Goal: Task Accomplishment & Management: Complete application form

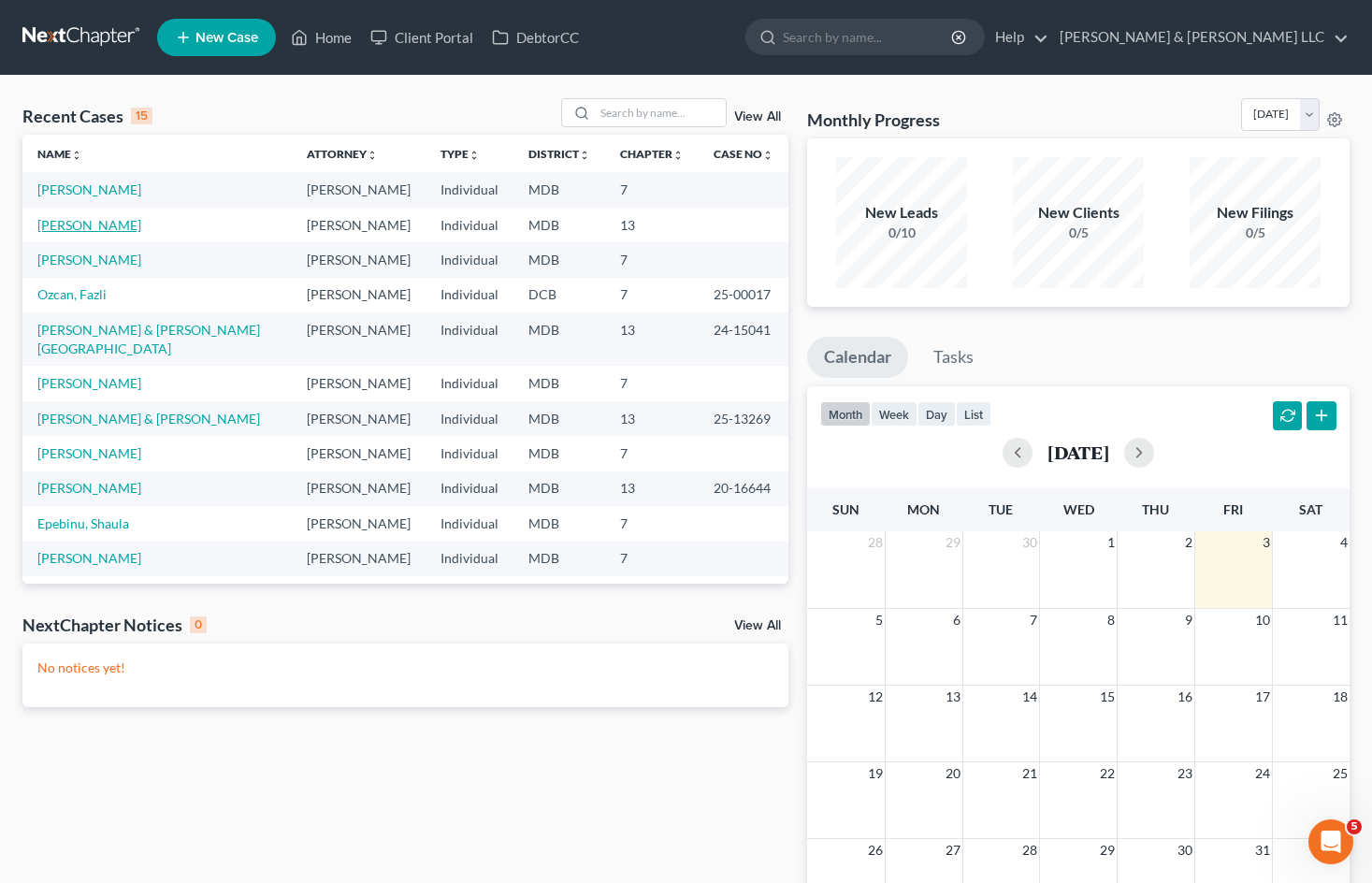
click at [98, 229] on link "[PERSON_NAME]" at bounding box center [89, 225] width 104 height 16
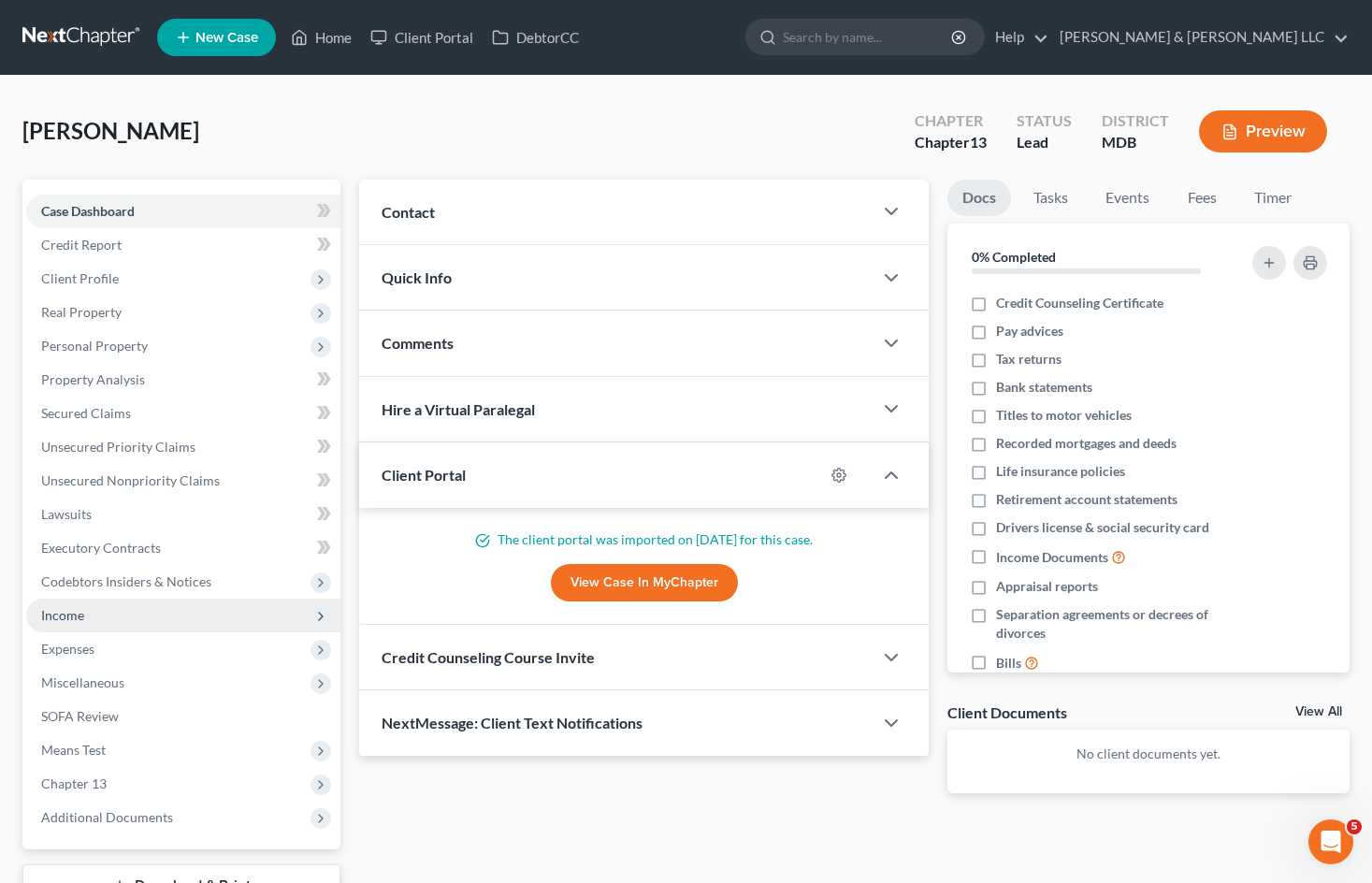
click at [87, 606] on span "Income" at bounding box center [182, 615] width 314 height 34
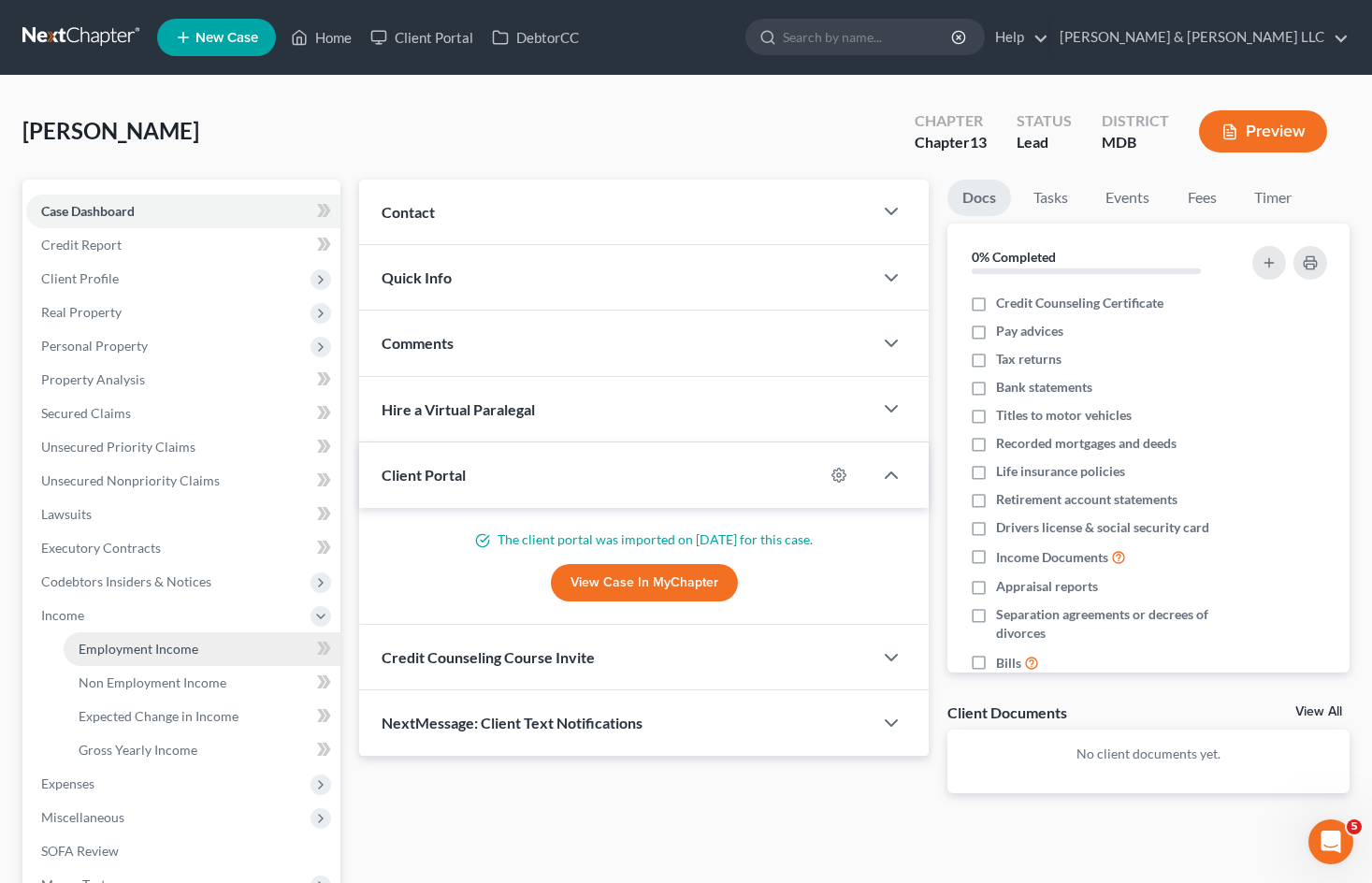
click at [118, 644] on span "Employment Income" at bounding box center [138, 649] width 120 height 16
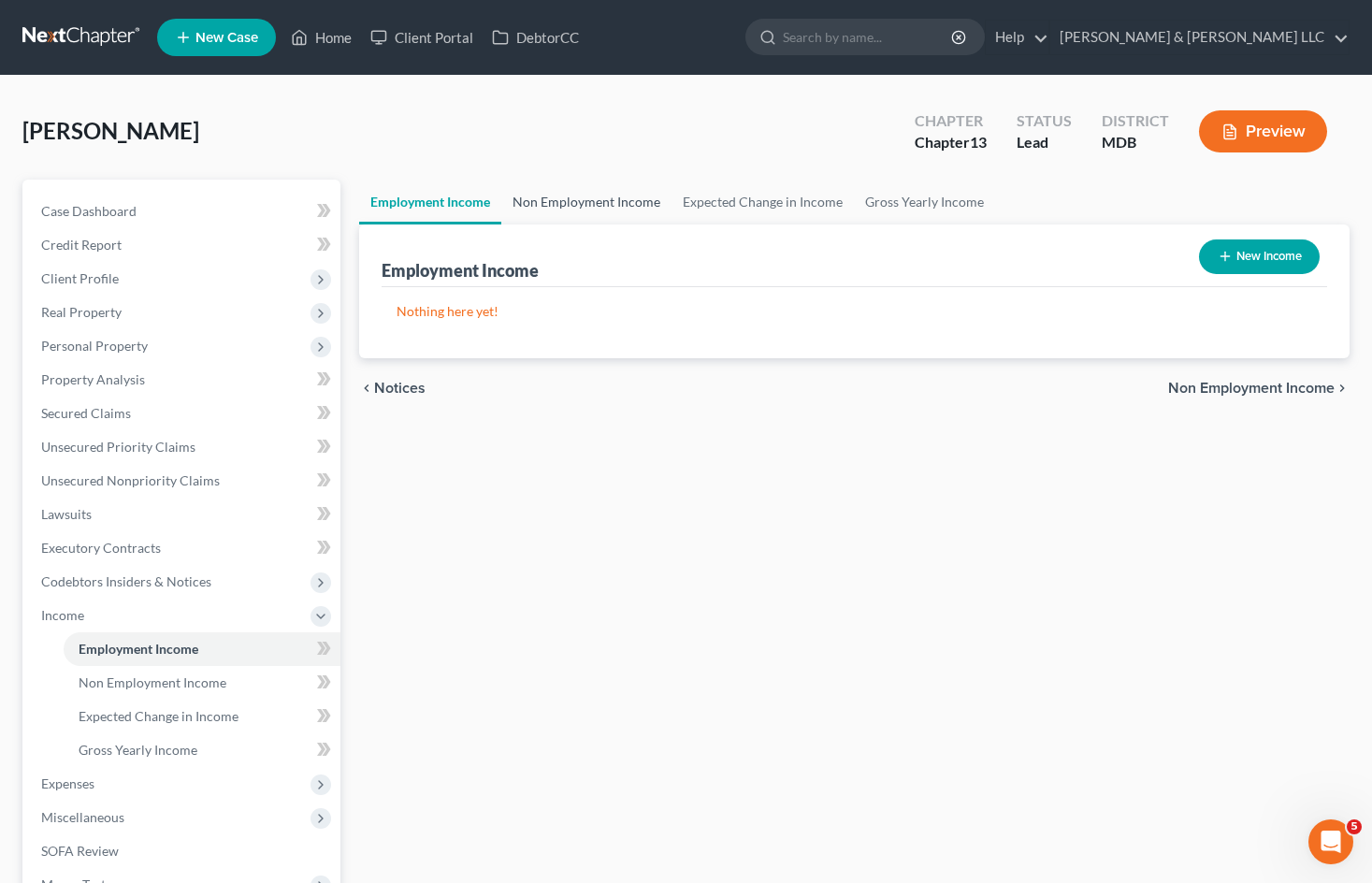
click at [598, 203] on link "Non Employment Income" at bounding box center [585, 202] width 170 height 45
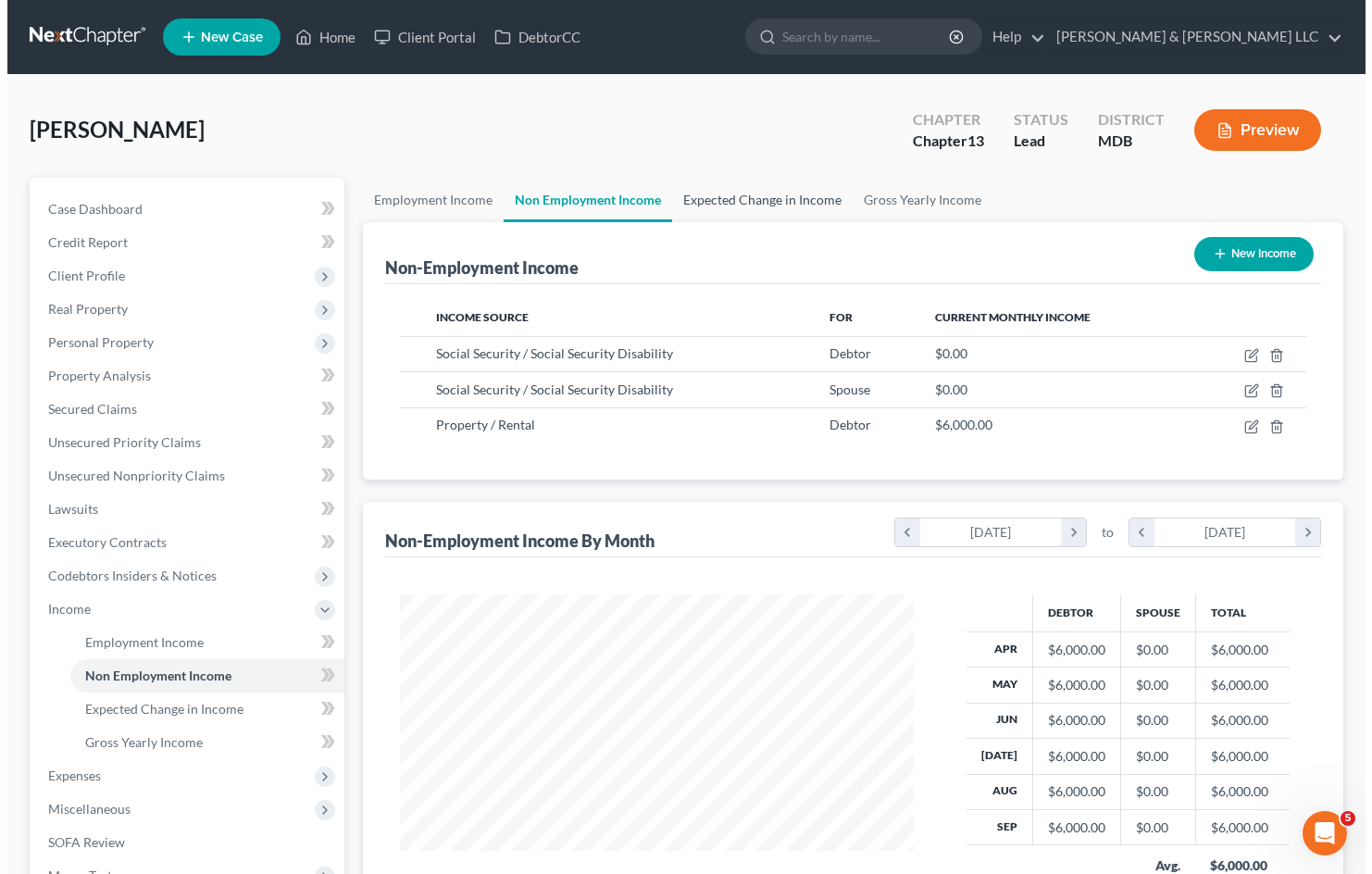
scroll to position [332, 550]
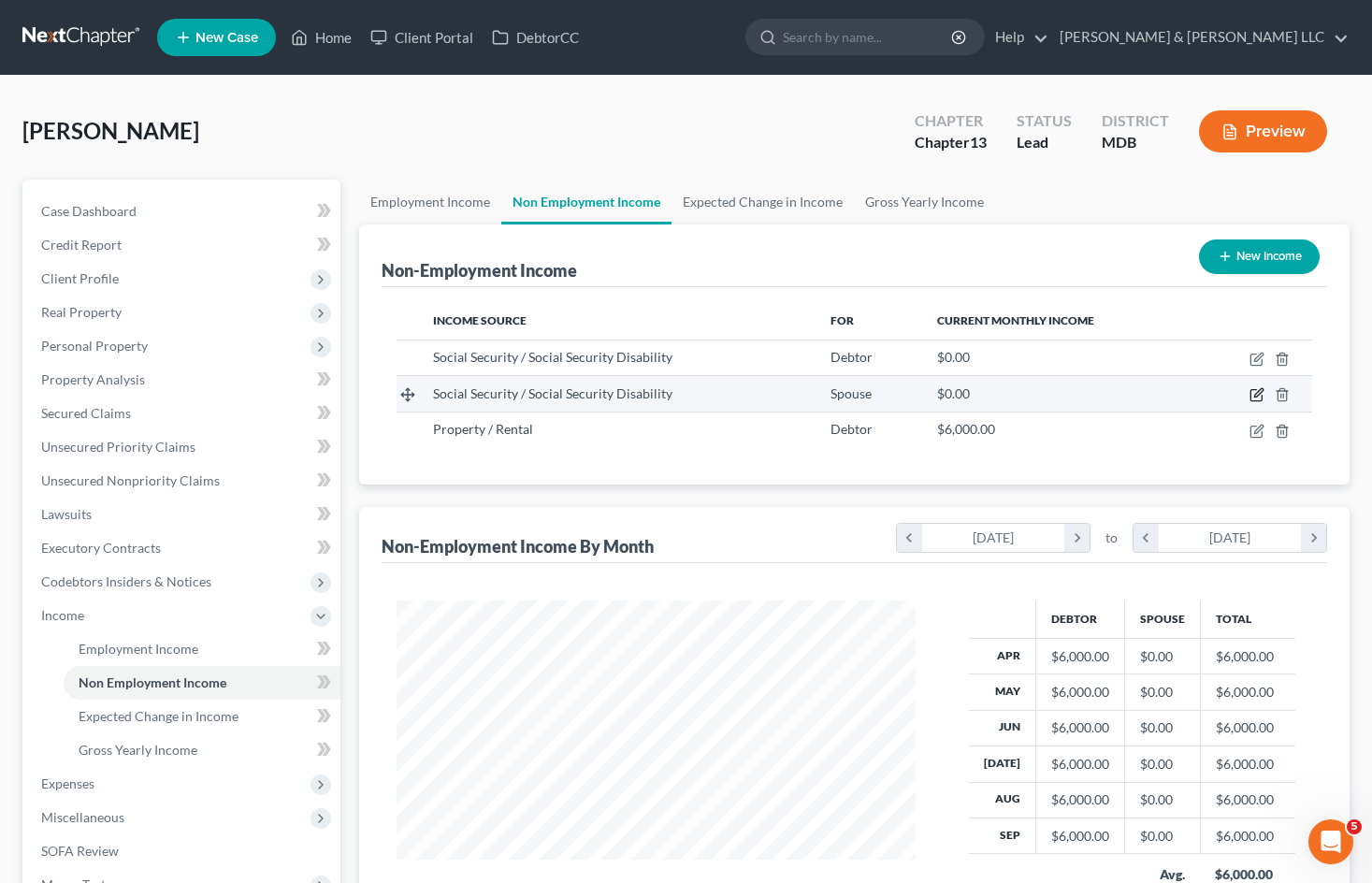
click at [1253, 393] on icon "button" at bounding box center [1257, 394] width 15 height 15
select select "4"
select select "0"
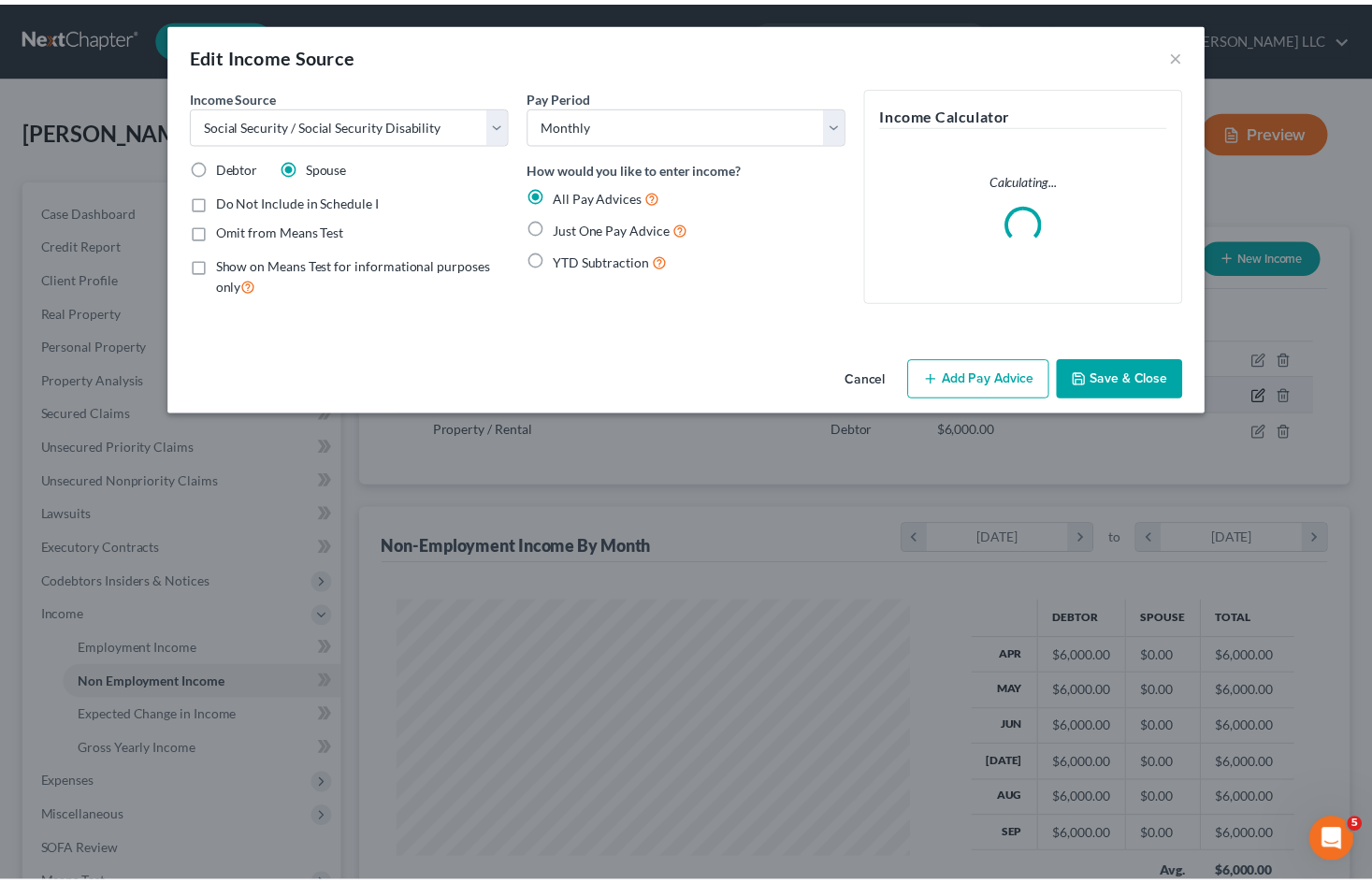
scroll to position [336, 562]
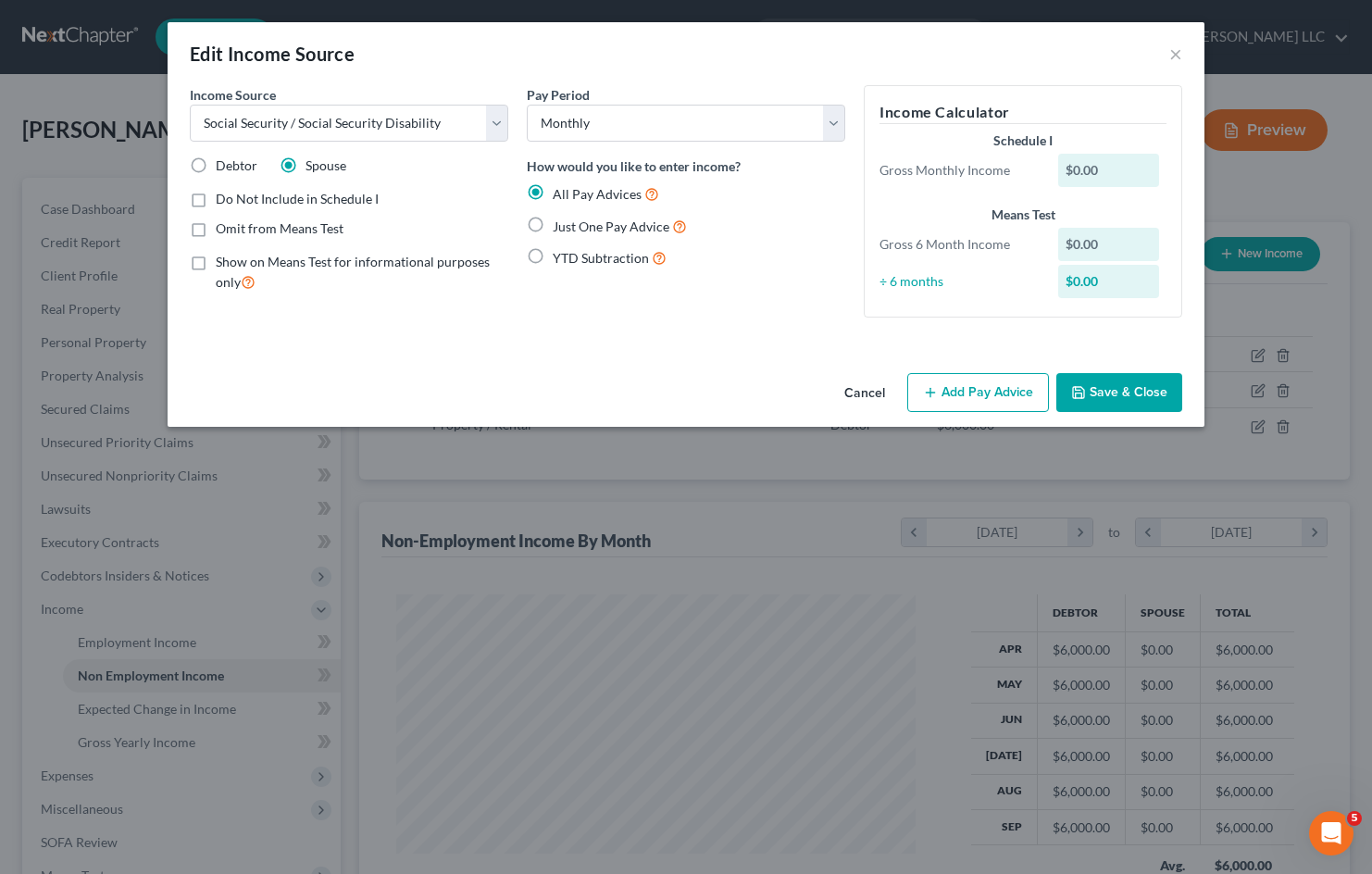
click at [553, 225] on label "Just One Pay Advice" at bounding box center [619, 226] width 134 height 21
click at [561, 225] on input "Just One Pay Advice" at bounding box center [566, 221] width 12 height 12
radio input "true"
click at [492, 344] on div "Income Source * Select Unemployment Disability (from employer) Pension Retireme…" at bounding box center [685, 225] width 1037 height 280
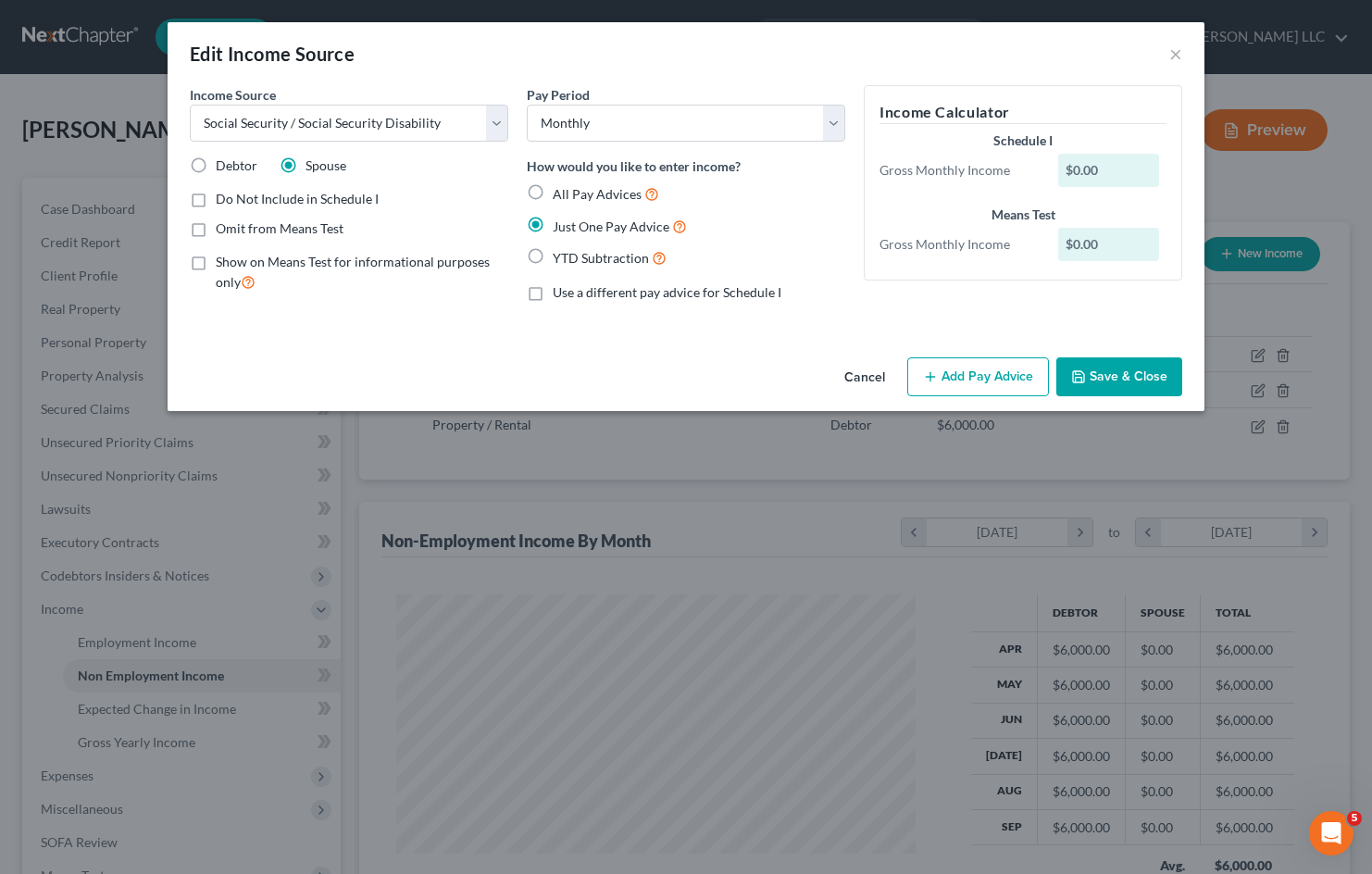
click at [999, 365] on button "Add Pay Advice" at bounding box center [978, 376] width 142 height 39
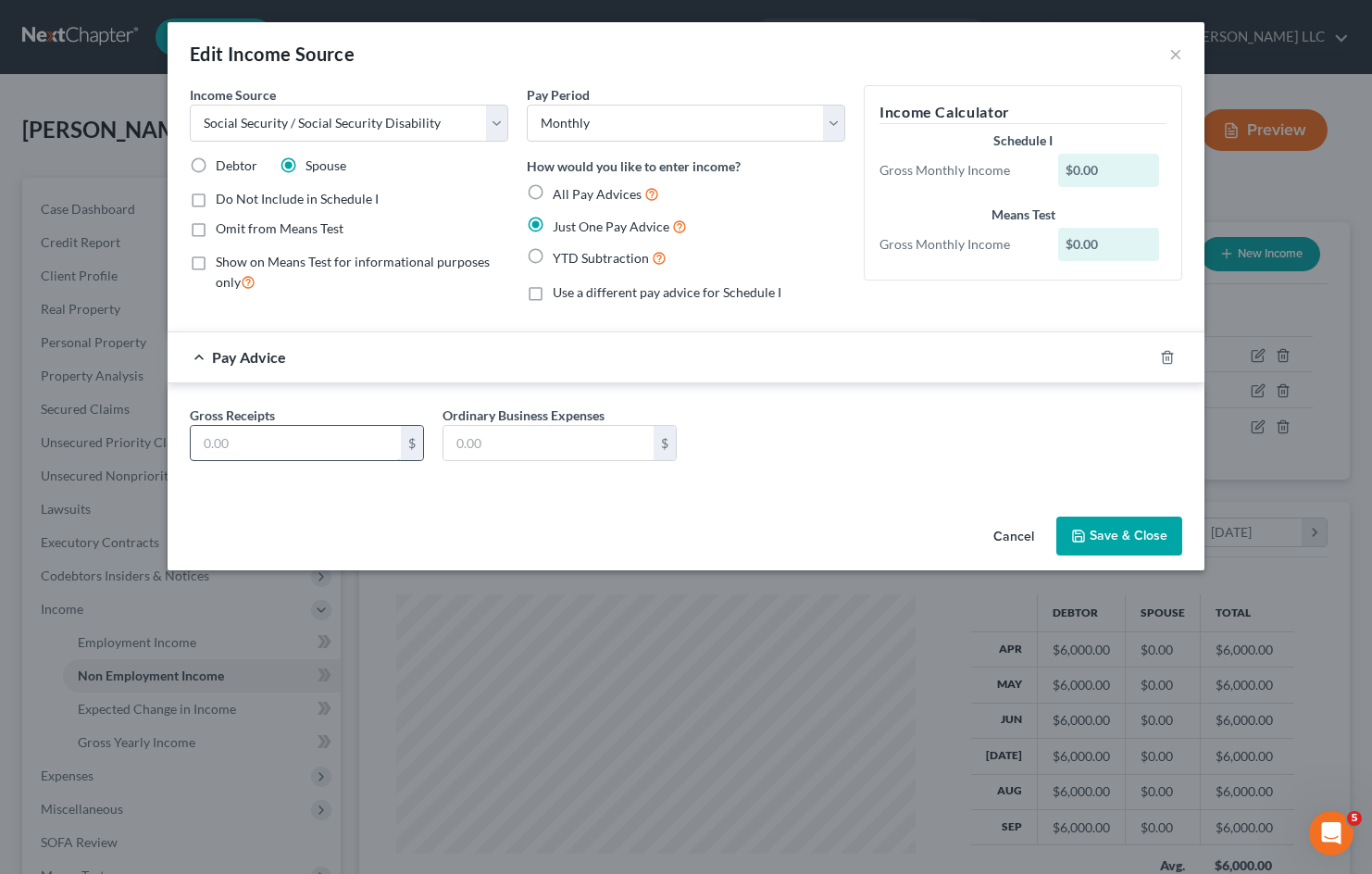
click at [349, 438] on input "text" at bounding box center [295, 443] width 210 height 35
type input "2,549.6"
click at [847, 485] on div "Gross Receipts 2,549.6 $ Ordinary Business Expenses $" at bounding box center [685, 437] width 1037 height 108
click at [1145, 541] on button "Save & Close" at bounding box center [1119, 536] width 126 height 39
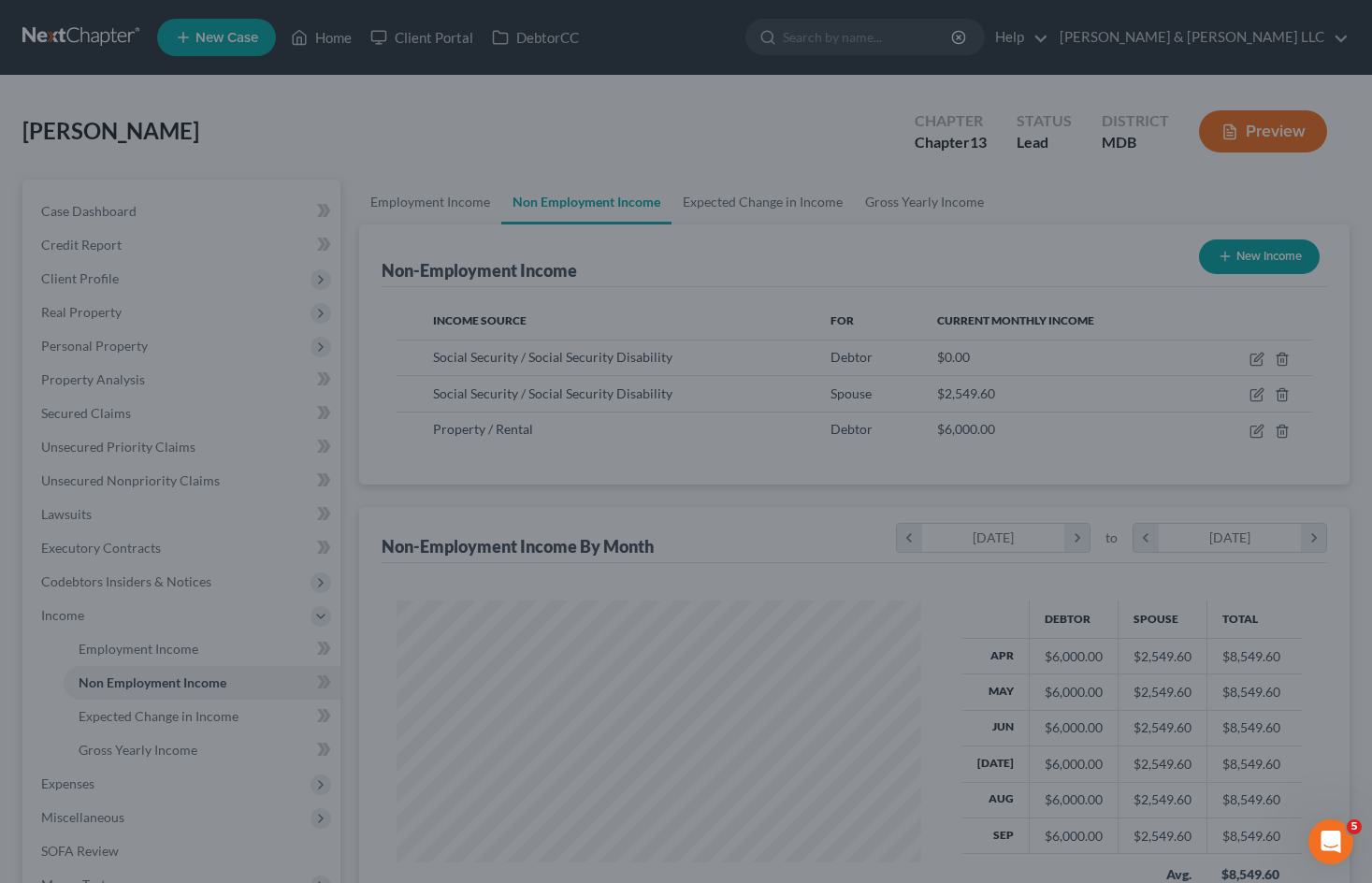
scroll to position [935022, 934467]
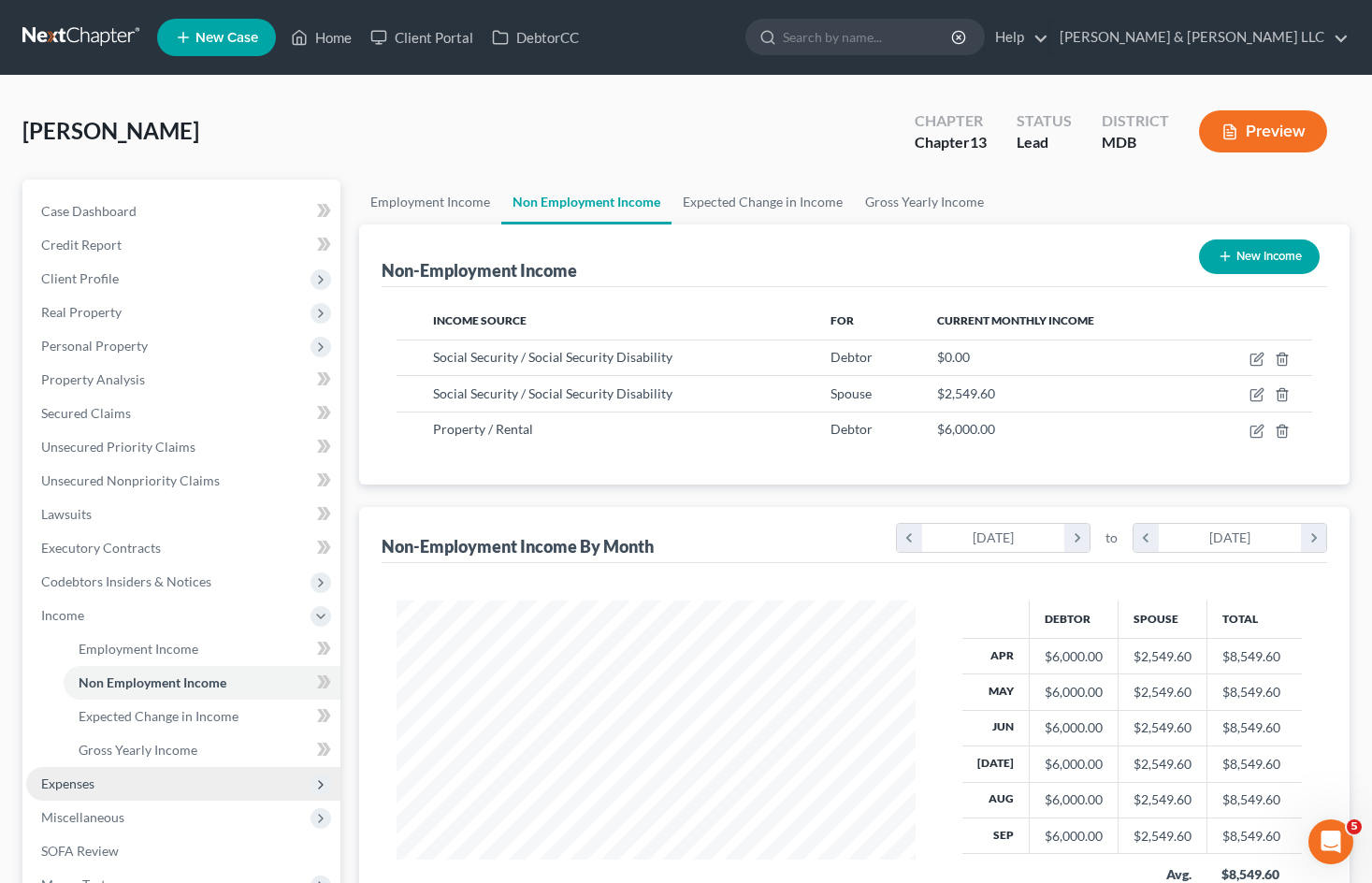
click at [108, 788] on span "Expenses" at bounding box center [182, 783] width 314 height 34
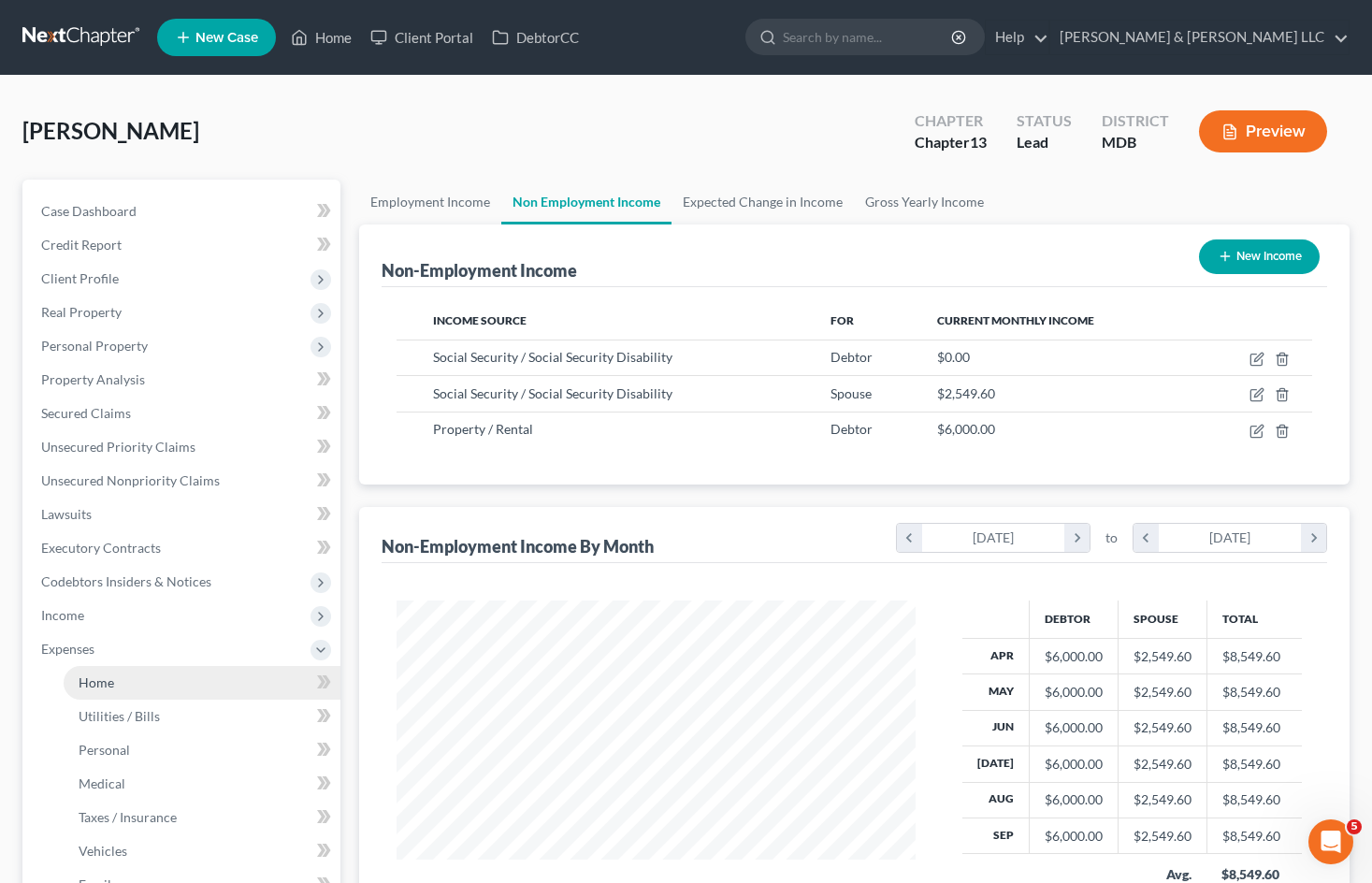
click at [200, 674] on link "Home" at bounding box center [201, 682] width 276 height 34
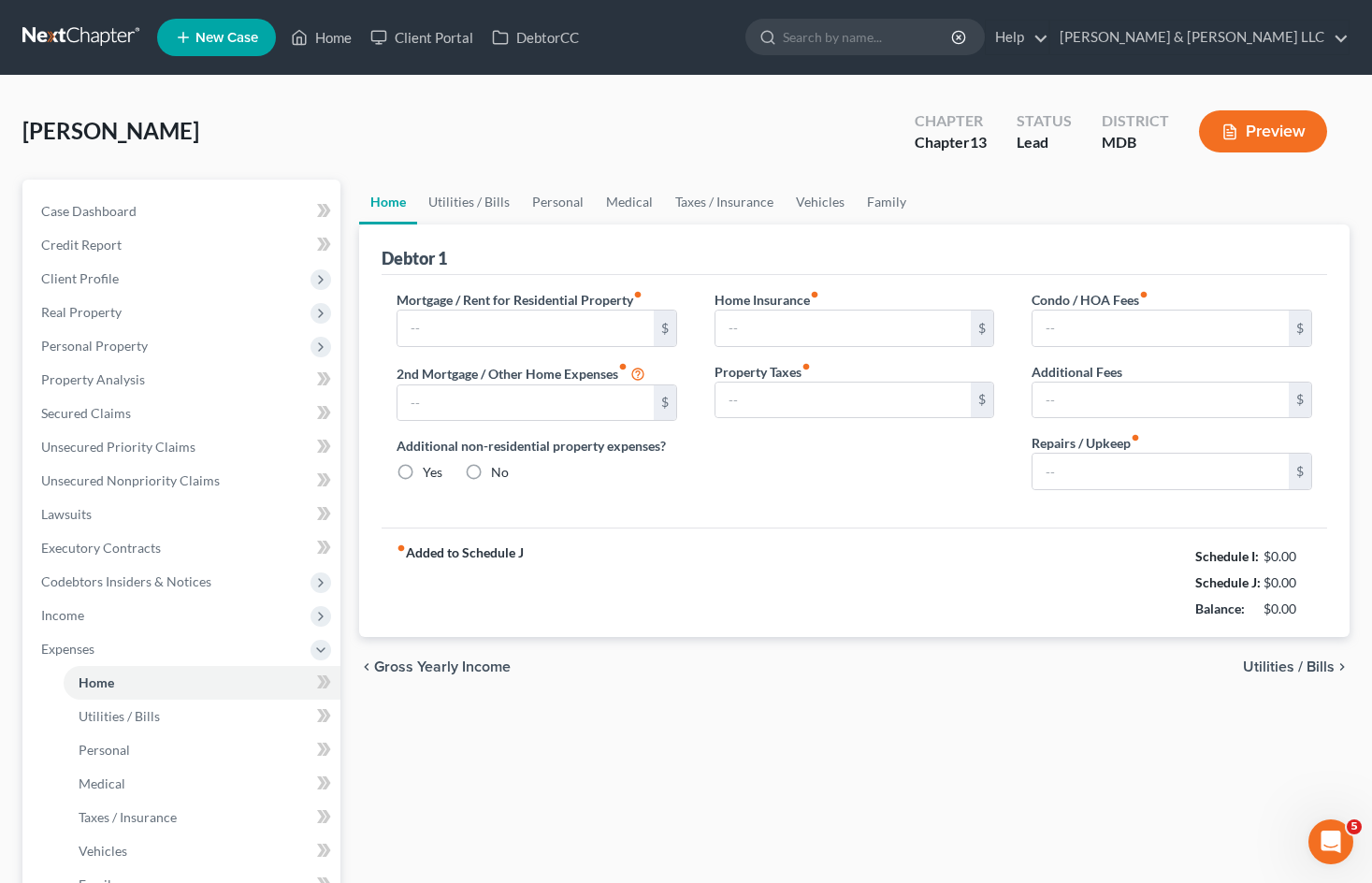
type input "2,863.58"
type input "0.00"
radio input "true"
type input "3,664.00"
type input "9,197.08"
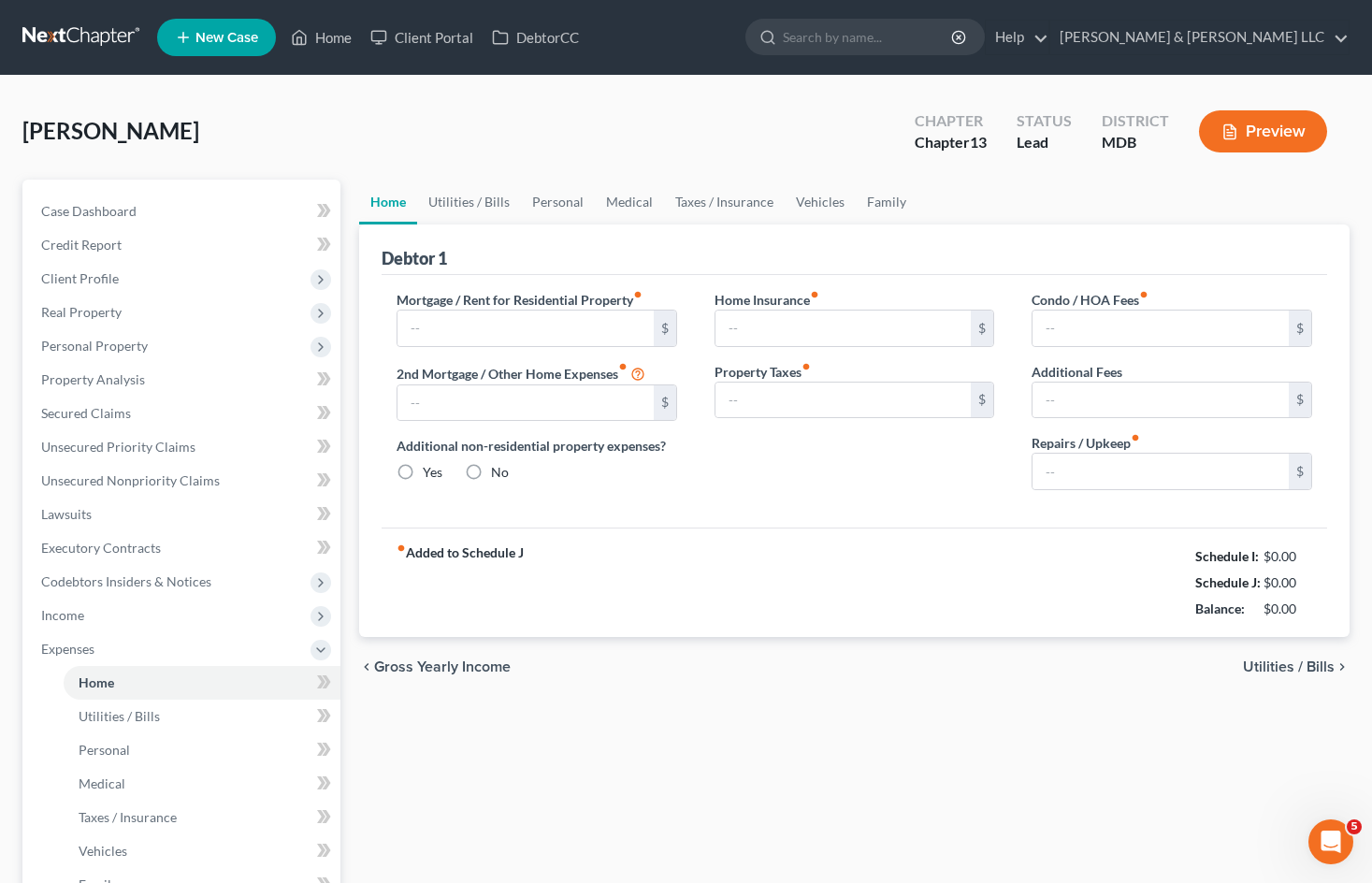
type input "3,600.00"
type input "0.00"
type input "200.00"
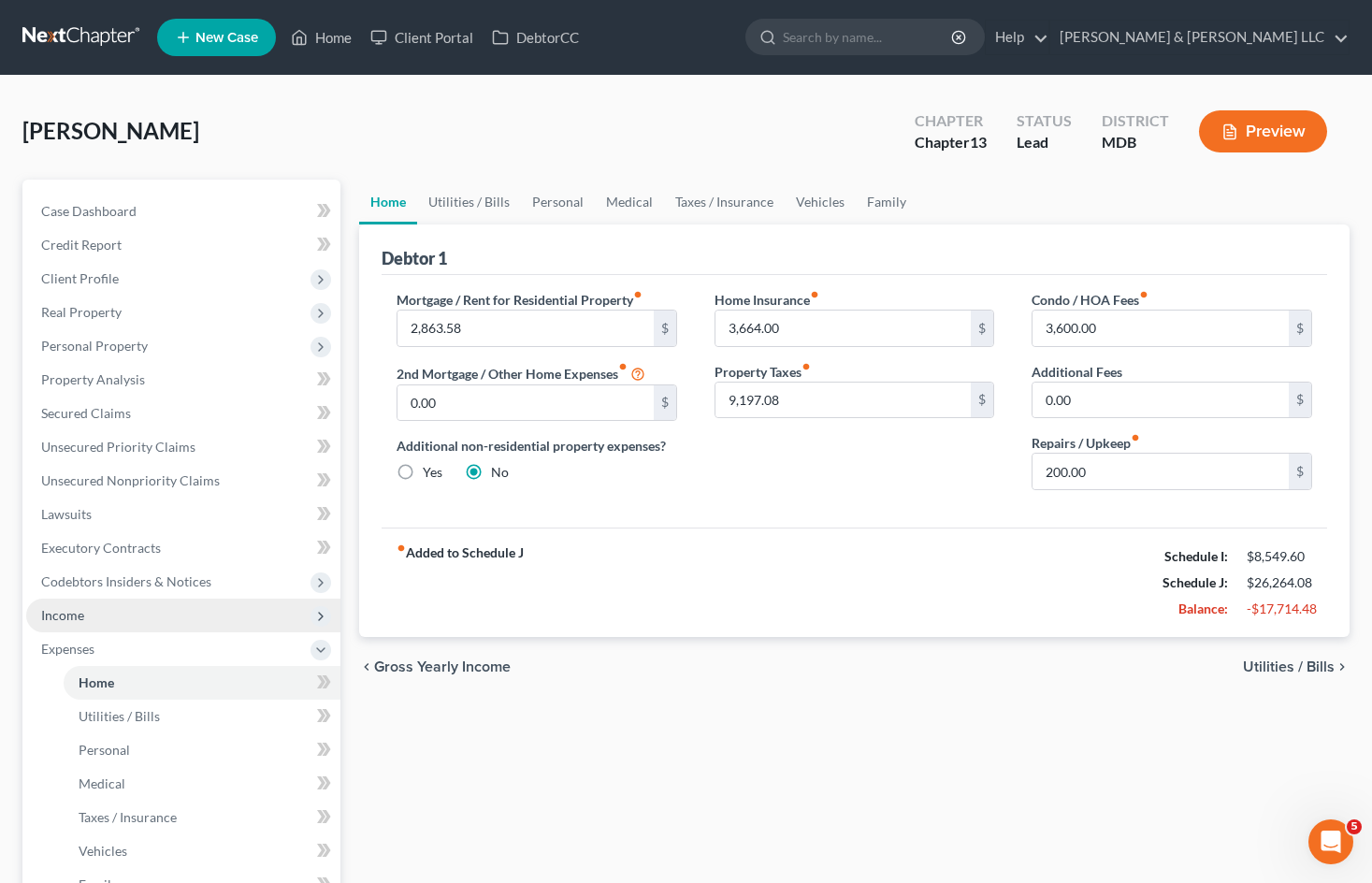
click at [155, 617] on span "Income" at bounding box center [182, 615] width 314 height 34
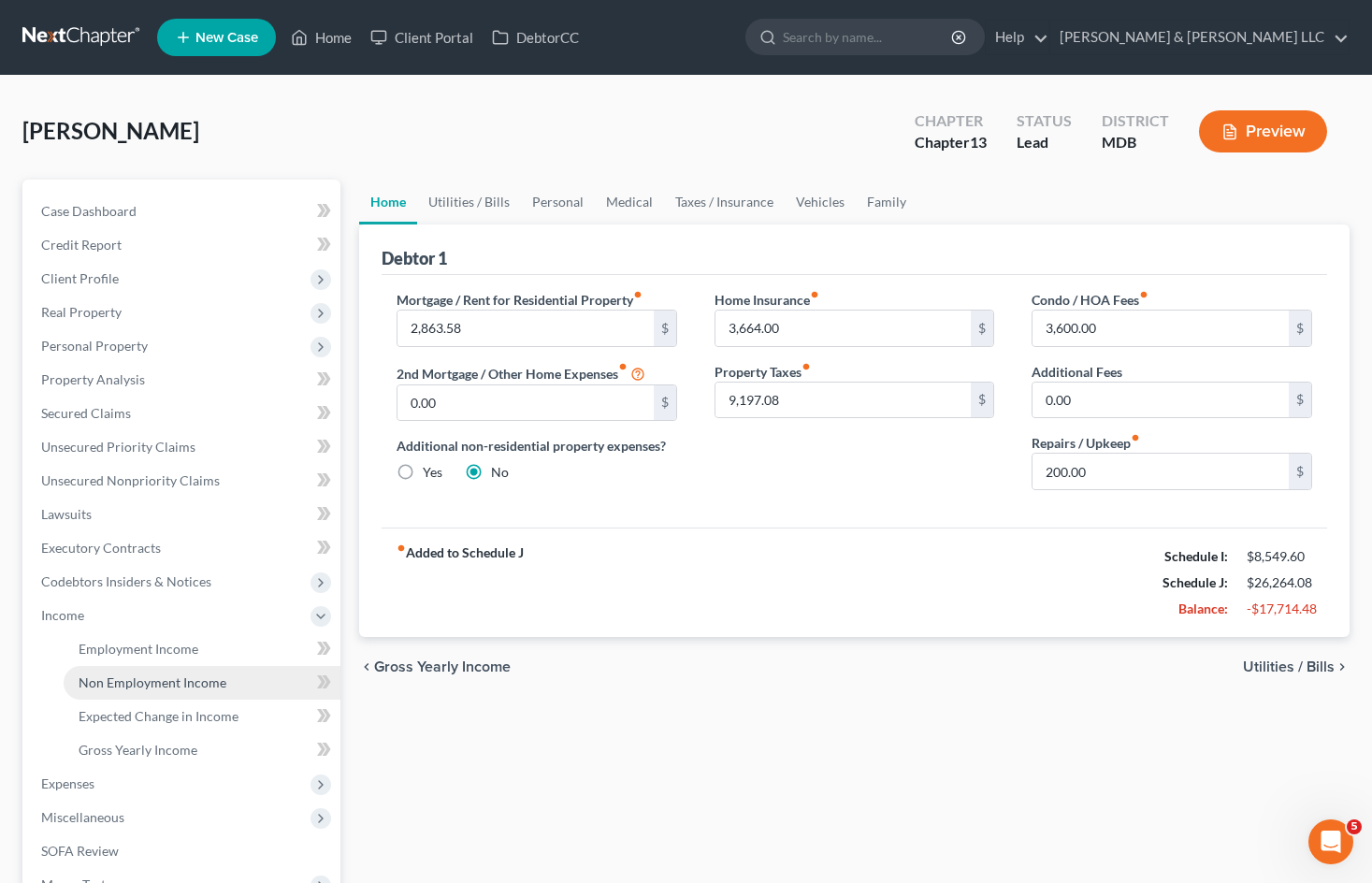
click at [184, 683] on span "Non Employment Income" at bounding box center [153, 682] width 148 height 16
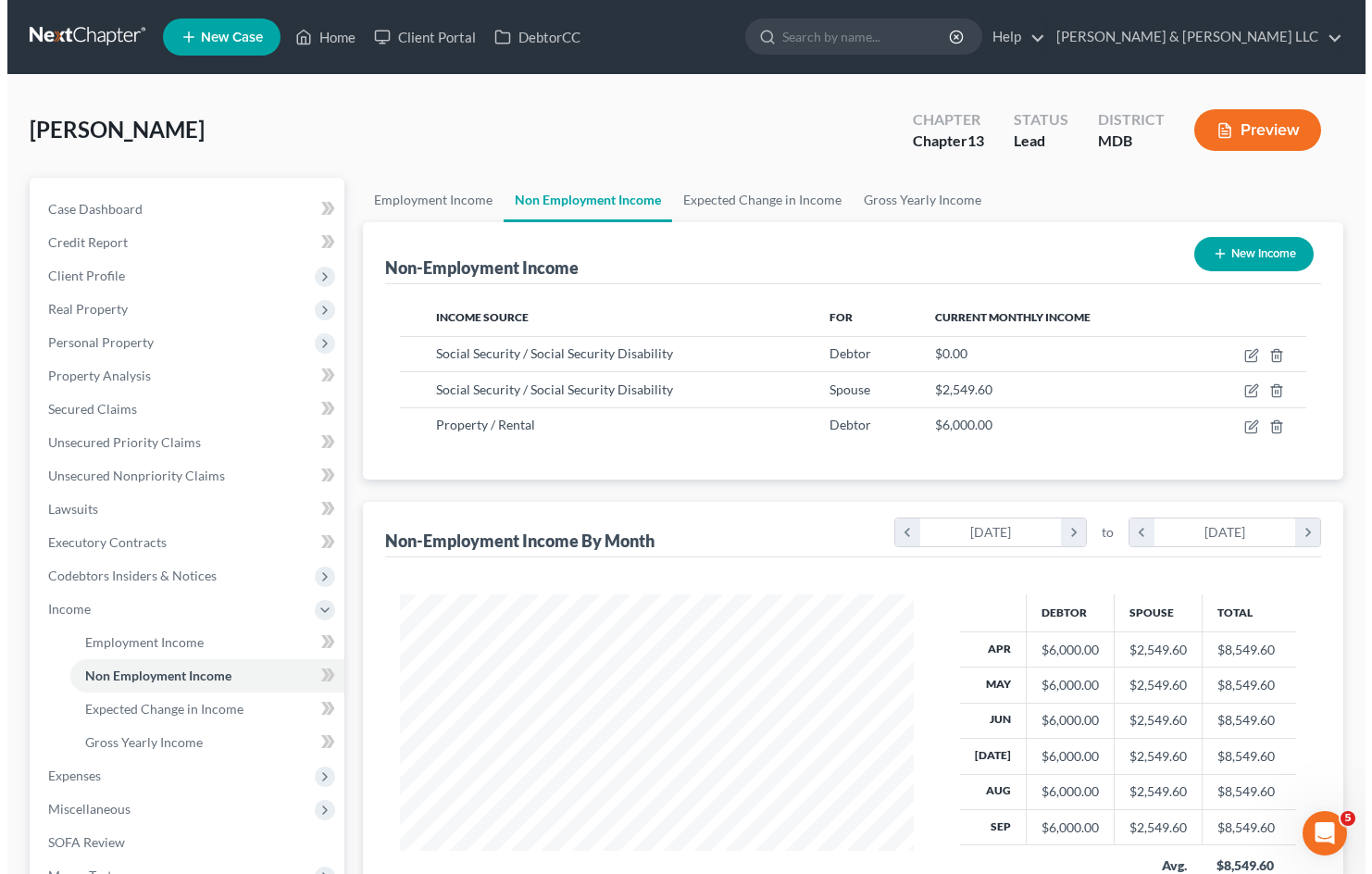
scroll to position [332, 550]
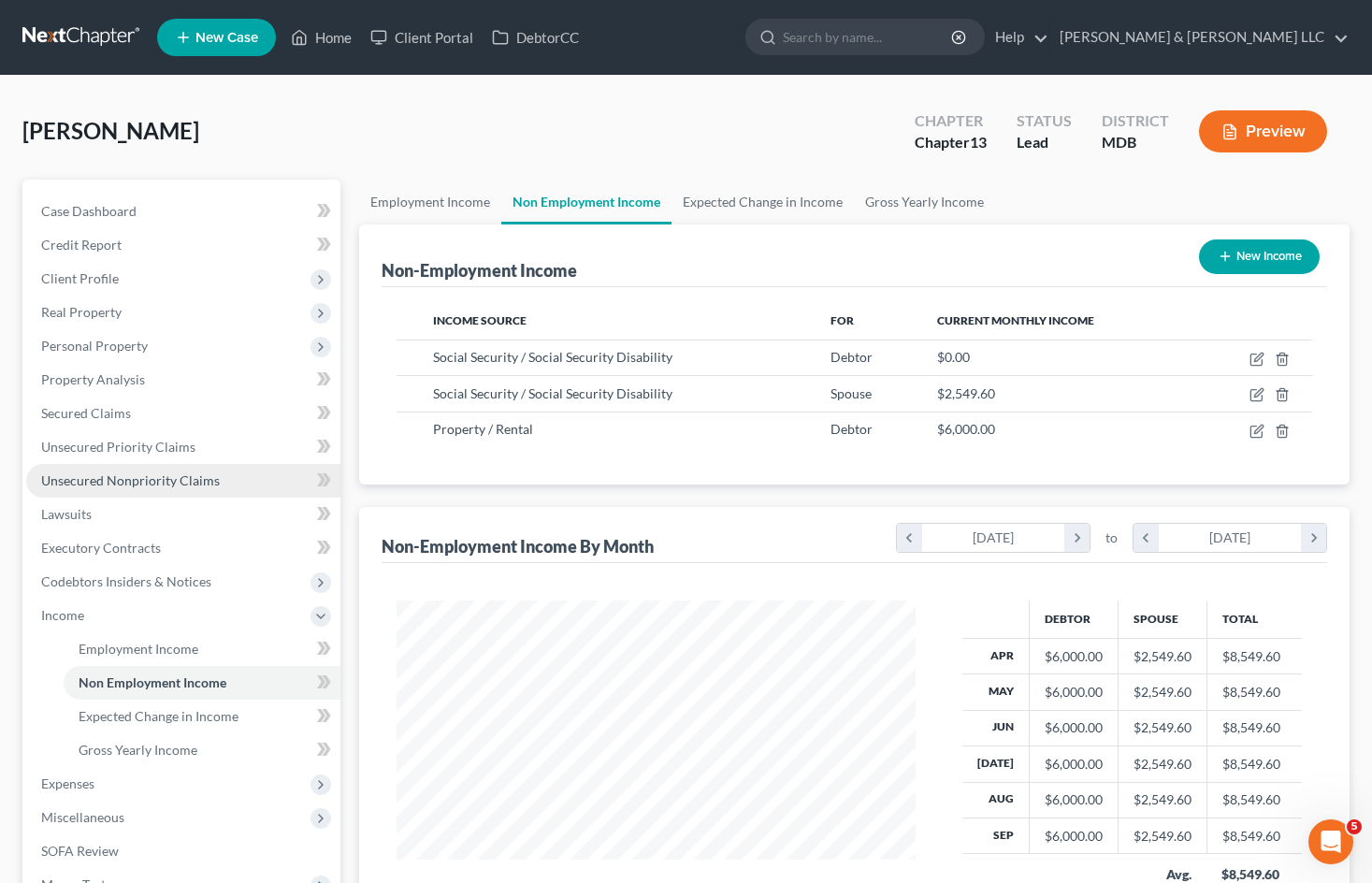
click at [147, 483] on span "Unsecured Nonpriority Claims" at bounding box center [130, 480] width 178 height 16
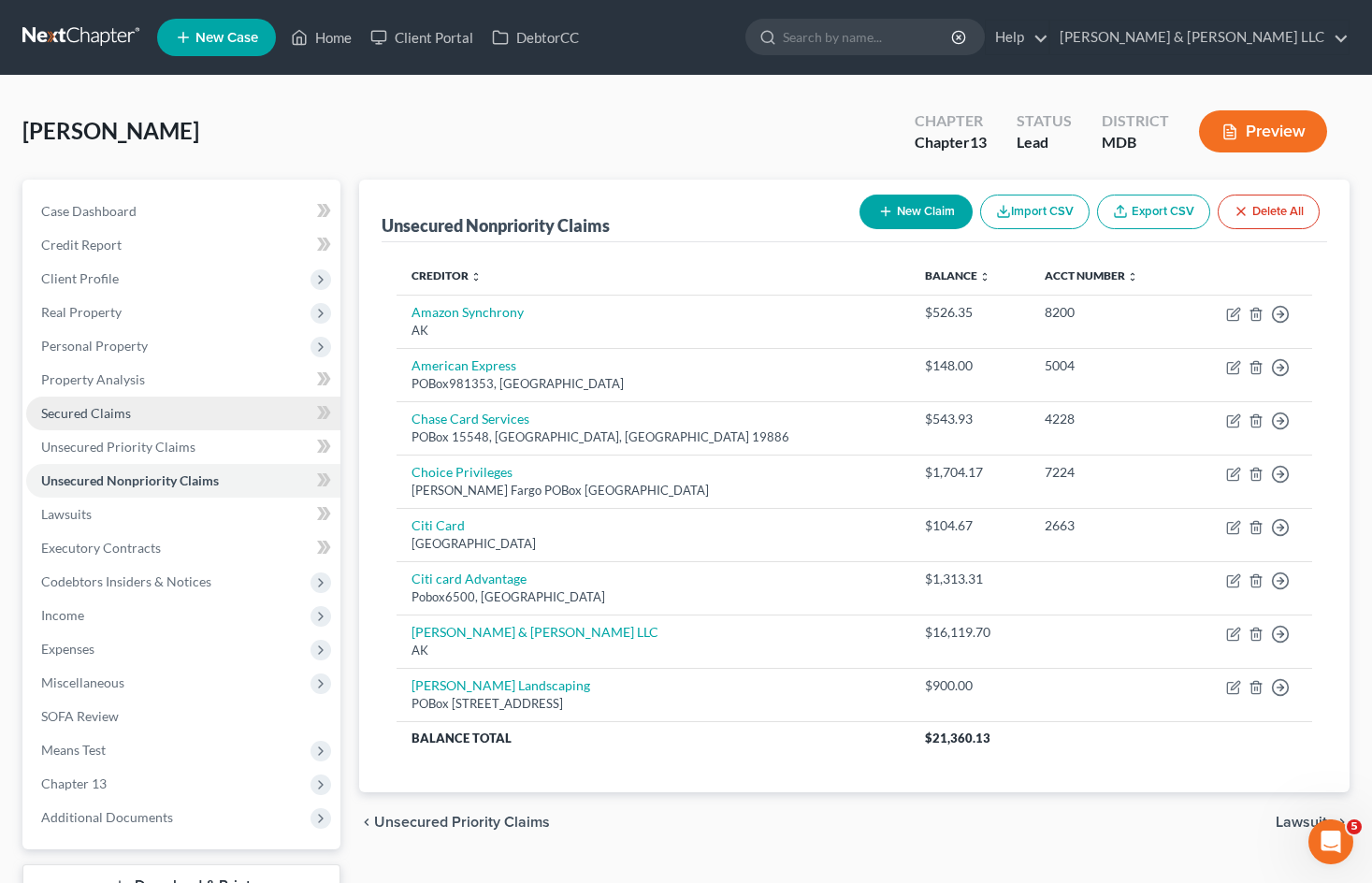
click at [228, 418] on link "Secured Claims" at bounding box center [182, 413] width 314 height 34
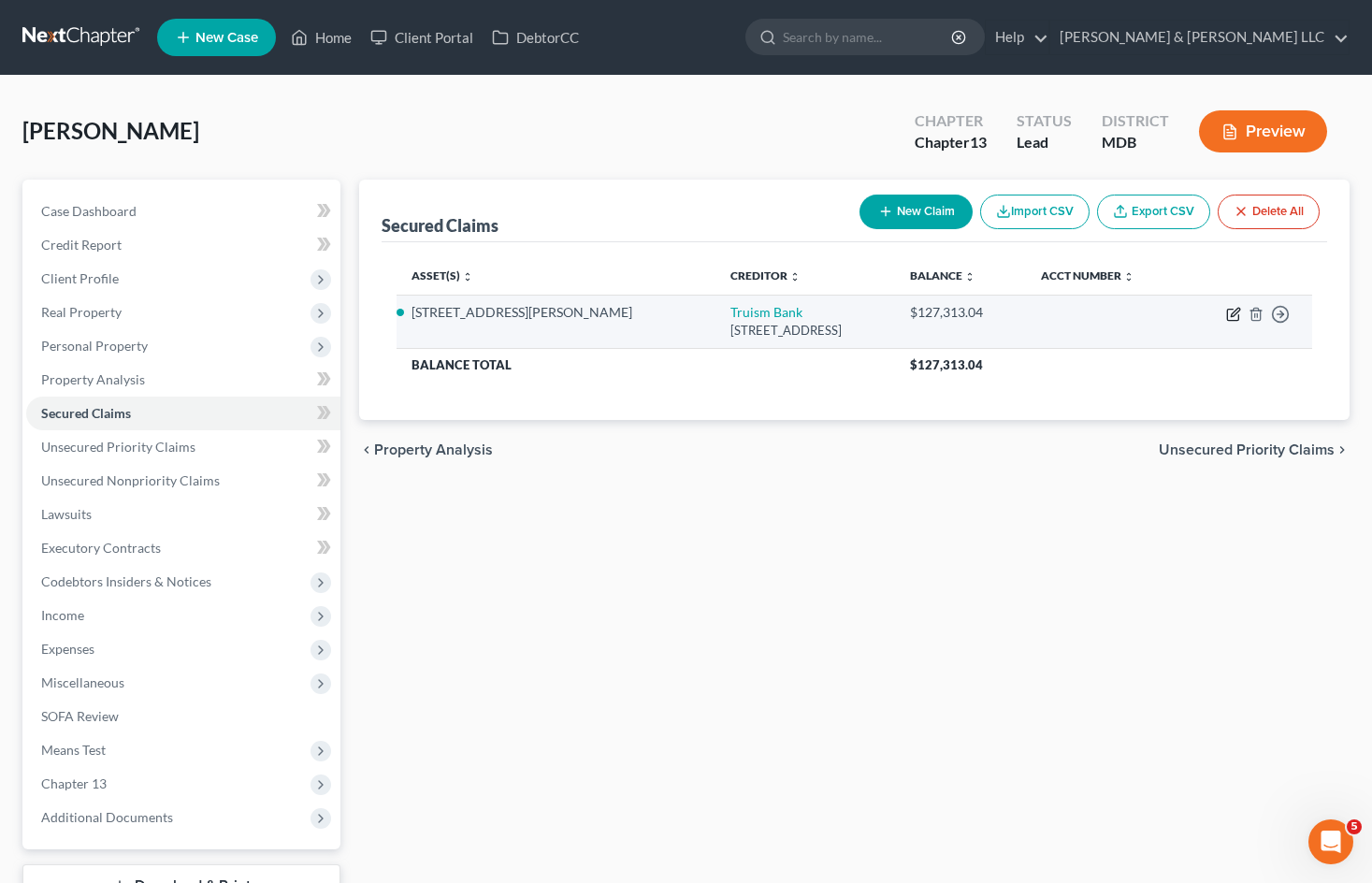
click at [1232, 317] on icon "button" at bounding box center [1234, 315] width 15 height 15
select select "48"
select select "0"
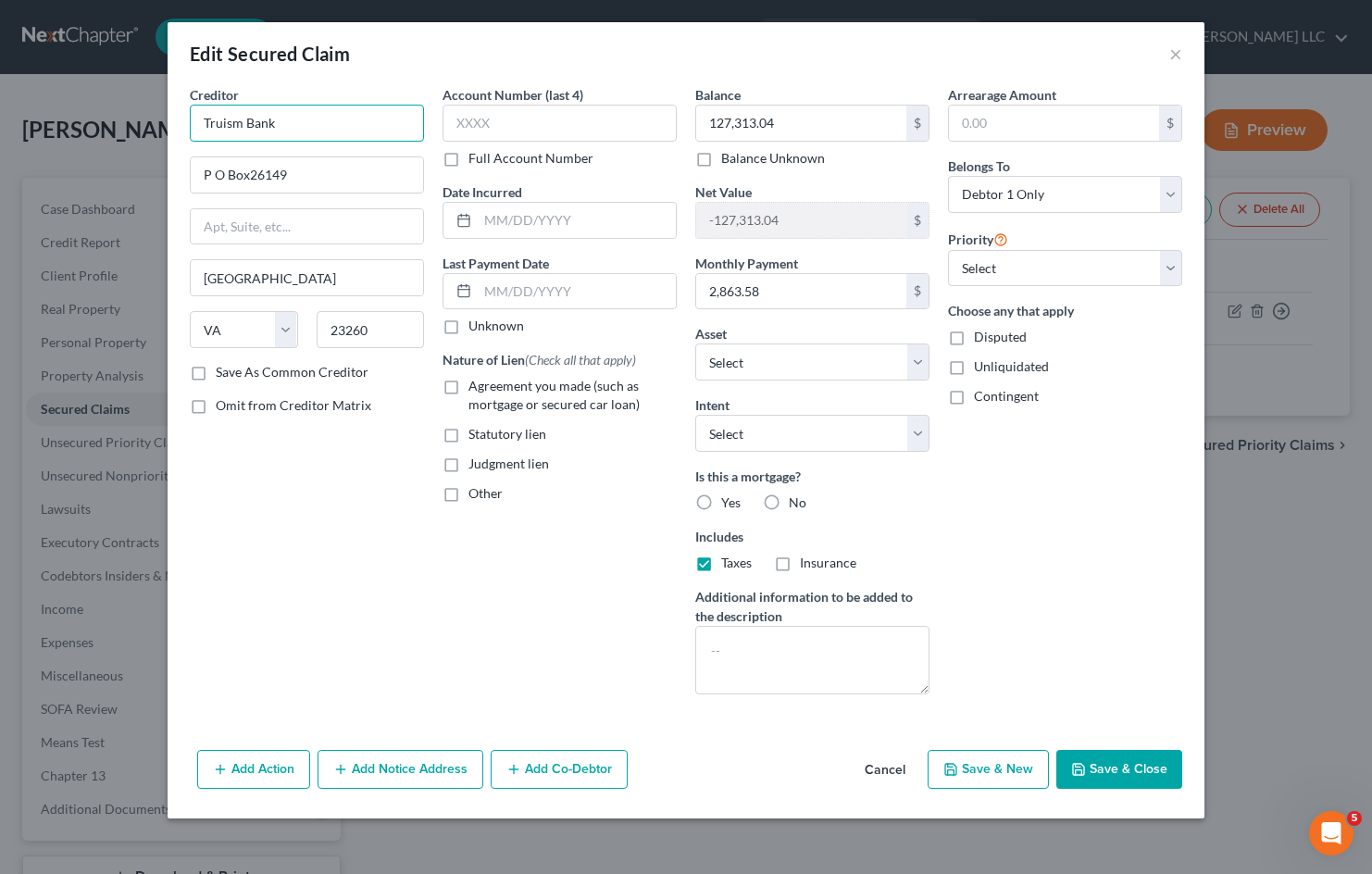
click at [239, 123] on input "Truism Bank" at bounding box center [307, 123] width 235 height 37
type input "Truist Bank"
click at [252, 172] on input "P O Box26149" at bounding box center [307, 175] width 233 height 35
type input "P O Box 26149"
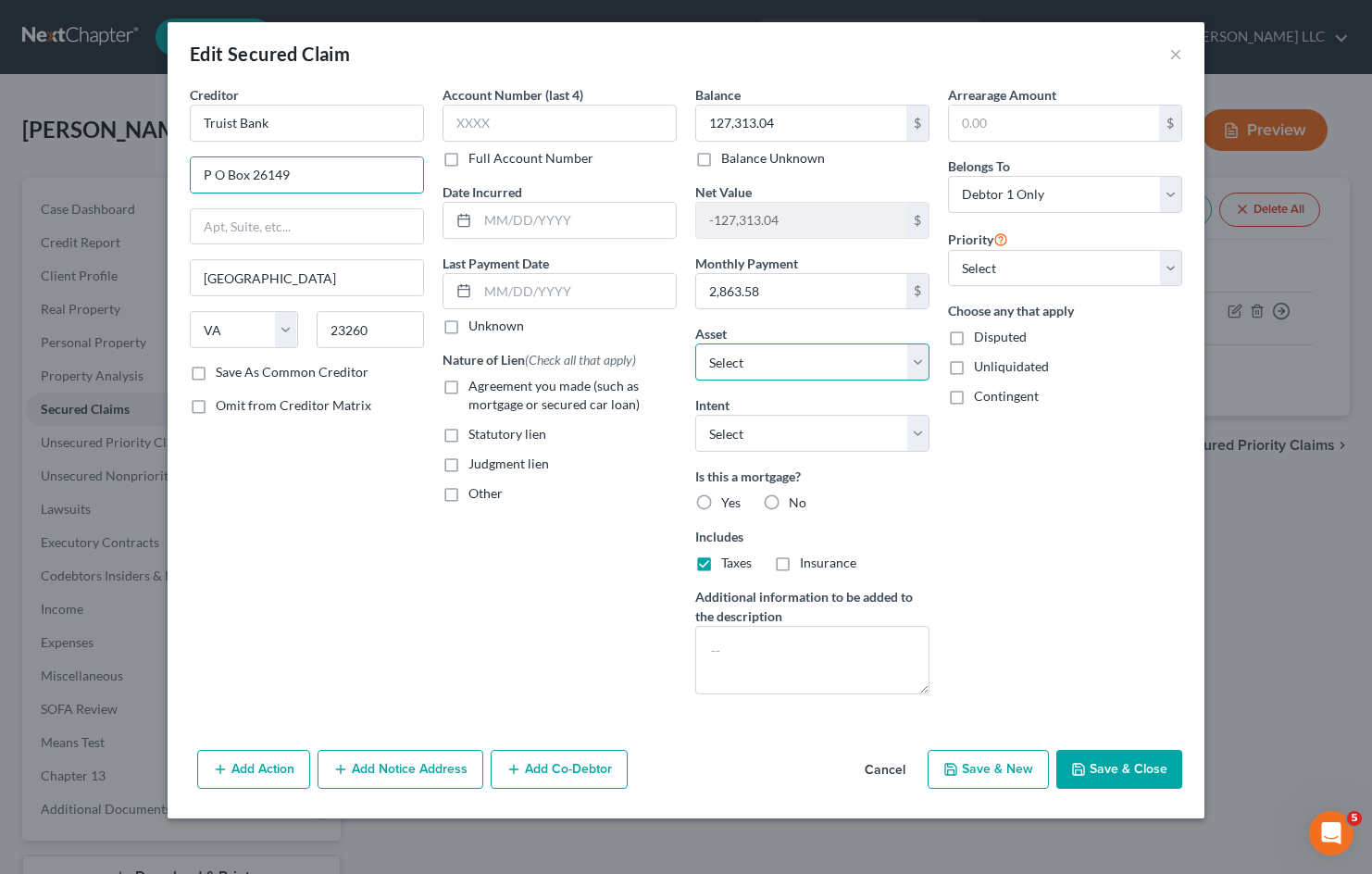
click at [919, 357] on select "Select Other Multiple Assets [STREET_ADDRESS][PERSON_NAME] - $0.0 [STREET_ADDRE…" at bounding box center [812, 362] width 235 height 37
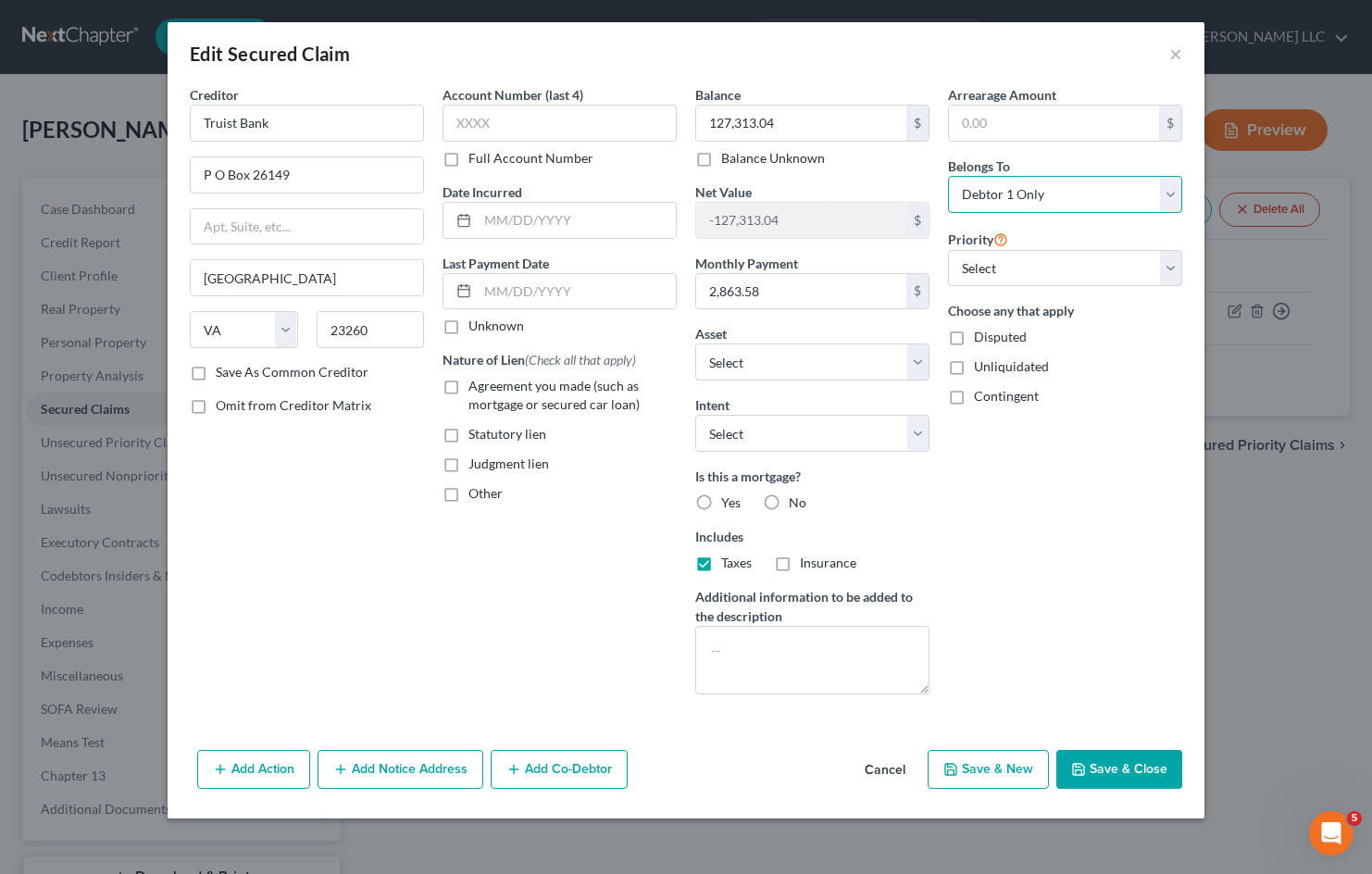
click at [1102, 195] on select "Select Debtor 1 Only Debtor 2 Only Debtor 1 And Debtor 2 Only At Least One Of T…" at bounding box center [1065, 194] width 235 height 37
select select "2"
click at [948, 176] on select "Select Debtor 1 Only Debtor 2 Only Debtor 1 And Debtor 2 Only At Least One Of T…" at bounding box center [1065, 194] width 235 height 37
click at [721, 500] on label "Yes" at bounding box center [731, 502] width 19 height 18
click at [729, 500] on input "Yes" at bounding box center [734, 499] width 12 height 12
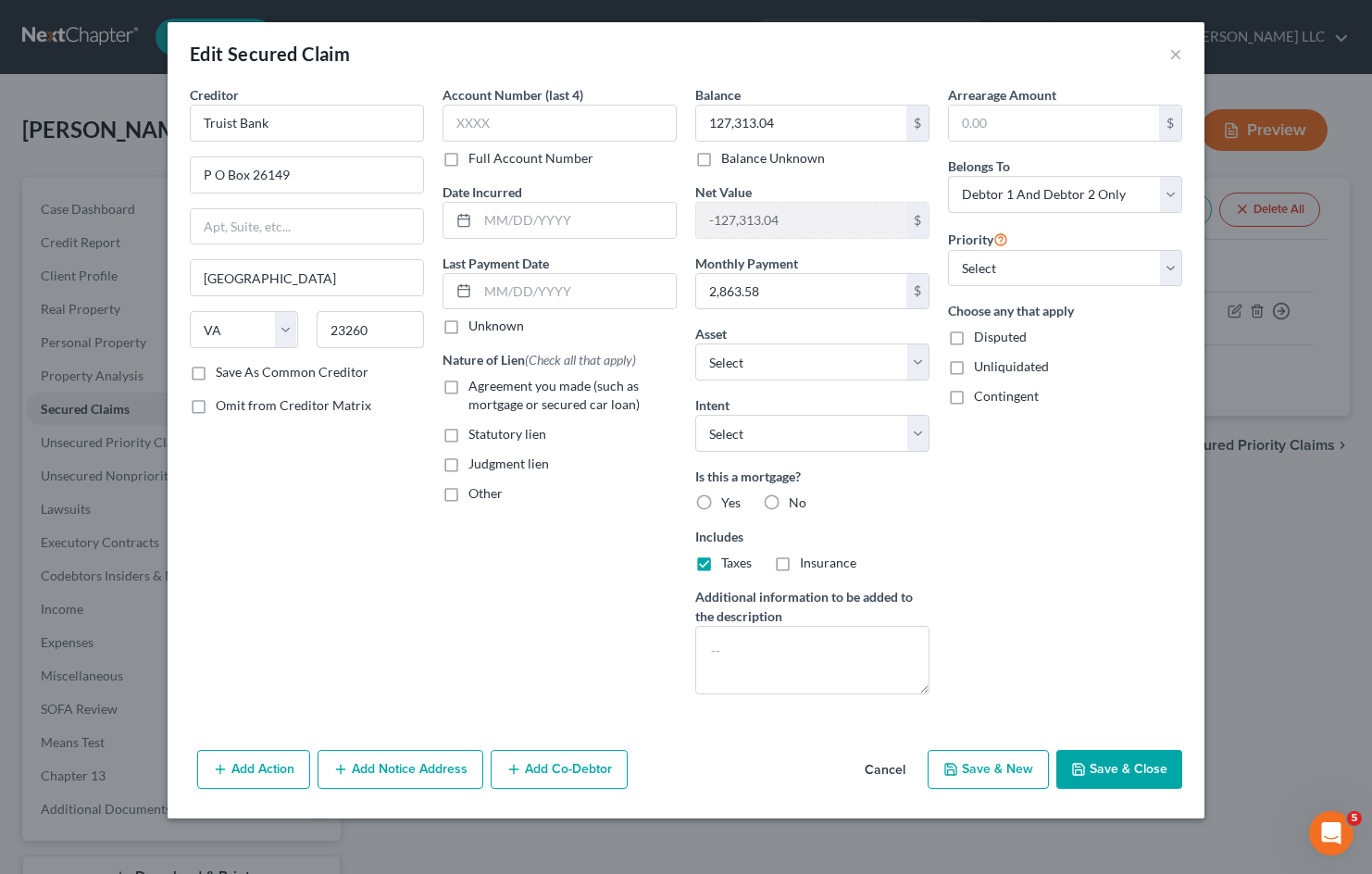
radio input "true"
click at [1130, 761] on button "Save & Close" at bounding box center [1119, 769] width 126 height 39
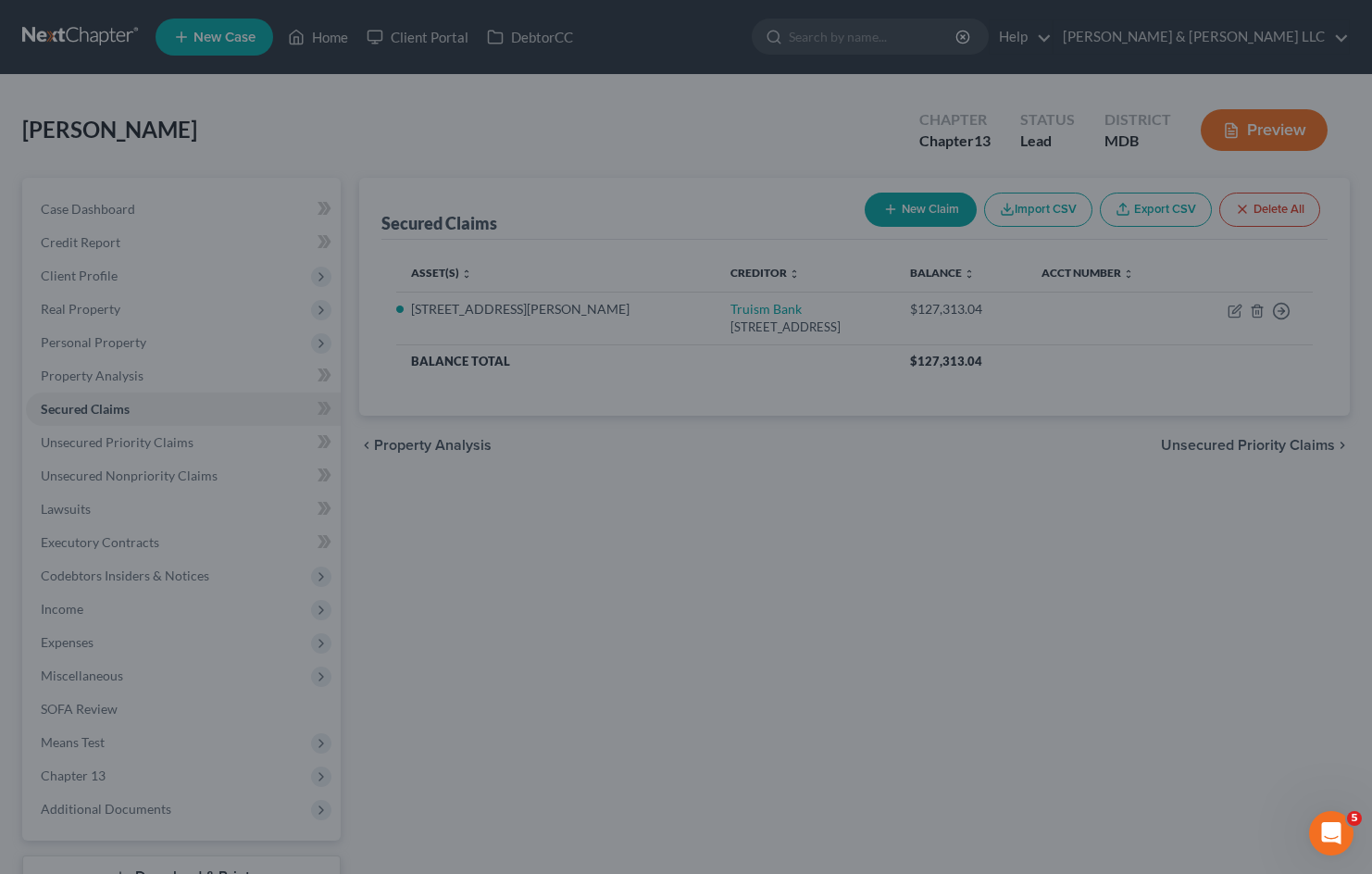
select select "3"
type input "0"
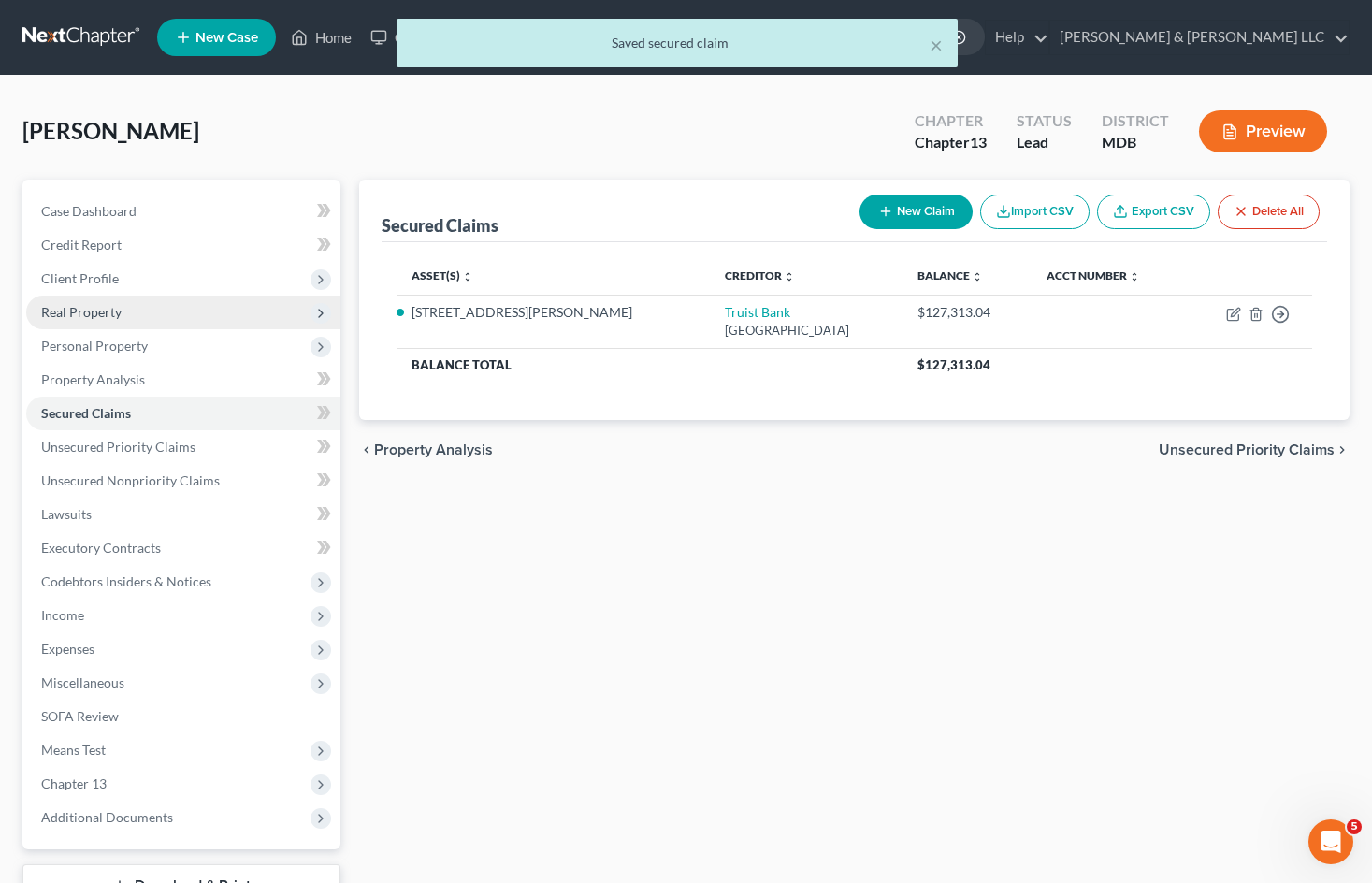
click at [127, 316] on span "Real Property" at bounding box center [182, 312] width 314 height 34
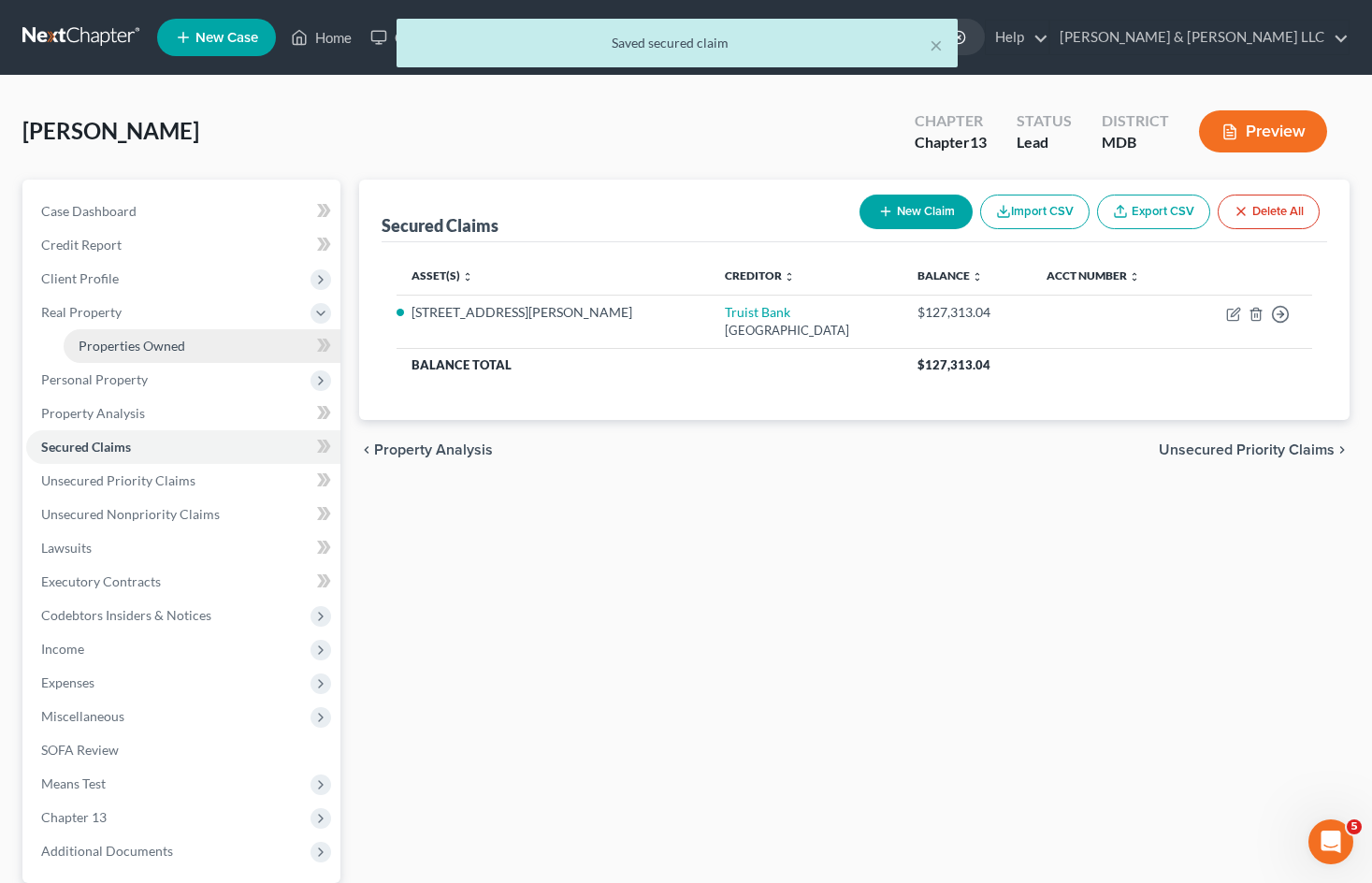
click at [231, 348] on link "Properties Owned" at bounding box center [201, 346] width 276 height 34
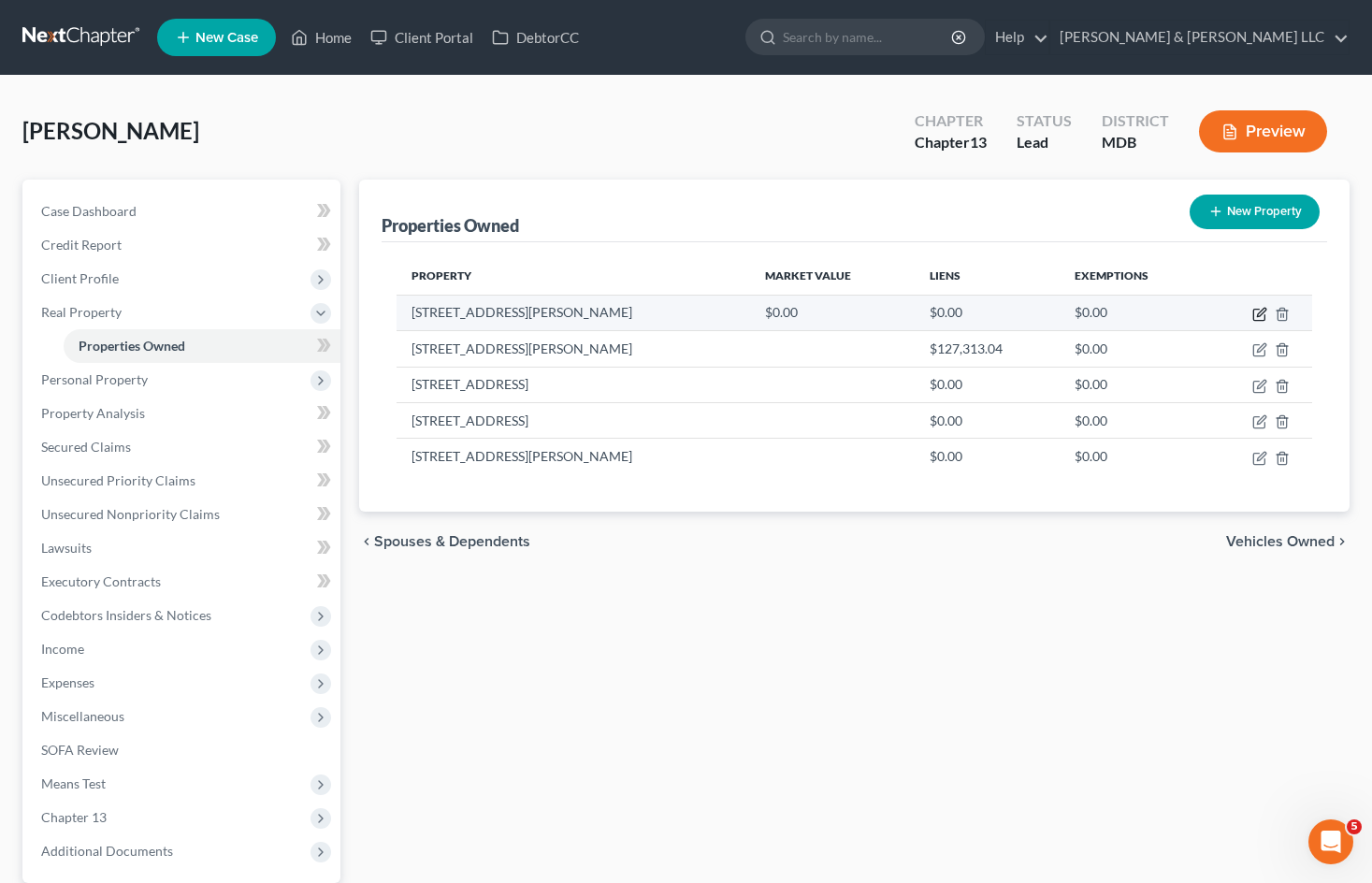
click at [1258, 316] on icon "button" at bounding box center [1261, 312] width 9 height 9
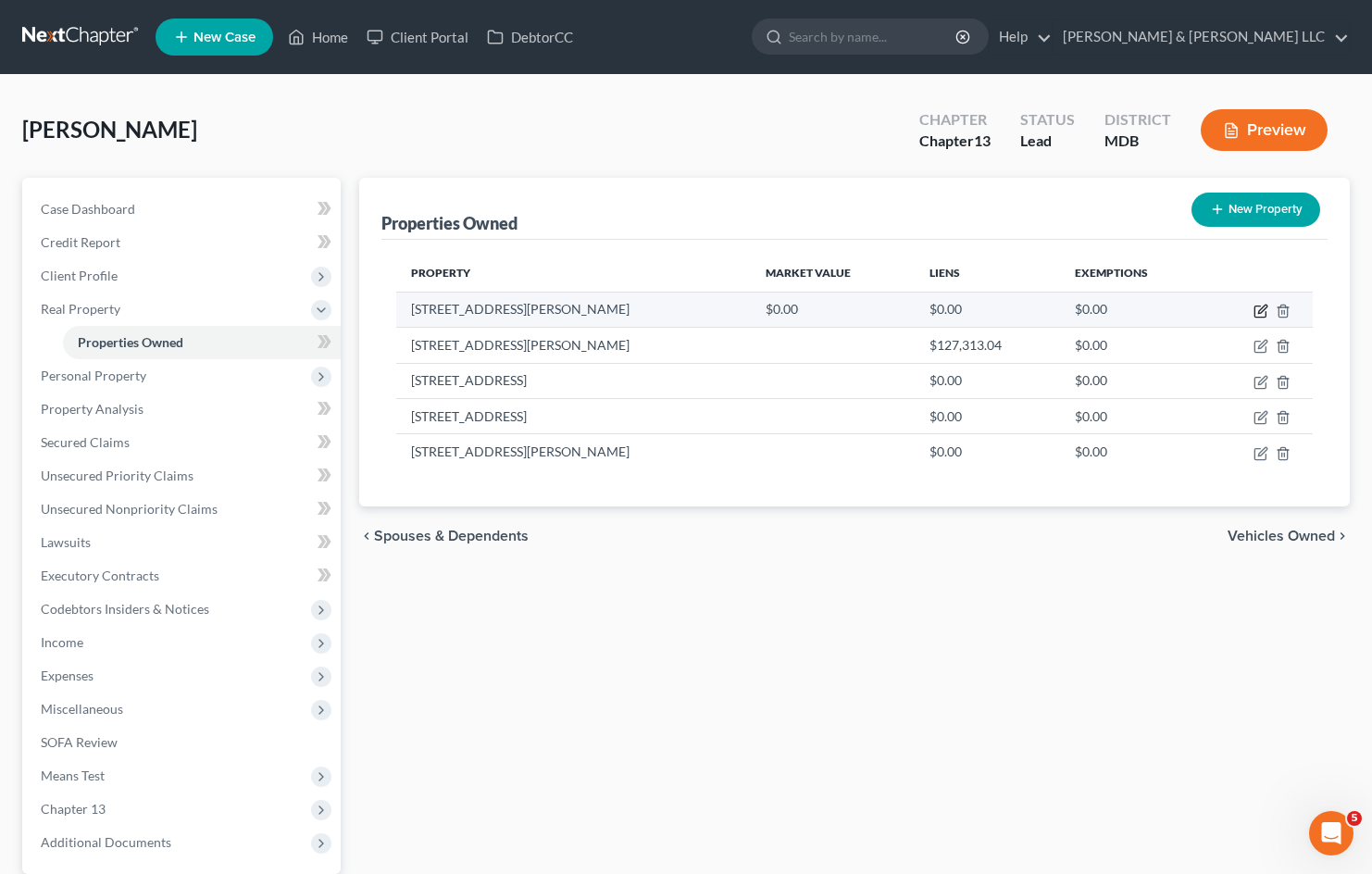
select select "9"
select select "2"
select select "0"
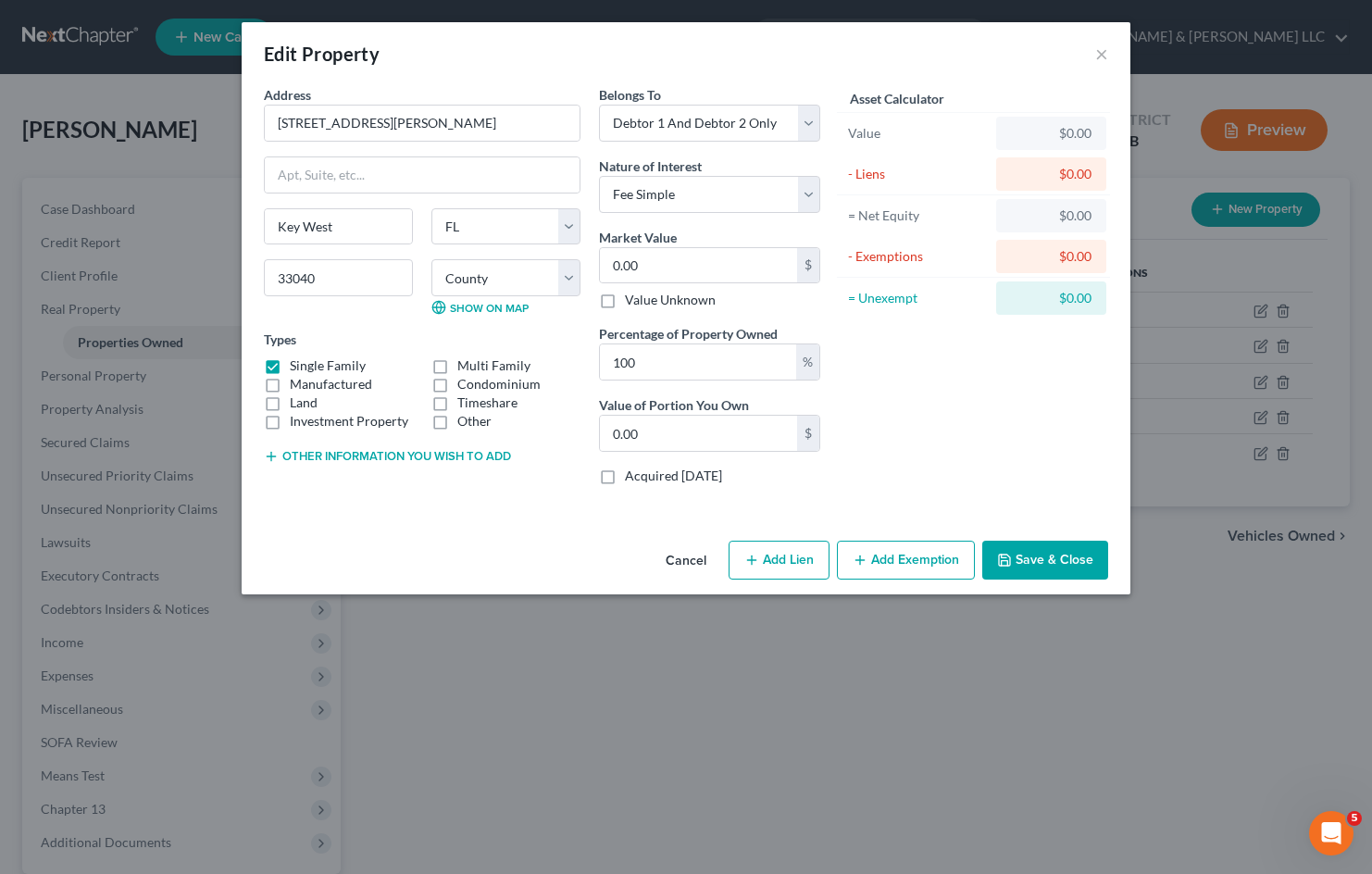
click at [682, 566] on button "Cancel" at bounding box center [686, 560] width 70 height 37
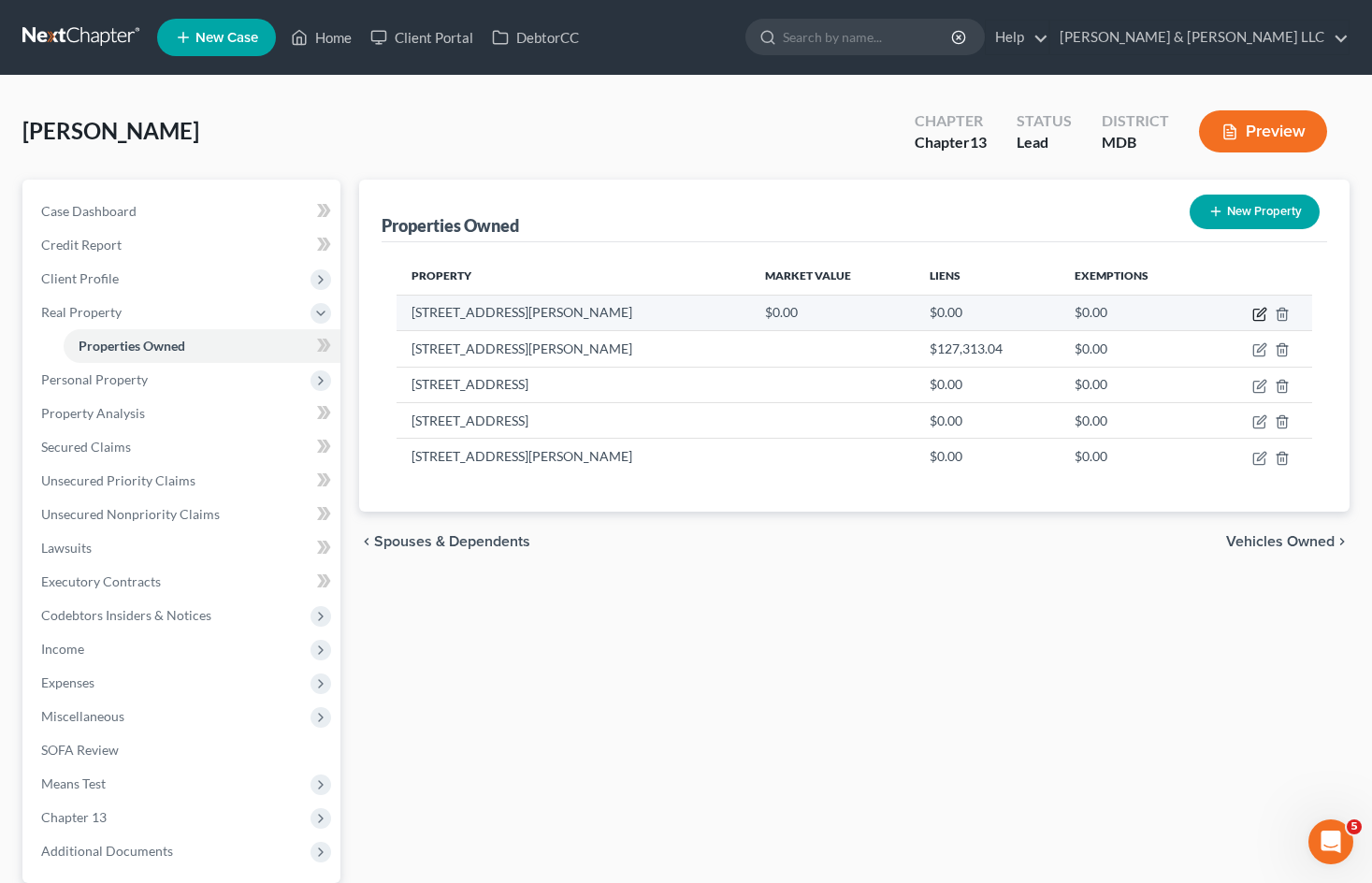
click at [1260, 313] on icon "button" at bounding box center [1261, 312] width 9 height 9
select select "9"
select select "2"
select select "0"
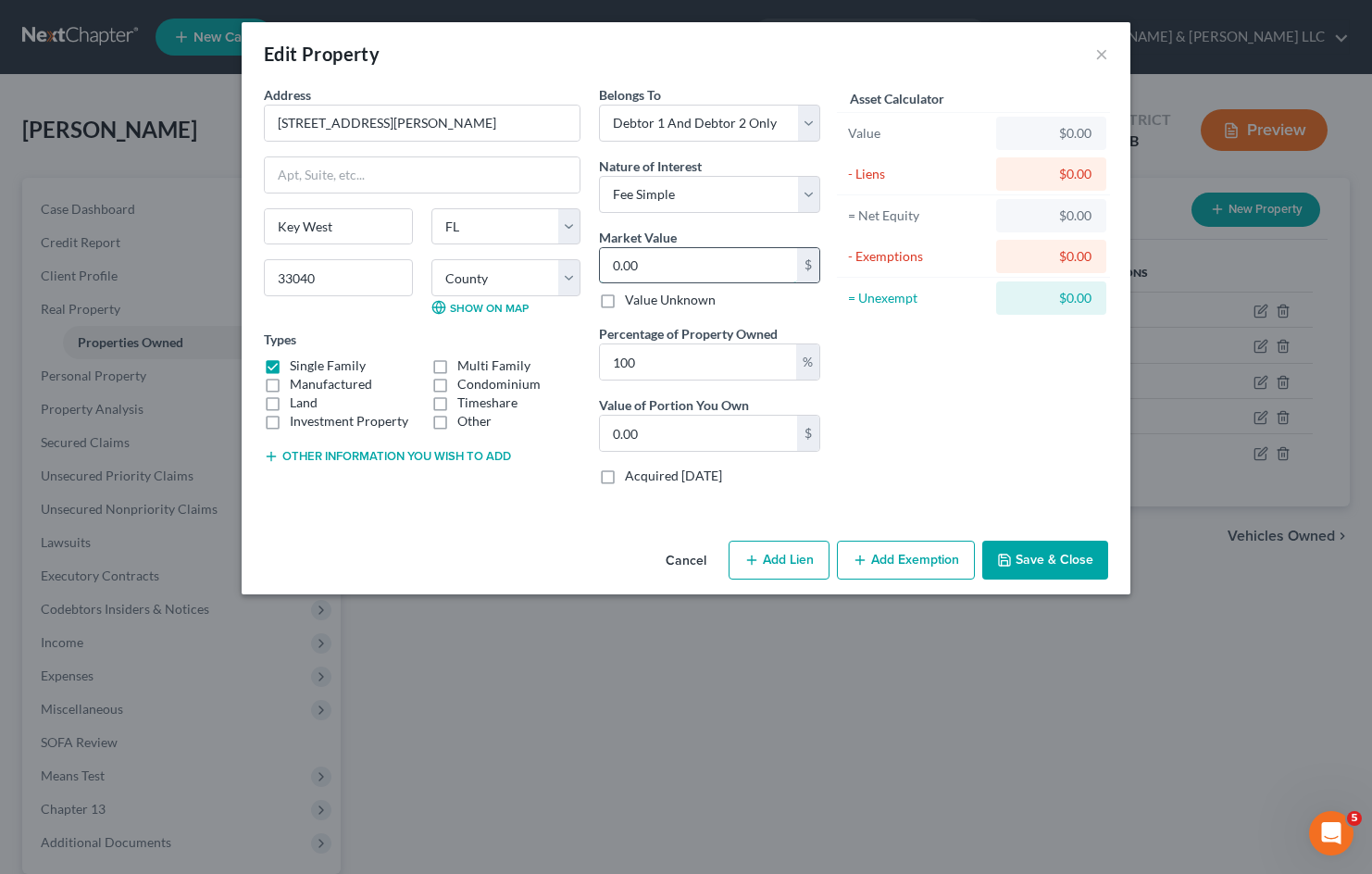
click at [607, 263] on input "0.00" at bounding box center [699, 265] width 198 height 35
type input "5"
type input "5.00"
type input "50"
type input "50.00"
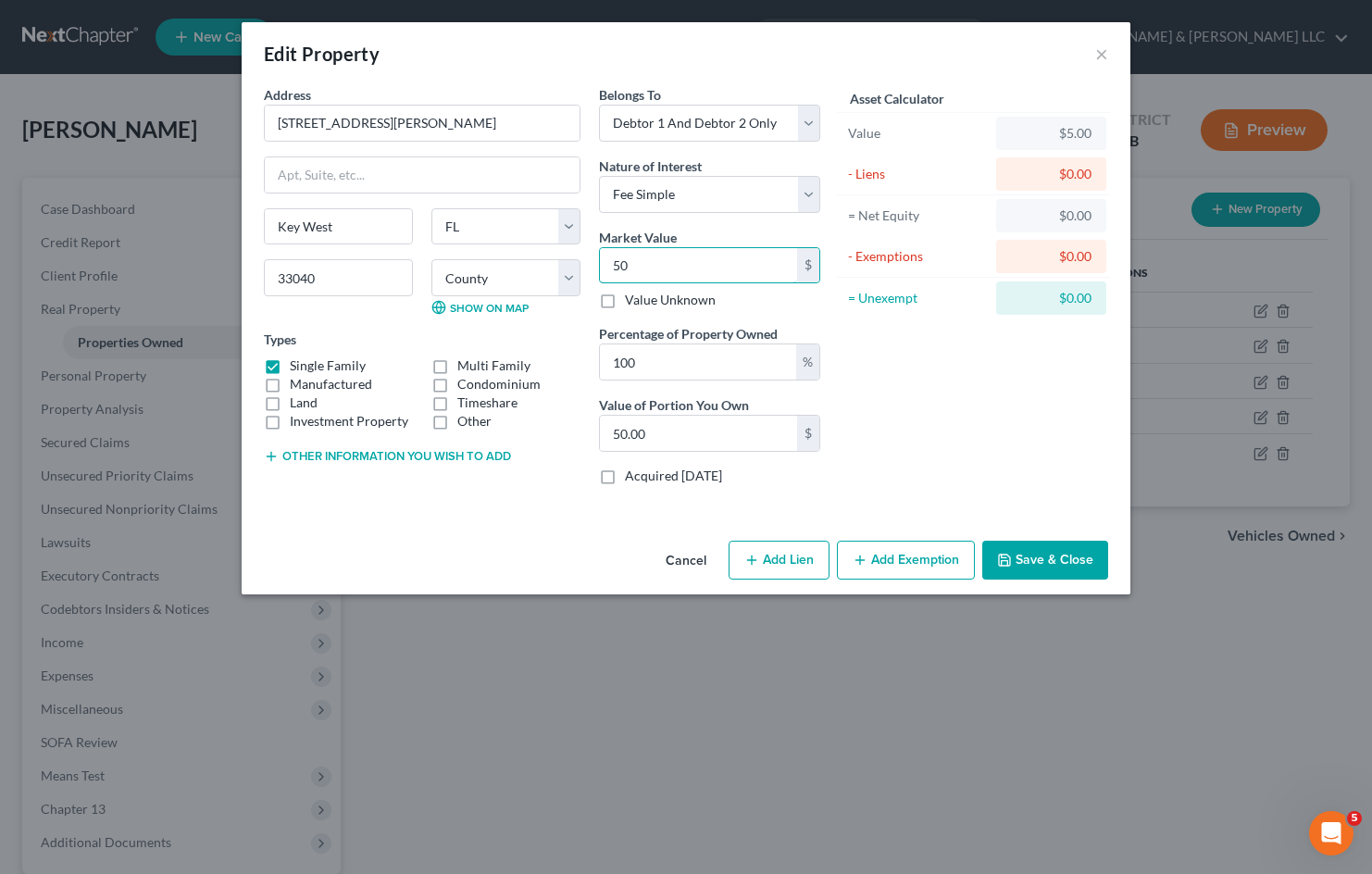
type input "500"
type input "500.00"
type input "5000"
type input "5,000.00"
type input "5,000"
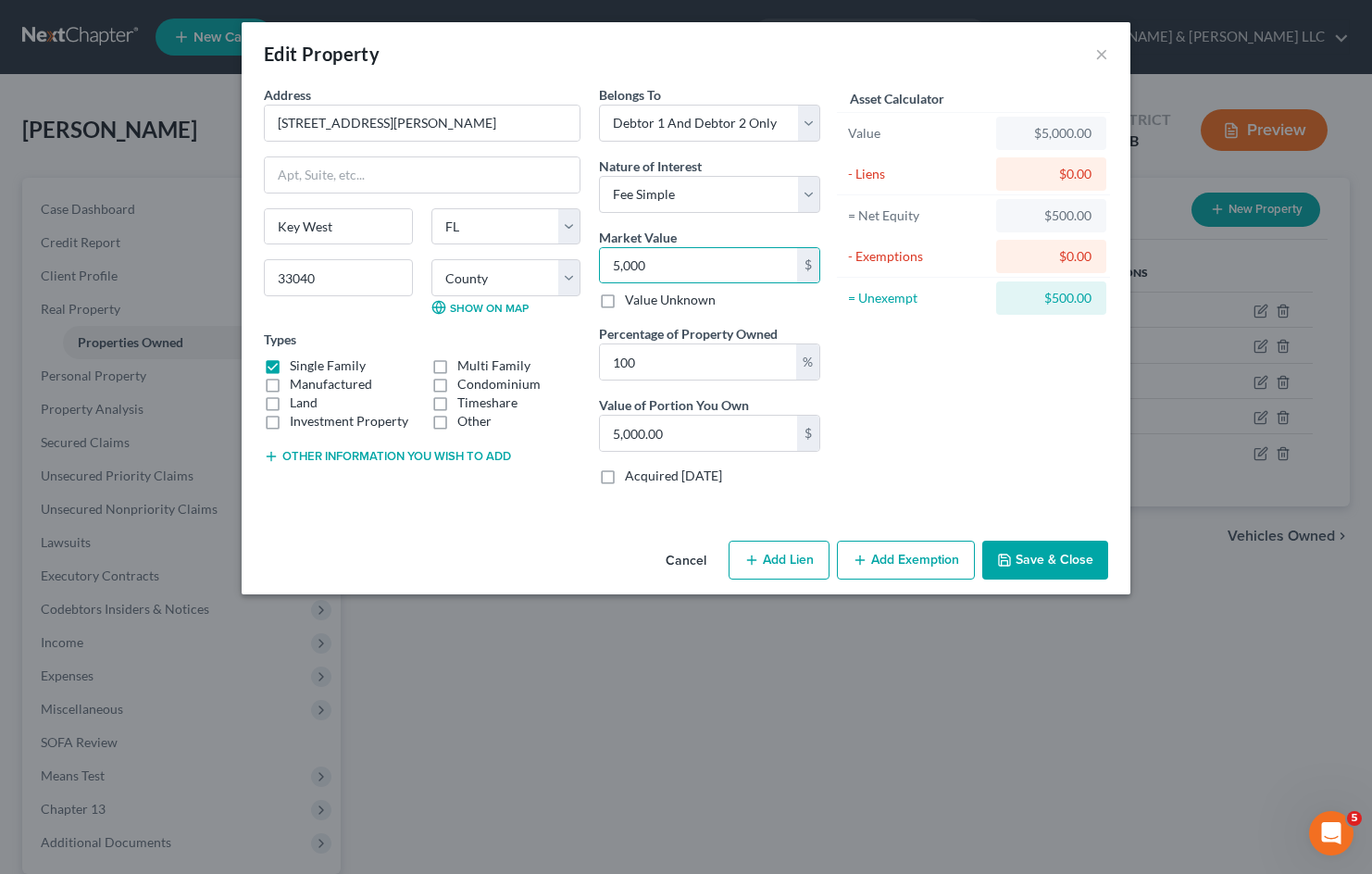
click at [954, 363] on div "Asset Calculator Value $5,000.00 - Liens $0.00 = Net Equity $500.00 - Exemption…" at bounding box center [973, 293] width 288 height 415
click at [778, 186] on select "Select Fee Simple Joint Tenant Life Estate Equitable Interest Future Interest T…" at bounding box center [710, 194] width 221 height 37
select select "7"
click at [600, 176] on select "Select Fee Simple Joint Tenant Life Estate Equitable Interest Future Interest T…" at bounding box center [710, 194] width 221 height 37
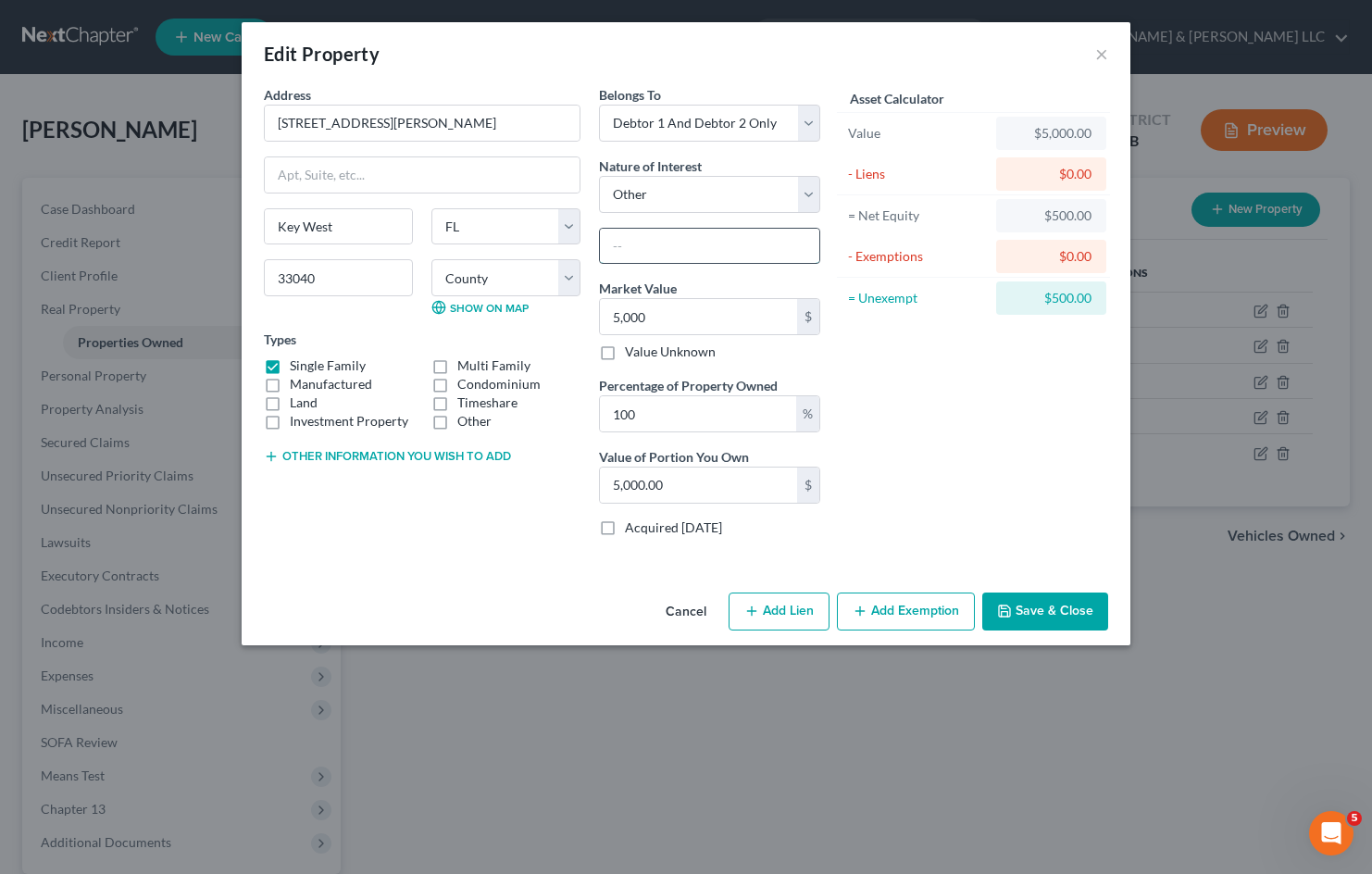
click at [654, 233] on input "text" at bounding box center [710, 246] width 219 height 35
type input "Time share held"
click at [803, 111] on select "Select Debtor 1 Only Debtor 2 Only Debtor 1 And Debtor 2 Only At Least One Of T…" at bounding box center [710, 123] width 221 height 37
select select "3"
click at [600, 104] on select "Select Debtor 1 Only Debtor 2 Only Debtor 1 And Debtor 2 Only At Least One Of T…" at bounding box center [710, 123] width 221 height 37
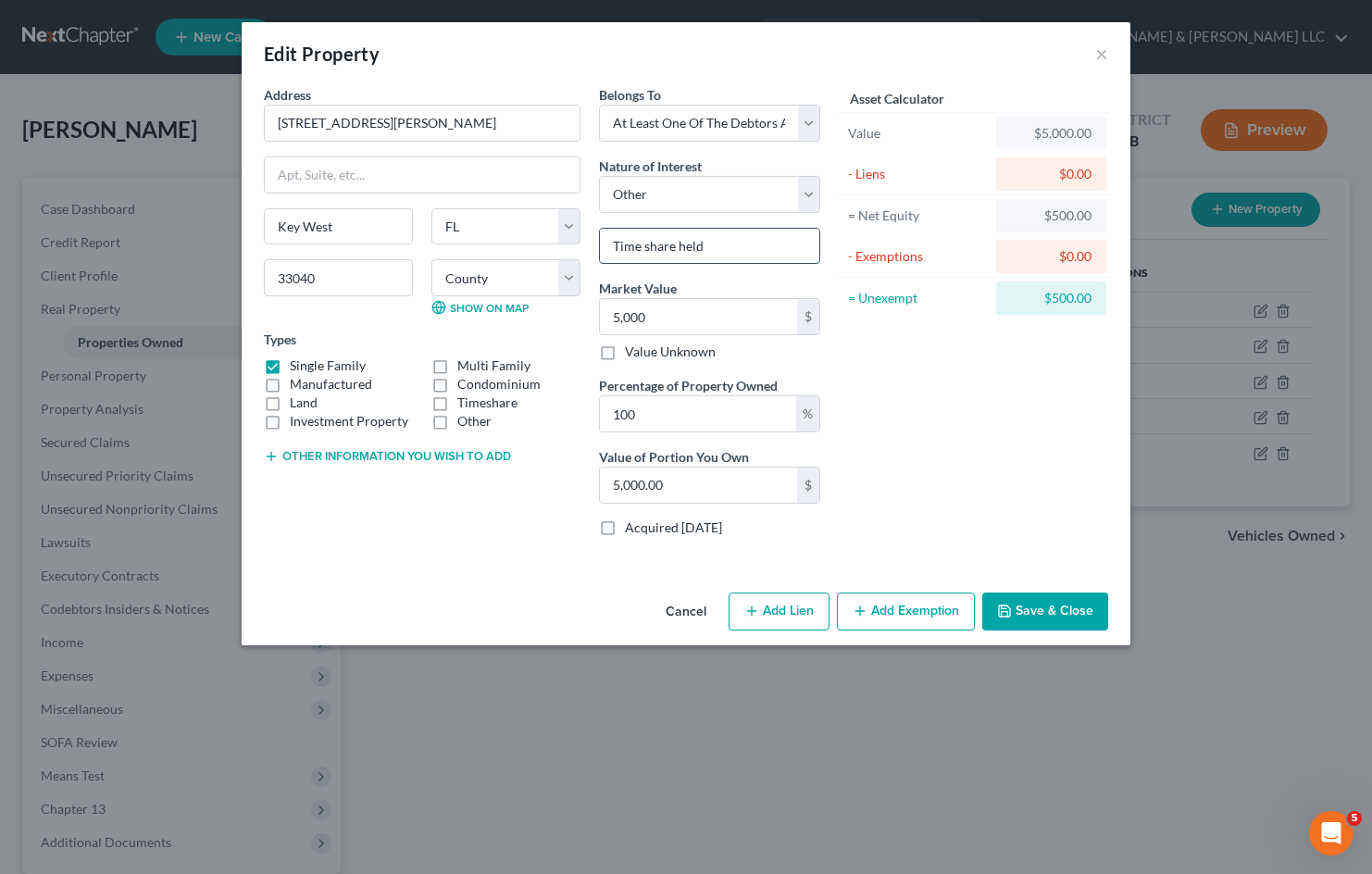
click at [753, 245] on input "Time share held" at bounding box center [710, 246] width 219 height 35
type input "Time share held by both debtors and [PERSON_NAME]"
click at [1053, 602] on button "Save & Close" at bounding box center [1045, 612] width 126 height 39
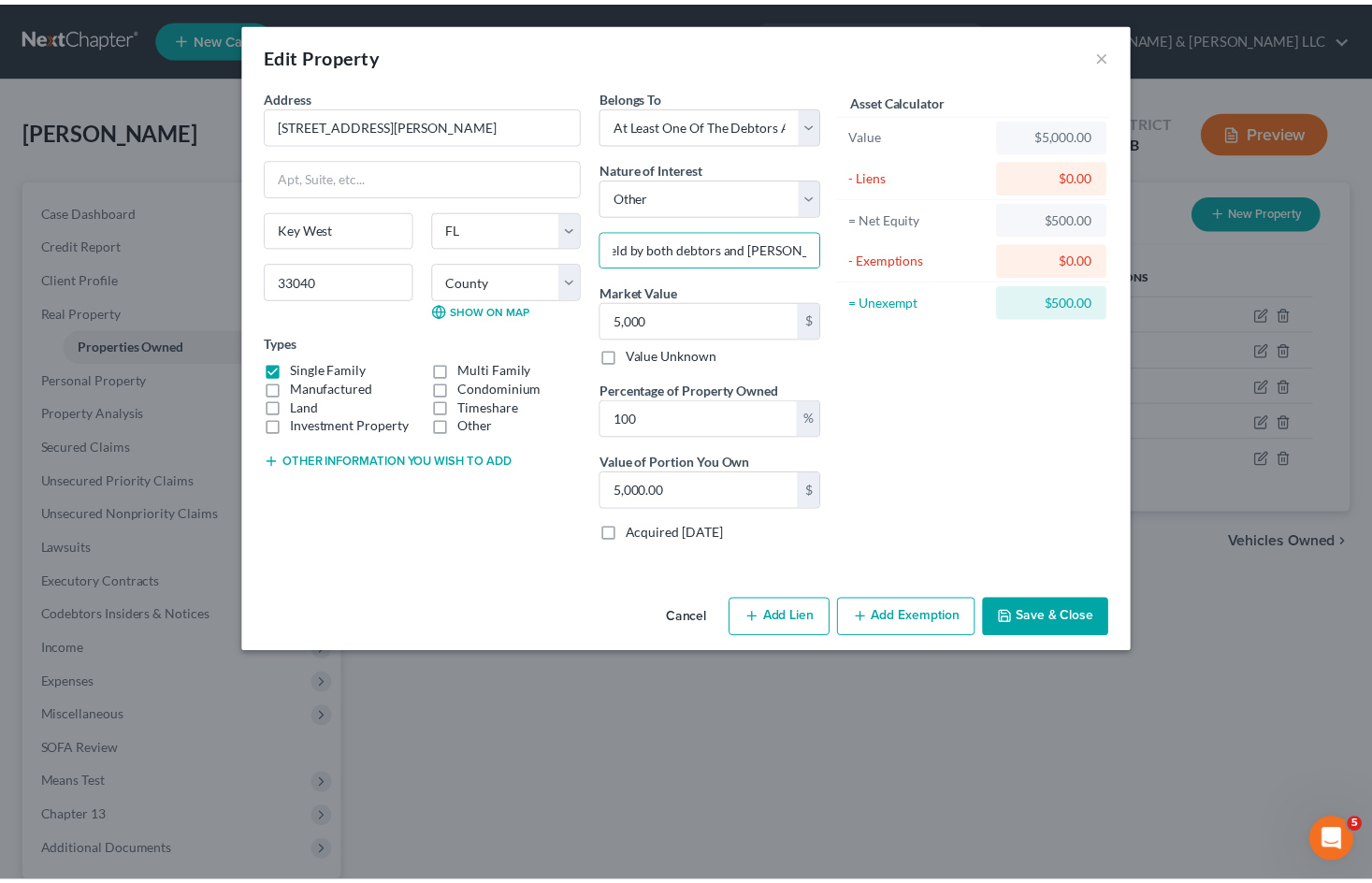
scroll to position [0, 0]
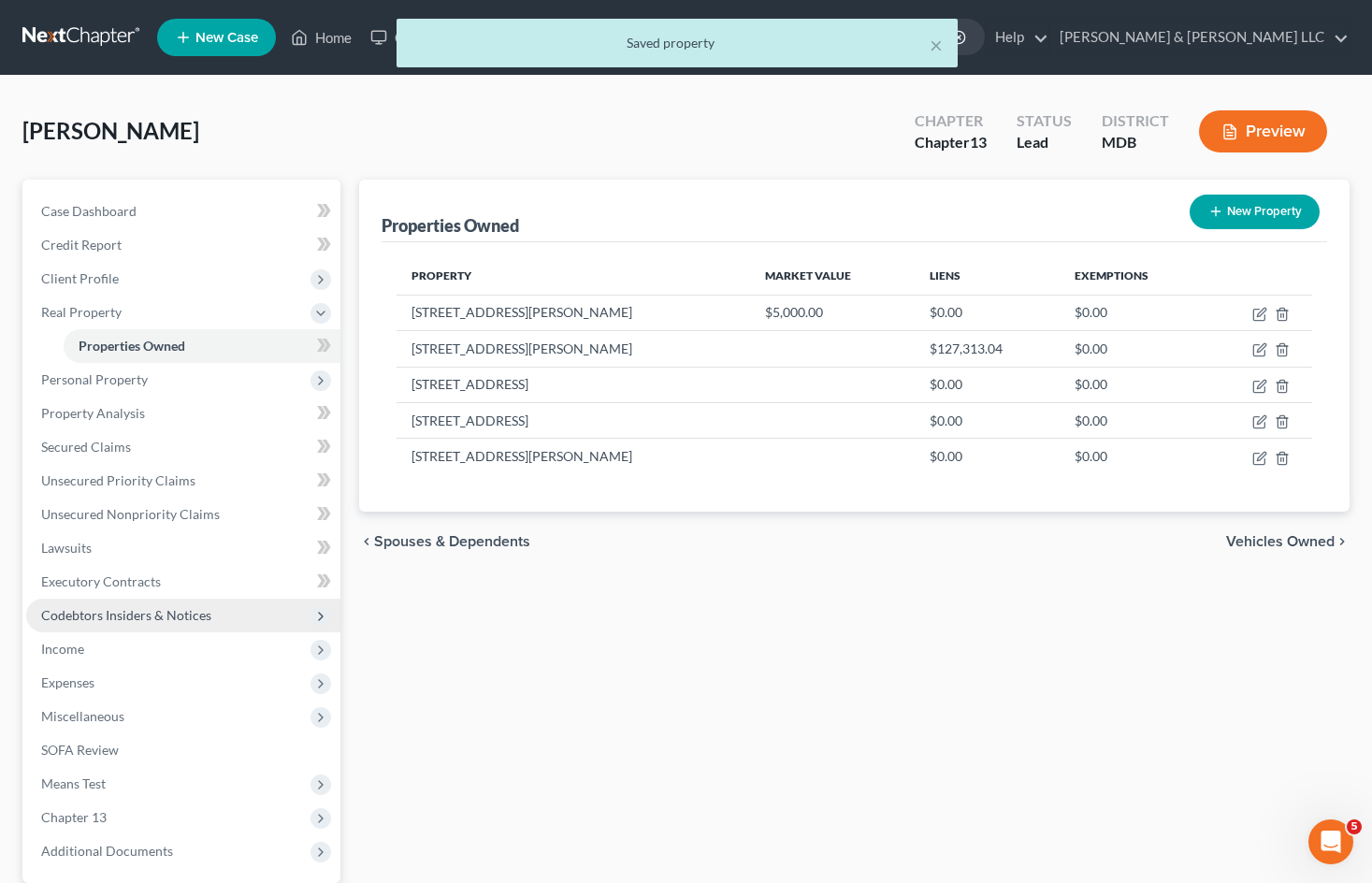
click at [185, 621] on span "Codebtors Insiders & Notices" at bounding box center [126, 614] width 170 height 16
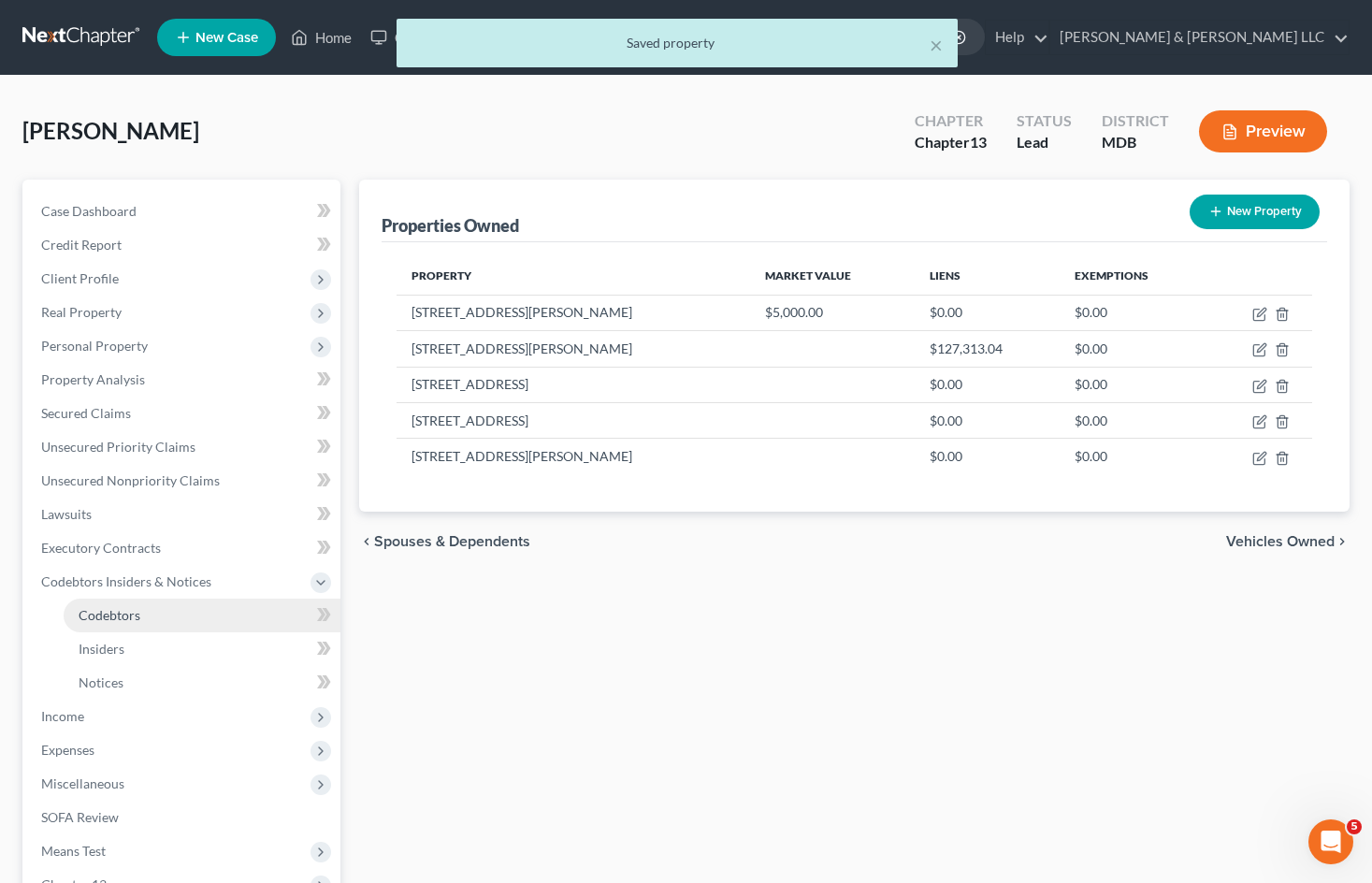
click at [189, 621] on link "Codebtors" at bounding box center [201, 615] width 276 height 34
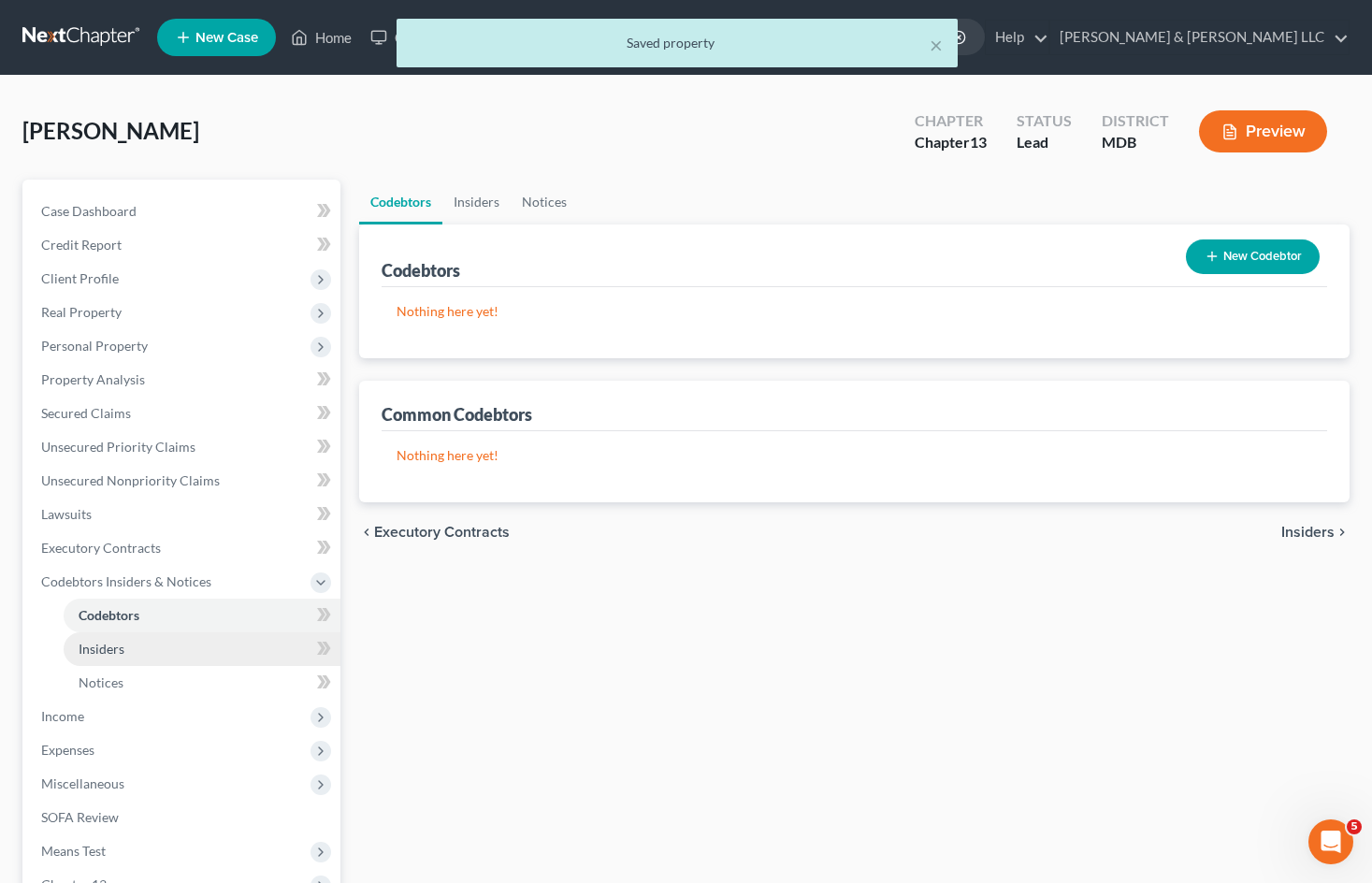
click at [184, 639] on link "Insiders" at bounding box center [201, 649] width 276 height 34
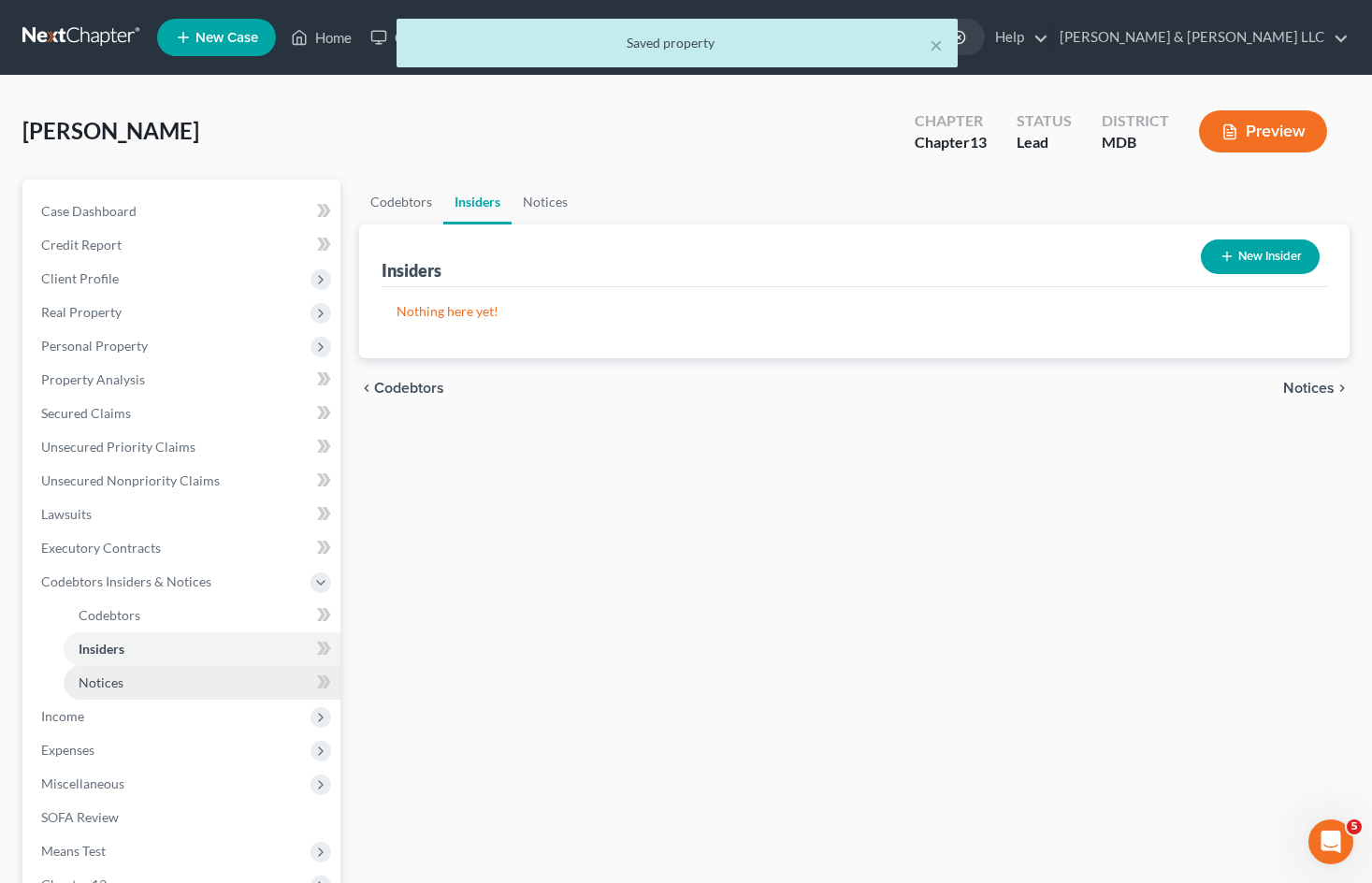
click at [181, 678] on link "Notices" at bounding box center [201, 682] width 276 height 34
click at [193, 647] on link "Insiders" at bounding box center [201, 649] width 276 height 34
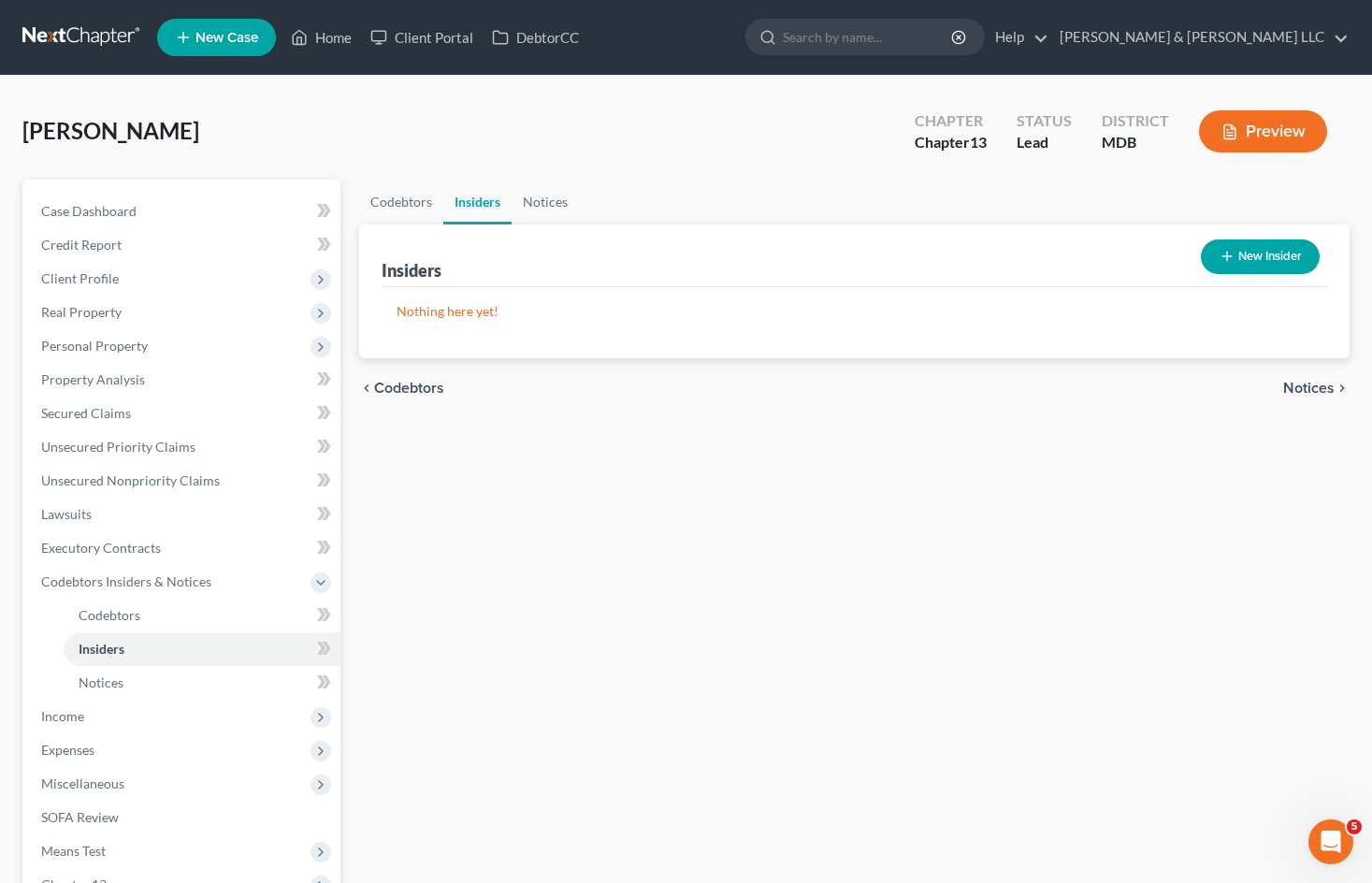
click at [1284, 258] on button "New Insider" at bounding box center [1260, 256] width 119 height 35
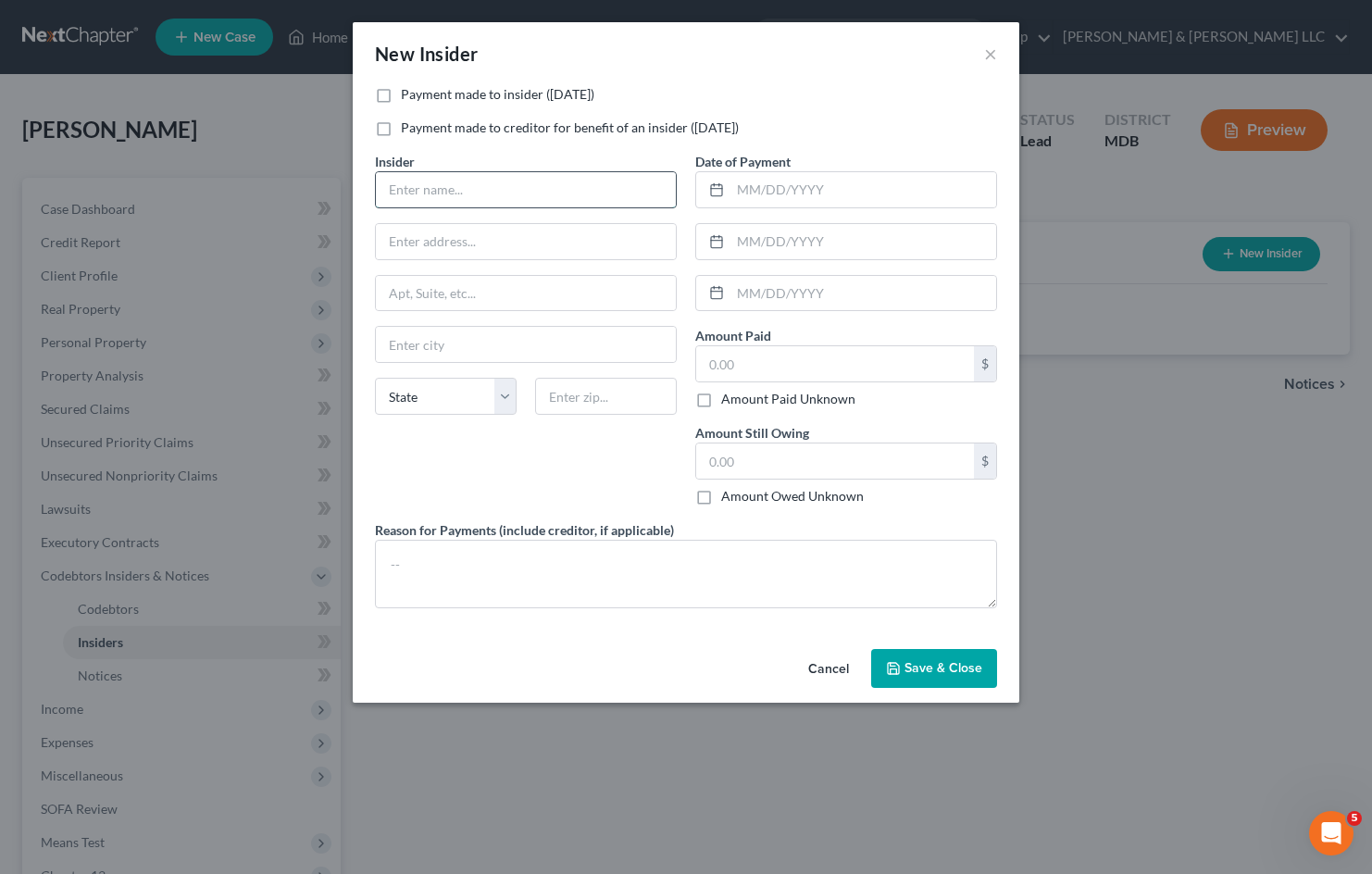
drag, startPoint x: 514, startPoint y: 184, endPoint x: 505, endPoint y: 185, distance: 9.1
click at [514, 184] on input "text" at bounding box center [526, 189] width 300 height 35
click at [528, 189] on input "[PERSON_NAME]" at bounding box center [526, 189] width 300 height 35
click at [471, 194] on input "[PERSON_NAME]" at bounding box center [526, 189] width 300 height 35
type input "[PERSON_NAME]"
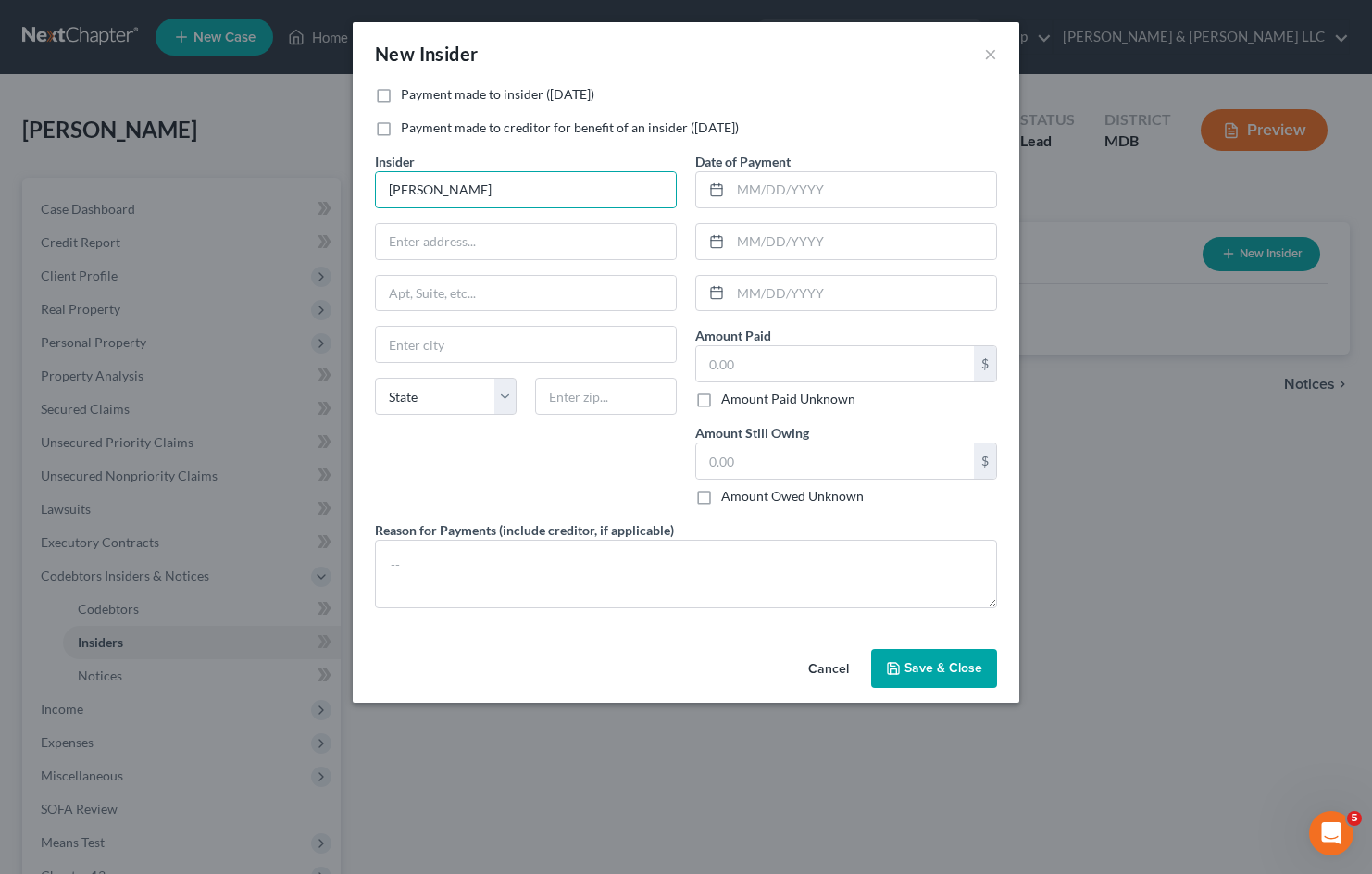
click at [401, 90] on label "Payment made to insider ([DATE])" at bounding box center [498, 94] width 194 height 18
click at [409, 90] on input "Payment made to insider ([DATE])" at bounding box center [414, 91] width 12 height 12
checkbox input "true"
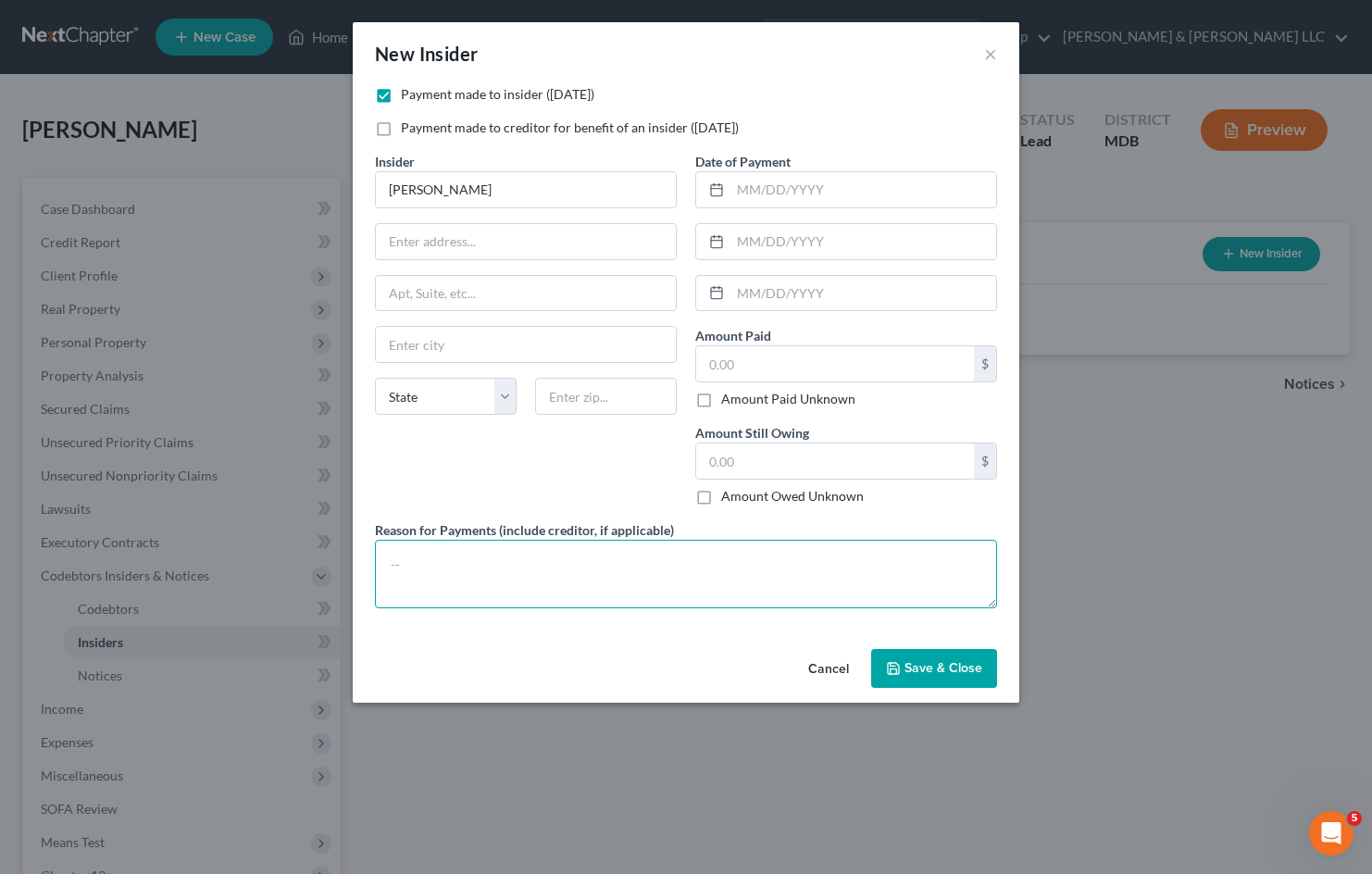
click at [586, 564] on textarea at bounding box center [686, 574] width 622 height 68
drag, startPoint x: 640, startPoint y: 560, endPoint x: 460, endPoint y: 561, distance: 180.0
click at [460, 561] on textarea "$25,000.00 to establish irrevocable trust" at bounding box center [686, 574] width 622 height 68
type textarea "$25,000.00 to establish [PERSON_NAME] Trust"
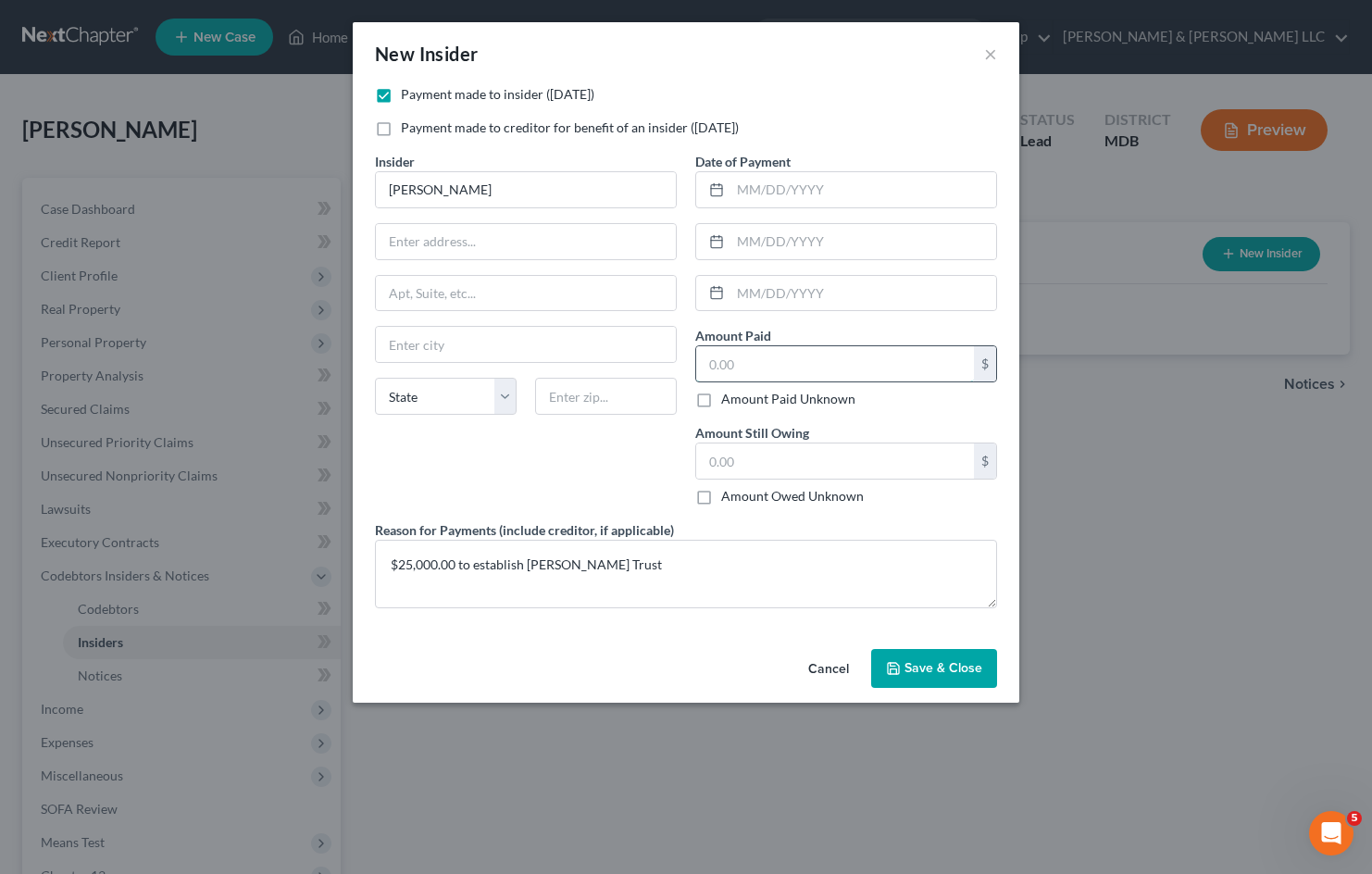
click at [764, 366] on input "text" at bounding box center [835, 363] width 277 height 35
type input "25,000"
click at [758, 194] on input "text" at bounding box center [864, 189] width 266 height 35
type input "11/2024"
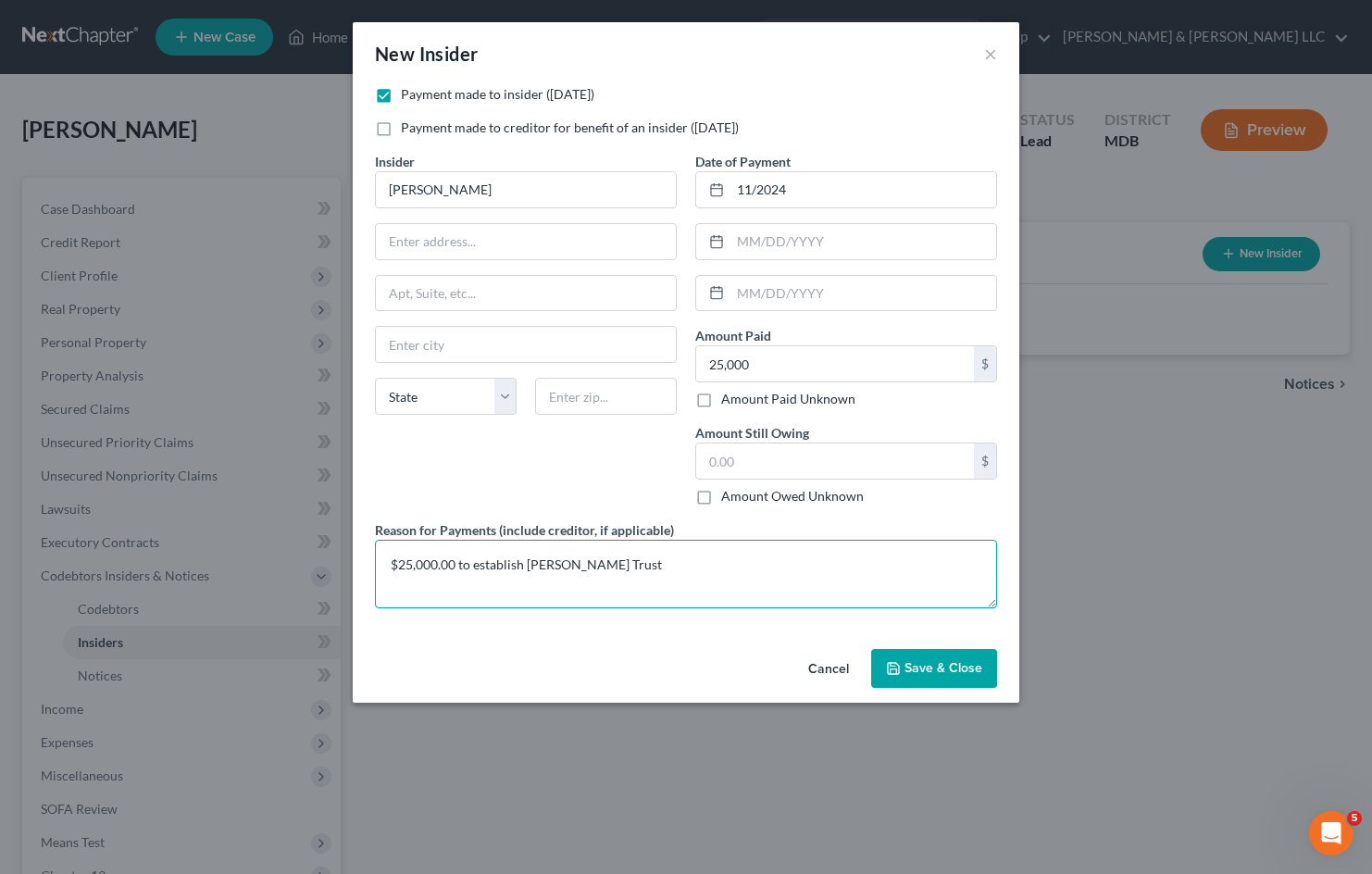
click at [691, 565] on textarea "$25,000.00 to establish [PERSON_NAME] Trust" at bounding box center [686, 574] width 622 height 68
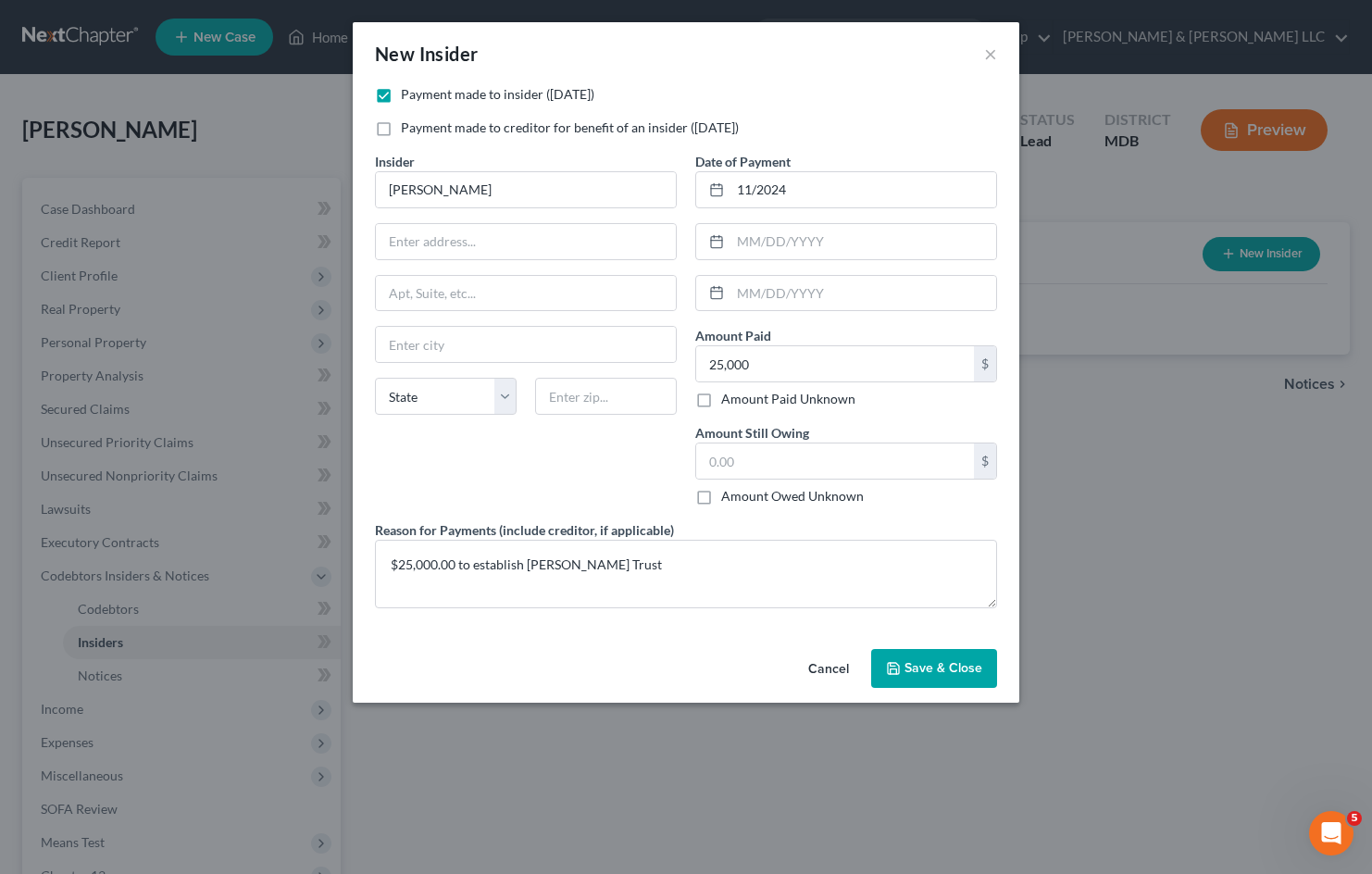
click at [962, 660] on span "Save & Close" at bounding box center [943, 668] width 78 height 16
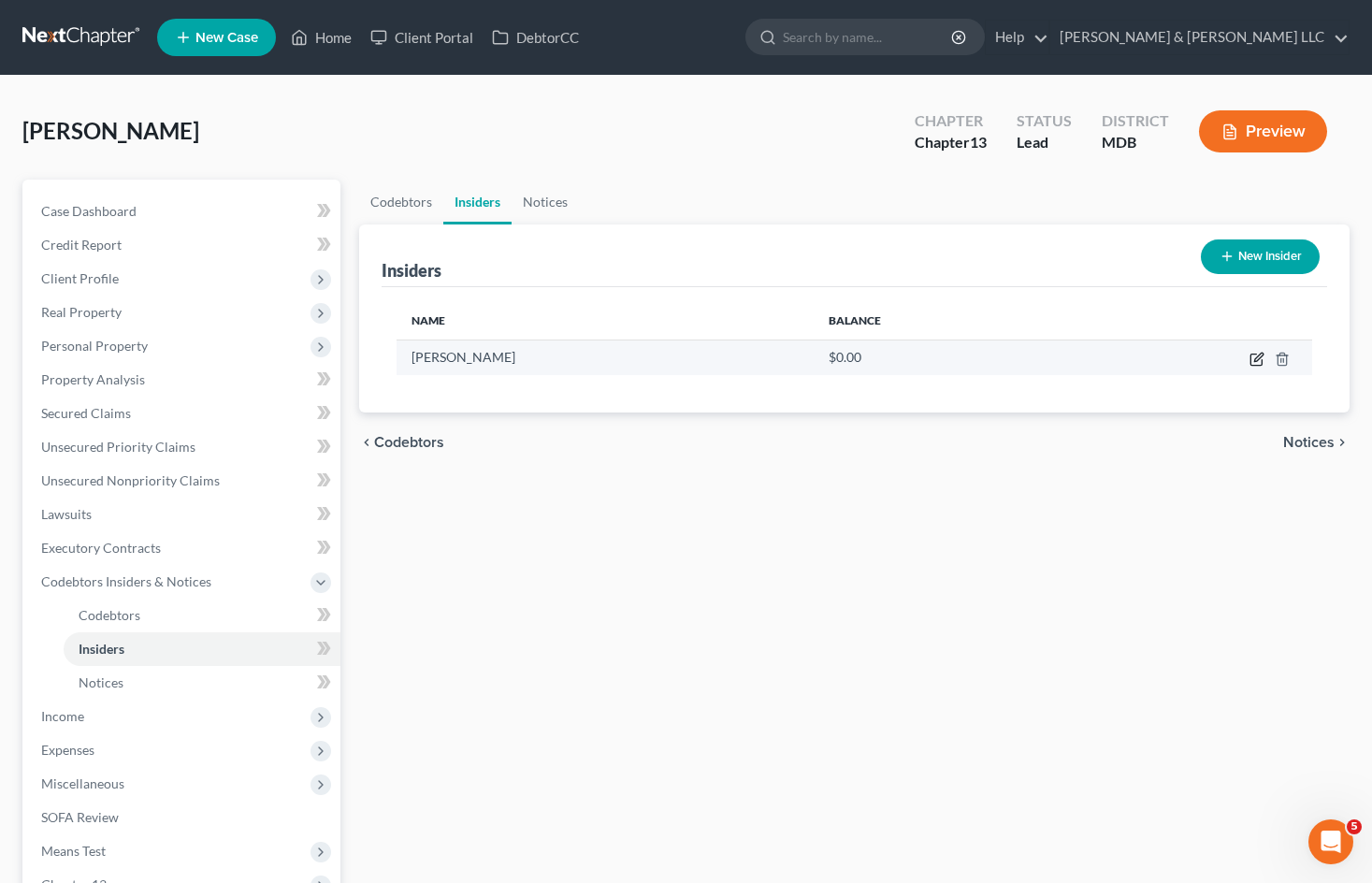
click at [1256, 363] on icon "button" at bounding box center [1257, 359] width 15 height 15
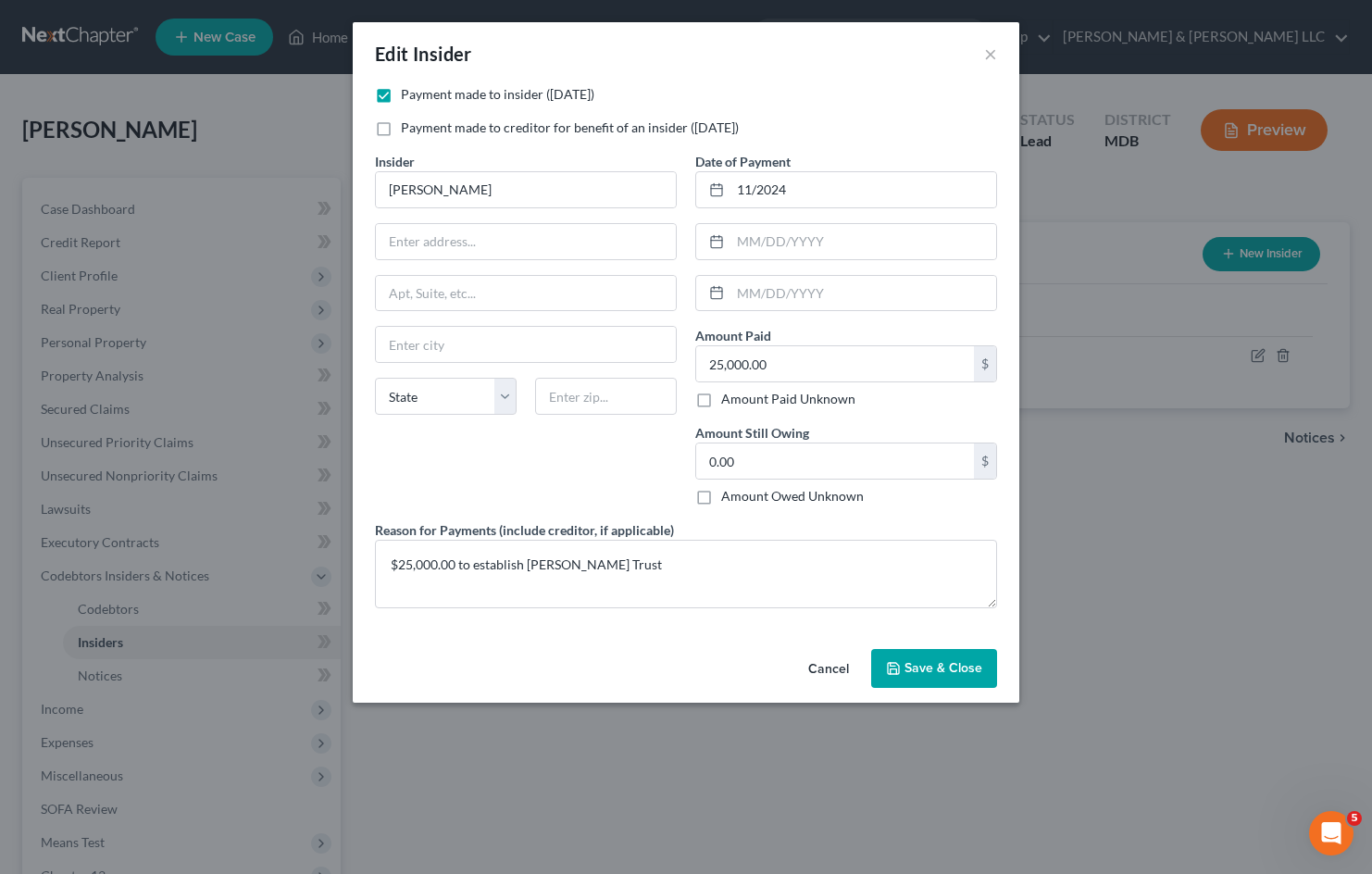
click at [823, 668] on button "Cancel" at bounding box center [829, 669] width 70 height 37
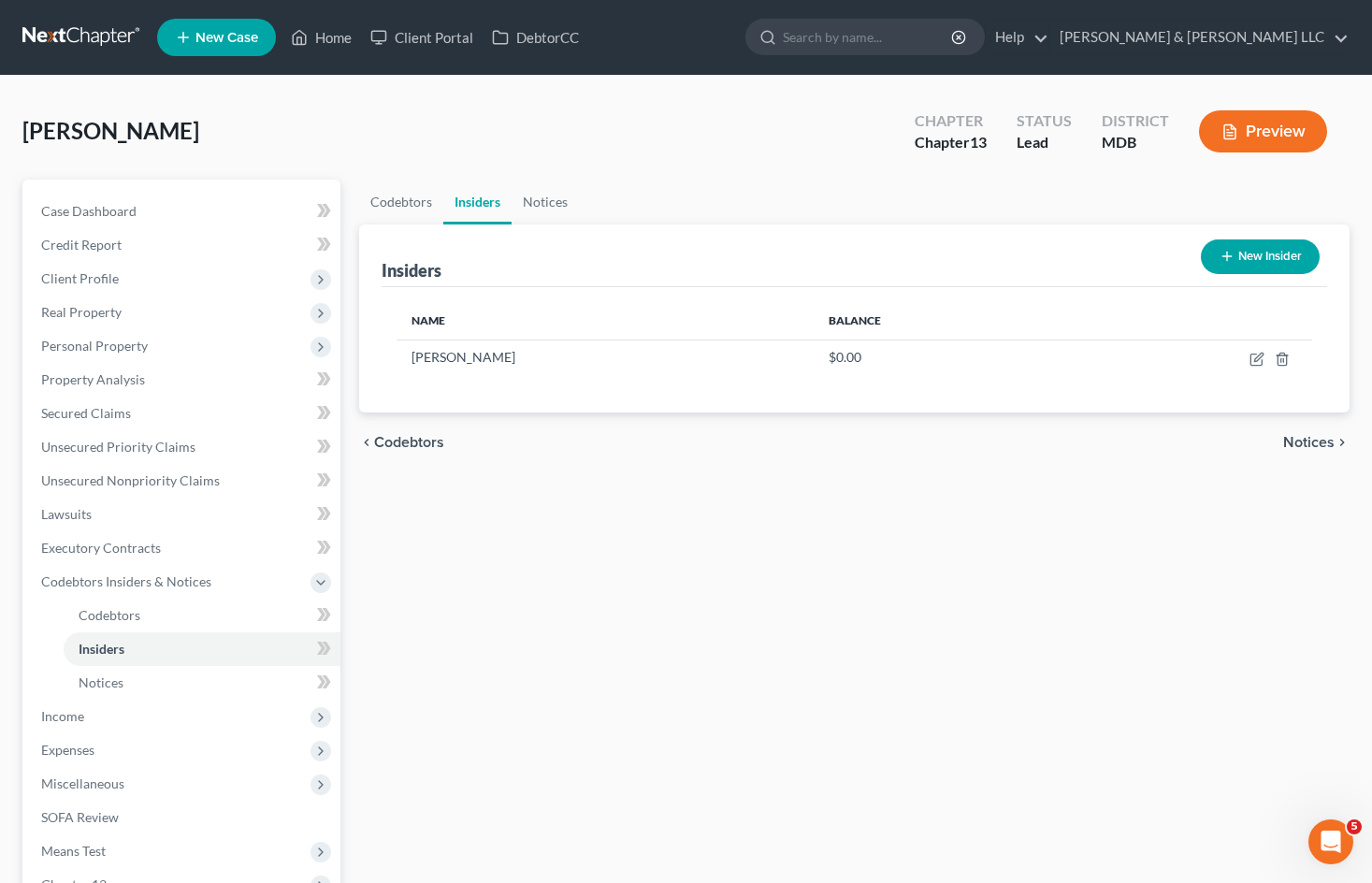
click at [1248, 254] on button "New Insider" at bounding box center [1260, 256] width 119 height 35
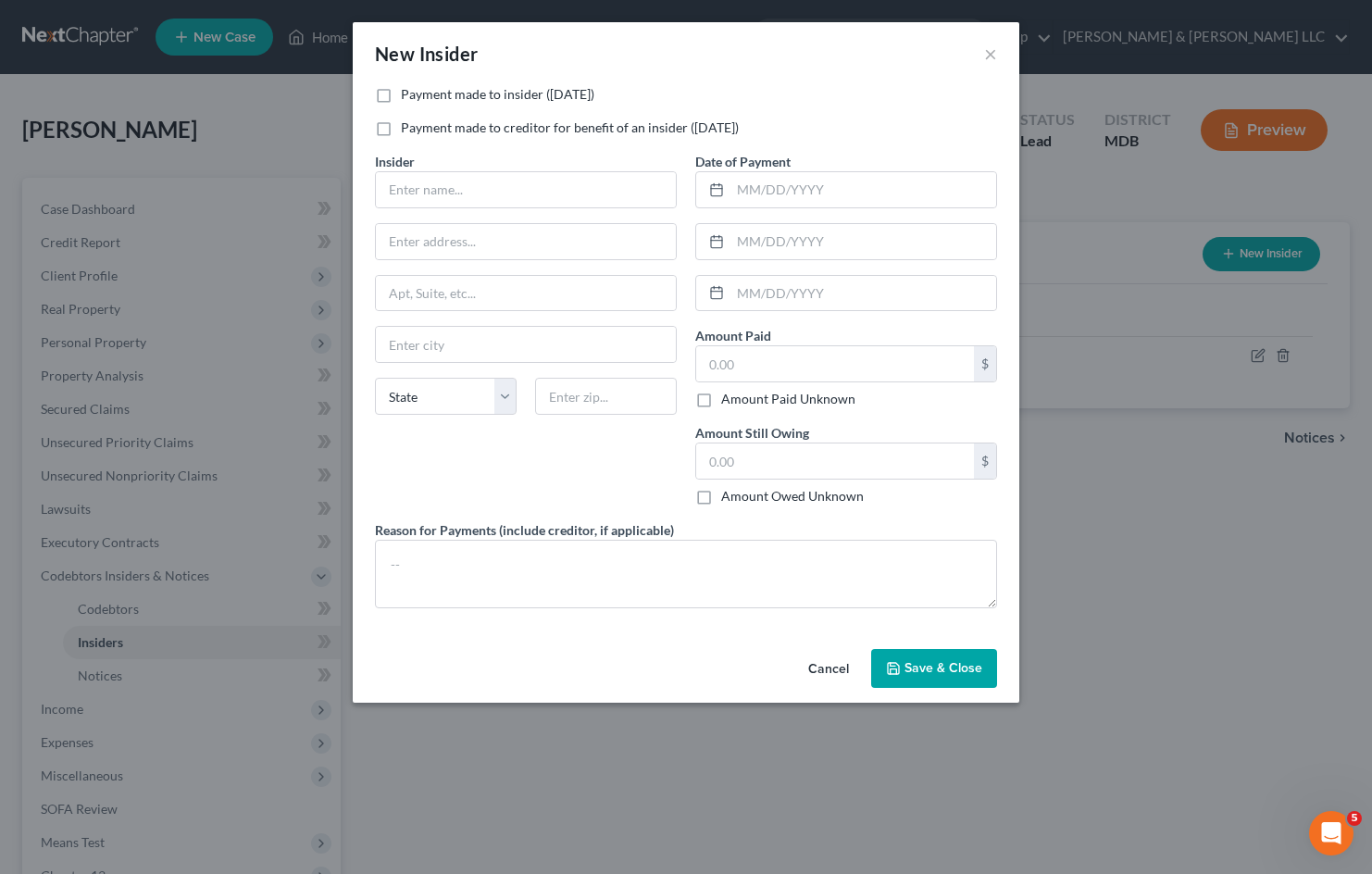
click at [401, 94] on label "Payment made to insider ([DATE])" at bounding box center [498, 94] width 194 height 18
click at [409, 94] on input "Payment made to insider ([DATE])" at bounding box center [414, 91] width 12 height 12
checkbox input "true"
click at [769, 191] on input "text" at bounding box center [864, 189] width 266 height 35
click at [779, 194] on input "11/" at bounding box center [864, 189] width 266 height 35
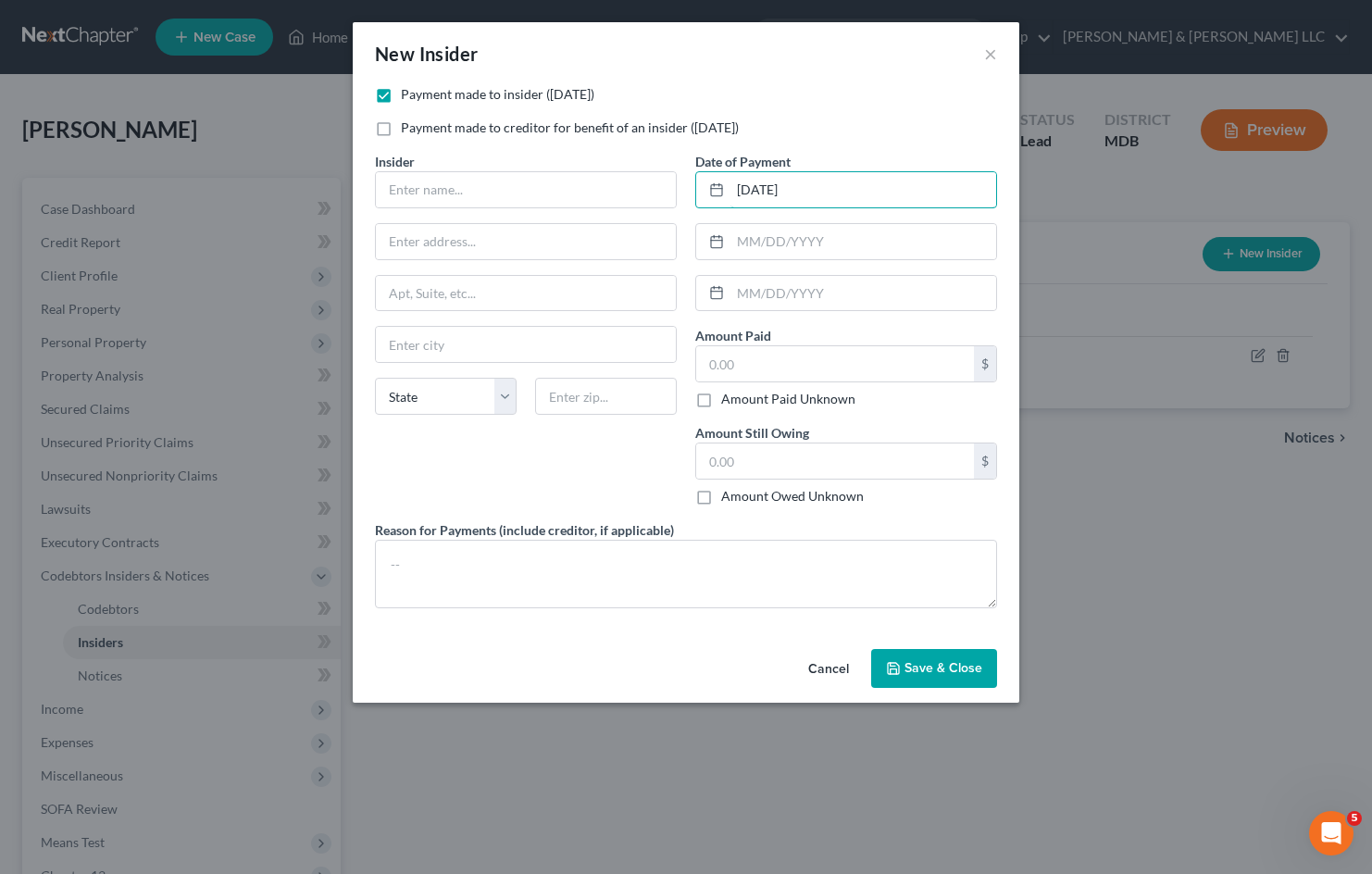
type input "[DATE]"
click at [576, 207] on div "Insider * State [US_STATE] AK AR AZ CA CO CT DE DC [GEOGRAPHIC_DATA] [GEOGRAPHI…" at bounding box center [525, 336] width 320 height 369
click at [579, 185] on input "text" at bounding box center [526, 189] width 300 height 35
type input "[PERSON_NAME] Trust"
click at [721, 395] on label "Amount Paid Unknown" at bounding box center [788, 398] width 134 height 18
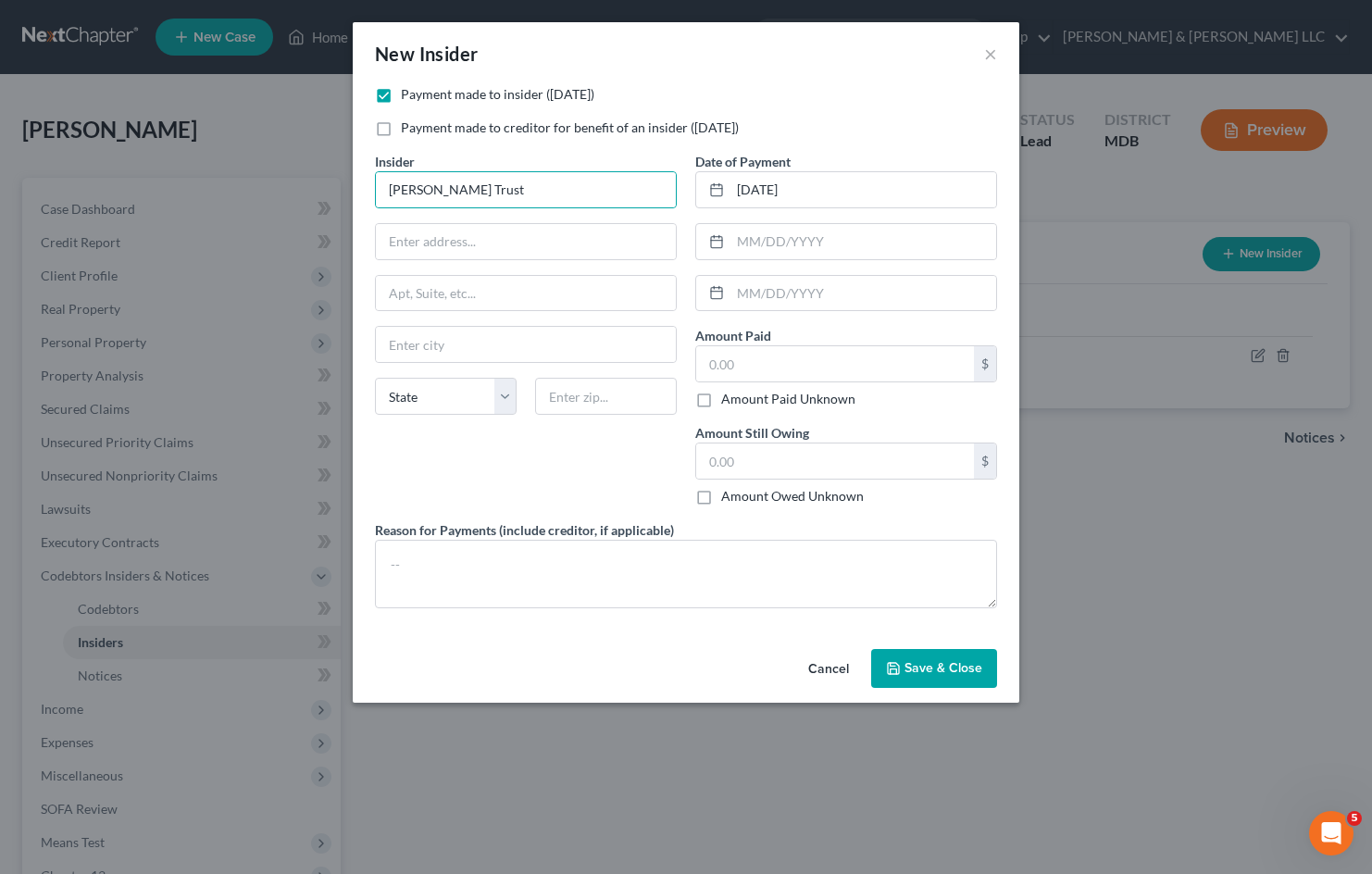
click at [729, 395] on input "Amount Paid Unknown" at bounding box center [734, 395] width 12 height 12
checkbox input "true"
type input "0.00"
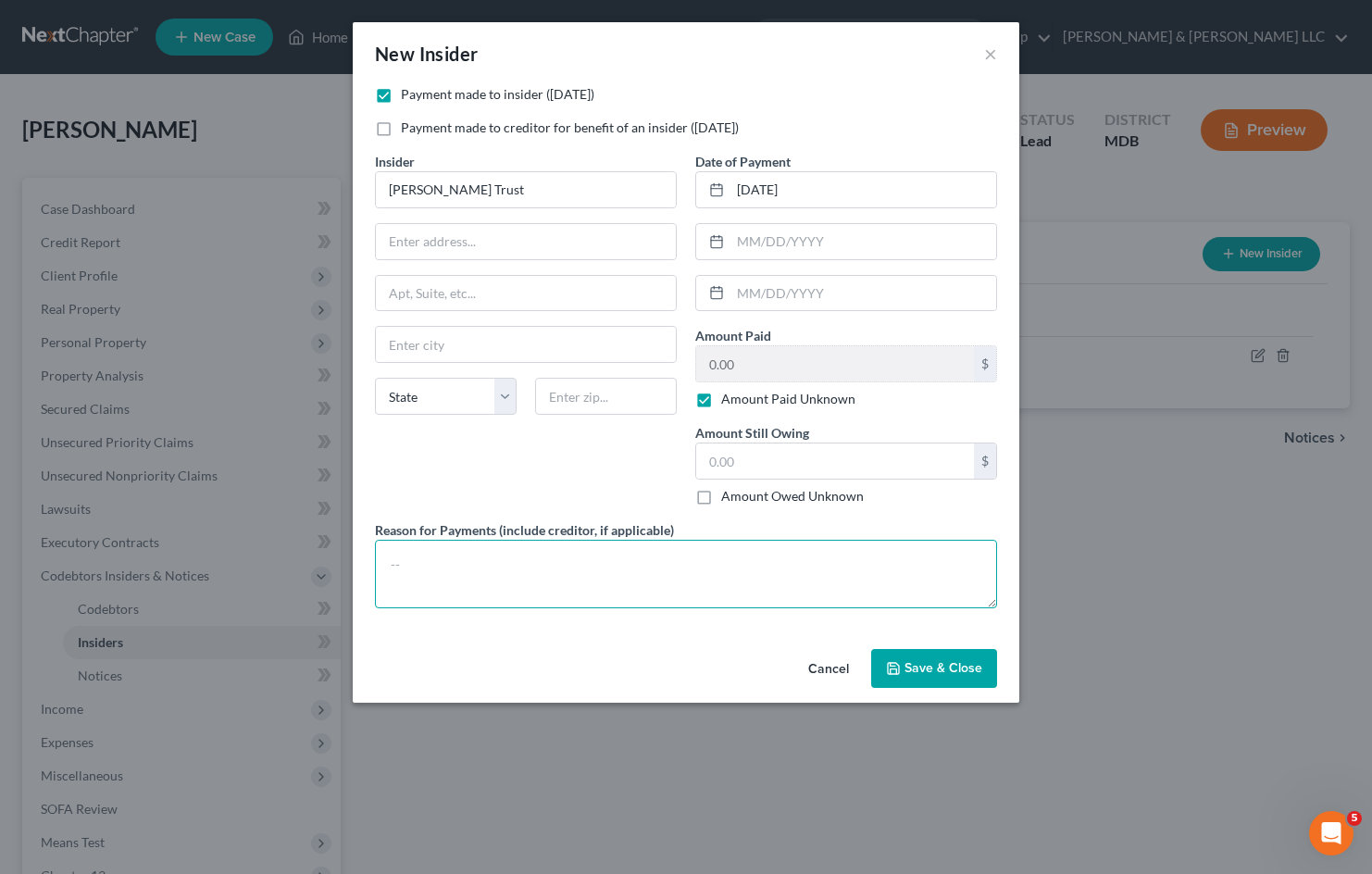
click at [681, 567] on textarea at bounding box center [686, 574] width 622 height 68
type textarea "Transfer of substantially all assets to [PERSON_NAME] Trust"
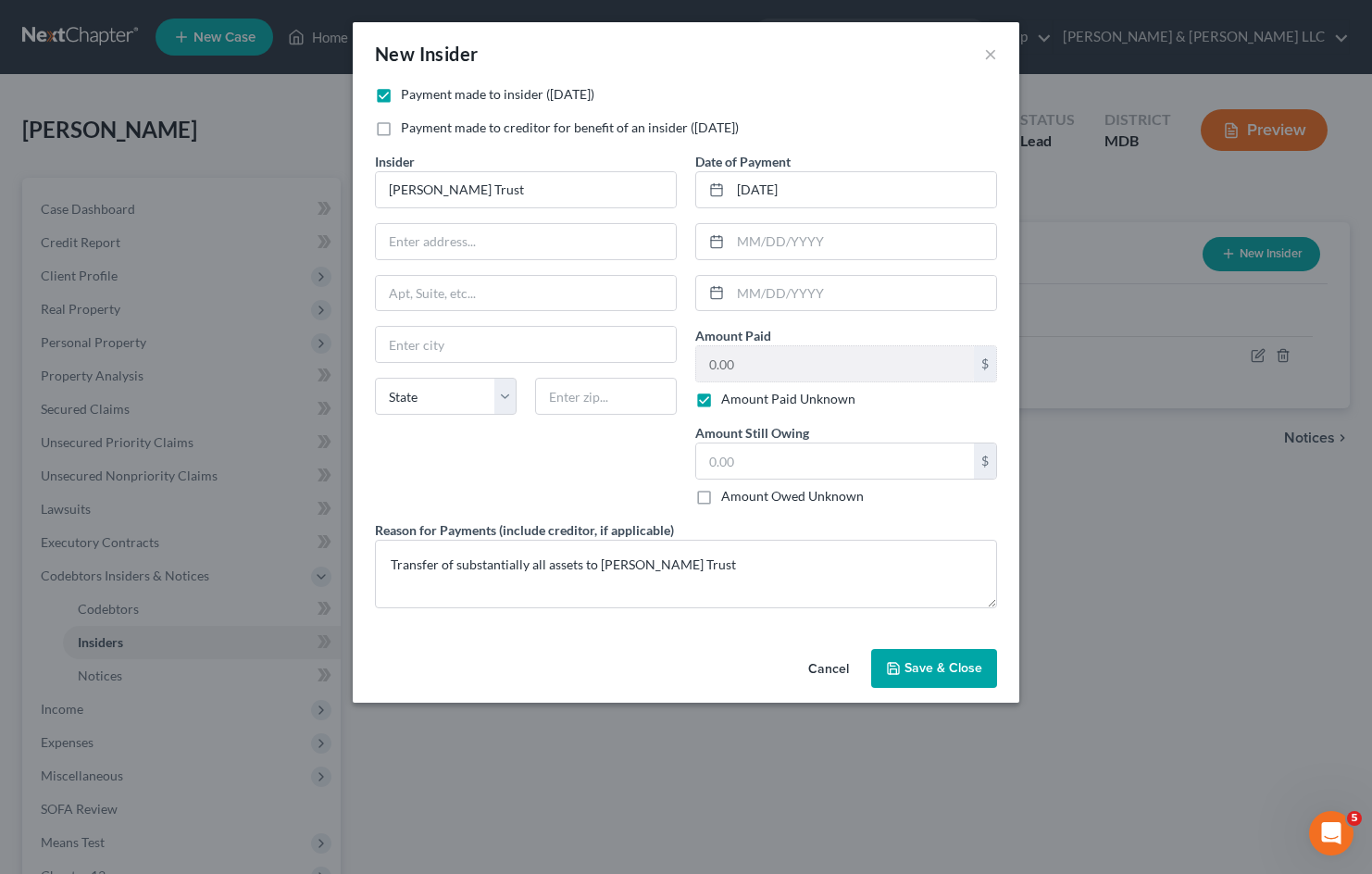
click at [965, 677] on button "Save & Close" at bounding box center [934, 668] width 126 height 39
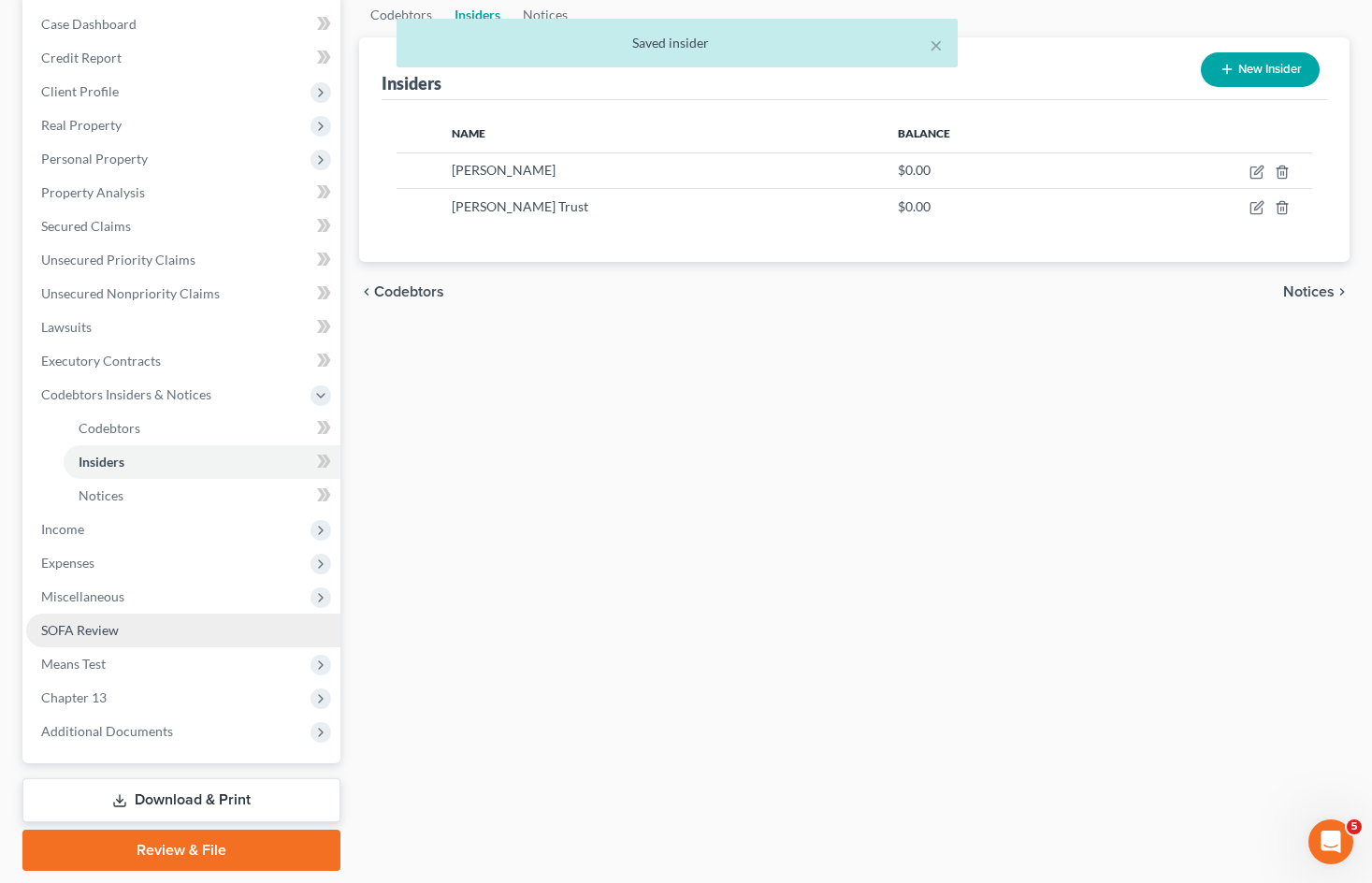
click at [176, 641] on link "SOFA Review" at bounding box center [182, 630] width 314 height 34
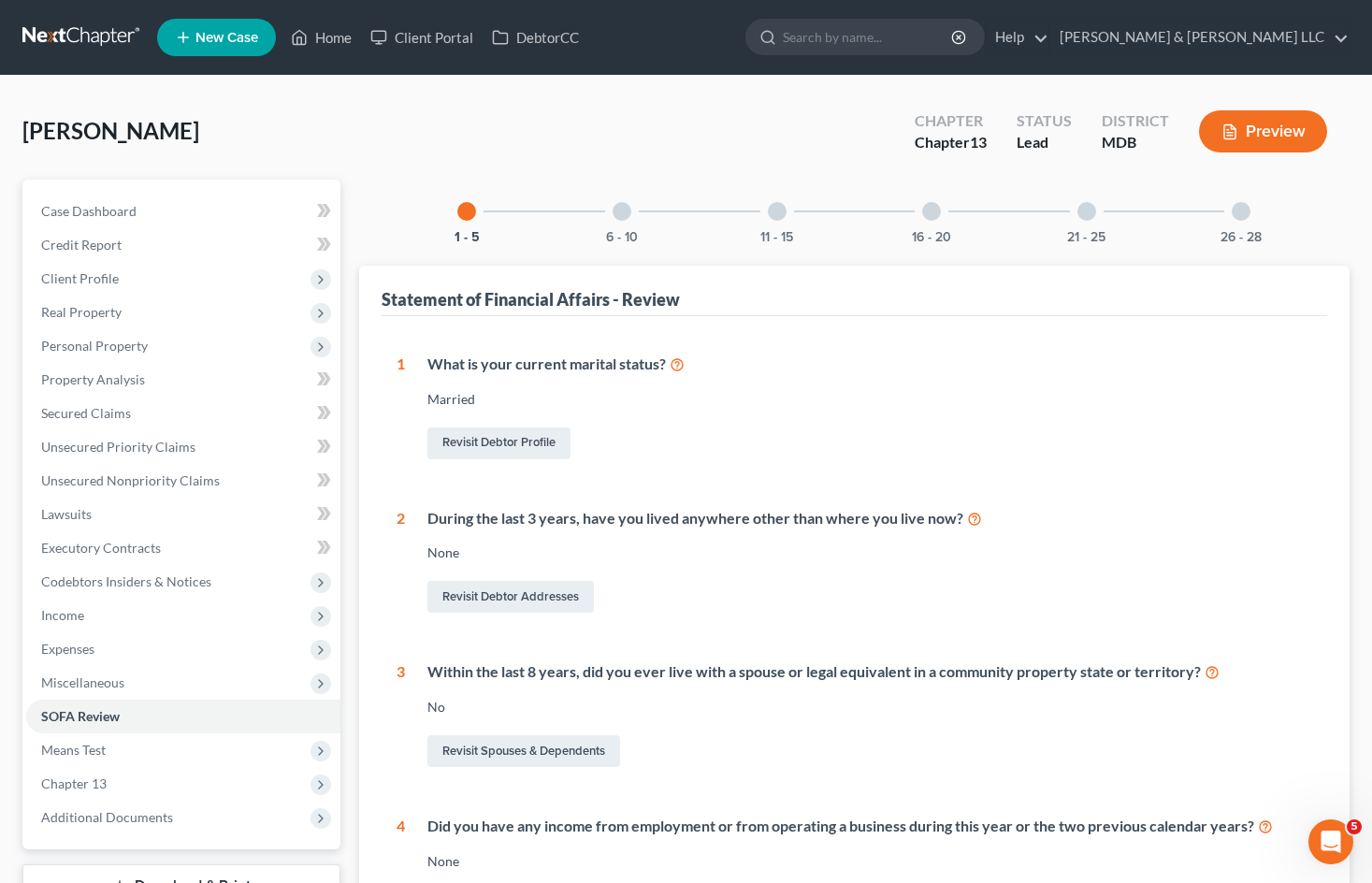
click at [822, 394] on div "Married" at bounding box center [869, 398] width 885 height 18
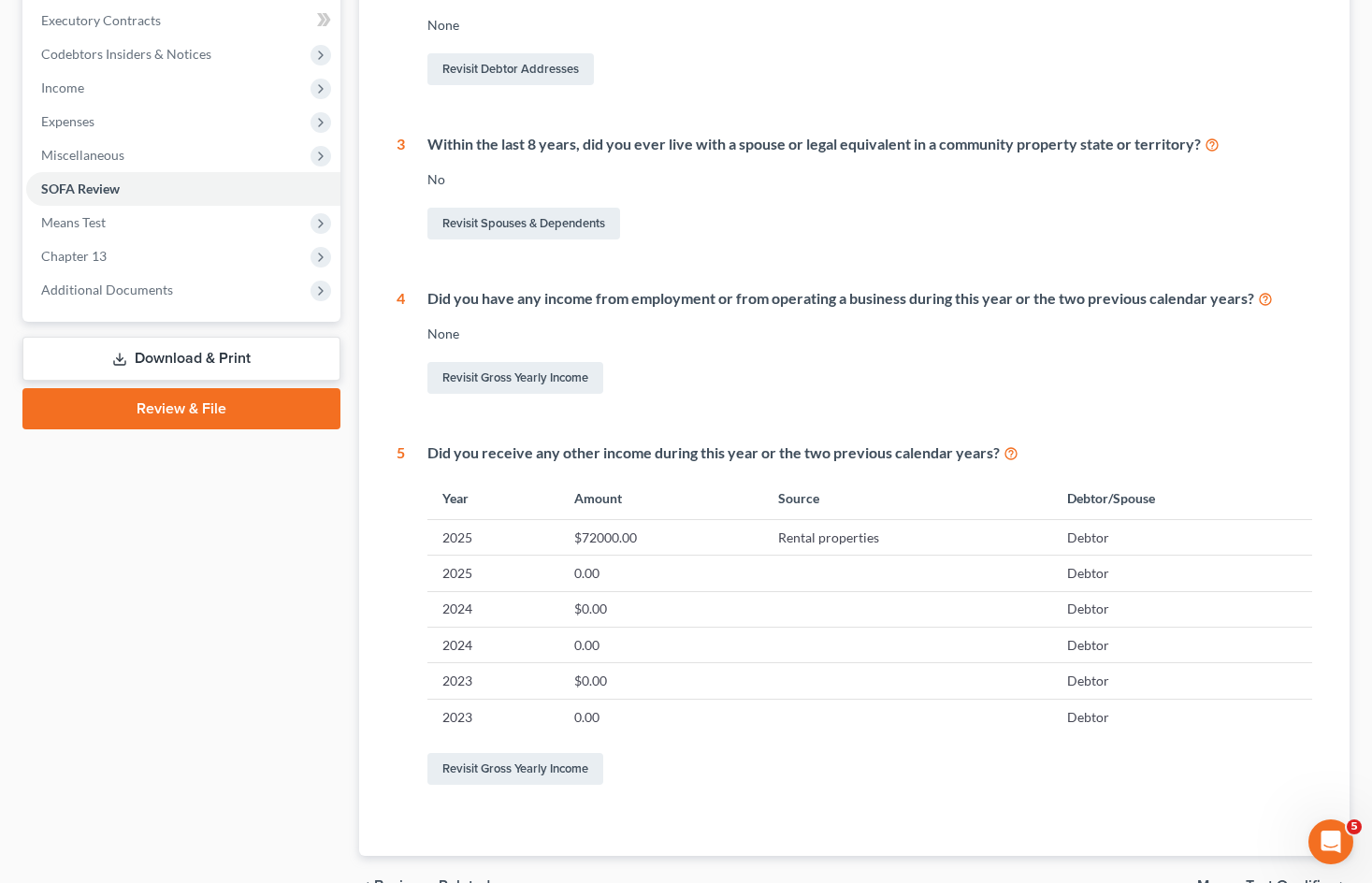
scroll to position [561, 0]
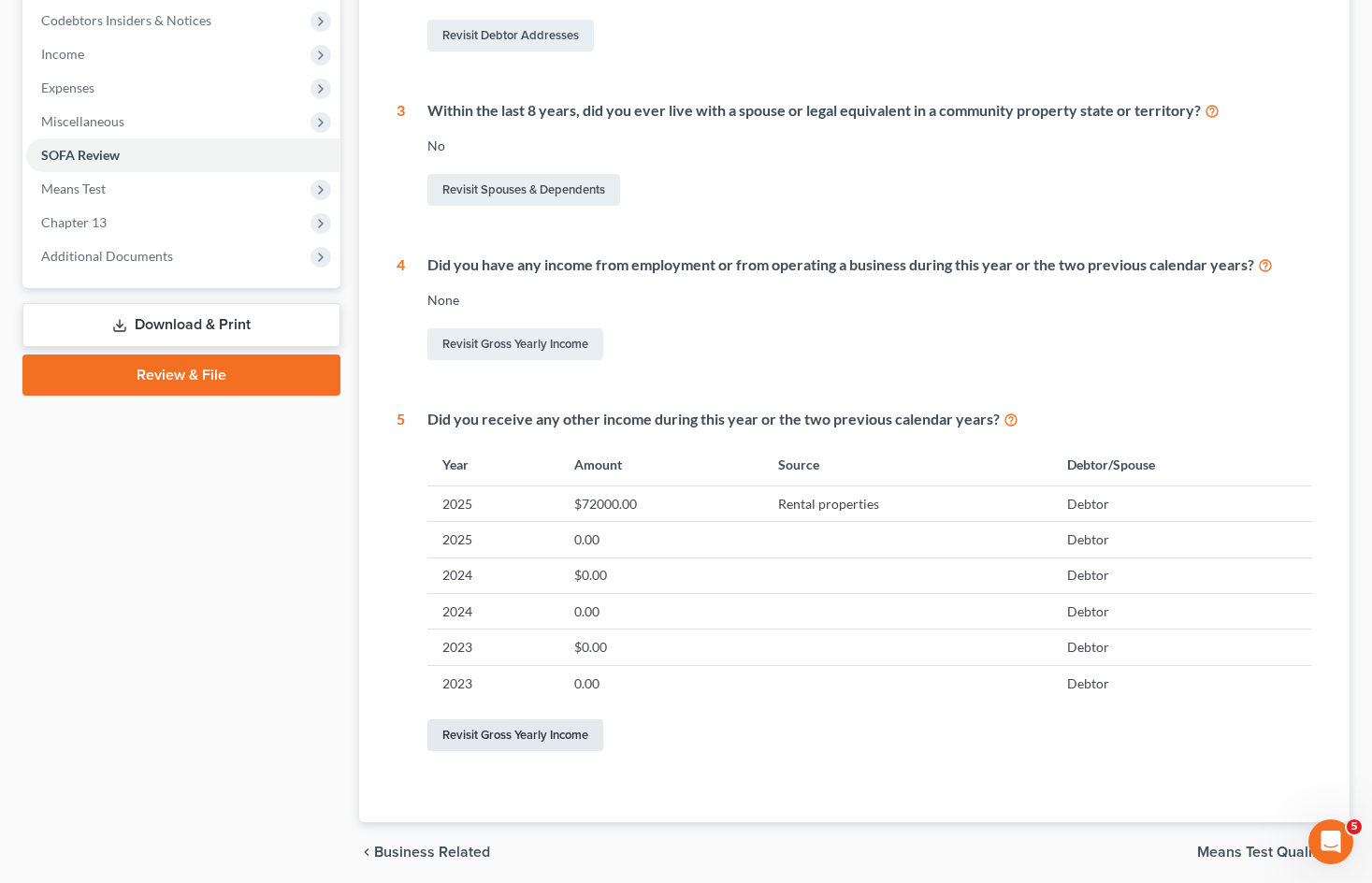
click at [529, 728] on link "Revisit Gross Yearly Income" at bounding box center [514, 734] width 176 height 32
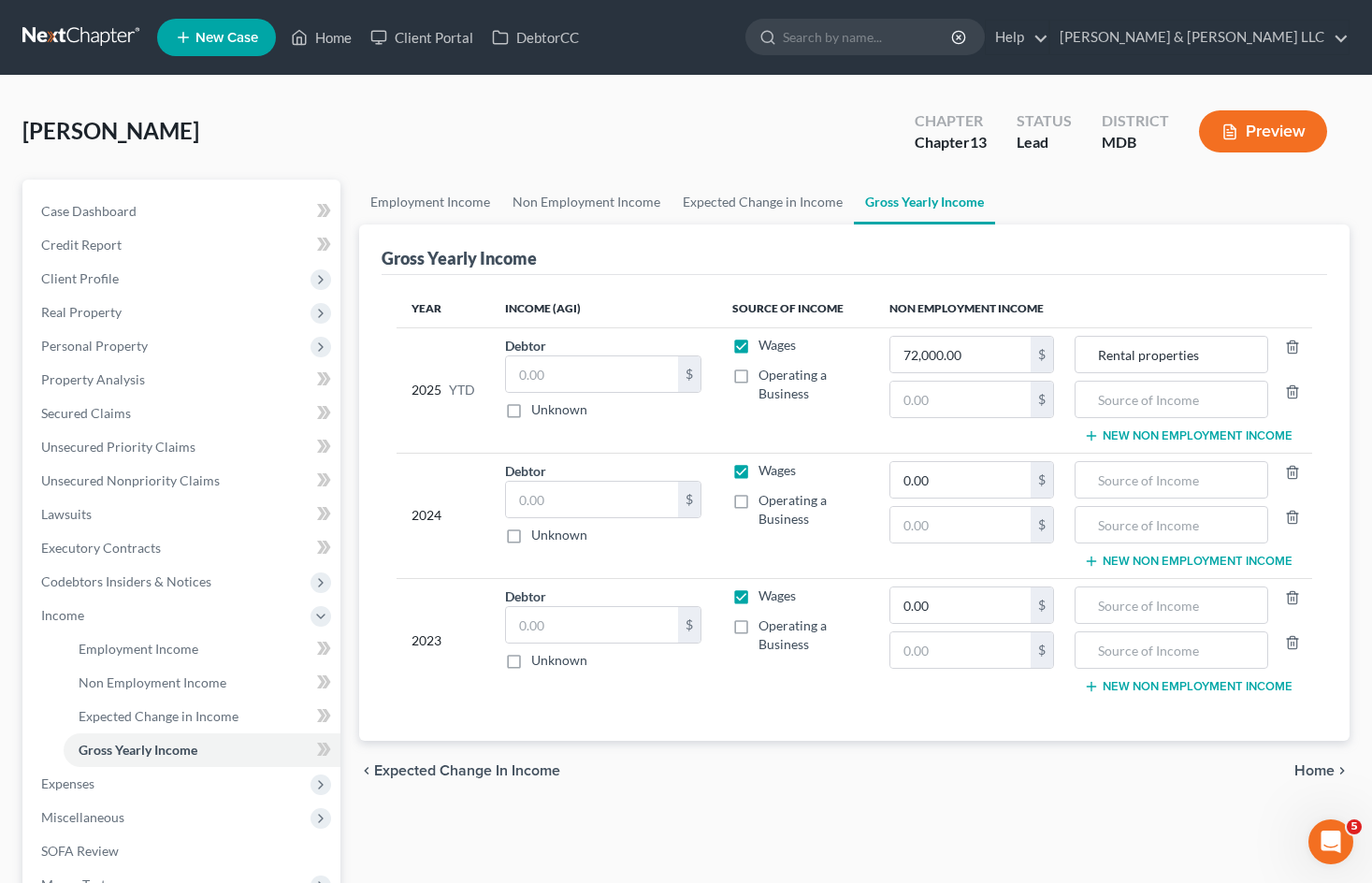
click at [758, 504] on label "Operating a Business" at bounding box center [808, 510] width 101 height 37
click at [766, 503] on input "Operating a Business" at bounding box center [771, 497] width 12 height 12
checkbox input "true"
click at [1193, 472] on input "text" at bounding box center [1170, 479] width 172 height 36
type input "Rental properties"
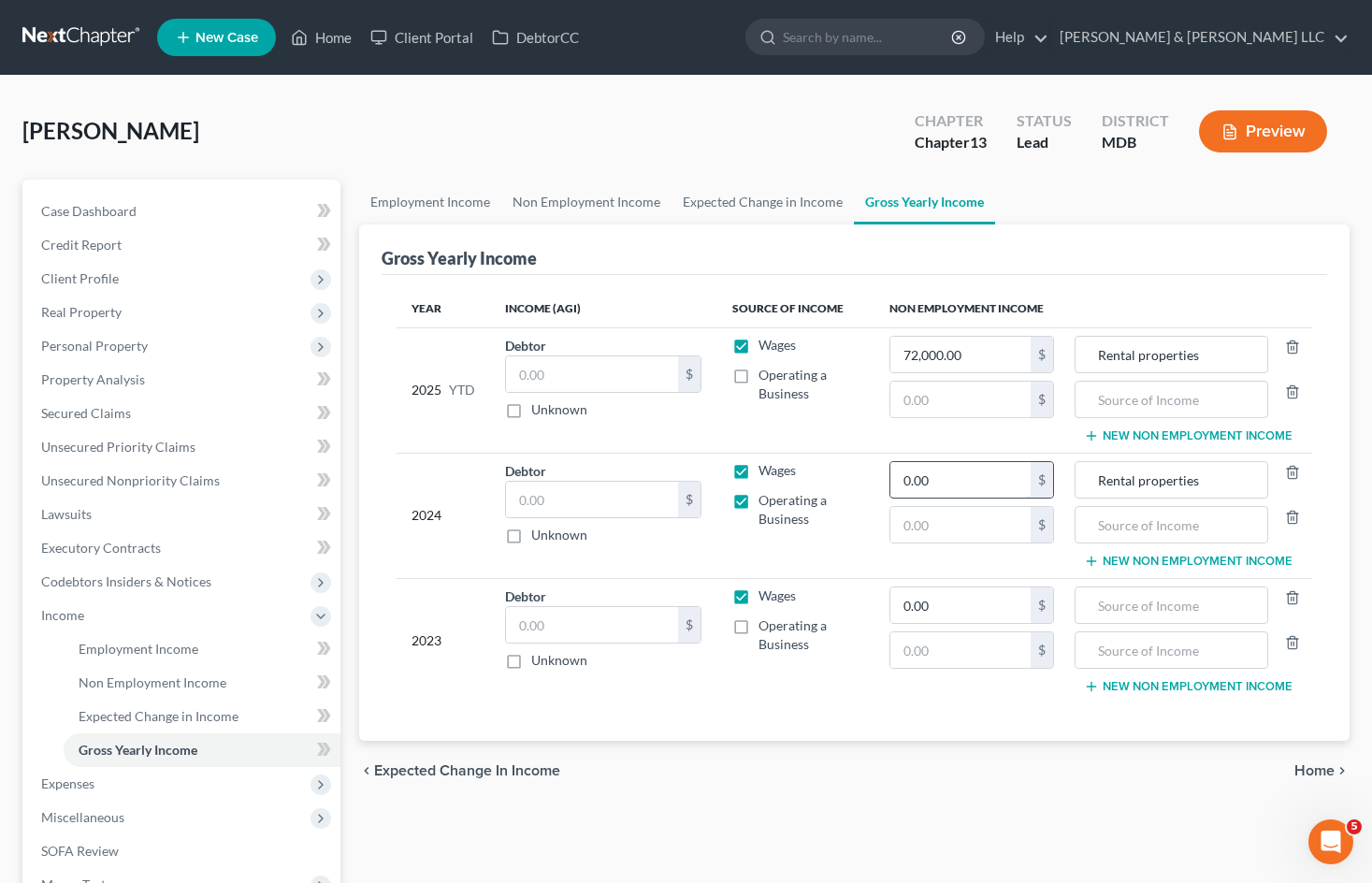
click at [970, 479] on input "0.00" at bounding box center [960, 479] width 140 height 36
click at [970, 478] on input "0.00" at bounding box center [960, 479] width 140 height 36
type input "58,093"
click at [605, 507] on input "text" at bounding box center [591, 499] width 172 height 36
type input "47,775"
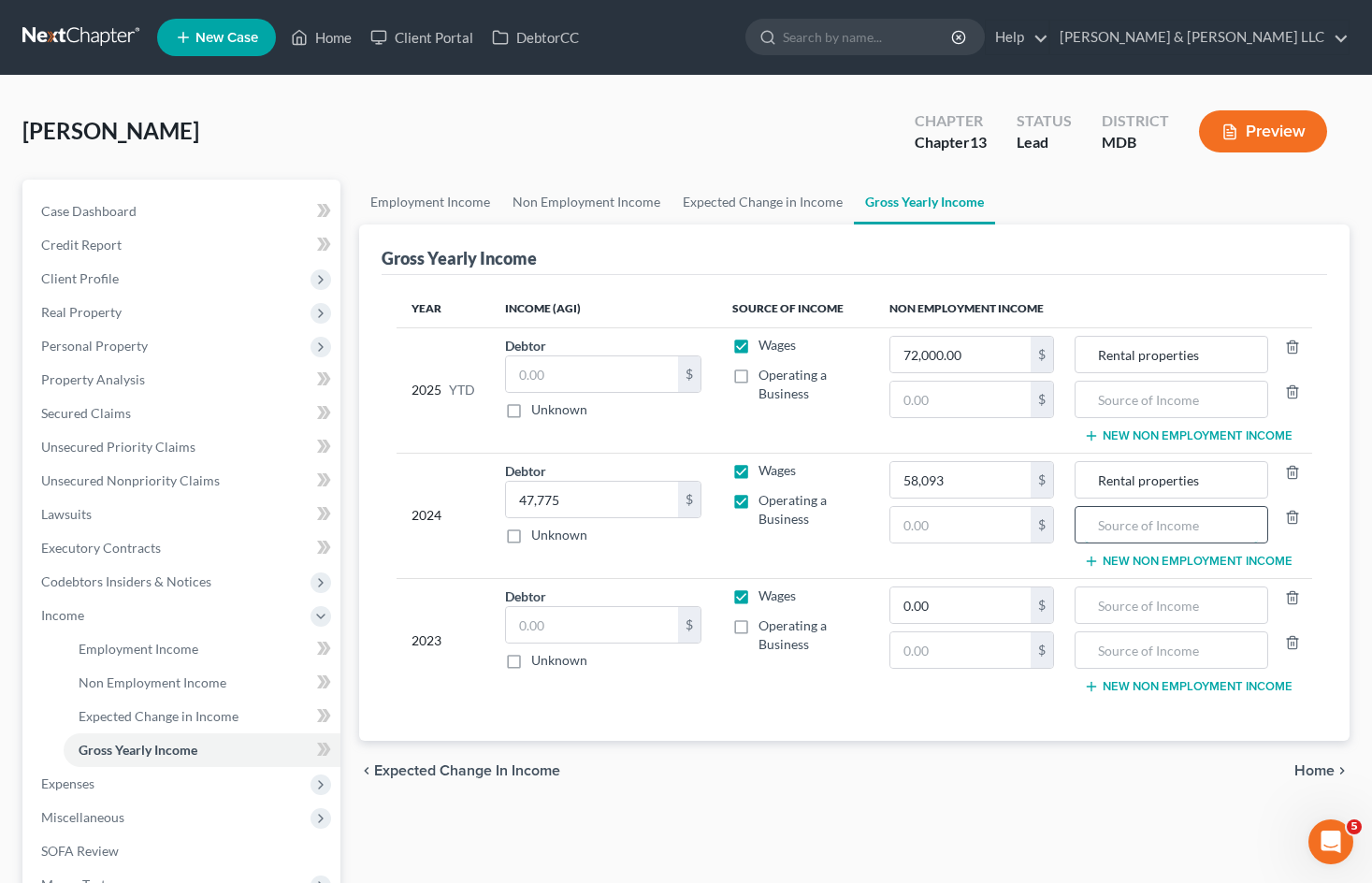
drag, startPoint x: 1145, startPoint y: 527, endPoint x: 1127, endPoint y: 519, distance: 19.7
click at [1140, 525] on input "text" at bounding box center [1170, 524] width 172 height 36
click at [1140, 522] on input "Social Security" at bounding box center [1170, 524] width 172 height 36
click at [1144, 521] on input "Social Security" at bounding box center [1170, 524] width 172 height 36
type input "Social security"
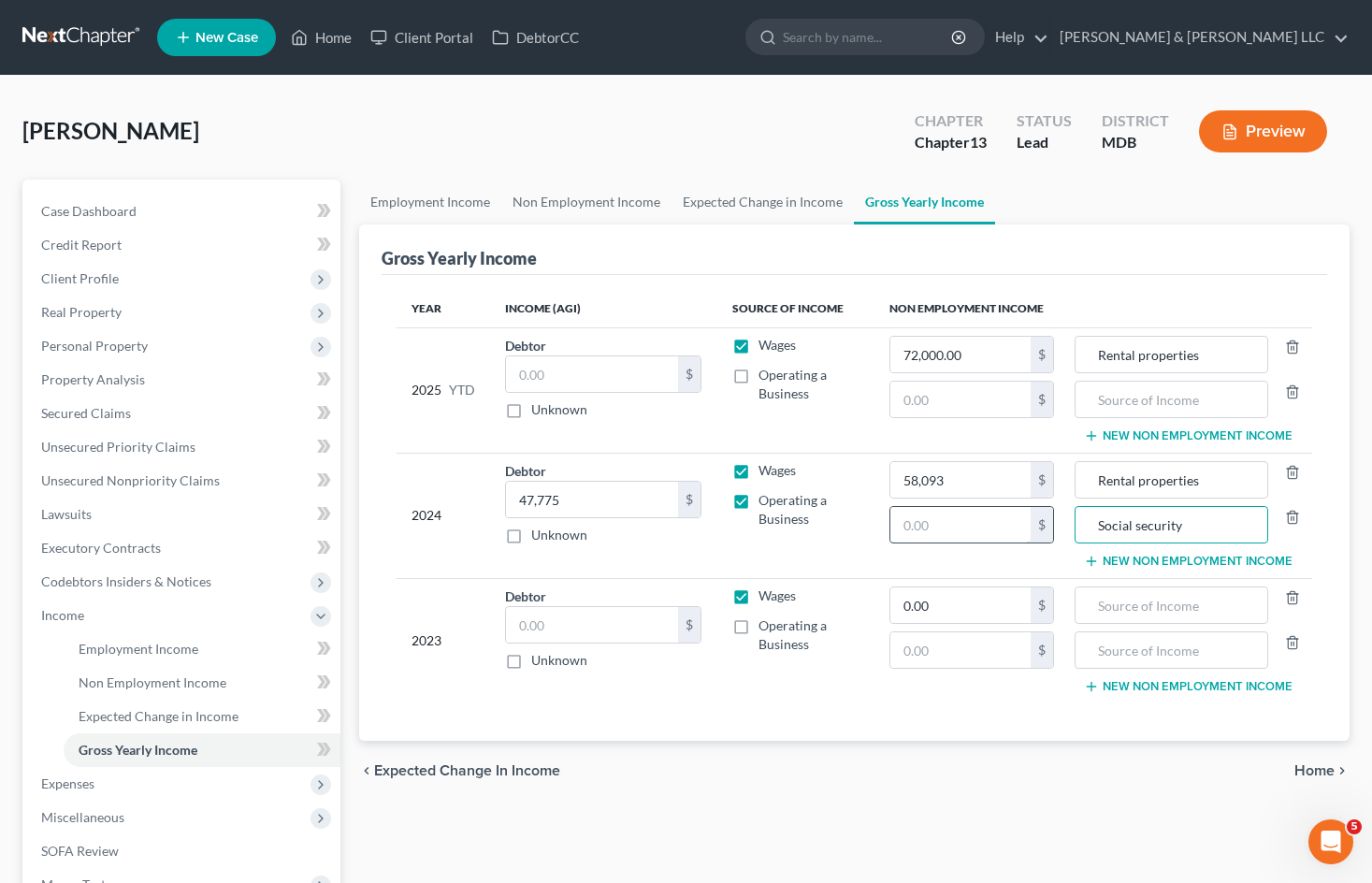
click at [953, 533] on input "text" at bounding box center [960, 524] width 140 height 36
type input "47,937"
click at [1015, 747] on div "chevron_left Expected Change in Income Home chevron_right" at bounding box center [854, 771] width 990 height 60
click at [582, 629] on input "text" at bounding box center [591, 624] width 172 height 36
click at [625, 629] on input "50" at bounding box center [591, 624] width 172 height 36
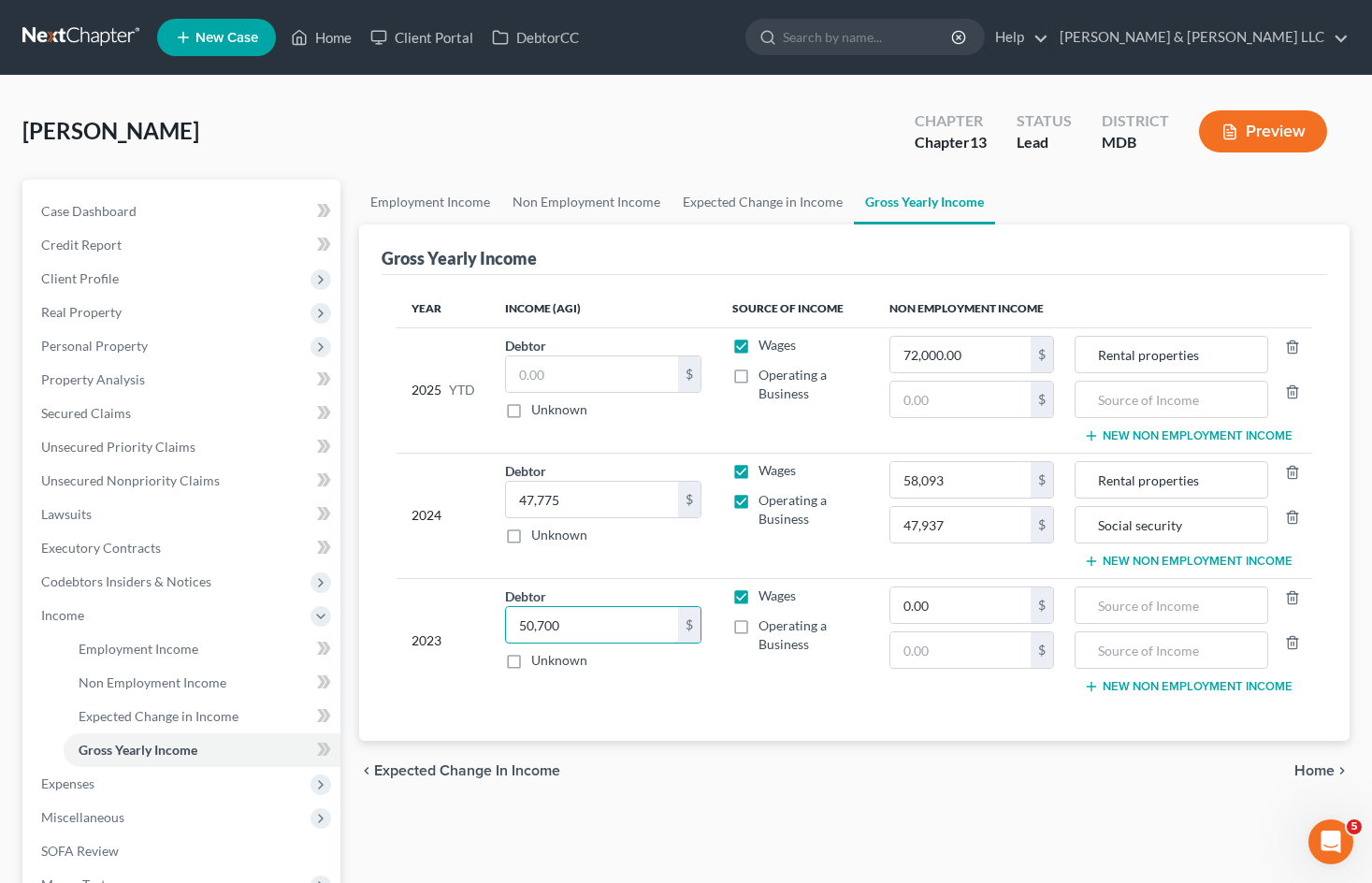
type input "50,700"
drag, startPoint x: 746, startPoint y: 629, endPoint x: 787, endPoint y: 632, distance: 41.1
click at [758, 629] on label "Operating a Business" at bounding box center [808, 634] width 101 height 37
click at [766, 629] on input "Operating a Business" at bounding box center [771, 622] width 12 height 12
checkbox input "true"
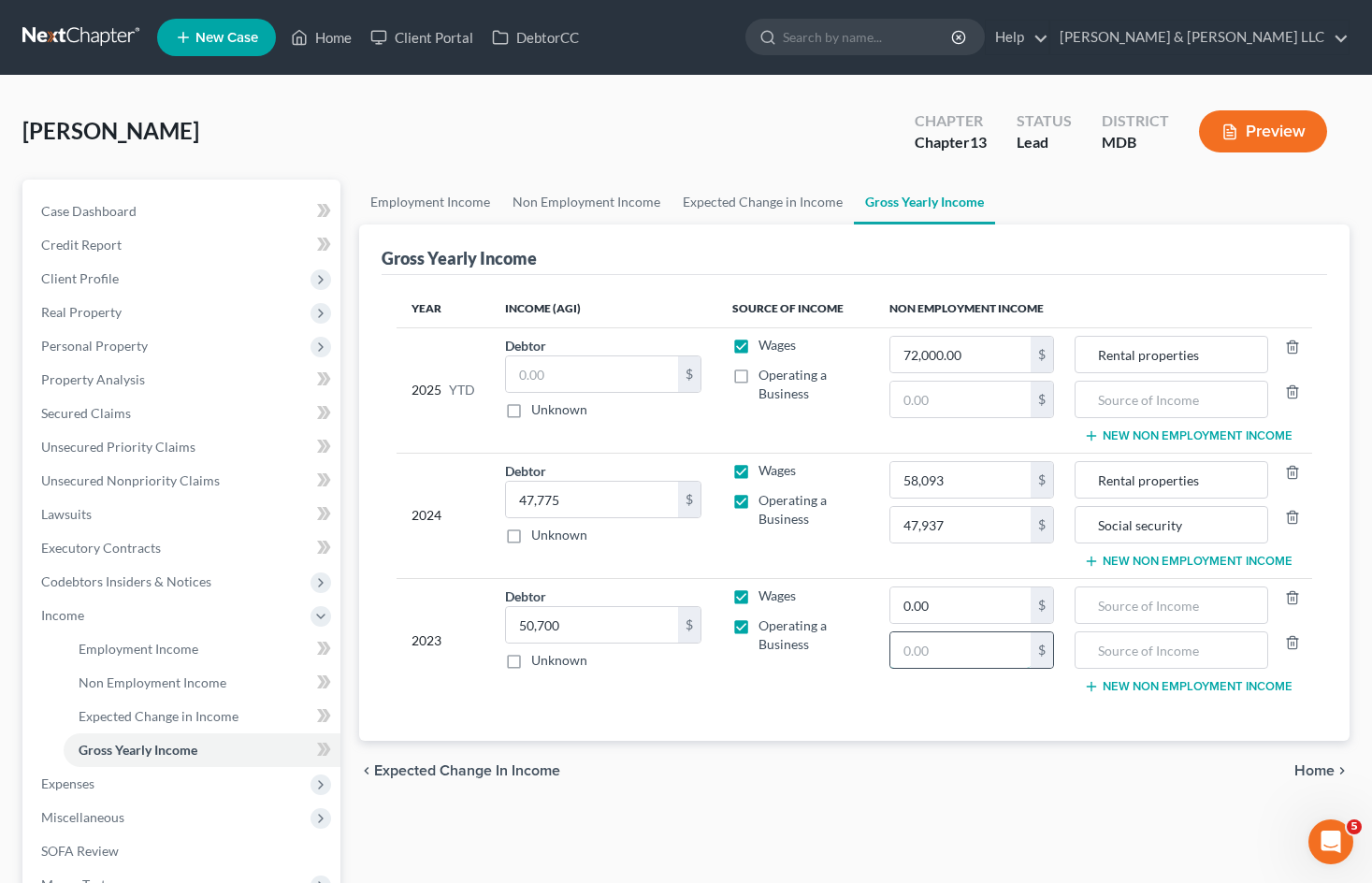
click at [922, 640] on input "text" at bounding box center [960, 650] width 140 height 36
type input "46,358"
click at [1166, 652] on input "text" at bounding box center [1170, 650] width 172 height 36
type input "Social security"
click at [1163, 598] on input "text" at bounding box center [1170, 605] width 172 height 36
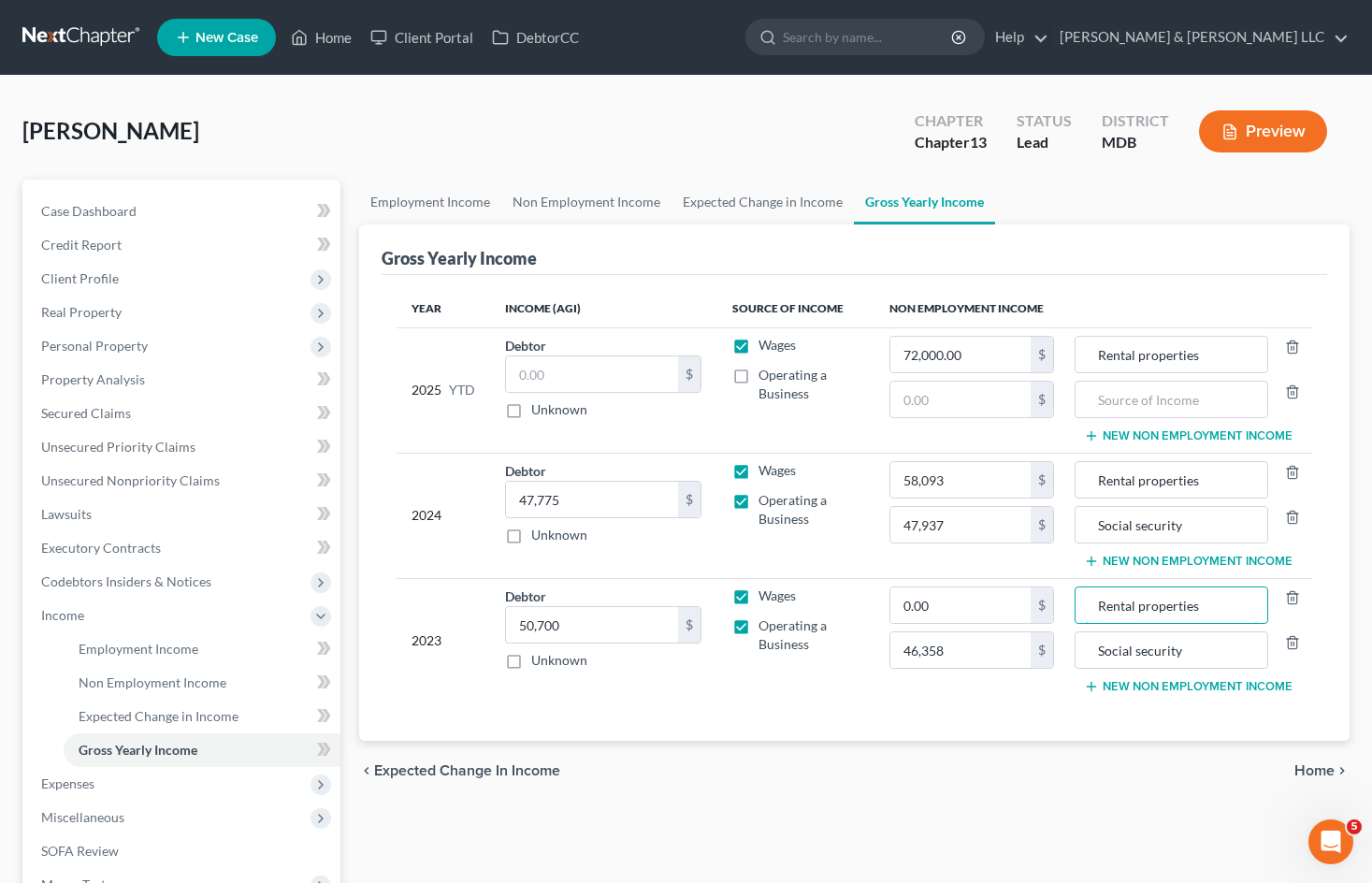
type input "Rental properties"
click at [976, 605] on input "0.00" at bounding box center [960, 605] width 140 height 36
type input "57,359.00"
click at [1098, 269] on div "Gross Yearly Income" at bounding box center [854, 250] width 945 height 51
click at [598, 373] on input "text" at bounding box center [591, 373] width 172 height 36
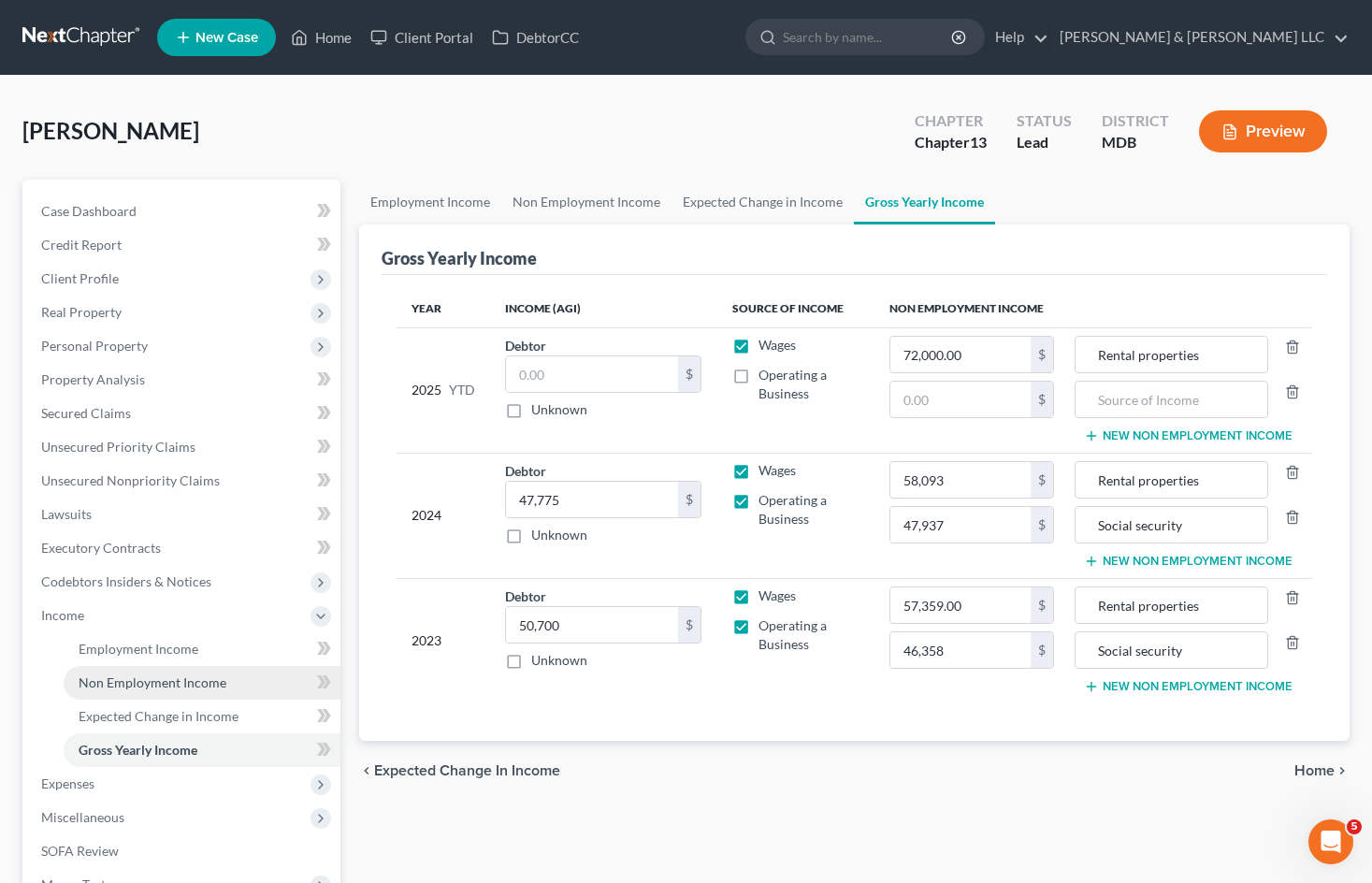
click at [180, 687] on span "Non Employment Income" at bounding box center [153, 682] width 148 height 16
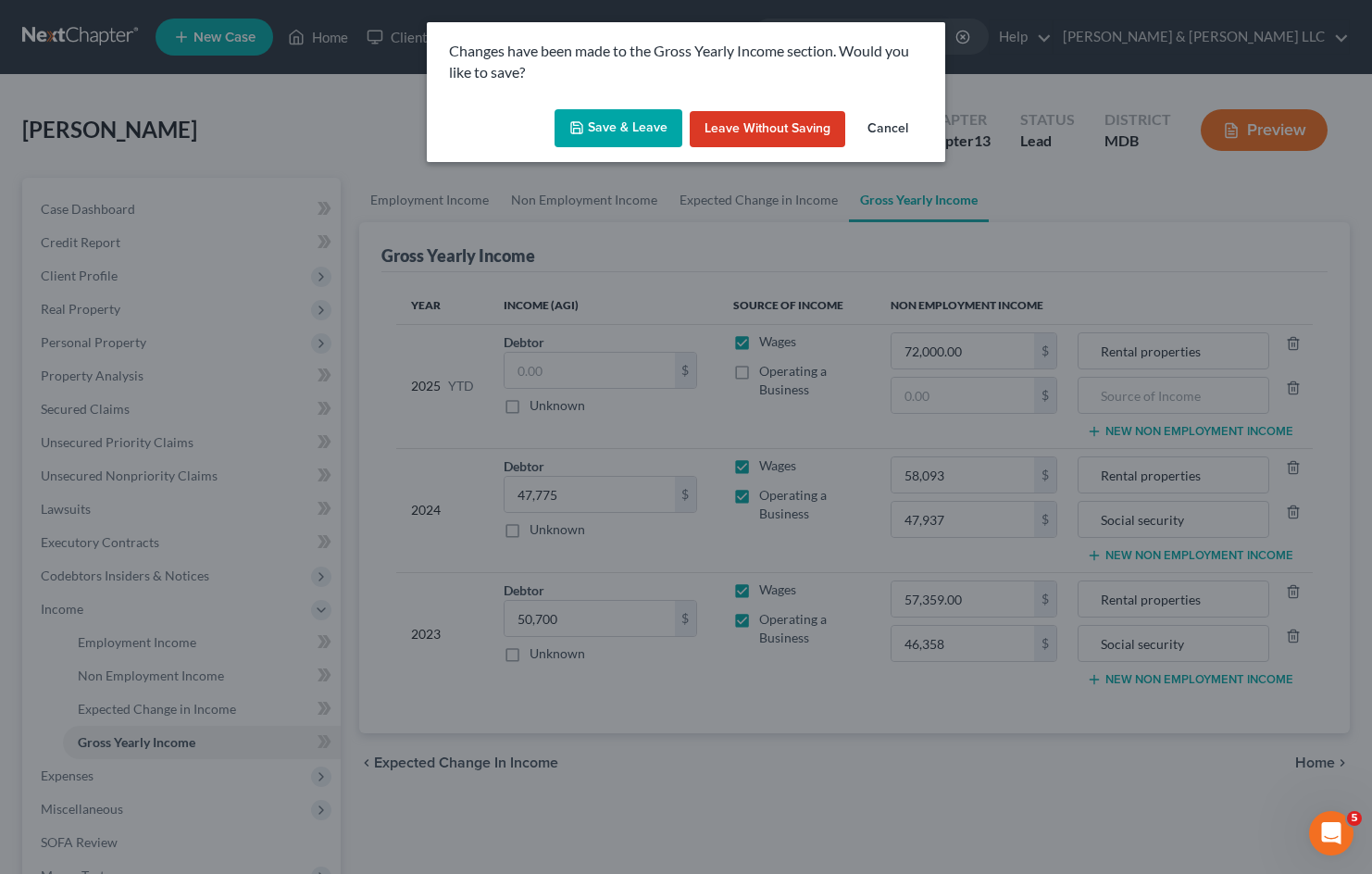
click at [608, 128] on button "Save & Leave" at bounding box center [619, 128] width 127 height 39
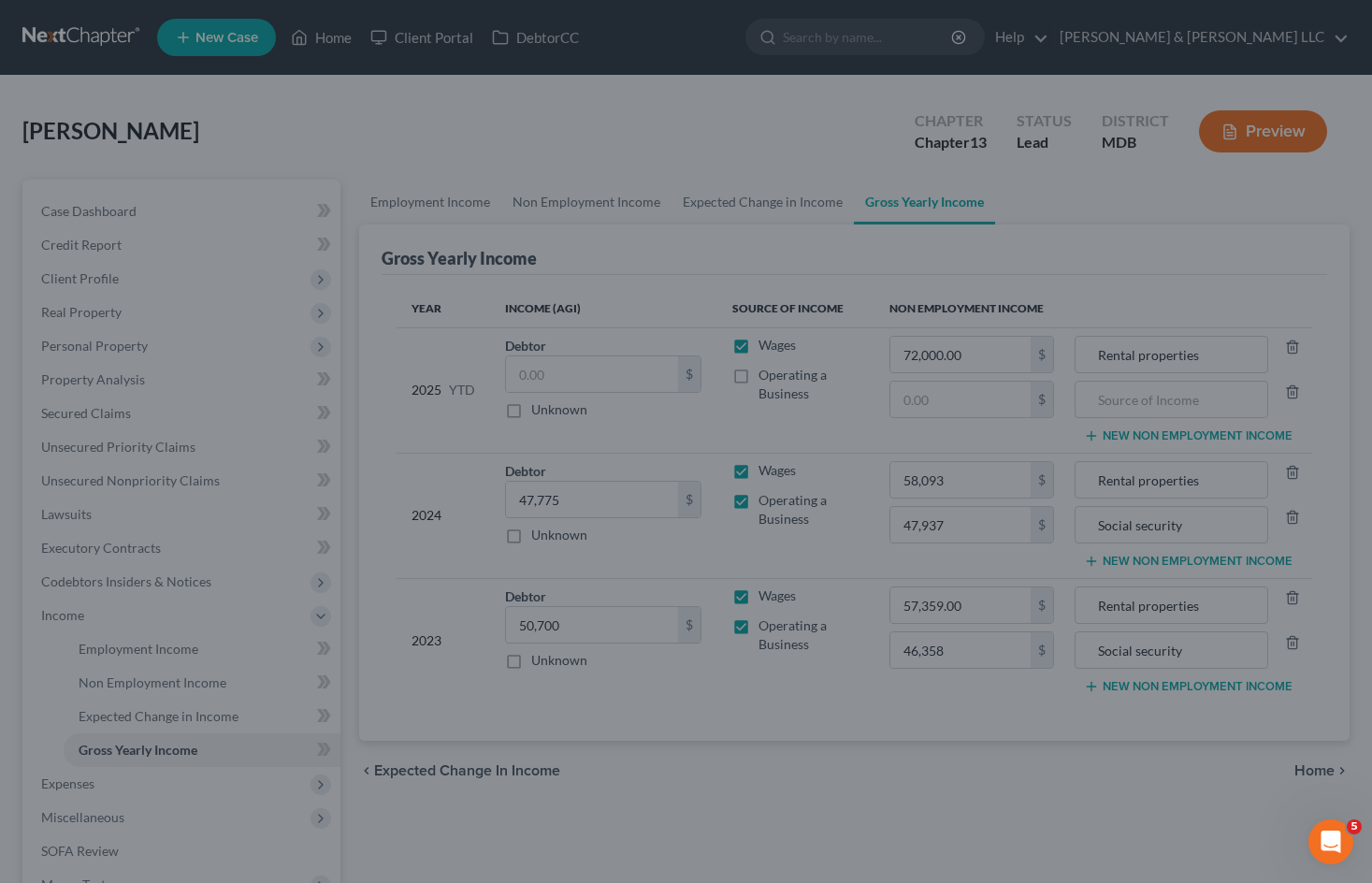
type input "46,358.00"
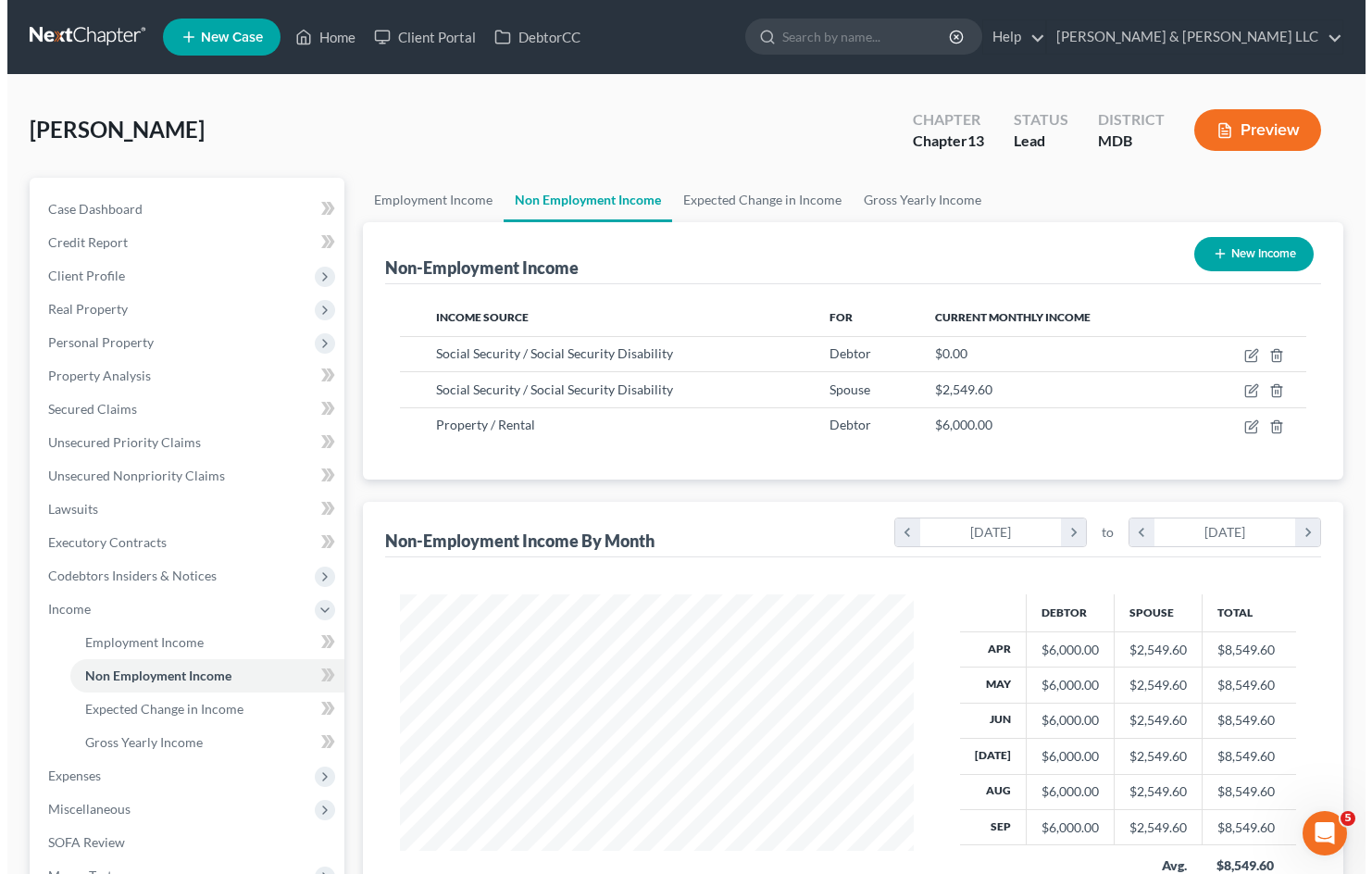
scroll to position [332, 550]
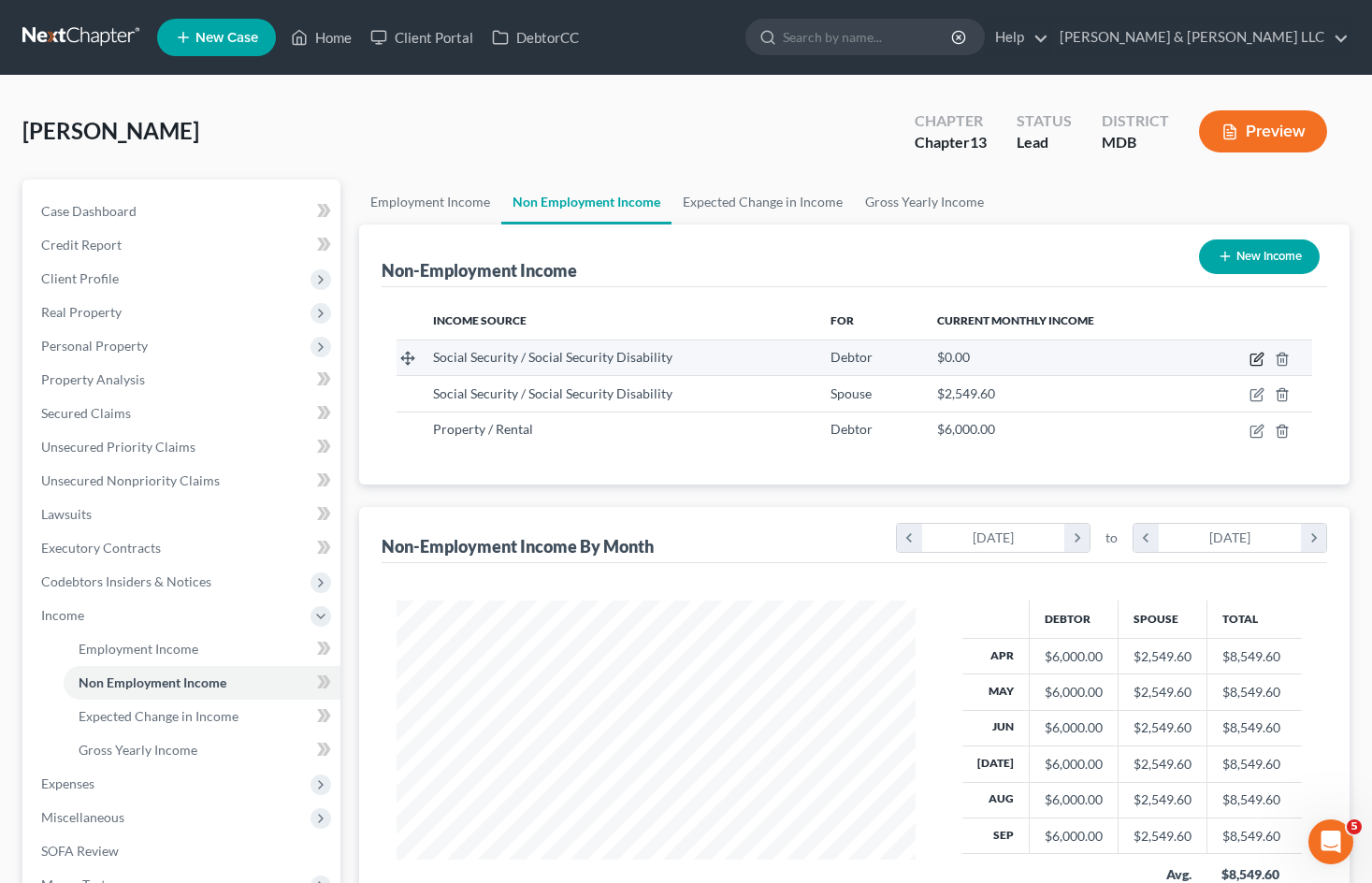
click at [1257, 357] on icon "button" at bounding box center [1258, 356] width 9 height 9
select select "4"
select select "0"
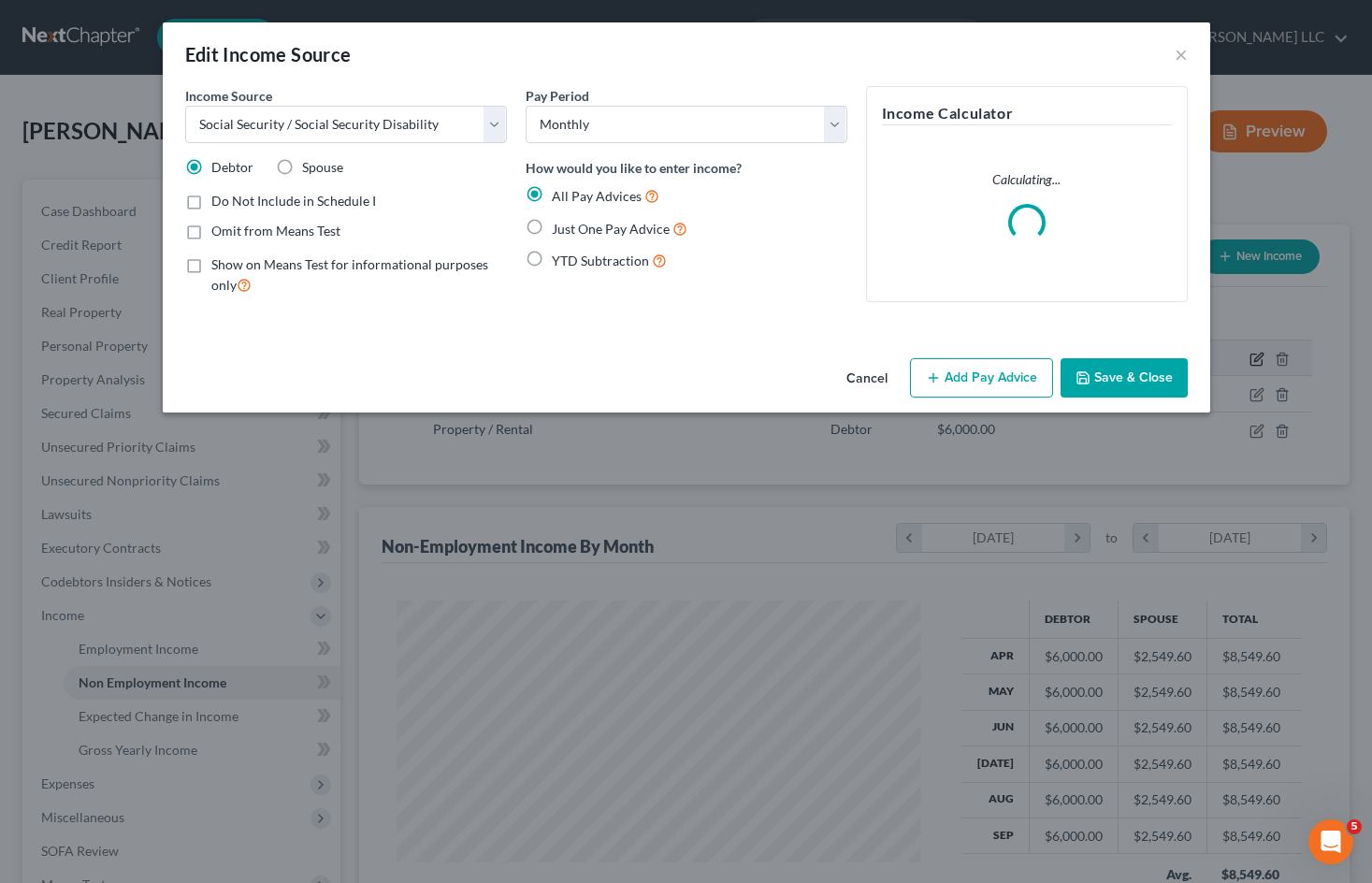
scroll to position [336, 562]
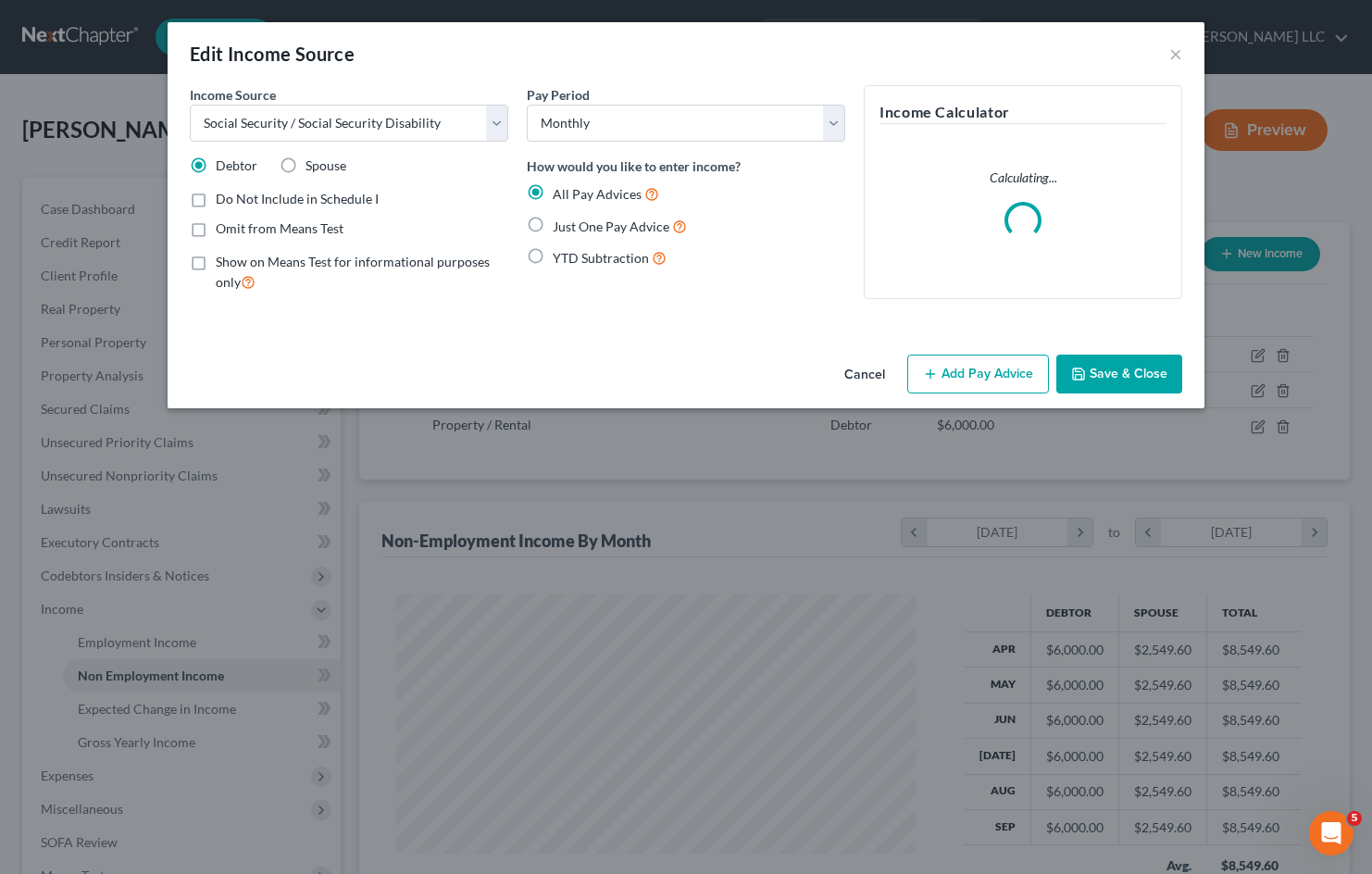
click at [553, 226] on label "Just One Pay Advice" at bounding box center [619, 226] width 134 height 21
click at [561, 226] on input "Just One Pay Advice" at bounding box center [566, 221] width 12 height 12
radio input "true"
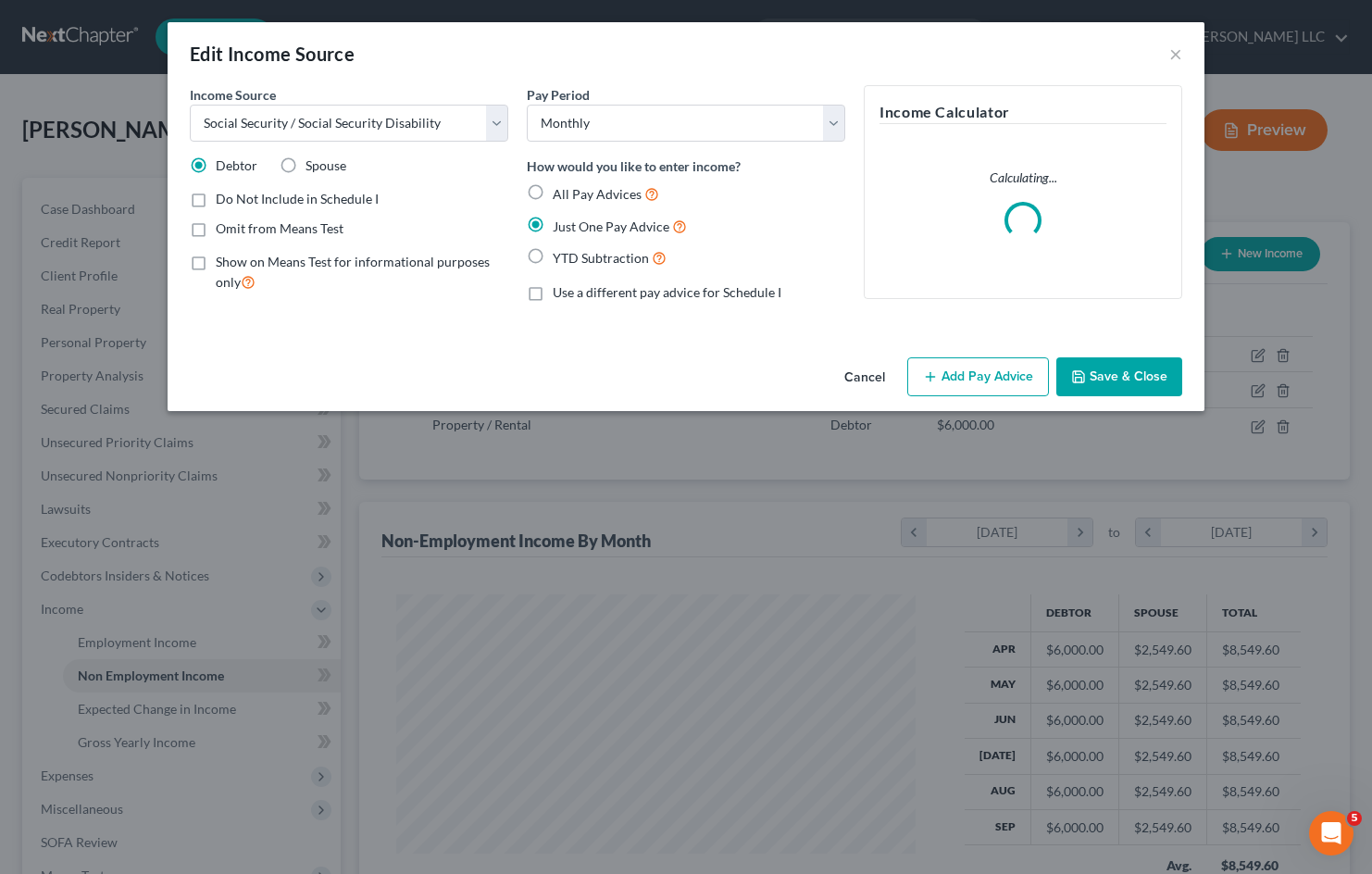
click at [964, 377] on button "Add Pay Advice" at bounding box center [978, 376] width 142 height 39
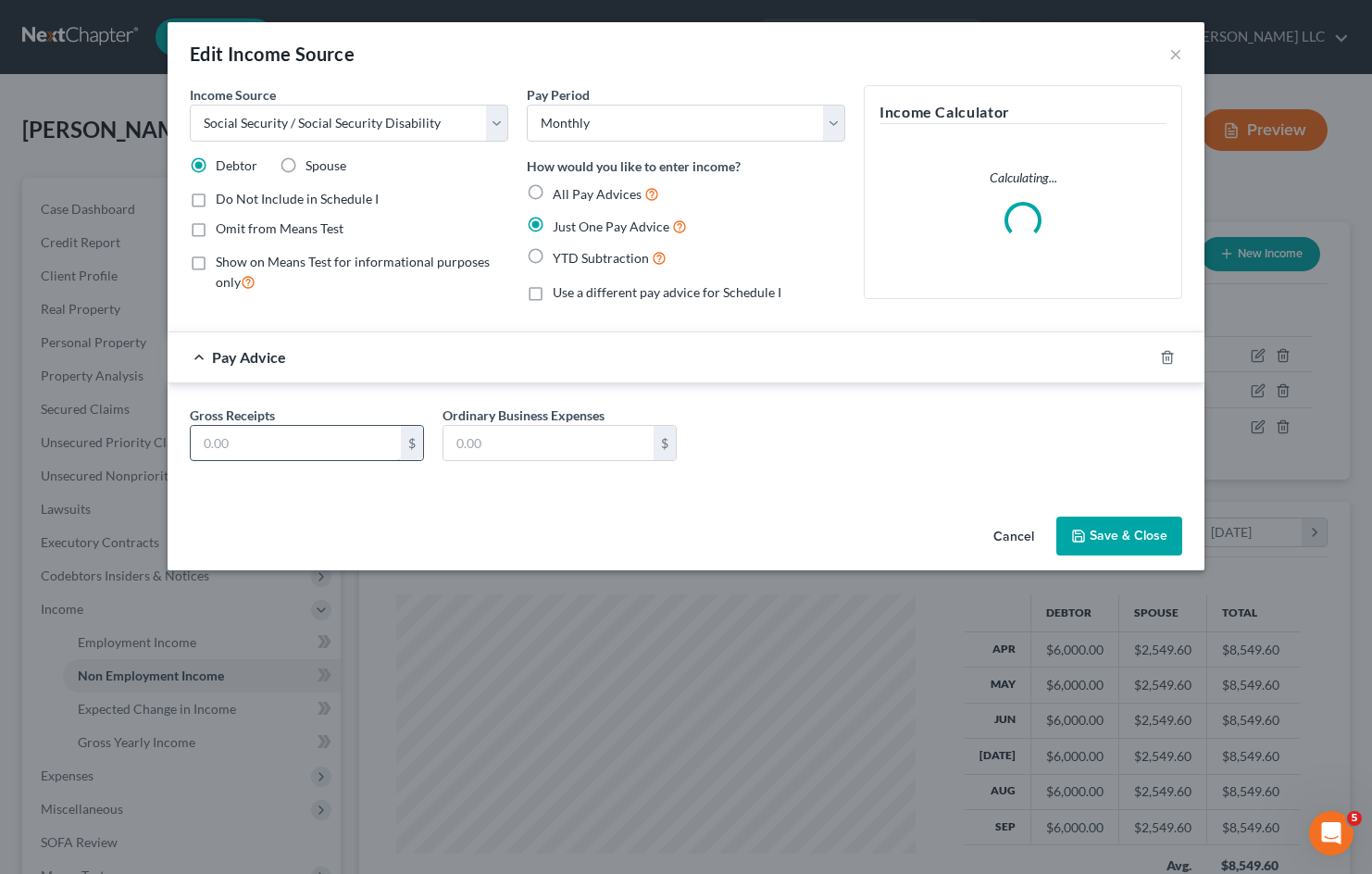
click at [300, 444] on input "text" at bounding box center [295, 443] width 210 height 35
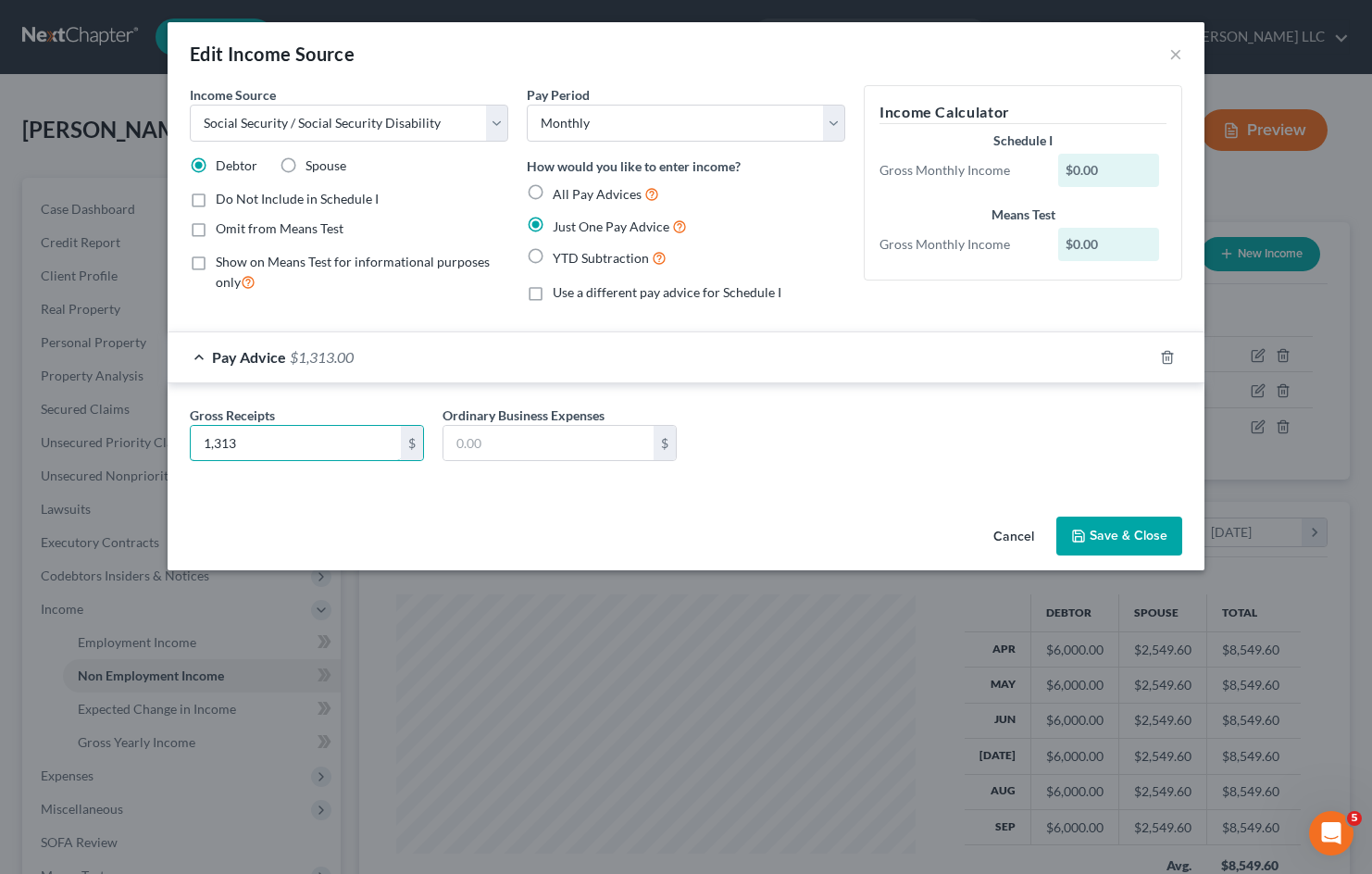
type input "1,313"
click at [1133, 532] on button "Save & Close" at bounding box center [1119, 536] width 126 height 39
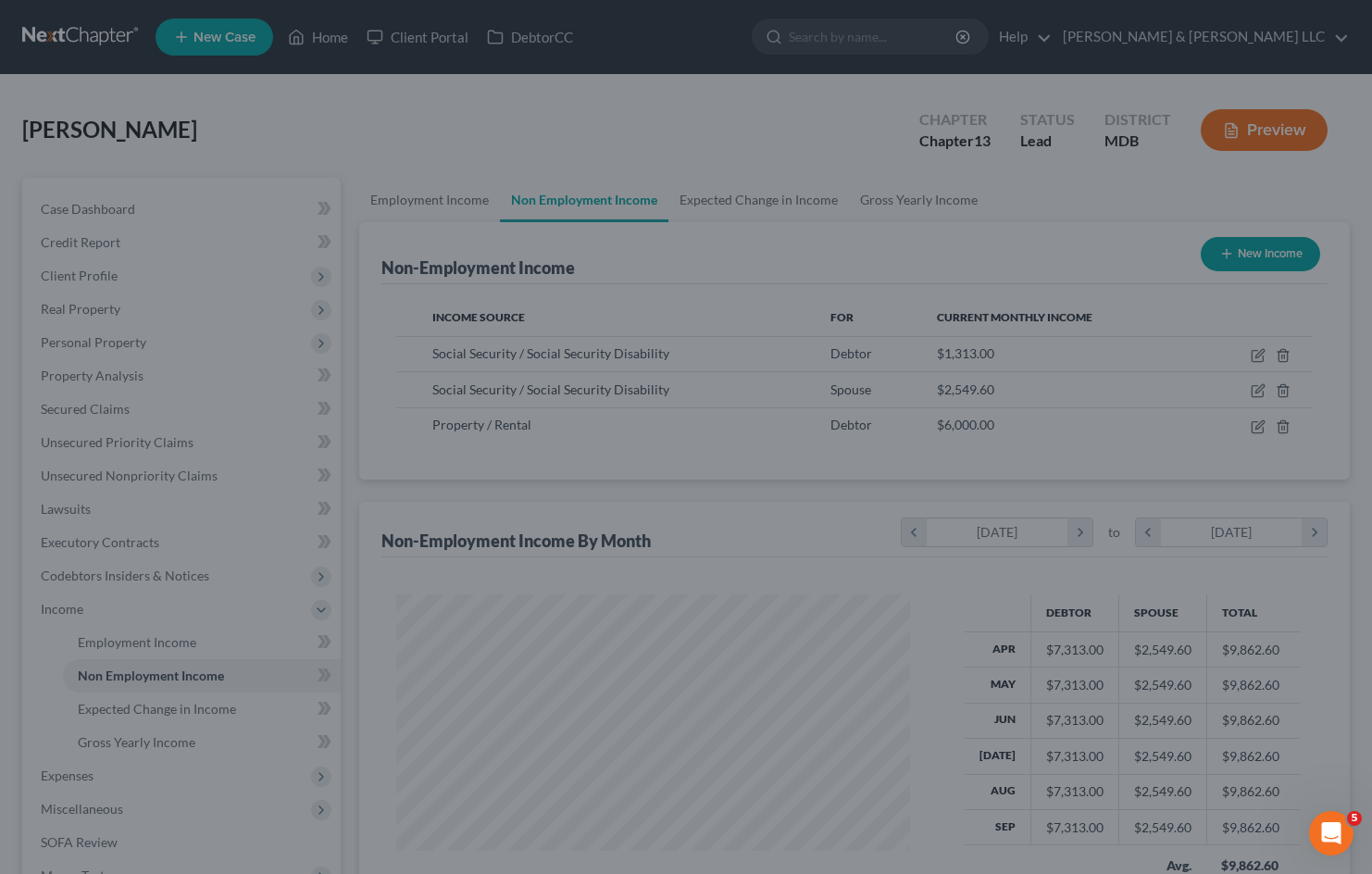
scroll to position [925492, 925407]
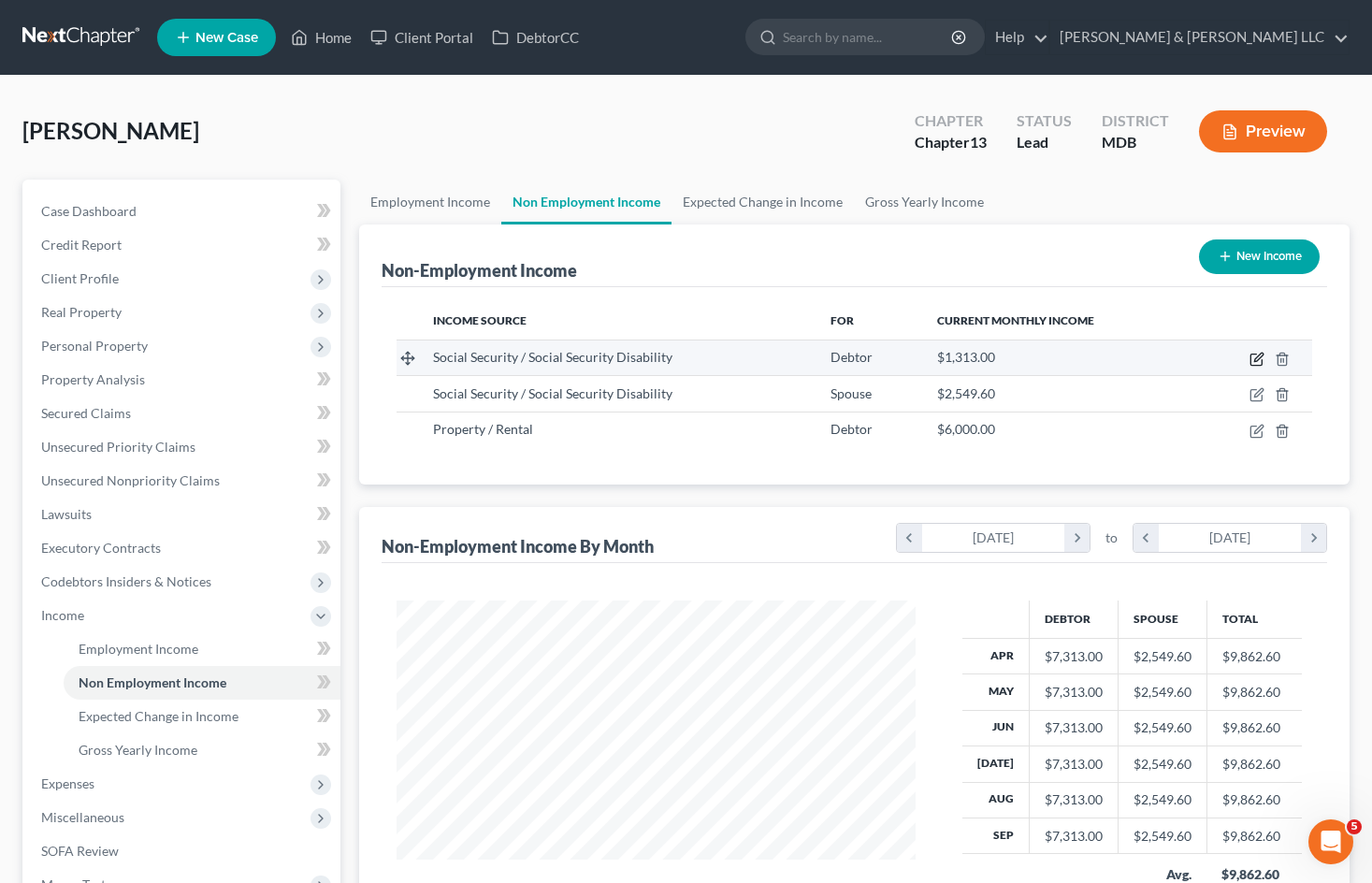
click at [1254, 352] on icon "button" at bounding box center [1257, 359] width 15 height 15
select select "4"
select select "0"
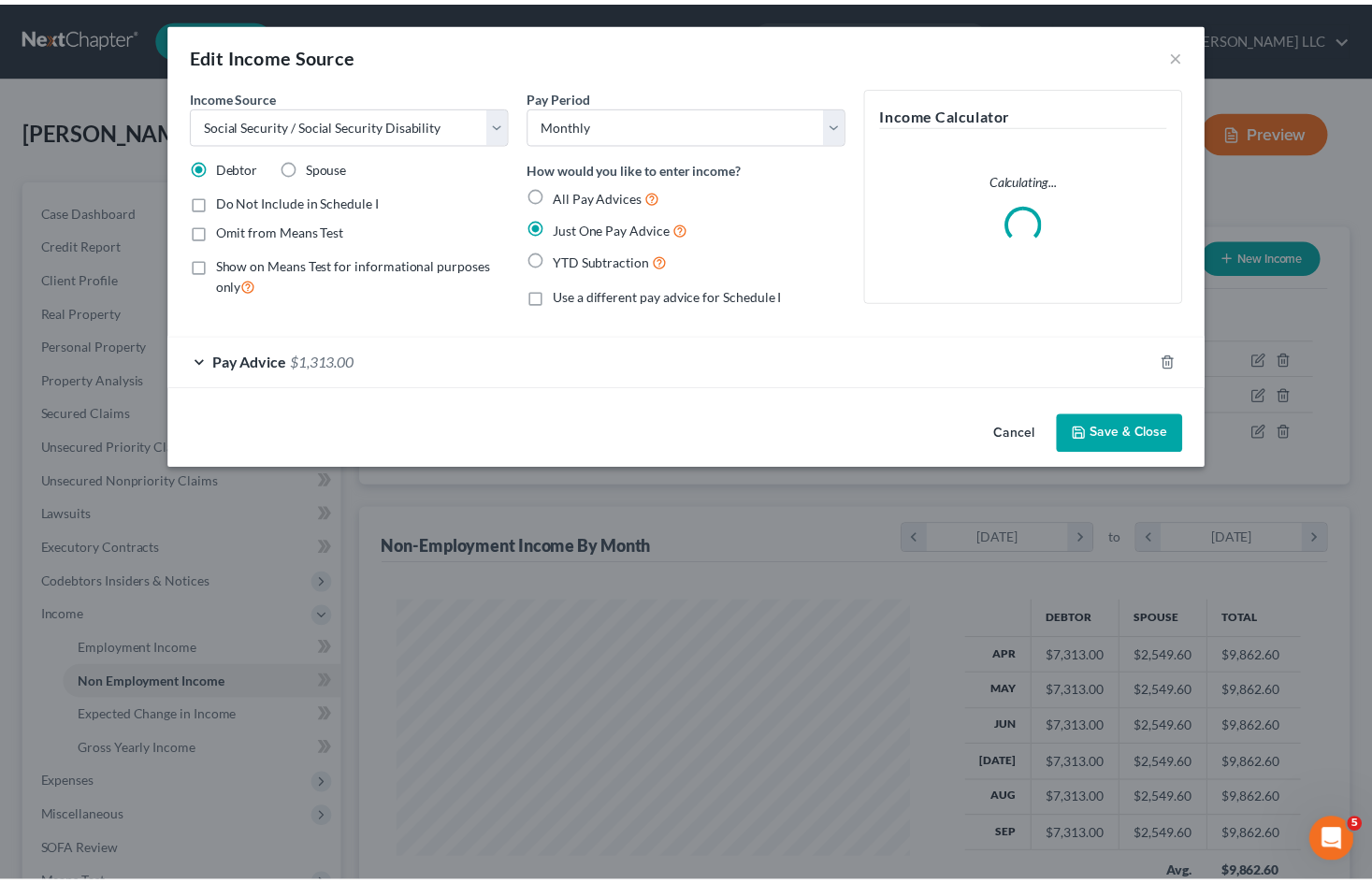
scroll to position [336, 562]
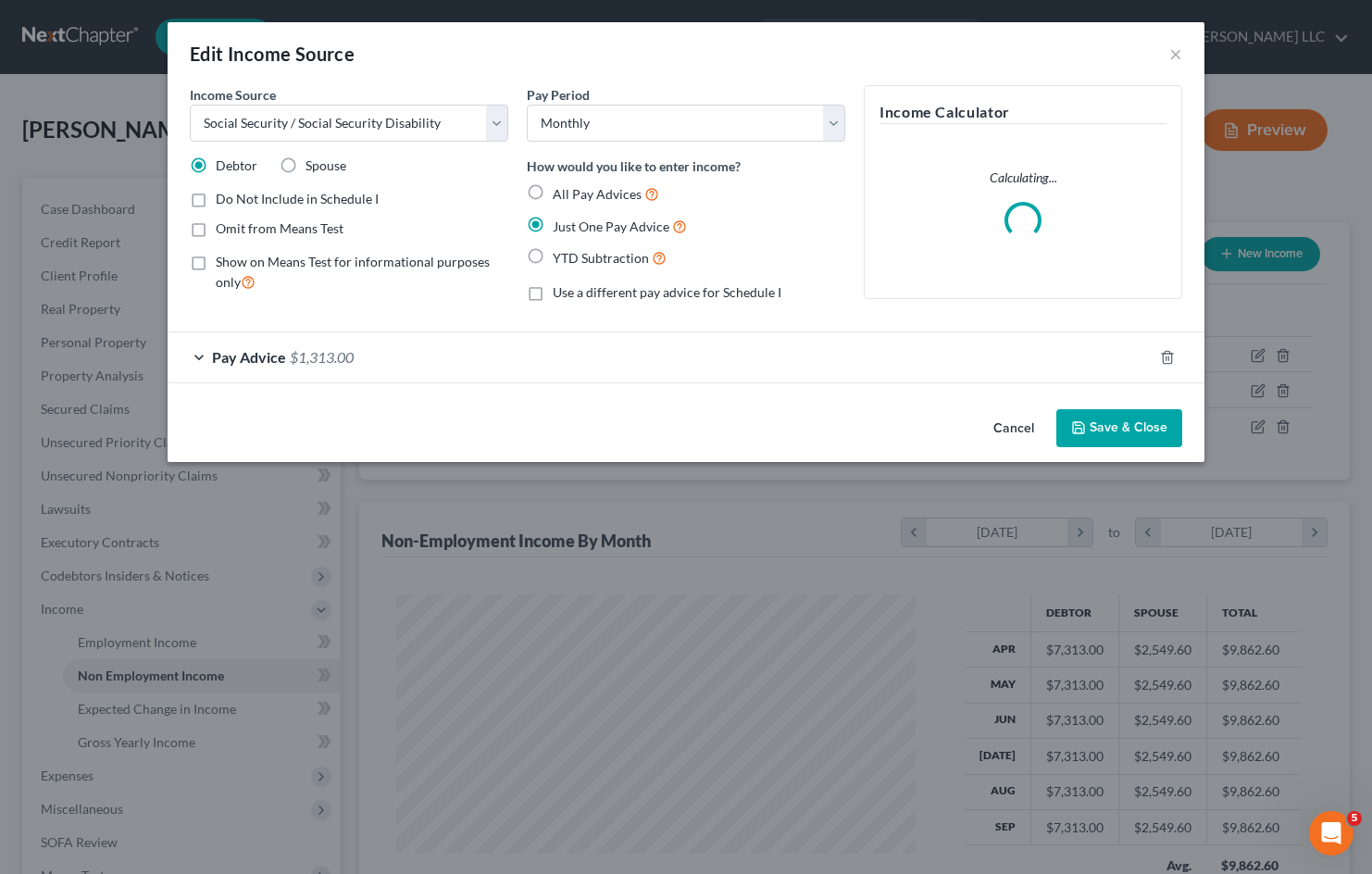
click at [273, 365] on span "Pay Advice" at bounding box center [249, 356] width 74 height 18
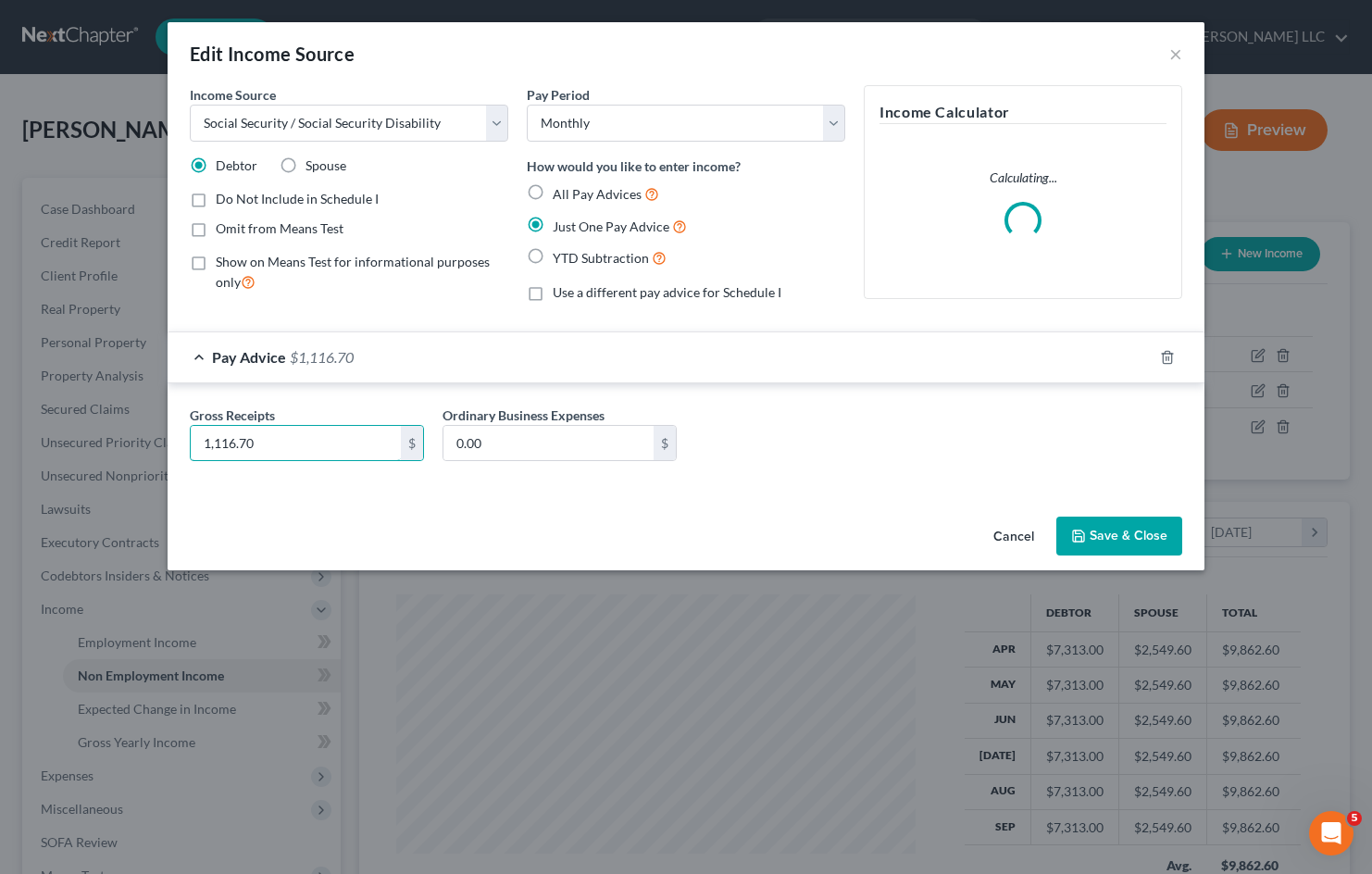
type input "1,116.70"
click at [1132, 533] on button "Save & Close" at bounding box center [1119, 536] width 126 height 39
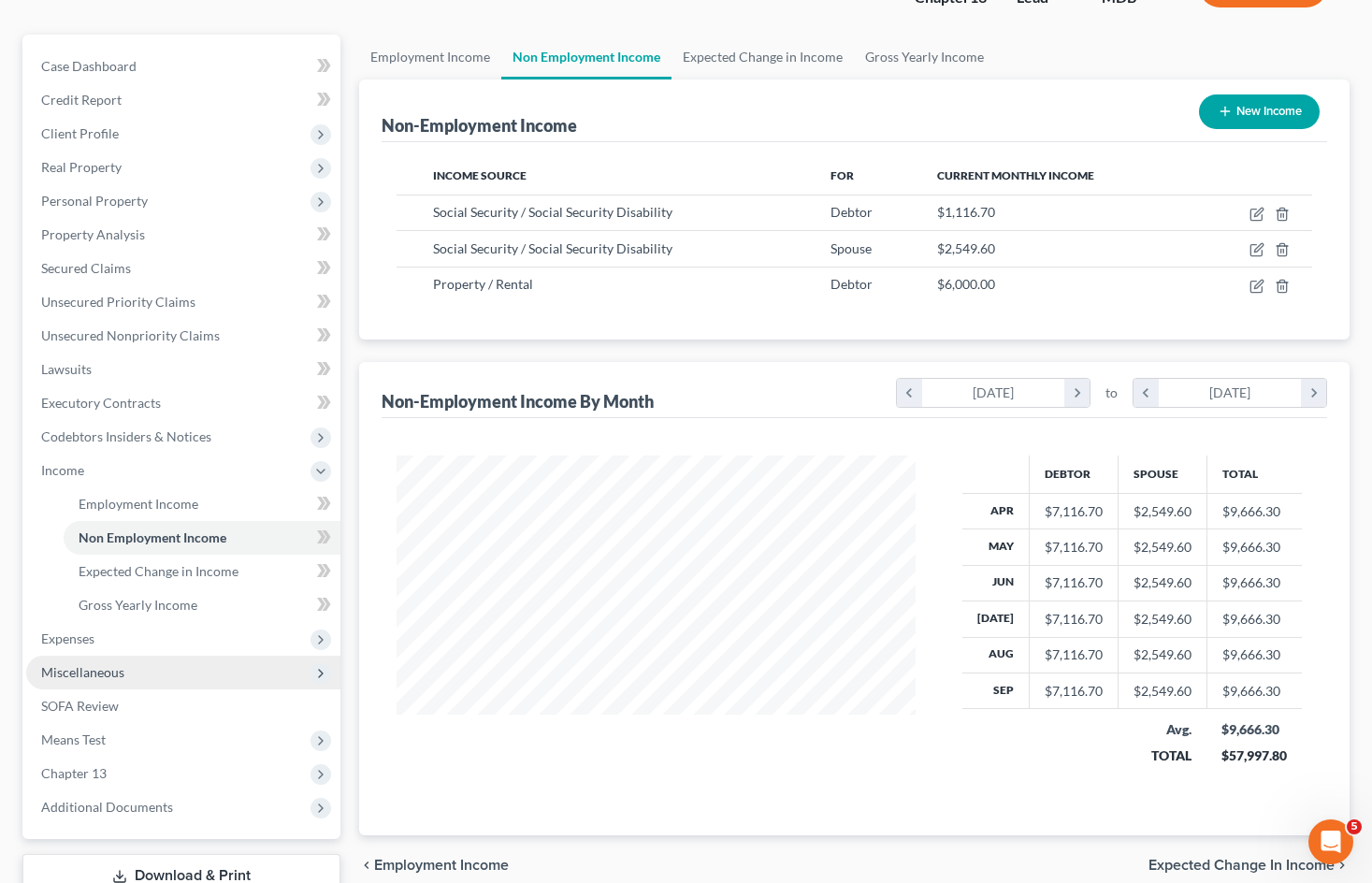
scroll to position [187, 0]
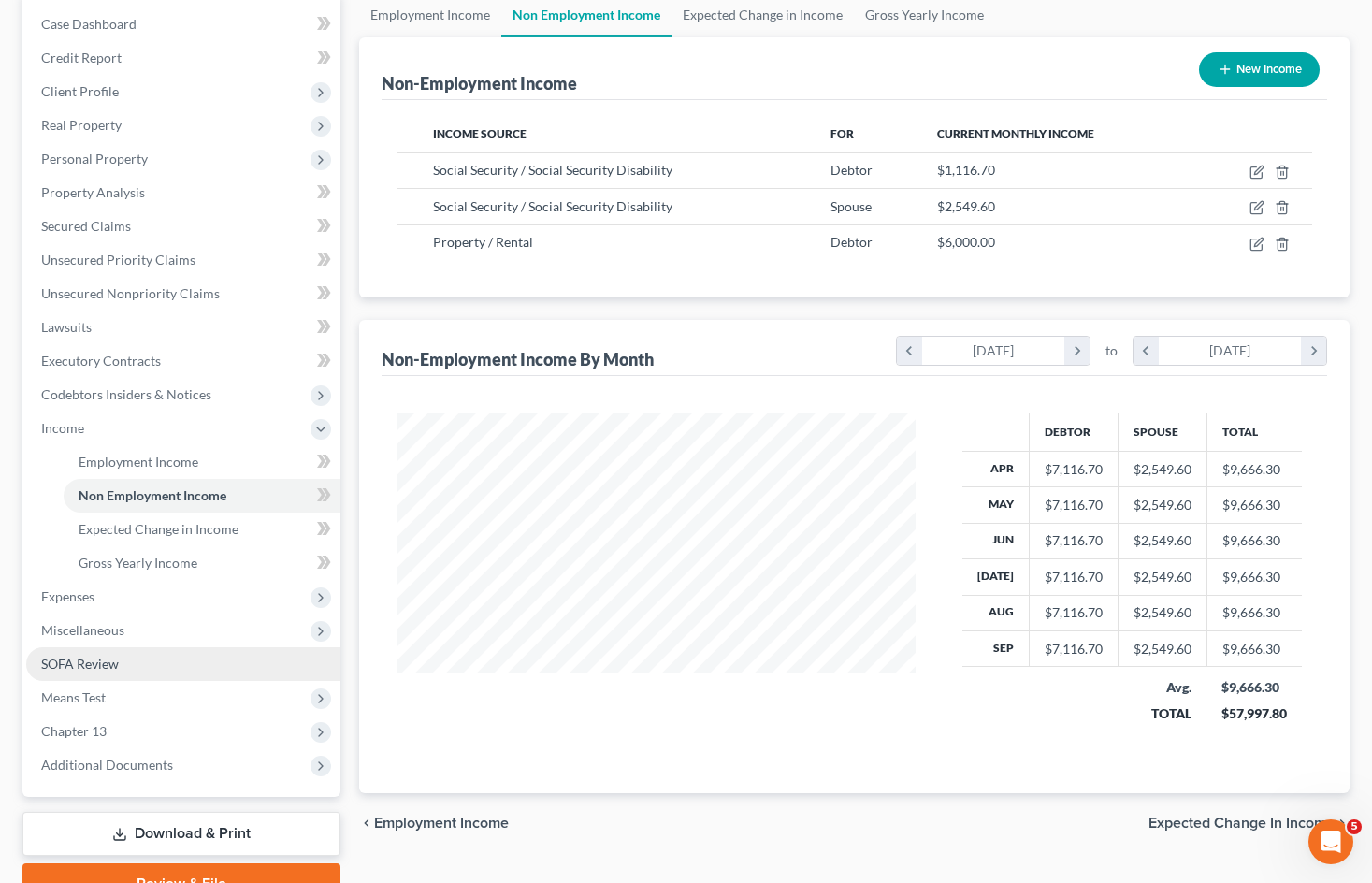
click at [174, 661] on link "SOFA Review" at bounding box center [182, 663] width 314 height 34
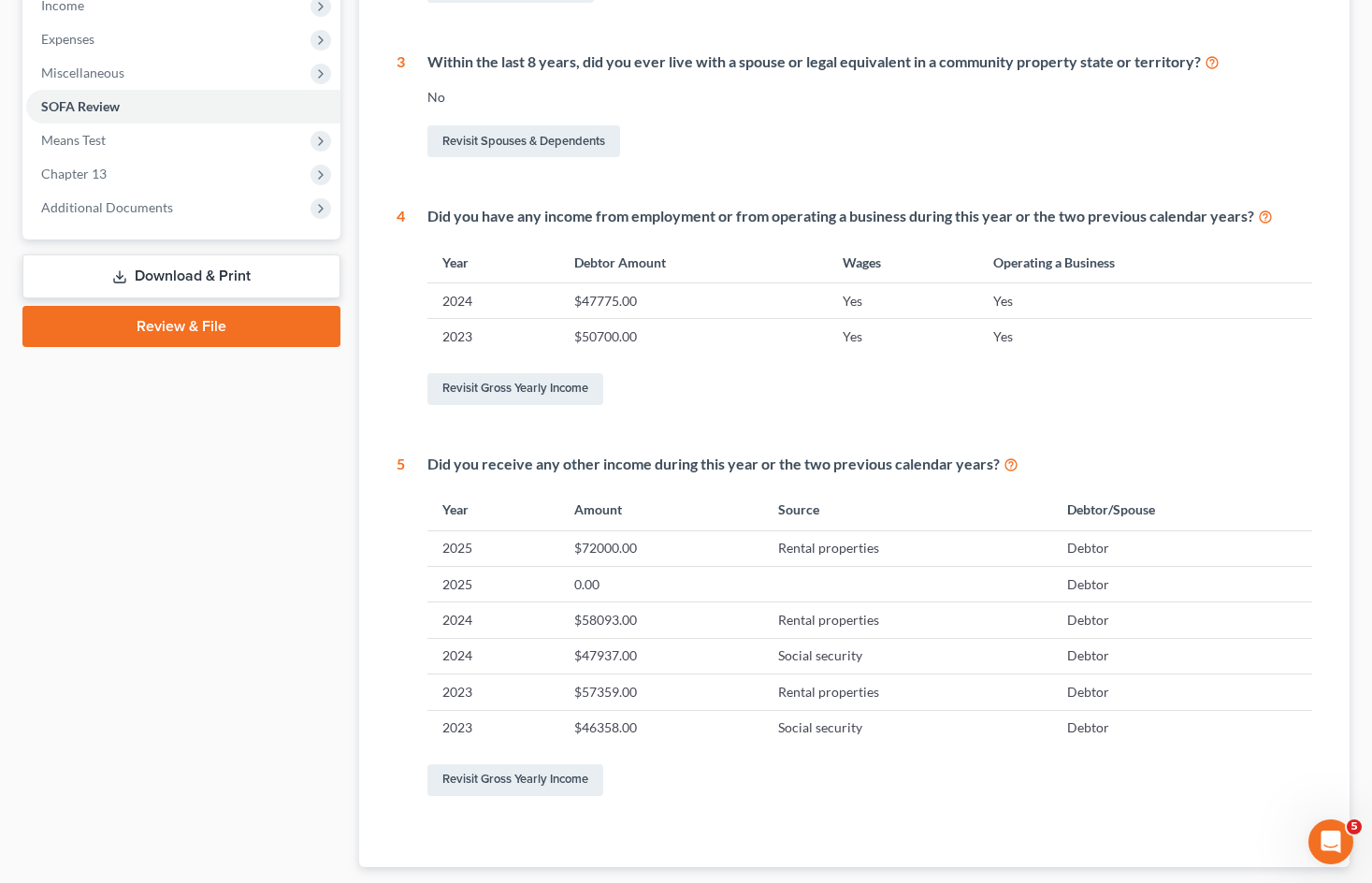
scroll to position [655, 0]
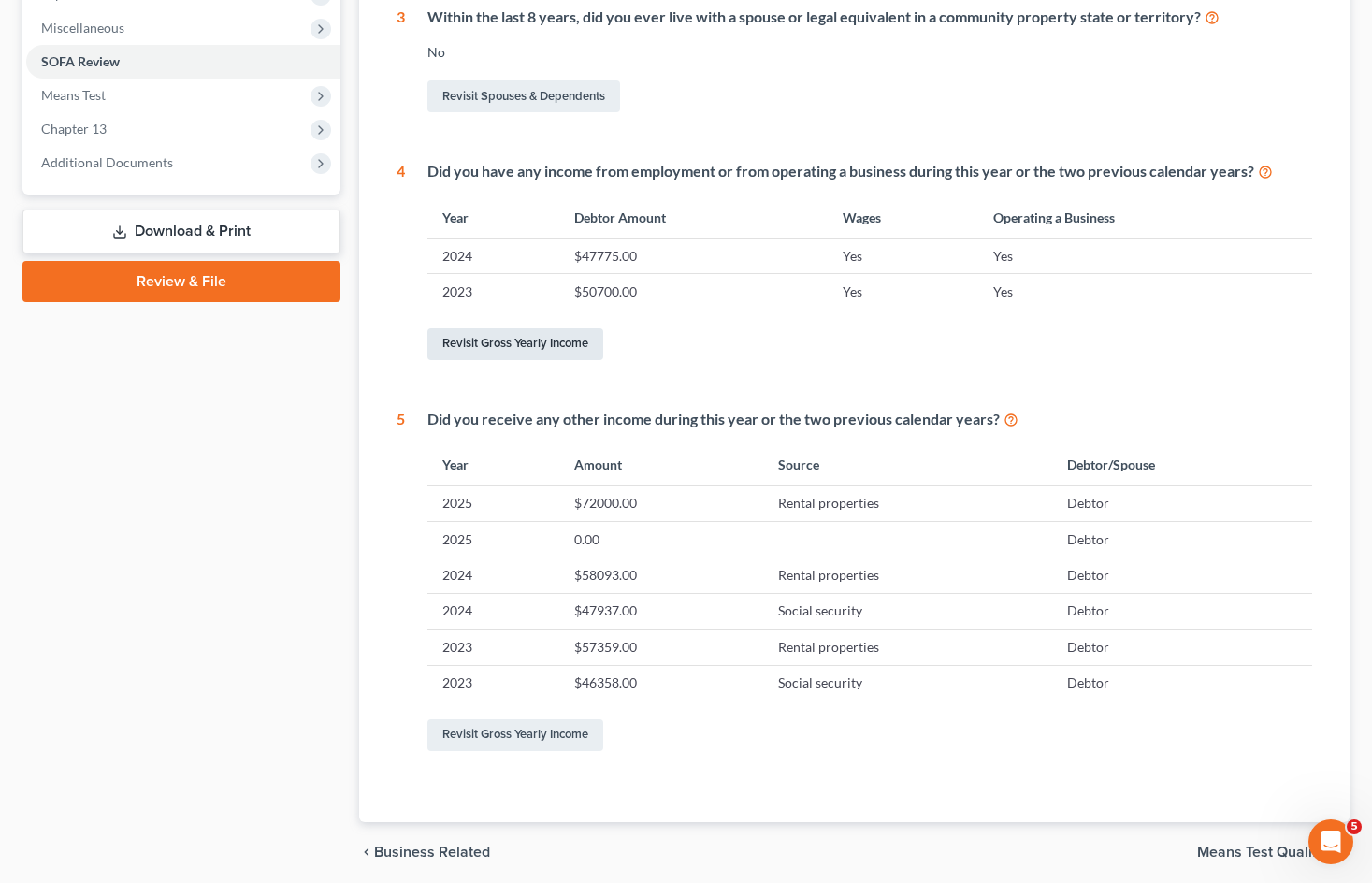
click at [549, 351] on link "Revisit Gross Yearly Income" at bounding box center [514, 344] width 176 height 32
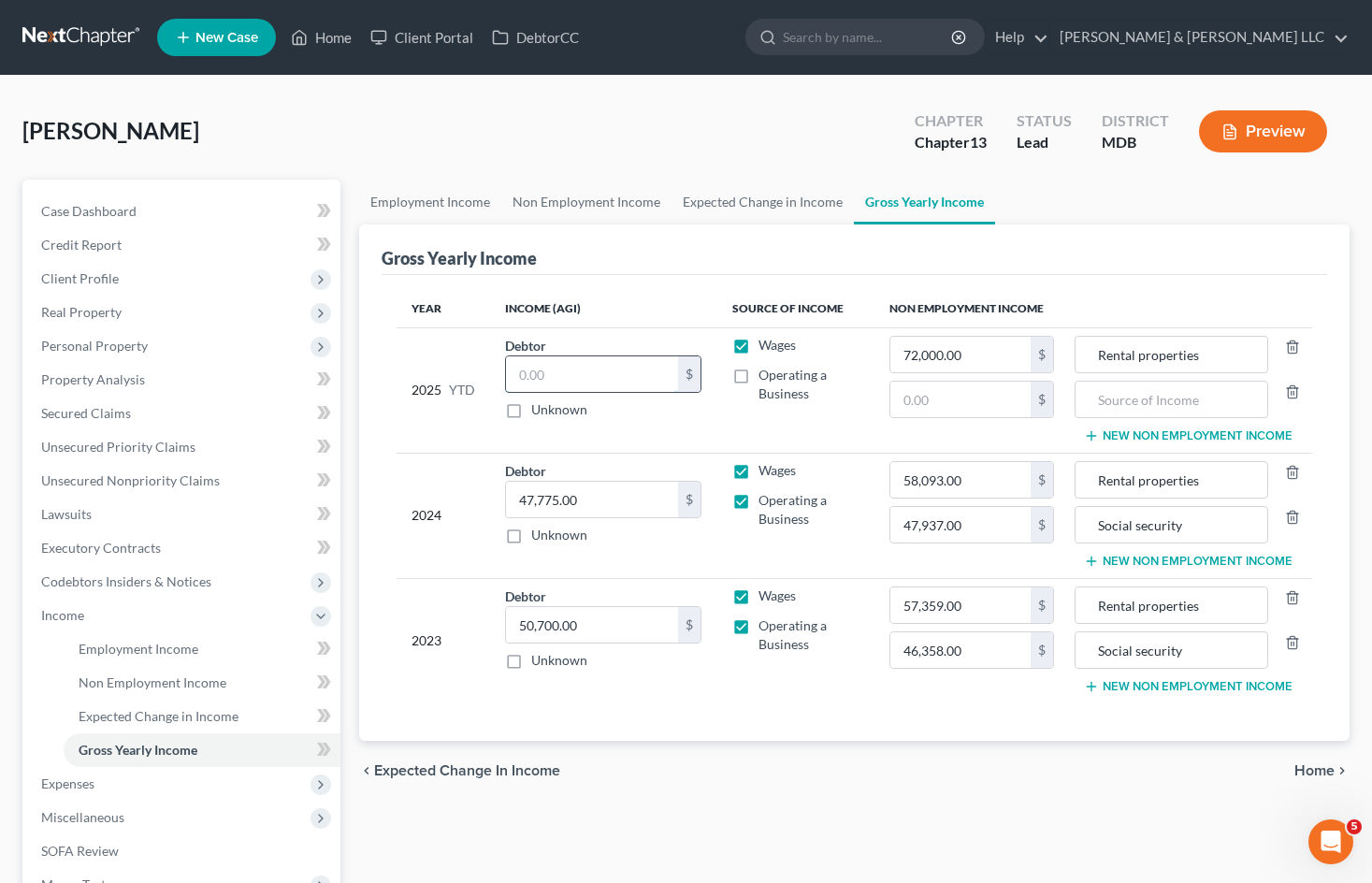
click at [608, 373] on input "text" at bounding box center [591, 373] width 172 height 36
type input "27,925.70"
drag, startPoint x: 592, startPoint y: 379, endPoint x: 496, endPoint y: 374, distance: 96.1
click at [496, 374] on td "Debtor 27,925.70 $ Unknown Balance Undetermined 27,925.70 $ Unknown" at bounding box center [603, 390] width 227 height 126
click at [1121, 397] on input "text" at bounding box center [1170, 399] width 172 height 36
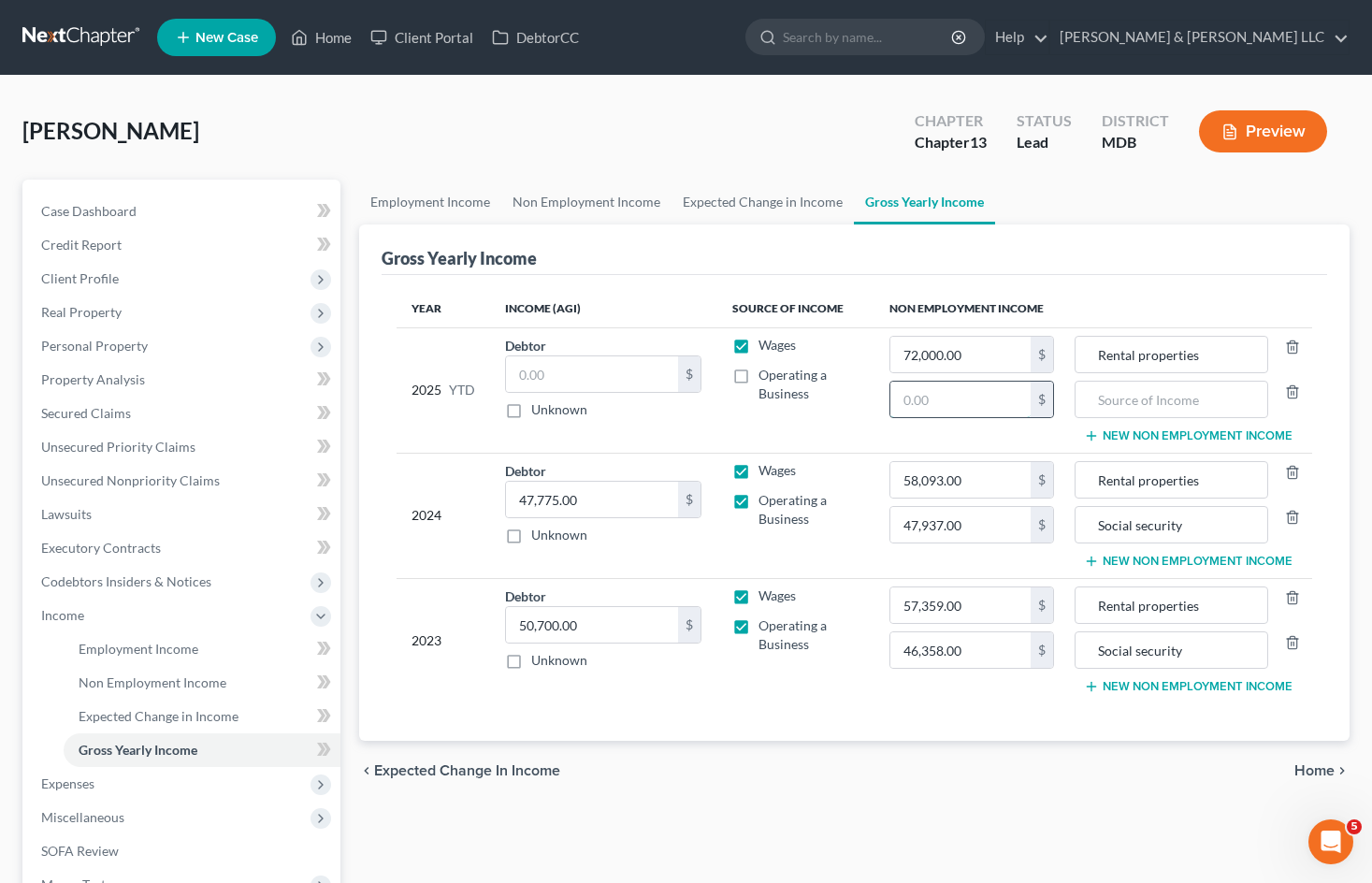
click at [971, 402] on input "text" at bounding box center [960, 399] width 140 height 36
paste input "27,925.70"
type input "27,925.70"
click at [1125, 399] on input "text" at bounding box center [1170, 399] width 172 height 36
type input "Social security"
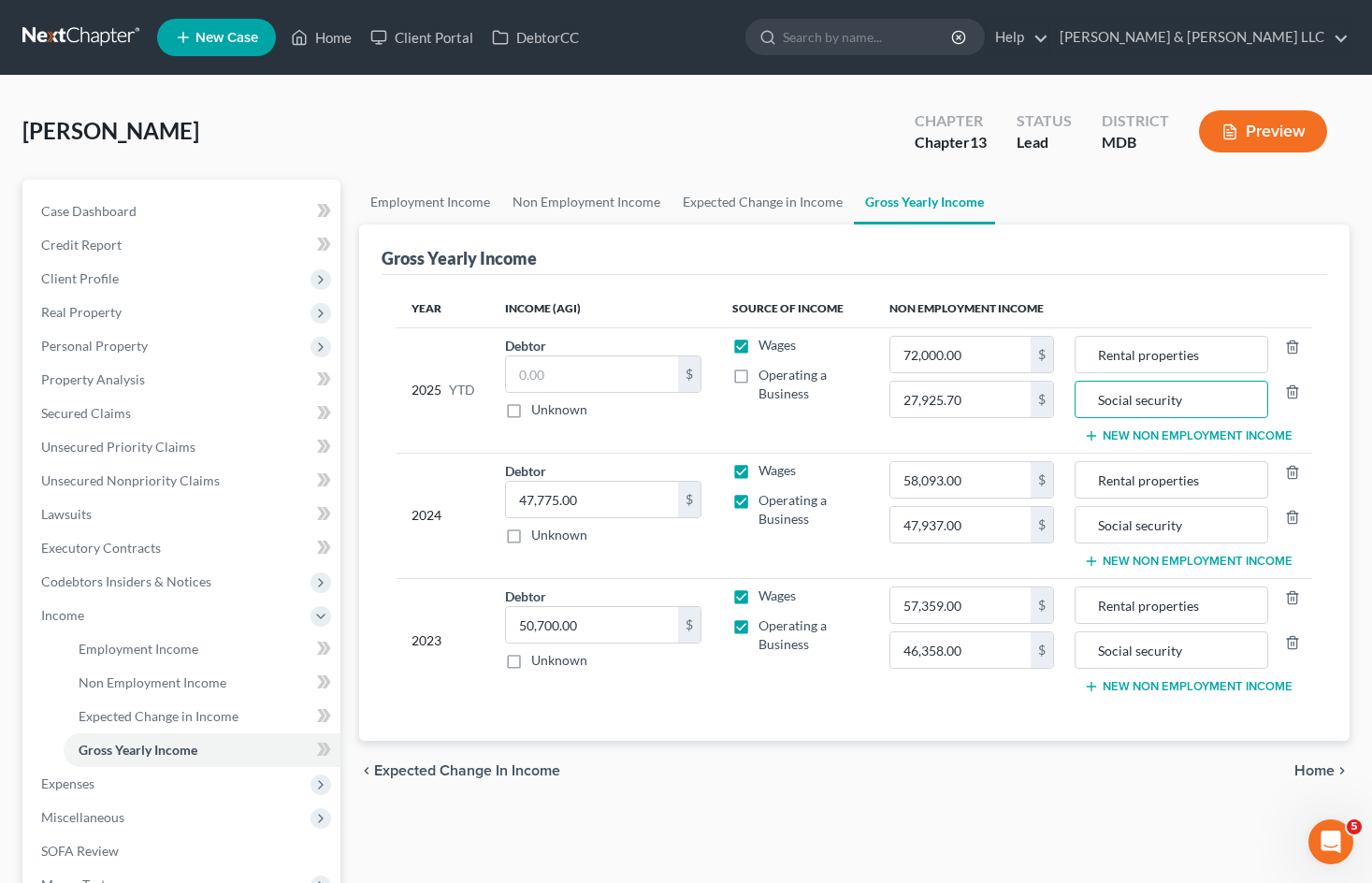
click at [714, 262] on div "Gross Yearly Income" at bounding box center [854, 250] width 945 height 51
type input "38,626"
click at [687, 232] on div "Gross Yearly Income" at bounding box center [854, 250] width 945 height 51
click at [977, 355] on input "72,000.00" at bounding box center [960, 354] width 140 height 36
type input "0"
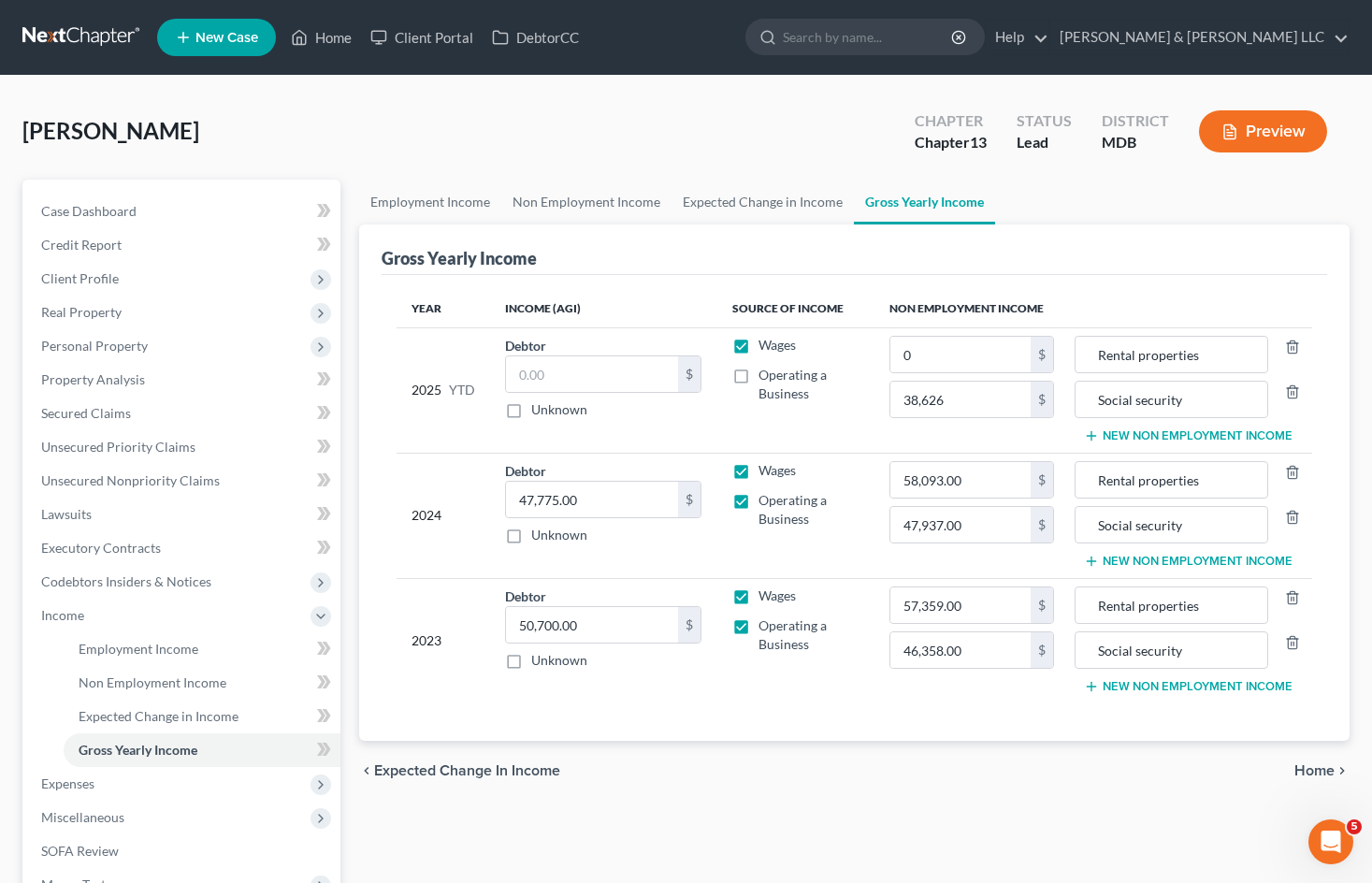
click at [1117, 284] on div "Year Income (AGI) Source of Income Non Employment Income 2025 YTD Debtor $ Unkn…" at bounding box center [854, 508] width 945 height 465
click at [1211, 350] on input "Rental properties" at bounding box center [1170, 354] width 172 height 36
type input "Rental properties"
click at [635, 377] on input "text" at bounding box center [591, 373] width 172 height 36
type input "0"
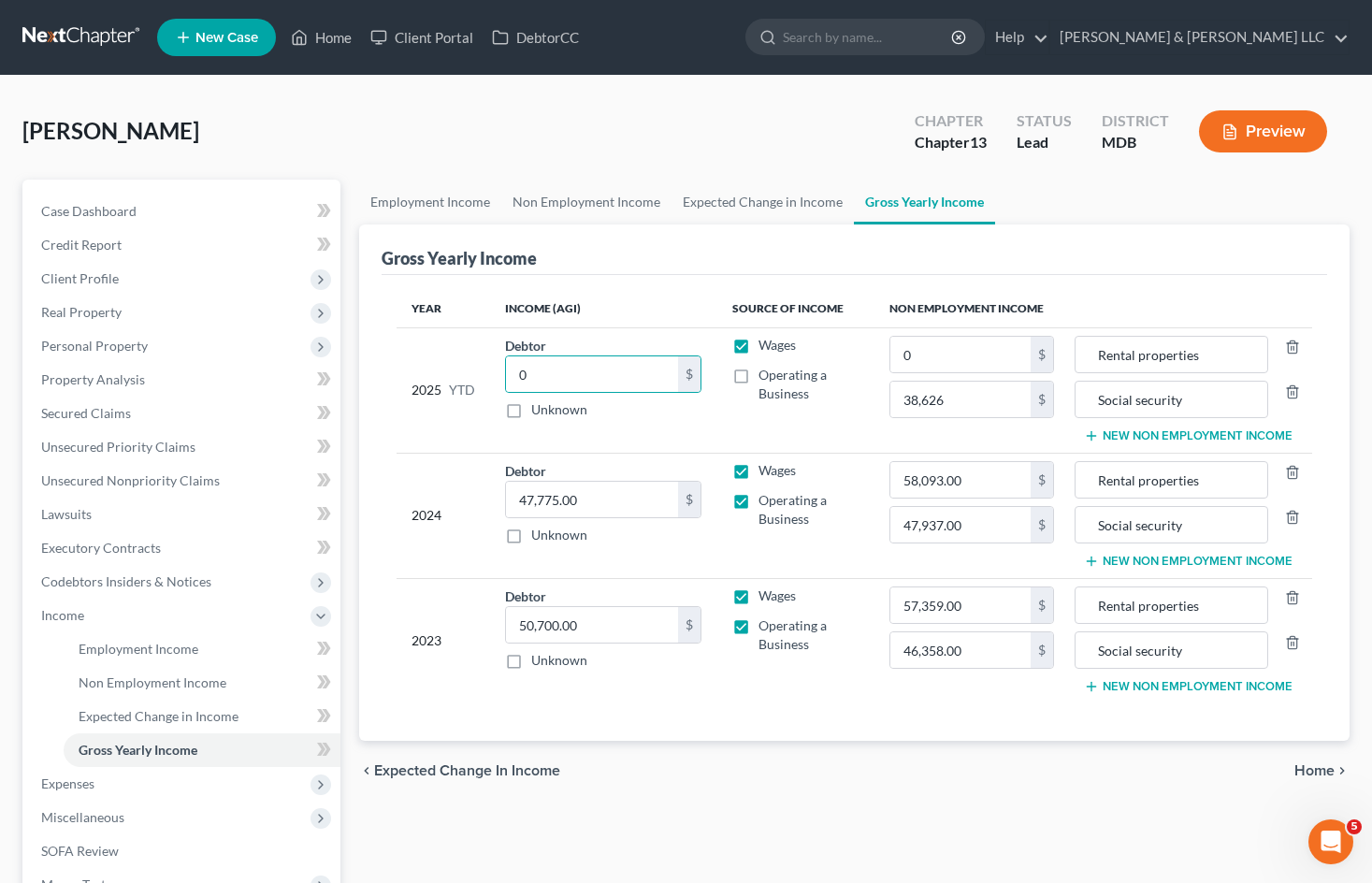
click at [1153, 229] on div "Gross Yearly Income" at bounding box center [854, 250] width 945 height 51
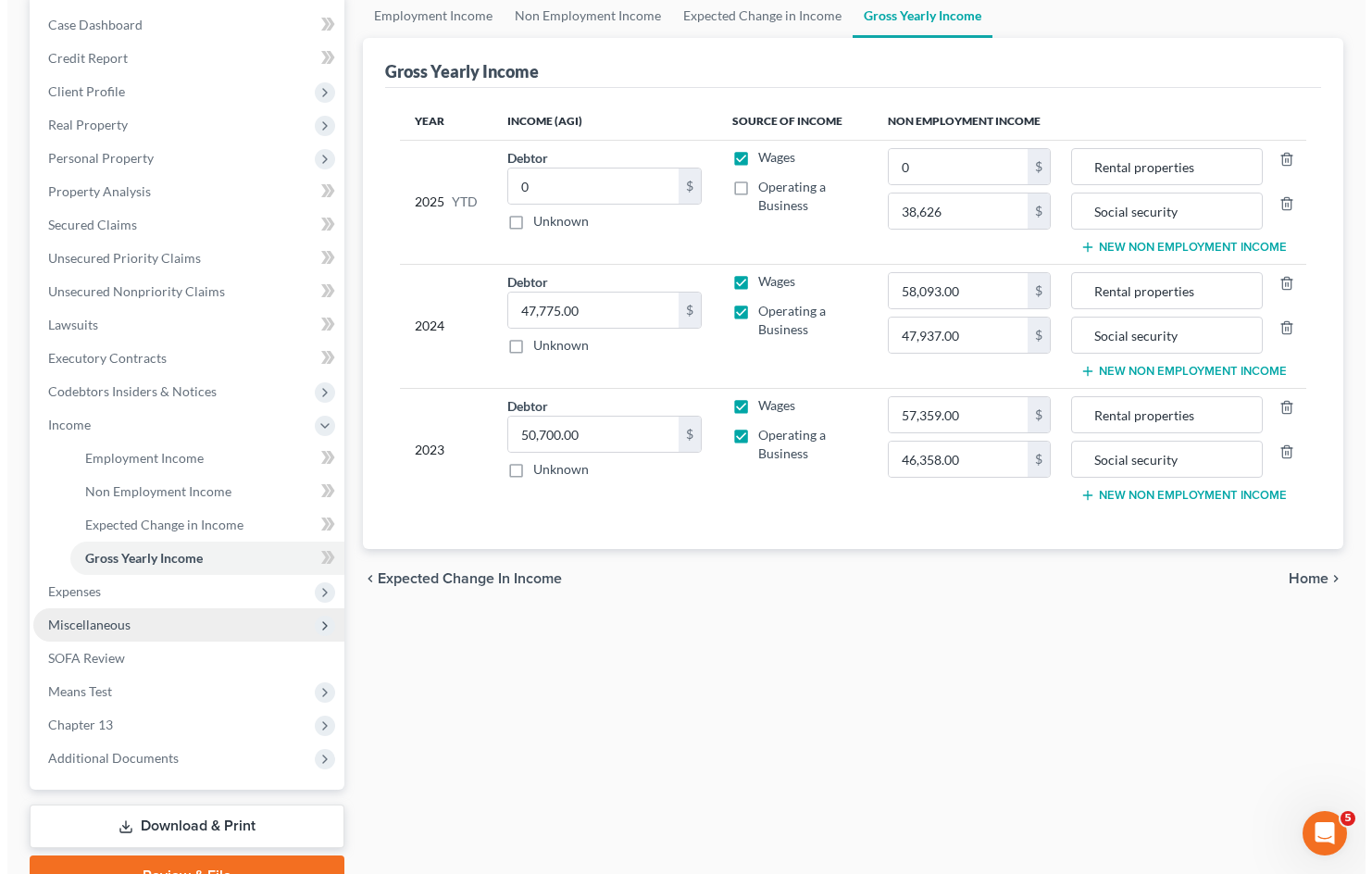
scroll to position [185, 0]
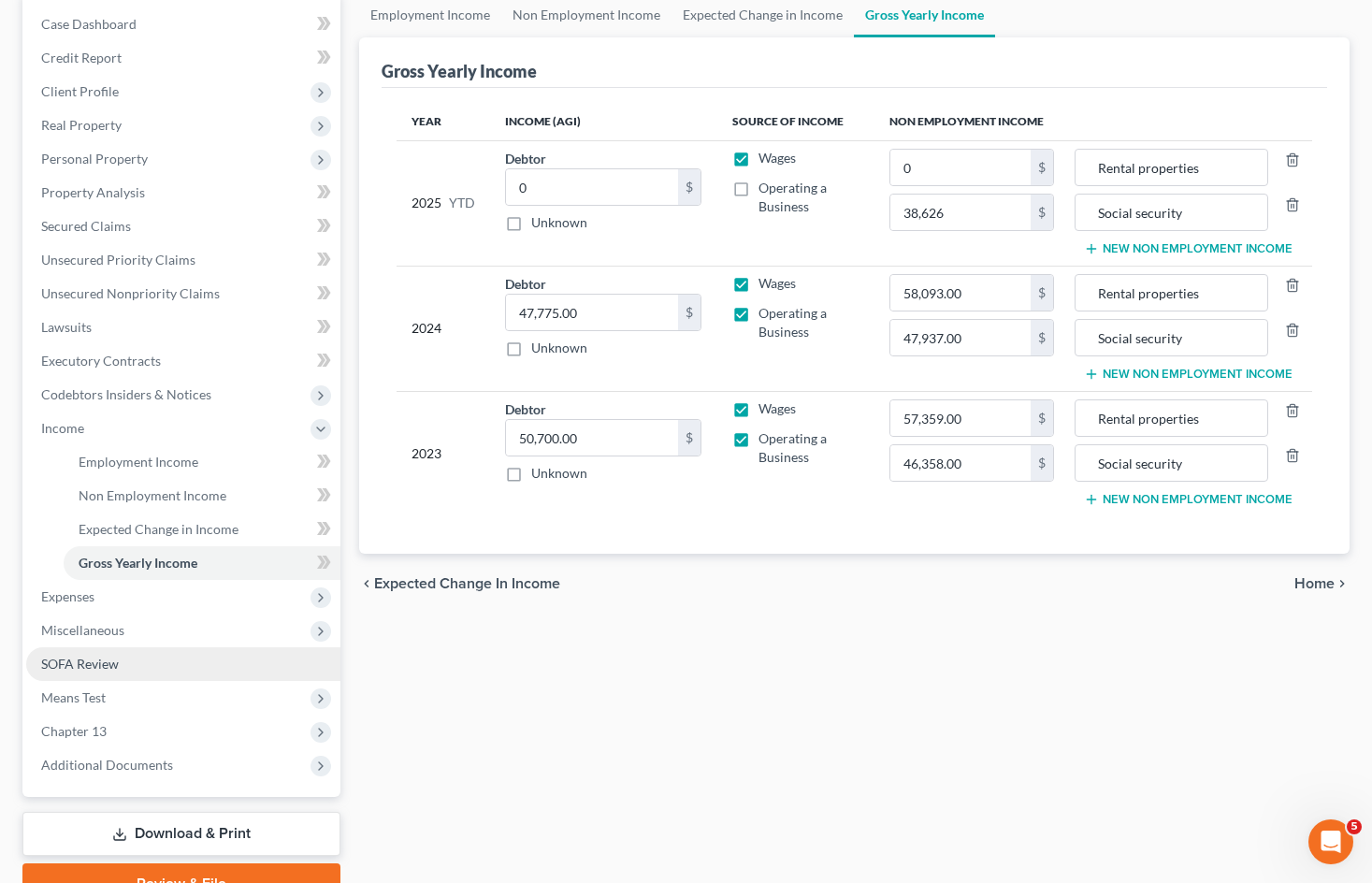
click at [184, 665] on link "SOFA Review" at bounding box center [182, 663] width 314 height 34
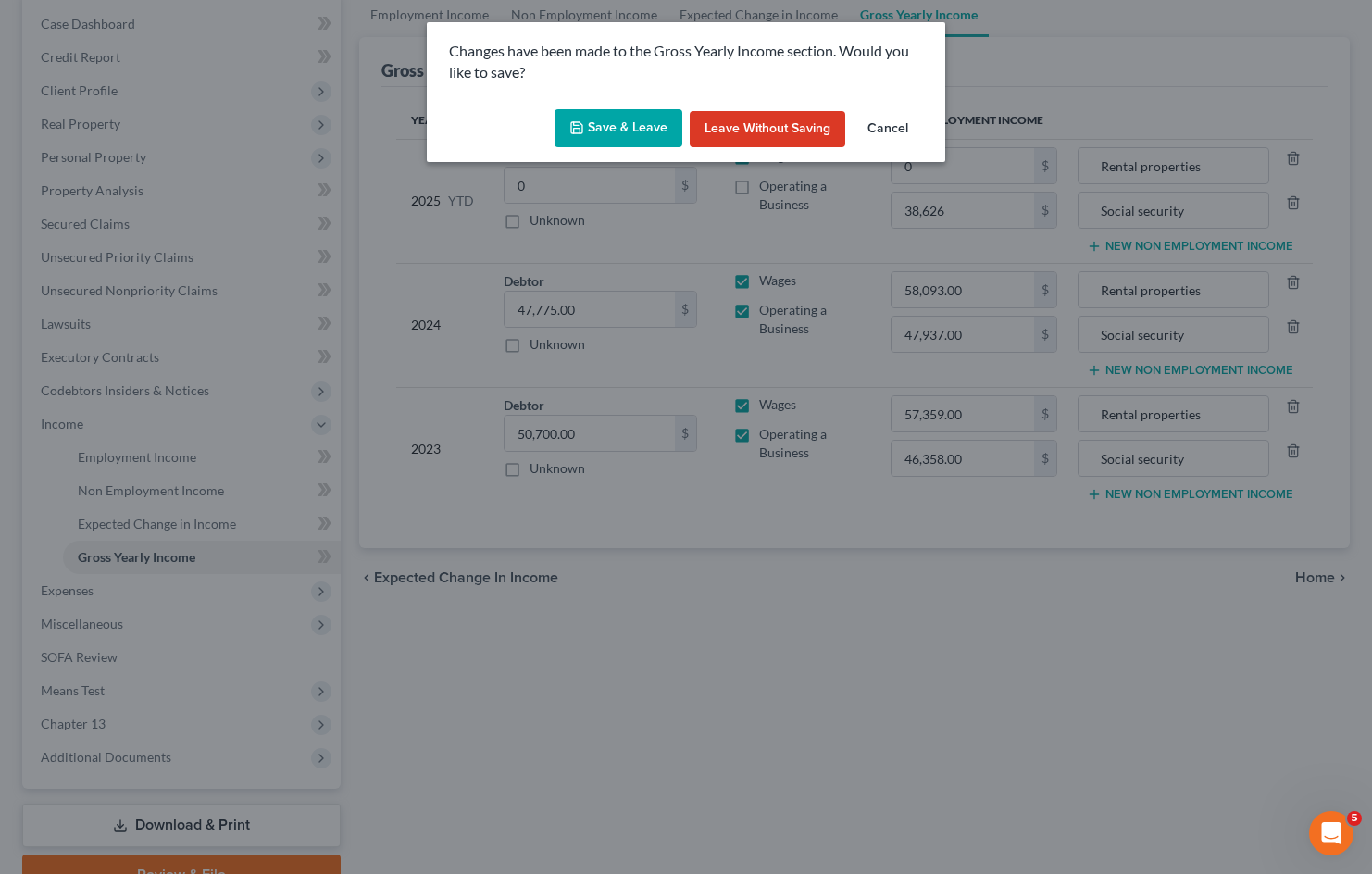
click at [601, 121] on button "Save & Leave" at bounding box center [619, 128] width 127 height 39
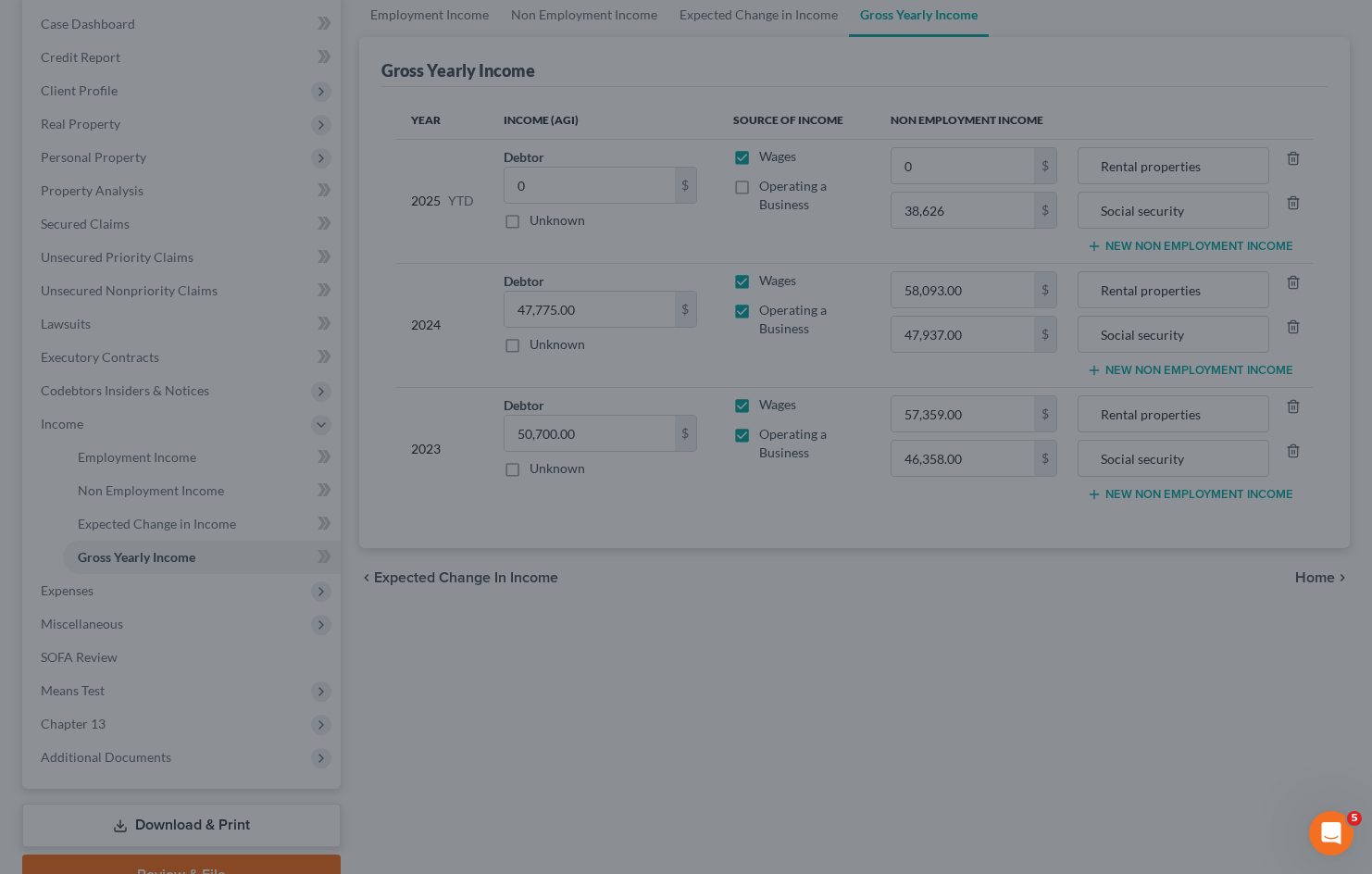
type input "0.00"
type input "38,626.00"
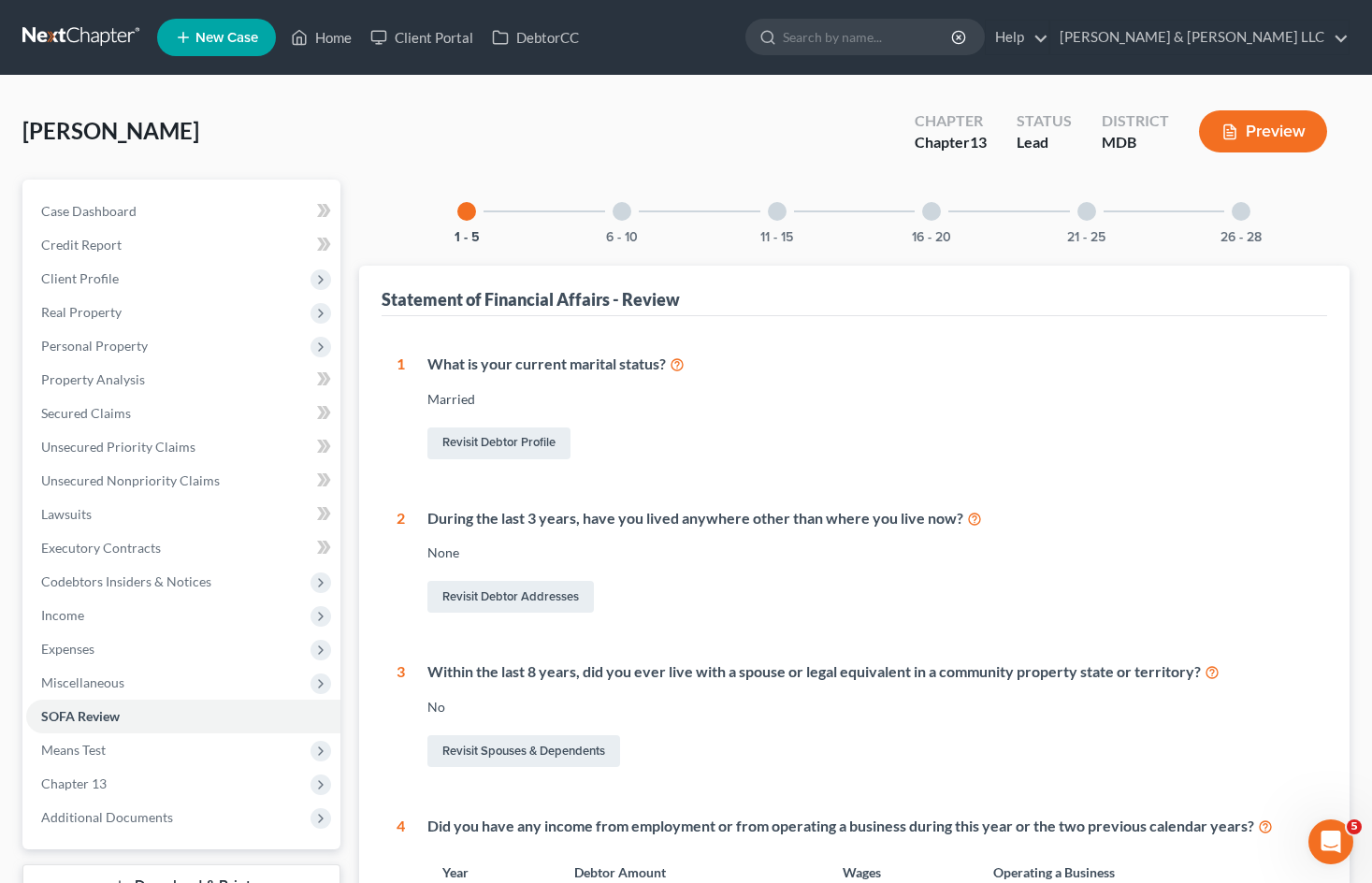
click at [621, 209] on div at bounding box center [621, 211] width 18 height 18
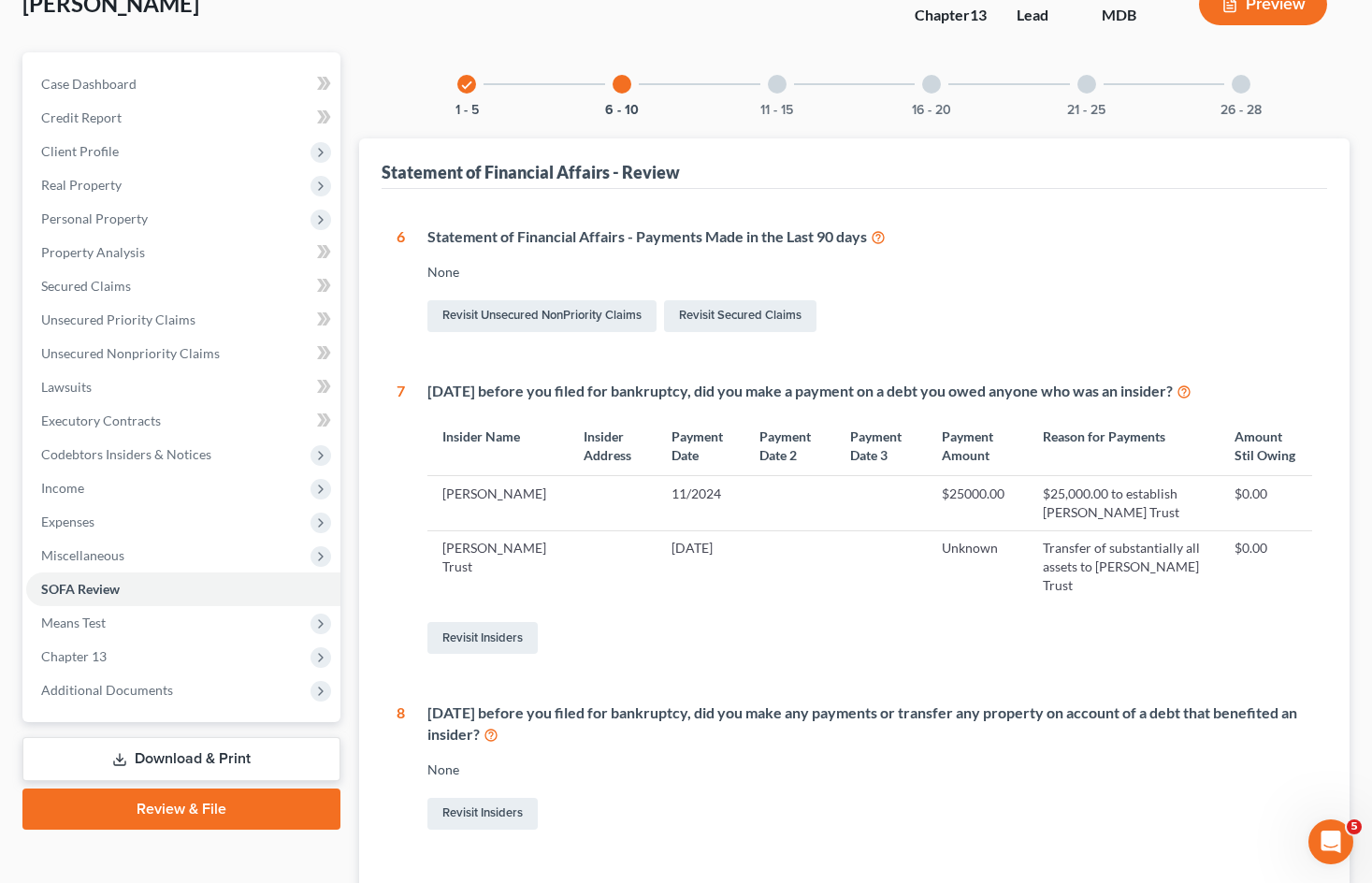
scroll to position [93, 0]
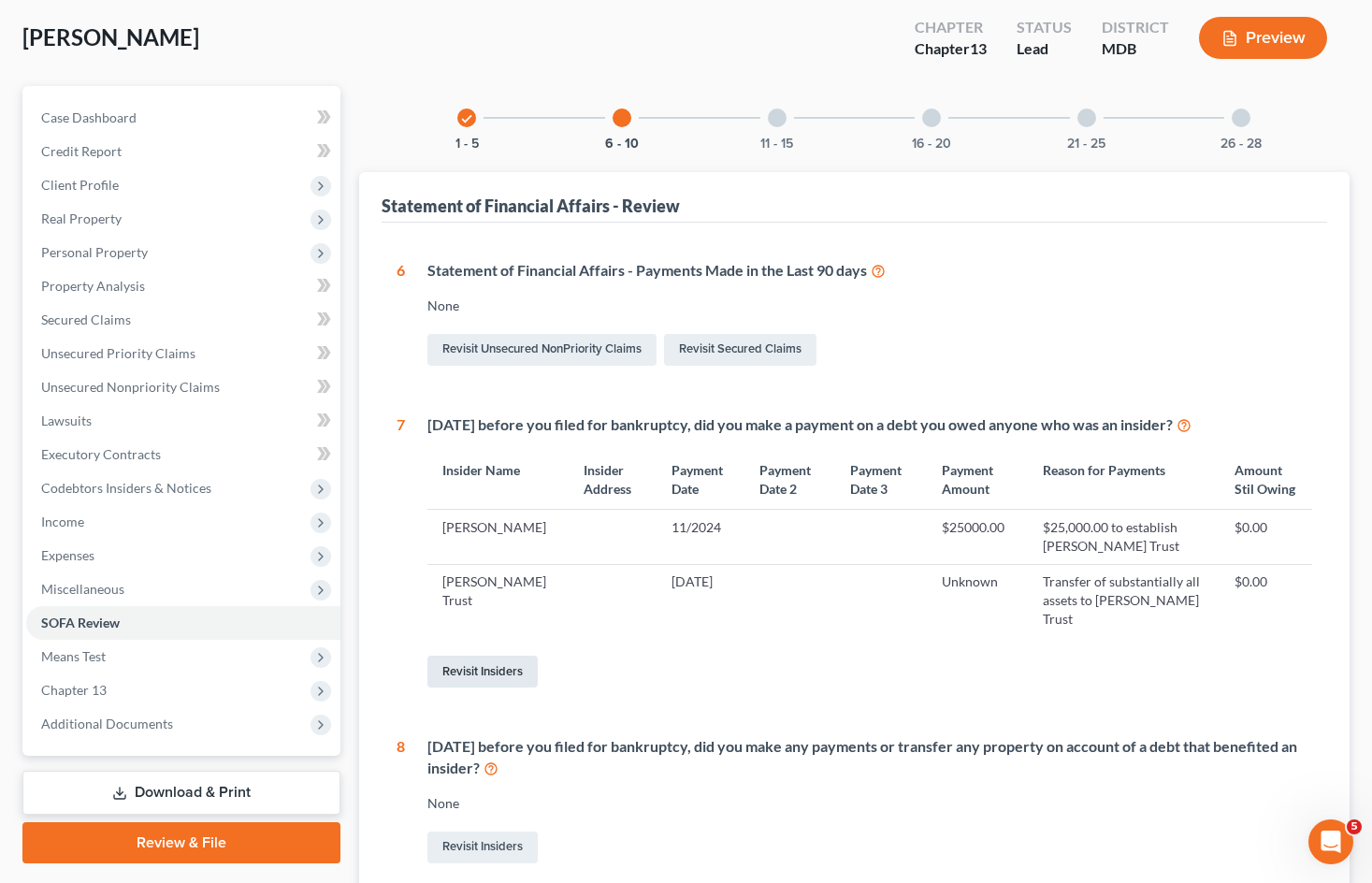
click at [515, 669] on link "Revisit Insiders" at bounding box center [482, 671] width 110 height 32
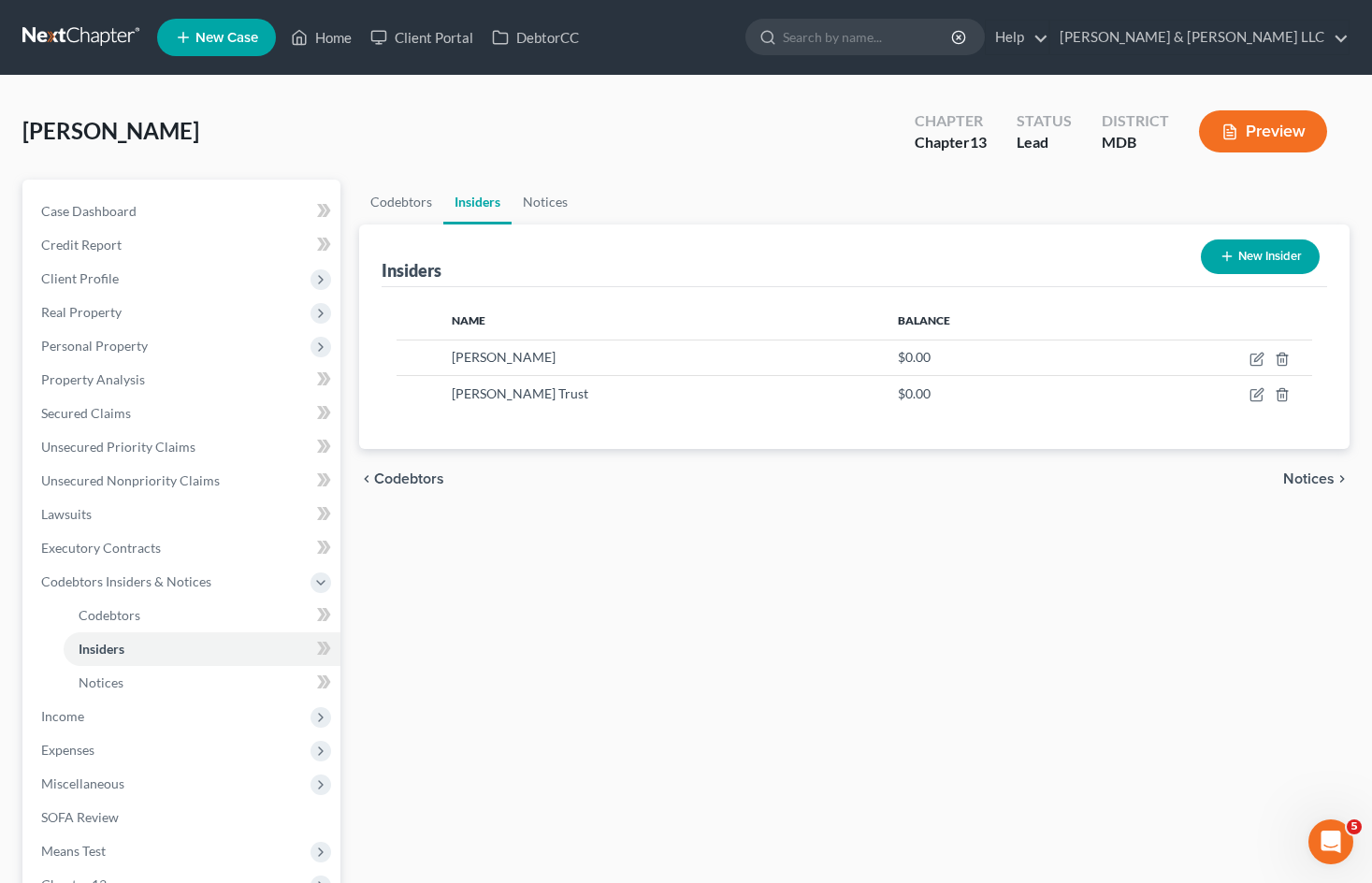
click at [1268, 255] on button "New Insider" at bounding box center [1260, 256] width 119 height 35
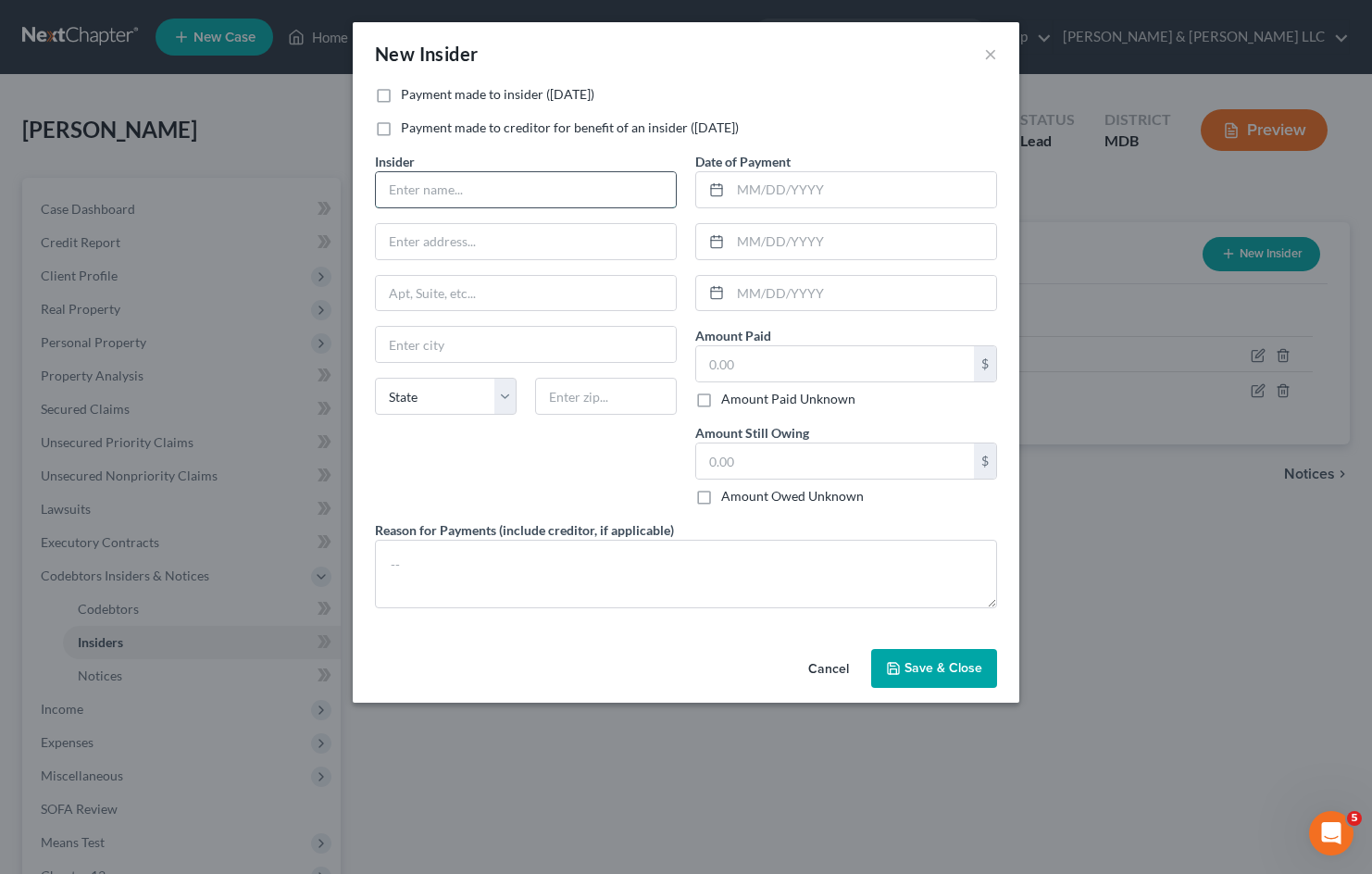
drag, startPoint x: 615, startPoint y: 177, endPoint x: 606, endPoint y: 182, distance: 10.3
click at [615, 177] on input "text" at bounding box center [526, 189] width 300 height 35
type input "[PERSON_NAME]"
click at [754, 178] on input "text" at bounding box center [864, 189] width 266 height 35
type input "11/2024"
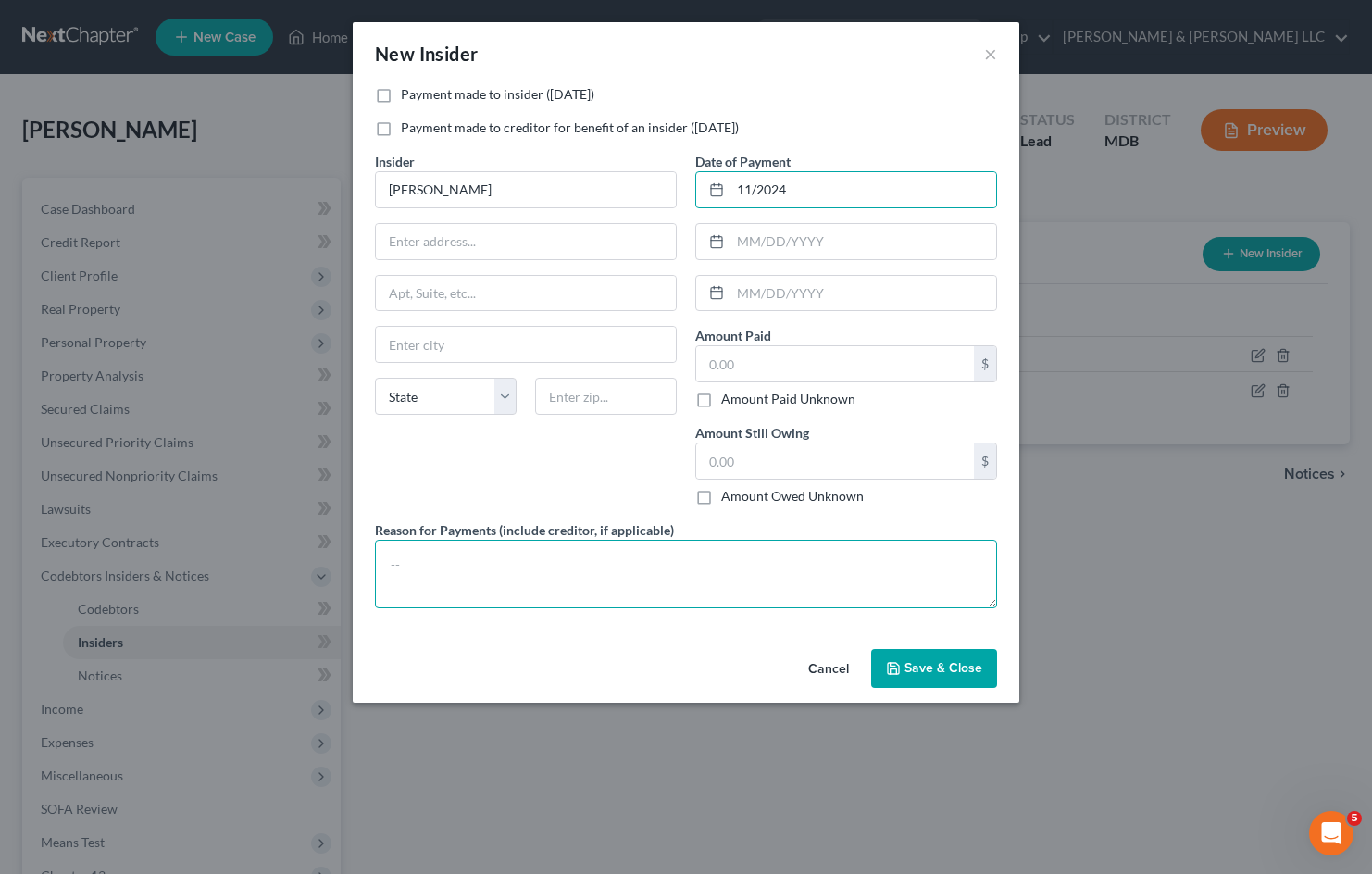
click at [755, 540] on textarea at bounding box center [686, 574] width 622 height 68
type textarea "[PERSON_NAME] withdrew funds from joint bank account"
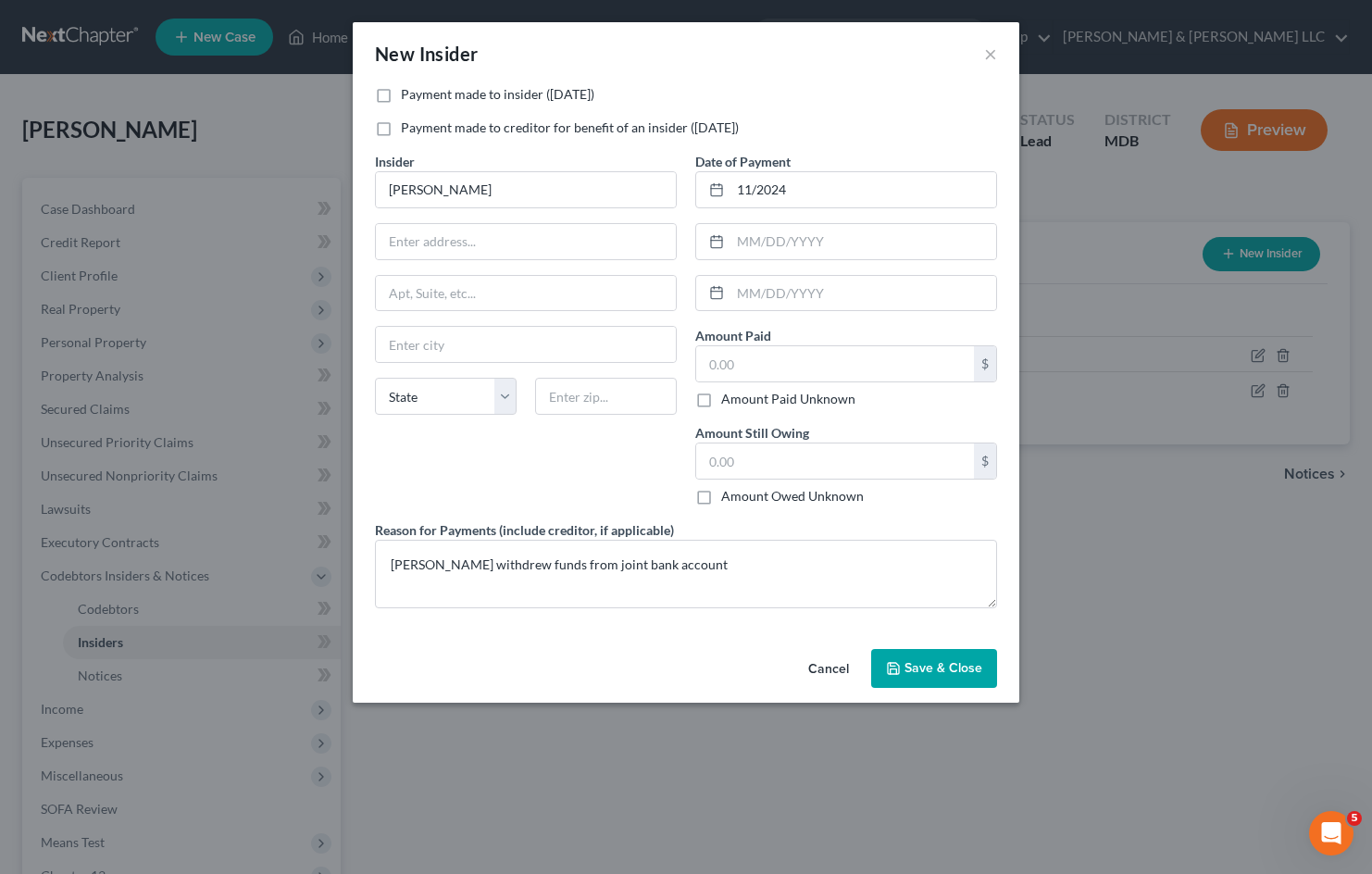
click at [721, 402] on label "Amount Paid Unknown" at bounding box center [788, 398] width 134 height 18
click at [729, 402] on input "Amount Paid Unknown" at bounding box center [734, 395] width 12 height 12
checkbox input "true"
type input "0.00"
click at [964, 669] on span "Save & Close" at bounding box center [943, 668] width 78 height 16
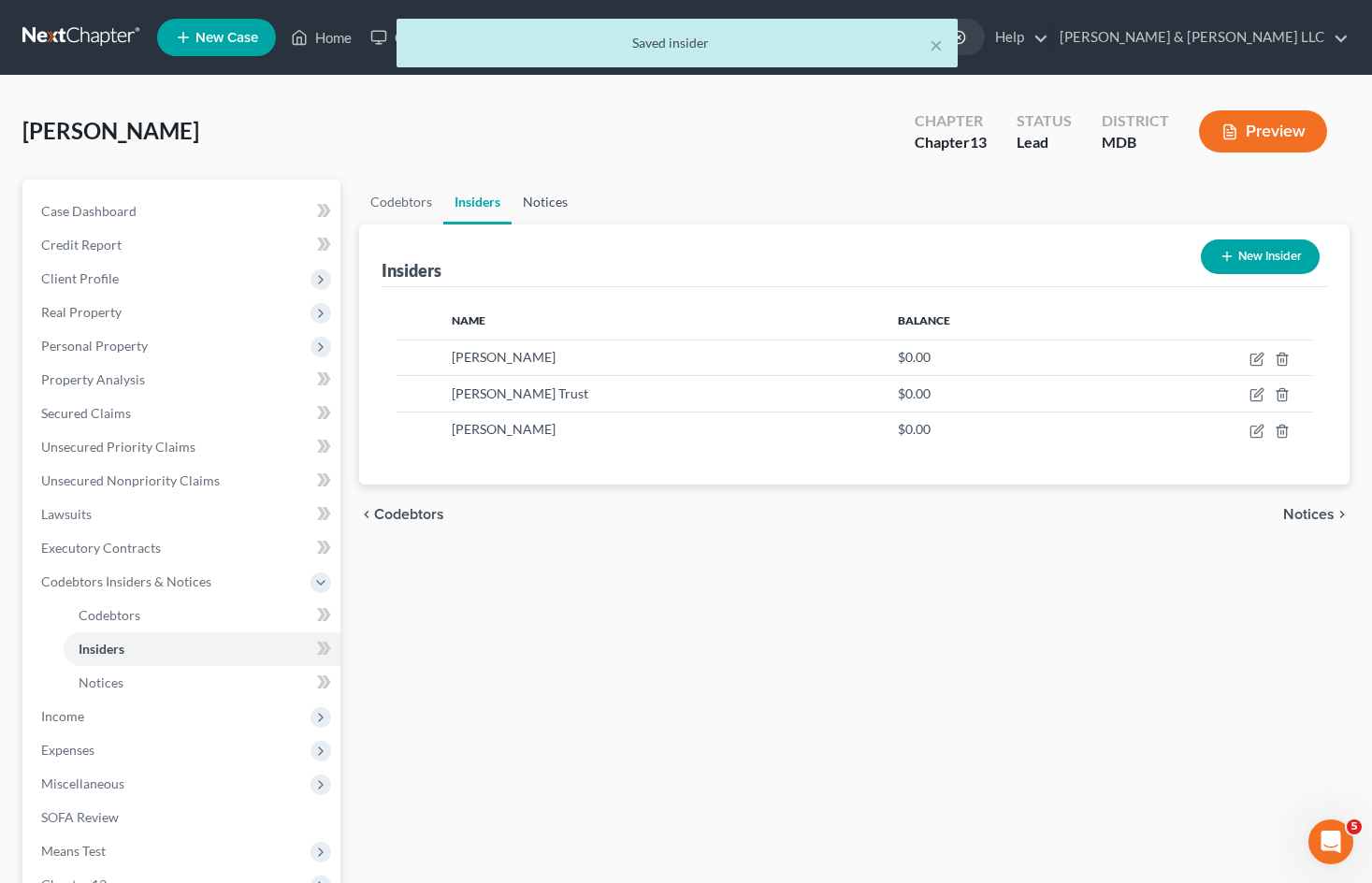
click at [535, 216] on link "Notices" at bounding box center [545, 202] width 67 height 45
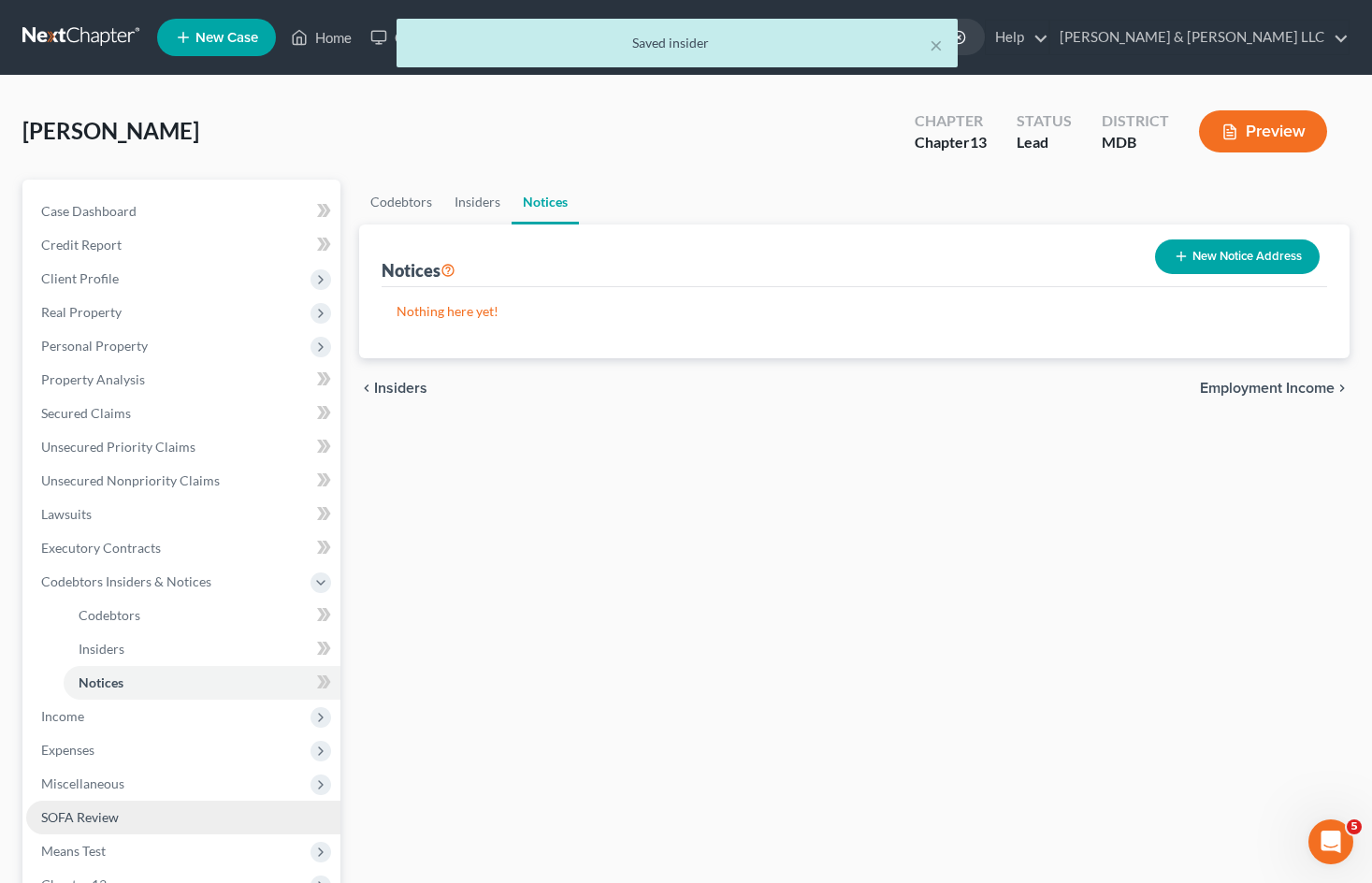
click at [134, 818] on link "SOFA Review" at bounding box center [182, 817] width 314 height 34
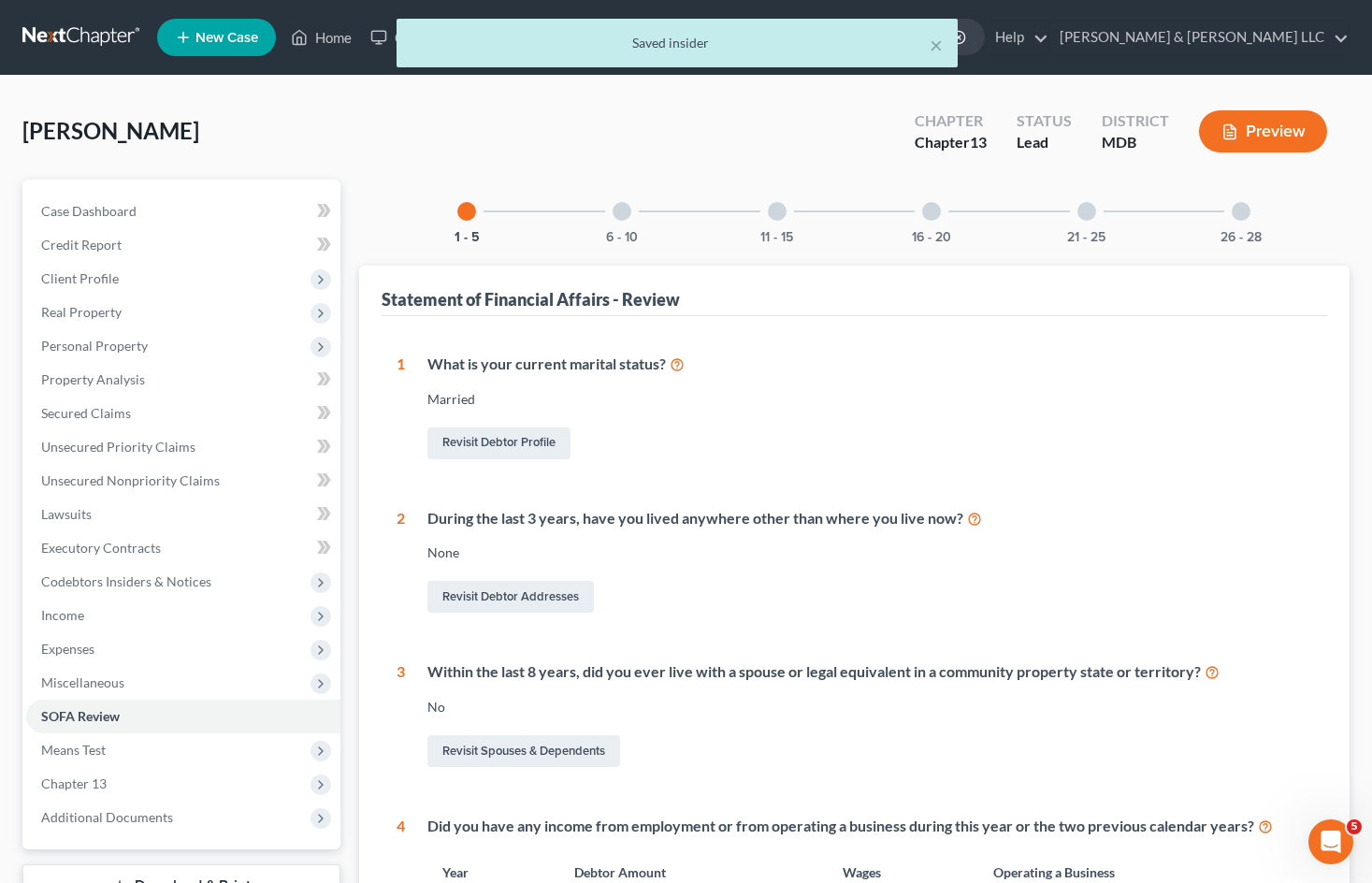
click at [620, 213] on div at bounding box center [621, 211] width 18 height 18
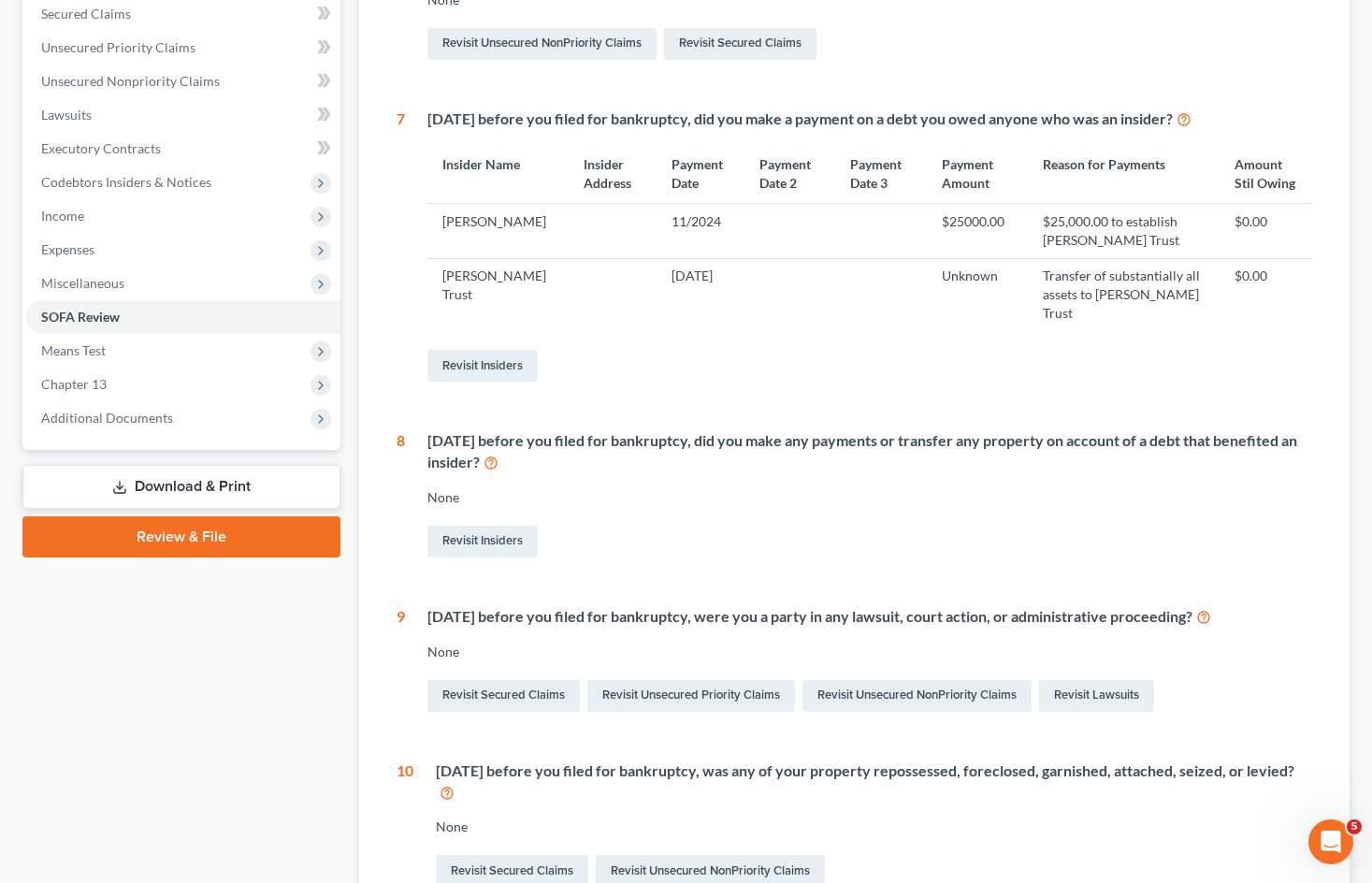
scroll to position [374, 0]
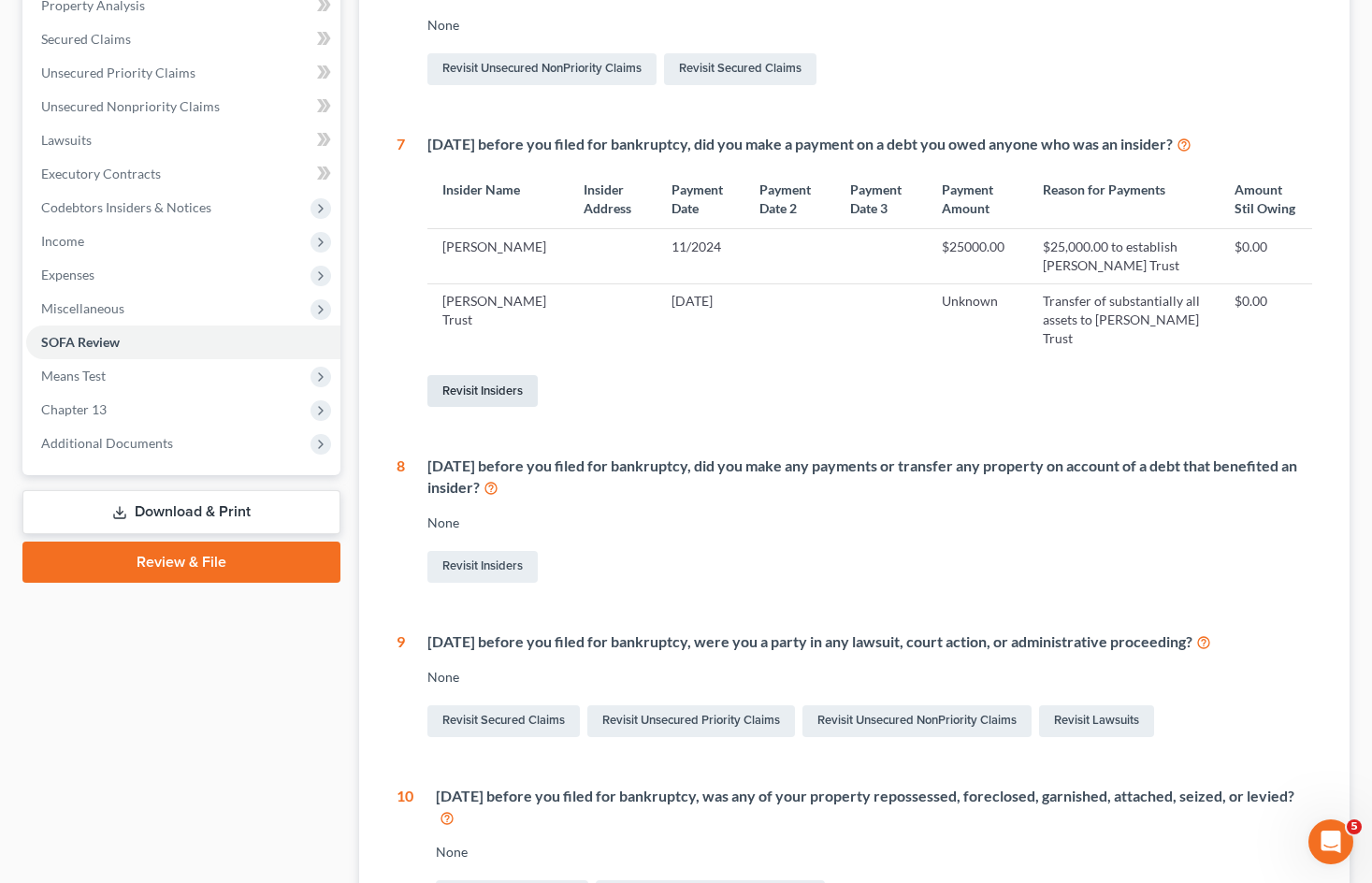
click at [461, 386] on link "Revisit Insiders" at bounding box center [482, 391] width 110 height 32
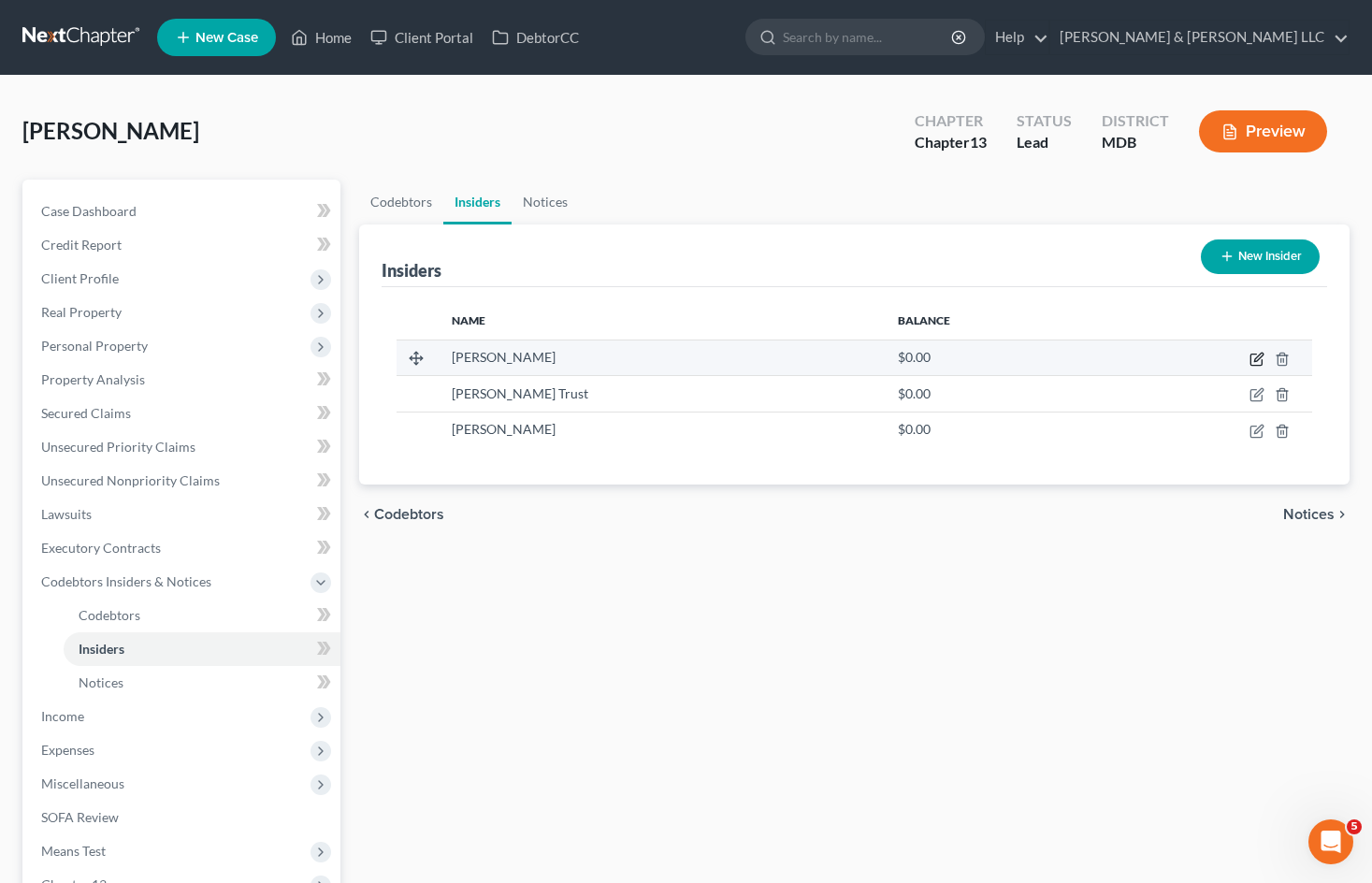
click at [1251, 358] on icon "button" at bounding box center [1256, 360] width 12 height 12
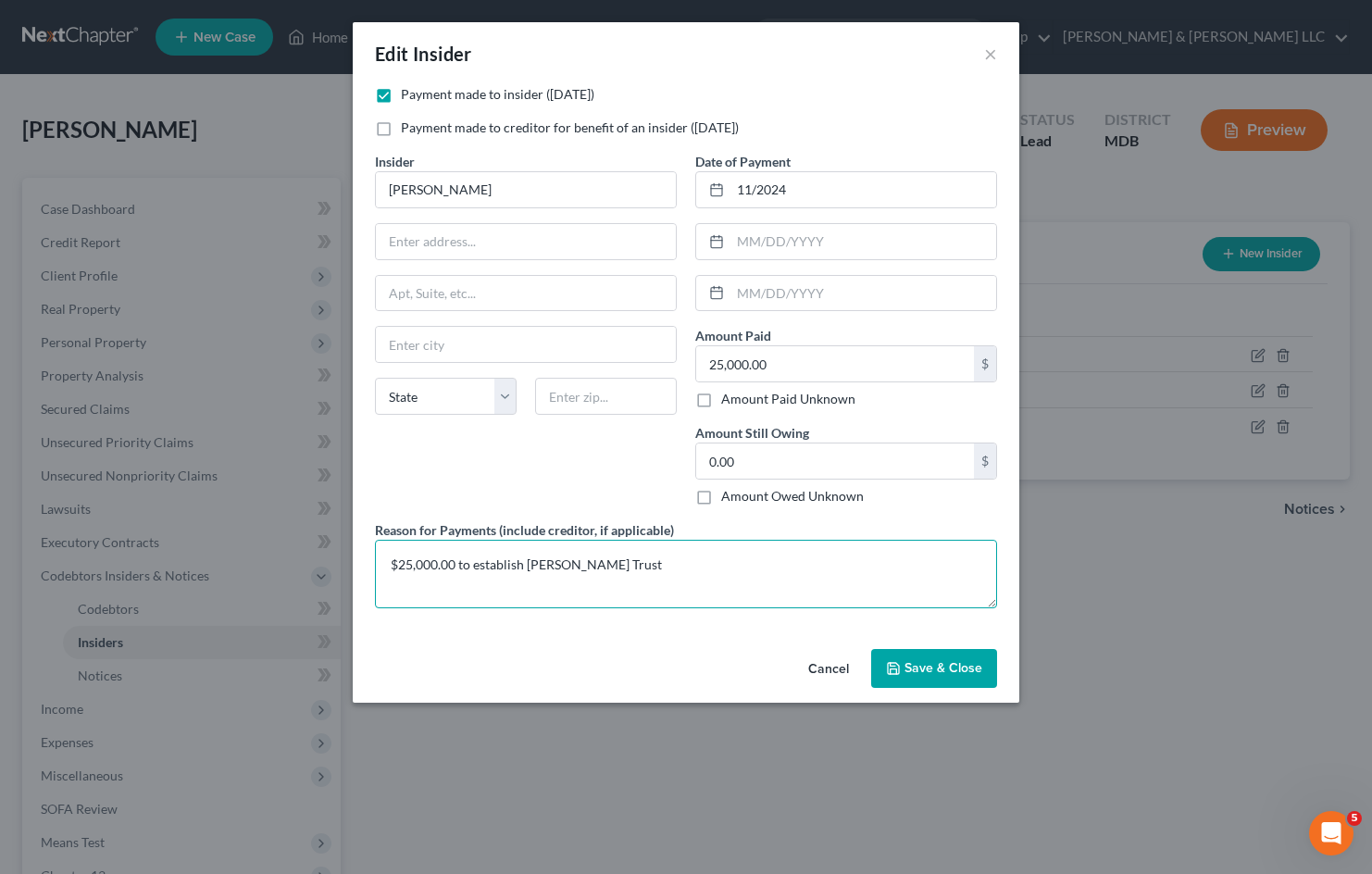
click at [700, 563] on textarea "$25,000.00 to establish [PERSON_NAME] Trust" at bounding box center [686, 574] width 622 height 68
drag, startPoint x: 515, startPoint y: 587, endPoint x: 468, endPoint y: 588, distance: 47.0
click at [468, 588] on textarea "$25,000.00 to establish [PERSON_NAME] Trust, first to [PERSON_NAME] and then by…" at bounding box center [686, 574] width 622 height 68
type textarea "$25,000.00 to establish [PERSON_NAME] Trust, first to [PERSON_NAME] and then by…"
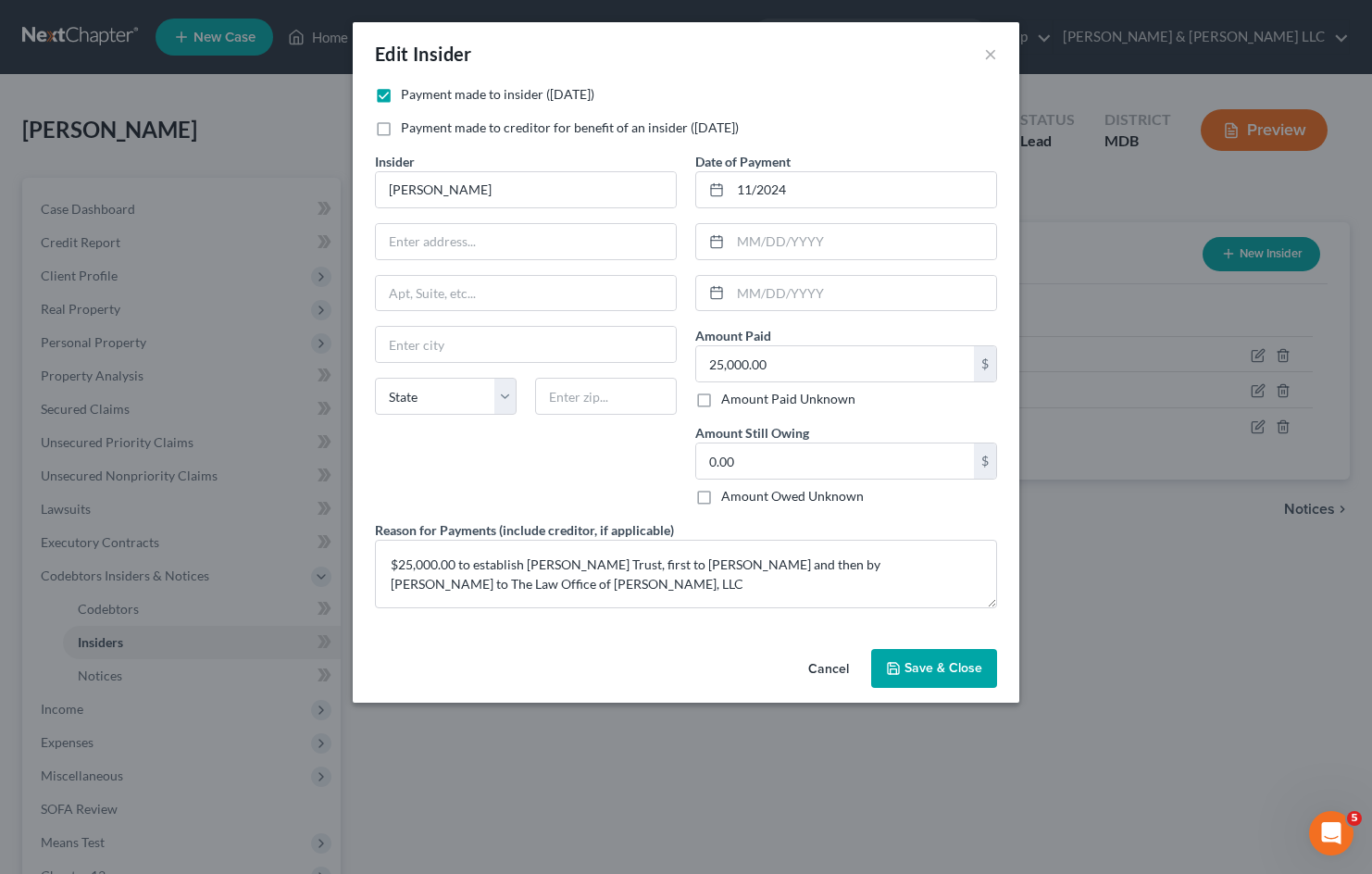
click at [962, 662] on span "Save & Close" at bounding box center [943, 668] width 78 height 16
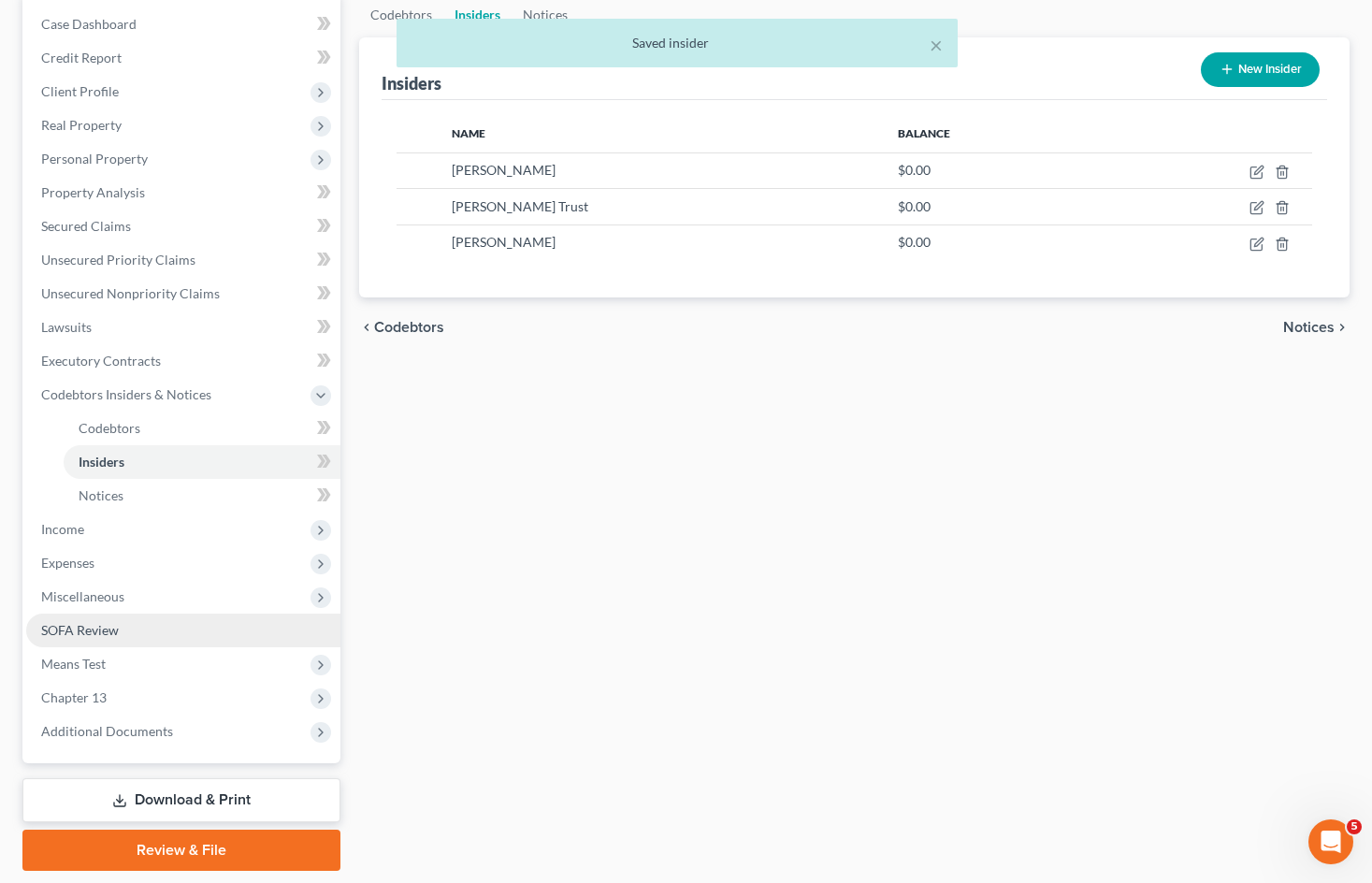
click at [176, 632] on link "SOFA Review" at bounding box center [182, 630] width 314 height 34
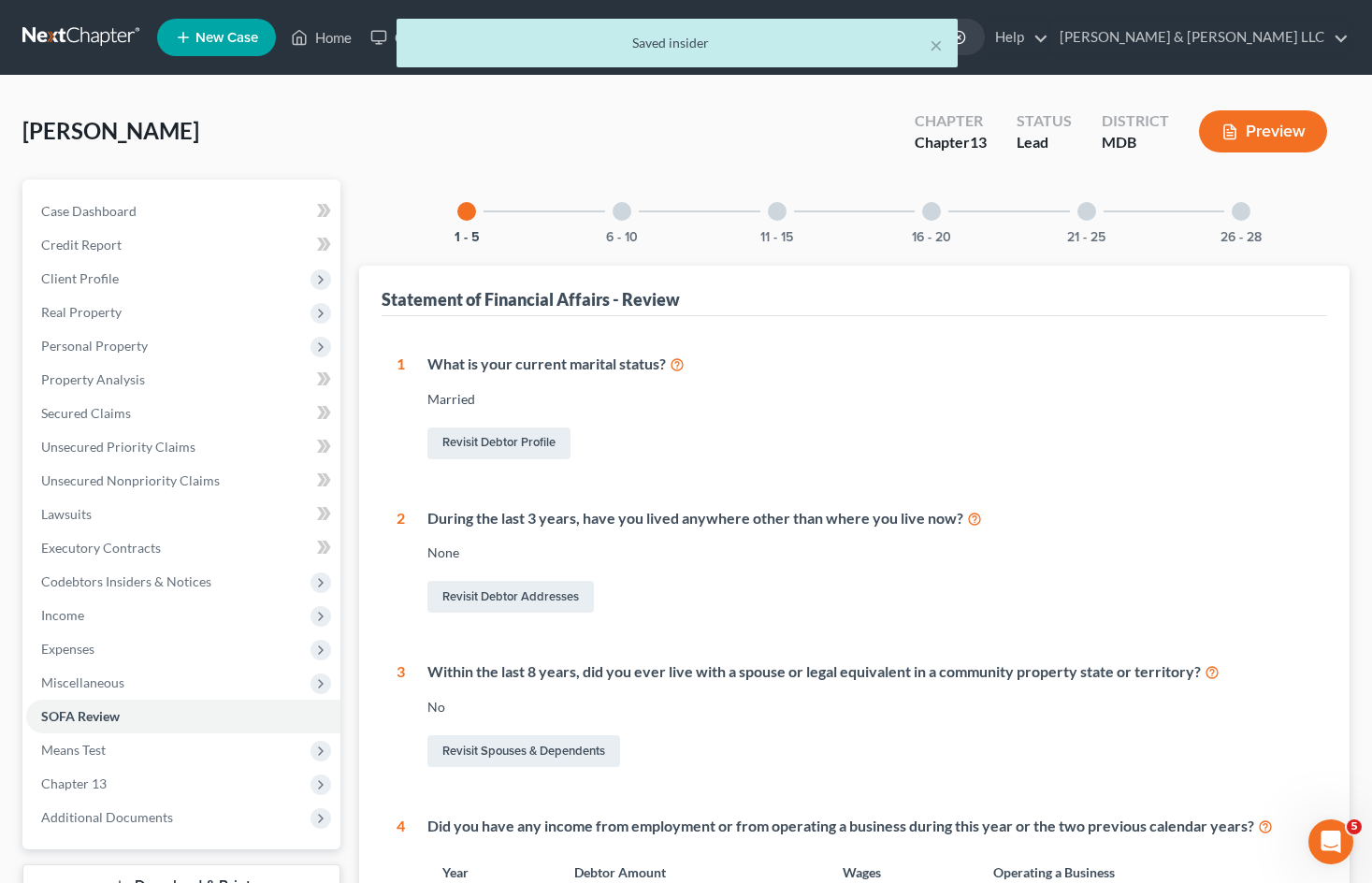
click at [624, 210] on div at bounding box center [621, 211] width 18 height 18
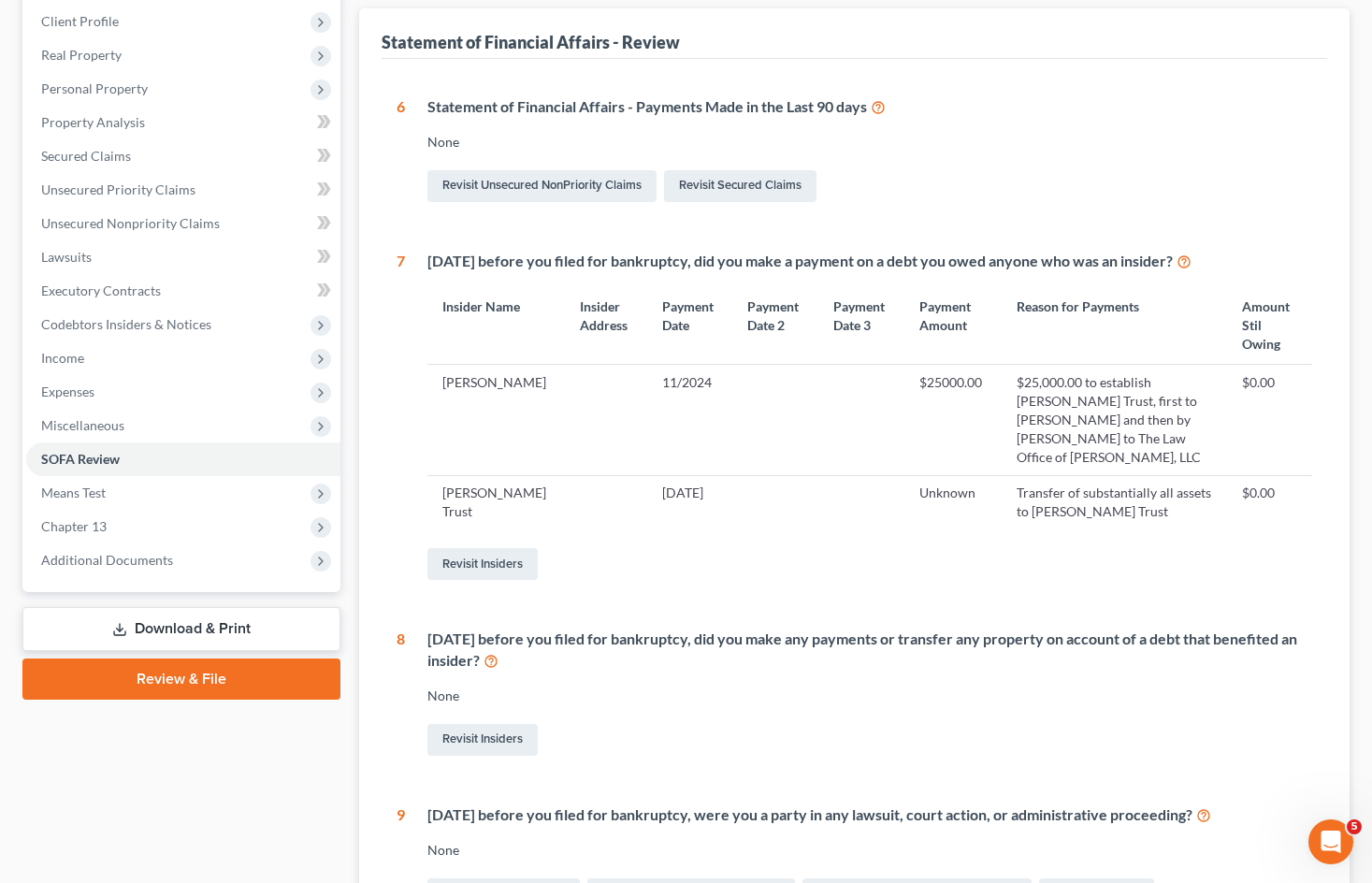
scroll to position [93, 0]
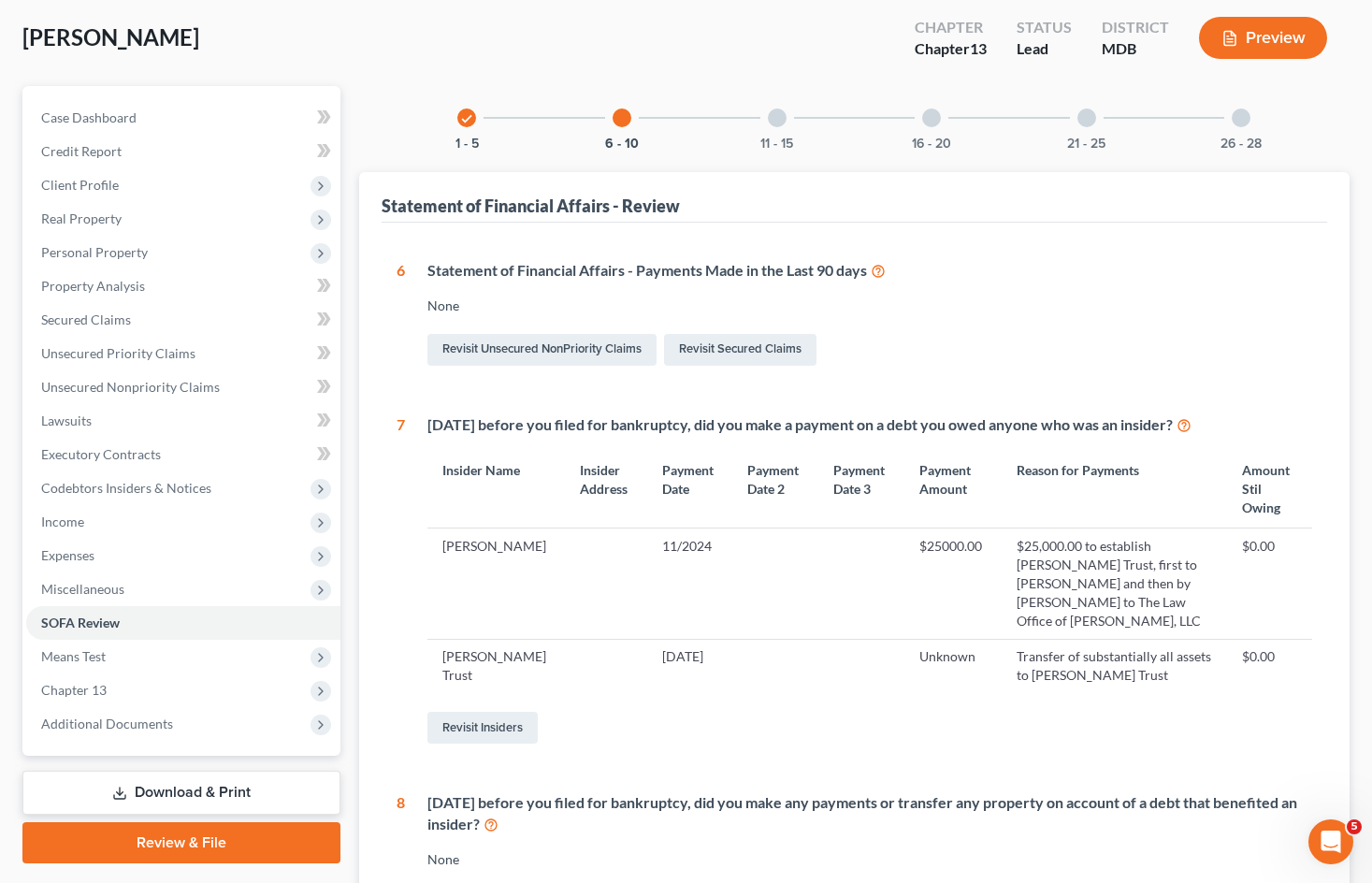
click at [778, 122] on div at bounding box center [776, 117] width 18 height 18
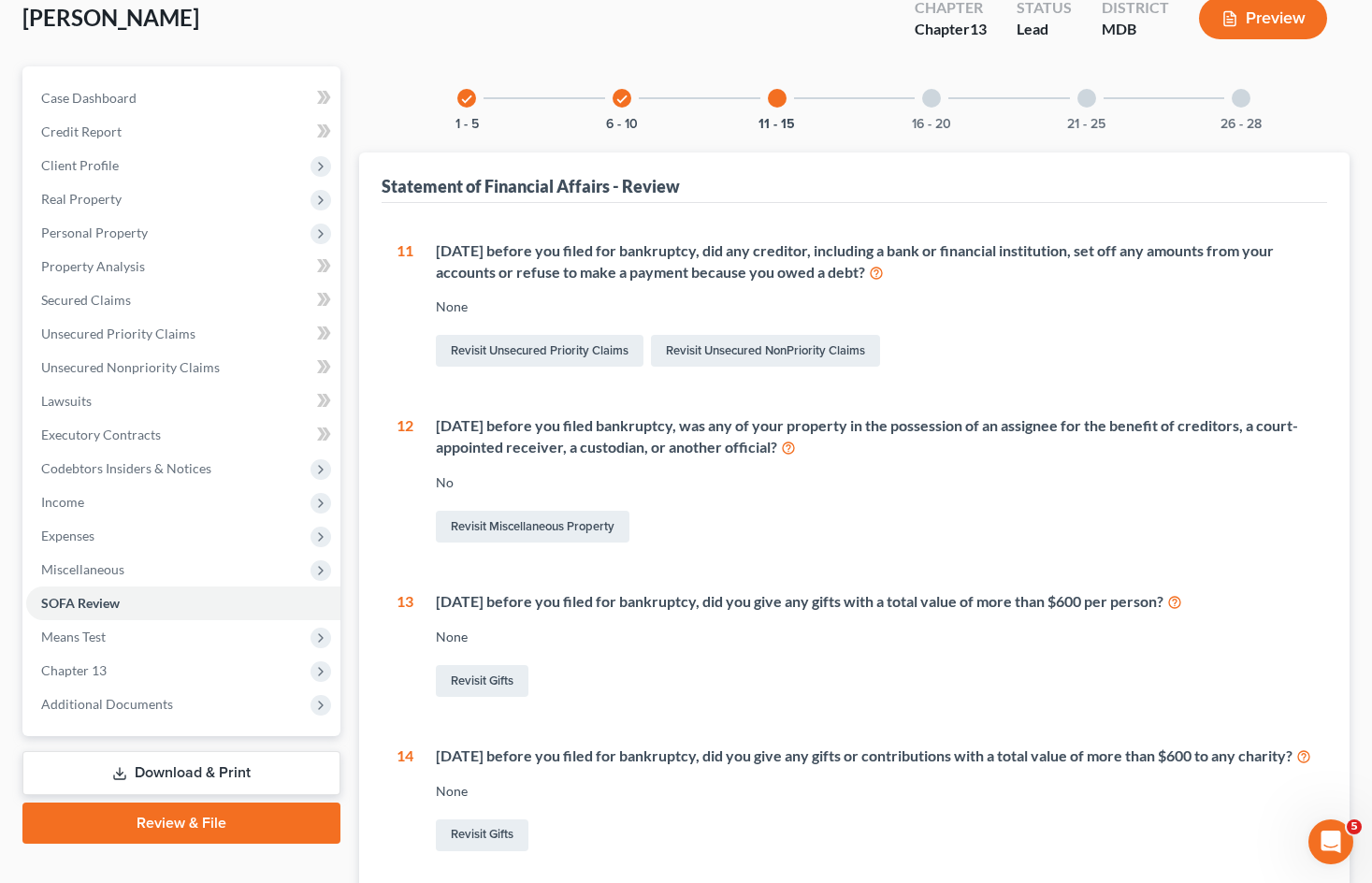
scroll to position [70, 0]
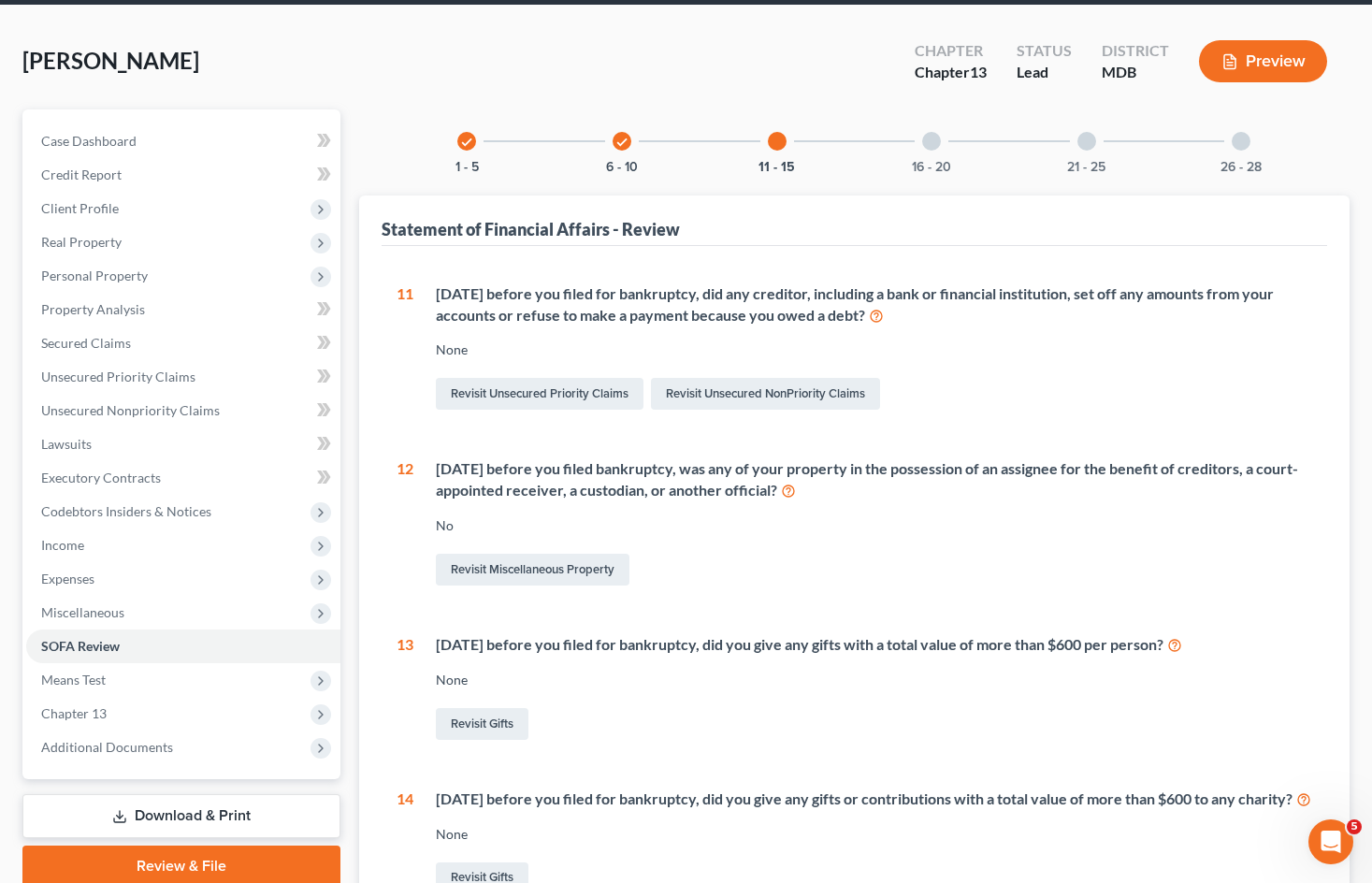
click at [925, 147] on div at bounding box center [931, 140] width 18 height 18
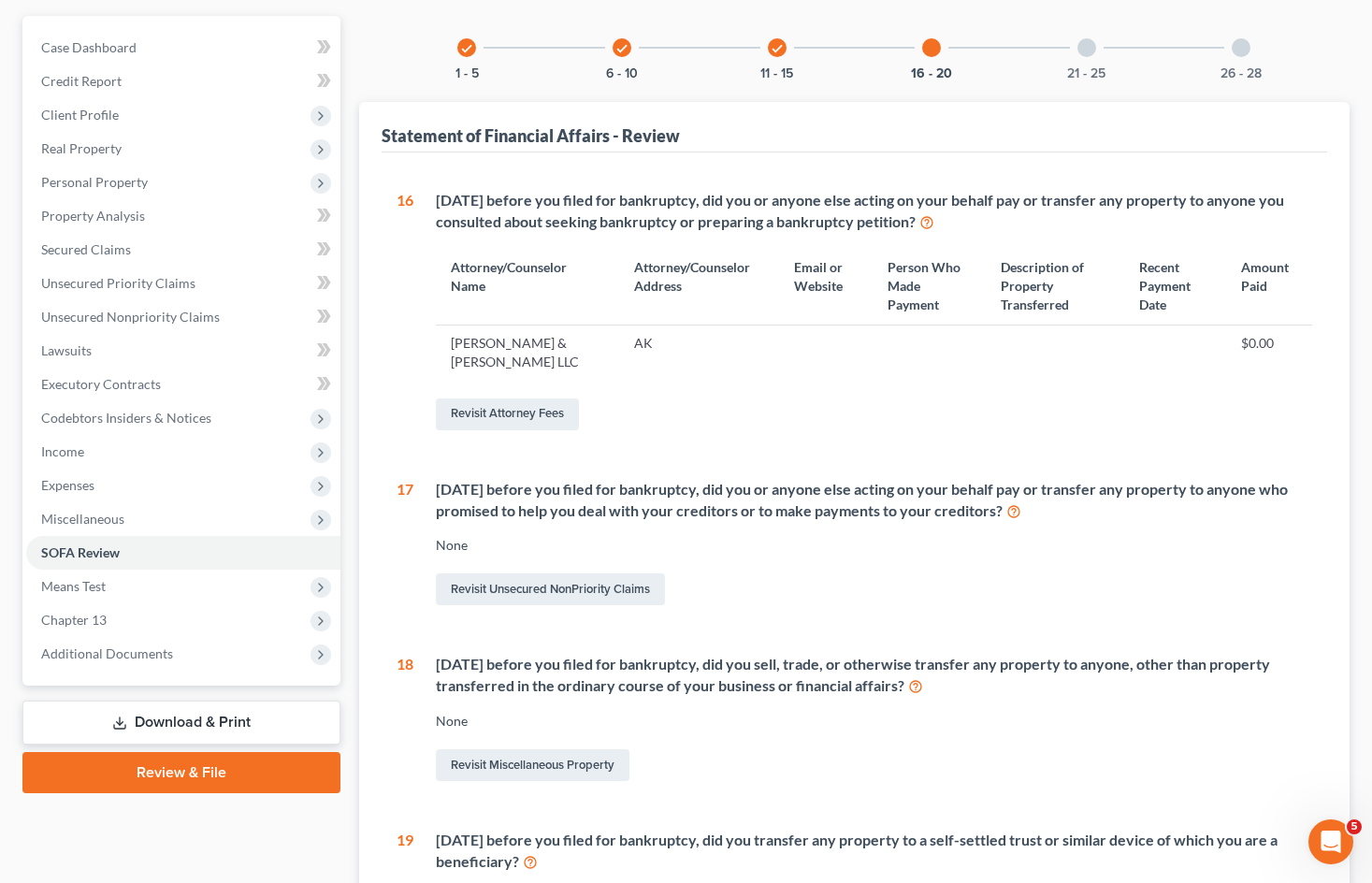
scroll to position [257, 0]
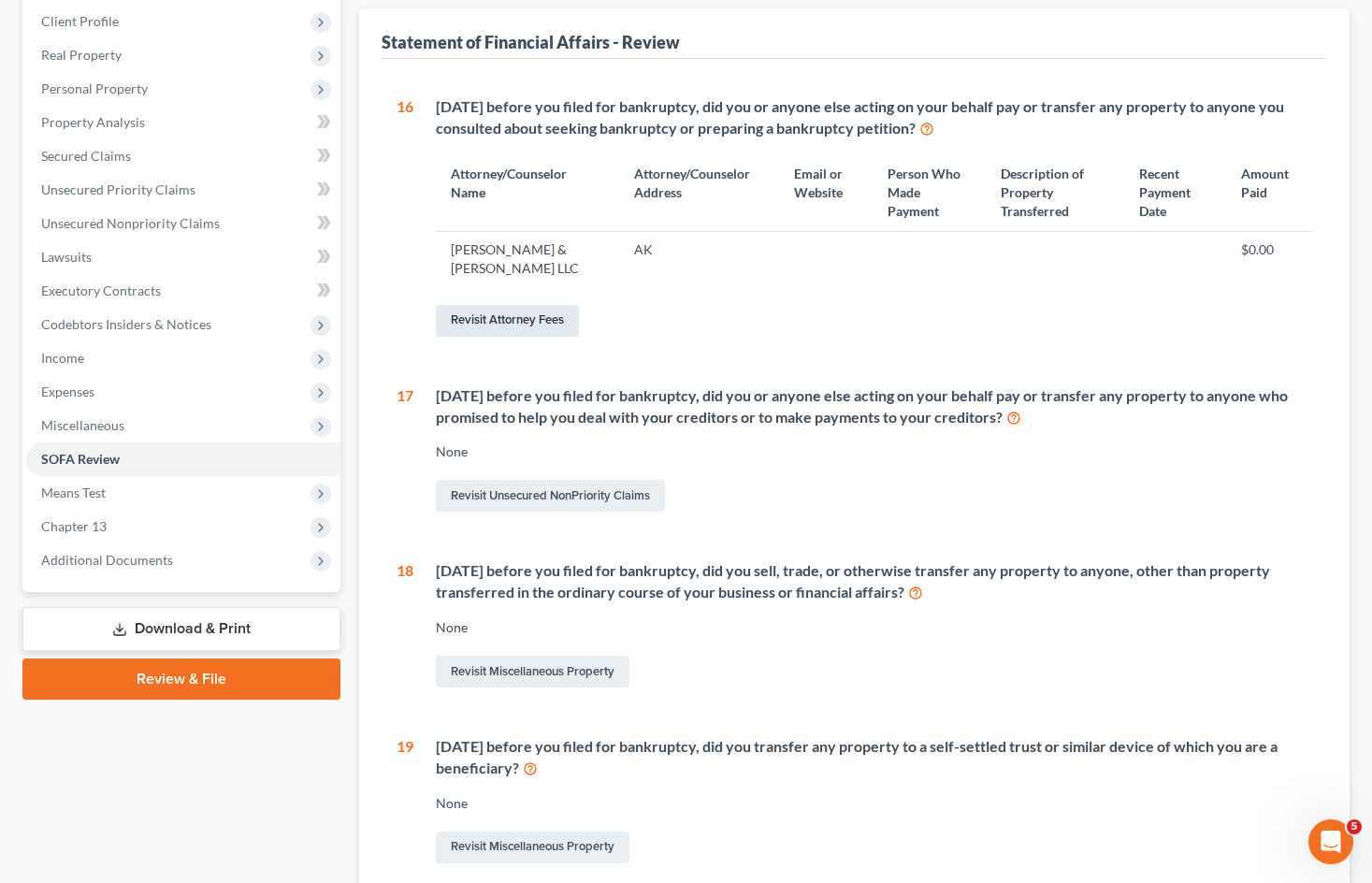
click at [520, 305] on link "Revisit Attorney Fees" at bounding box center [507, 321] width 143 height 32
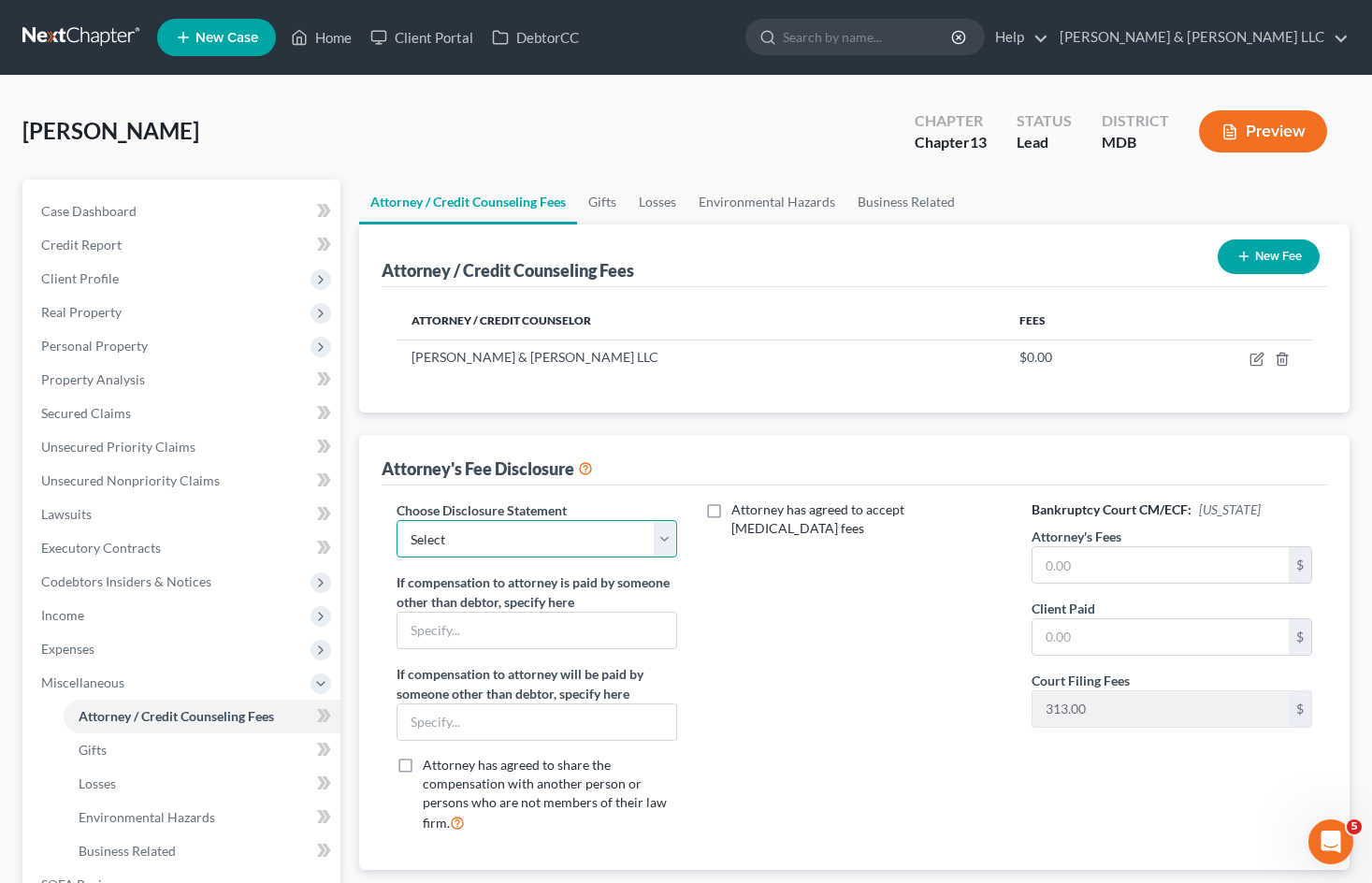
click at [647, 540] on select "Select [PERSON_NAME] [PERSON_NAME] Bog Turtle 2500 plus 603 costs 7 ITG JPK New…" at bounding box center [536, 538] width 280 height 37
click at [844, 657] on div "Attorney has agreed to accept [MEDICAL_DATA] fees" at bounding box center [854, 674] width 318 height 347
click at [1050, 570] on input "text" at bounding box center [1160, 564] width 256 height 36
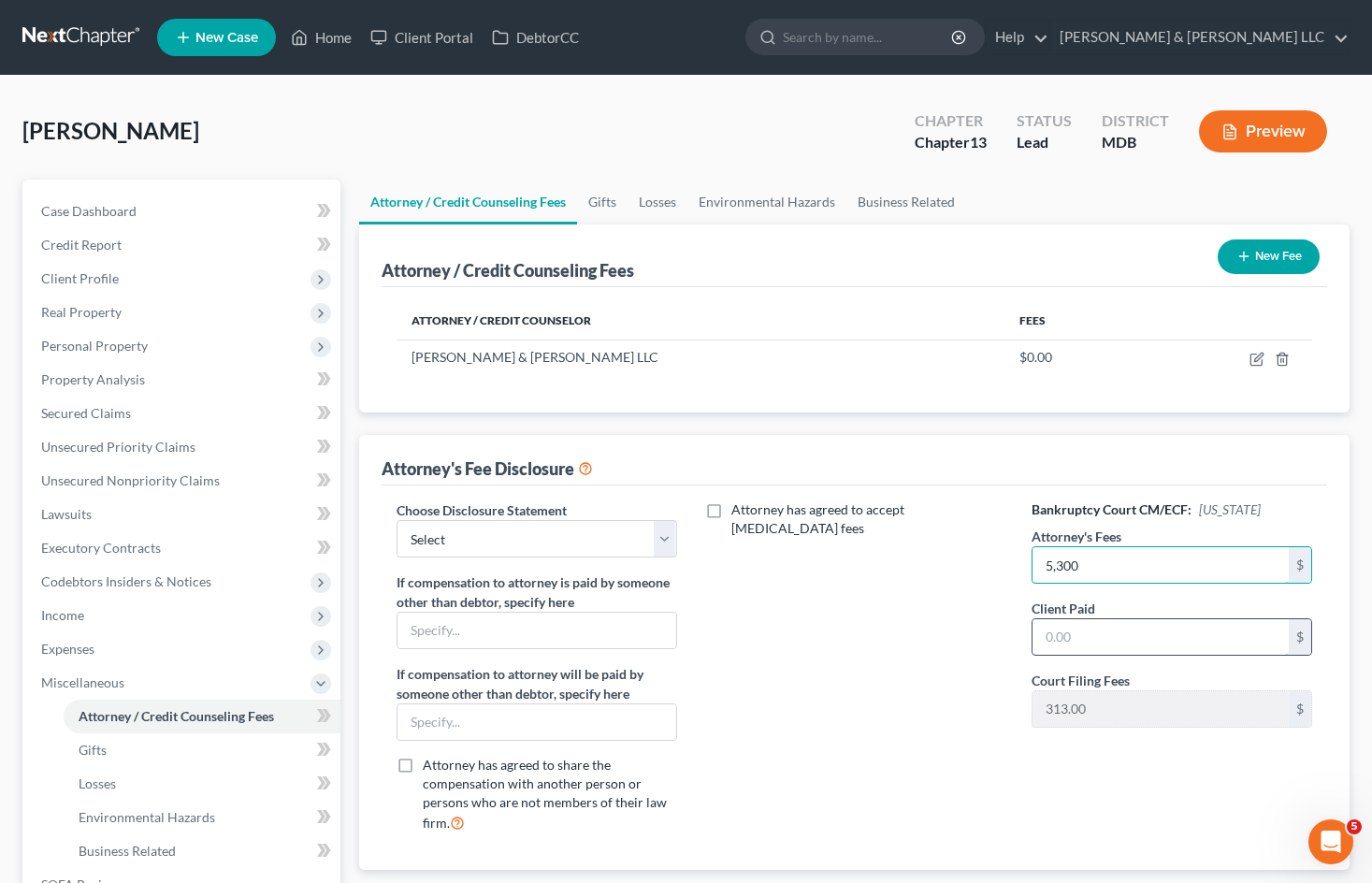
type input "5,300"
click at [1147, 630] on input "text" at bounding box center [1160, 636] width 256 height 36
type input "5,300"
click at [792, 652] on div "Attorney has agreed to accept [MEDICAL_DATA] fees" at bounding box center [854, 674] width 318 height 347
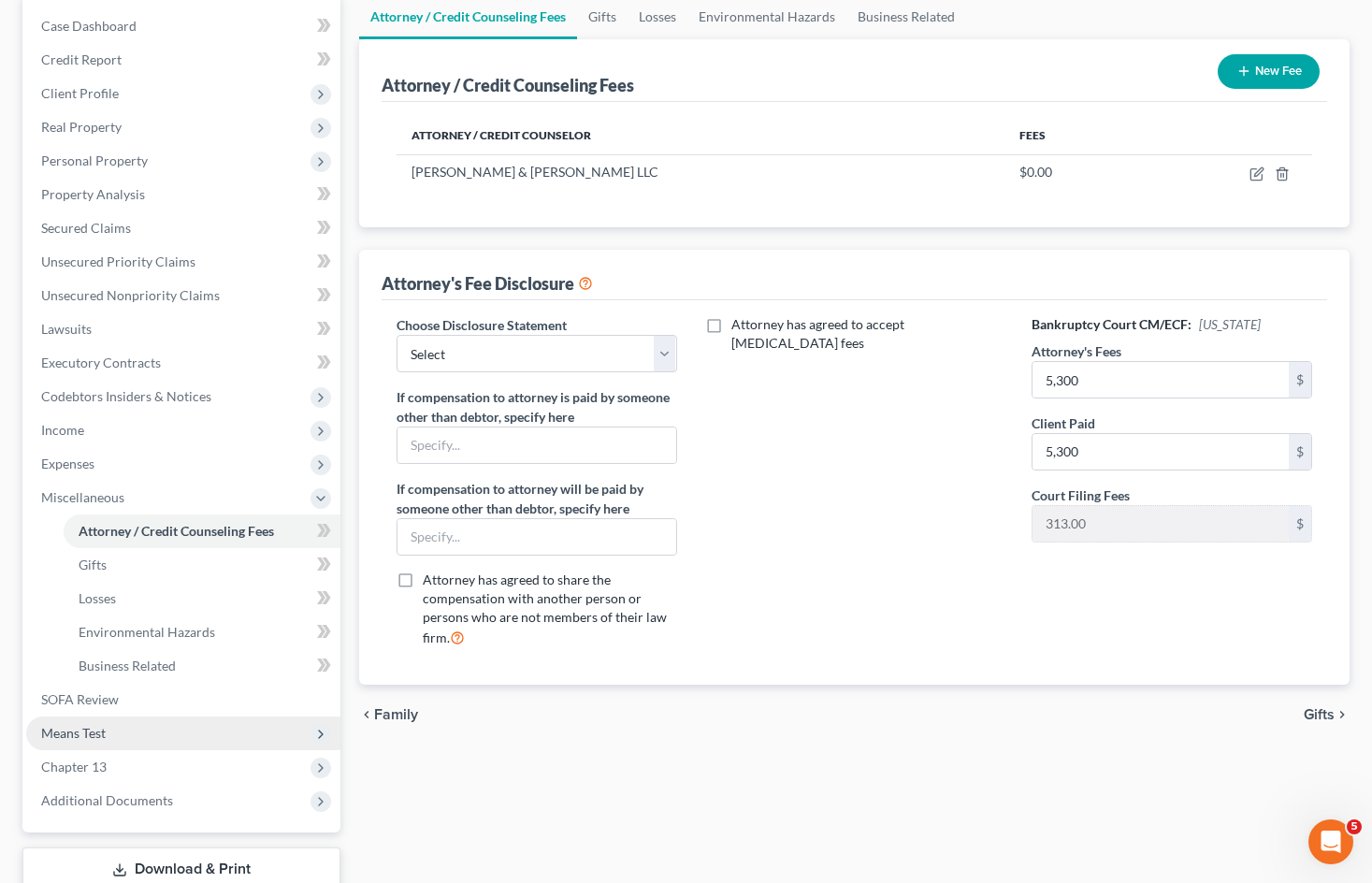
scroll to position [187, 0]
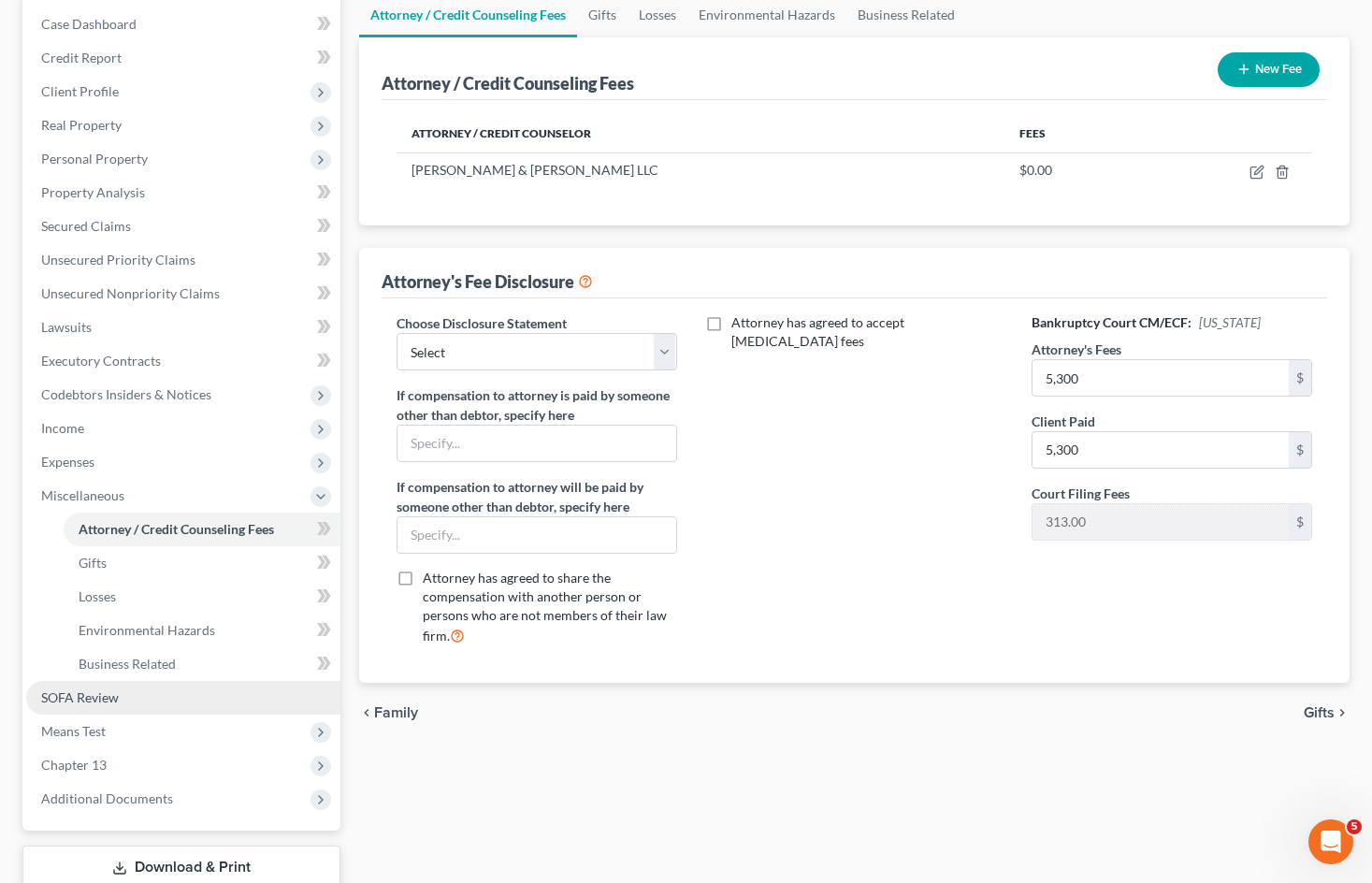
click at [186, 695] on link "SOFA Review" at bounding box center [182, 697] width 314 height 34
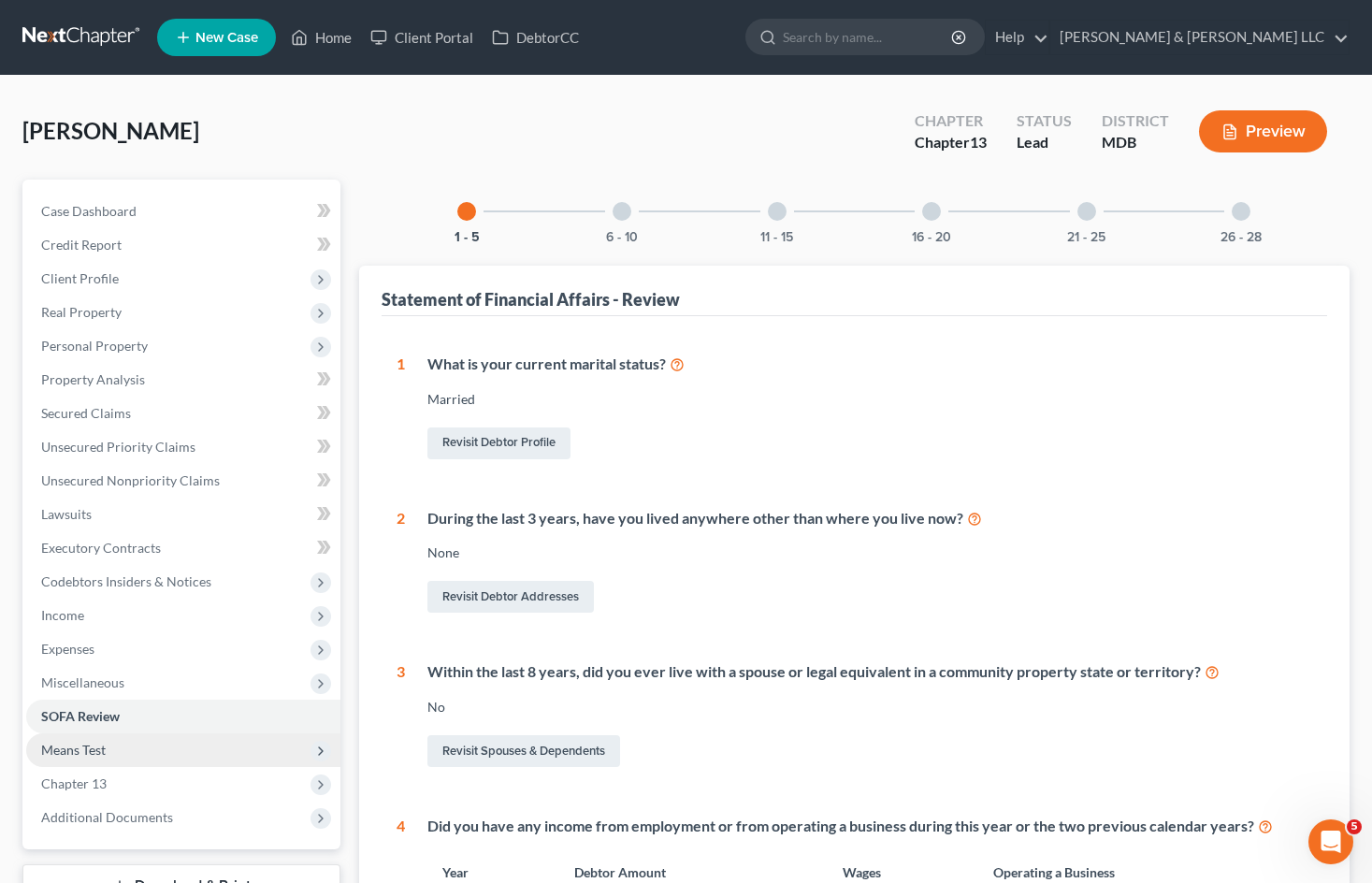
click at [161, 753] on span "Means Test" at bounding box center [182, 750] width 314 height 34
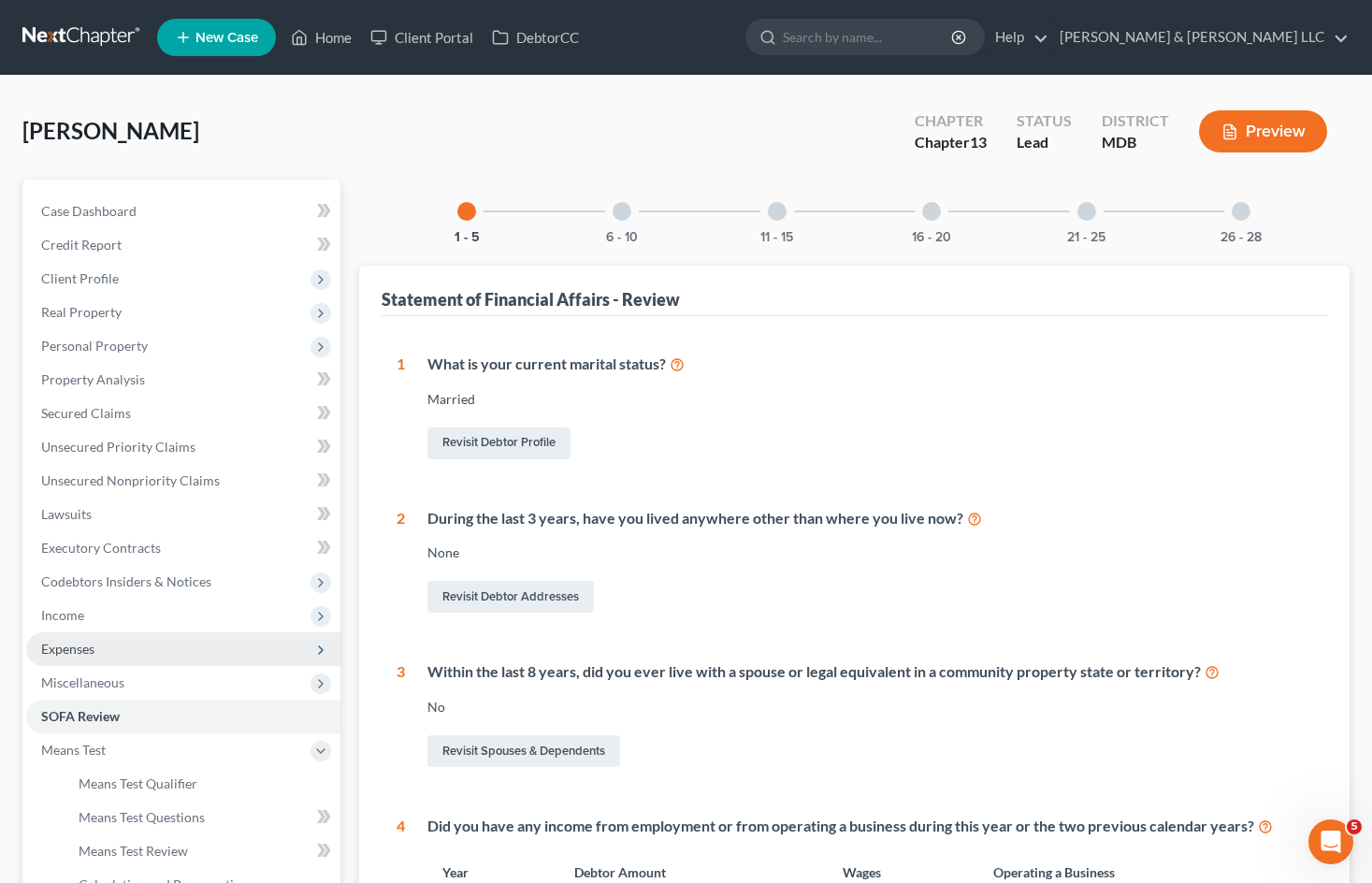
click at [154, 645] on span "Expenses" at bounding box center [182, 649] width 314 height 34
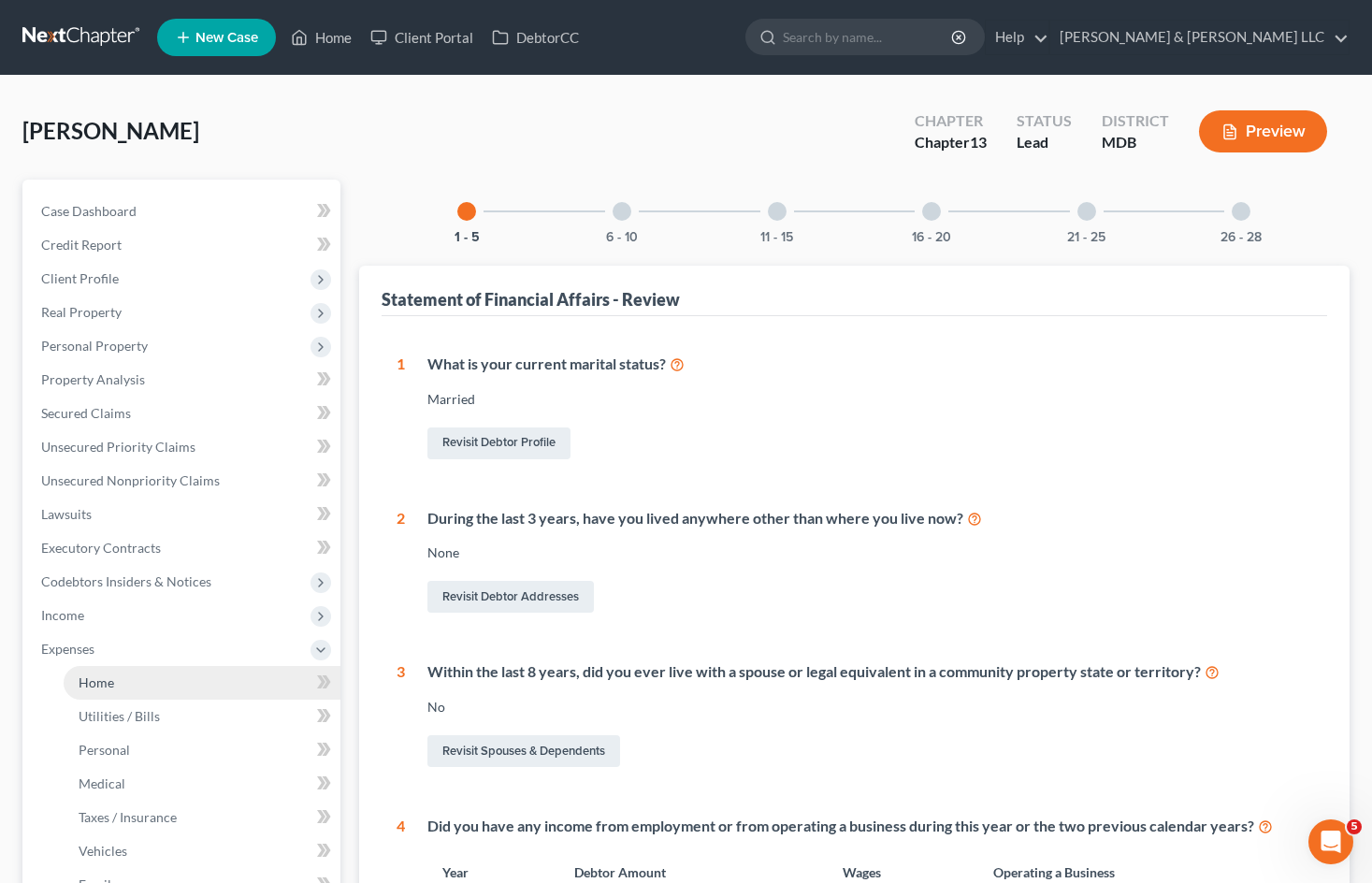
click at [174, 677] on link "Home" at bounding box center [201, 682] width 276 height 34
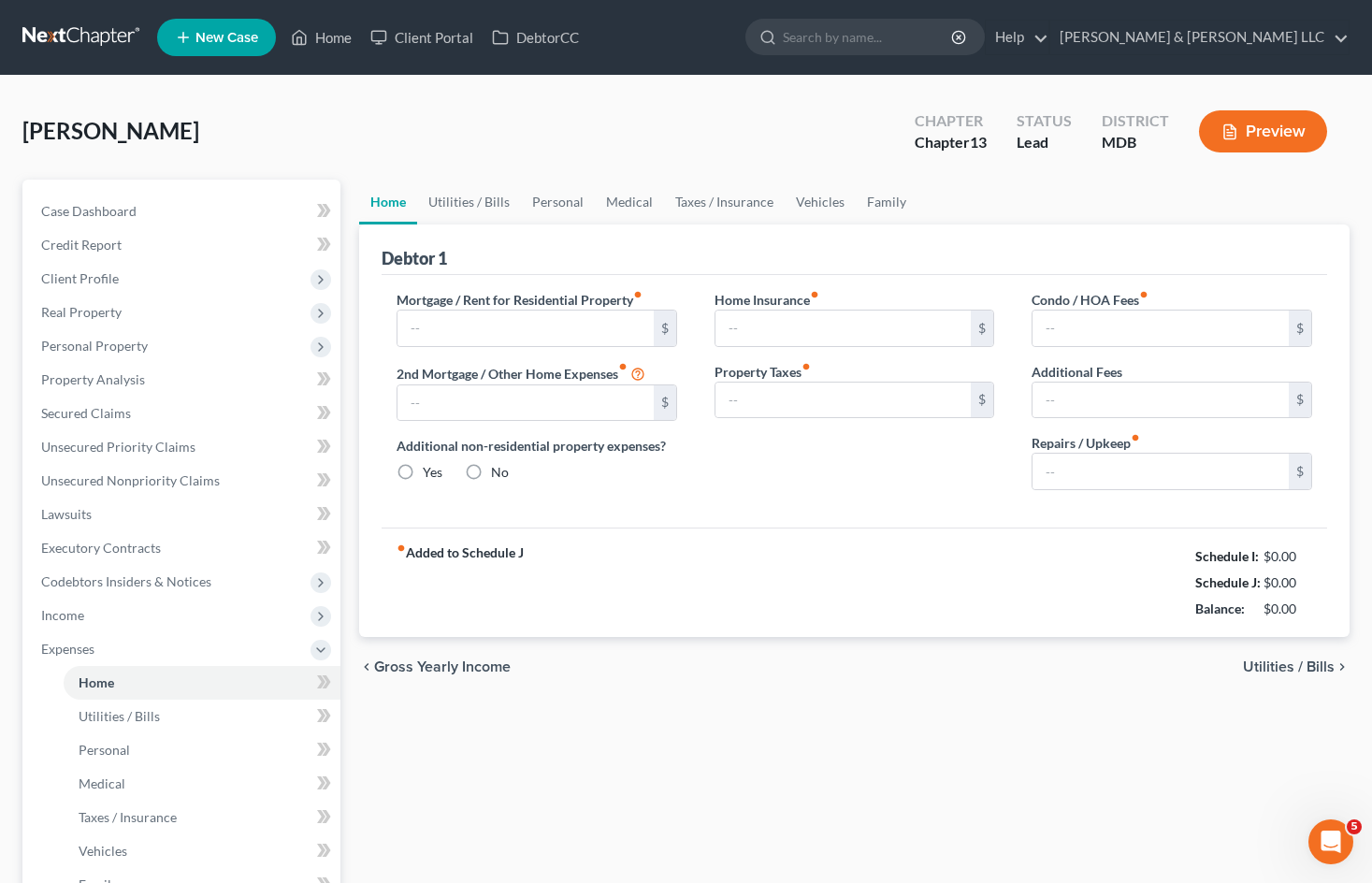
type input "2,863.58"
type input "0.00"
radio input "true"
type input "3,664.00"
type input "9,197.08"
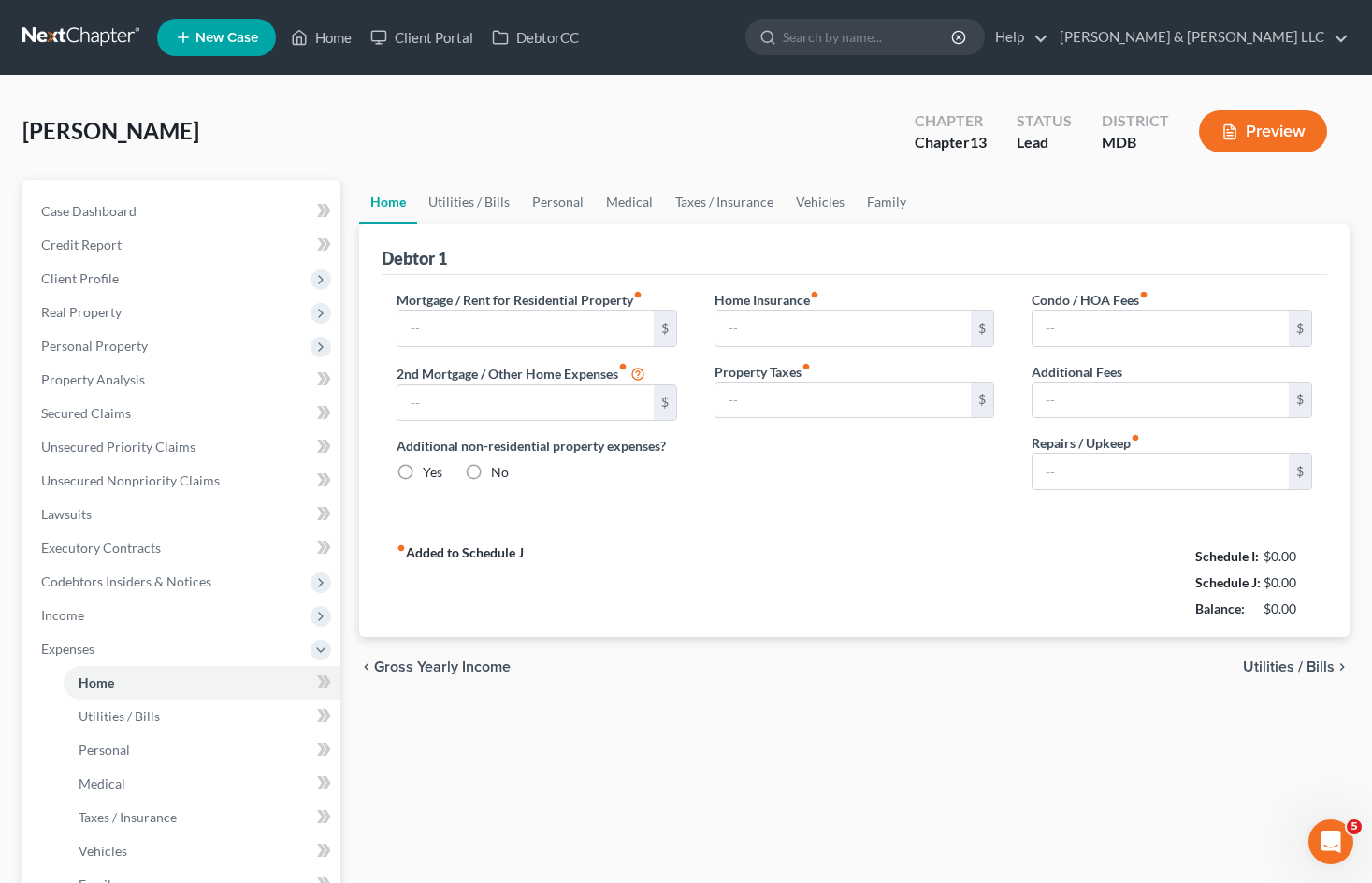
type input "3,600.00"
type input "0.00"
type input "200.00"
click at [491, 203] on link "Utilities / Bills" at bounding box center [469, 202] width 104 height 45
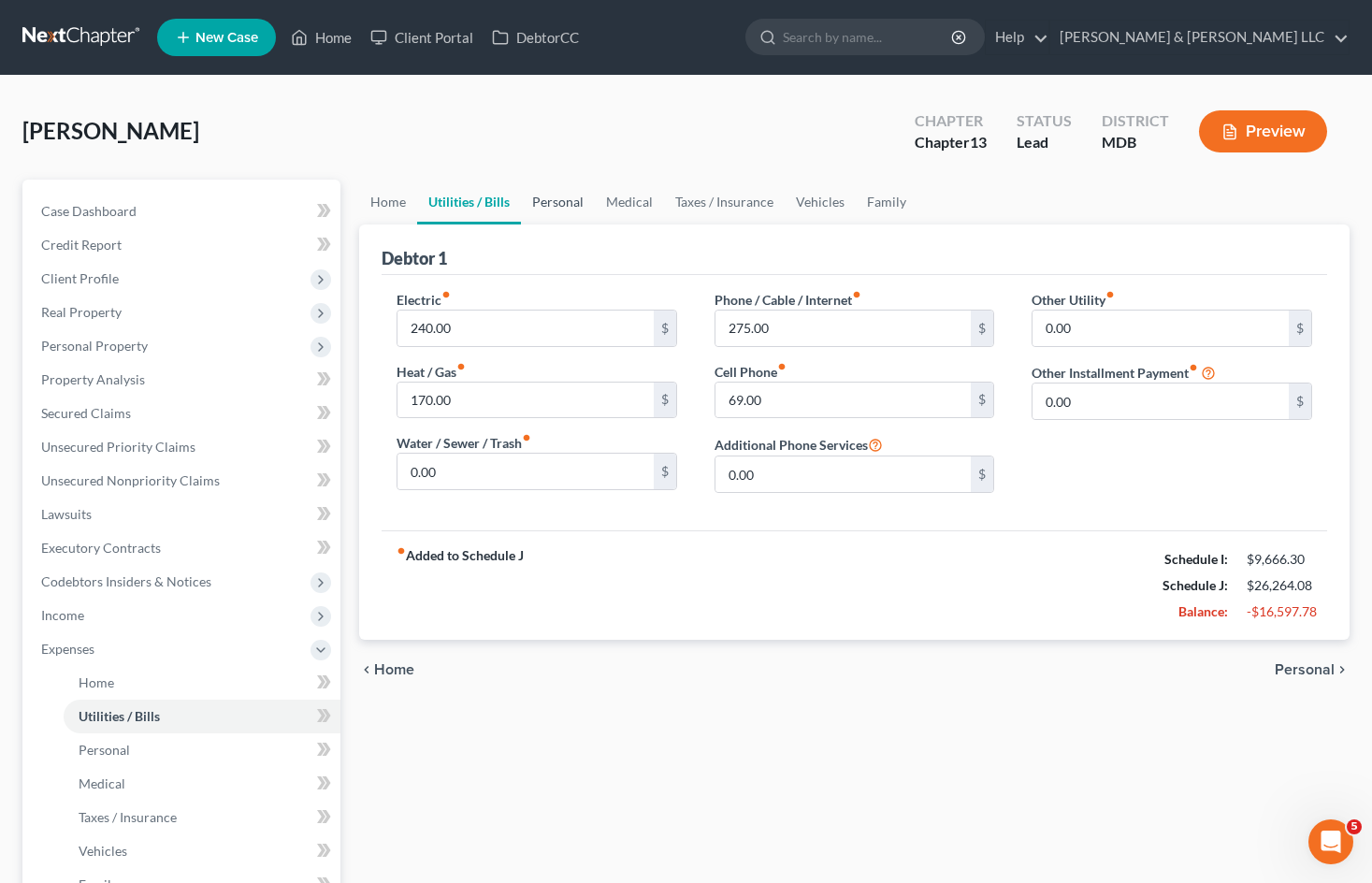
click at [573, 206] on link "Personal" at bounding box center [557, 202] width 74 height 45
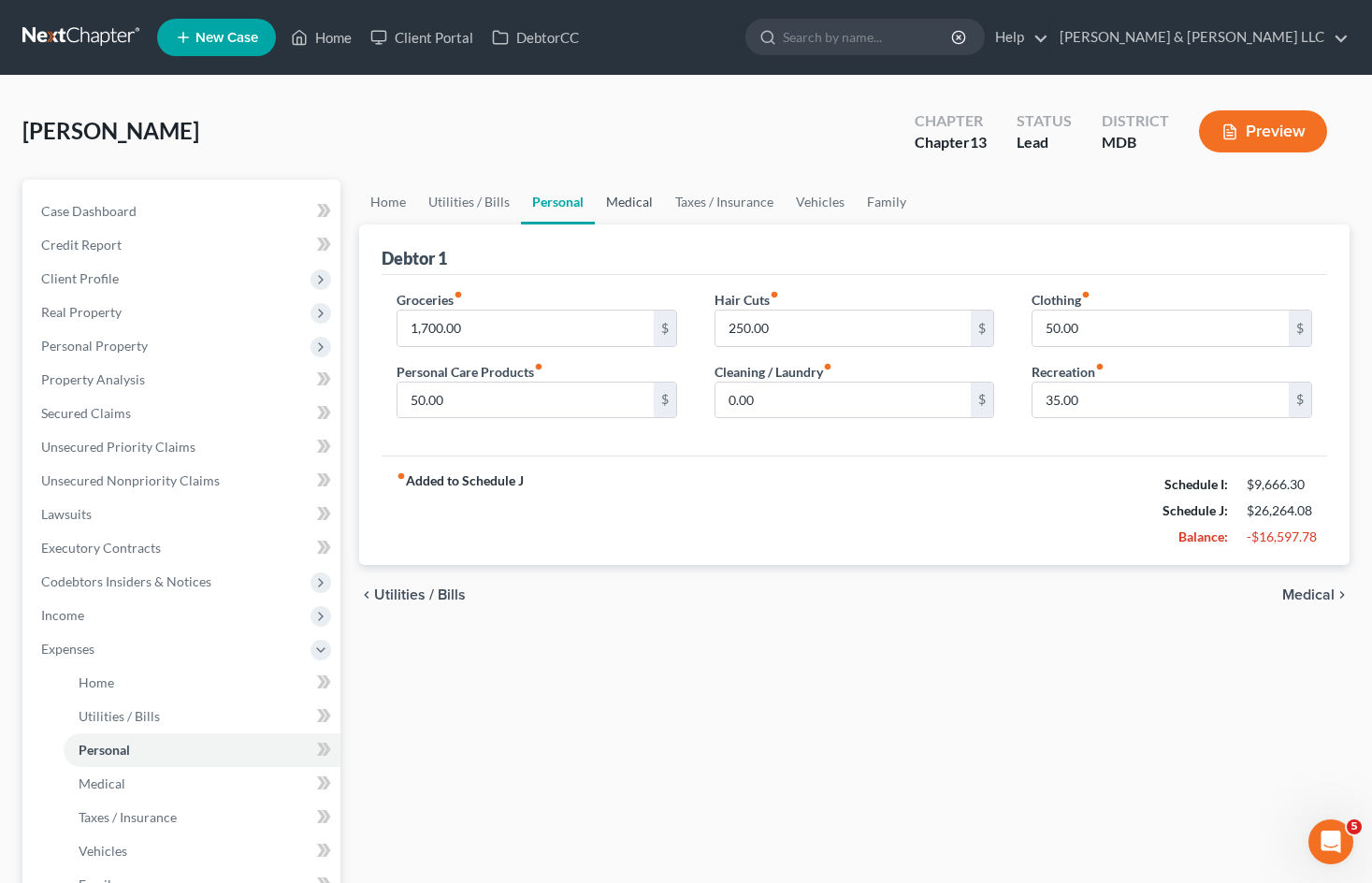
click at [649, 200] on link "Medical" at bounding box center [629, 202] width 69 height 45
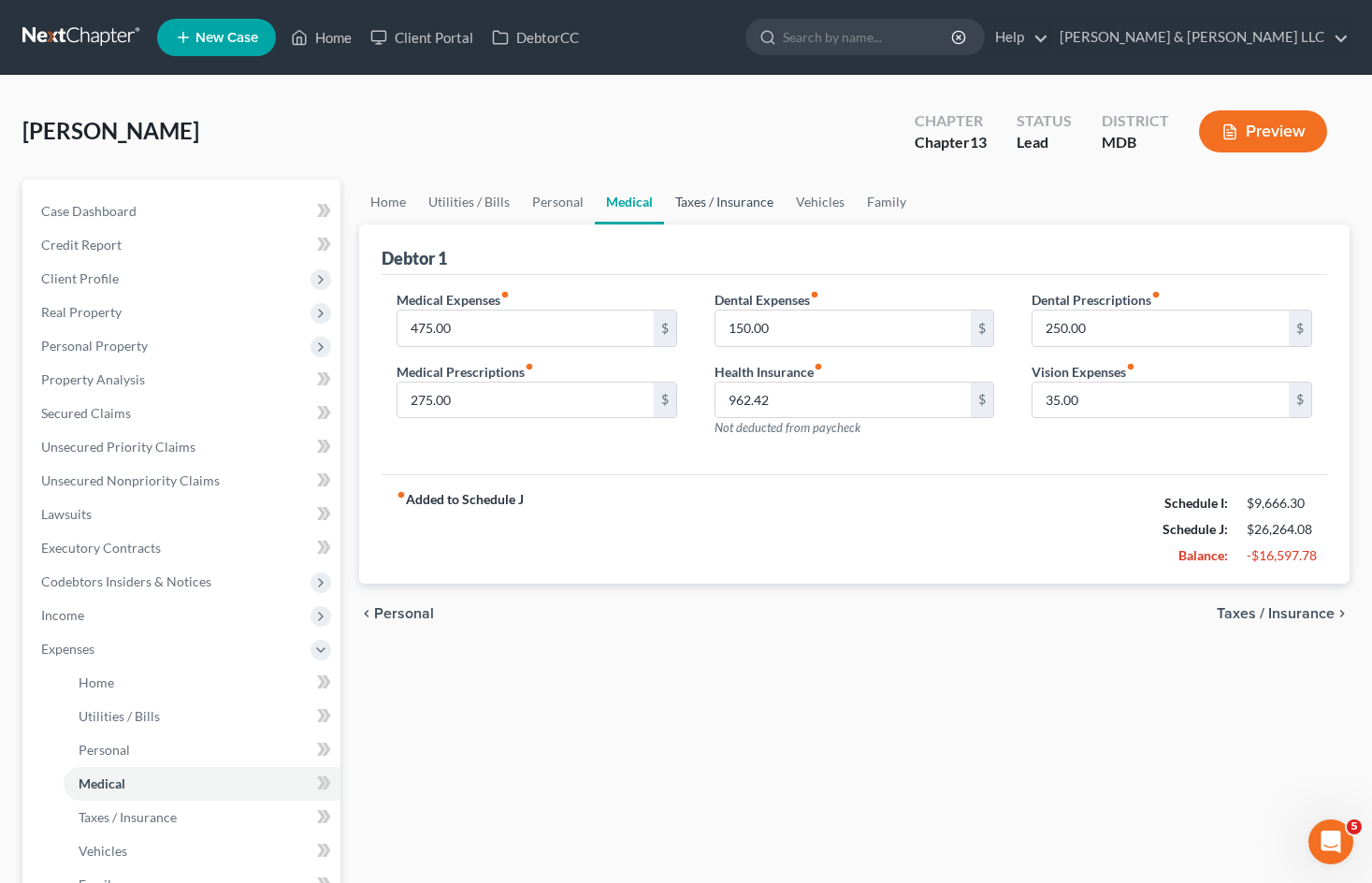
click at [745, 204] on link "Taxes / Insurance" at bounding box center [724, 202] width 121 height 45
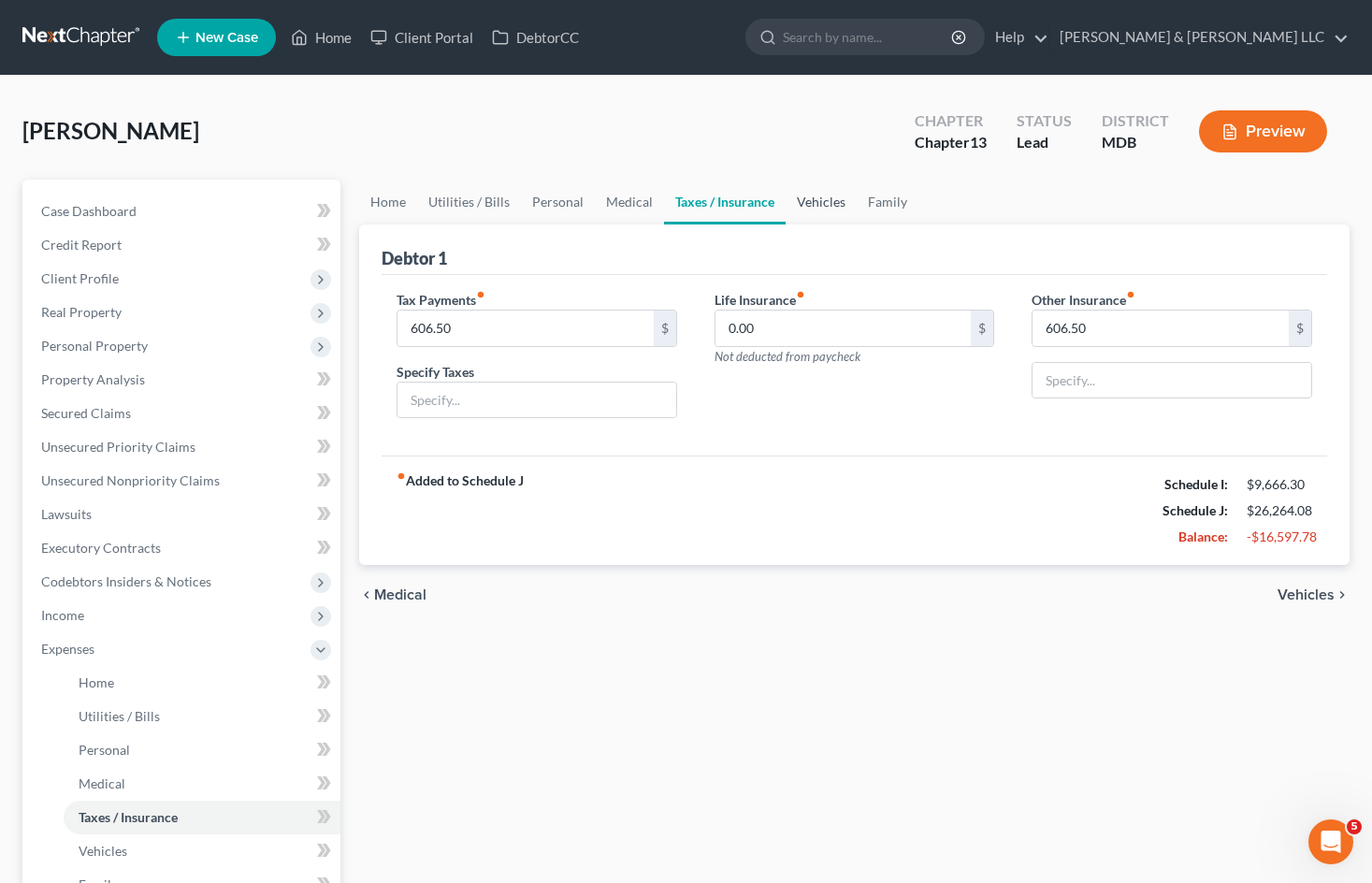
click at [814, 205] on link "Vehicles" at bounding box center [821, 202] width 71 height 45
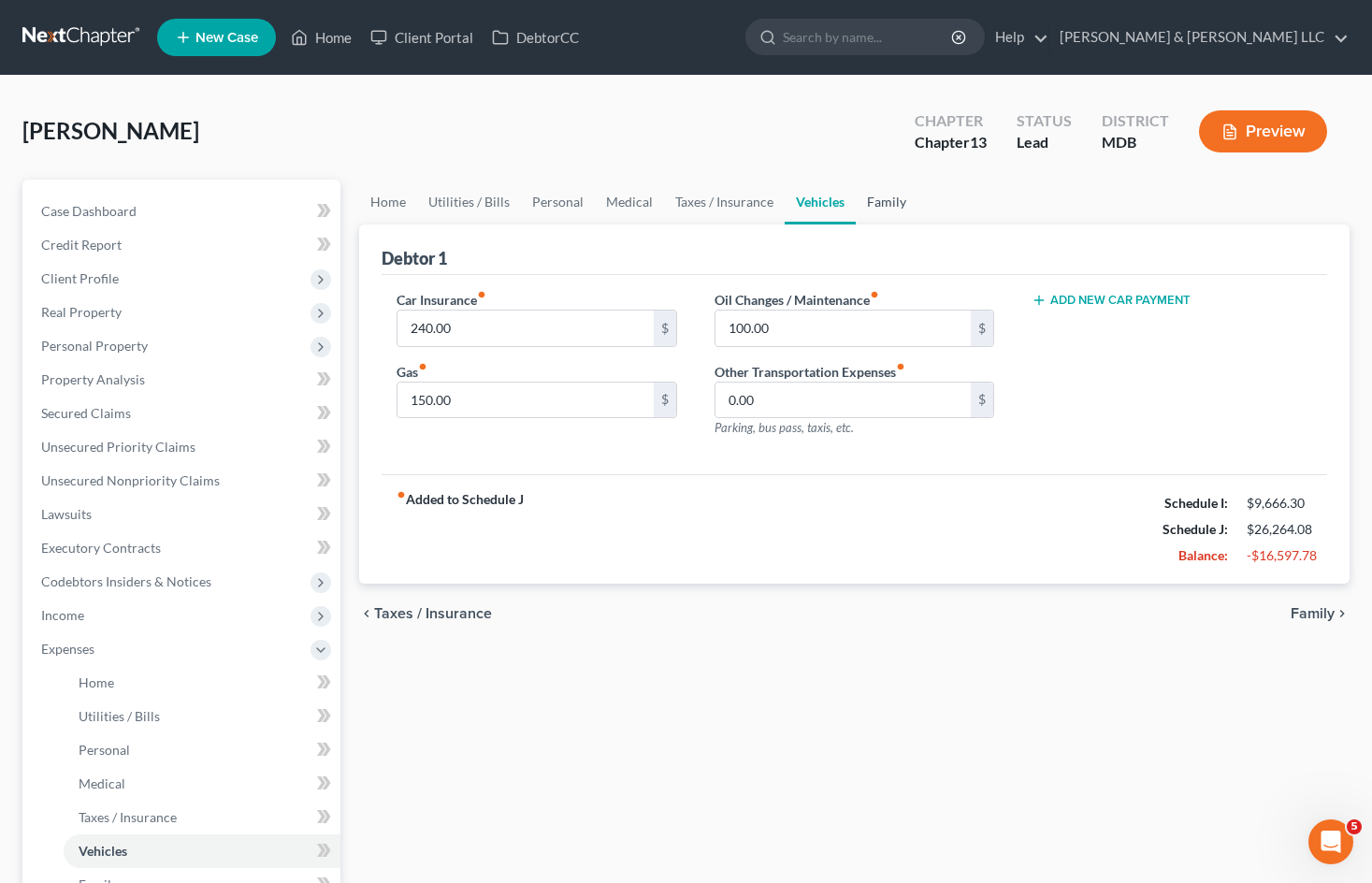
click at [903, 204] on link "Family" at bounding box center [887, 202] width 61 height 45
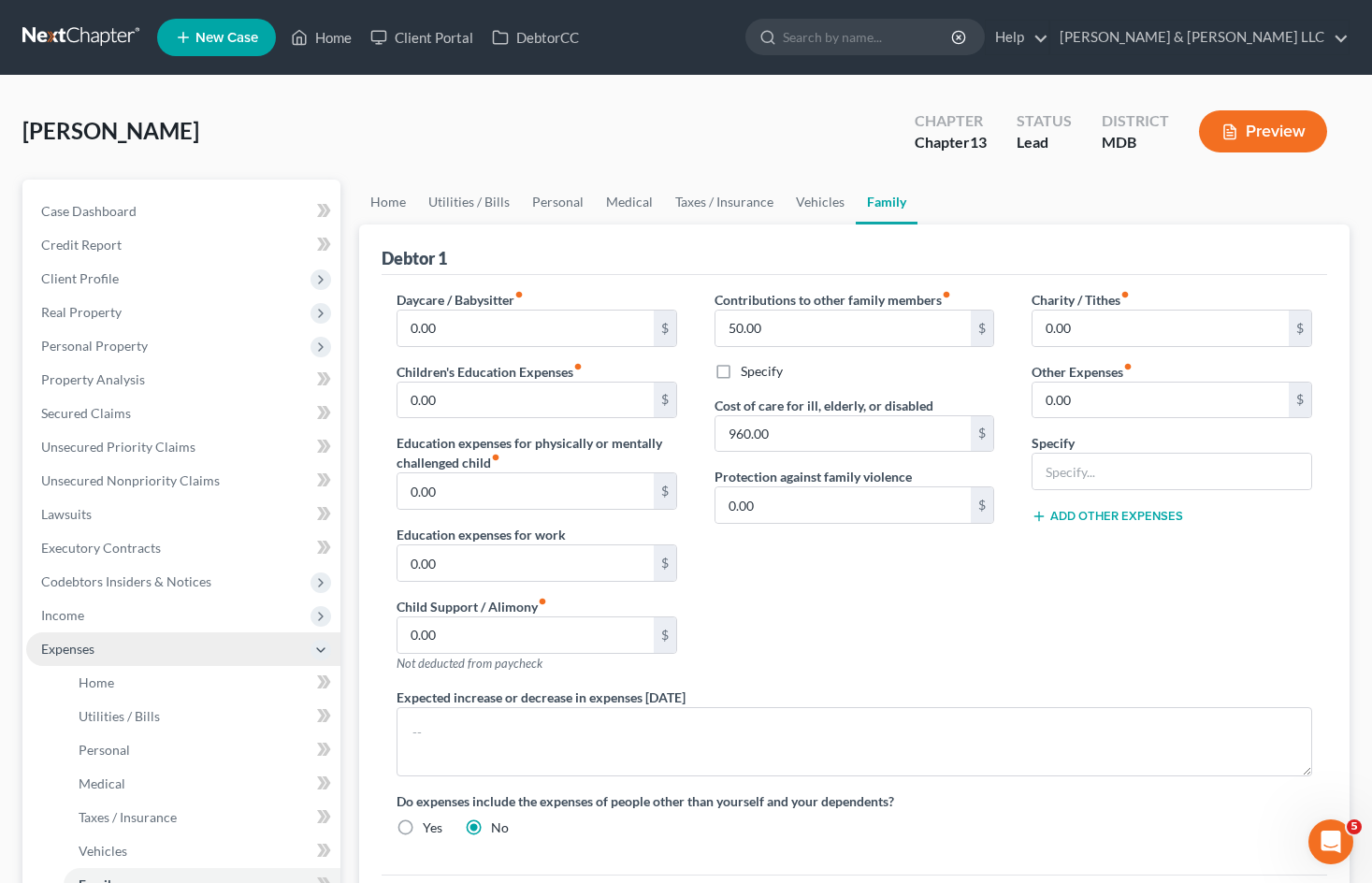
click at [116, 635] on span "Expenses" at bounding box center [182, 649] width 314 height 34
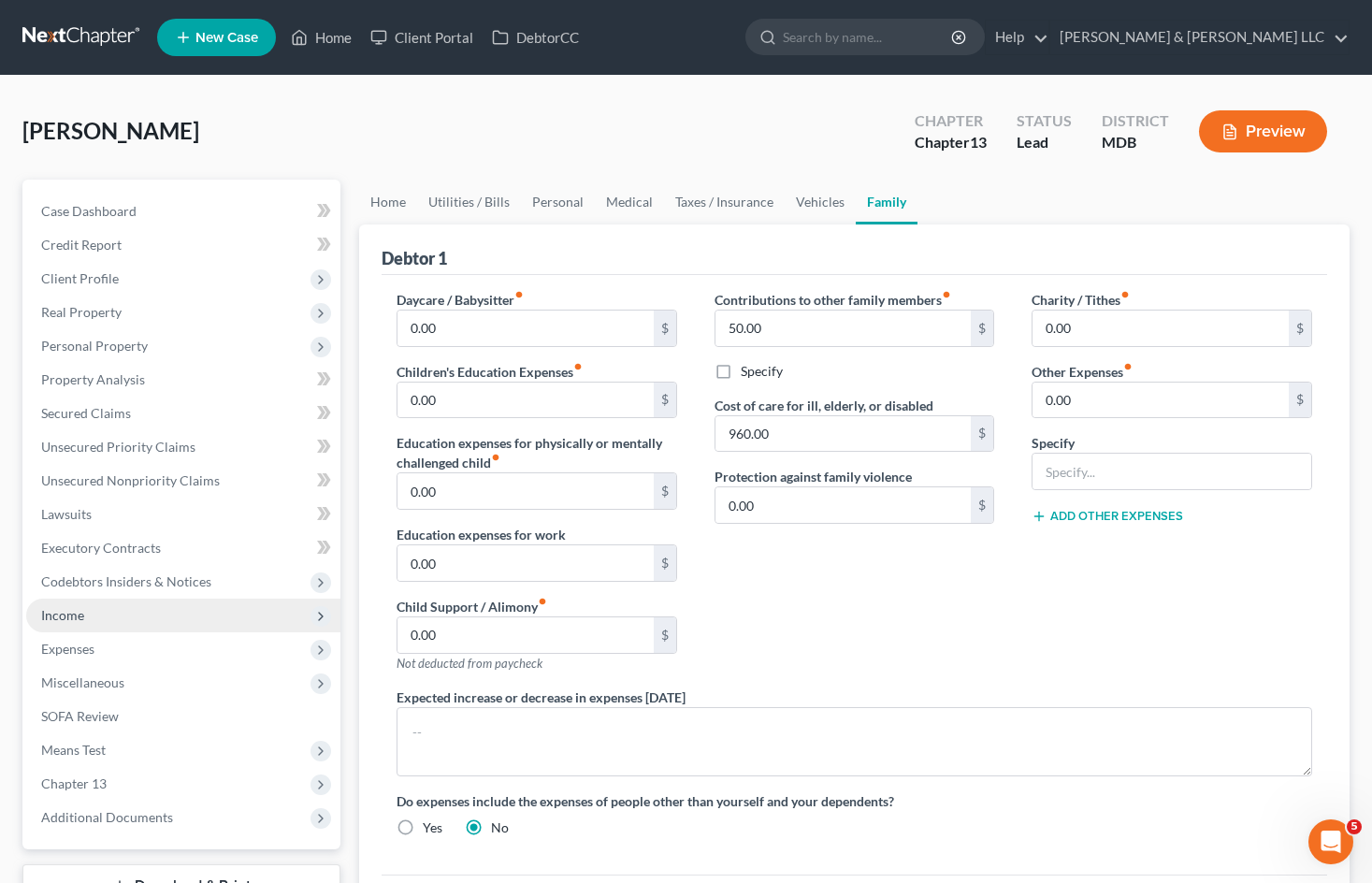
click at [131, 611] on span "Income" at bounding box center [182, 615] width 314 height 34
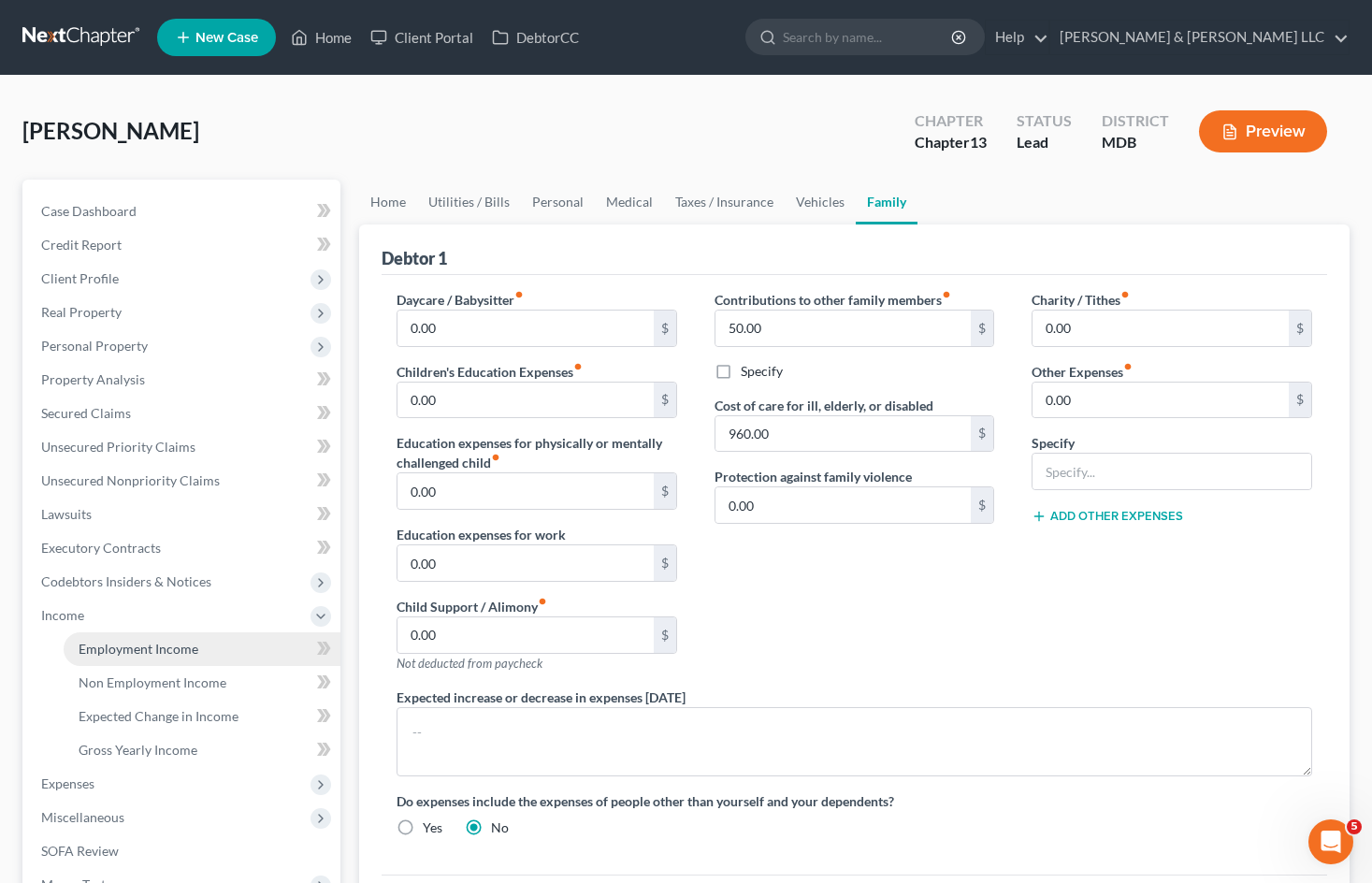
click at [165, 643] on span "Employment Income" at bounding box center [138, 649] width 120 height 16
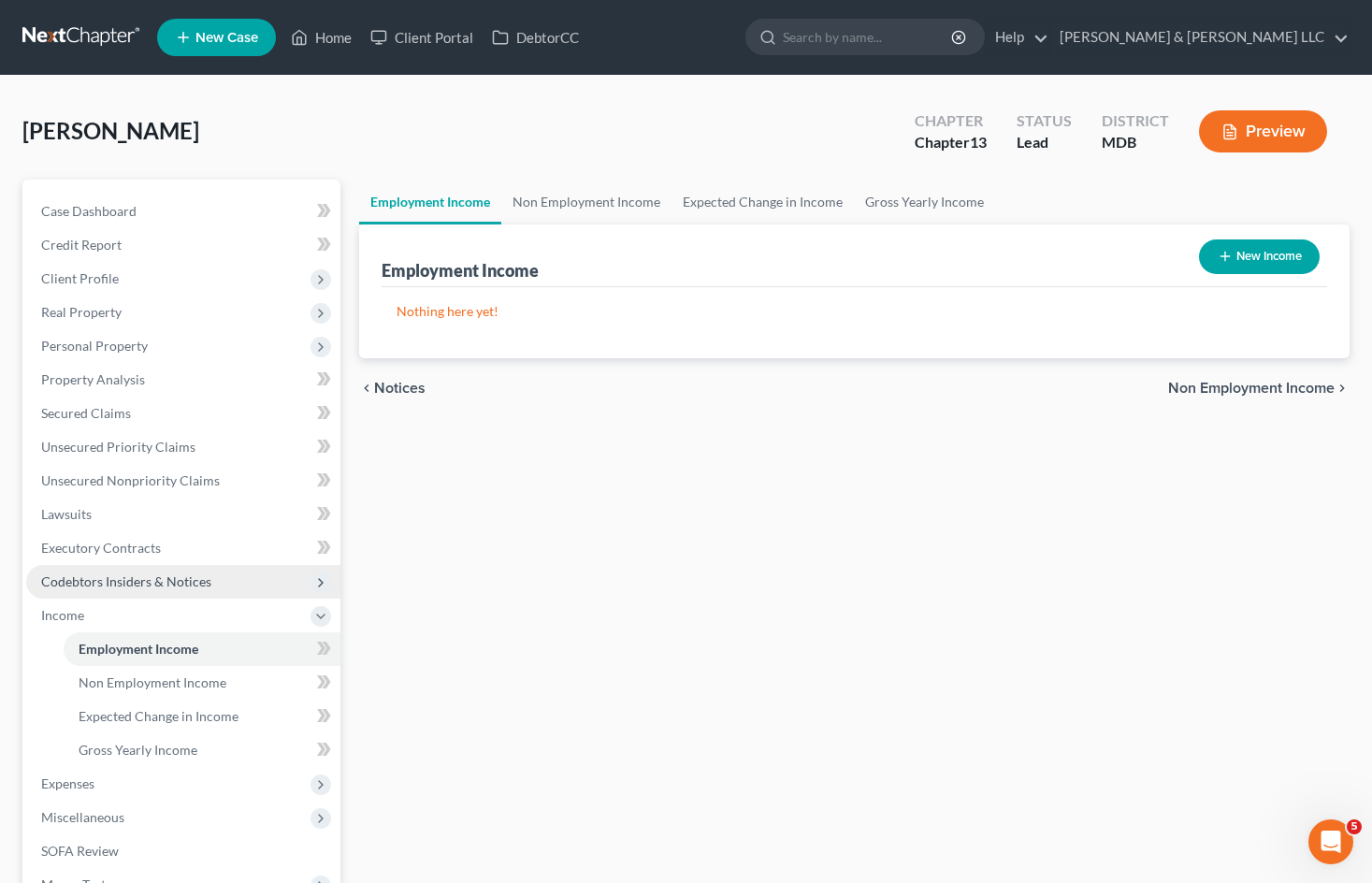
click at [147, 583] on span "Codebtors Insiders & Notices" at bounding box center [126, 581] width 170 height 16
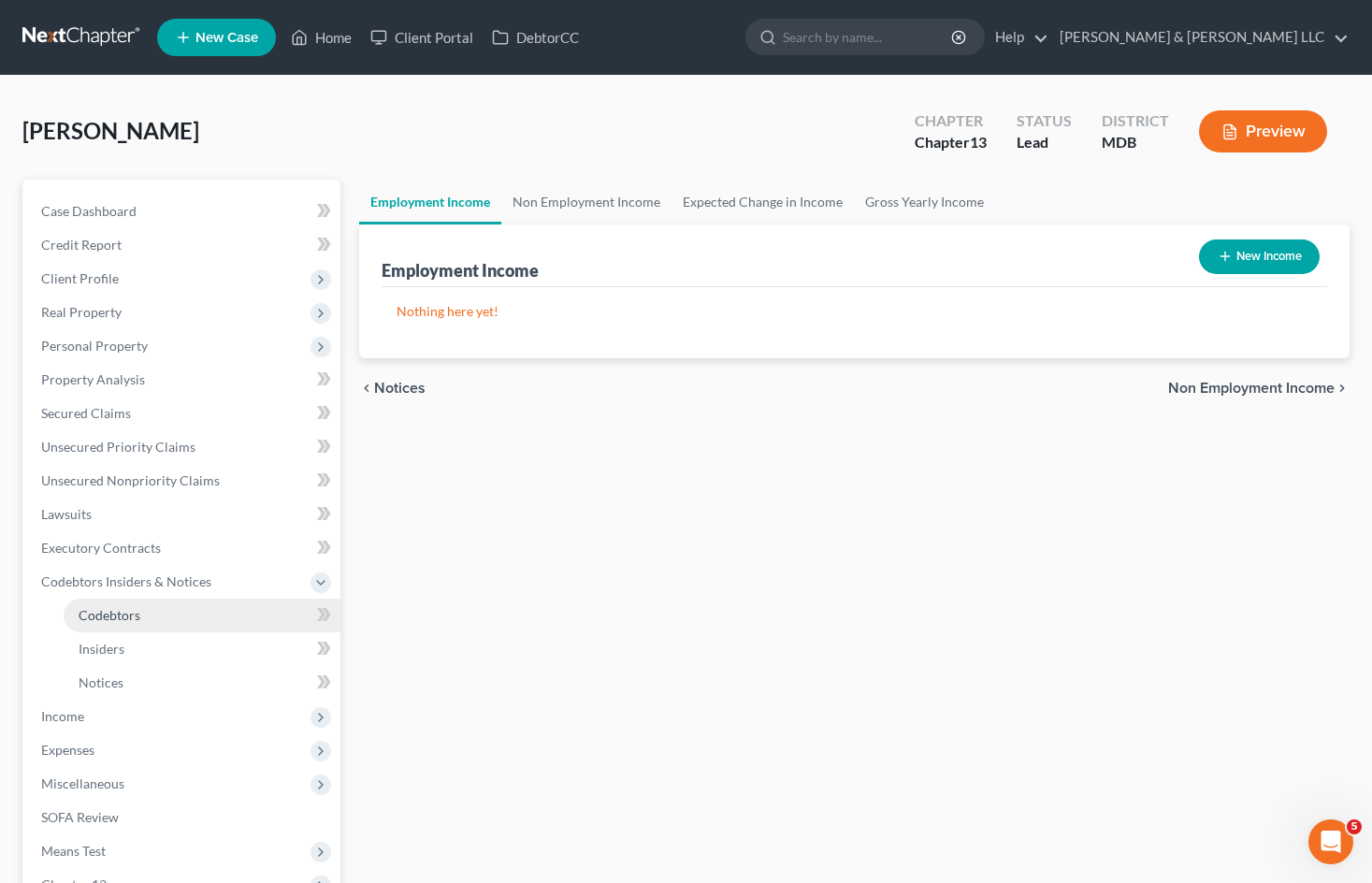
click at [158, 608] on link "Codebtors" at bounding box center [201, 615] width 276 height 34
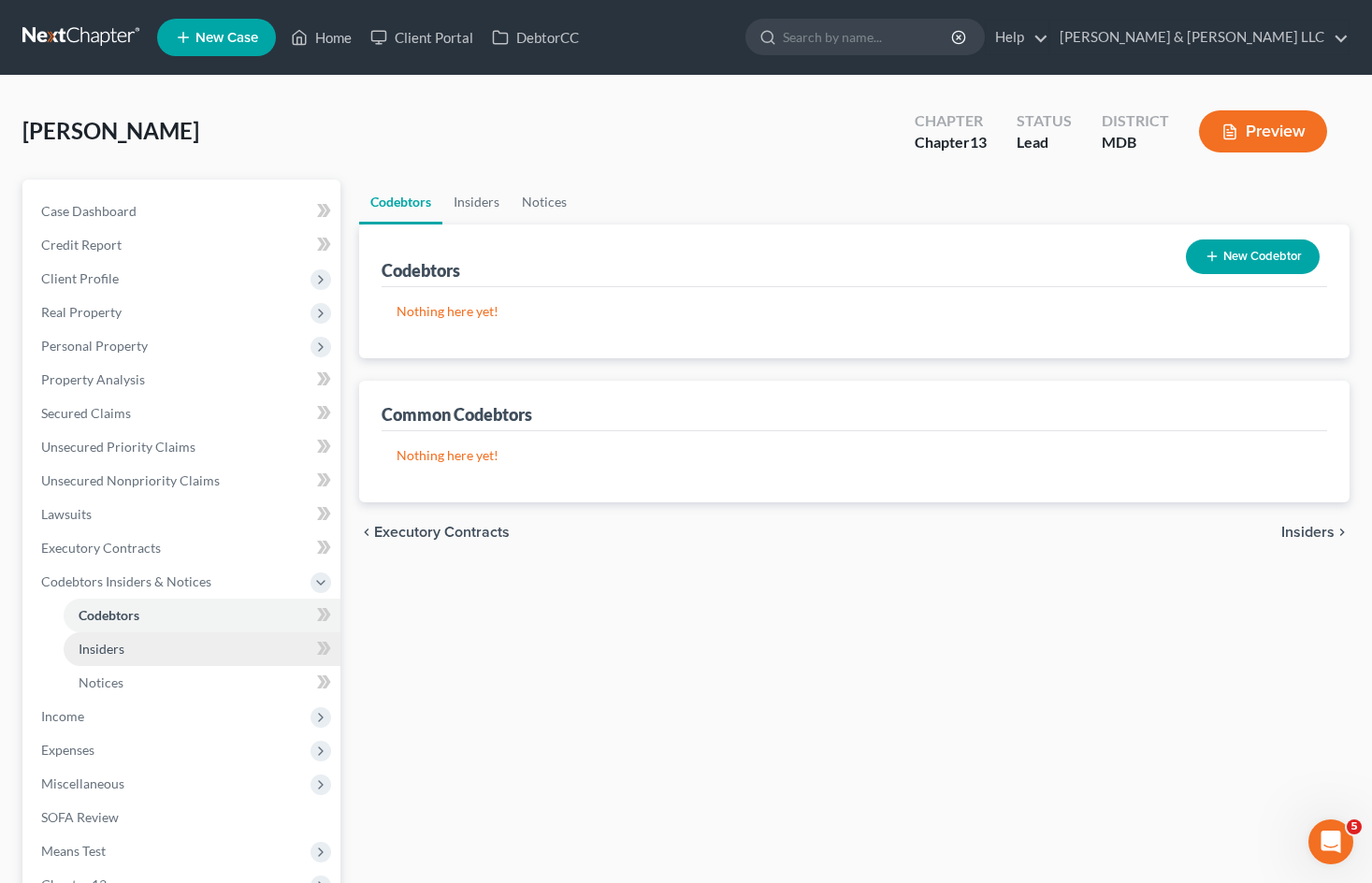
click at [141, 651] on link "Insiders" at bounding box center [201, 649] width 276 height 34
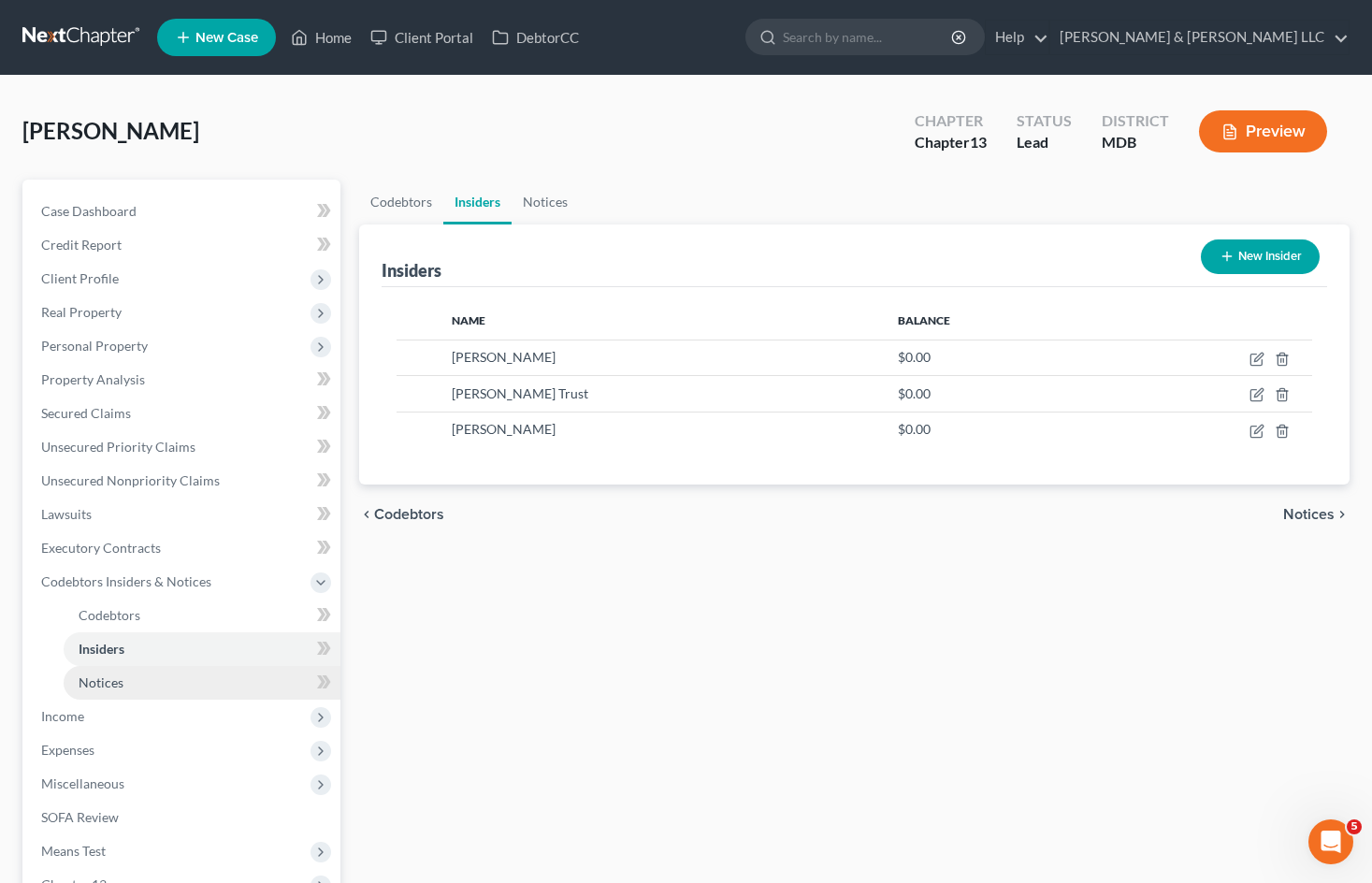
click at [142, 680] on link "Notices" at bounding box center [201, 682] width 276 height 34
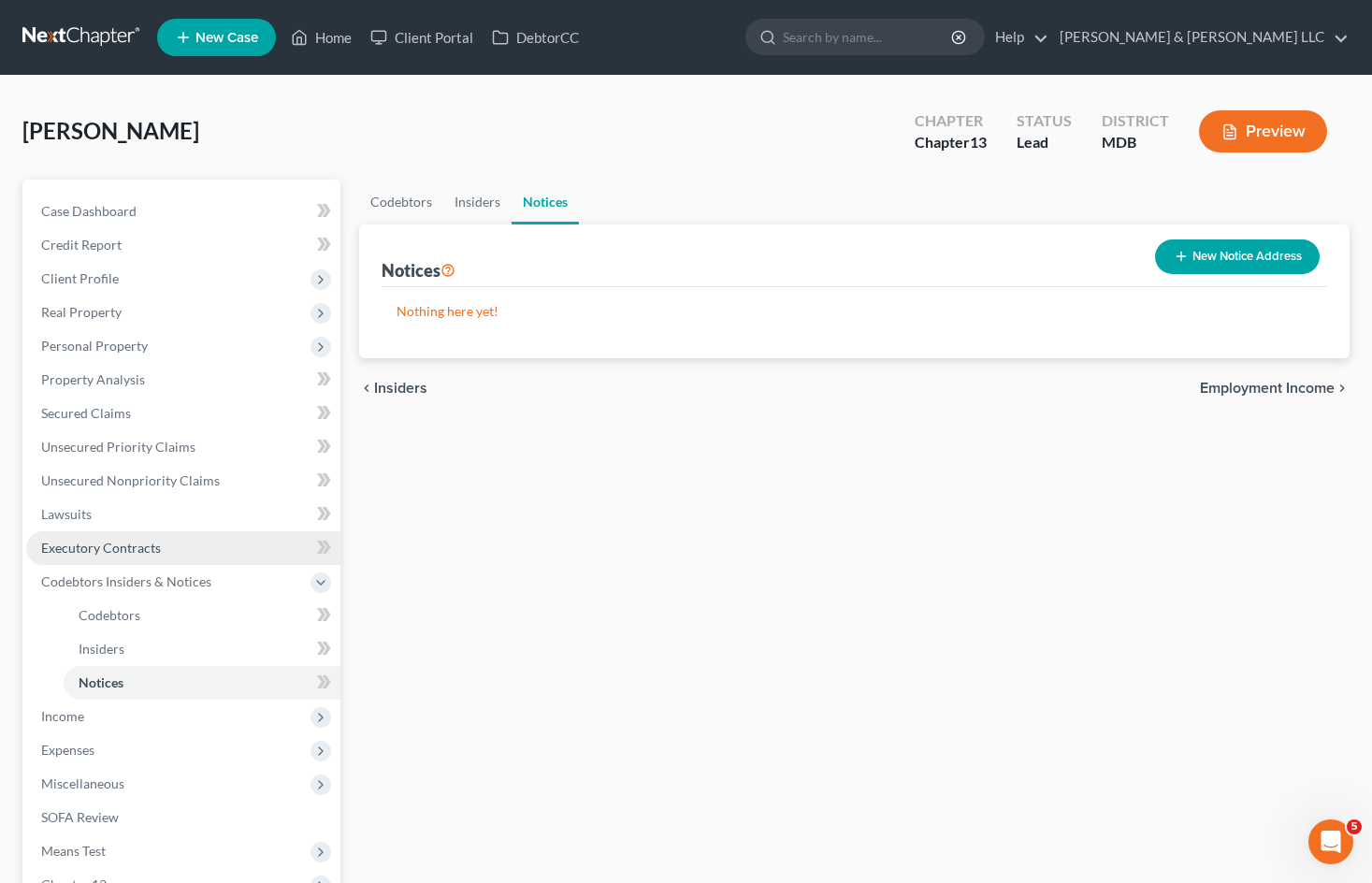
click at [150, 545] on span "Executory Contracts" at bounding box center [101, 547] width 120 height 16
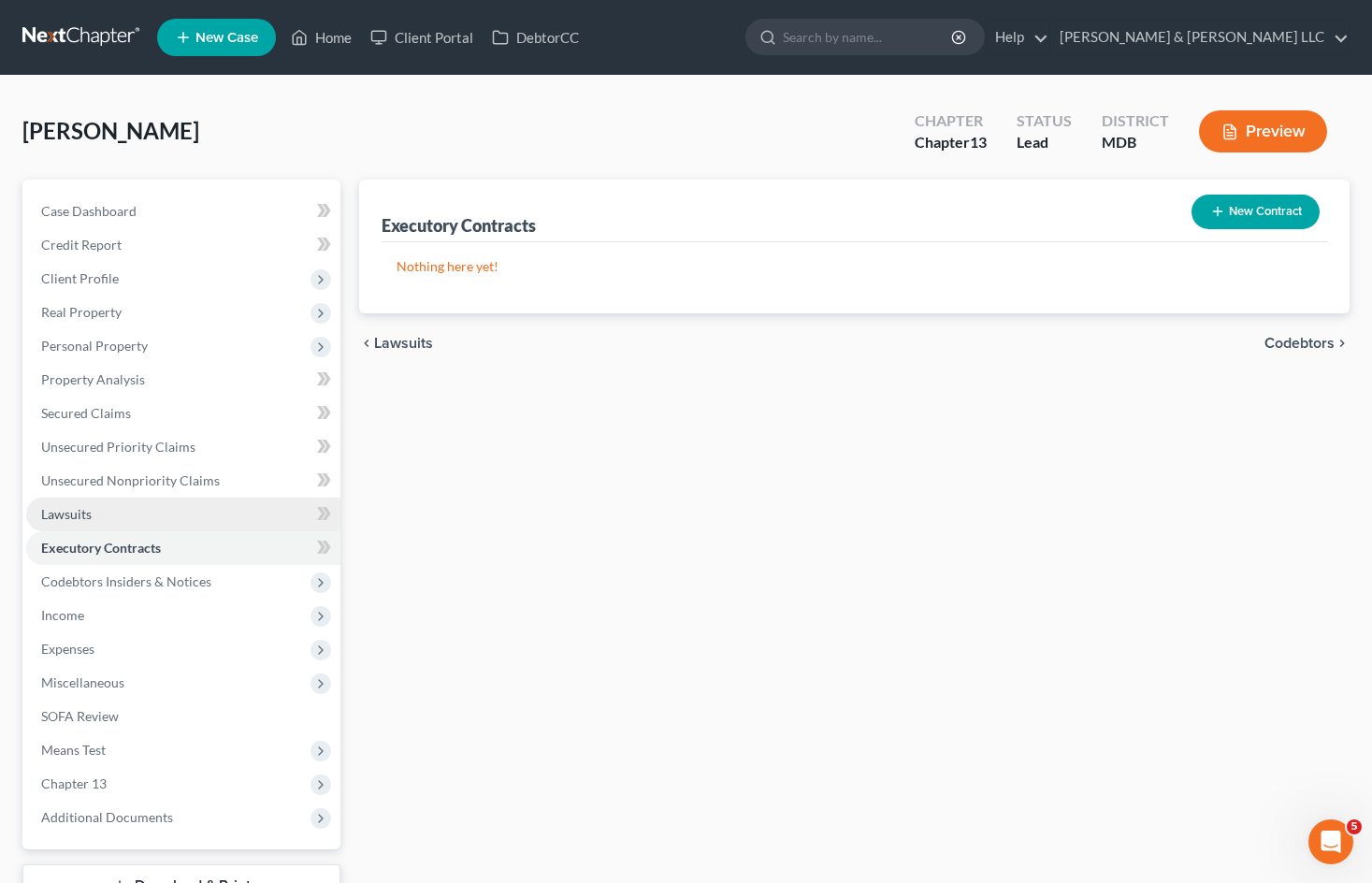
click at [121, 517] on link "Lawsuits" at bounding box center [182, 513] width 314 height 34
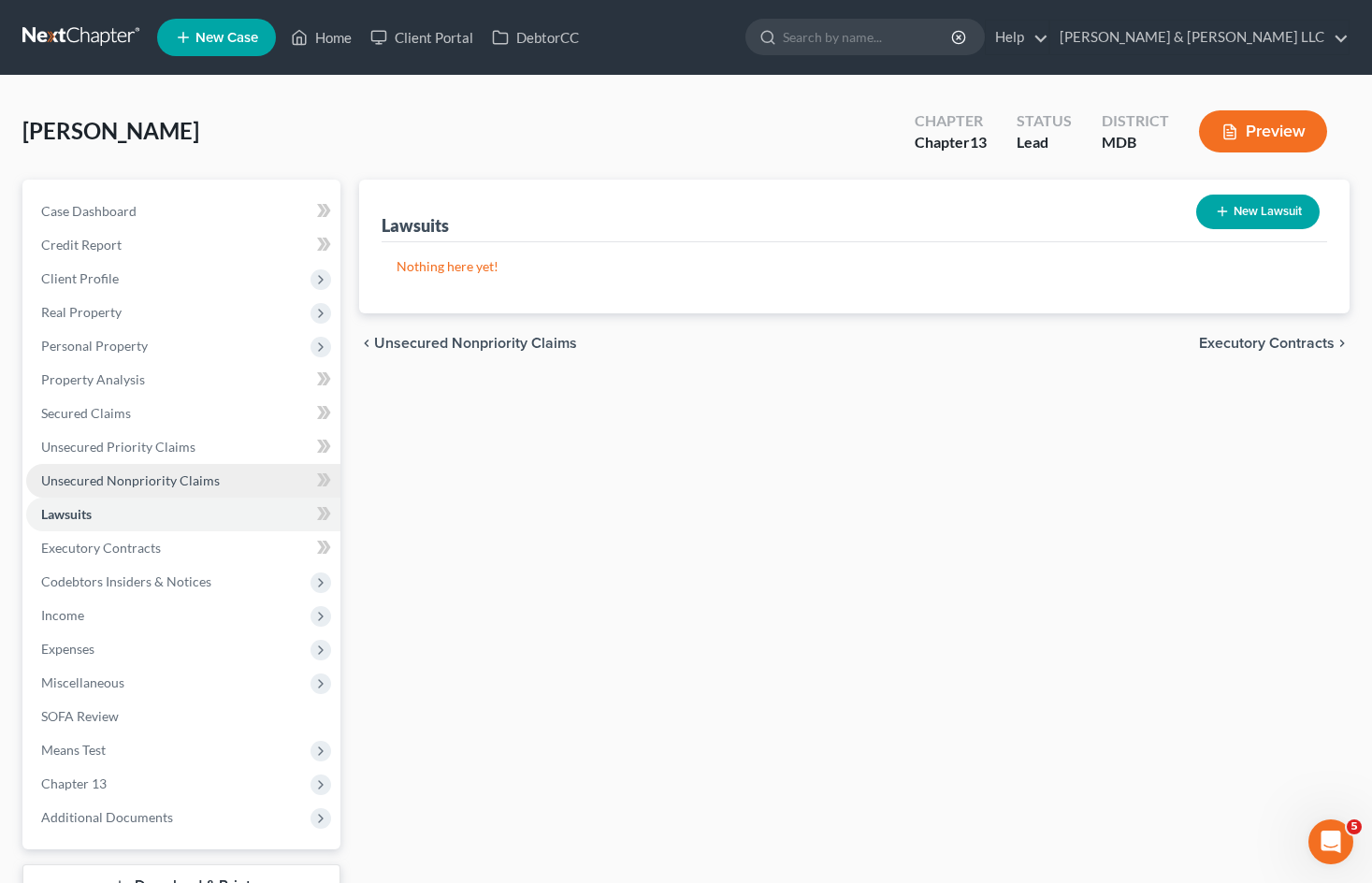
click at [137, 484] on span "Unsecured Nonpriority Claims" at bounding box center [130, 480] width 178 height 16
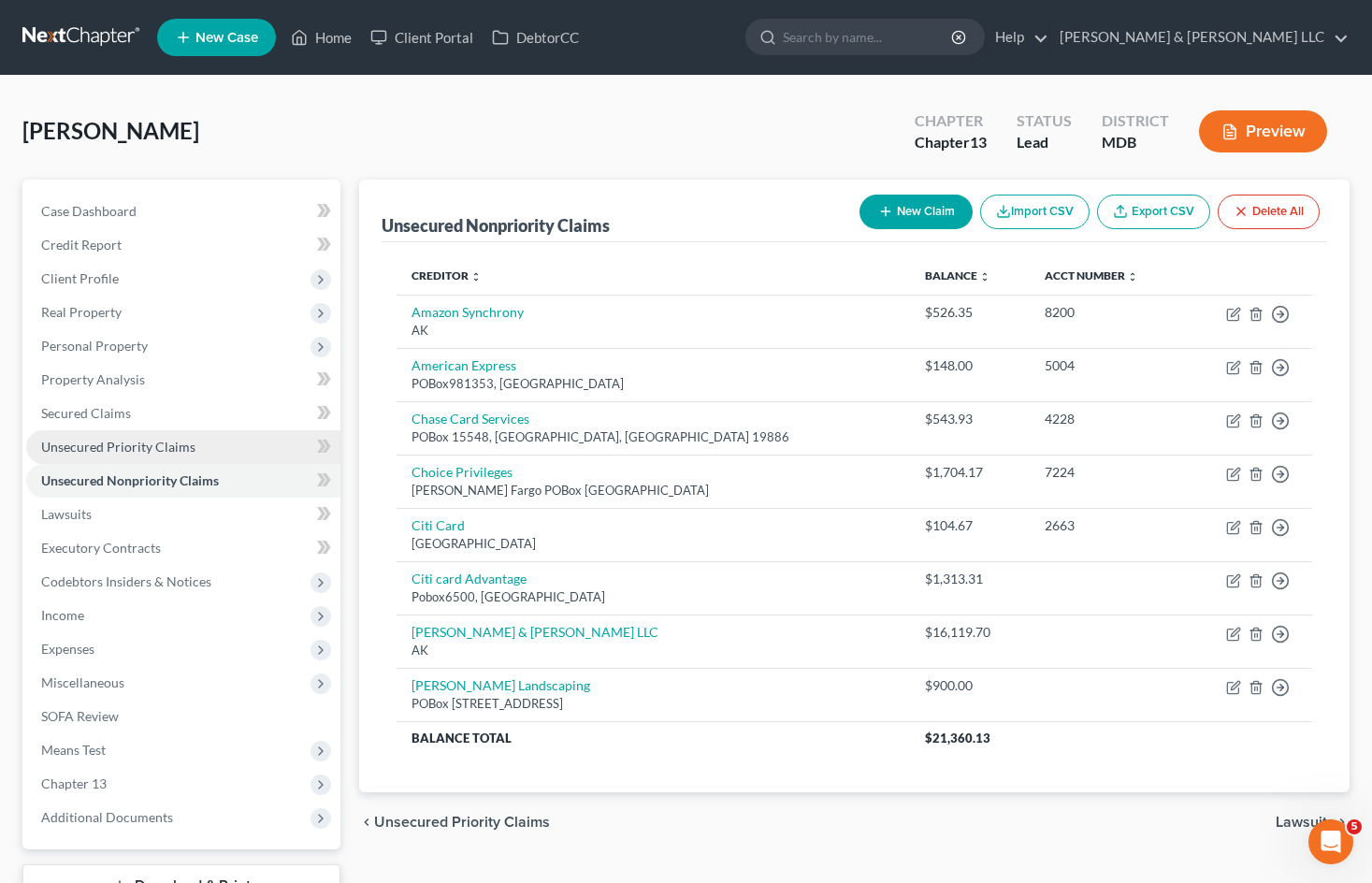
click at [149, 440] on span "Unsecured Priority Claims" at bounding box center [118, 446] width 154 height 16
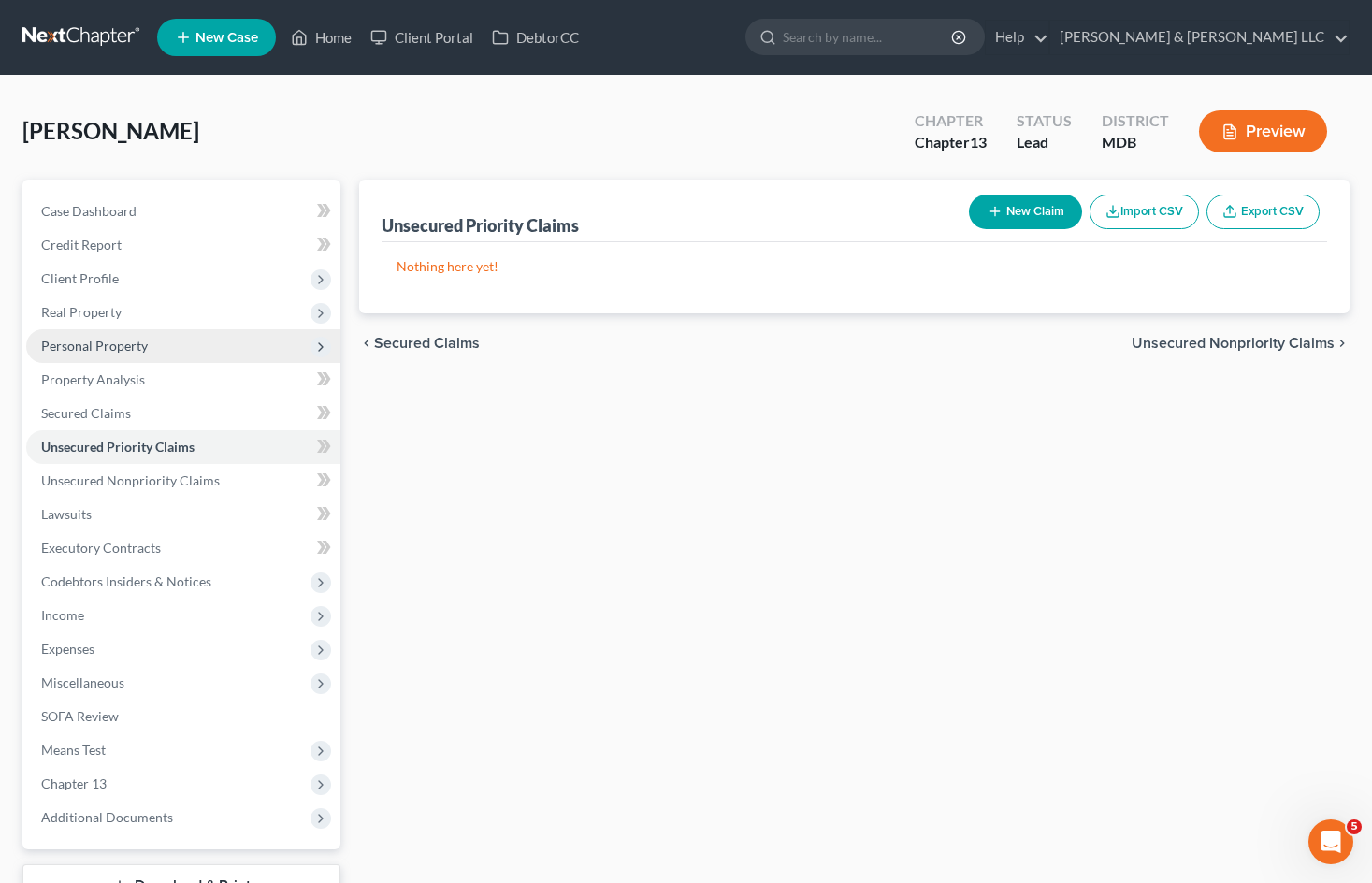
click at [124, 346] on span "Personal Property" at bounding box center [94, 346] width 106 height 16
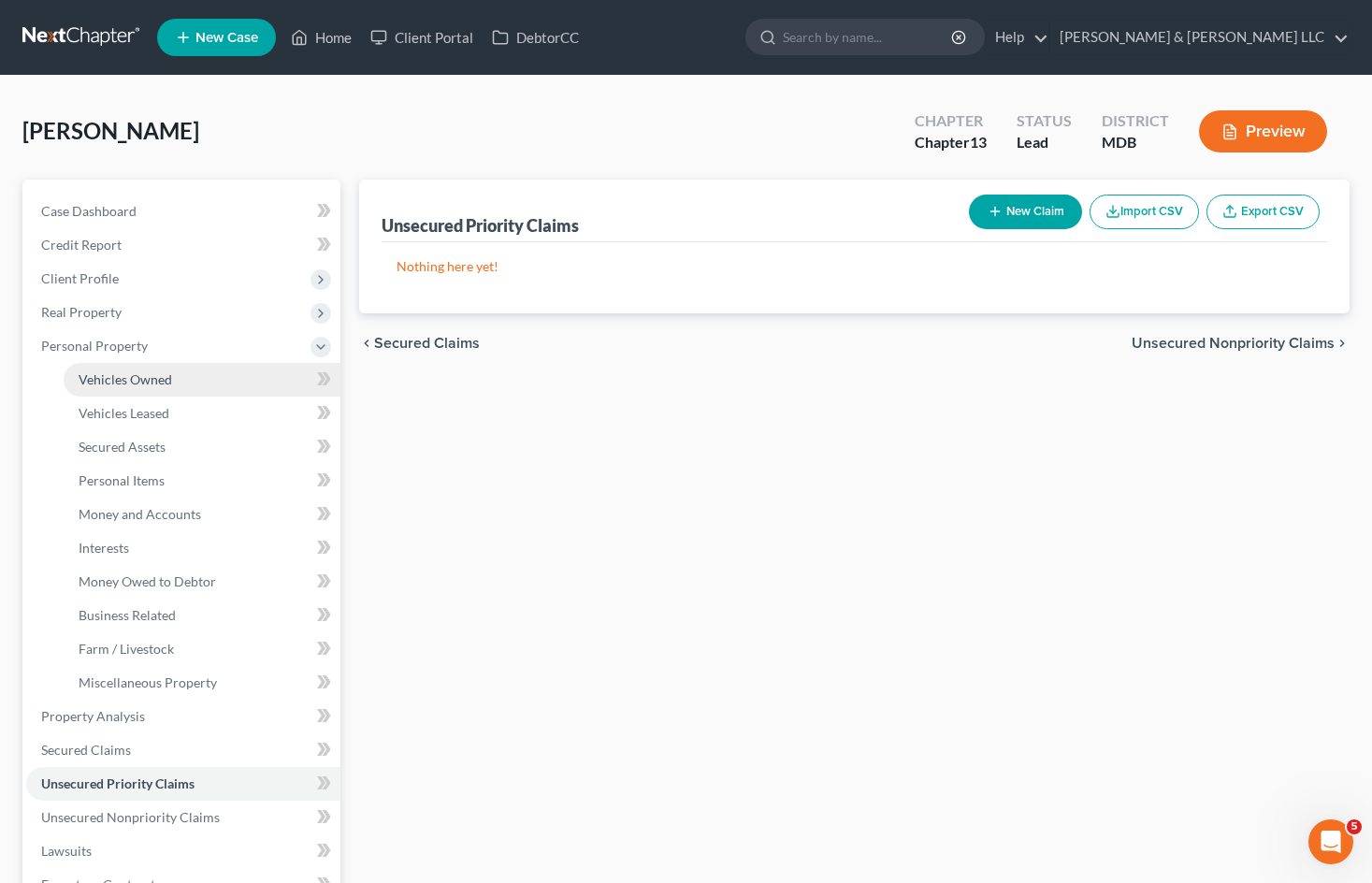
click at [129, 377] on span "Vehicles Owned" at bounding box center [125, 379] width 93 height 16
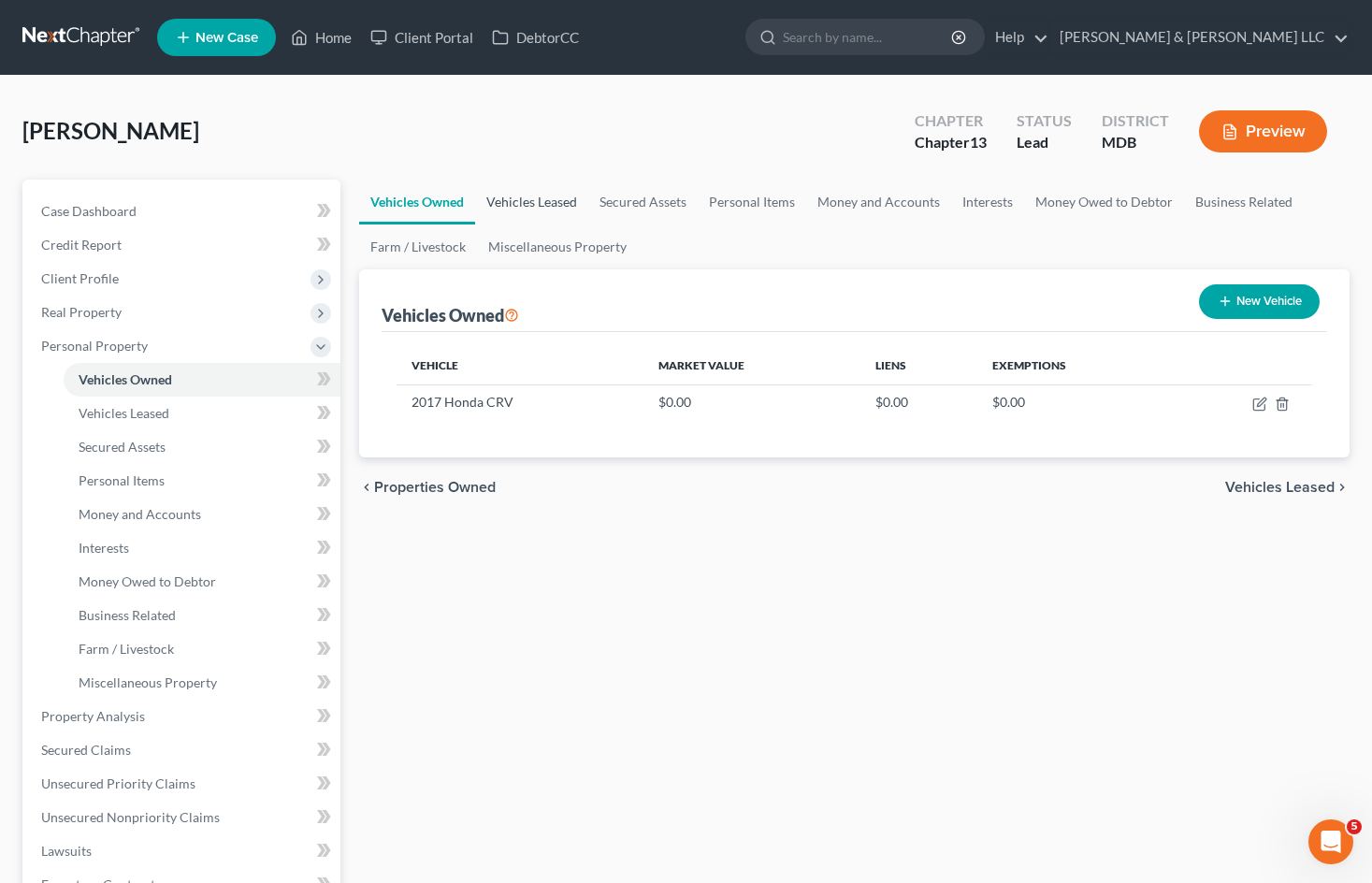
click at [535, 203] on link "Vehicles Leased" at bounding box center [532, 202] width 113 height 45
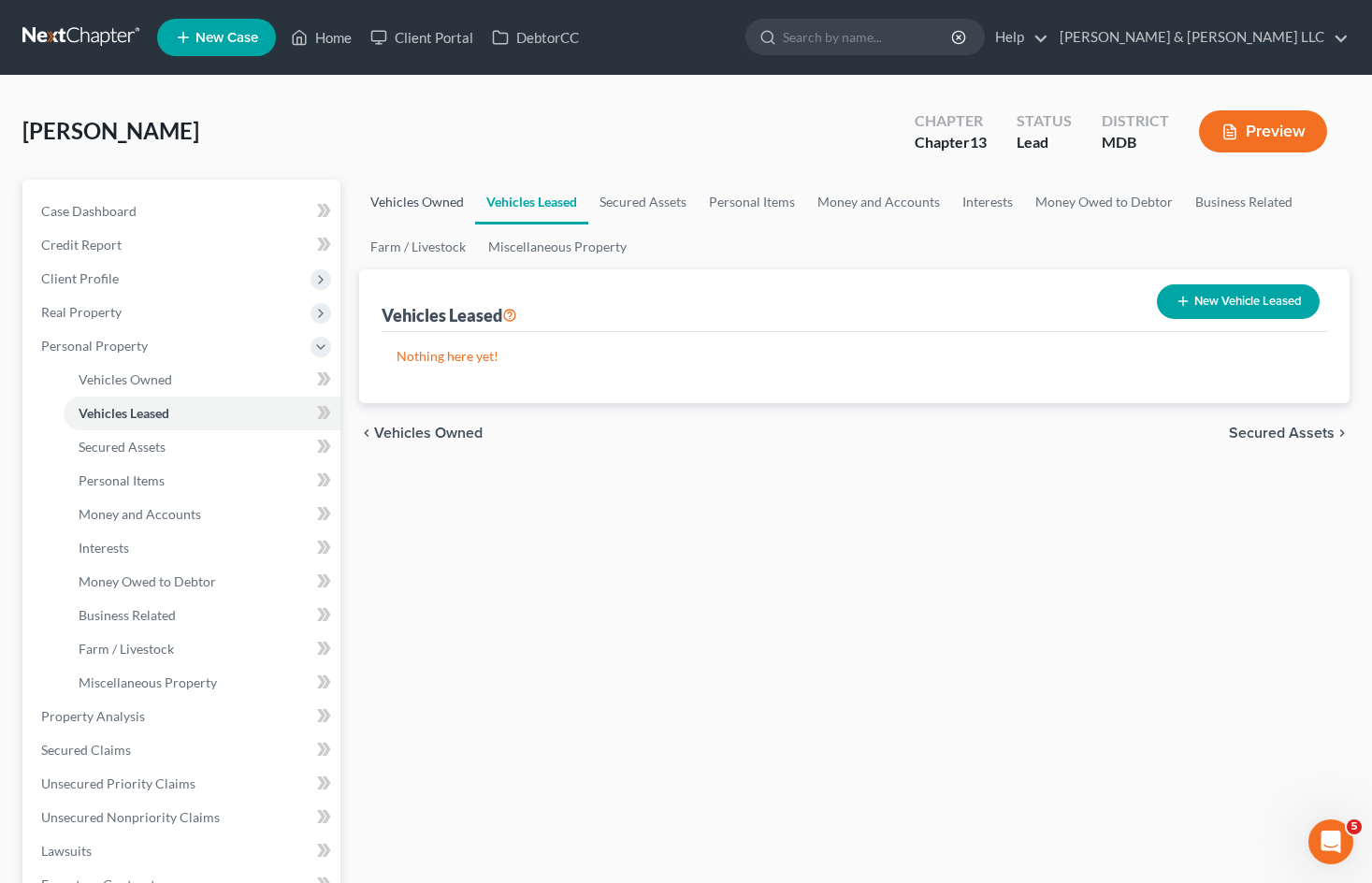
click at [426, 211] on link "Vehicles Owned" at bounding box center [416, 202] width 116 height 45
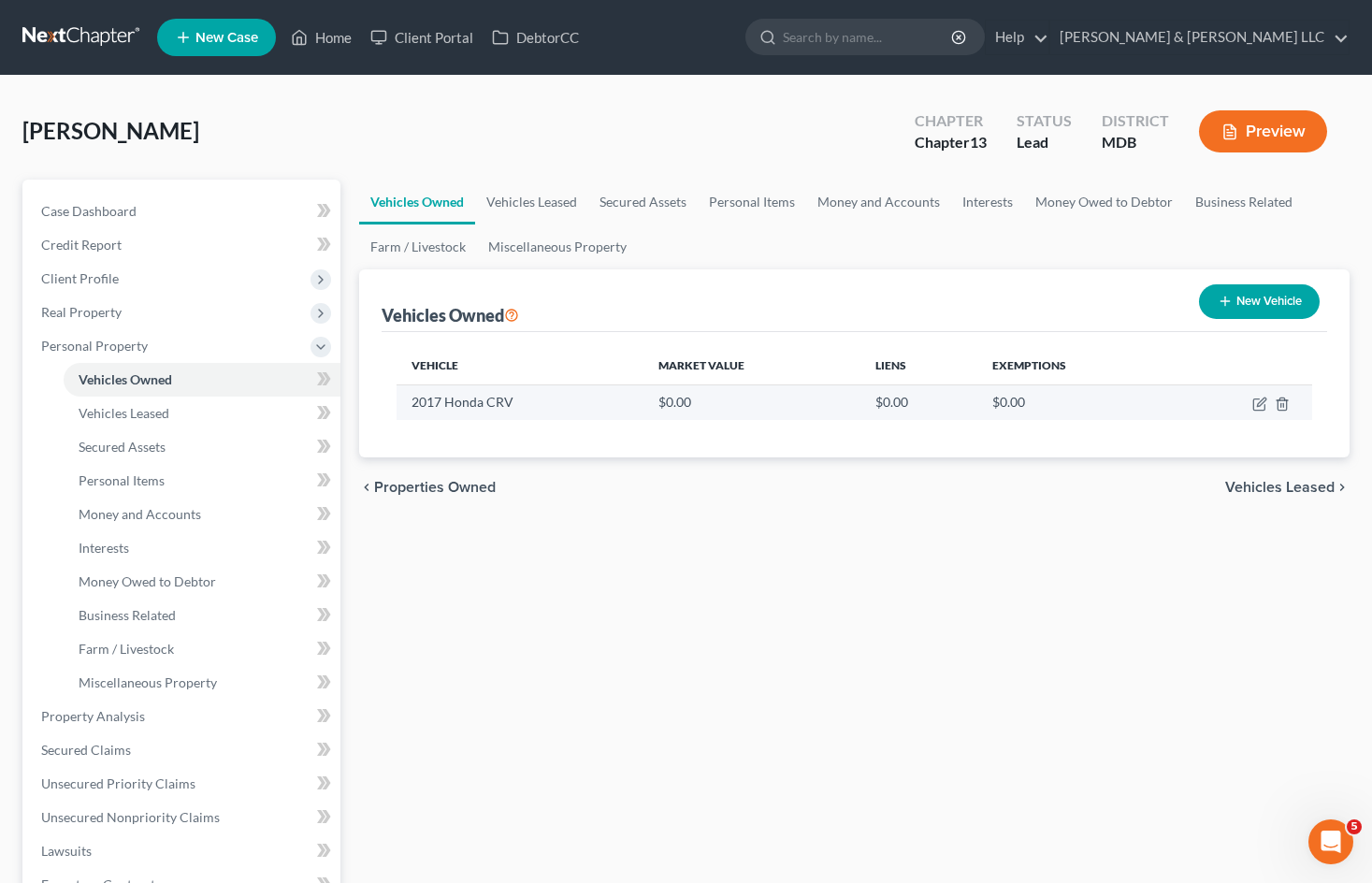
click at [1249, 398] on td at bounding box center [1242, 402] width 140 height 36
click at [1256, 397] on icon "button" at bounding box center [1260, 404] width 15 height 15
select select "0"
select select "9"
select select "2"
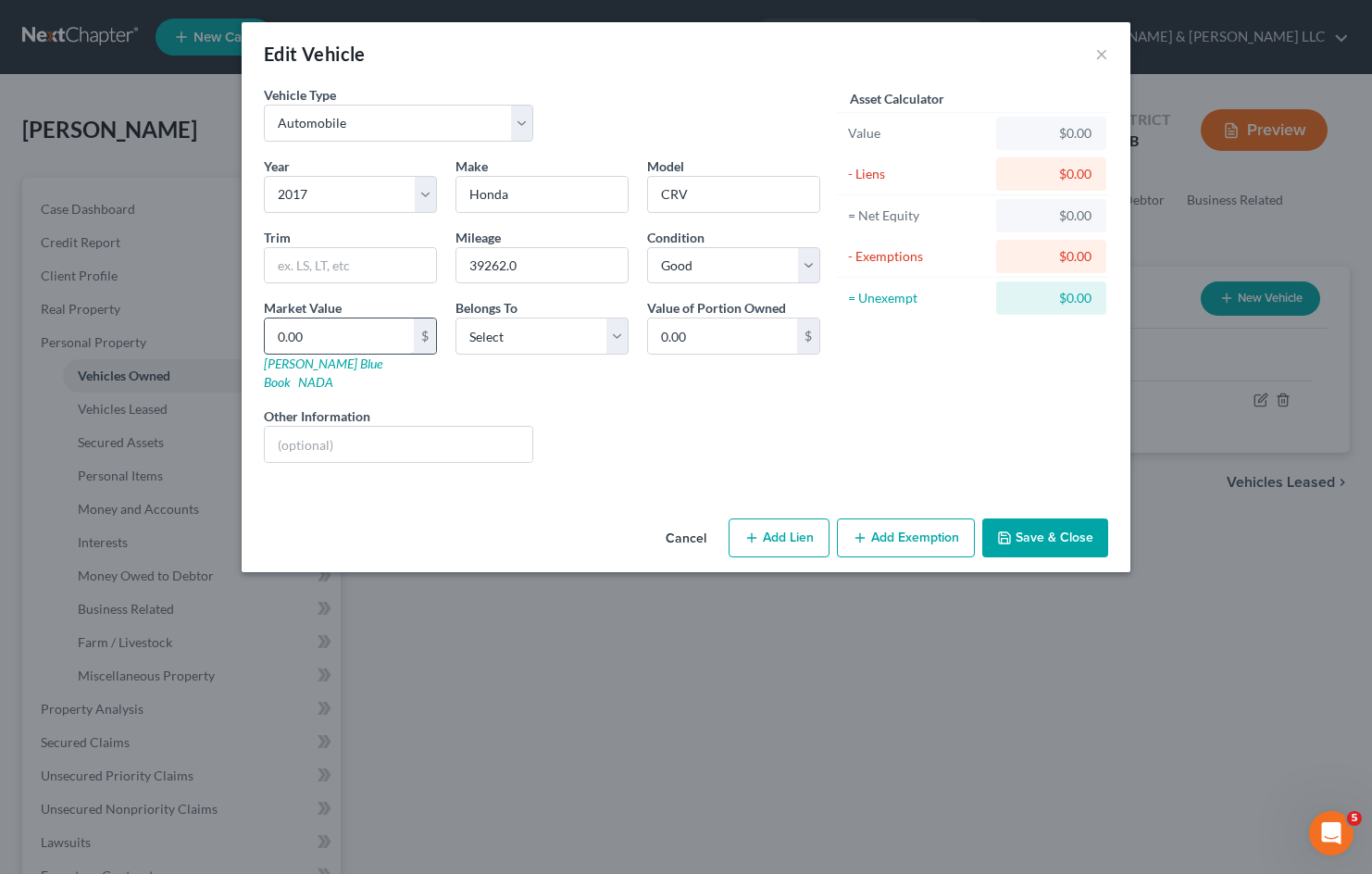
click at [387, 338] on input "0.00" at bounding box center [339, 335] width 149 height 35
type input "1"
type input "1.00"
type input "17"
type input "17.00"
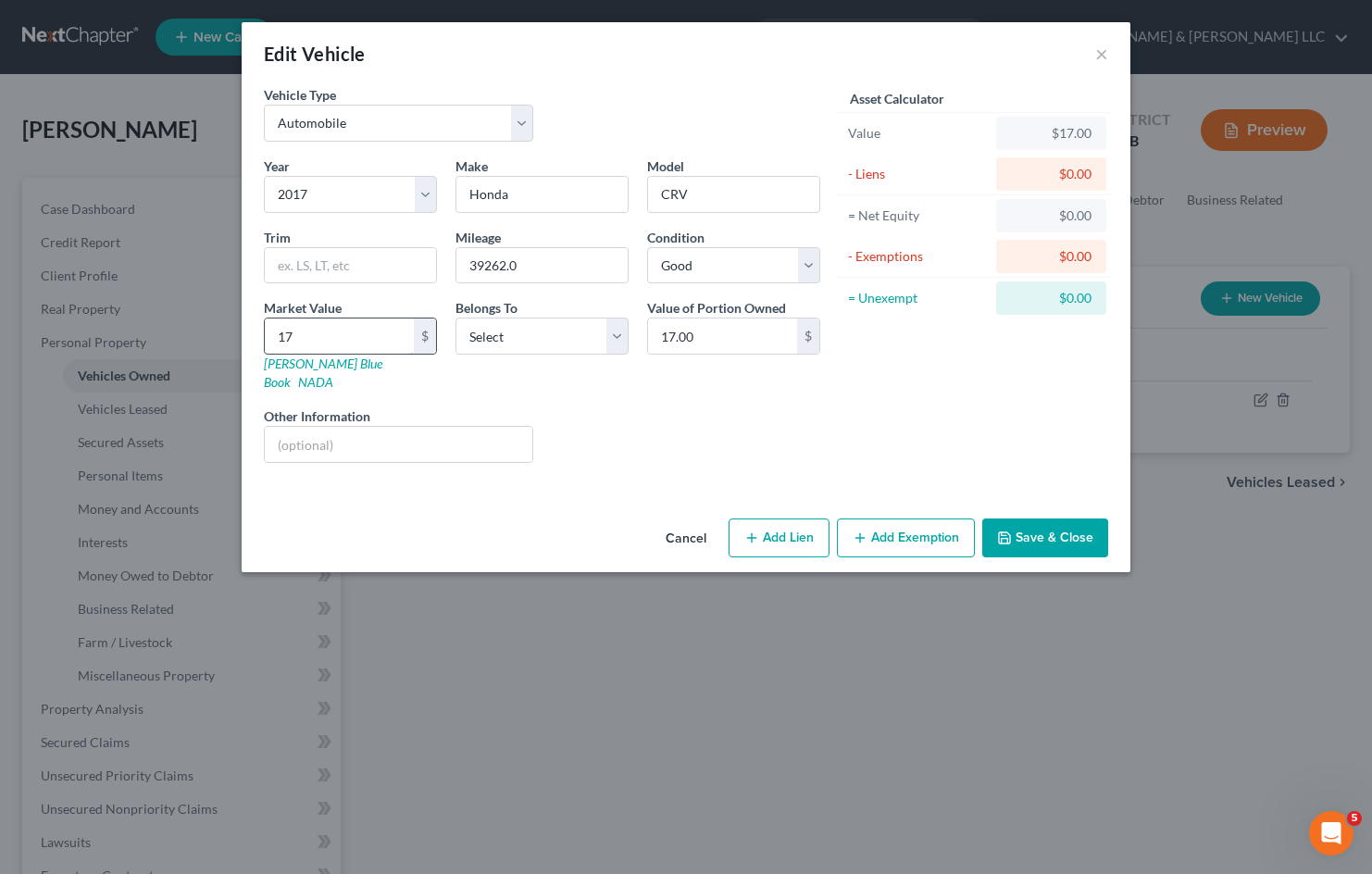
type input "178"
type input "178.00"
type input "1780"
type input "1,780.00"
type input "1,7801"
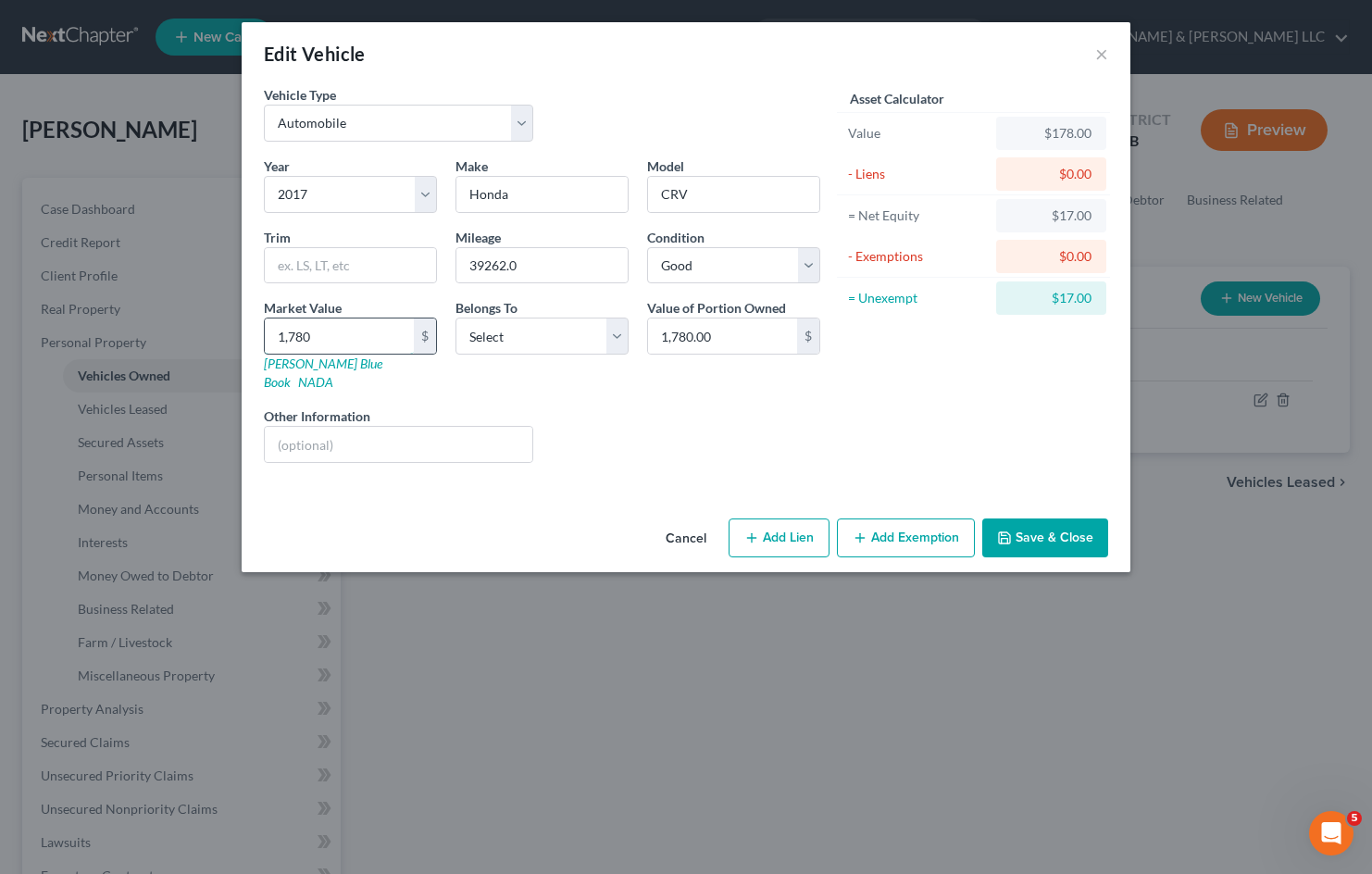
type input "17,801.00"
type input "17,801"
click at [610, 330] on select "Select Debtor 1 Only Debtor 2 Only Debtor 1 And Debtor 2 Only At Least One Of T…" at bounding box center [542, 335] width 173 height 37
select select "2"
click at [455, 317] on select "Select Debtor 1 Only Debtor 2 Only Debtor 1 And Debtor 2 Only At Least One Of T…" at bounding box center [542, 335] width 173 height 37
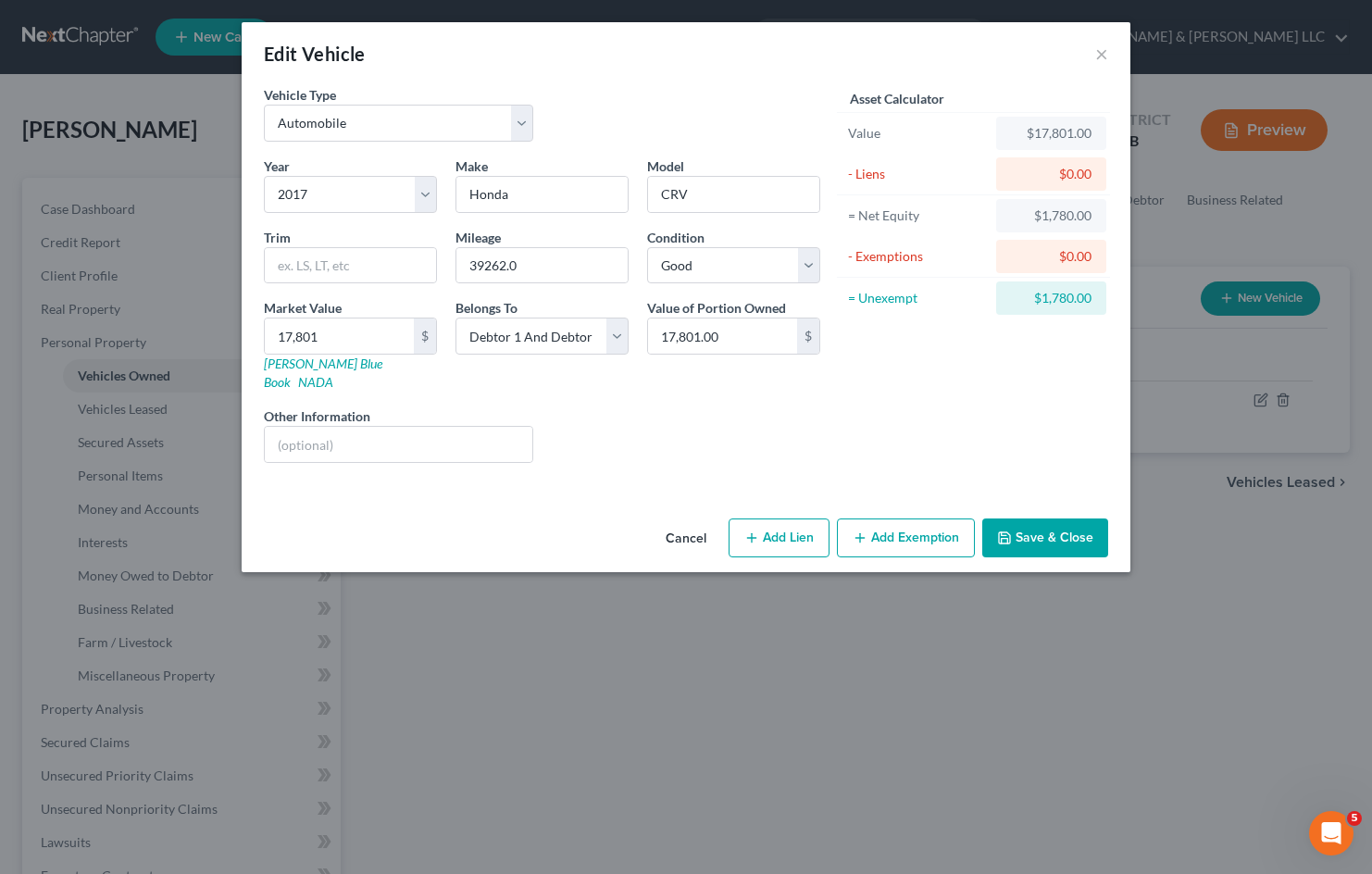
click at [1050, 525] on button "Save & Close" at bounding box center [1045, 538] width 126 height 39
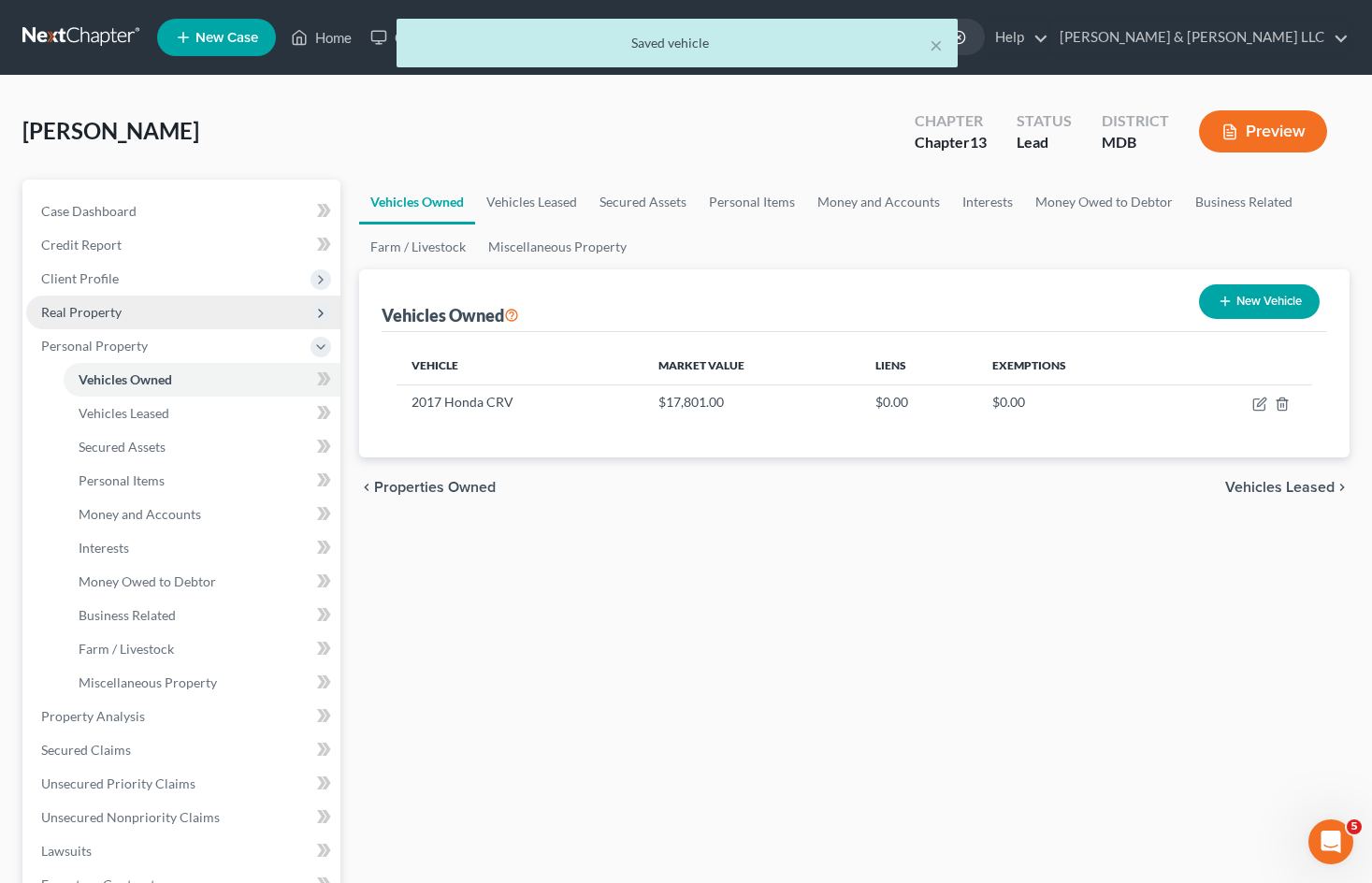
click at [127, 316] on span "Real Property" at bounding box center [182, 312] width 314 height 34
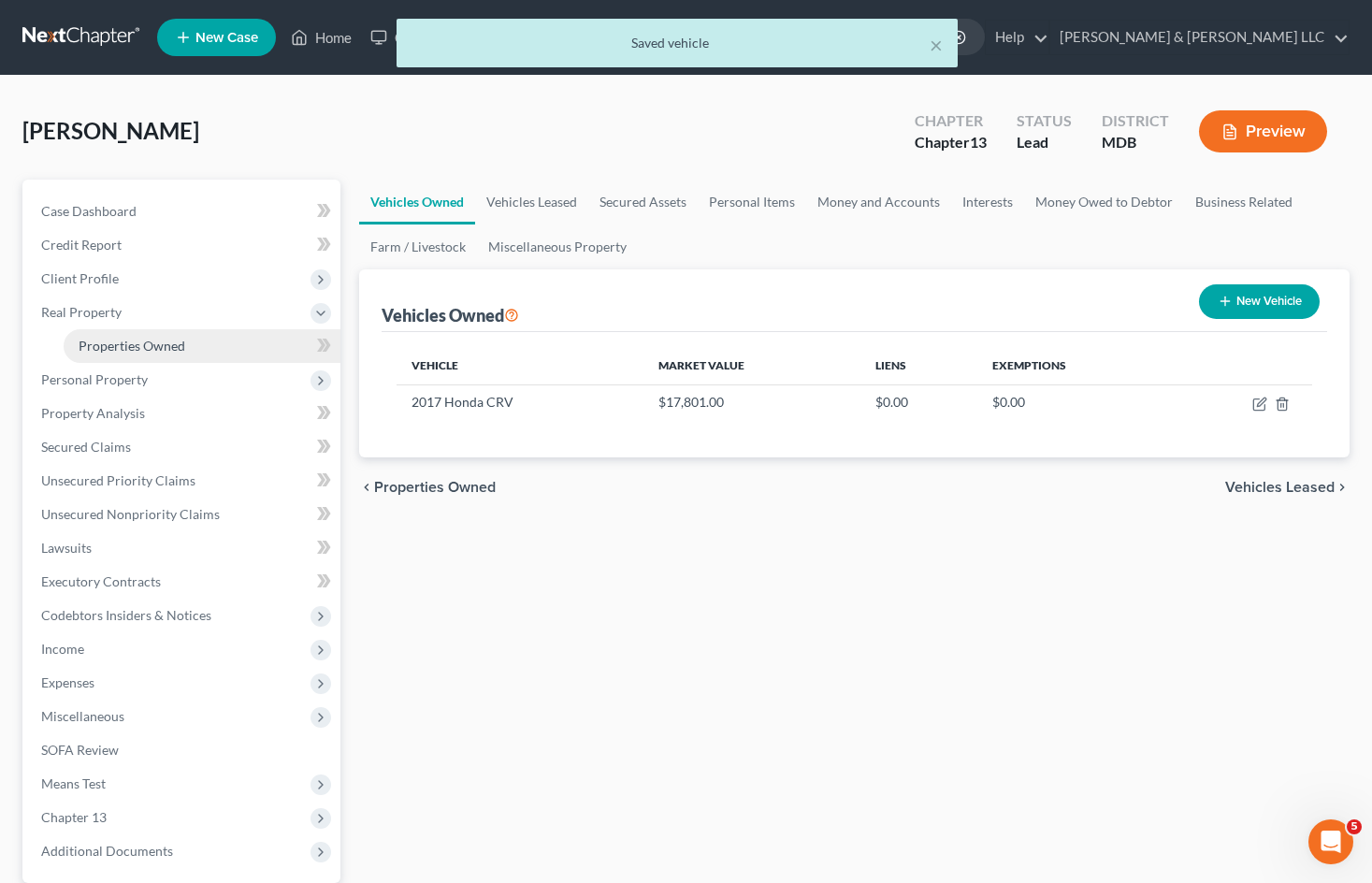
click at [130, 338] on span "Properties Owned" at bounding box center [131, 346] width 106 height 16
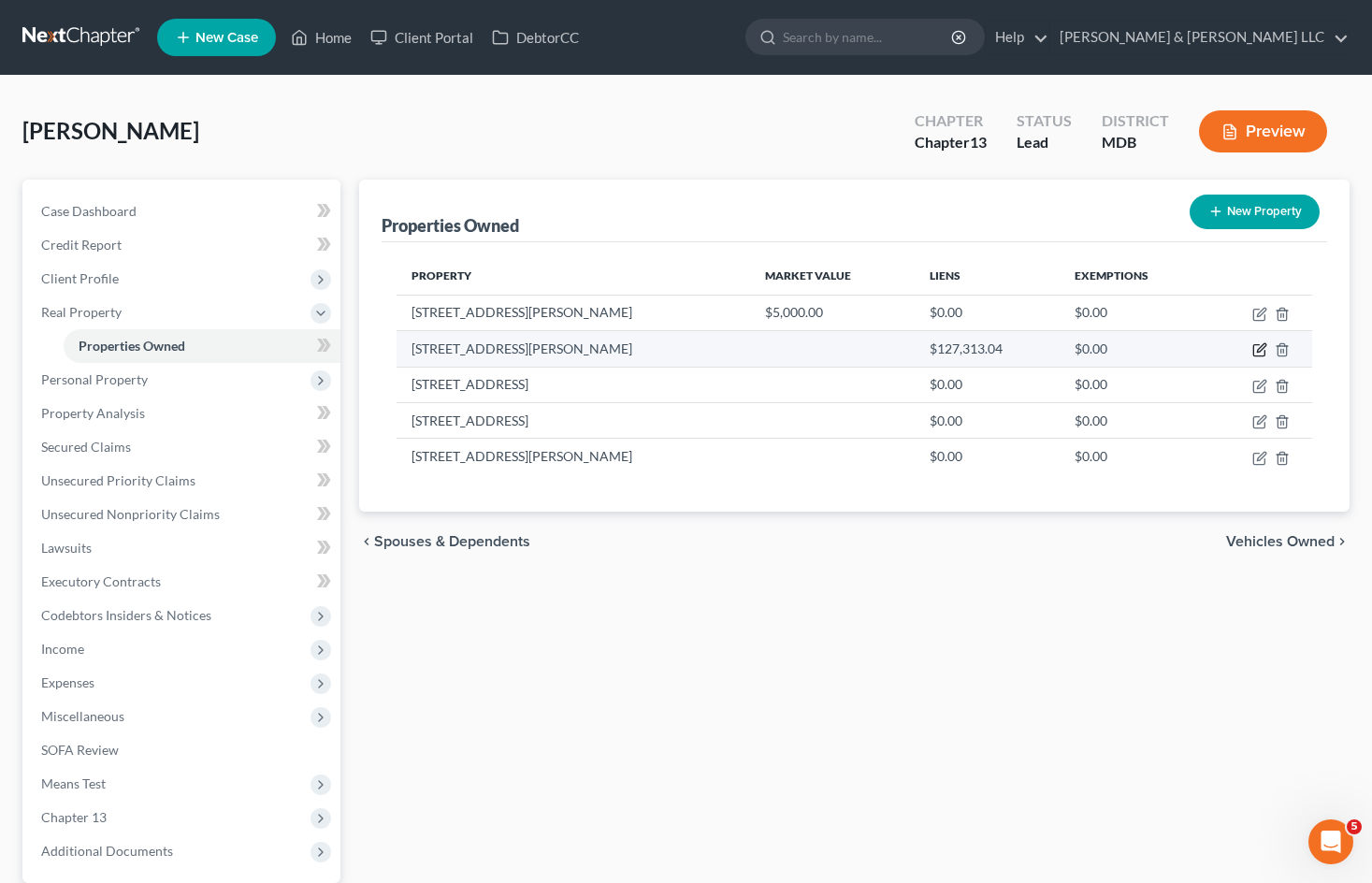
click at [1256, 353] on icon "button" at bounding box center [1260, 350] width 15 height 15
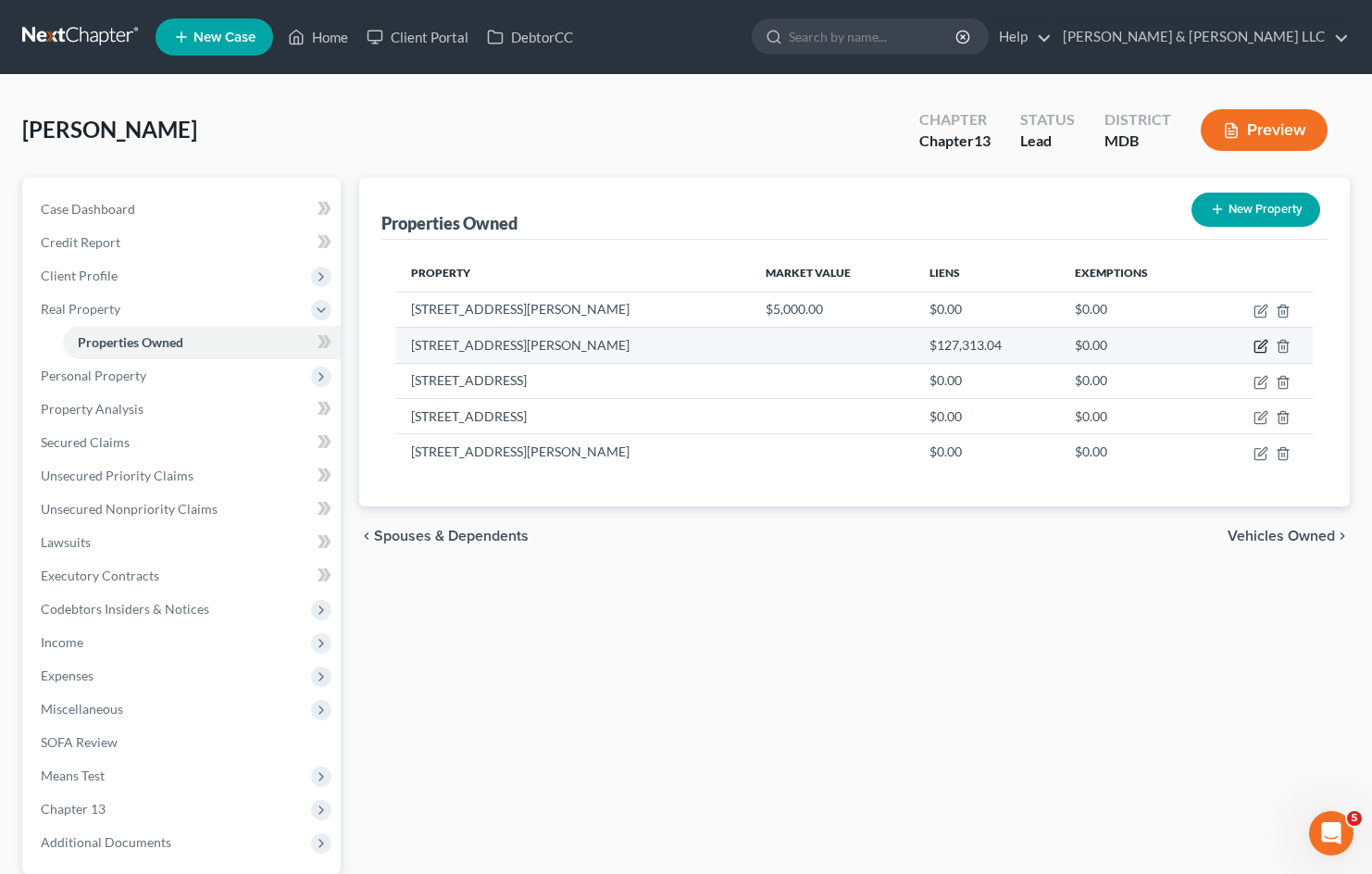
select select "21"
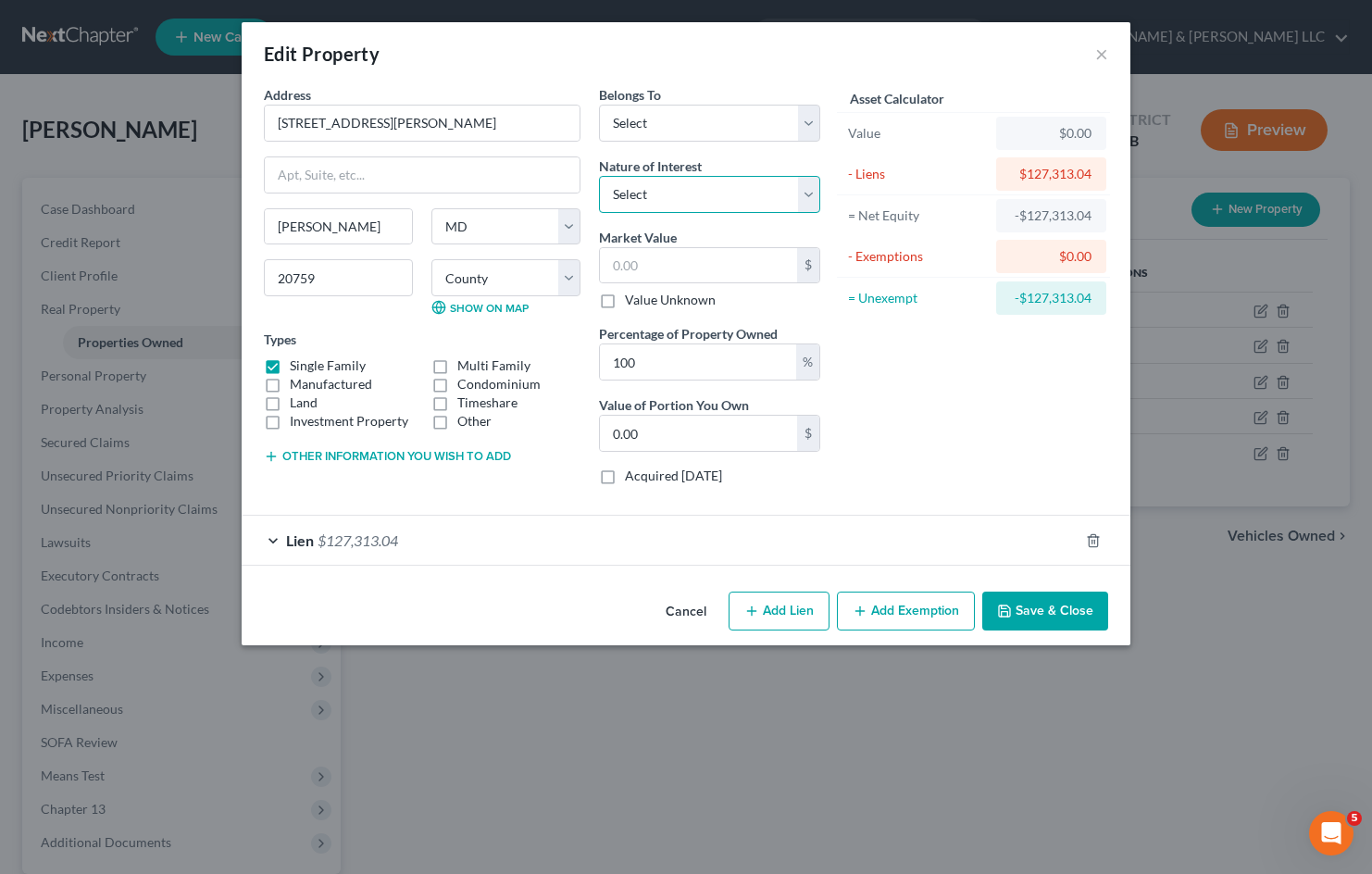
click at [766, 198] on select "Select Fee Simple Joint Tenant Life Estate Equitable Interest Future Interest T…" at bounding box center [710, 194] width 221 height 37
click at [762, 194] on select "Select Fee Simple Joint Tenant Life Estate Equitable Interest Future Interest T…" at bounding box center [710, 194] width 221 height 37
click at [795, 124] on select "Select Debtor 1 Only Debtor 2 Only Debtor 1 And Debtor 2 Only At Least One Of T…" at bounding box center [710, 123] width 221 height 37
select select "2"
click at [600, 104] on select "Select Debtor 1 Only Debtor 2 Only Debtor 1 And Debtor 2 Only At Least One Of T…" at bounding box center [710, 123] width 221 height 37
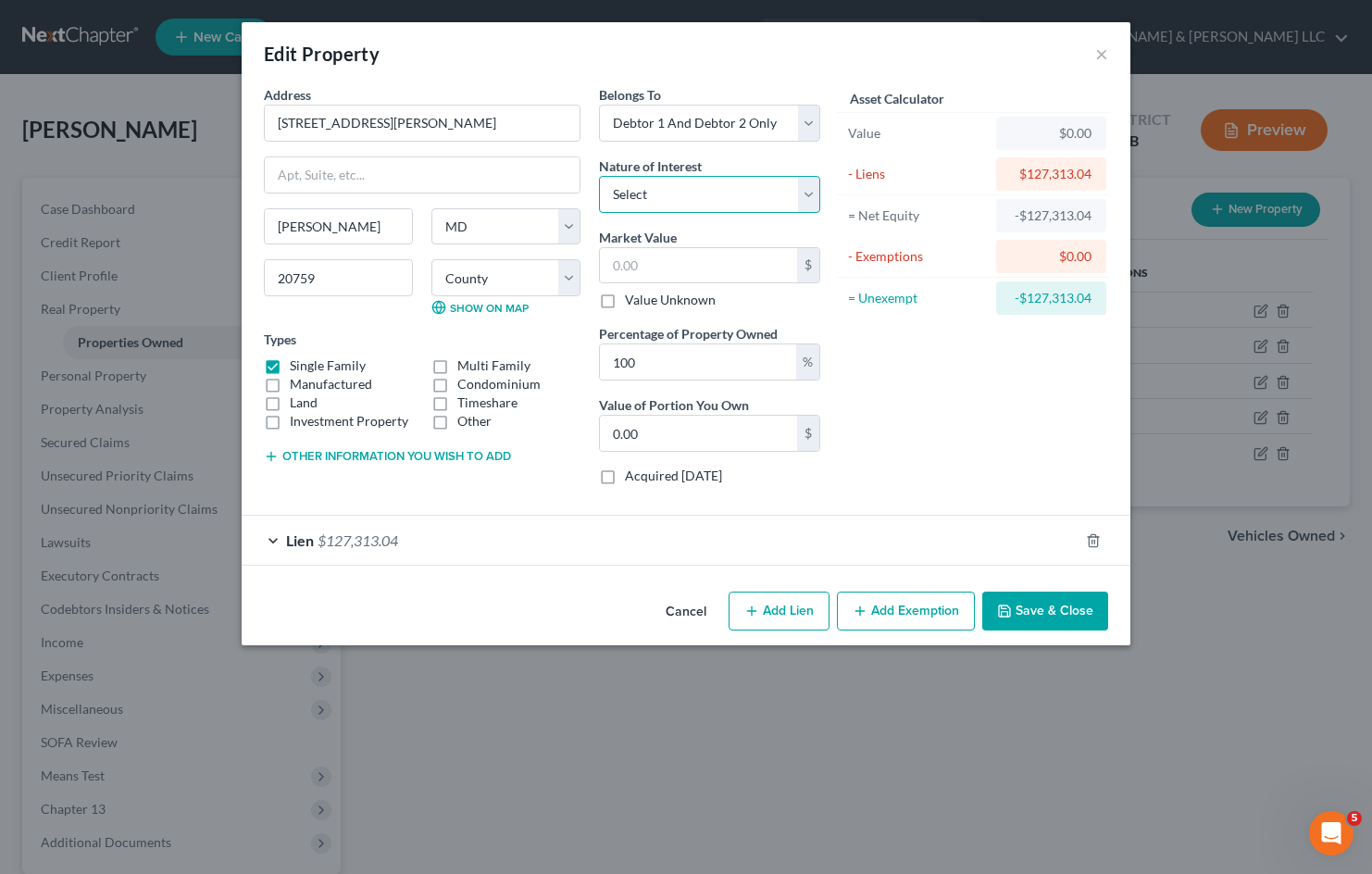
click at [789, 191] on select "Select Fee Simple Joint Tenant Life Estate Equitable Interest Future Interest T…" at bounding box center [710, 194] width 221 height 37
click at [812, 200] on select "Select Fee Simple Joint Tenant Life Estate Equitable Interest Future Interest T…" at bounding box center [710, 194] width 221 height 37
select select "7"
click at [600, 176] on select "Select Fee Simple Joint Tenant Life Estate Equitable Interest Future Interest T…" at bounding box center [710, 194] width 221 height 37
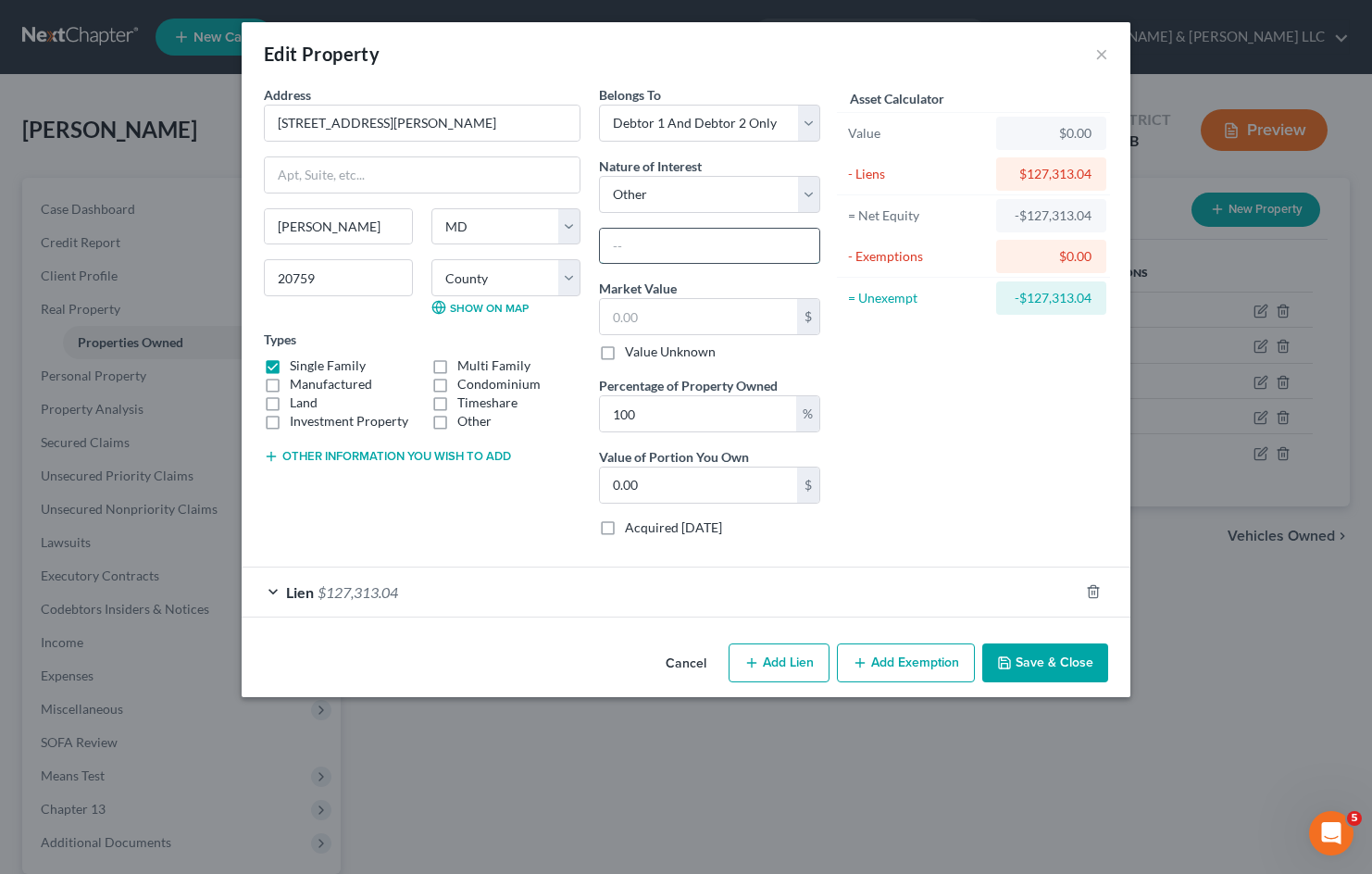
click at [739, 238] on input "text" at bounding box center [710, 246] width 219 height 35
drag, startPoint x: 808, startPoint y: 242, endPoint x: 234, endPoint y: 244, distance: 574.0
click at [234, 244] on div "Edit Property × Address * 8127 [PERSON_NAME][GEOGRAPHIC_DATA][PERSON_NAME] [US_…" at bounding box center [686, 437] width 1372 height 874
type input "Tenants by the Entirety - Transferred to [PERSON_NAME] Trust"
click at [713, 319] on input "text" at bounding box center [699, 316] width 198 height 35
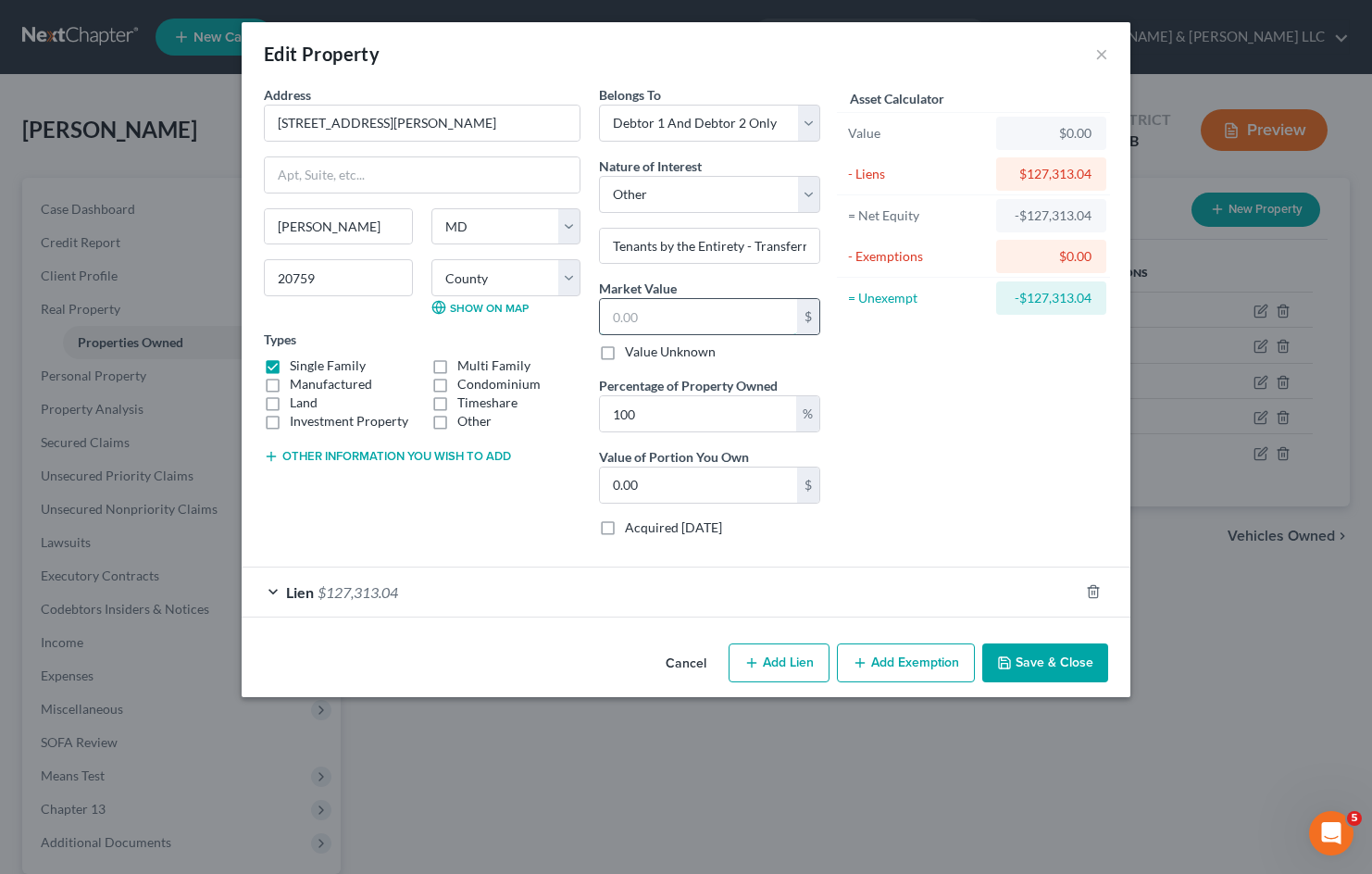
type input "7"
type input "7.00"
type input "79"
type input "79.00"
type input "790"
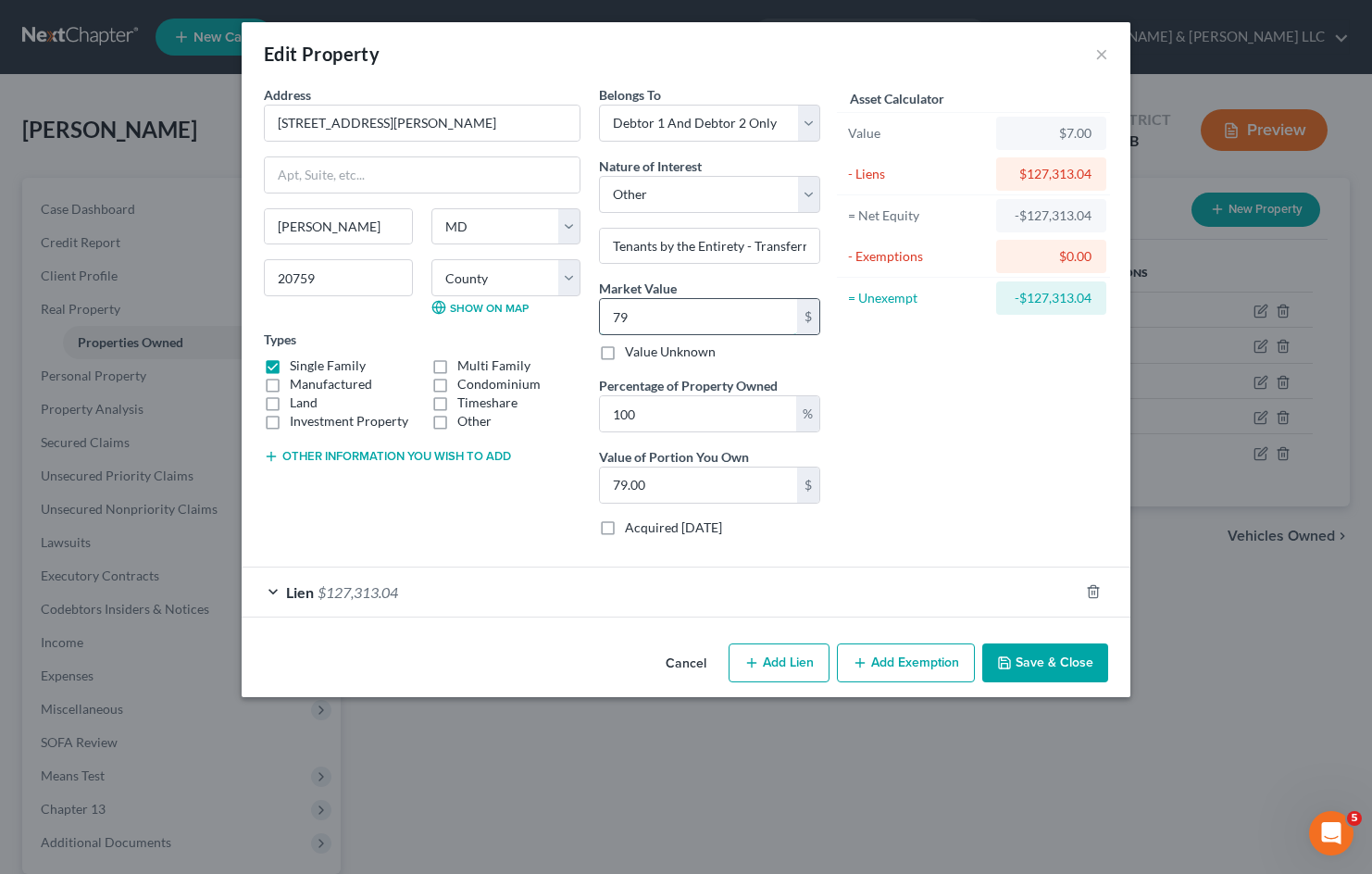
type input "790.00"
type input "7900"
type input "7,900.00"
type input "7,9002"
type input "79,002.00"
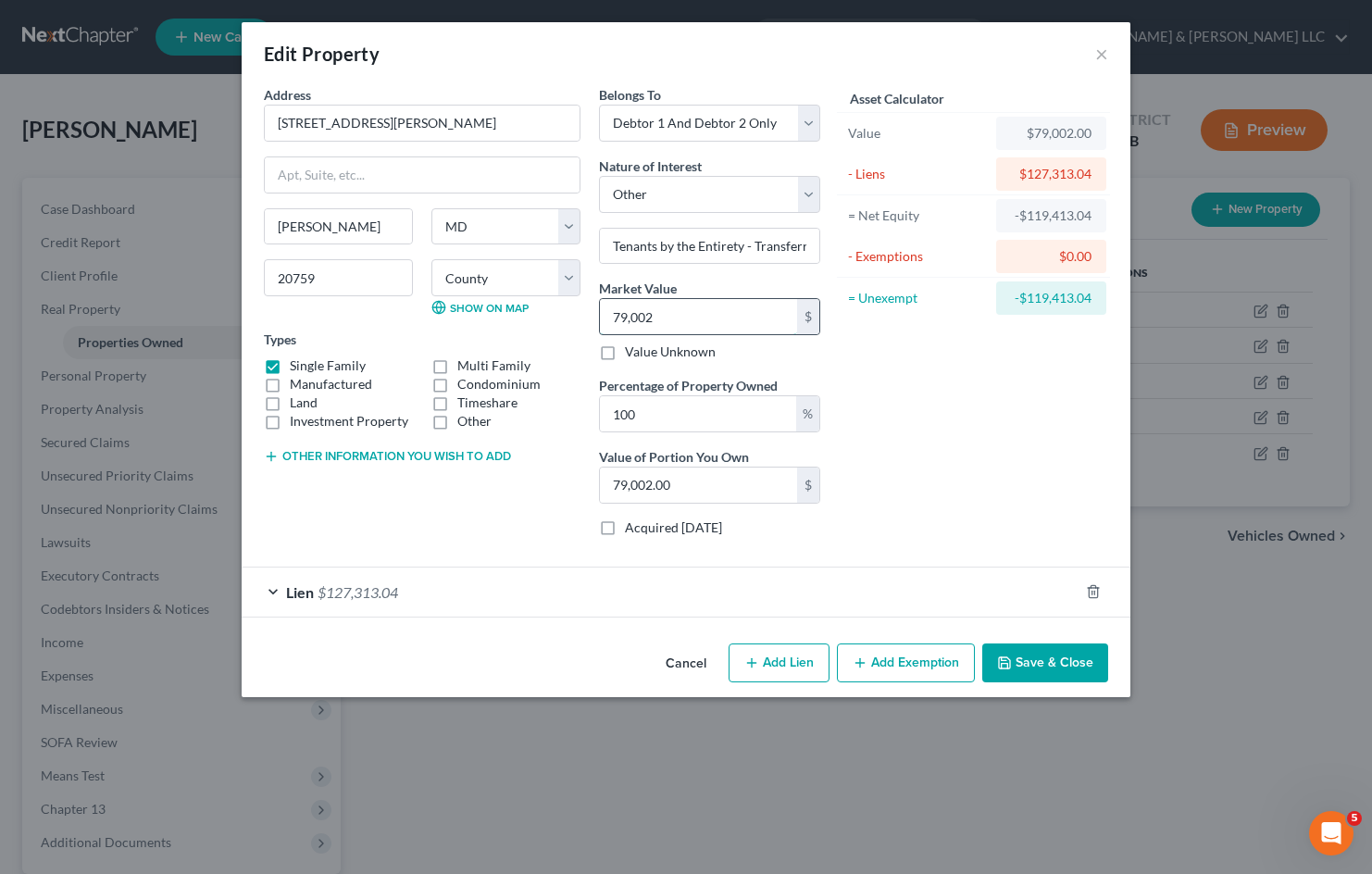
type input "79,0025"
type input "790,025.00"
type input "790,025"
click at [944, 436] on div "Asset Calculator Value $790,025.00 - Liens $127,313.04 = Net Equity -$48,311.04…" at bounding box center [973, 318] width 288 height 466
click at [1039, 666] on button "Save & Close" at bounding box center [1045, 662] width 126 height 39
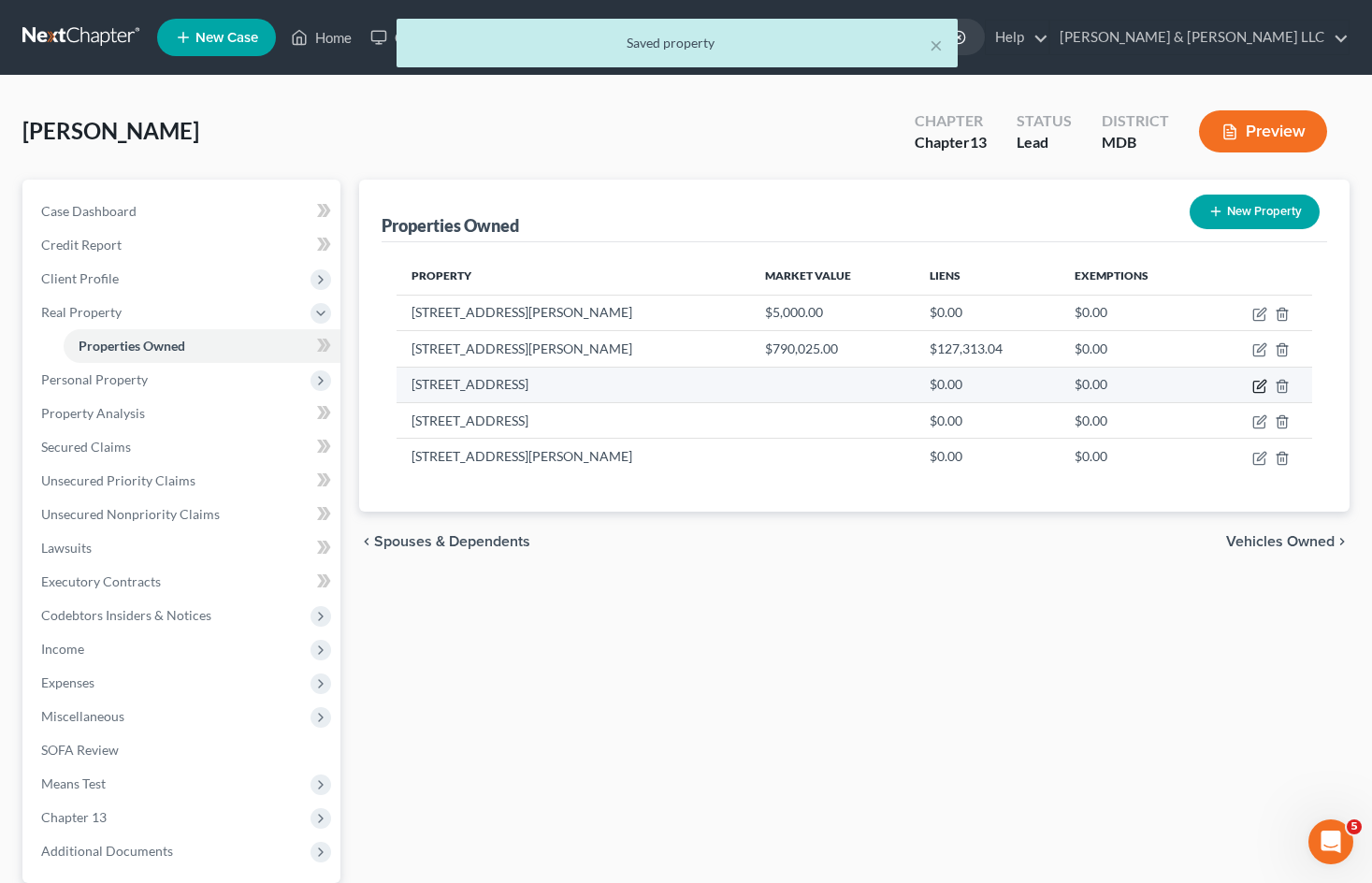
click at [1258, 386] on icon "button" at bounding box center [1261, 384] width 9 height 9
select select "21"
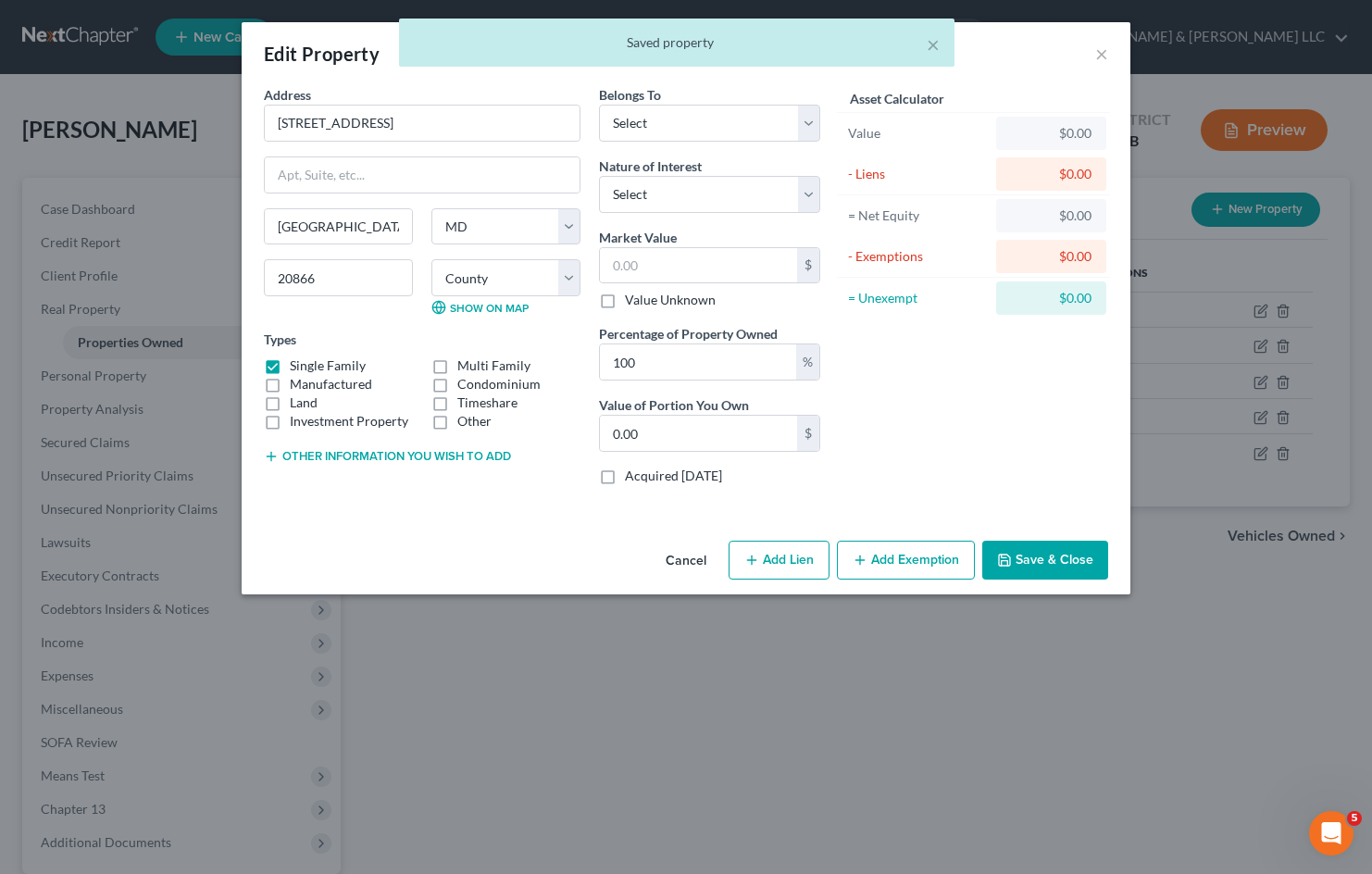
click at [666, 554] on button "Cancel" at bounding box center [686, 560] width 70 height 37
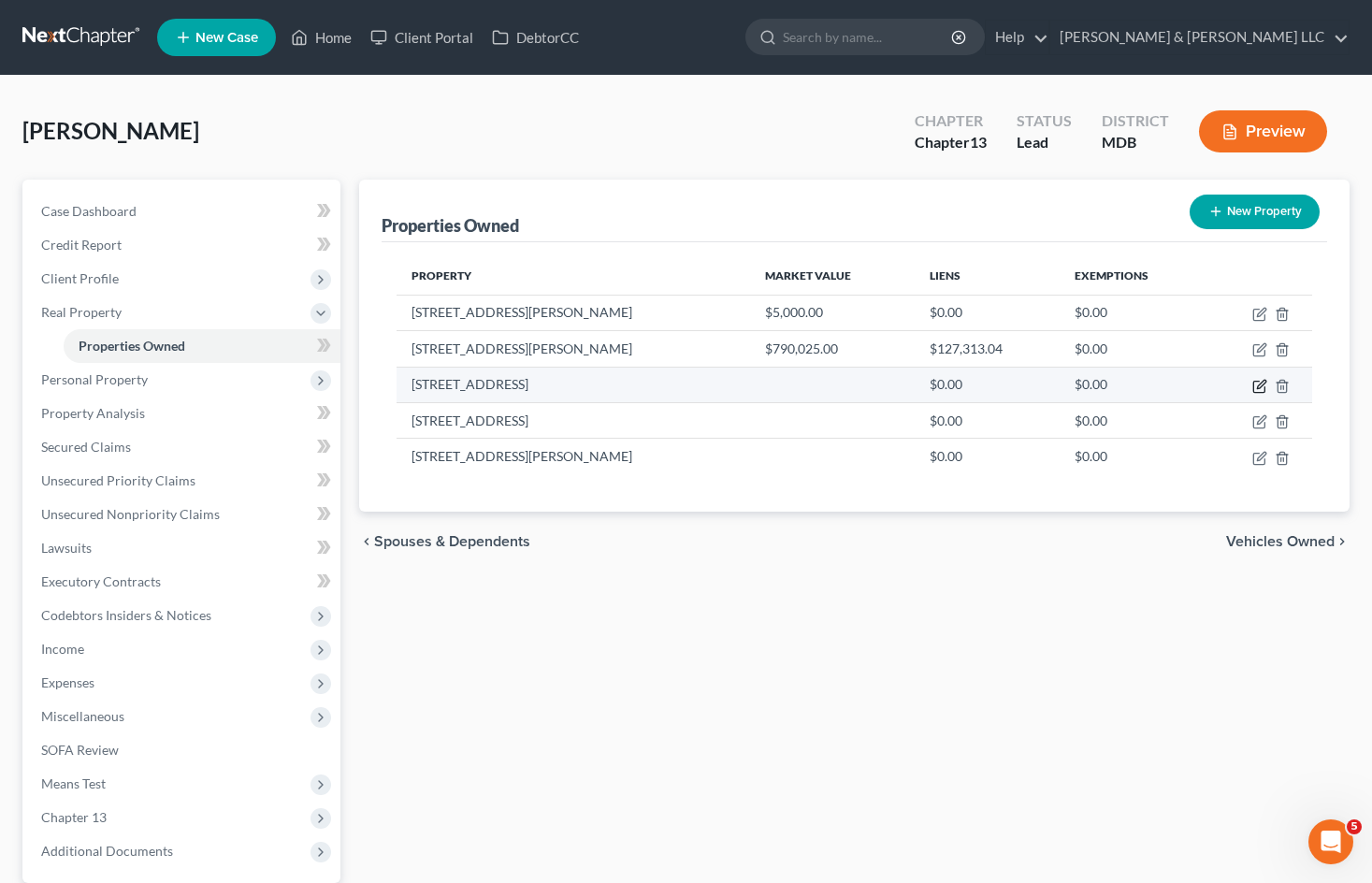
click at [1255, 384] on icon "button" at bounding box center [1260, 387] width 15 height 15
select select "21"
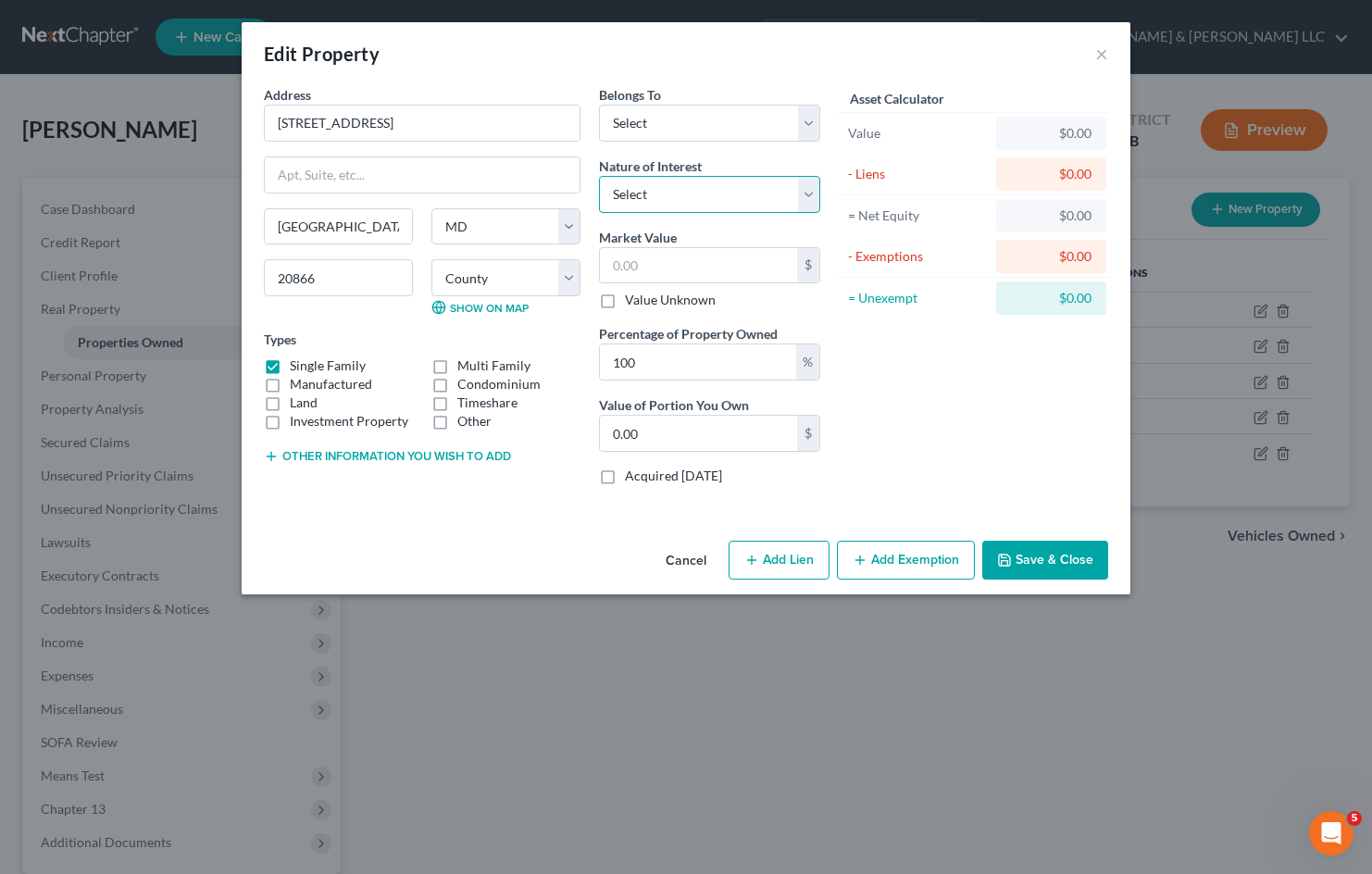
drag, startPoint x: 719, startPoint y: 188, endPoint x: 717, endPoint y: 200, distance: 12.2
click at [719, 188] on select "Select Fee Simple Joint Tenant Life Estate Equitable Interest Future Interest T…" at bounding box center [710, 194] width 221 height 37
select select "7"
click at [600, 176] on select "Select Fee Simple Joint Tenant Life Estate Equitable Interest Future Interest T…" at bounding box center [710, 194] width 221 height 37
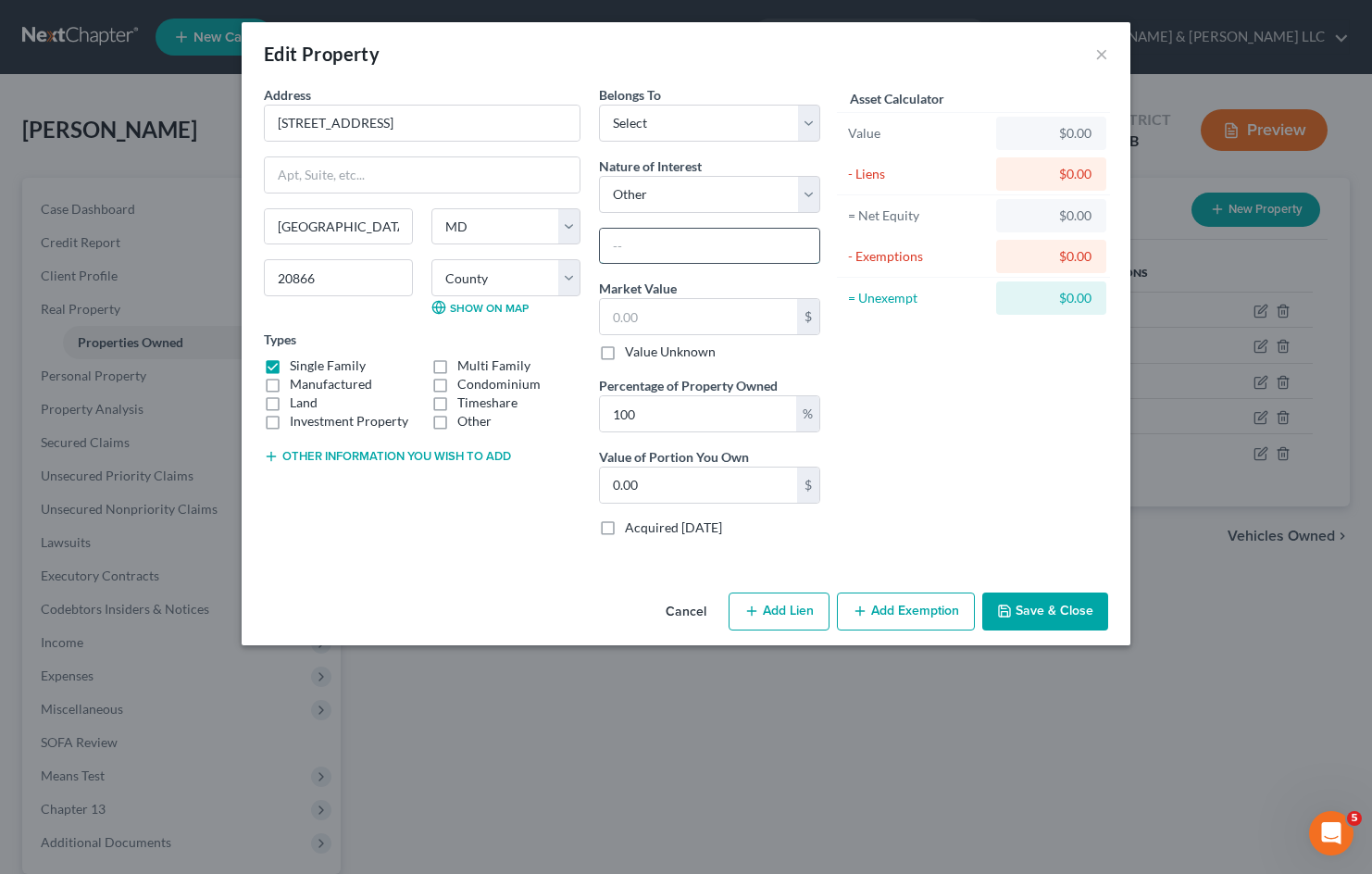
click at [662, 250] on input "text" at bounding box center [710, 246] width 219 height 35
paste input "Tenants by the Entirety - Transferred to [PERSON_NAME] Trust"
type input "Tenants by the Entirety - Transferred to [PERSON_NAME] Trust"
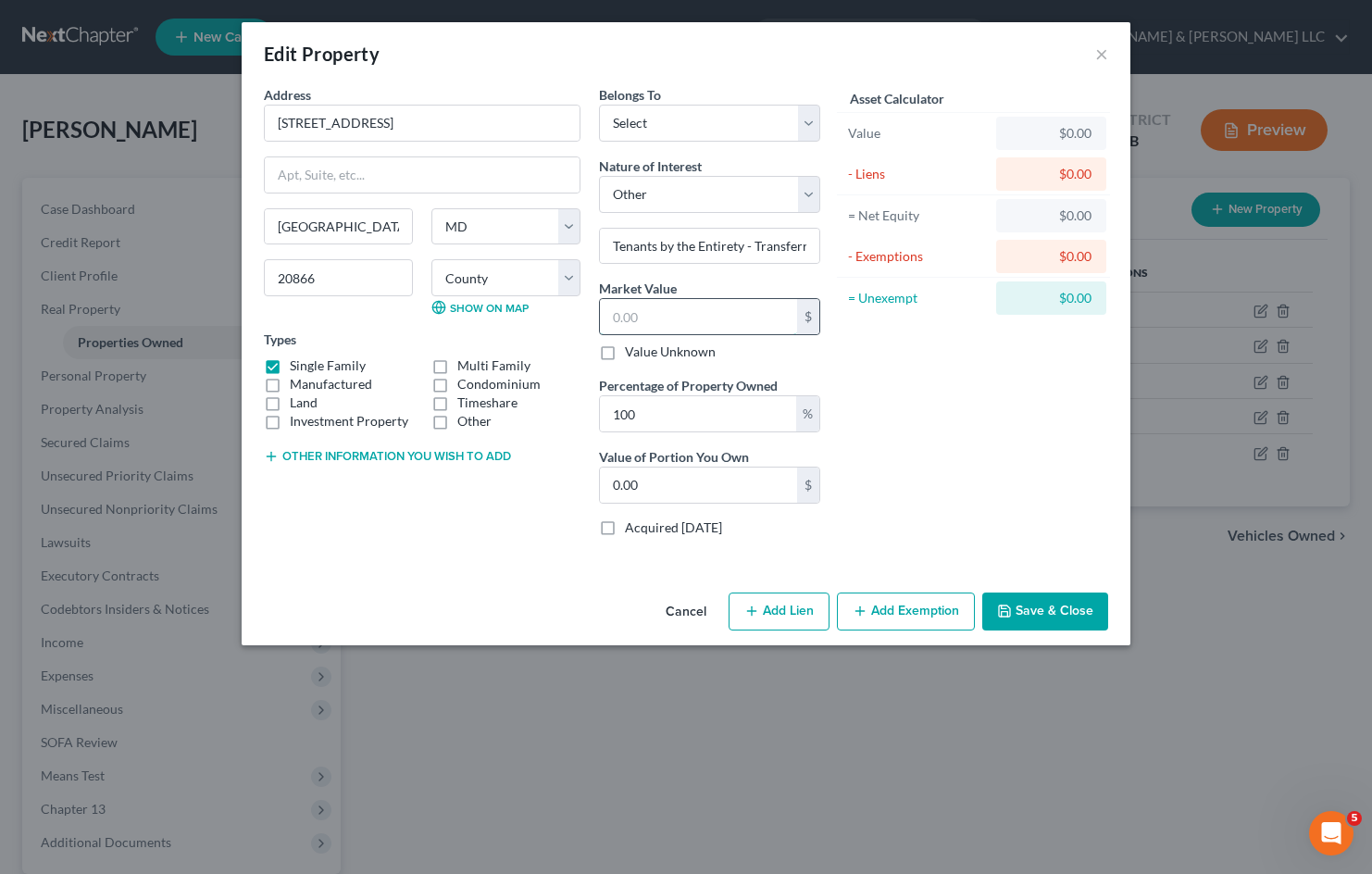
click at [702, 321] on input "text" at bounding box center [699, 316] width 198 height 35
type input "4"
type input "4.00"
type input "43"
type input "43.00"
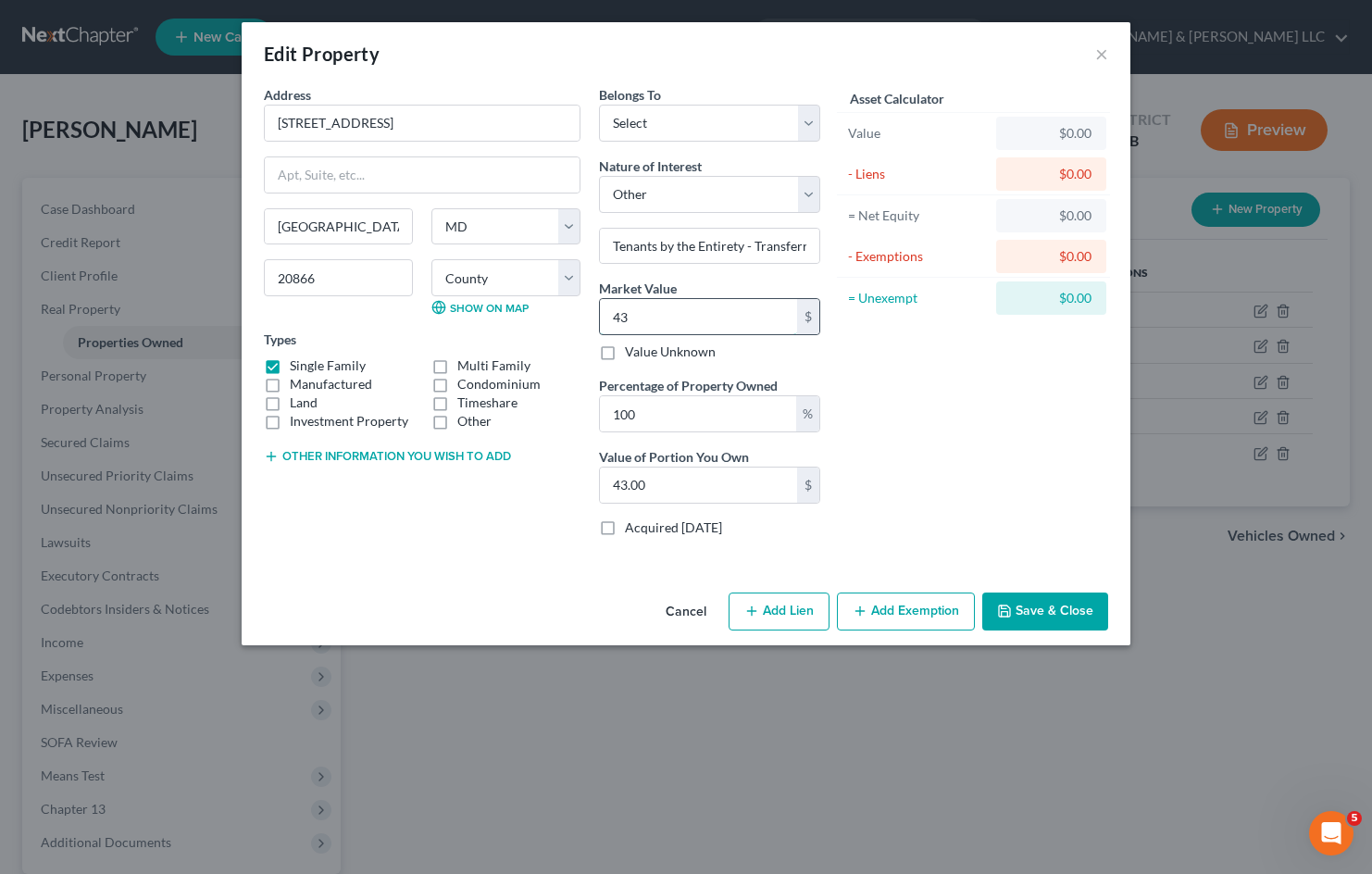
type input "431"
type input "431.00"
type input "4313"
type input "4,313.00"
type input "4,3131"
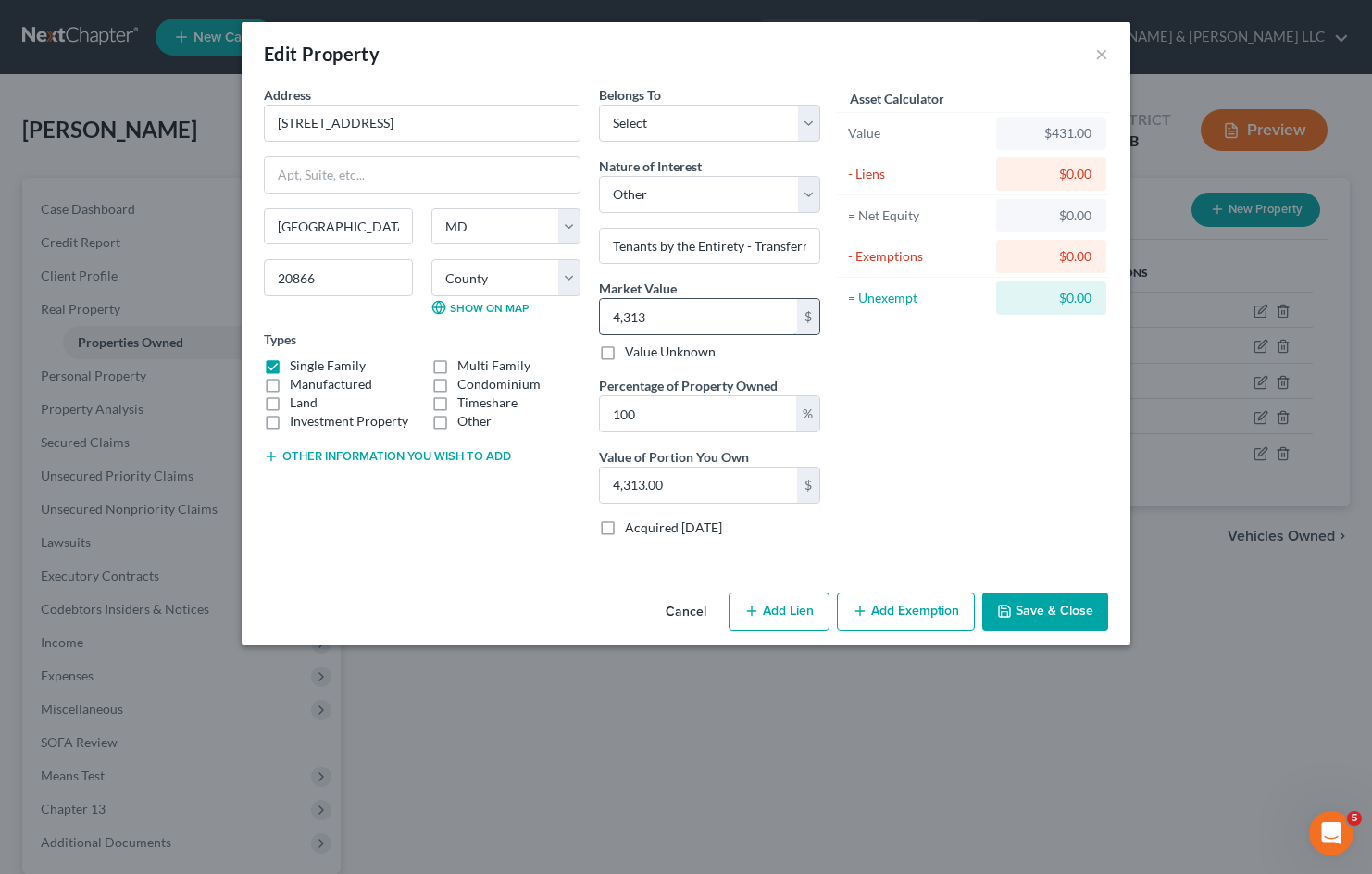
type input "43,131.00"
type input "43,1310"
type input "431,310.00"
type input "431,310"
click at [911, 384] on div "Asset Calculator Value $431,310.00 - Liens $0.00 = Net Equity $43,131.00 - Exem…" at bounding box center [973, 318] width 288 height 466
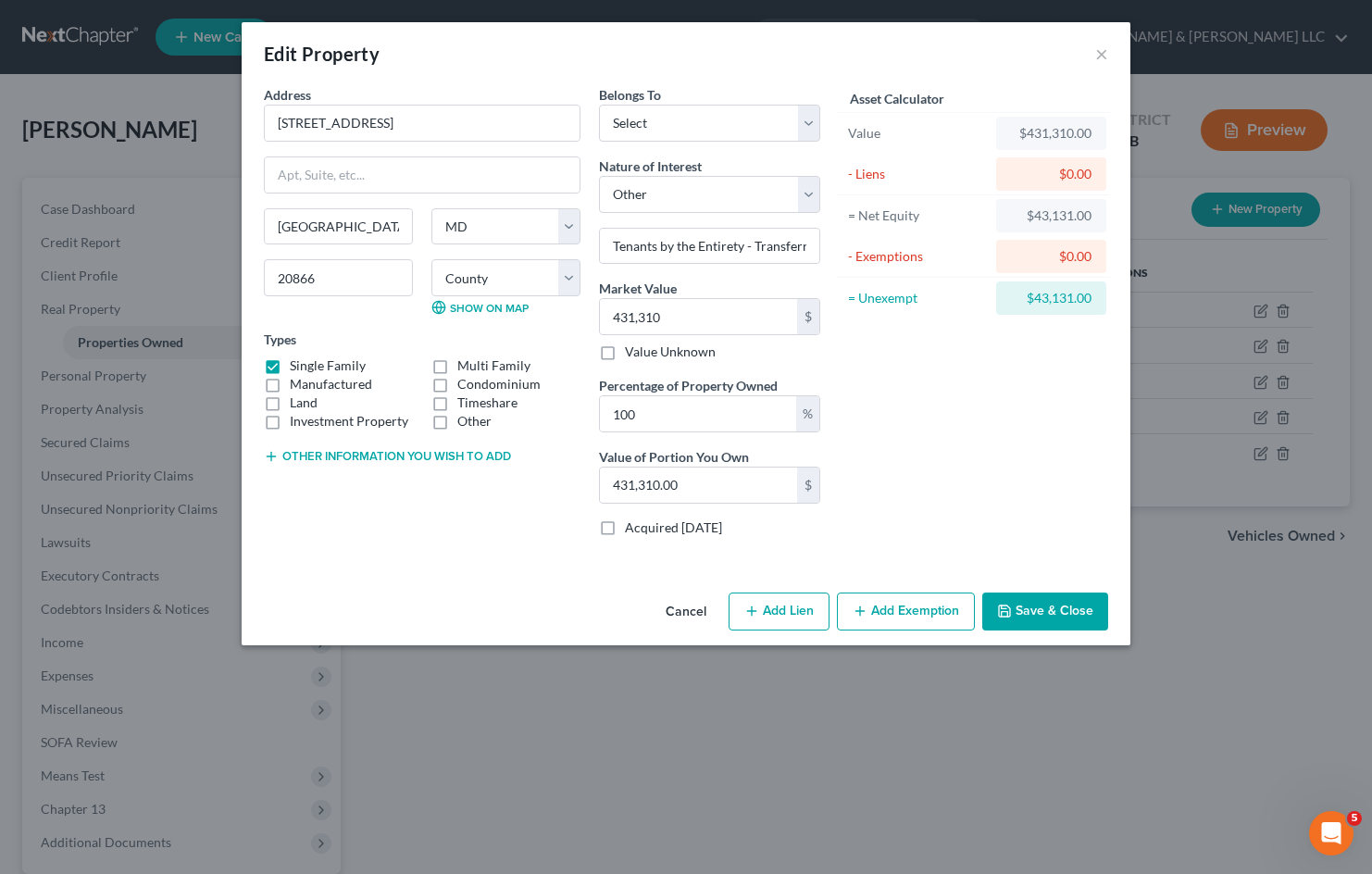
click at [1070, 604] on button "Save & Close" at bounding box center [1045, 612] width 126 height 39
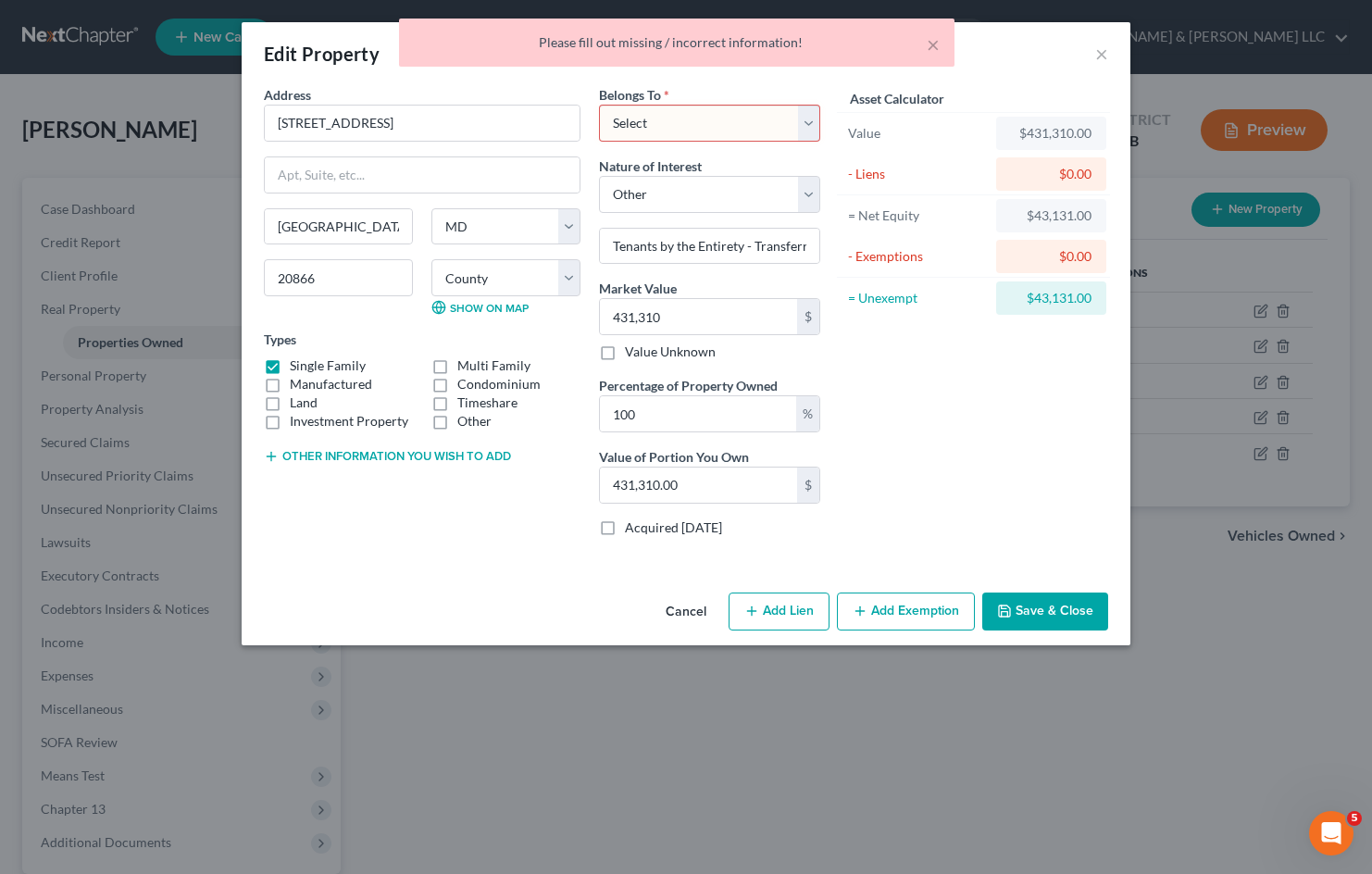
click at [785, 121] on select "Select Debtor 1 Only Debtor 2 Only Debtor 1 And Debtor 2 Only At Least One Of T…" at bounding box center [710, 123] width 221 height 37
select select "2"
click at [600, 104] on select "Select Debtor 1 Only Debtor 2 Only Debtor 1 And Debtor 2 Only At Least One Of T…" at bounding box center [710, 123] width 221 height 37
click at [811, 127] on select "Select Debtor 1 Only Debtor 2 Only Debtor 1 And Debtor 2 Only At Least One Of T…" at bounding box center [710, 123] width 221 height 37
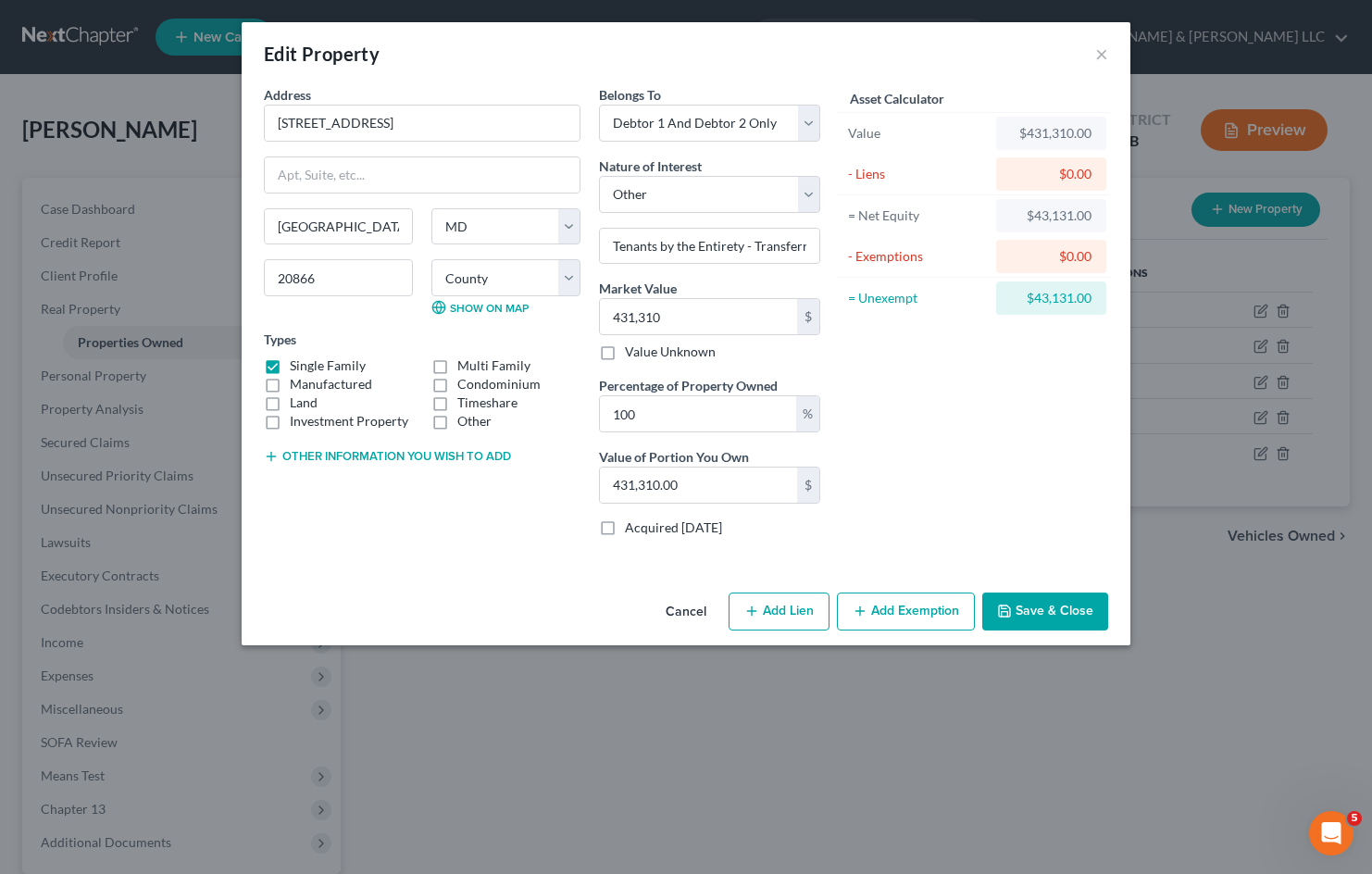
click at [1044, 489] on div "Asset Calculator Value $431,310.00 - Liens $0.00 = Net Equity $43,131.00 - Exem…" at bounding box center [973, 318] width 288 height 466
click at [1087, 612] on button "Save & Close" at bounding box center [1045, 612] width 126 height 39
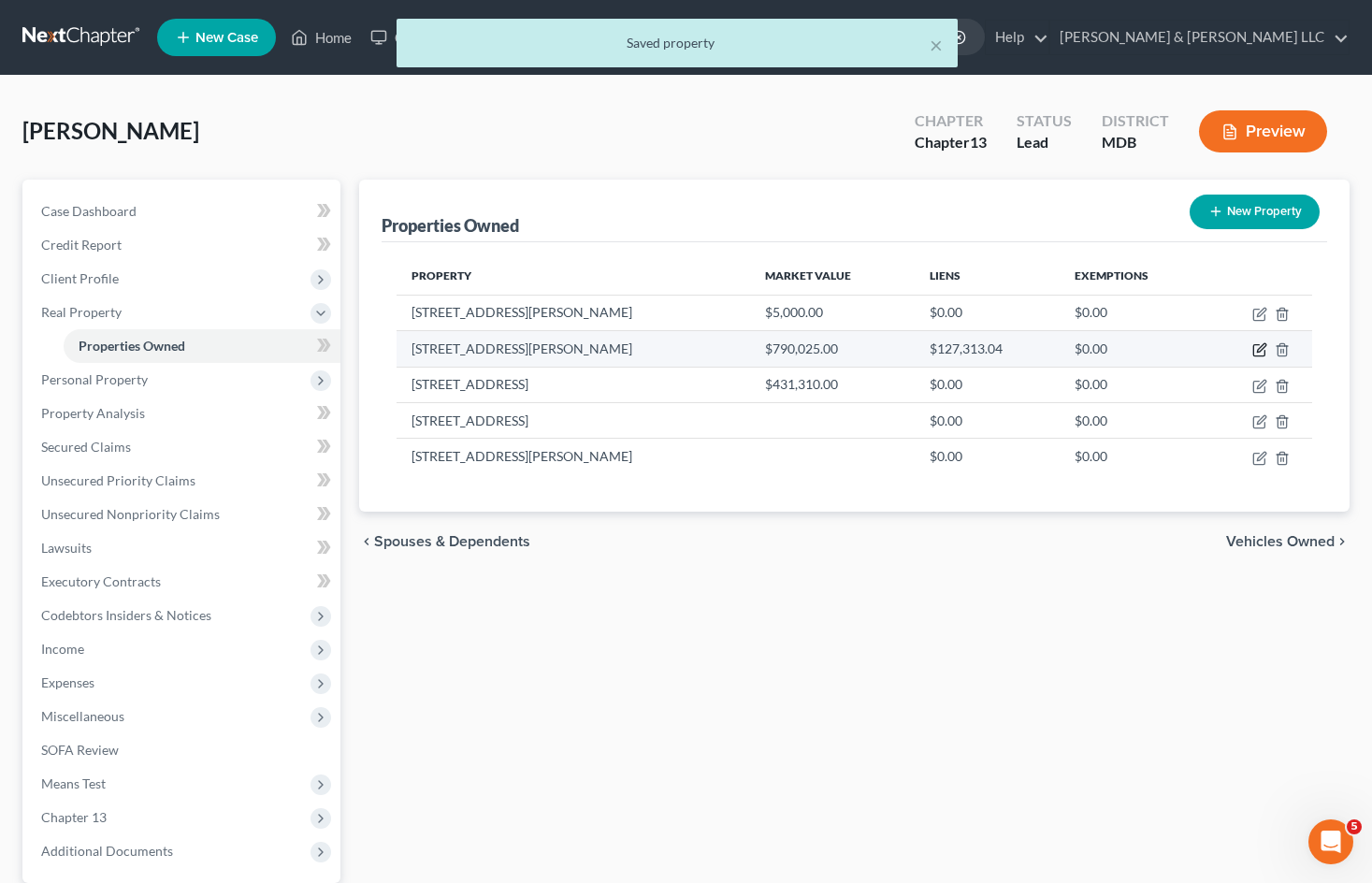
click at [1255, 348] on icon "button" at bounding box center [1260, 350] width 15 height 15
select select "21"
select select "2"
select select "7"
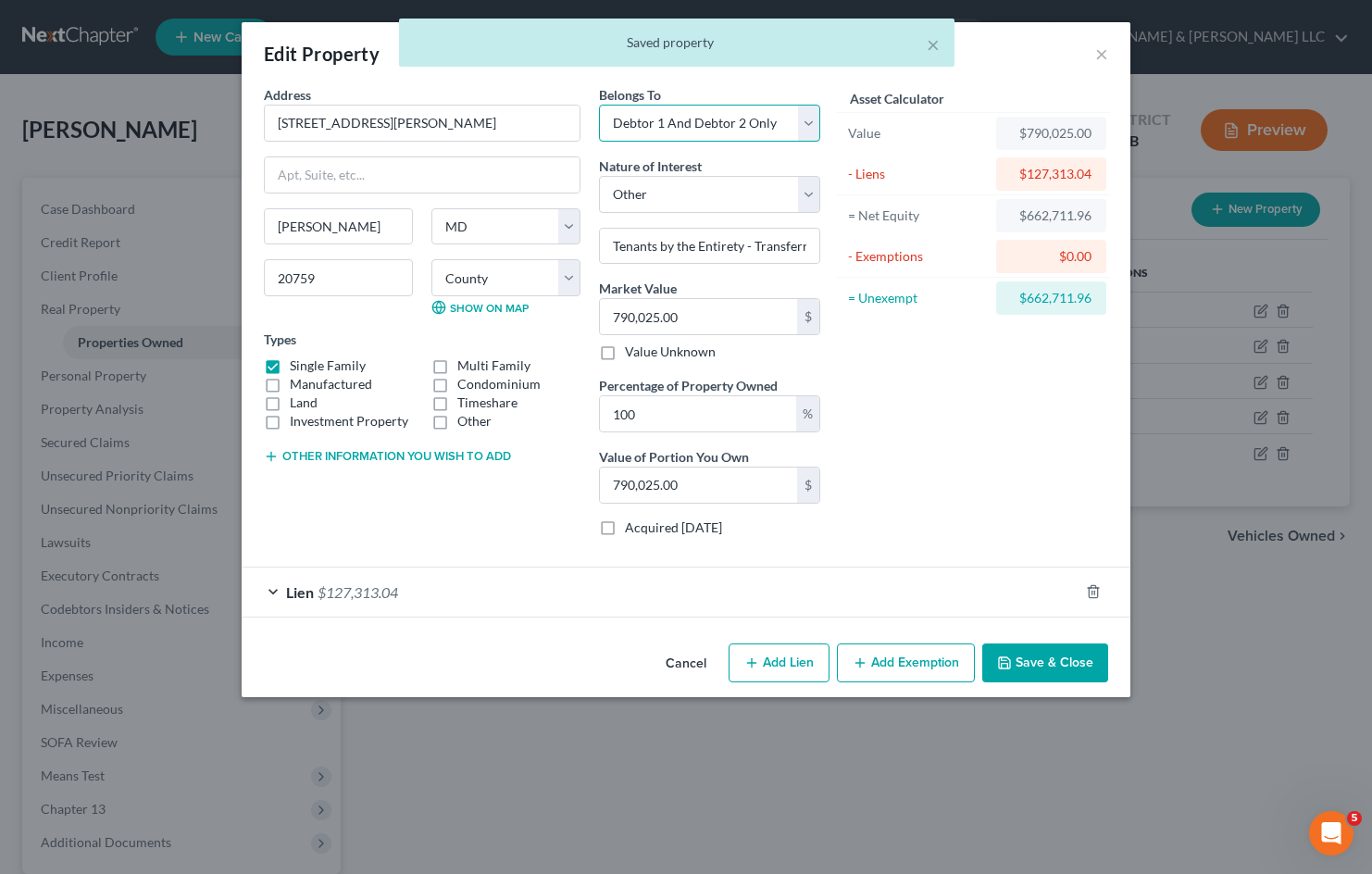
click at [749, 120] on select "Select Debtor 1 Only Debtor 2 Only Debtor 1 And Debtor 2 Only At Least One Of T…" at bounding box center [710, 123] width 221 height 37
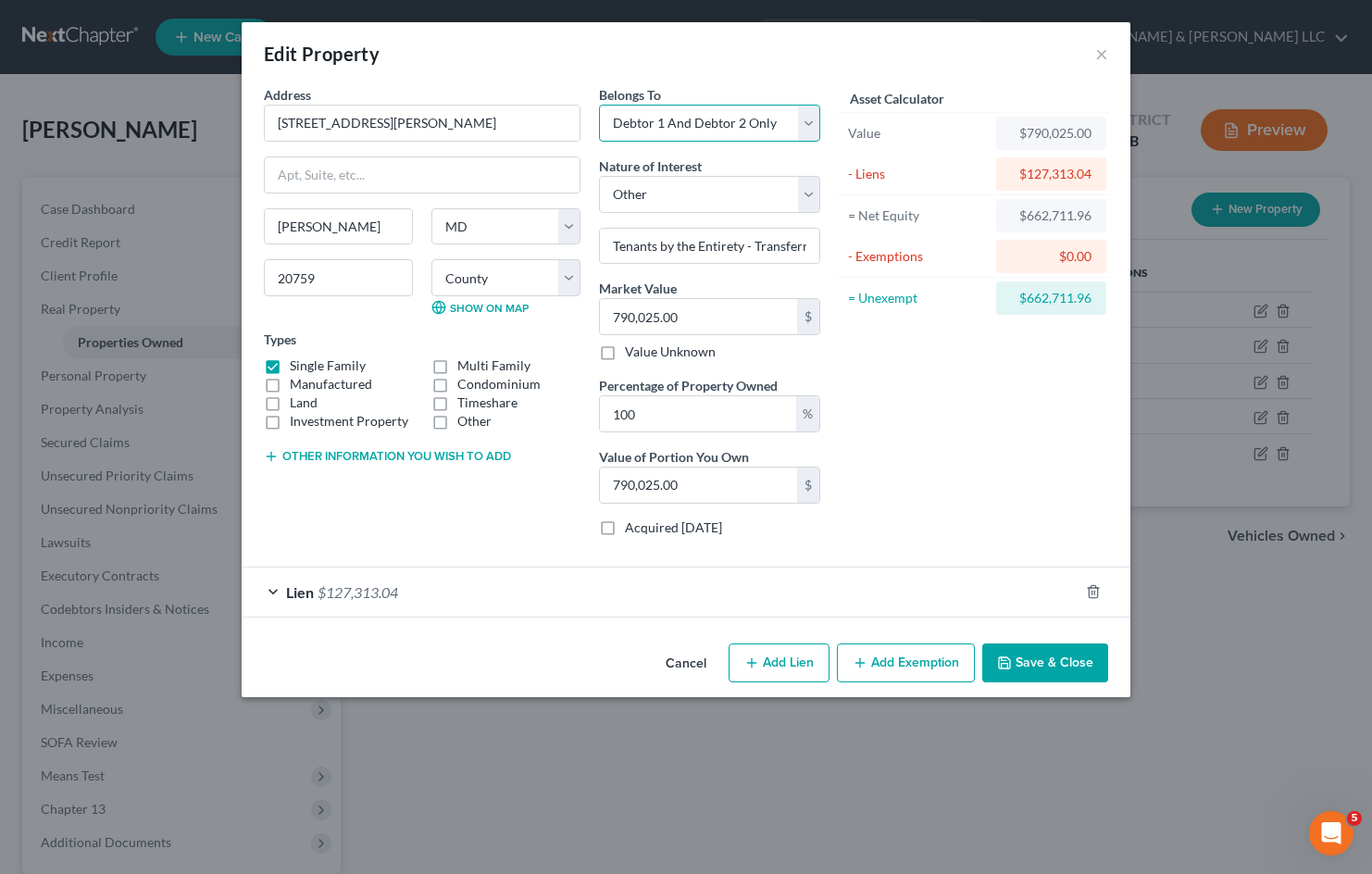
select select "3"
click at [600, 104] on select "Select Debtor 1 Only Debtor 2 Only Debtor 1 And Debtor 2 Only At Least One Of T…" at bounding box center [710, 123] width 221 height 37
click at [690, 657] on button "Cancel" at bounding box center [686, 663] width 70 height 37
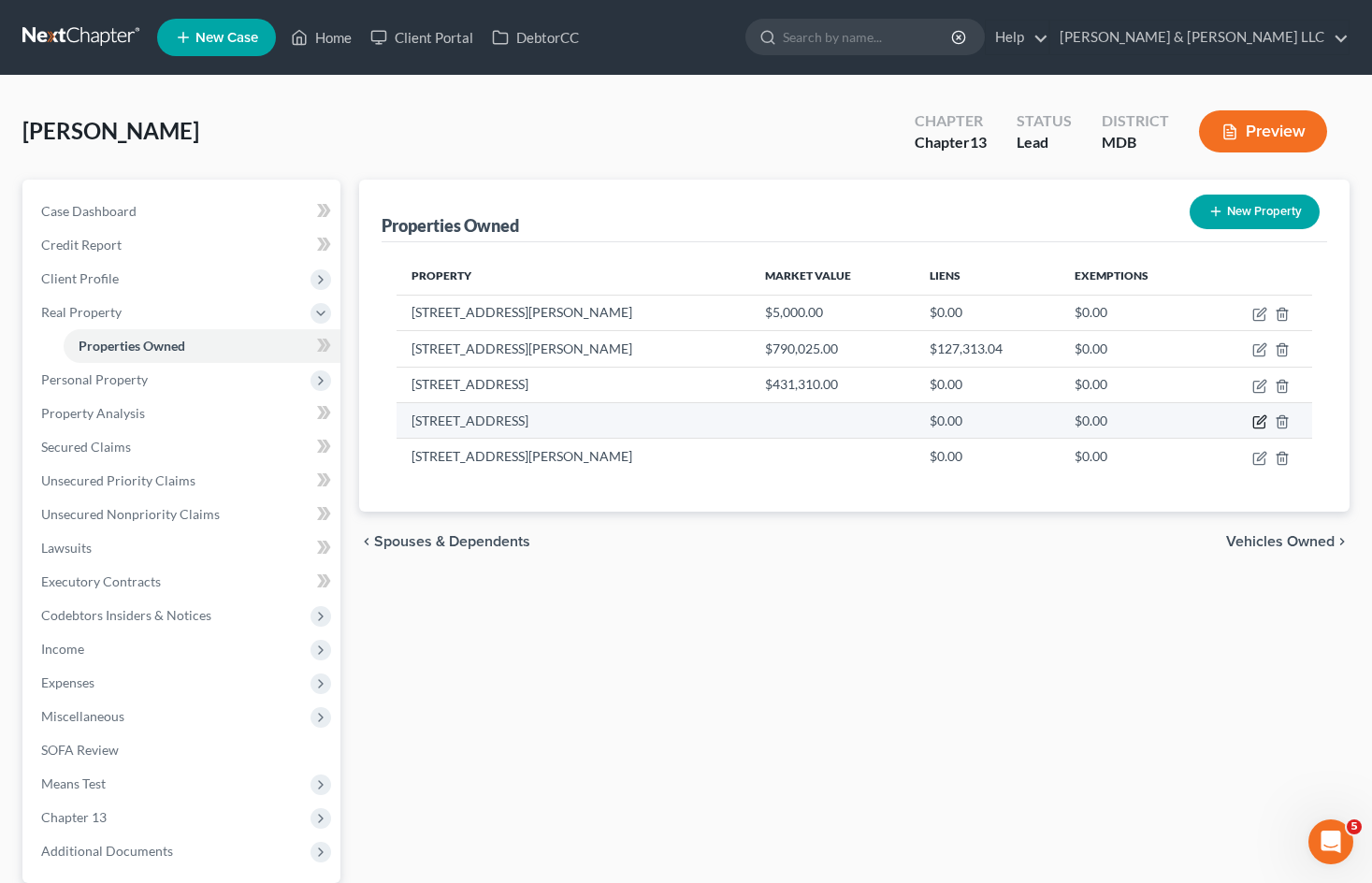
click at [1257, 420] on icon "button" at bounding box center [1260, 422] width 15 height 15
select select "21"
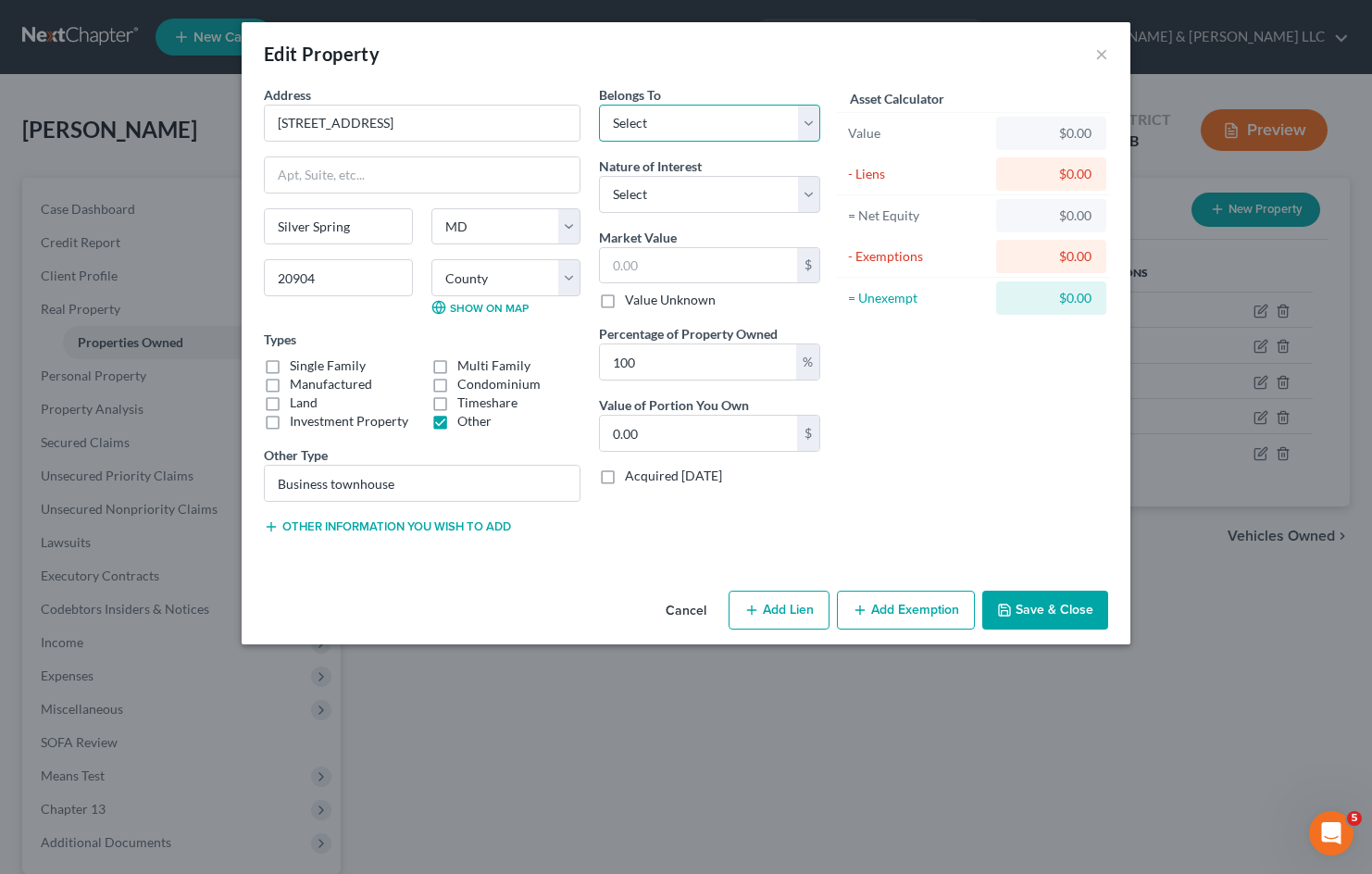
click at [750, 116] on select "Select Debtor 1 Only Debtor 2 Only Debtor 1 And Debtor 2 Only At Least One Of T…" at bounding box center [710, 123] width 221 height 37
select select "2"
click at [600, 104] on select "Select Debtor 1 Only Debtor 2 Only Debtor 1 And Debtor 2 Only At Least One Of T…" at bounding box center [710, 123] width 221 height 37
drag, startPoint x: 750, startPoint y: 200, endPoint x: 747, endPoint y: 212, distance: 12.4
click at [750, 200] on select "Select Fee Simple Joint Tenant Life Estate Equitable Interest Future Interest T…" at bounding box center [710, 194] width 221 height 37
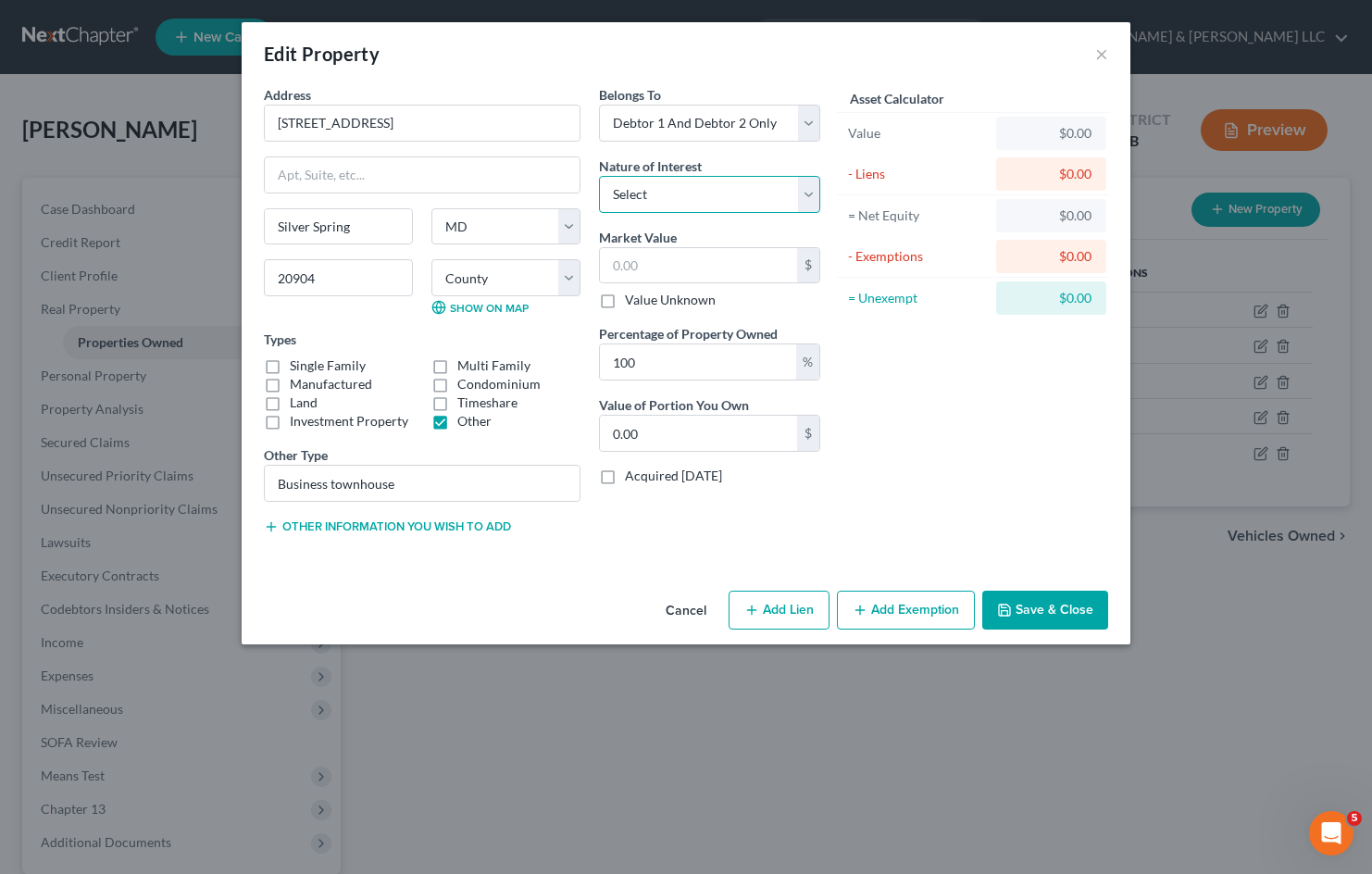
select select "7"
click at [600, 176] on select "Select Fee Simple Joint Tenant Life Estate Equitable Interest Future Interest T…" at bounding box center [710, 194] width 221 height 37
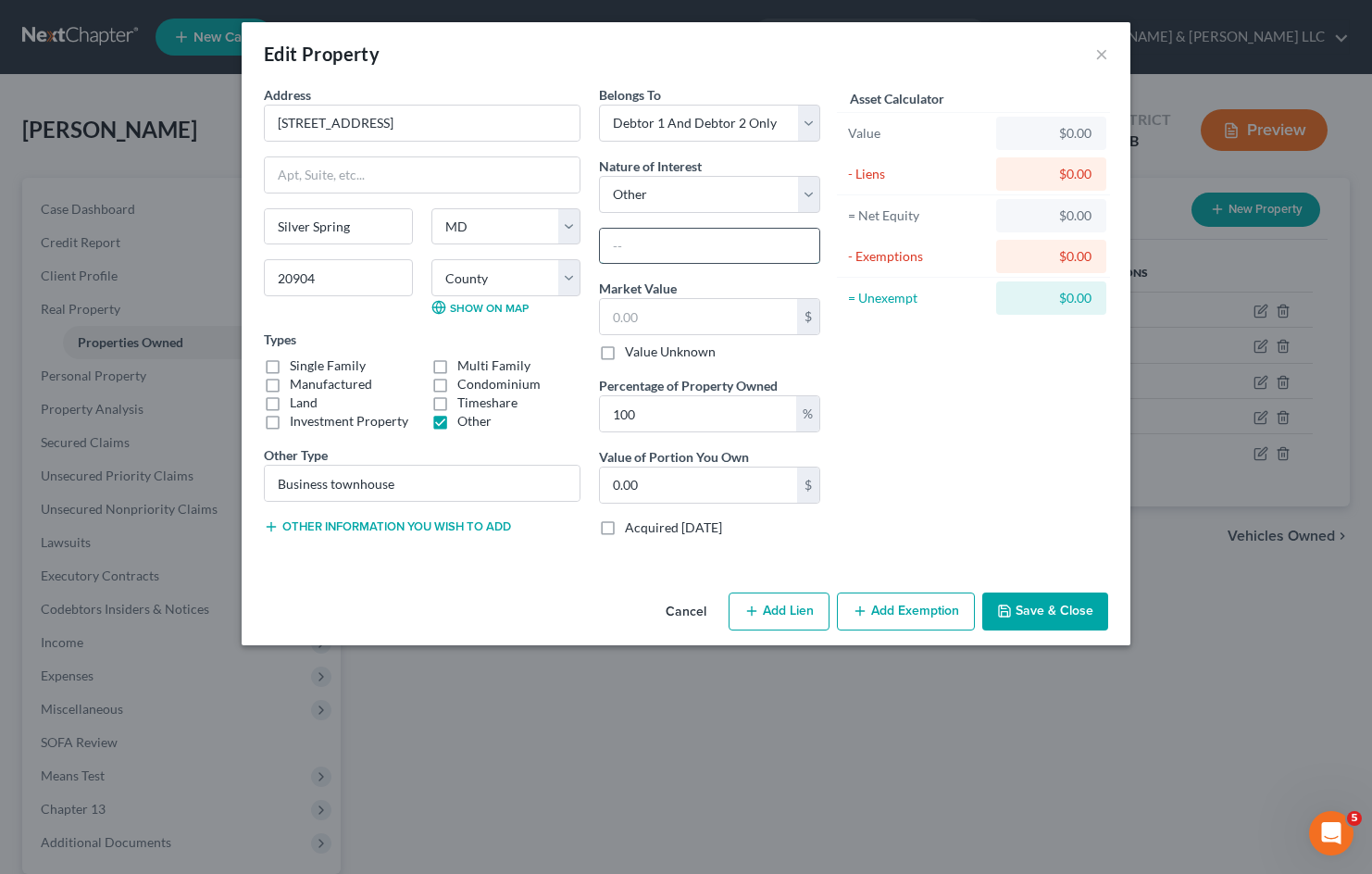
click at [691, 246] on input "text" at bounding box center [710, 246] width 219 height 35
paste input "Tenants by the Entirety - Transferred to [PERSON_NAME] Trust"
type input "Tenants by the Entirety - Transferred to [PERSON_NAME] Trust"
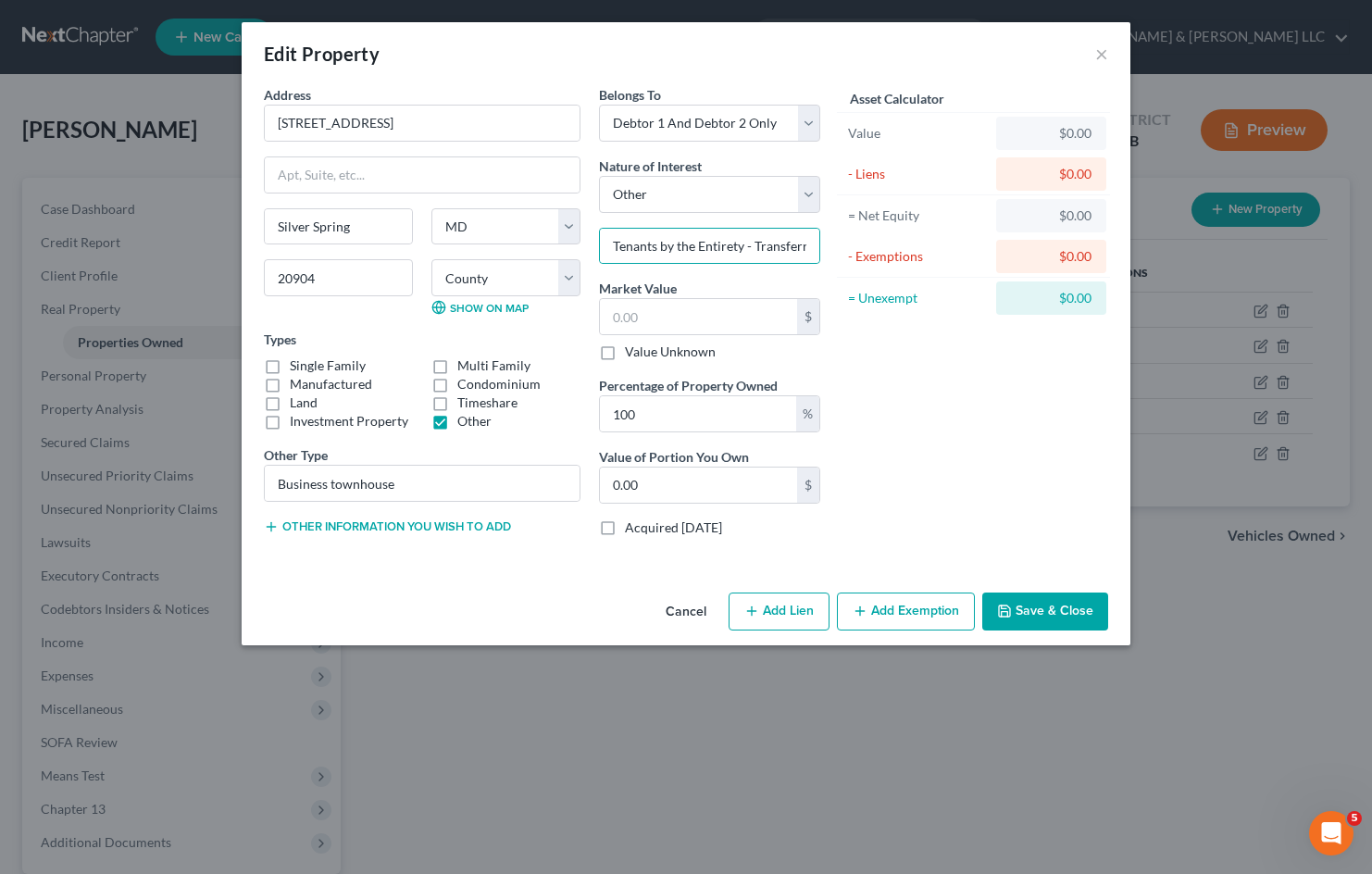
click at [625, 348] on label "Value Unknown" at bounding box center [671, 352] width 91 height 18
click at [633, 348] on input "Value Unknown" at bounding box center [638, 349] width 12 height 12
checkbox input "true"
type input "0.00"
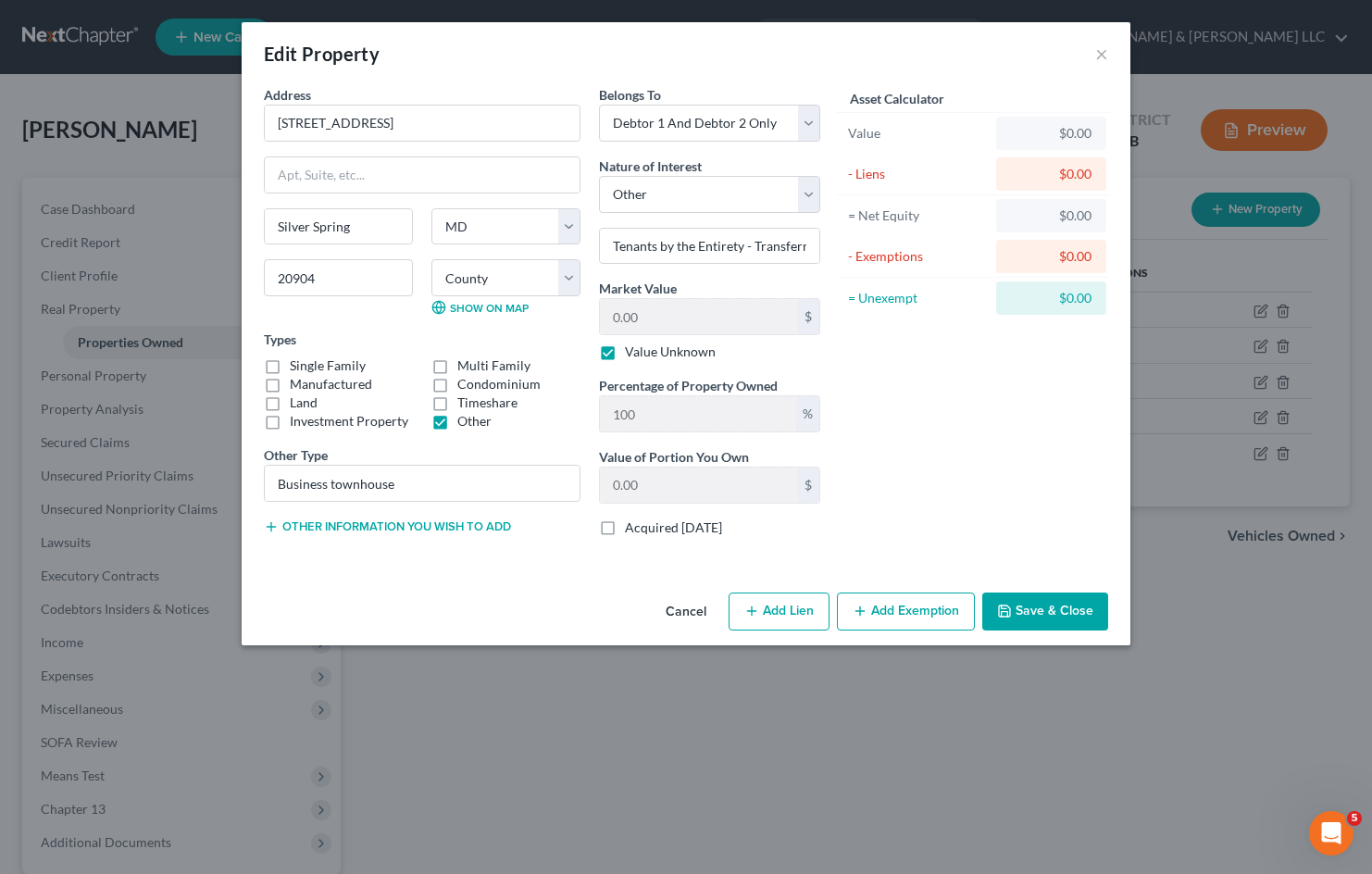
click at [1051, 610] on button "Save & Close" at bounding box center [1045, 612] width 126 height 39
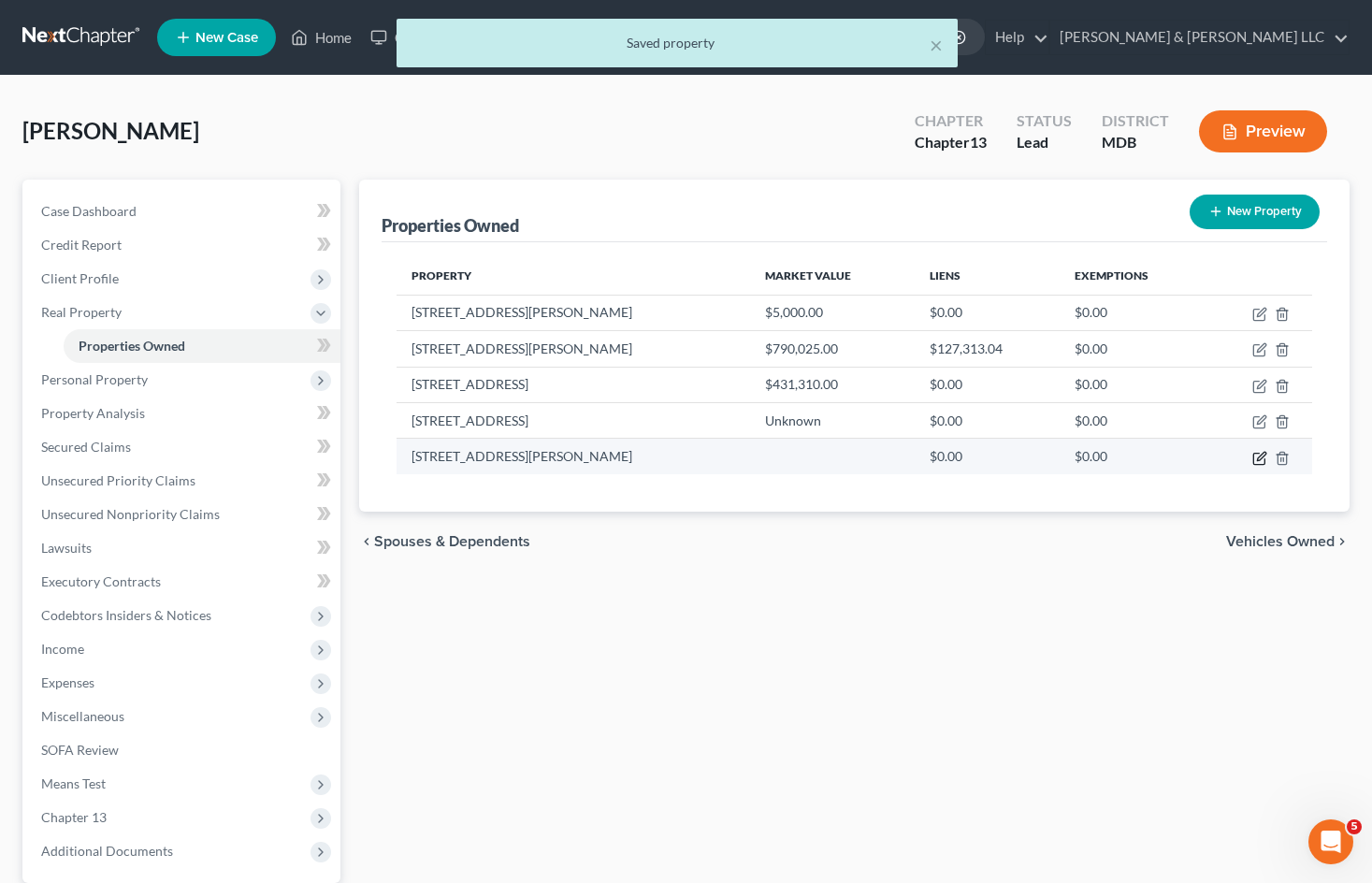
click at [1258, 459] on icon "button" at bounding box center [1261, 456] width 9 height 9
select select "9"
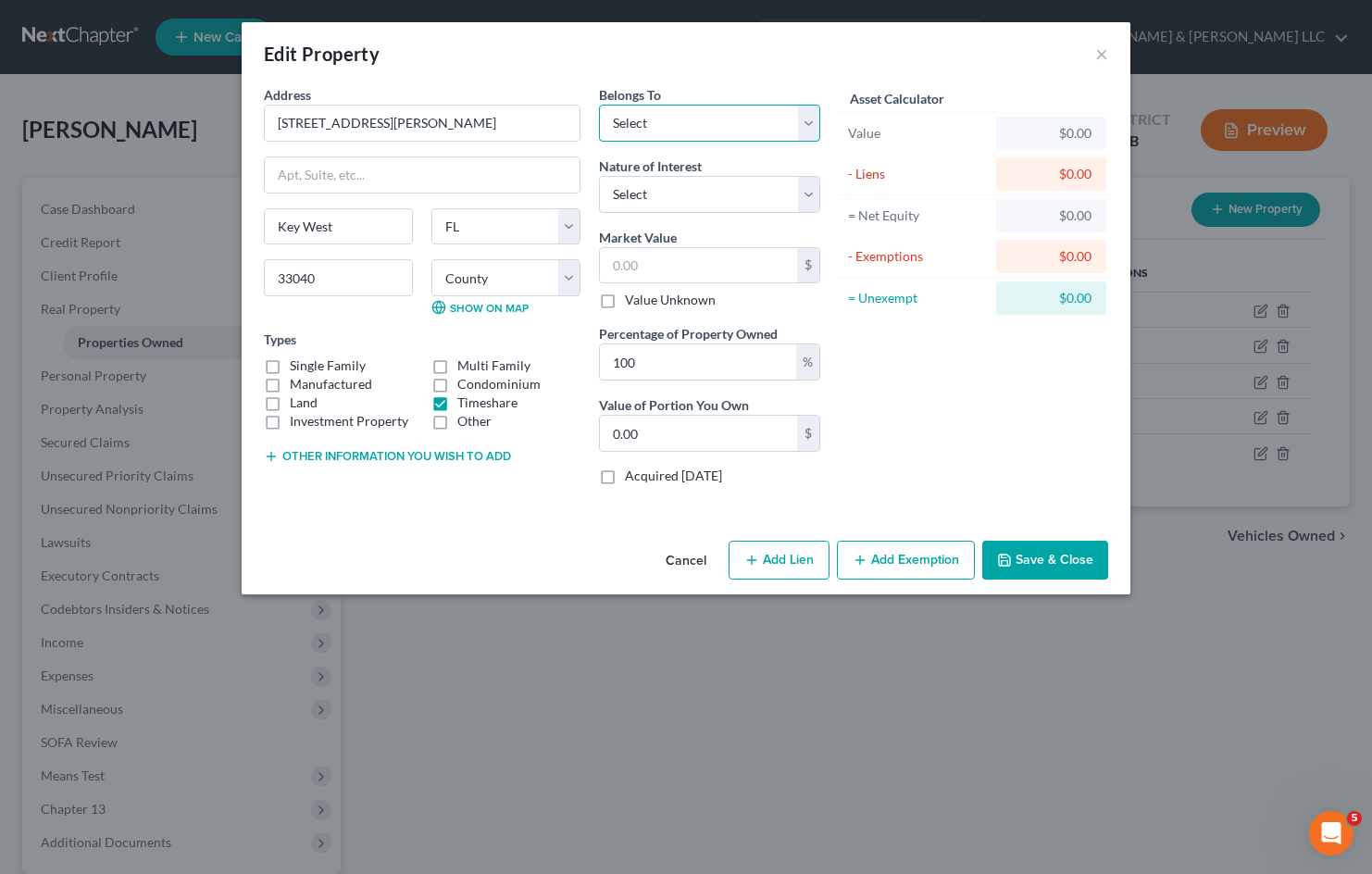
click at [806, 122] on select "Select Debtor 1 Only Debtor 2 Only Debtor 1 And Debtor 2 Only At Least One Of T…" at bounding box center [710, 123] width 221 height 37
select select "3"
click at [600, 104] on select "Select Debtor 1 Only Debtor 2 Only Debtor 1 And Debtor 2 Only At Least One Of T…" at bounding box center [710, 123] width 221 height 37
click at [805, 195] on select "Select Fee Simple Joint Tenant Life Estate Equitable Interest Future Interest T…" at bounding box center [710, 194] width 221 height 37
click at [600, 176] on select "Select Fee Simple Joint Tenant Life Estate Equitable Interest Future Interest T…" at bounding box center [710, 194] width 221 height 37
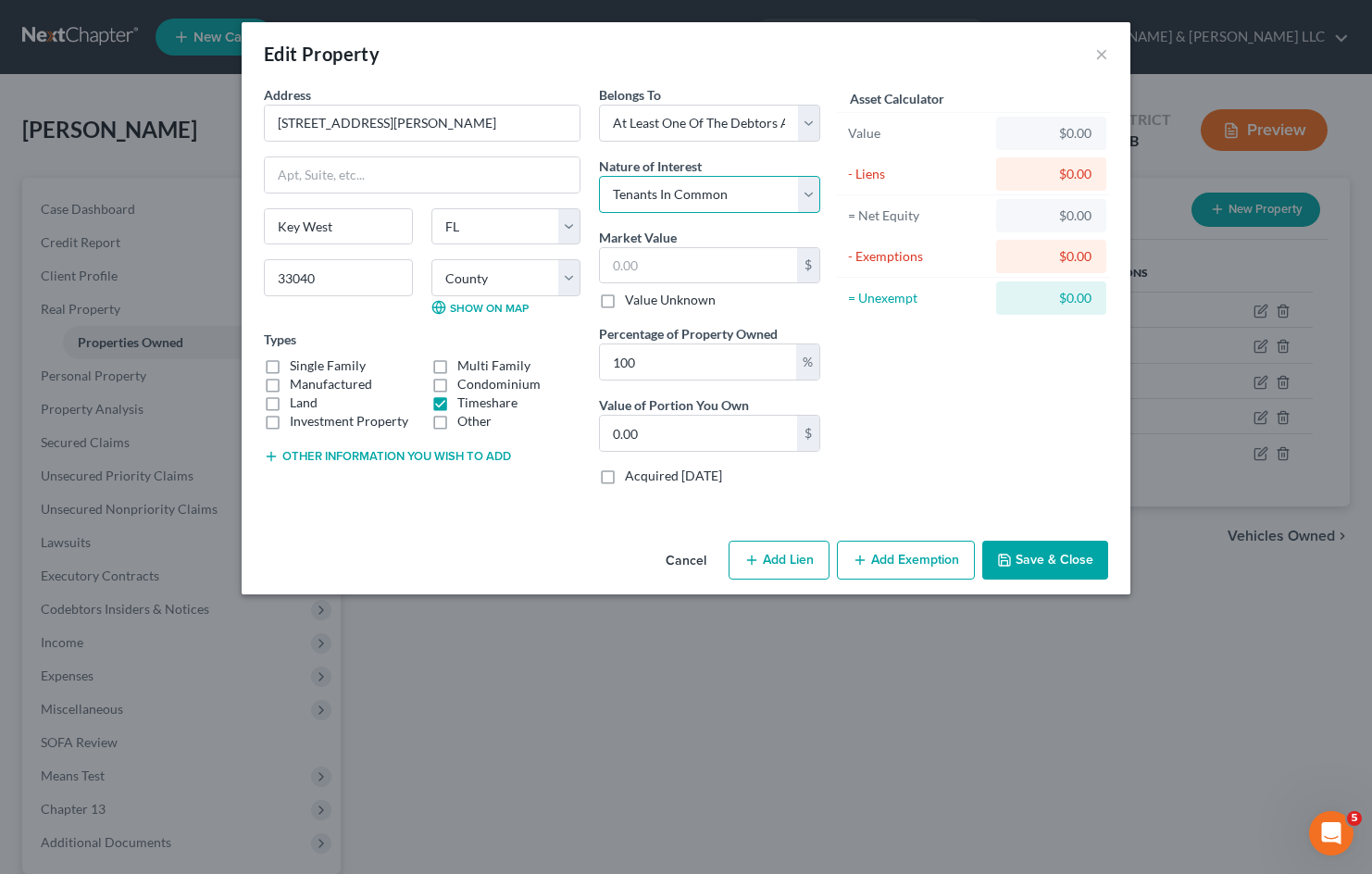
click at [806, 190] on select "Select Fee Simple Joint Tenant Life Estate Equitable Interest Future Interest T…" at bounding box center [710, 194] width 221 height 37
select select "7"
click at [600, 176] on select "Select Fee Simple Joint Tenant Life Estate Equitable Interest Future Interest T…" at bounding box center [710, 194] width 221 height 37
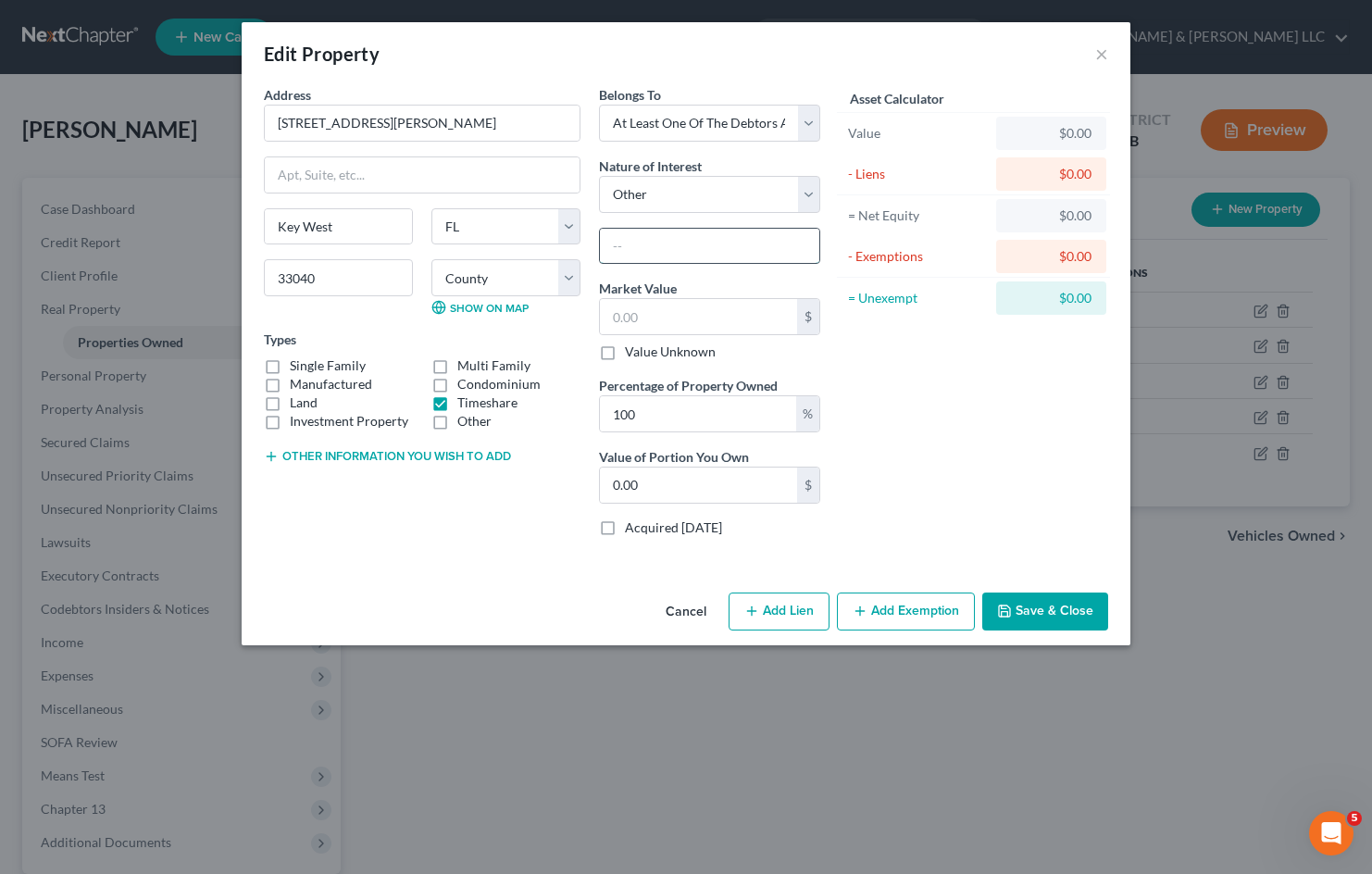
click at [675, 246] on input "text" at bounding box center [710, 246] width 219 height 35
type input "T"
click at [808, 189] on select "Select Fee Simple Joint Tenant Life Estate Equitable Interest Future Interest T…" at bounding box center [710, 194] width 221 height 37
select select "6"
click at [600, 176] on select "Select Fee Simple Joint Tenant Life Estate Equitable Interest Future Interest T…" at bounding box center [710, 194] width 221 height 37
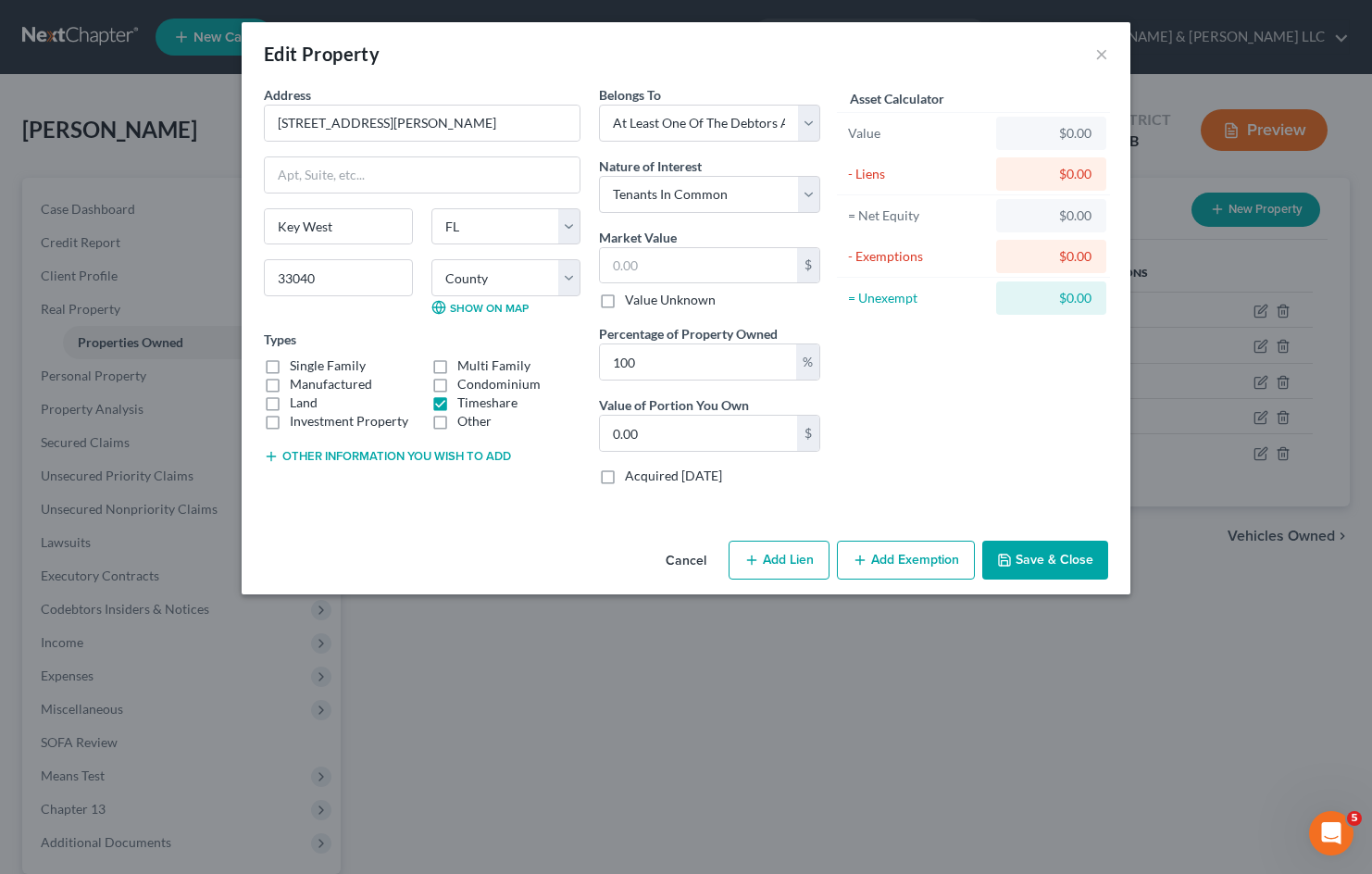
click at [1010, 404] on div "Asset Calculator Value $0.00 - Liens $0.00 = Net Equity $0.00 - Exemptions $0.0…" at bounding box center [973, 293] width 288 height 415
click at [1043, 563] on button "Save & Close" at bounding box center [1045, 560] width 126 height 39
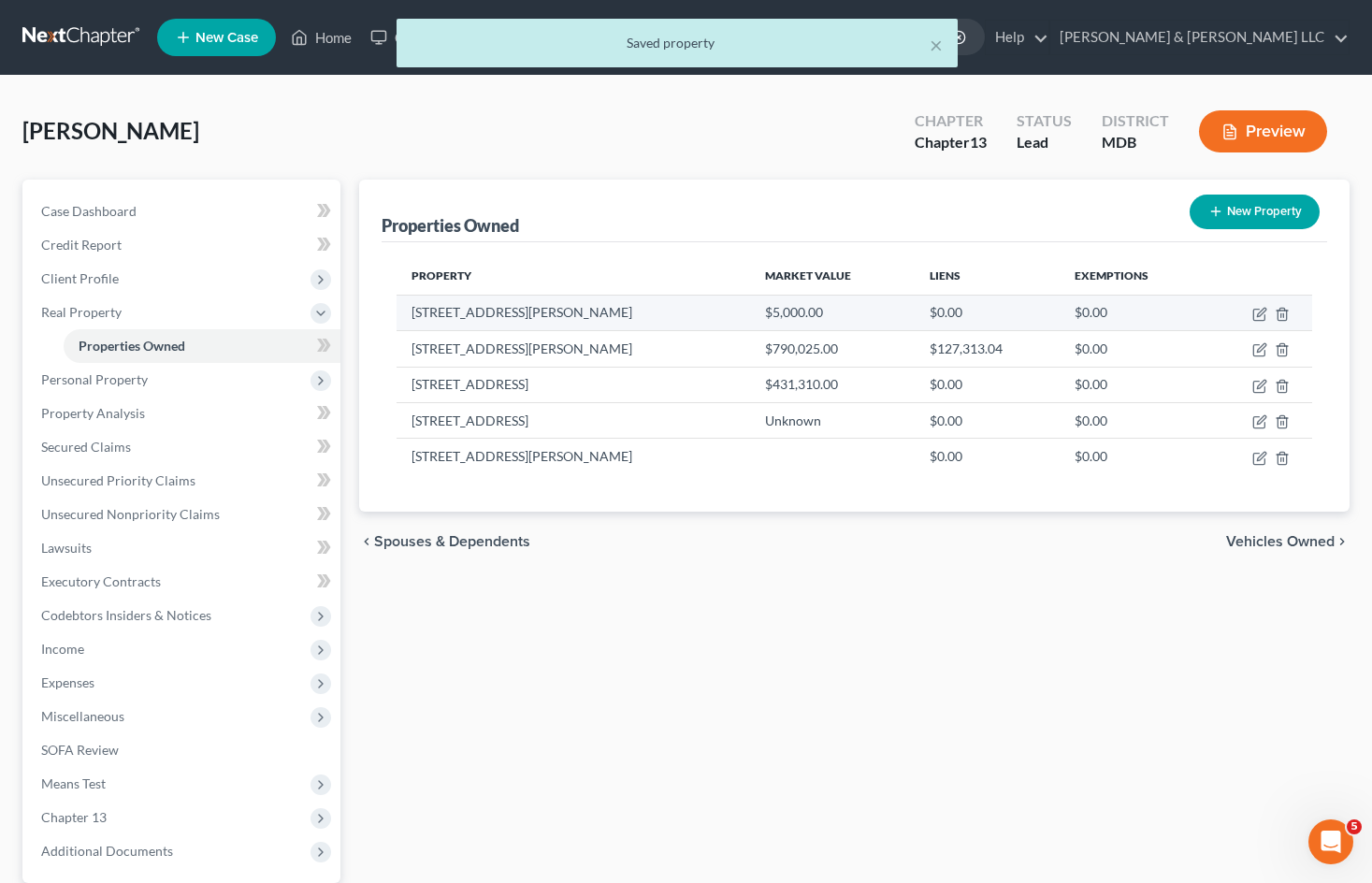
click at [1251, 308] on td at bounding box center [1259, 312] width 106 height 36
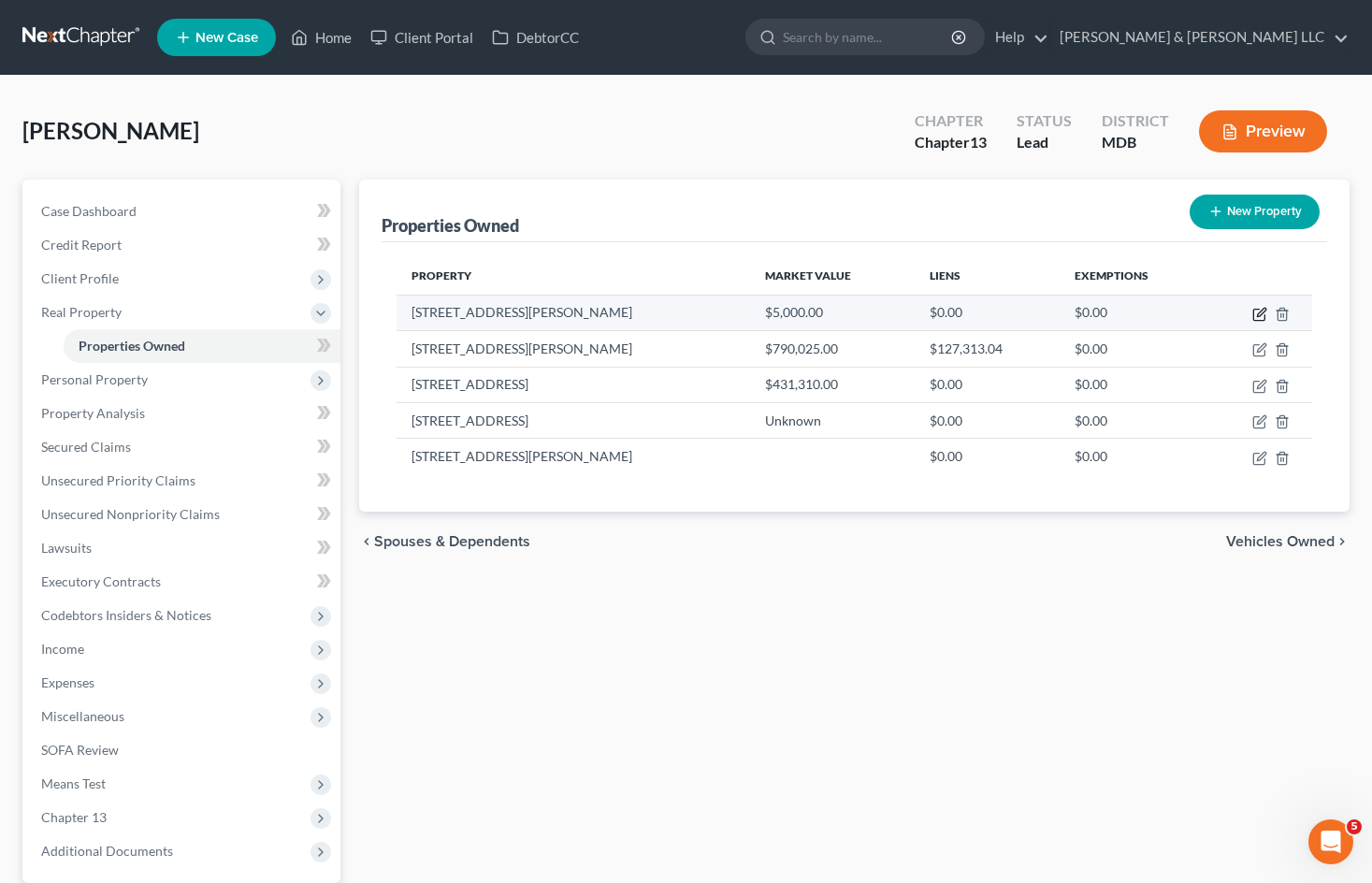
click at [1255, 313] on icon "button" at bounding box center [1260, 315] width 15 height 15
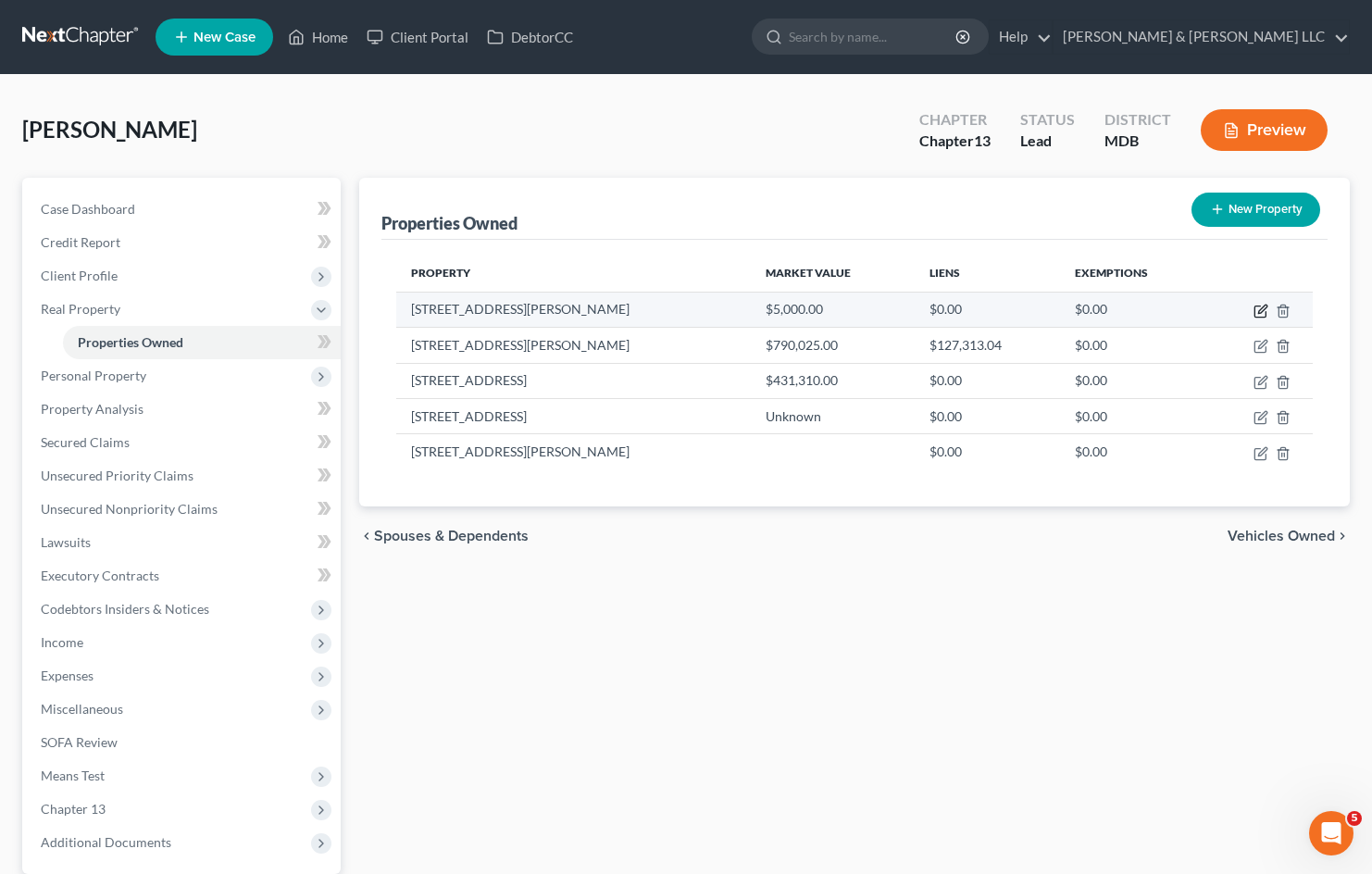
select select "9"
select select "3"
select select "7"
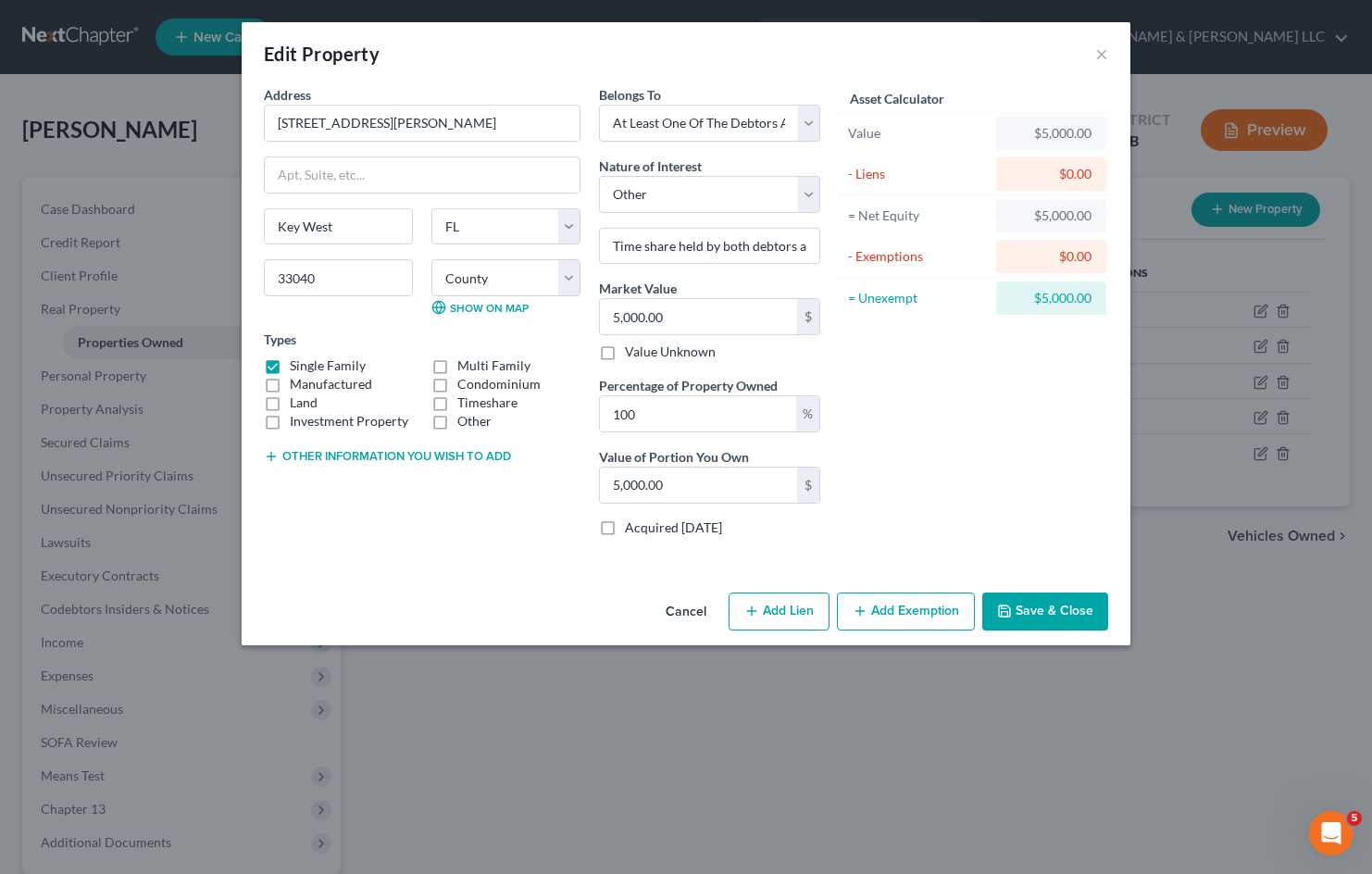
click at [290, 364] on label "Single Family" at bounding box center [328, 365] width 76 height 18
click at [297, 364] on input "Single Family" at bounding box center [303, 362] width 12 height 12
checkbox input "false"
click at [457, 406] on label "Timeshare" at bounding box center [486, 402] width 60 height 18
click at [465, 406] on input "Timeshare" at bounding box center [470, 399] width 12 height 12
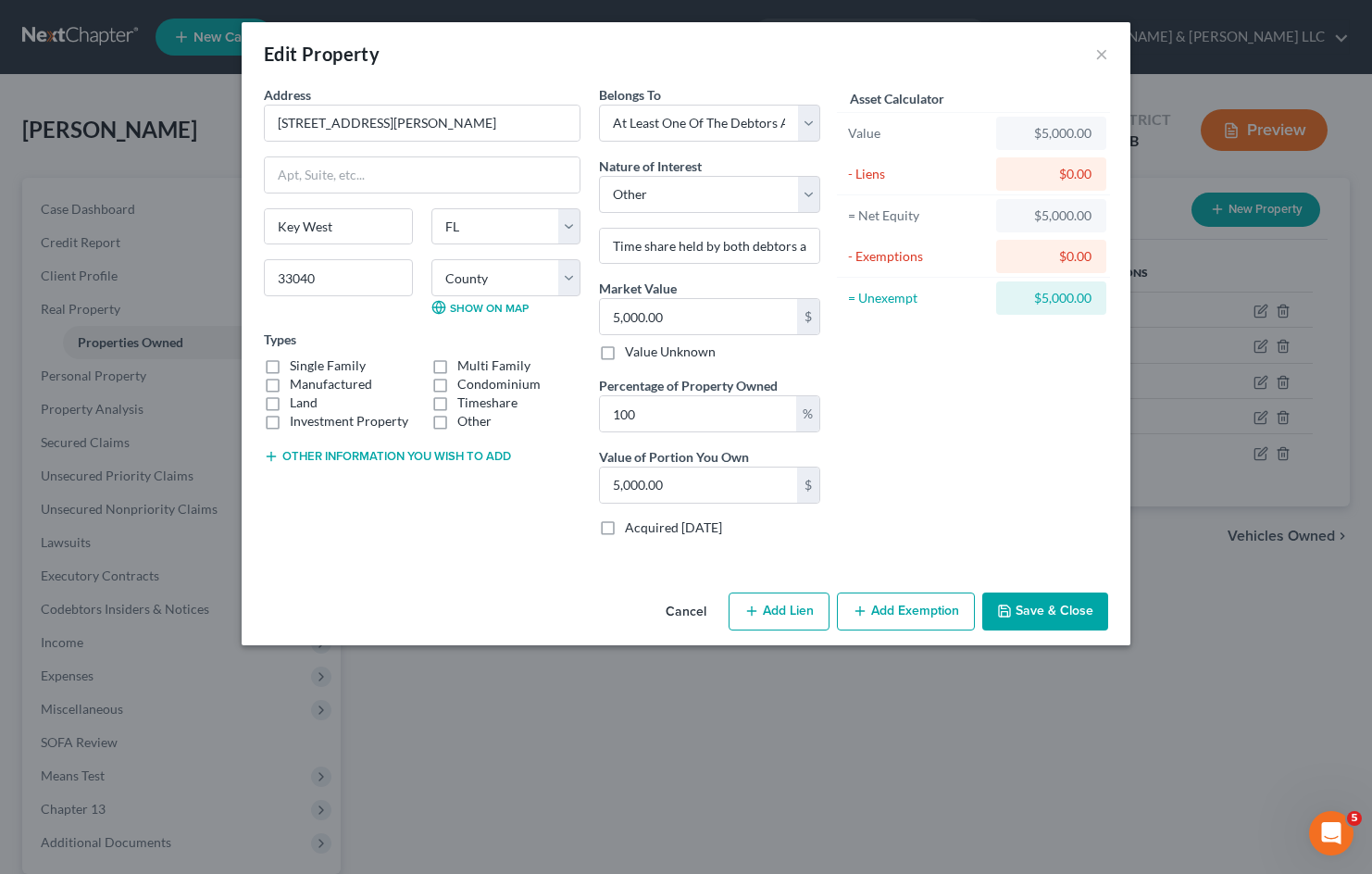
checkbox input "true"
click at [1044, 610] on button "Save & Close" at bounding box center [1045, 612] width 126 height 39
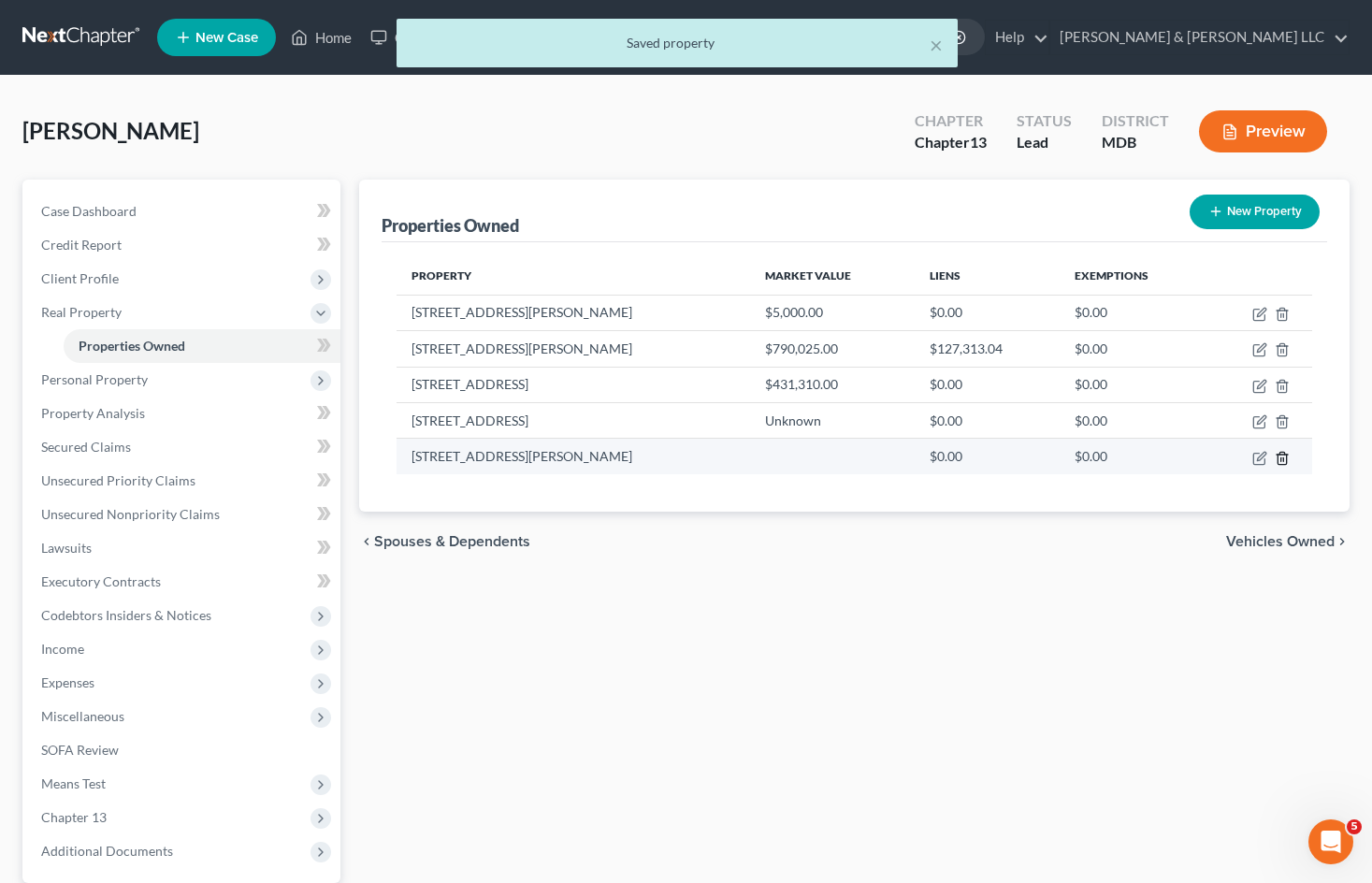
click at [1286, 461] on icon "button" at bounding box center [1281, 458] width 9 height 12
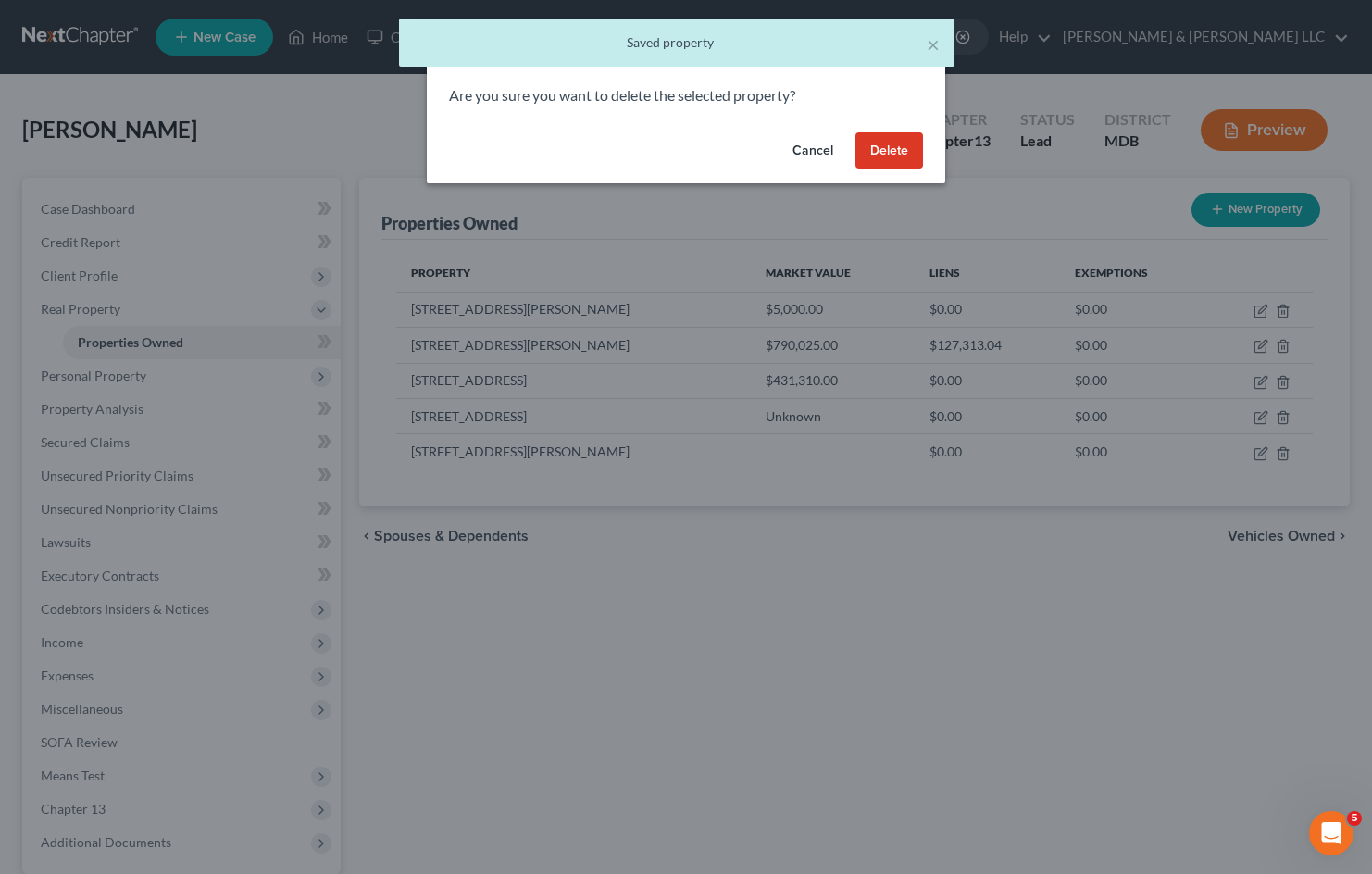
click at [890, 148] on button "Delete" at bounding box center [888, 150] width 67 height 37
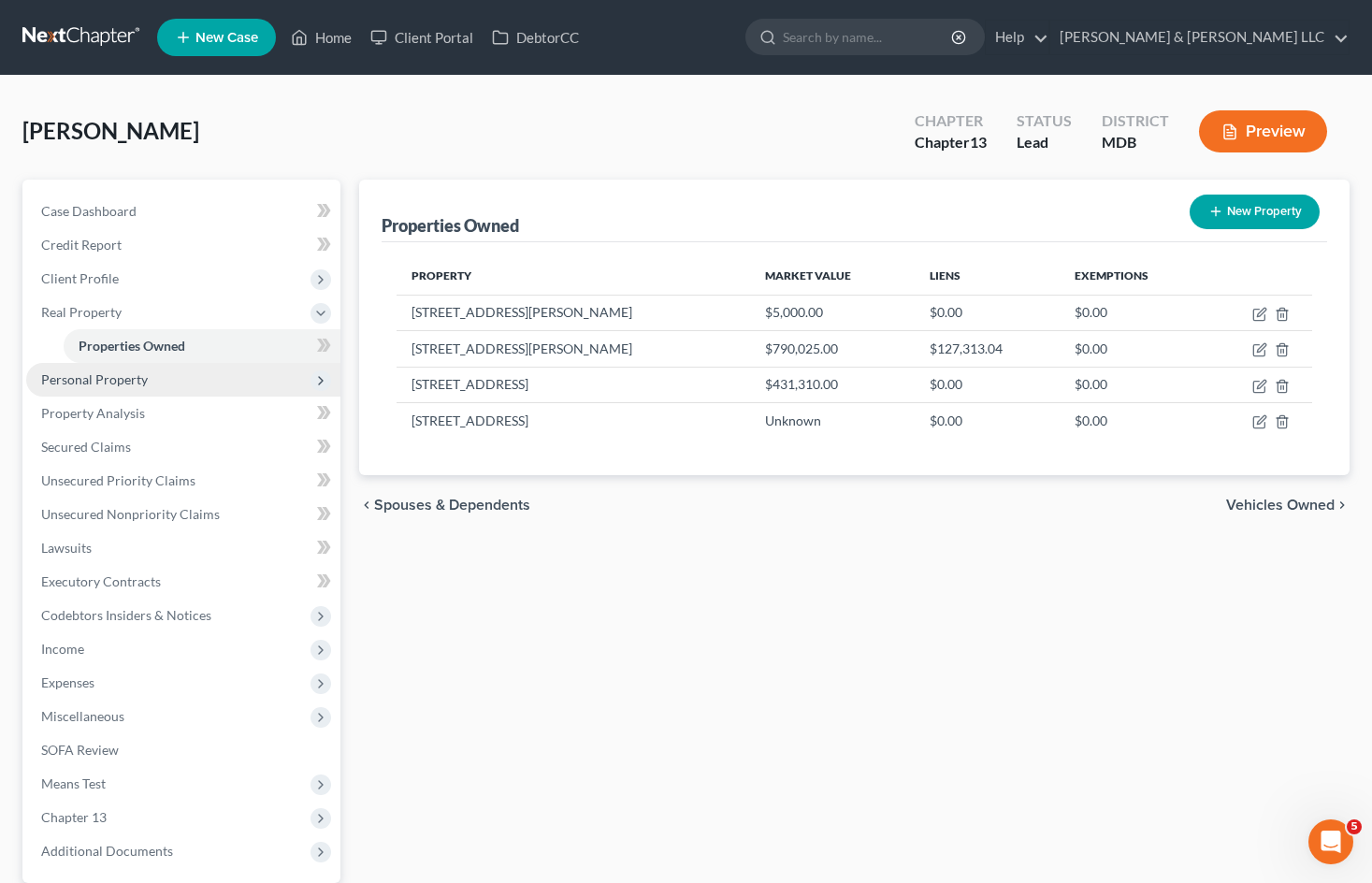
click at [174, 379] on span "Personal Property" at bounding box center [182, 379] width 314 height 34
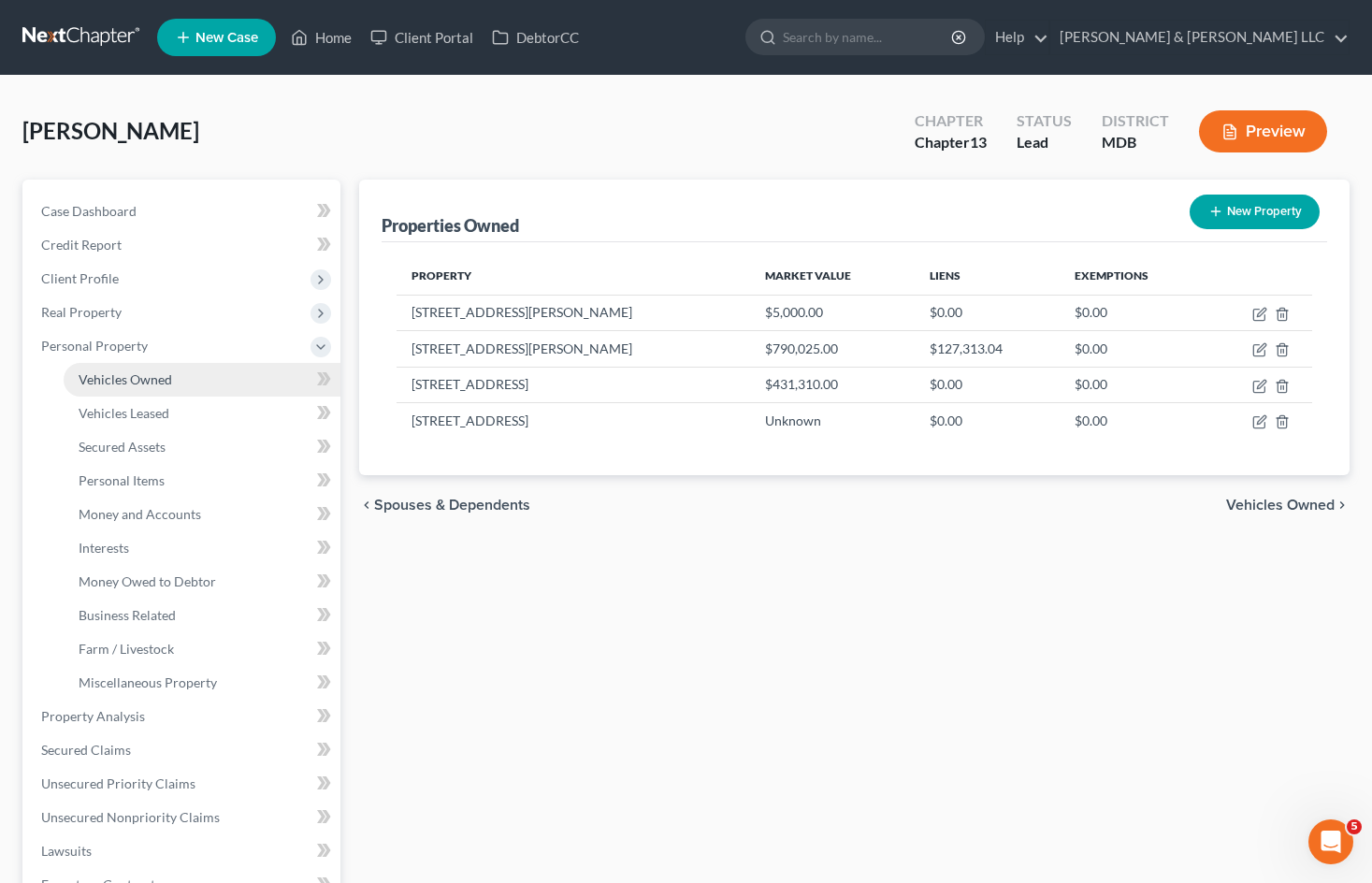
click at [174, 382] on link "Vehicles Owned" at bounding box center [201, 379] width 276 height 34
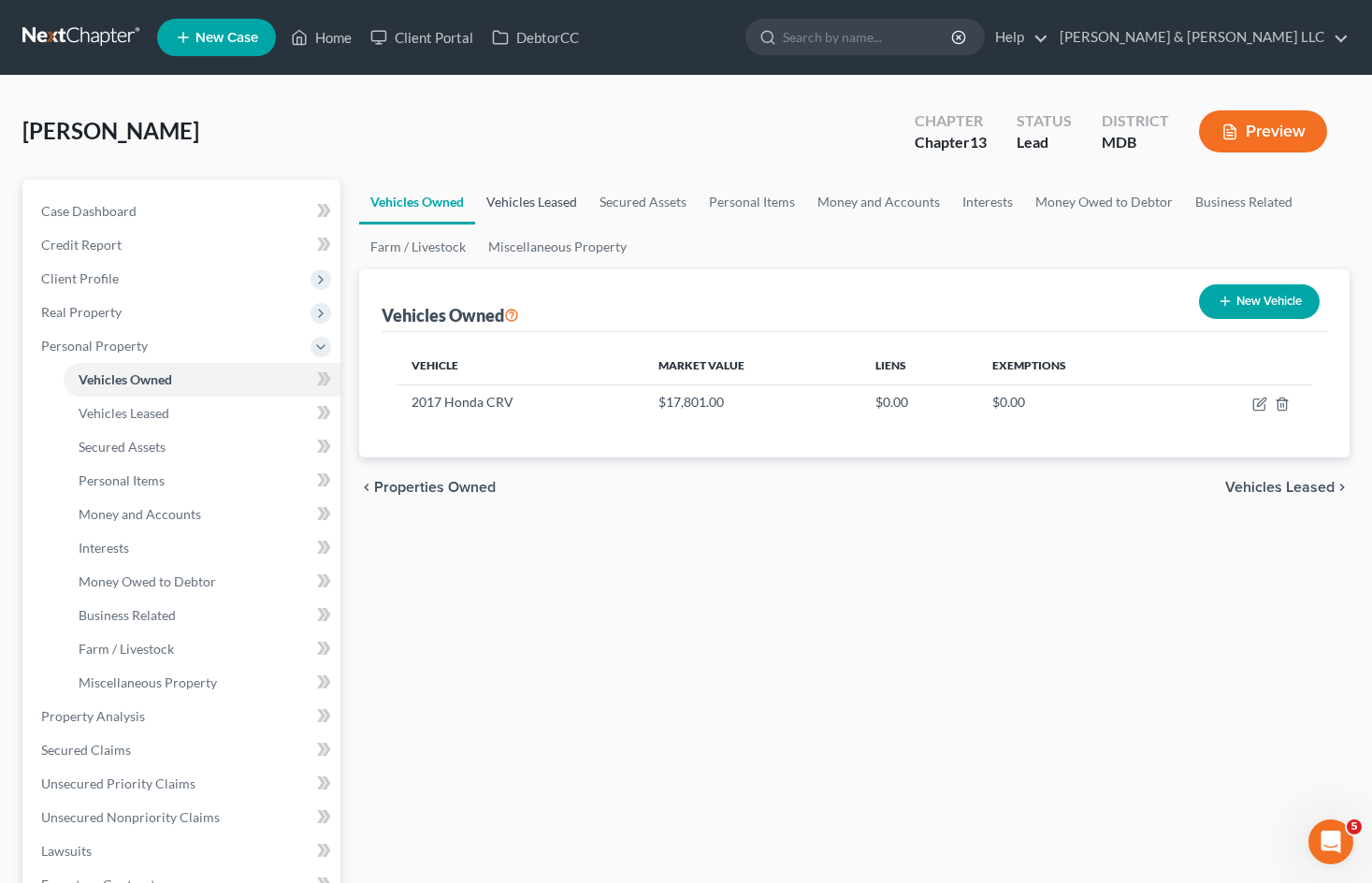
click at [558, 194] on link "Vehicles Leased" at bounding box center [532, 202] width 113 height 45
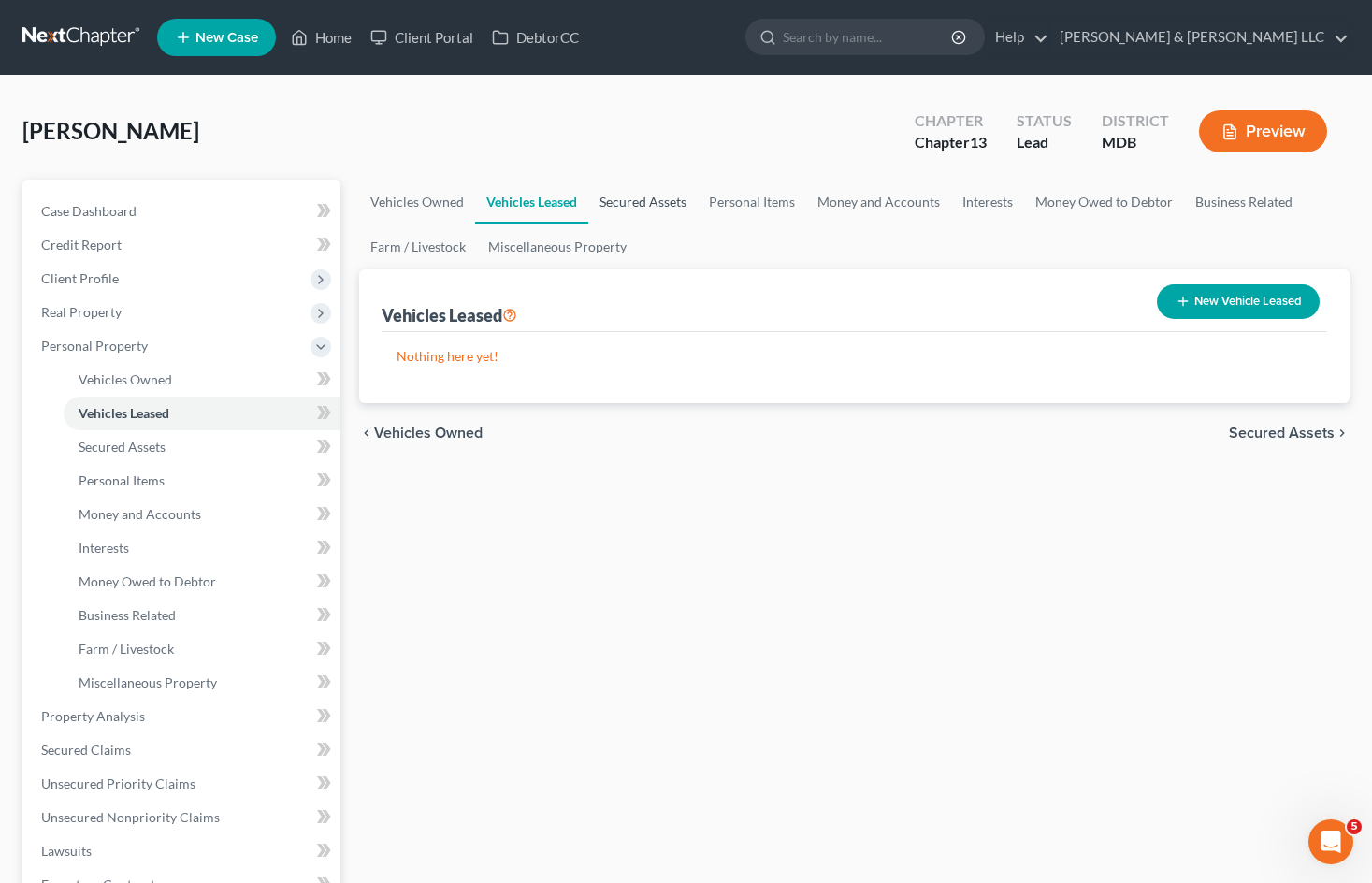
click at [659, 208] on link "Secured Assets" at bounding box center [643, 202] width 109 height 45
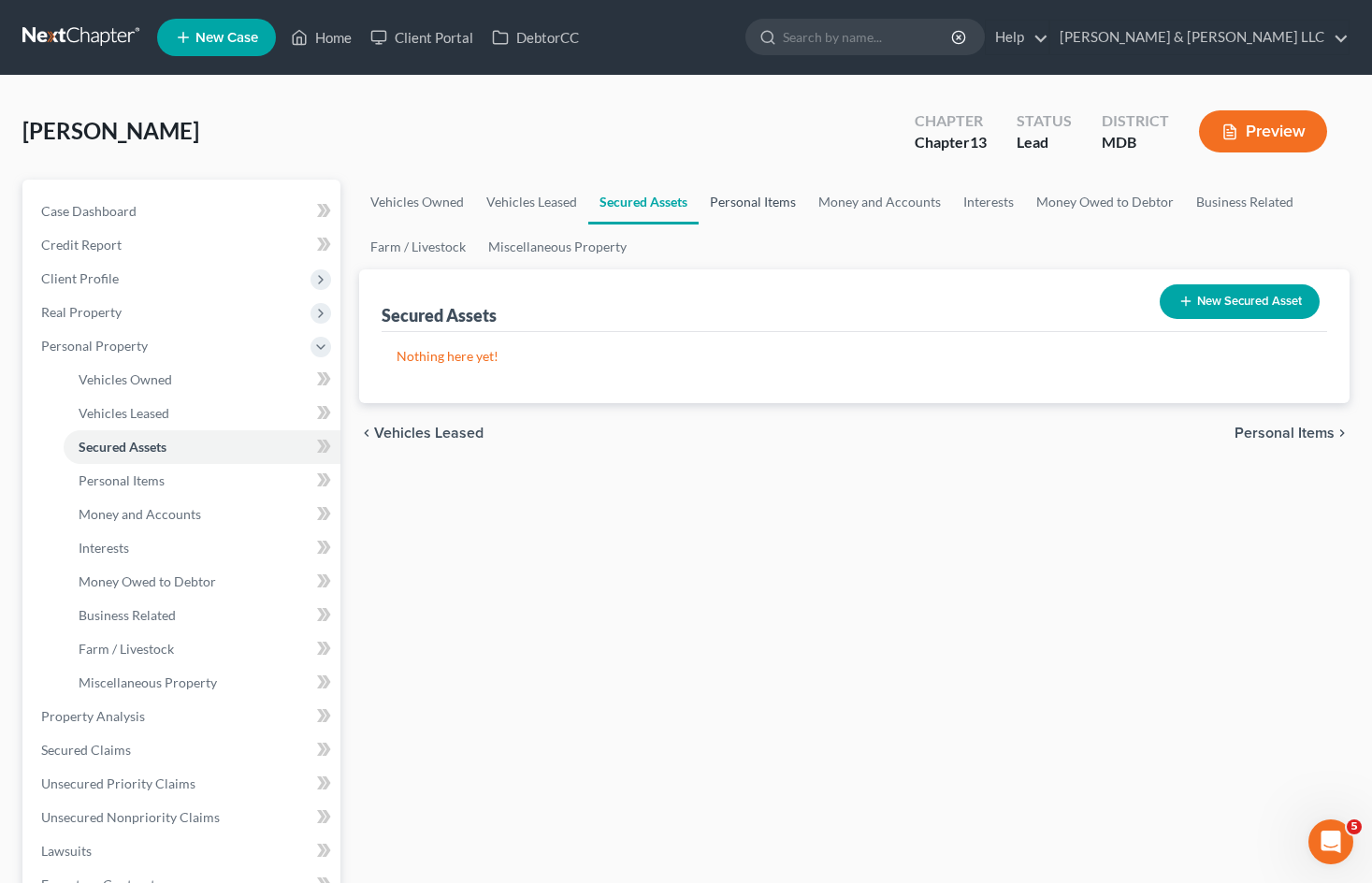
click at [751, 203] on link "Personal Items" at bounding box center [752, 202] width 108 height 45
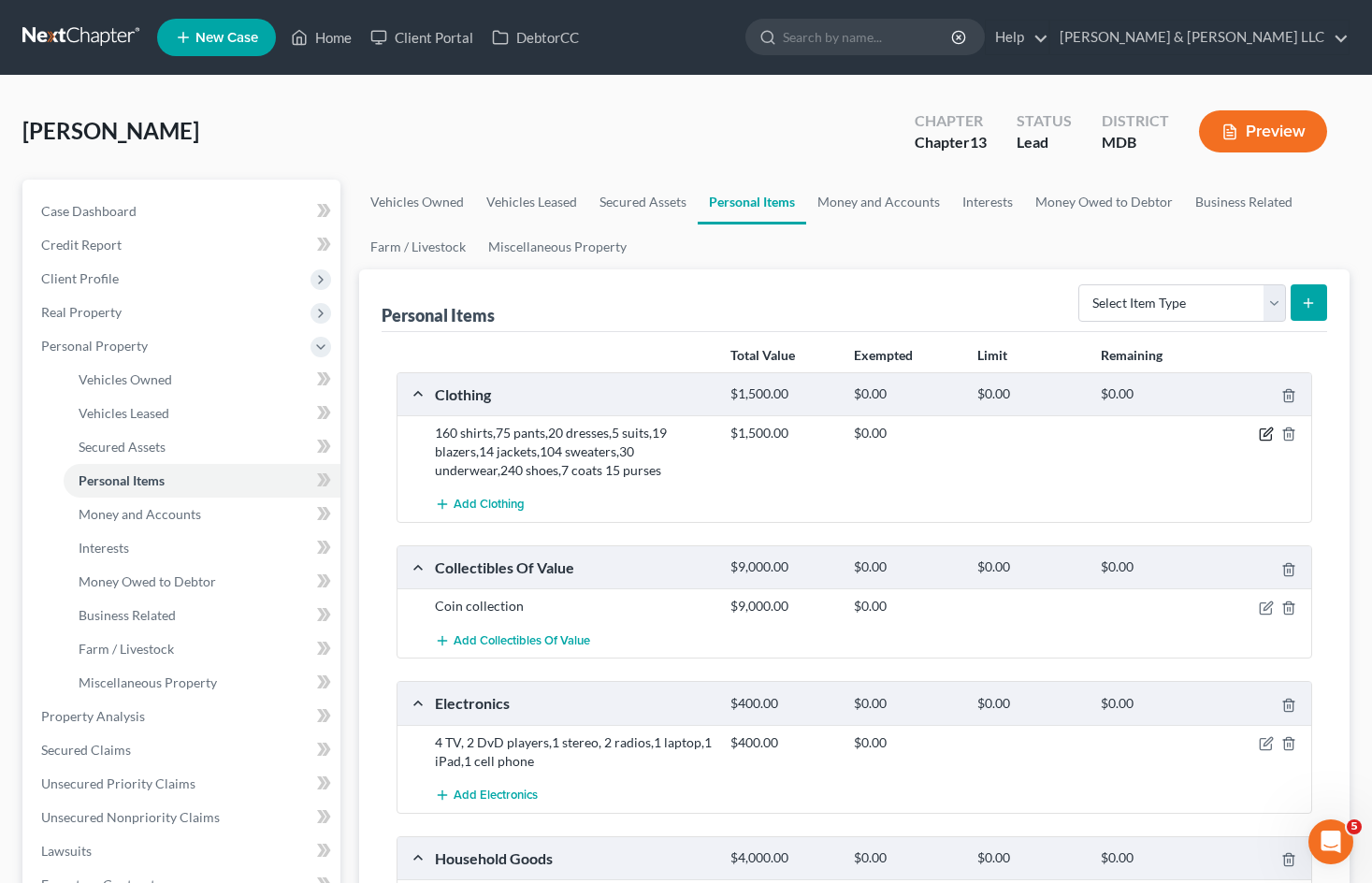
click at [1266, 428] on icon "button" at bounding box center [1266, 434] width 15 height 15
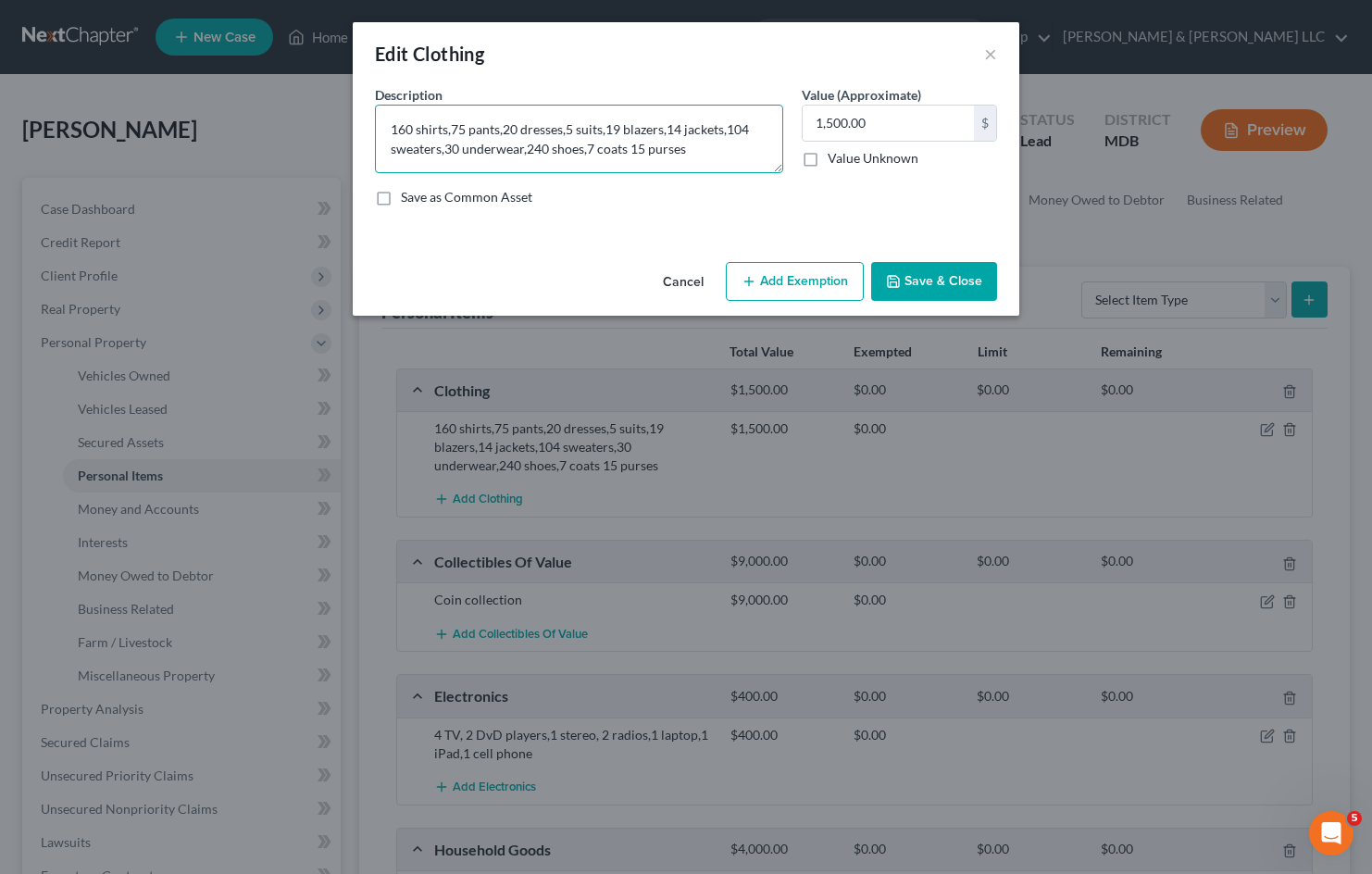
drag, startPoint x: 694, startPoint y: 154, endPoint x: 211, endPoint y: 87, distance: 487.6
click at [211, 87] on div "Edit Clothing × An exemption set must first be selected from the Filing Informa…" at bounding box center [686, 437] width 1372 height 874
type textarea "Clothing"
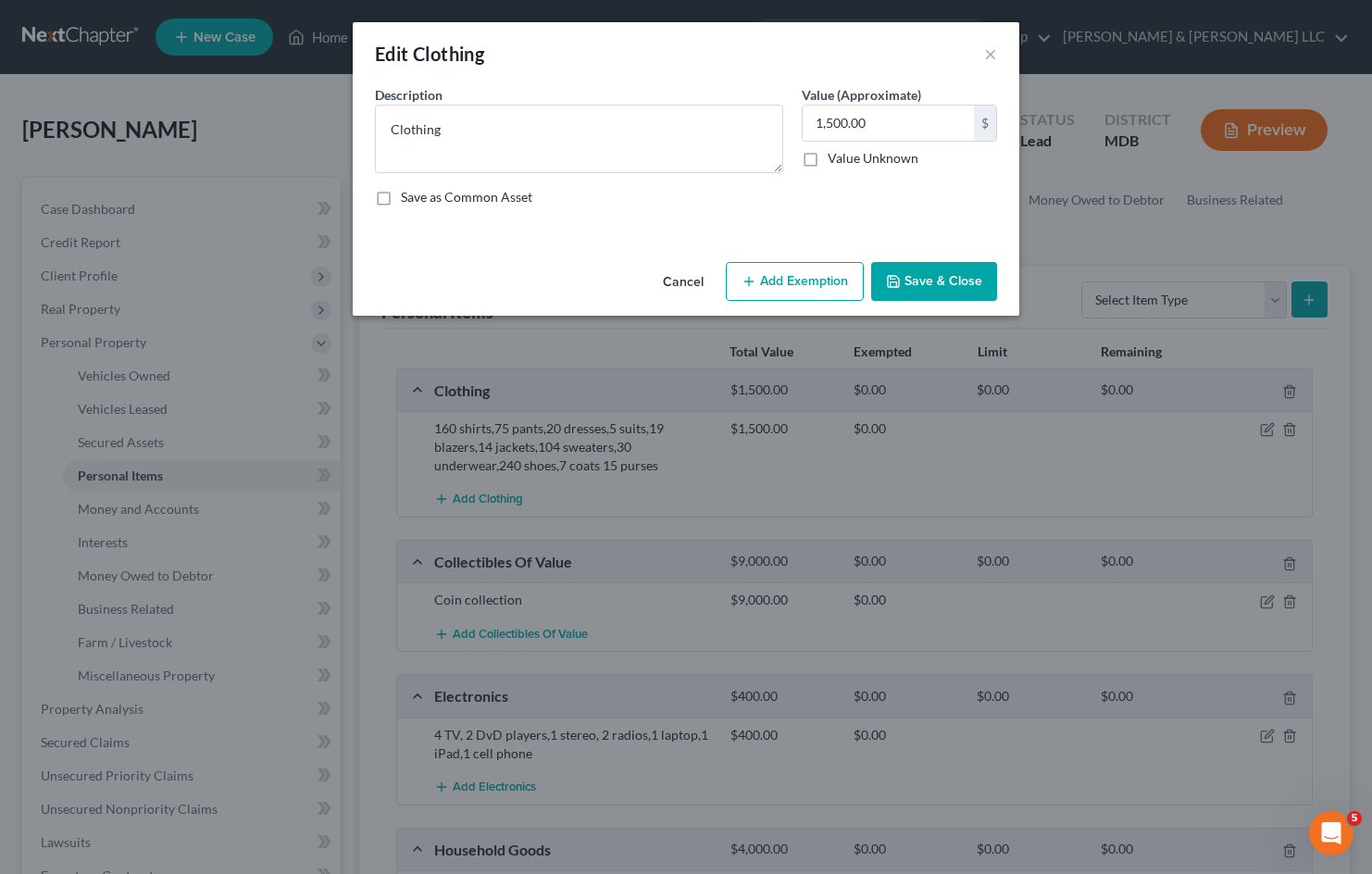
click at [821, 284] on button "Add Exemption" at bounding box center [794, 281] width 138 height 39
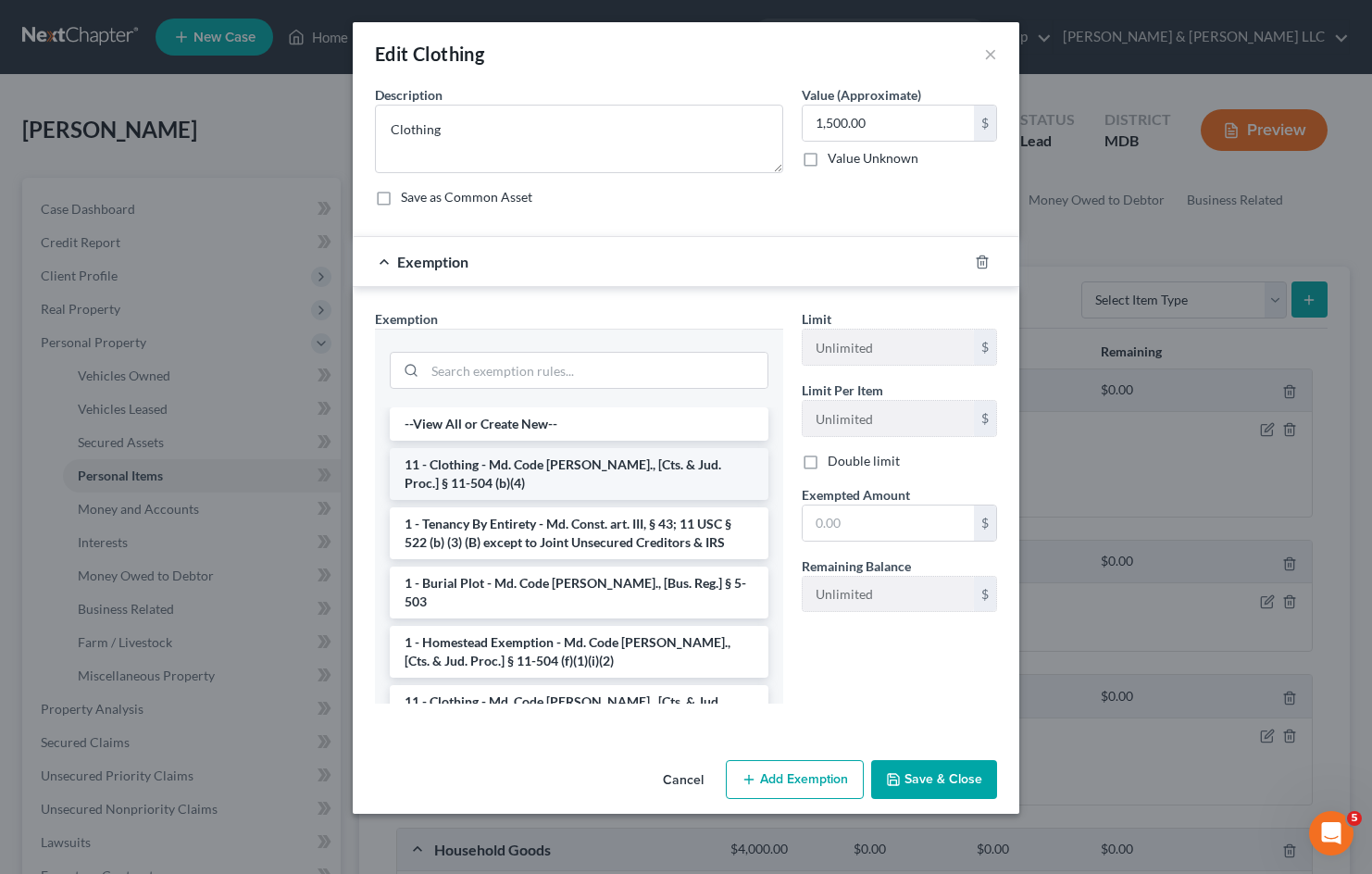
click at [609, 470] on li "11 - Clothing - Md. Code [PERSON_NAME]., [Cts. & Jud. Proc.] § 11-504 (b)(4)" at bounding box center [579, 474] width 379 height 52
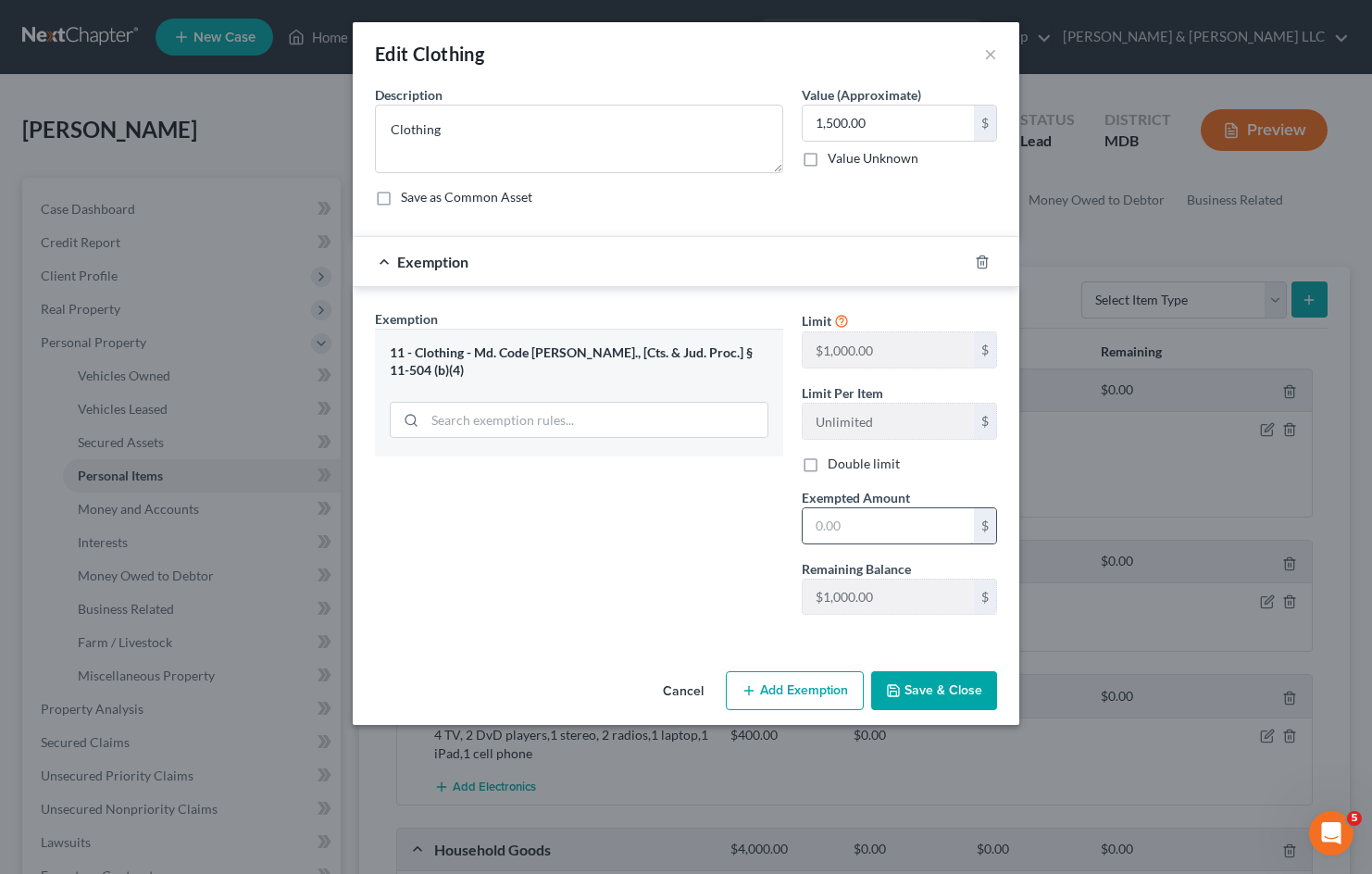
click at [894, 542] on input "text" at bounding box center [888, 525] width 171 height 35
type input "1,000"
drag, startPoint x: 608, startPoint y: 519, endPoint x: 722, endPoint y: 493, distance: 116.9
click at [608, 519] on div "Exemption Set must be selected for CA. Exemption * 11 - Clothing - Md. Code [PE…" at bounding box center [579, 469] width 427 height 320
click at [828, 470] on label "Double limit" at bounding box center [864, 464] width 72 height 18
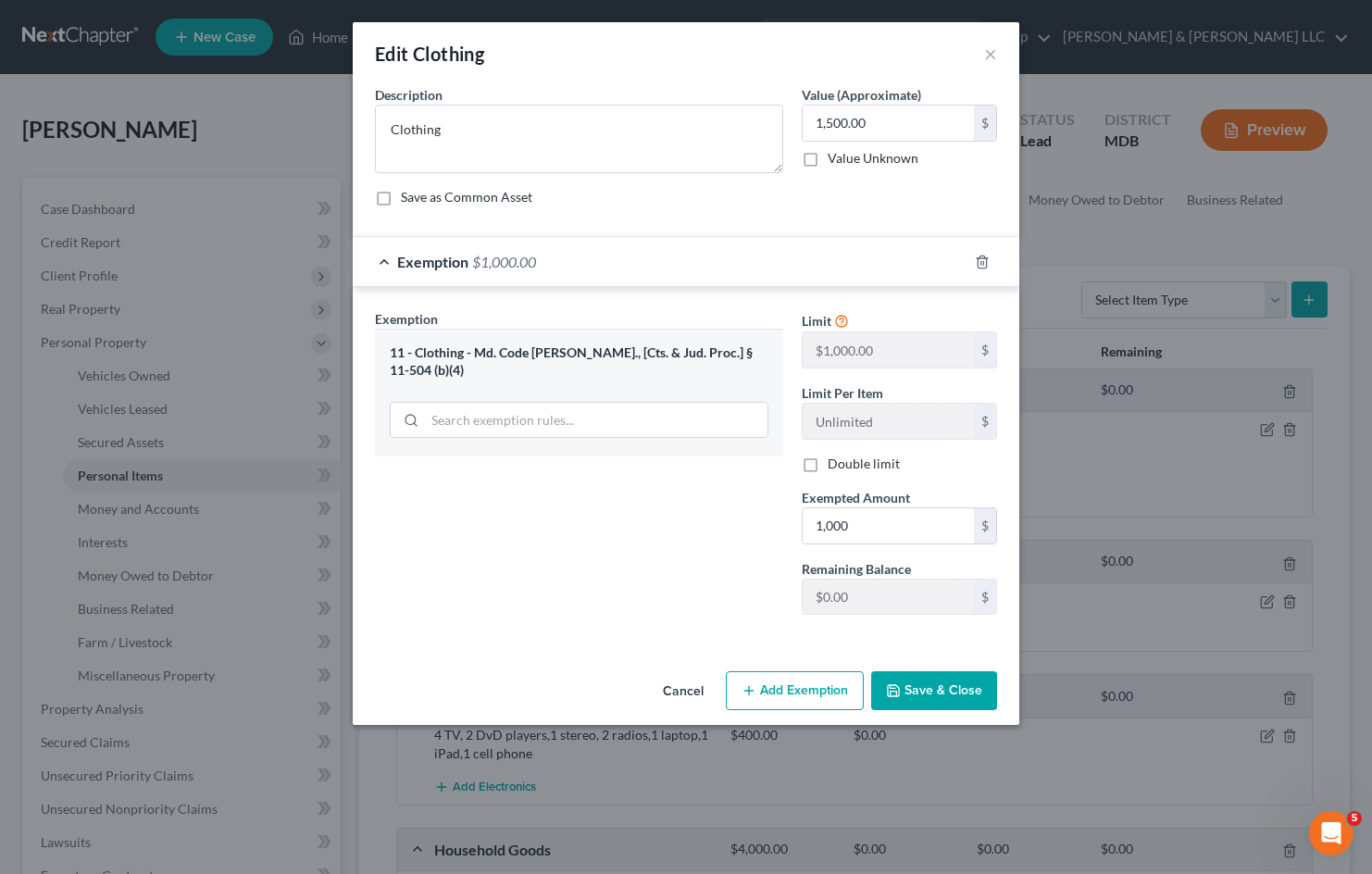
click at [835, 466] on input "Double limit" at bounding box center [841, 461] width 12 height 12
click at [828, 464] on label "Double limit" at bounding box center [864, 464] width 72 height 18
click at [835, 464] on input "Double limit" at bounding box center [841, 461] width 12 height 12
click at [828, 465] on label "Double limit" at bounding box center [864, 464] width 72 height 18
click at [835, 465] on input "Double limit" at bounding box center [841, 461] width 12 height 12
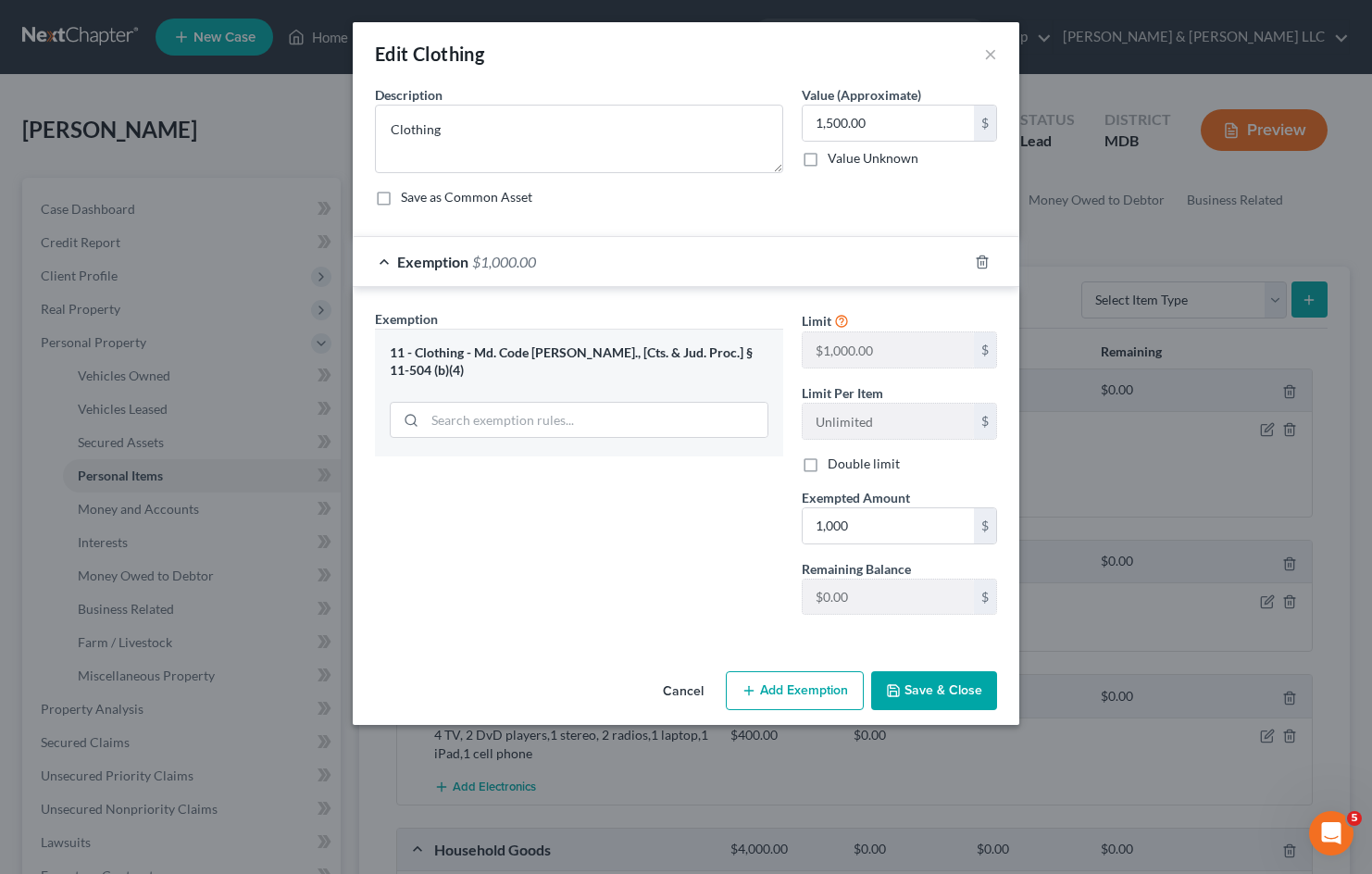
checkbox input "true"
click at [829, 527] on input "1,000" at bounding box center [888, 525] width 171 height 35
drag, startPoint x: 829, startPoint y: 526, endPoint x: 839, endPoint y: 523, distance: 10.4
click at [830, 526] on input "1,000" at bounding box center [888, 525] width 171 height 35
click at [831, 527] on input "1,000" at bounding box center [888, 525] width 171 height 35
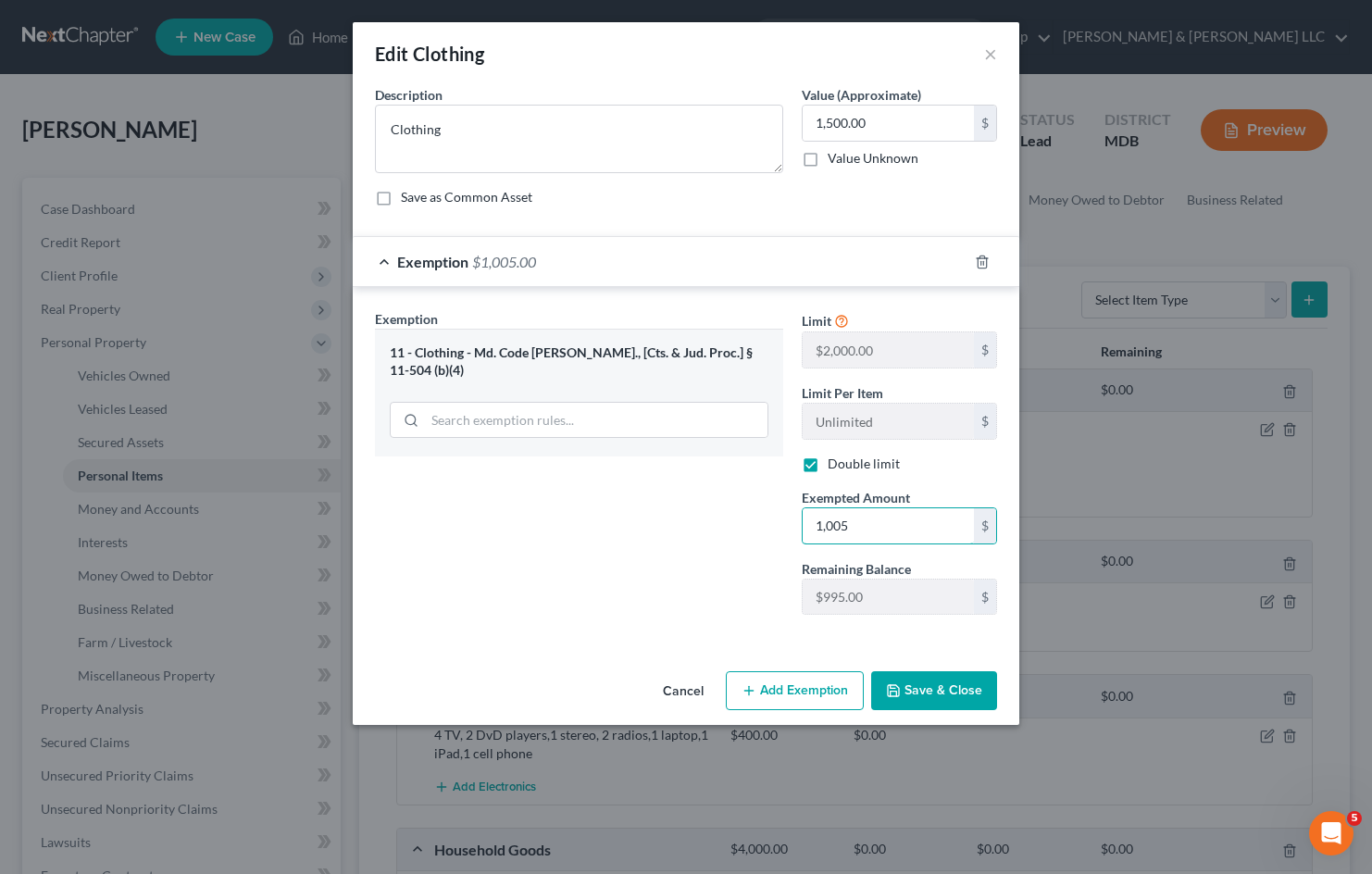
type input "1,005"
click at [939, 688] on button "Save & Close" at bounding box center [934, 691] width 126 height 39
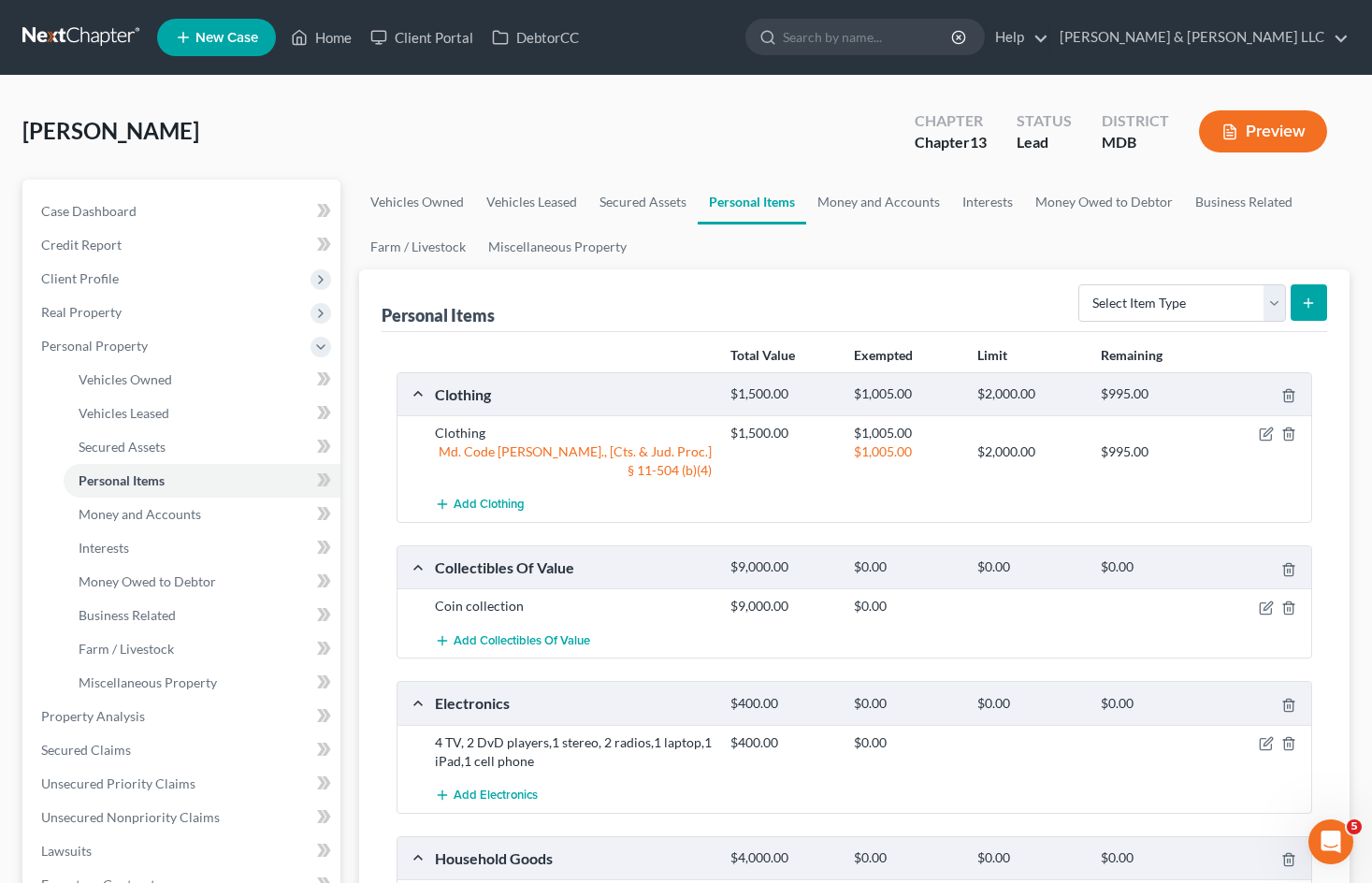
scroll to position [93, 0]
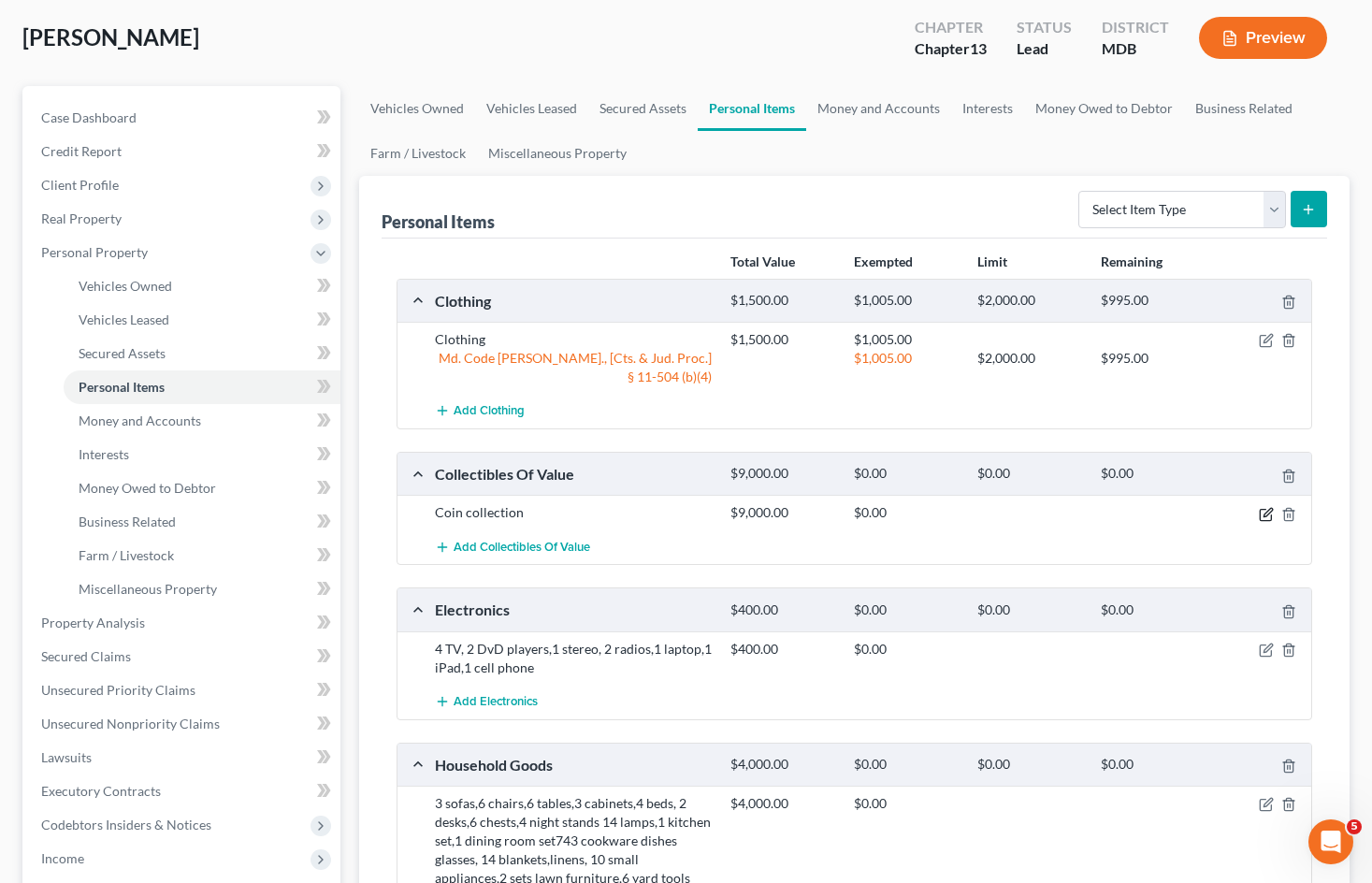
click at [1265, 508] on icon "button" at bounding box center [1267, 512] width 9 height 9
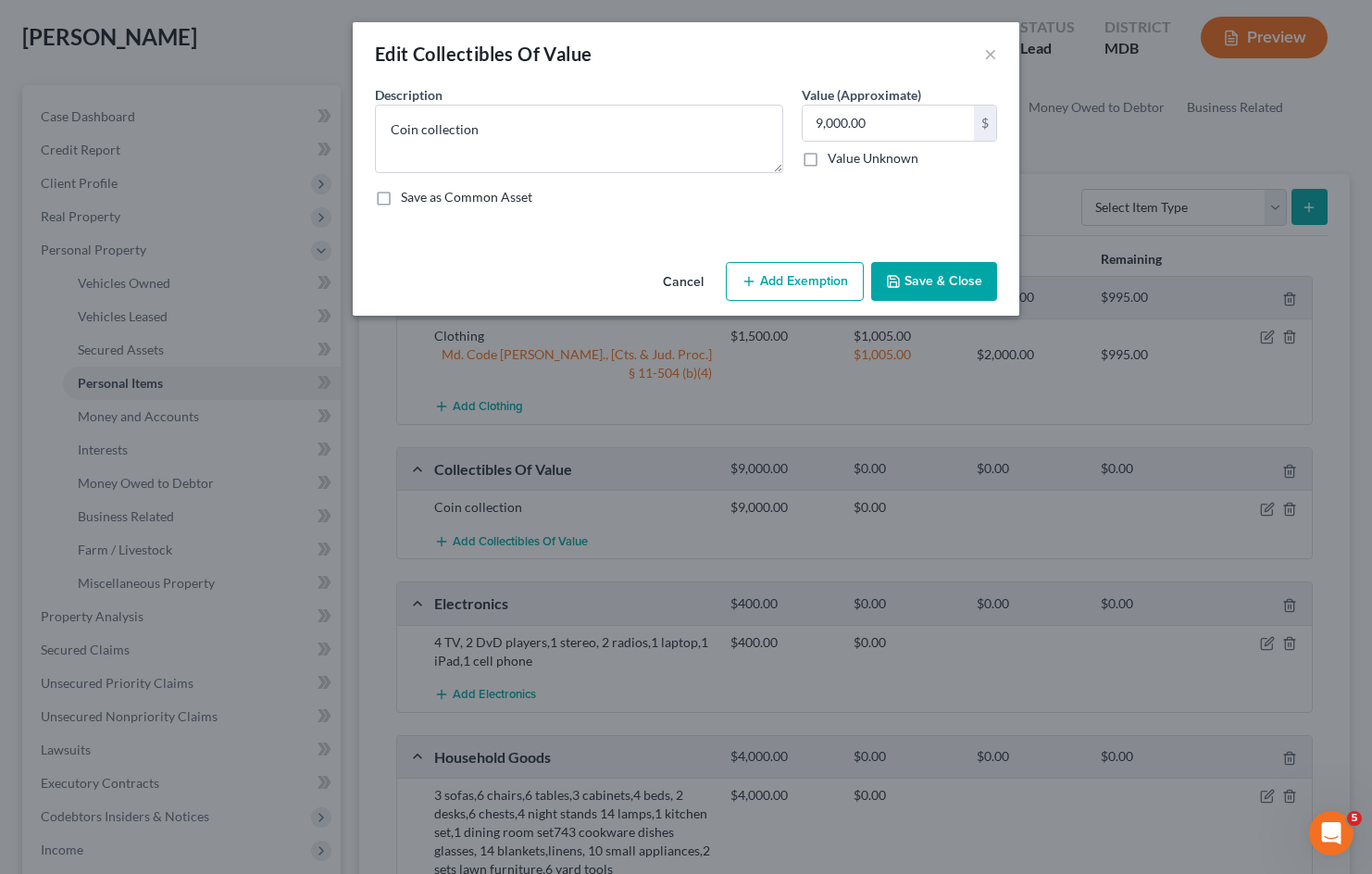
click at [790, 277] on button "Add Exemption" at bounding box center [794, 281] width 138 height 39
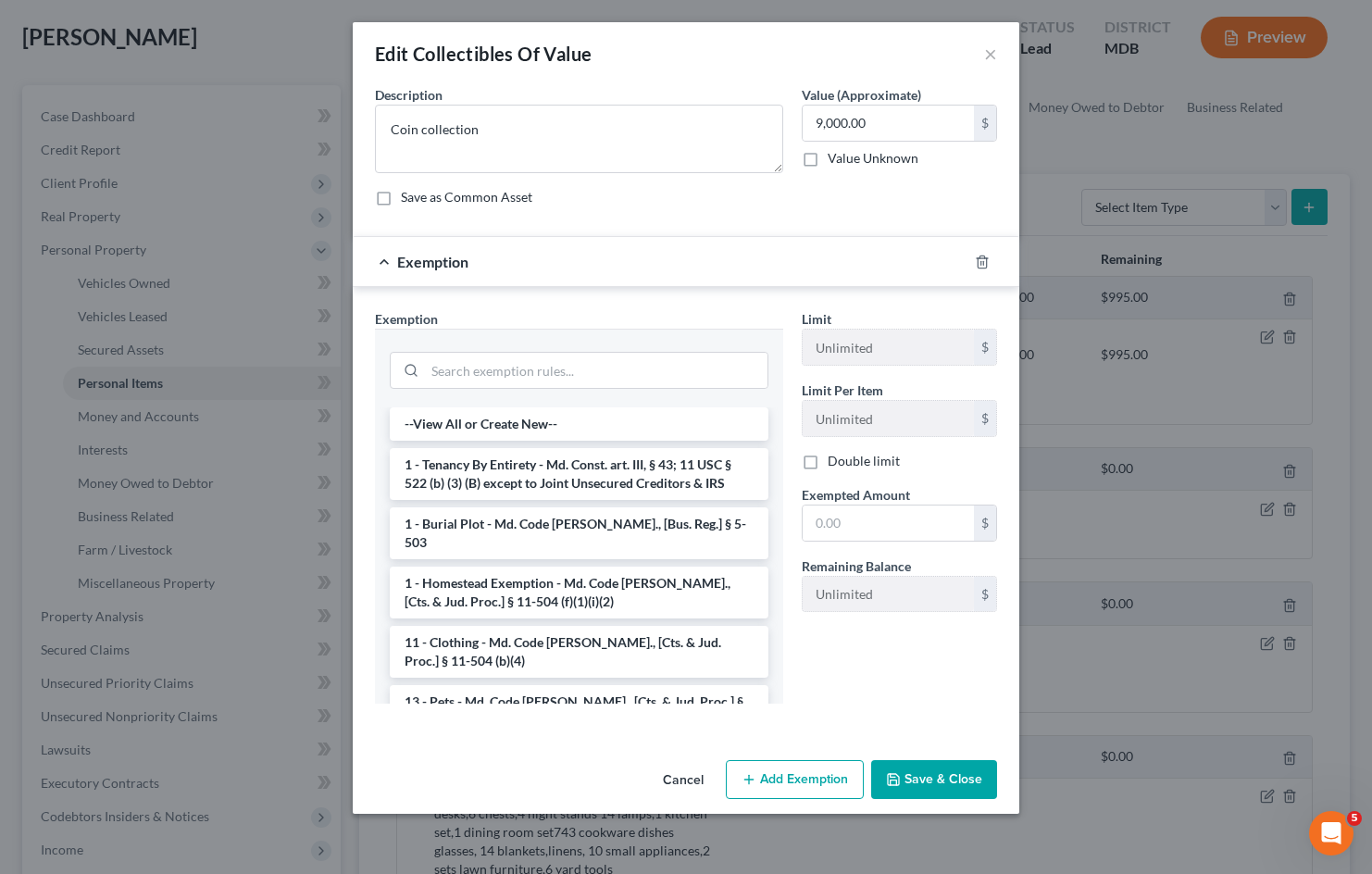
click at [681, 776] on button "Cancel" at bounding box center [683, 780] width 70 height 37
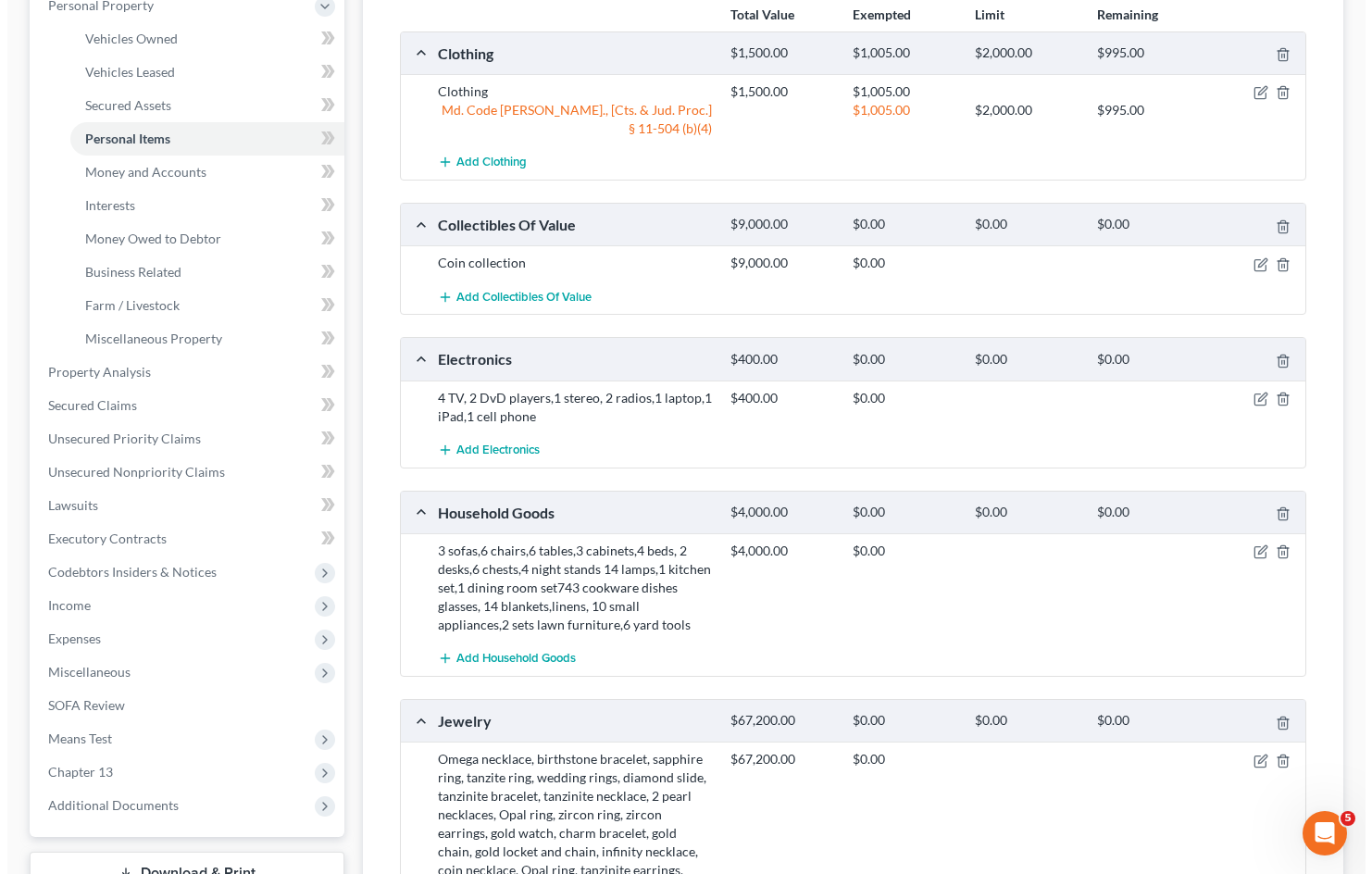
scroll to position [370, 0]
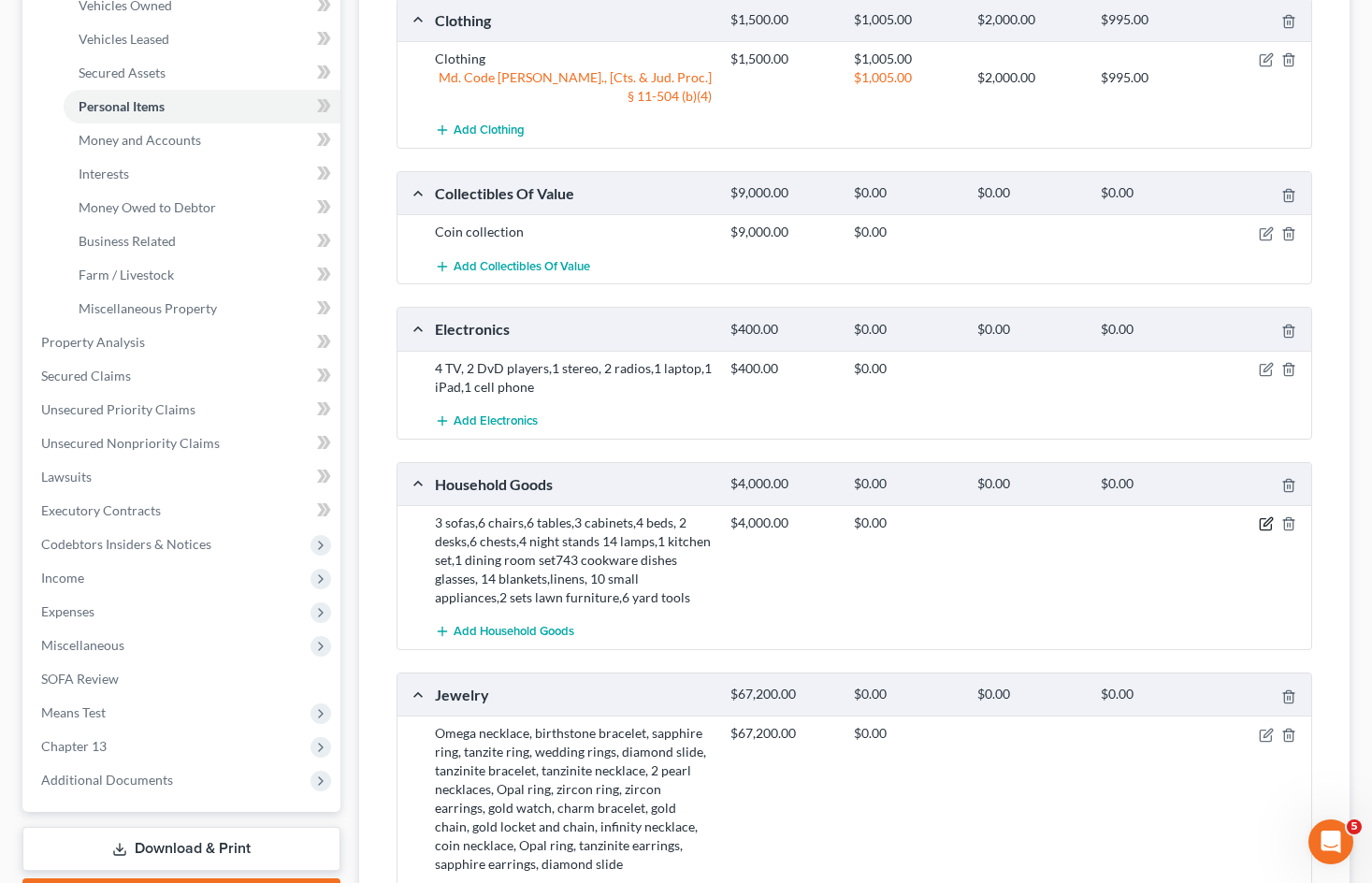
click at [1260, 519] on icon "button" at bounding box center [1266, 525] width 12 height 12
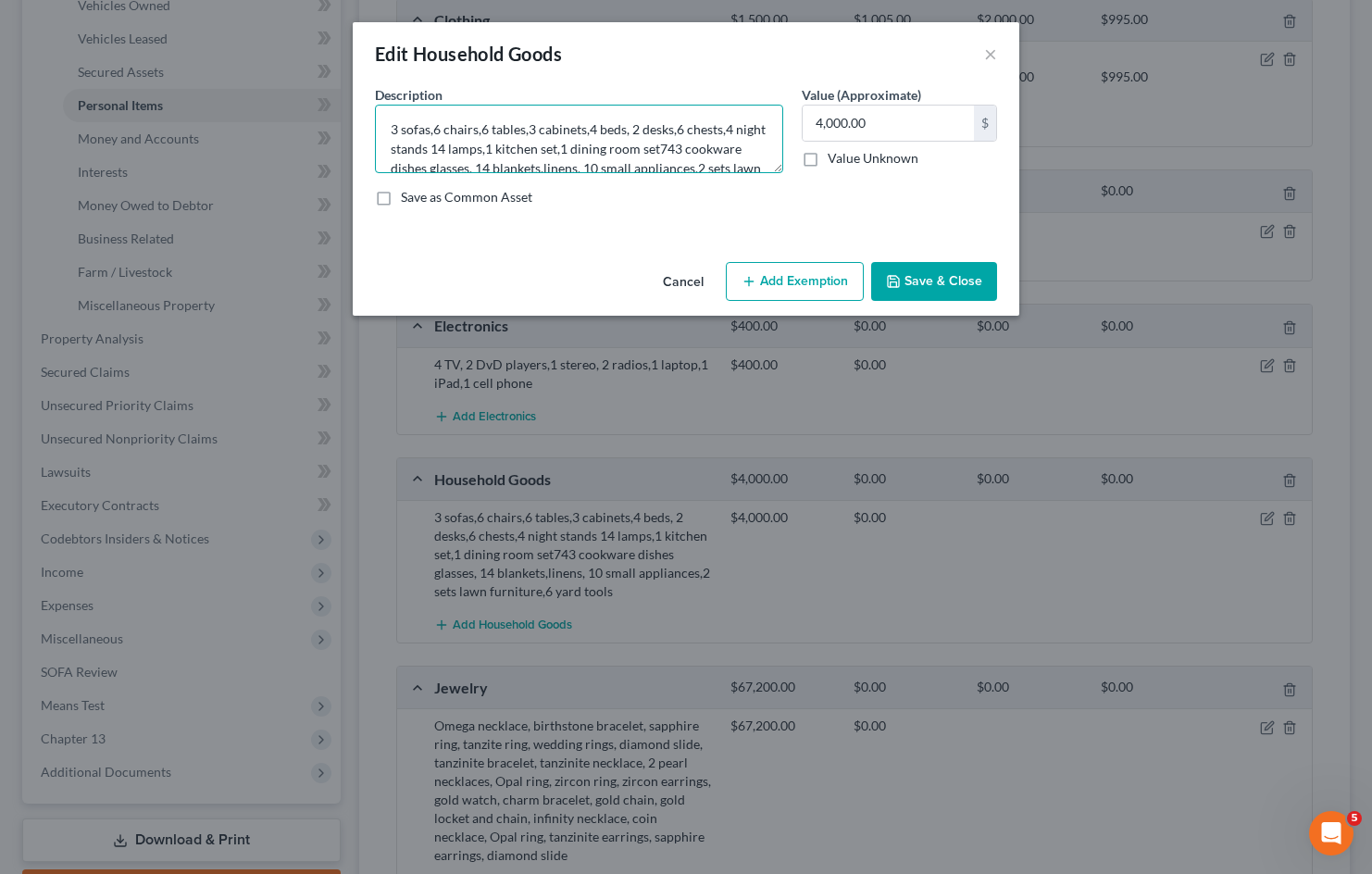
scroll to position [39, 0]
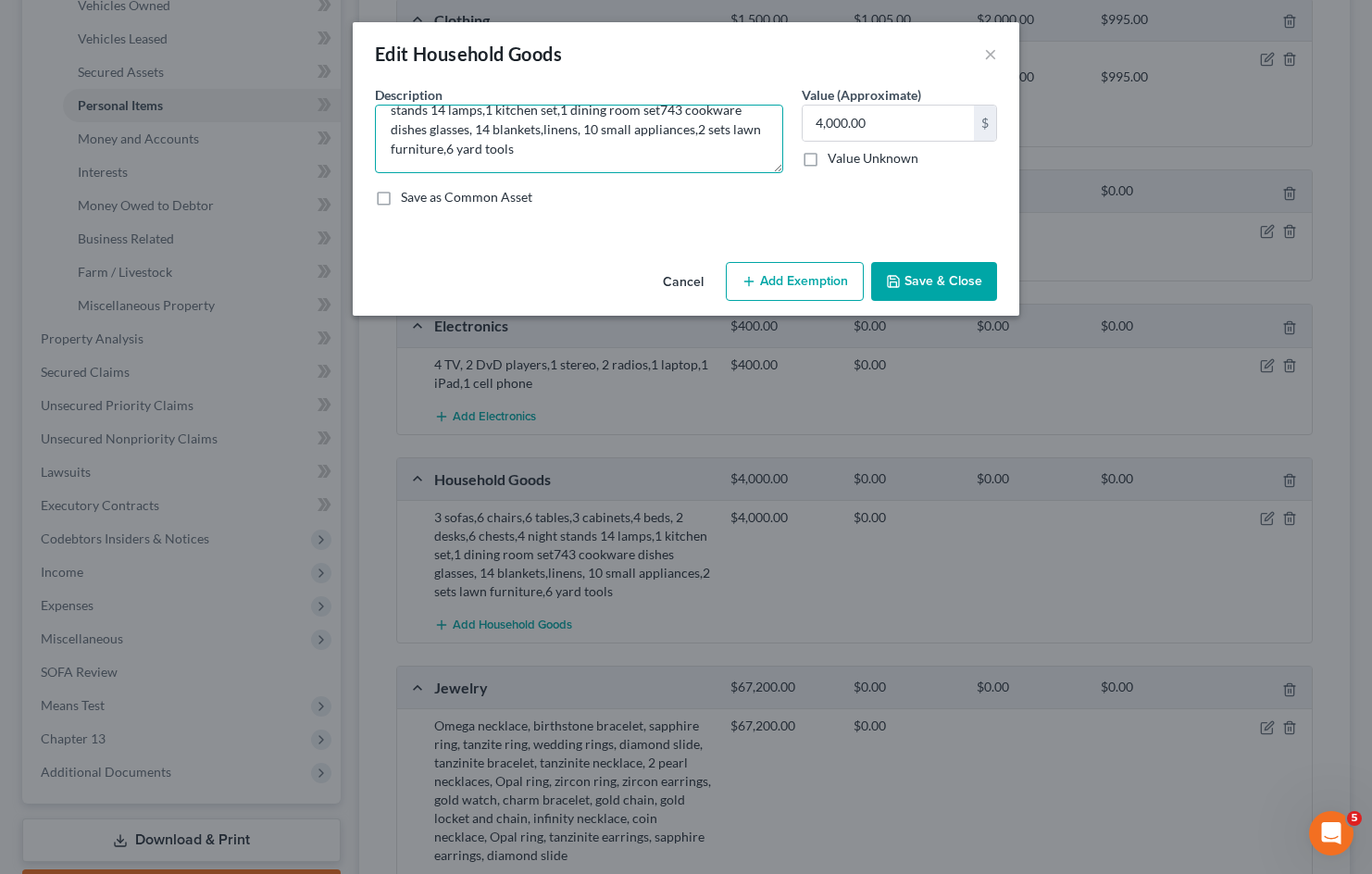
drag, startPoint x: 386, startPoint y: 123, endPoint x: 662, endPoint y: 151, distance: 277.4
click at [662, 151] on textarea "3 sofas,6 chairs,6 tables,3 cabinets,4 beds, 2 desks,6 chests,4 night stands 14…" at bounding box center [580, 139] width 409 height 68
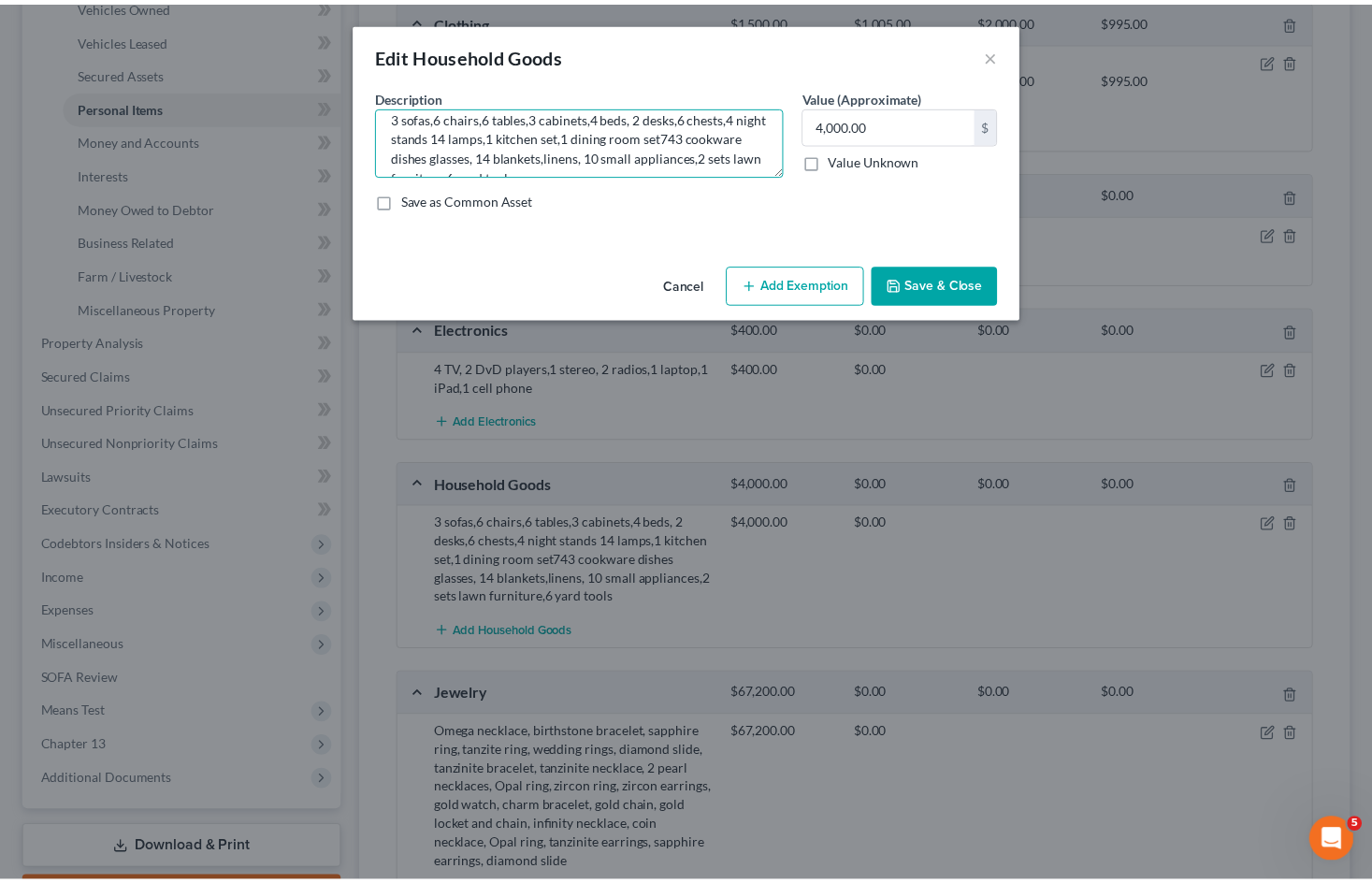
scroll to position [0, 0]
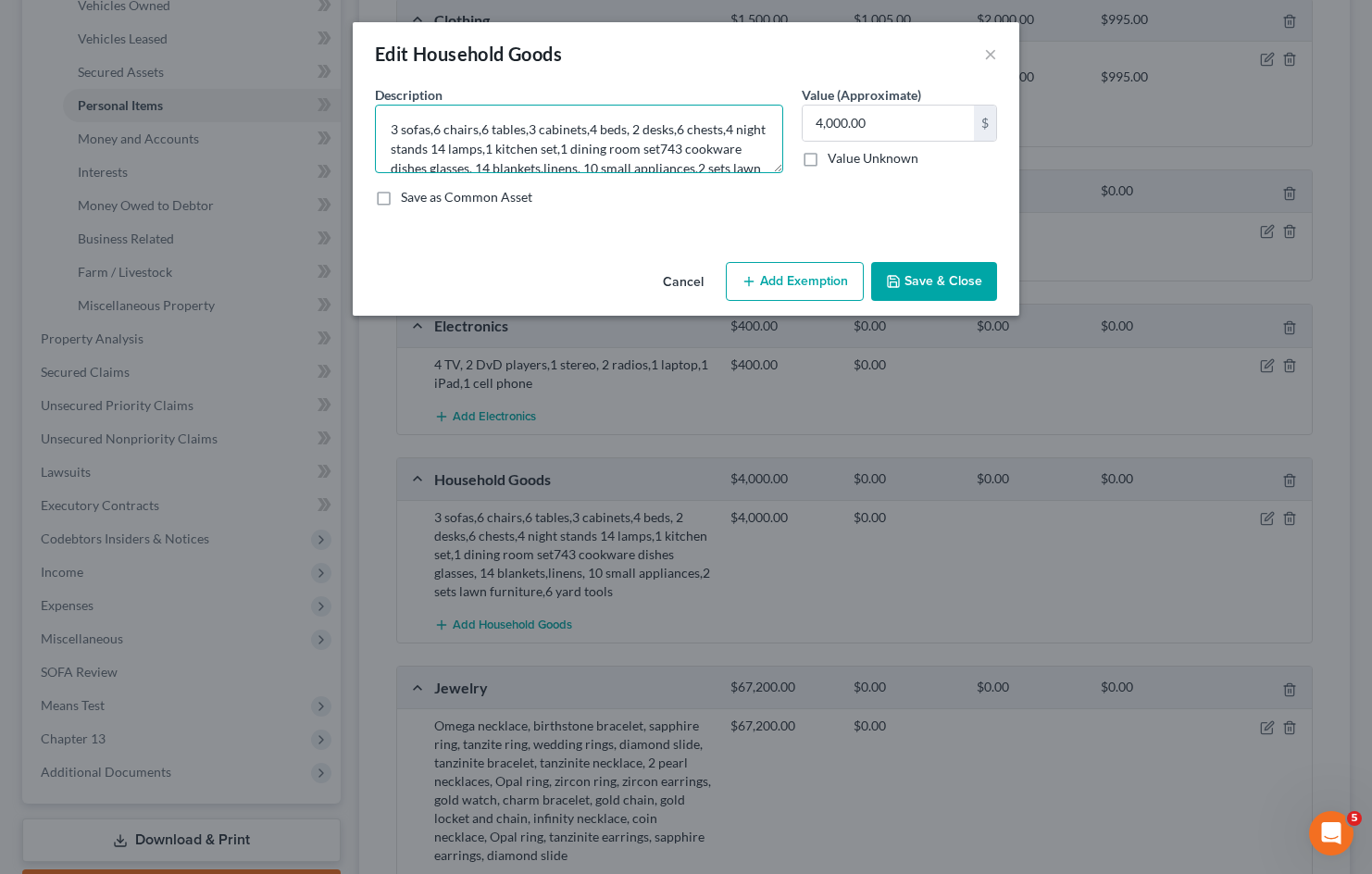
click at [697, 145] on textarea "3 sofas,6 chairs,6 tables,3 cabinets,4 beds, 2 desks,6 chests,4 night stands 14…" at bounding box center [580, 139] width 409 height 68
drag, startPoint x: 710, startPoint y: 145, endPoint x: 382, endPoint y: 118, distance: 329.1
click at [382, 118] on textarea "3 sofas,6 chairs,6 tables,3 cabinets,4 beds, 2 desks,6 chests,4 night stands 14…" at bounding box center [580, 139] width 409 height 68
click at [579, 127] on textarea "Household furnishings, cookware dishes glasses, 14 blankets,linens, 10 small ap…" at bounding box center [580, 139] width 409 height 68
click at [618, 129] on textarea "Household furnishings, cookware, dishes glasses, 14 blankets,linens, 10 small a…" at bounding box center [580, 139] width 409 height 68
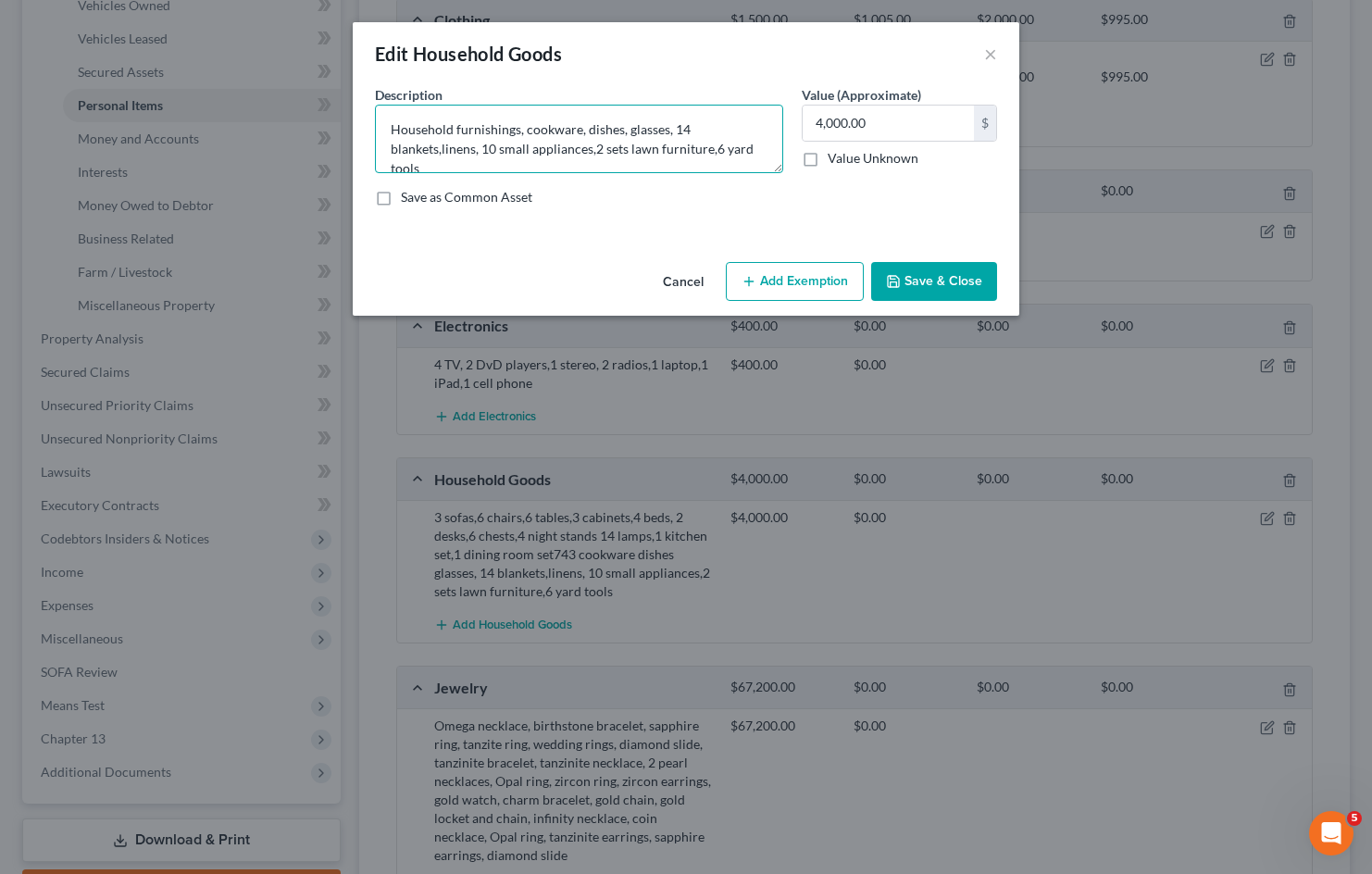
click at [442, 148] on textarea "Household furnishings, cookware, dishes, glasses, 14 blankets,linens, 10 small …" at bounding box center [580, 139] width 409 height 68
click at [688, 125] on textarea "Household furnishings, cookware, dishes, glasses, 14 blankets, linens, 10 small…" at bounding box center [580, 139] width 409 height 68
click at [410, 145] on textarea "Household furnishings, cookware, dishes, glasses, blankets, linens, 10 small ap…" at bounding box center [580, 139] width 409 height 68
click at [487, 148] on textarea "Household furnishings, cookware, dishes, glasses, blankets, linens, small appli…" at bounding box center [580, 139] width 409 height 68
click at [523, 148] on textarea "Household furnishings, cookware, dishes, glasses, blankets, linens, small appli…" at bounding box center [580, 139] width 409 height 68
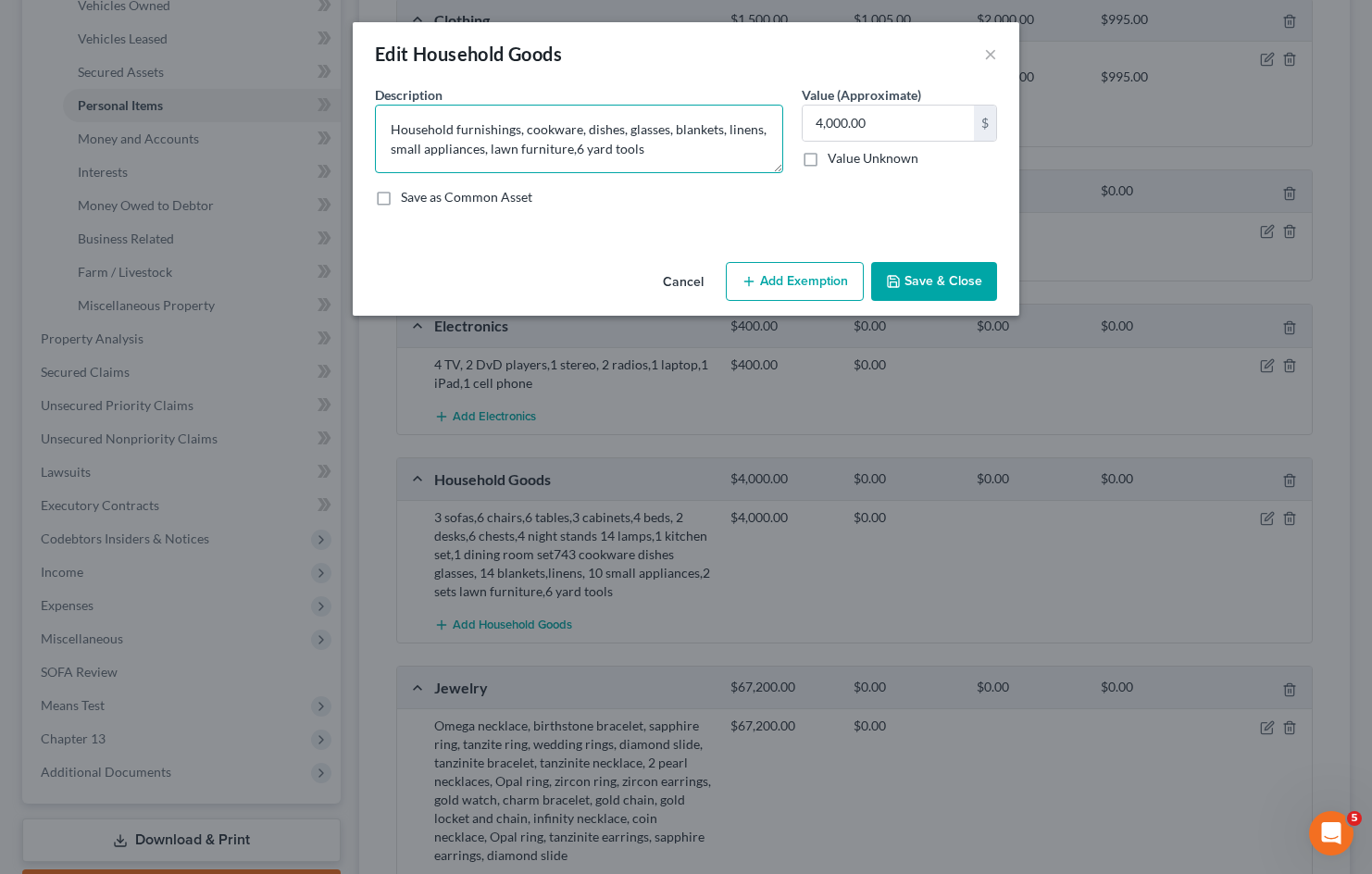
click at [577, 150] on textarea "Household furnishings, cookware, dishes, glasses, blankets, linens, small appli…" at bounding box center [580, 139] width 409 height 68
type textarea "Household furnishings, cookware, dishes, glasses, blankets, linens, small appli…"
click at [956, 265] on button "Save & Close" at bounding box center [934, 281] width 126 height 39
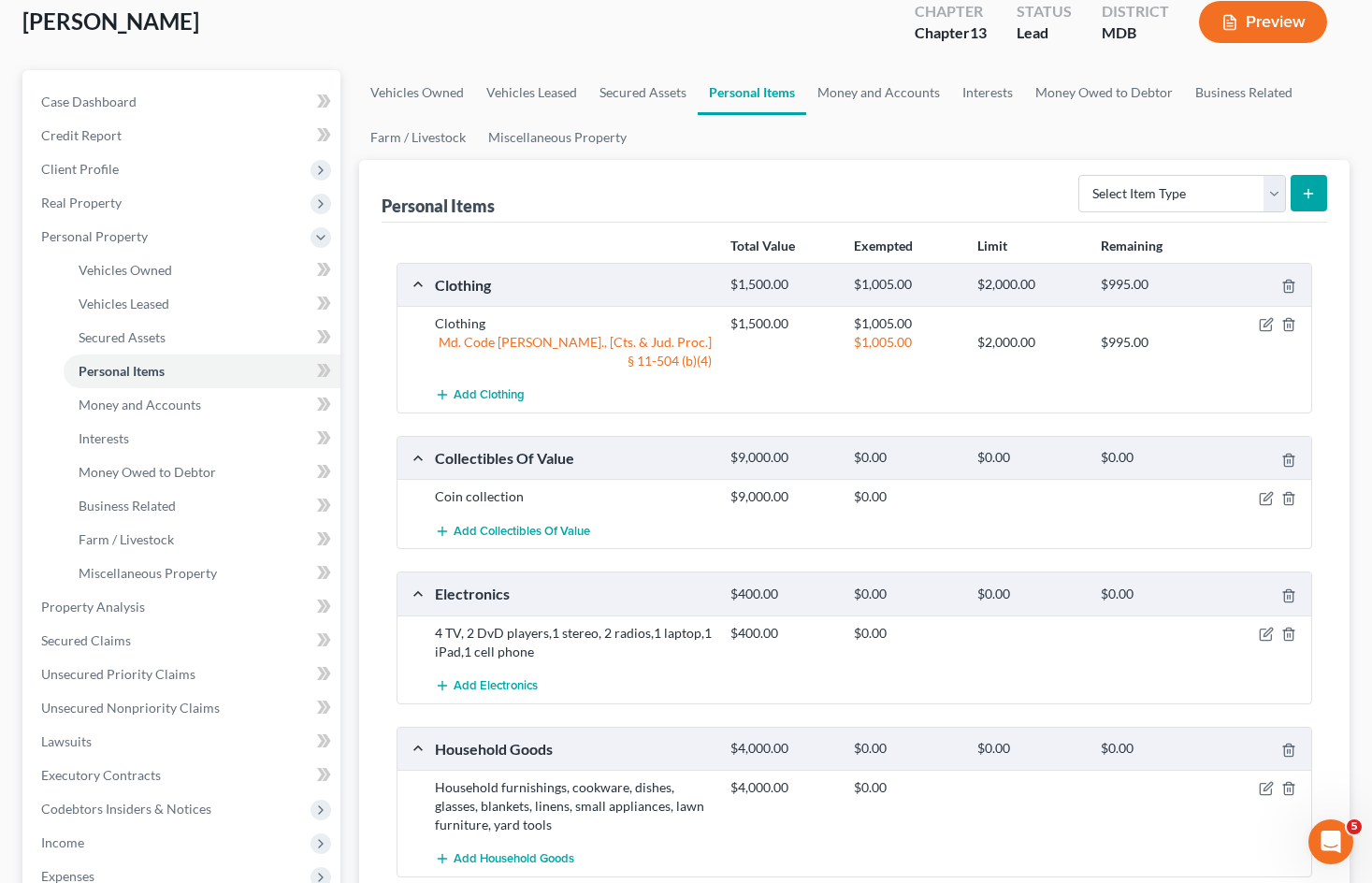
scroll to position [93, 0]
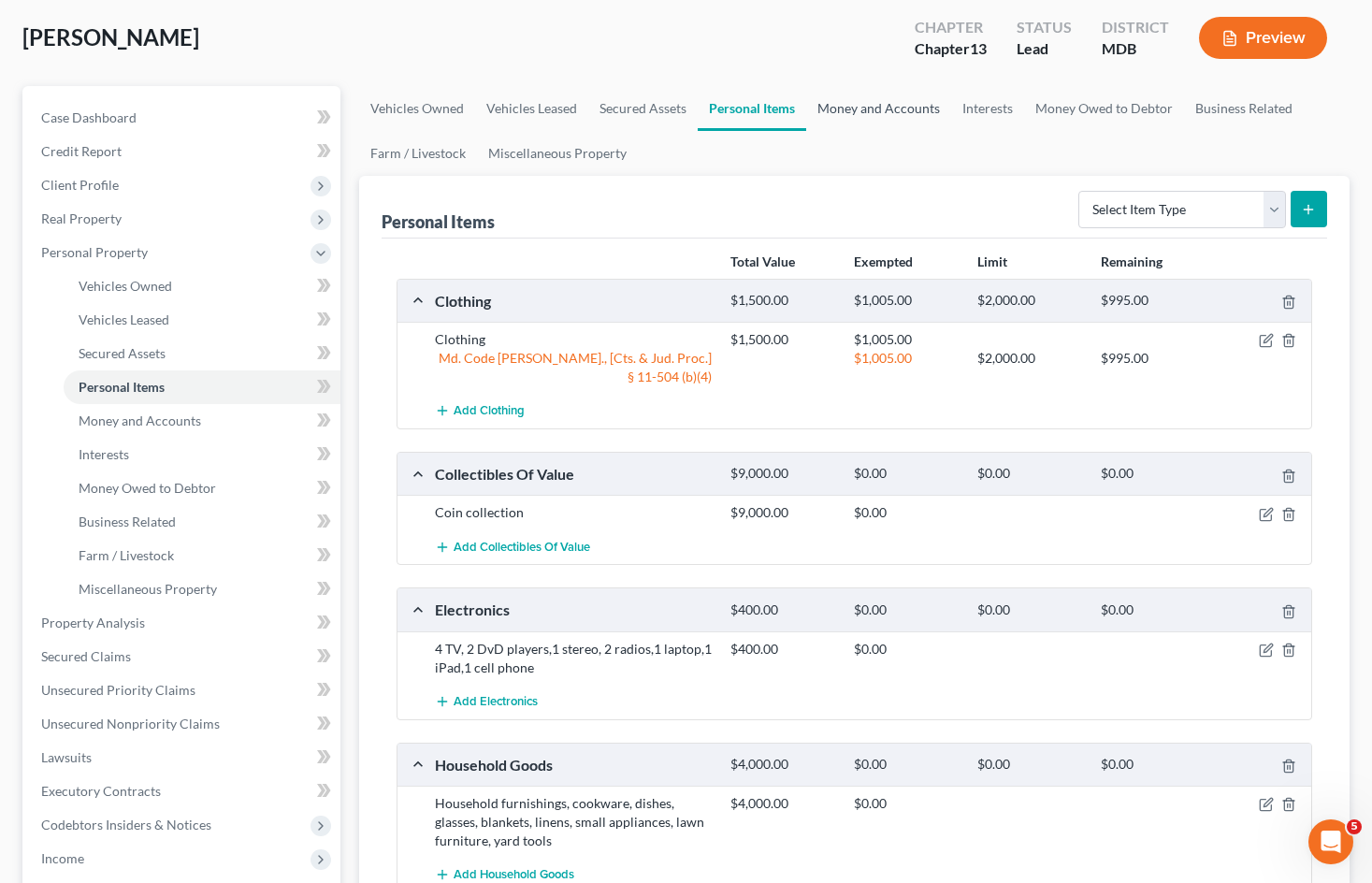
click at [871, 103] on link "Money and Accounts" at bounding box center [878, 108] width 145 height 45
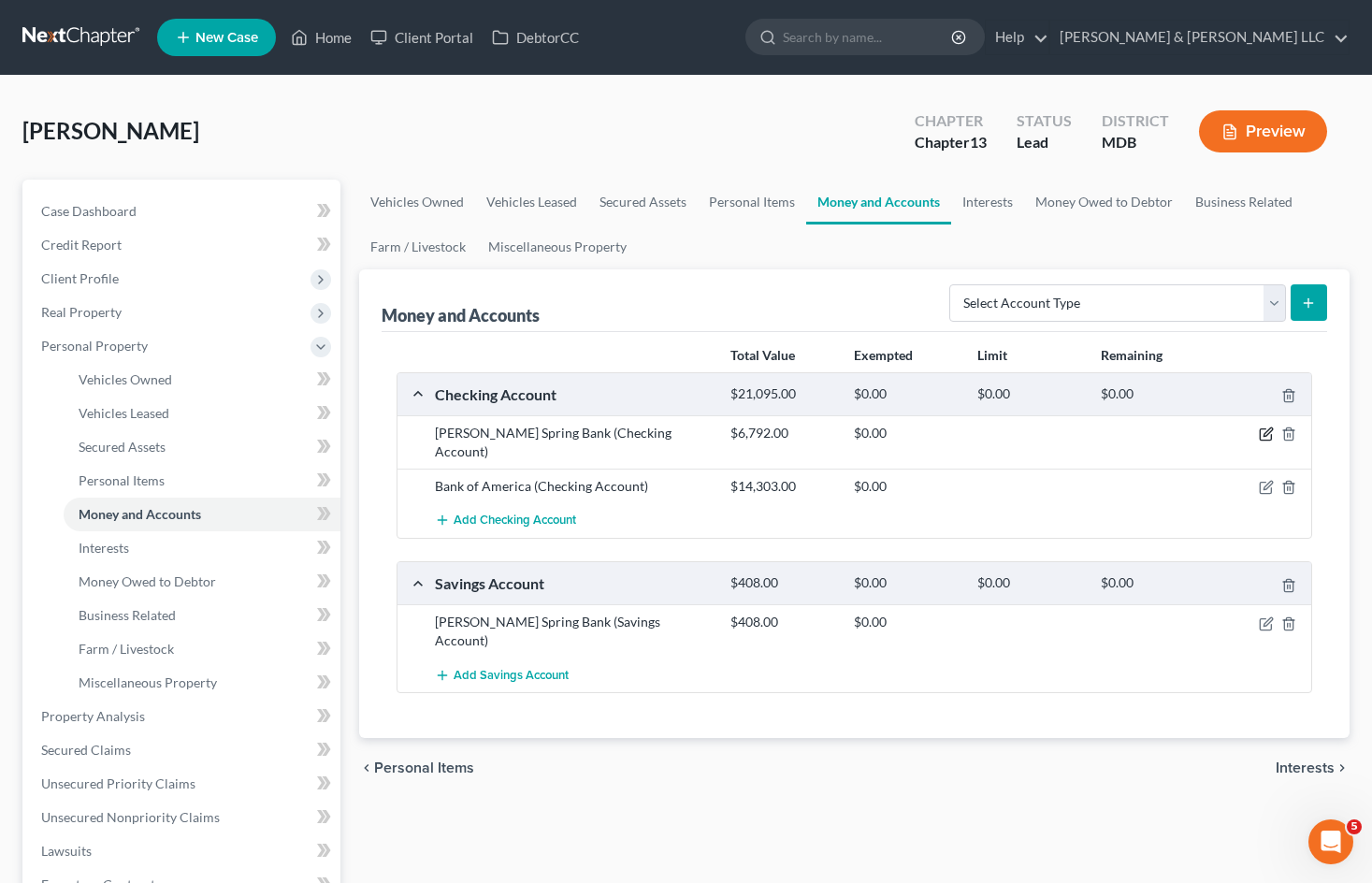
click at [1260, 434] on icon "button" at bounding box center [1266, 435] width 12 height 12
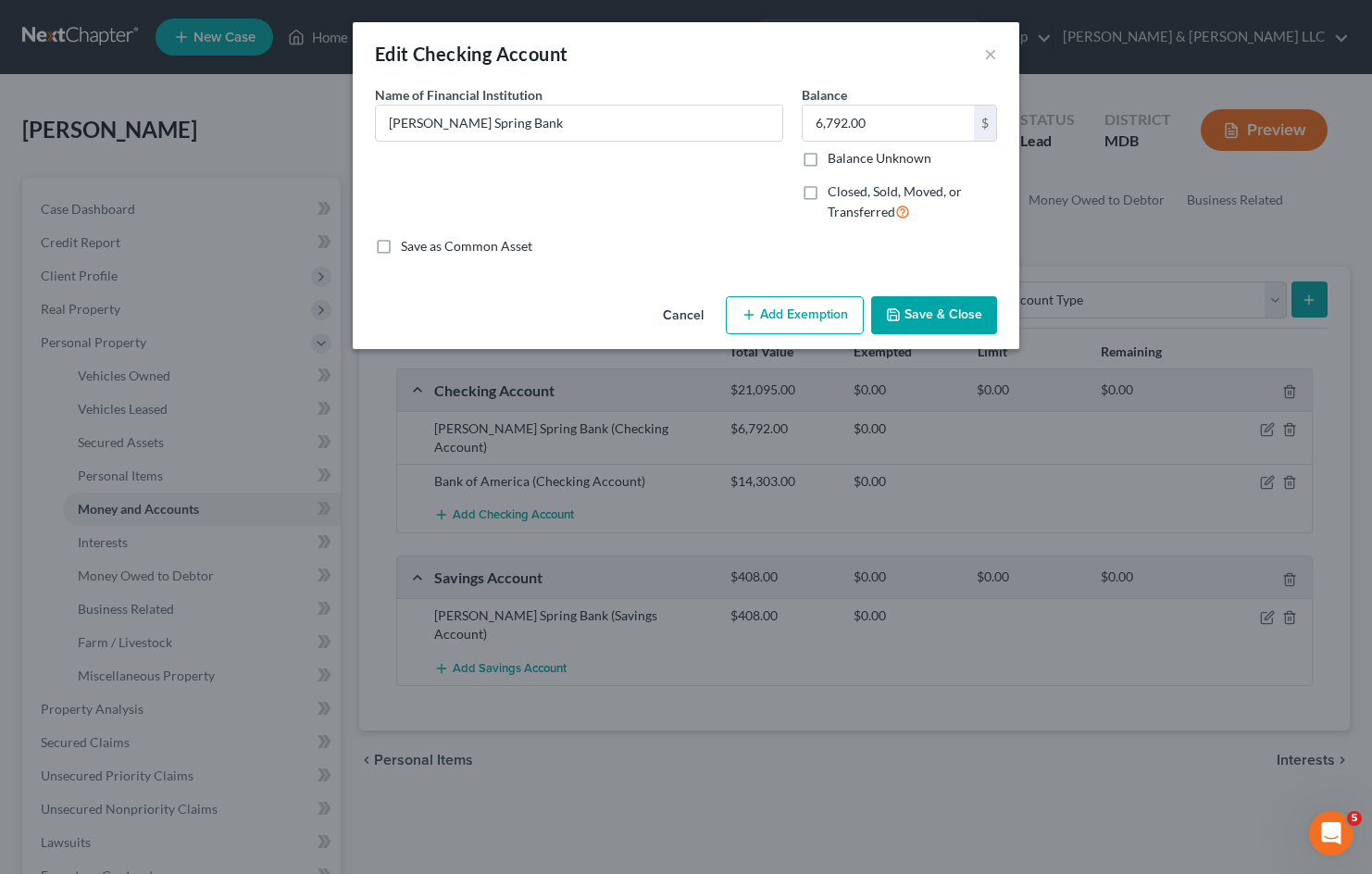
click at [795, 312] on button "Add Exemption" at bounding box center [794, 315] width 138 height 39
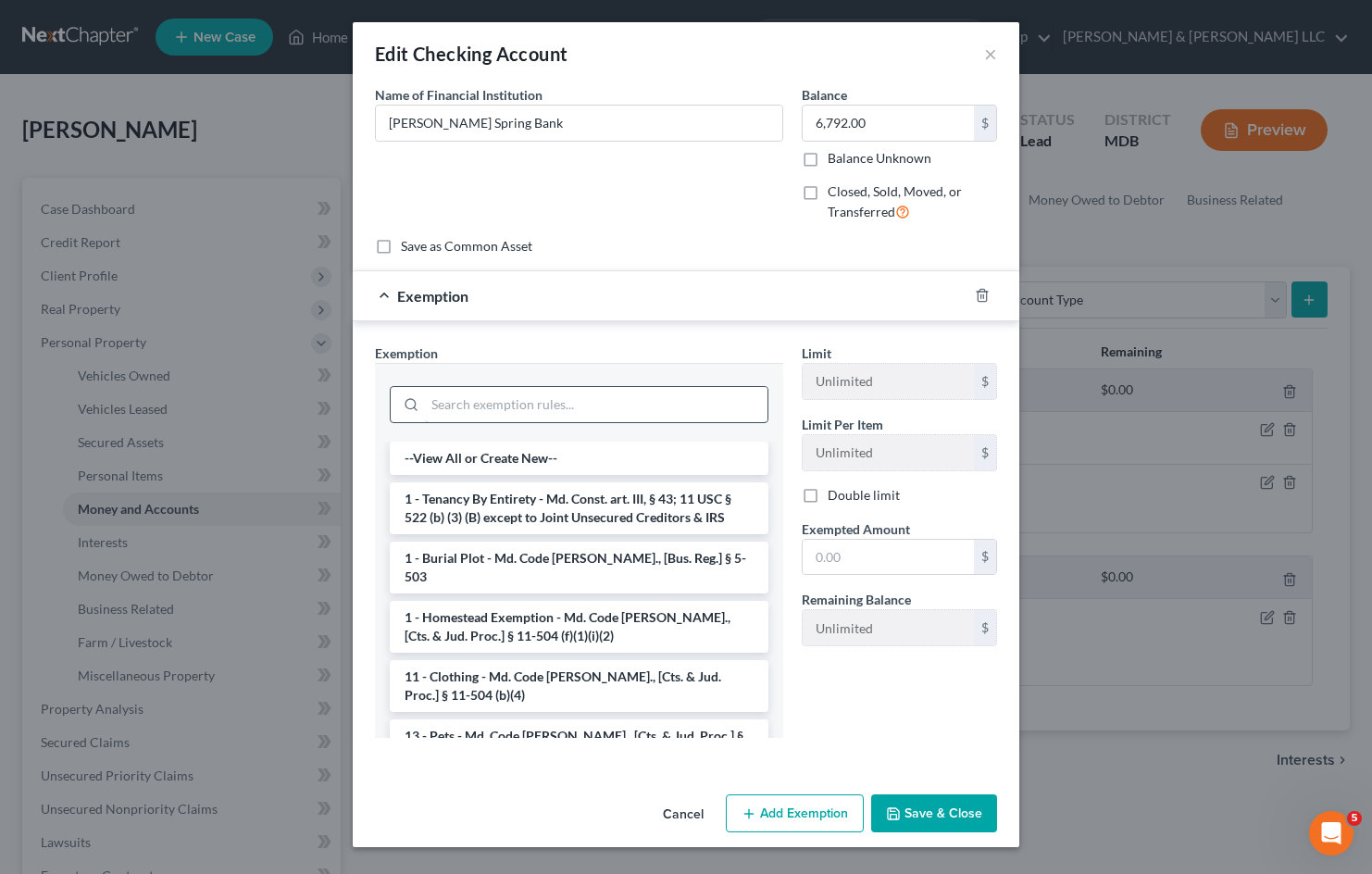
click at [510, 397] on input "search" at bounding box center [596, 404] width 343 height 35
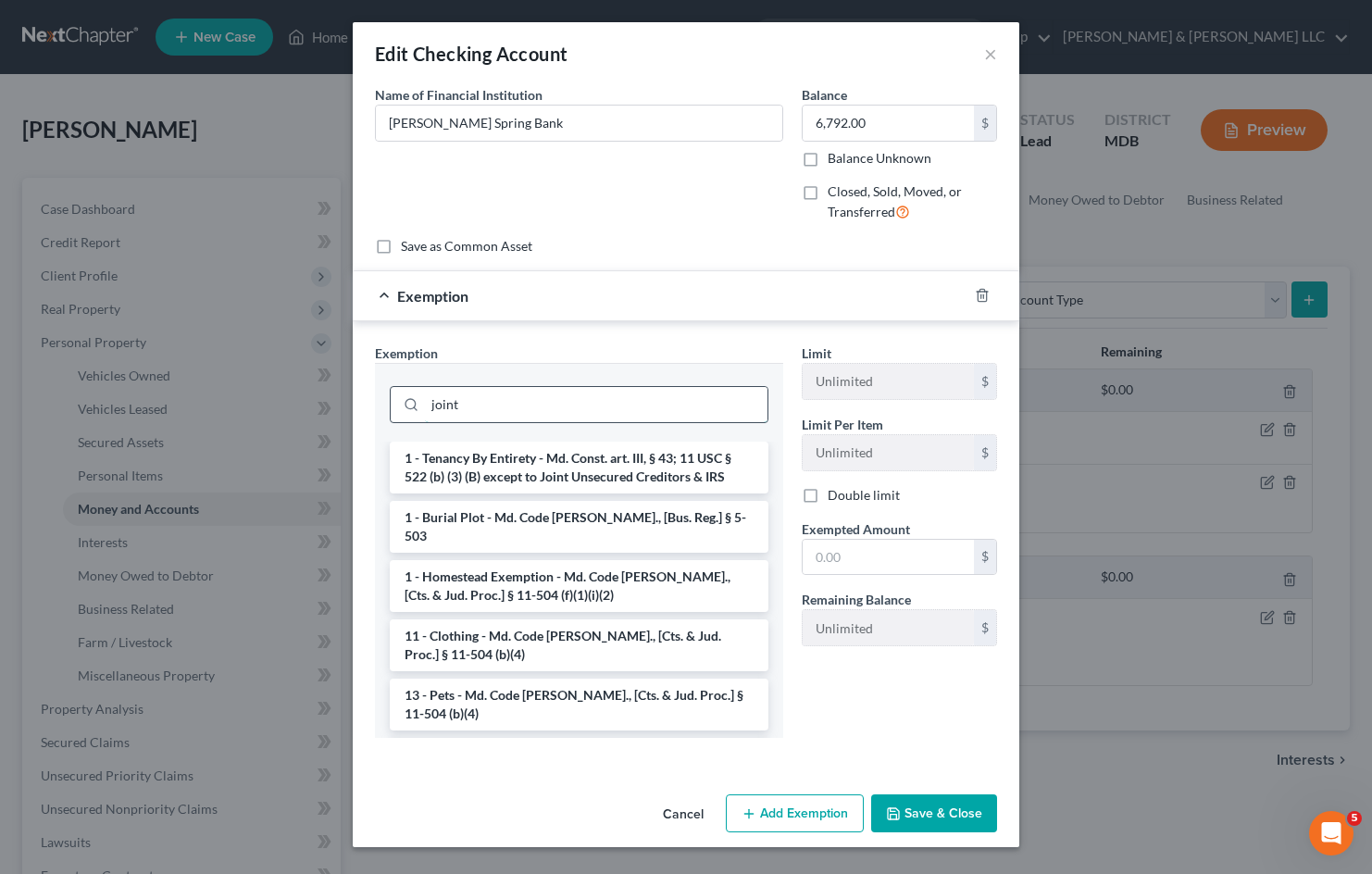
type input "joint"
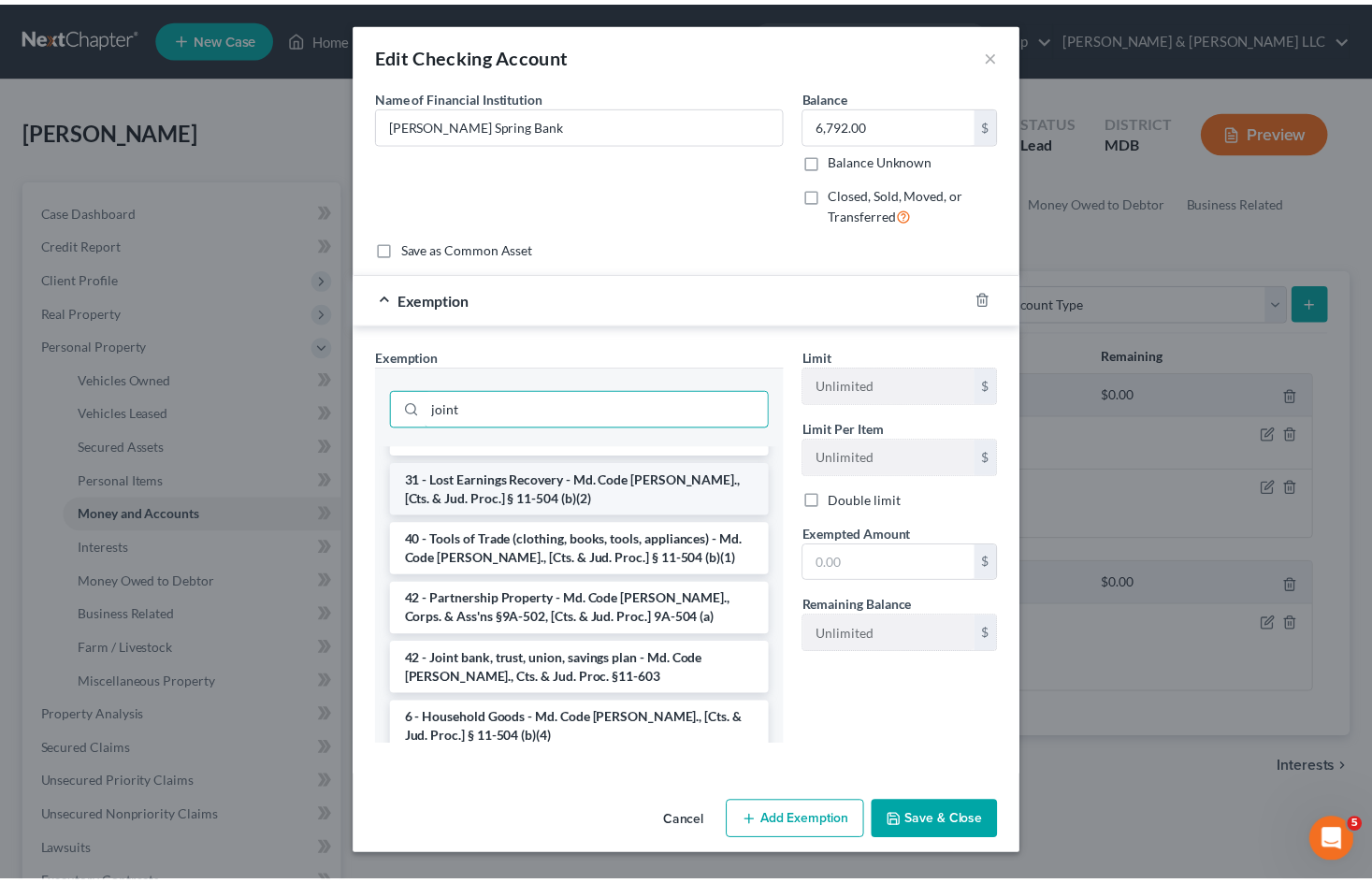
scroll to position [1482, 0]
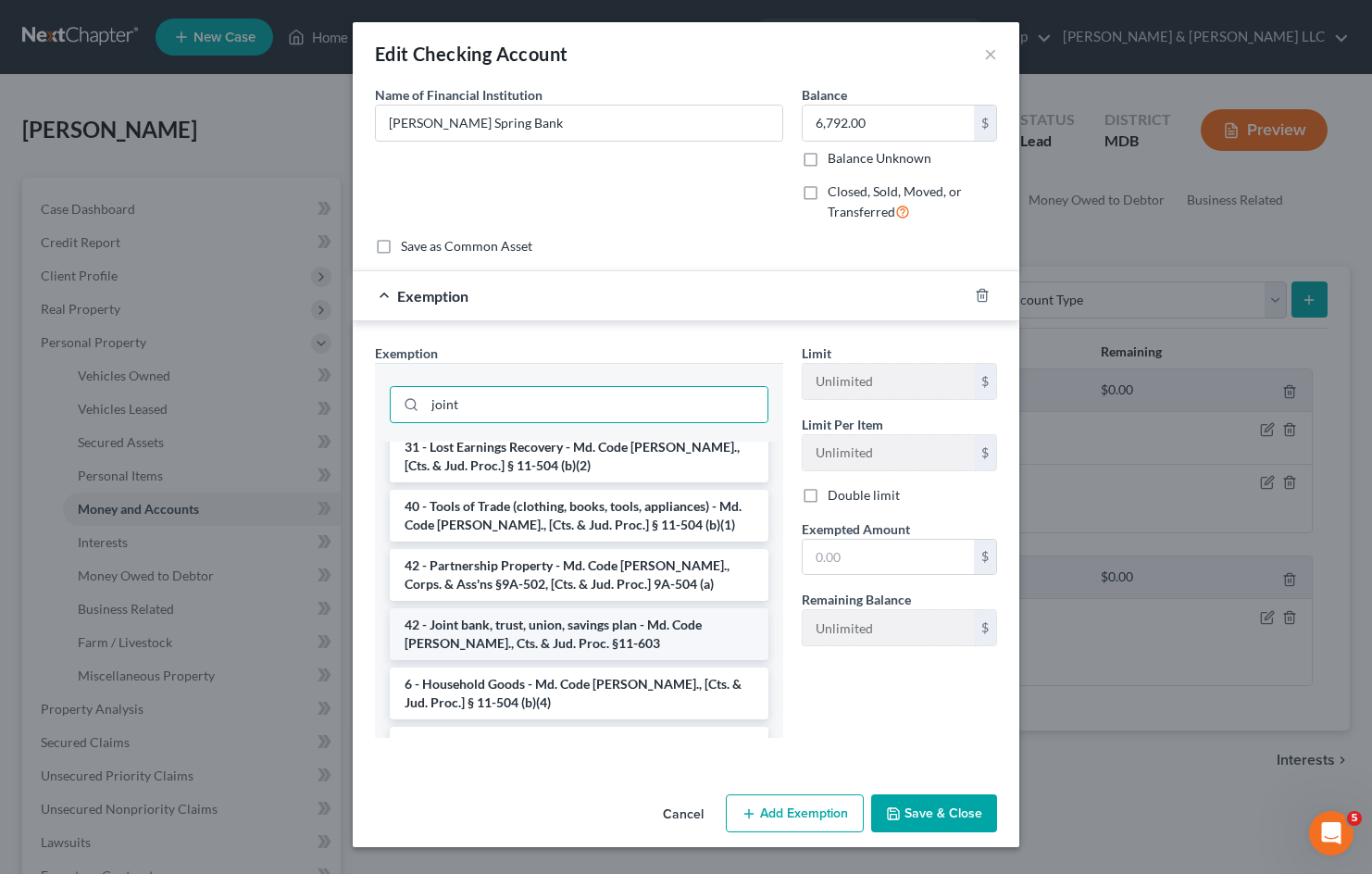
click at [618, 608] on li "42 - Joint bank, trust, union, savings plan - Md. Code [PERSON_NAME]., Cts. & J…" at bounding box center [579, 634] width 379 height 52
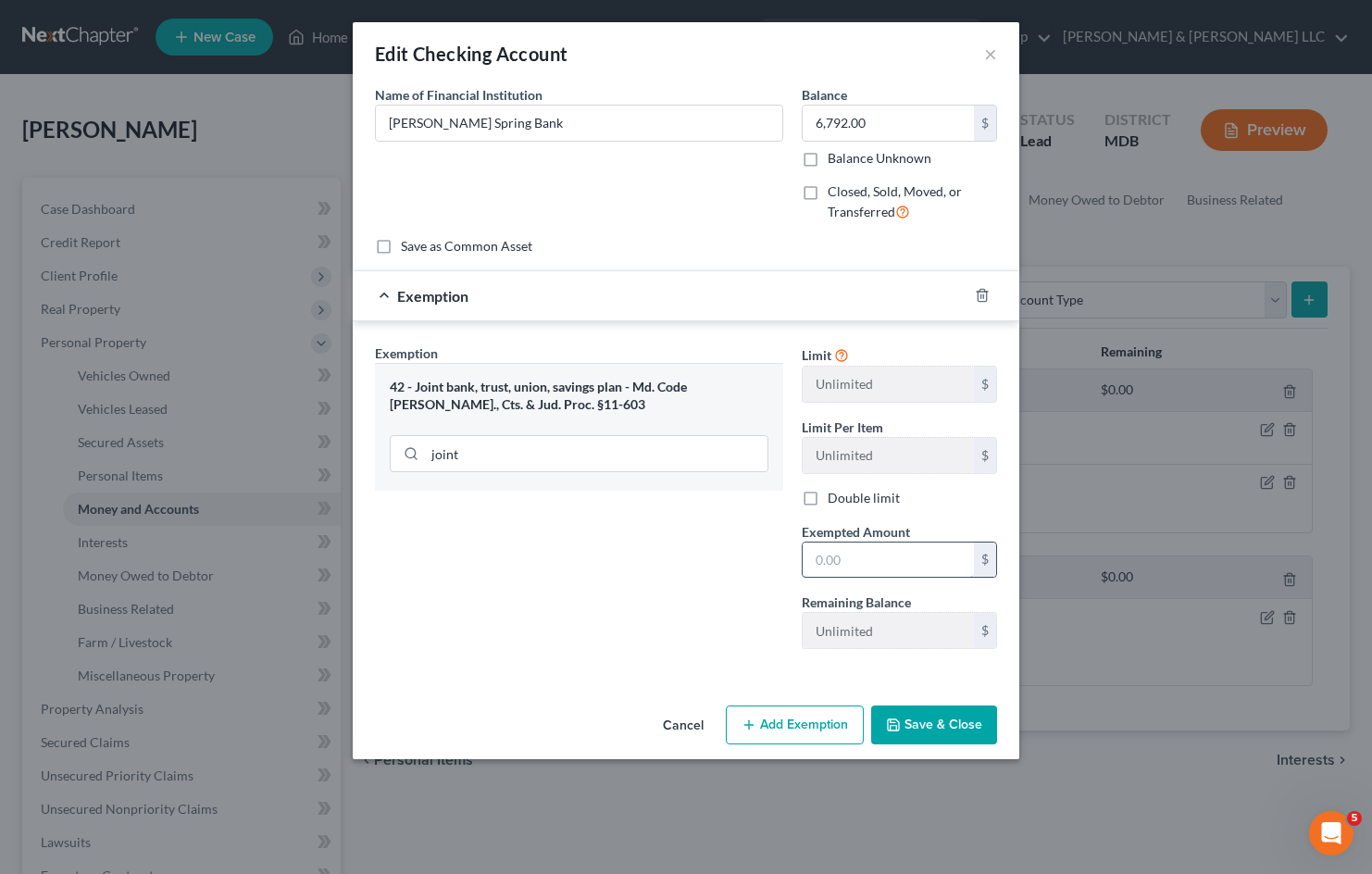
click at [892, 563] on input "text" at bounding box center [888, 560] width 171 height 35
type input "6,792"
click at [960, 725] on button "Save & Close" at bounding box center [934, 725] width 126 height 39
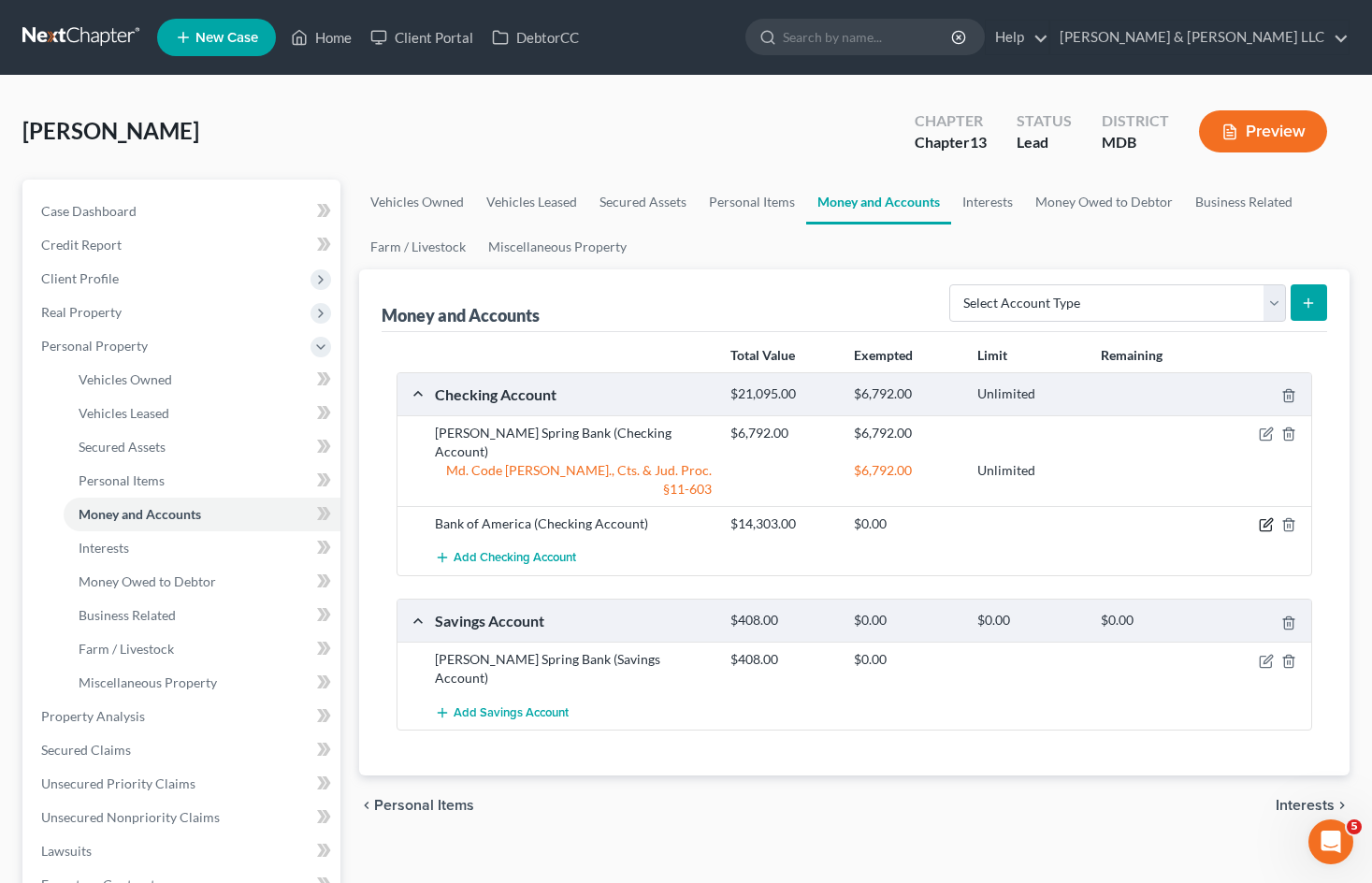
click at [1264, 517] on icon "button" at bounding box center [1266, 525] width 15 height 15
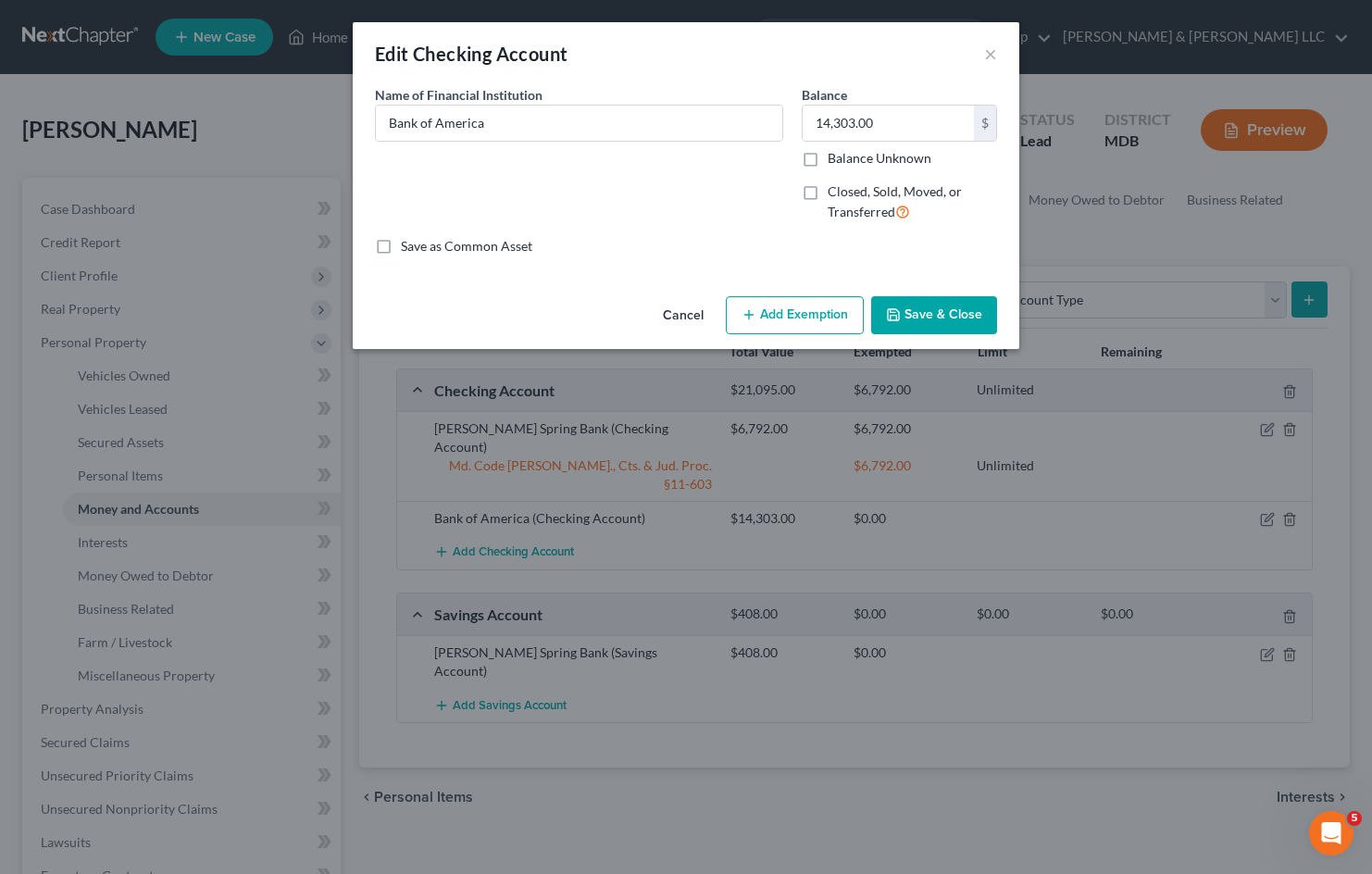
click at [677, 313] on button "Cancel" at bounding box center [683, 316] width 70 height 37
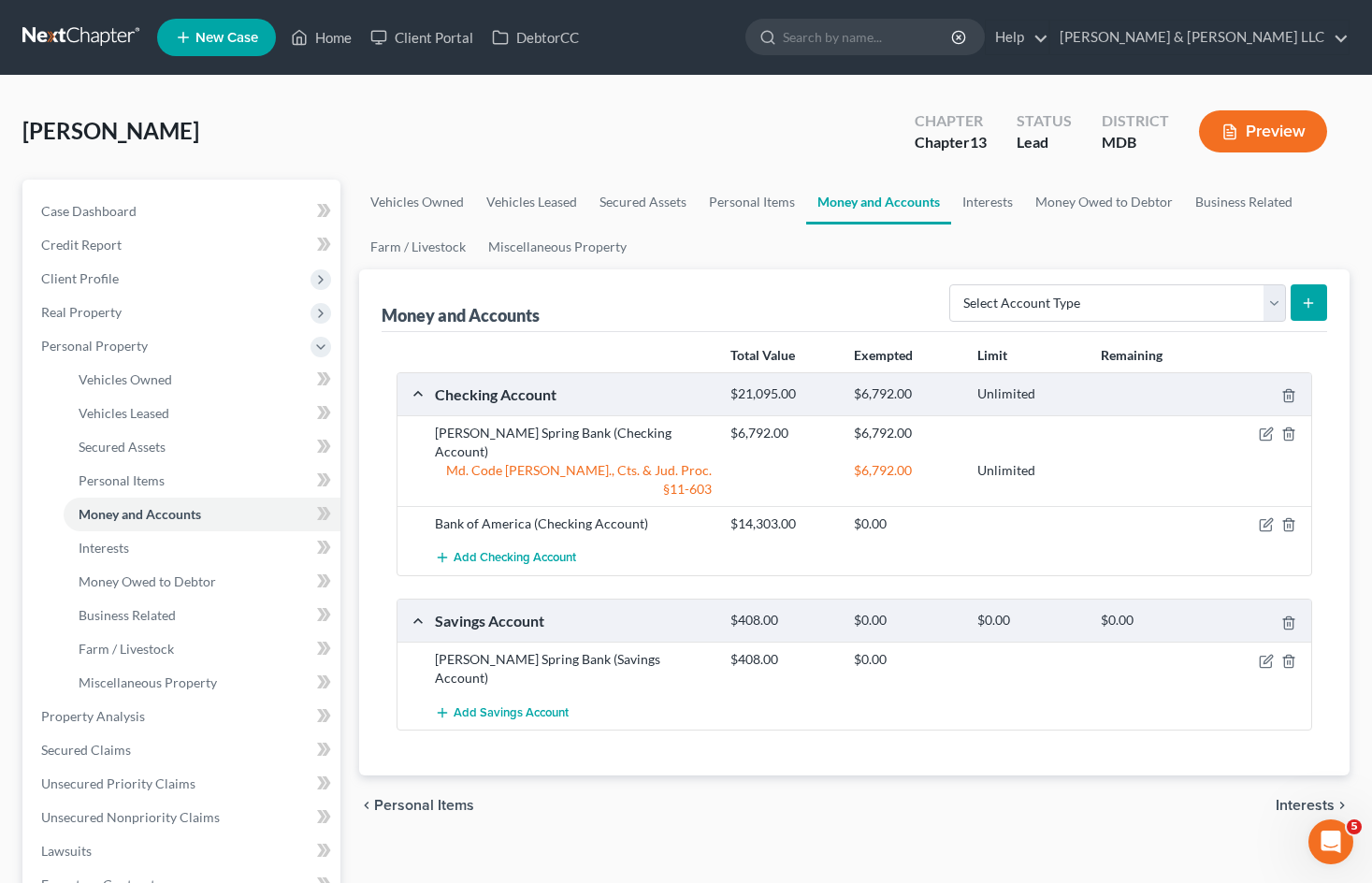
scroll to position [93, 0]
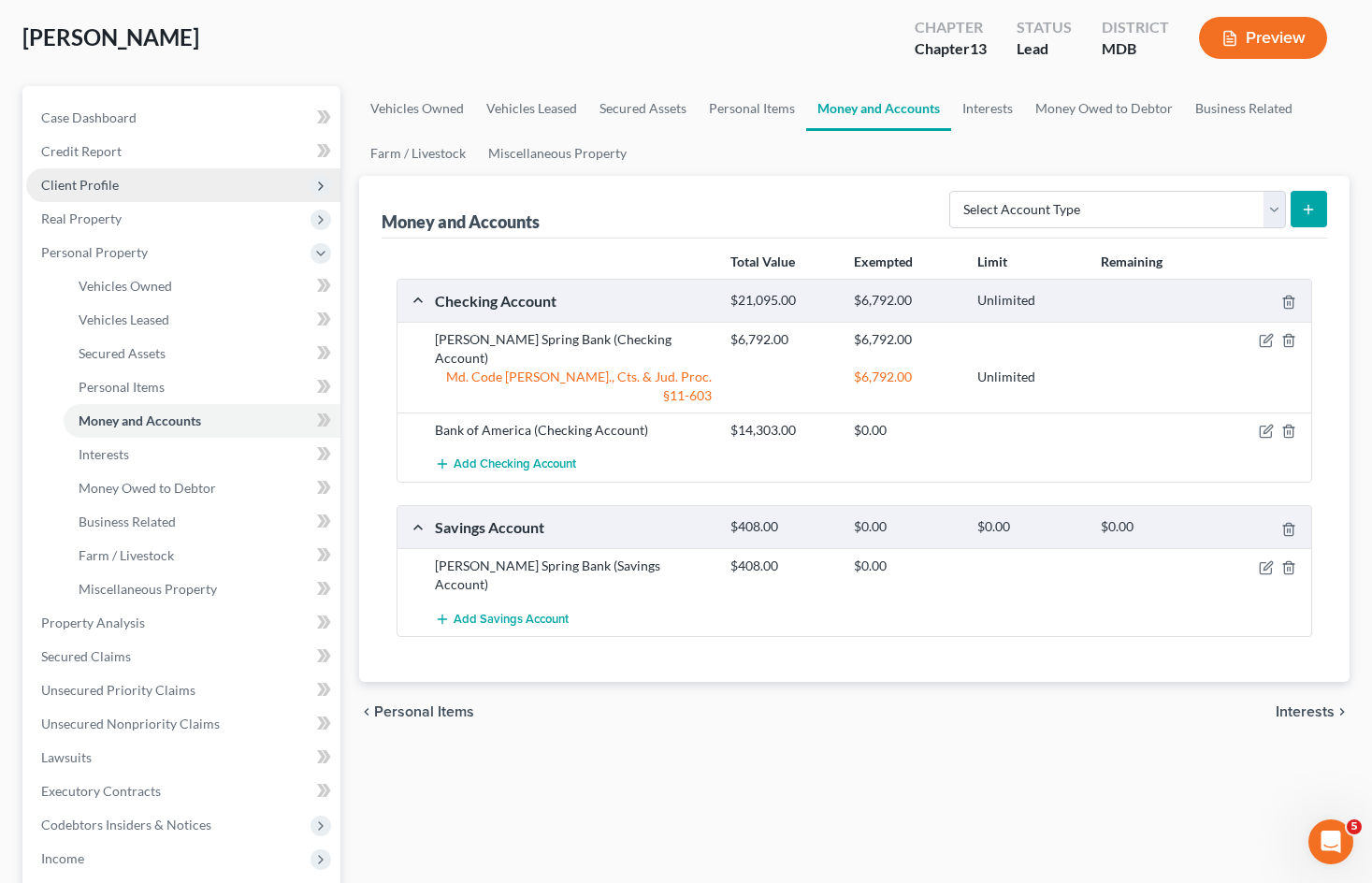
click at [137, 182] on span "Client Profile" at bounding box center [182, 184] width 314 height 34
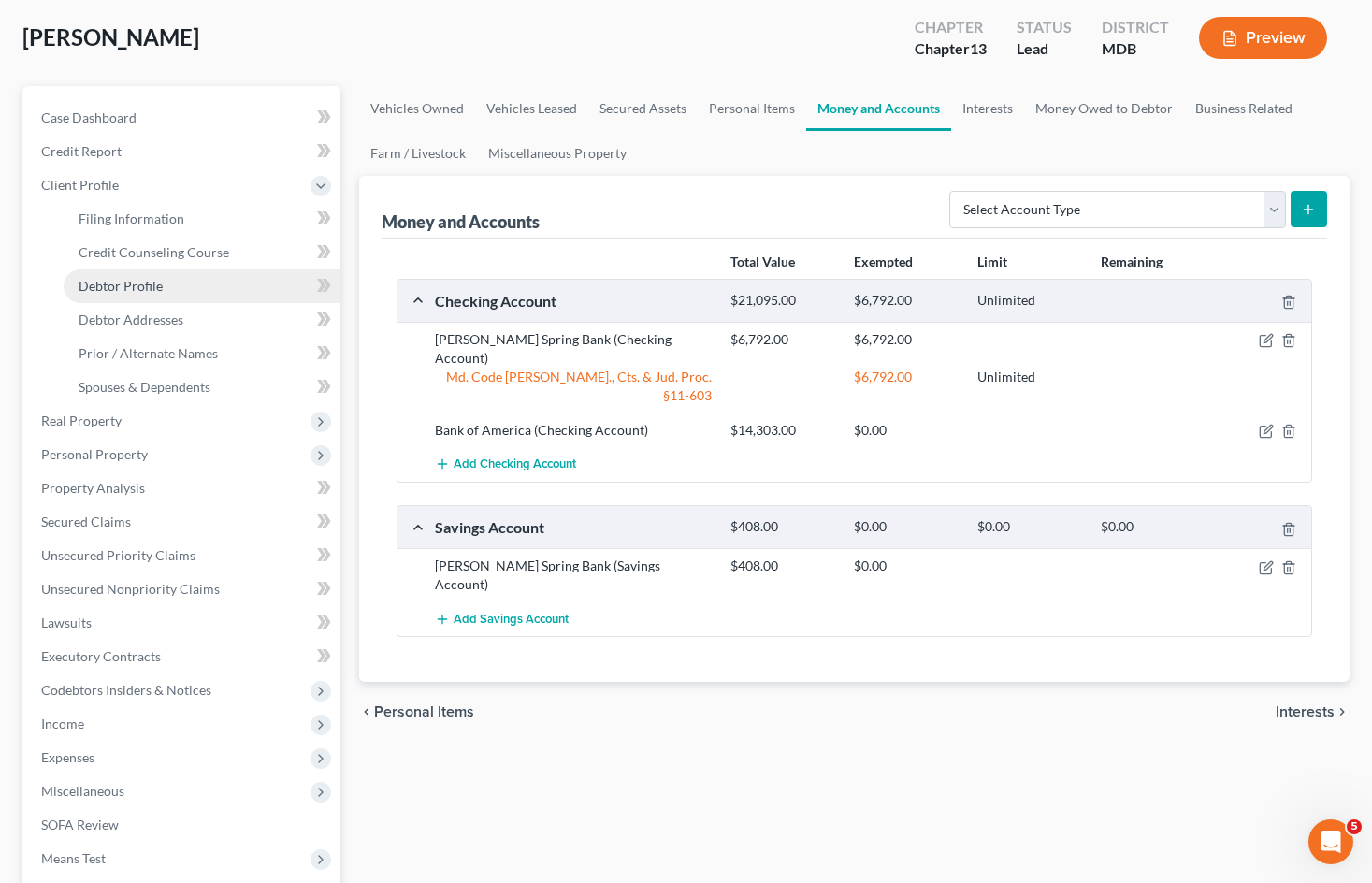
click at [165, 283] on link "Debtor Profile" at bounding box center [201, 286] width 276 height 34
select select "1"
select select "2"
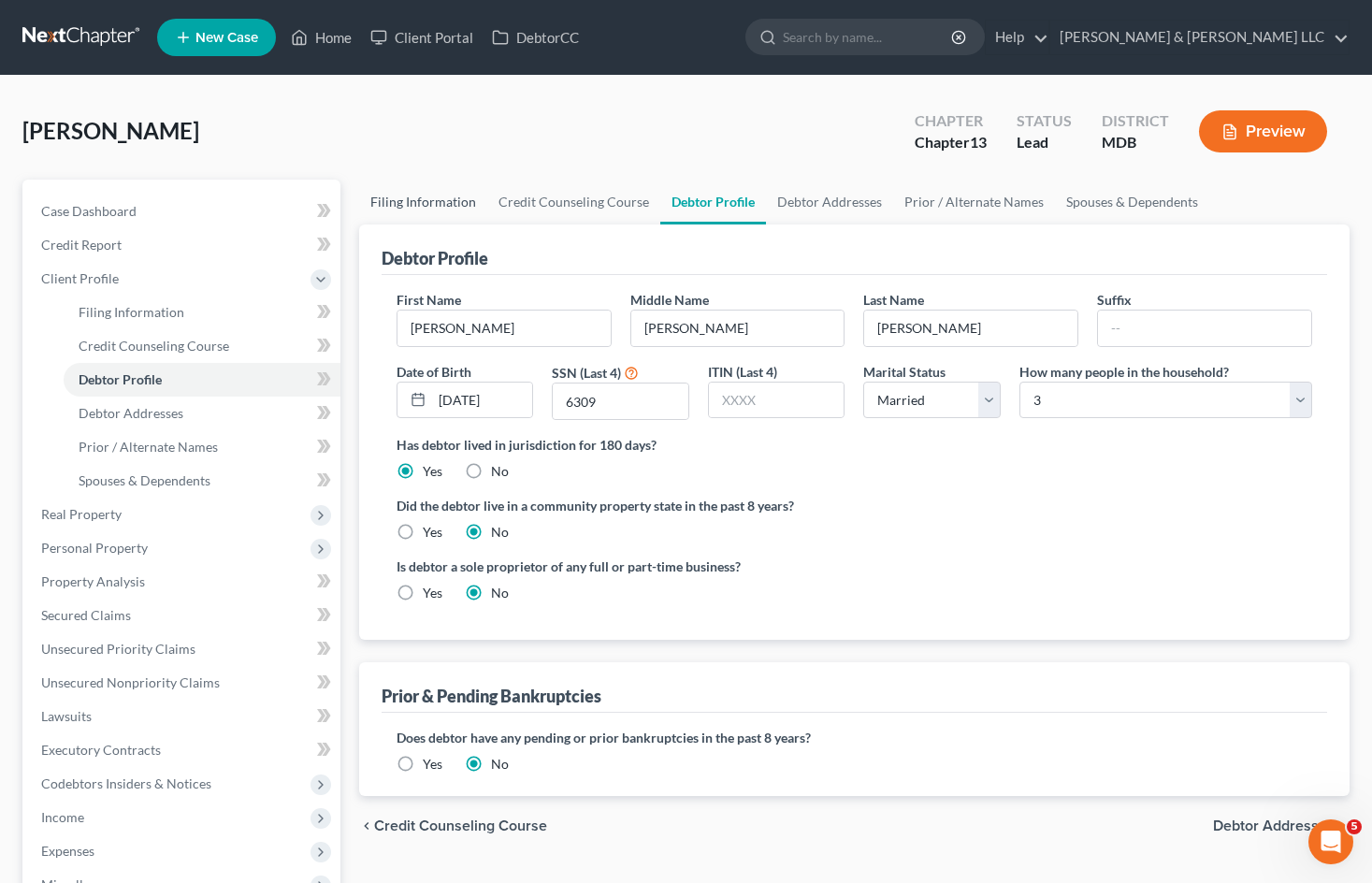
click at [428, 200] on link "Filing Information" at bounding box center [423, 202] width 129 height 45
select select "1"
select select "0"
select select "3"
select select "21"
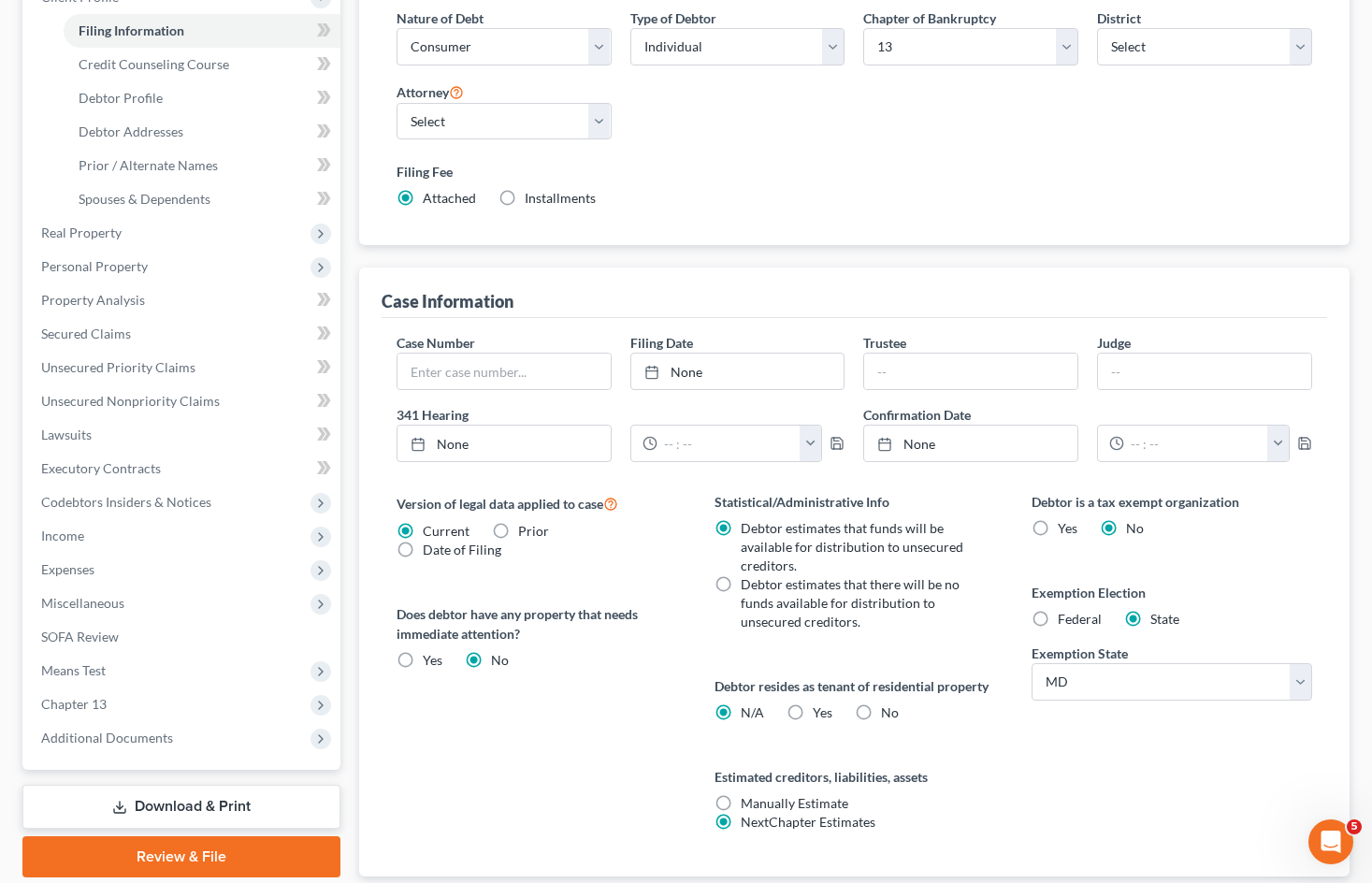
scroll to position [280, 0]
click at [881, 712] on label "No" at bounding box center [889, 713] width 18 height 18
click at [888, 712] on input "No" at bounding box center [894, 710] width 12 height 12
radio input "true"
radio input "false"
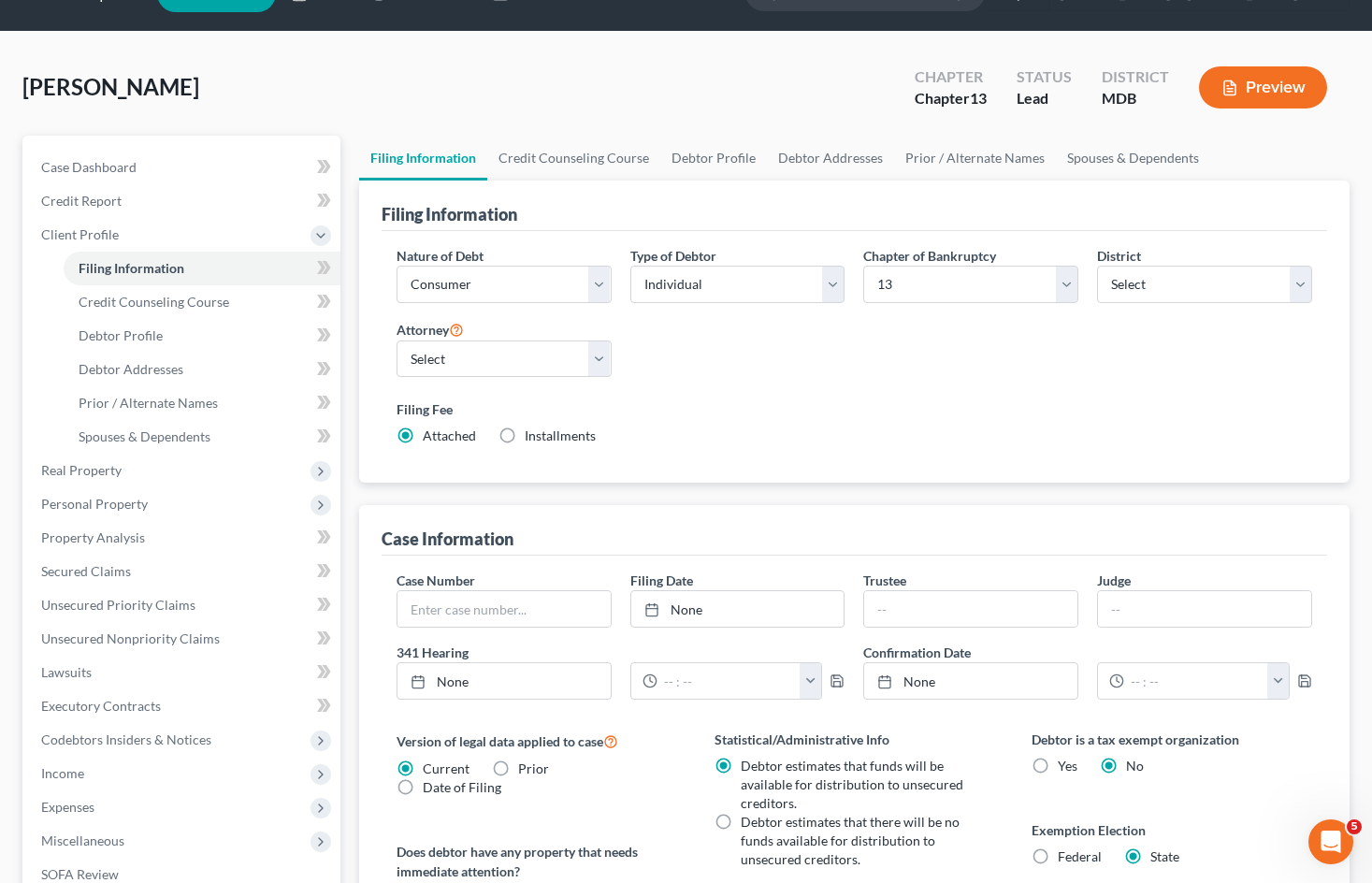
scroll to position [0, 0]
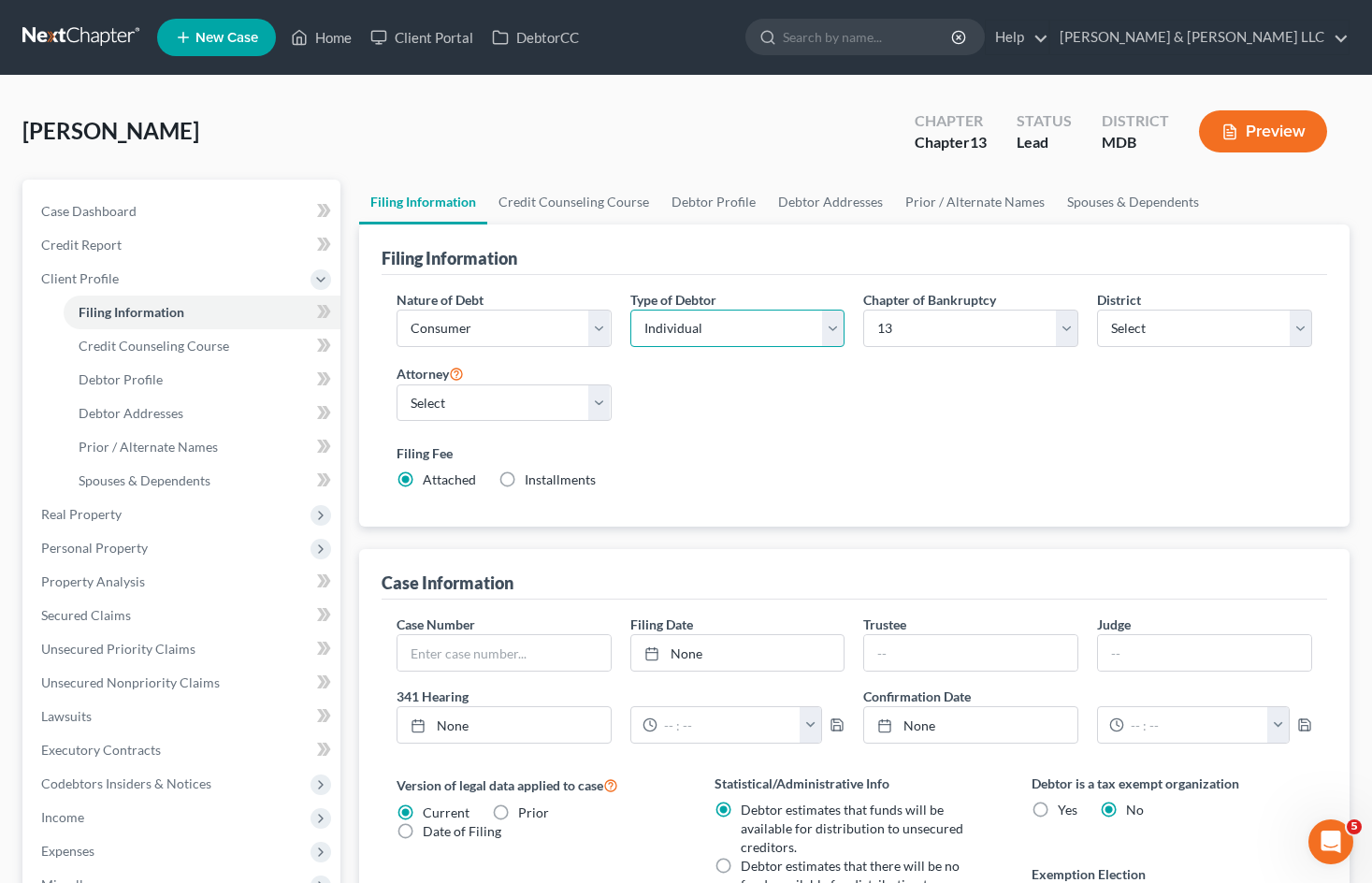
click at [749, 327] on select "Select Individual Joint" at bounding box center [738, 328] width 215 height 37
select select "1"
click at [630, 310] on select "Select Individual Joint" at bounding box center [738, 328] width 215 height 37
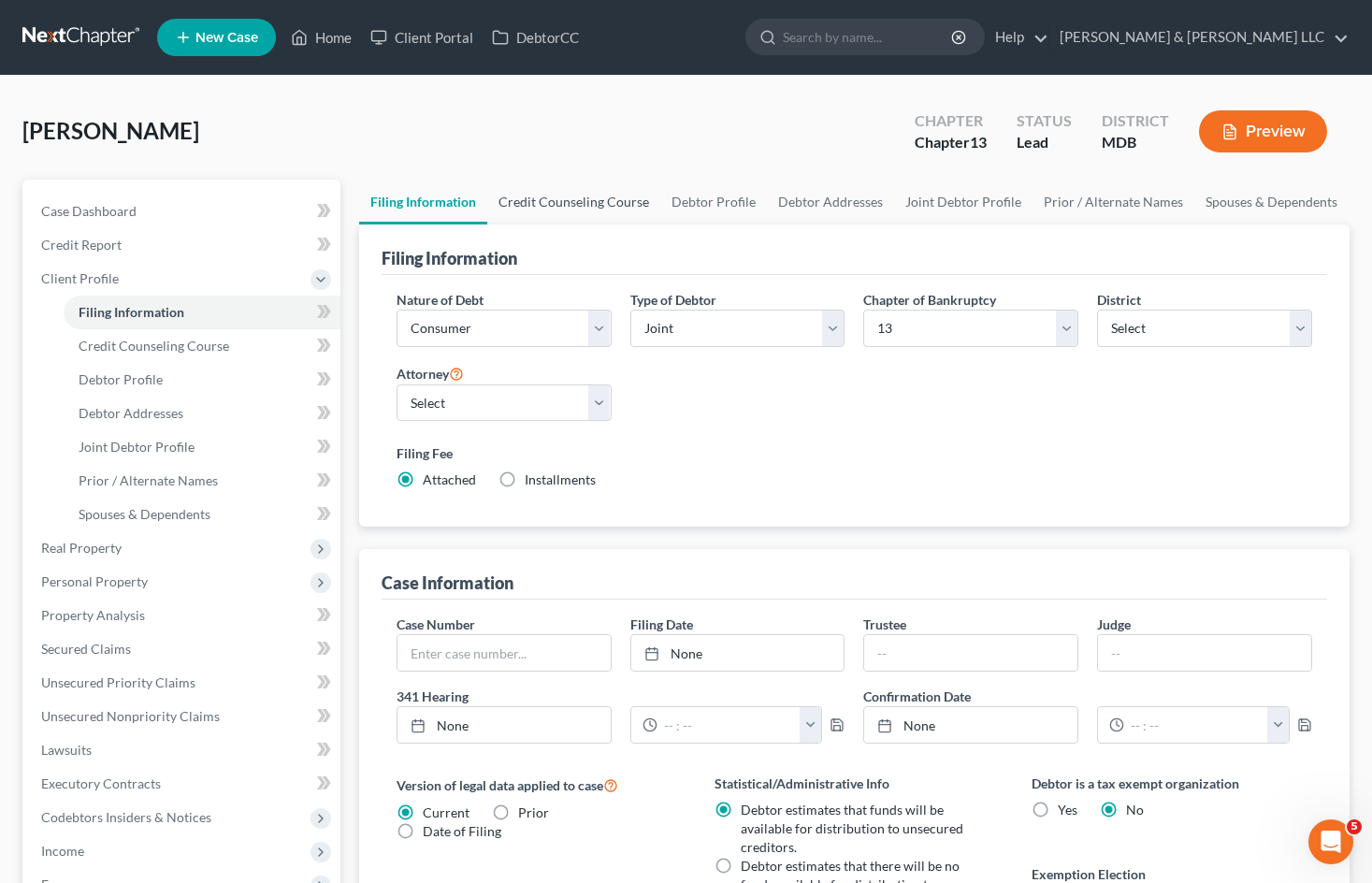
click at [581, 202] on link "Credit Counseling Course" at bounding box center [574, 202] width 173 height 45
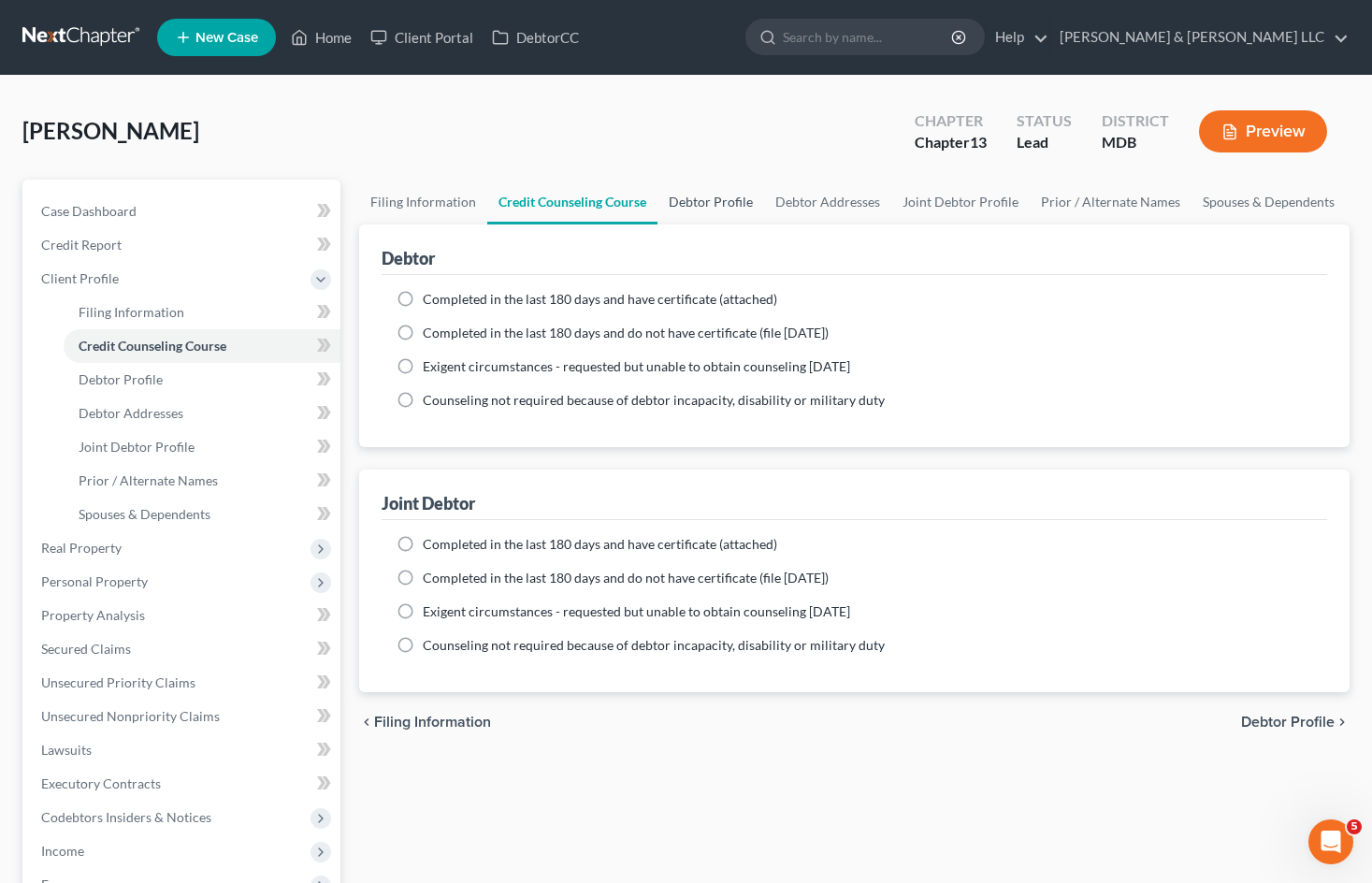
click at [721, 203] on link "Debtor Profile" at bounding box center [710, 202] width 106 height 45
select select "1"
select select "2"
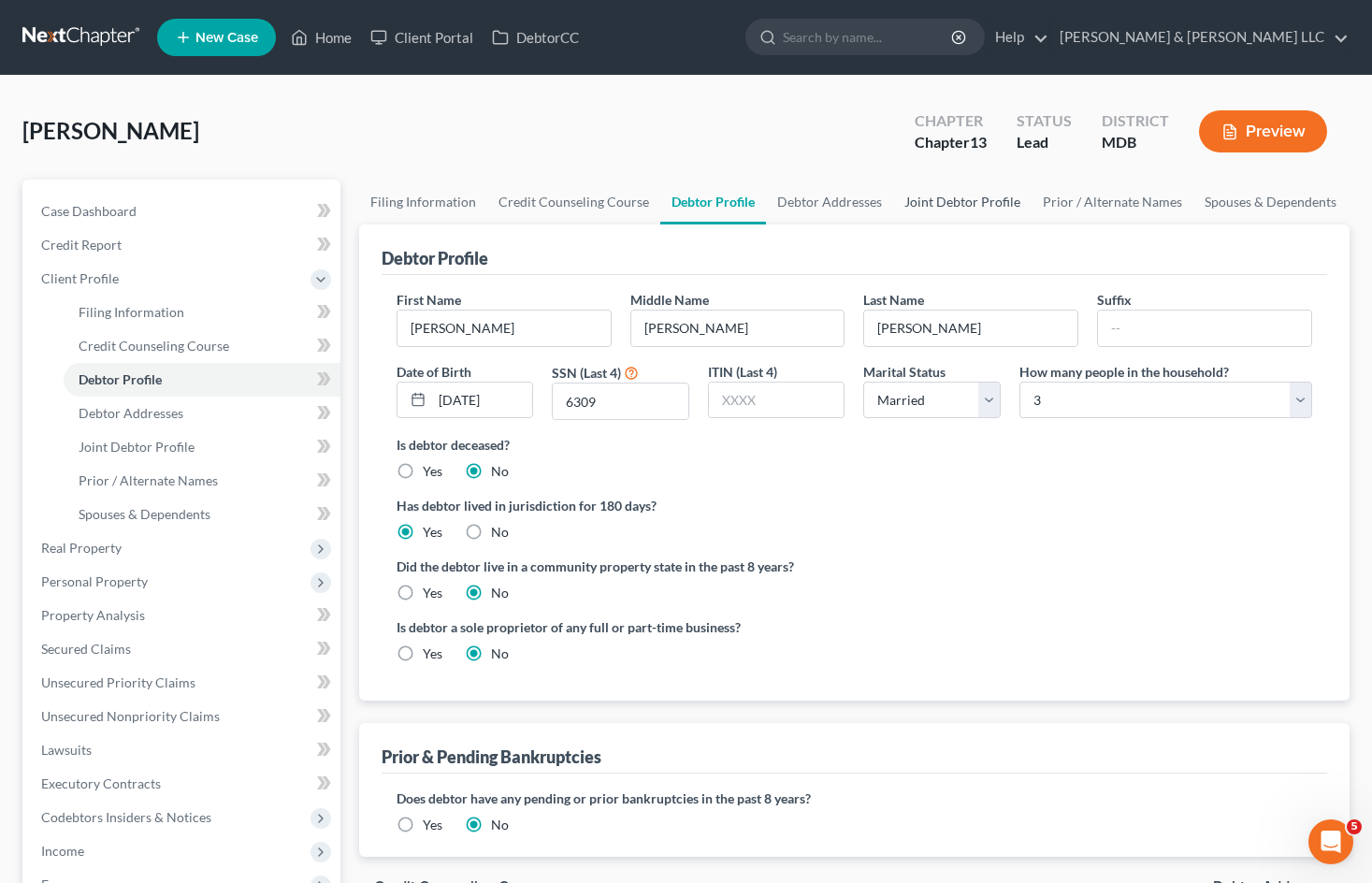
click at [972, 203] on link "Joint Debtor Profile" at bounding box center [962, 202] width 138 height 45
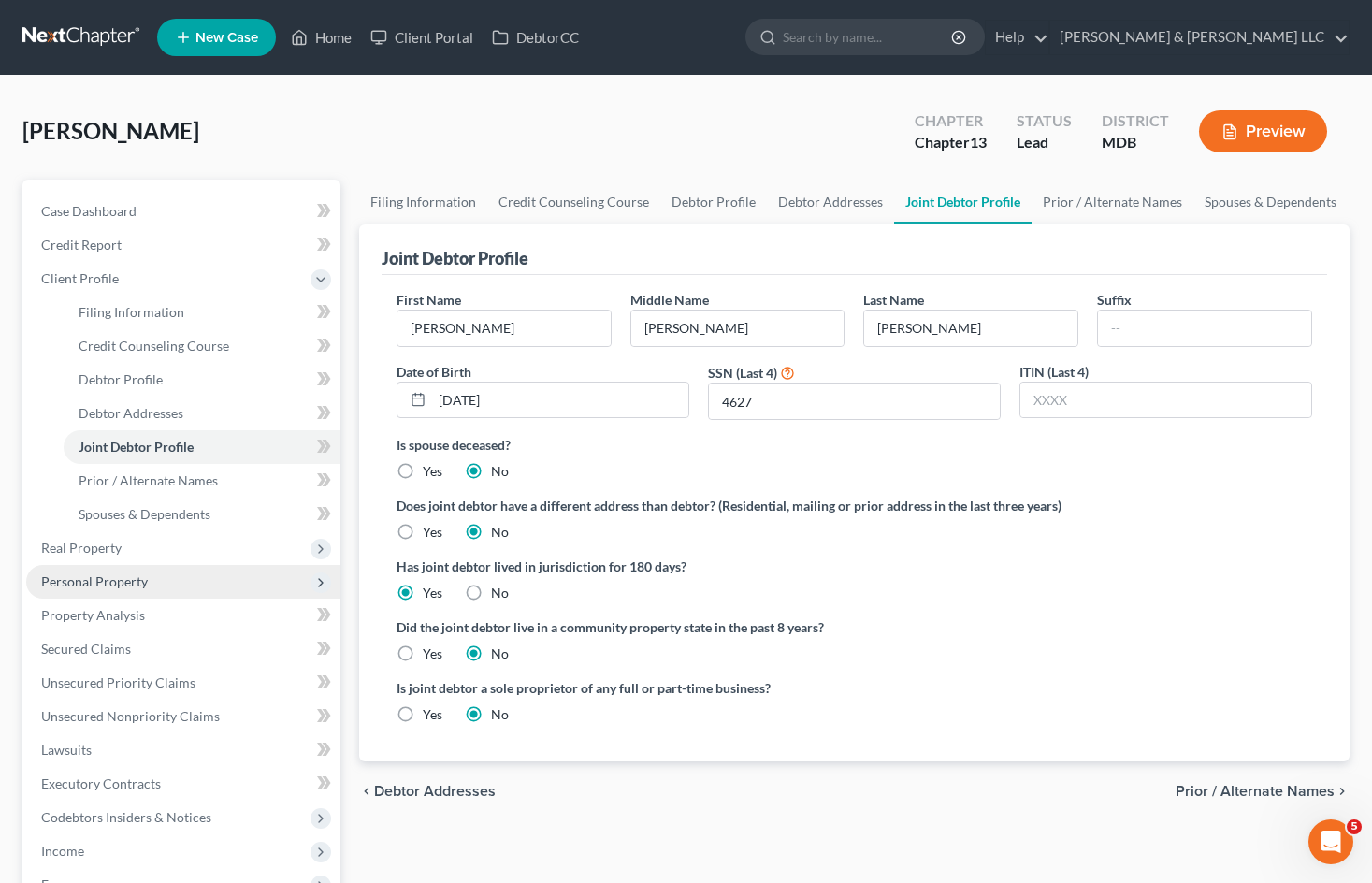
click at [132, 583] on span "Personal Property" at bounding box center [94, 581] width 106 height 16
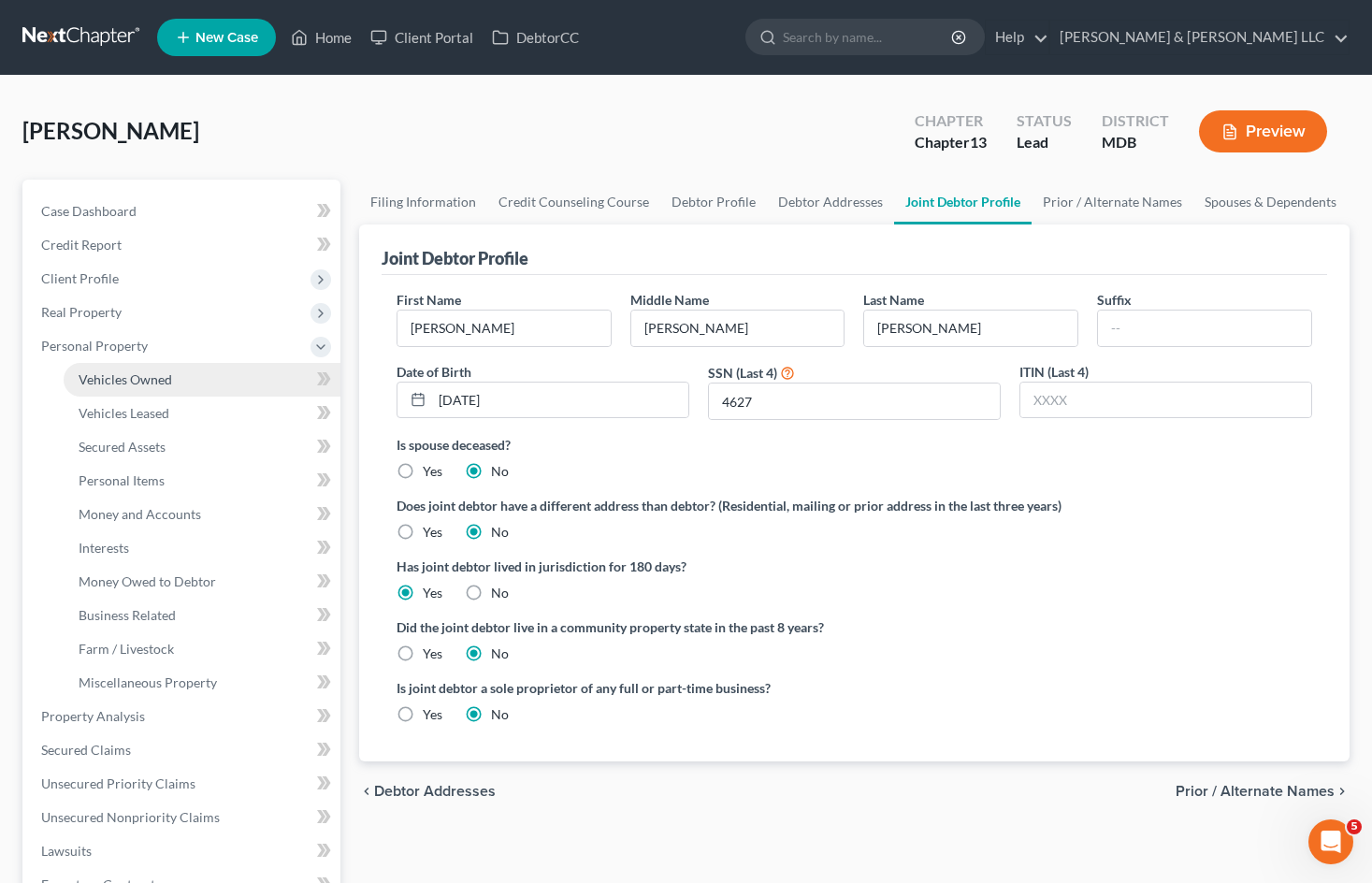
click at [160, 377] on span "Vehicles Owned" at bounding box center [125, 379] width 93 height 16
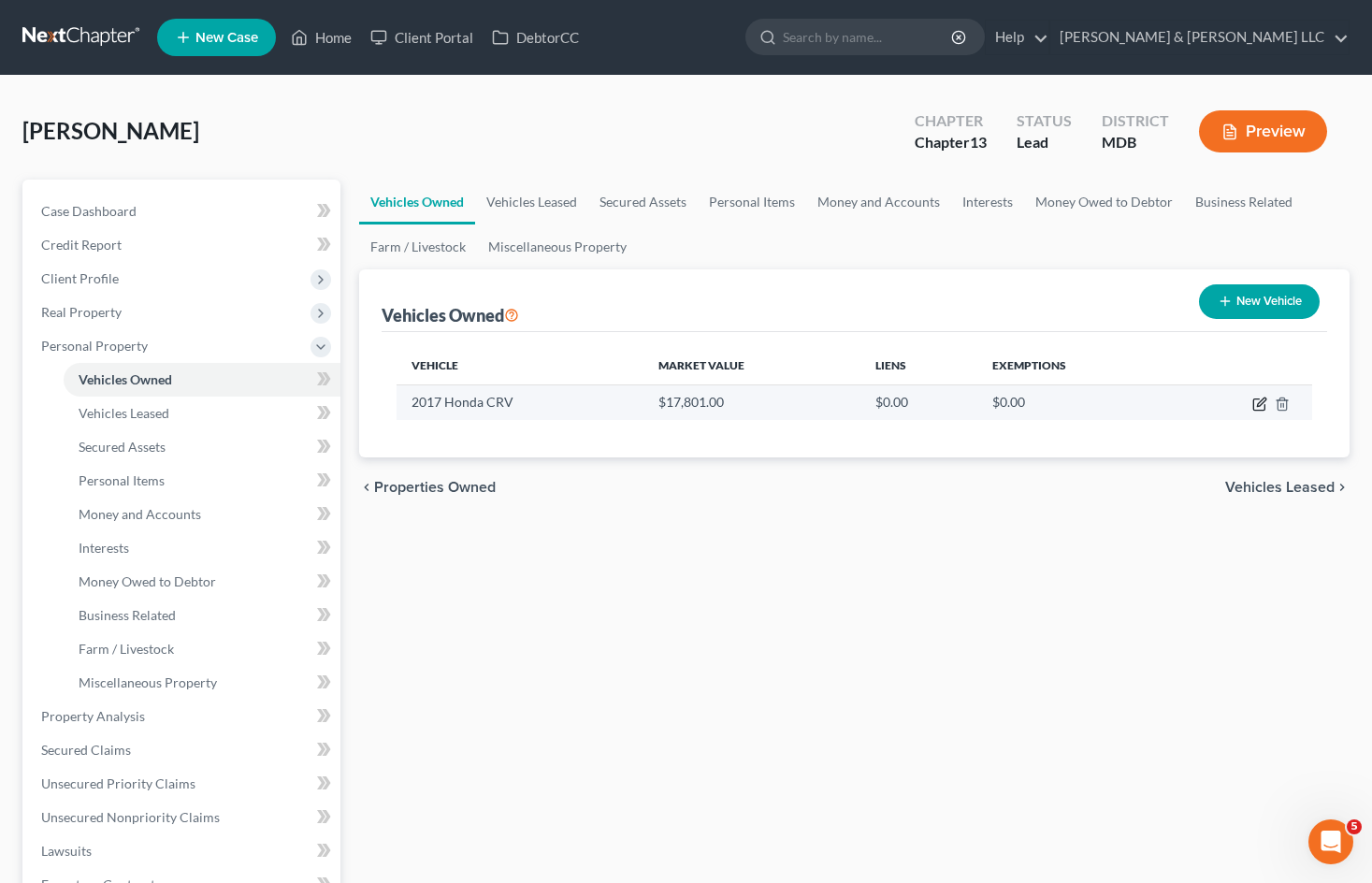
click at [1256, 406] on icon "button" at bounding box center [1260, 404] width 15 height 15
select select "0"
select select "9"
select select "2"
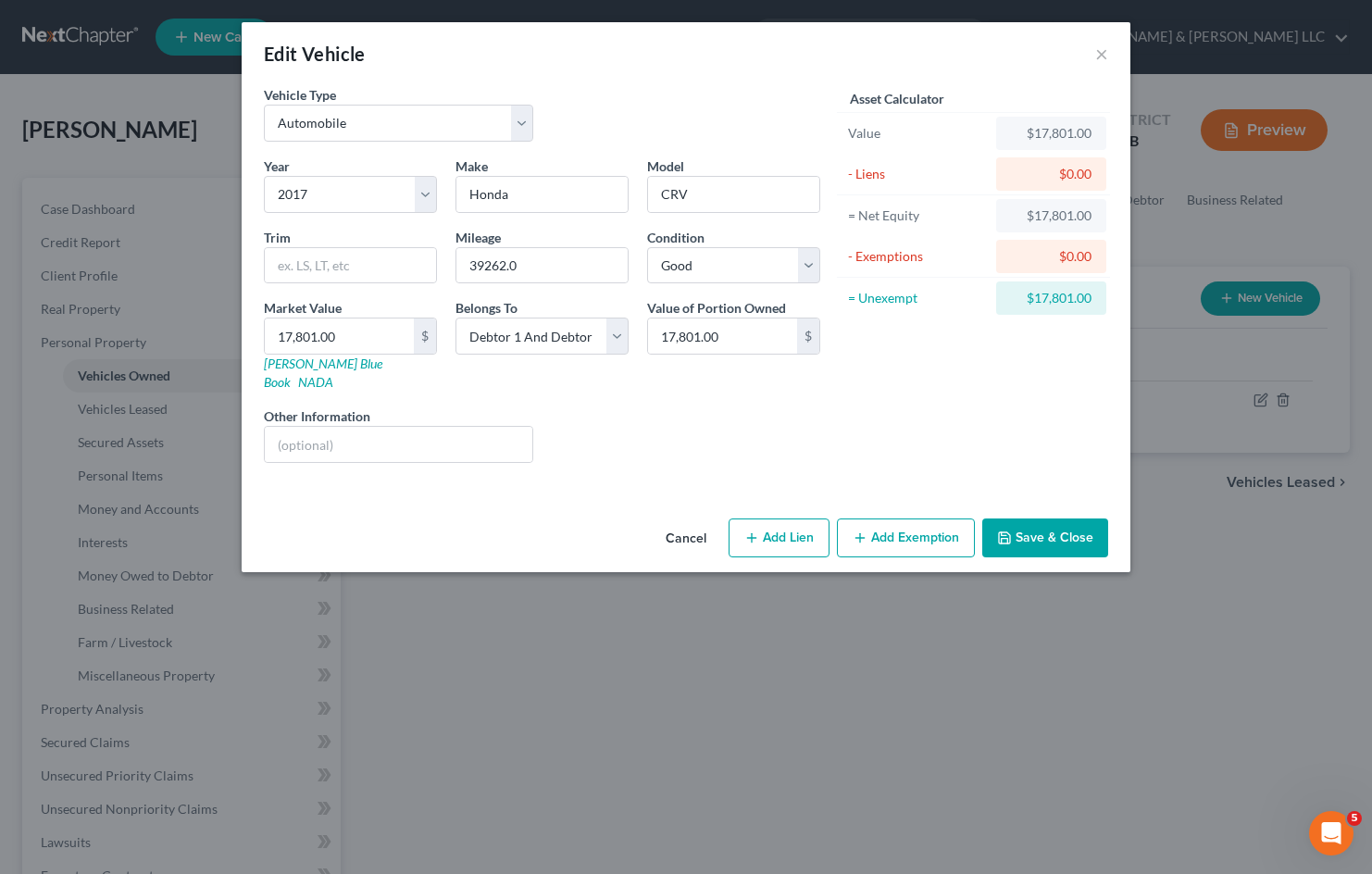
click at [686, 522] on button "Cancel" at bounding box center [686, 539] width 70 height 37
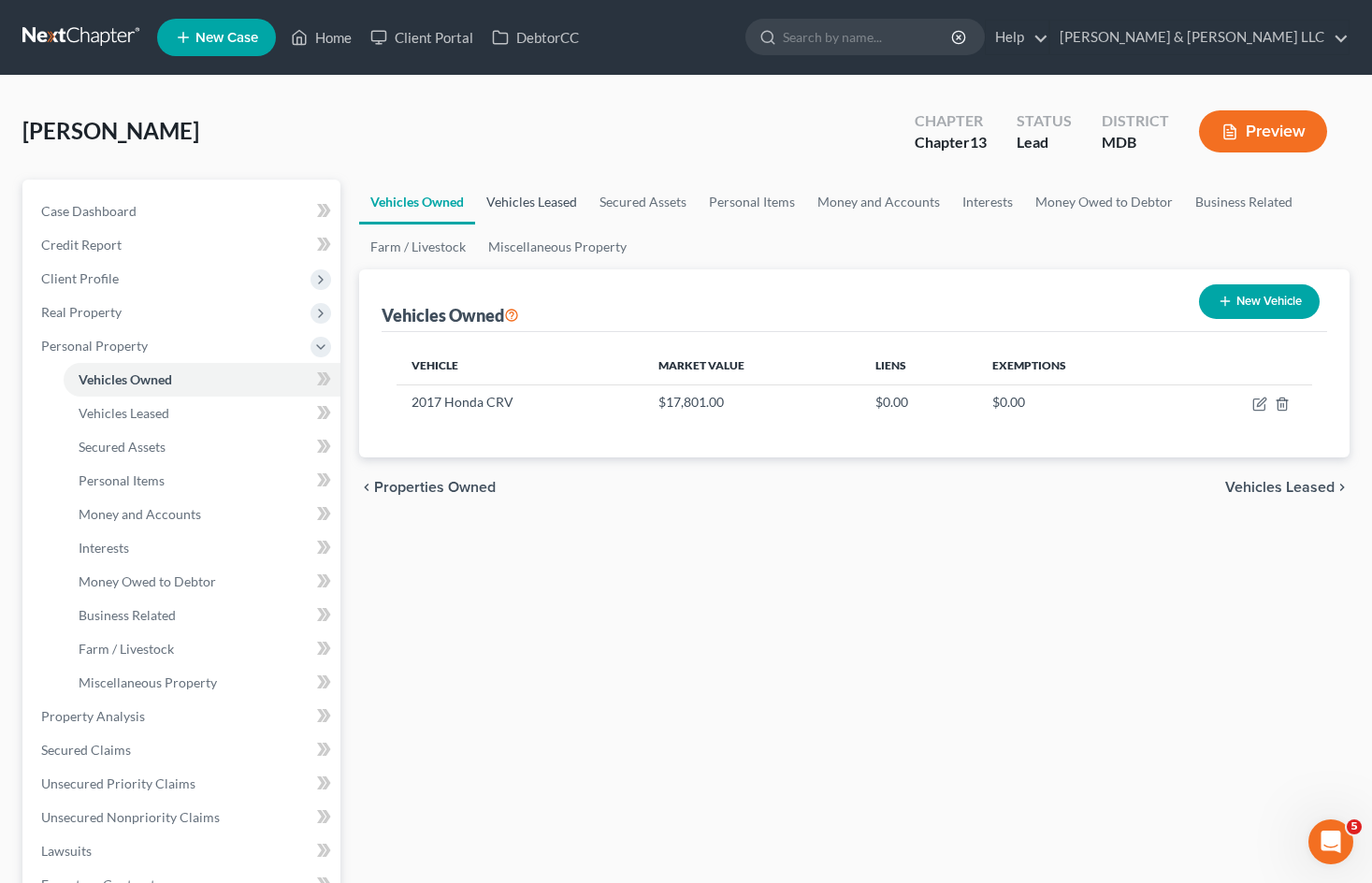
click at [523, 205] on link "Vehicles Leased" at bounding box center [532, 202] width 113 height 45
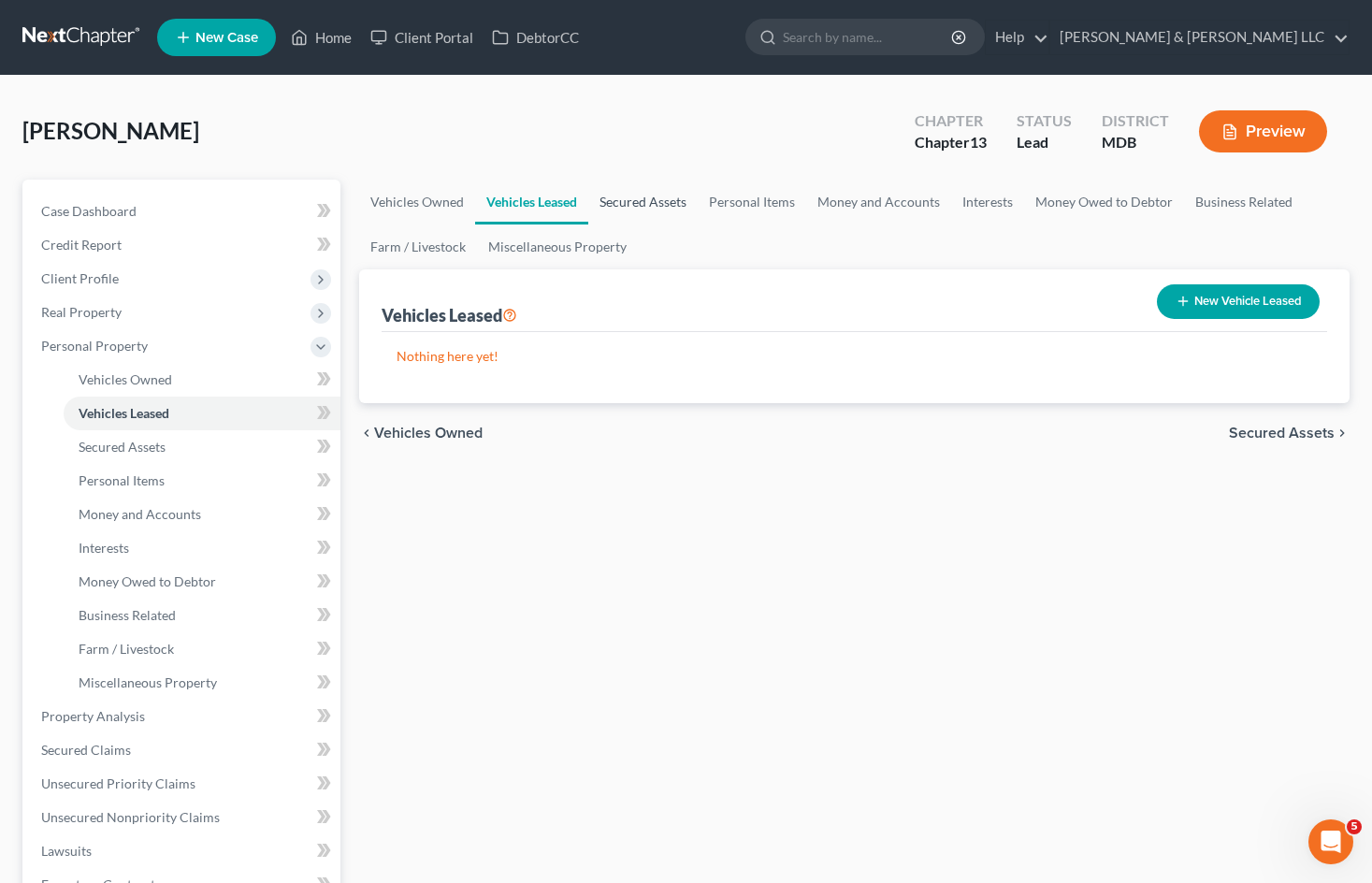
click at [620, 209] on link "Secured Assets" at bounding box center [643, 202] width 109 height 45
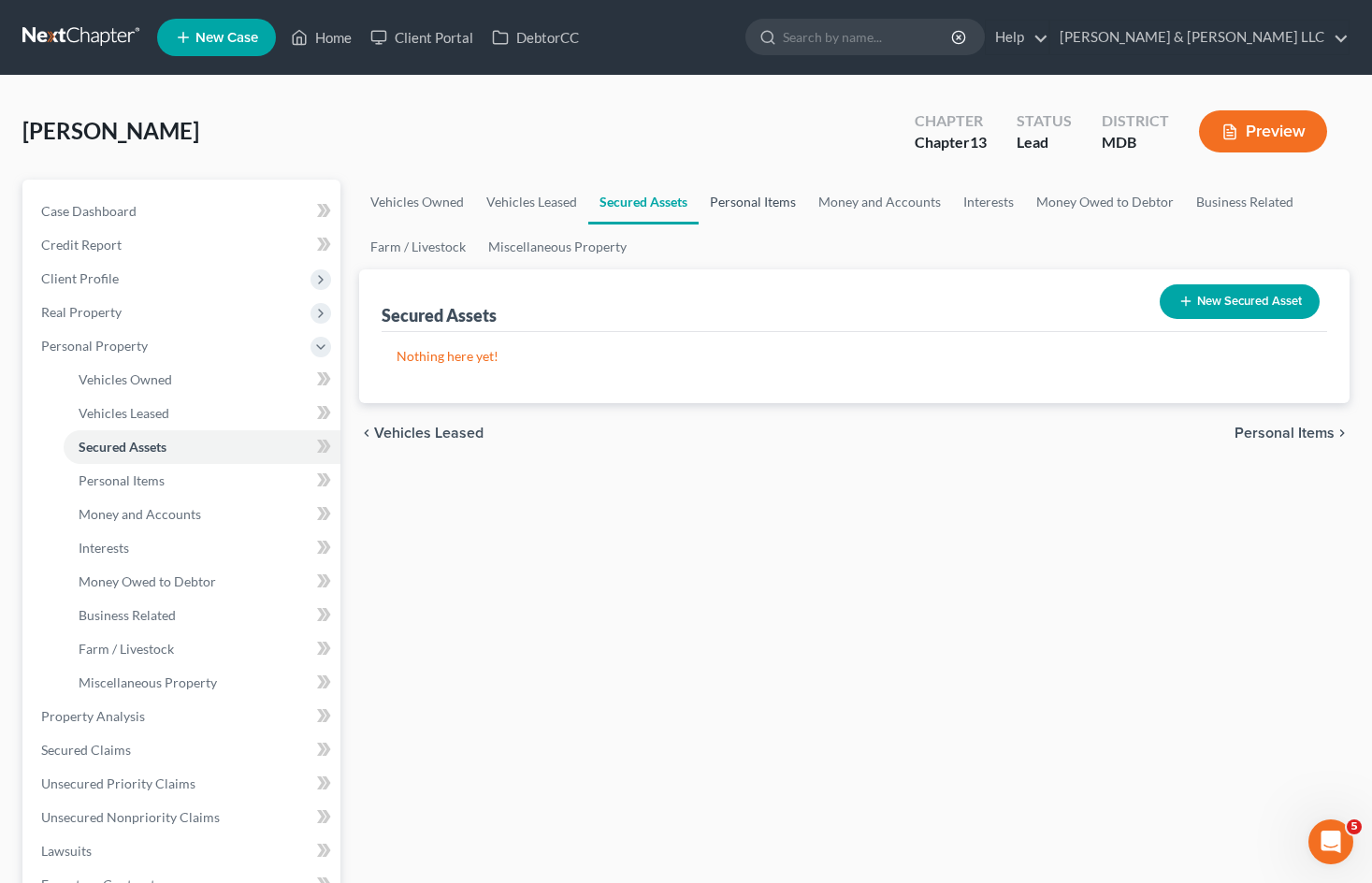
click at [741, 203] on link "Personal Items" at bounding box center [752, 202] width 108 height 45
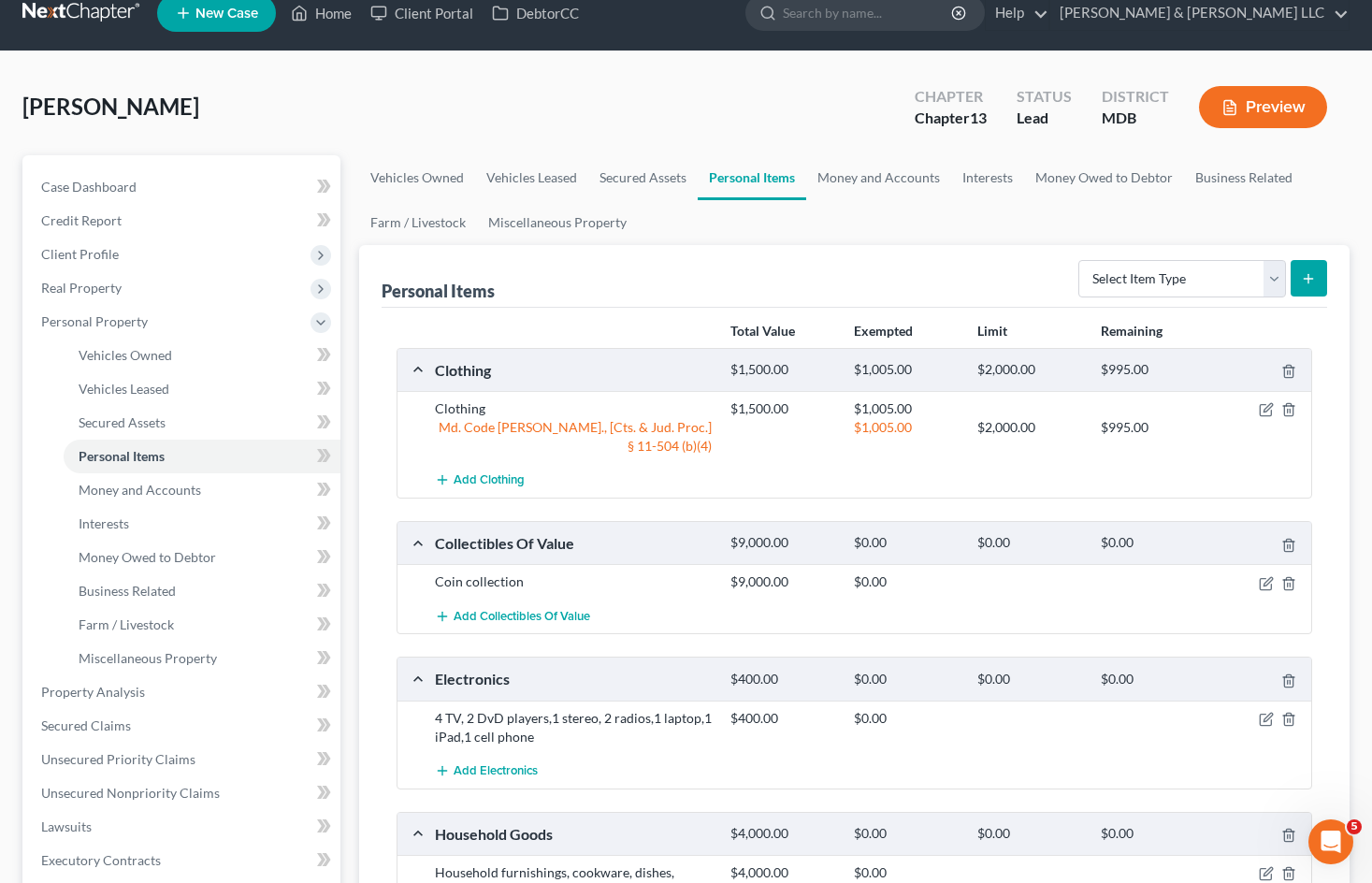
scroll to position [93, 0]
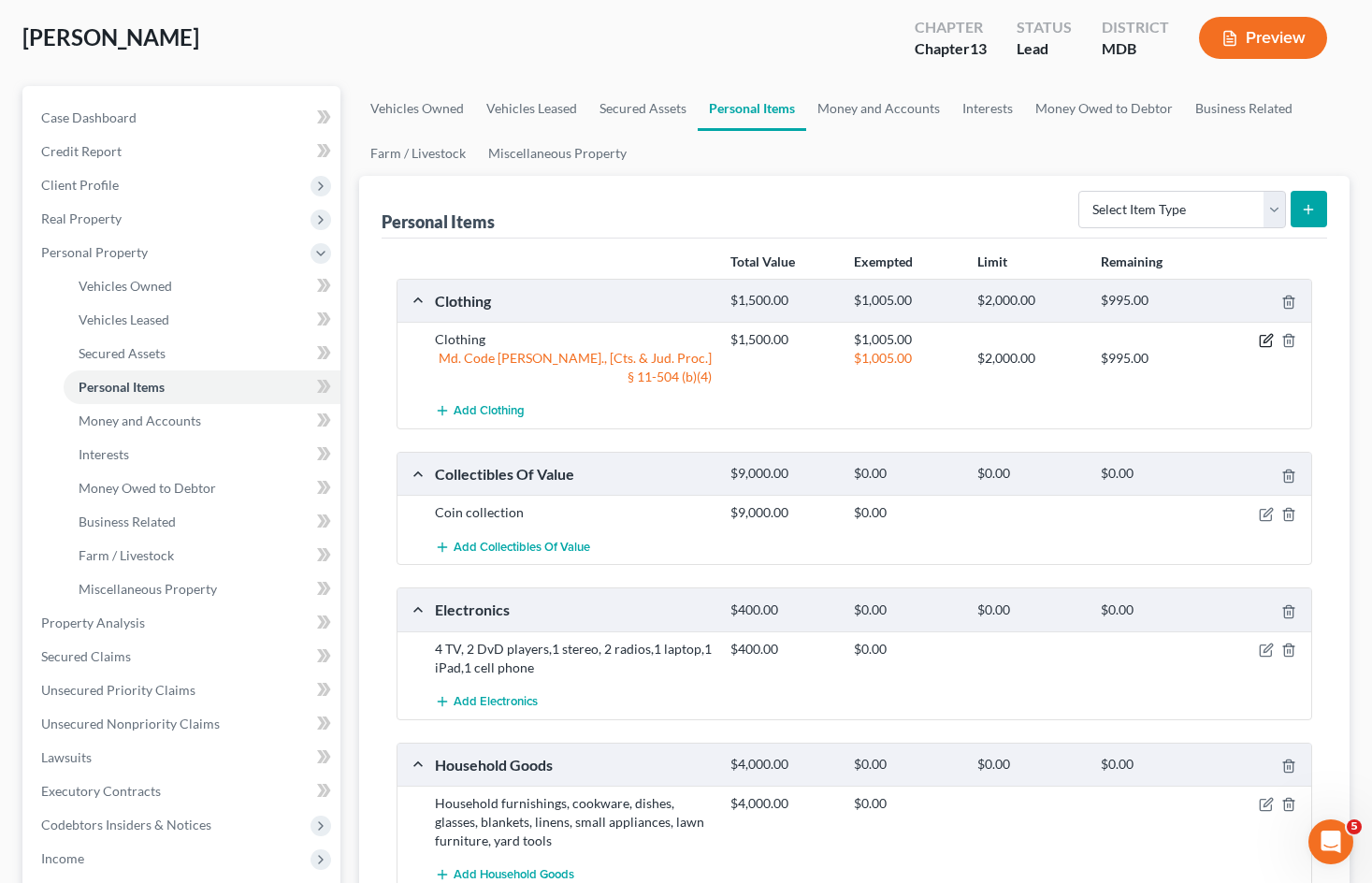
click at [1264, 339] on icon "button" at bounding box center [1266, 341] width 15 height 15
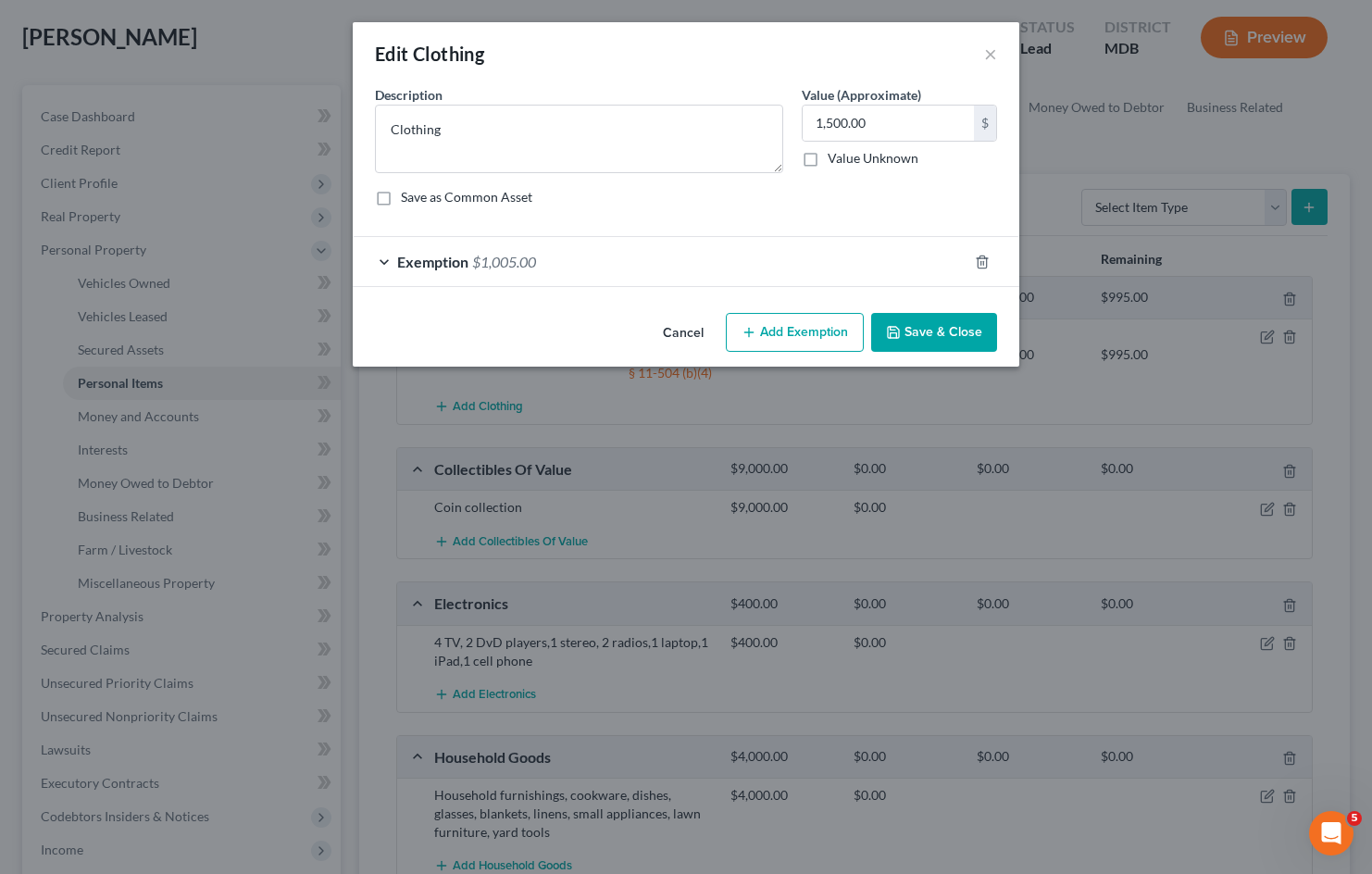
click at [666, 328] on button "Cancel" at bounding box center [683, 332] width 70 height 37
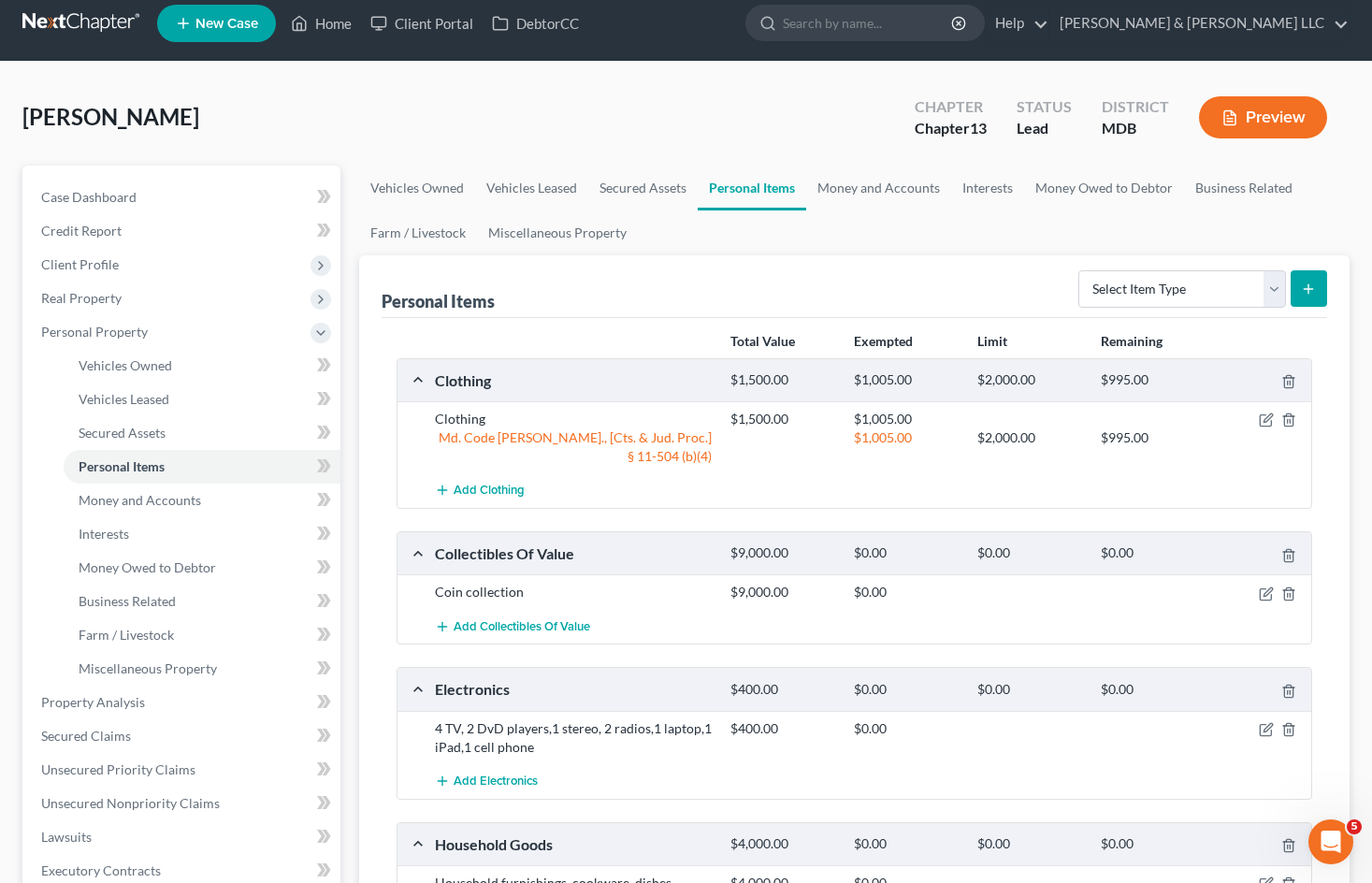
scroll to position [10, 0]
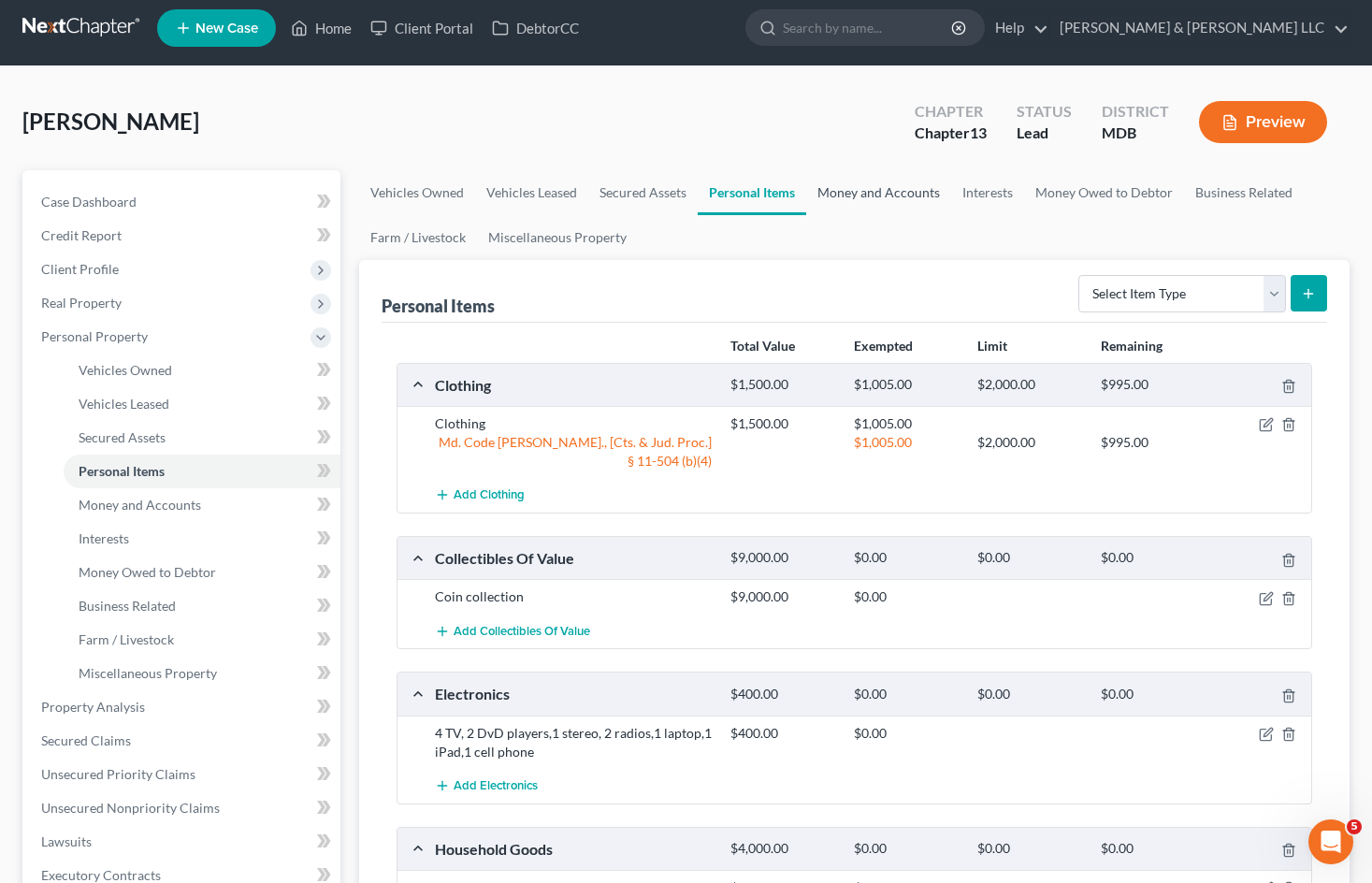
click at [892, 193] on link "Money and Accounts" at bounding box center [878, 192] width 145 height 45
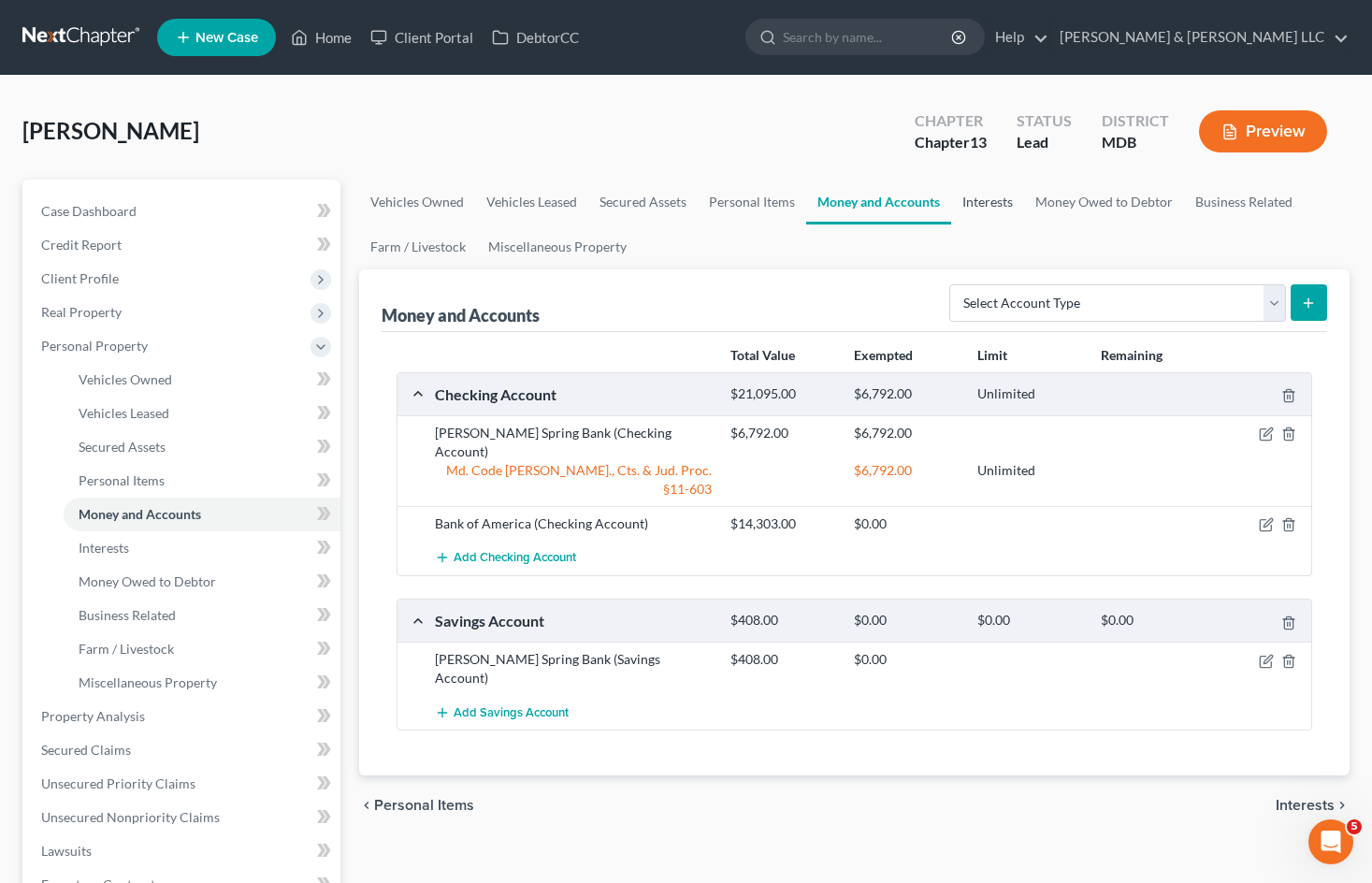
click at [1012, 203] on link "Interests" at bounding box center [987, 202] width 73 height 45
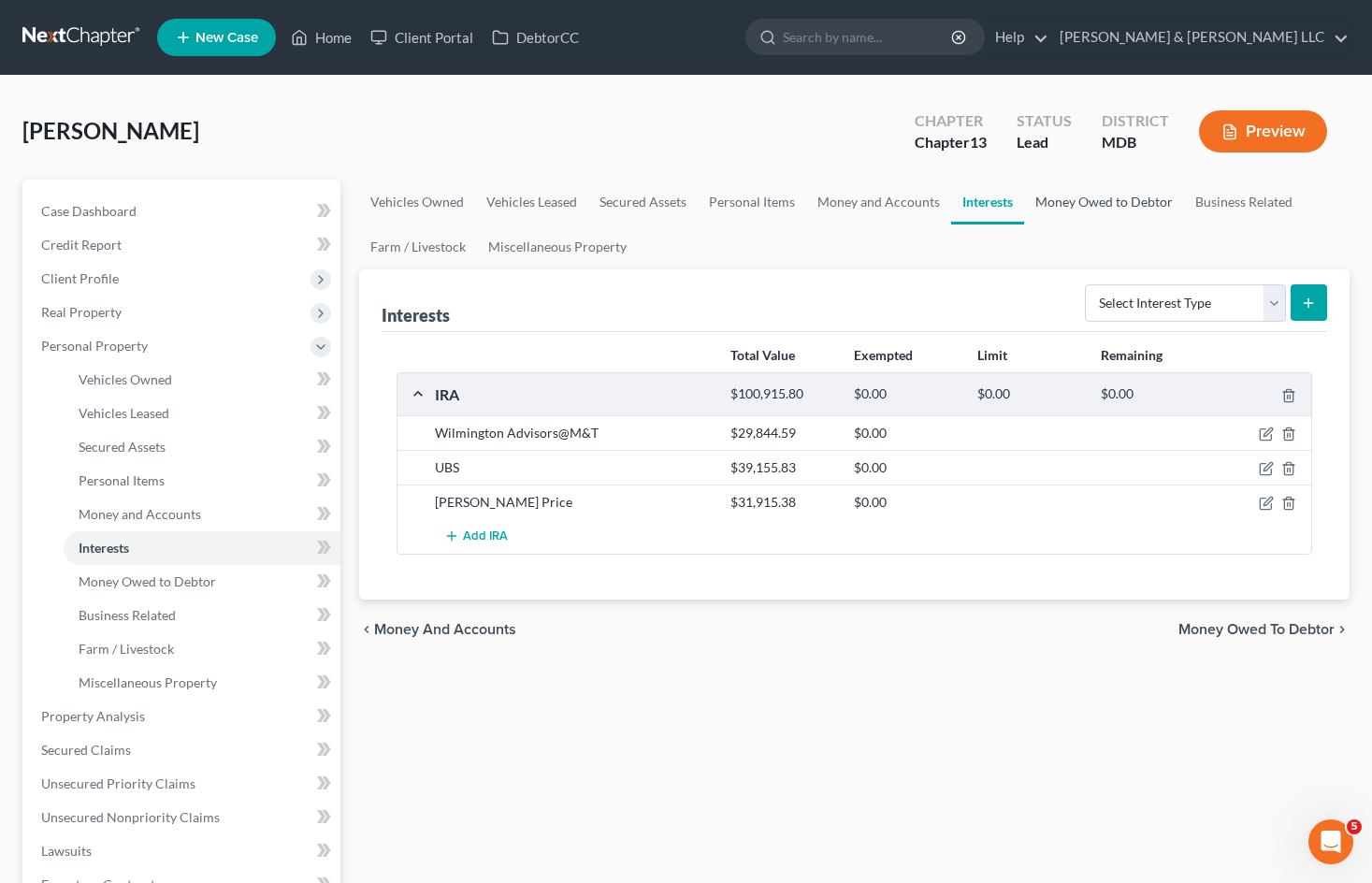
click at [1087, 208] on link "Money Owed to Debtor" at bounding box center [1103, 202] width 160 height 45
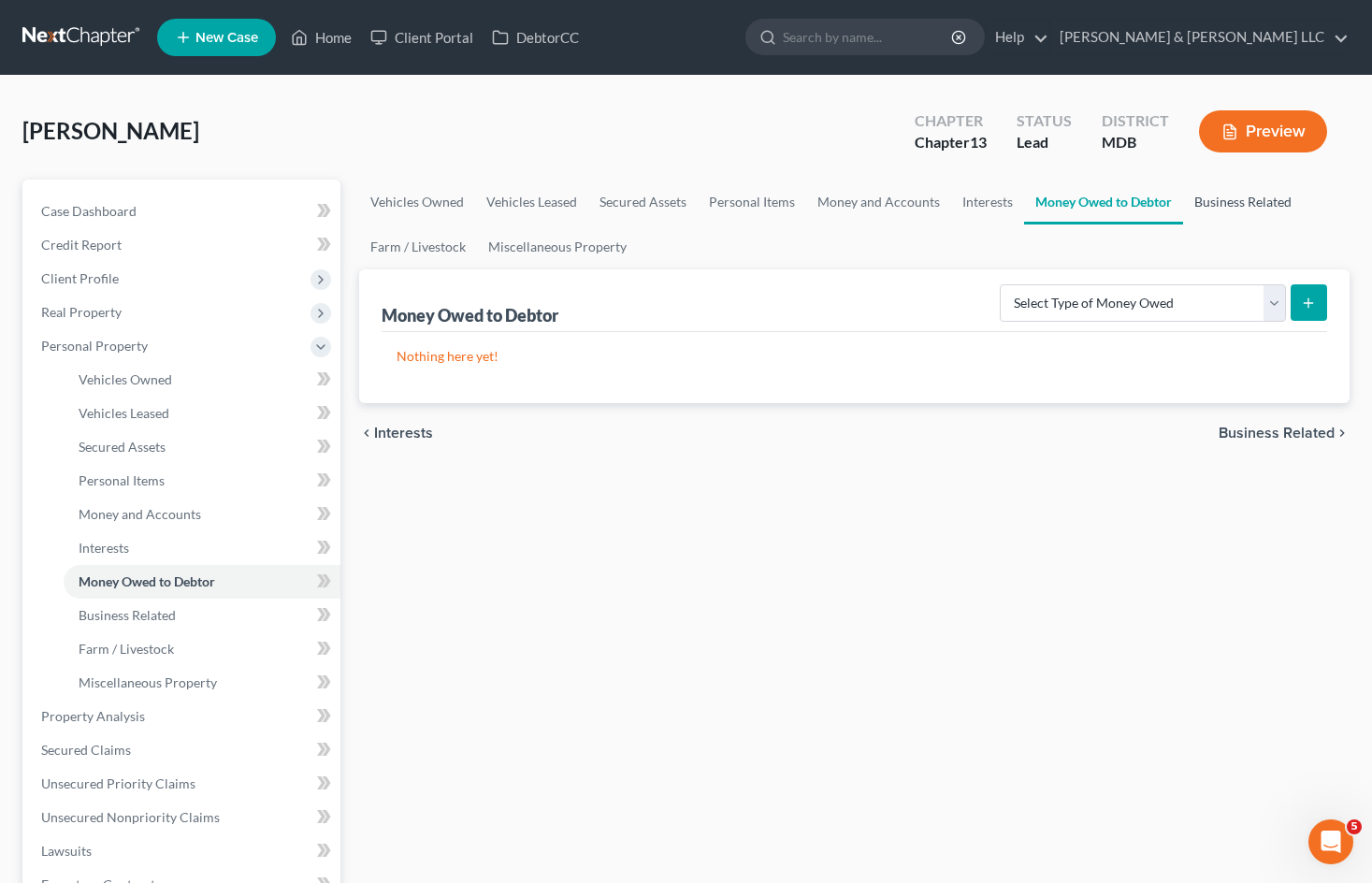
click at [1239, 203] on link "Business Related" at bounding box center [1242, 202] width 120 height 45
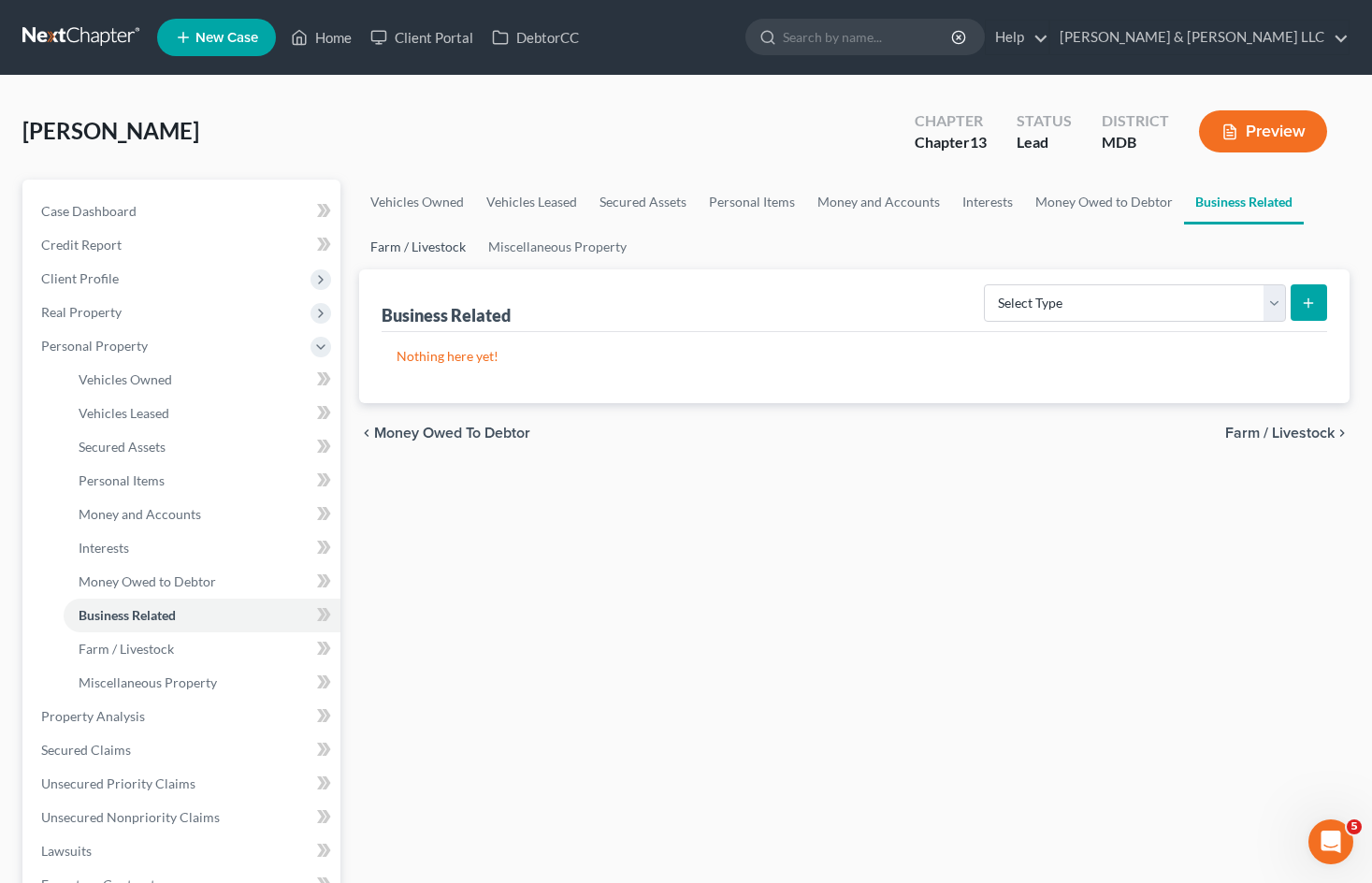
click at [423, 238] on link "Farm / Livestock" at bounding box center [417, 247] width 118 height 45
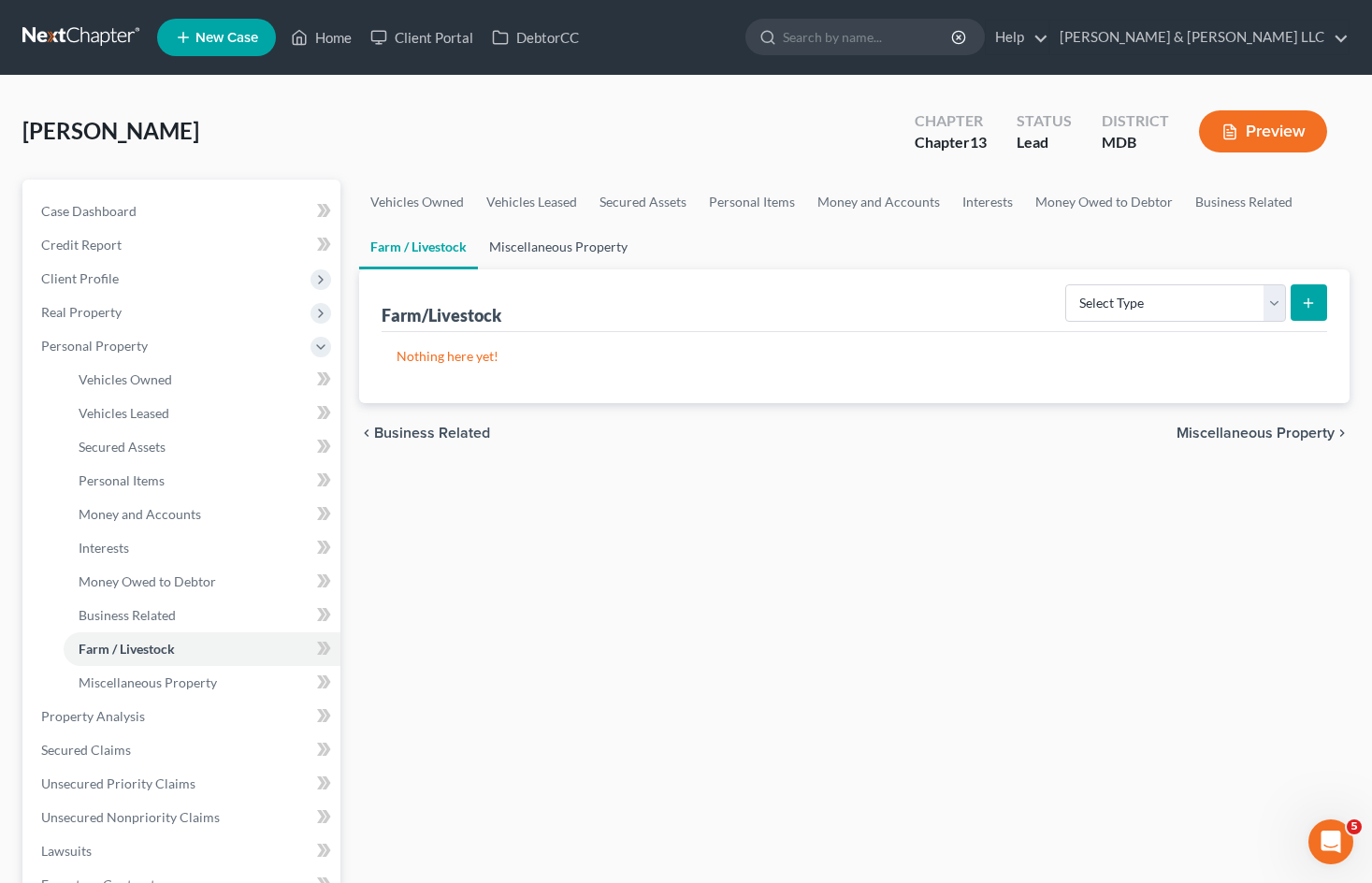
click at [582, 246] on link "Miscellaneous Property" at bounding box center [558, 247] width 161 height 45
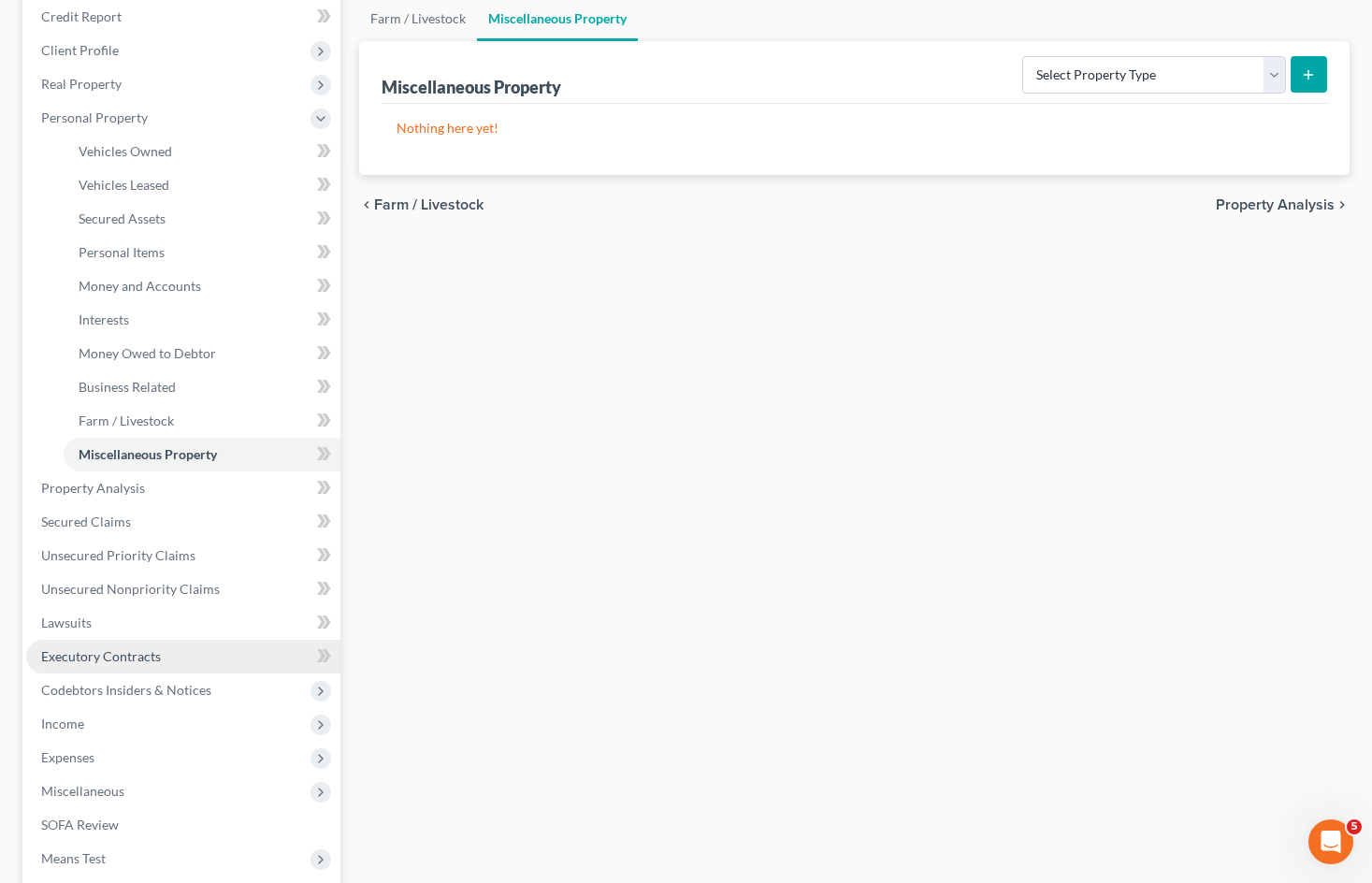
scroll to position [280, 0]
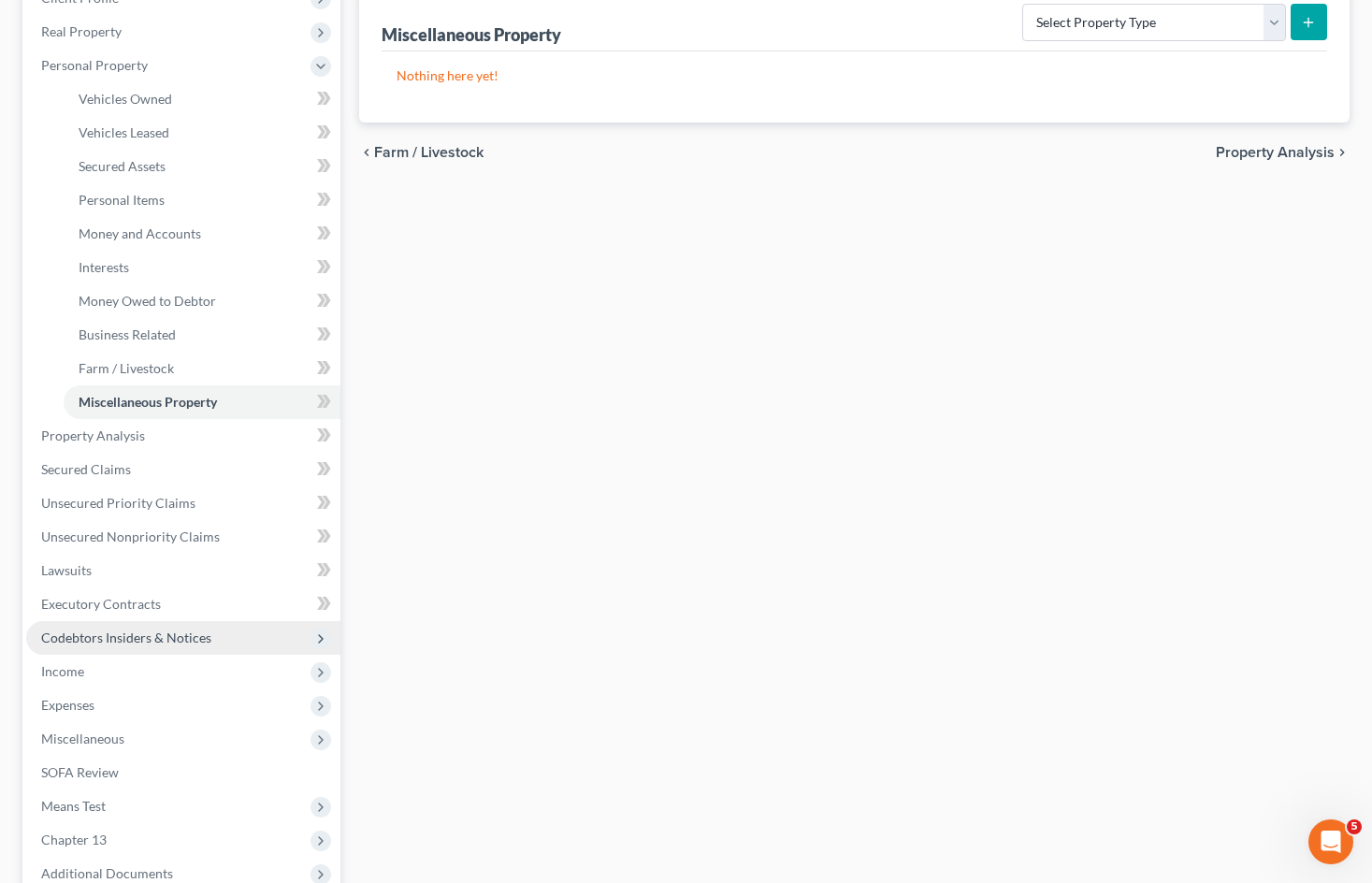
click at [199, 636] on span "Codebtors Insiders & Notices" at bounding box center [126, 637] width 170 height 16
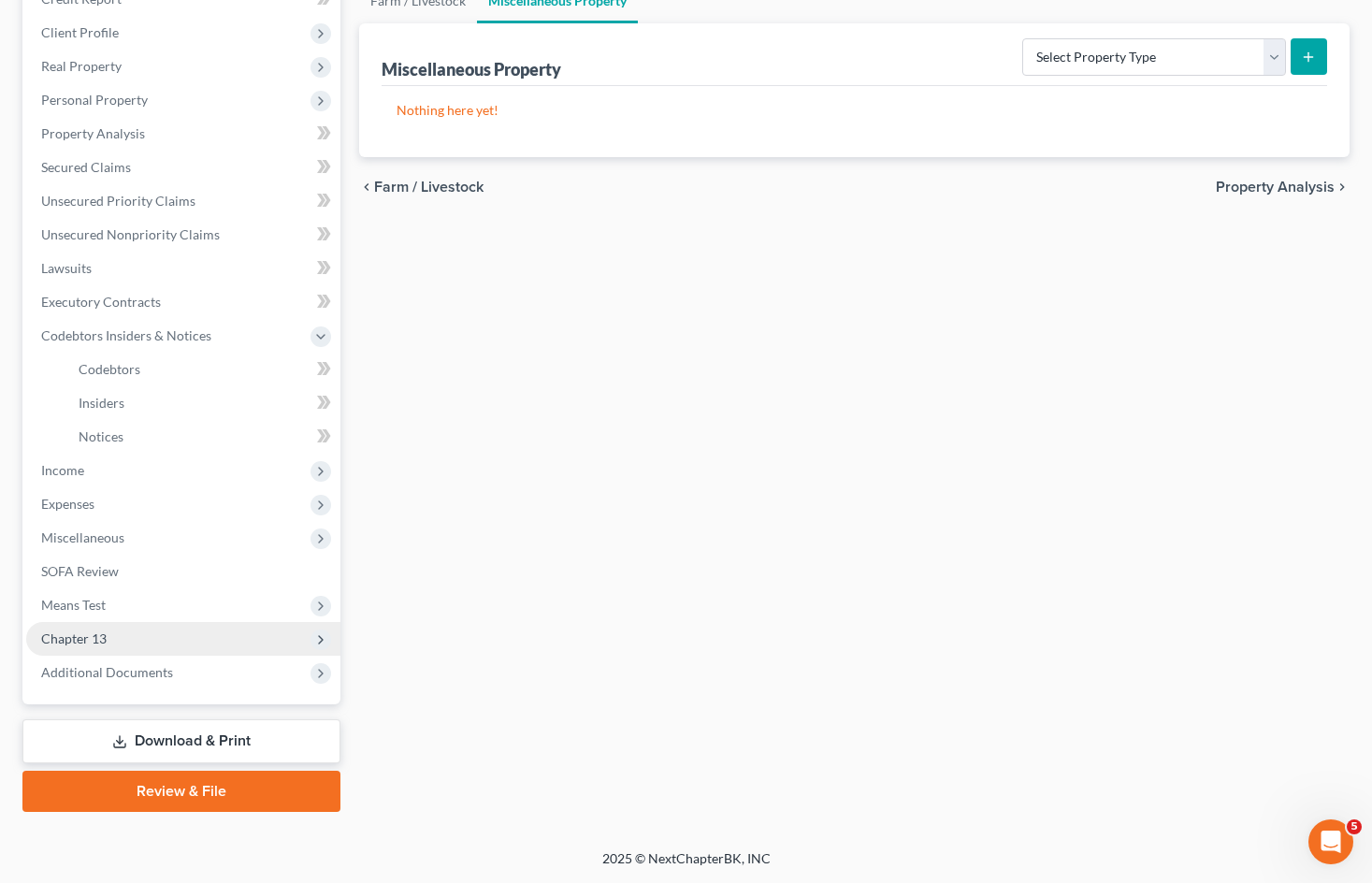
scroll to position [246, 0]
click at [130, 397] on link "Insiders" at bounding box center [201, 402] width 276 height 34
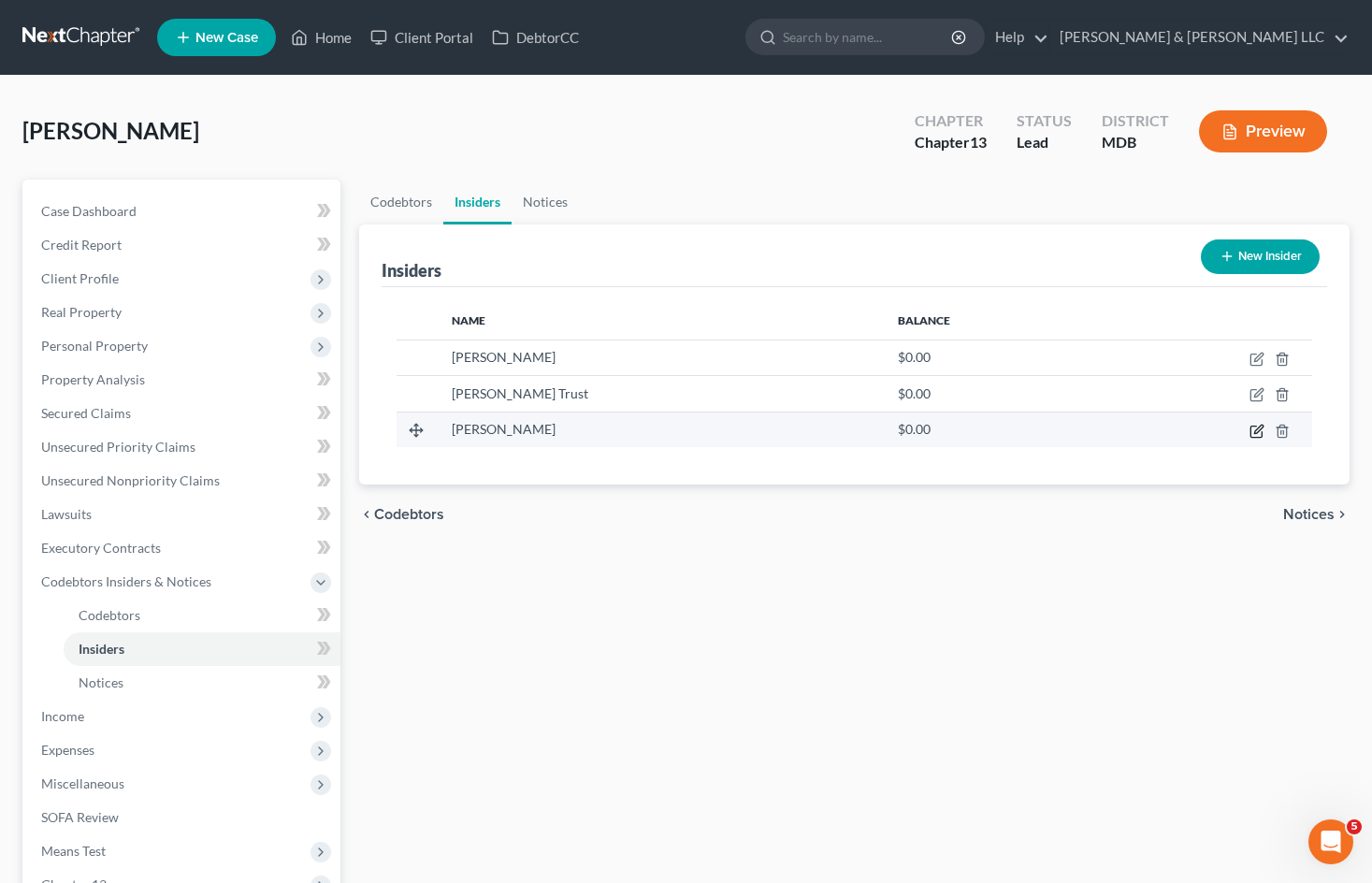
click at [1253, 431] on icon "button" at bounding box center [1257, 431] width 15 height 15
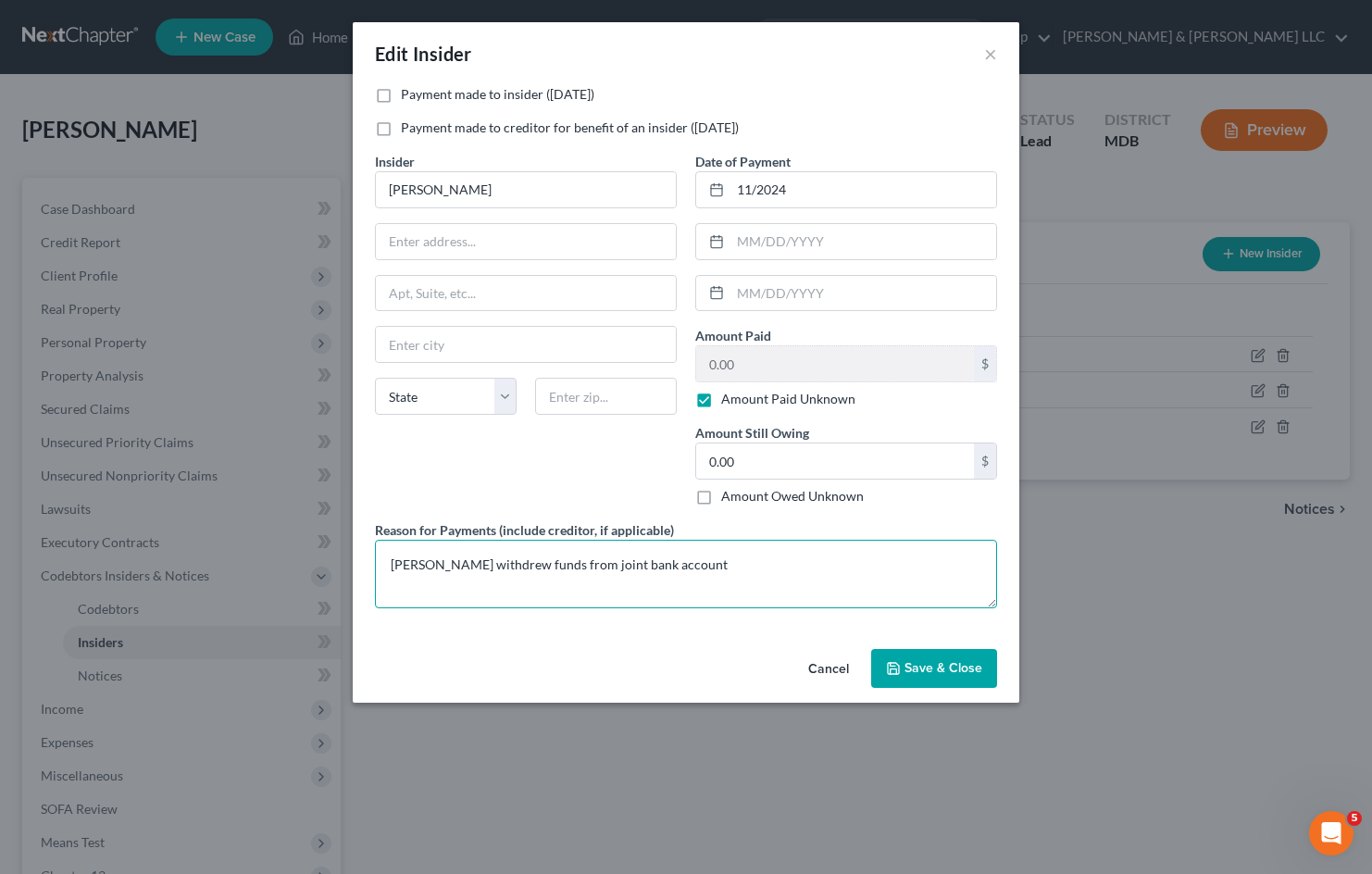
click at [744, 562] on textarea "[PERSON_NAME] withdrew funds from joint bank account" at bounding box center [686, 574] width 622 height 68
click at [627, 563] on textarea "[PERSON_NAME] withdrew funds from joint bank account" at bounding box center [686, 574] width 622 height 68
click at [856, 556] on textarea "[PERSON_NAME] withdrew funds from [PERSON_NAME] Spring joint bank account" at bounding box center [686, 574] width 622 height 68
click at [836, 560] on textarea "[PERSON_NAME] withdrew funds from [PERSON_NAME] Spring joint bank account --" at bounding box center [686, 574] width 622 height 68
type textarea "[PERSON_NAME] withdrew funds from [PERSON_NAME] Spring joint bank account --3918"
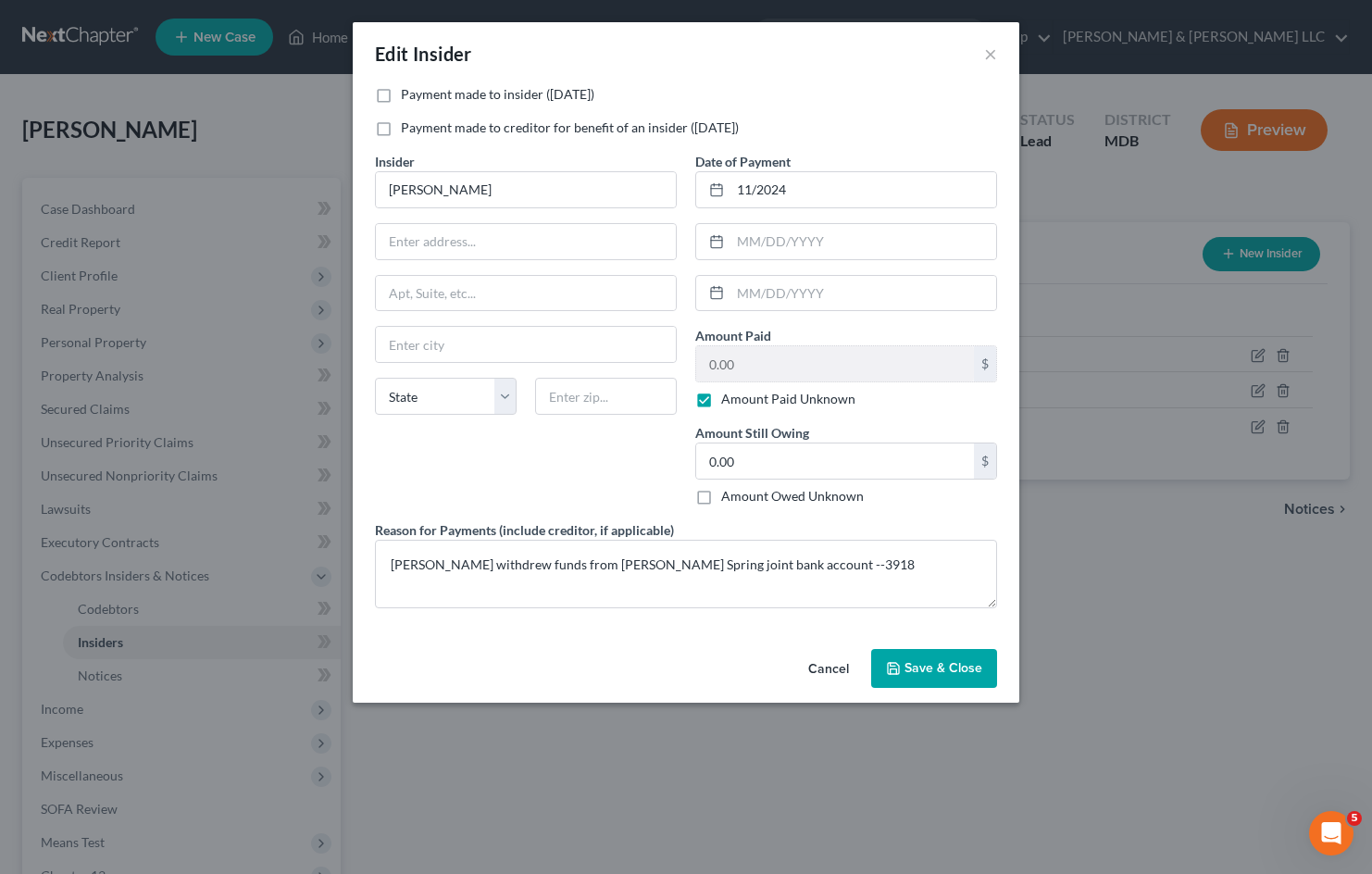
click at [721, 396] on label "Amount Paid Unknown" at bounding box center [788, 398] width 134 height 18
click at [729, 396] on input "Amount Paid Unknown" at bounding box center [734, 395] width 12 height 12
checkbox input "false"
click at [750, 368] on input "0.00" at bounding box center [835, 363] width 277 height 35
type input "70,000"
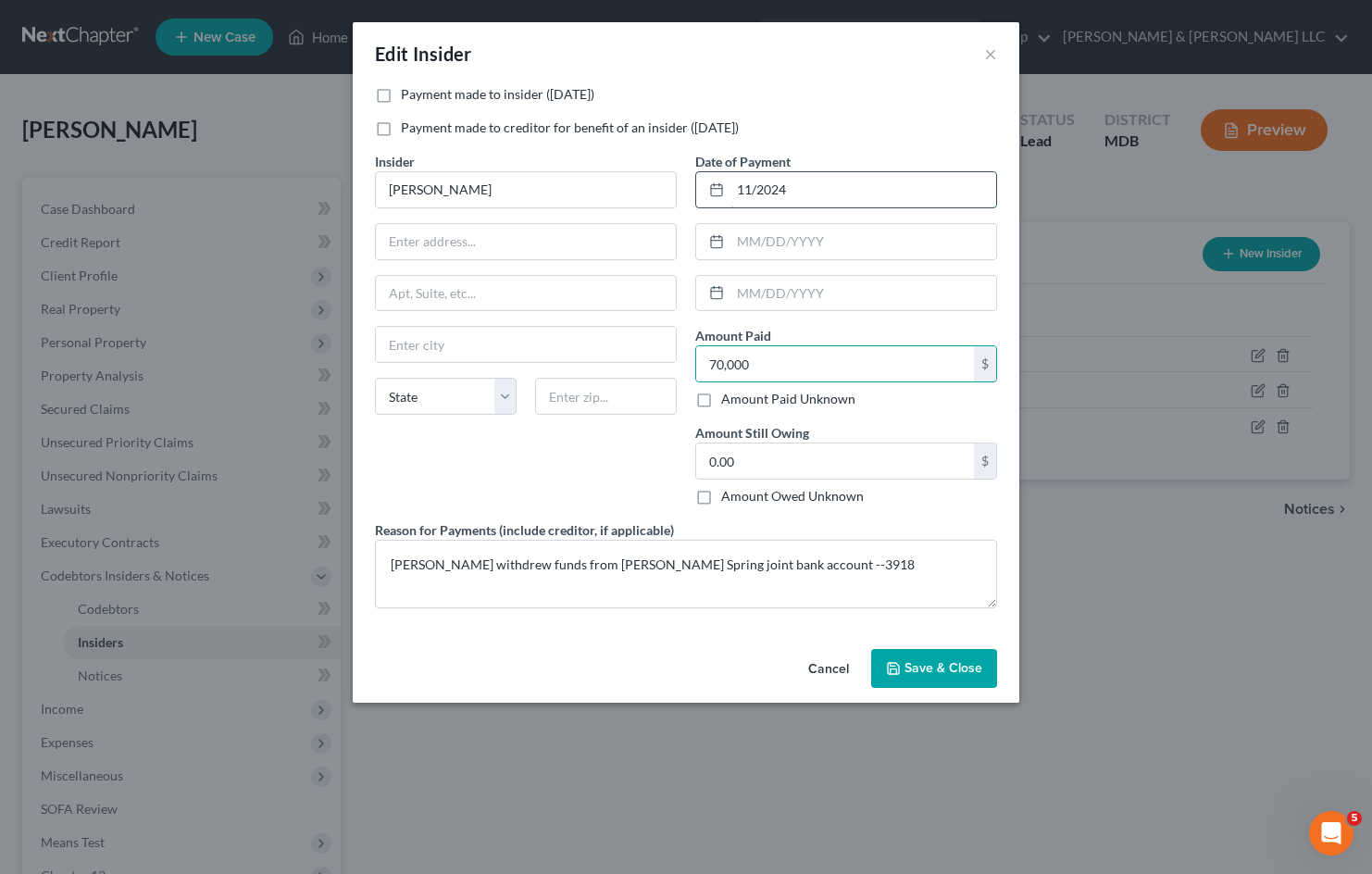
click at [806, 186] on input "11/2024" at bounding box center [864, 189] width 266 height 35
drag, startPoint x: 806, startPoint y: 186, endPoint x: 565, endPoint y: 0, distance: 304.4
click at [711, 186] on div "11/2024" at bounding box center [847, 189] width 302 height 37
type input "[DATE]"
click at [932, 660] on span "Save & Close" at bounding box center [943, 668] width 78 height 16
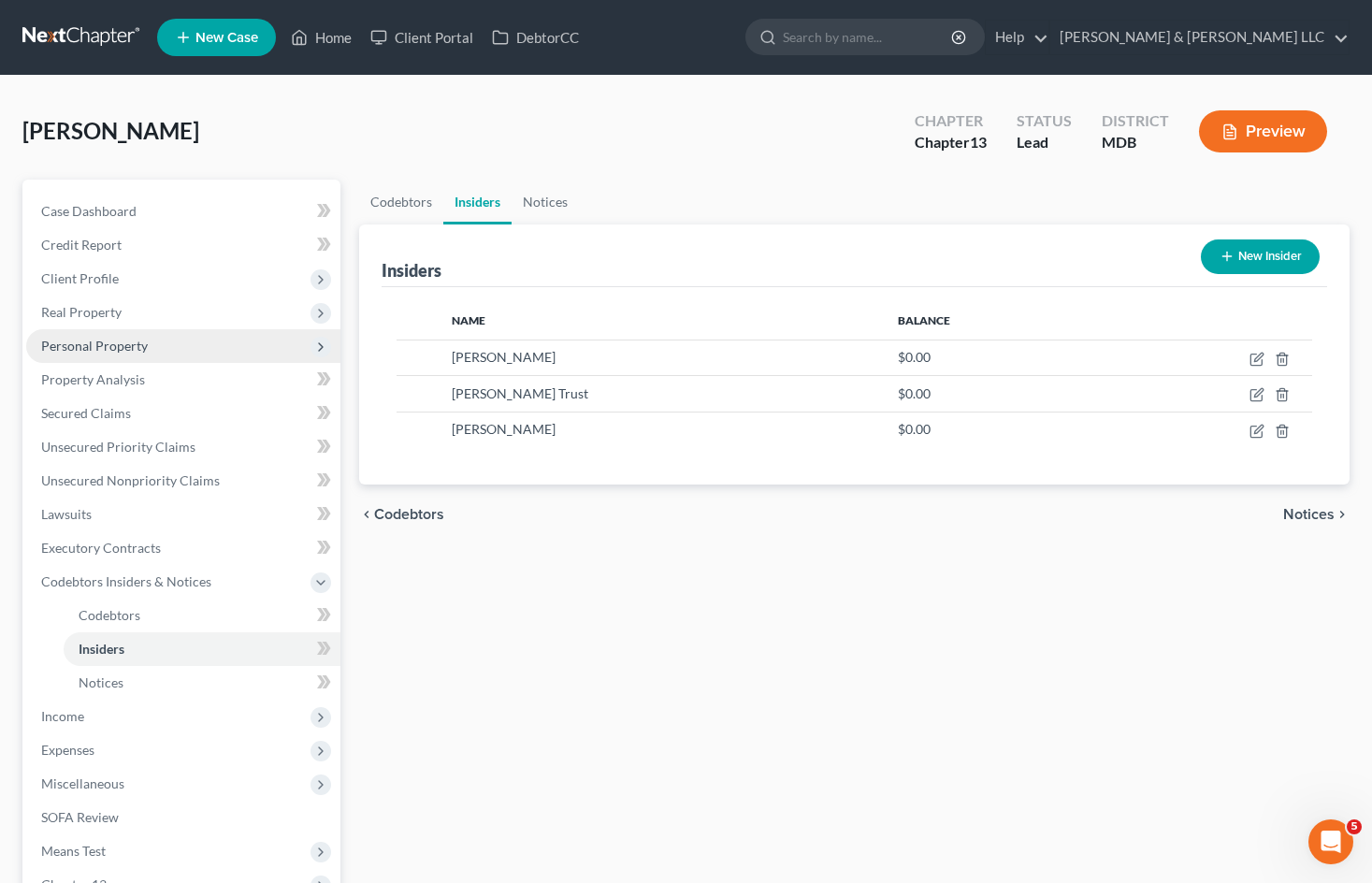
drag, startPoint x: 157, startPoint y: 341, endPoint x: 164, endPoint y: 352, distance: 13.0
click at [157, 341] on span "Personal Property" at bounding box center [182, 346] width 314 height 34
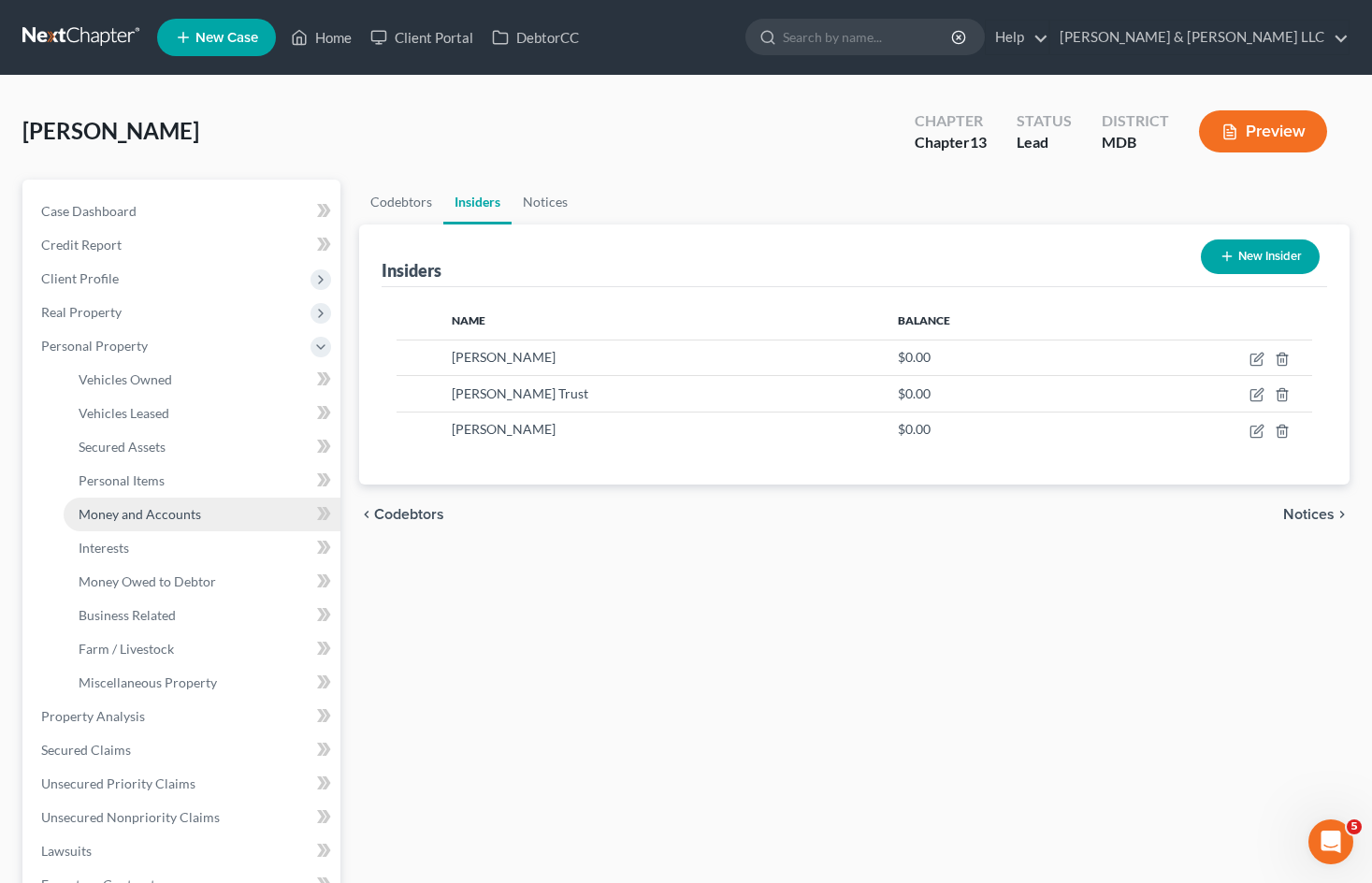
drag, startPoint x: 182, startPoint y: 521, endPoint x: 304, endPoint y: 509, distance: 122.6
click at [183, 521] on span "Money and Accounts" at bounding box center [140, 513] width 123 height 16
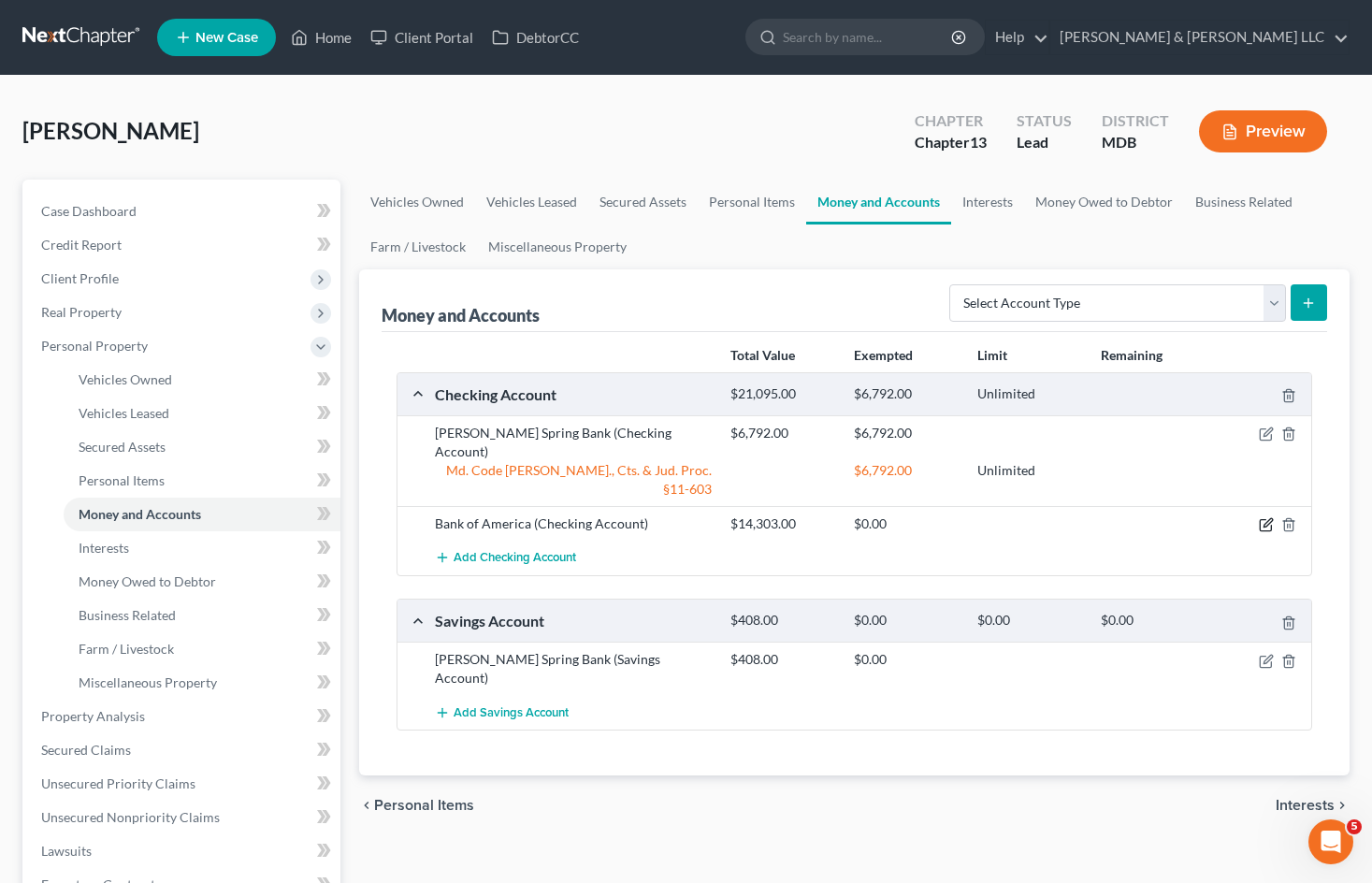
click at [1267, 517] on icon "button" at bounding box center [1266, 525] width 15 height 15
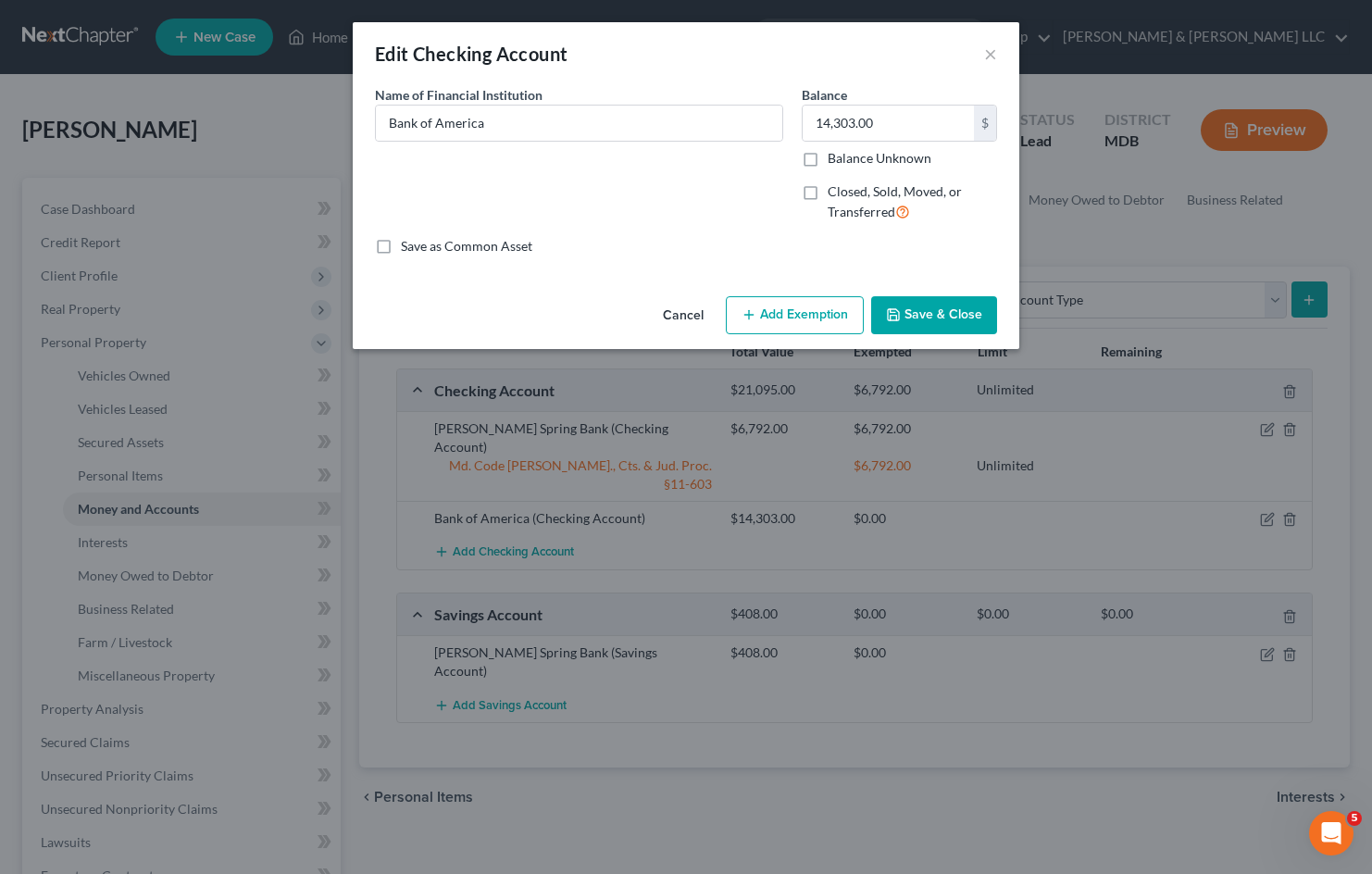
click at [687, 314] on button "Cancel" at bounding box center [683, 316] width 70 height 37
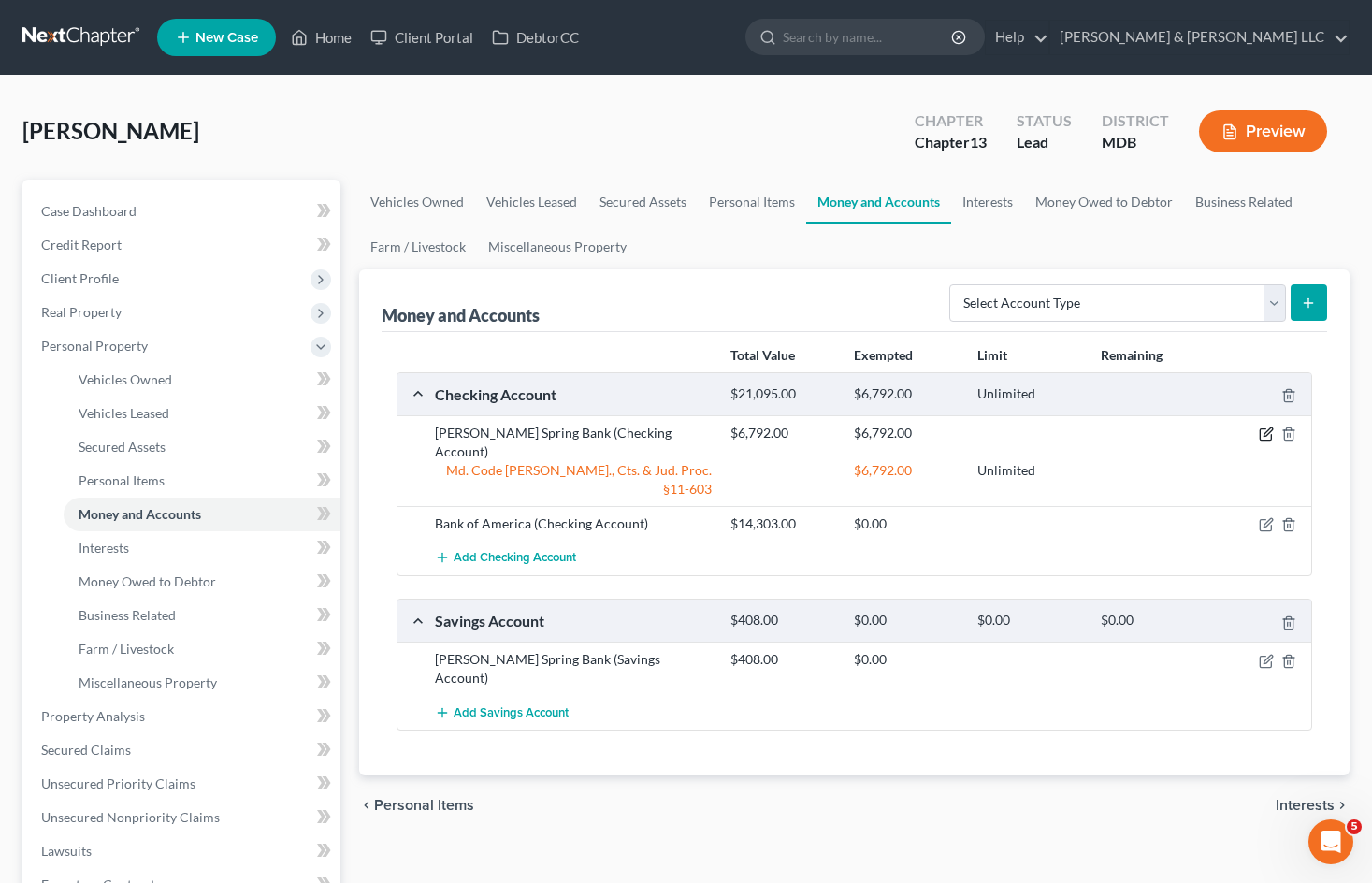
click at [1263, 431] on icon "button" at bounding box center [1266, 434] width 15 height 15
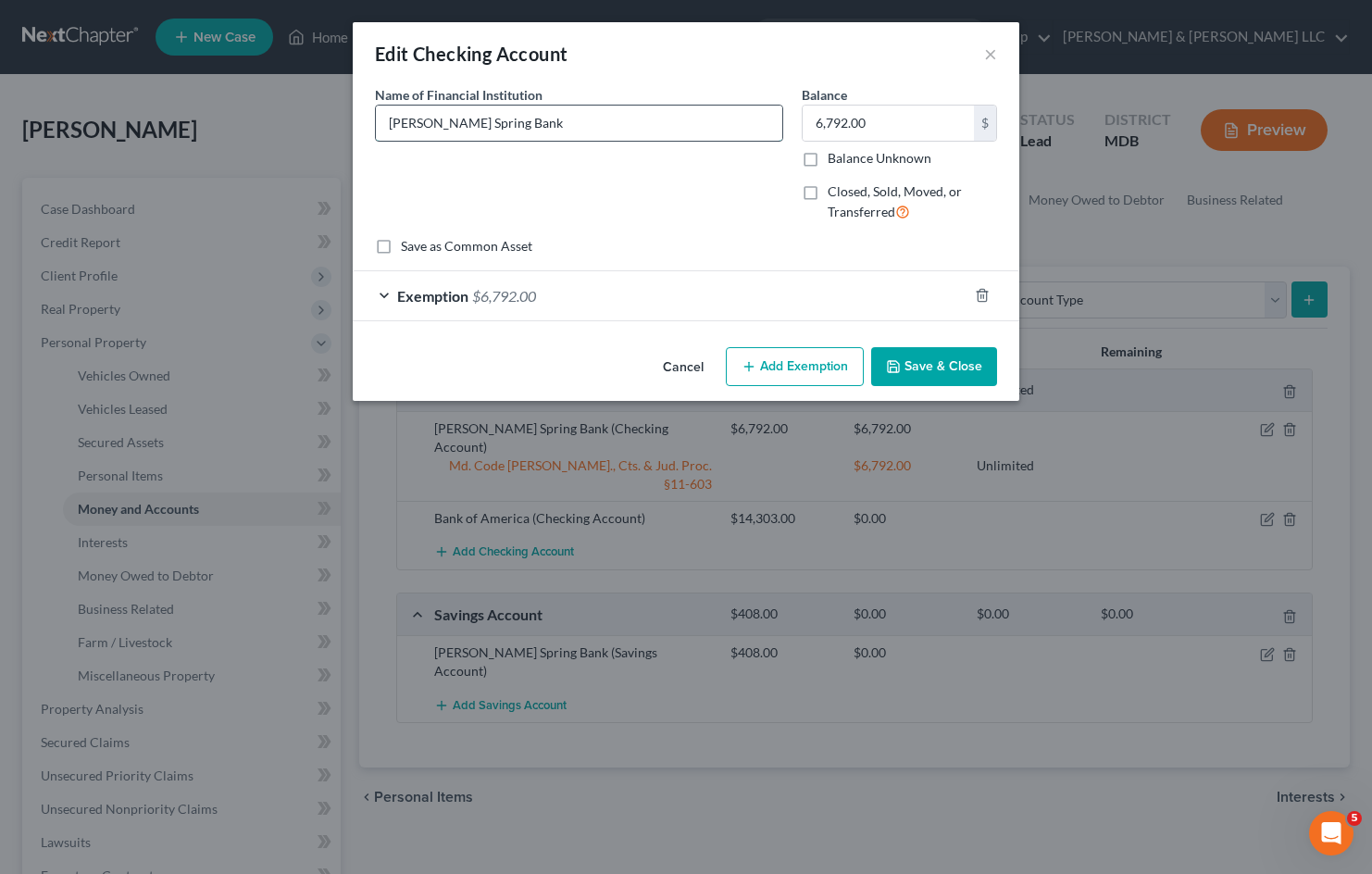
click at [668, 122] on input "[PERSON_NAME] Spring Bank" at bounding box center [580, 123] width 407 height 35
click at [499, 122] on input "[PERSON_NAME] Spring Bank -8779" at bounding box center [580, 123] width 407 height 35
type input "[PERSON_NAME] Spring Bank --8779"
click at [934, 370] on button "Save & Close" at bounding box center [934, 366] width 126 height 39
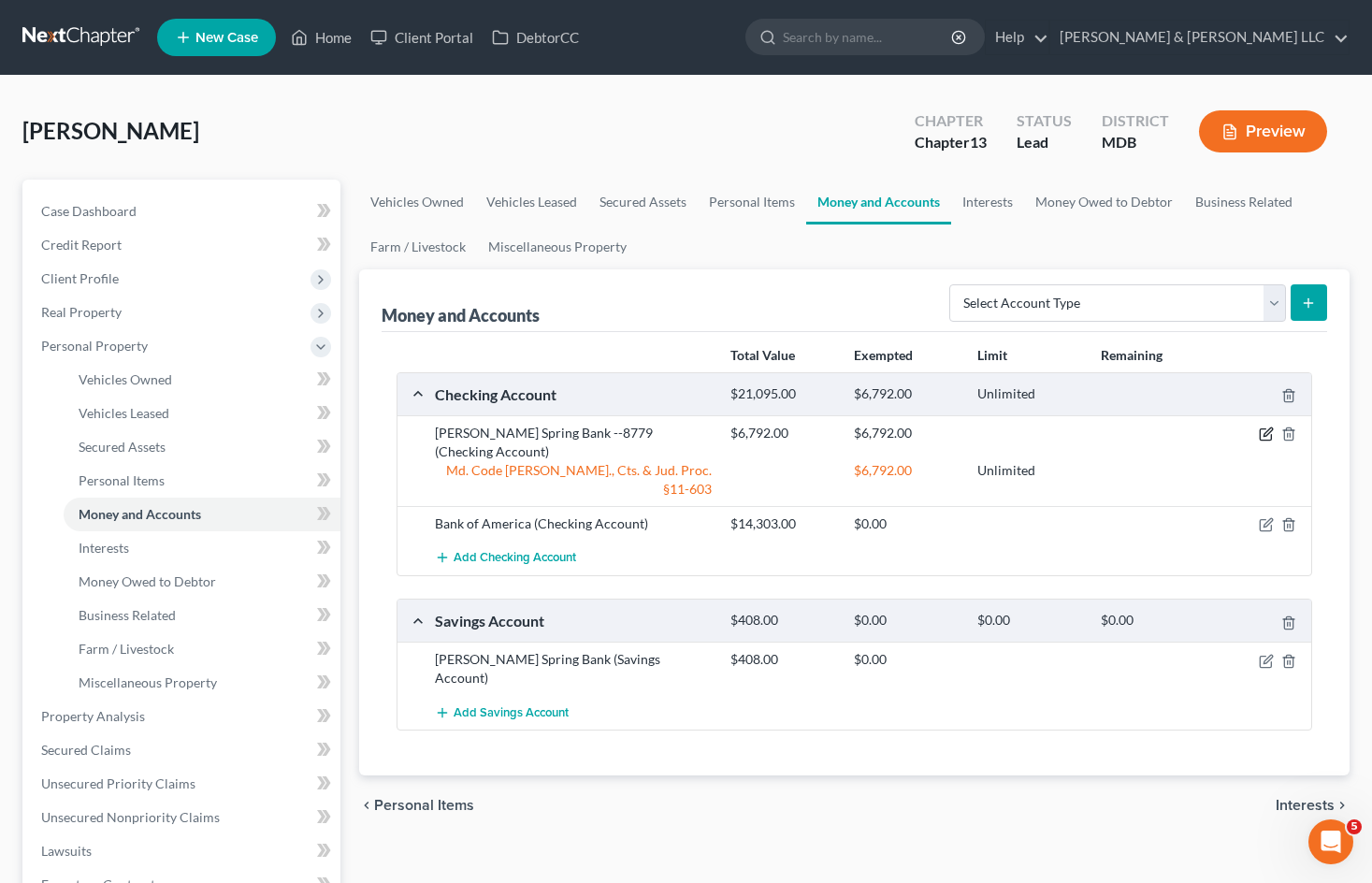
drag, startPoint x: 1270, startPoint y: 435, endPoint x: 1261, endPoint y: 430, distance: 10.3
click at [1270, 435] on icon "button" at bounding box center [1266, 435] width 12 height 12
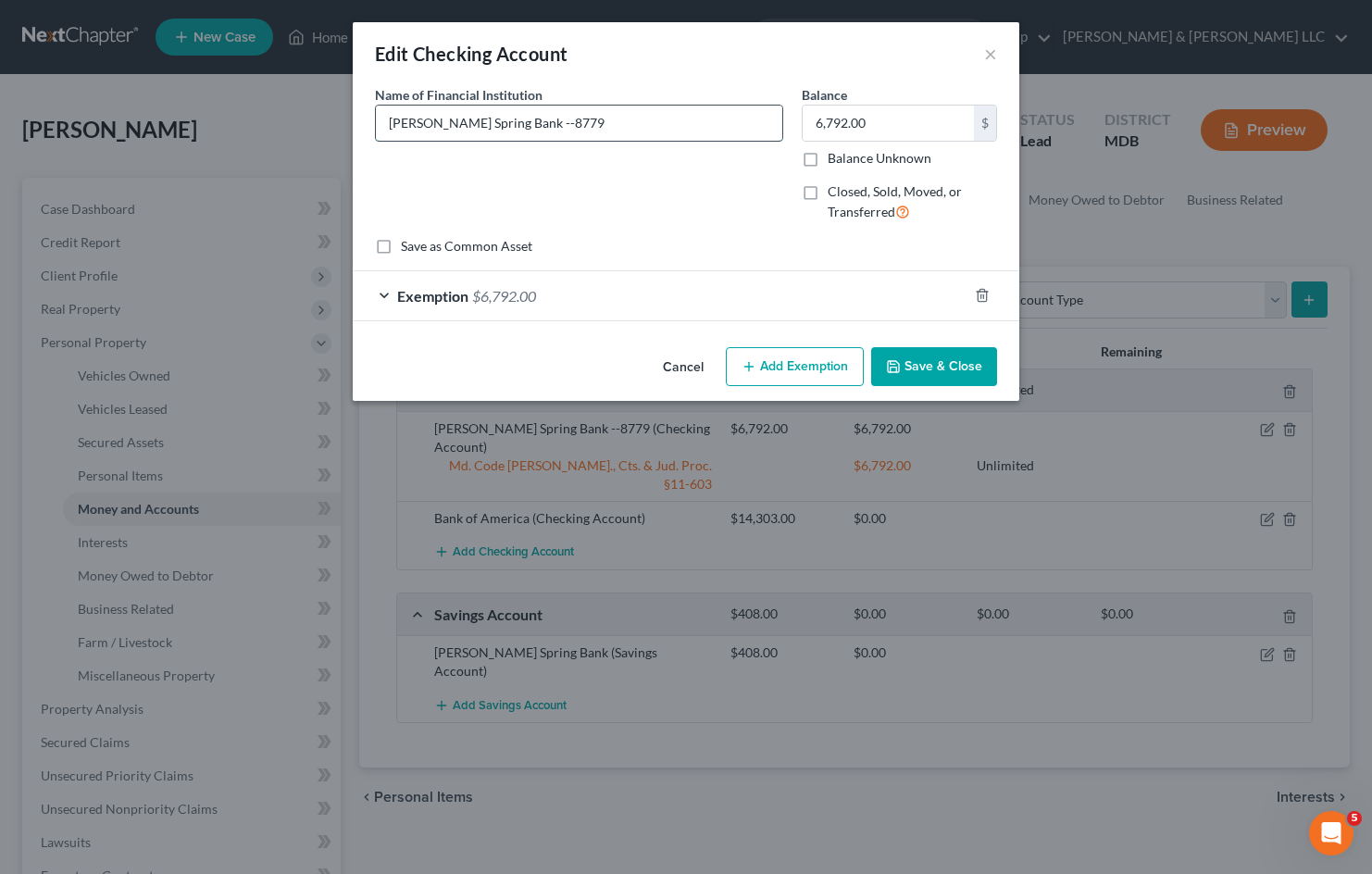
drag, startPoint x: 568, startPoint y: 130, endPoint x: 497, endPoint y: 127, distance: 71.1
click at [497, 127] on input "[PERSON_NAME] Spring Bank --8779" at bounding box center [580, 123] width 407 height 35
type input "[PERSON_NAME] Spring Bank"
drag, startPoint x: 913, startPoint y: 363, endPoint x: 948, endPoint y: 411, distance: 59.4
click at [913, 363] on button "Save & Close" at bounding box center [934, 366] width 126 height 39
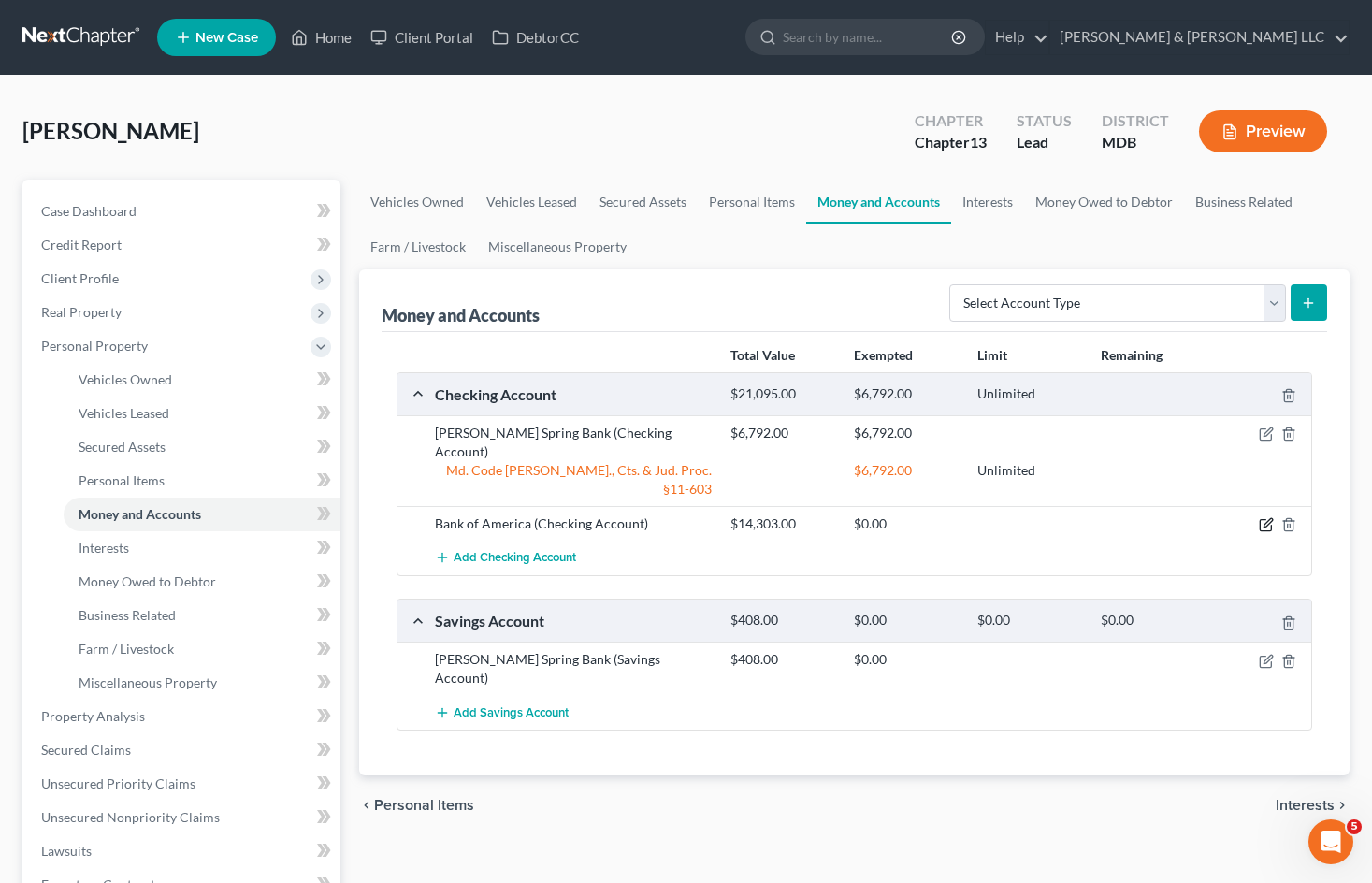
click at [1261, 517] on icon "button" at bounding box center [1266, 525] width 15 height 15
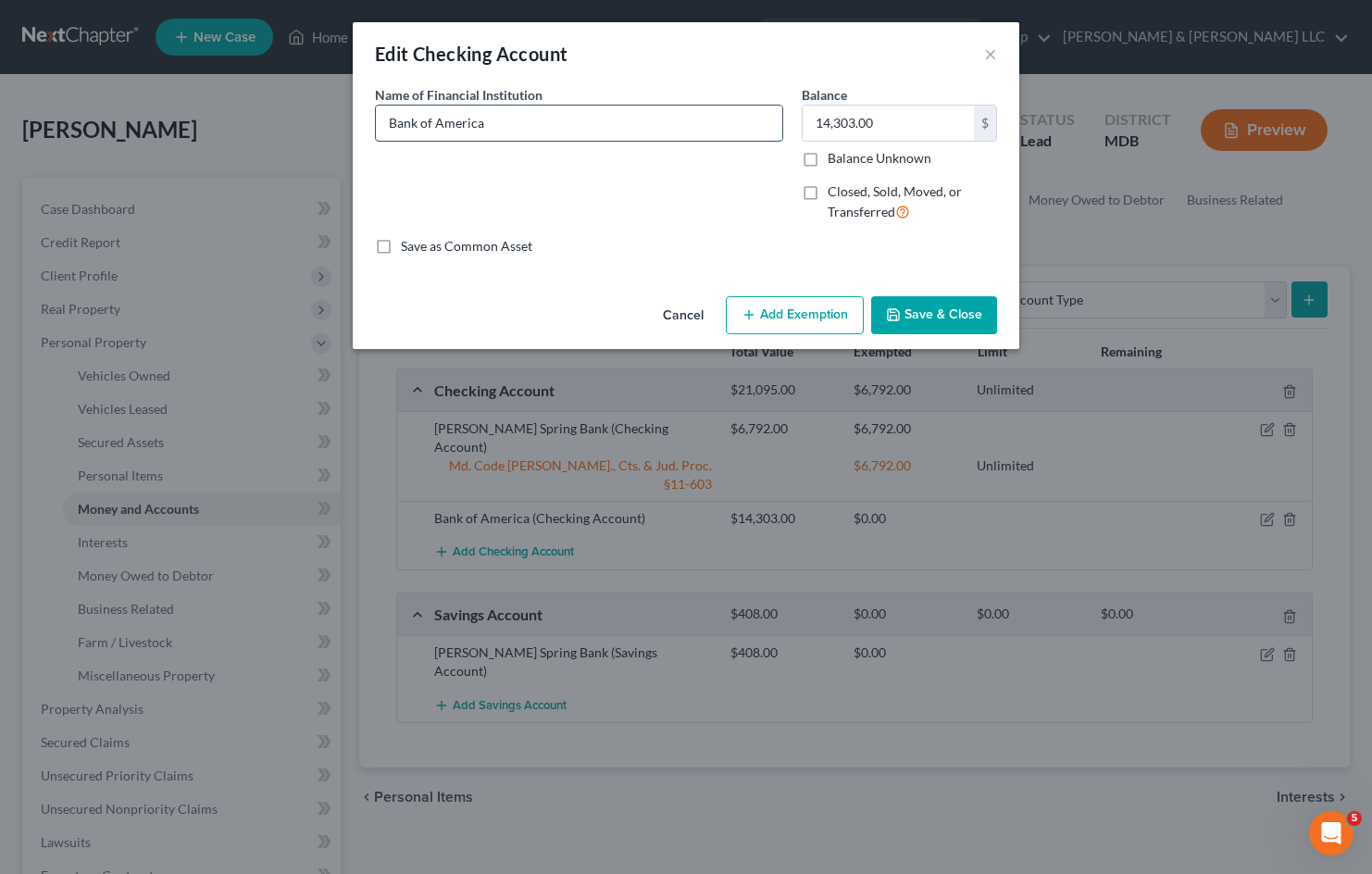
click at [589, 124] on input "Bank of America" at bounding box center [580, 123] width 407 height 35
paste input "--8779"
type input "Bank of America --8779"
click at [938, 311] on button "Save & Close" at bounding box center [934, 315] width 126 height 39
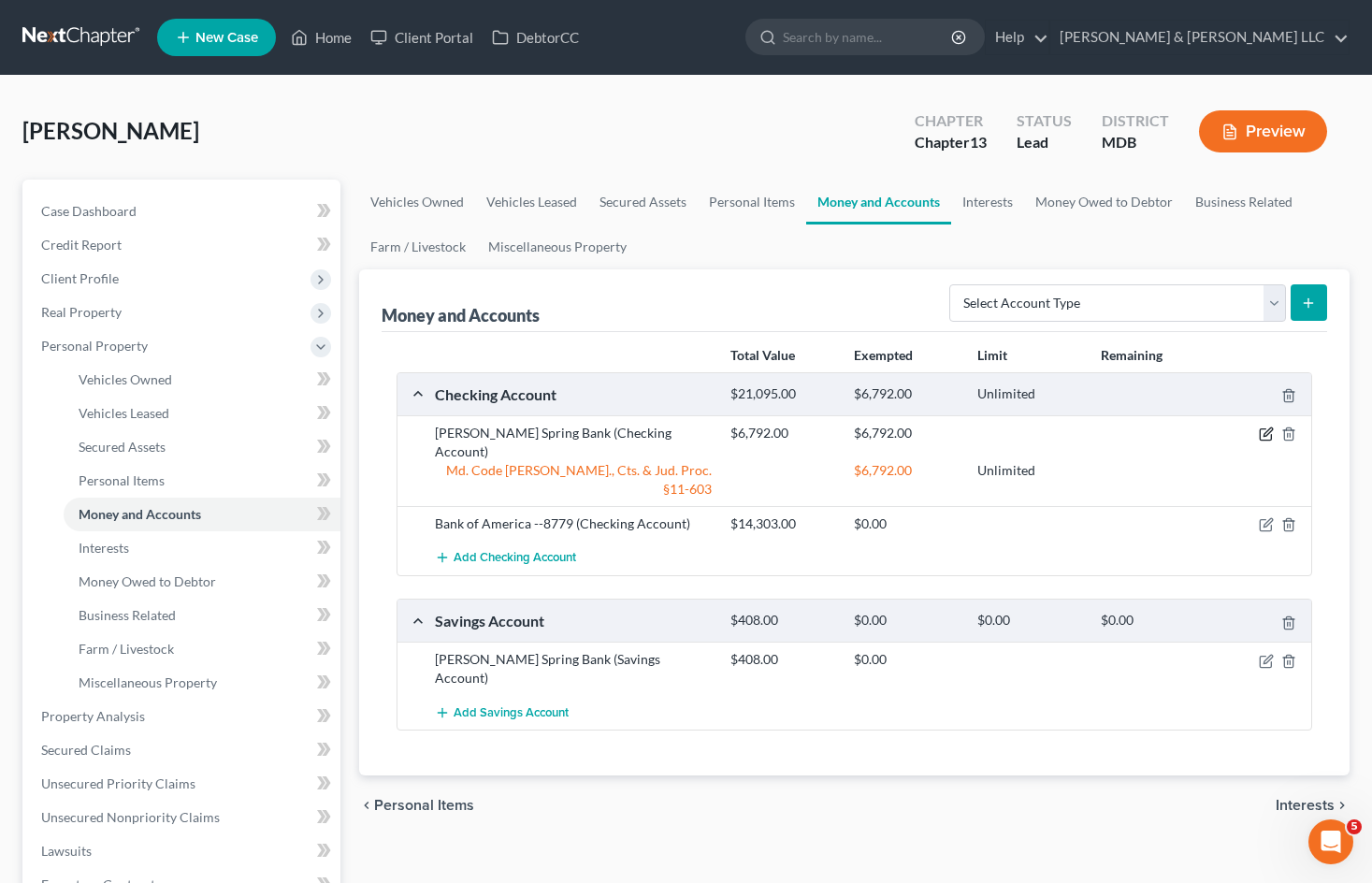
click at [1262, 433] on icon "button" at bounding box center [1266, 434] width 15 height 15
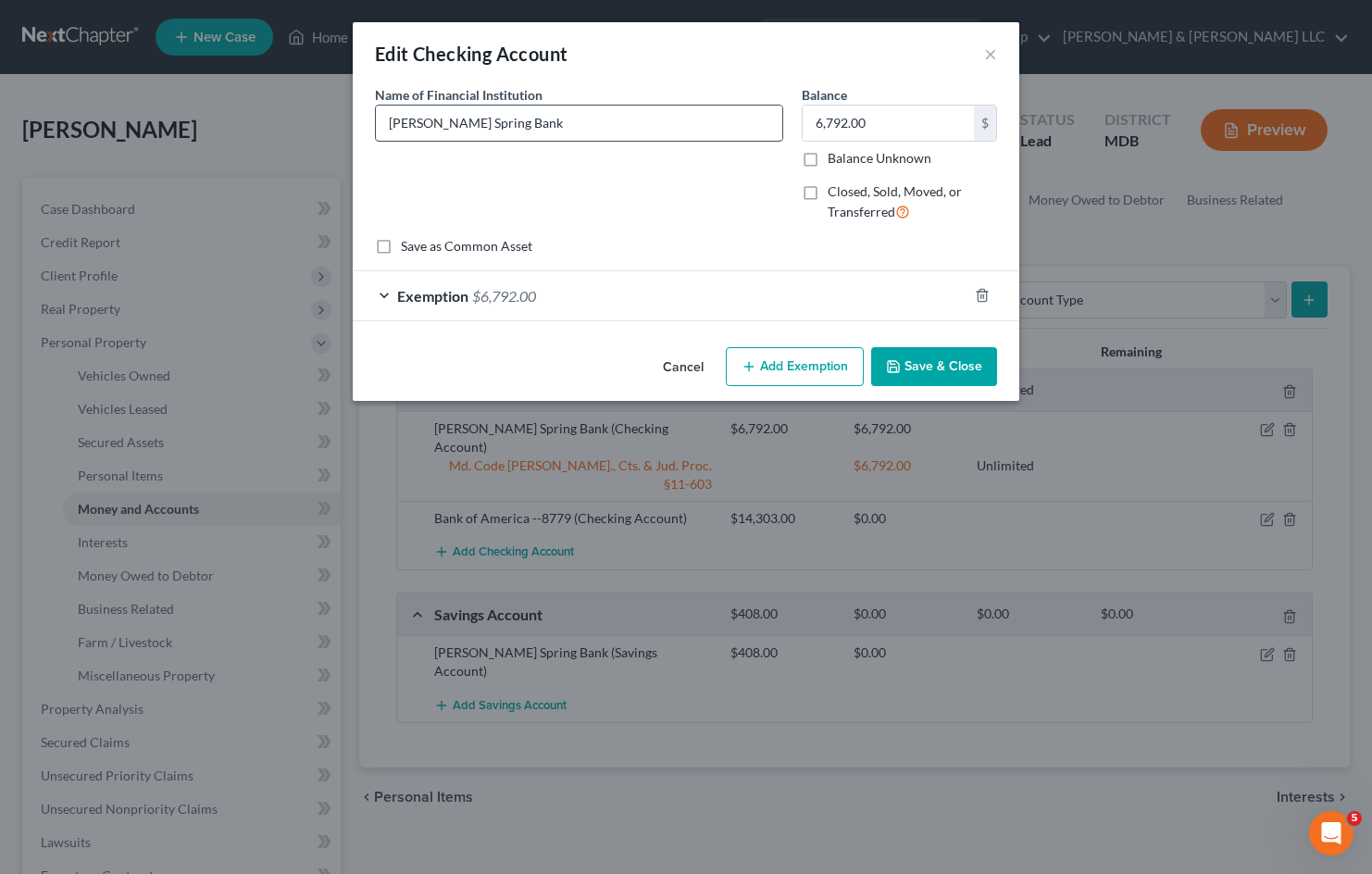
click at [558, 130] on input "[PERSON_NAME] Spring Bank" at bounding box center [580, 123] width 407 height 35
type input "[PERSON_NAME] Spring Bank --3906"
click at [947, 356] on button "Save & Close" at bounding box center [934, 366] width 126 height 39
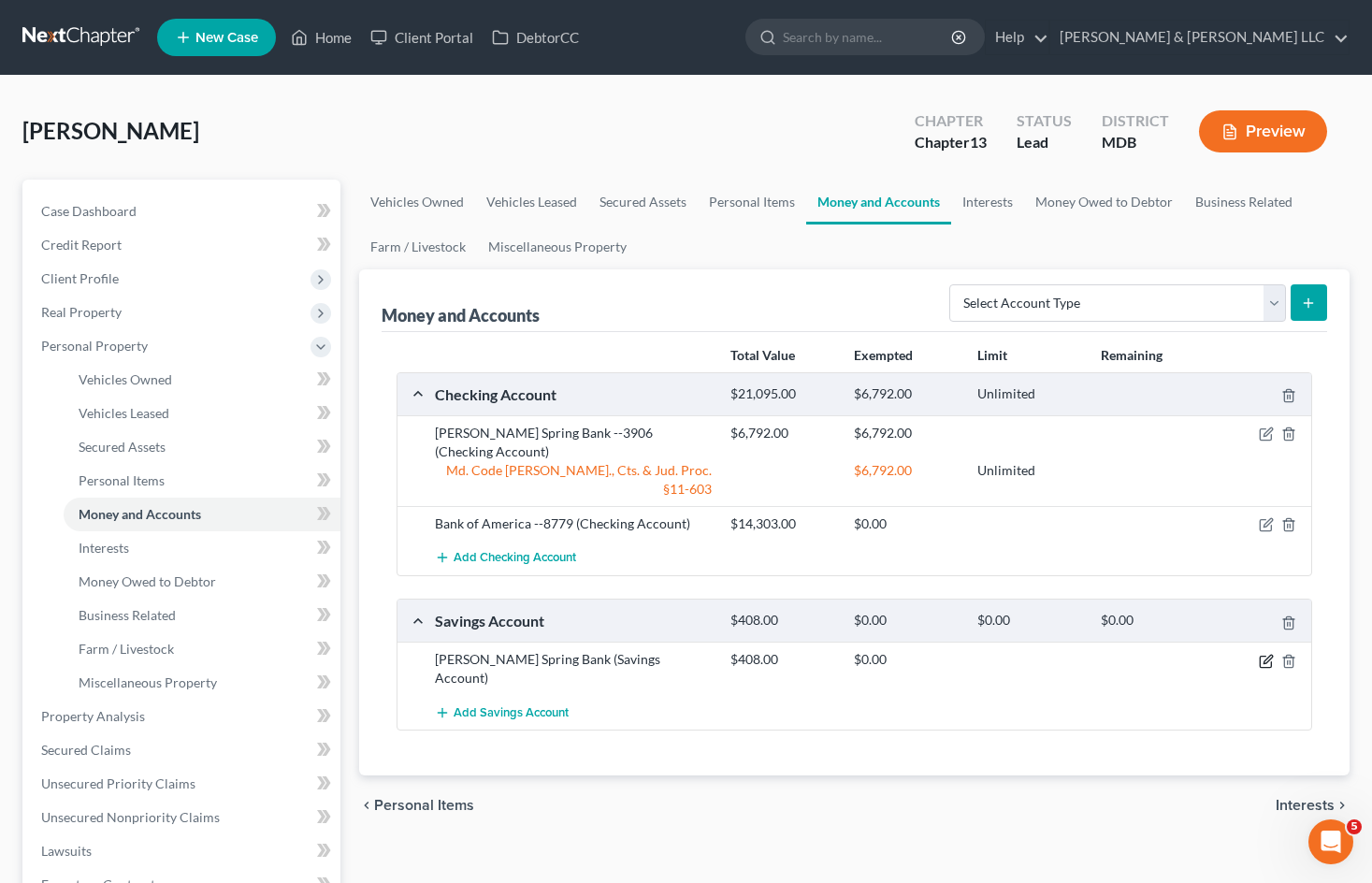
click at [1266, 654] on icon "button" at bounding box center [1266, 661] width 15 height 15
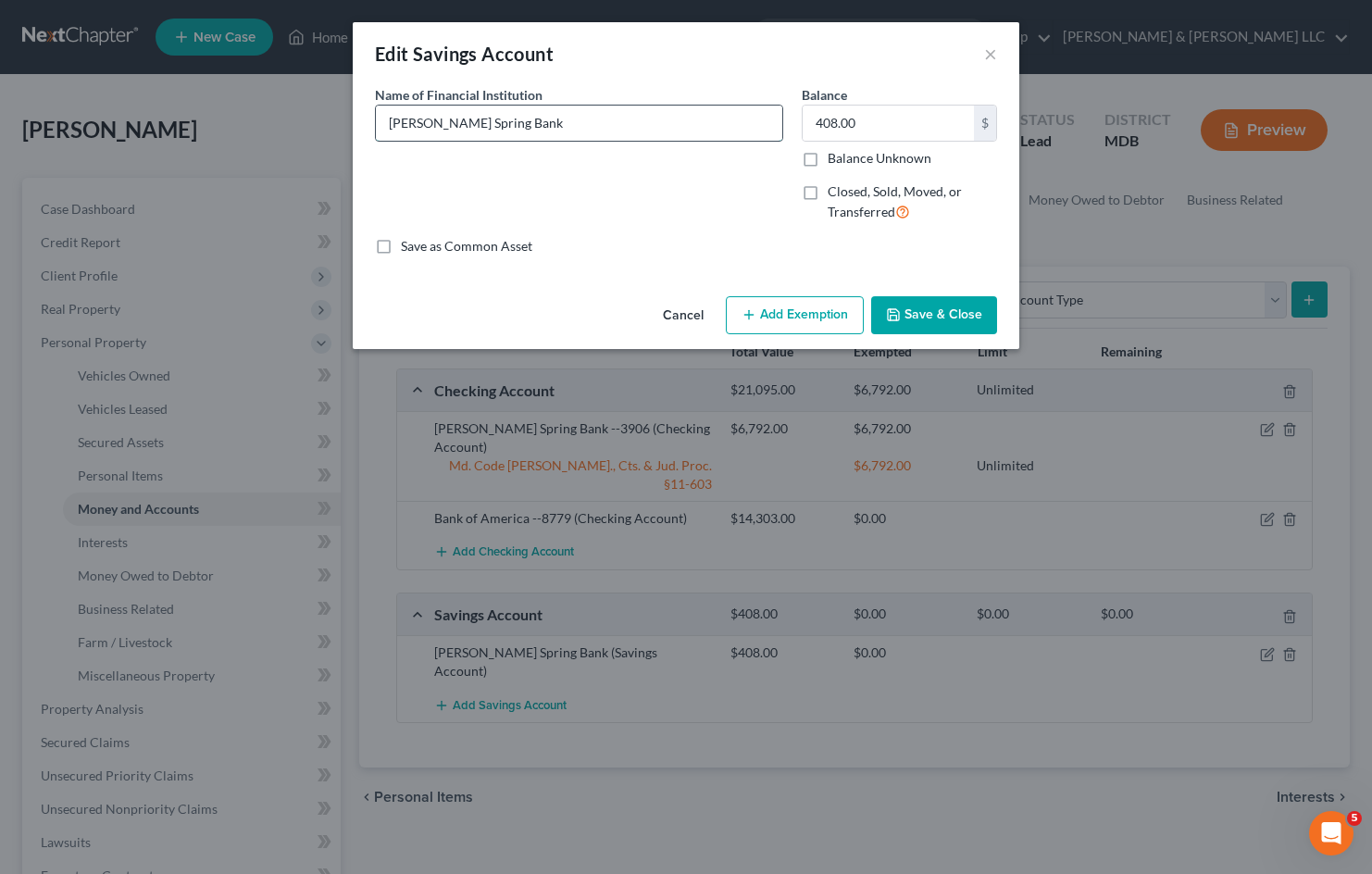
click at [560, 136] on input "[PERSON_NAME] Spring Bank" at bounding box center [580, 123] width 407 height 35
type input "[PERSON_NAME] Spring Bank --3918"
click at [937, 307] on button "Save & Close" at bounding box center [934, 315] width 126 height 39
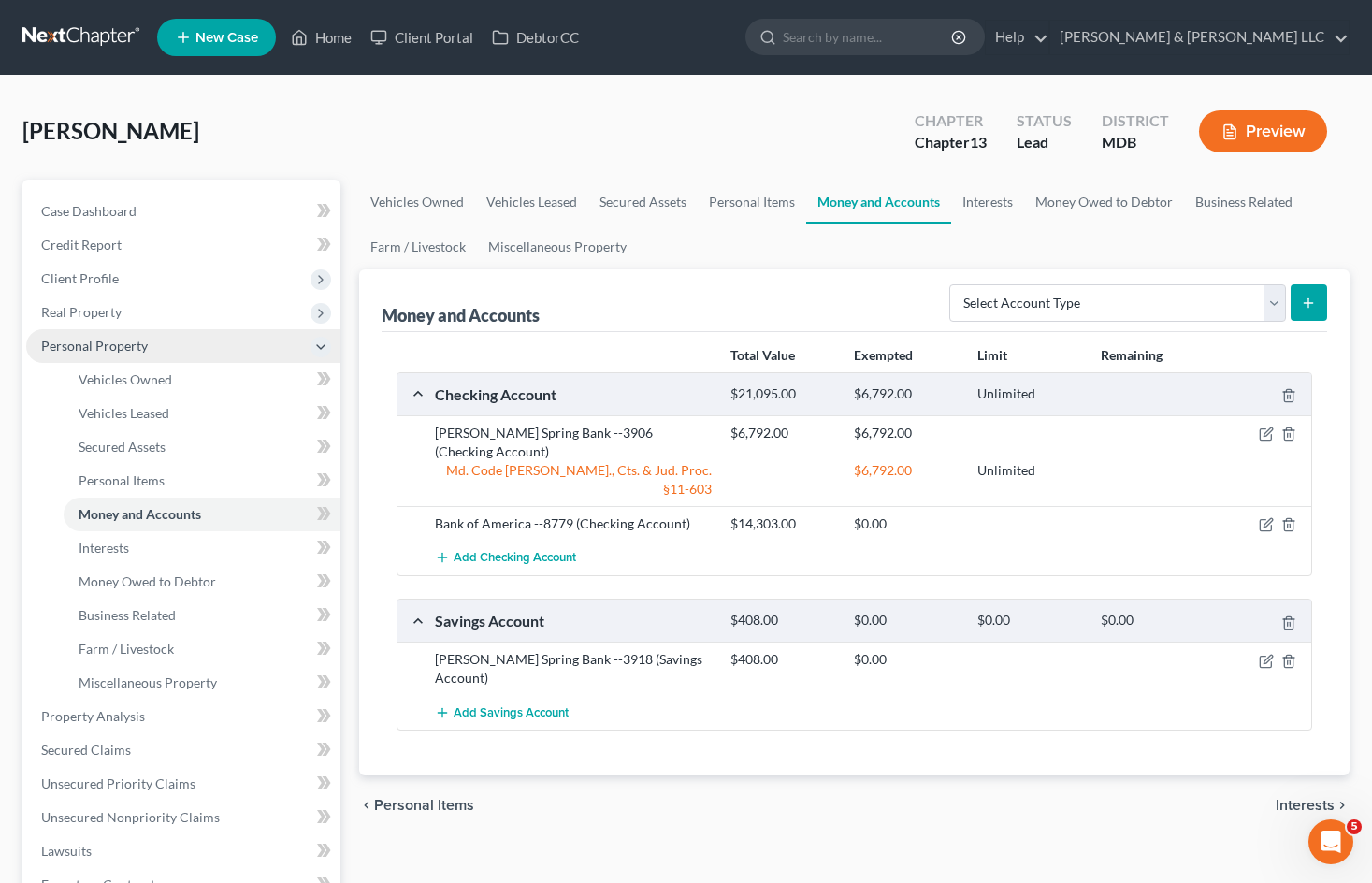
click at [225, 348] on span "Personal Property" at bounding box center [182, 346] width 314 height 34
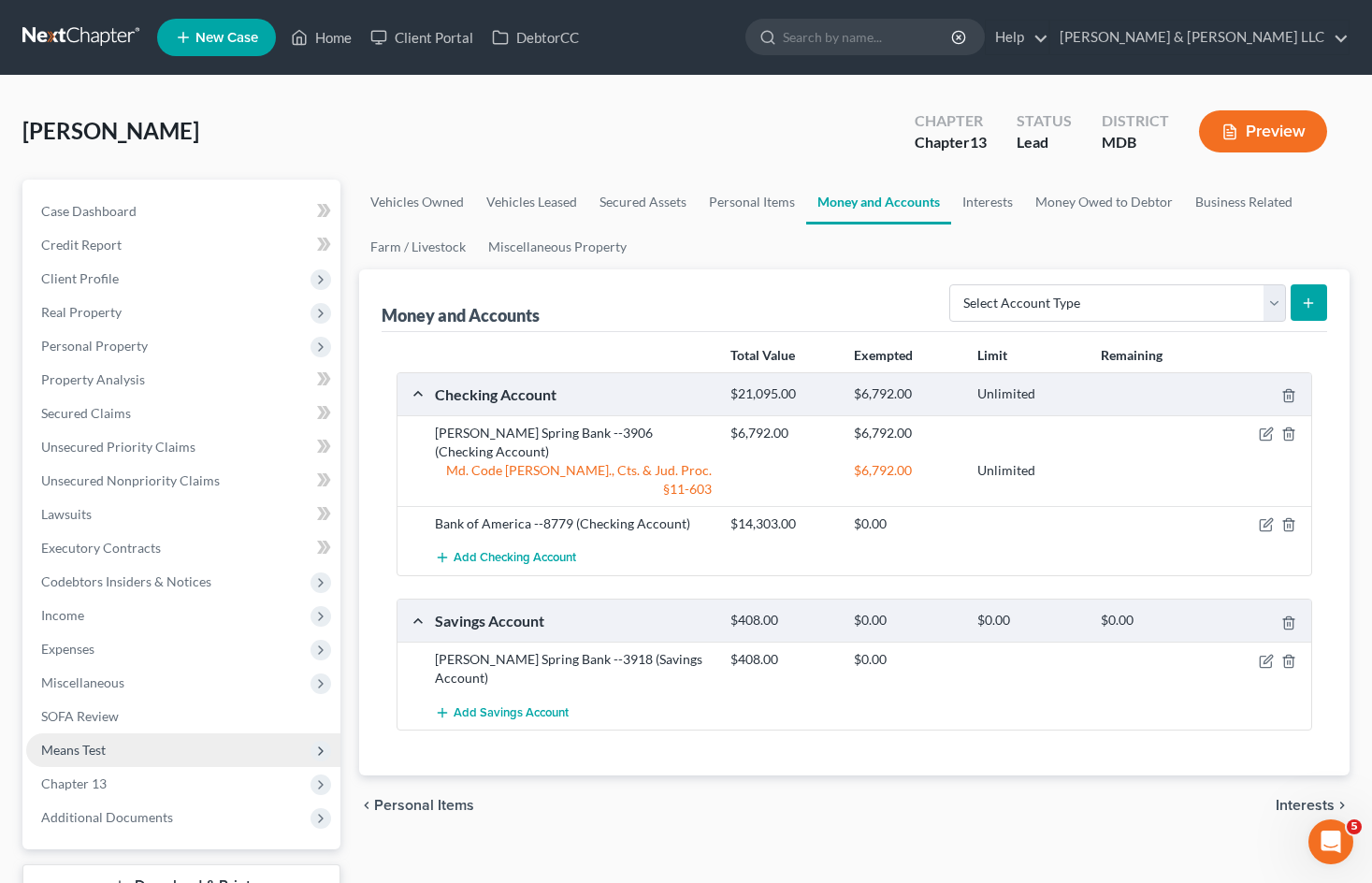
click at [200, 752] on span "Means Test" at bounding box center [182, 750] width 314 height 34
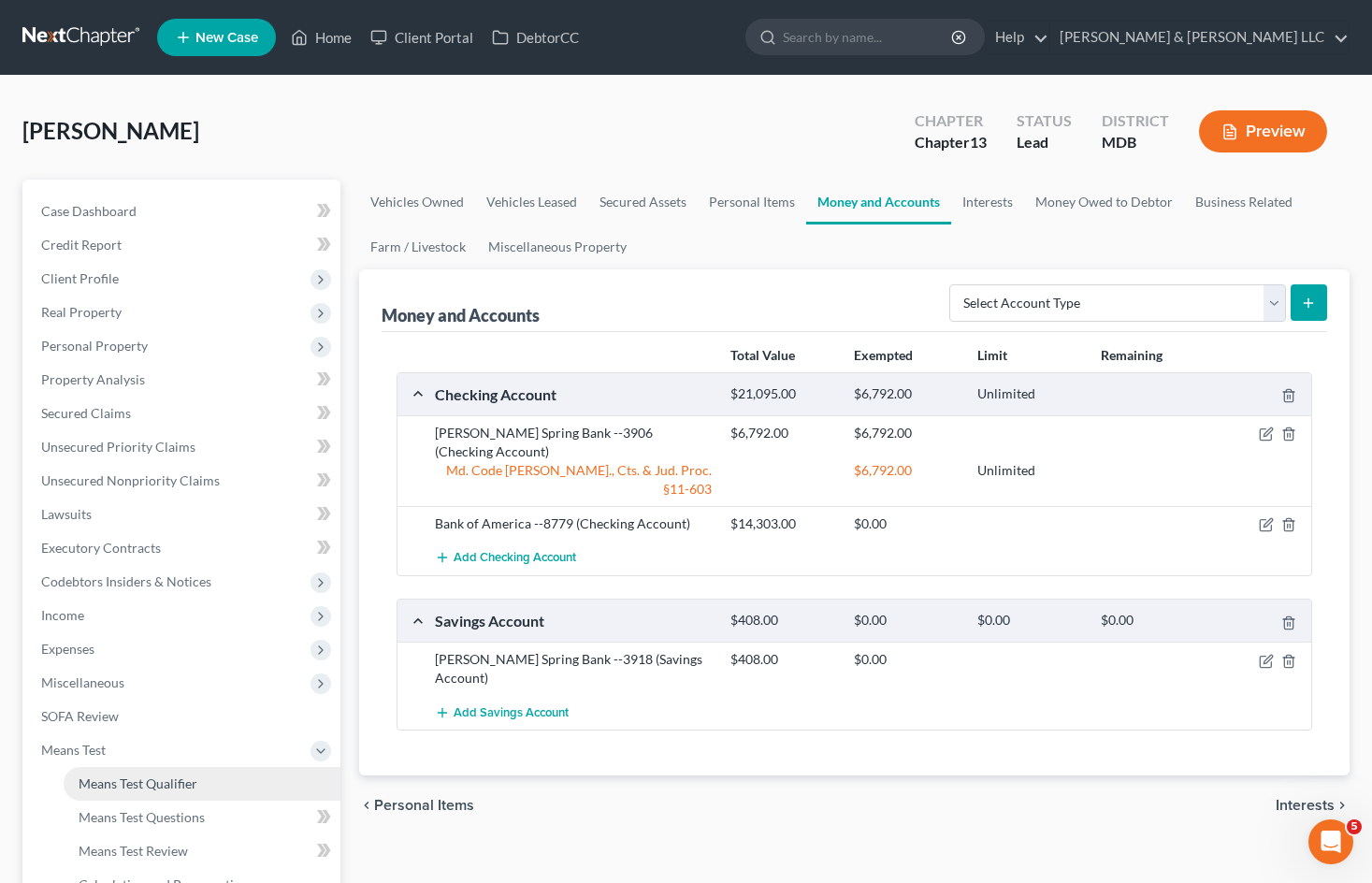
click at [213, 775] on link "Means Test Qualifier" at bounding box center [201, 783] width 276 height 34
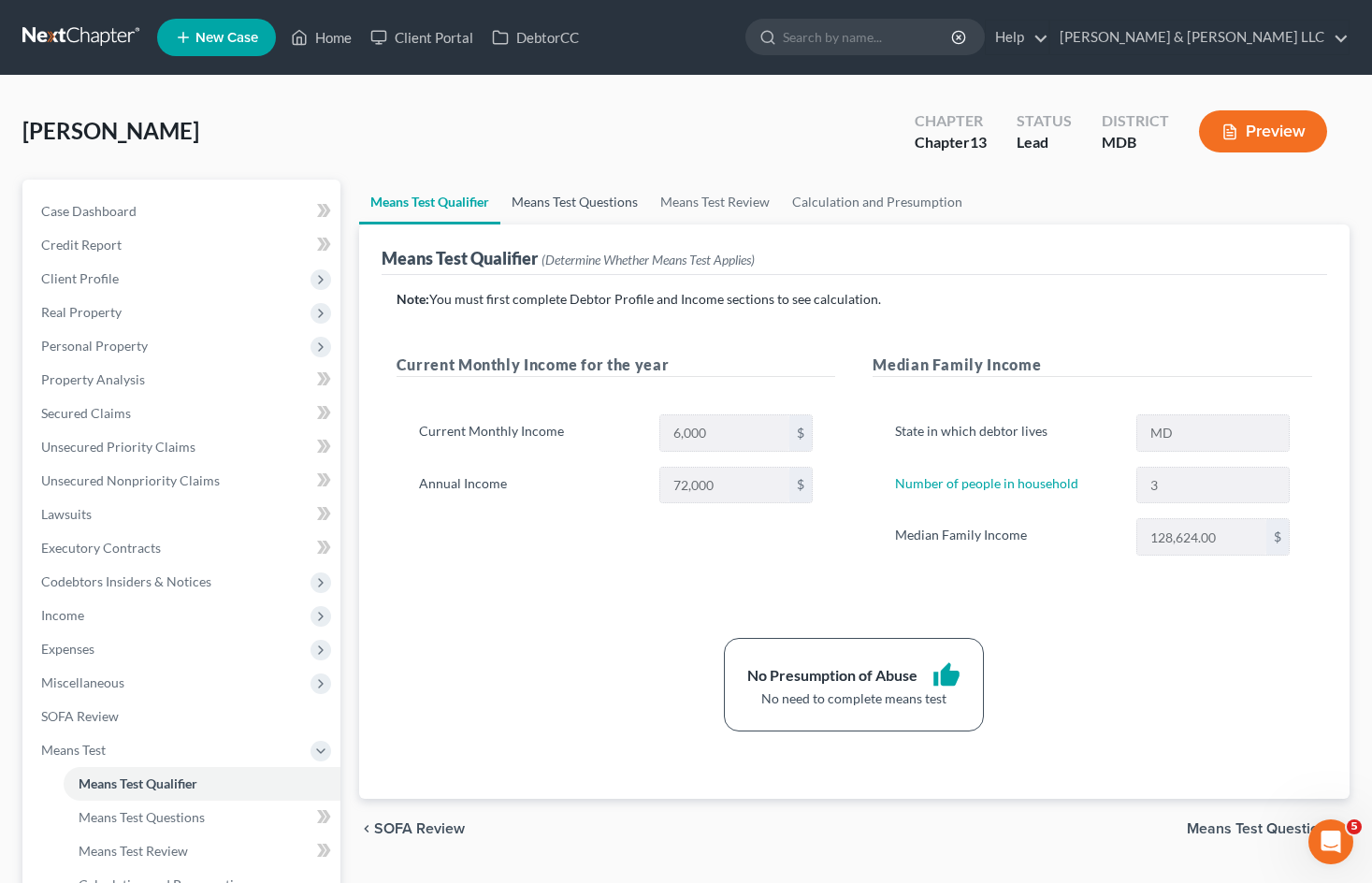
click at [586, 203] on link "Means Test Questions" at bounding box center [574, 202] width 149 height 45
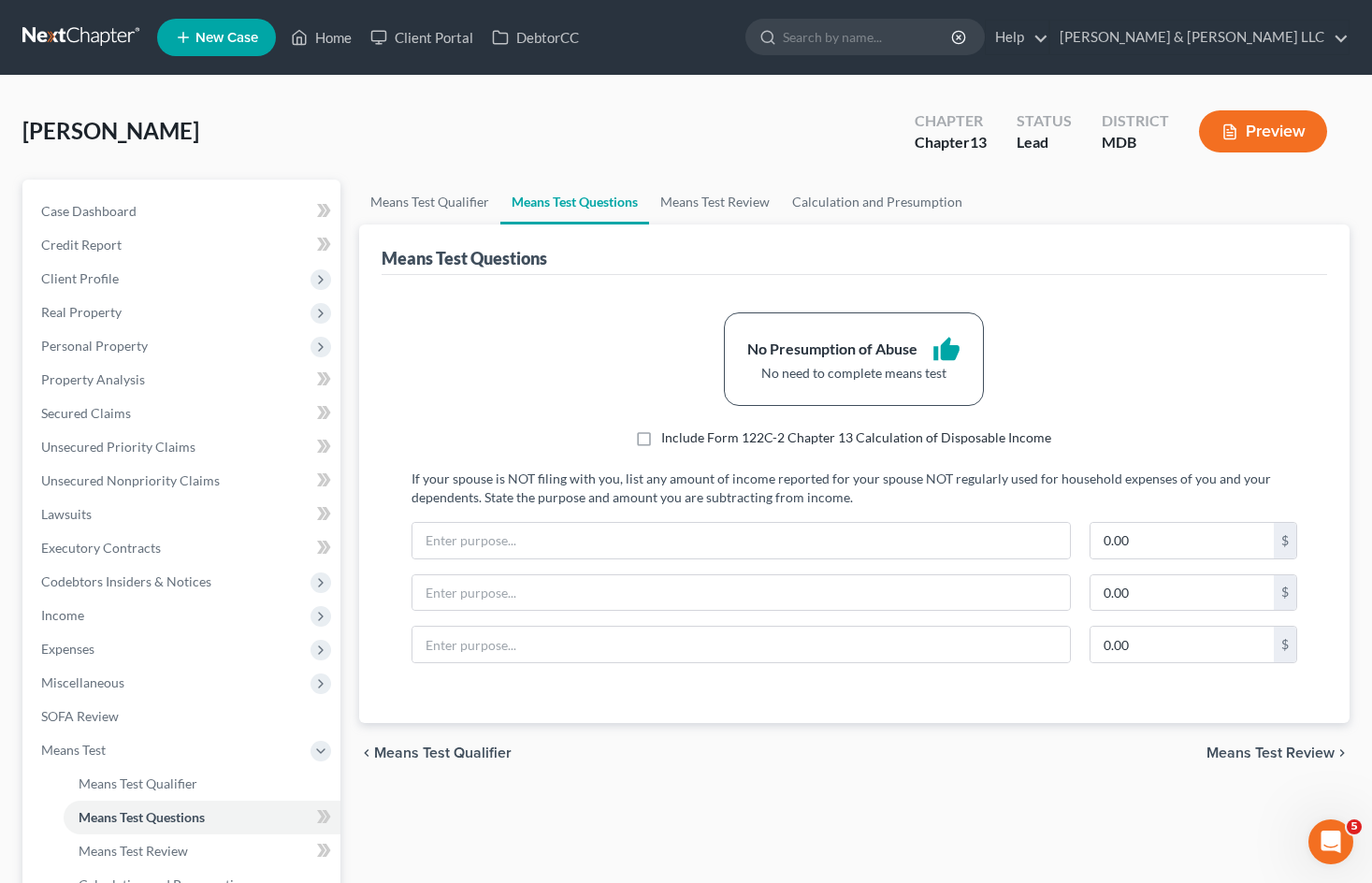
click at [661, 435] on label "Include Form 122C-2 Chapter 13 Calculation of Disposable Income" at bounding box center [856, 437] width 390 height 18
click at [669, 435] on input "Include Form 122C-2 Chapter 13 Calculation of Disposable Income" at bounding box center [674, 434] width 12 height 12
checkbox input "true"
select select "0"
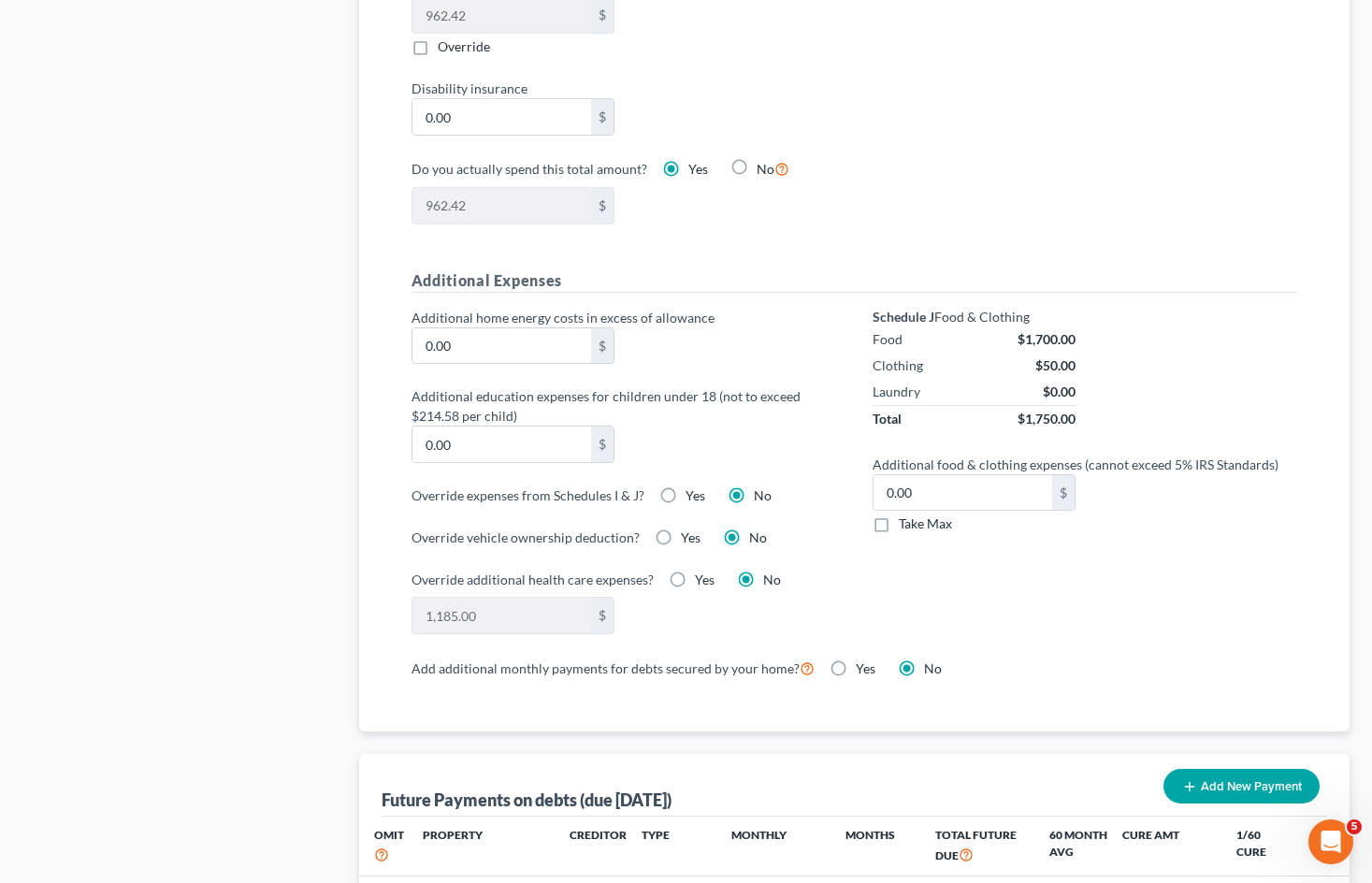
scroll to position [1122, 0]
click at [899, 531] on label "Take Max" at bounding box center [926, 522] width 54 height 18
click at [906, 526] on input "Take Max" at bounding box center [911, 519] width 12 height 12
click at [899, 525] on label "Take Max" at bounding box center [926, 522] width 54 height 18
click at [906, 525] on input "Take Max" at bounding box center [911, 519] width 12 height 12
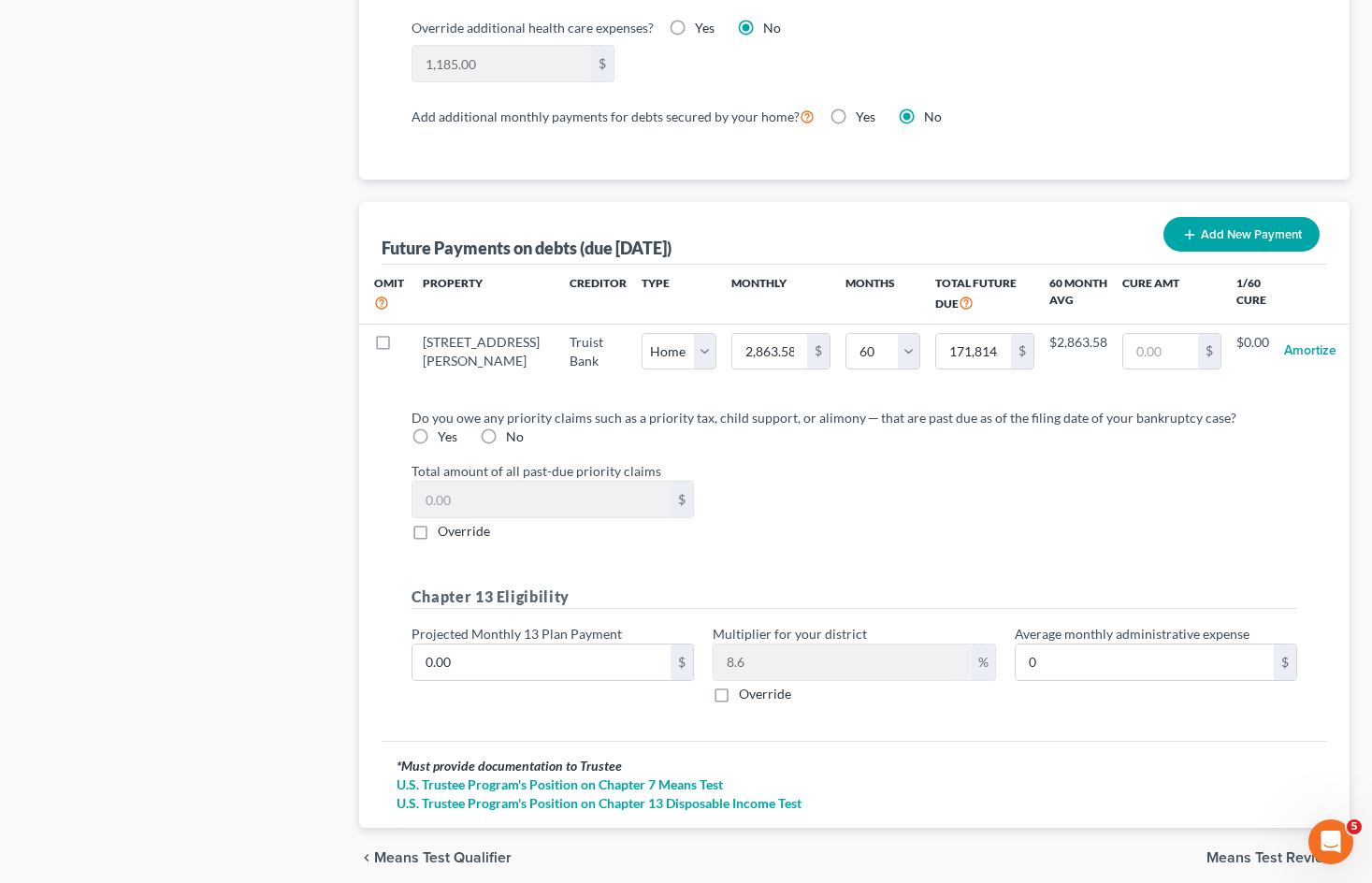
scroll to position [1674, 0]
click at [506, 445] on label "No" at bounding box center [514, 435] width 18 height 18
click at [513, 439] on input "No" at bounding box center [519, 432] width 12 height 12
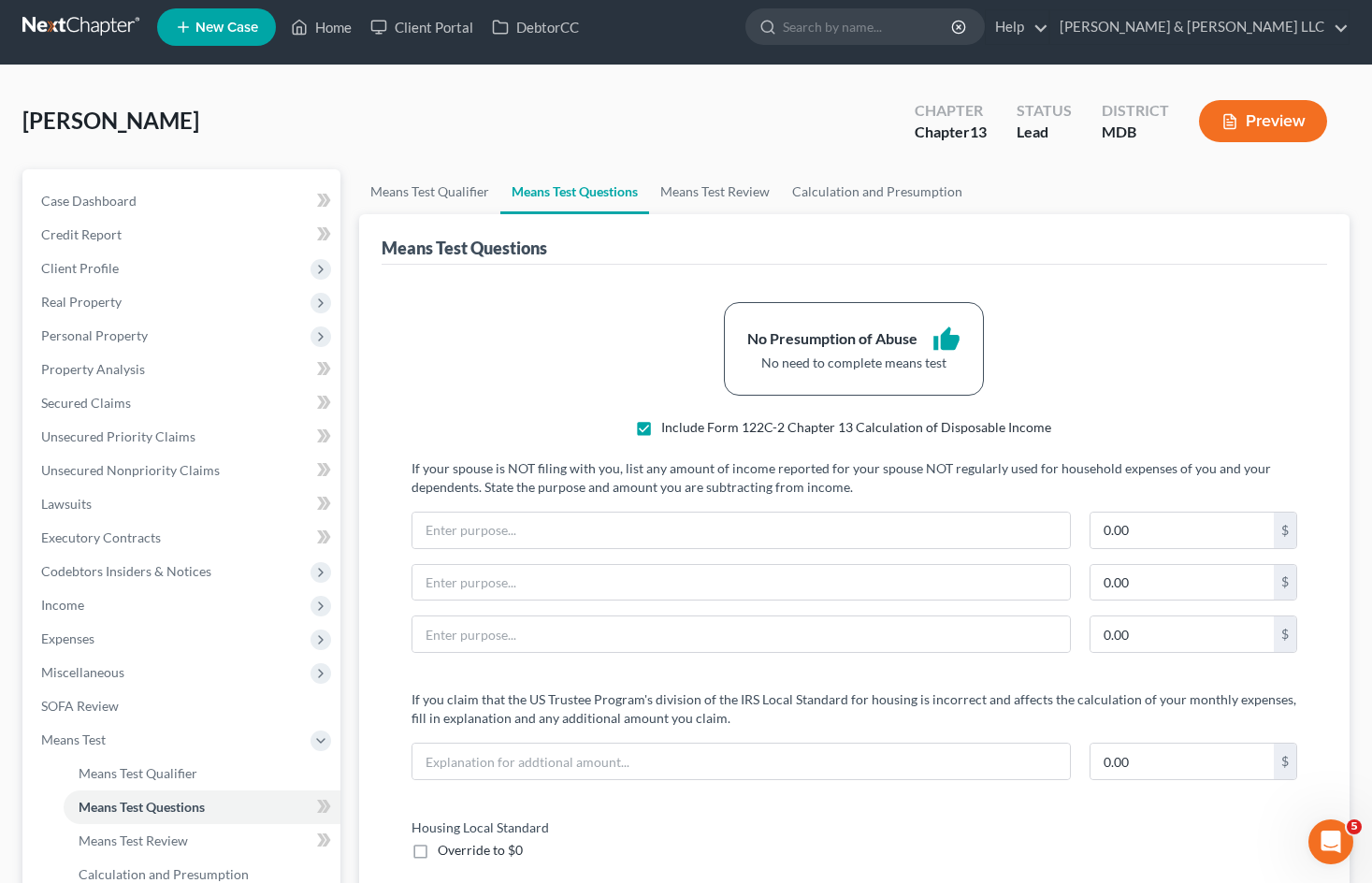
scroll to position [0, 0]
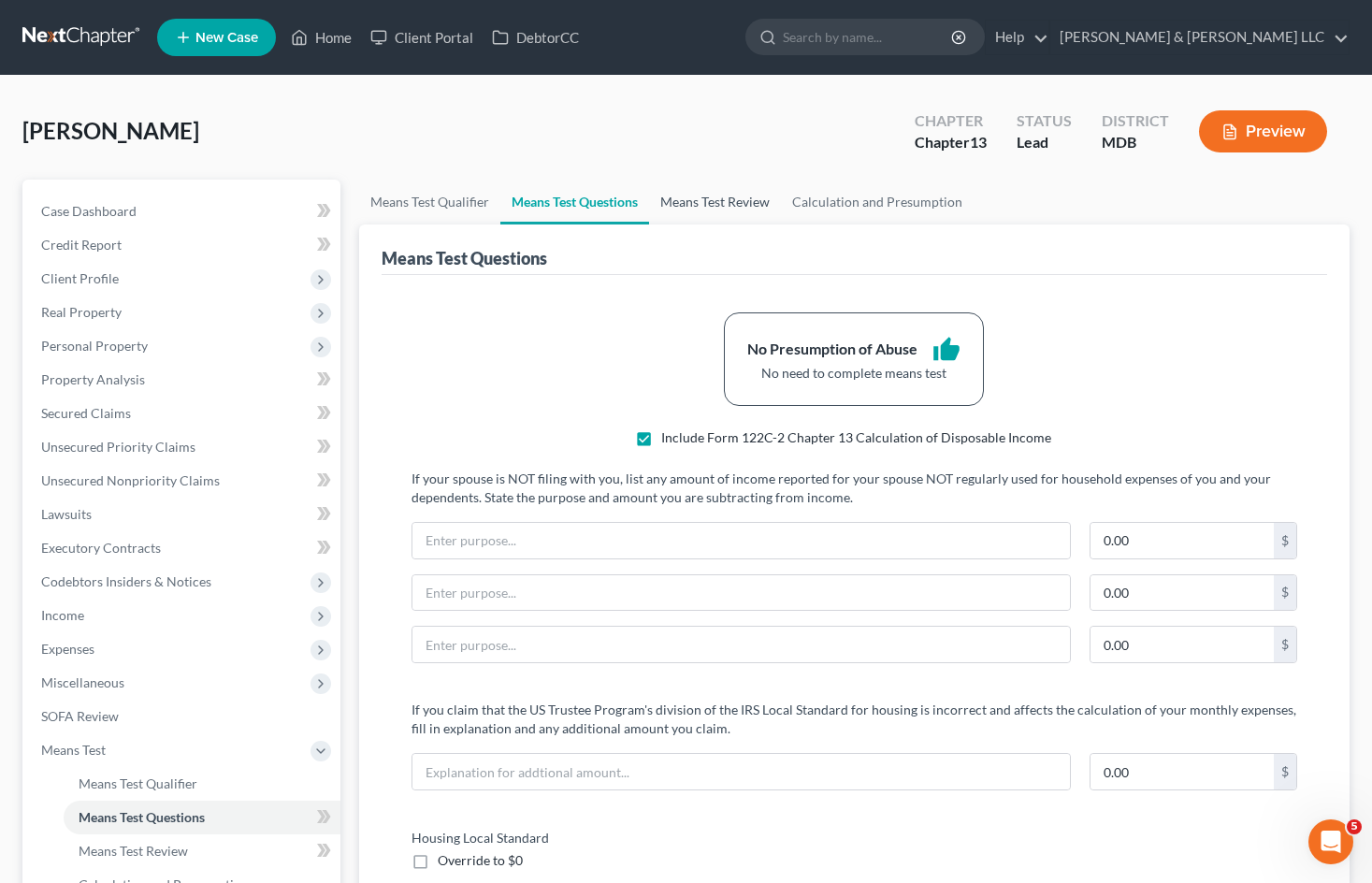
click at [733, 198] on link "Means Test Review" at bounding box center [714, 202] width 131 height 45
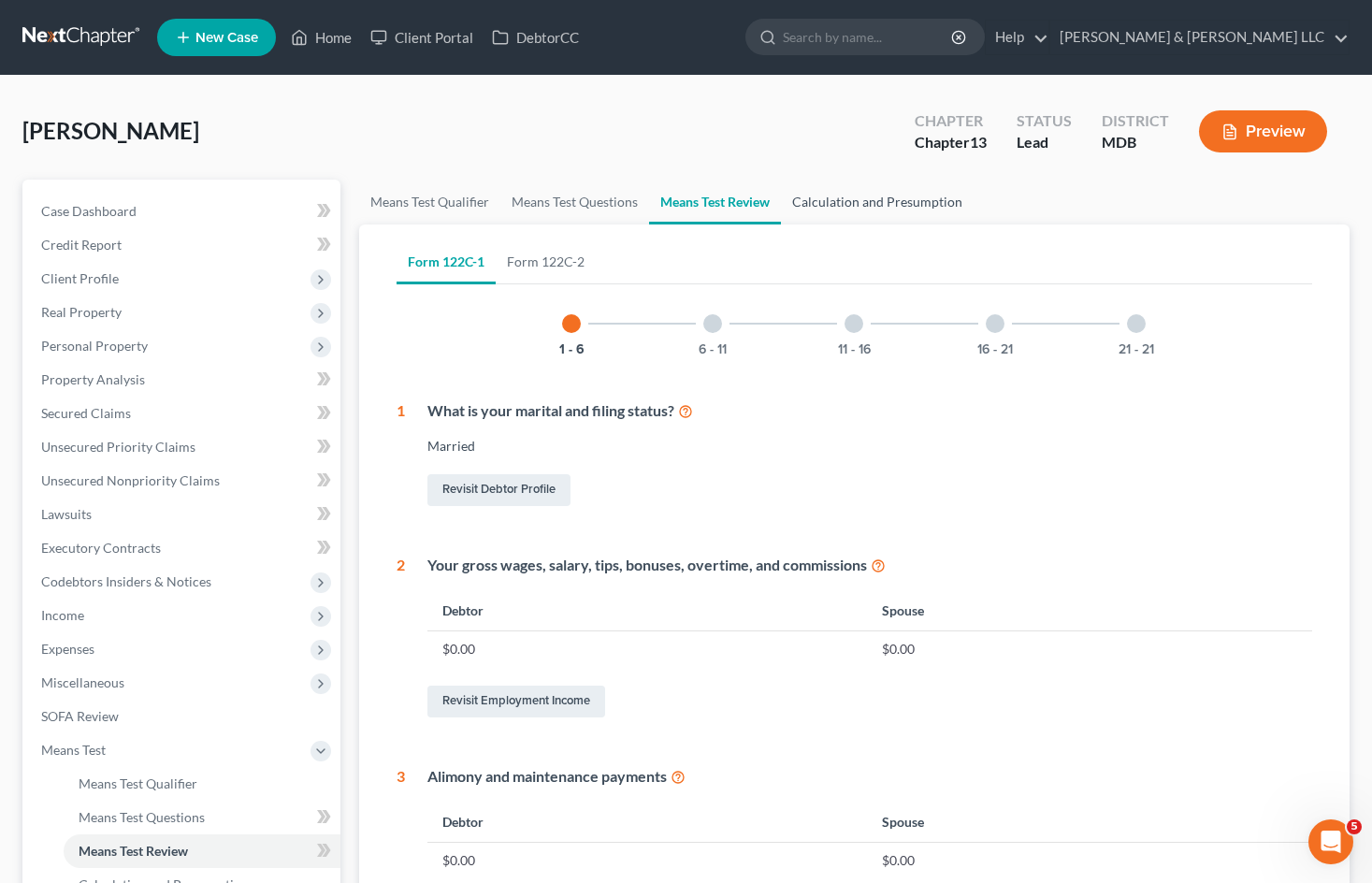
click at [900, 192] on link "Calculation and Presumption" at bounding box center [877, 202] width 193 height 45
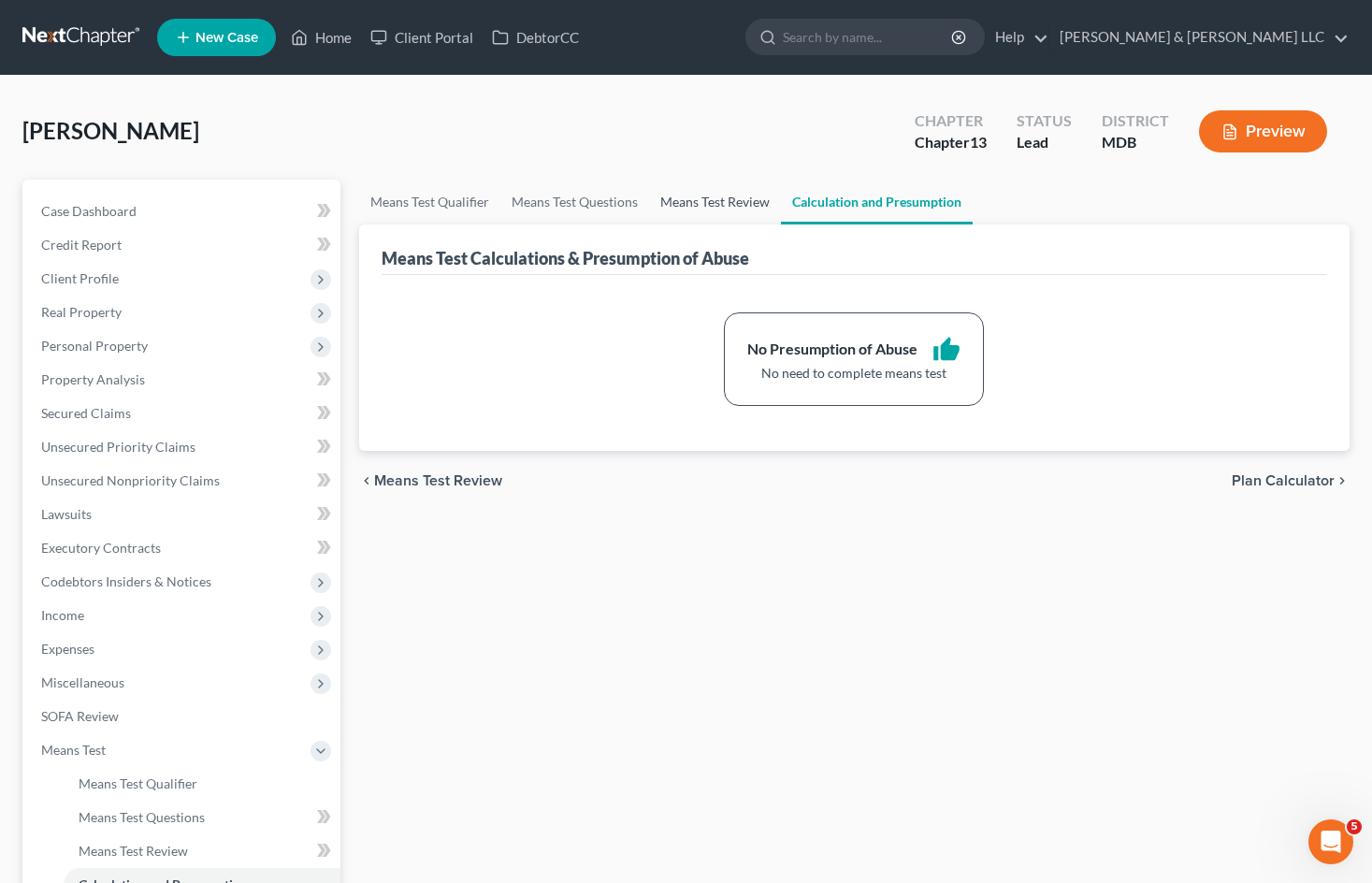
click at [725, 197] on link "Means Test Review" at bounding box center [714, 202] width 131 height 45
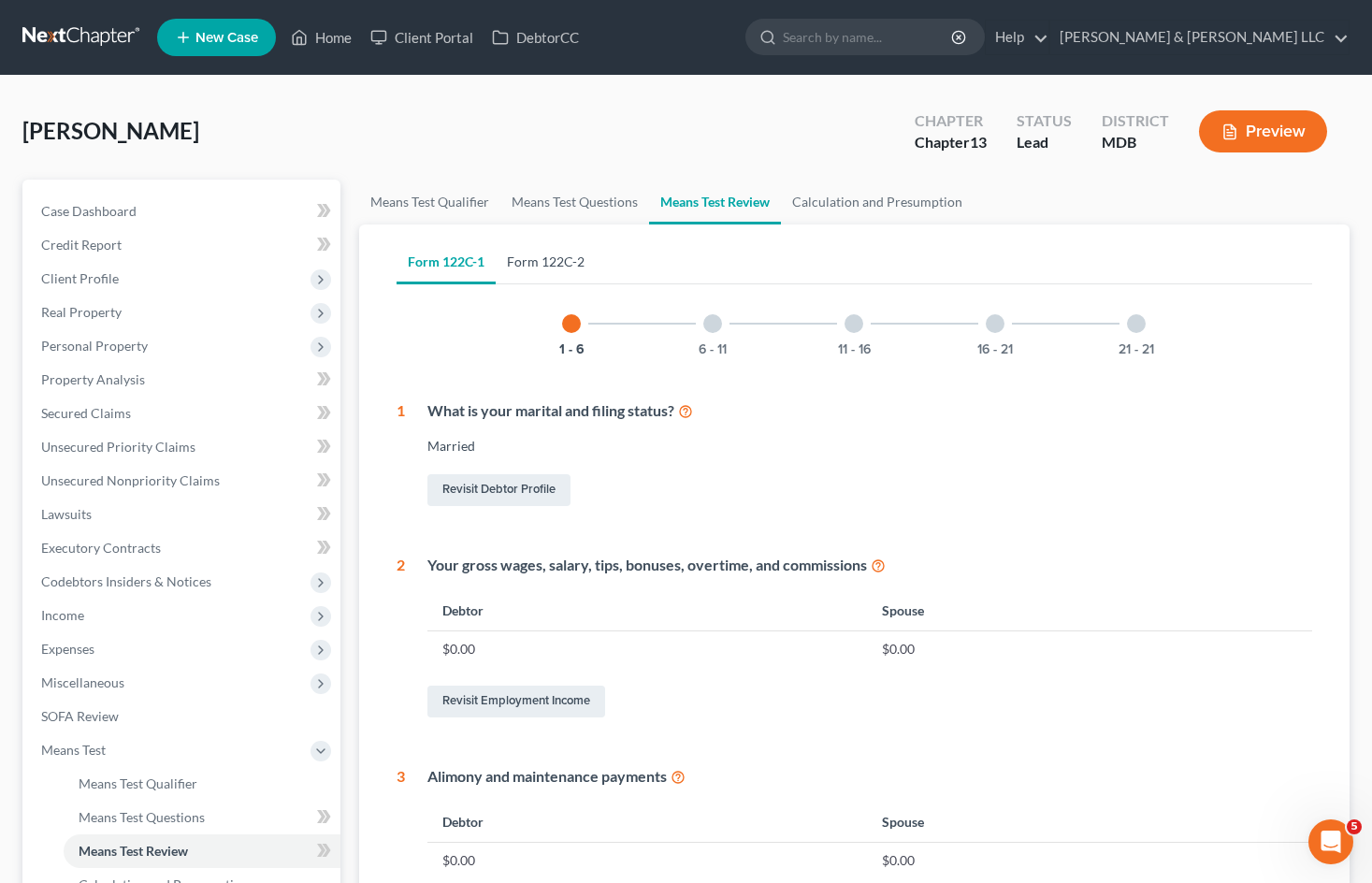
click at [555, 253] on link "Form 122C-2" at bounding box center [546, 261] width 100 height 45
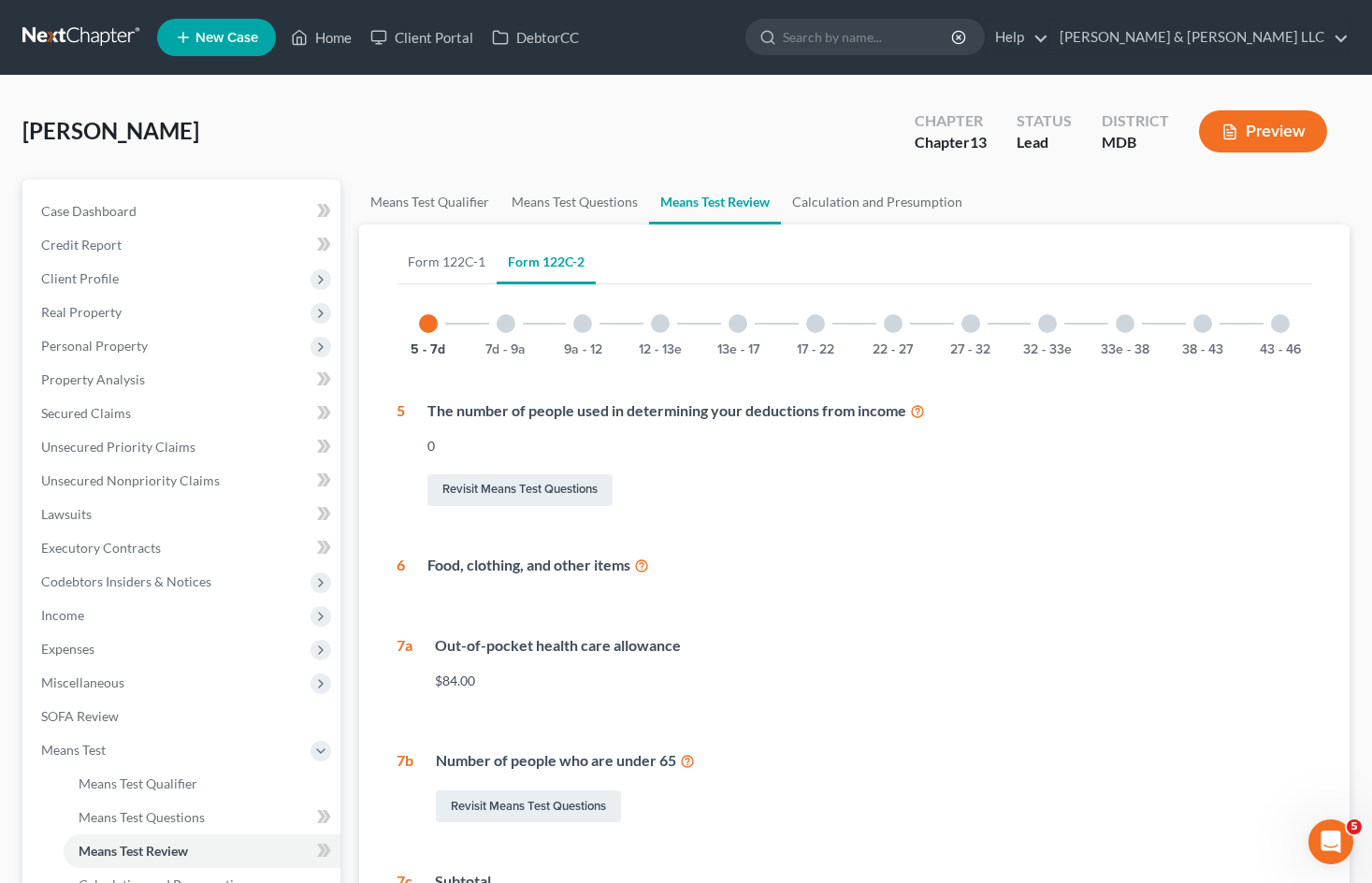
click at [1293, 320] on div "43 - 46" at bounding box center [1280, 323] width 63 height 63
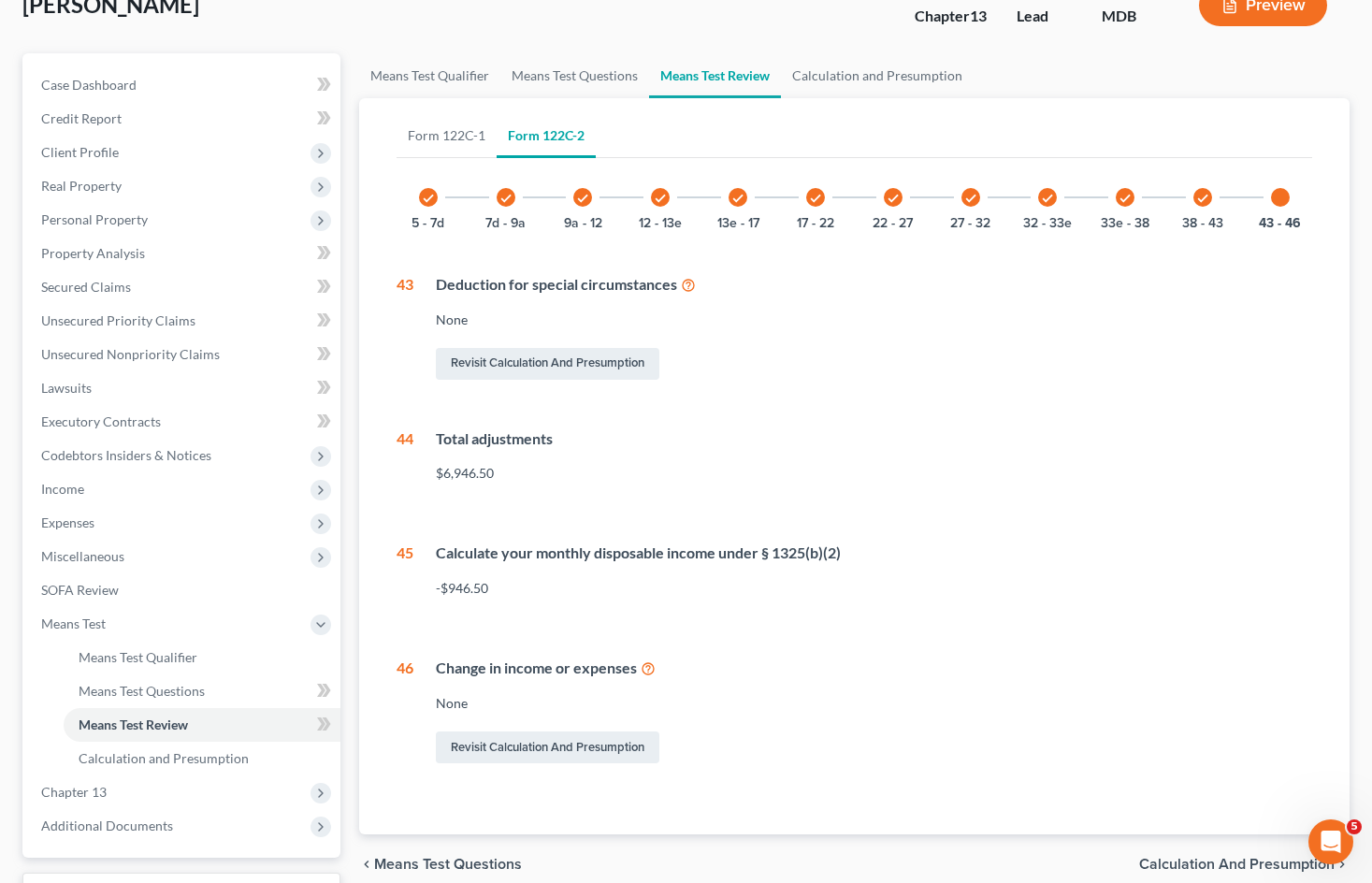
scroll to position [92, 0]
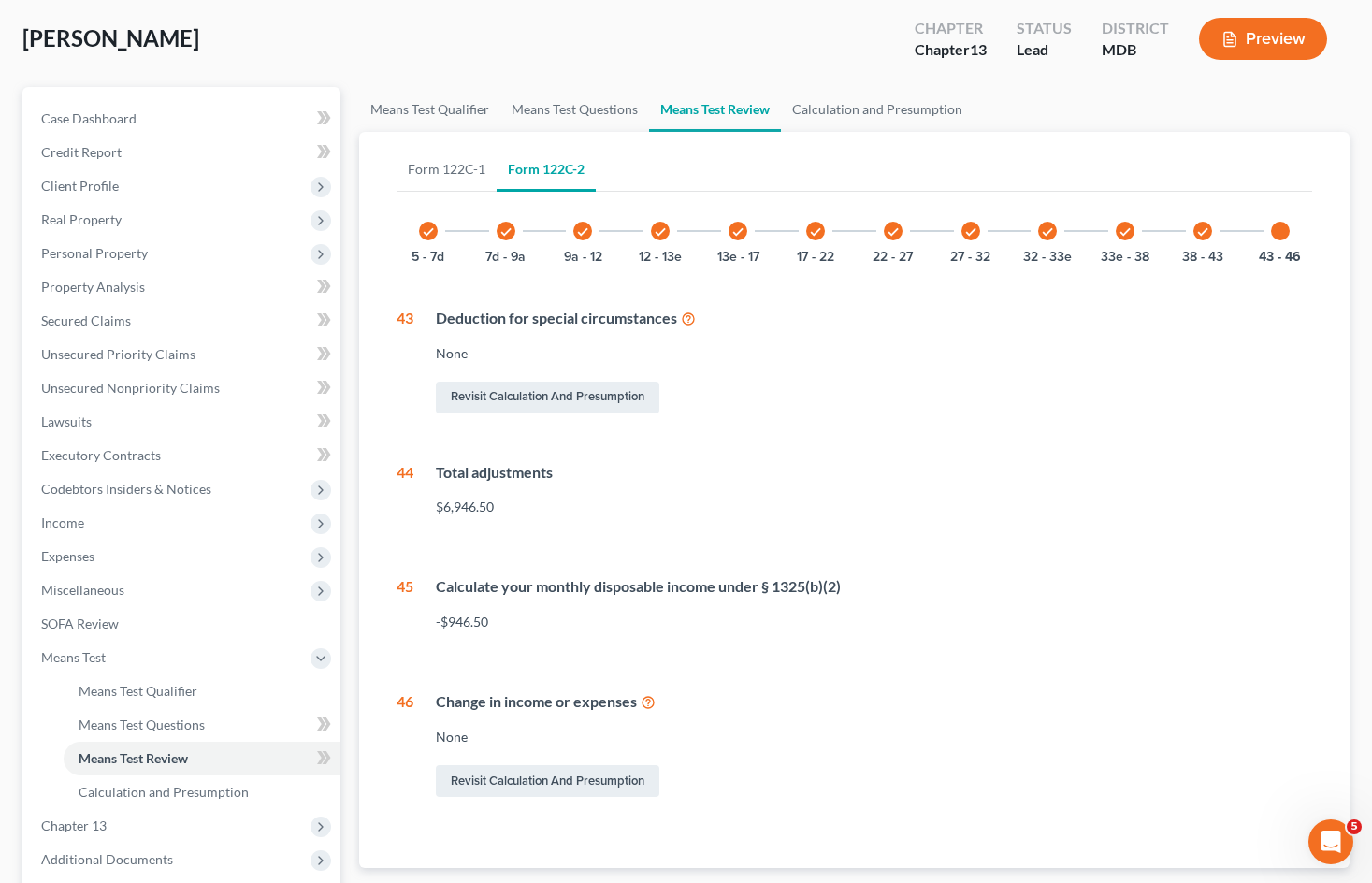
click at [1206, 232] on icon "check" at bounding box center [1202, 232] width 13 height 13
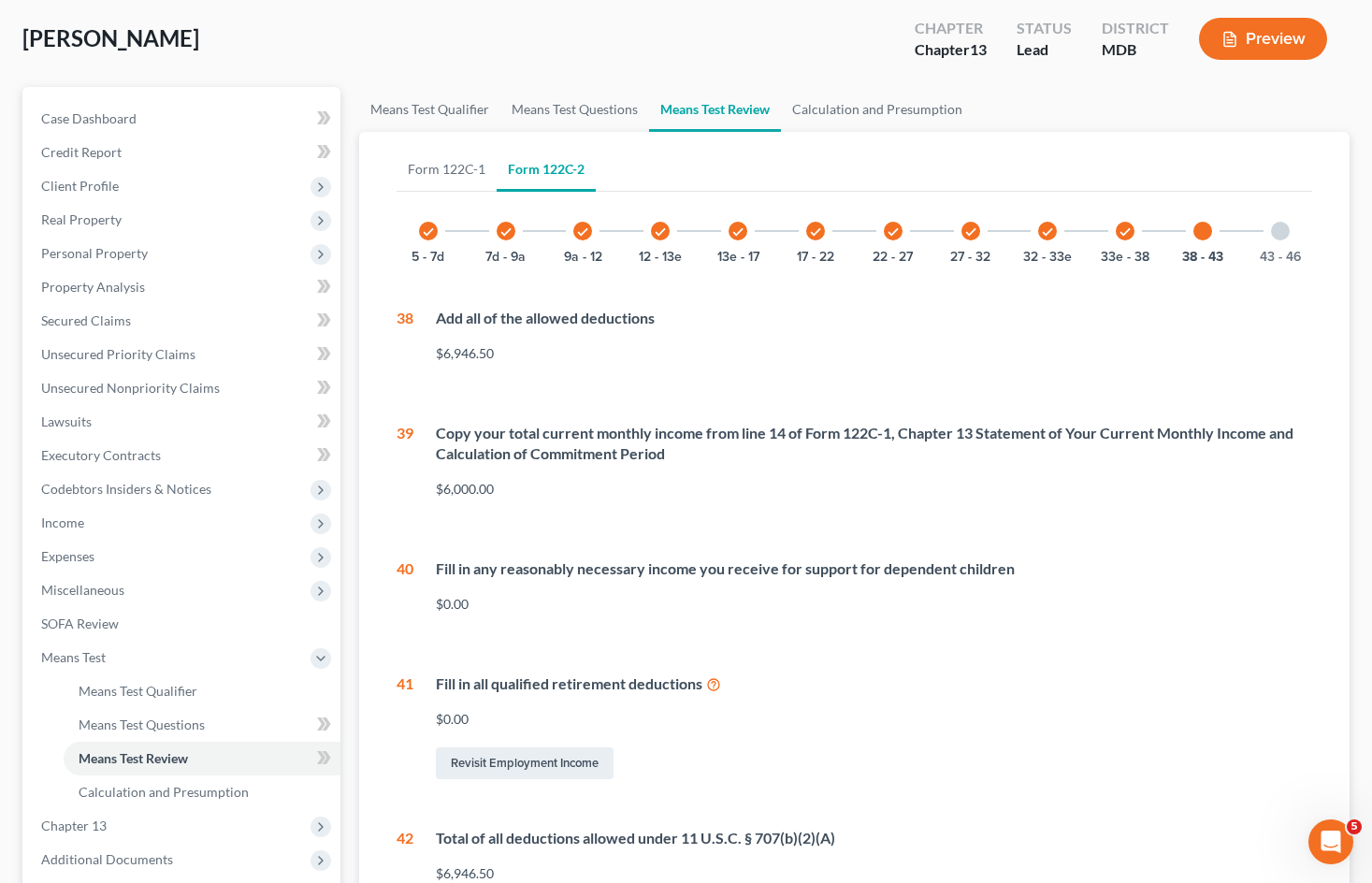
click at [427, 228] on icon "check" at bounding box center [429, 232] width 13 height 13
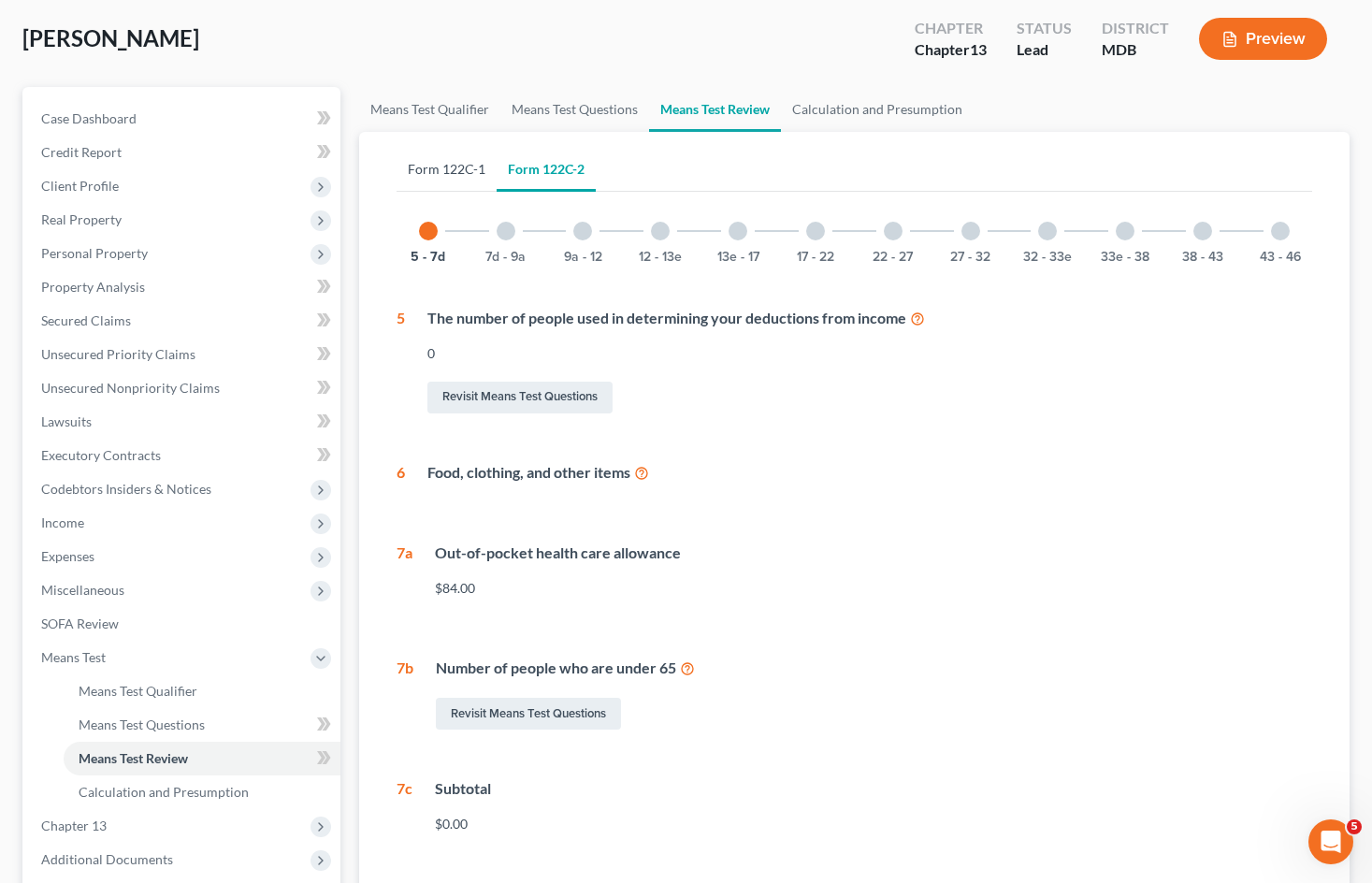
click at [443, 163] on link "Form 122C-1" at bounding box center [446, 169] width 100 height 45
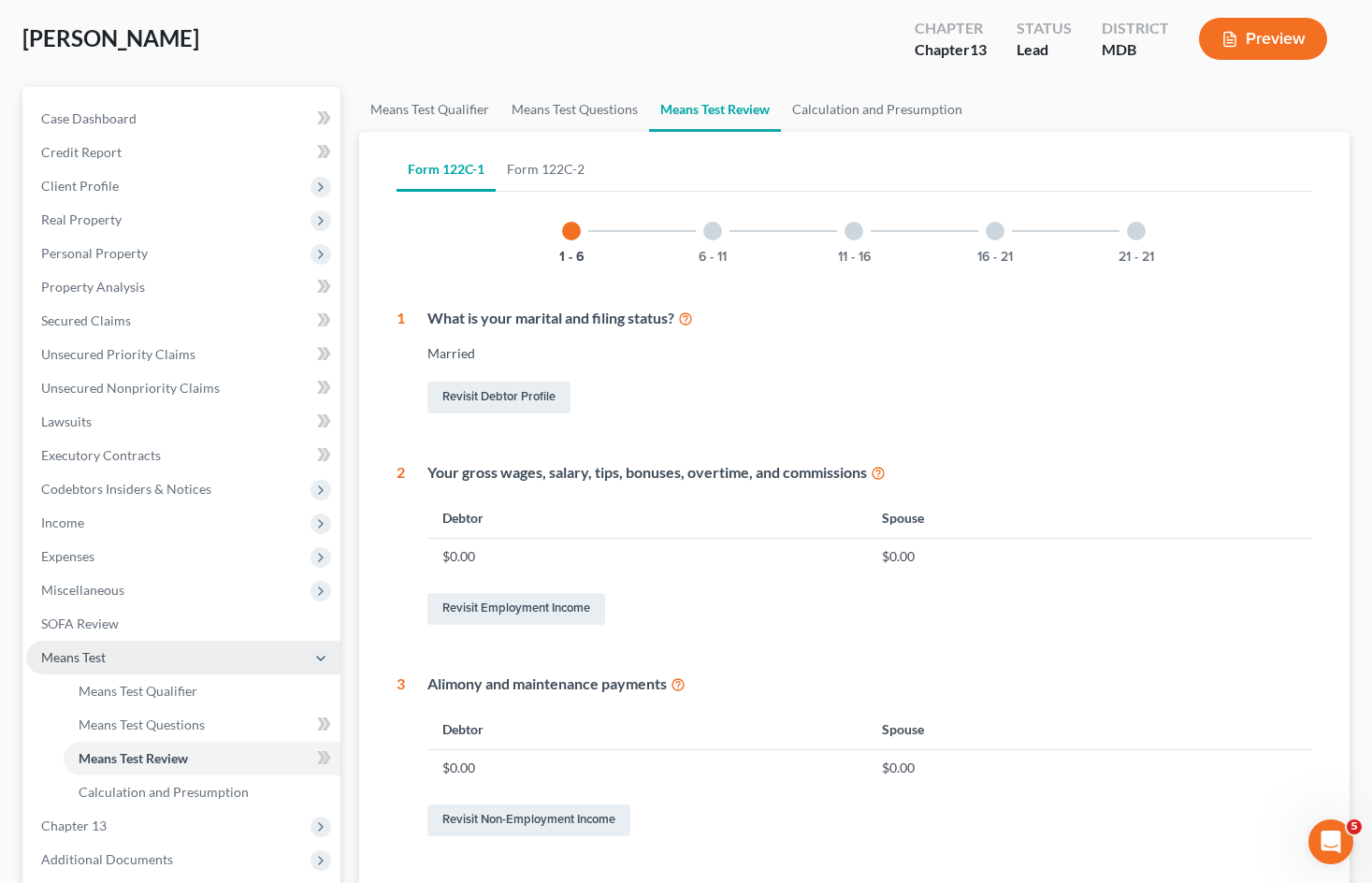
click at [152, 658] on span "Means Test" at bounding box center [182, 657] width 314 height 34
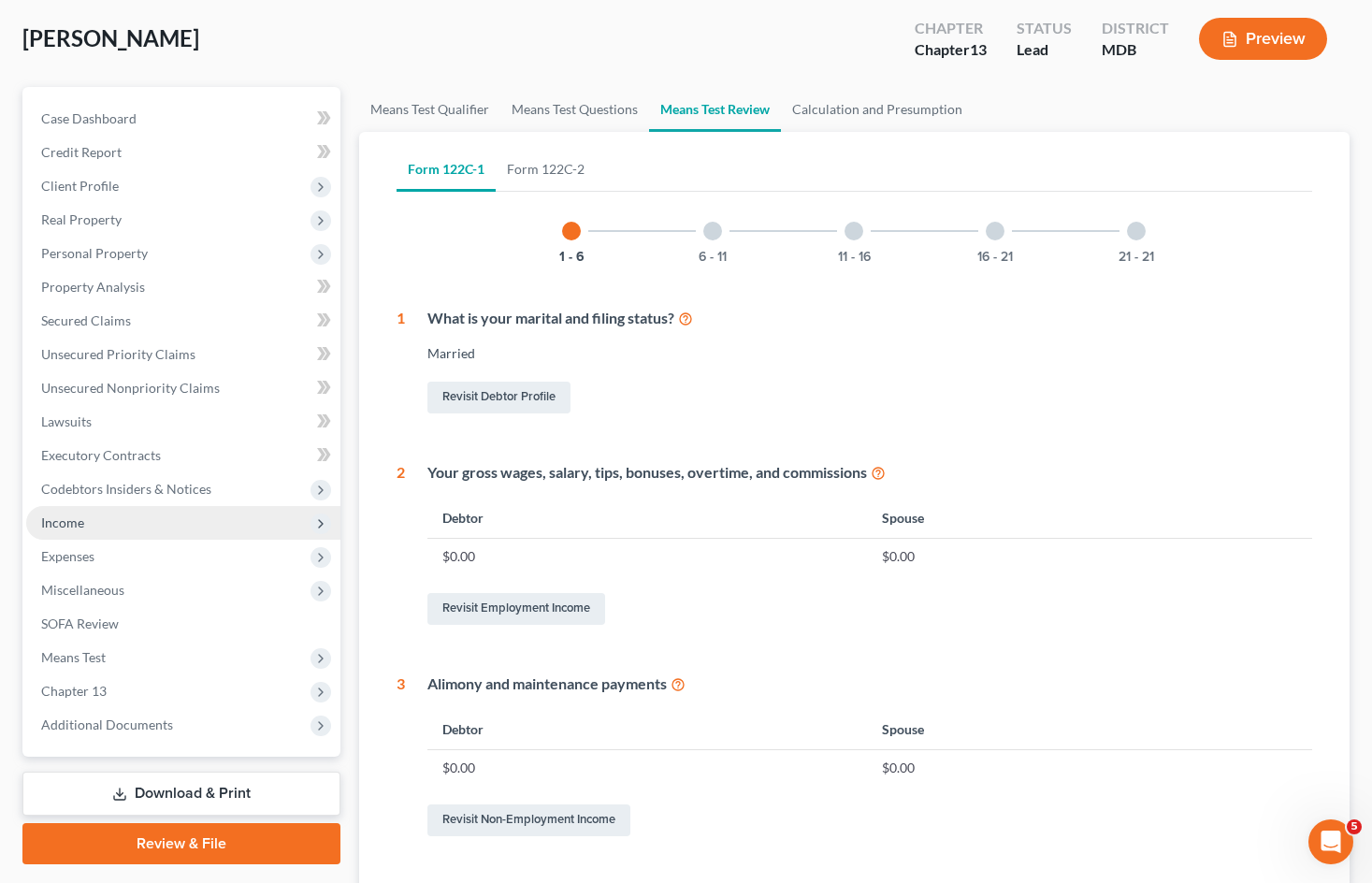
click at [132, 508] on span "Income" at bounding box center [182, 522] width 314 height 34
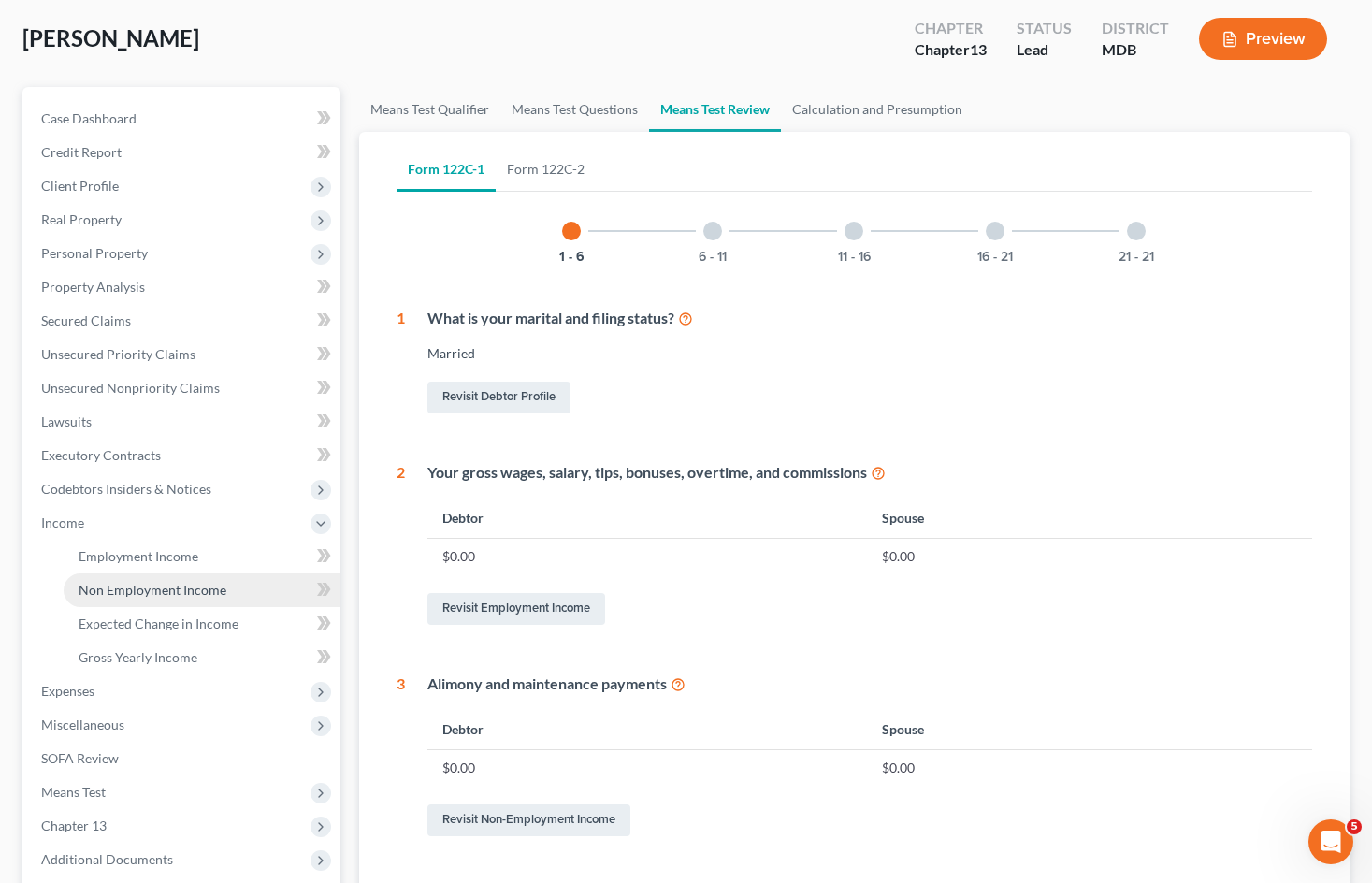
click at [157, 593] on span "Non Employment Income" at bounding box center [153, 589] width 148 height 16
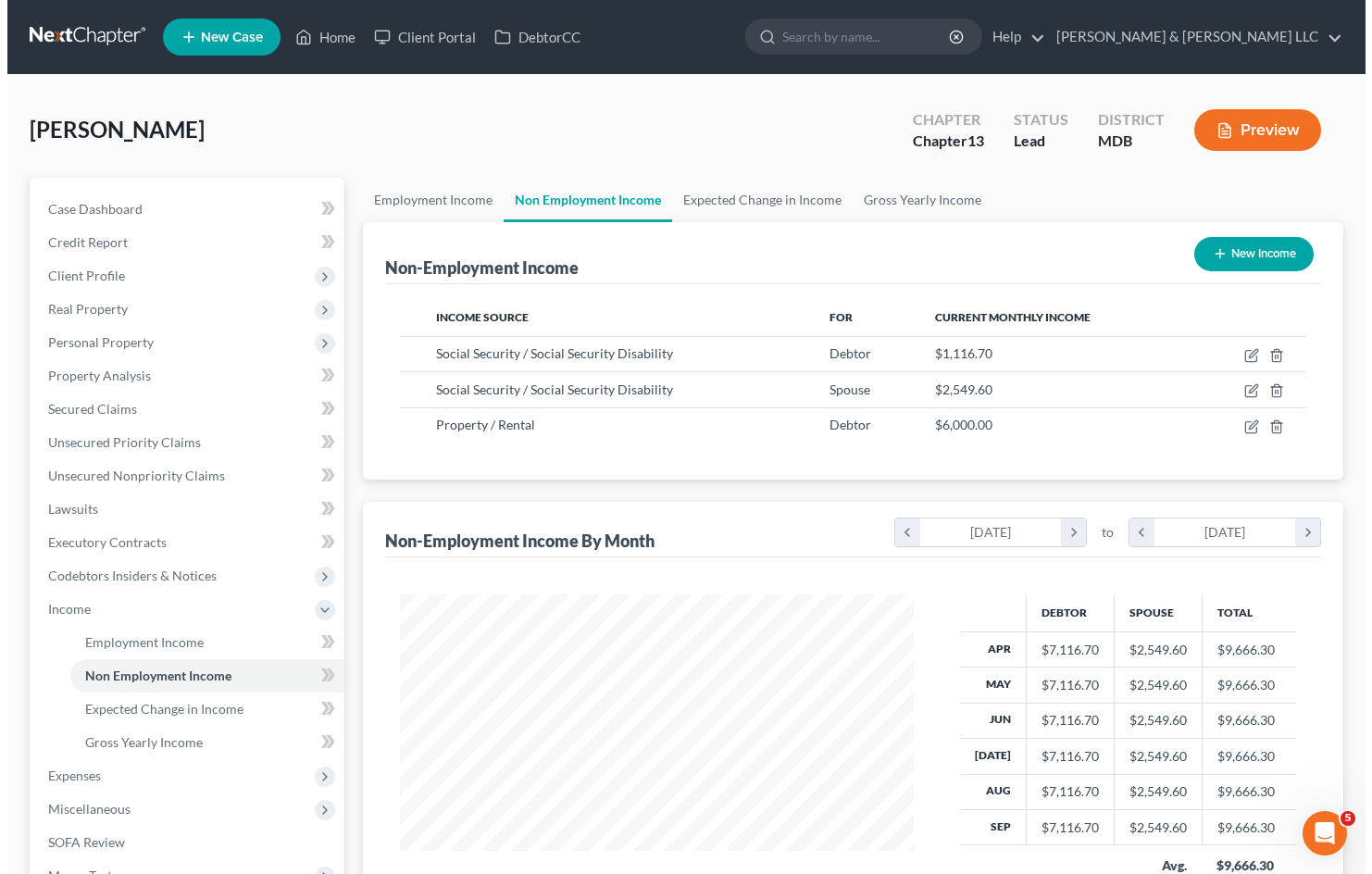
scroll to position [332, 550]
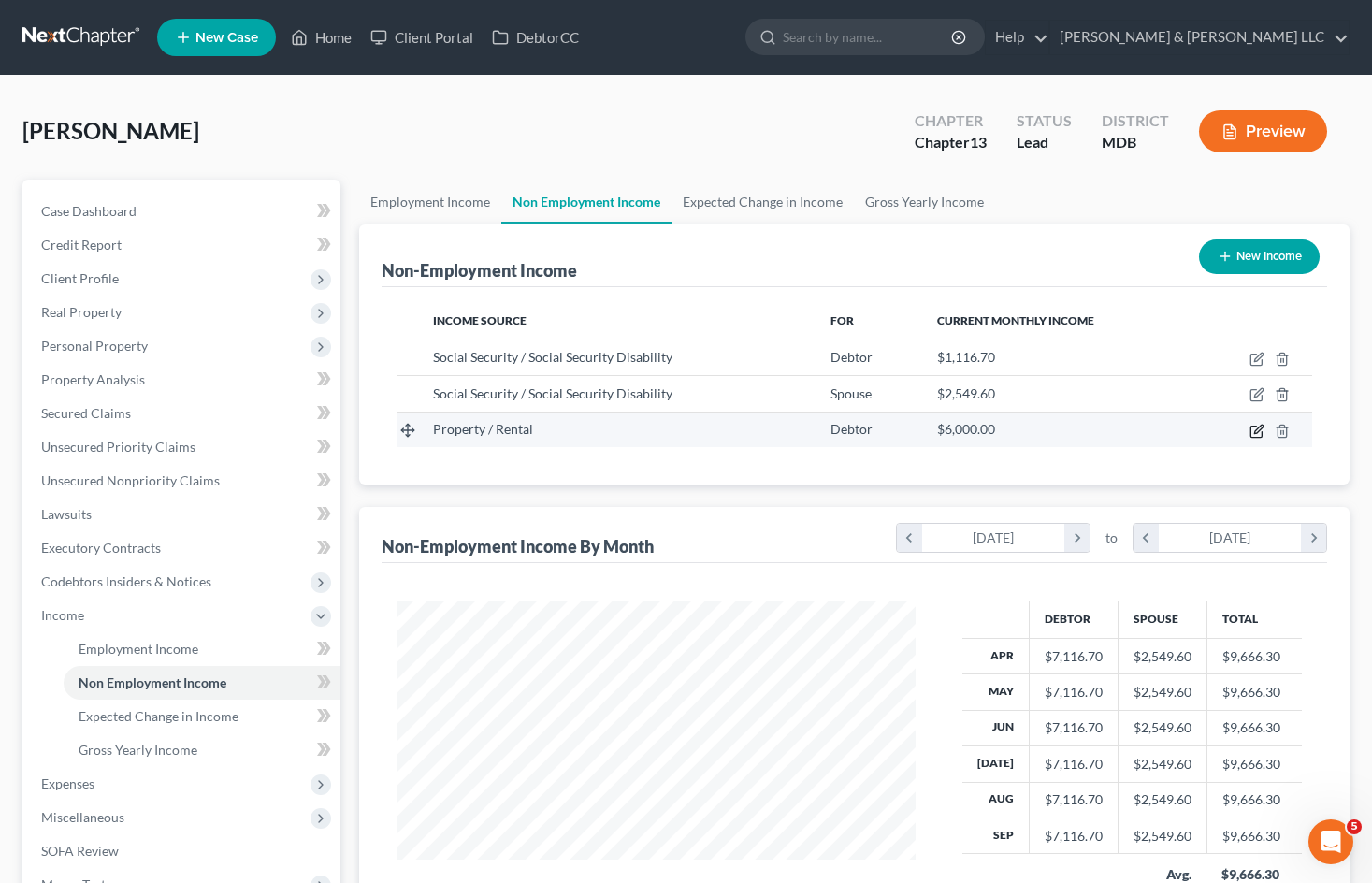
click at [1258, 430] on icon "button" at bounding box center [1257, 431] width 15 height 15
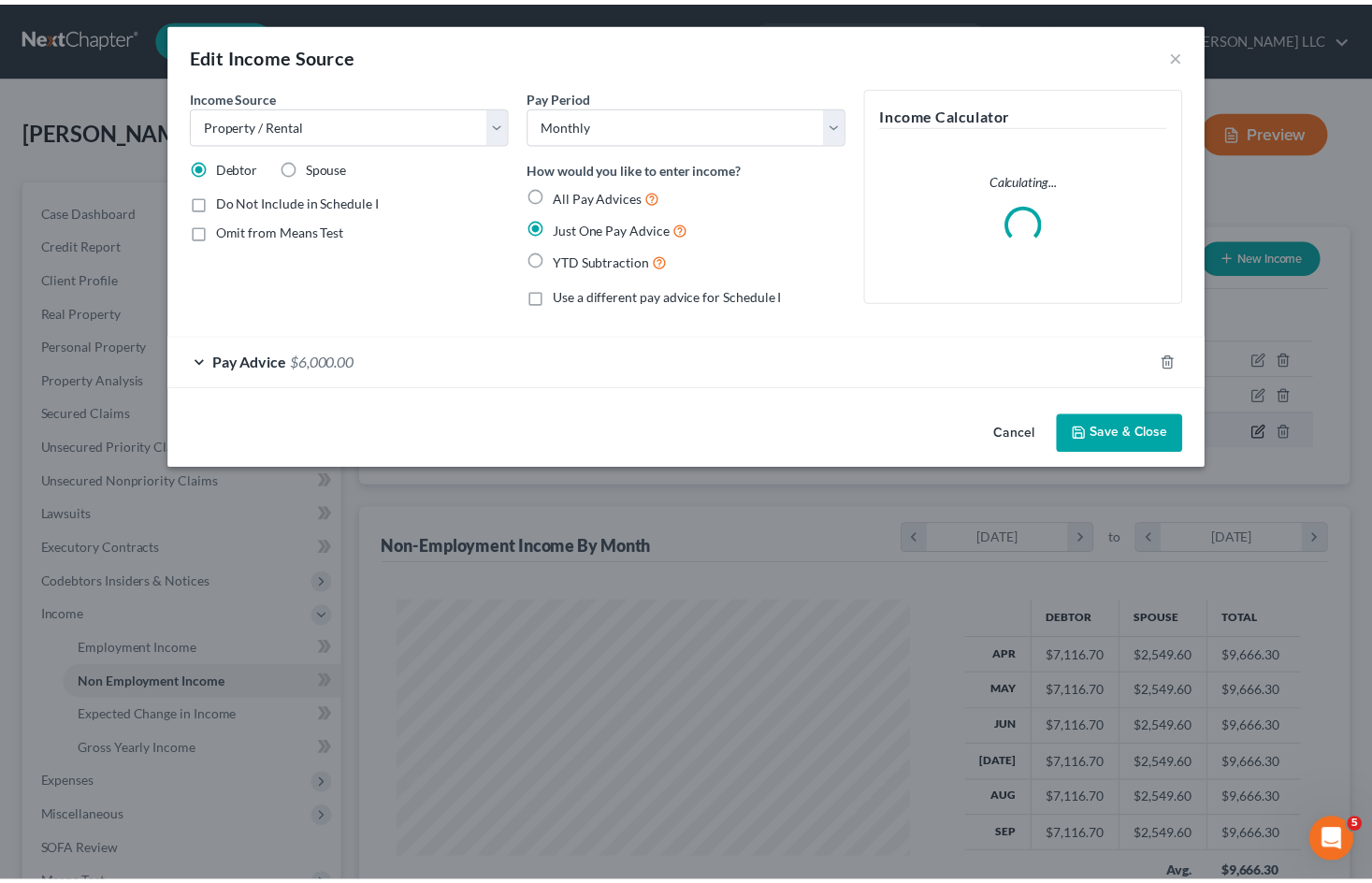
scroll to position [336, 562]
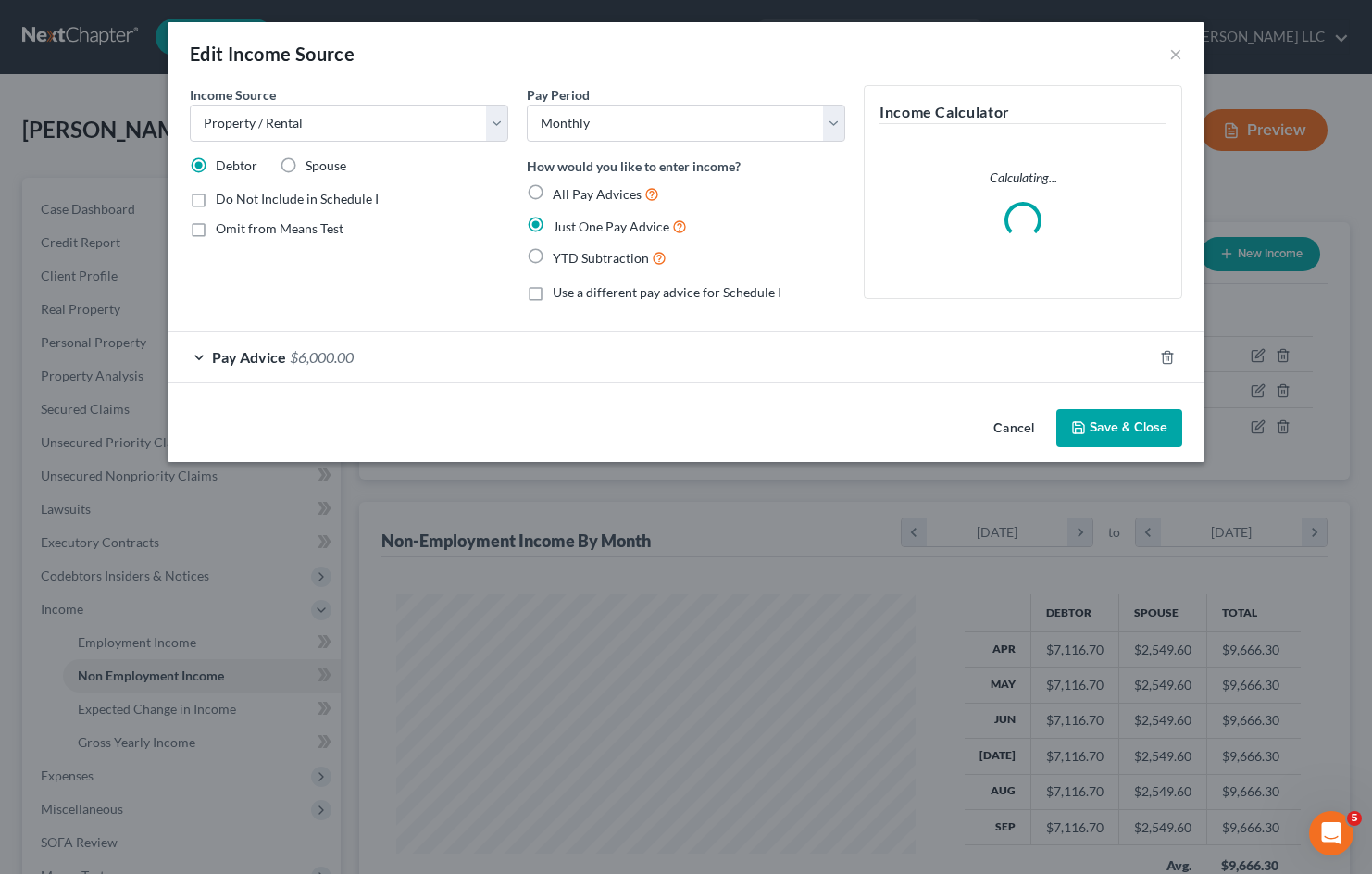
click at [1013, 427] on button "Cancel" at bounding box center [1014, 429] width 70 height 37
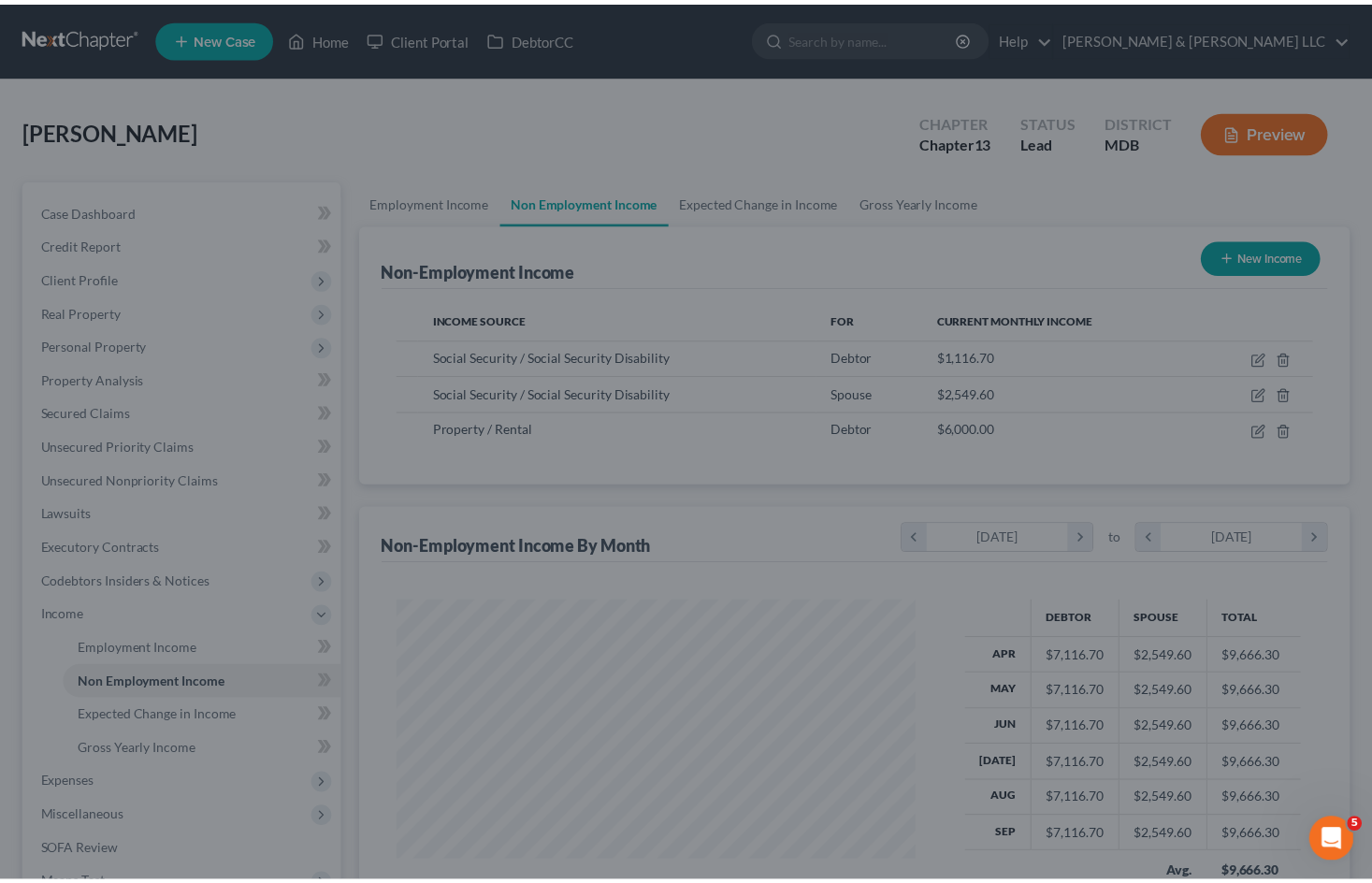
scroll to position [935022, 934467]
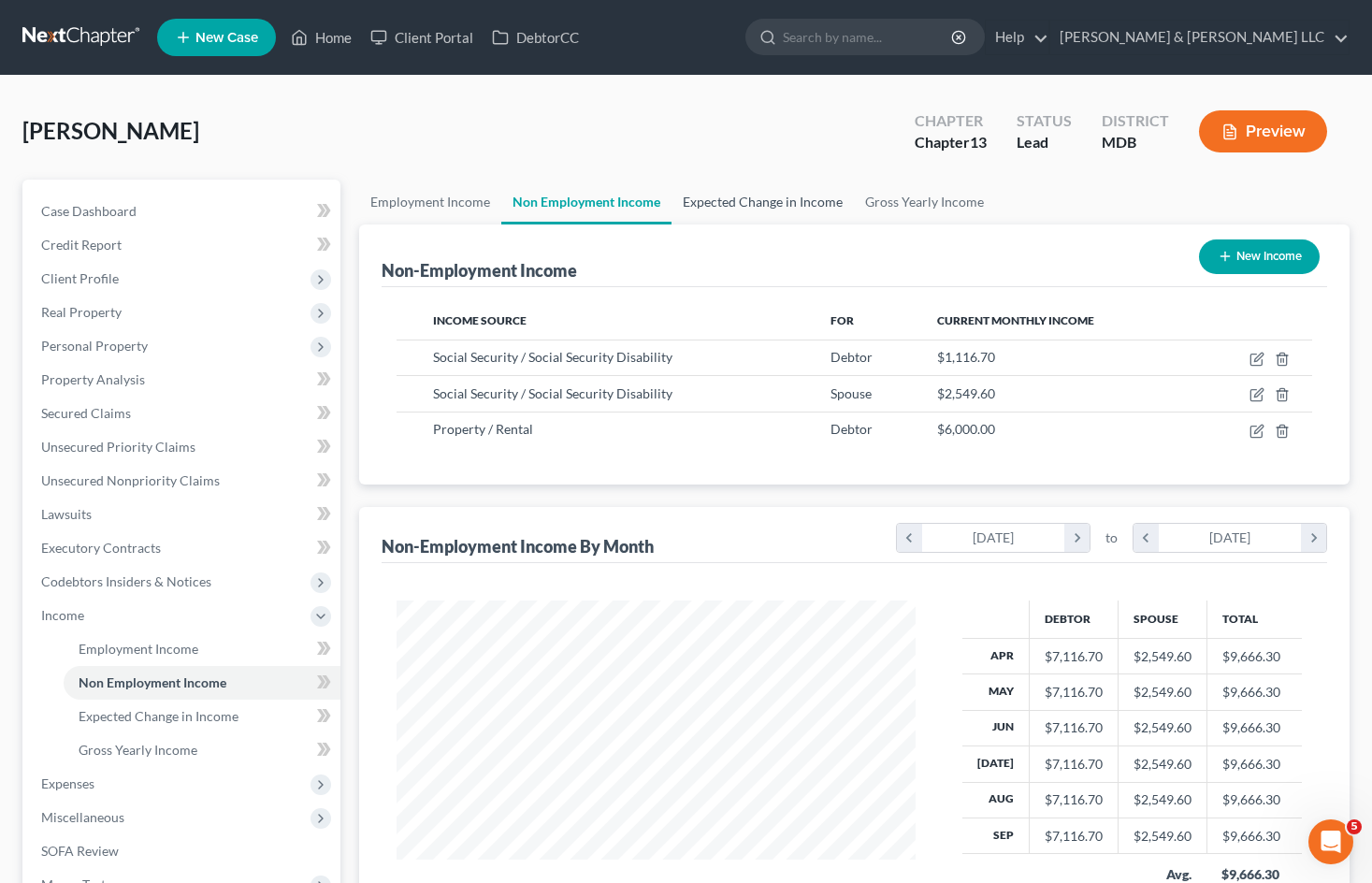
click at [744, 199] on link "Expected Change in Income" at bounding box center [763, 202] width 182 height 45
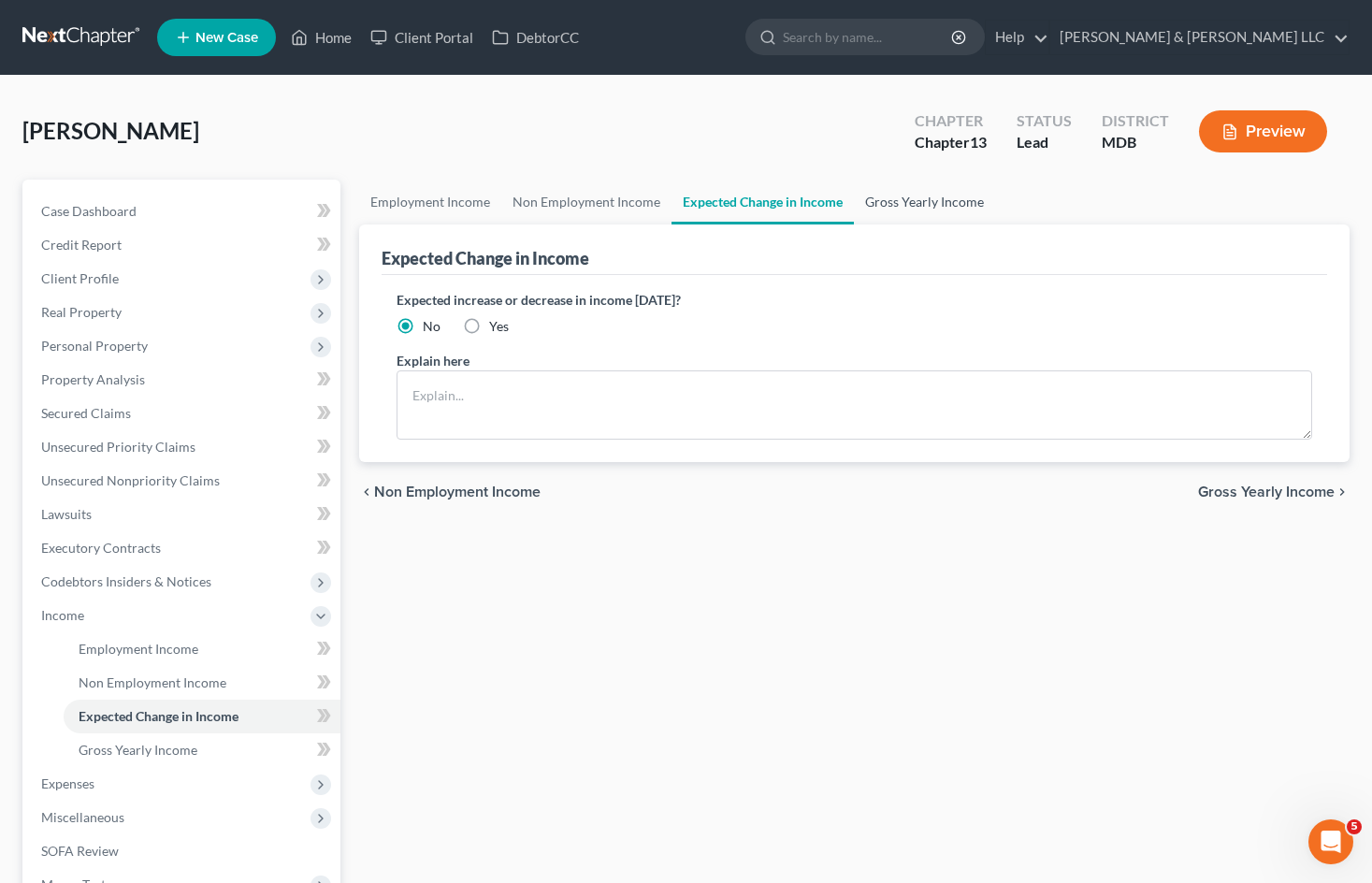
click at [926, 199] on link "Gross Yearly Income" at bounding box center [924, 202] width 141 height 45
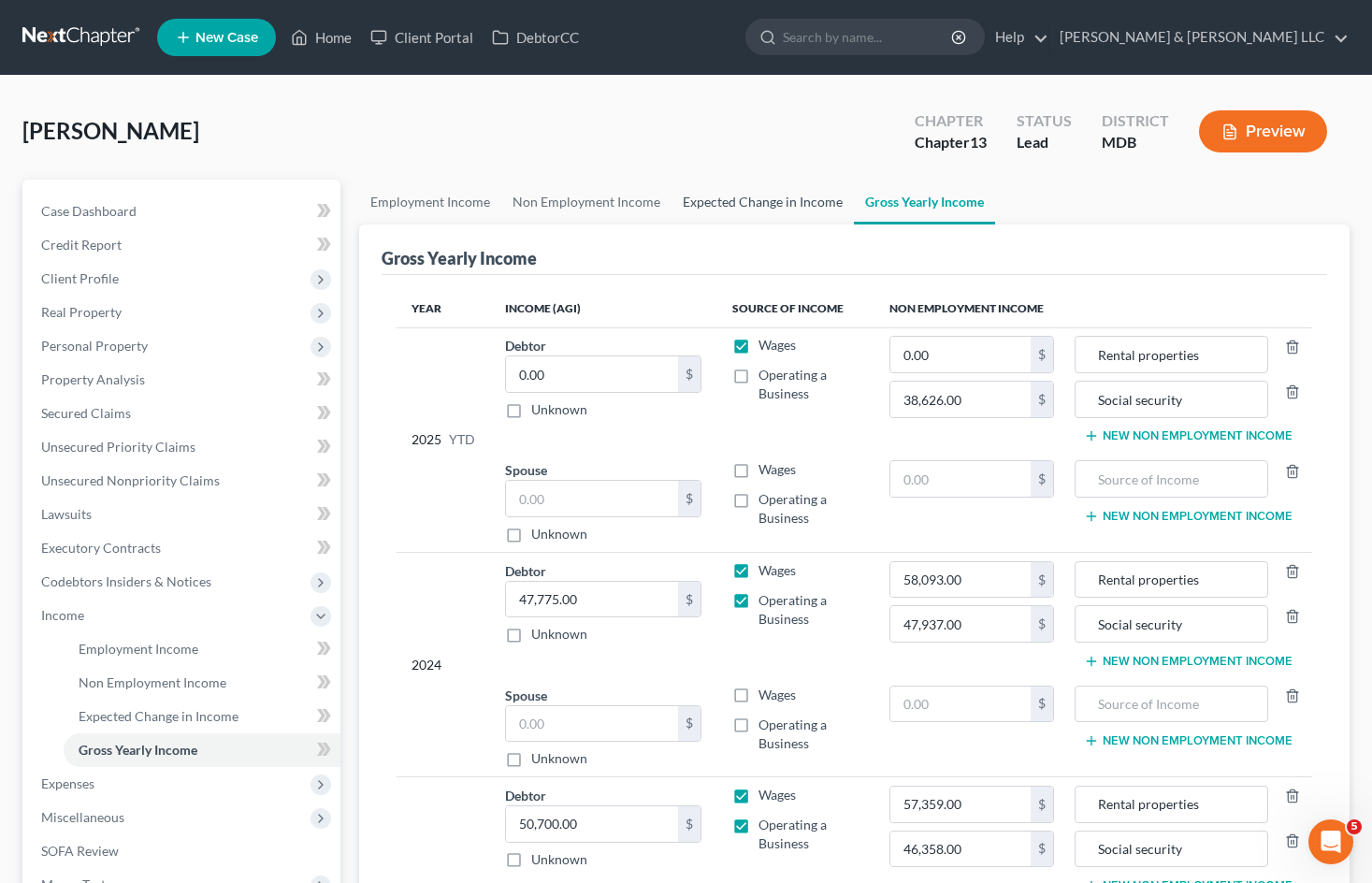
drag, startPoint x: 755, startPoint y: 201, endPoint x: 694, endPoint y: 234, distance: 69.4
click at [755, 200] on link "Expected Change in Income" at bounding box center [763, 202] width 182 height 45
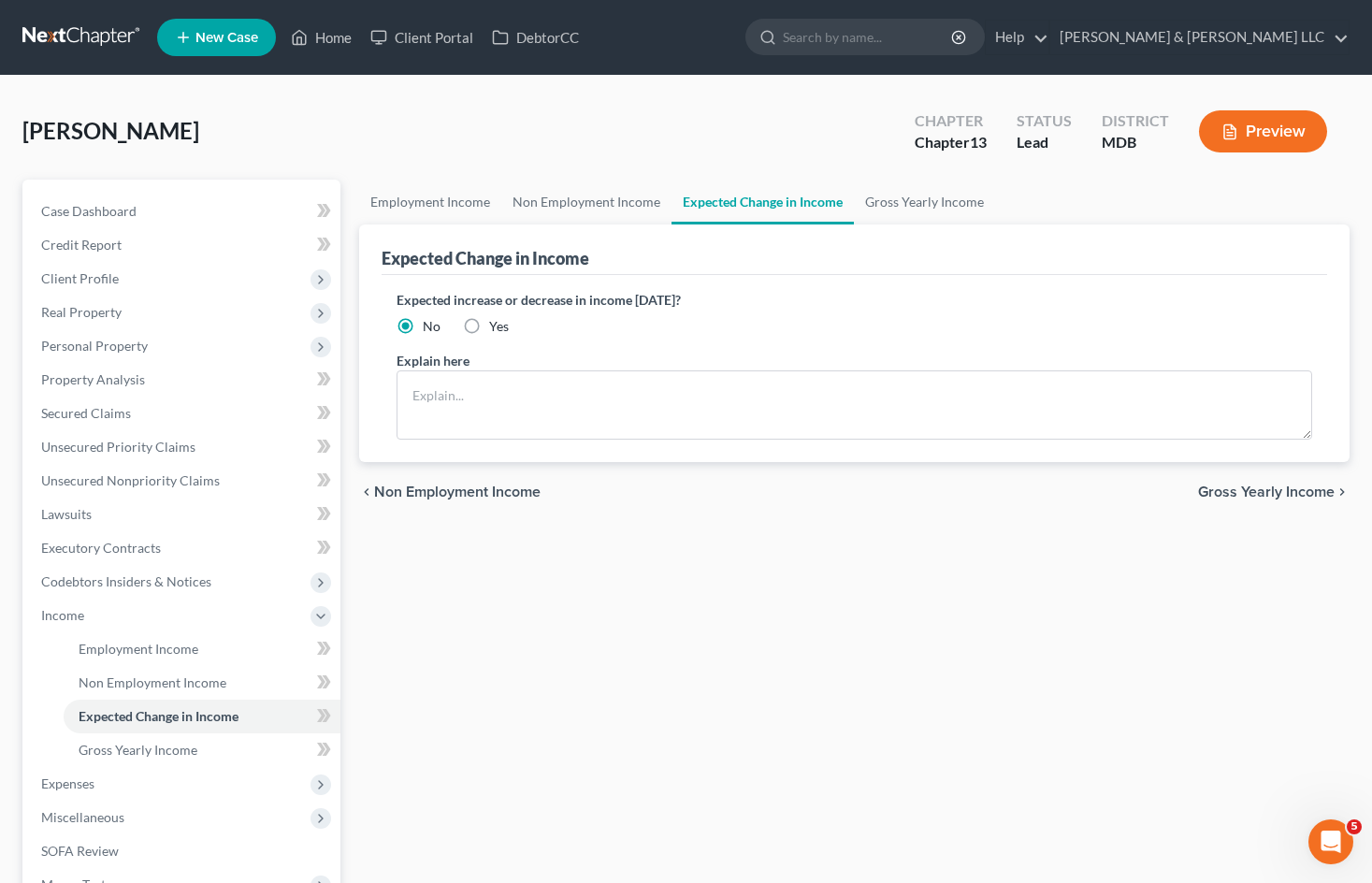
click at [489, 325] on label "Yes" at bounding box center [499, 325] width 19 height 18
click at [496, 325] on input "Yes" at bounding box center [502, 322] width 12 height 12
click at [495, 375] on textarea at bounding box center [854, 405] width 915 height 69
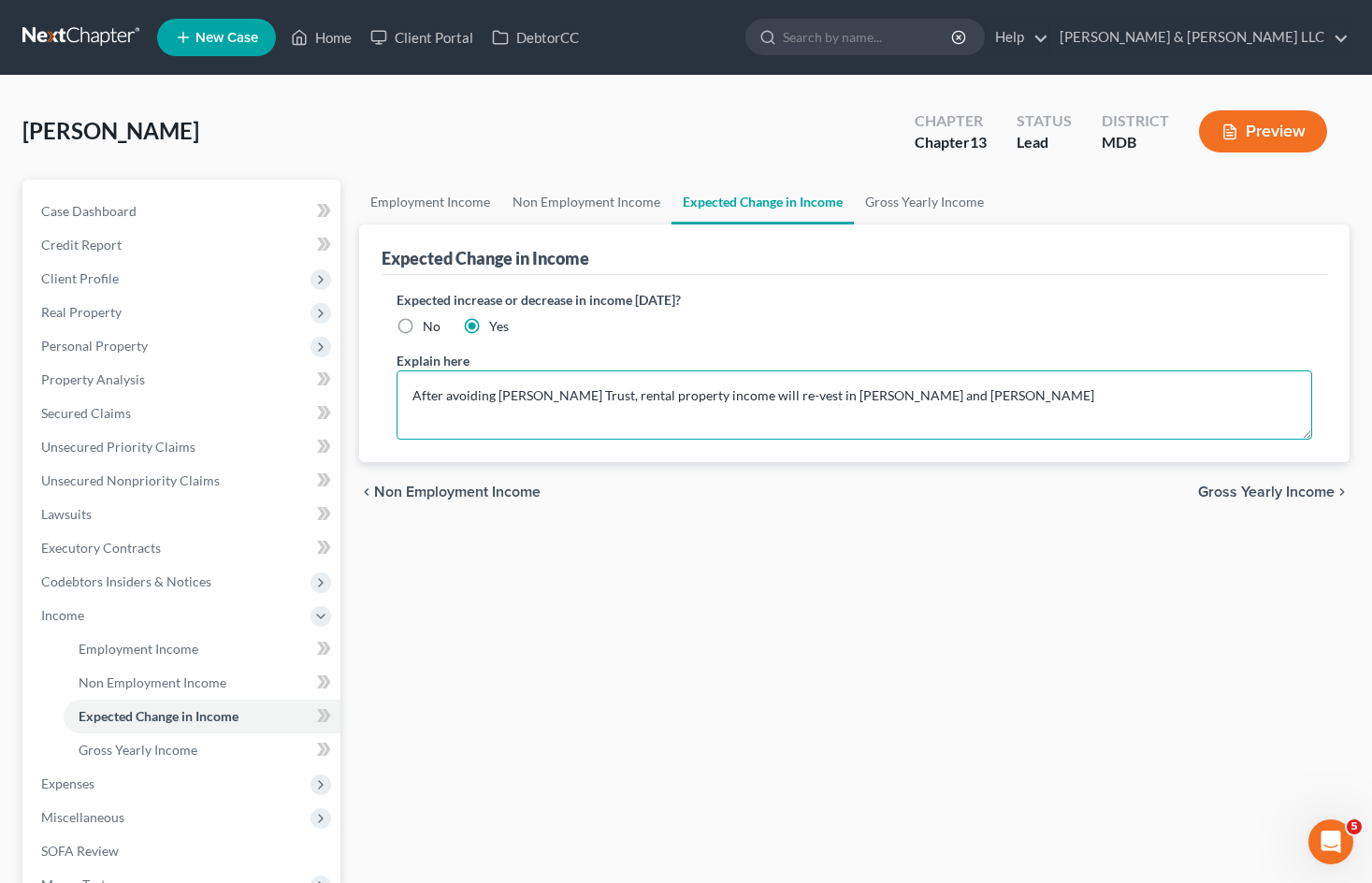
click at [643, 394] on textarea "After avoiding [PERSON_NAME] Trust, rental property income will re-vest in [PER…" at bounding box center [854, 405] width 915 height 69
drag, startPoint x: 802, startPoint y: 396, endPoint x: 843, endPoint y: 394, distance: 41.0
click at [843, 394] on textarea "After avoiding [PERSON_NAME] Trust, rental property income will re-vest in [PER…" at bounding box center [854, 405] width 915 height 69
click at [927, 593] on div "Employment Income Non Employment Income Expected Change in Income Gross Yearly …" at bounding box center [854, 635] width 1009 height 912
drag, startPoint x: 818, startPoint y: 393, endPoint x: 863, endPoint y: 404, distance: 46.3
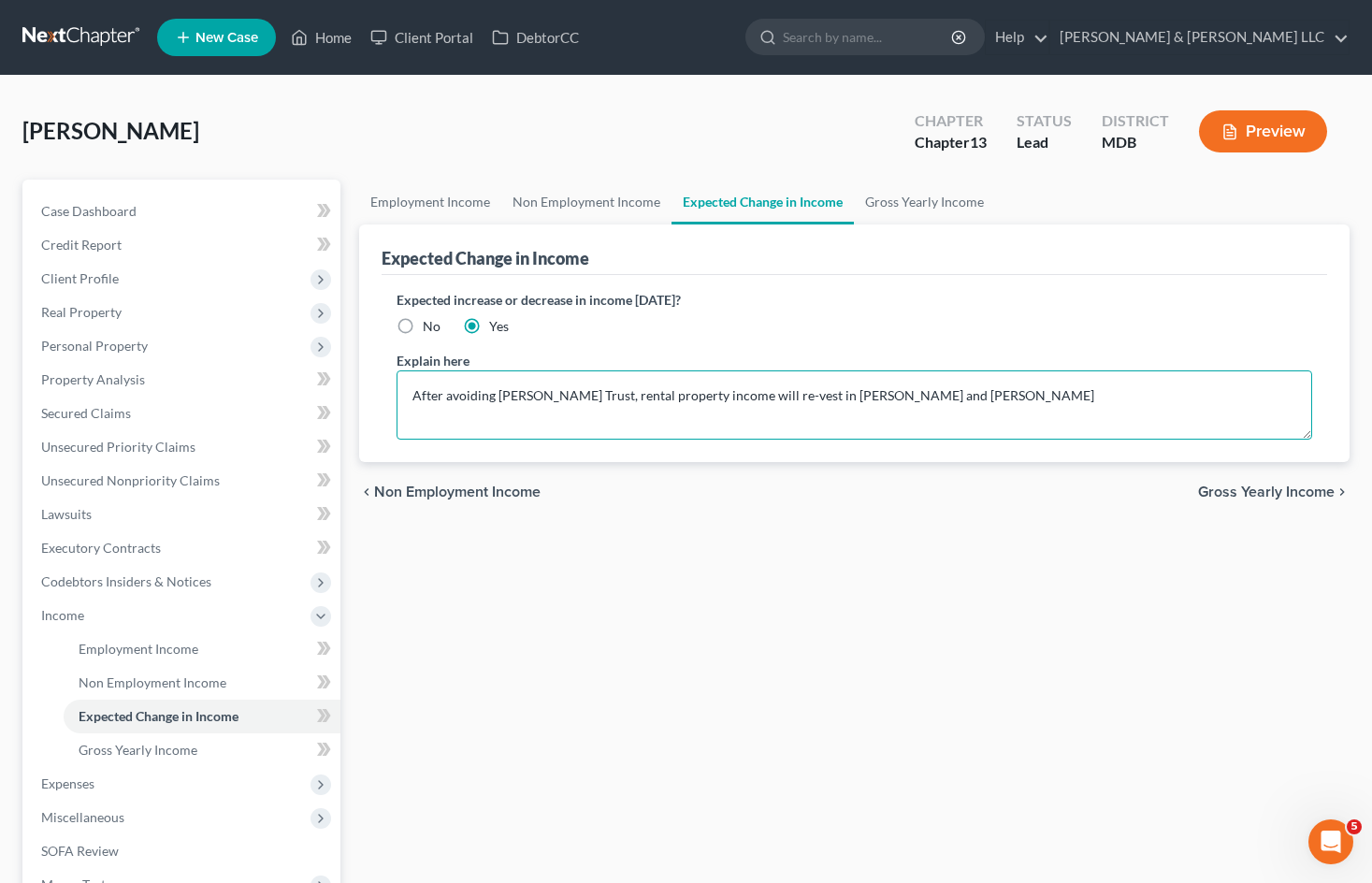
click at [820, 393] on textarea "After avoiding [PERSON_NAME] Trust, rental property income will re-vest in [PER…" at bounding box center [854, 405] width 915 height 69
click at [952, 583] on div "Employment Income Non Employment Income Expected Change in Income Gross Yearly …" at bounding box center [854, 635] width 1009 height 912
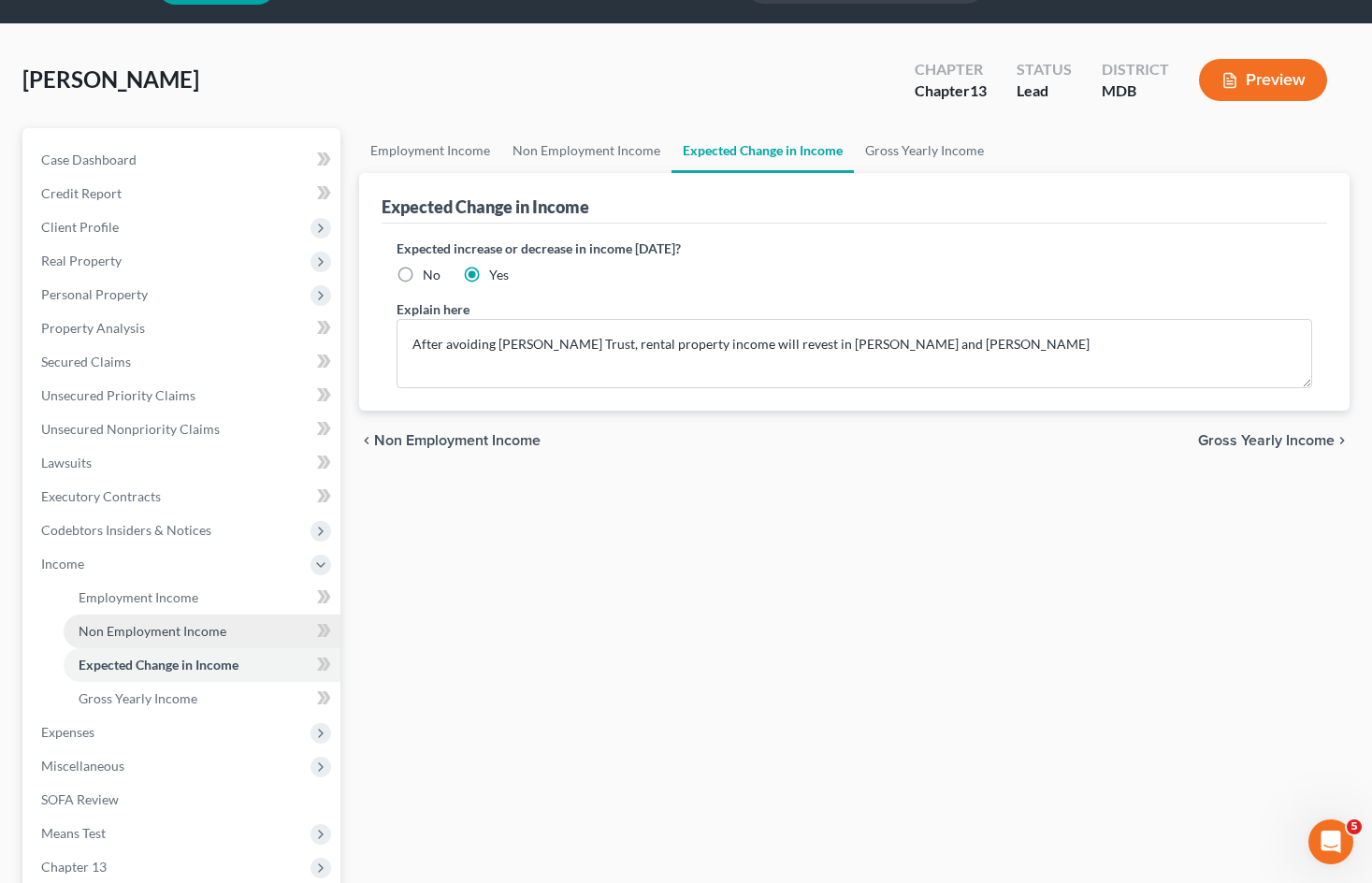
scroll to position [93, 0]
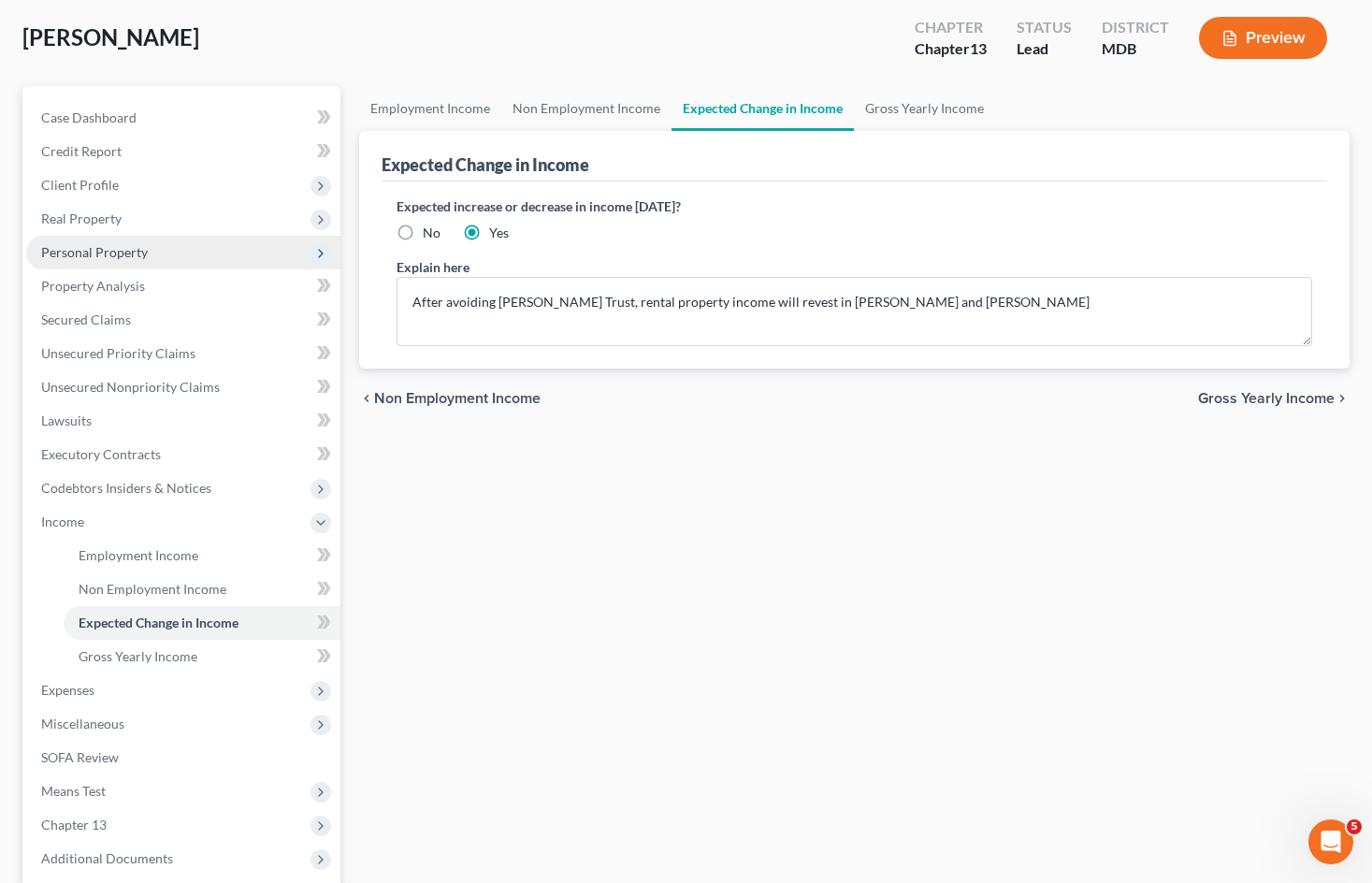
click at [184, 256] on span "Personal Property" at bounding box center [182, 252] width 314 height 34
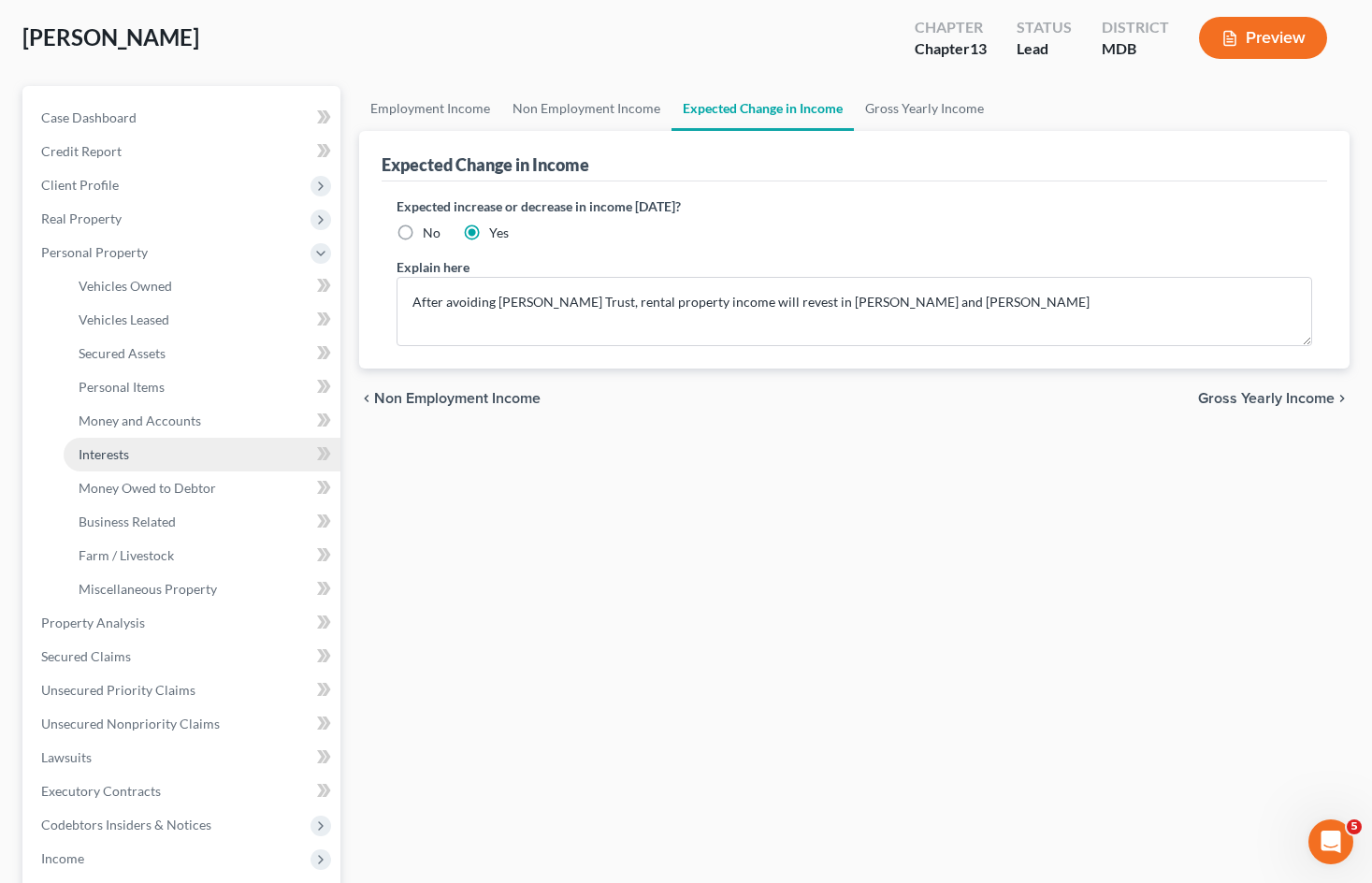
click at [175, 457] on link "Interests" at bounding box center [201, 454] width 276 height 34
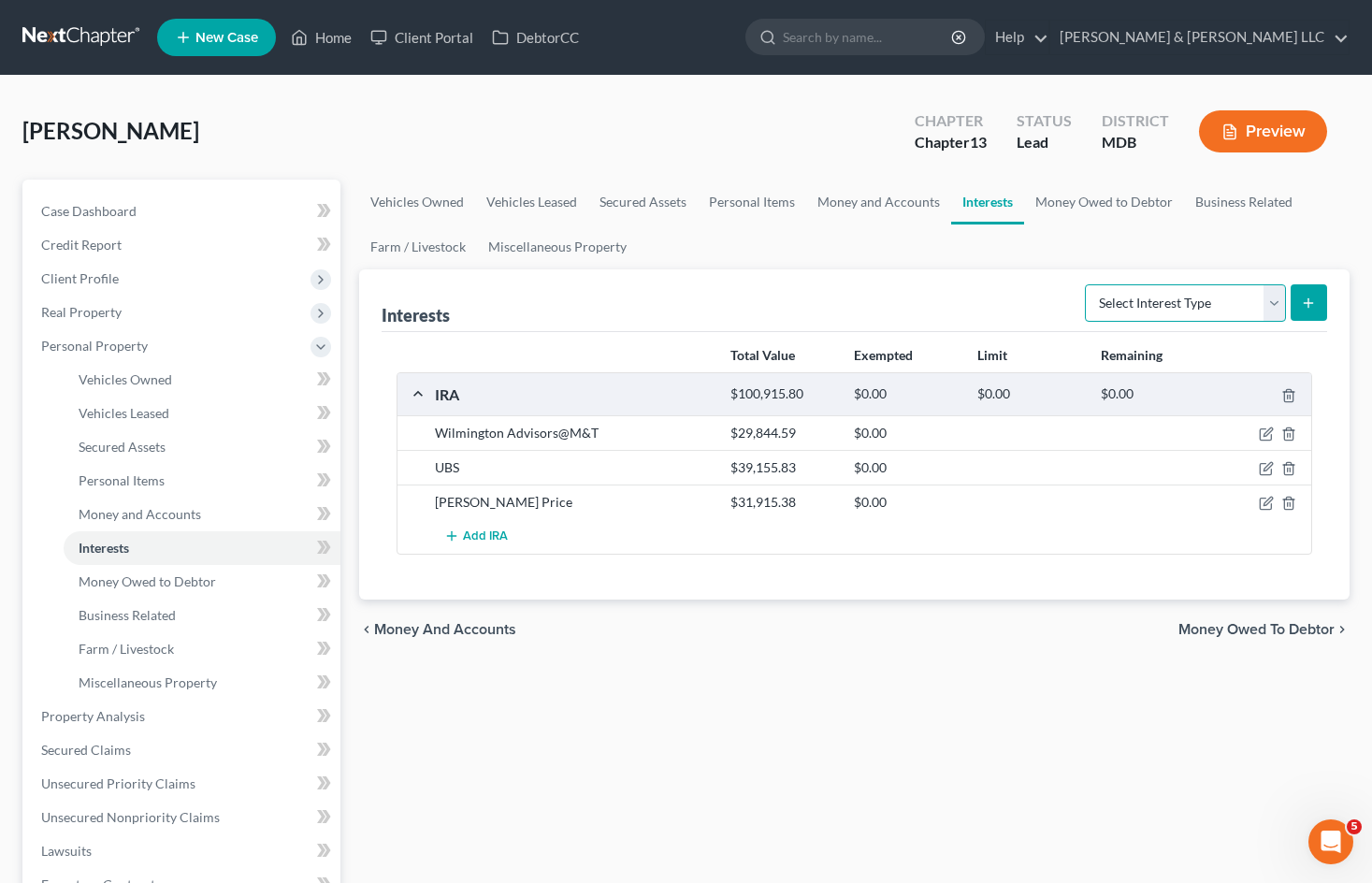
click at [1195, 298] on select "Select Interest Type 401K Annuity Bond Education IRA Government Bond Government…" at bounding box center [1185, 302] width 201 height 37
click at [1080, 201] on link "Money Owed to Debtor" at bounding box center [1103, 202] width 160 height 45
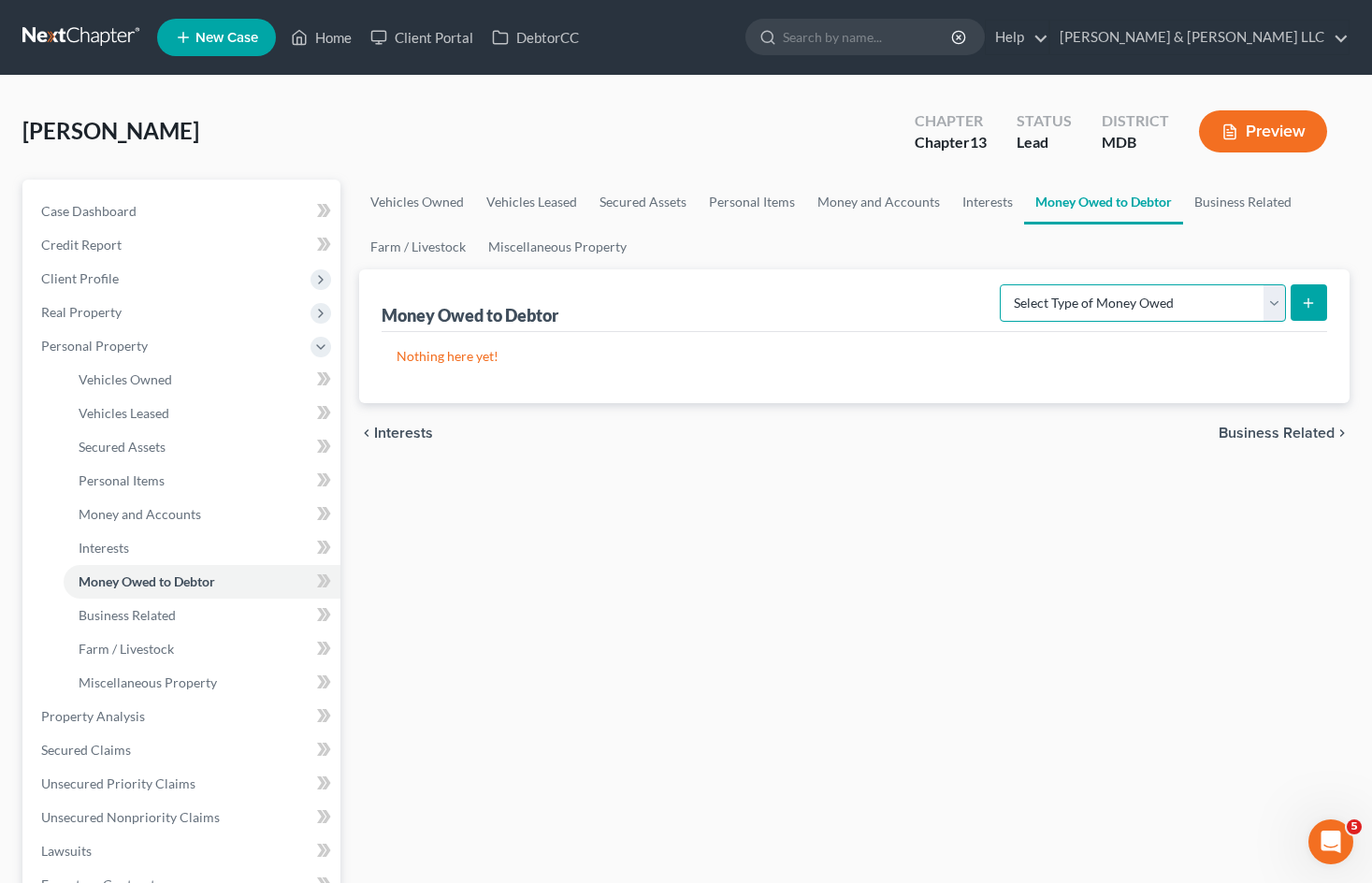
click at [1149, 298] on select "Select Type of Money Owed Accounts Receivable Alimony Child Support Claims Agai…" at bounding box center [1143, 302] width 286 height 37
drag, startPoint x: 1226, startPoint y: 203, endPoint x: 1220, endPoint y: 211, distance: 10.0
click at [1226, 203] on link "Business Related" at bounding box center [1242, 202] width 120 height 45
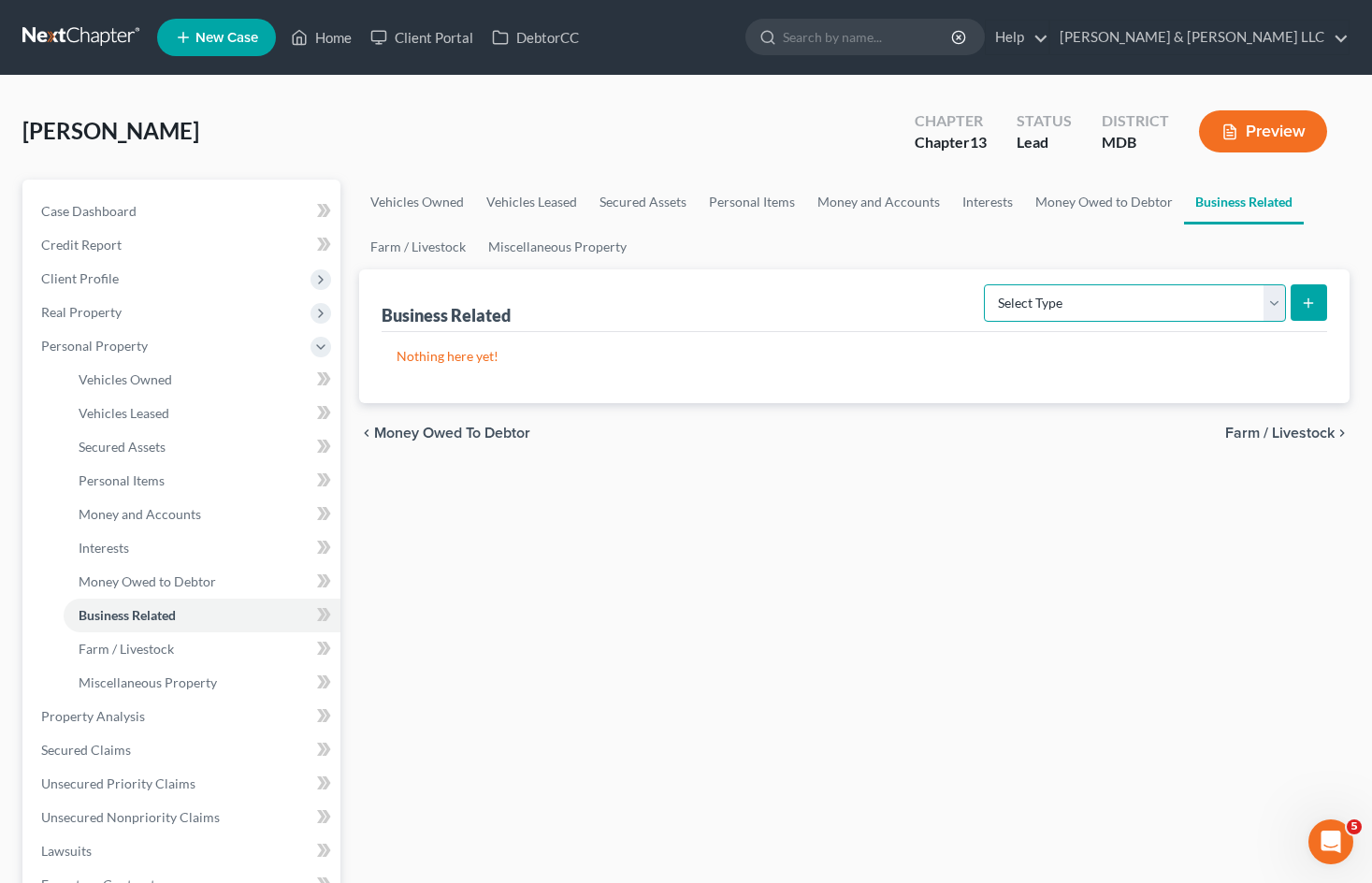
click at [1157, 294] on select "Select Type Customer Lists Franchises Inventory Licenses Machinery Office Equip…" at bounding box center [1134, 302] width 302 height 37
click at [863, 197] on link "Money and Accounts" at bounding box center [878, 202] width 145 height 45
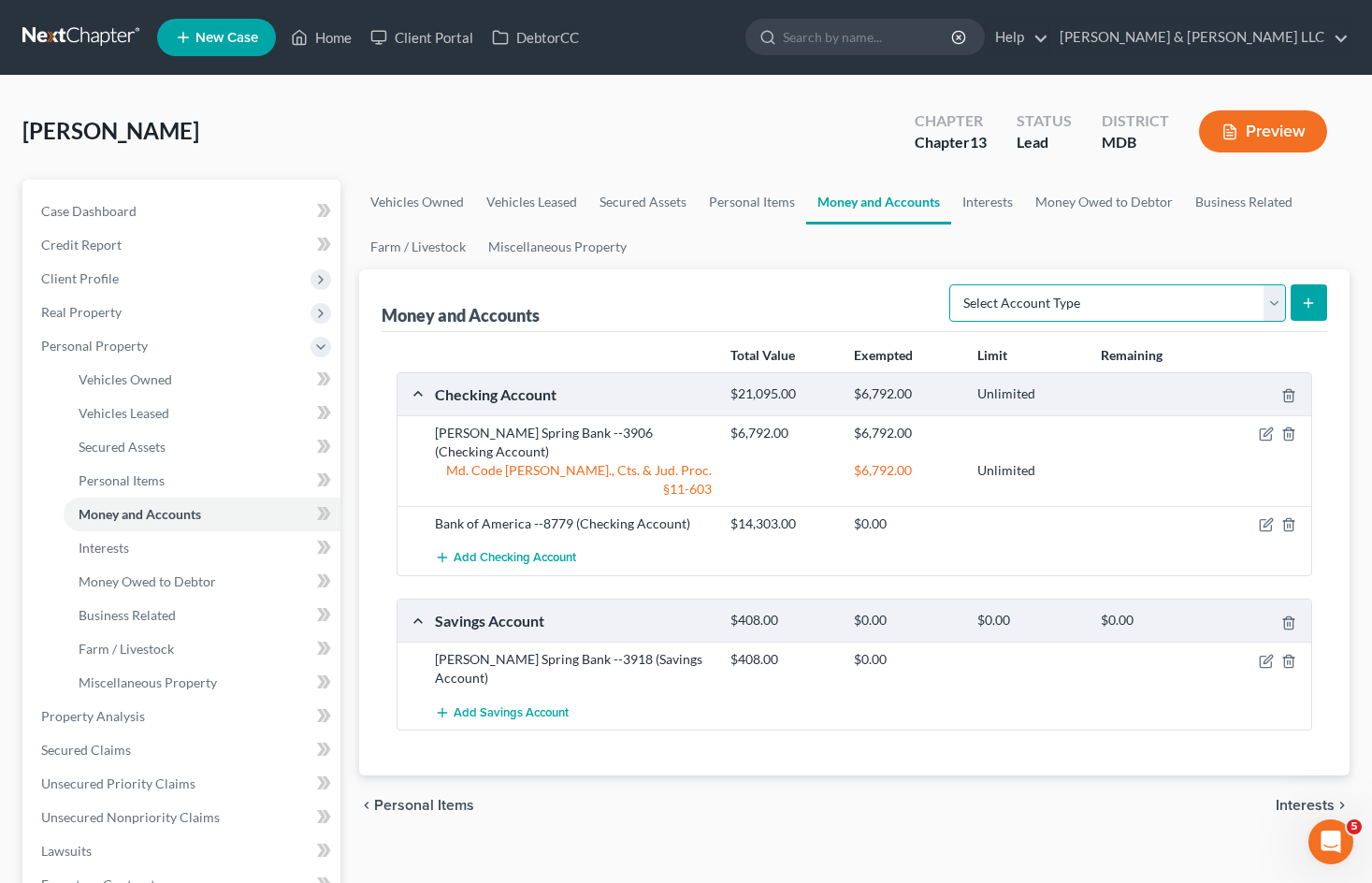
click at [1062, 304] on select "Select Account Type Brokerage Cash on Hand Certificates of Deposit Checking Acc…" at bounding box center [1117, 302] width 337 height 37
click at [760, 203] on link "Personal Items" at bounding box center [751, 202] width 108 height 45
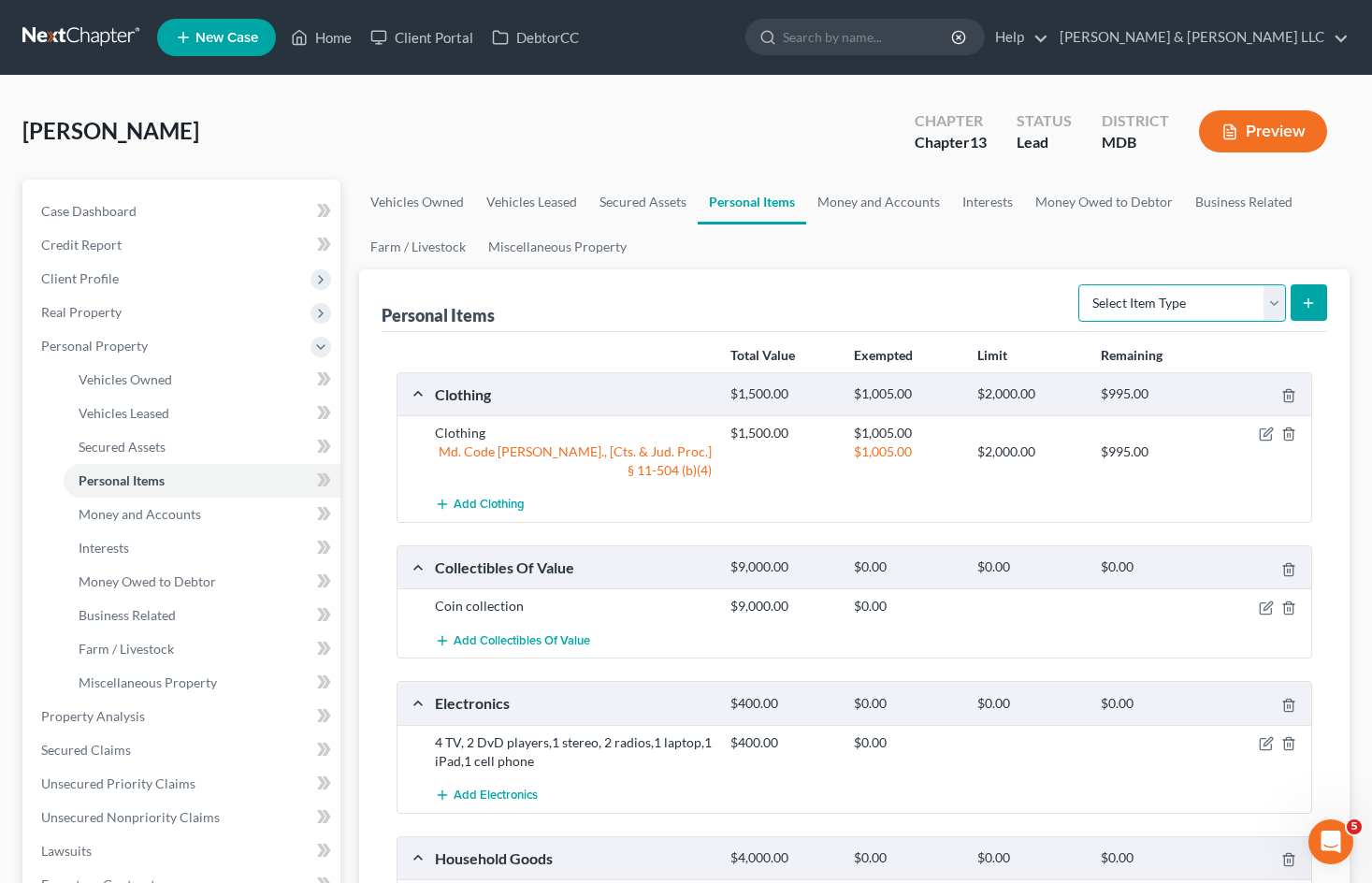
click at [1124, 302] on select "Select Item Type Clothing Collectibles Of Value Electronics Firearms Household …" at bounding box center [1182, 302] width 207 height 37
drag, startPoint x: 444, startPoint y: 249, endPoint x: 867, endPoint y: 253, distance: 423.0
click at [444, 249] on link "Farm / Livestock" at bounding box center [417, 247] width 118 height 45
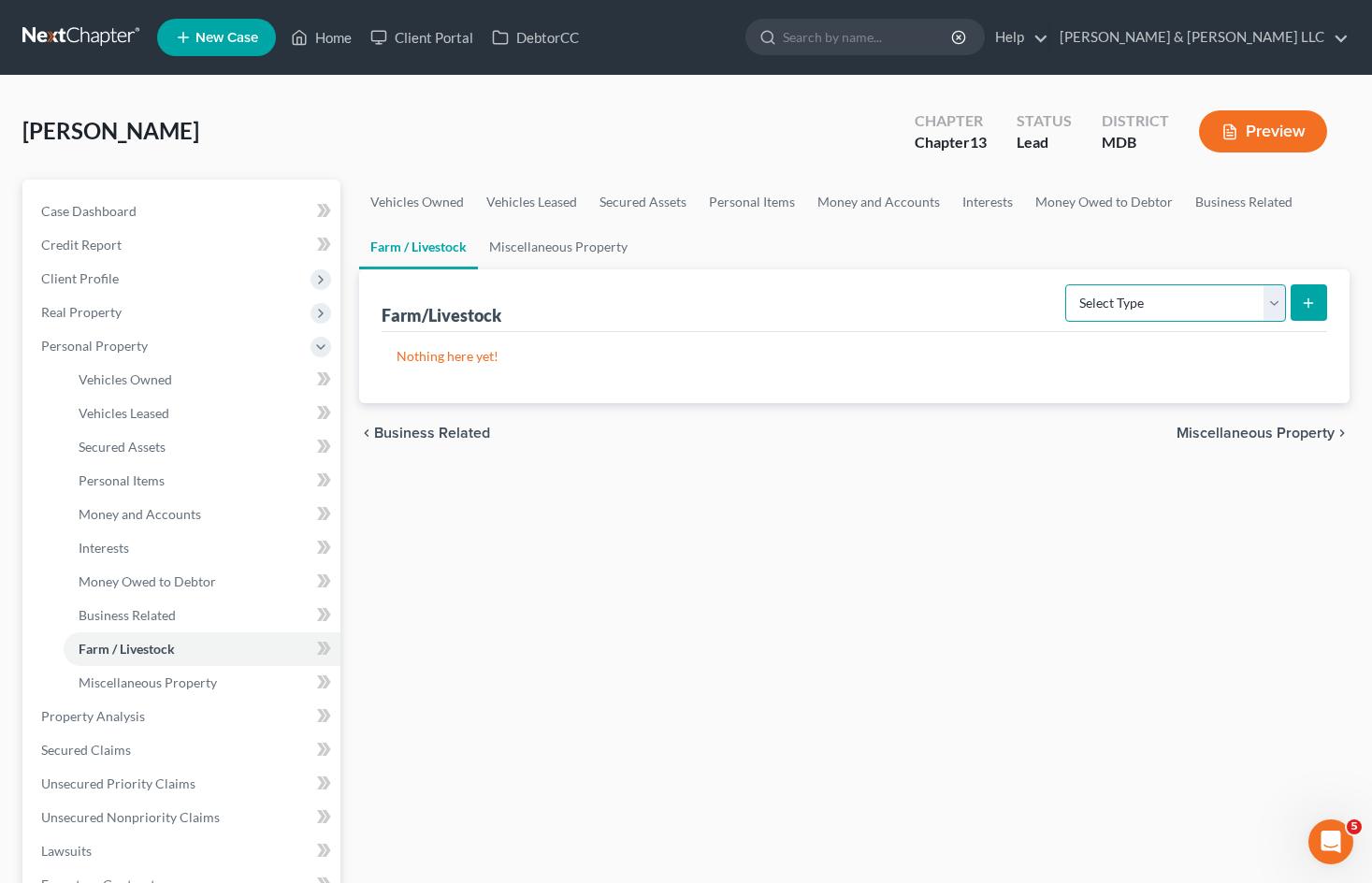
click at [1160, 298] on select "Select Type Animals & Livestock Crops: Growing or Harvested Farming Equipment F…" at bounding box center [1175, 302] width 221 height 37
drag, startPoint x: 521, startPoint y: 243, endPoint x: 549, endPoint y: 247, distance: 28.3
click at [522, 243] on link "Miscellaneous Property" at bounding box center [558, 247] width 161 height 45
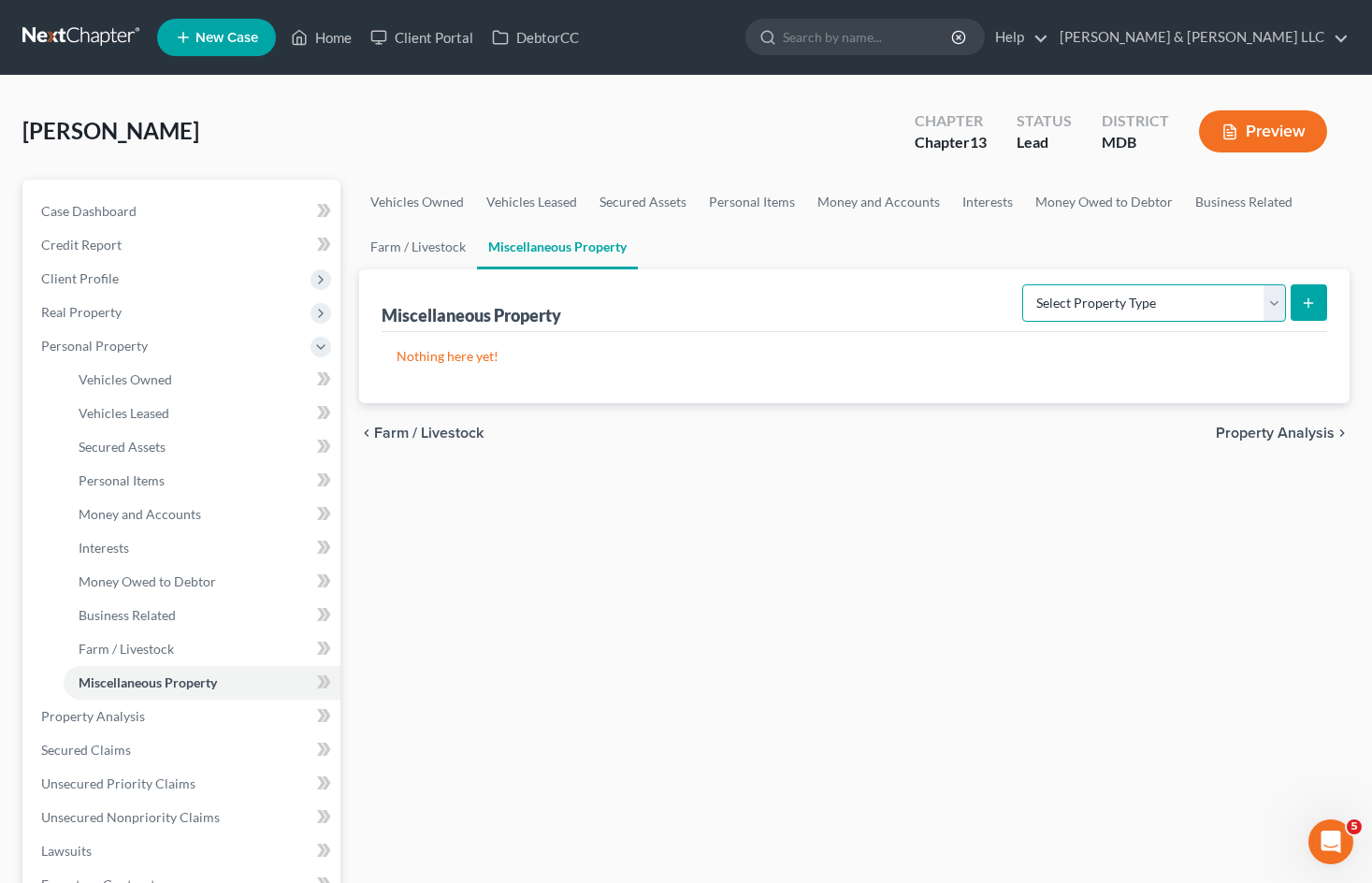
click at [1099, 295] on select "Select Property Type Assigned for Creditor Benefit [DATE] Holding for Another N…" at bounding box center [1153, 302] width 264 height 37
drag, startPoint x: 1075, startPoint y: 298, endPoint x: 900, endPoint y: 238, distance: 185.0
click at [1075, 298] on select "Select Property Type Assigned for Creditor Benefit [DATE] Holding for Another N…" at bounding box center [1153, 302] width 264 height 37
click at [841, 191] on link "Money and Accounts" at bounding box center [878, 202] width 145 height 45
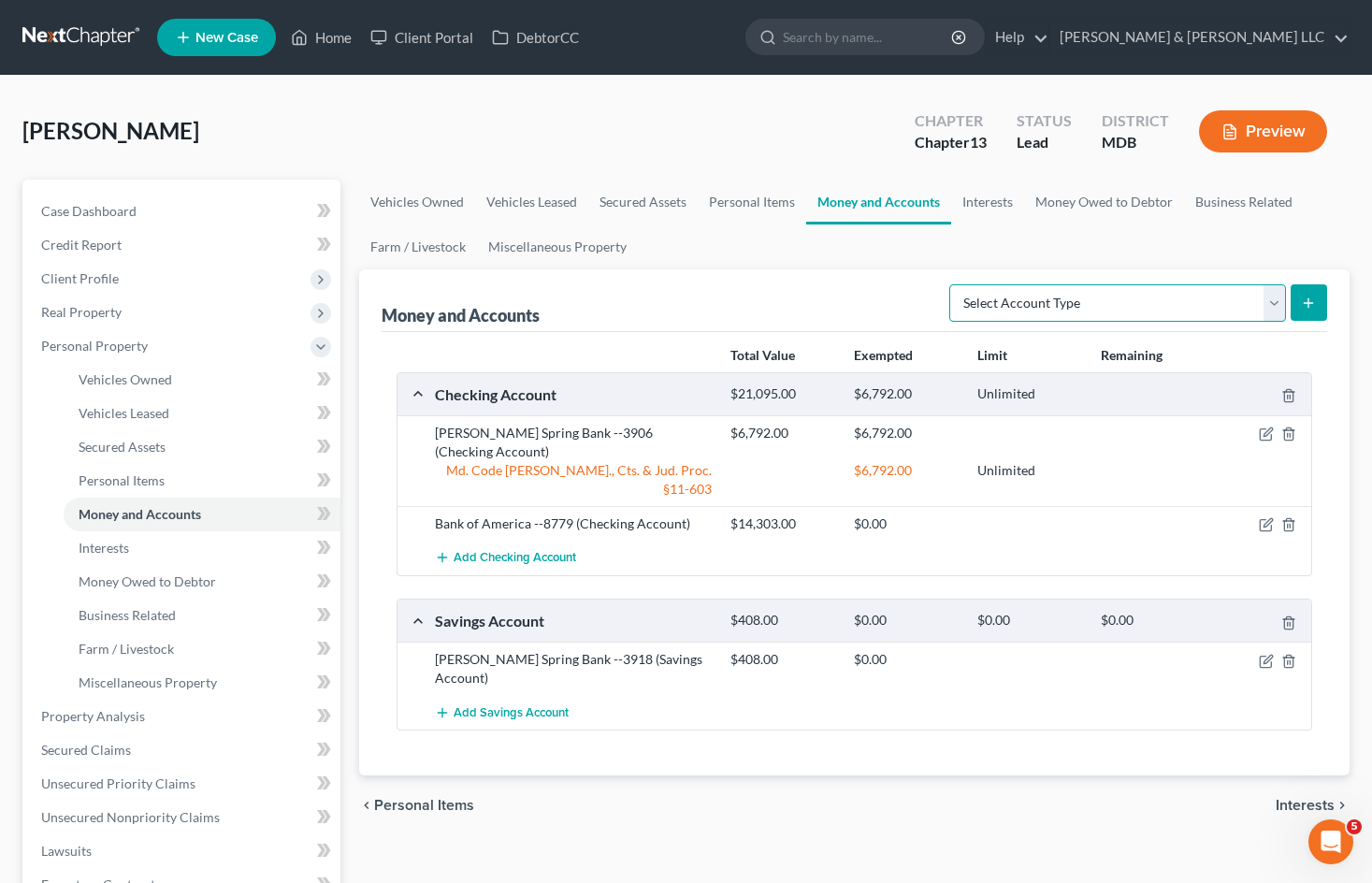
click at [1083, 305] on select "Select Account Type Brokerage Cash on Hand Certificates of Deposit Checking Acc…" at bounding box center [1117, 302] width 337 height 37
click at [991, 199] on link "Interests" at bounding box center [987, 202] width 73 height 45
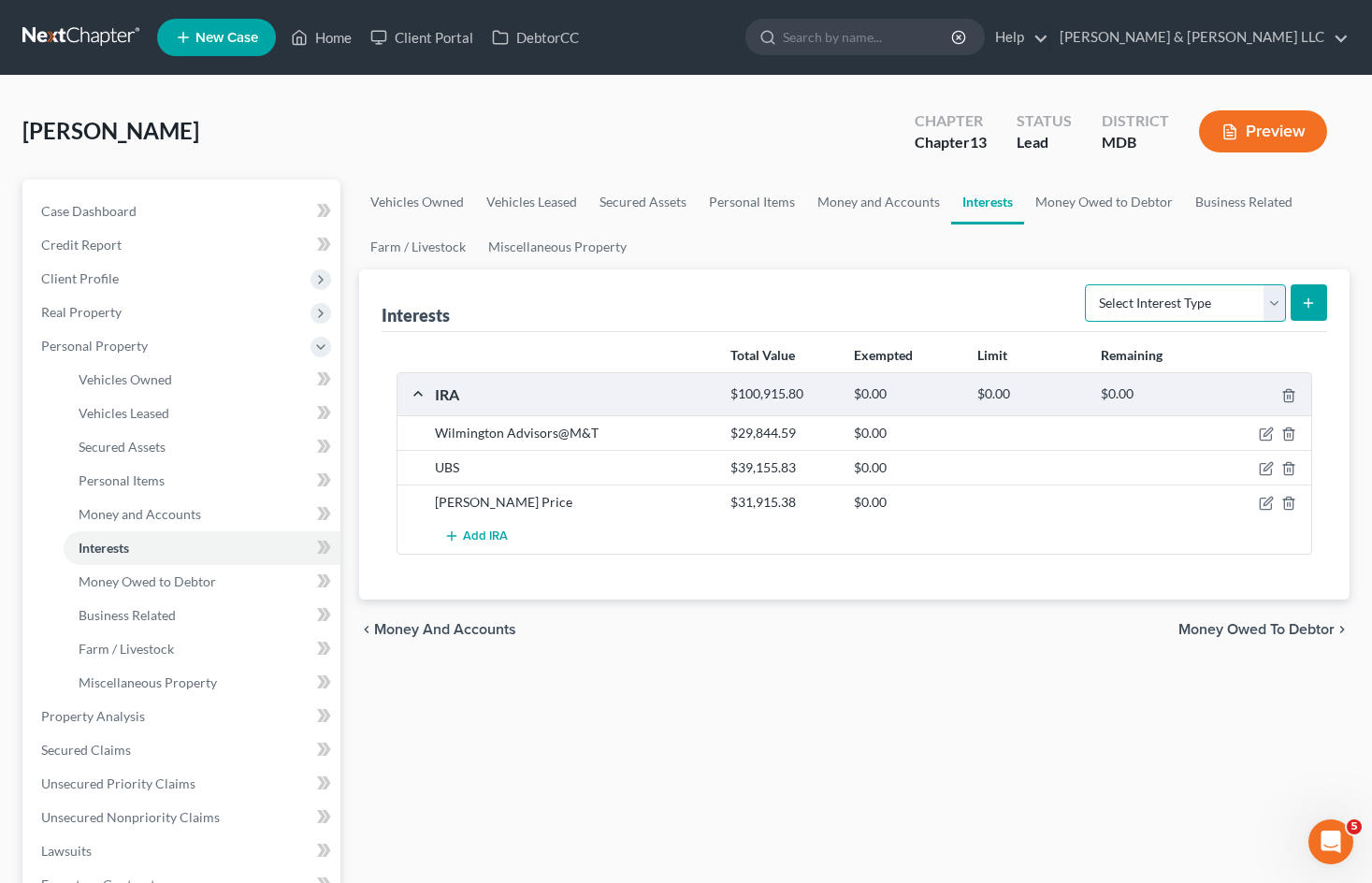
click at [1140, 309] on select "Select Interest Type 401K Annuity Bond Education IRA Government Bond Government…" at bounding box center [1185, 302] width 201 height 37
drag, startPoint x: 1199, startPoint y: 284, endPoint x: 1145, endPoint y: 253, distance: 62.3
click at [1199, 284] on select "Select Interest Type 401K Annuity Bond Education IRA Government Bond Government…" at bounding box center [1185, 302] width 201 height 37
drag, startPoint x: 1107, startPoint y: 203, endPoint x: 1109, endPoint y: 227, distance: 24.1
click at [1107, 203] on link "Money Owed to Debtor" at bounding box center [1103, 202] width 160 height 45
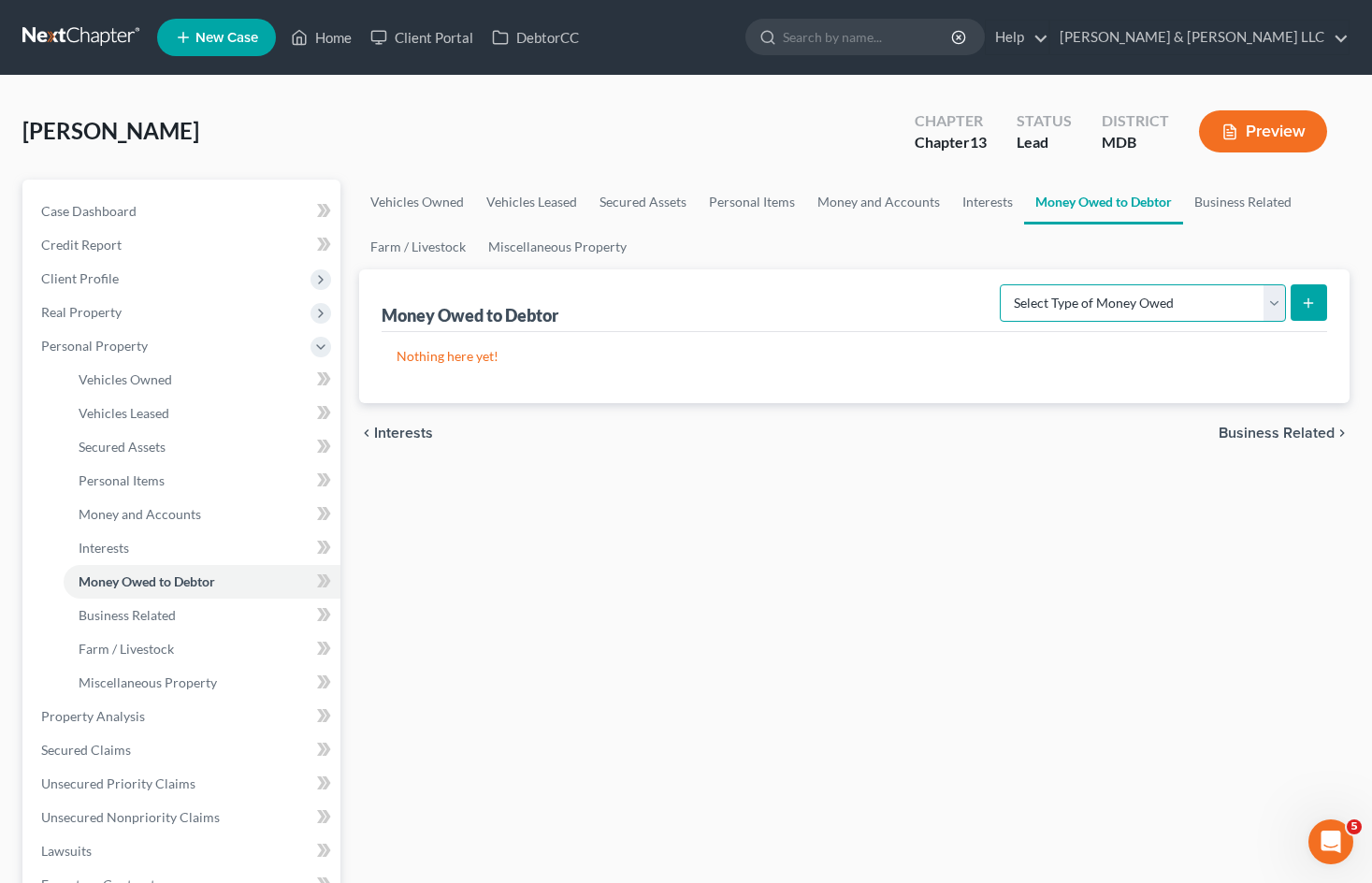
click at [1127, 305] on select "Select Type of Money Owed Accounts Receivable Alimony Child Support Claims Agai…" at bounding box center [1143, 302] width 286 height 37
click at [1003, 284] on select "Select Type of Money Owed Accounts Receivable Alimony Child Support Claims Agai…" at bounding box center [1143, 302] width 286 height 37
click at [1304, 303] on line "submit" at bounding box center [1308, 303] width 9 height 0
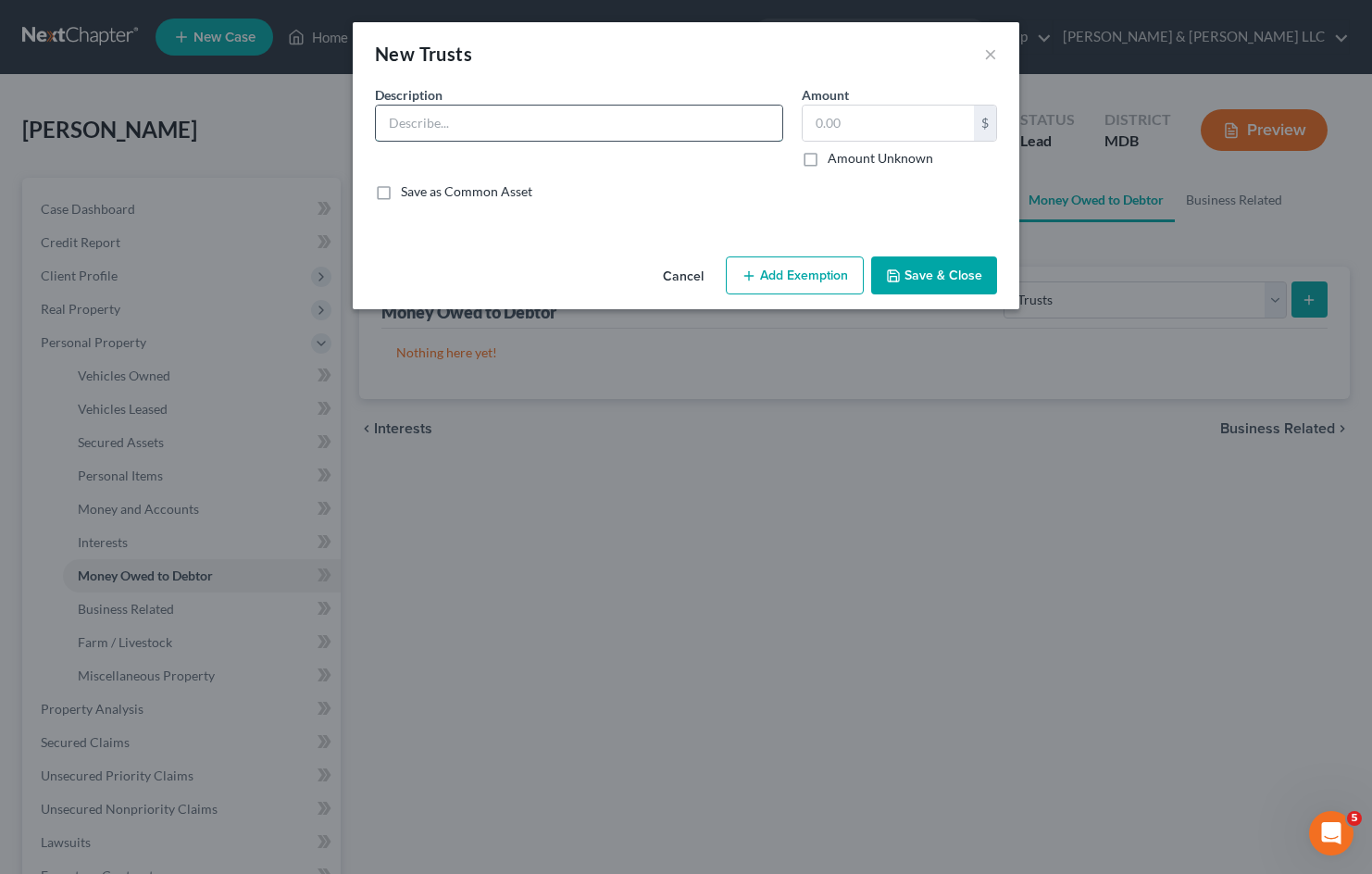
click at [661, 126] on input "text" at bounding box center [580, 123] width 407 height 35
click at [828, 160] on label "Amount Unknown" at bounding box center [880, 158] width 105 height 18
click at [835, 160] on input "Amount Unknown" at bounding box center [841, 155] width 12 height 12
click at [942, 276] on button "Save & Close" at bounding box center [934, 276] width 126 height 39
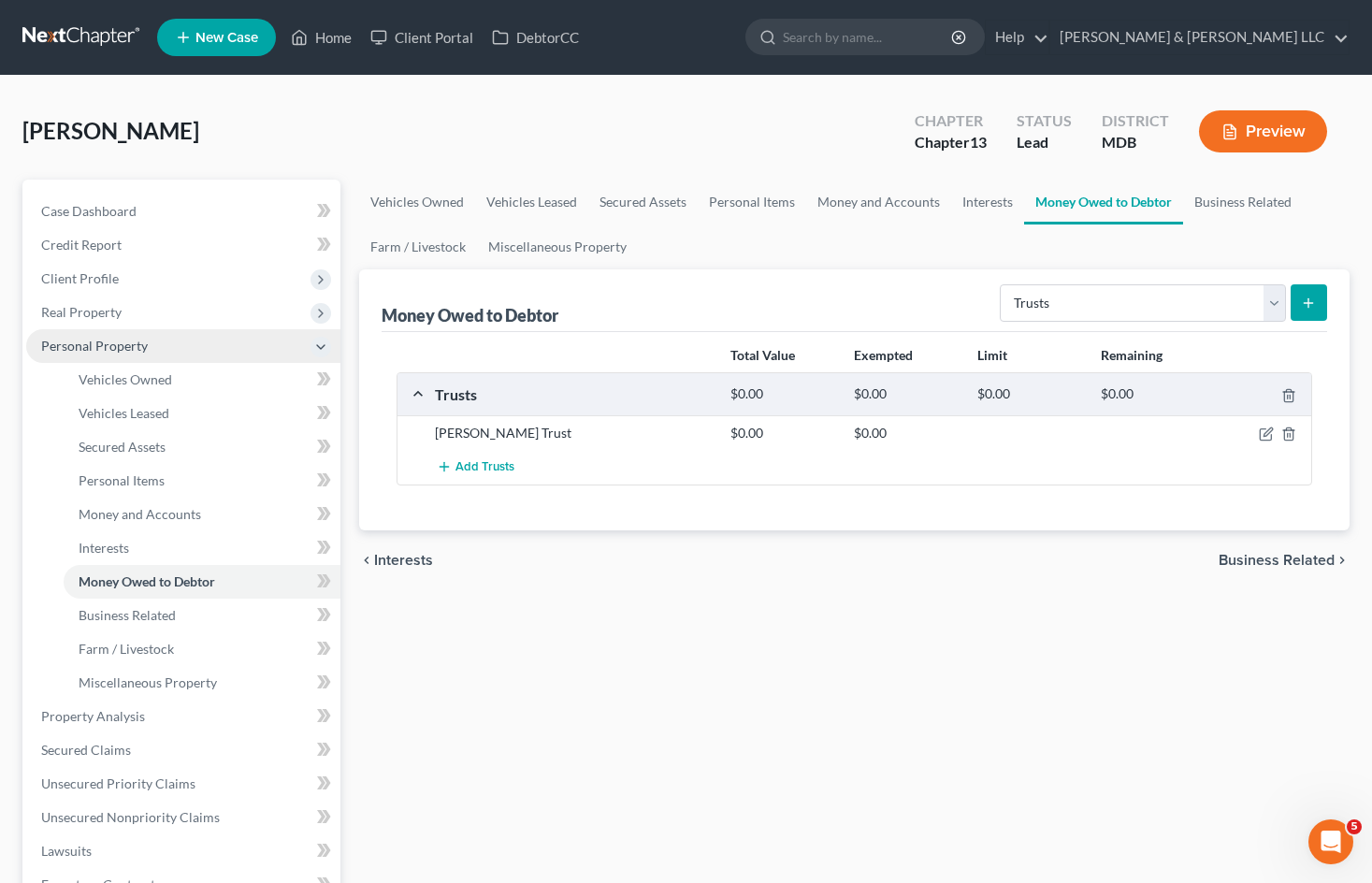
click at [221, 350] on span "Personal Property" at bounding box center [182, 346] width 314 height 34
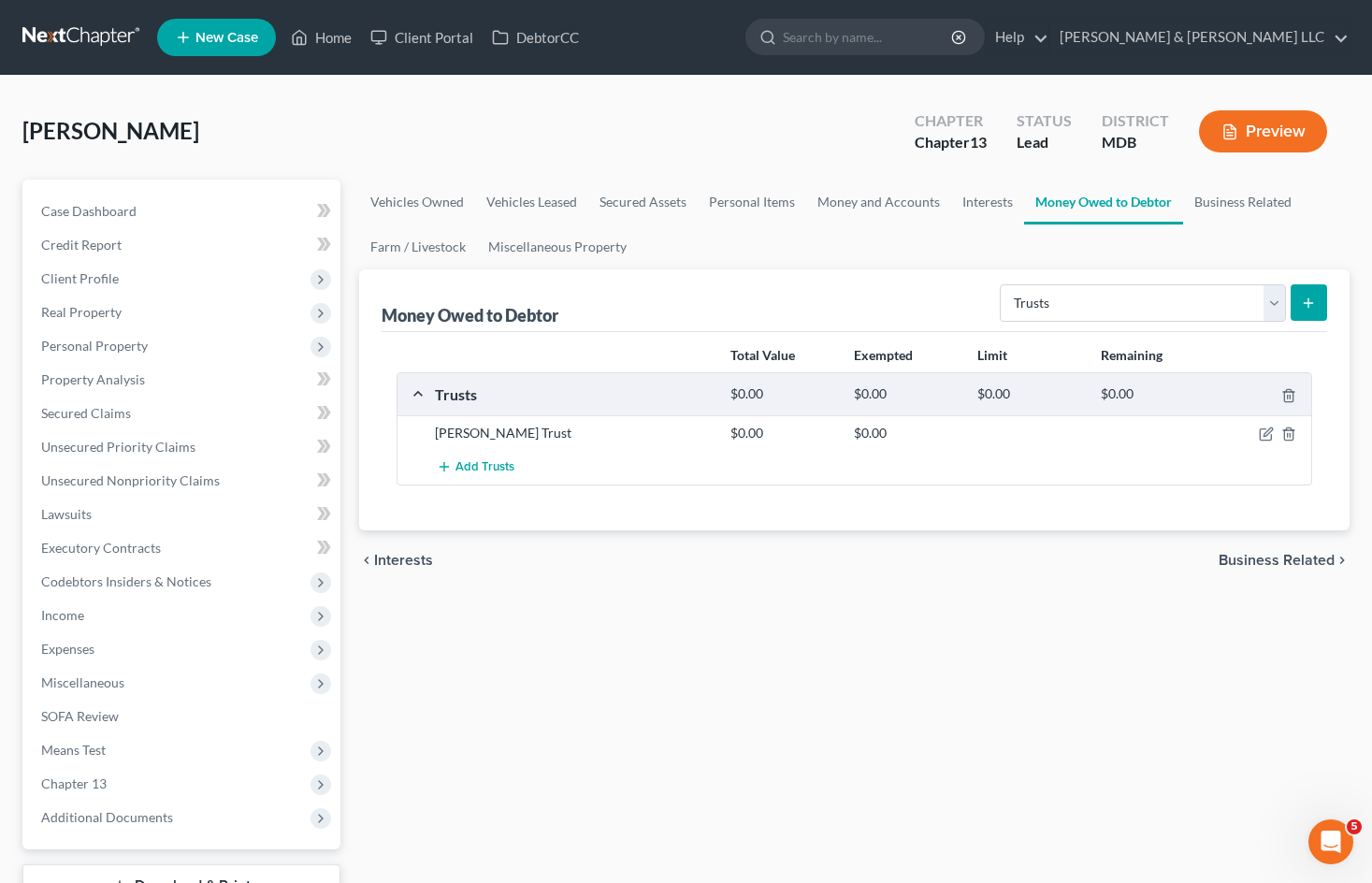
click at [1264, 137] on button "Preview" at bounding box center [1263, 131] width 129 height 42
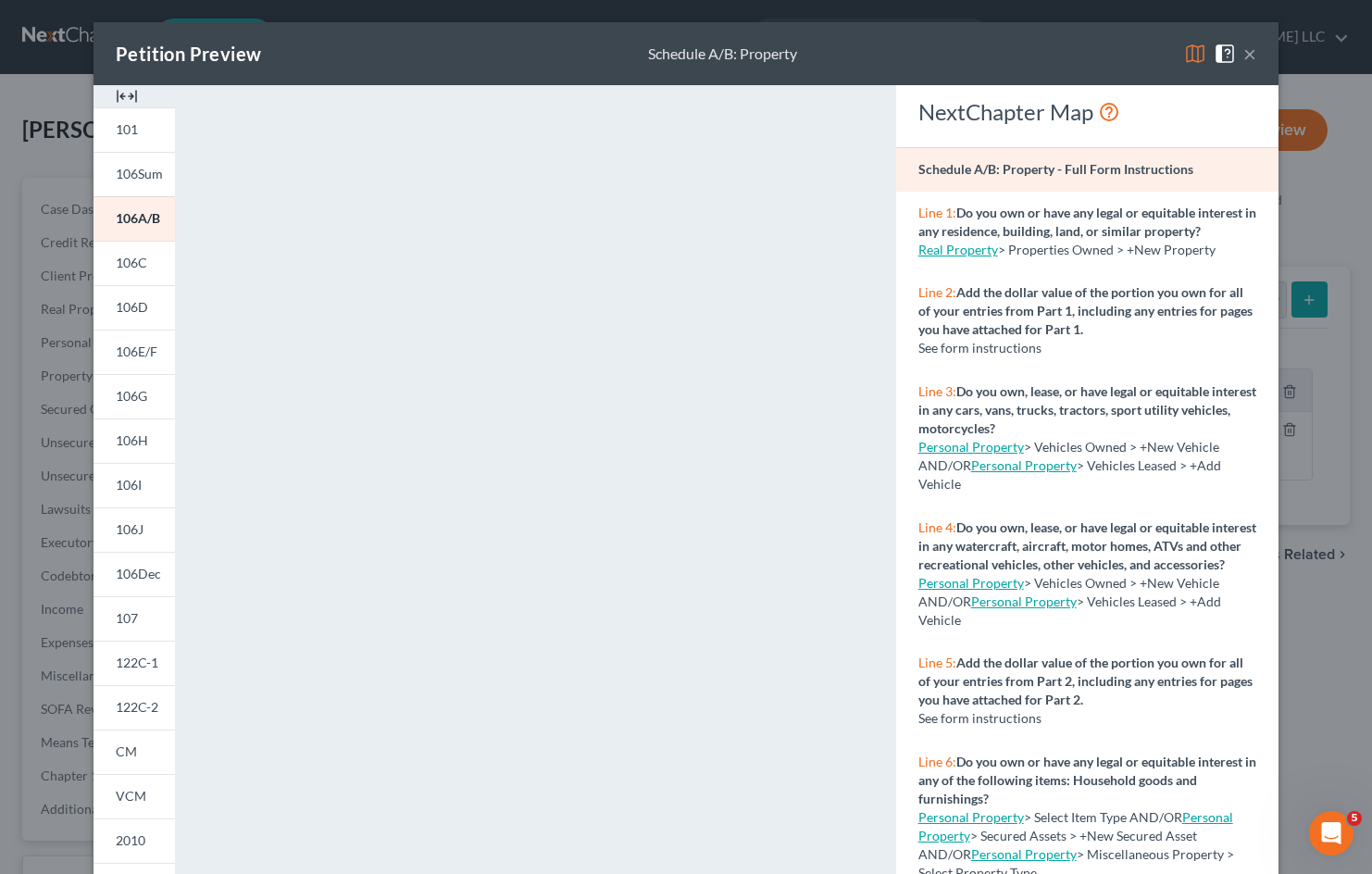
click at [1246, 52] on button "×" at bounding box center [1250, 53] width 13 height 22
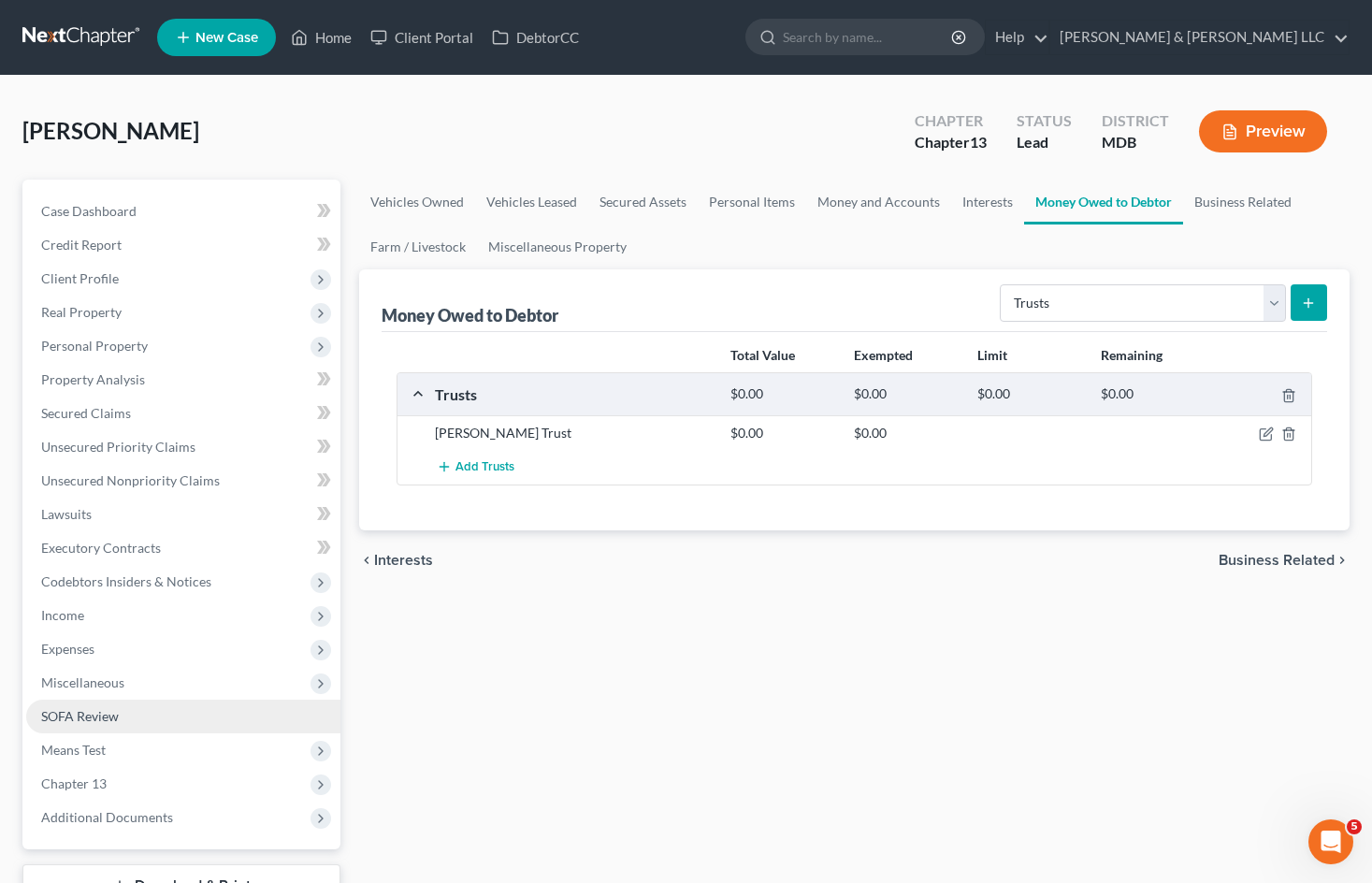
click at [193, 717] on link "SOFA Review" at bounding box center [182, 716] width 314 height 34
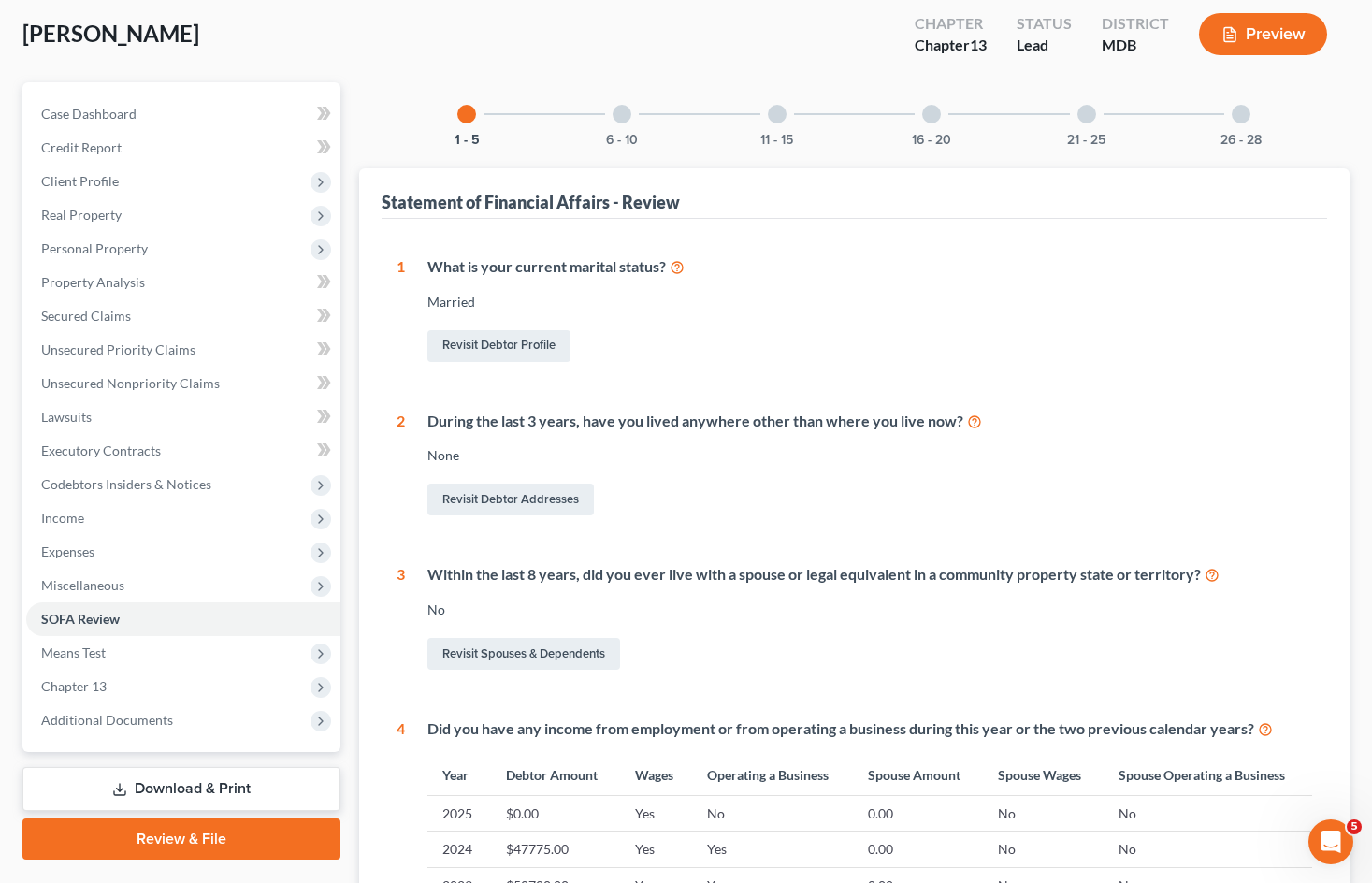
scroll to position [93, 0]
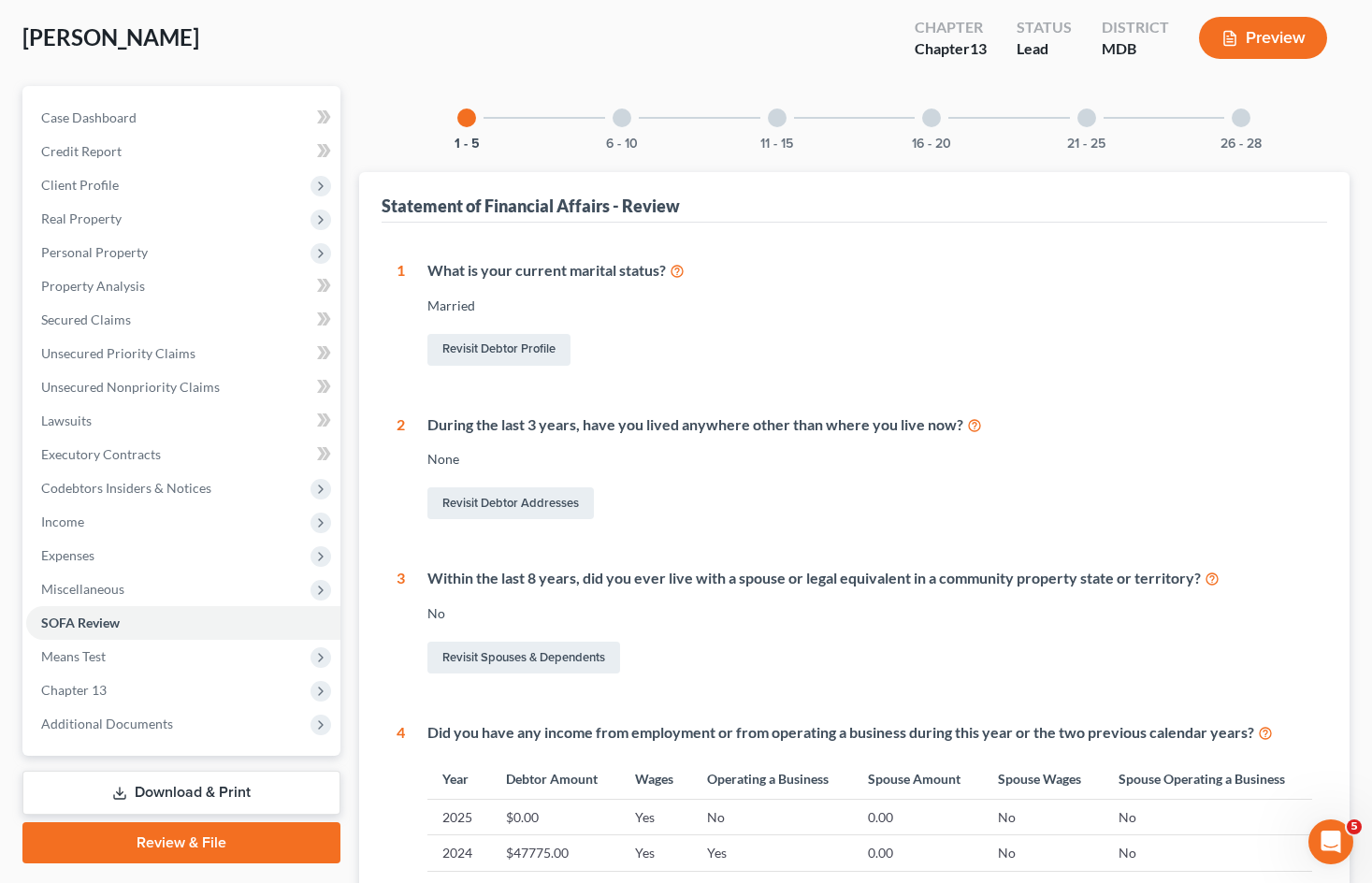
click at [626, 114] on div at bounding box center [621, 117] width 18 height 18
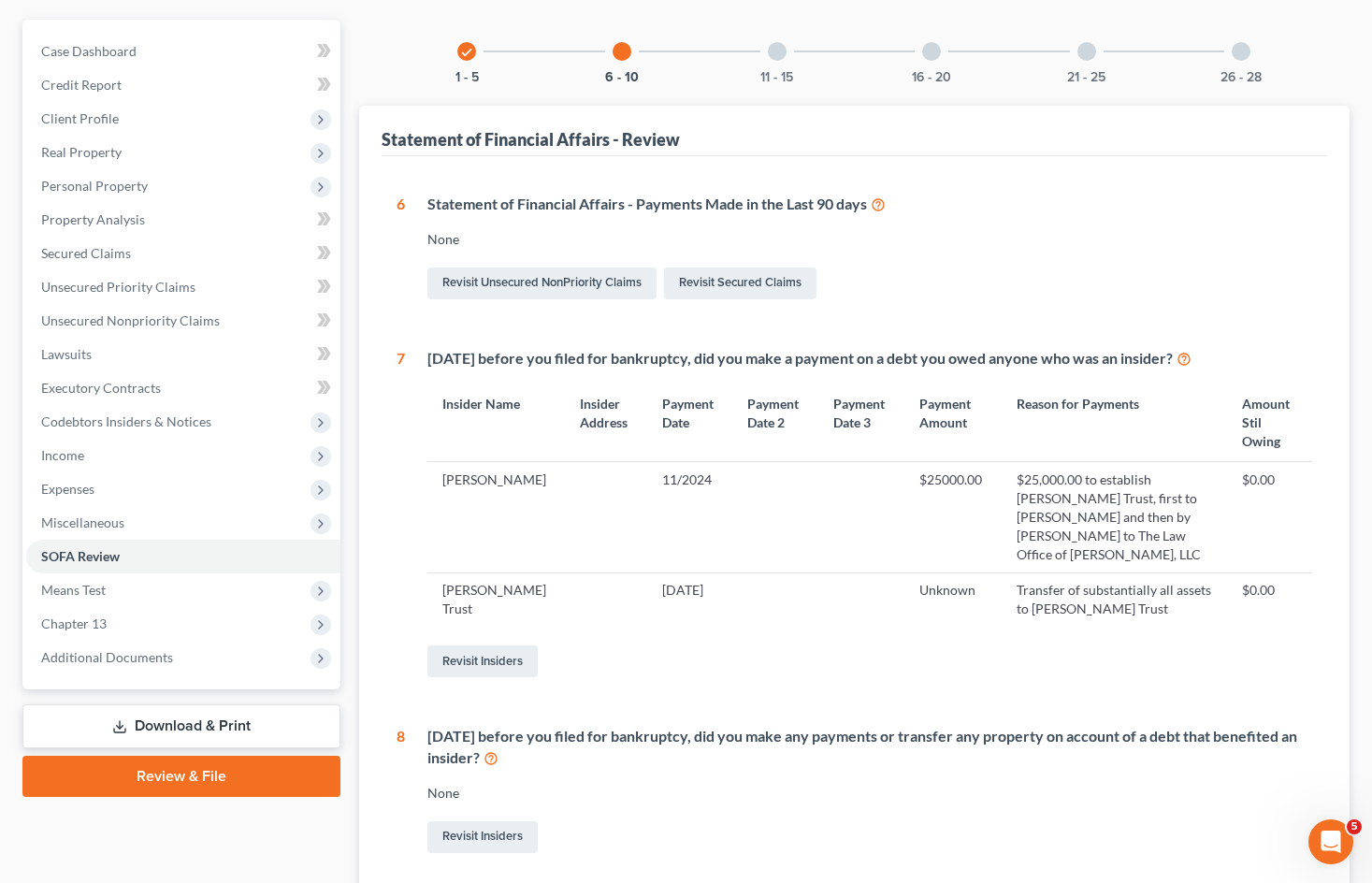
scroll to position [119, 0]
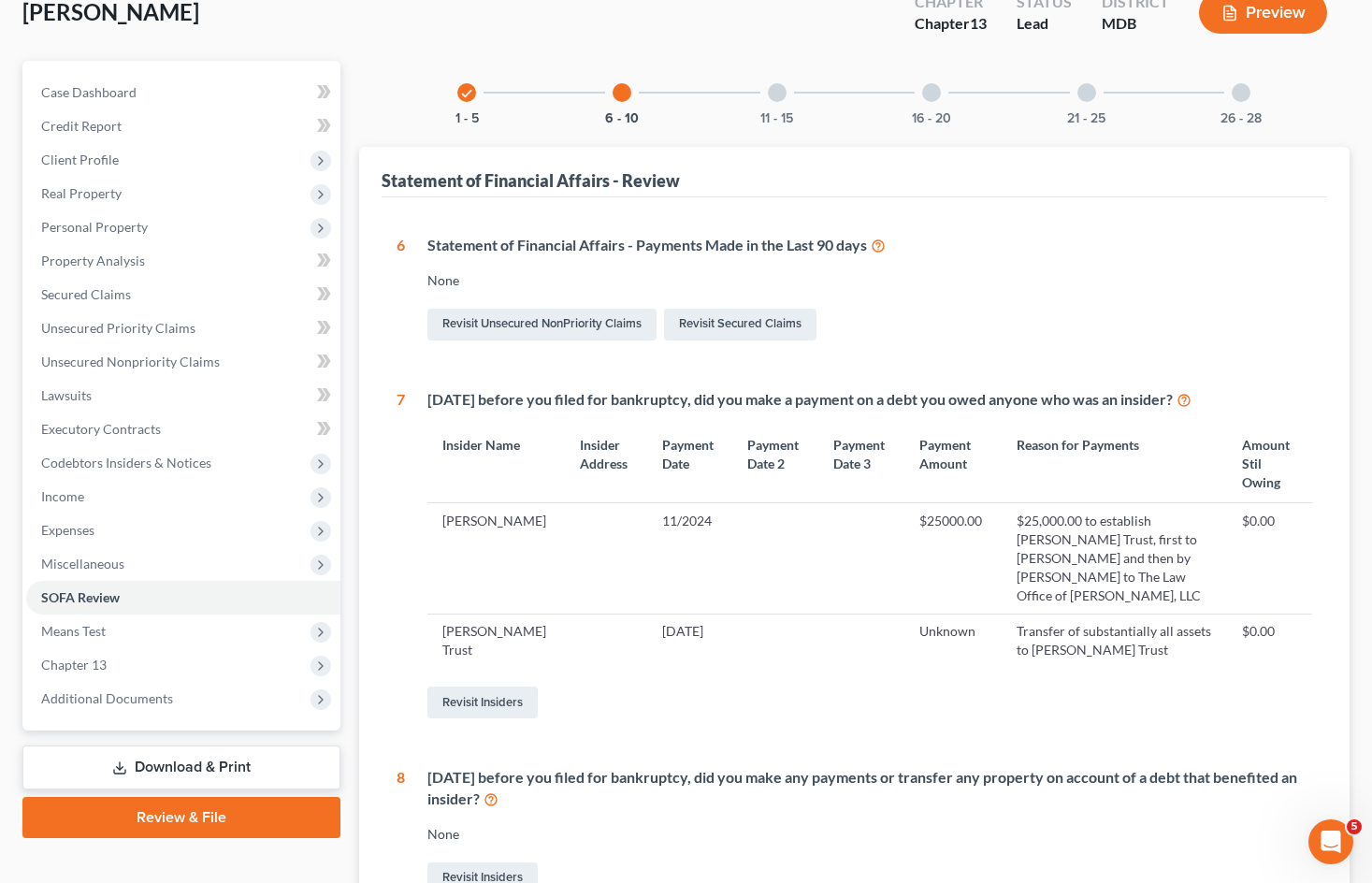
click at [786, 91] on div at bounding box center [776, 92] width 18 height 18
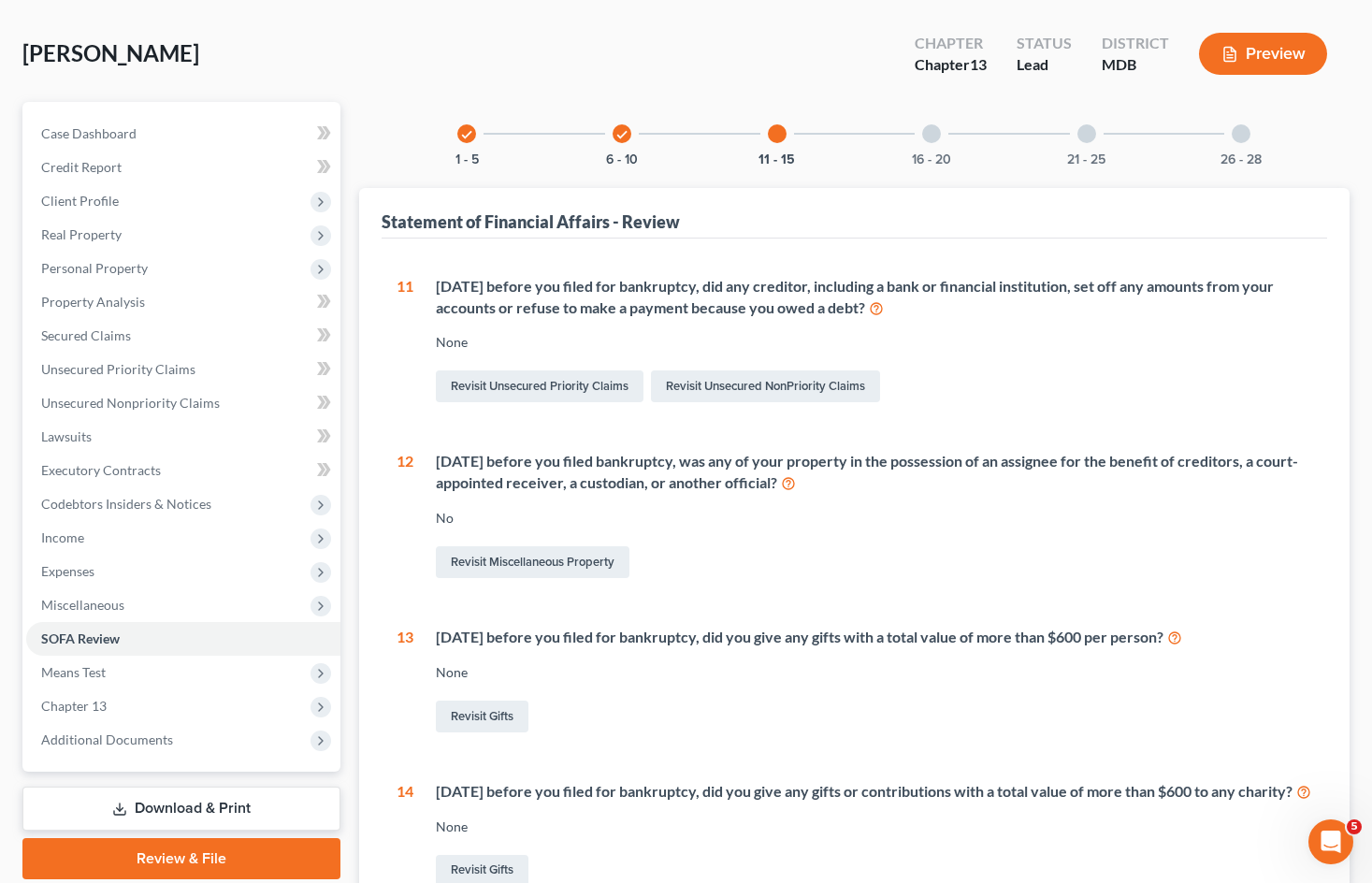
scroll to position [70, 0]
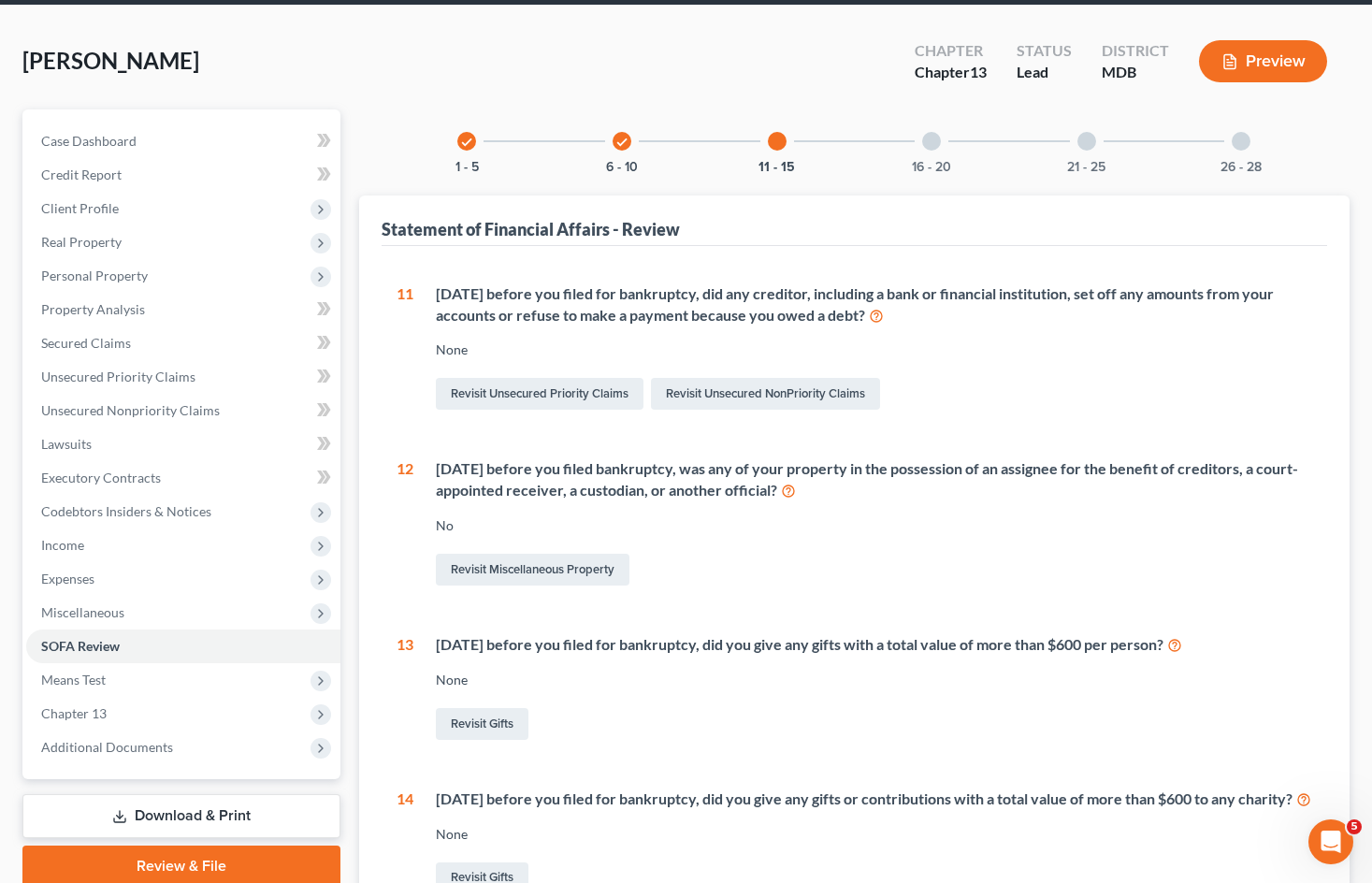
click at [934, 132] on div at bounding box center [931, 140] width 18 height 18
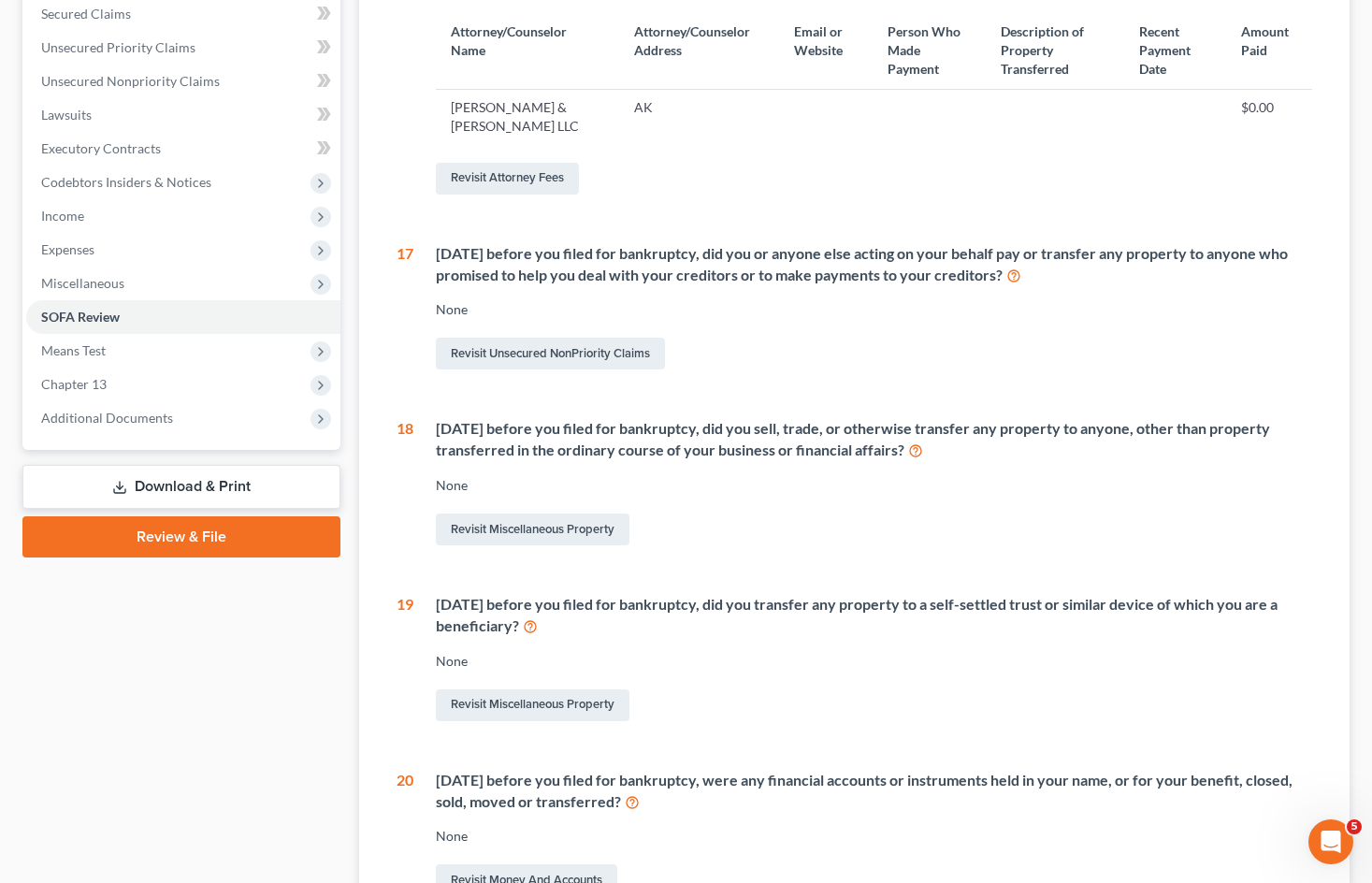
scroll to position [444, 0]
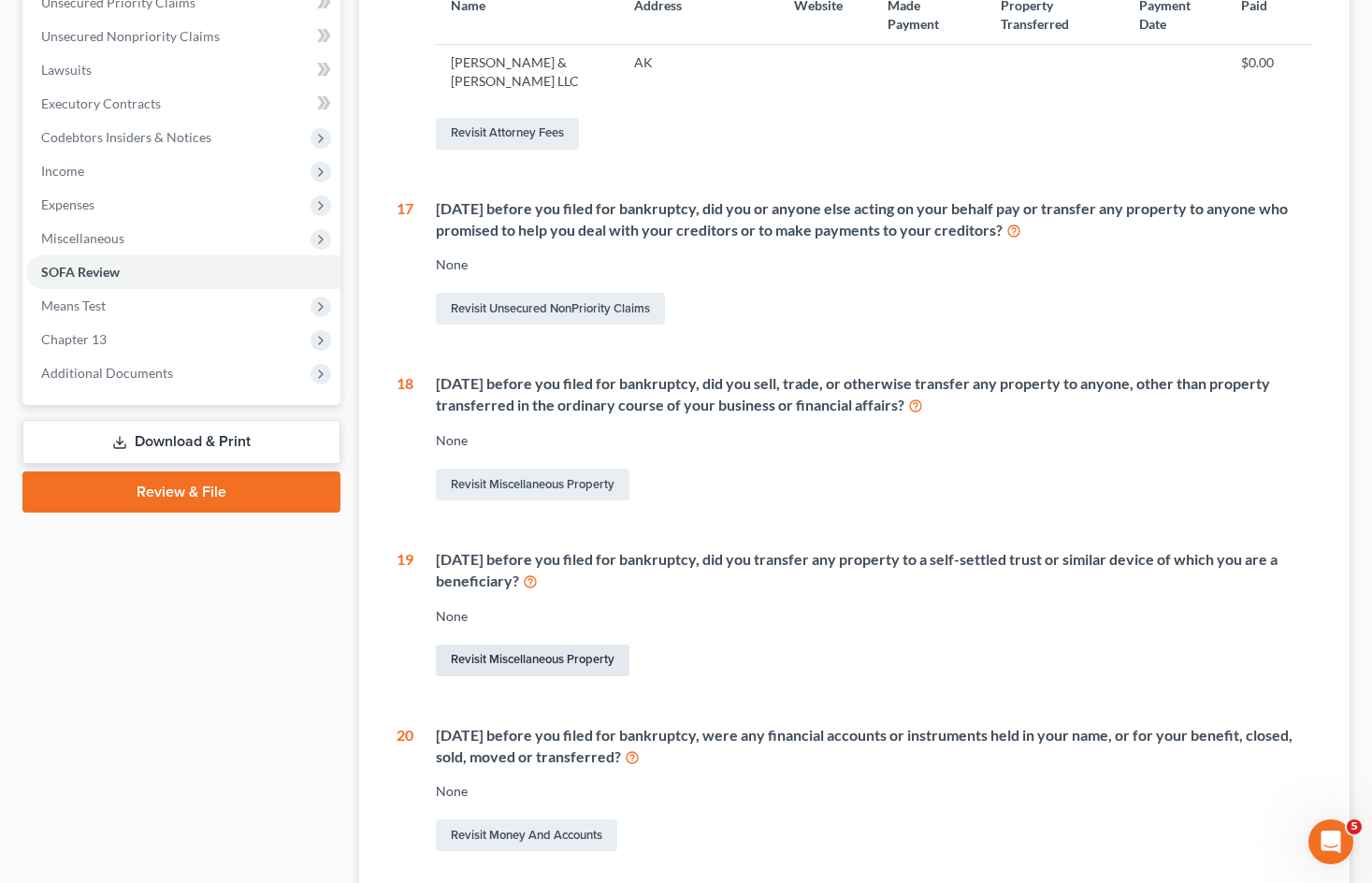
click at [555, 644] on link "Revisit Miscellaneous Property" at bounding box center [532, 659] width 194 height 32
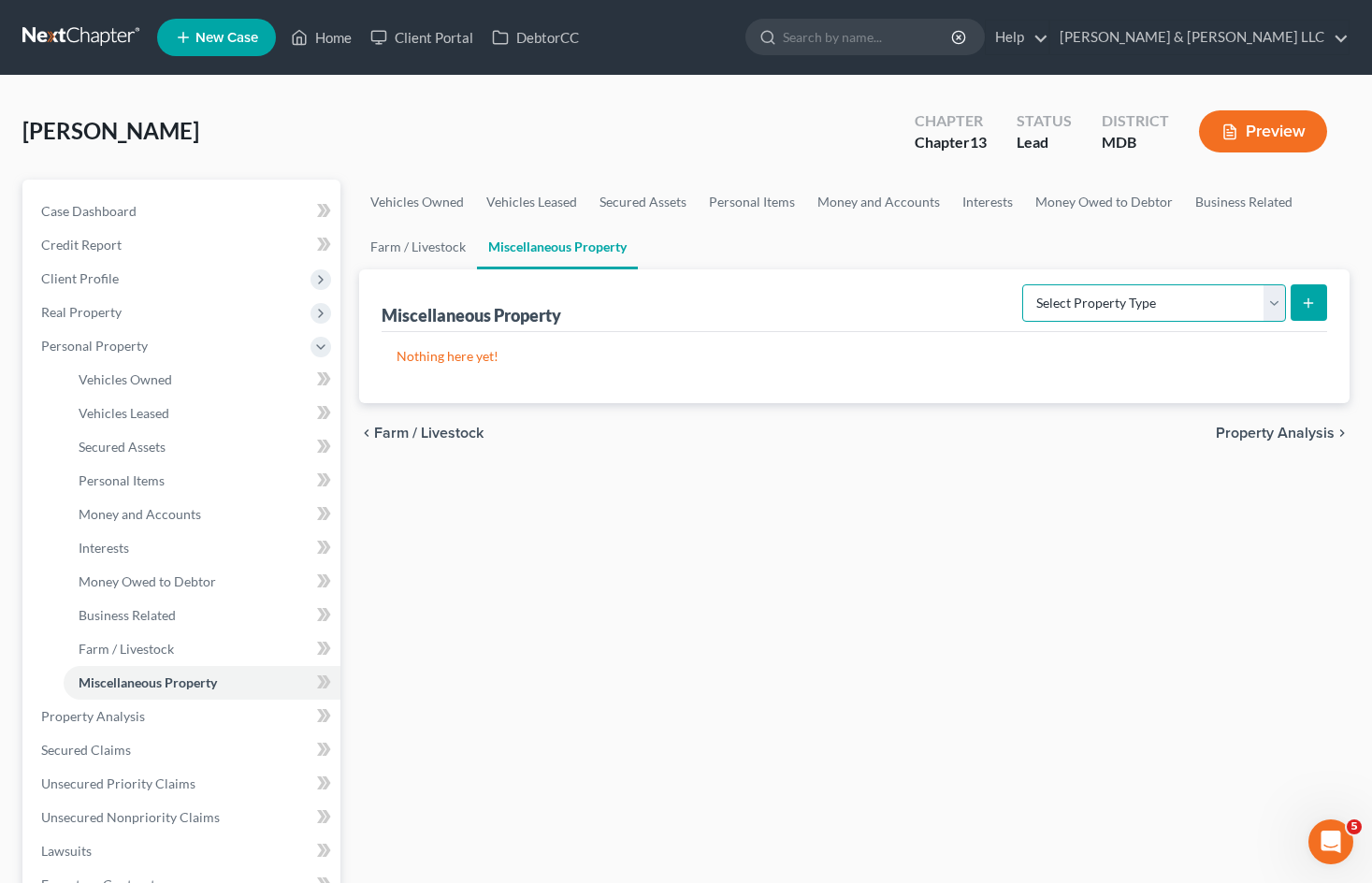
click at [1146, 303] on select "Select Property Type Assigned for Creditor Benefit [DATE] Holding for Another N…" at bounding box center [1153, 302] width 264 height 37
click at [1218, 298] on select "Select Property Type Assigned for Creditor Benefit [DATE] Holding for Another N…" at bounding box center [1153, 302] width 264 height 37
drag, startPoint x: 1137, startPoint y: 288, endPoint x: 1128, endPoint y: 298, distance: 13.5
click at [1137, 288] on select "Select Property Type Assigned for Creditor Benefit [DATE] Holding for Another N…" at bounding box center [1153, 302] width 264 height 37
click at [1022, 284] on select "Select Property Type Assigned for Creditor Benefit [DATE] Holding for Another N…" at bounding box center [1153, 302] width 264 height 37
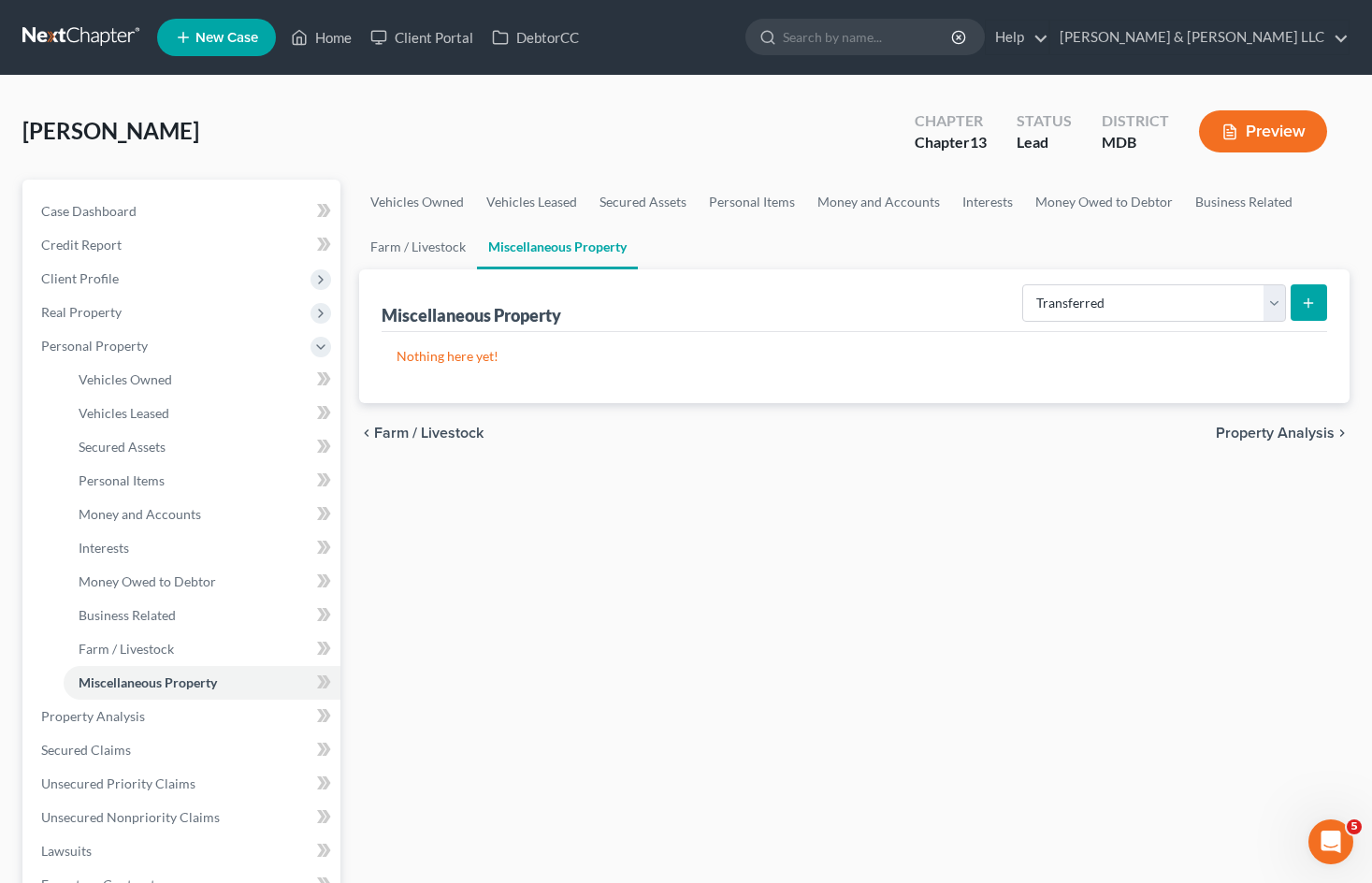
click at [1303, 296] on icon "submit" at bounding box center [1309, 303] width 15 height 15
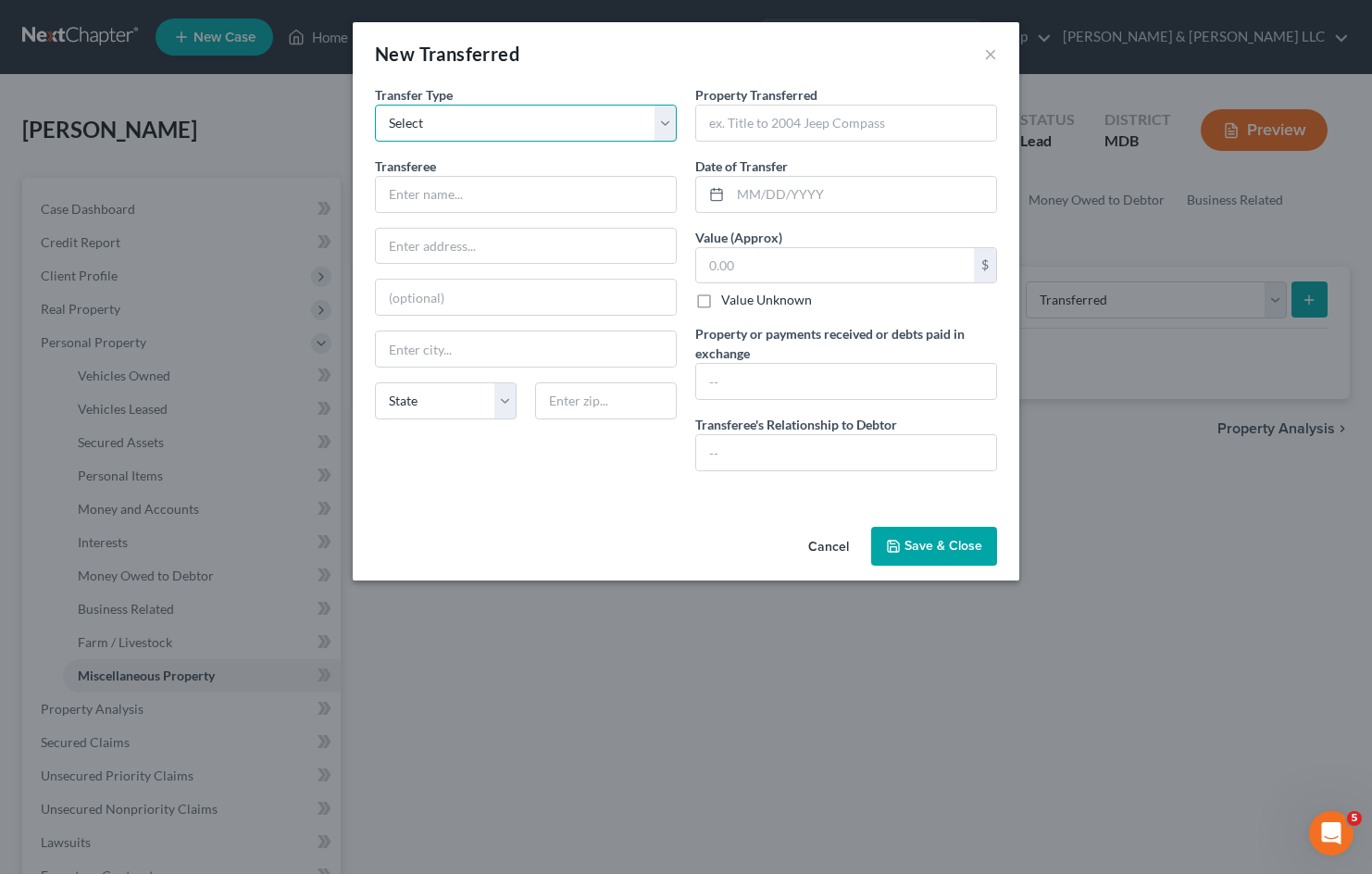
click at [648, 123] on select "Select Ordinary ([DATE]) [DATE]" at bounding box center [526, 123] width 302 height 37
click at [375, 104] on select "Select Ordinary ([DATE]) [DATE]" at bounding box center [526, 123] width 302 height 37
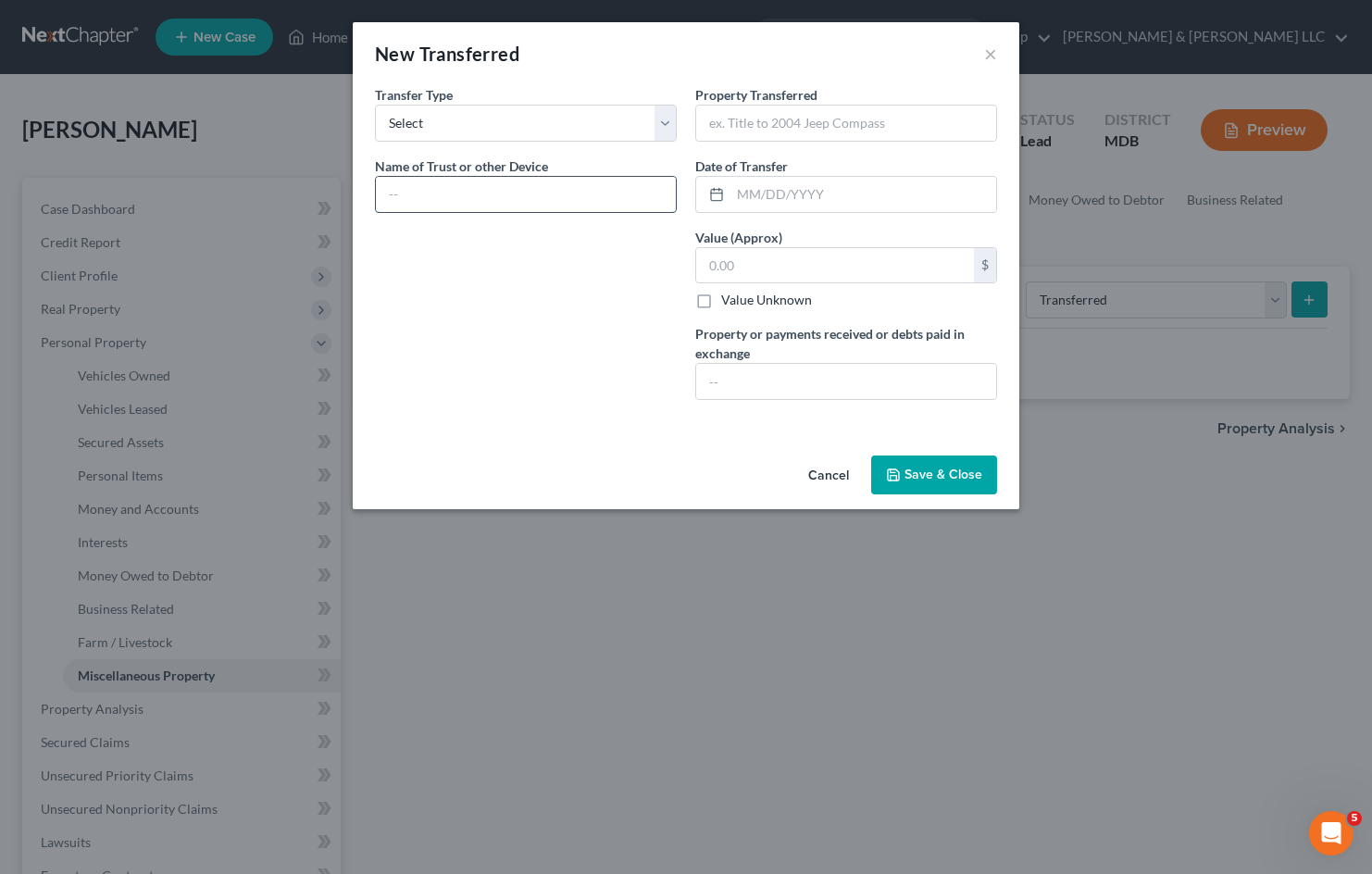
click at [577, 200] on input "text" at bounding box center [526, 194] width 300 height 35
click at [731, 117] on input "text" at bounding box center [847, 123] width 300 height 35
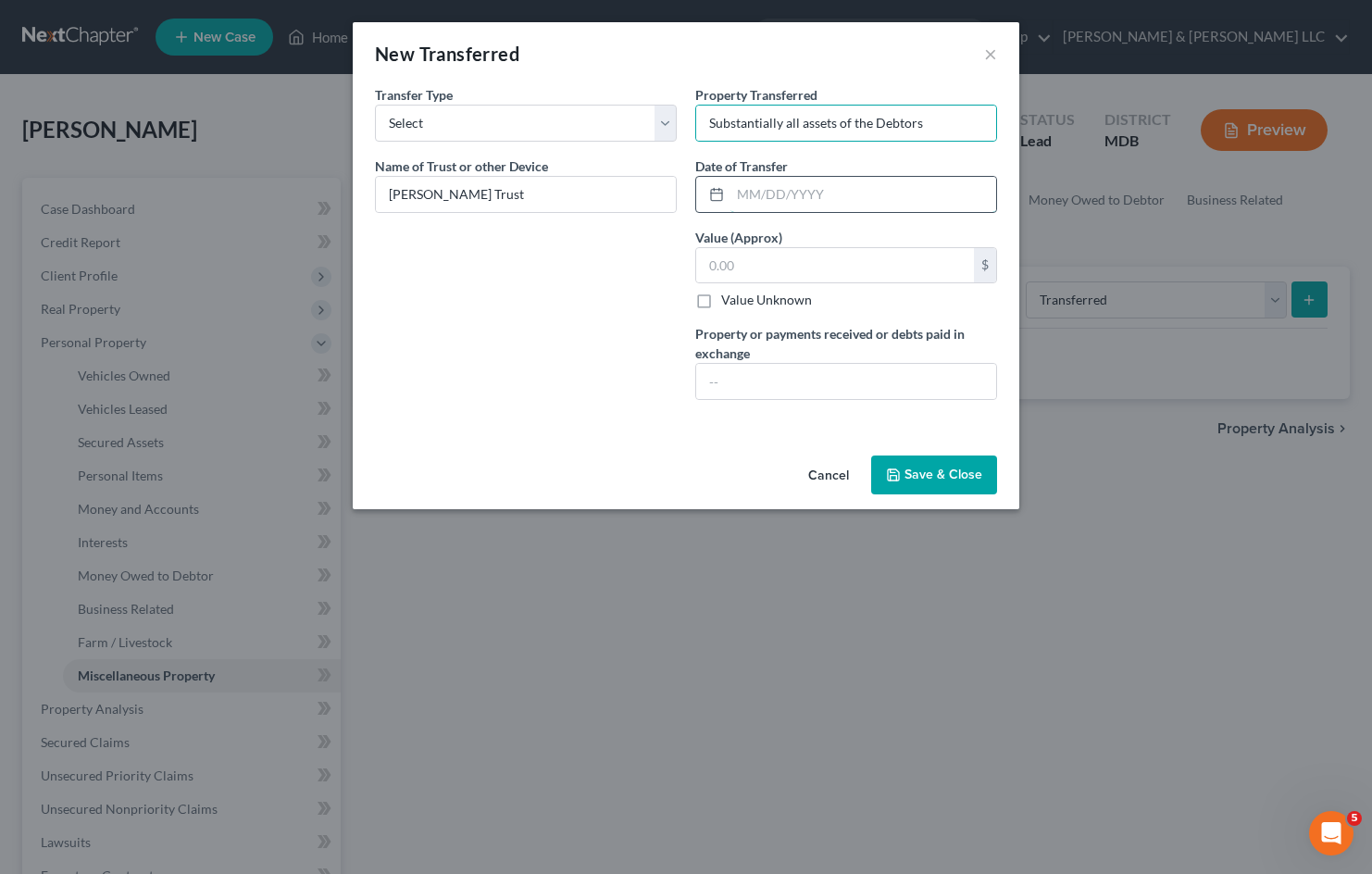
click at [831, 180] on input "text" at bounding box center [864, 194] width 266 height 35
click at [754, 185] on input "text" at bounding box center [864, 194] width 266 height 35
drag, startPoint x: 703, startPoint y: 305, endPoint x: 755, endPoint y: 346, distance: 66.2
click at [721, 304] on label "Value Unknown" at bounding box center [767, 299] width 91 height 18
click at [729, 303] on input "Value Unknown" at bounding box center [734, 296] width 12 height 12
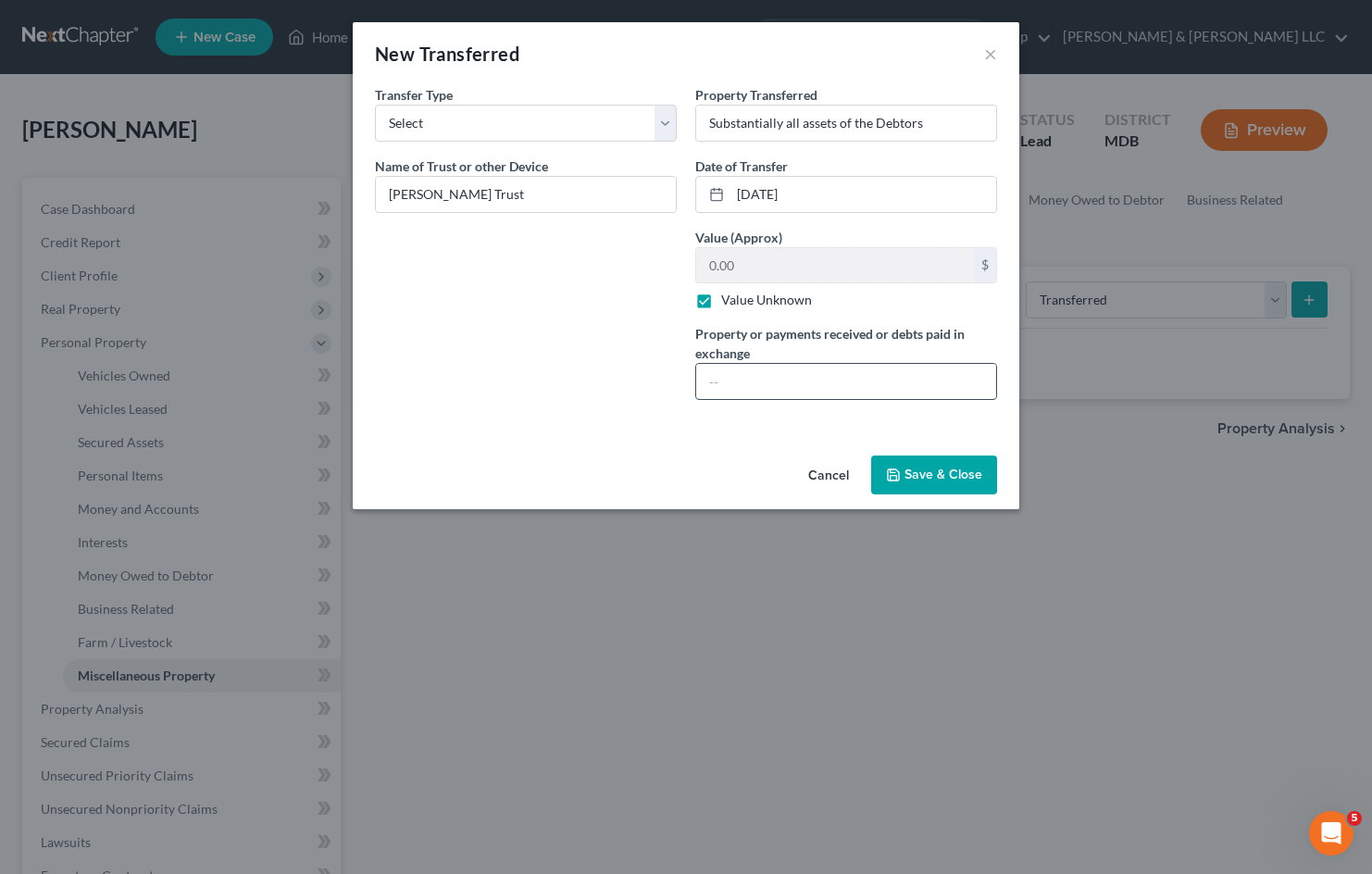
click at [827, 380] on input "text" at bounding box center [847, 381] width 300 height 35
click at [905, 383] on input "Substantially all assets of the Debtors placed into [PERSON_NAME] Trust and con…" at bounding box center [847, 381] width 300 height 35
click at [958, 474] on button "Save & Close" at bounding box center [934, 474] width 126 height 39
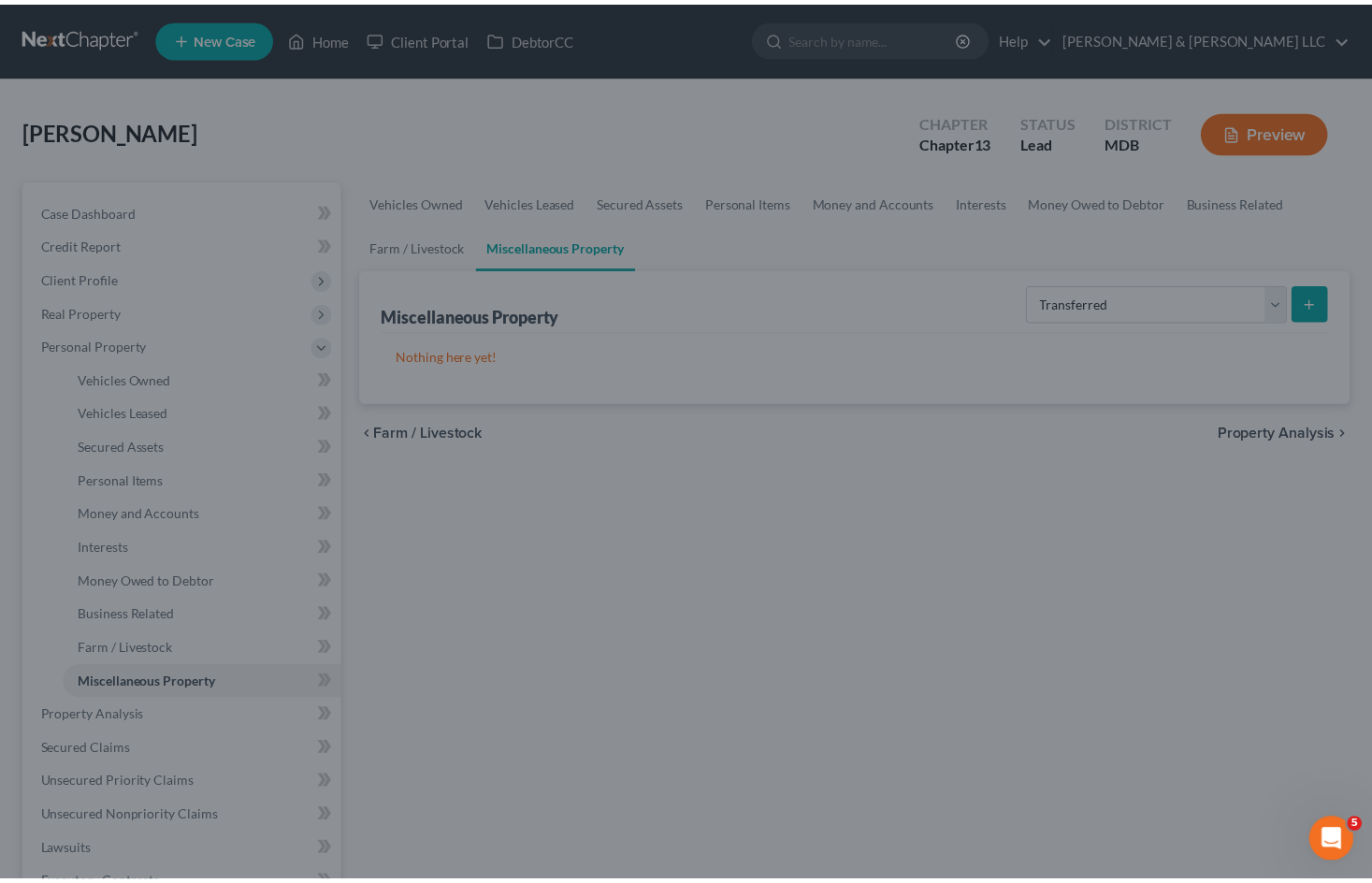
scroll to position [0, 0]
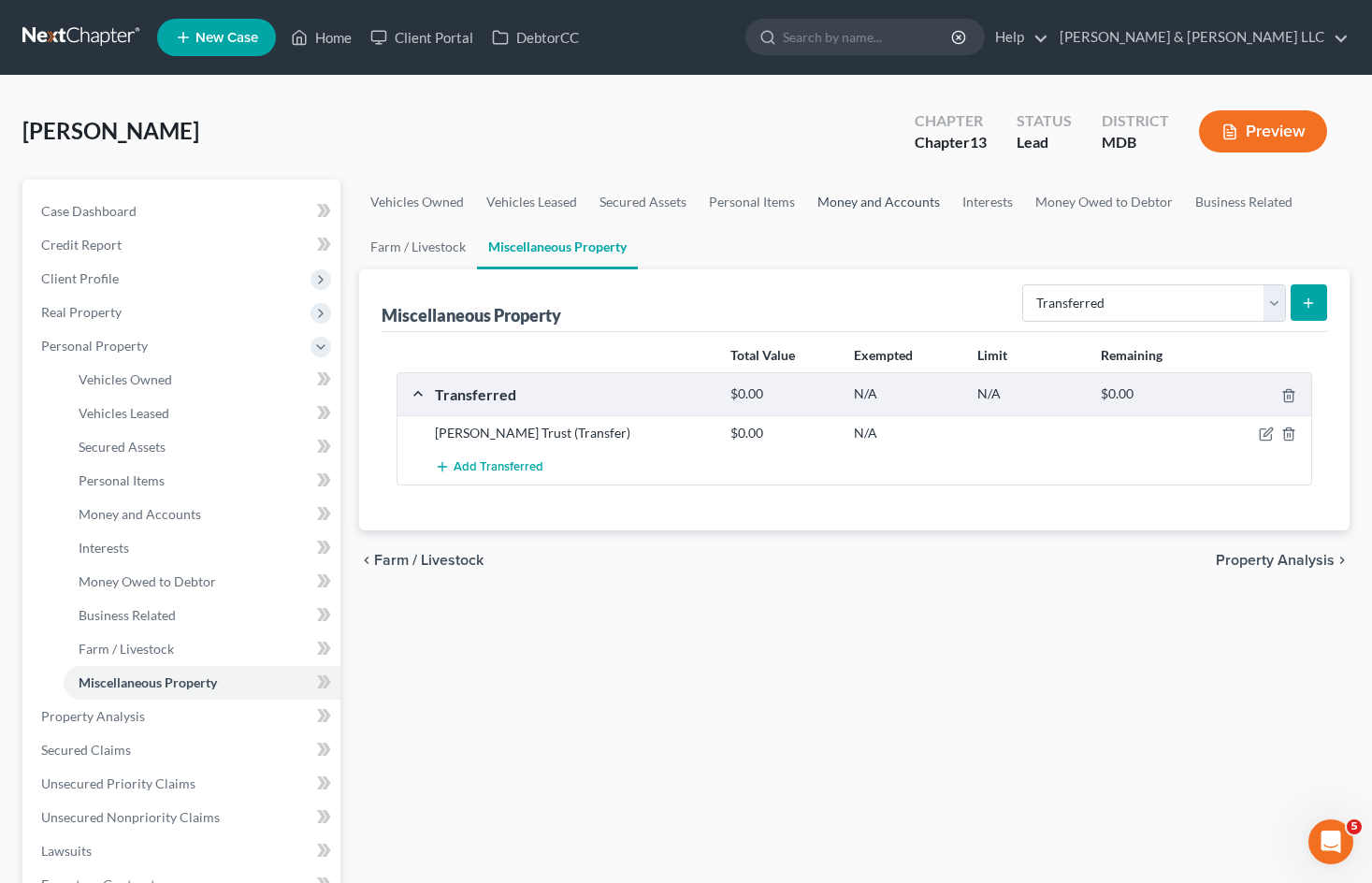
click at [890, 205] on link "Money and Accounts" at bounding box center [878, 202] width 145 height 45
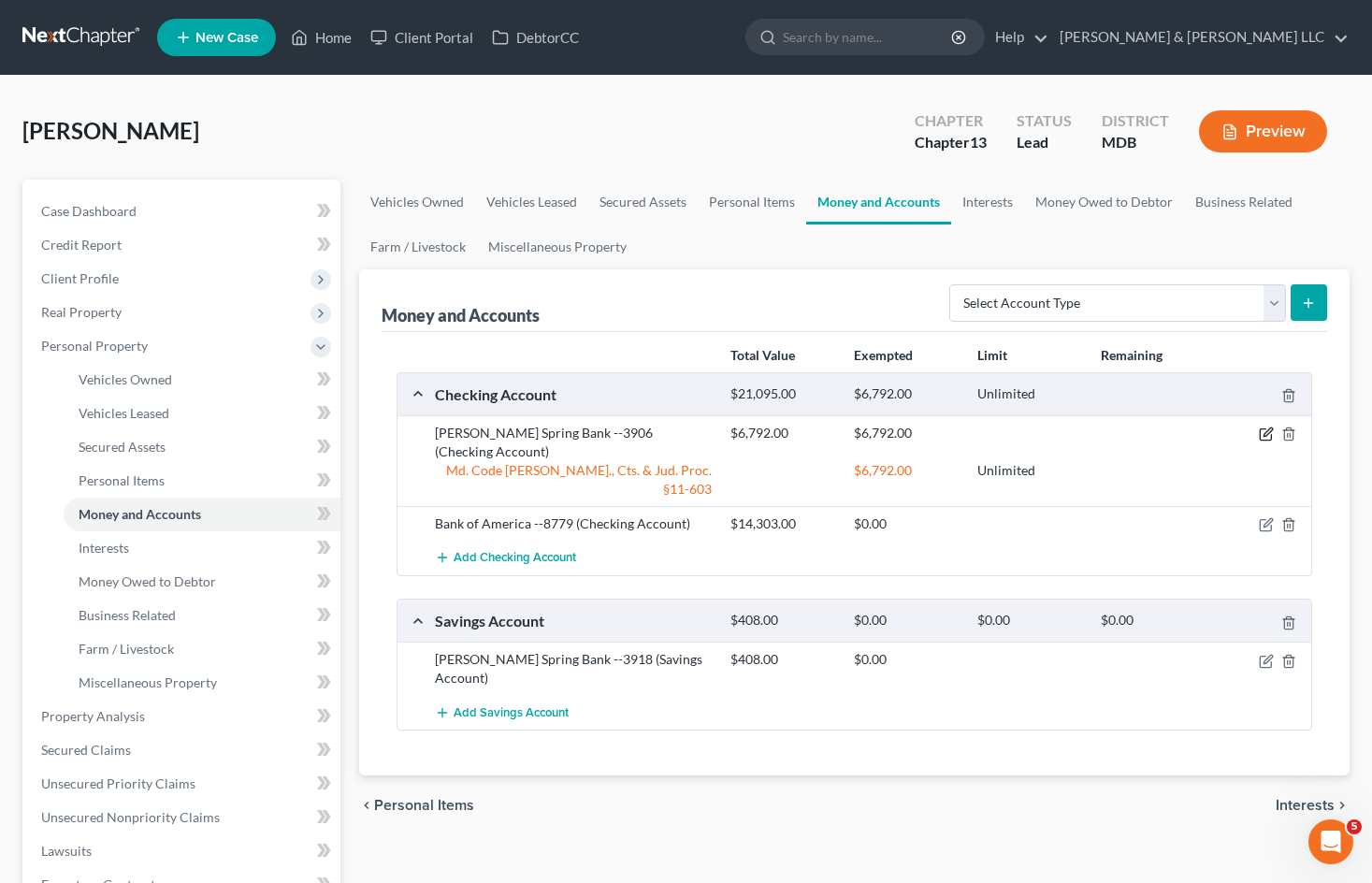
click at [1262, 432] on icon "button" at bounding box center [1266, 434] width 15 height 15
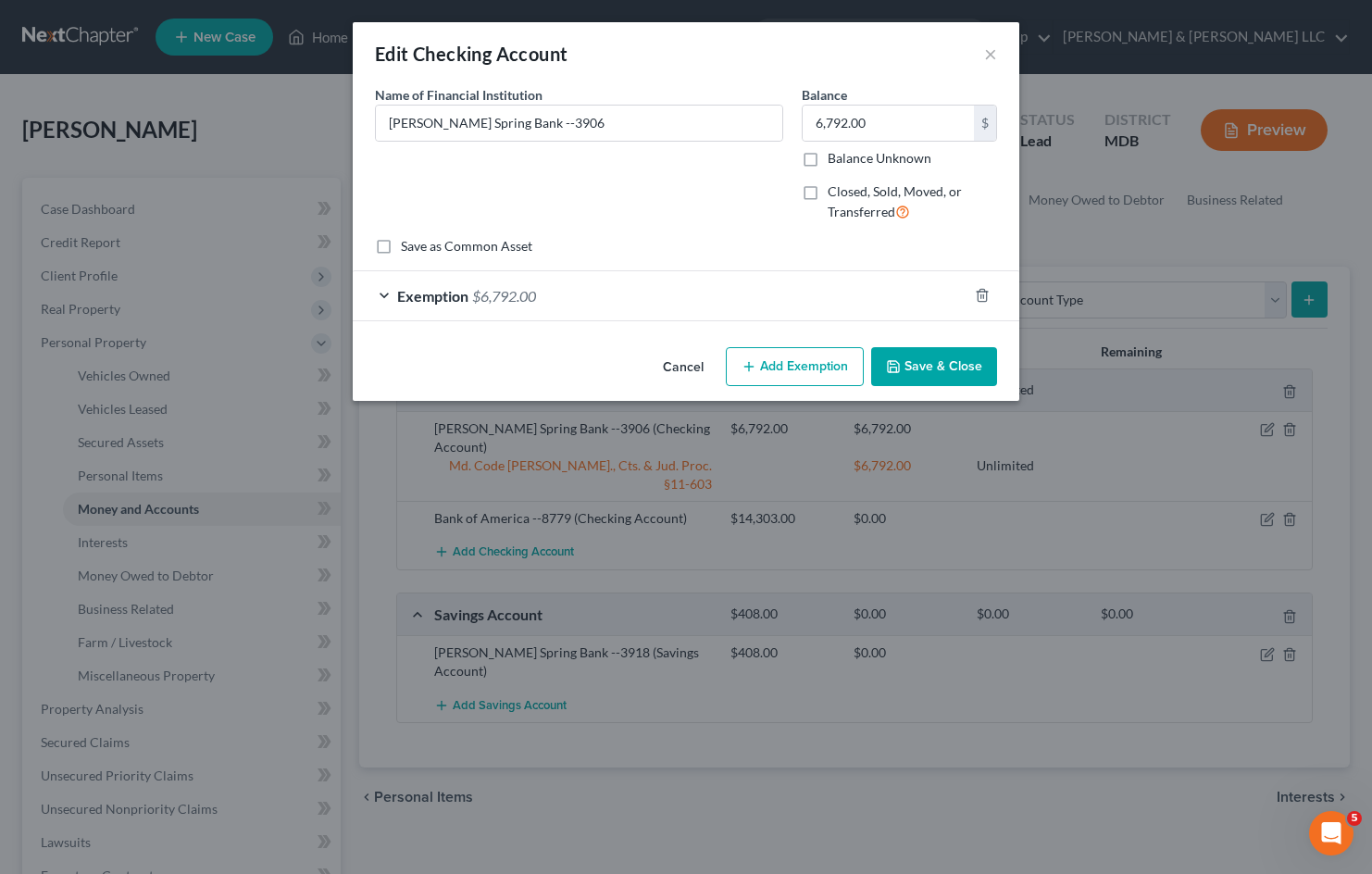
click at [680, 366] on button "Cancel" at bounding box center [683, 367] width 70 height 37
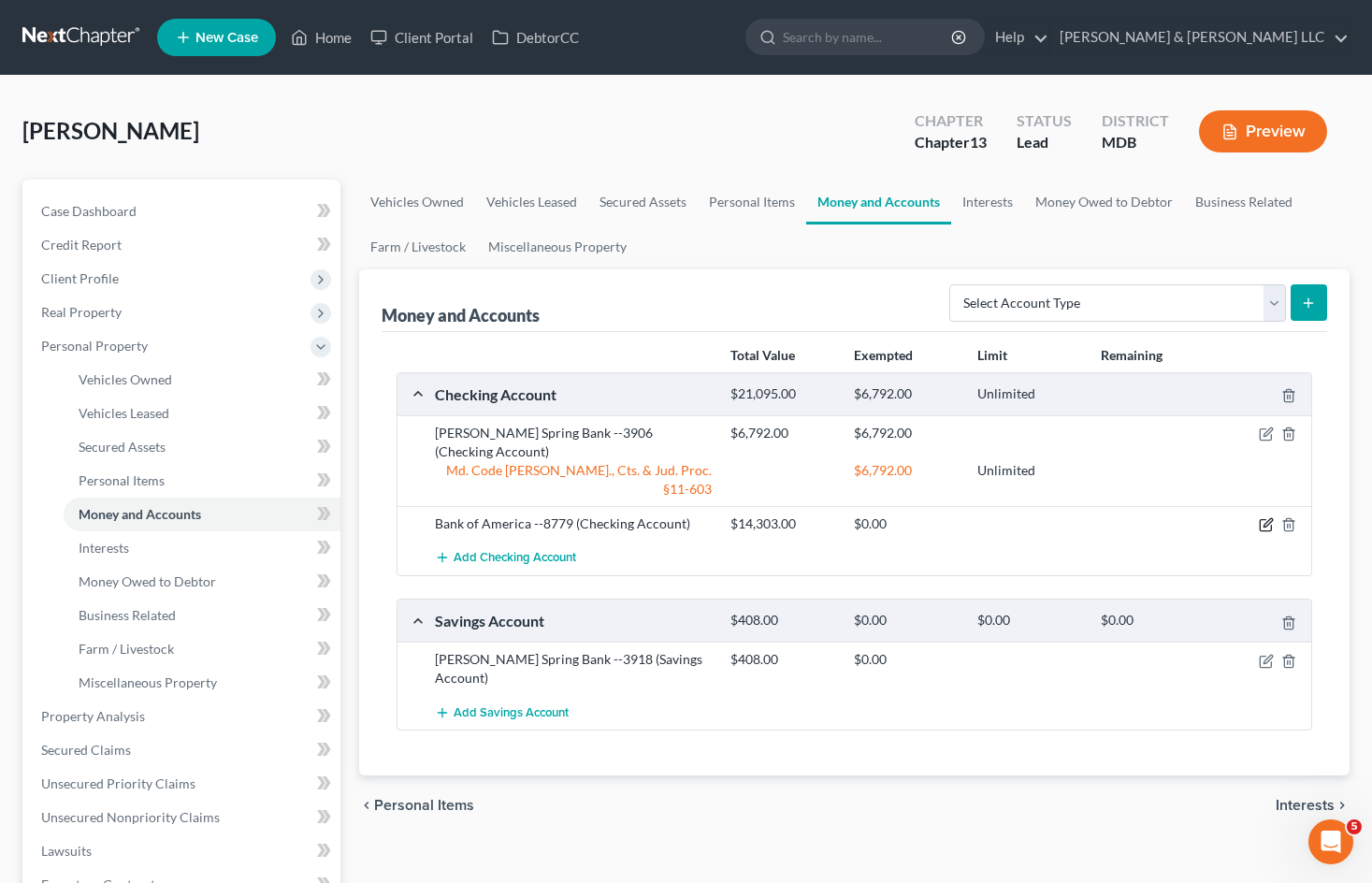
click at [1266, 517] on icon "button" at bounding box center [1266, 525] width 15 height 15
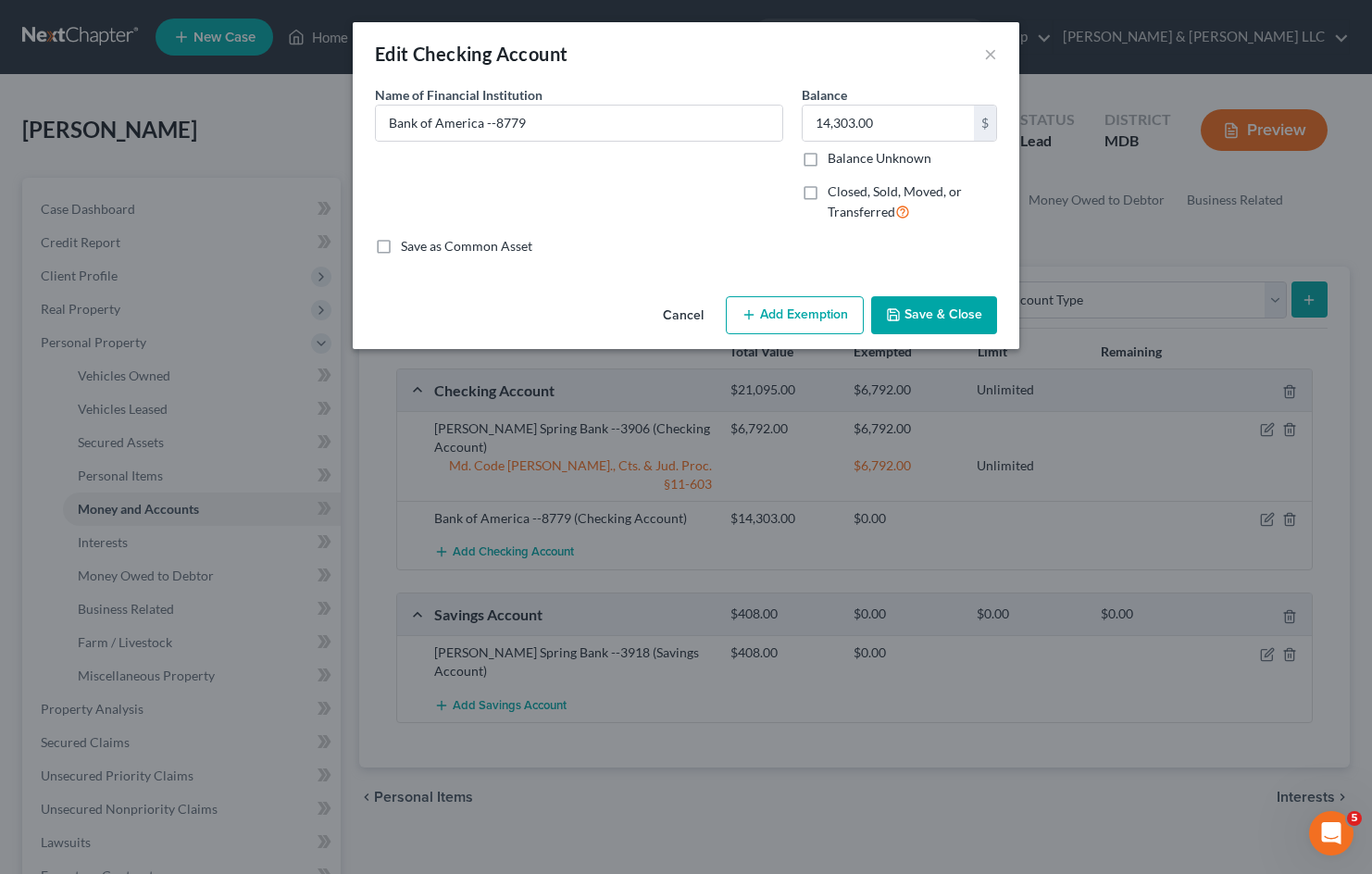
click at [679, 307] on button "Cancel" at bounding box center [683, 316] width 70 height 37
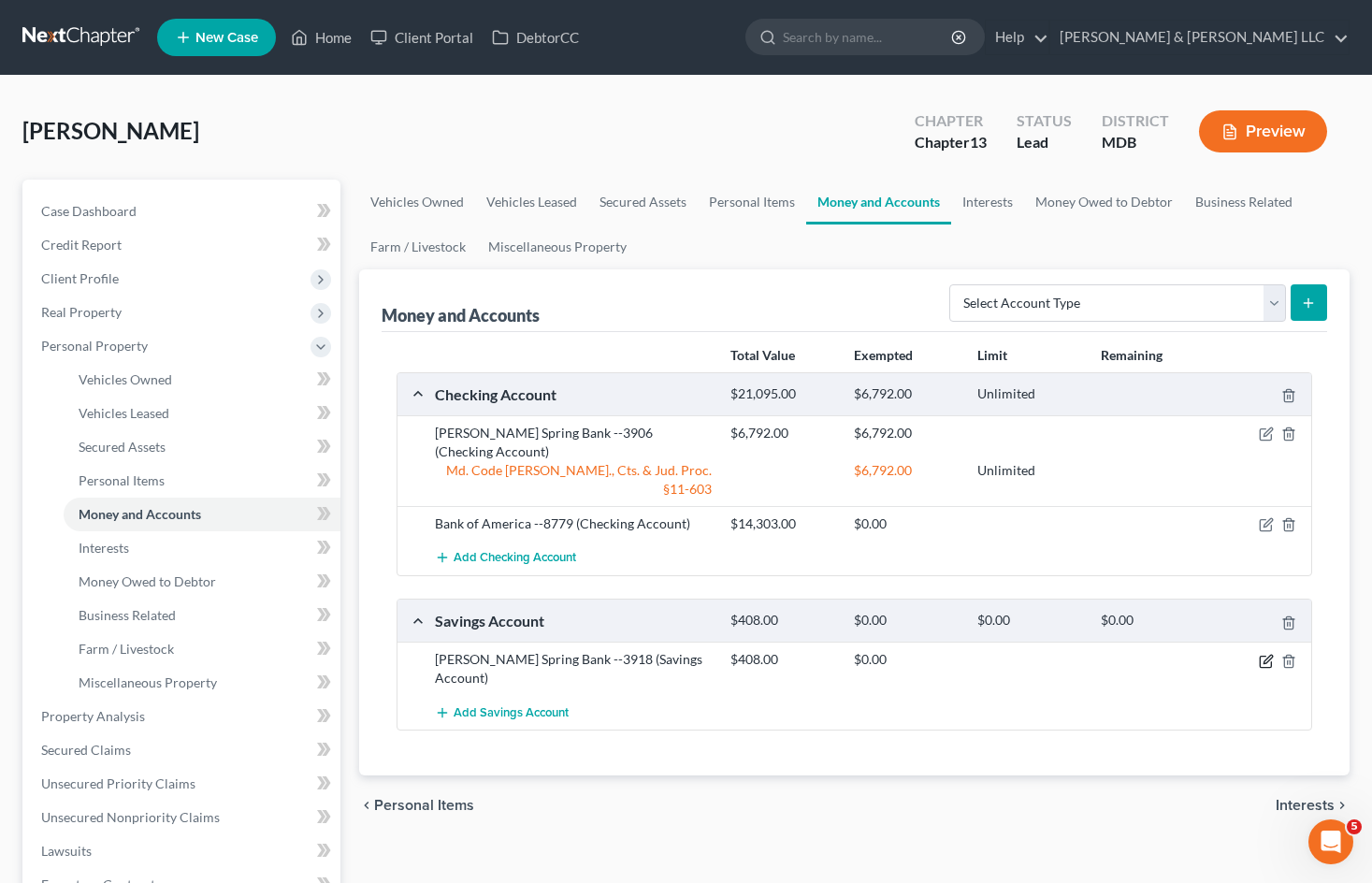
click at [1264, 654] on icon "button" at bounding box center [1266, 661] width 15 height 15
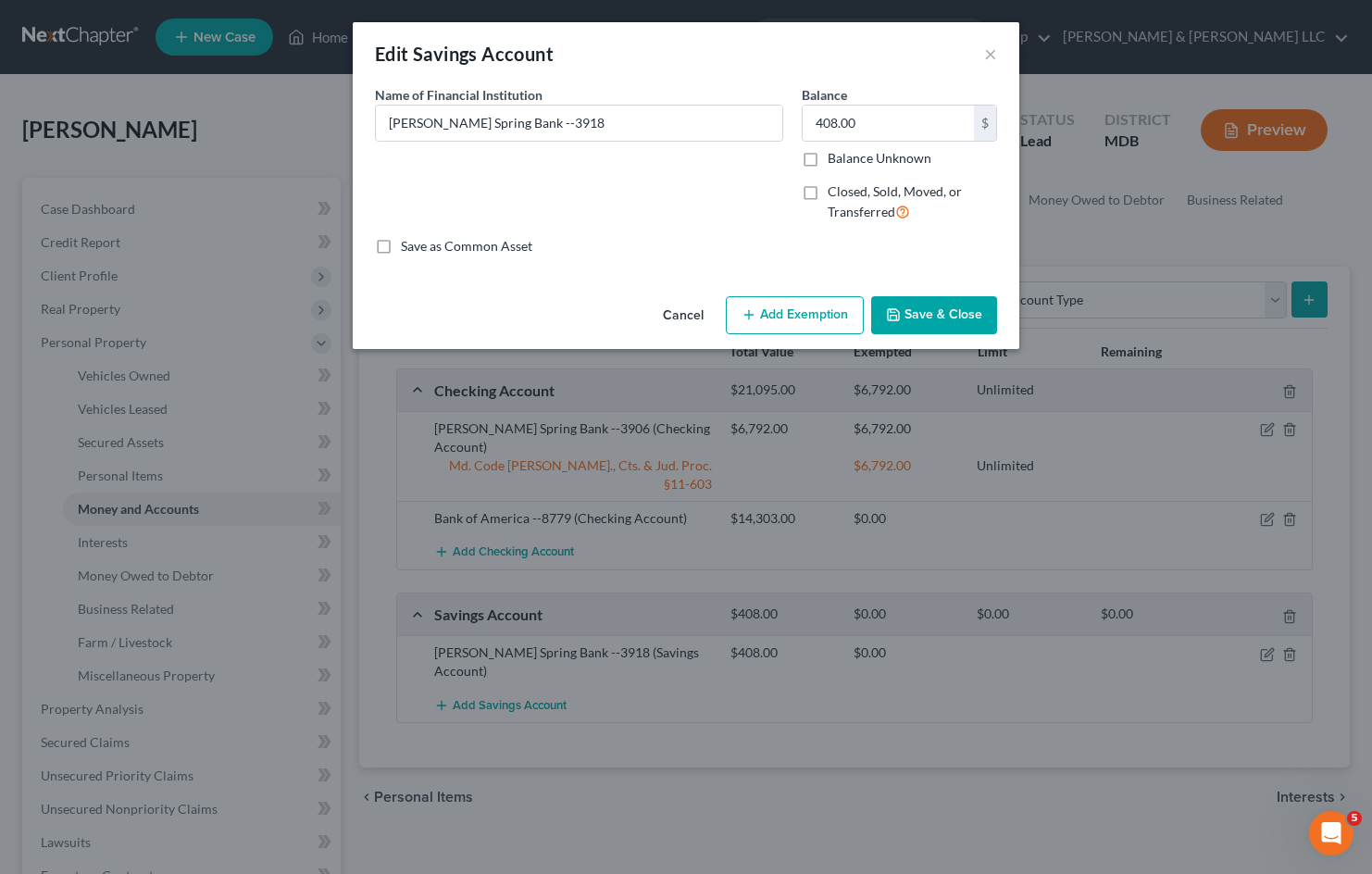
click at [691, 316] on button "Cancel" at bounding box center [683, 316] width 70 height 37
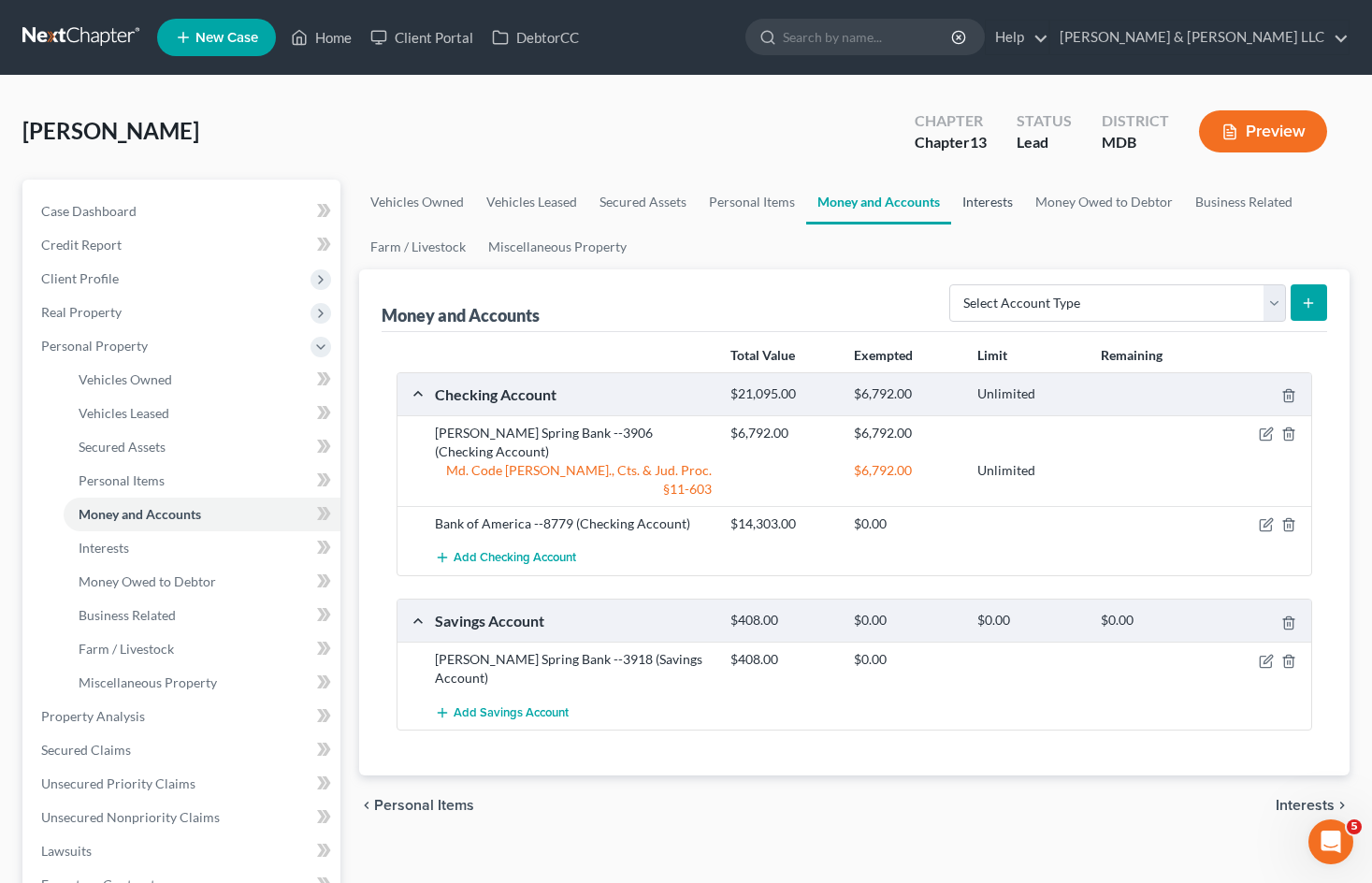
click at [1005, 200] on link "Interests" at bounding box center [987, 202] width 73 height 45
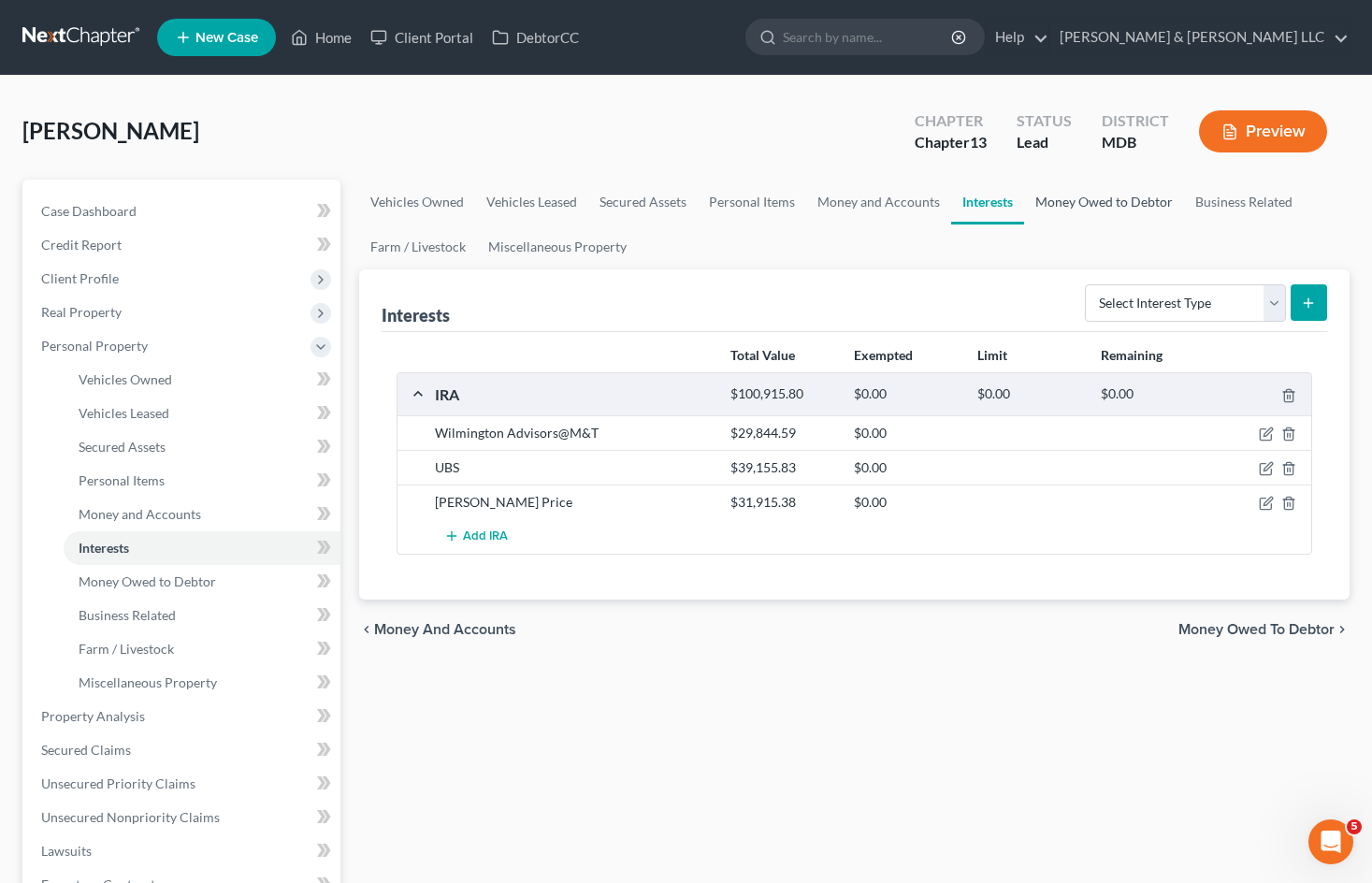
click at [1108, 215] on link "Money Owed to Debtor" at bounding box center [1103, 202] width 160 height 45
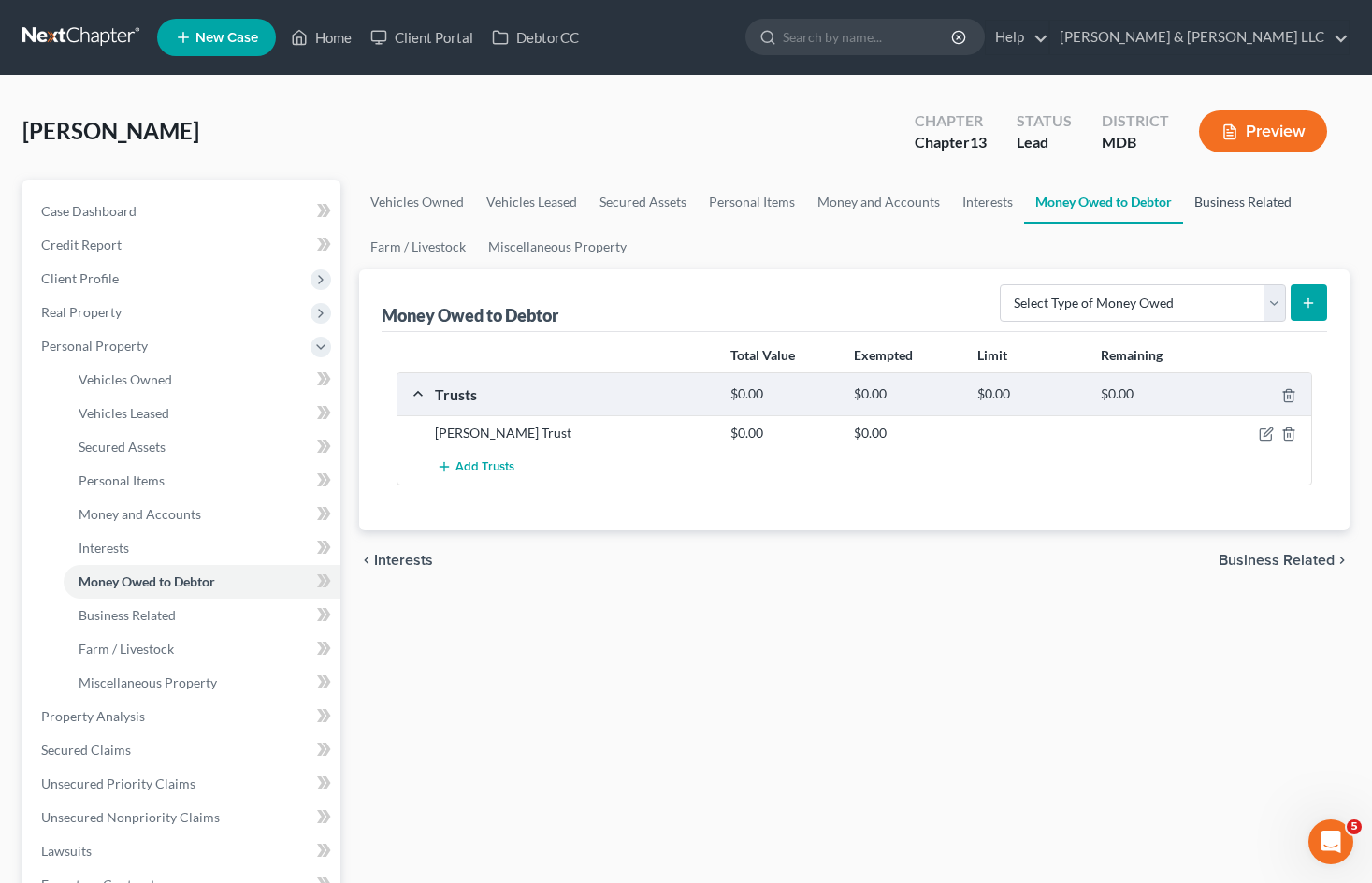
click at [1233, 207] on link "Business Related" at bounding box center [1242, 202] width 120 height 45
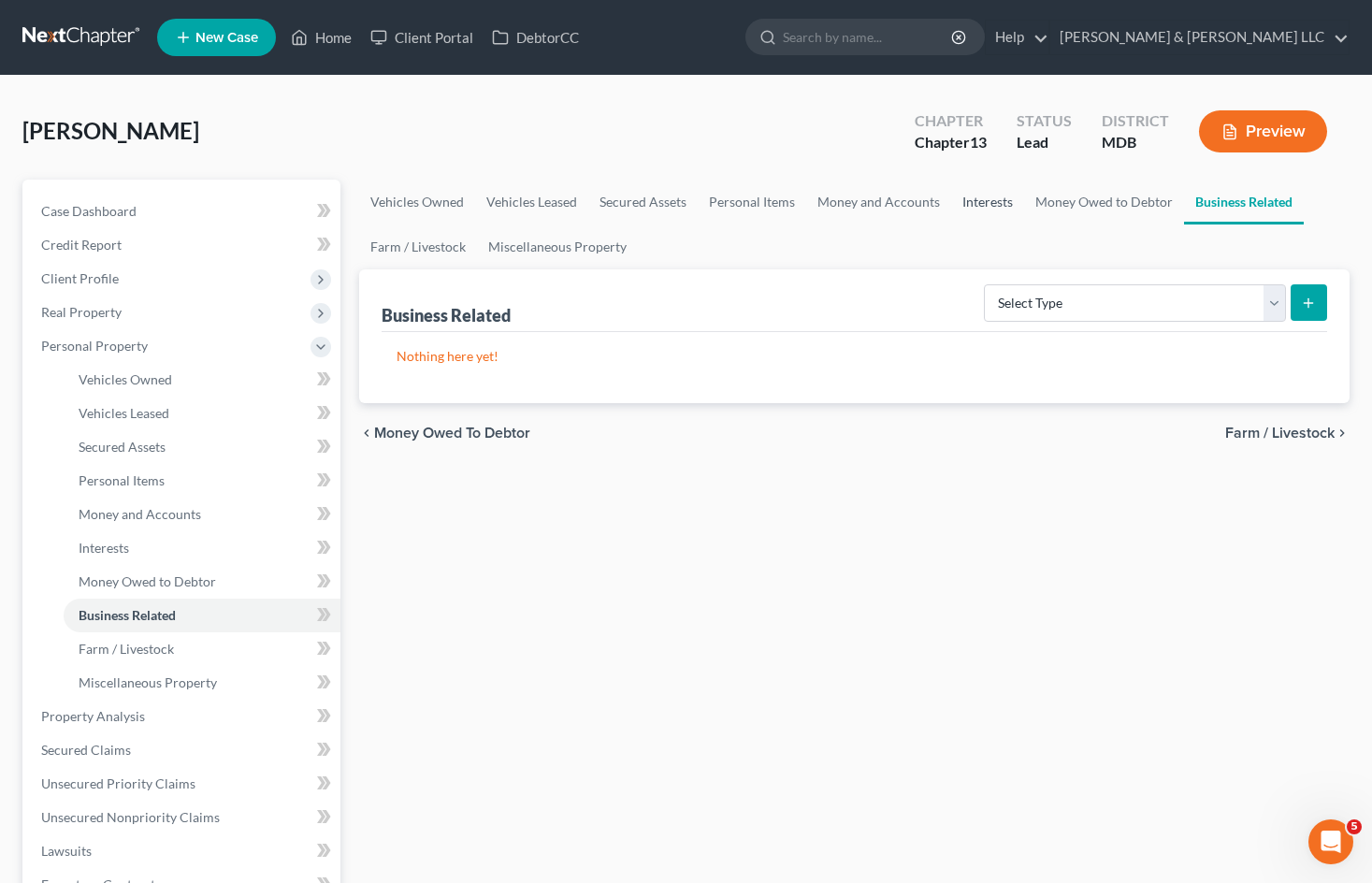
click at [984, 195] on link "Interests" at bounding box center [987, 202] width 73 height 45
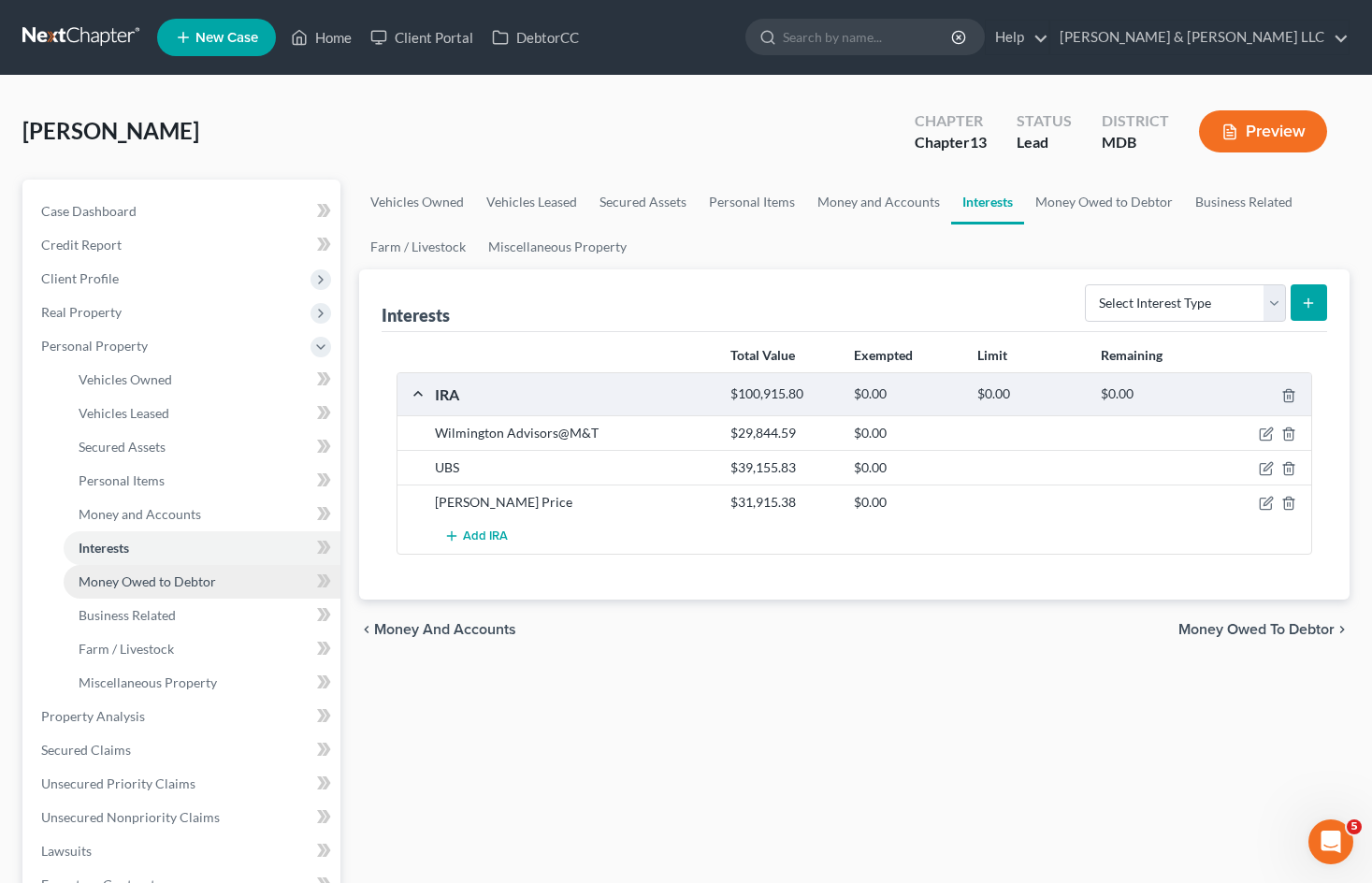
click at [164, 576] on span "Money Owed to Debtor" at bounding box center [147, 581] width 137 height 16
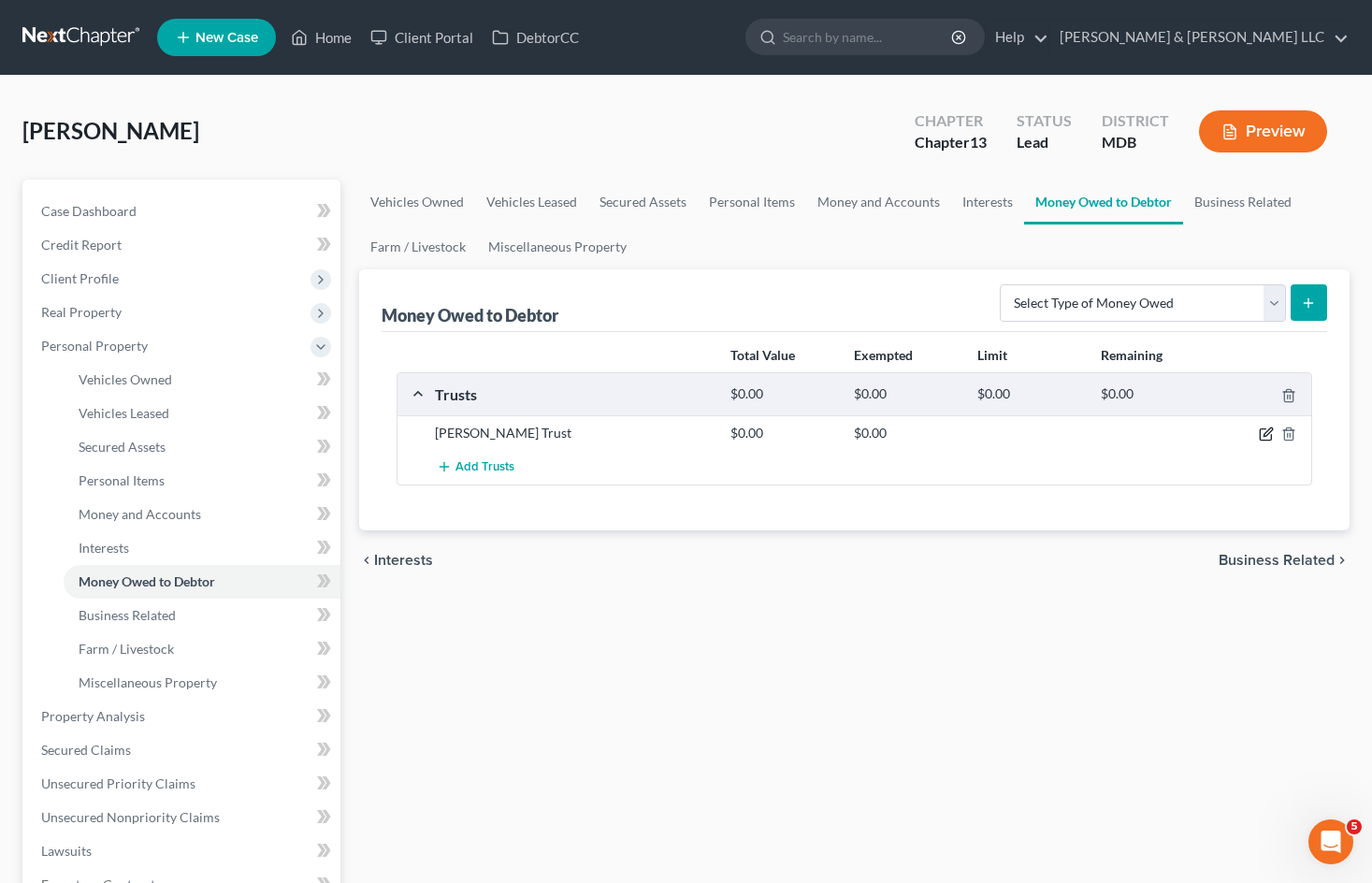
click at [1260, 431] on icon "button" at bounding box center [1266, 435] width 12 height 12
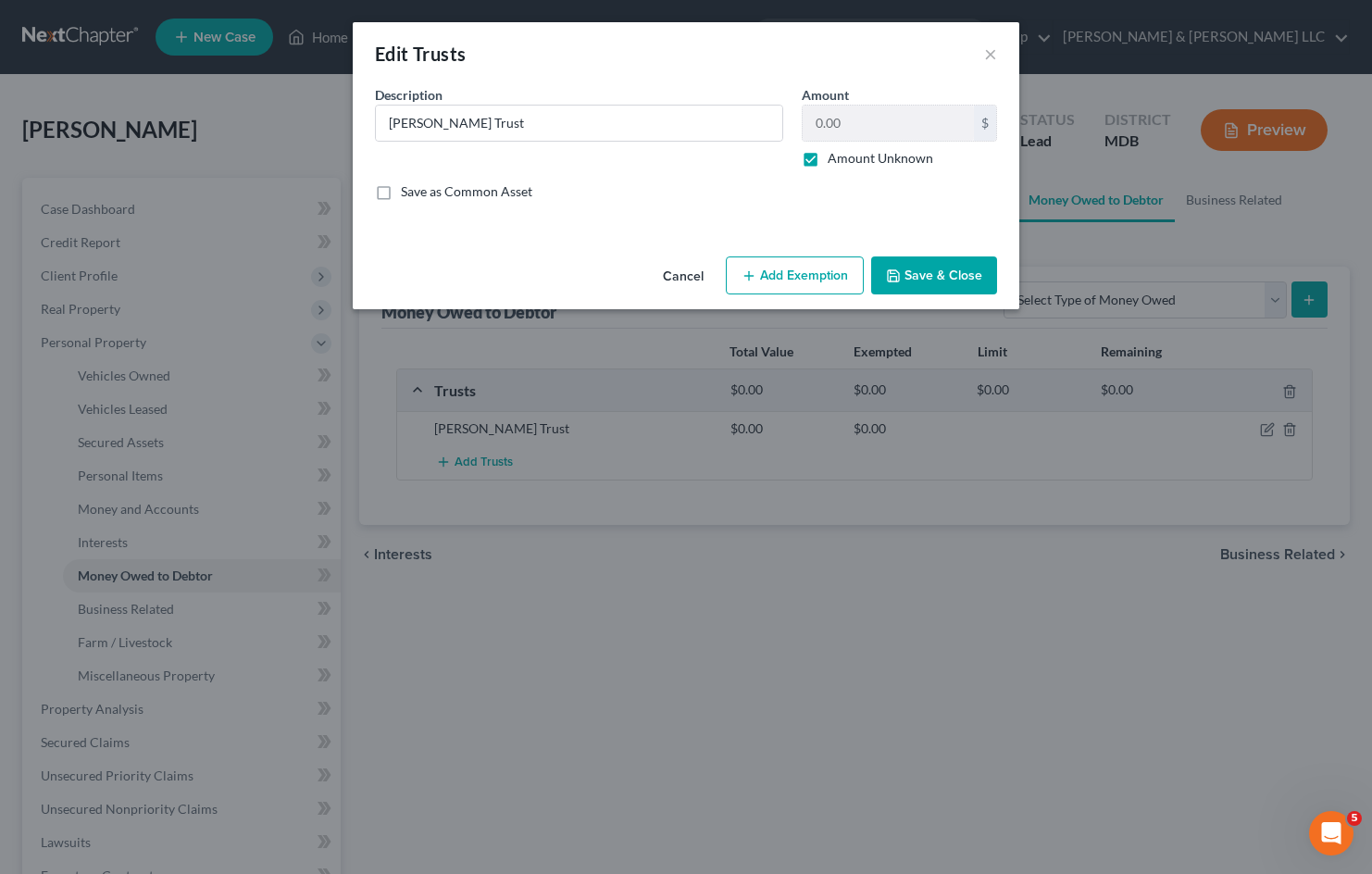
click at [681, 278] on button "Cancel" at bounding box center [683, 276] width 70 height 37
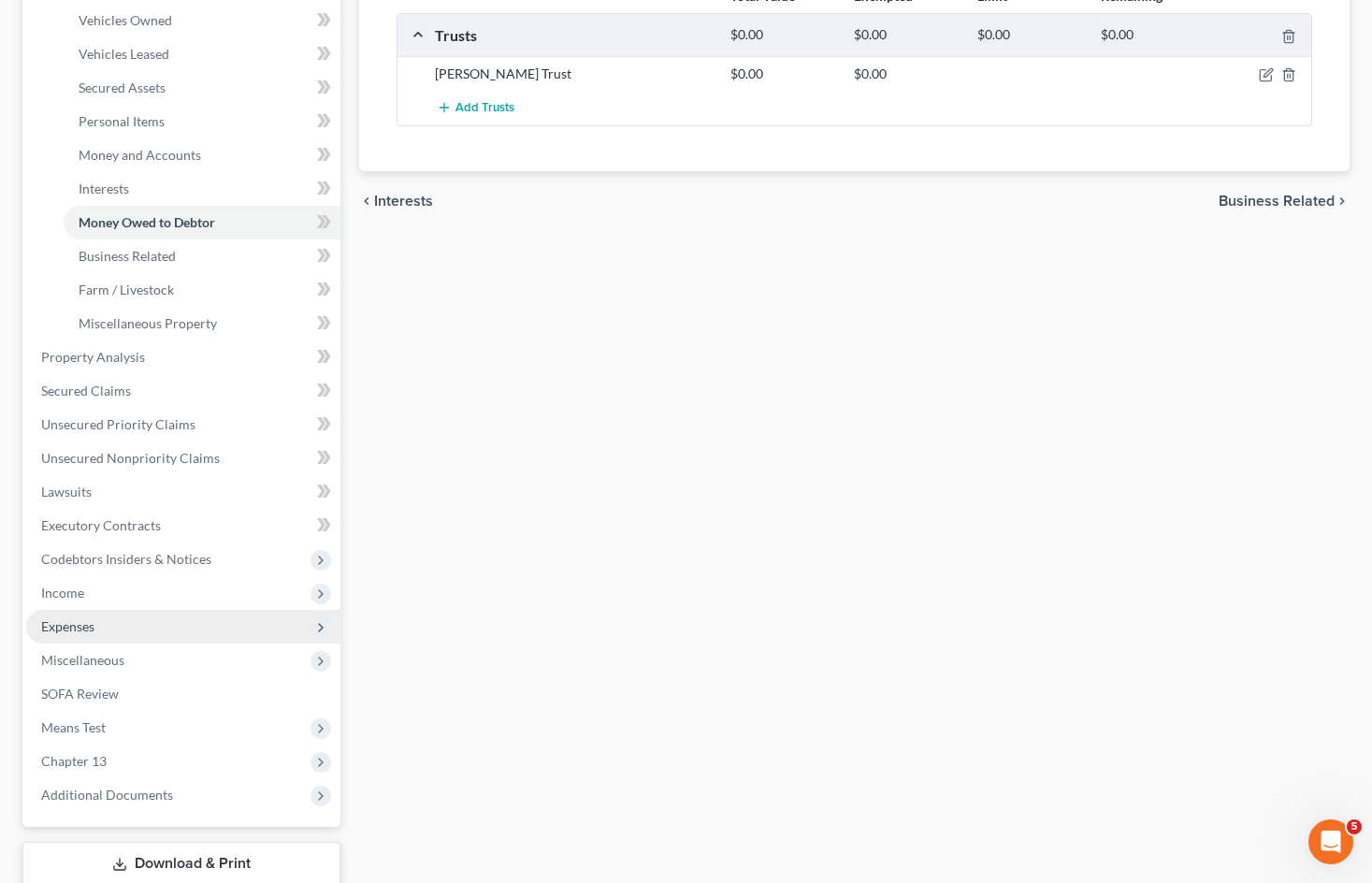
scroll to position [467, 0]
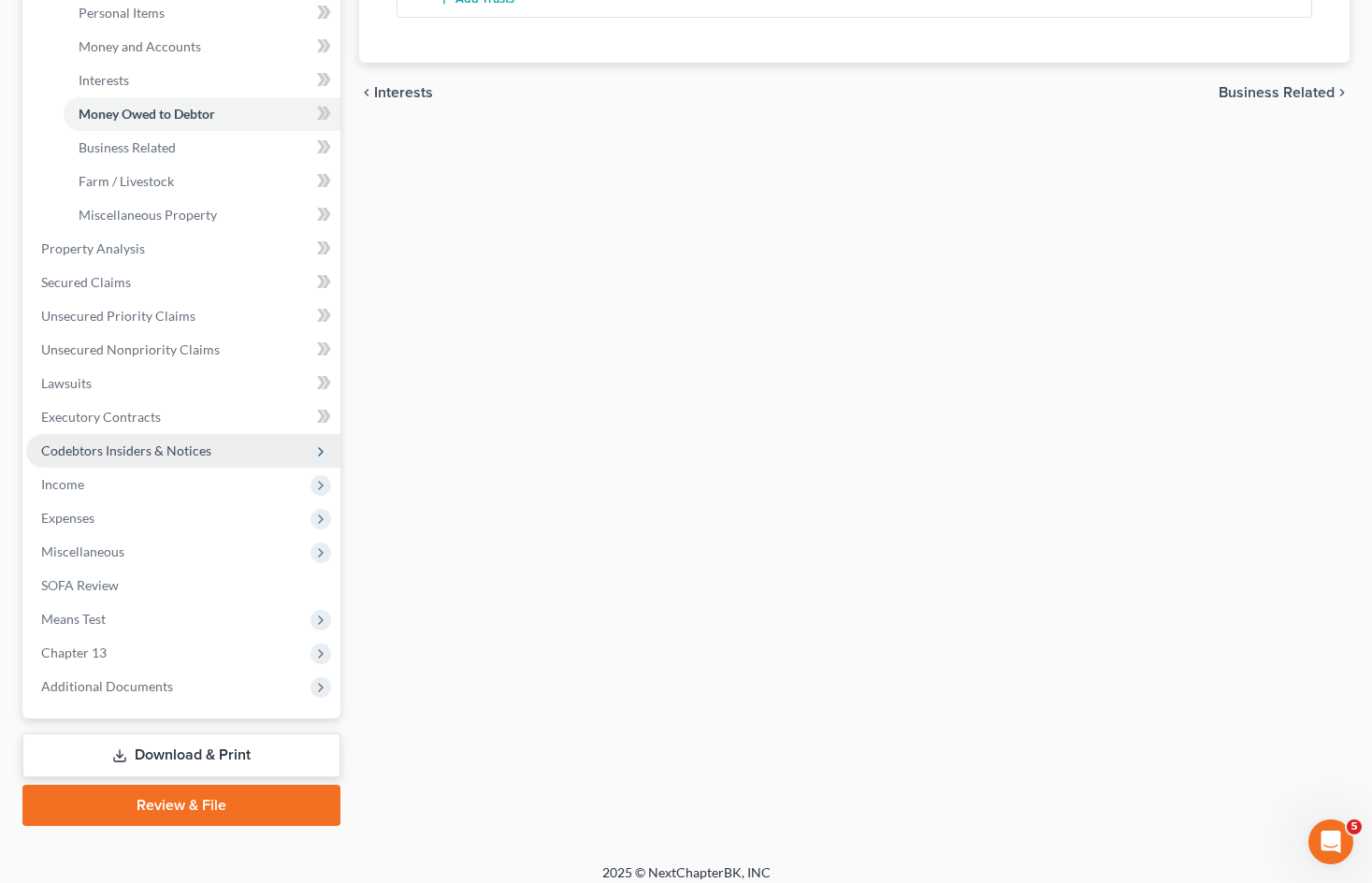
click at [167, 447] on span "Codebtors Insiders & Notices" at bounding box center [126, 450] width 170 height 16
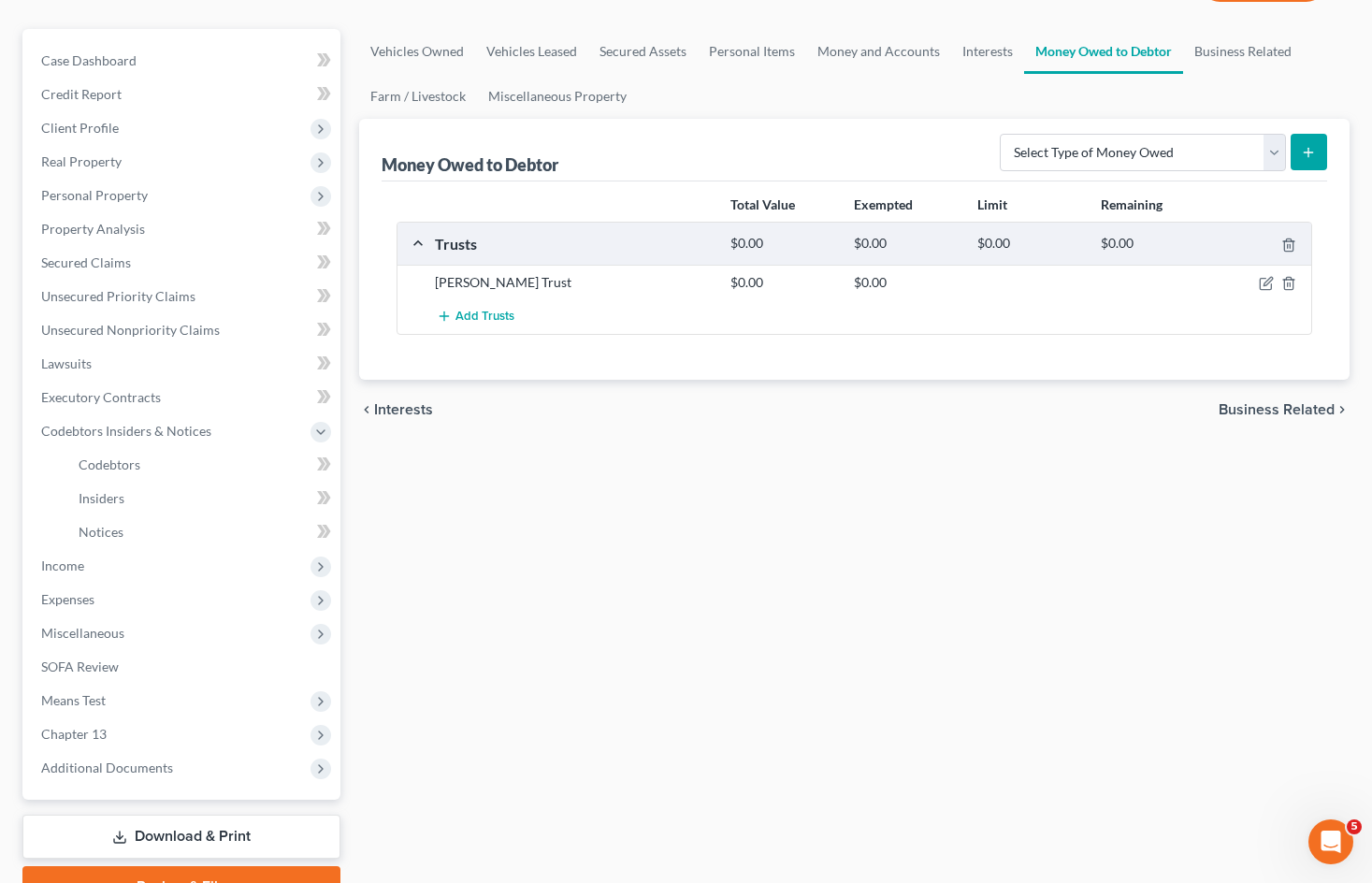
scroll to position [59, 0]
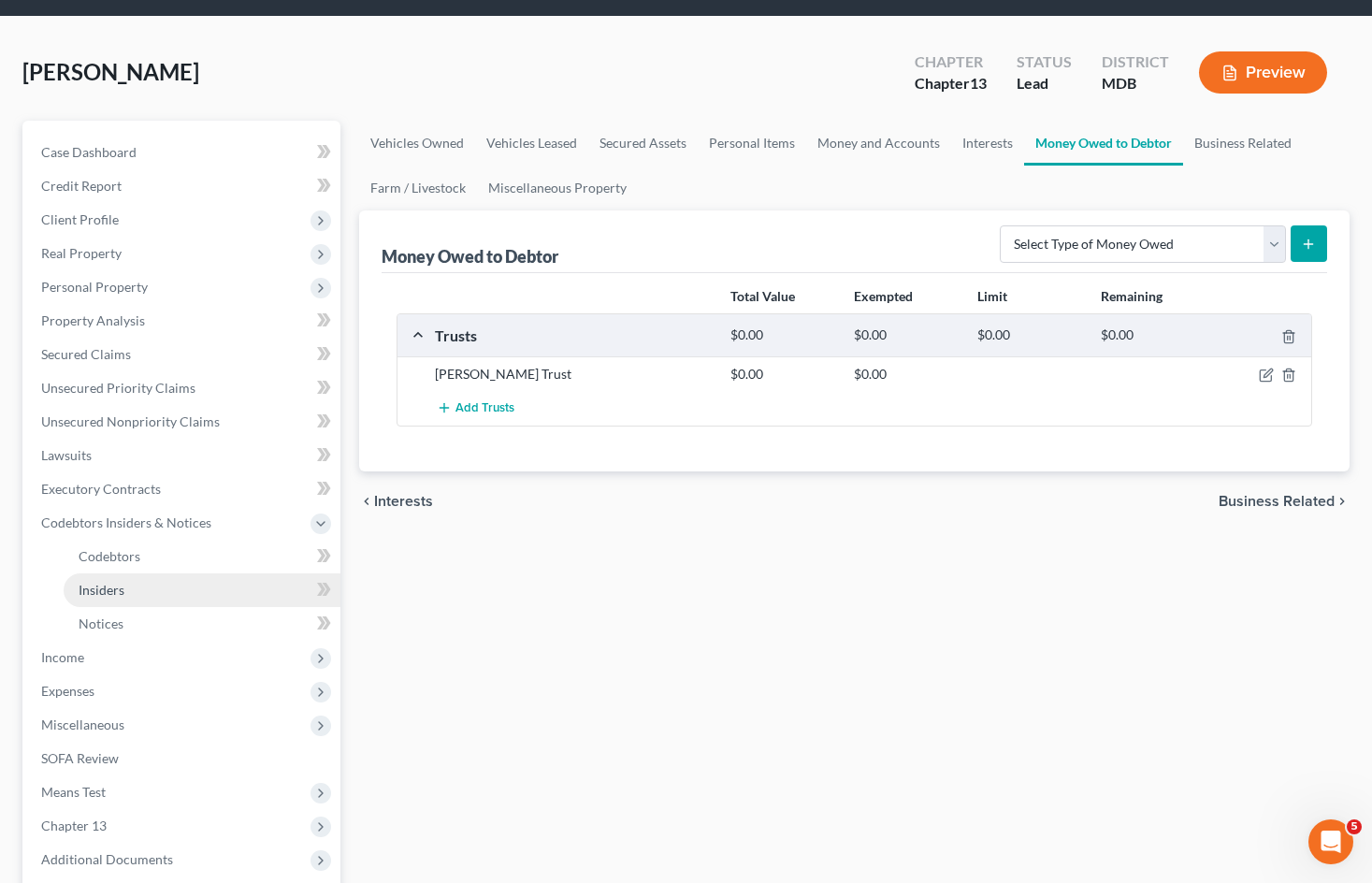
click at [151, 588] on link "Insiders" at bounding box center [201, 589] width 276 height 34
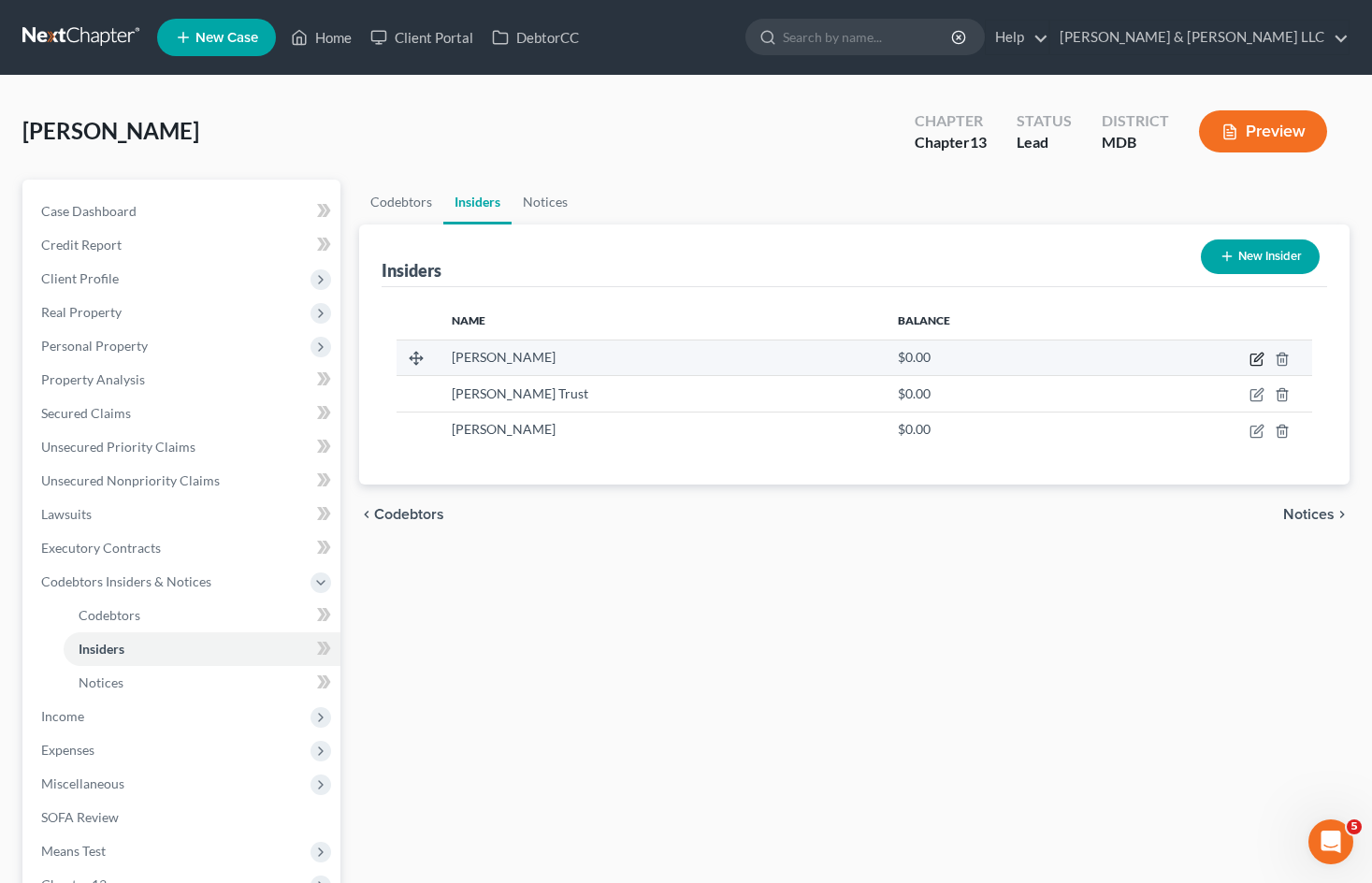
click at [1255, 359] on icon "button" at bounding box center [1258, 356] width 9 height 9
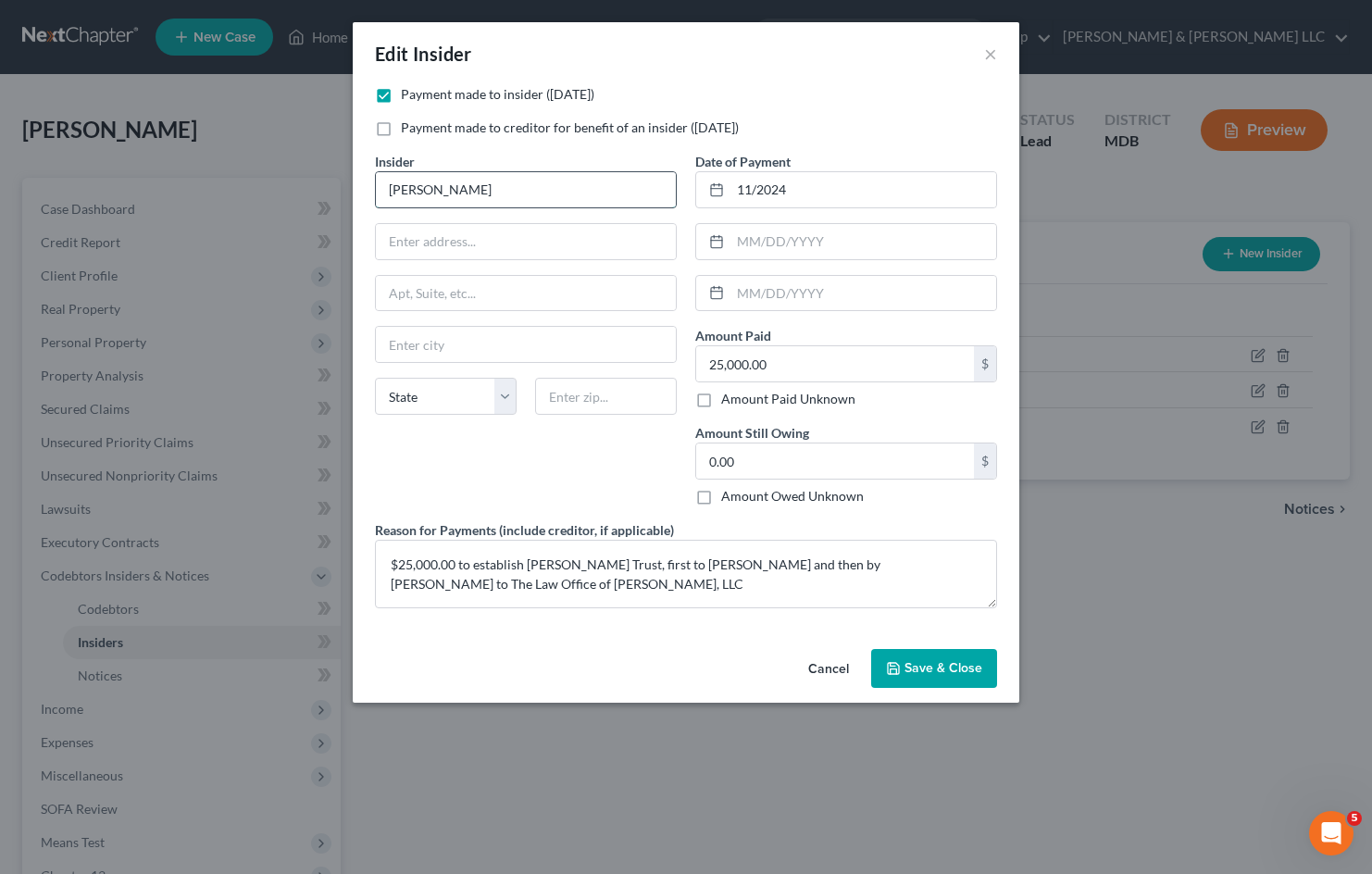
click at [472, 181] on input "[PERSON_NAME]" at bounding box center [526, 189] width 300 height 35
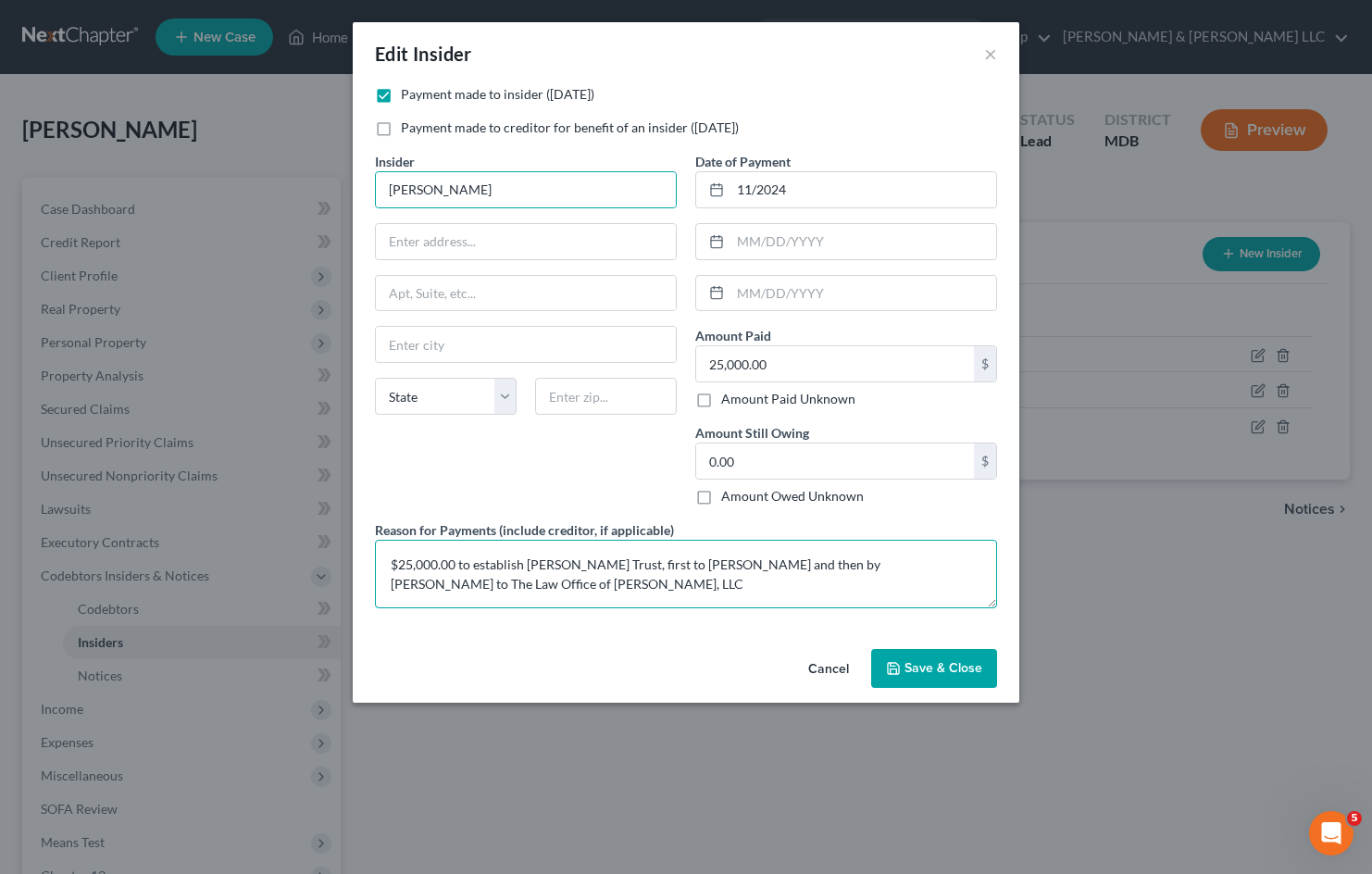
click at [801, 564] on textarea "$25,000.00 to establish [PERSON_NAME] Trust, first to [PERSON_NAME] and then by…" at bounding box center [686, 574] width 622 height 68
click at [411, 592] on textarea "$25,000.00 to establish [PERSON_NAME] Trust, first to [PERSON_NAME] and then by…" at bounding box center [686, 574] width 622 height 68
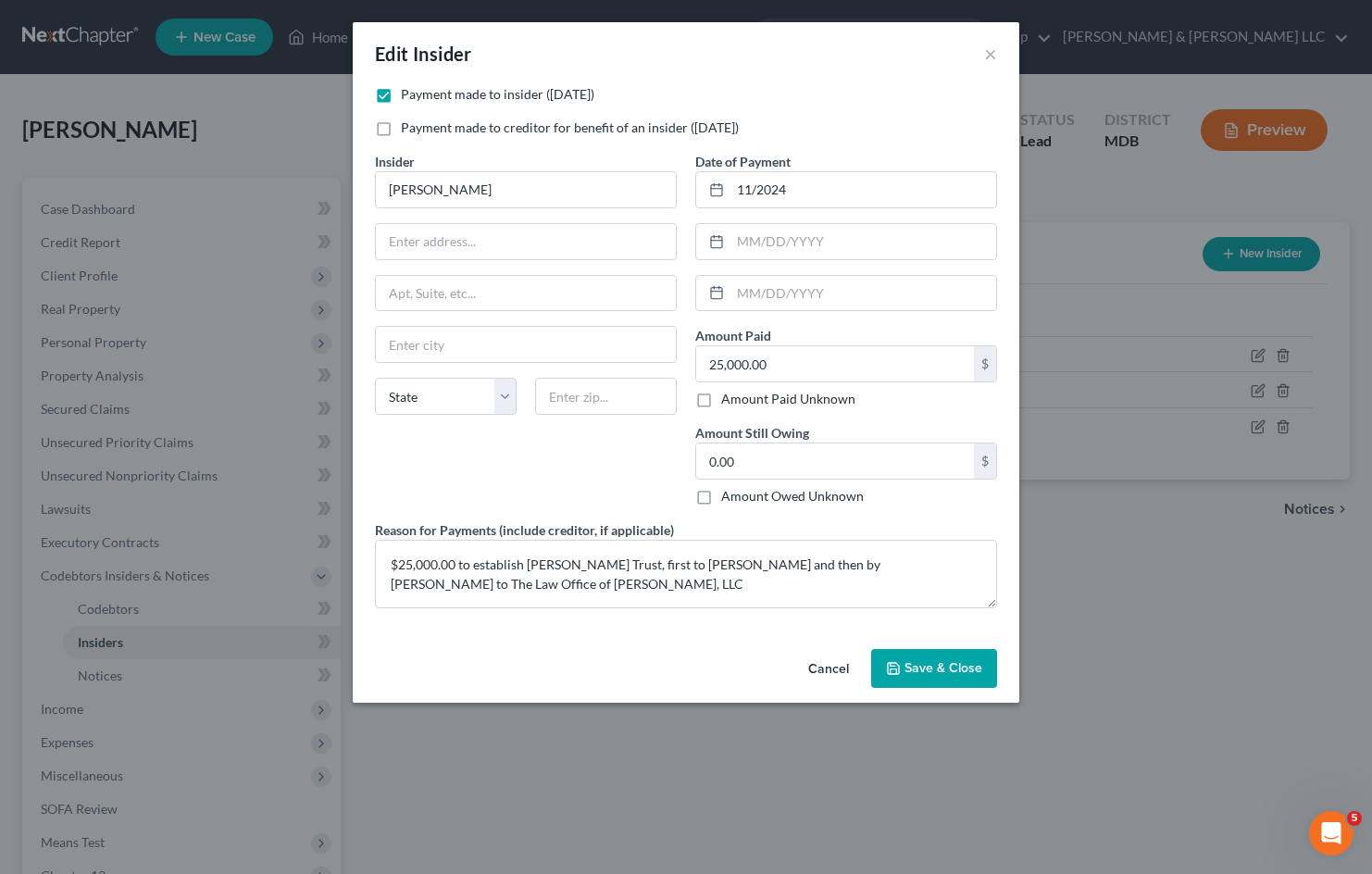
click at [927, 665] on span "Save & Close" at bounding box center [943, 668] width 78 height 16
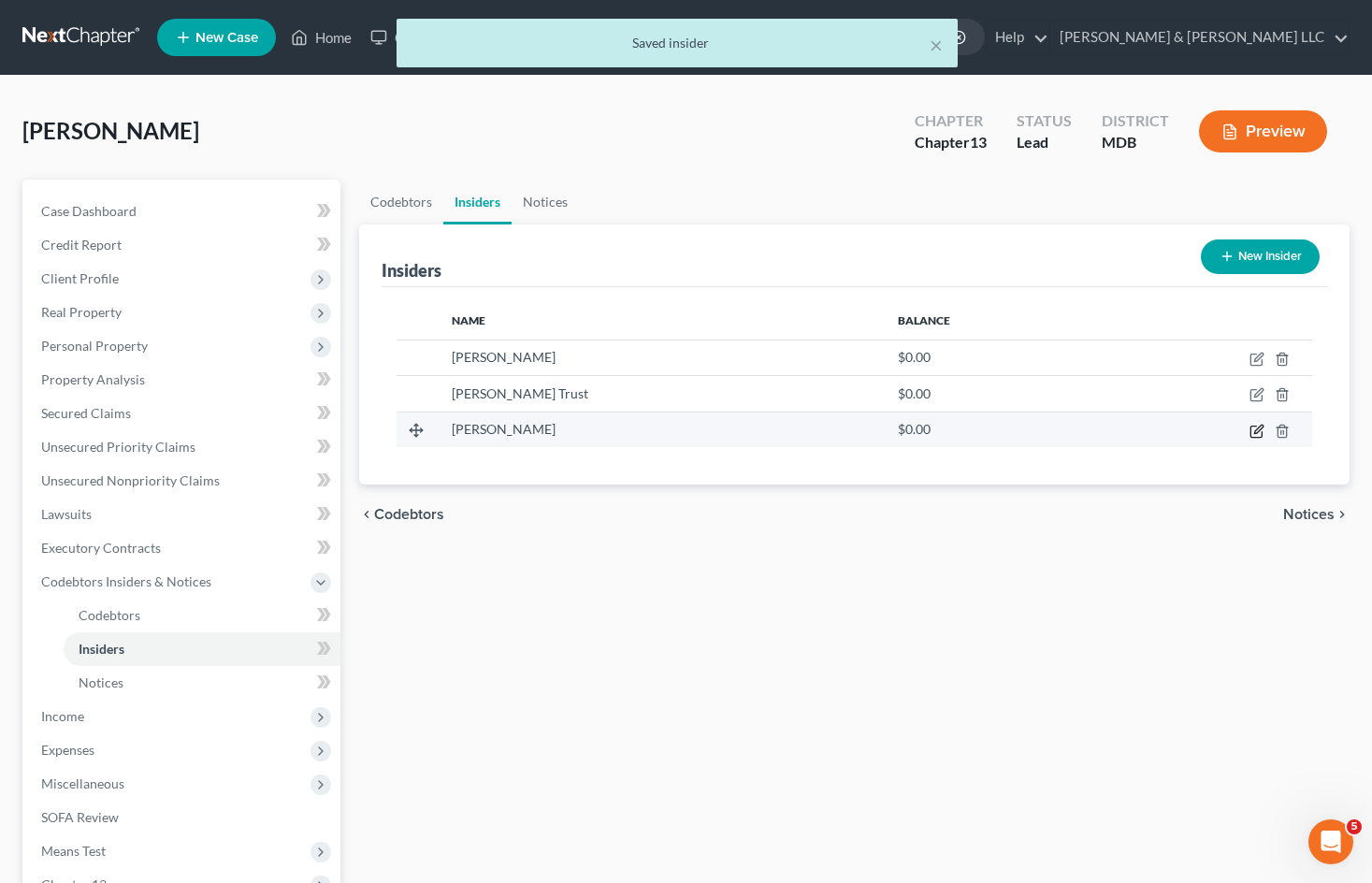
click at [1257, 425] on icon "button" at bounding box center [1256, 431] width 12 height 12
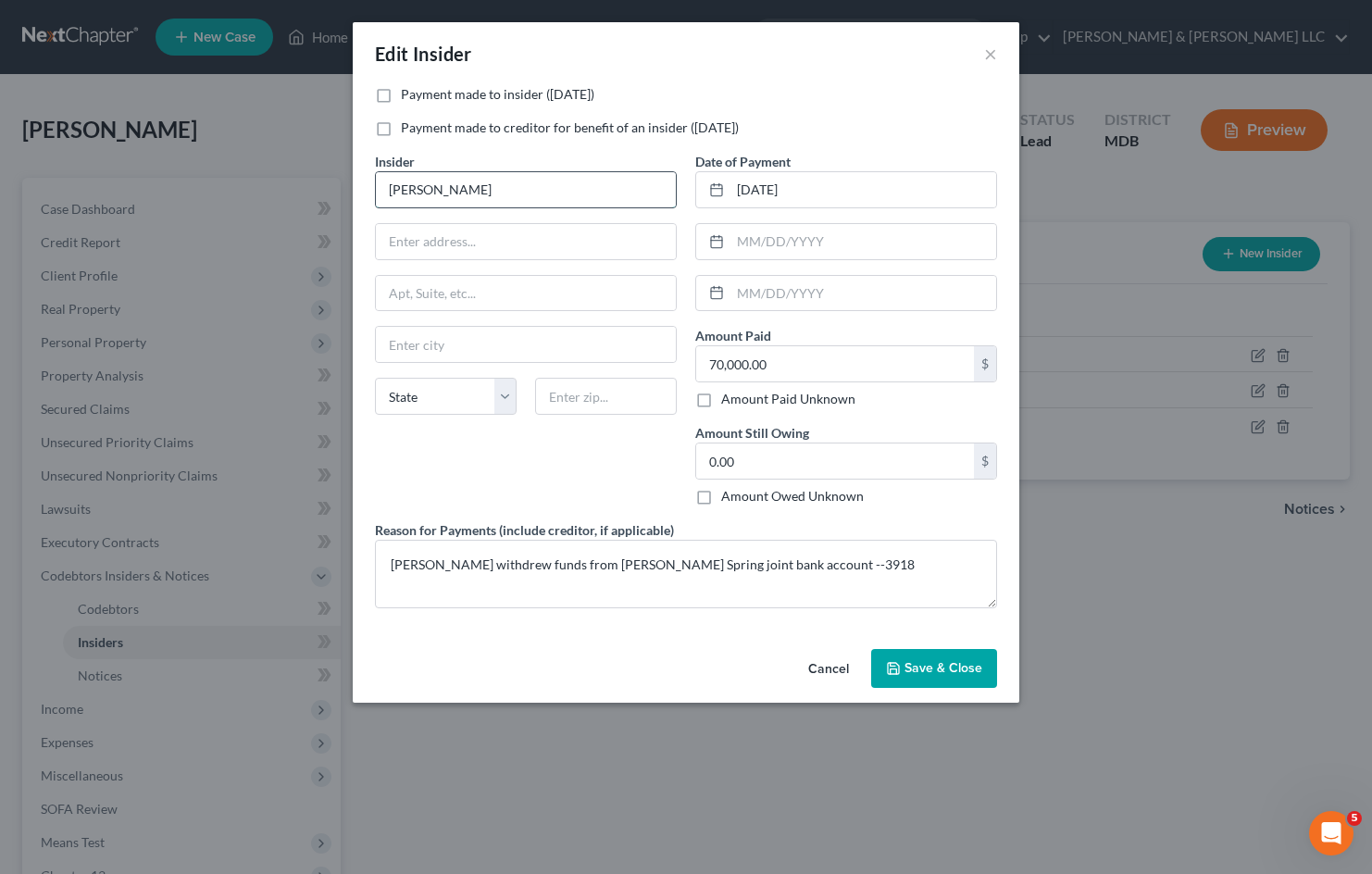
drag, startPoint x: 469, startPoint y: 190, endPoint x: 491, endPoint y: 186, distance: 22.4
click at [470, 190] on input "[PERSON_NAME]" at bounding box center [526, 189] width 300 height 35
click at [401, 92] on label "Payment made to insider ([DATE])" at bounding box center [498, 94] width 194 height 18
click at [409, 92] on input "Payment made to insider ([DATE])" at bounding box center [414, 91] width 12 height 12
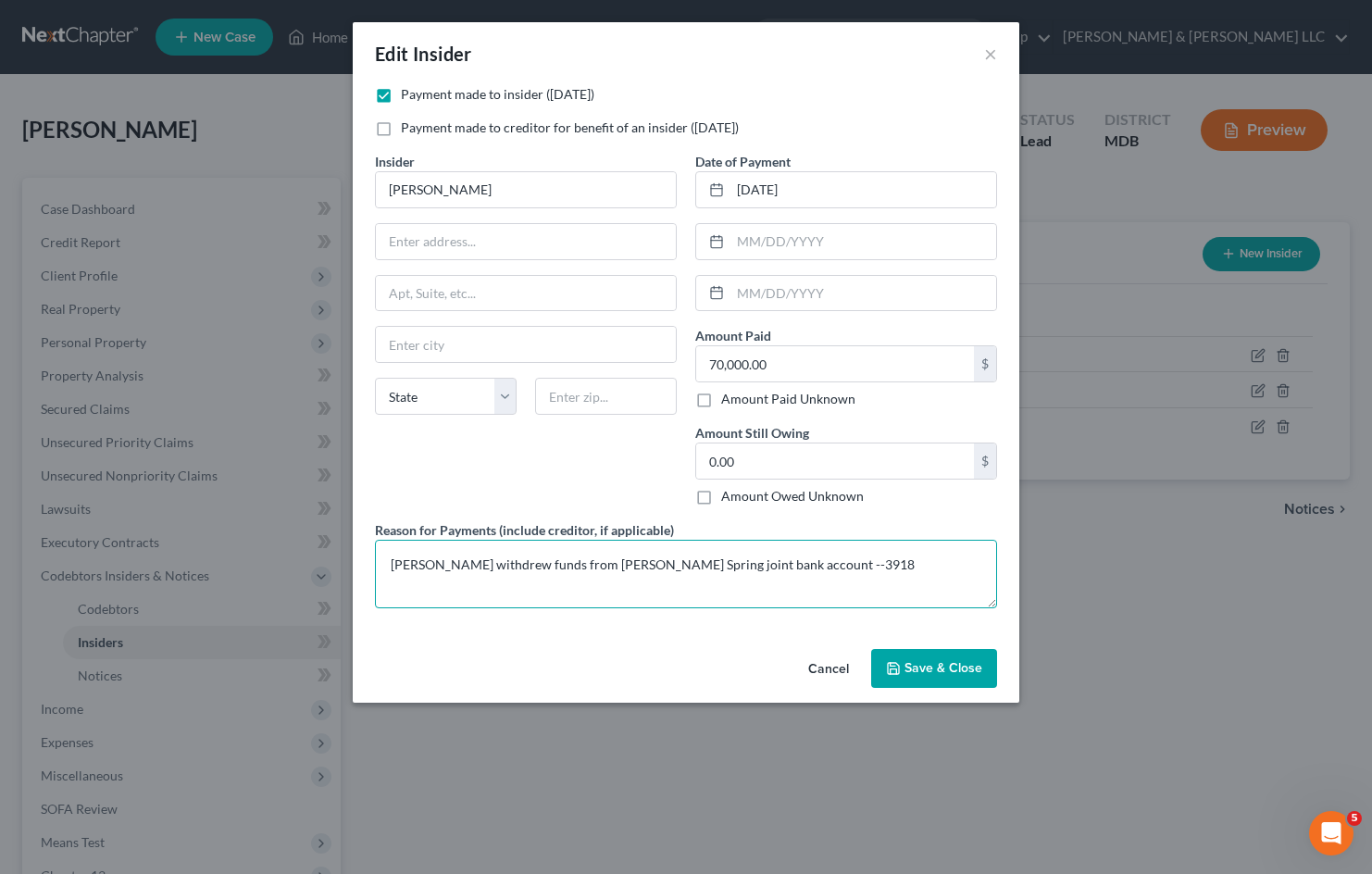
click at [476, 560] on textarea "[PERSON_NAME] withdrew funds from [PERSON_NAME] Spring joint bank account --3918" at bounding box center [686, 574] width 622 height 68
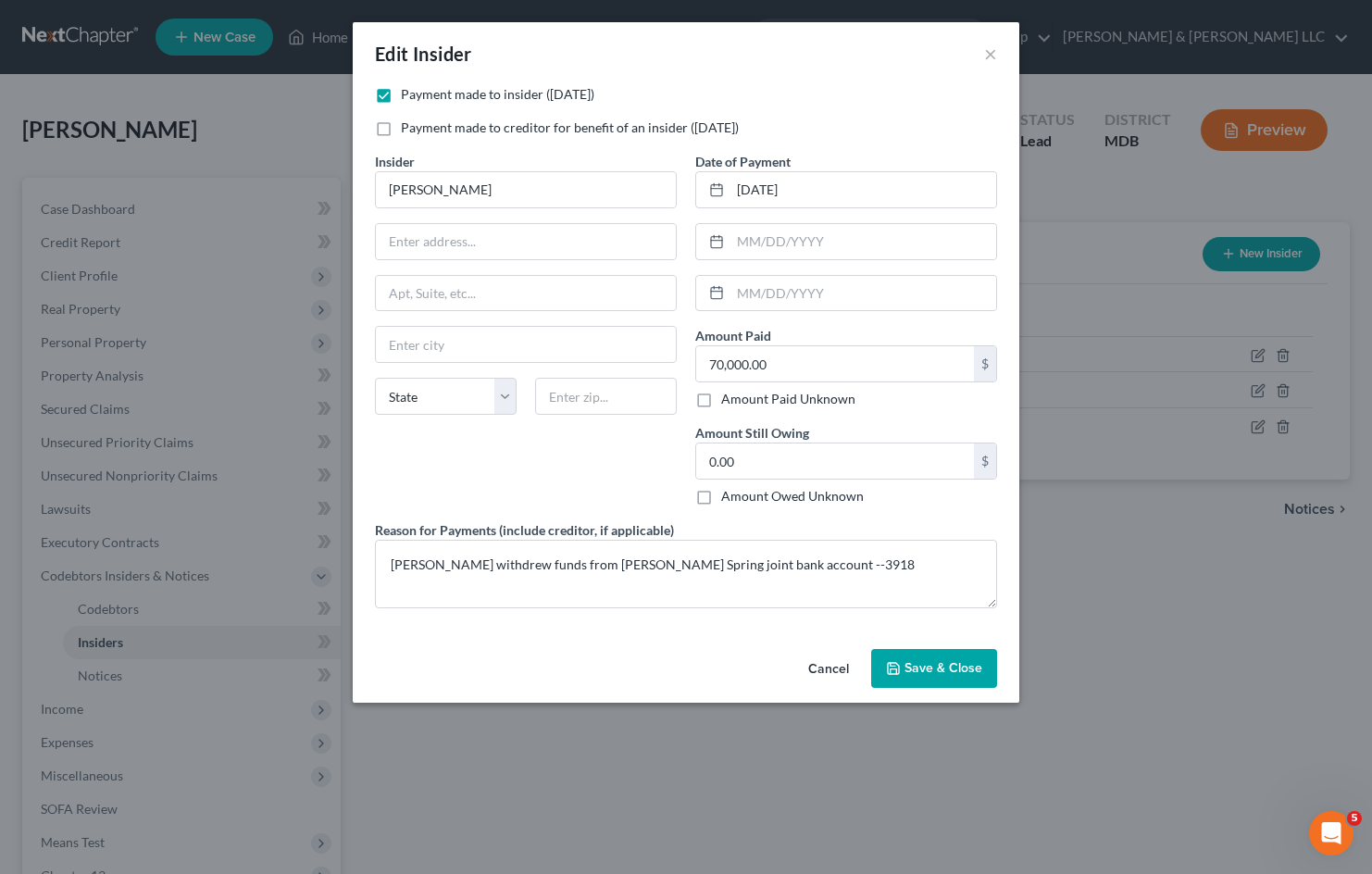
click at [932, 670] on span "Save & Close" at bounding box center [943, 668] width 78 height 16
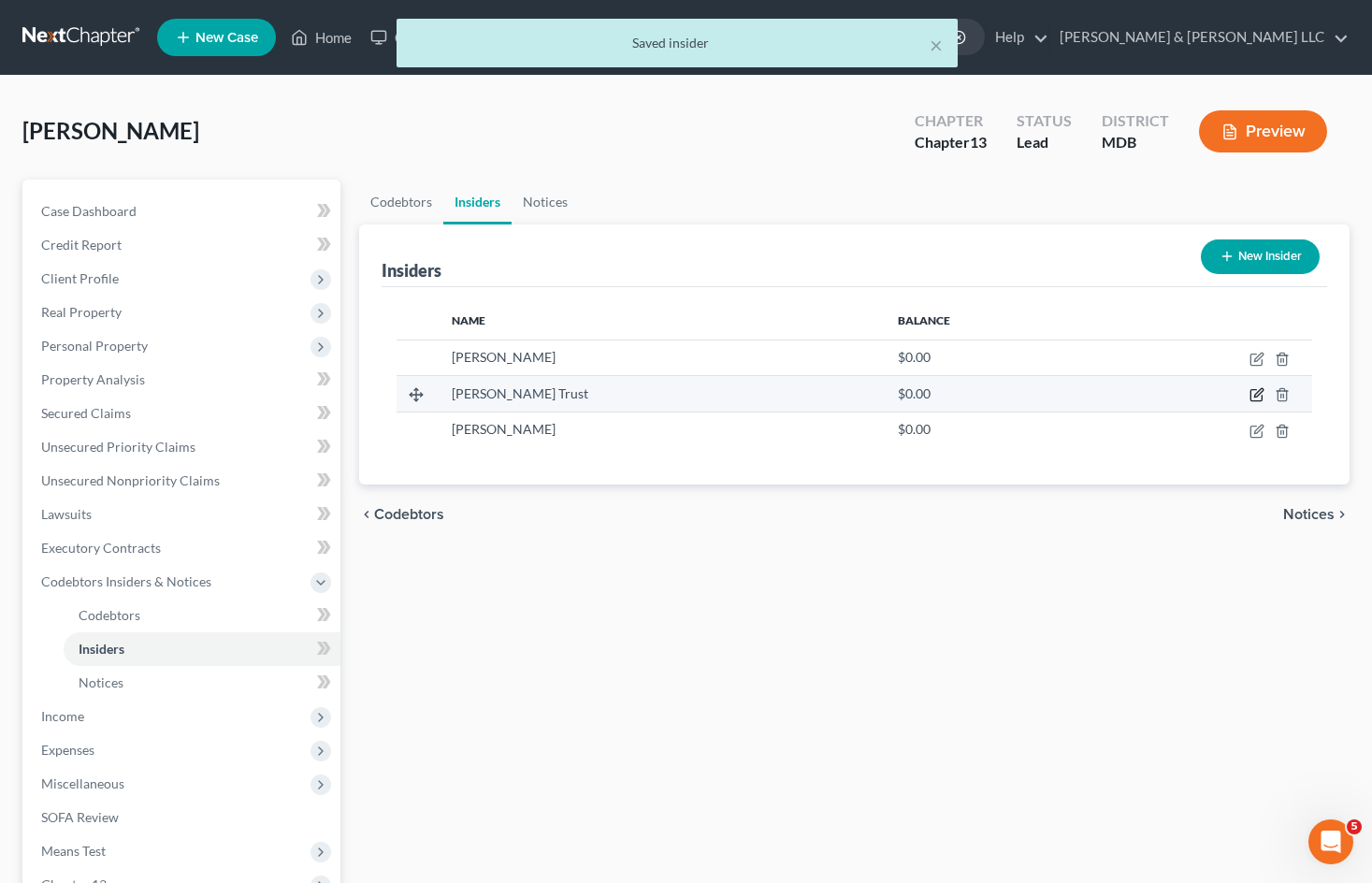
click at [1254, 388] on icon "button" at bounding box center [1257, 394] width 15 height 15
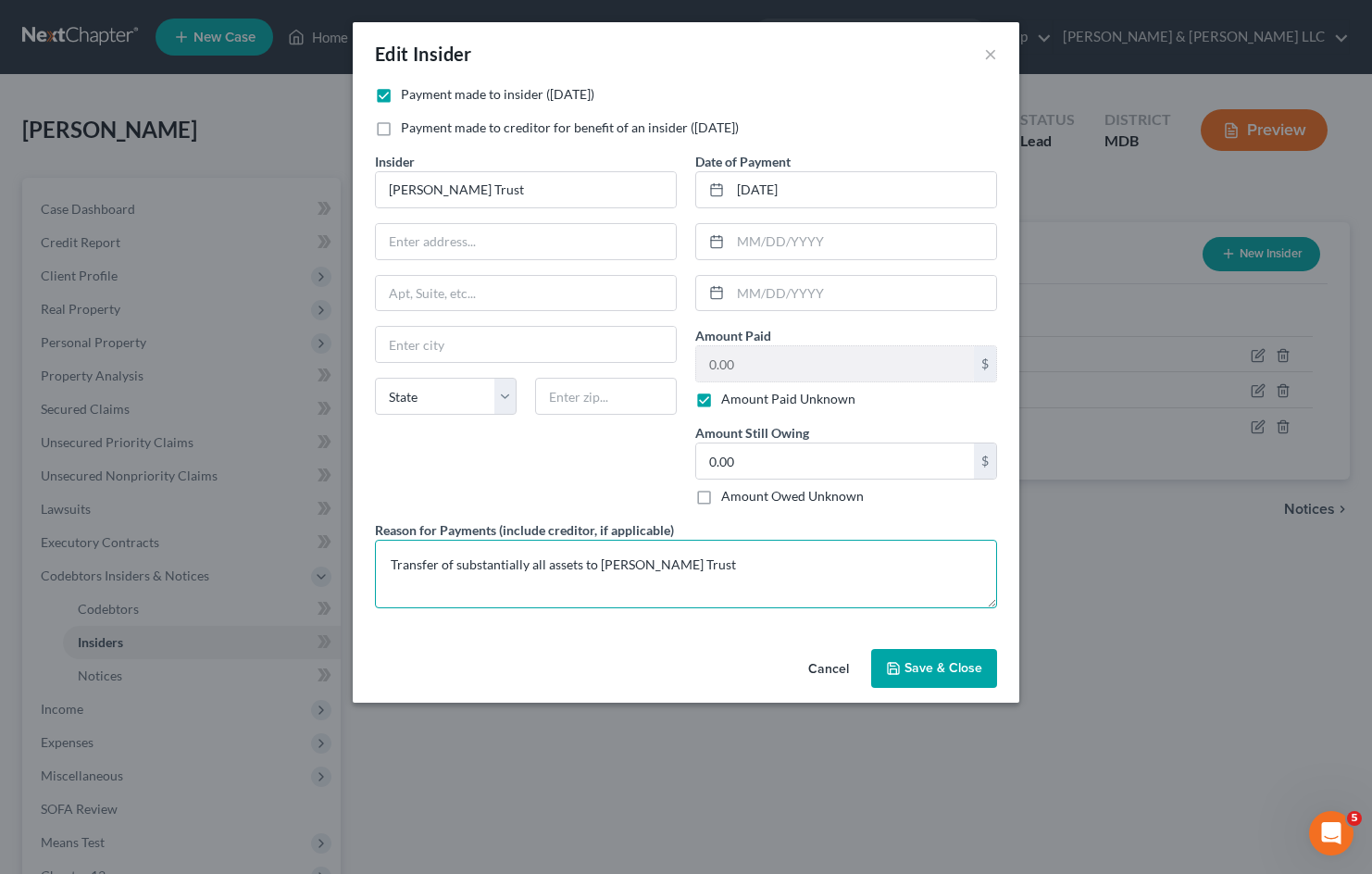
click at [820, 567] on textarea "Transfer of substantially all assets to [PERSON_NAME] Trust" at bounding box center [686, 574] width 622 height 68
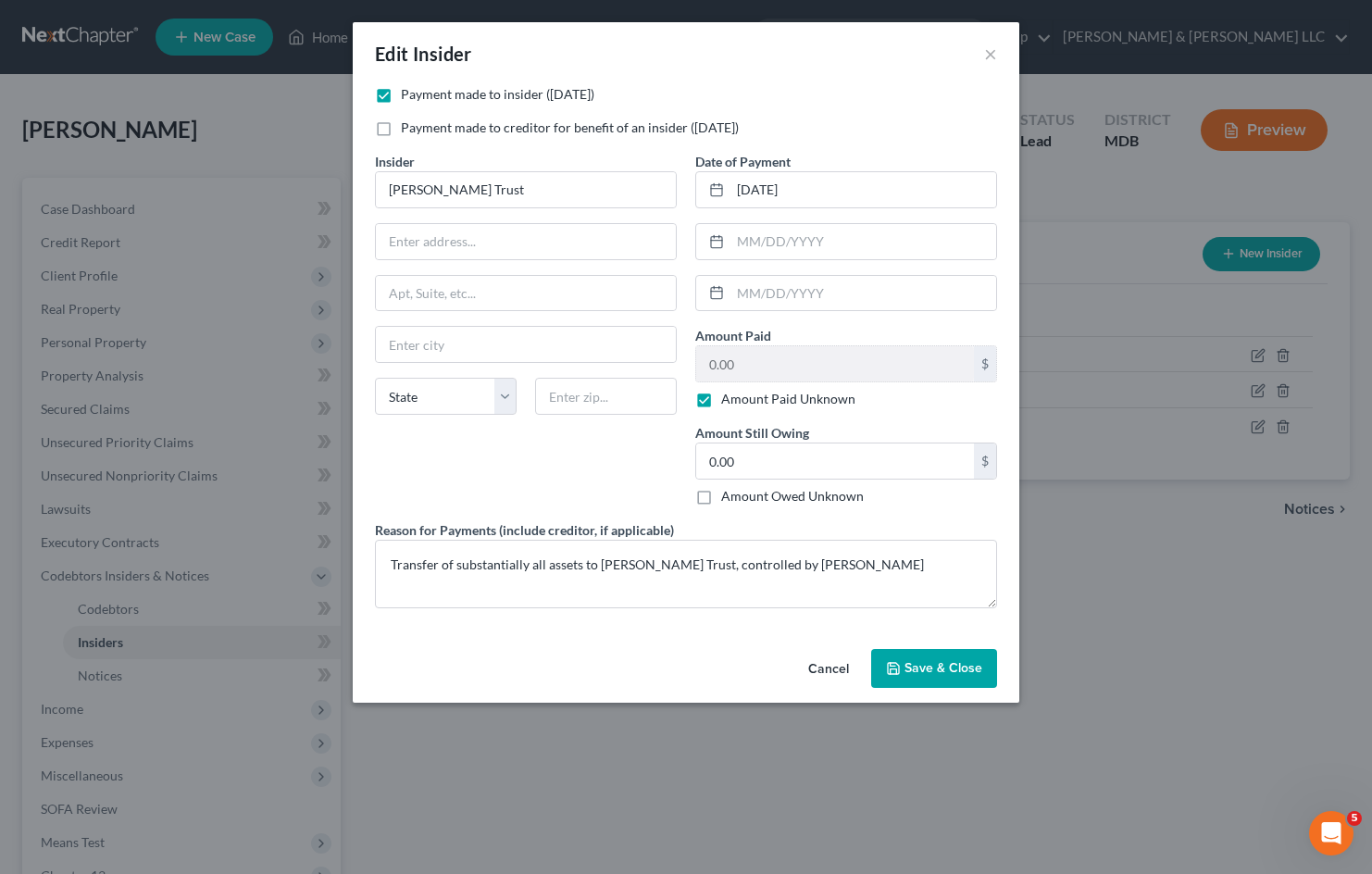
click at [954, 670] on span "Save & Close" at bounding box center [943, 668] width 78 height 16
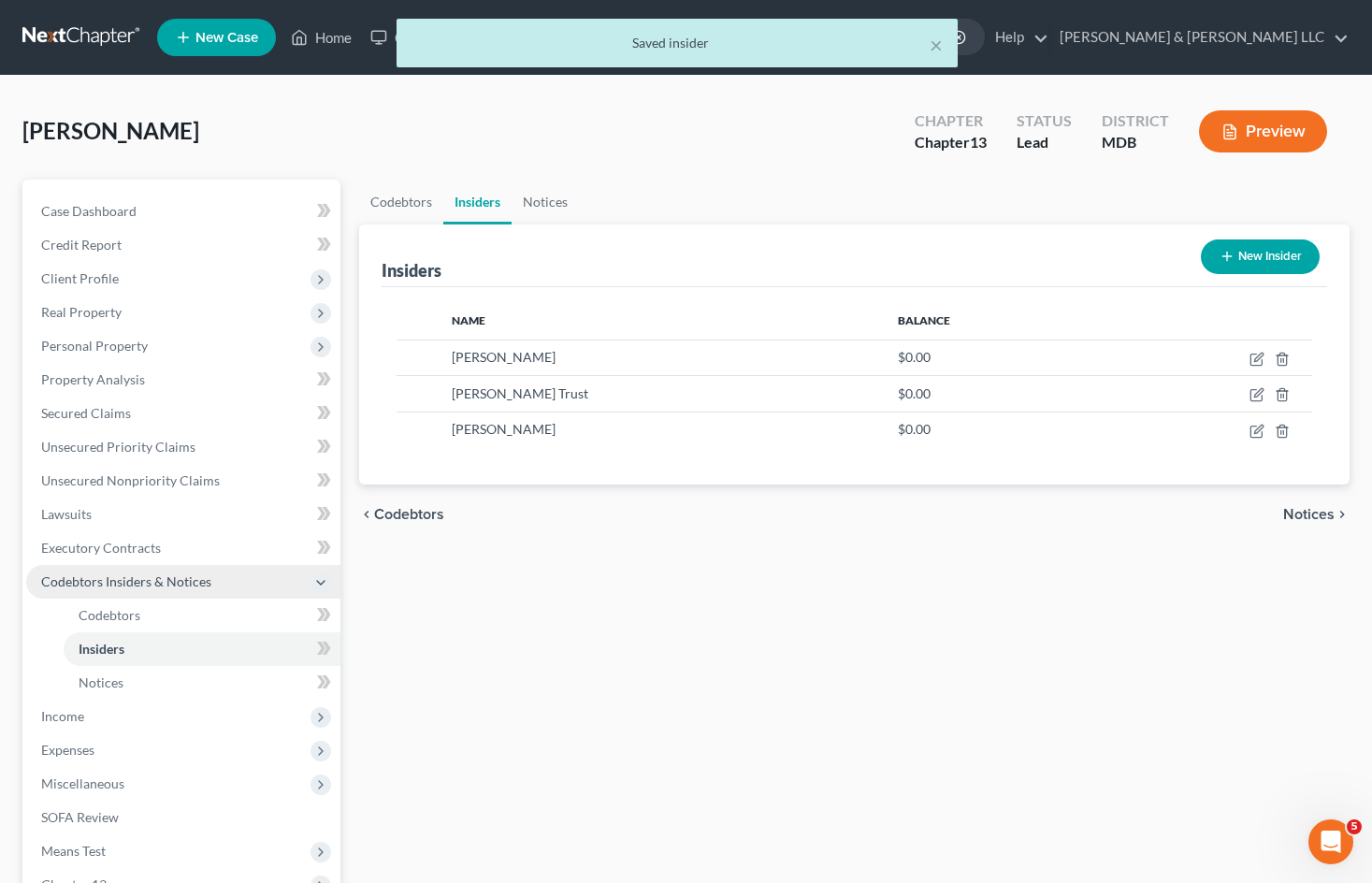
click at [194, 579] on span "Codebtors Insiders & Notices" at bounding box center [126, 581] width 170 height 16
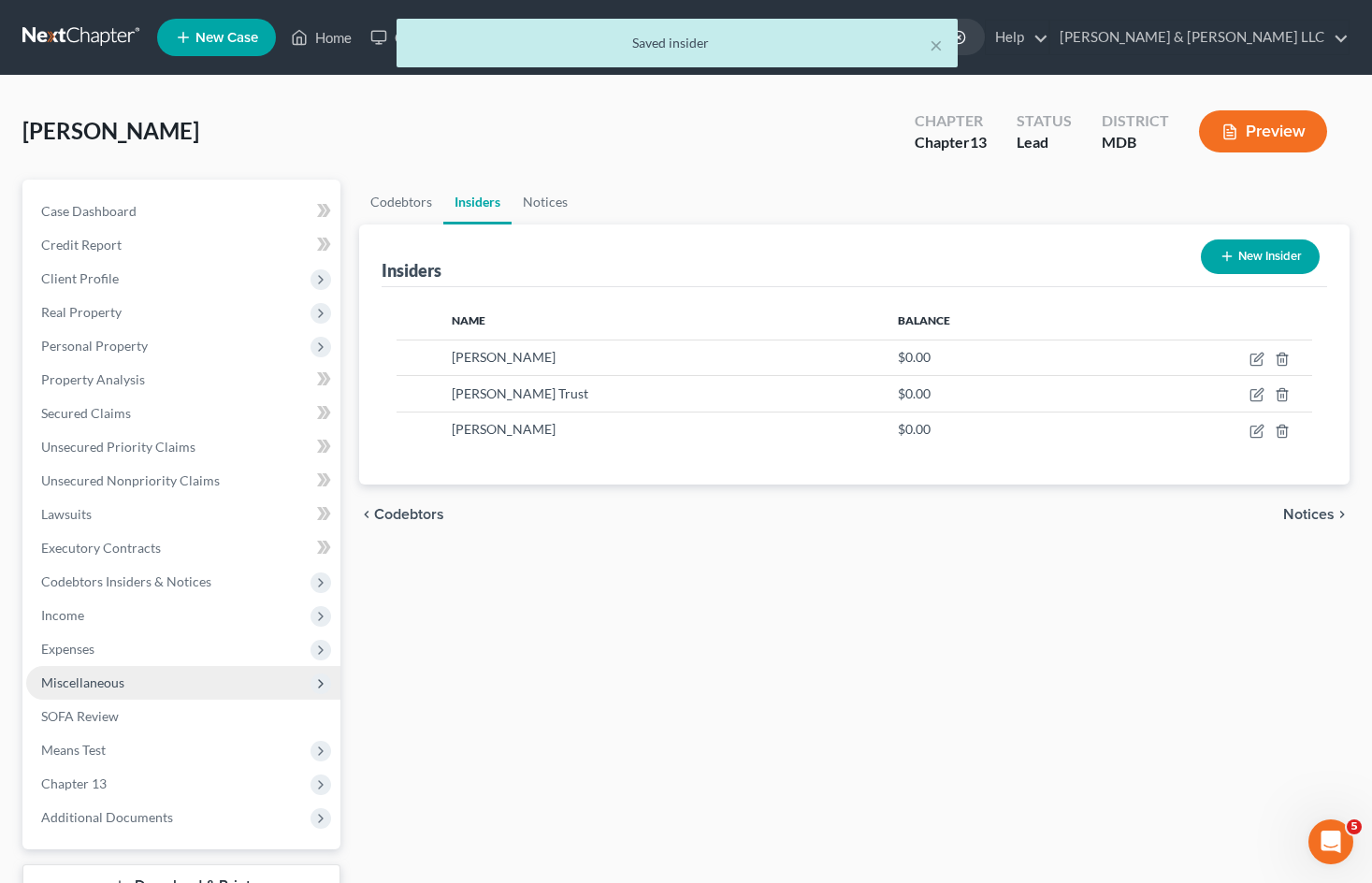
click at [194, 679] on span "Miscellaneous" at bounding box center [182, 682] width 314 height 34
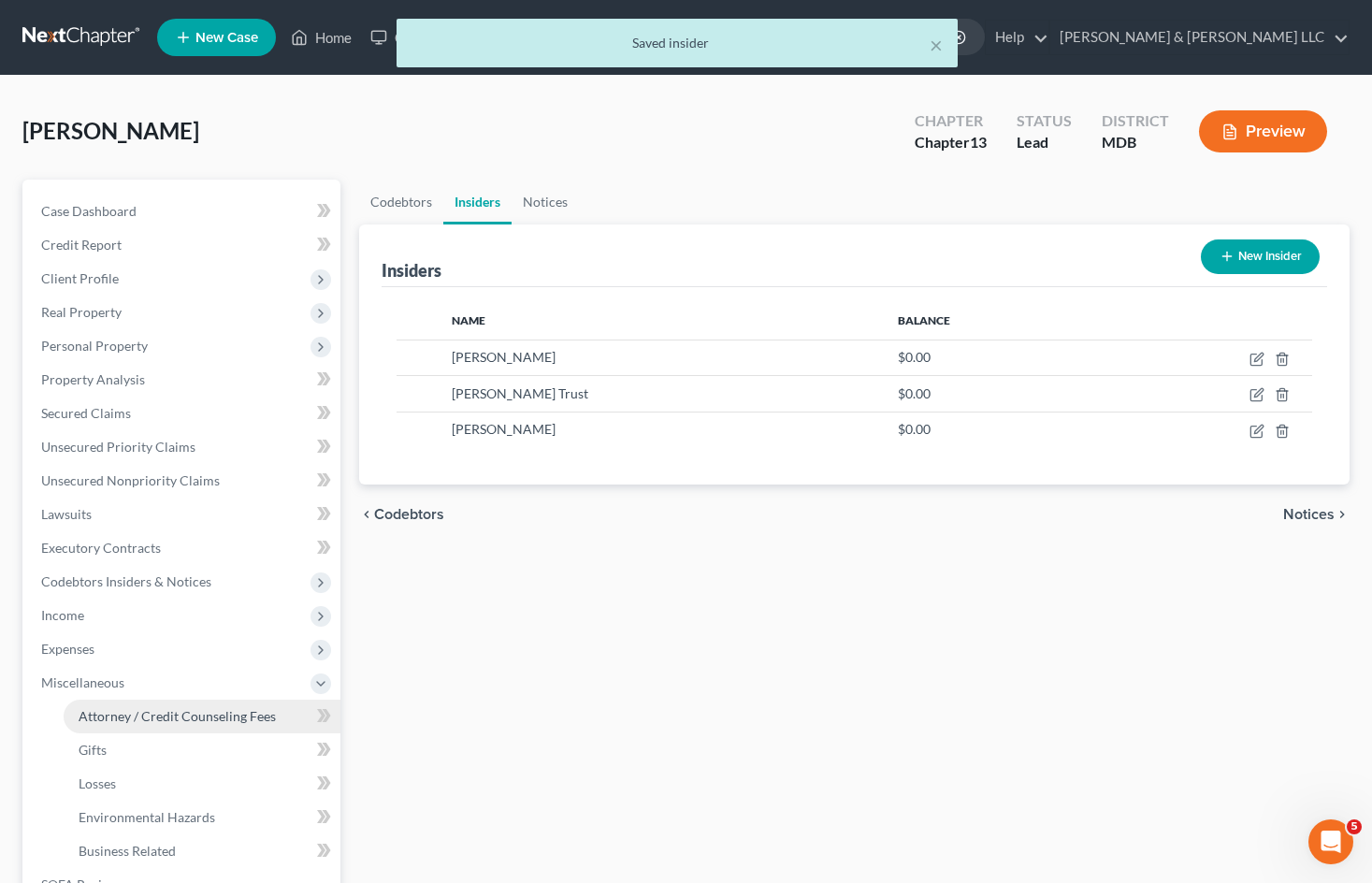
click at [192, 713] on span "Attorney / Credit Counseling Fees" at bounding box center [177, 716] width 198 height 16
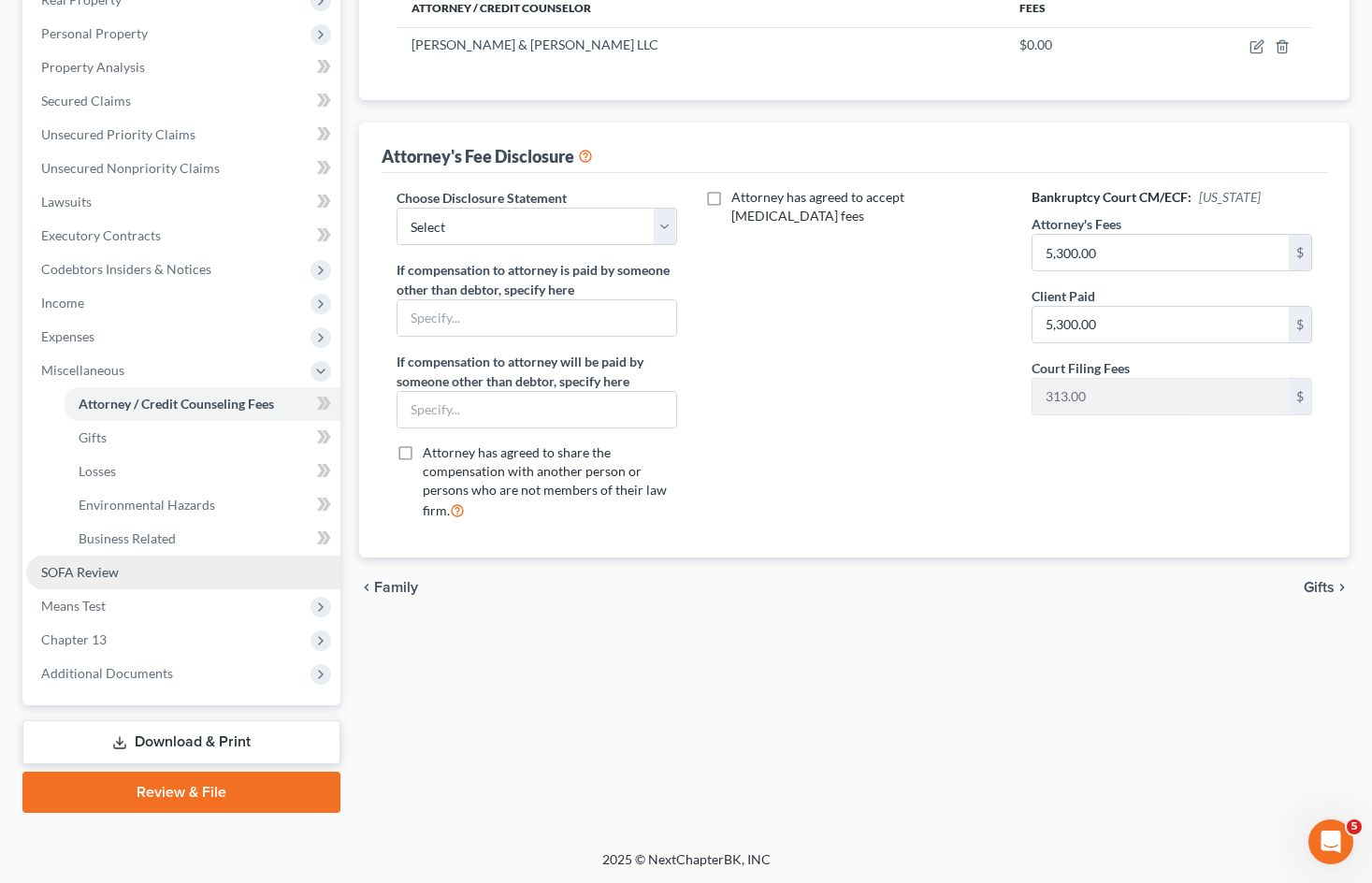
scroll to position [313, 0]
click at [169, 566] on link "SOFA Review" at bounding box center [182, 571] width 314 height 34
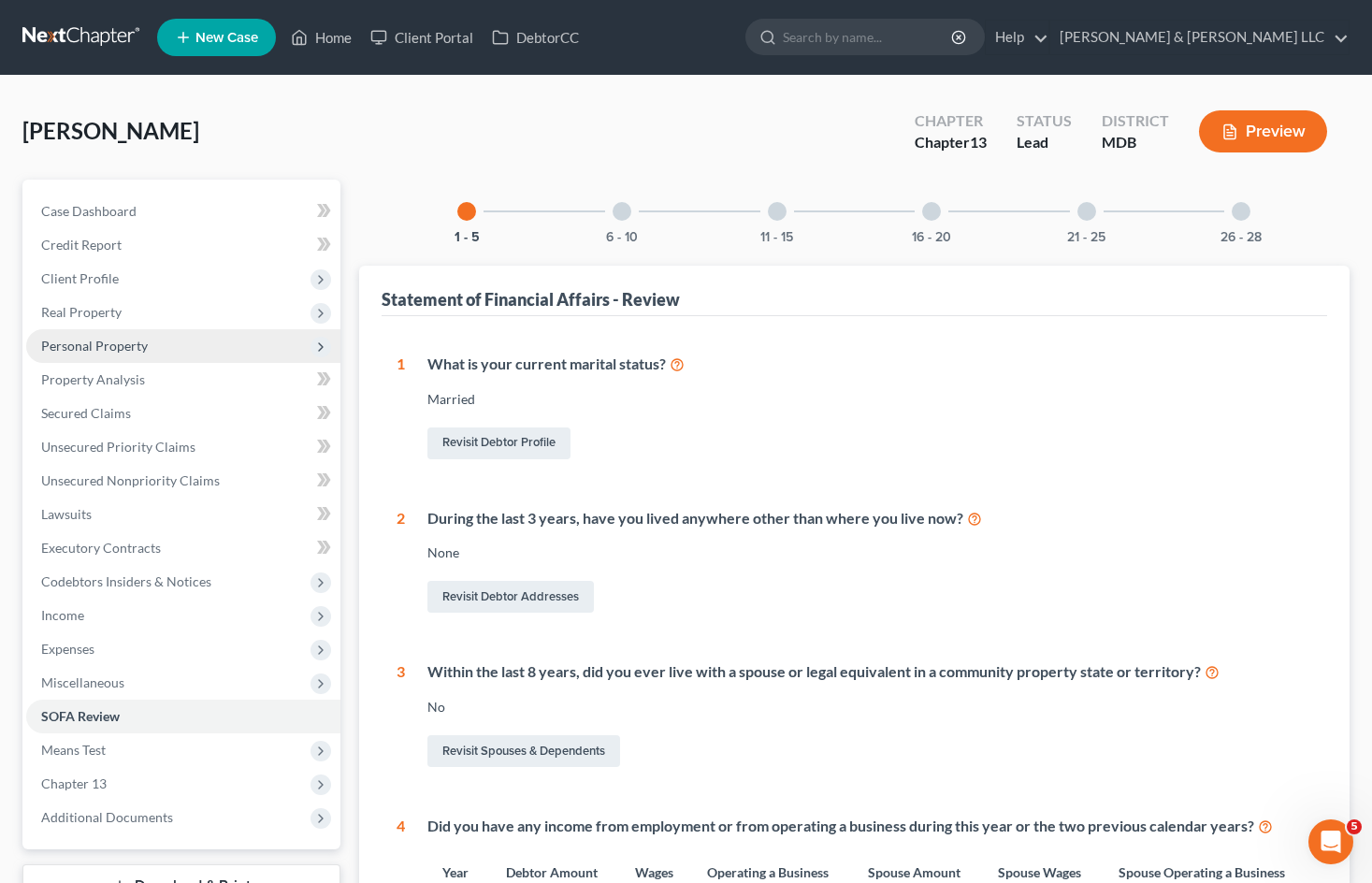
click at [92, 340] on span "Personal Property" at bounding box center [94, 346] width 106 height 16
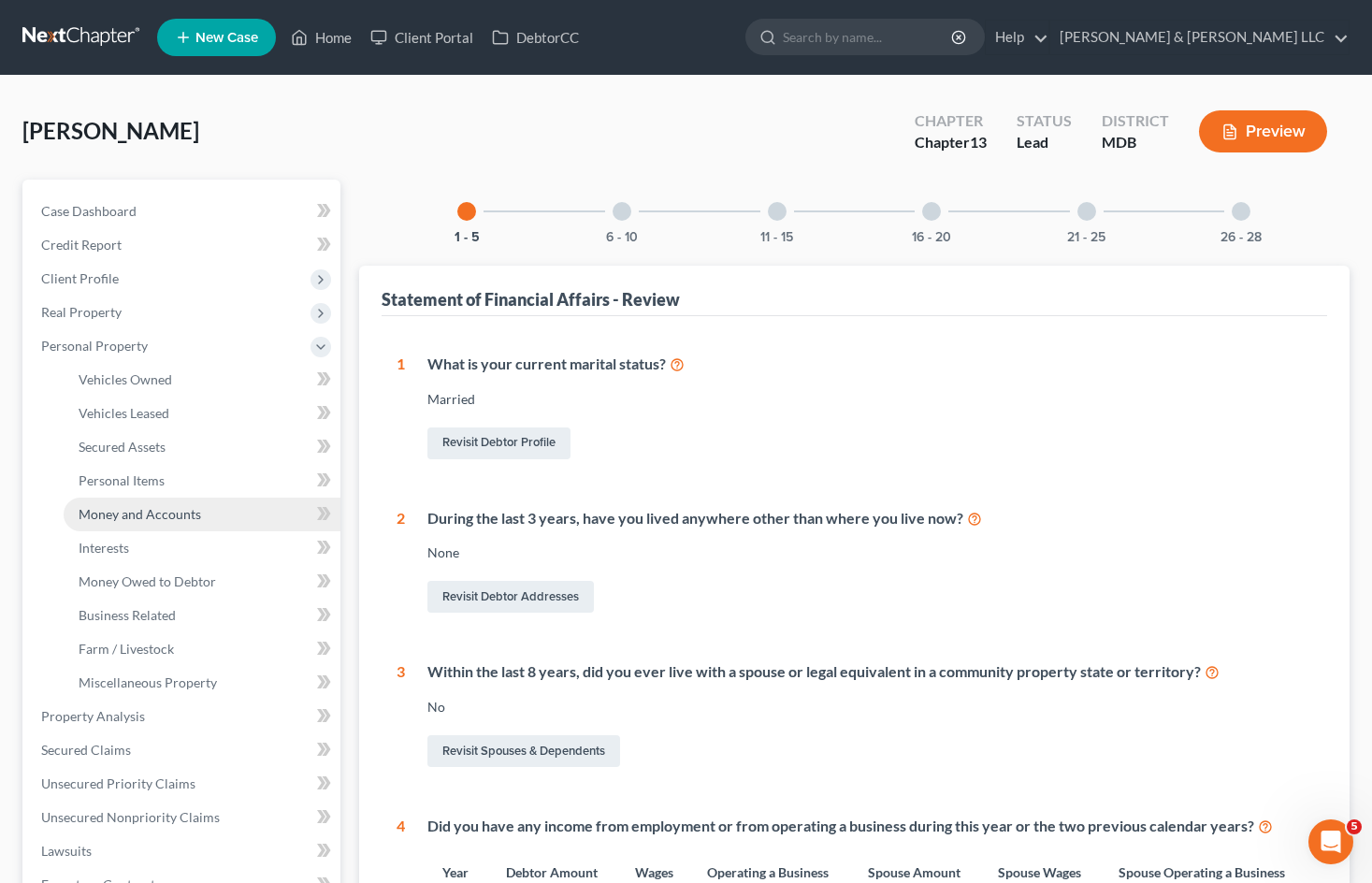
click at [156, 512] on span "Money and Accounts" at bounding box center [140, 513] width 123 height 16
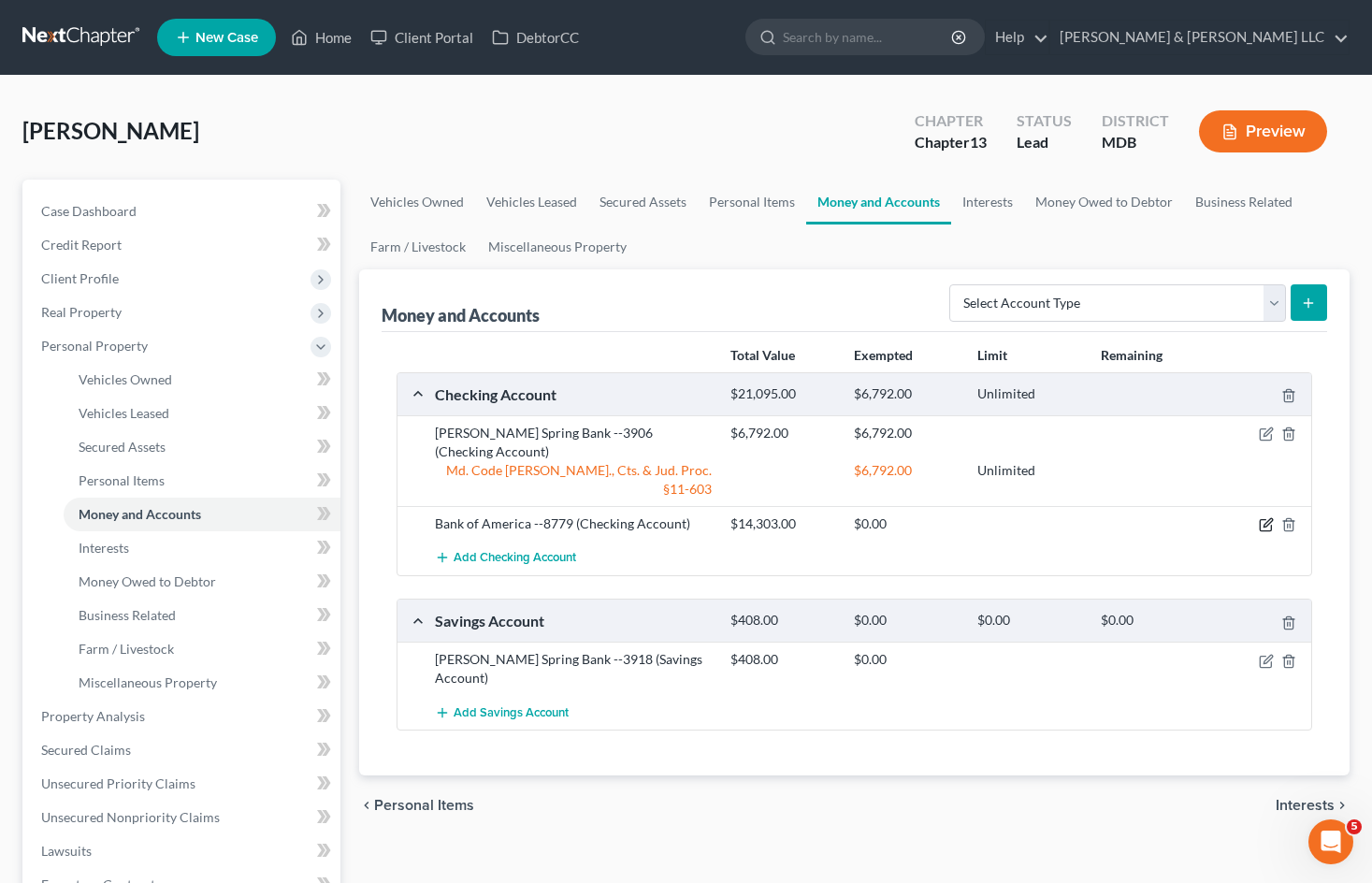
click at [1262, 517] on icon "button" at bounding box center [1266, 525] width 15 height 15
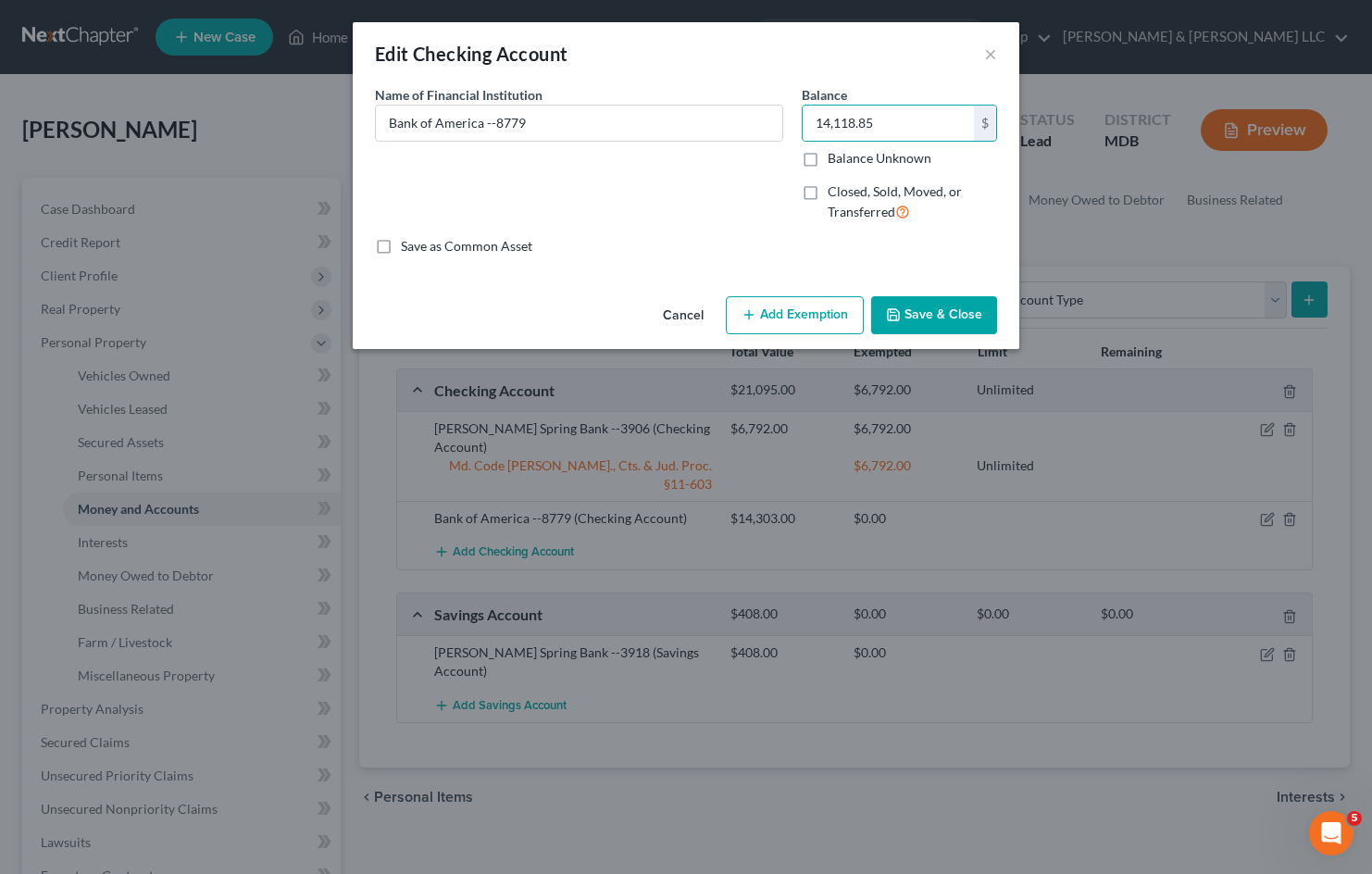
drag, startPoint x: 941, startPoint y: 318, endPoint x: 1059, endPoint y: 353, distance: 123.1
click at [942, 318] on button "Save & Close" at bounding box center [934, 315] width 126 height 39
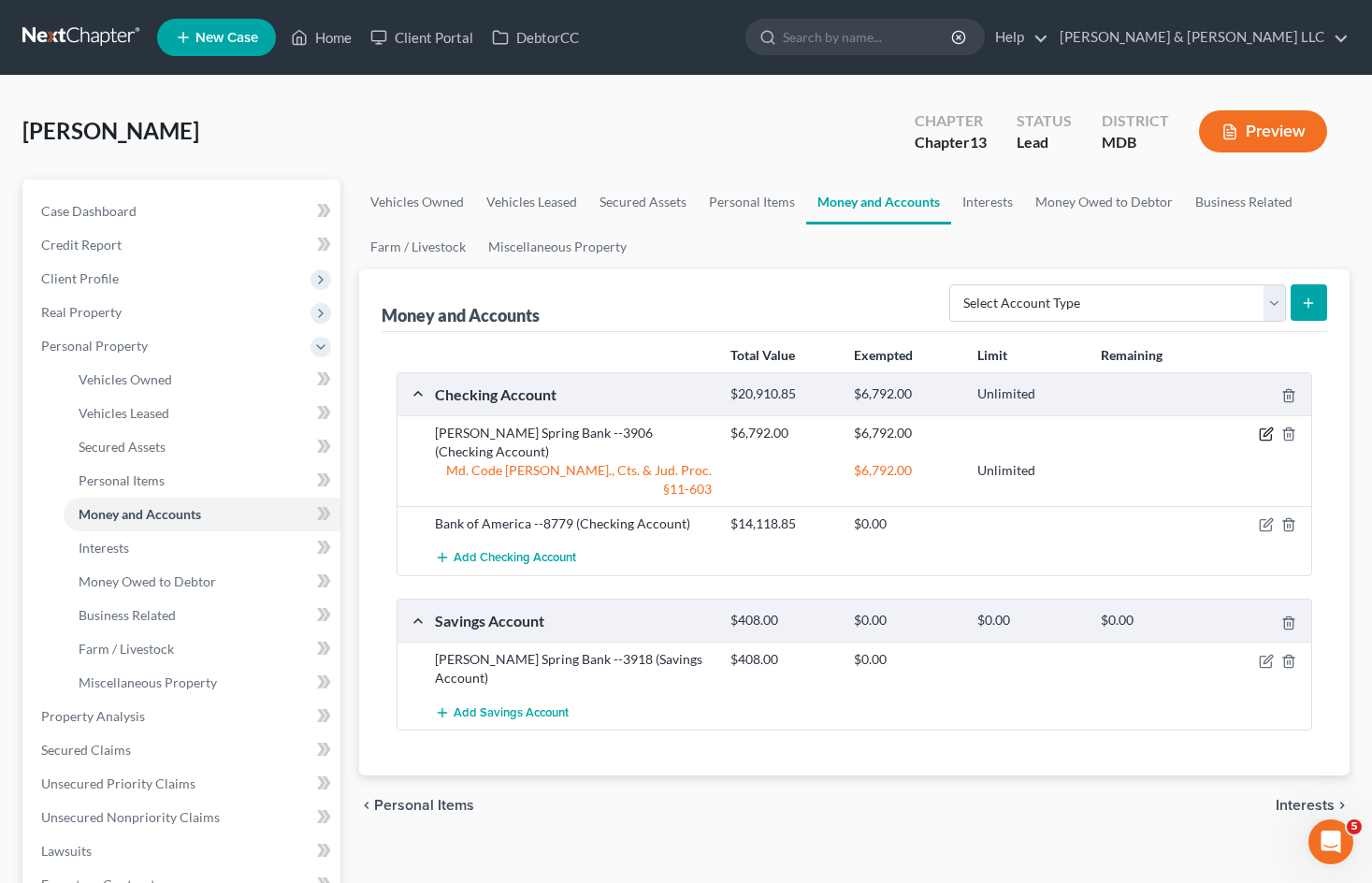
click at [1260, 431] on icon "button" at bounding box center [1266, 435] width 12 height 12
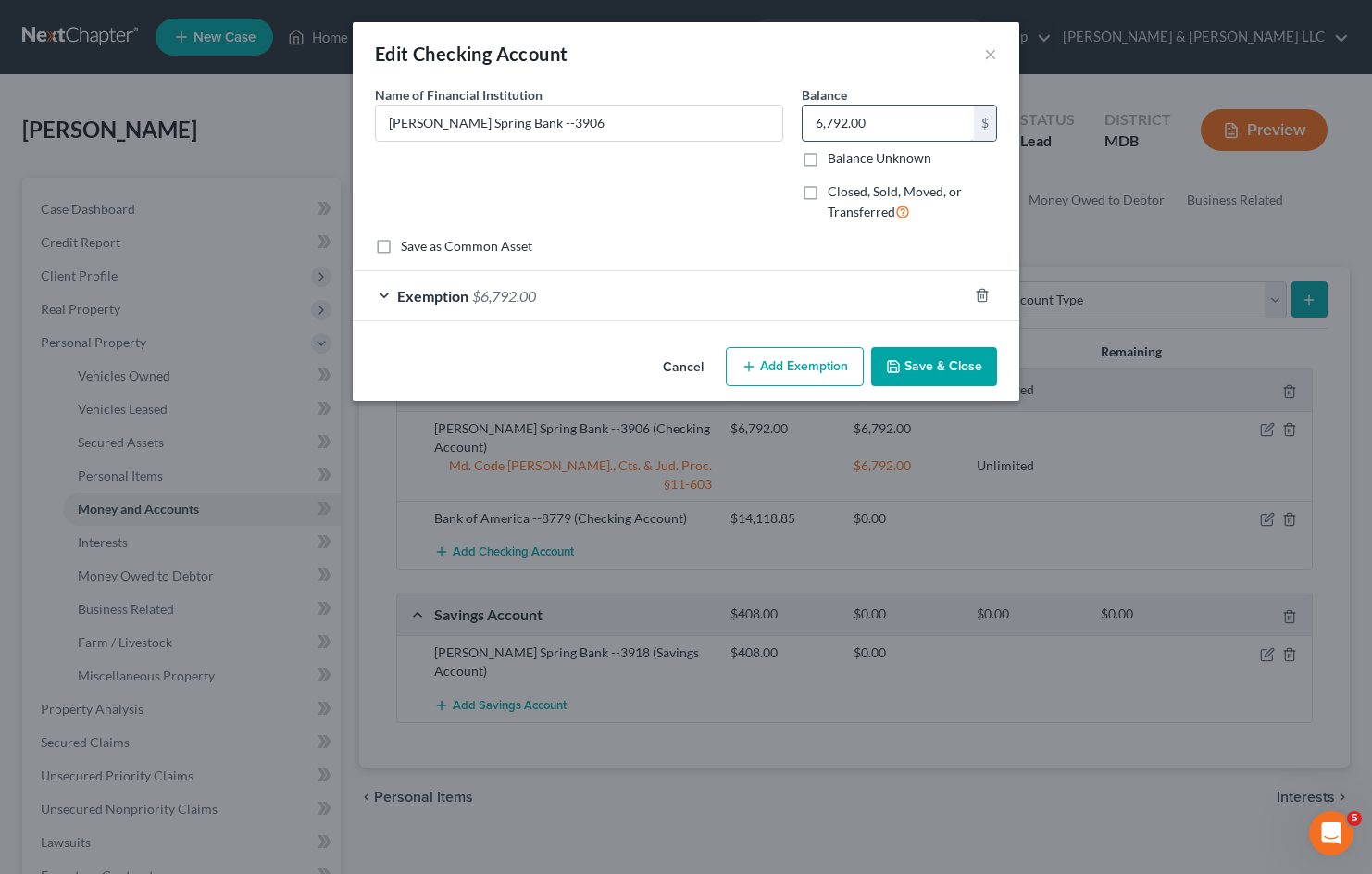
click at [890, 124] on input "6,792.00" at bounding box center [888, 123] width 171 height 35
click at [928, 361] on button "Save & Close" at bounding box center [934, 366] width 126 height 39
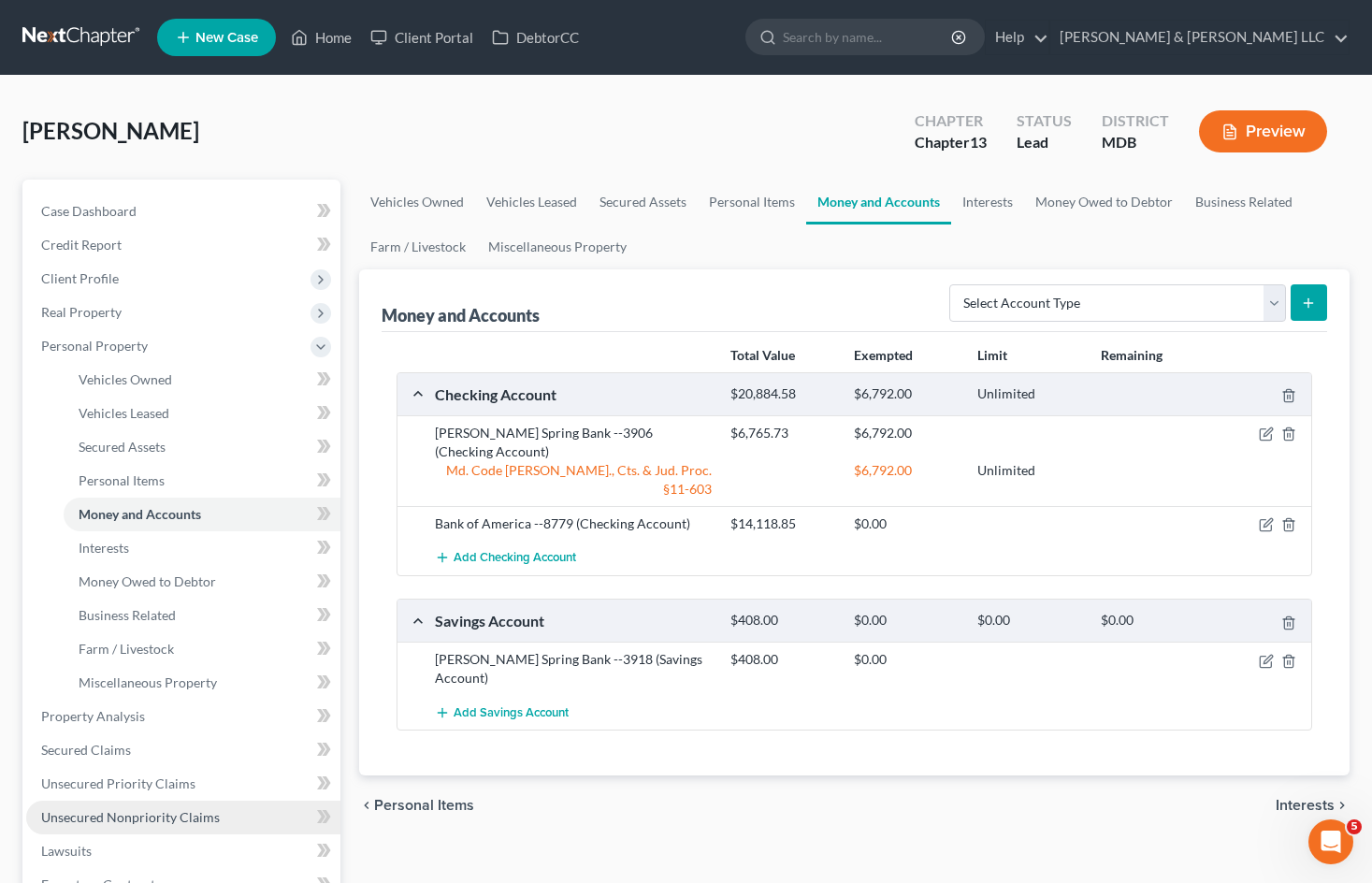
drag, startPoint x: 165, startPoint y: 814, endPoint x: 176, endPoint y: 803, distance: 15.6
click at [165, 814] on span "Unsecured Nonpriority Claims" at bounding box center [130, 817] width 178 height 16
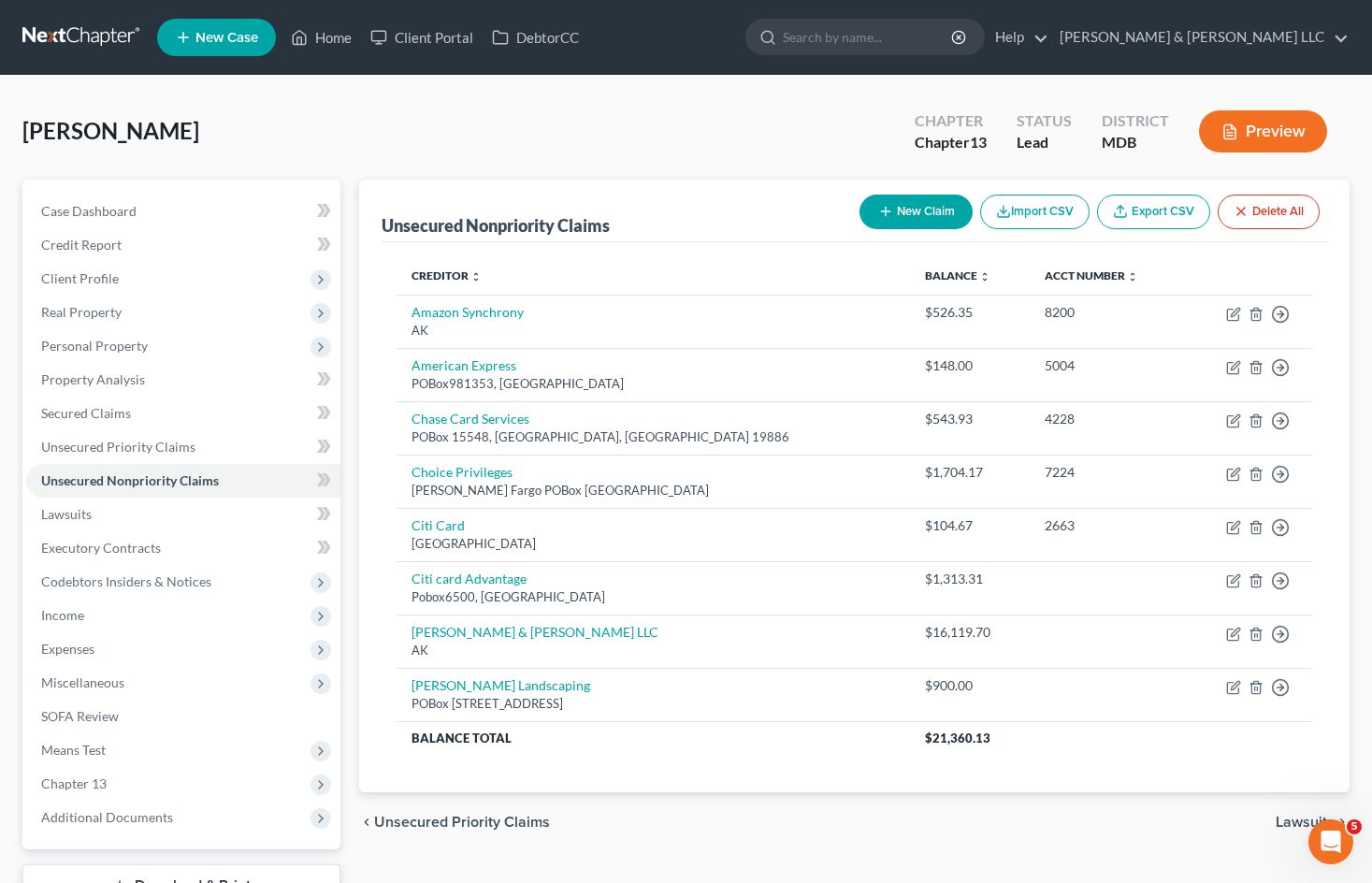
click at [916, 213] on button "New Claim" at bounding box center [916, 212] width 113 height 35
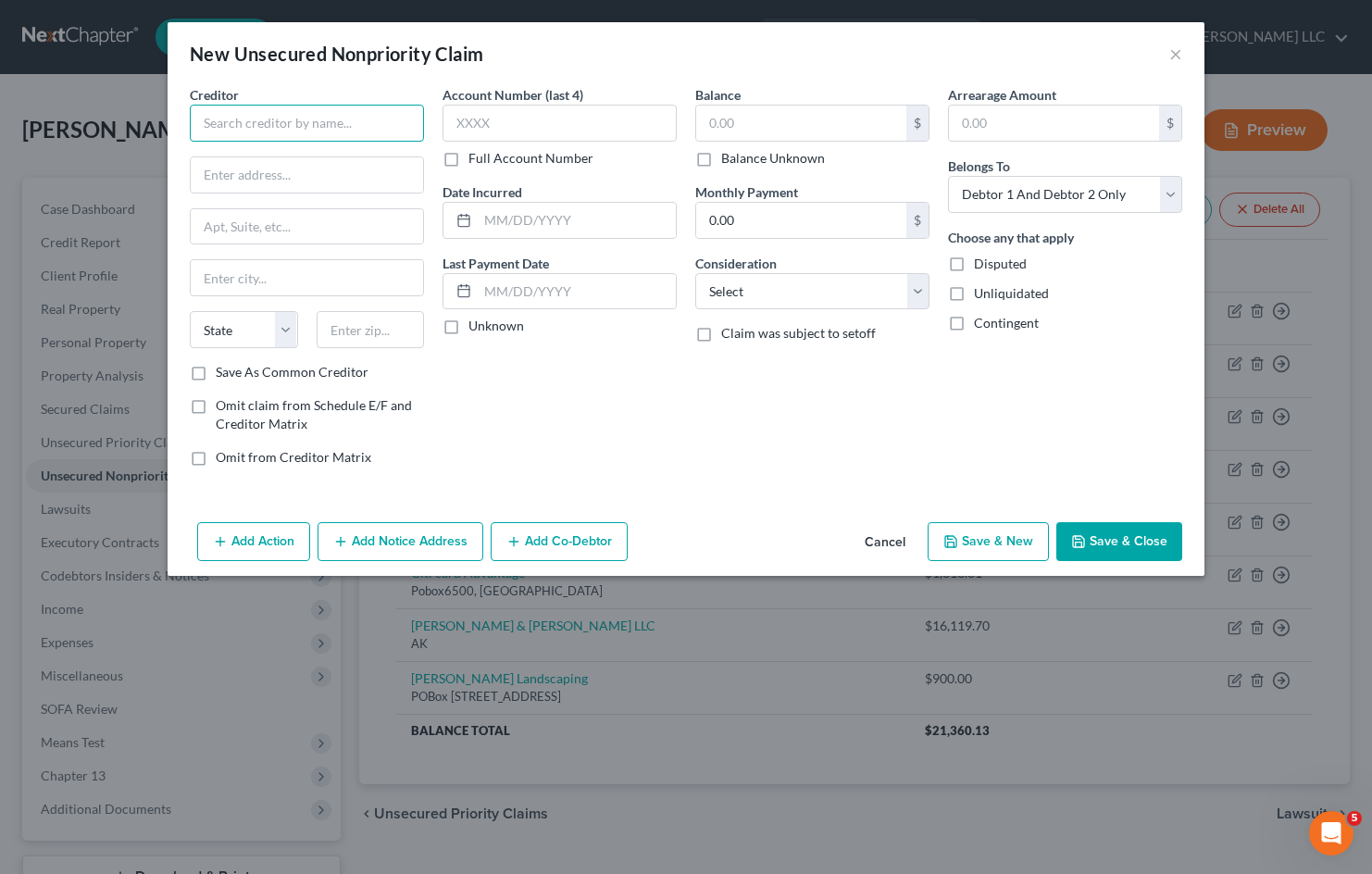
click at [343, 121] on input "text" at bounding box center [307, 123] width 235 height 37
click at [757, 124] on input "text" at bounding box center [801, 123] width 210 height 35
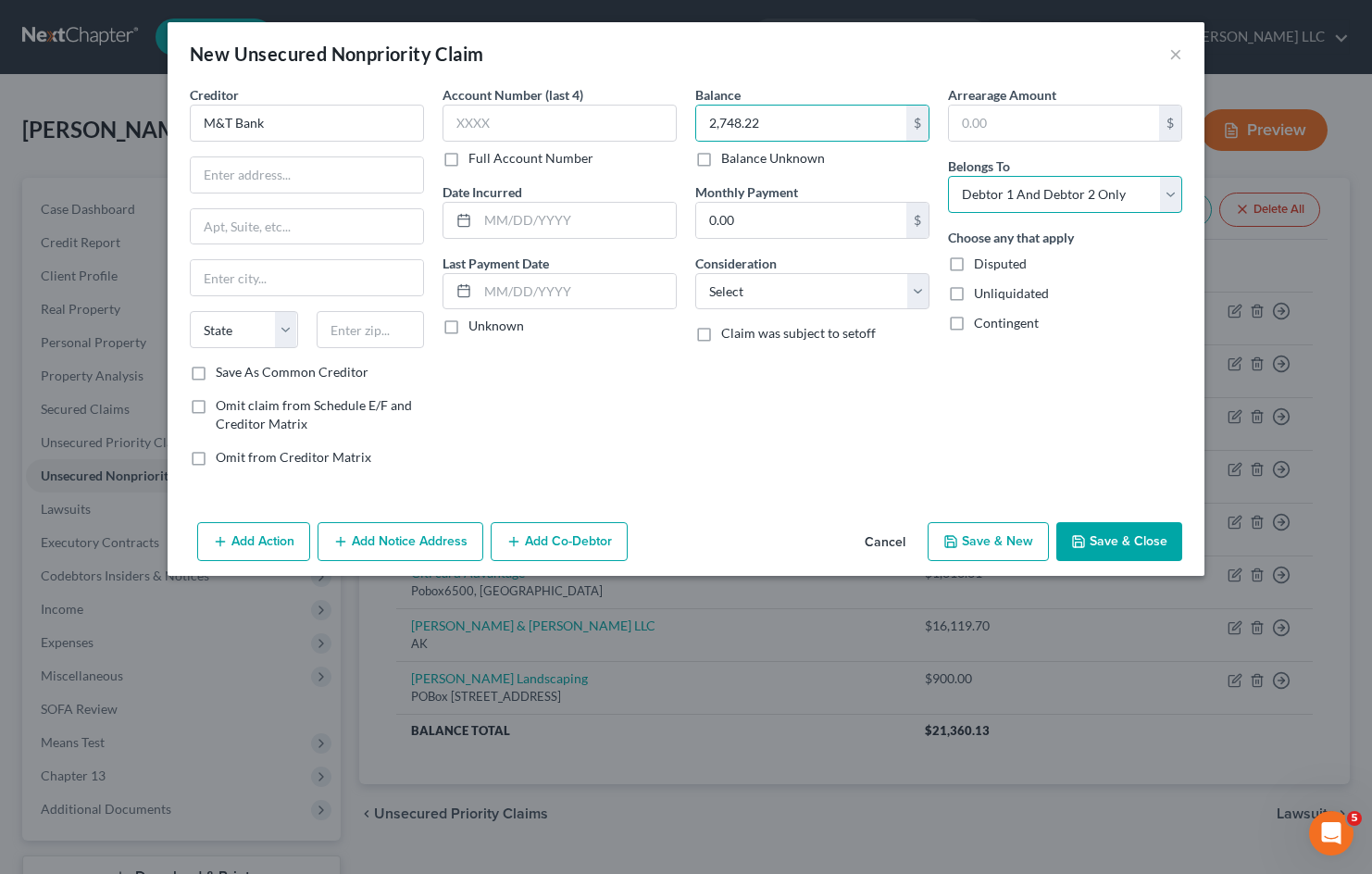
drag, startPoint x: 1115, startPoint y: 190, endPoint x: 1102, endPoint y: 212, distance: 25.6
click at [1115, 190] on select "Select Debtor 1 Only Debtor 2 Only Debtor 1 And Debtor 2 Only At Least One Of T…" at bounding box center [1065, 194] width 235 height 37
click at [948, 176] on select "Select Debtor 1 Only Debtor 2 Only Debtor 1 And Debtor 2 Only At Least One Of T…" at bounding box center [1065, 194] width 235 height 37
click at [1146, 546] on button "Save & Close" at bounding box center [1119, 542] width 126 height 39
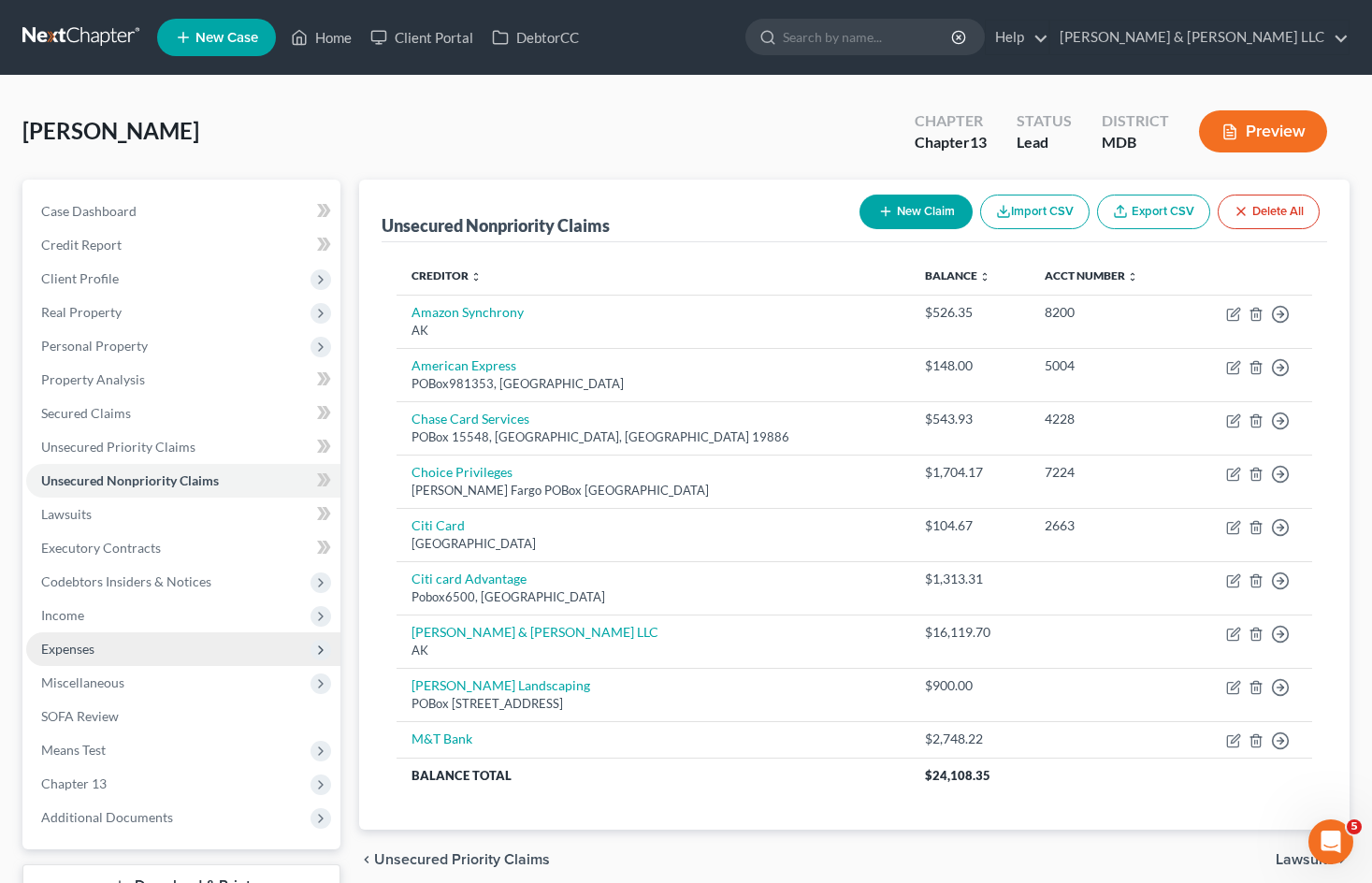
click at [82, 652] on span "Expenses" at bounding box center [68, 649] width 54 height 16
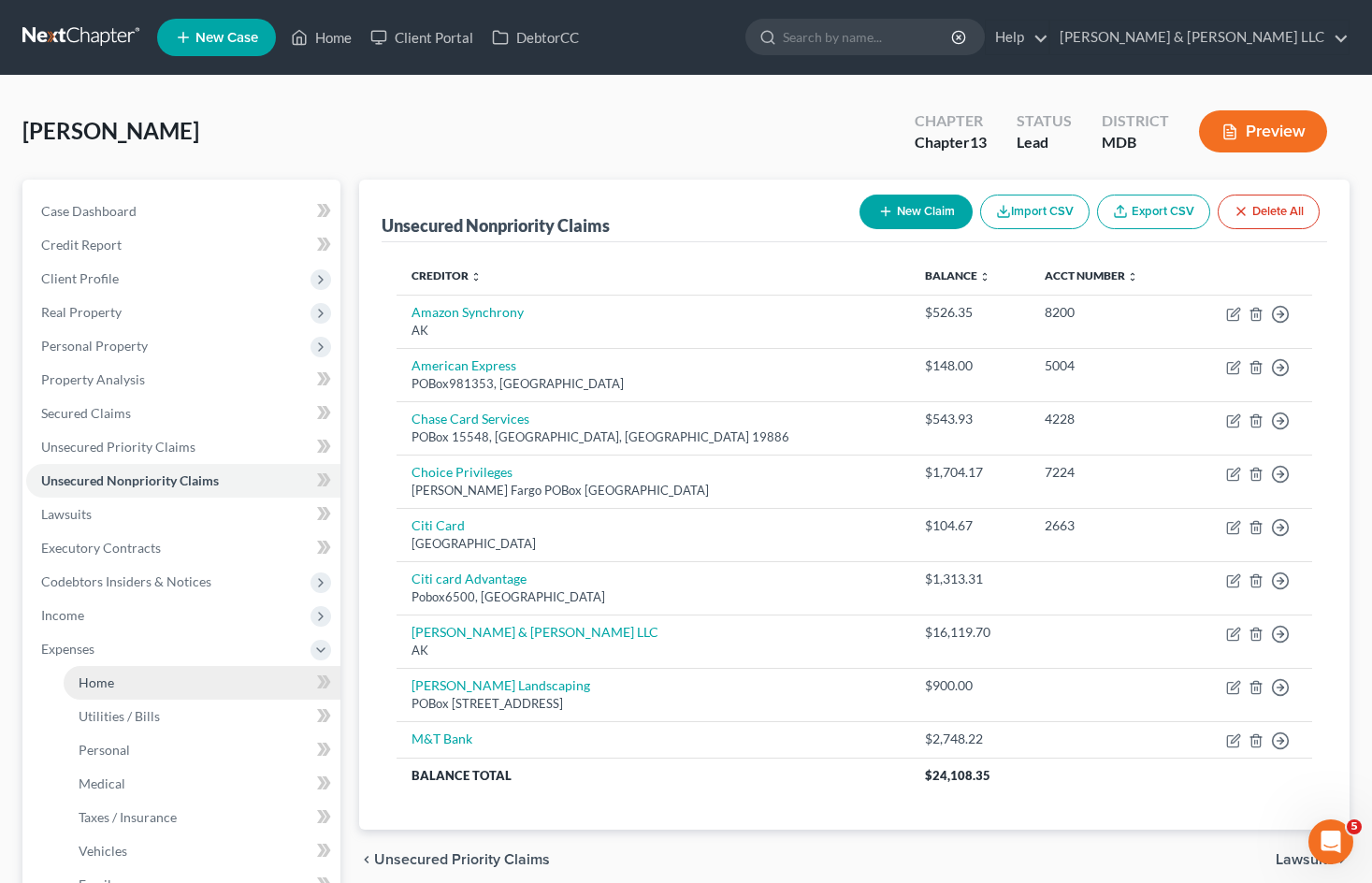
click at [99, 680] on span "Home" at bounding box center [96, 682] width 35 height 16
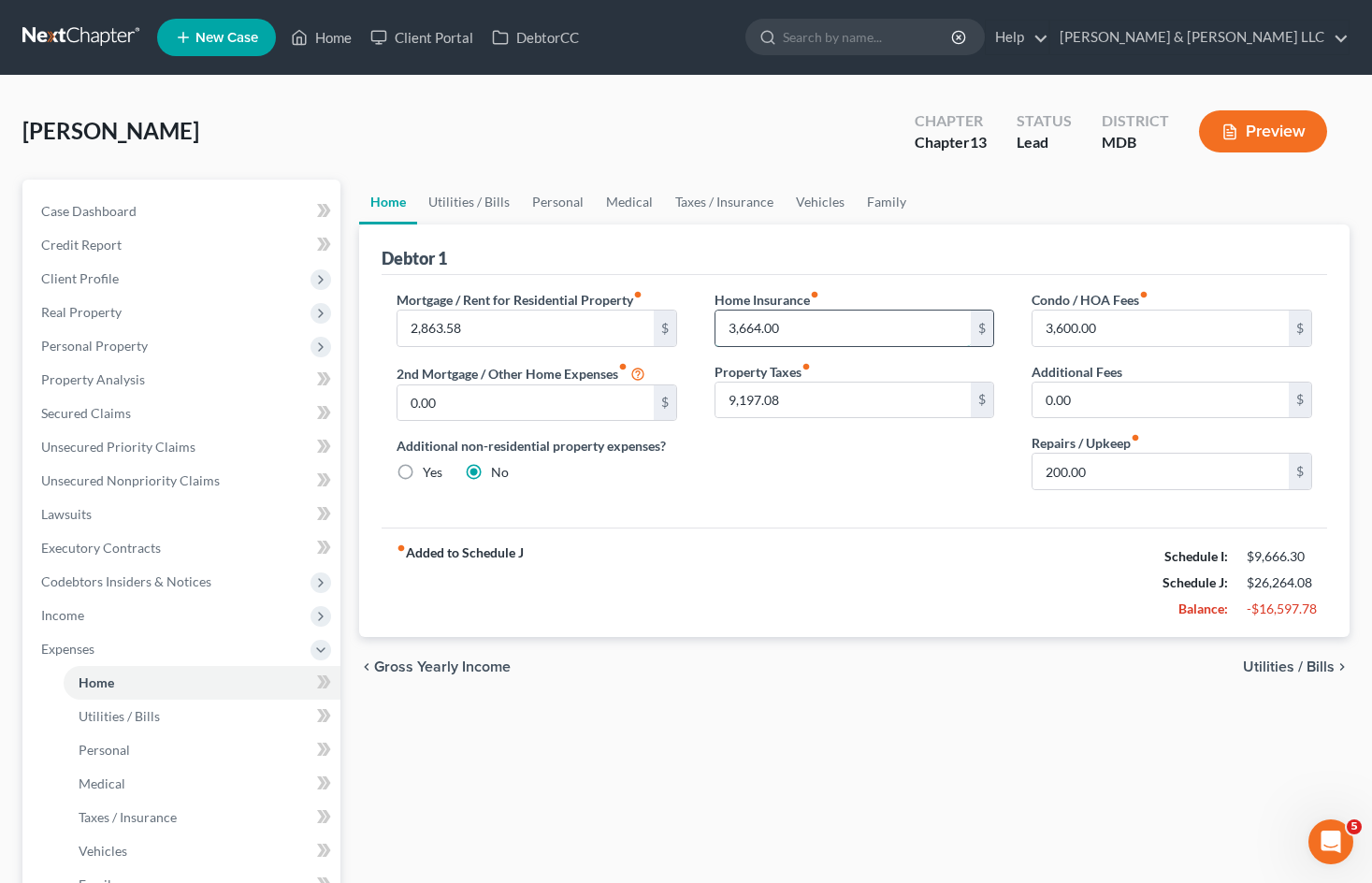
click at [818, 328] on input "3,664.00" at bounding box center [843, 328] width 256 height 36
click at [901, 520] on div "Mortgage / Rent for Residential Property fiber_manual_record 2,863.58 $ 2nd Mor…" at bounding box center [854, 401] width 945 height 252
click at [811, 316] on input "305" at bounding box center [843, 328] width 256 height 36
click at [815, 387] on input "9,197.08" at bounding box center [843, 400] width 256 height 36
click at [933, 524] on div "Mortgage / Rent for Residential Property fiber_manual_record 2,863.58 $ 2nd Mor…" at bounding box center [854, 401] width 945 height 252
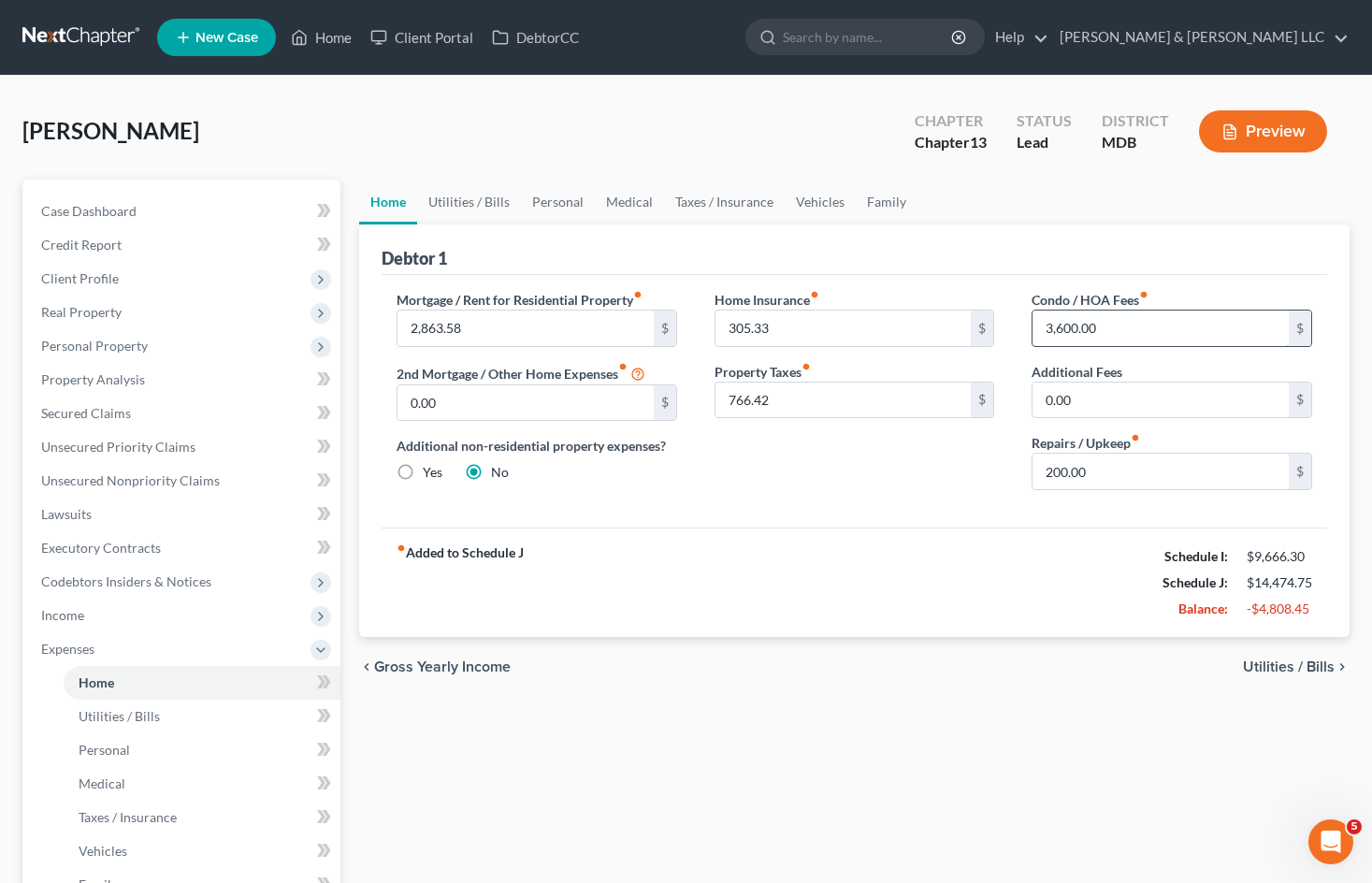
click at [1061, 330] on input "3,600.00" at bounding box center [1160, 328] width 256 height 36
click at [1066, 329] on input "3,600.00" at bounding box center [1160, 328] width 256 height 36
click at [485, 197] on link "Utilities / Bills" at bounding box center [469, 202] width 104 height 45
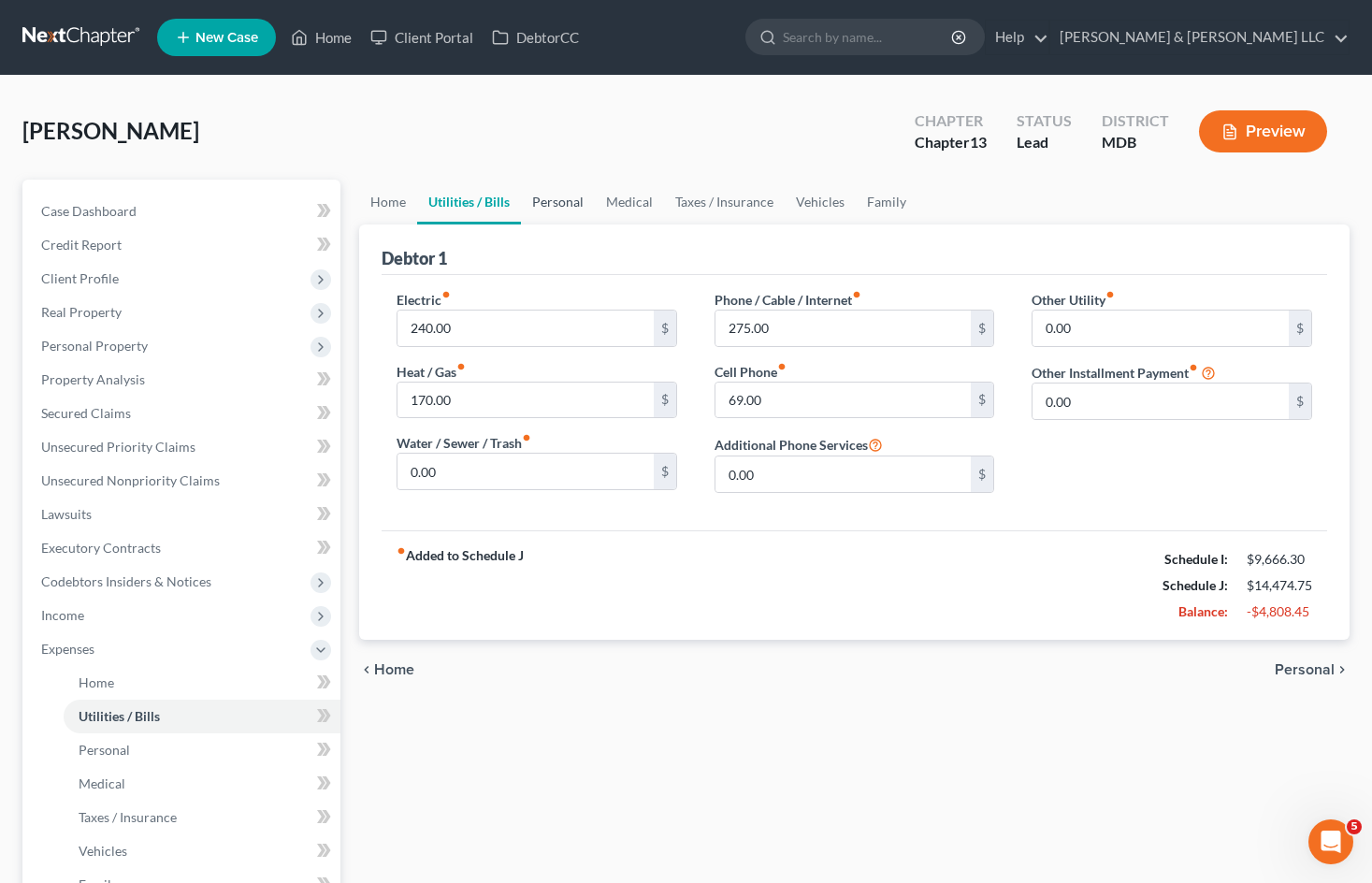
click at [572, 206] on link "Personal" at bounding box center [557, 202] width 74 height 45
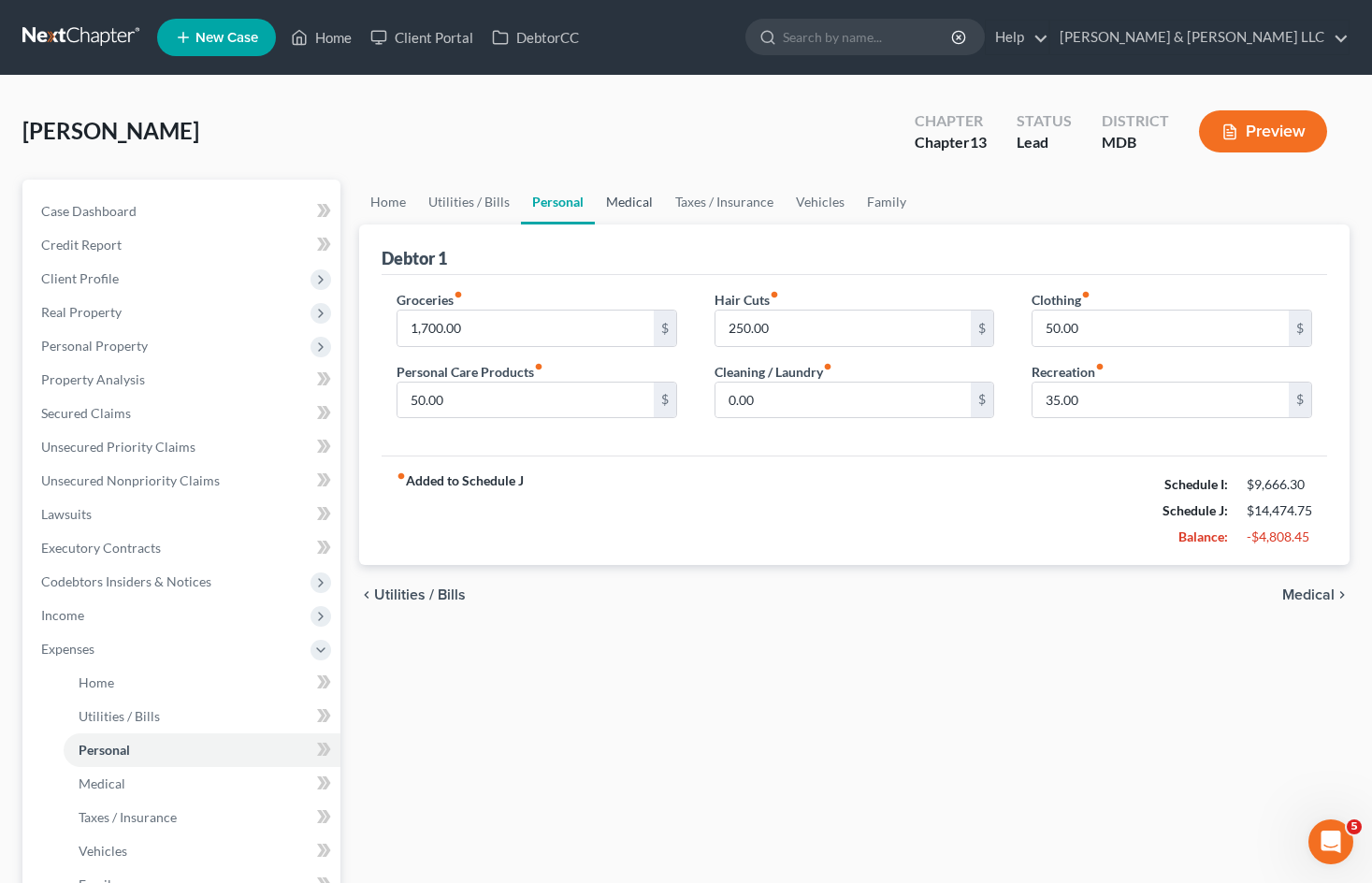
click at [637, 201] on link "Medical" at bounding box center [629, 202] width 69 height 45
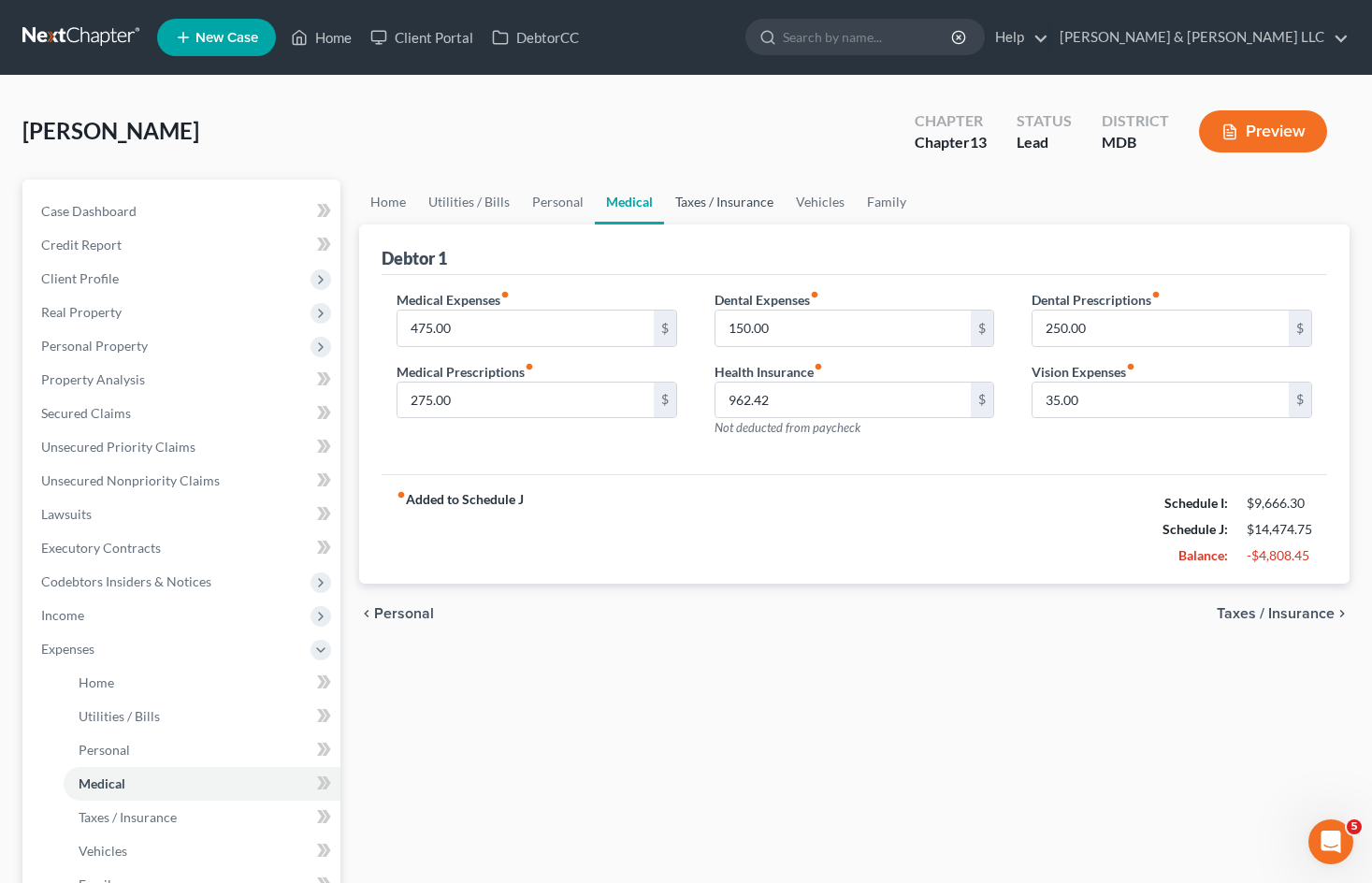
click at [724, 195] on link "Taxes / Insurance" at bounding box center [724, 202] width 121 height 45
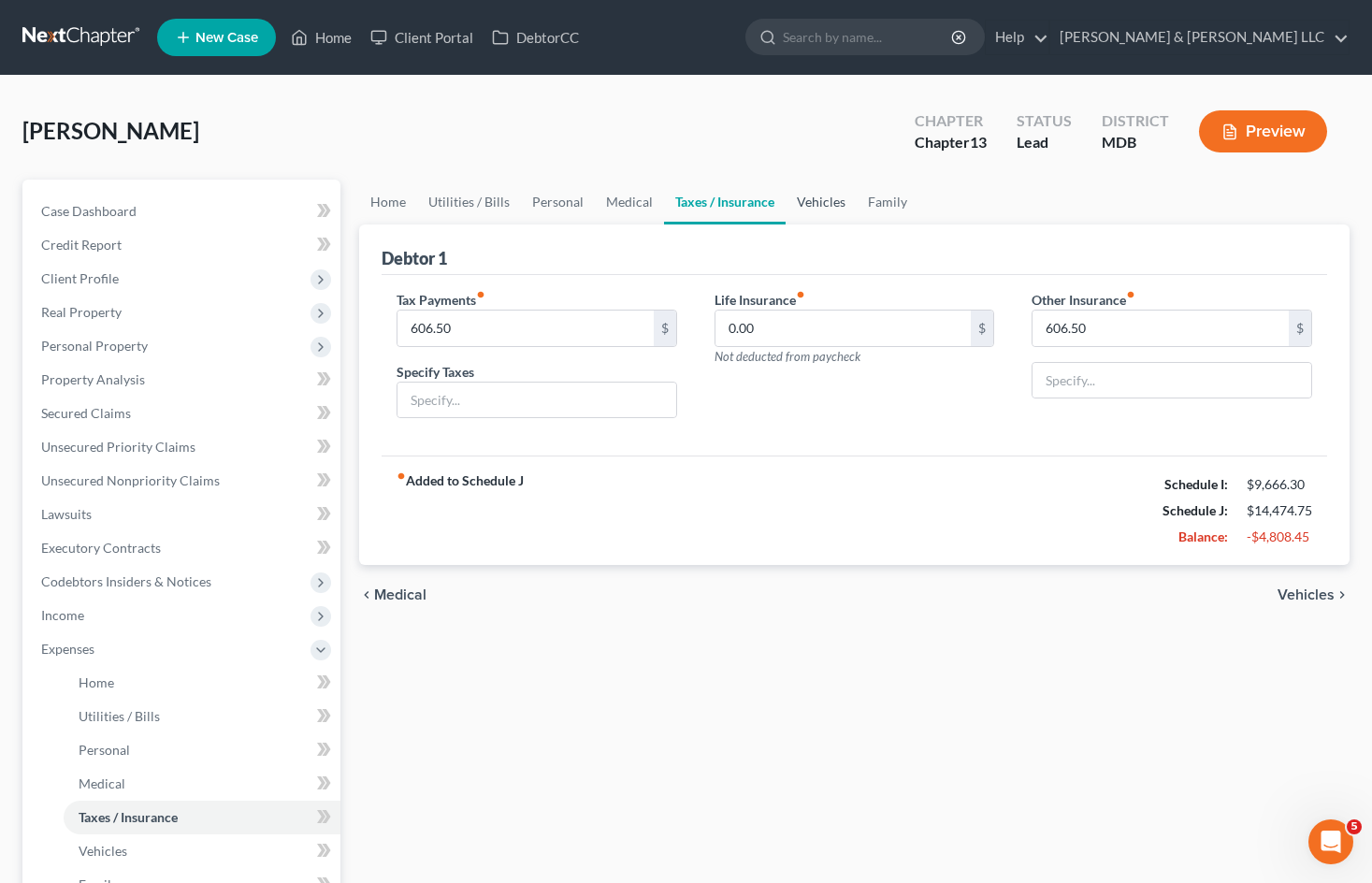
click at [826, 199] on link "Vehicles" at bounding box center [821, 202] width 71 height 45
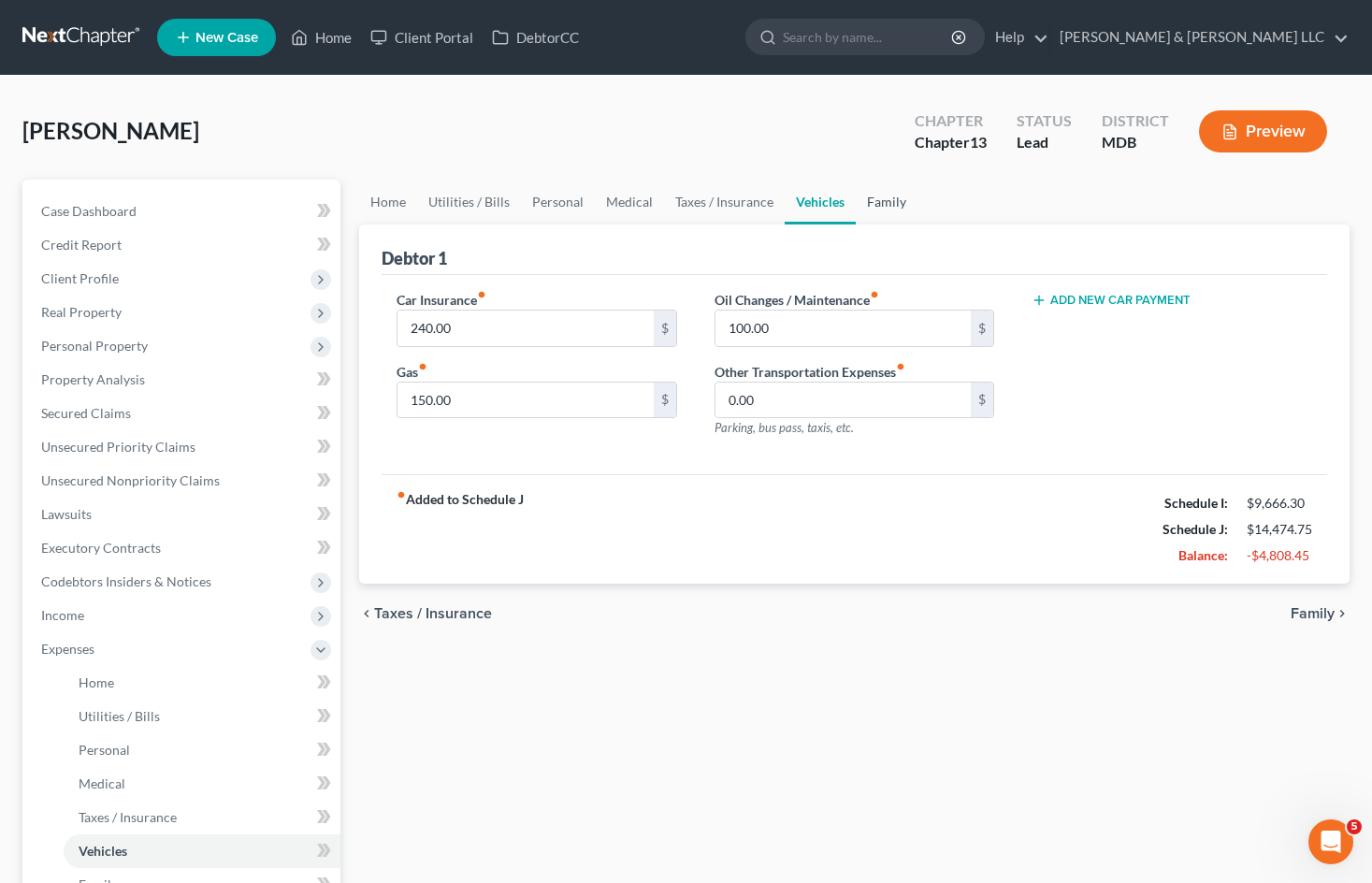
click at [890, 204] on link "Family" at bounding box center [887, 202] width 61 height 45
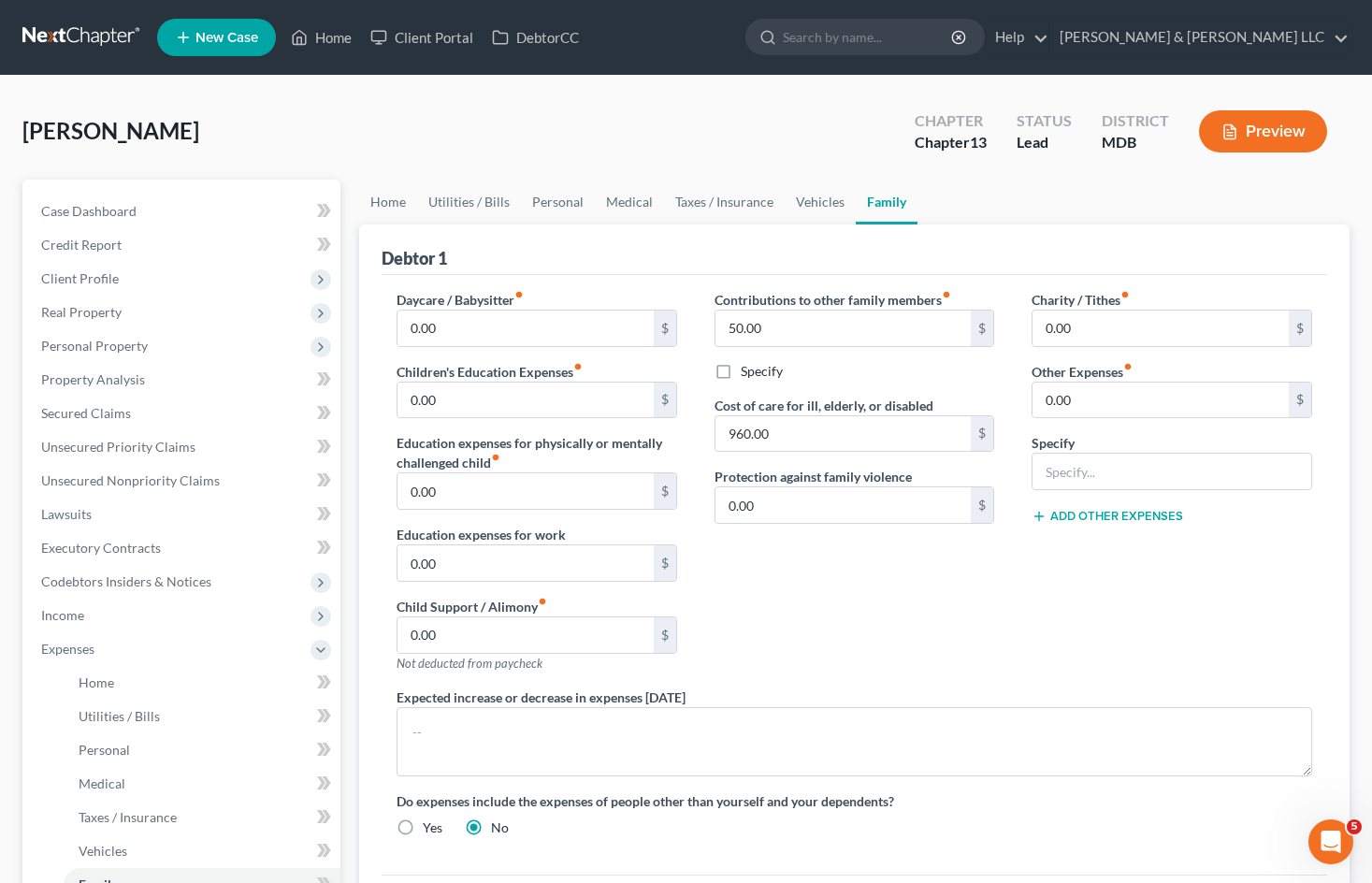
click at [899, 570] on div "Contributions to other family members fiber_manual_record 50.00 $ Specify Cost …" at bounding box center [854, 489] width 318 height 397
click at [747, 435] on input "960.00" at bounding box center [843, 434] width 256 height 36
click at [739, 433] on input "960.00" at bounding box center [843, 434] width 256 height 36
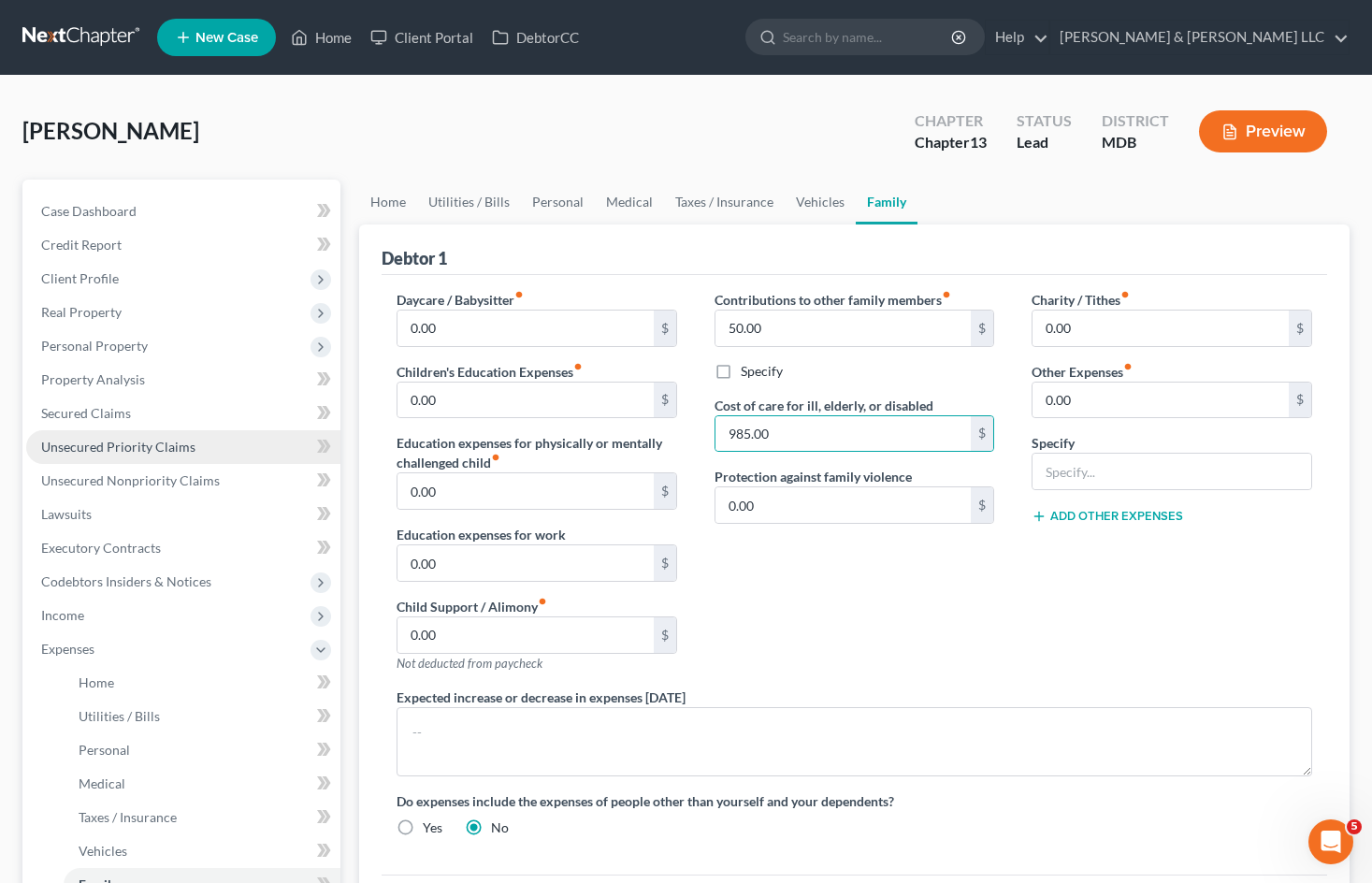
drag, startPoint x: 949, startPoint y: 609, endPoint x: 267, endPoint y: 445, distance: 701.4
click at [948, 609] on div "Contributions to other family members fiber_manual_record 50.00 $ Specify Cost …" at bounding box center [854, 489] width 318 height 397
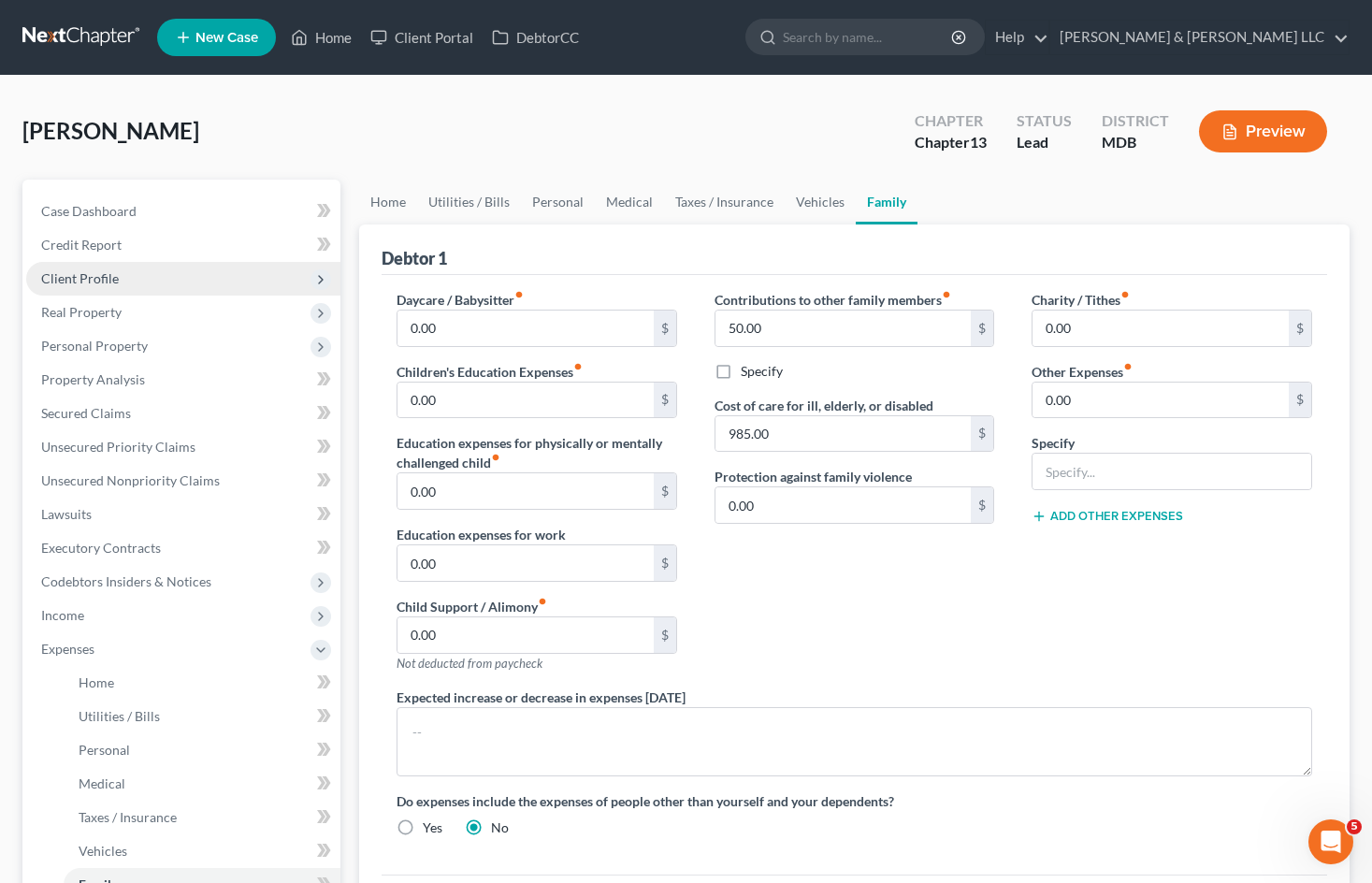
click at [144, 280] on span "Client Profile" at bounding box center [182, 278] width 314 height 34
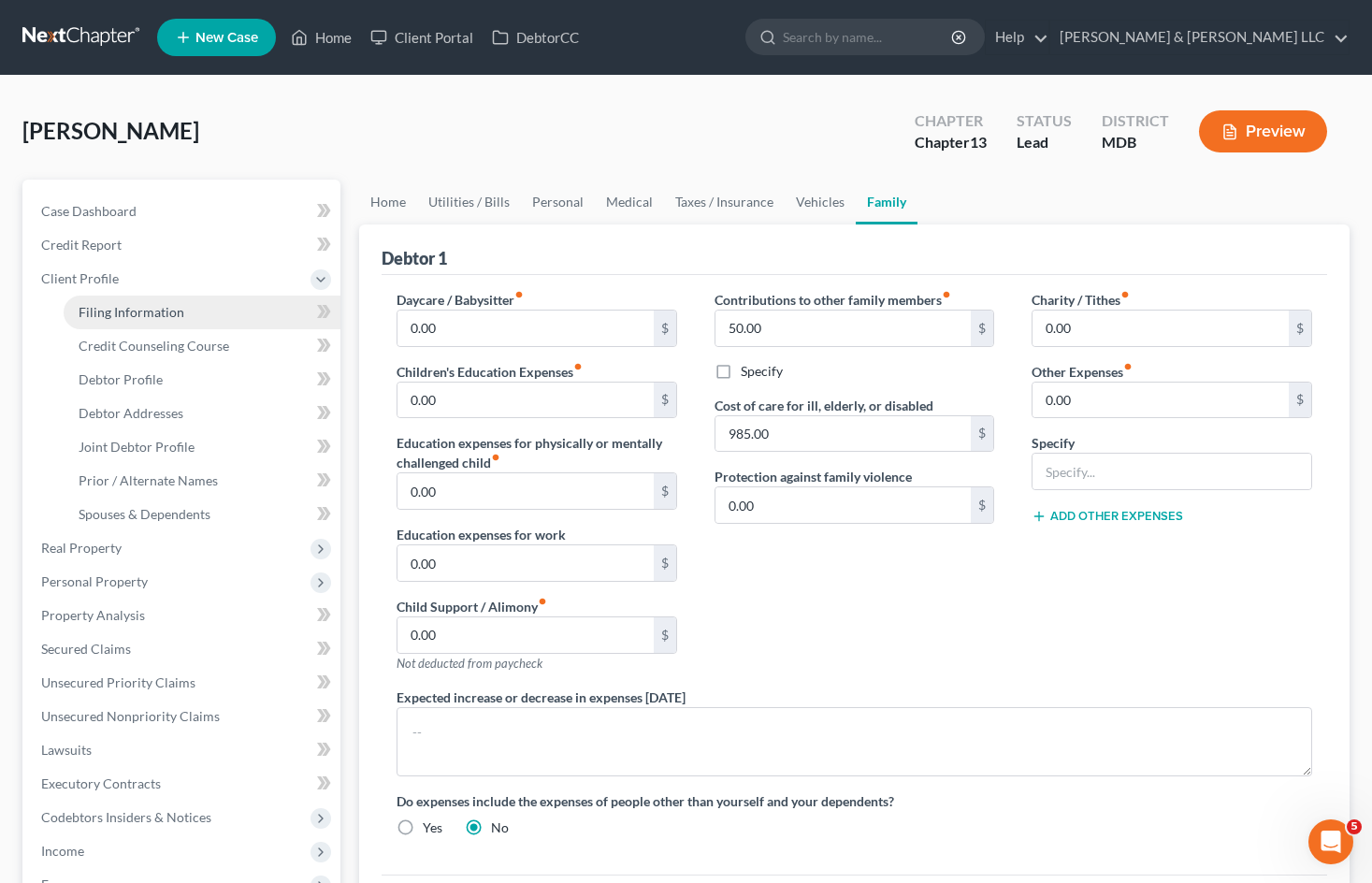
click at [168, 308] on span "Filing Information" at bounding box center [131, 312] width 106 height 16
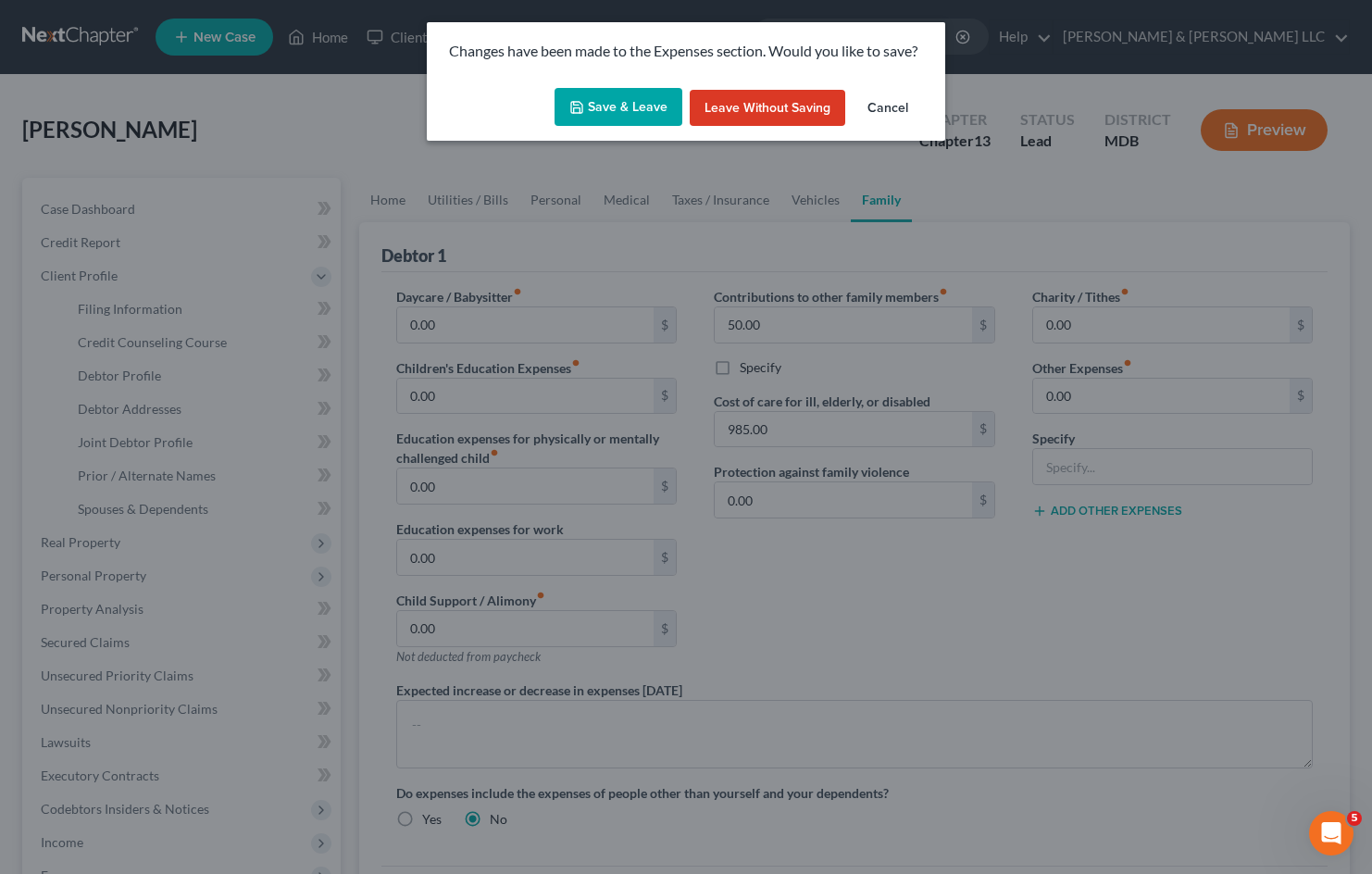
click at [621, 122] on button "Save & Leave" at bounding box center [619, 107] width 127 height 39
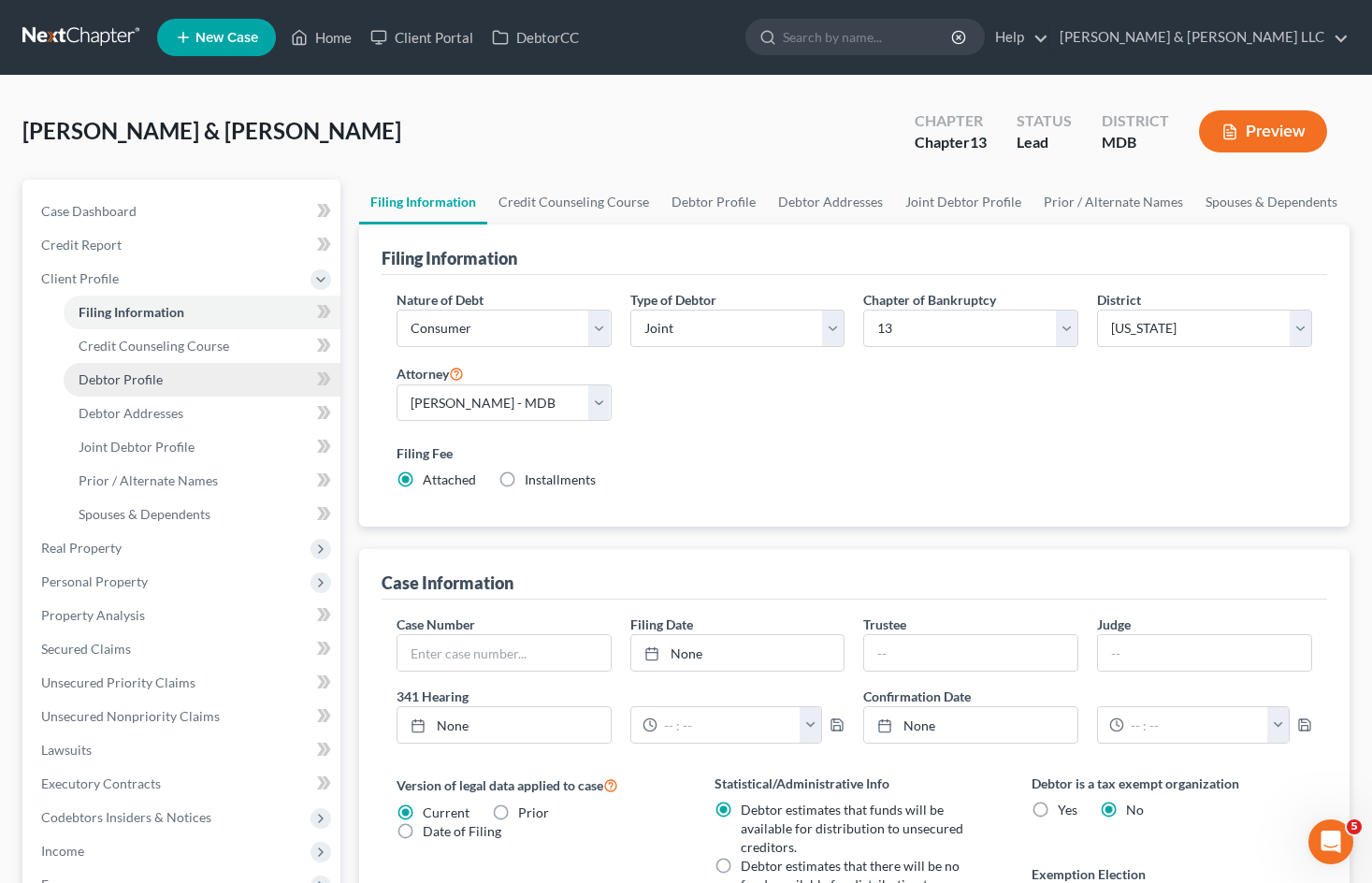
click at [164, 386] on link "Debtor Profile" at bounding box center [201, 379] width 276 height 34
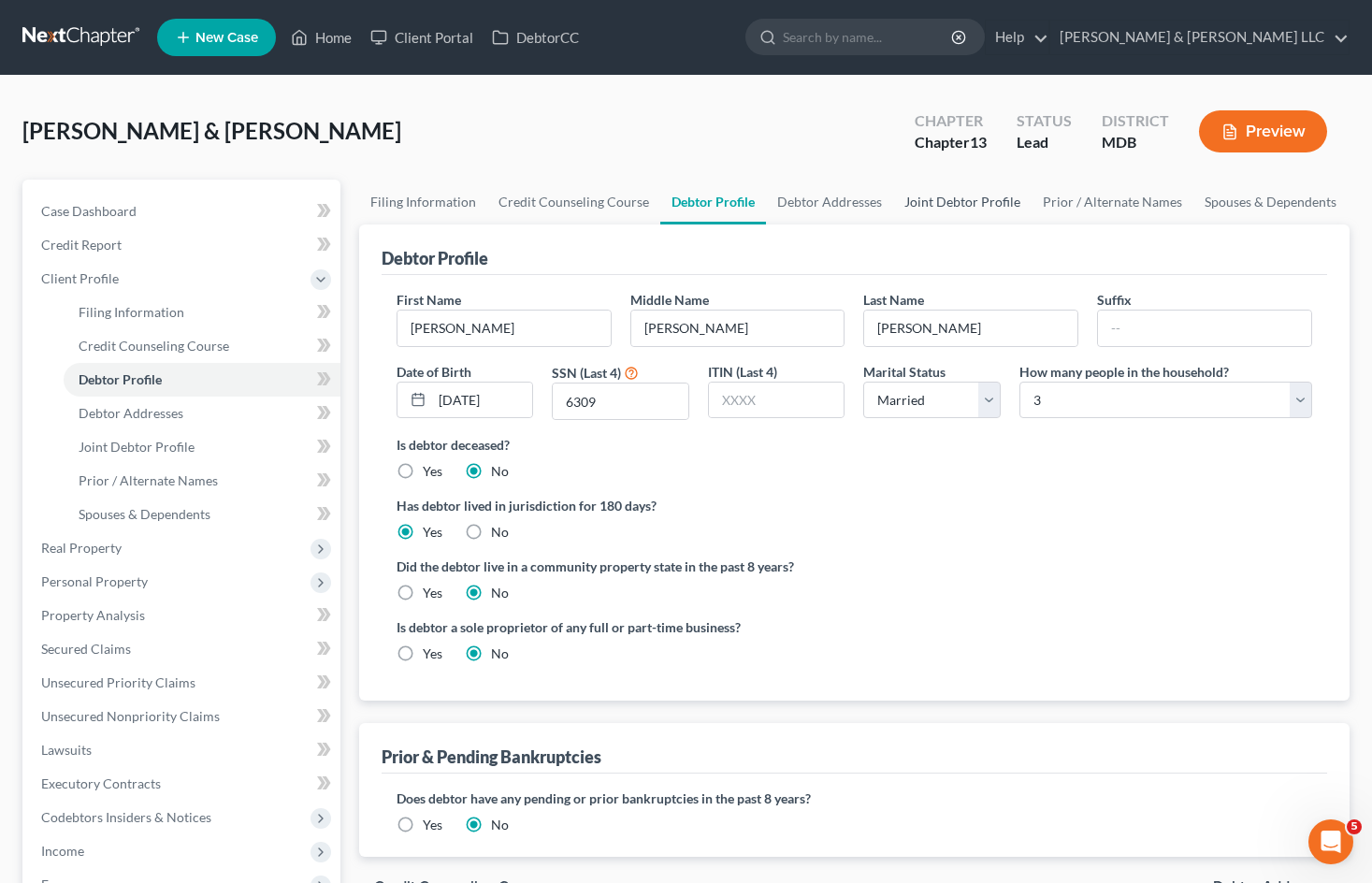
click at [957, 208] on link "Joint Debtor Profile" at bounding box center [962, 202] width 138 height 45
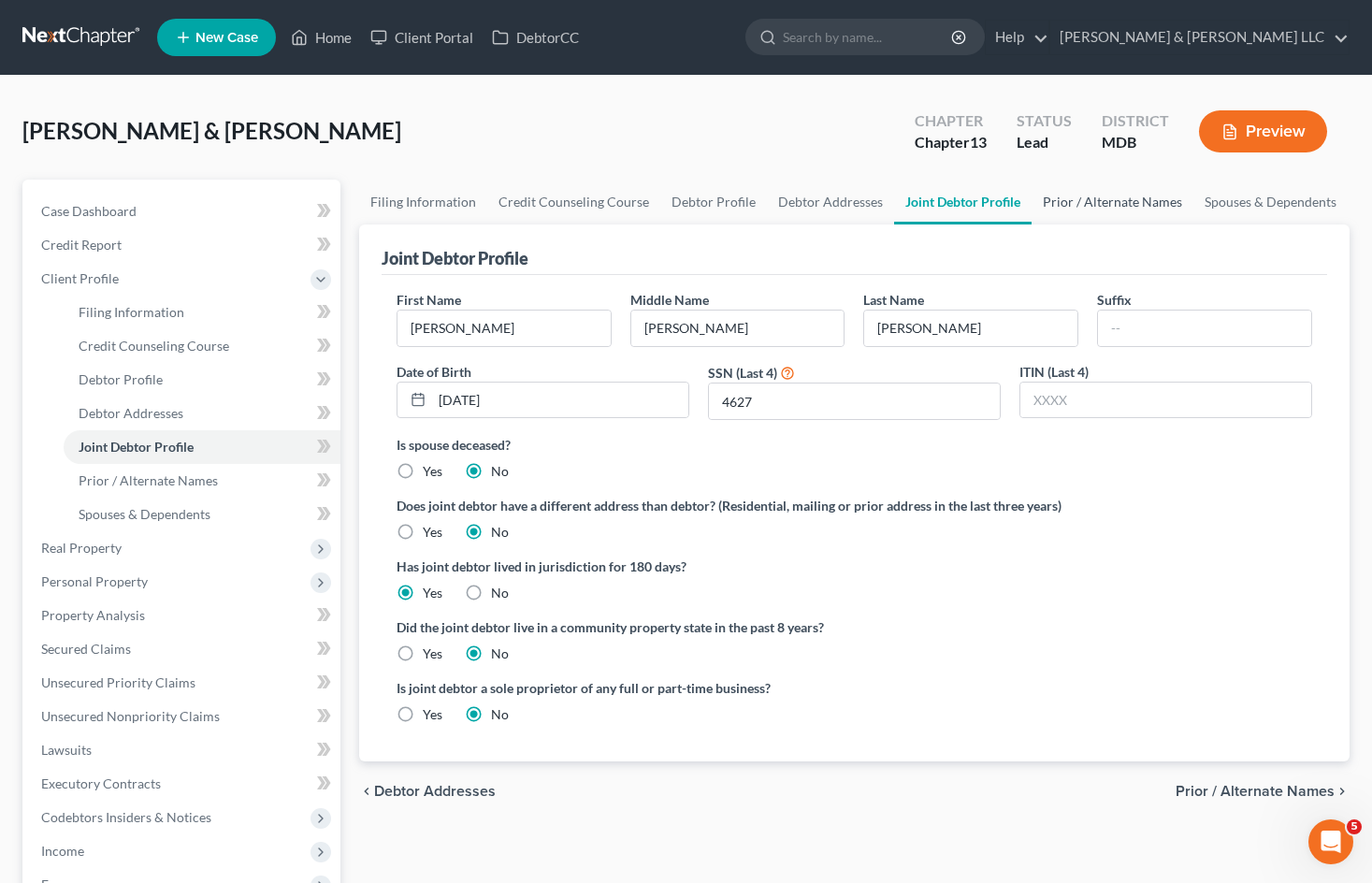
click at [1073, 203] on link "Prior / Alternate Names" at bounding box center [1112, 202] width 162 height 45
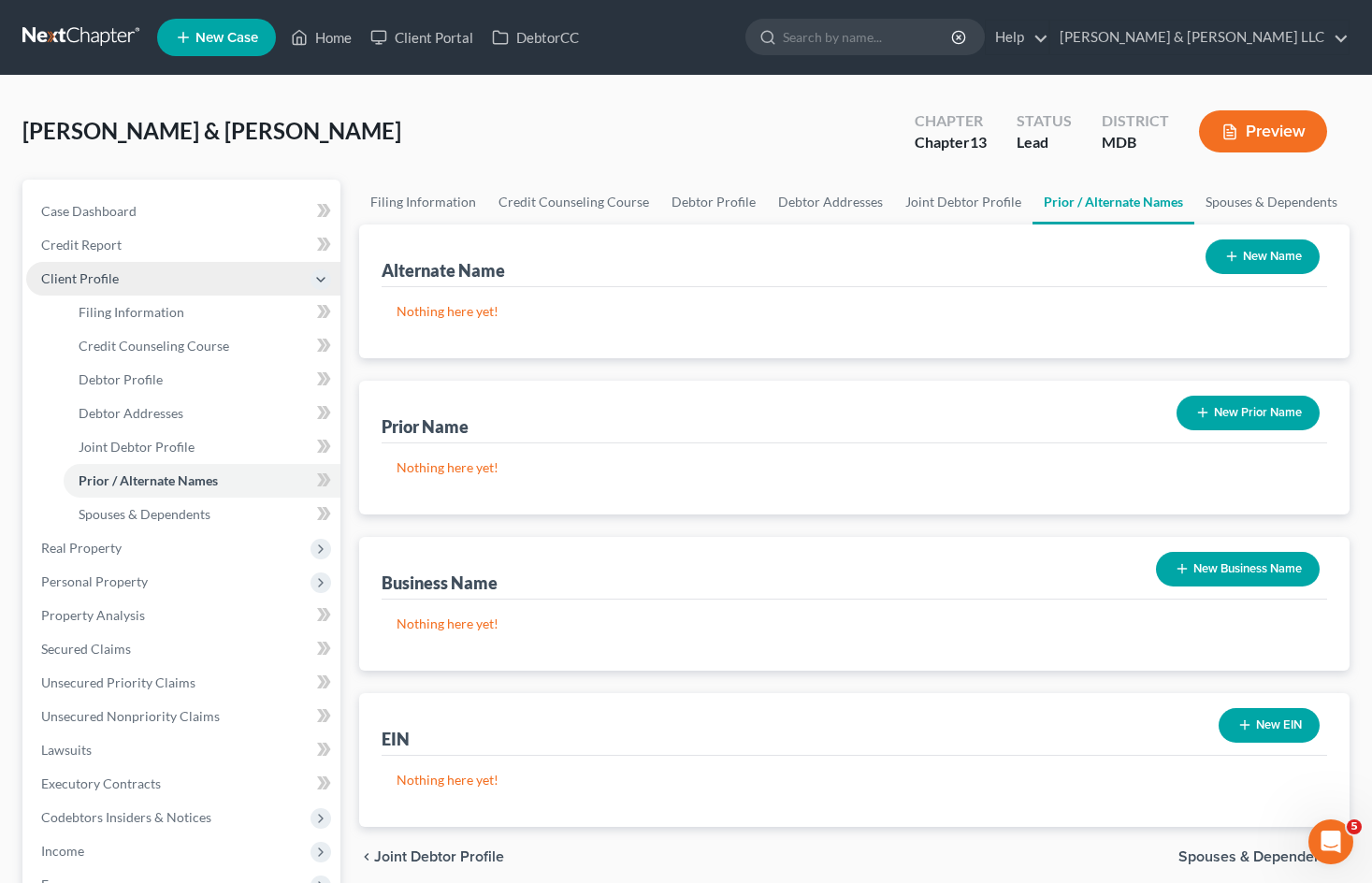
click at [113, 279] on span "Client Profile" at bounding box center [80, 278] width 78 height 16
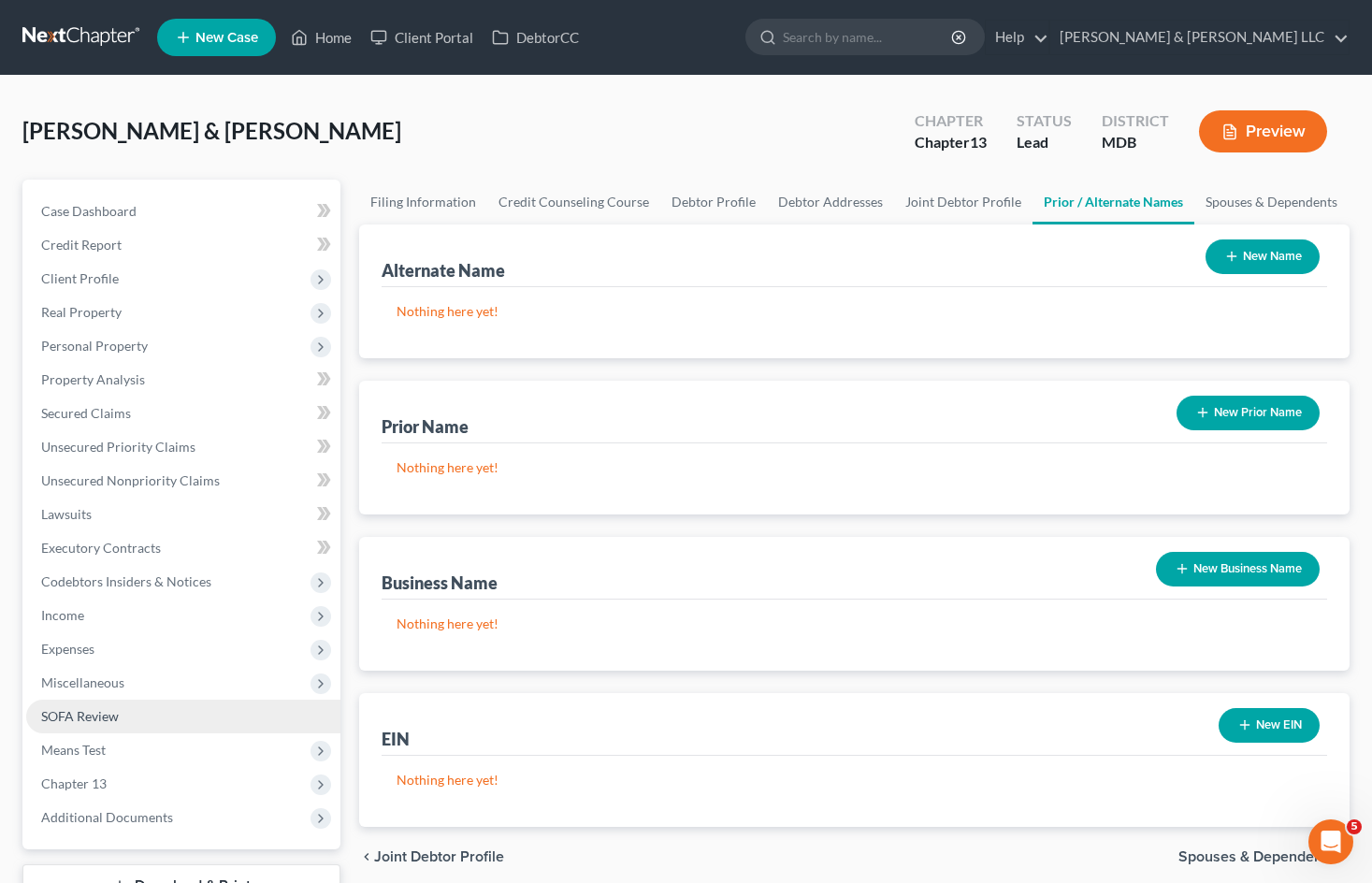
click at [175, 724] on link "SOFA Review" at bounding box center [182, 716] width 314 height 34
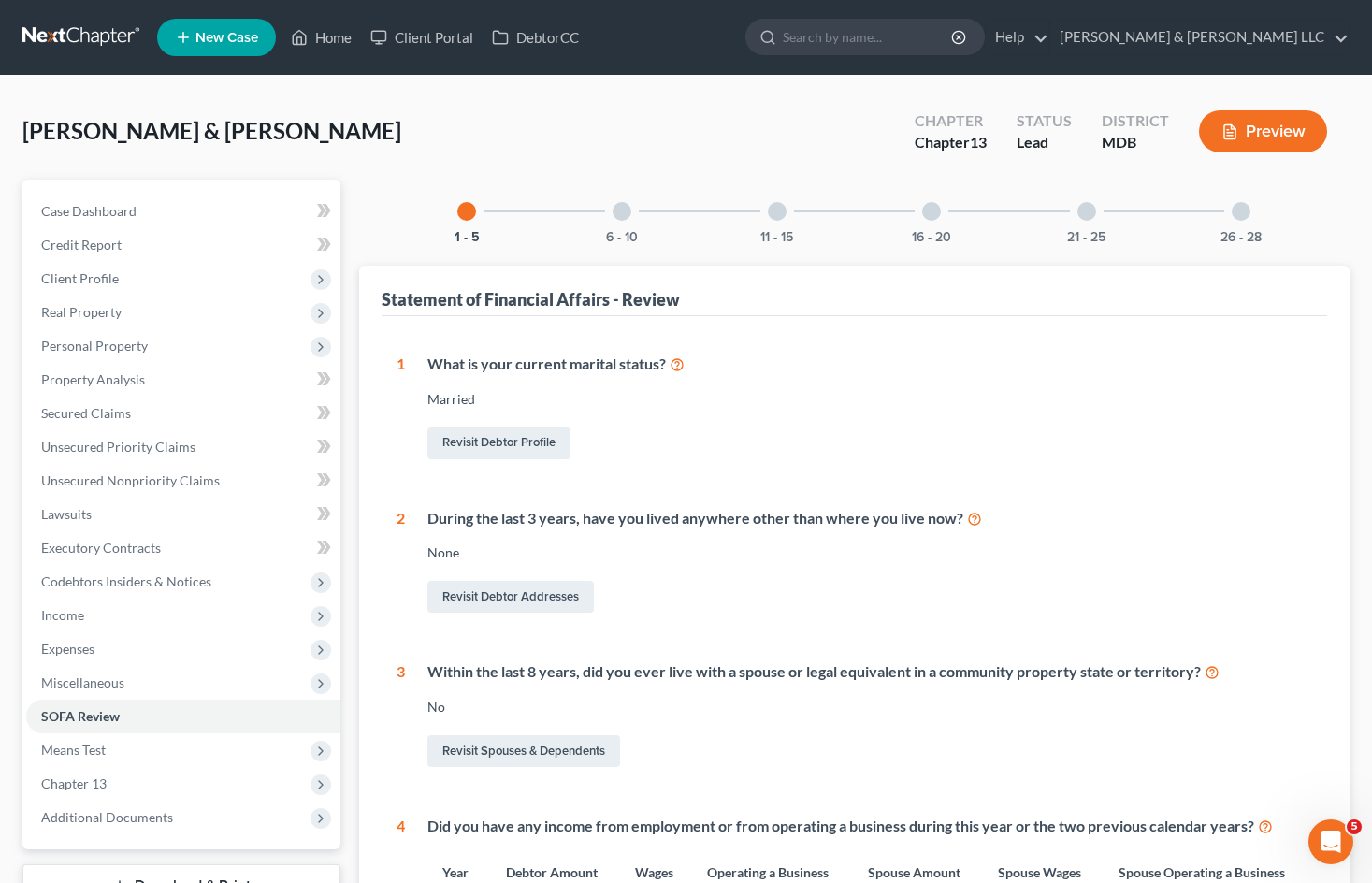
click at [1248, 216] on div at bounding box center [1240, 211] width 18 height 18
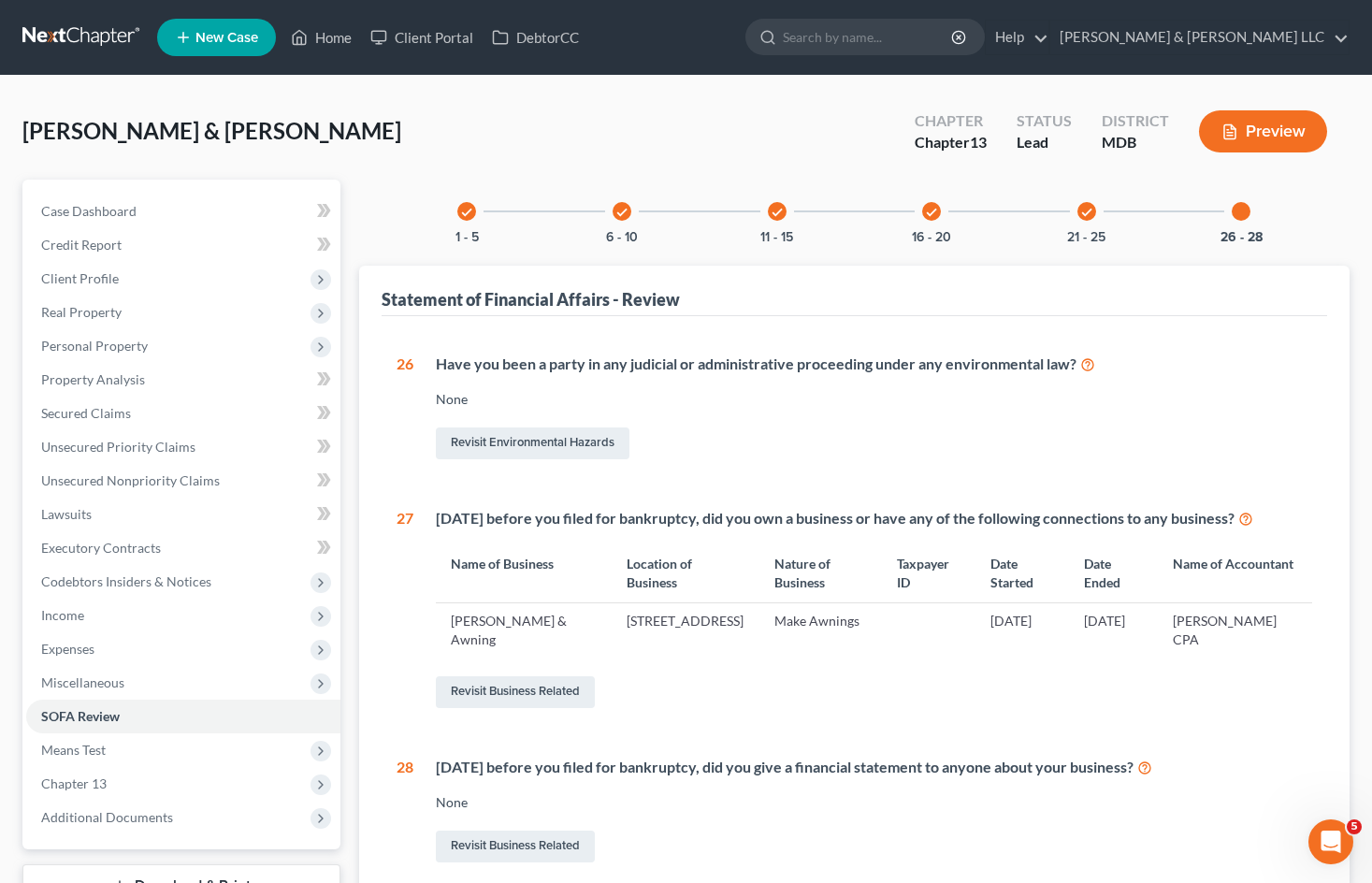
click at [1251, 131] on button "Preview" at bounding box center [1263, 131] width 129 height 42
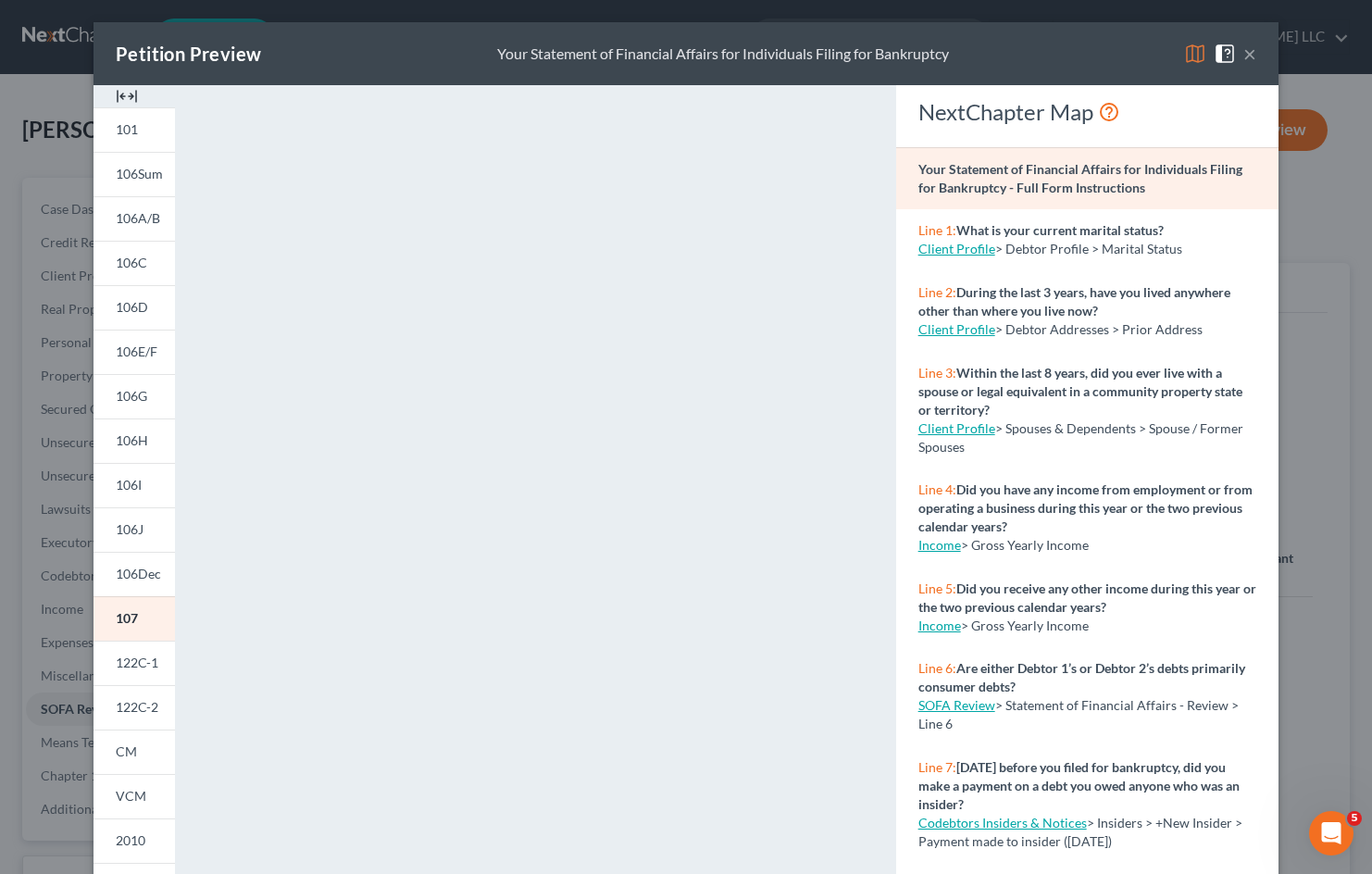
drag, startPoint x: 1247, startPoint y: 59, endPoint x: 1235, endPoint y: 59, distance: 12.0
click at [1247, 59] on button "×" at bounding box center [1250, 53] width 13 height 22
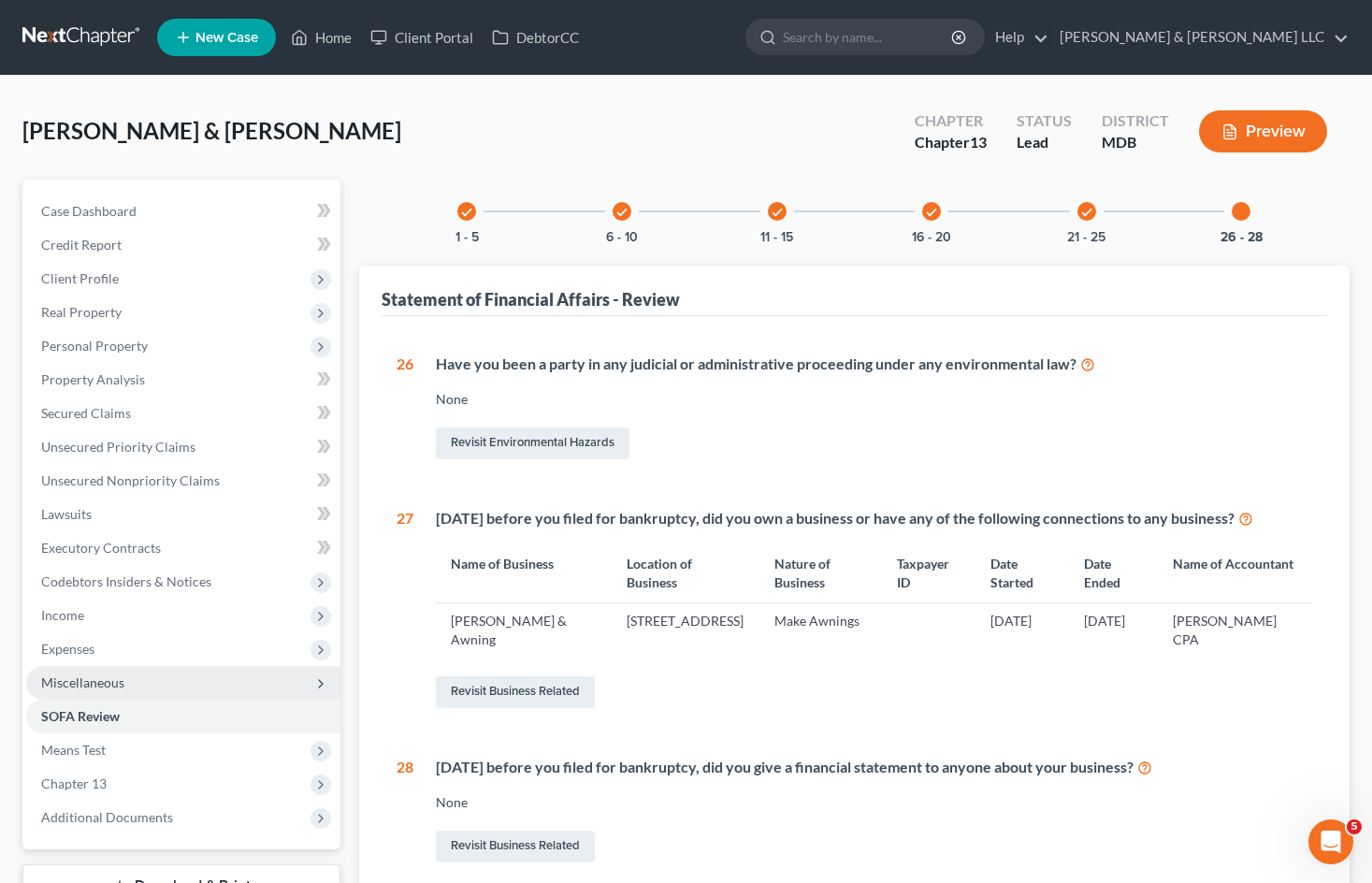
click at [145, 676] on span "Miscellaneous" at bounding box center [182, 682] width 314 height 34
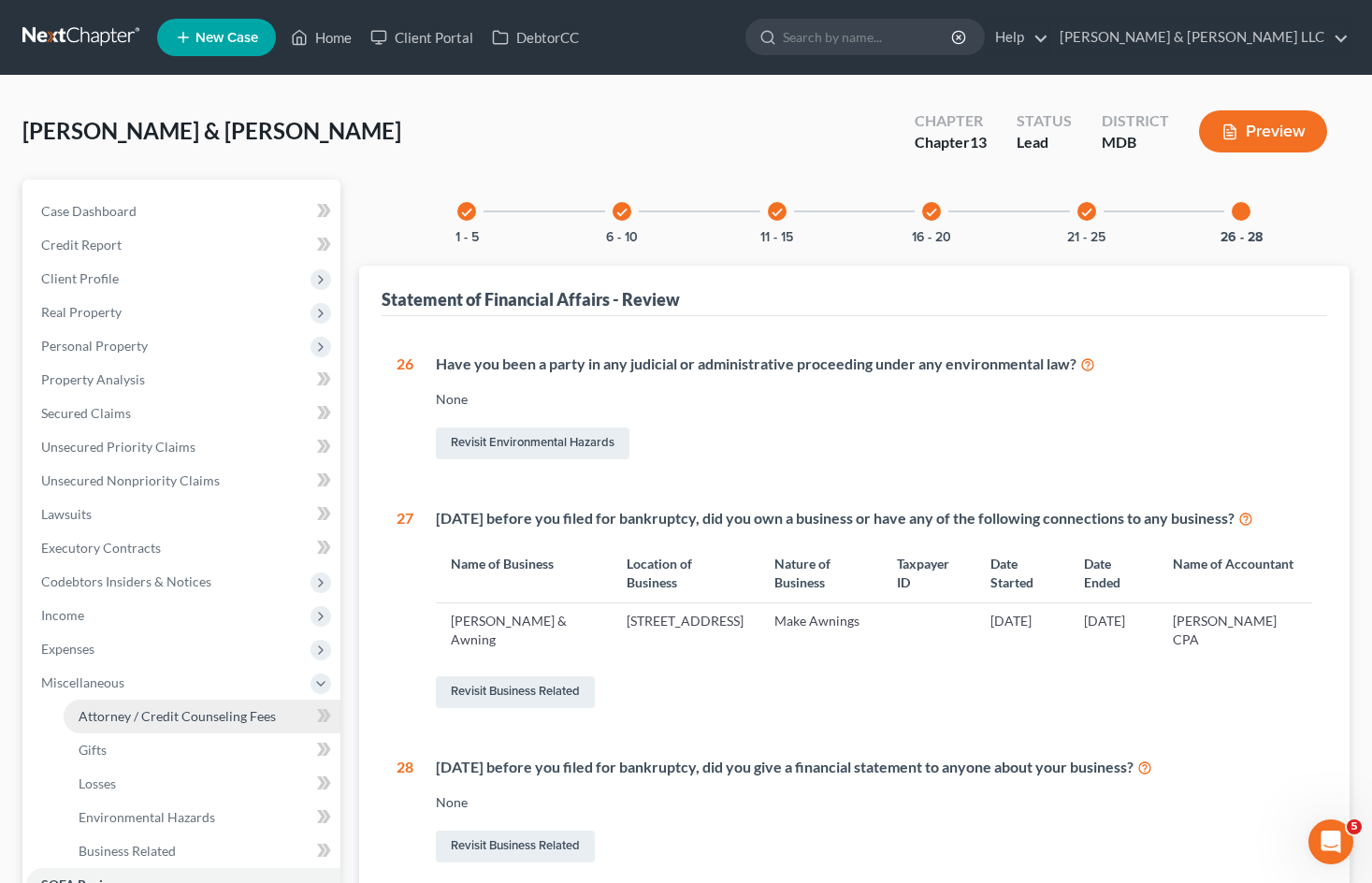
click at [160, 713] on span "Attorney / Credit Counseling Fees" at bounding box center [177, 716] width 198 height 16
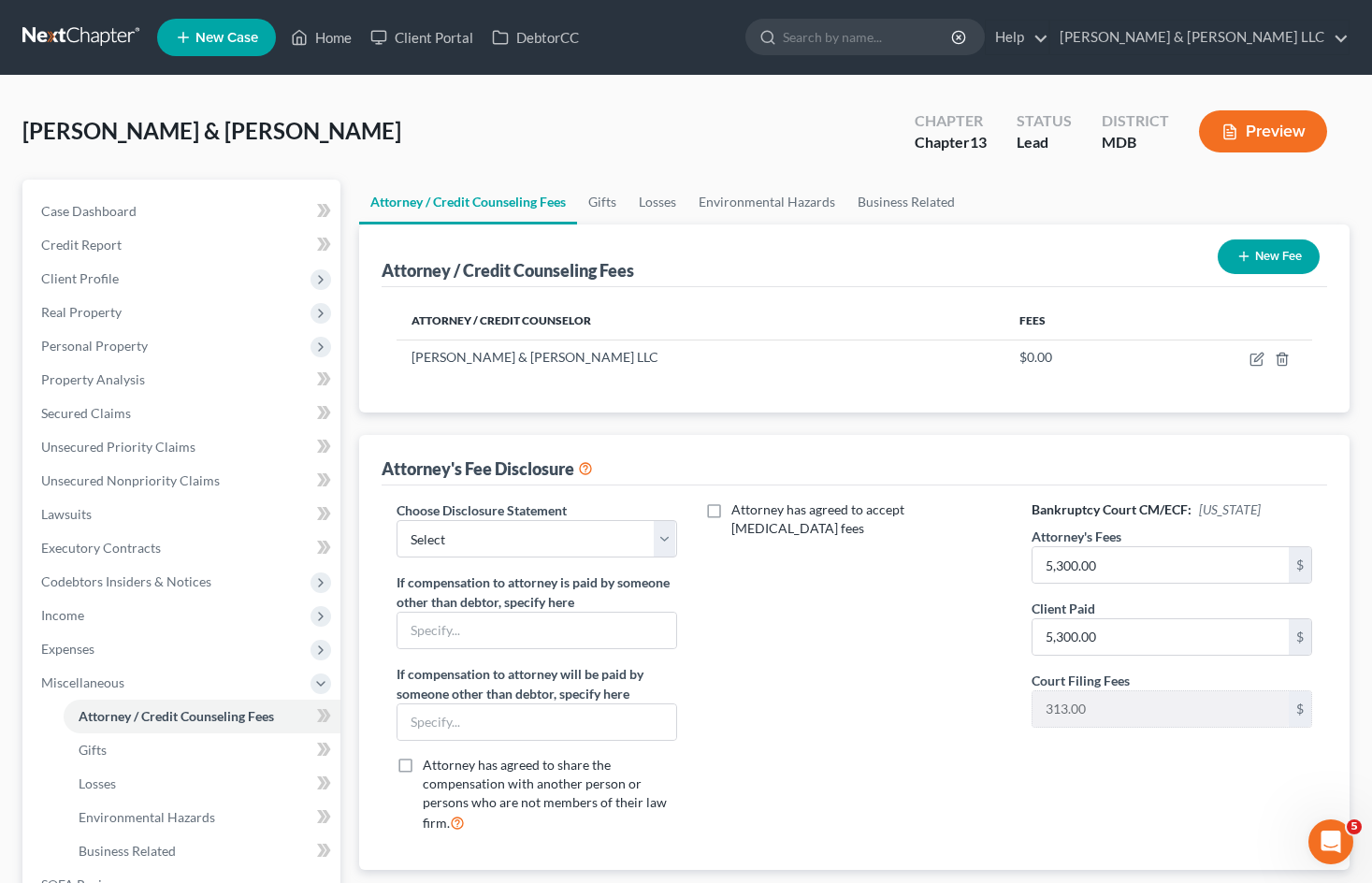
click at [921, 827] on div "Attorney has agreed to accept [MEDICAL_DATA] fees" at bounding box center [854, 674] width 318 height 347
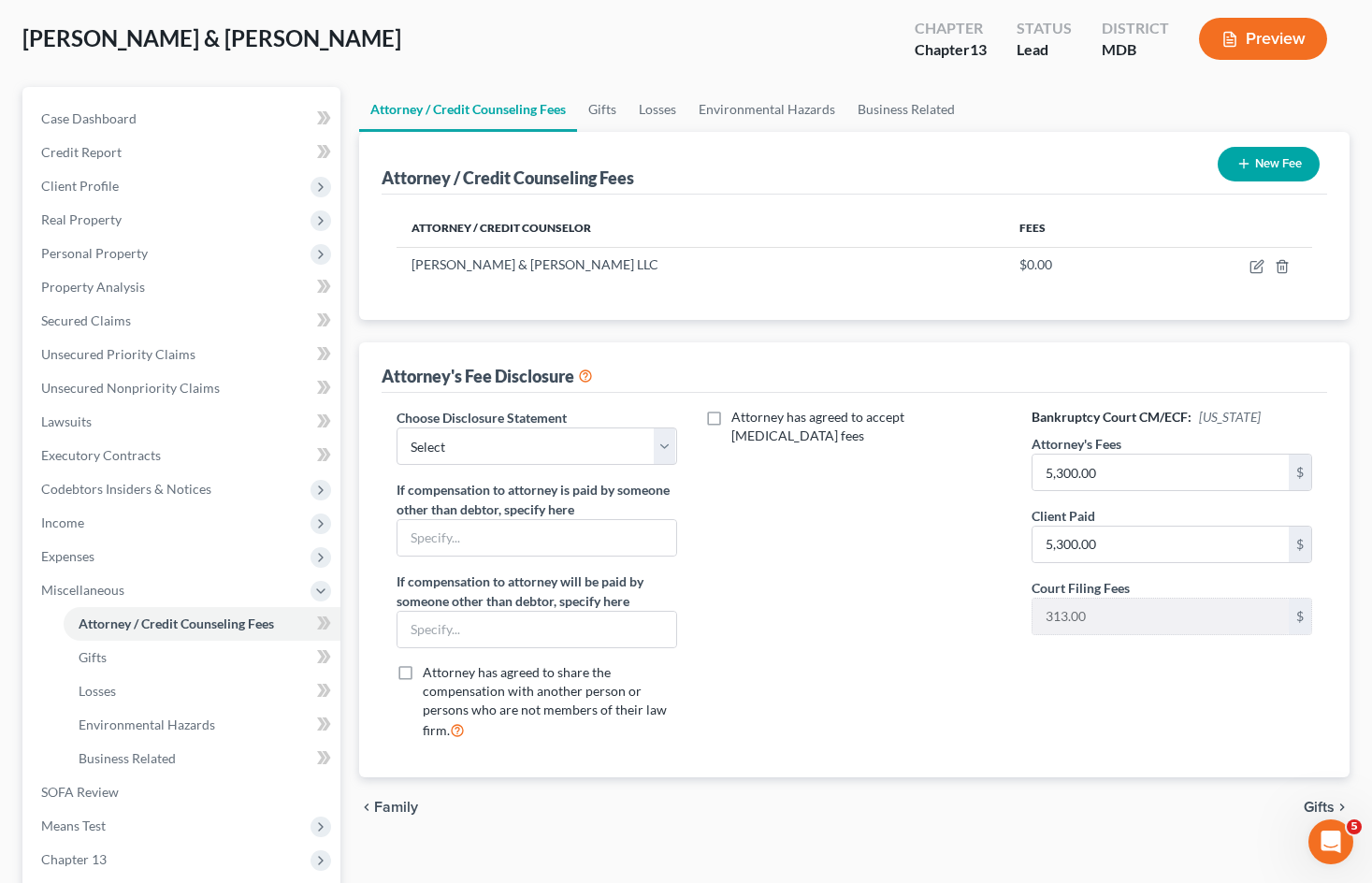
scroll to position [93, 0]
drag, startPoint x: 665, startPoint y: 451, endPoint x: 670, endPoint y: 442, distance: 10.3
click at [666, 450] on select "Select [PERSON_NAME] [PERSON_NAME] Bog Turtle 2500 plus 603 costs 7 ITG JPK New…" at bounding box center [536, 444] width 280 height 37
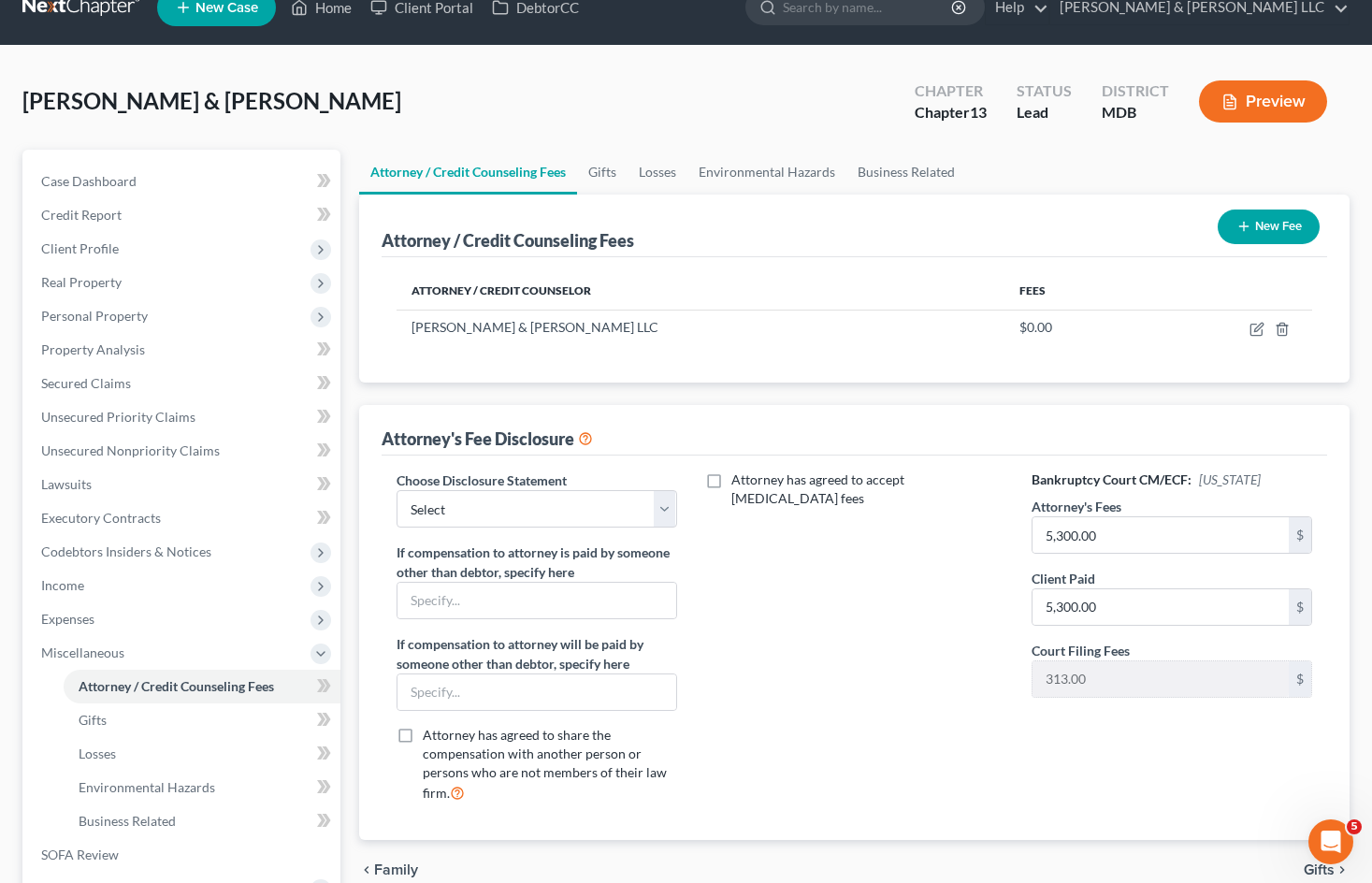
scroll to position [0, 0]
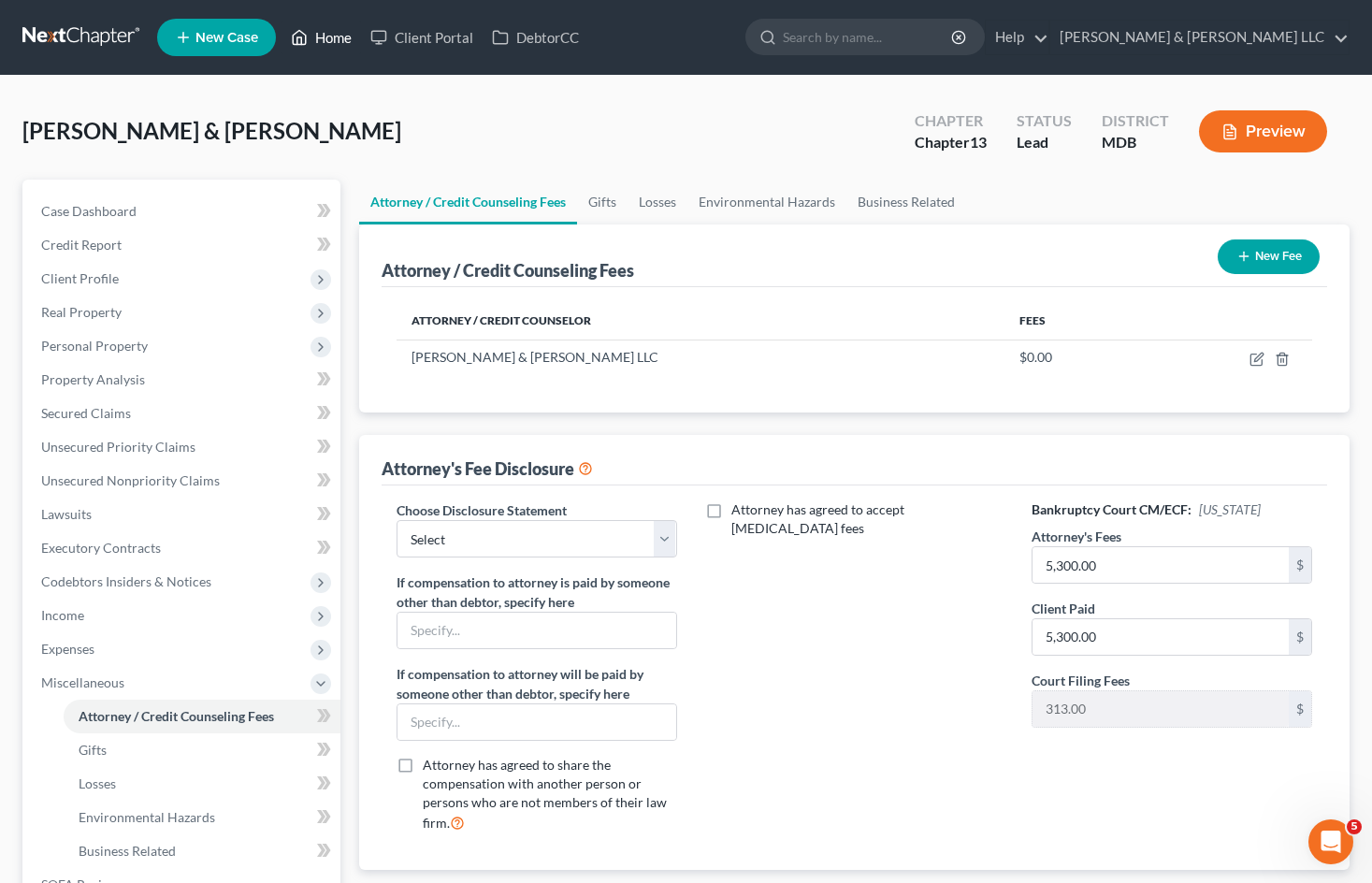
drag, startPoint x: 339, startPoint y: 41, endPoint x: 690, endPoint y: 322, distance: 449.6
click at [339, 41] on link "Home" at bounding box center [320, 36] width 80 height 34
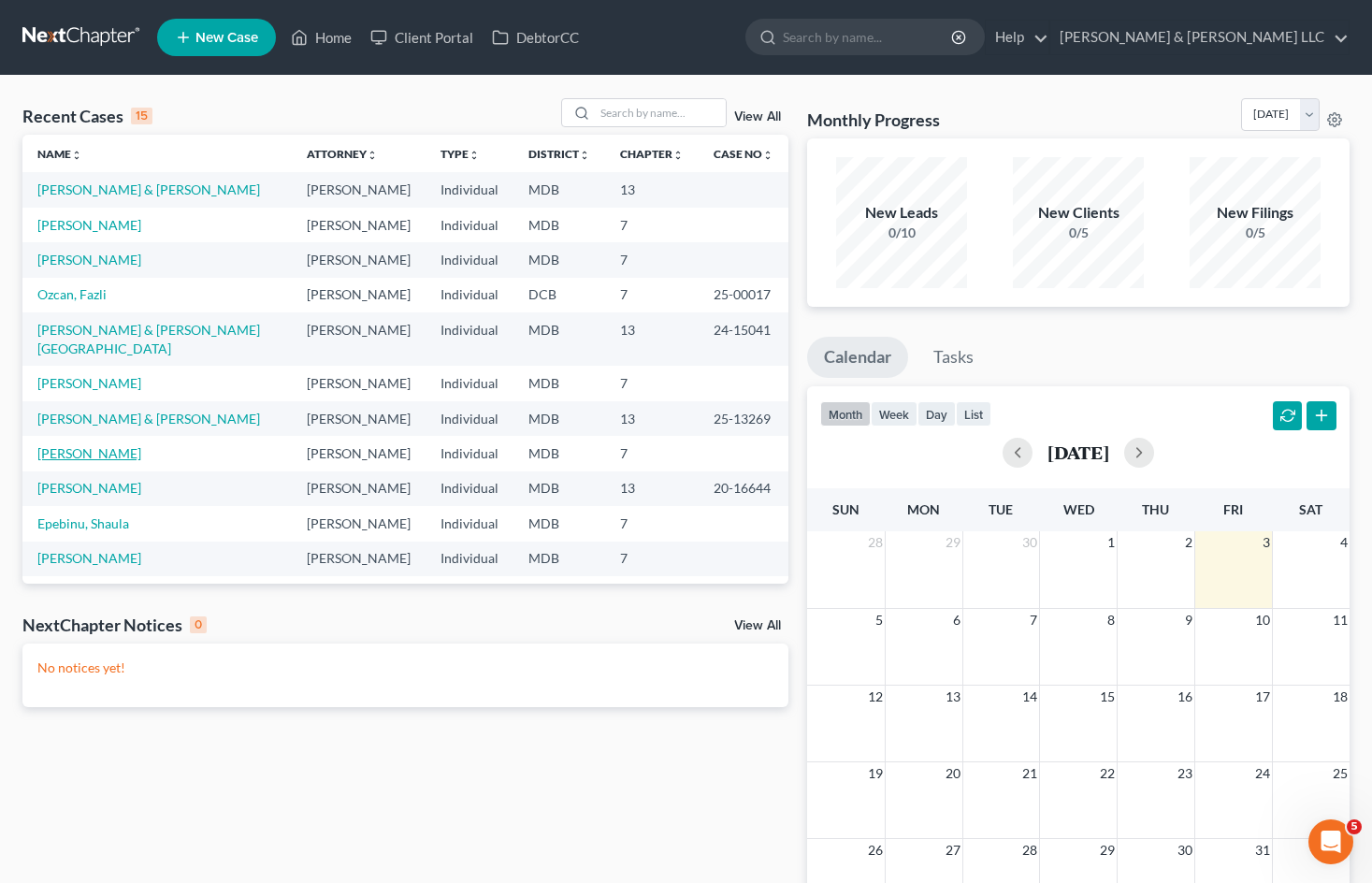
click at [125, 445] on link "[PERSON_NAME]" at bounding box center [89, 453] width 104 height 16
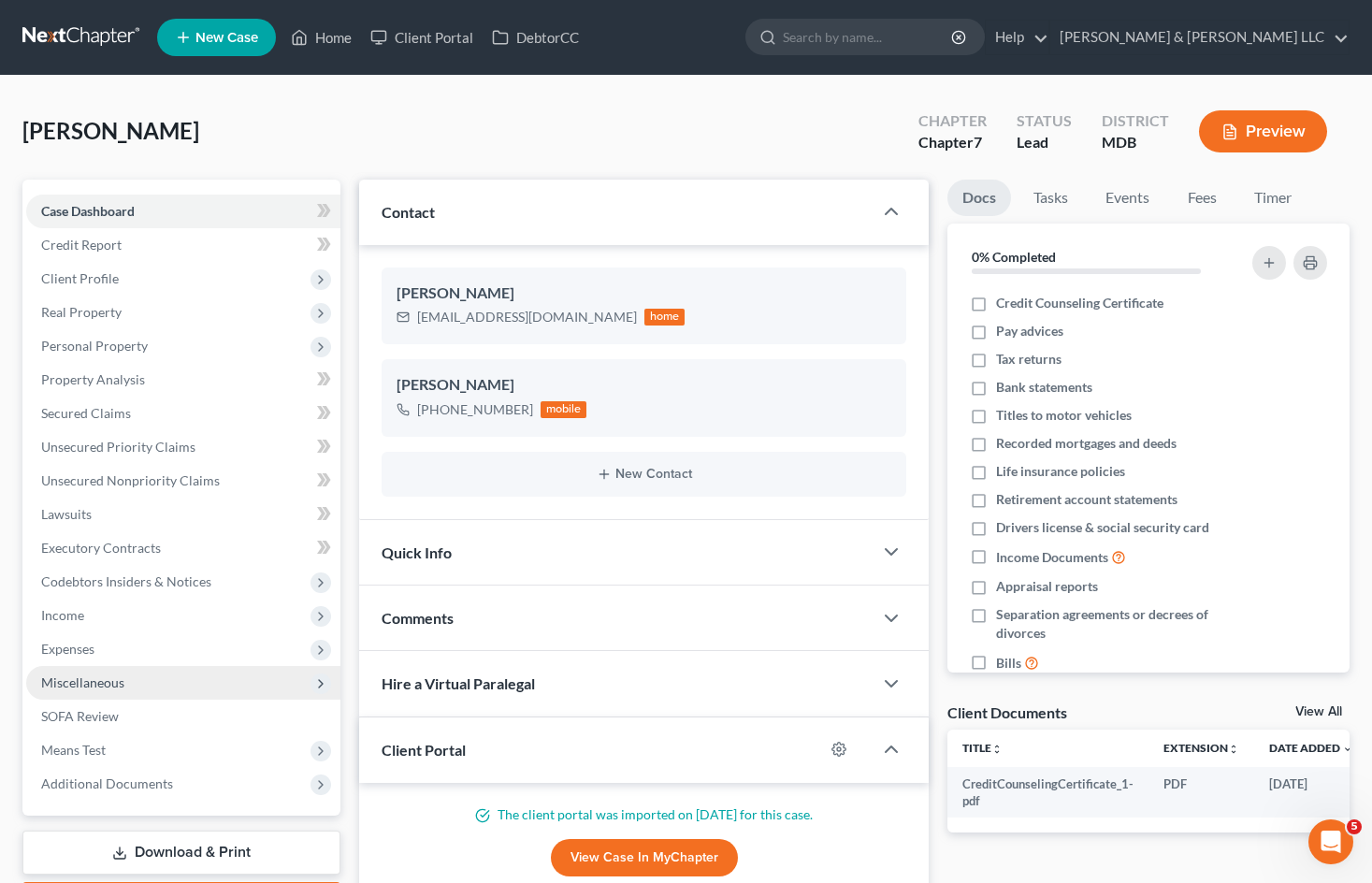
click at [140, 684] on span "Miscellaneous" at bounding box center [182, 682] width 314 height 34
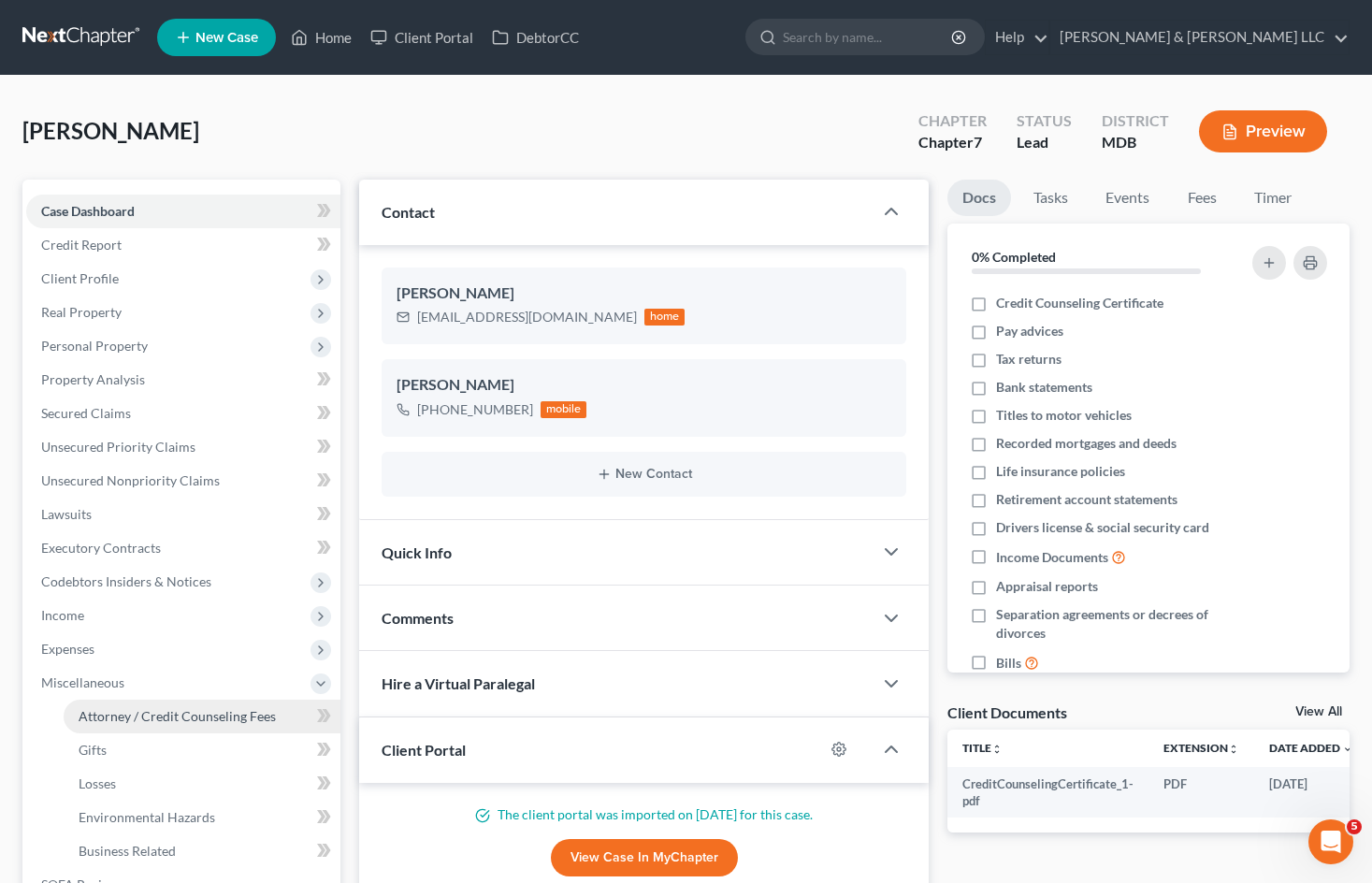
click at [174, 728] on link "Attorney / Credit Counseling Fees" at bounding box center [201, 716] width 276 height 34
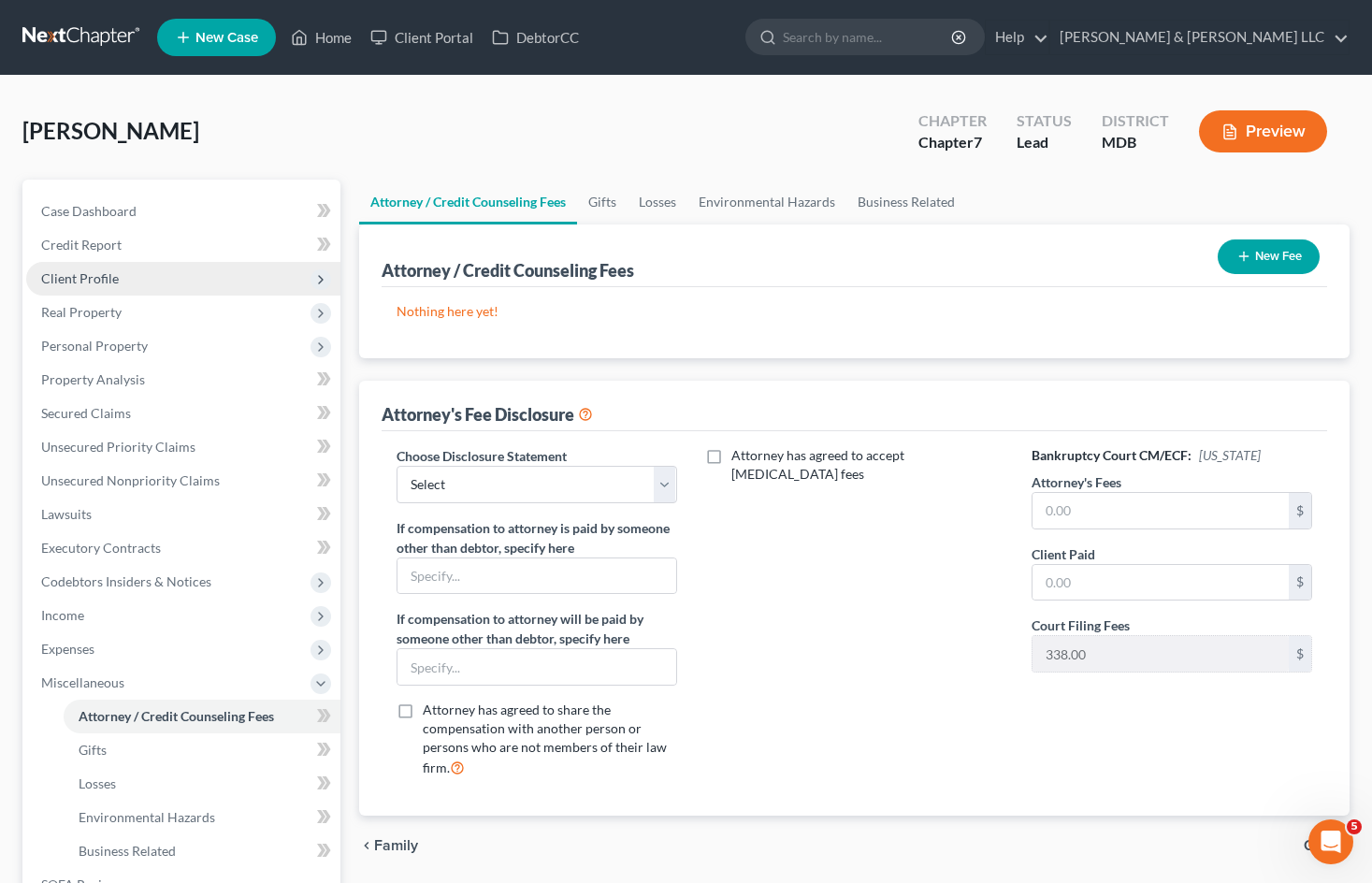
click at [112, 275] on span "Client Profile" at bounding box center [80, 278] width 78 height 16
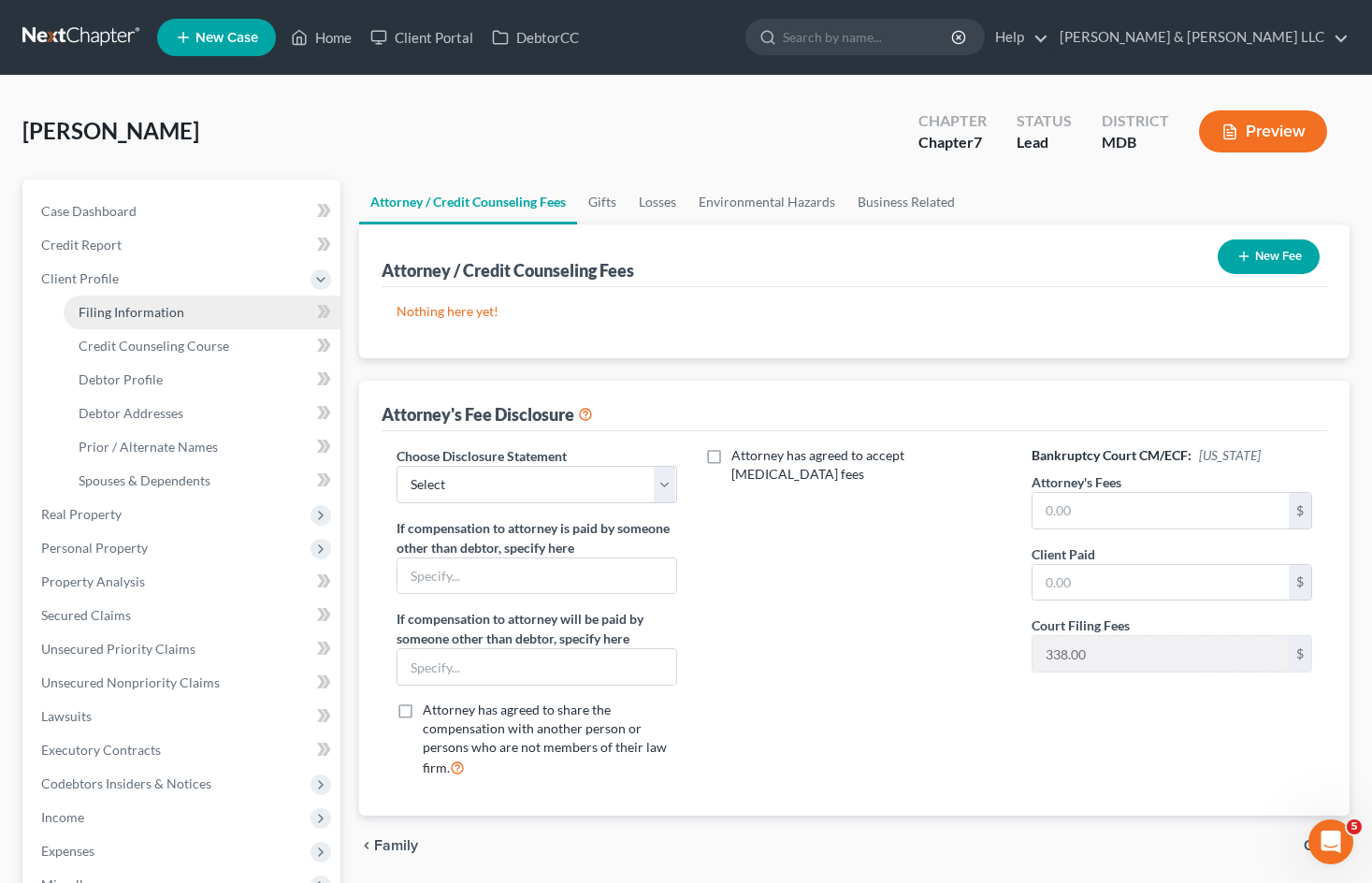
click at [146, 316] on span "Filing Information" at bounding box center [131, 312] width 106 height 16
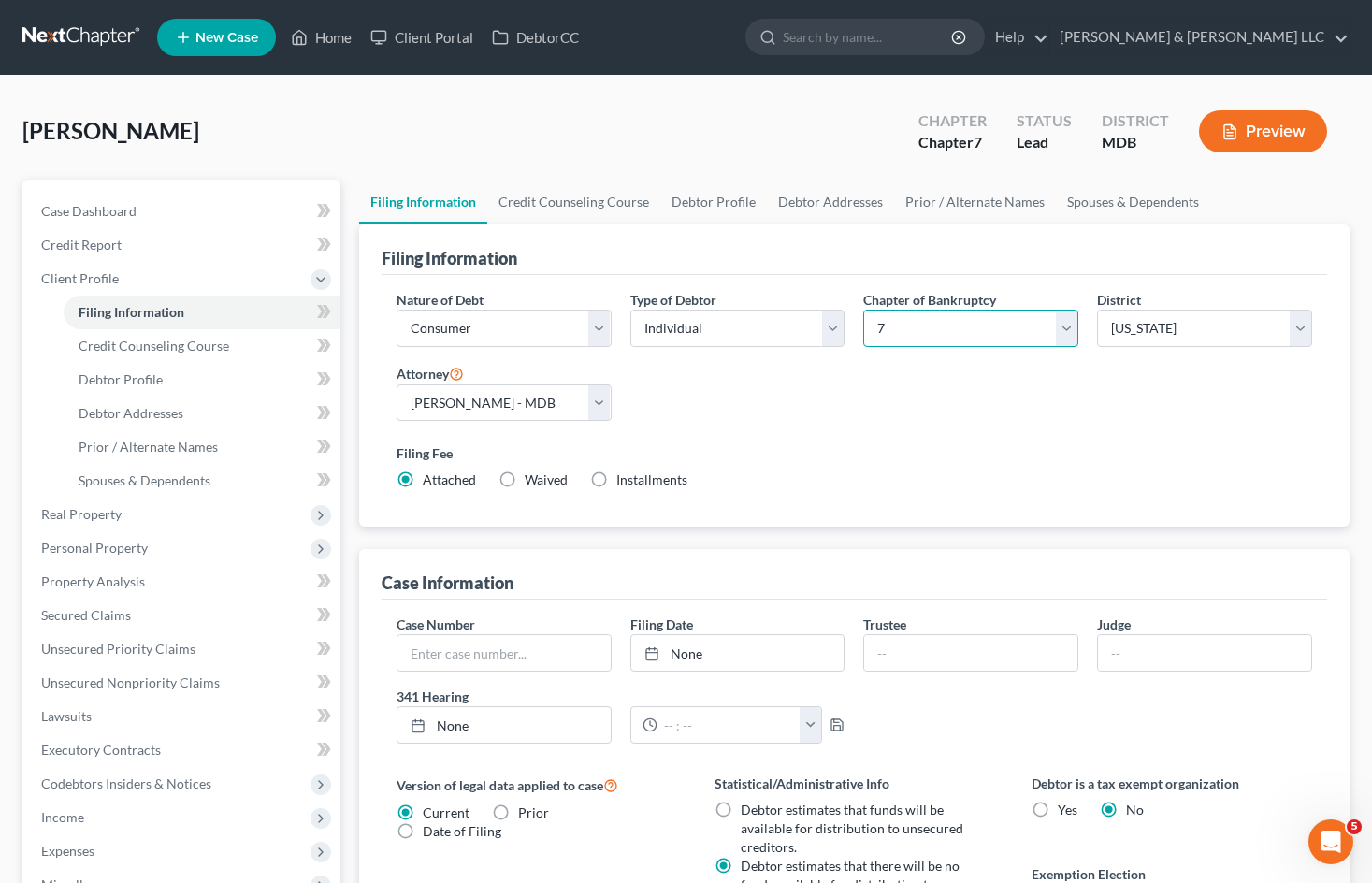
drag, startPoint x: 999, startPoint y: 325, endPoint x: 972, endPoint y: 346, distance: 34.2
click at [999, 325] on select "Select 7 11 12 13" at bounding box center [971, 328] width 215 height 37
click at [863, 310] on select "Select 7 11 12 13" at bounding box center [971, 328] width 215 height 37
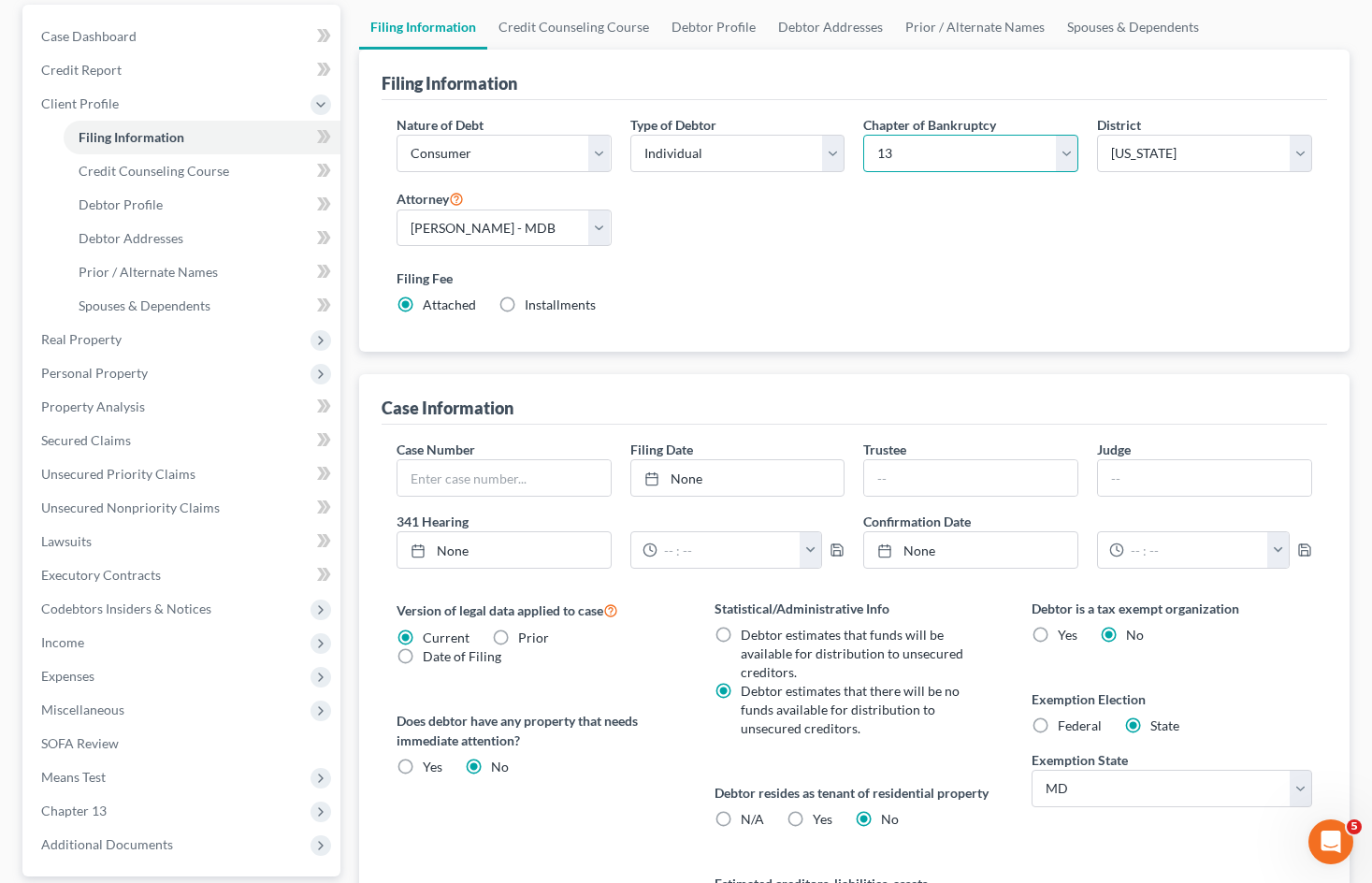
scroll to position [187, 0]
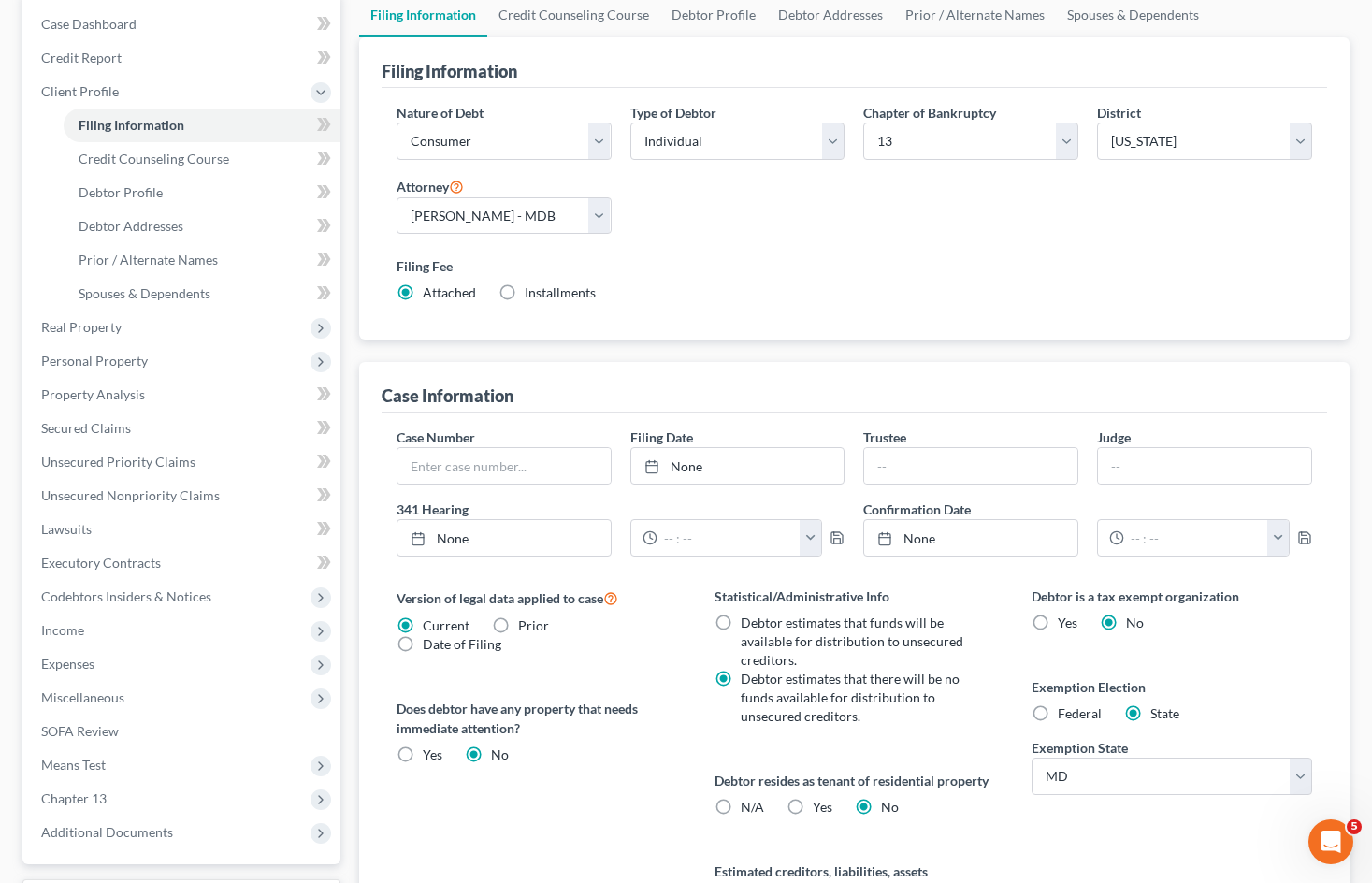
click at [741, 622] on label "Debtor estimates that funds will be available for distribution to unsecured cre…" at bounding box center [857, 641] width 232 height 56
click at [748, 622] on input "Debtor estimates that funds will be available for distribution to unsecured cre…" at bounding box center [754, 619] width 12 height 12
click at [741, 676] on label "Debtor estimates that there will be no funds available for distribution to unse…" at bounding box center [857, 698] width 232 height 56
click at [748, 676] on input "Debtor estimates that there will be no funds available for distribution to unse…" at bounding box center [754, 676] width 12 height 12
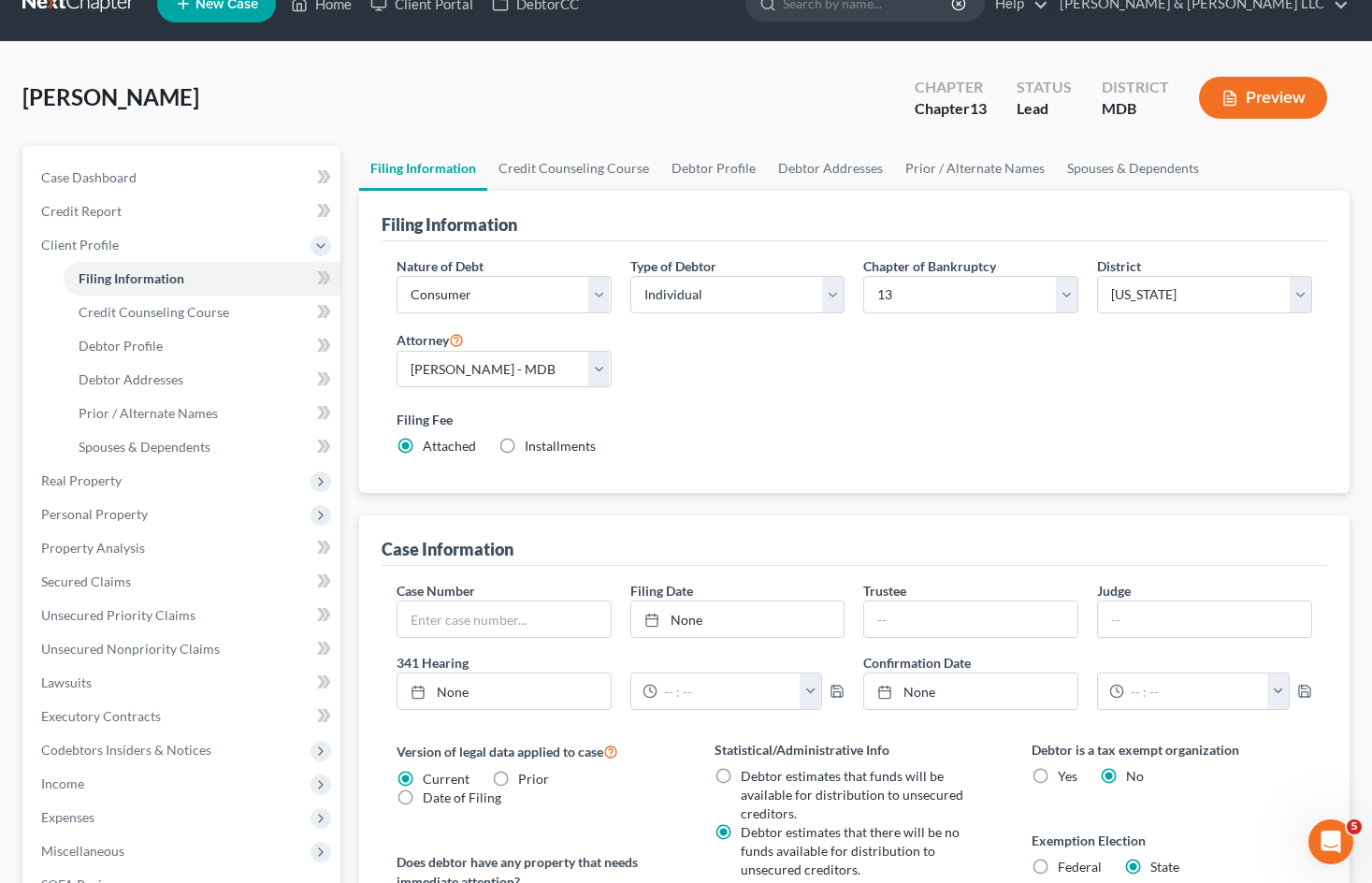
scroll to position [0, 0]
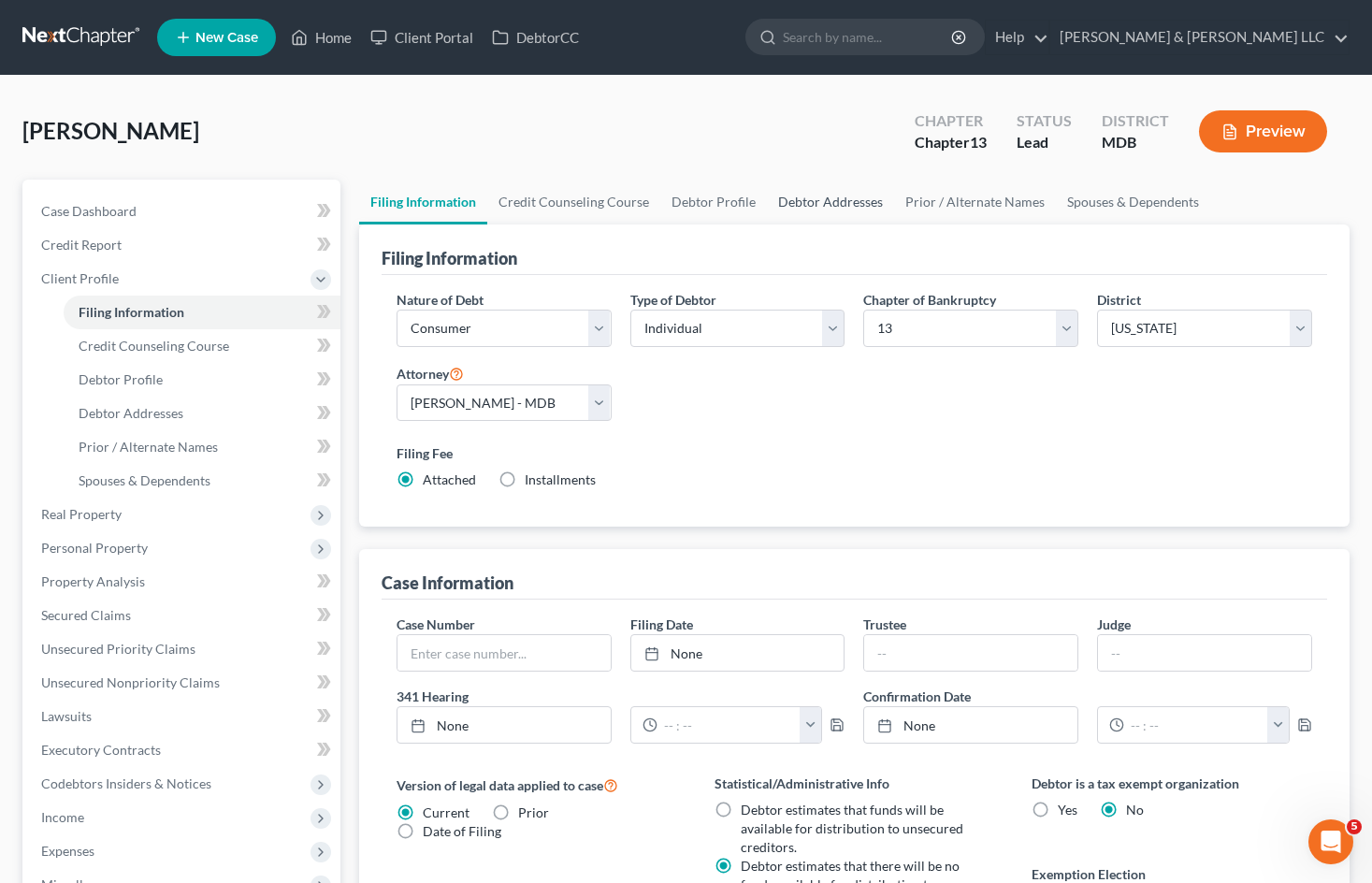
click at [845, 197] on link "Debtor Addresses" at bounding box center [830, 202] width 128 height 45
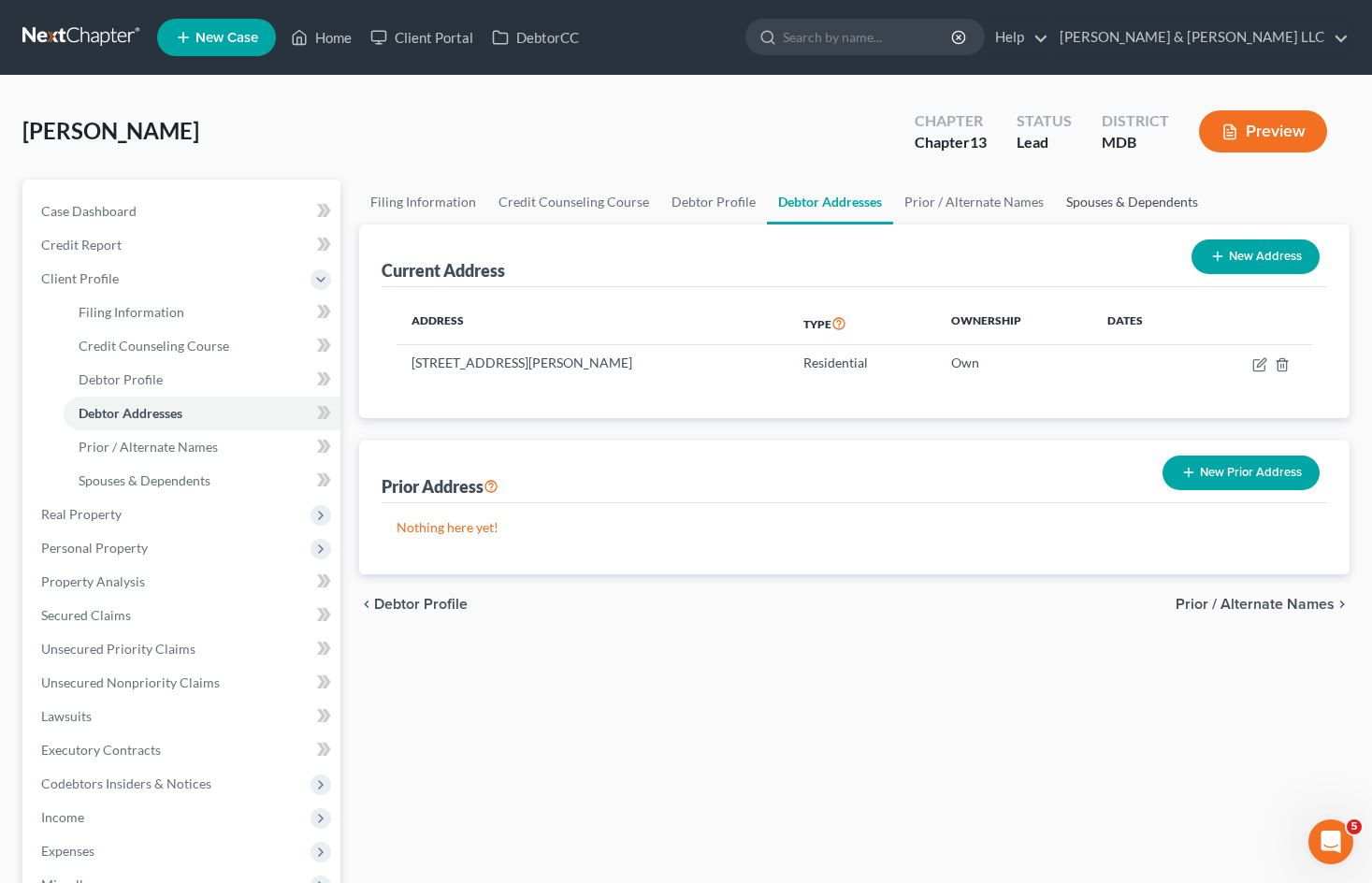
click at [1137, 208] on link "Spouses & Dependents" at bounding box center [1131, 202] width 154 height 45
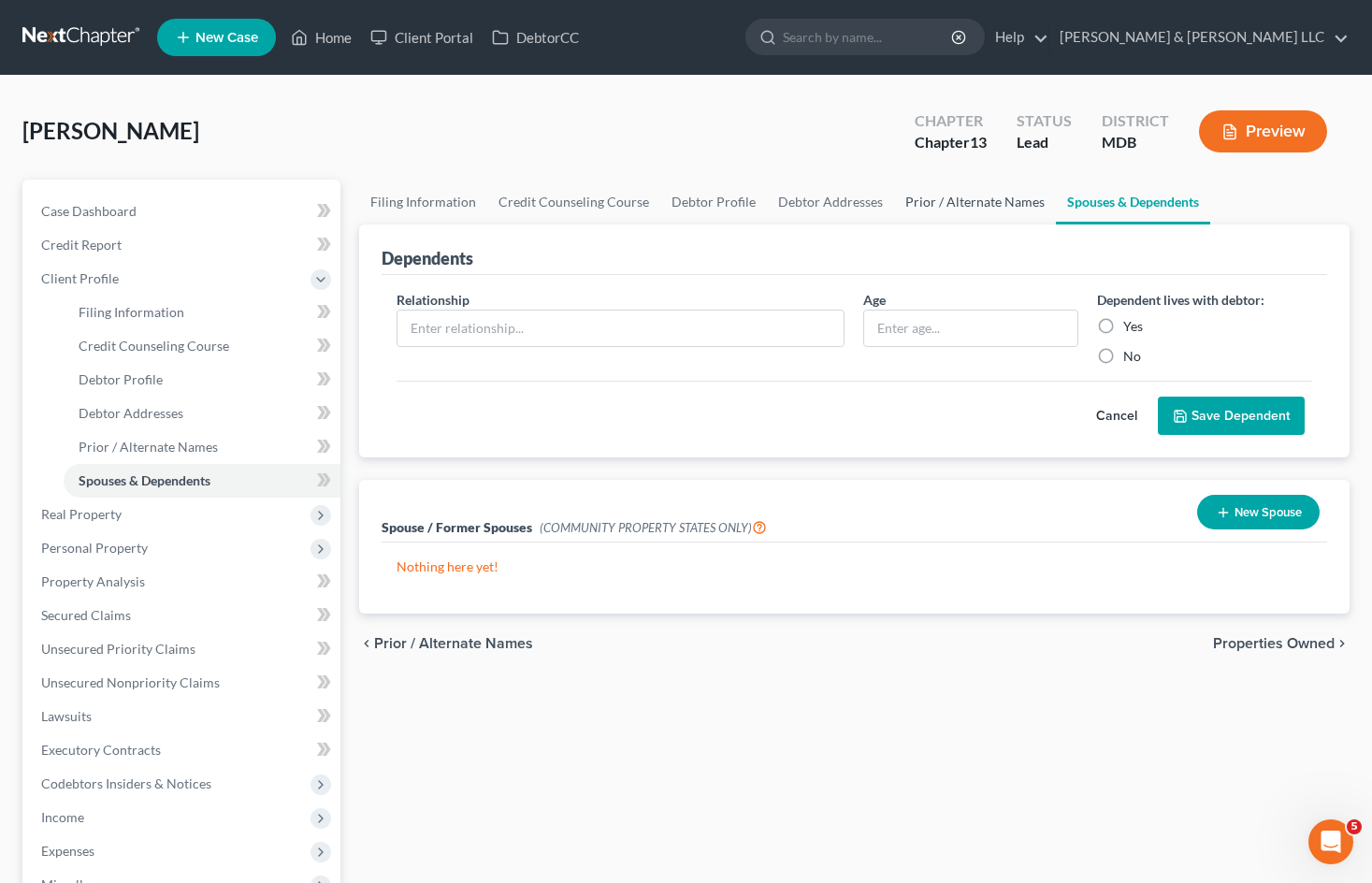
click at [985, 207] on link "Prior / Alternate Names" at bounding box center [975, 202] width 162 height 45
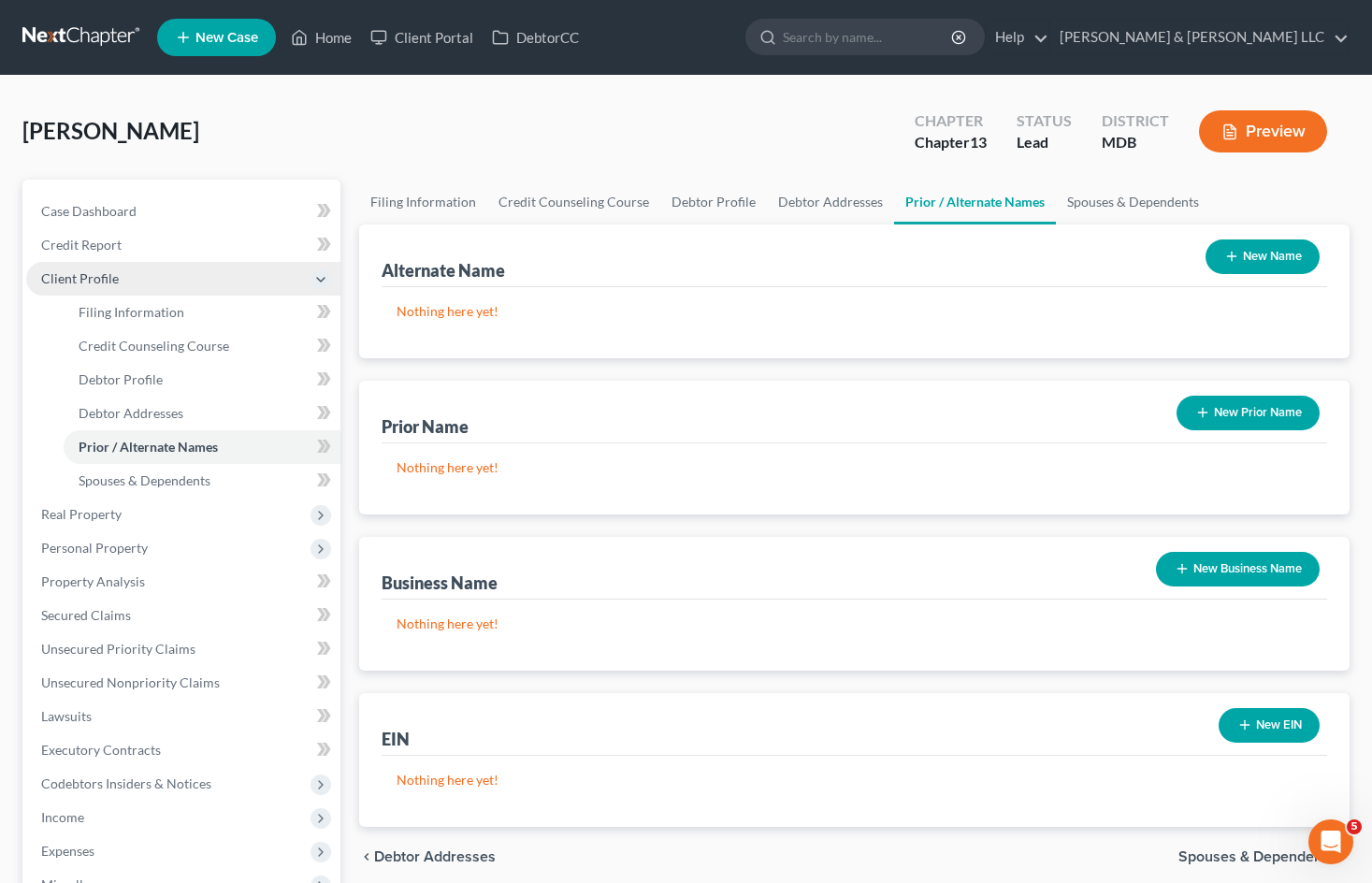
click at [153, 280] on span "Client Profile" at bounding box center [182, 278] width 314 height 34
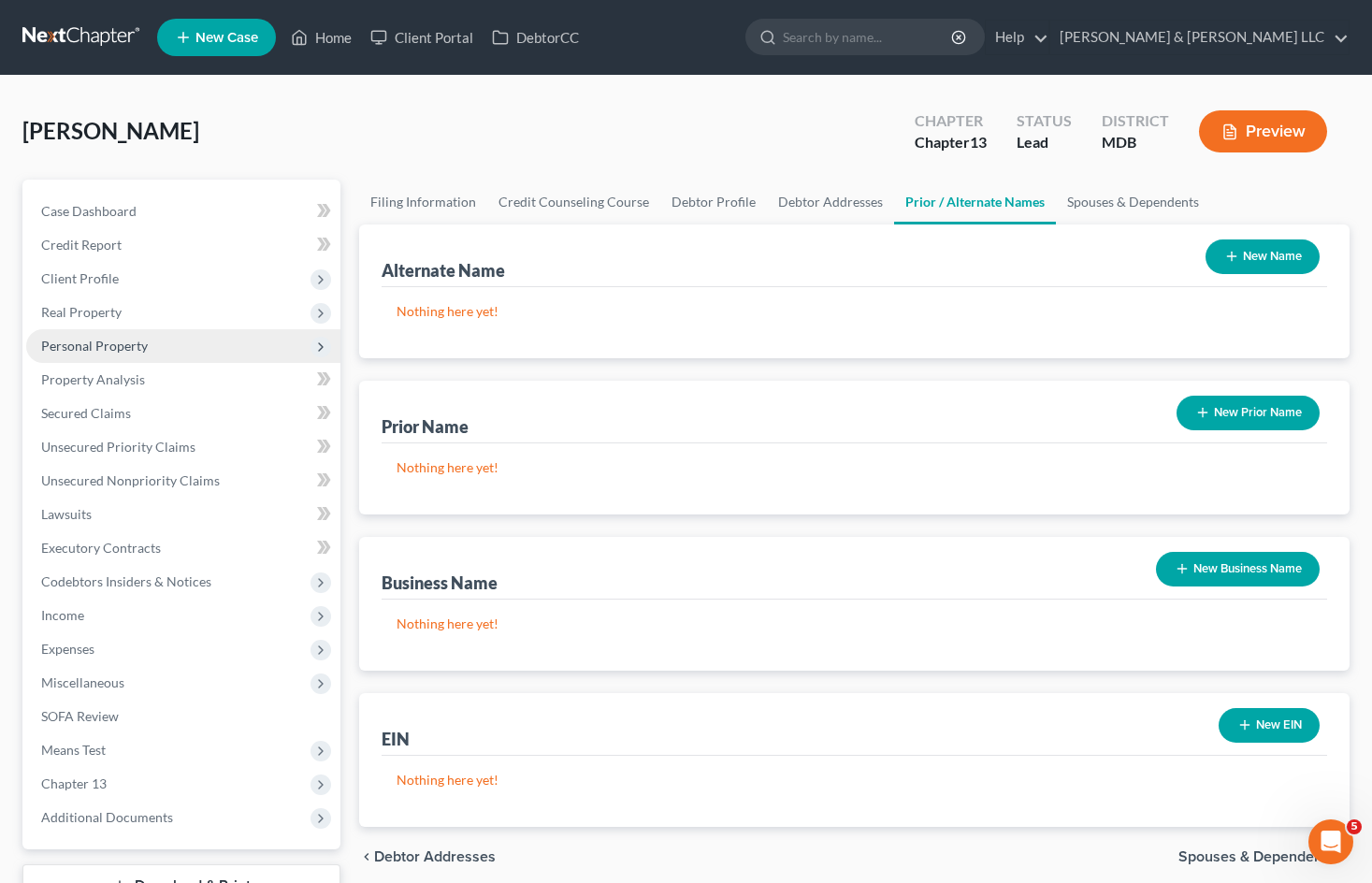
click at [161, 337] on span "Personal Property" at bounding box center [182, 346] width 314 height 34
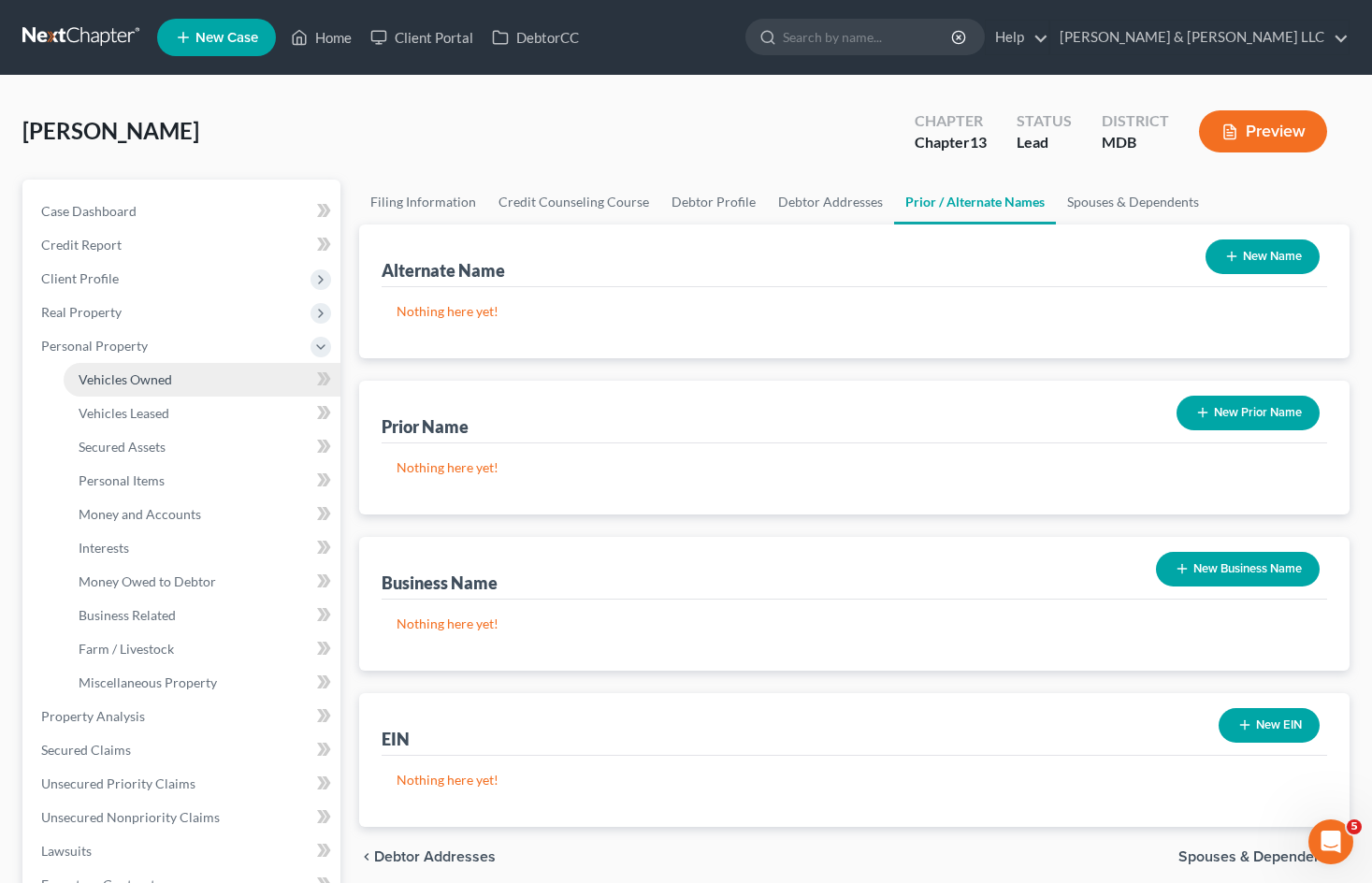
click at [171, 373] on link "Vehicles Owned" at bounding box center [201, 379] width 276 height 34
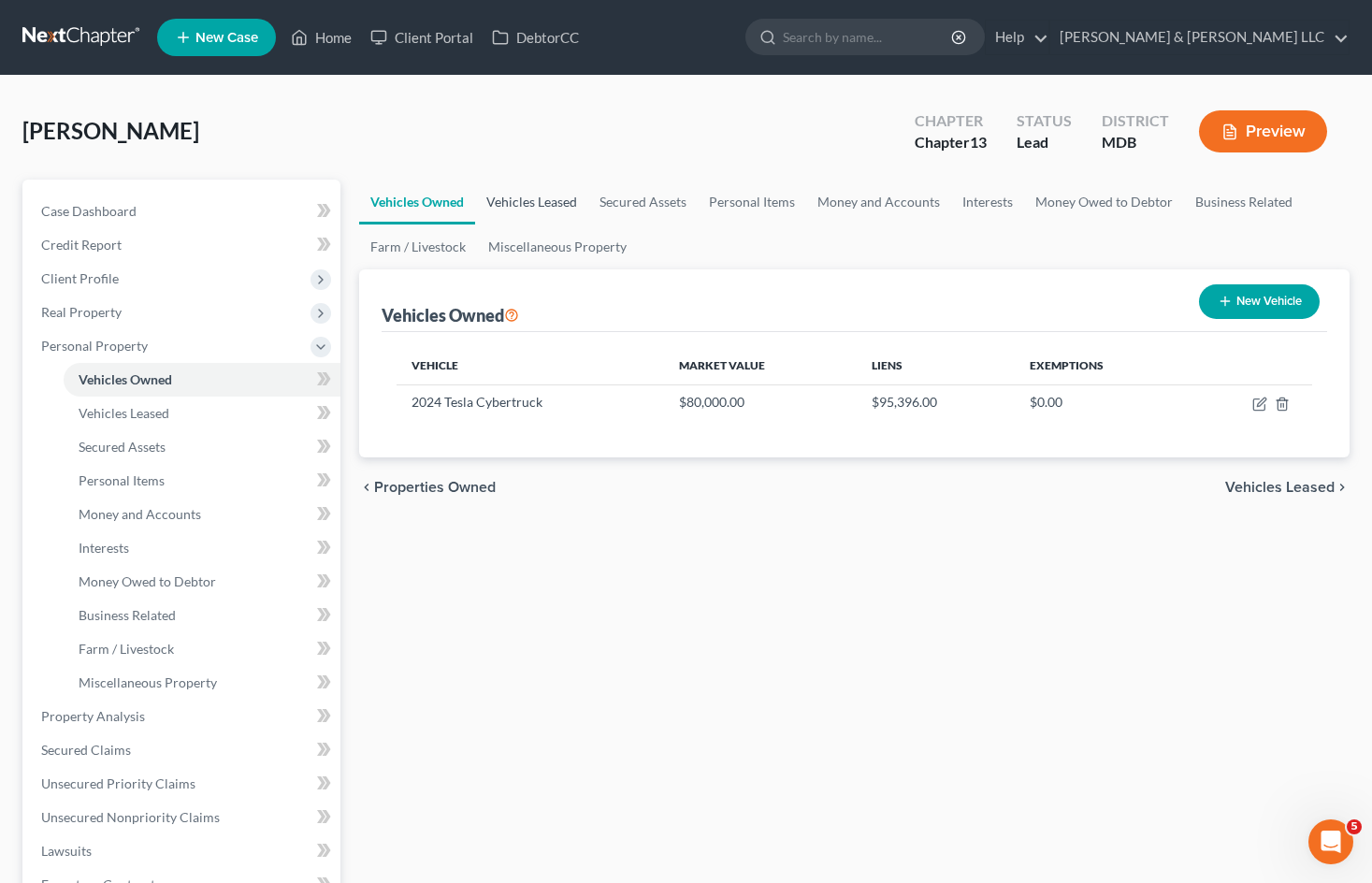
click at [557, 203] on link "Vehicles Leased" at bounding box center [532, 202] width 113 height 45
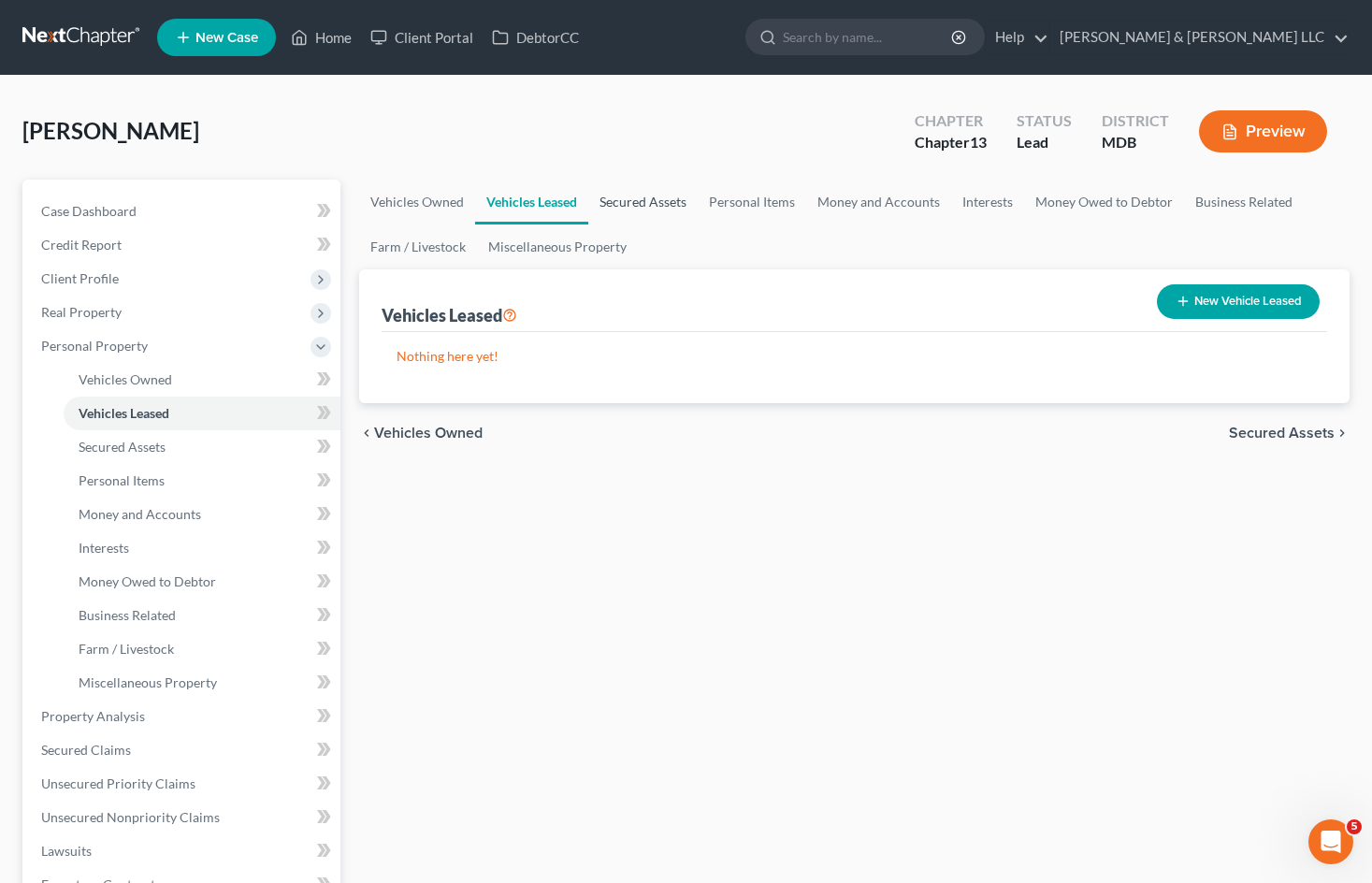
click at [652, 206] on link "Secured Assets" at bounding box center [643, 202] width 109 height 45
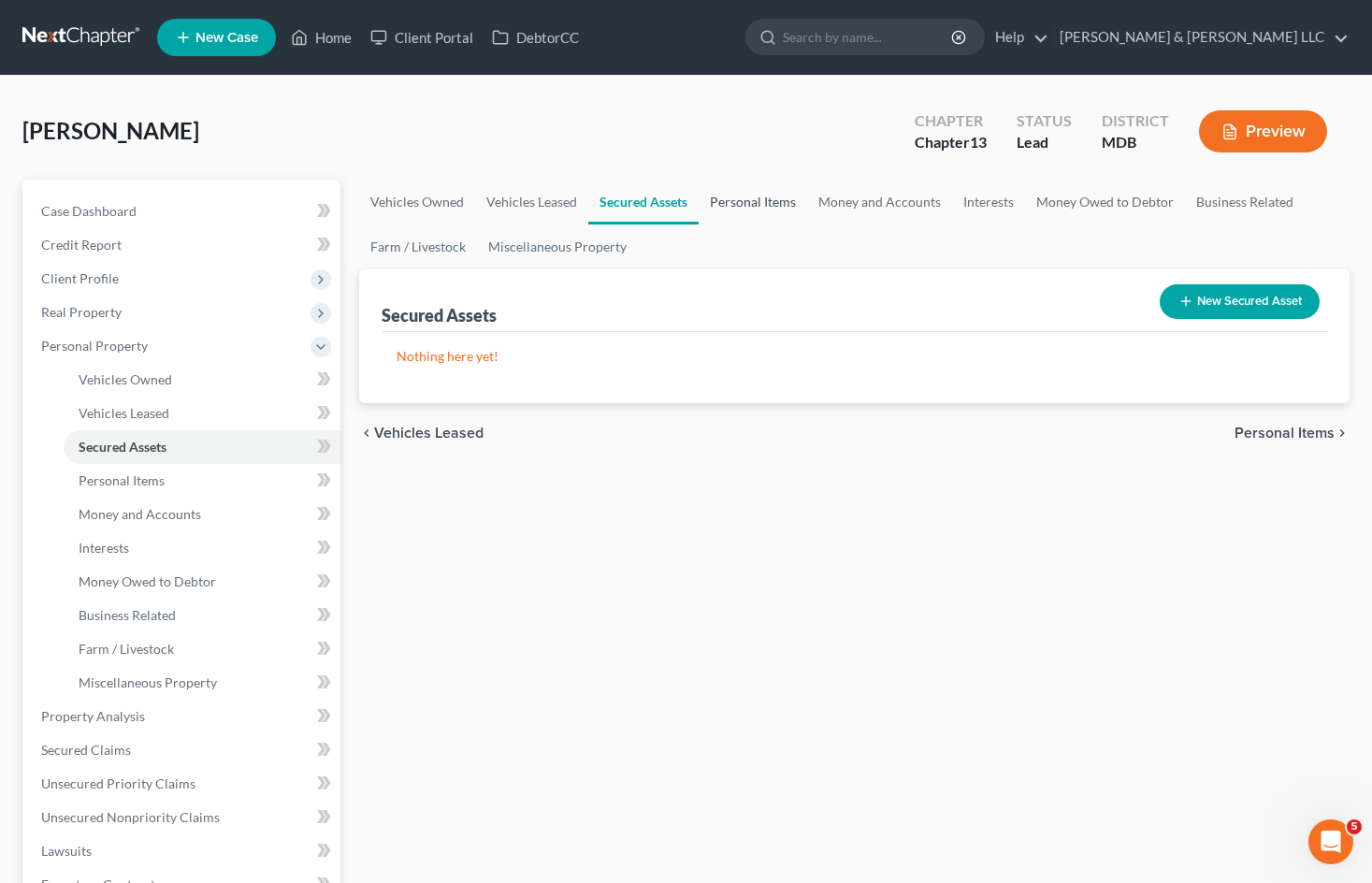
click at [769, 208] on link "Personal Items" at bounding box center [752, 202] width 108 height 45
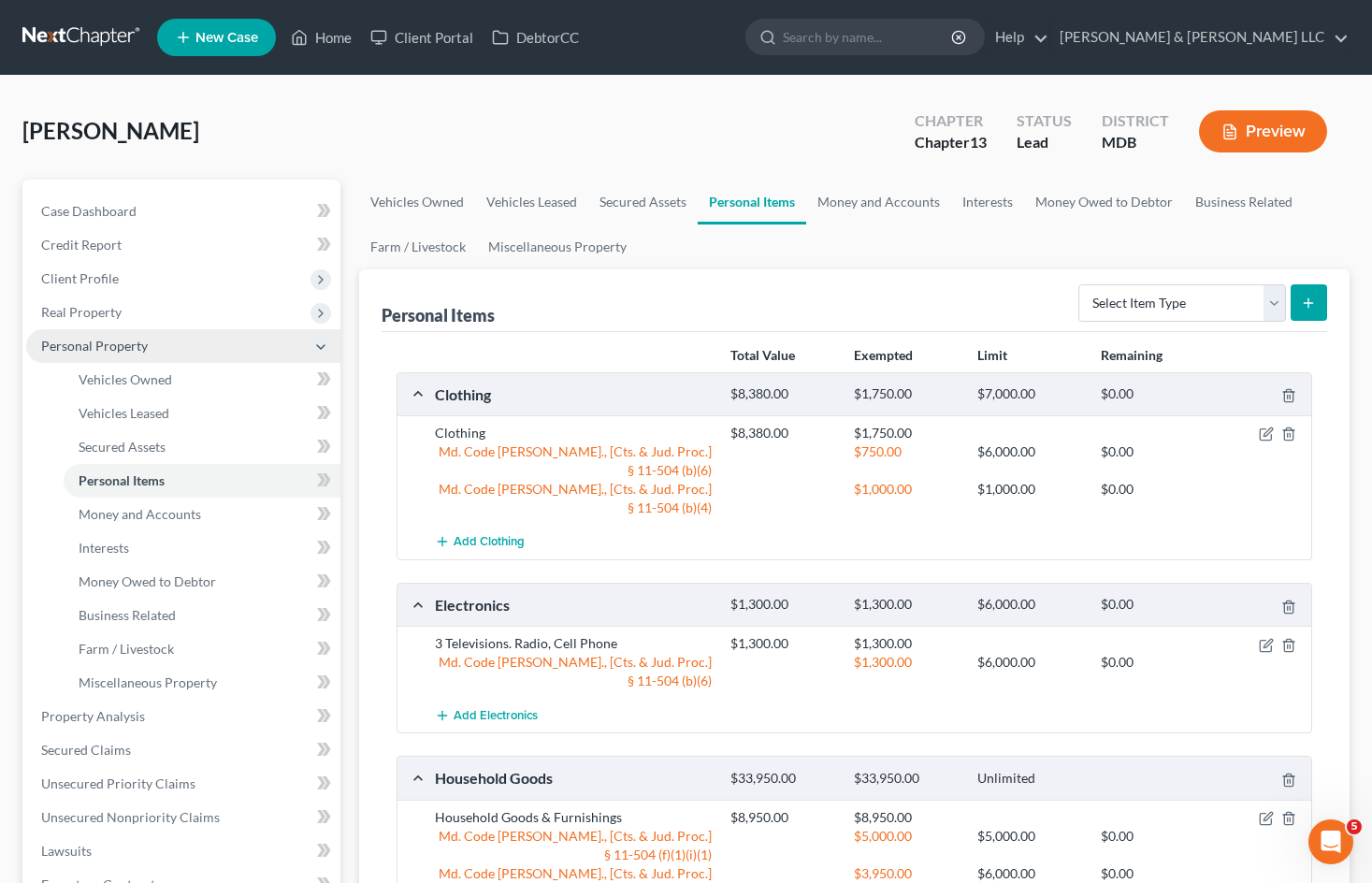
click at [164, 349] on span "Personal Property" at bounding box center [182, 346] width 314 height 34
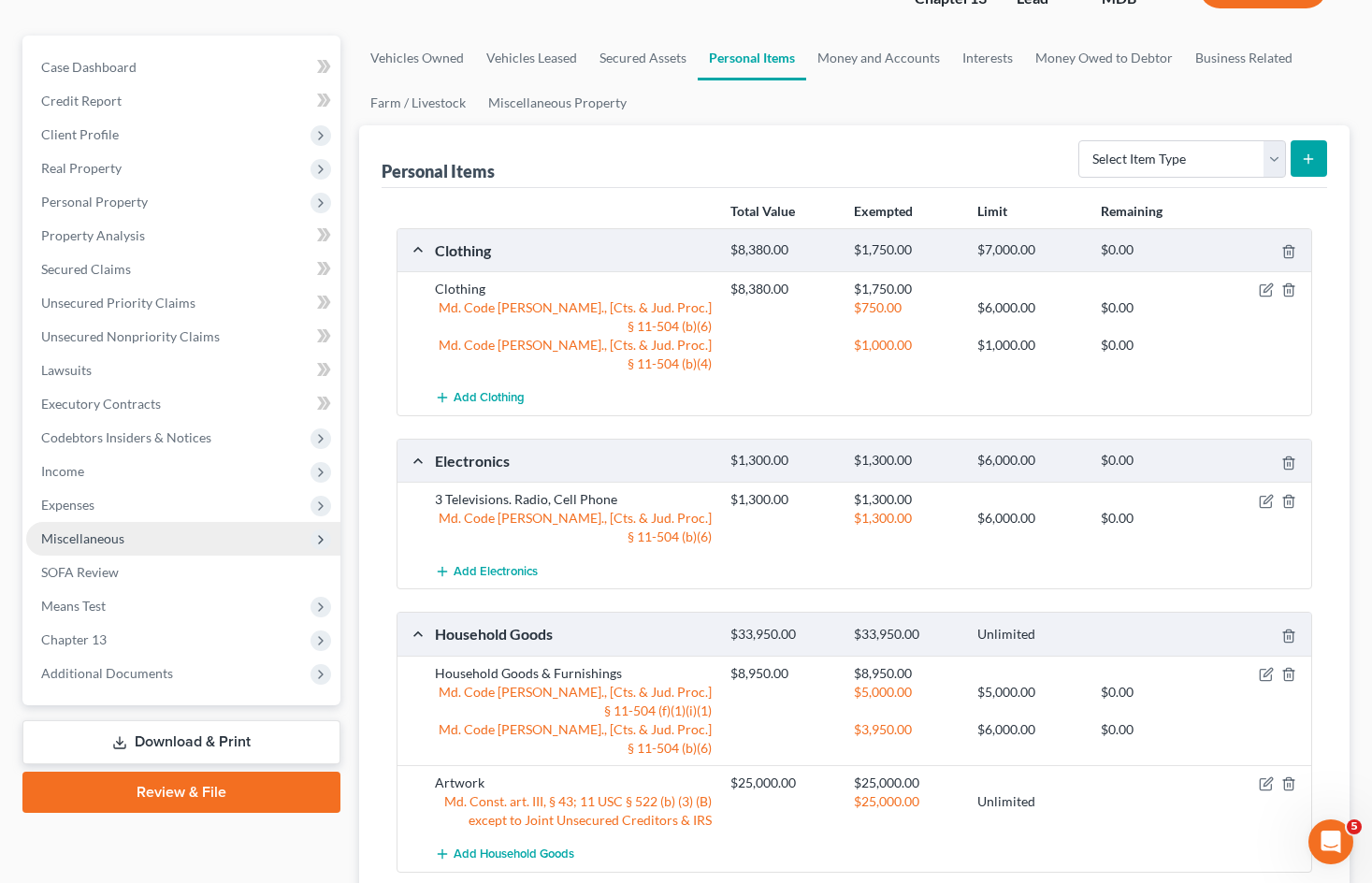
scroll to position [187, 0]
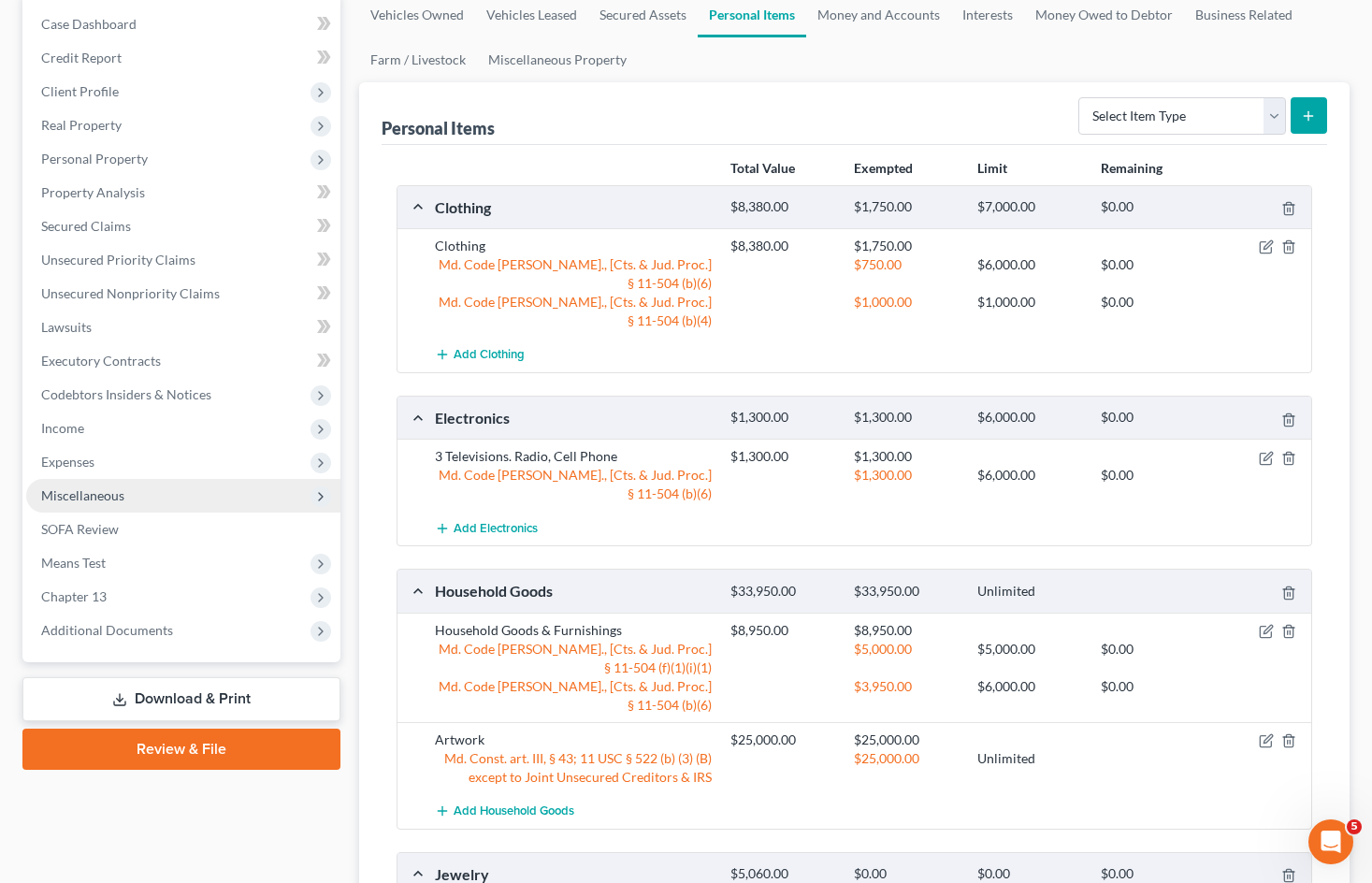
drag, startPoint x: 157, startPoint y: 493, endPoint x: 202, endPoint y: 508, distance: 47.4
click at [157, 493] on span "Miscellaneous" at bounding box center [182, 495] width 314 height 34
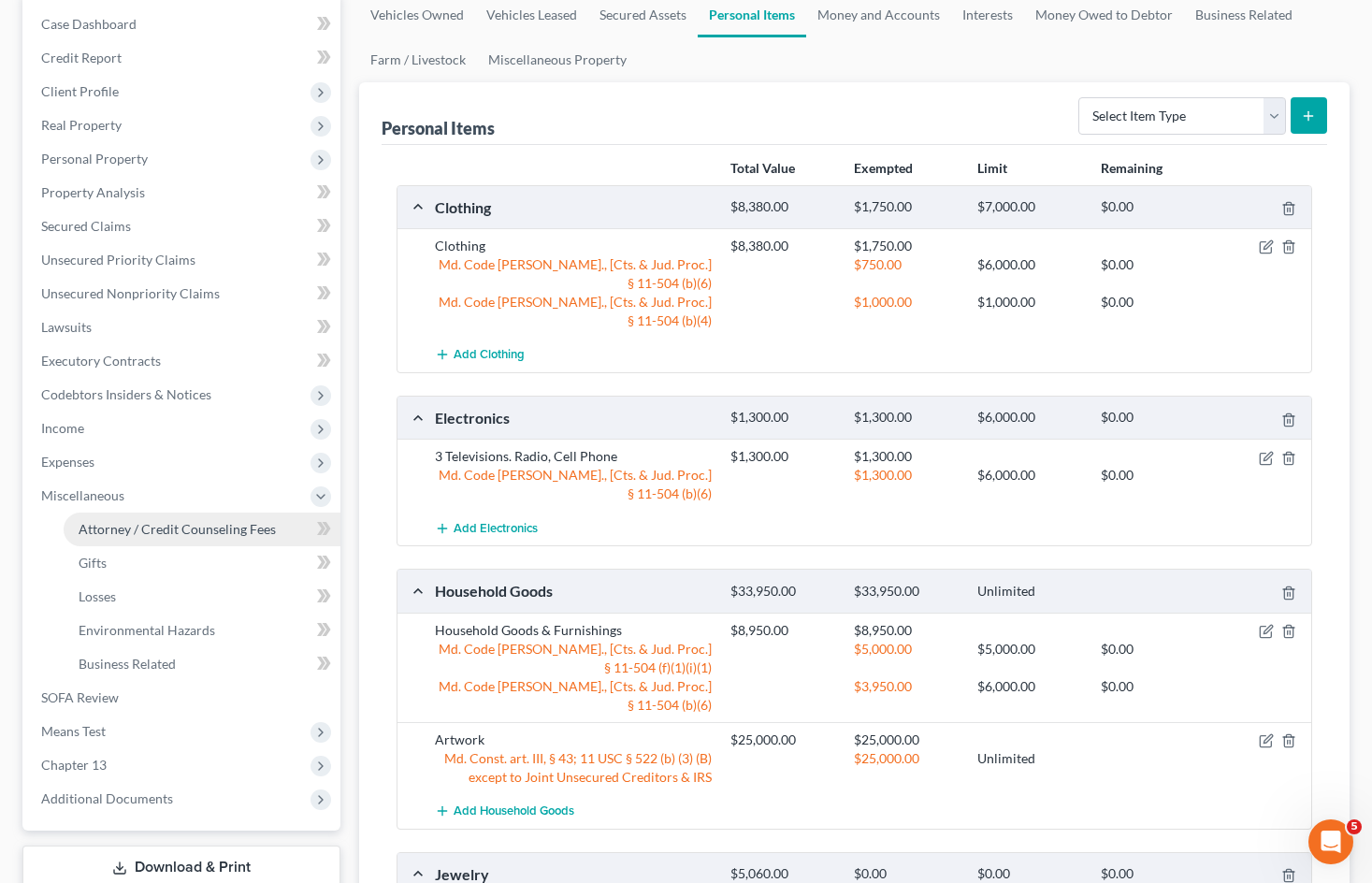
click at [201, 517] on link "Attorney / Credit Counseling Fees" at bounding box center [201, 529] width 276 height 34
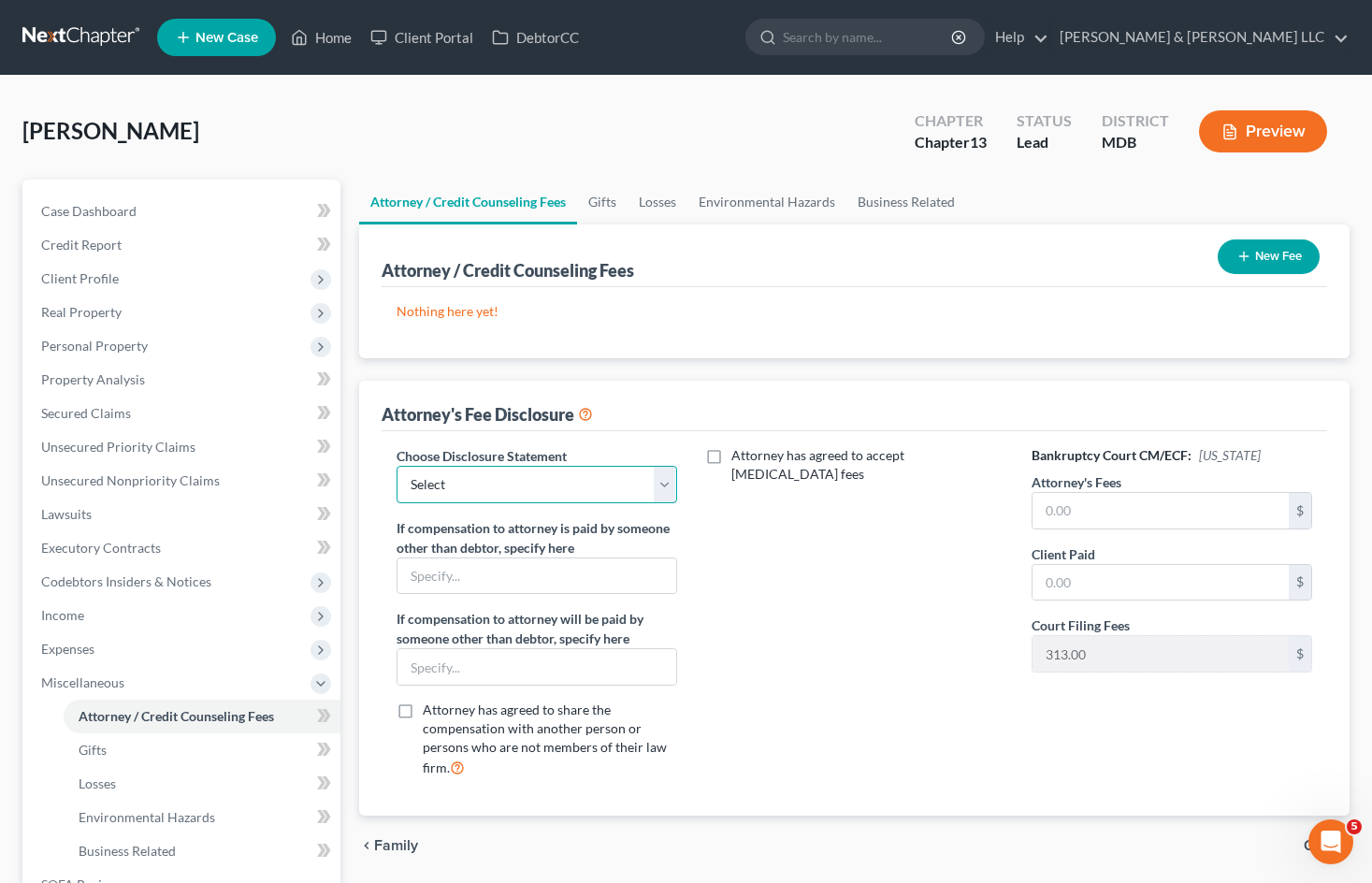
click at [667, 483] on select "Select [PERSON_NAME] [PERSON_NAME] Bog Turtle 2500 plus 603 costs 7 ITG JPK New…" at bounding box center [536, 484] width 280 height 37
click at [825, 628] on div "Attorney has agreed to accept [MEDICAL_DATA] fees" at bounding box center [854, 620] width 318 height 347
click at [183, 678] on span "Miscellaneous" at bounding box center [182, 682] width 314 height 34
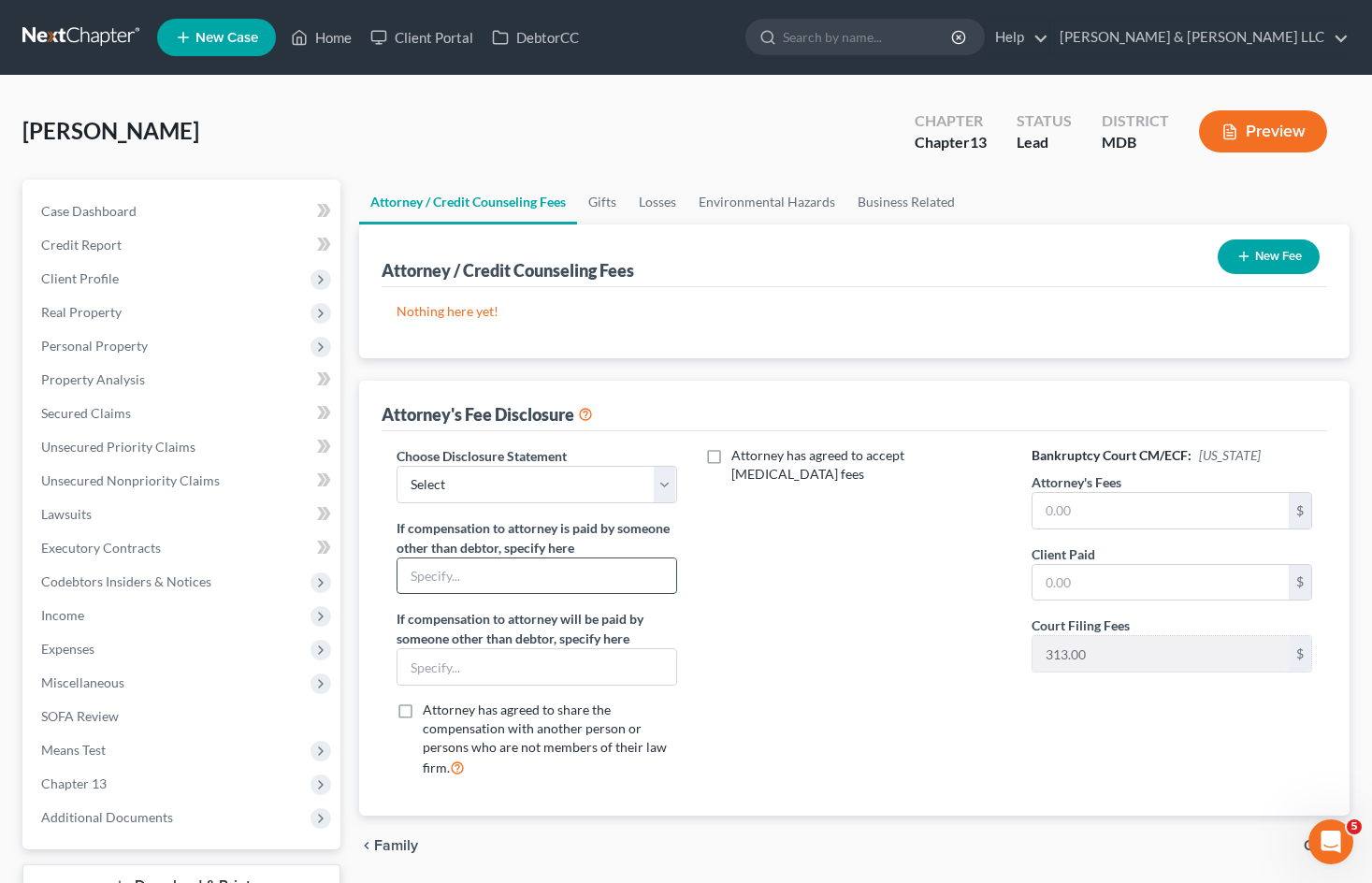
click at [509, 571] on input "text" at bounding box center [536, 576] width 278 height 36
click at [457, 584] on input "Trustee, through plan after confirmation" at bounding box center [536, 576] width 278 height 36
click at [407, 570] on input "Trustee through plan after confirmation" at bounding box center [536, 576] width 278 height 36
click at [663, 478] on select "Select [PERSON_NAME] [PERSON_NAME] Bog Turtle 2500 plus 603 costs 7 ITG JPK New…" at bounding box center [536, 484] width 280 height 37
click at [665, 484] on select "Select [PERSON_NAME] [PERSON_NAME] Bog Turtle 2500 plus 603 costs 7 ITG JPK New…" at bounding box center [536, 484] width 280 height 37
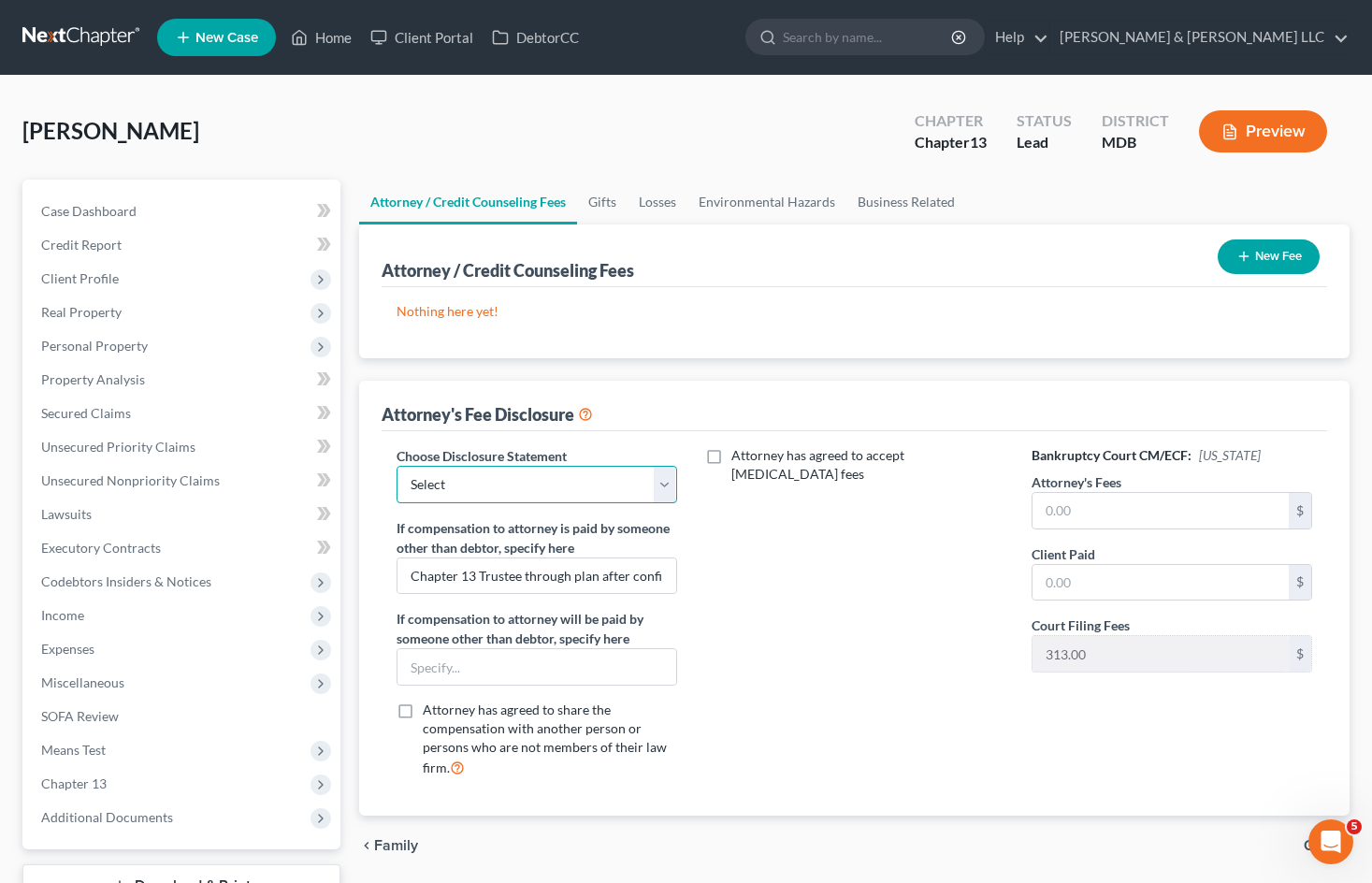
click at [664, 485] on select "Select [PERSON_NAME] [PERSON_NAME] Bog Turtle 2500 plus 603 costs 7 ITG JPK New…" at bounding box center [536, 484] width 280 height 37
drag, startPoint x: 845, startPoint y: 549, endPoint x: 1312, endPoint y: 576, distance: 467.8
click at [845, 549] on div "Attorney has agreed to accept [MEDICAL_DATA] fees" at bounding box center [854, 620] width 318 height 347
click at [652, 479] on select "Select [PERSON_NAME] [PERSON_NAME] Bog Turtle 2500 plus 603 costs 7 ITG JPK New…" at bounding box center [536, 484] width 280 height 37
drag, startPoint x: 907, startPoint y: 683, endPoint x: 1079, endPoint y: 182, distance: 529.7
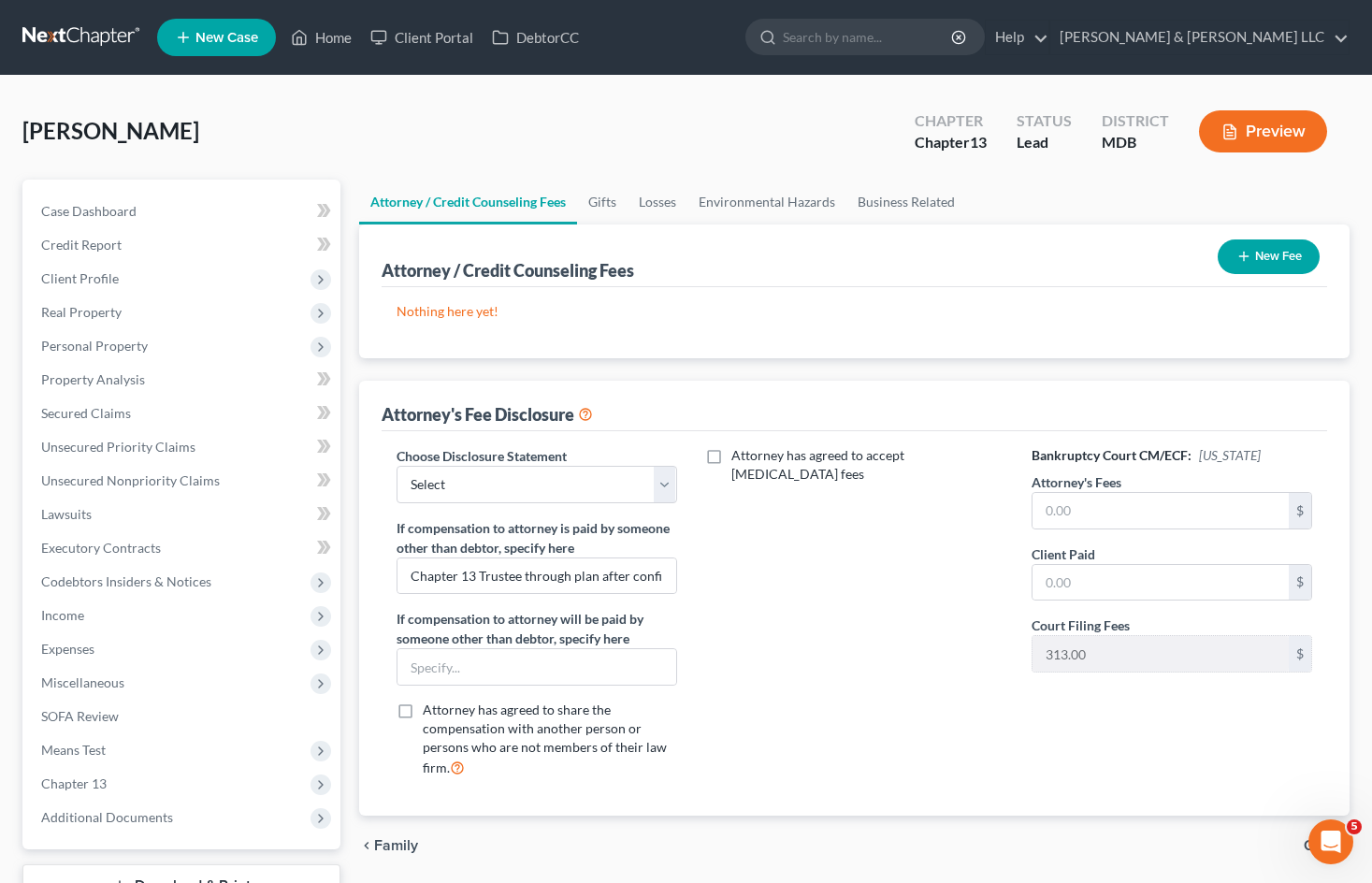
click at [907, 683] on div "Attorney has agreed to accept [MEDICAL_DATA] fees" at bounding box center [854, 620] width 318 height 347
click at [117, 627] on span "Income" at bounding box center [182, 615] width 314 height 34
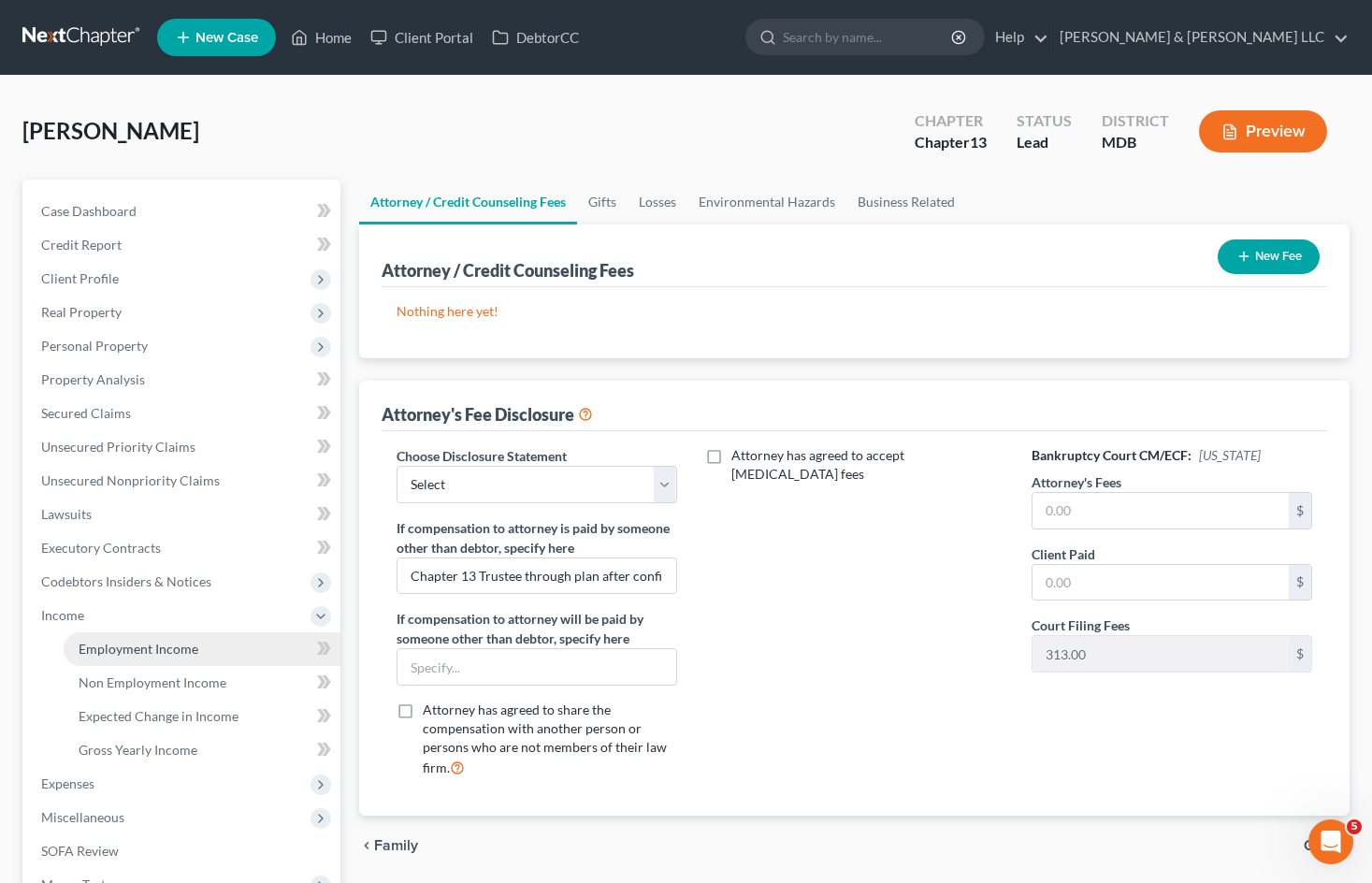
click at [137, 643] on span "Employment Income" at bounding box center [138, 649] width 120 height 16
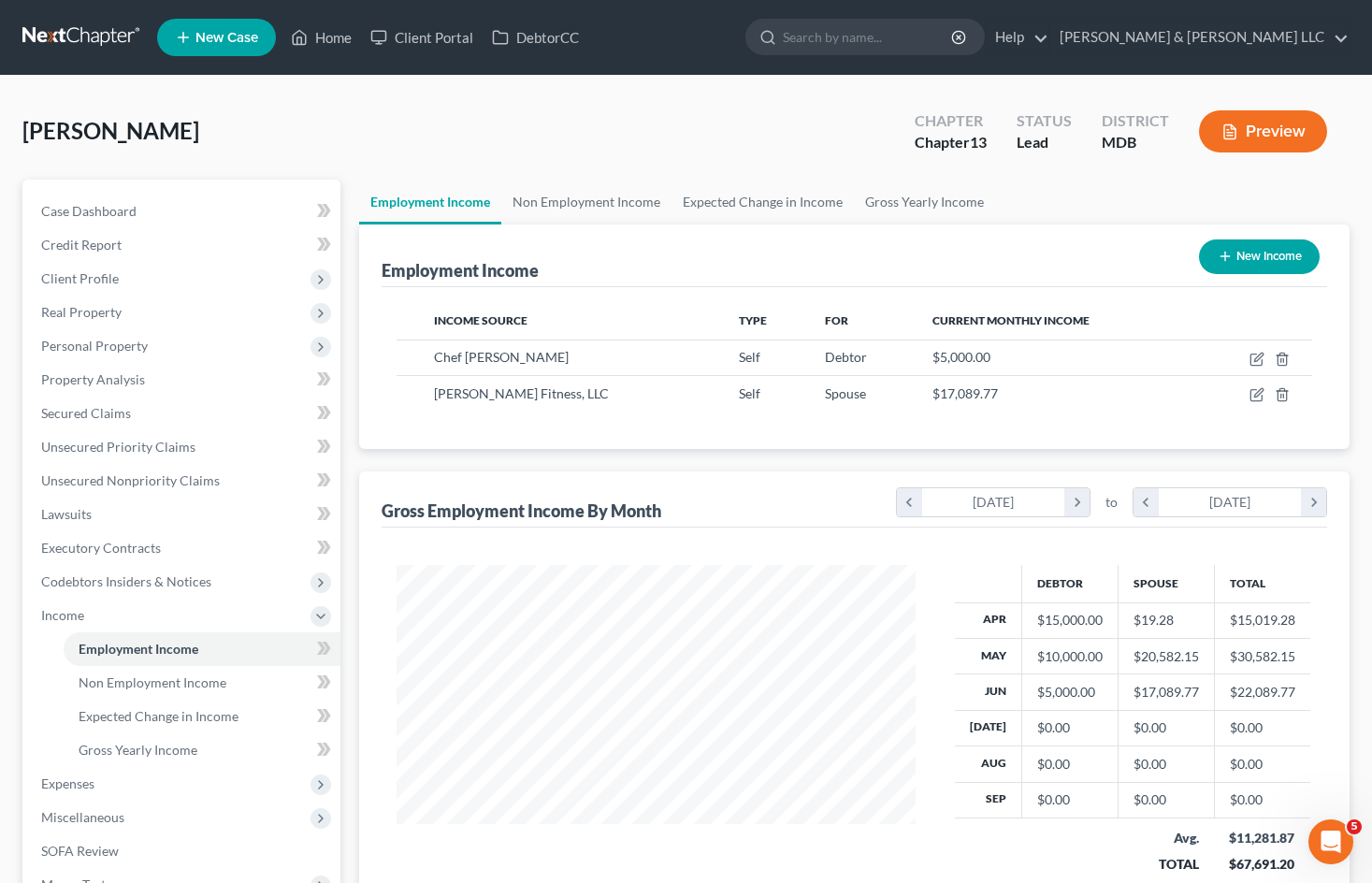
scroll to position [336, 556]
click at [1247, 31] on link "[PERSON_NAME] & [PERSON_NAME] LLC" at bounding box center [1198, 36] width 298 height 34
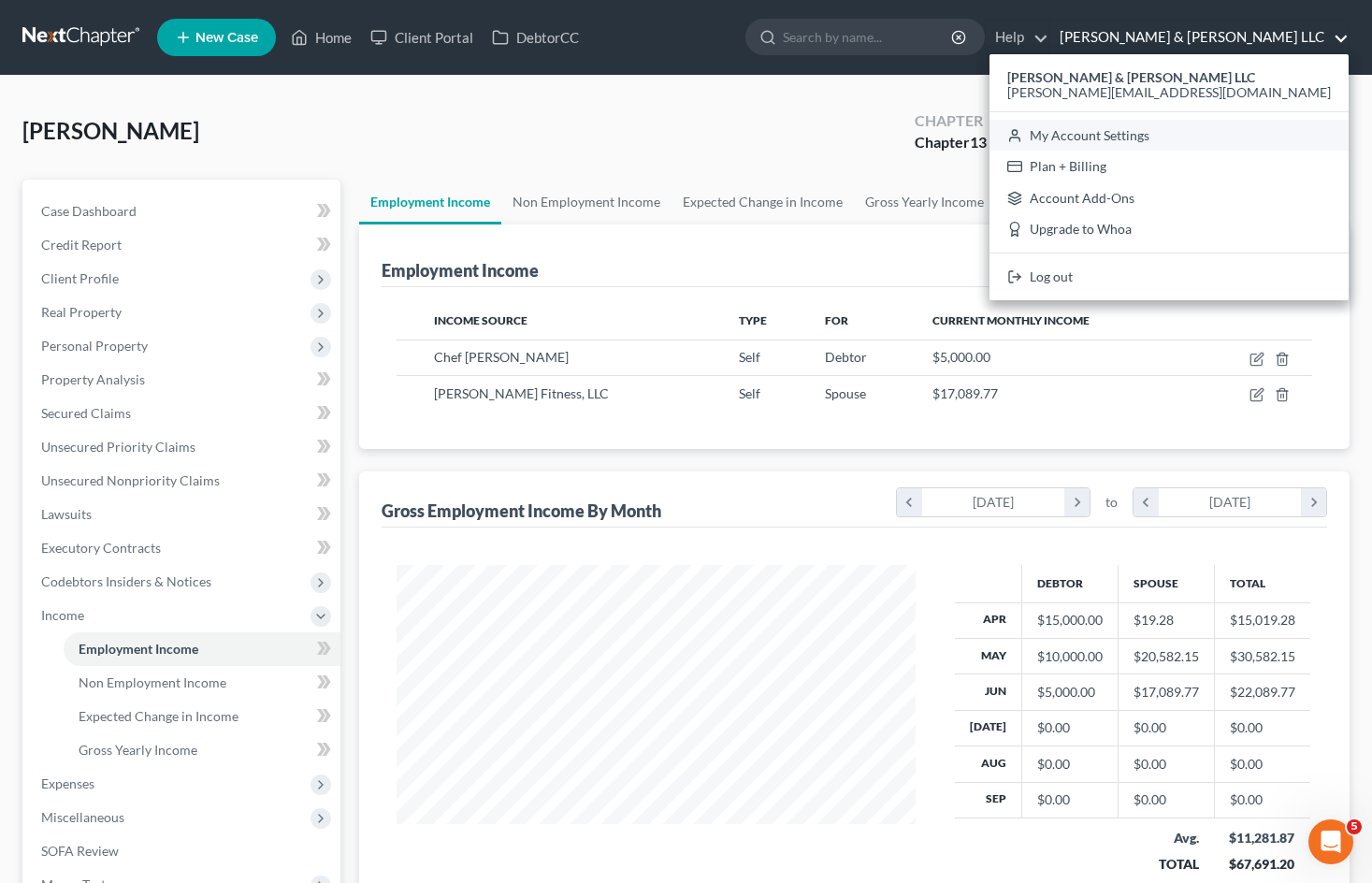
click at [1254, 131] on link "My Account Settings" at bounding box center [1169, 135] width 359 height 32
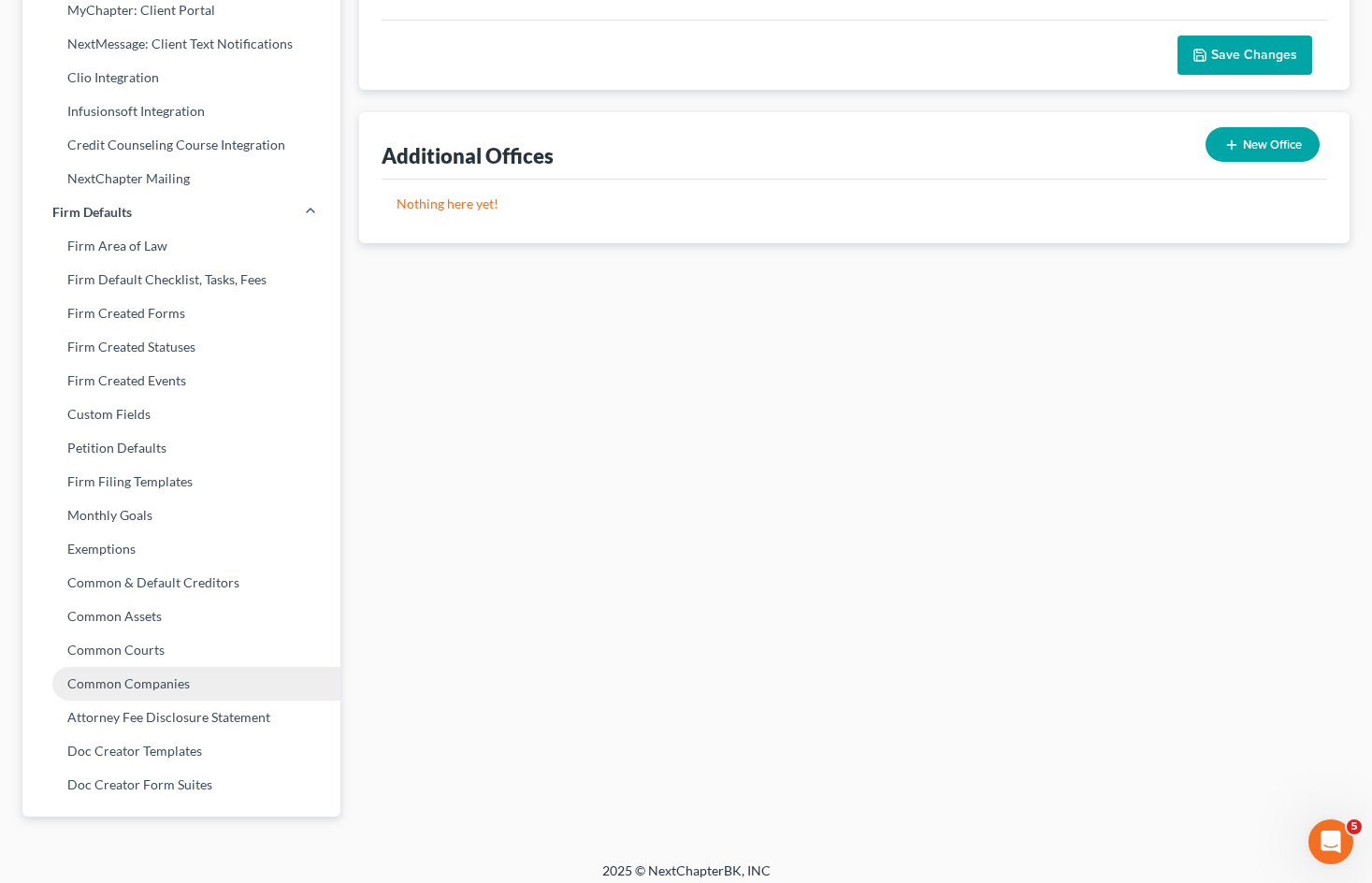
scroll to position [536, 0]
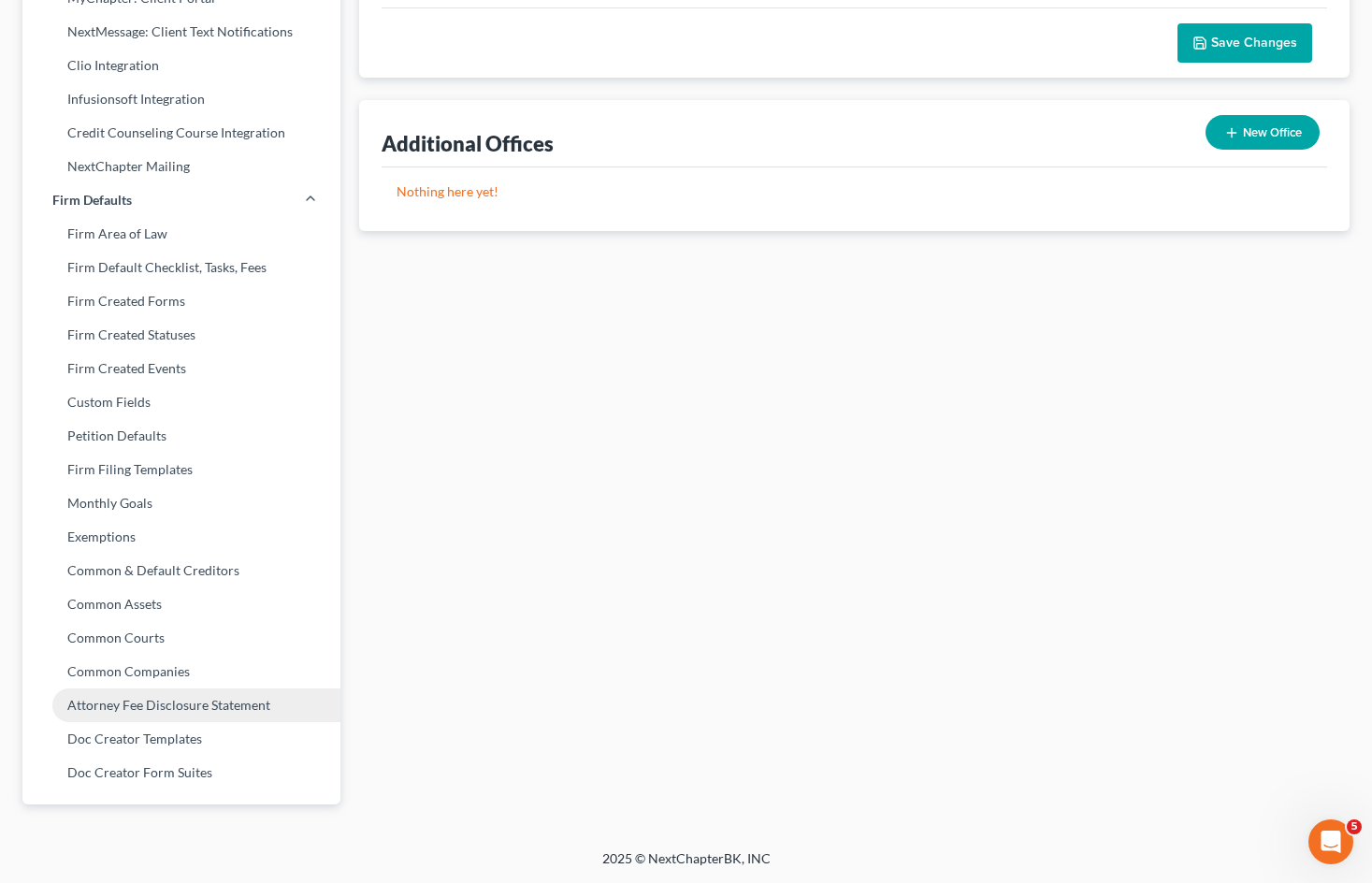
click at [174, 701] on link "Attorney Fee Disclosure Statement" at bounding box center [180, 704] width 318 height 34
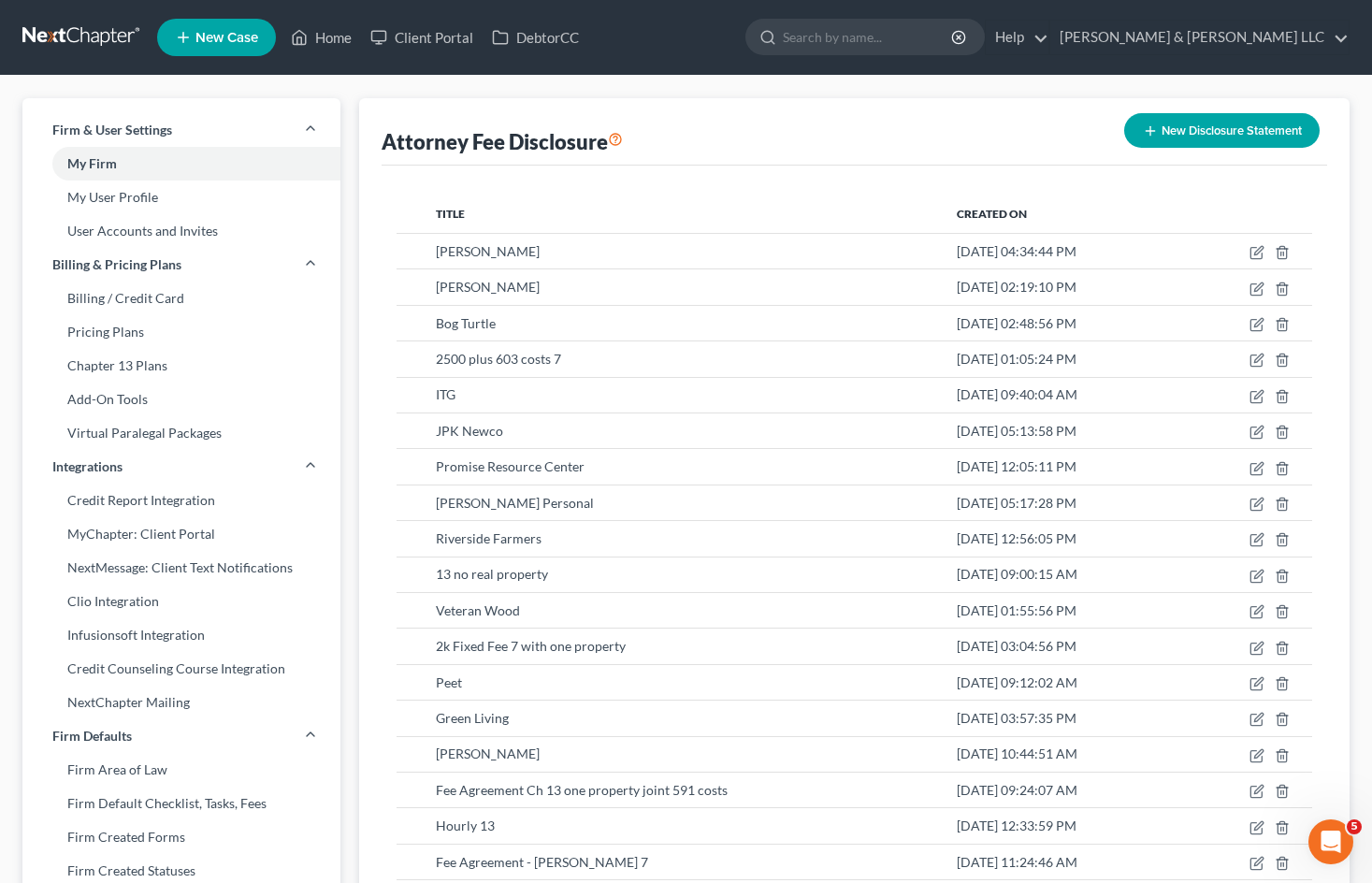
click at [1157, 126] on button "New Disclosure Statement" at bounding box center [1221, 131] width 196 height 35
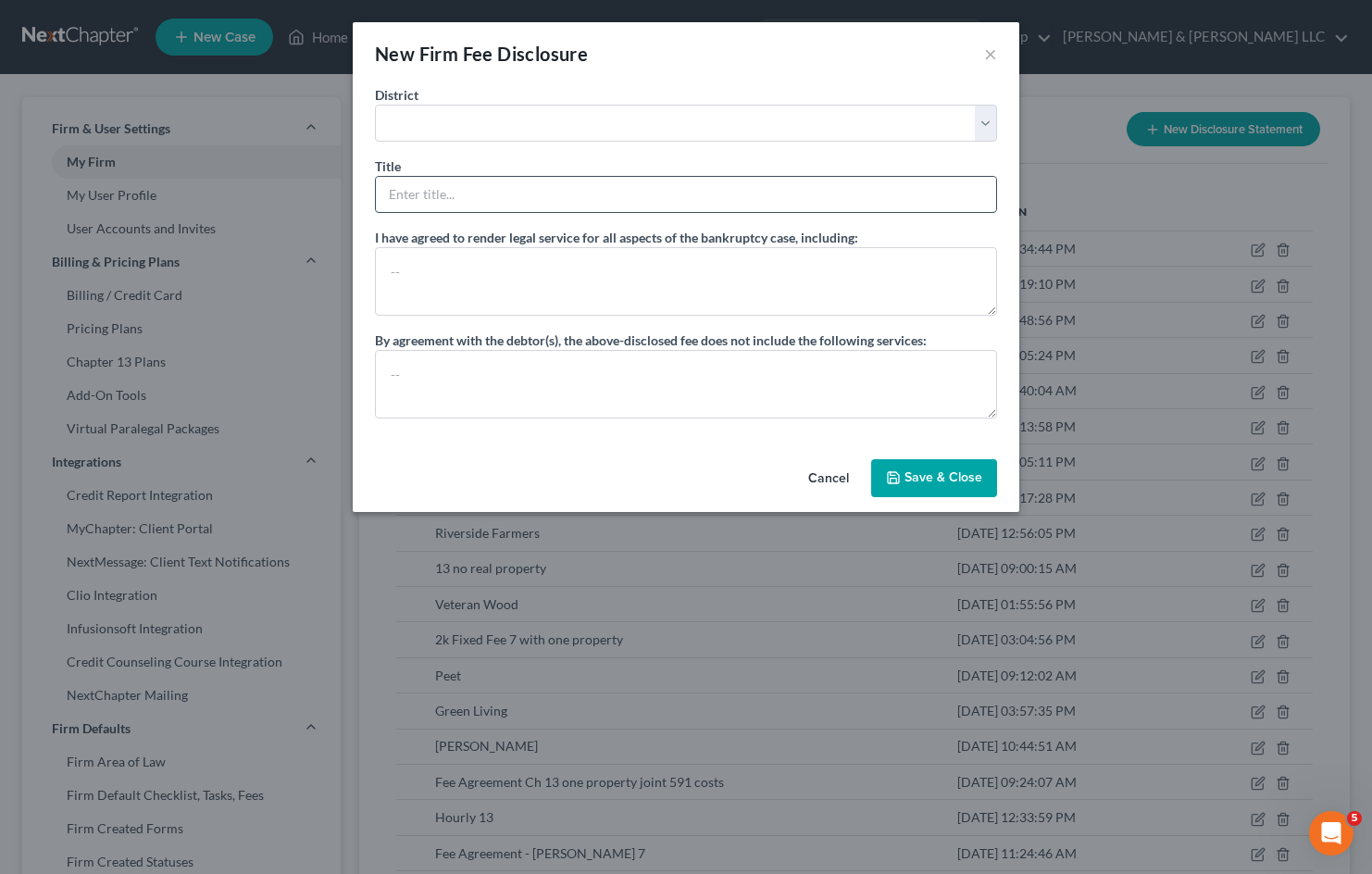
click at [545, 189] on input "text" at bounding box center [686, 194] width 620 height 35
drag, startPoint x: 932, startPoint y: 479, endPoint x: 870, endPoint y: 504, distance: 66.9
click at [933, 479] on button "Save & Close" at bounding box center [934, 478] width 126 height 39
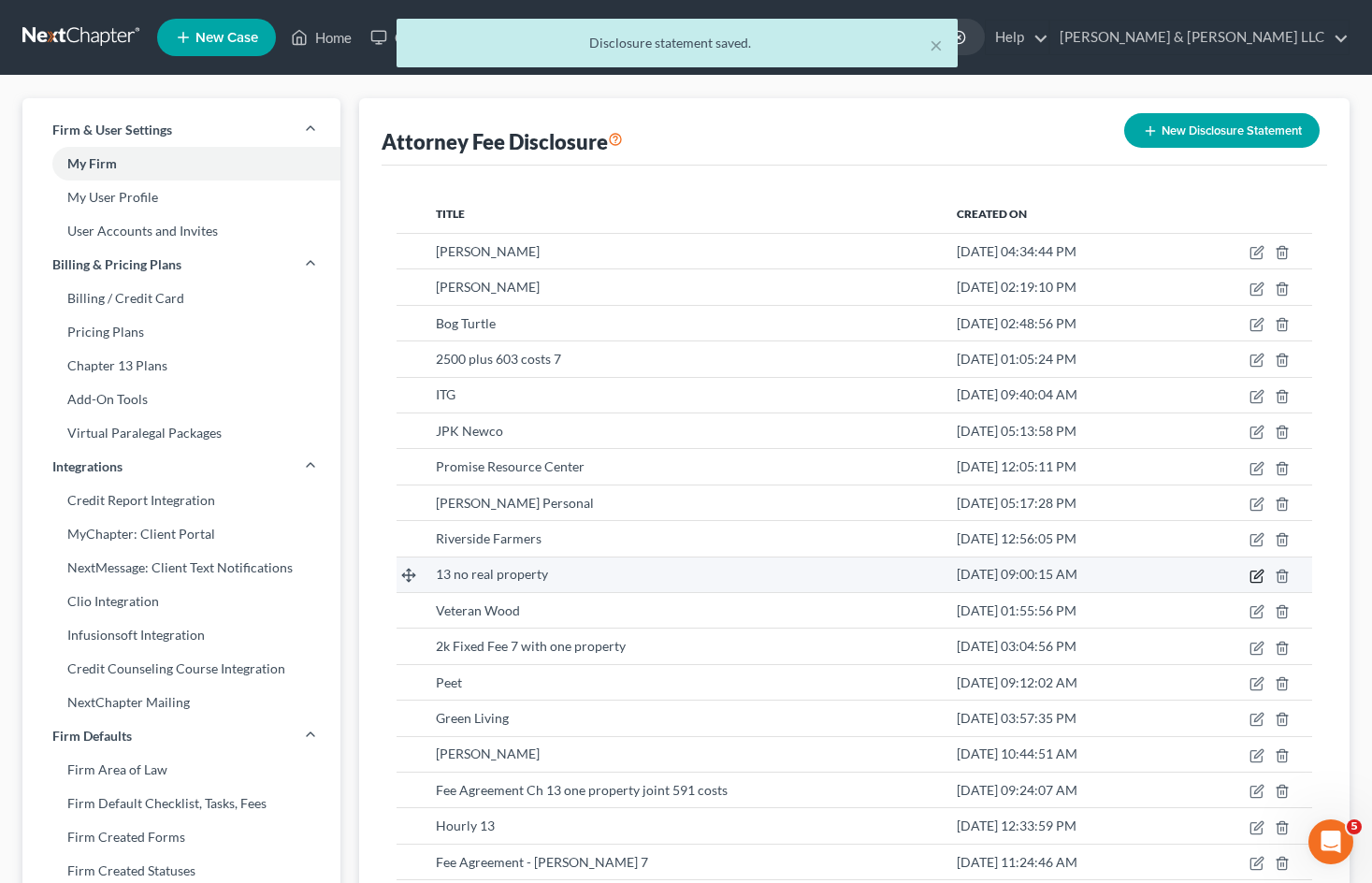
click at [1258, 573] on icon "button" at bounding box center [1257, 577] width 15 height 15
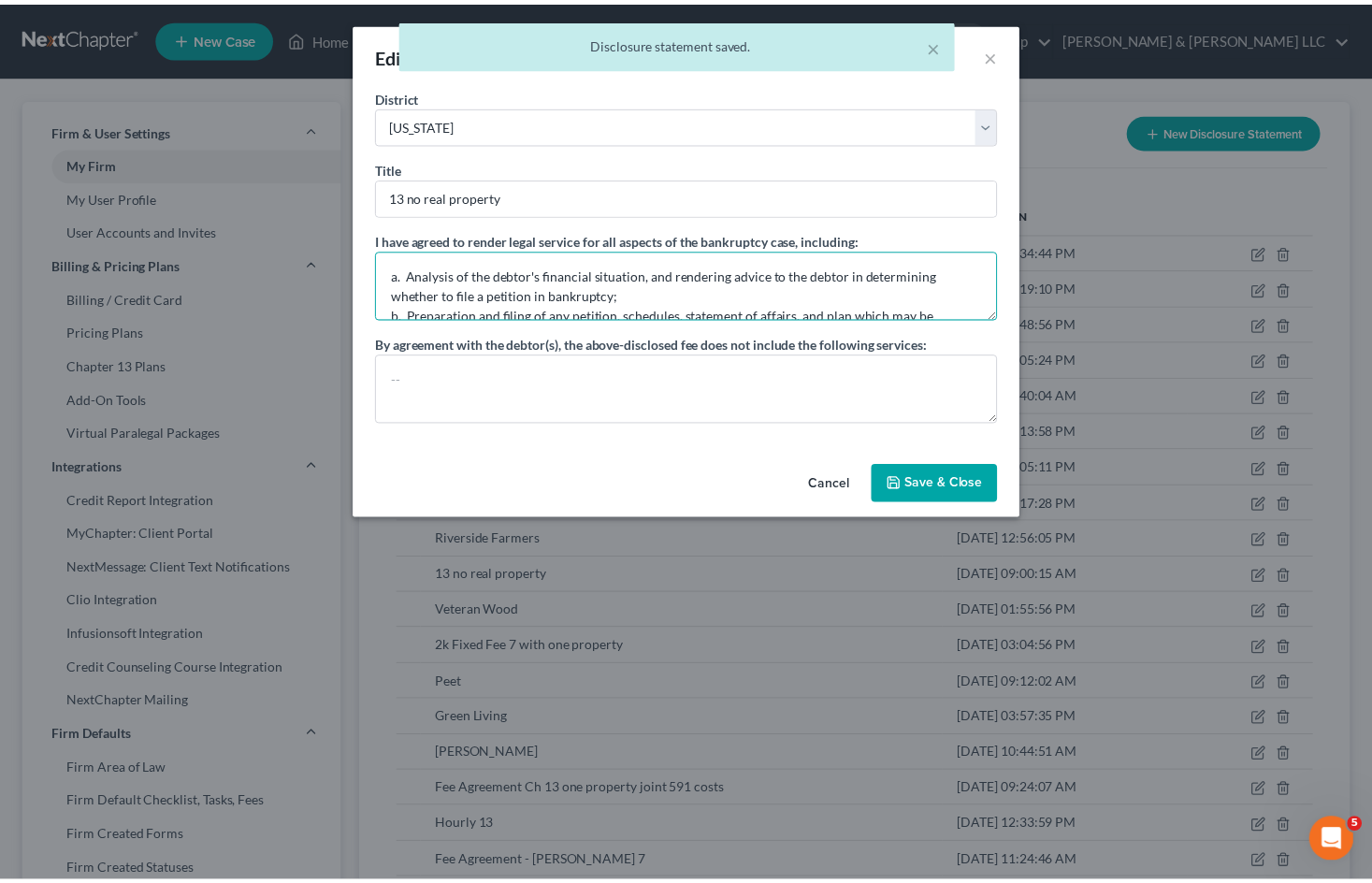
scroll to position [197, 0]
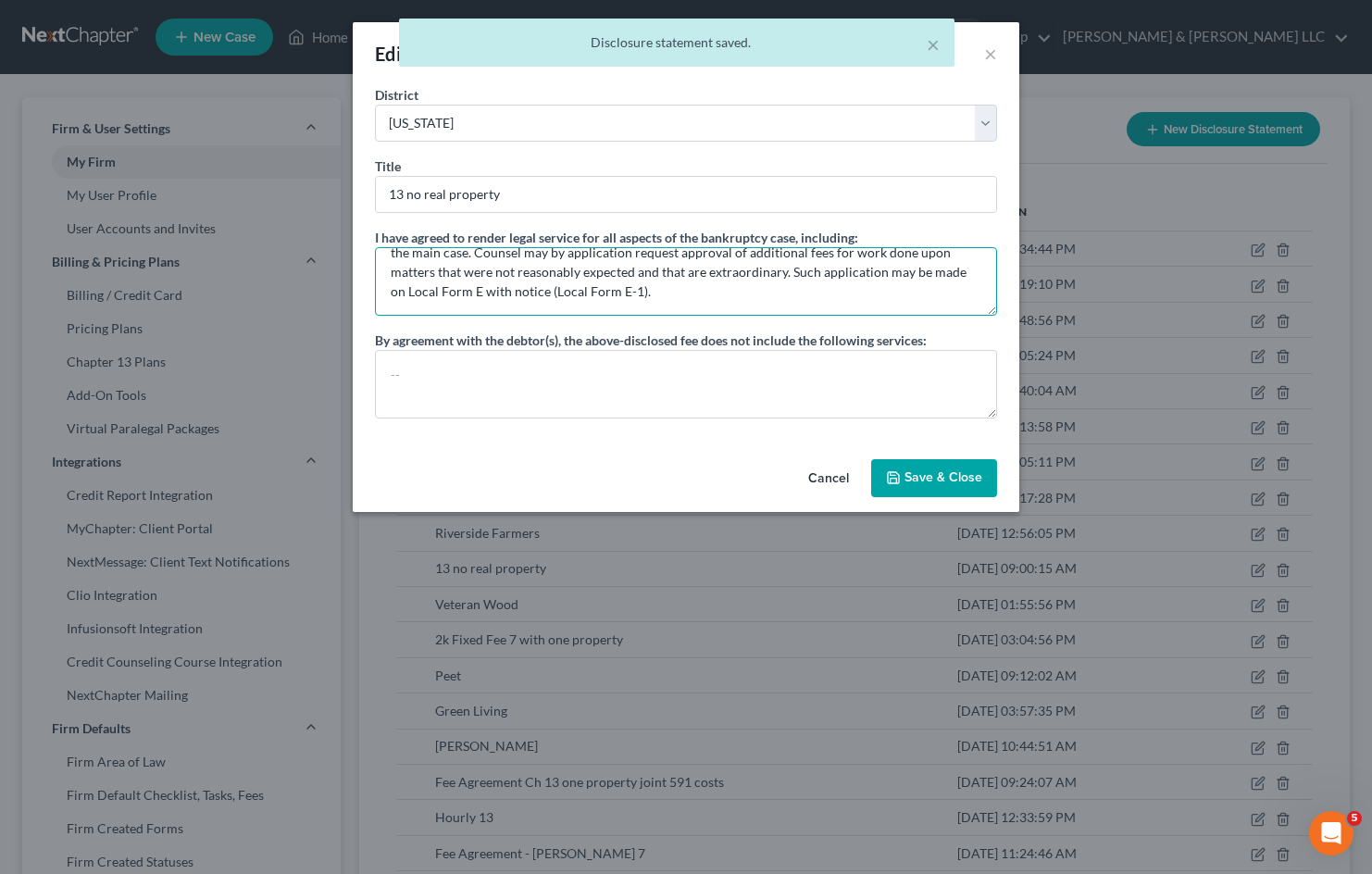
drag, startPoint x: 389, startPoint y: 258, endPoint x: 1654, endPoint y: 670, distance: 1330.4
click at [1371, 670] on html "Home New Case Client Portal DebtorCC [PERSON_NAME] & [PERSON_NAME] LLC [PERSON_…" at bounding box center [686, 702] width 1372 height 1404
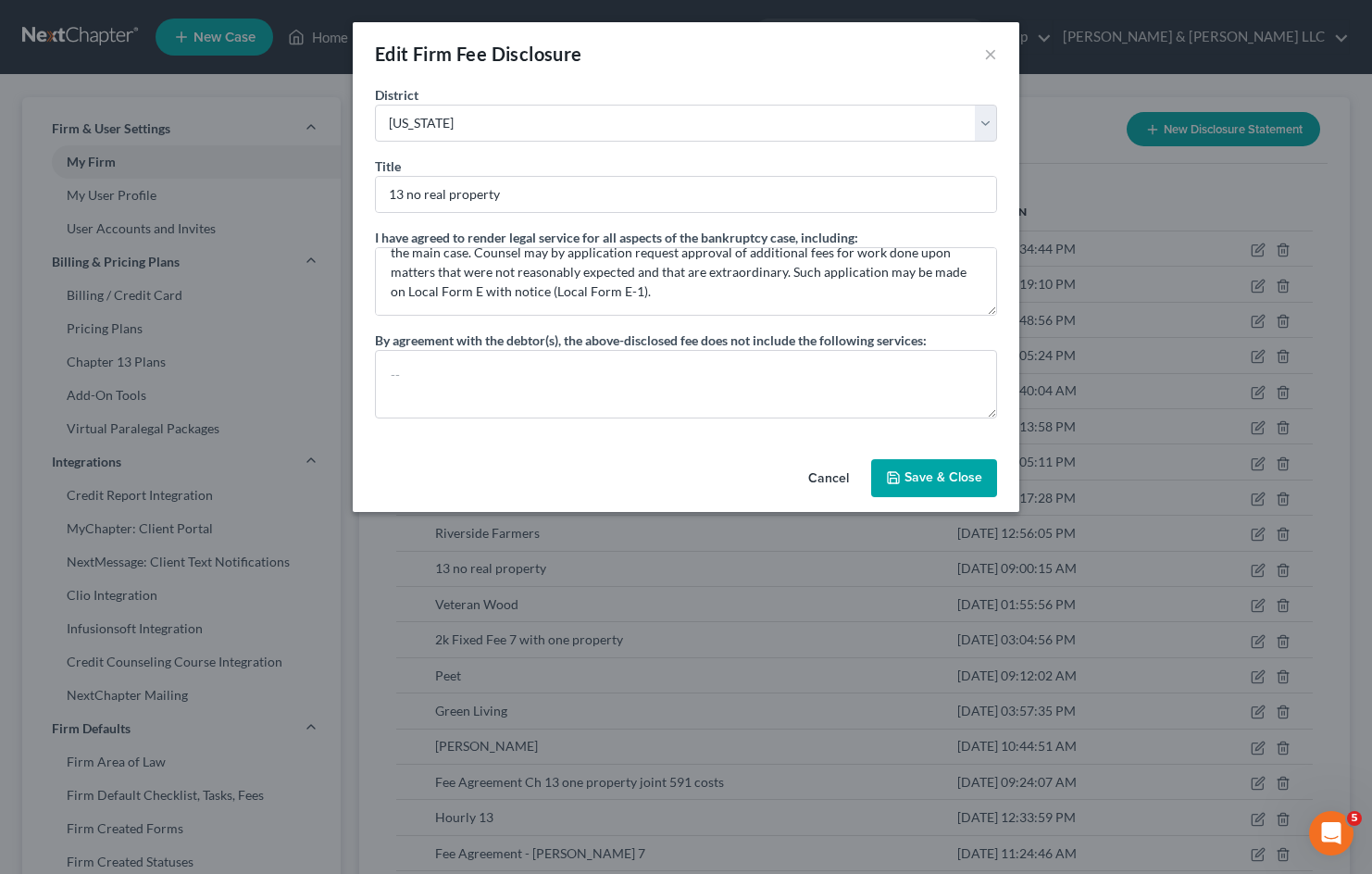
click at [823, 466] on button "Cancel" at bounding box center [829, 479] width 70 height 37
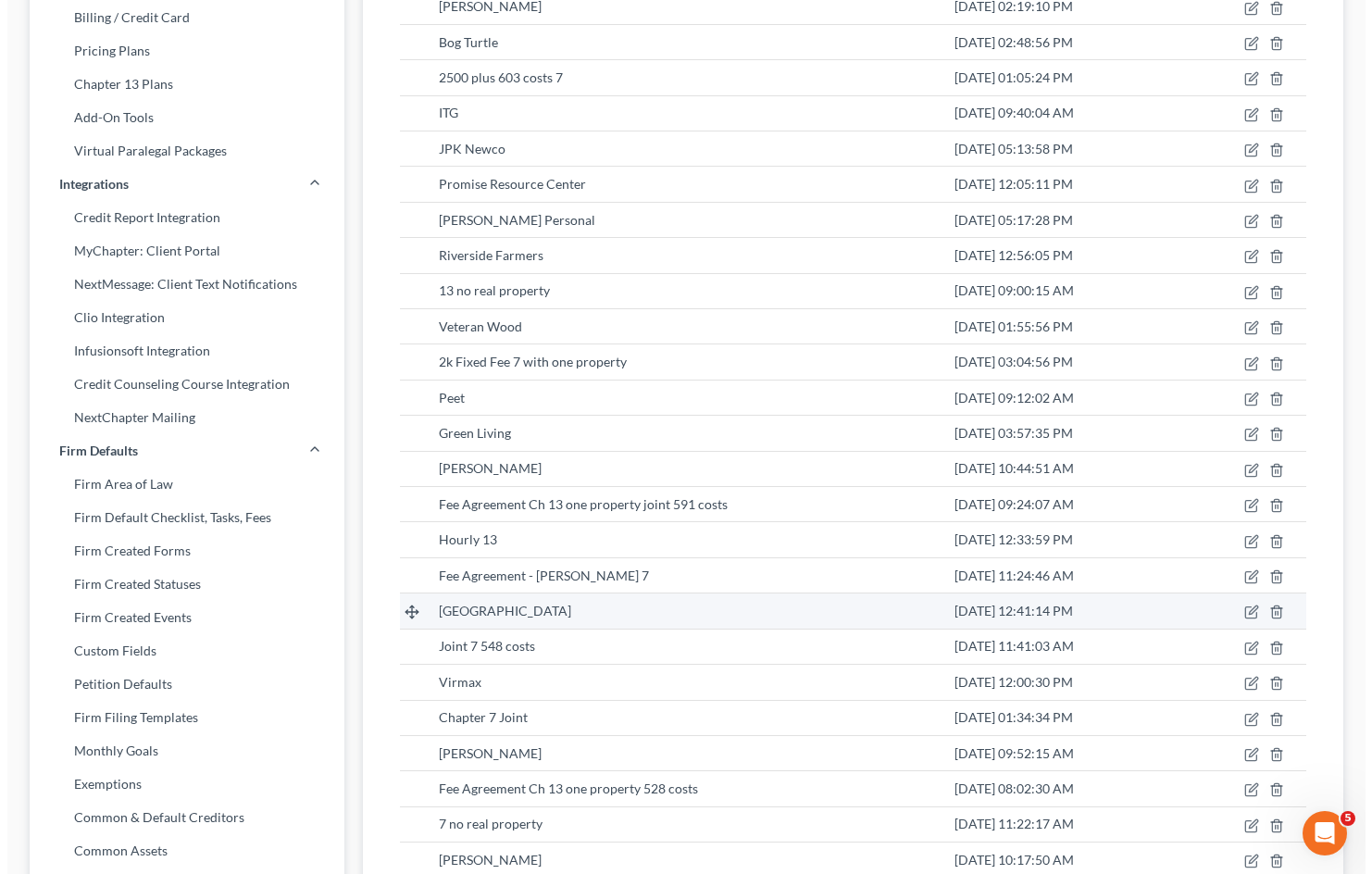
scroll to position [370, 0]
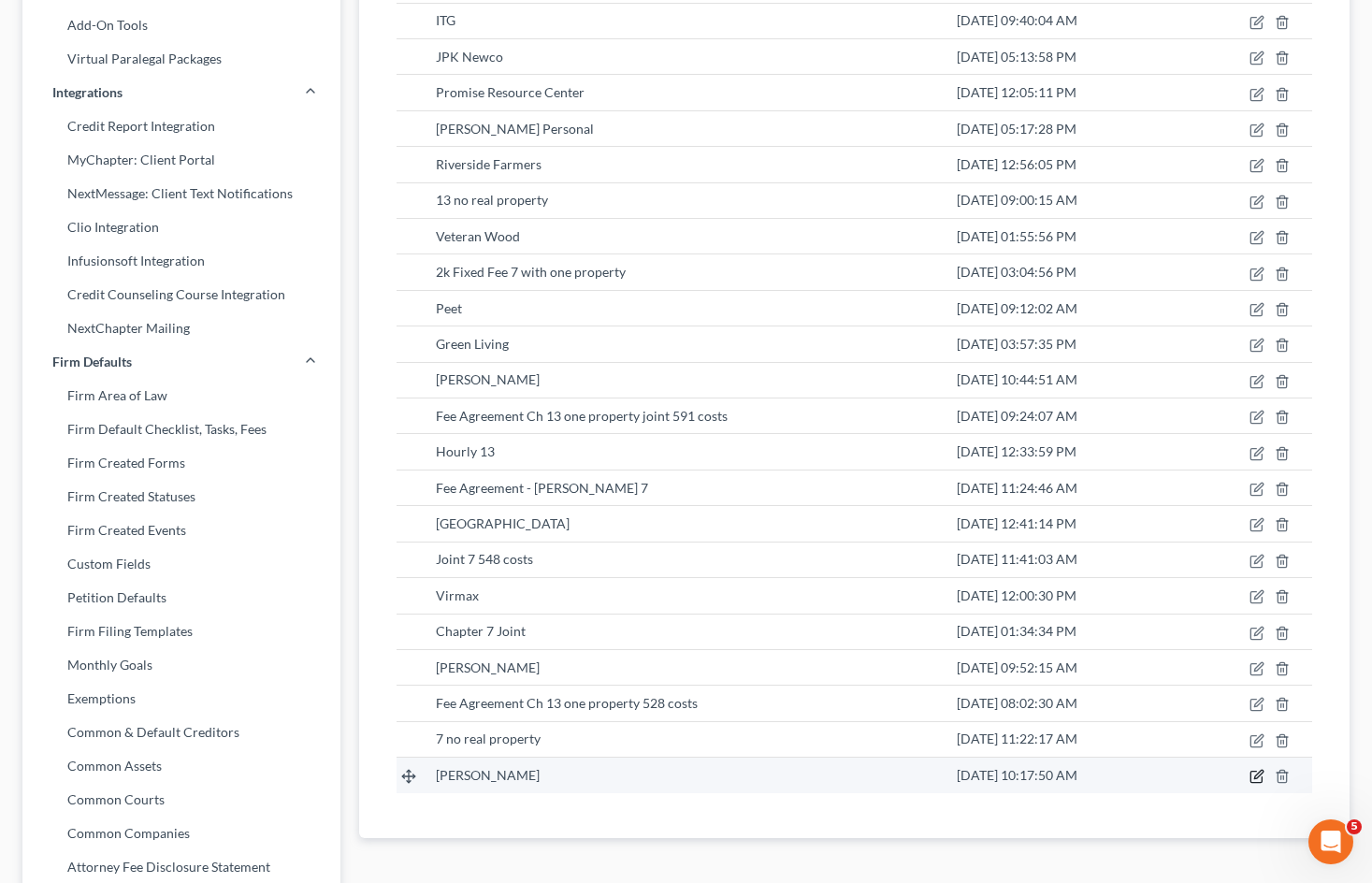
click at [1255, 777] on icon "button" at bounding box center [1258, 775] width 9 height 9
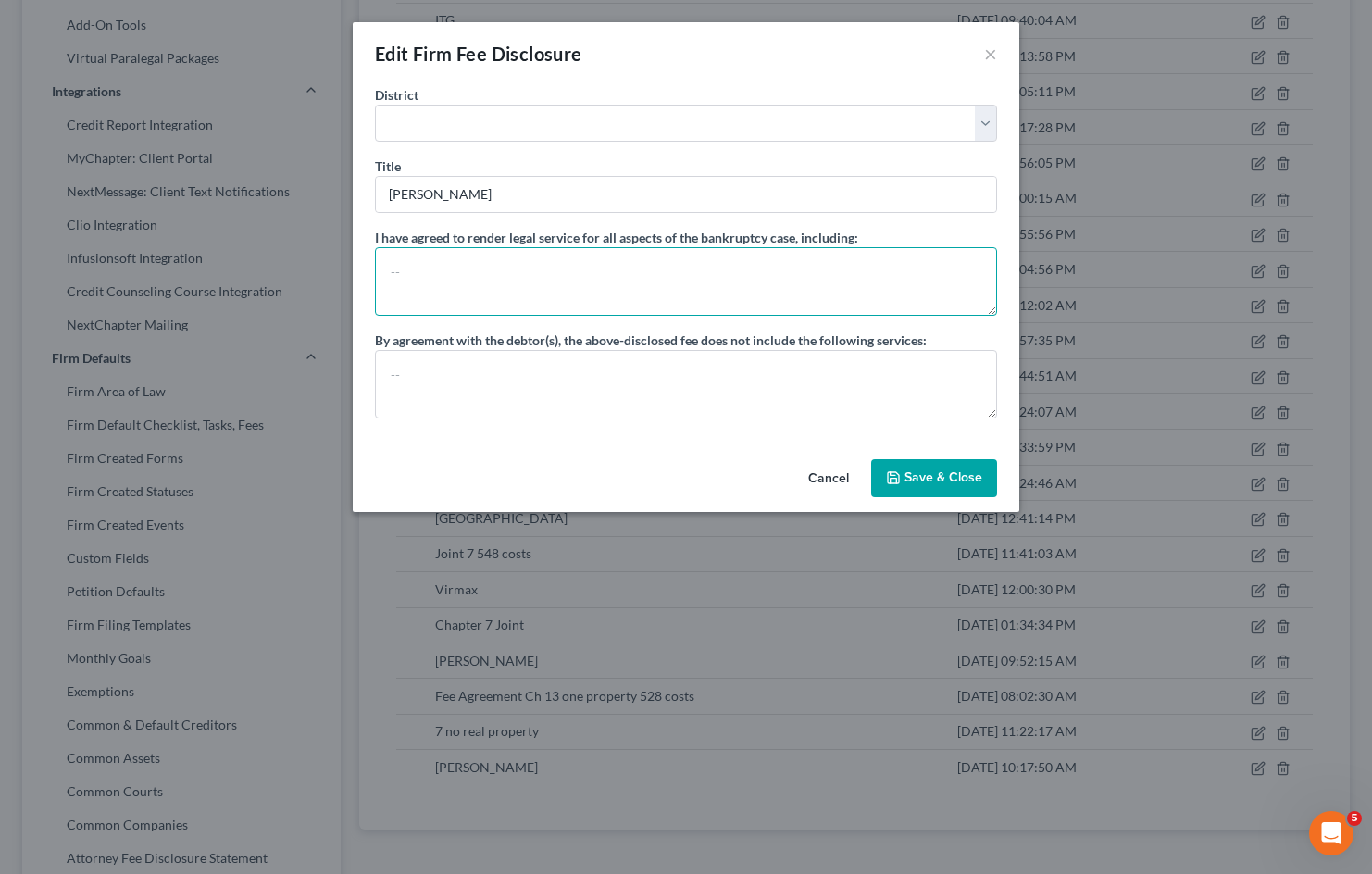
click at [523, 281] on textarea at bounding box center [686, 281] width 622 height 68
drag, startPoint x: 542, startPoint y: 266, endPoint x: 631, endPoint y: 298, distance: 94.6
click at [542, 266] on textarea at bounding box center [686, 281] width 622 height 68
click at [515, 267] on textarea at bounding box center [686, 281] width 622 height 68
paste textarea "A. A flat fee, not to exceed $5,300.00 for representation of the debtor for all…"
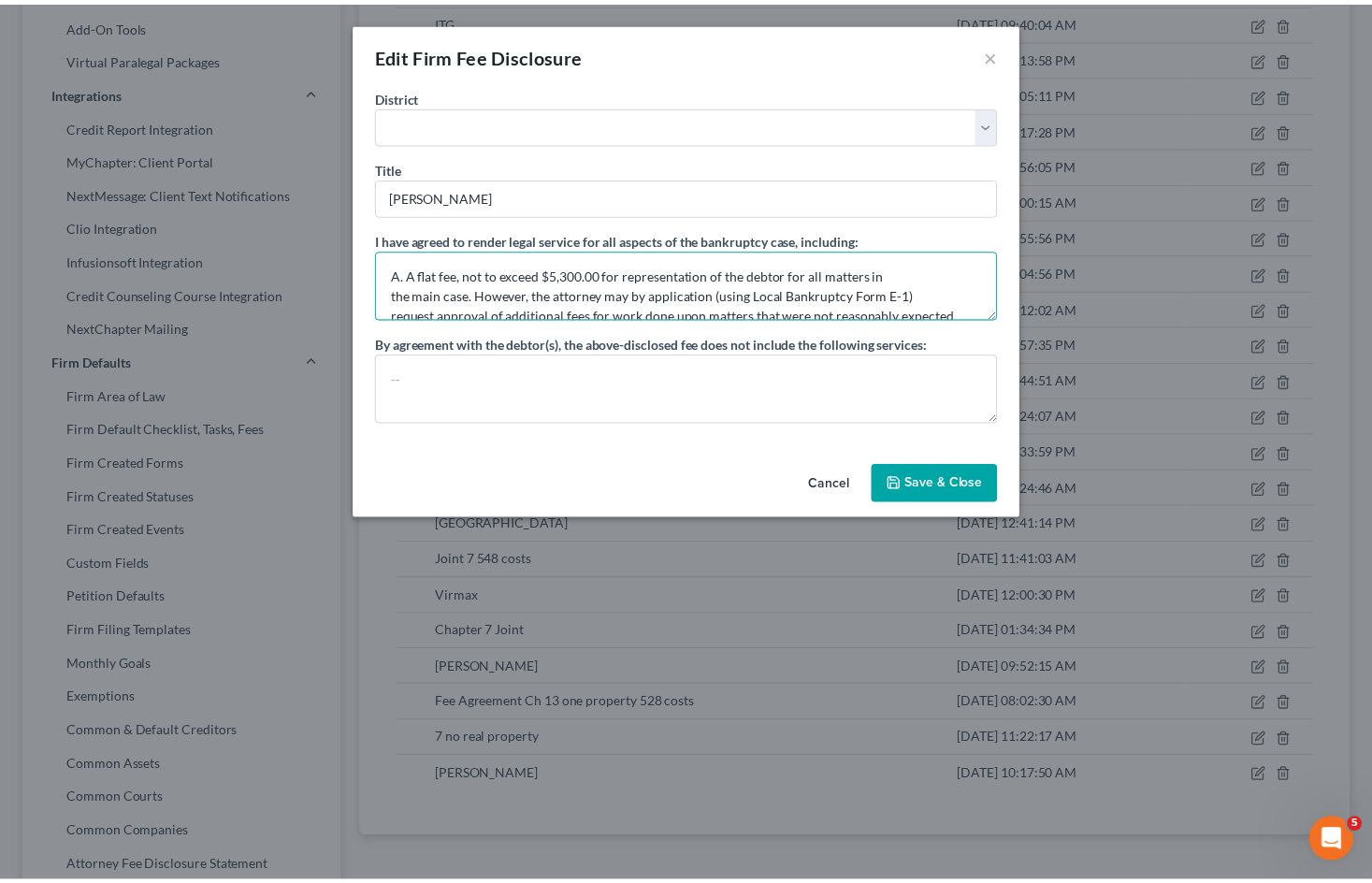
scroll to position [59, 0]
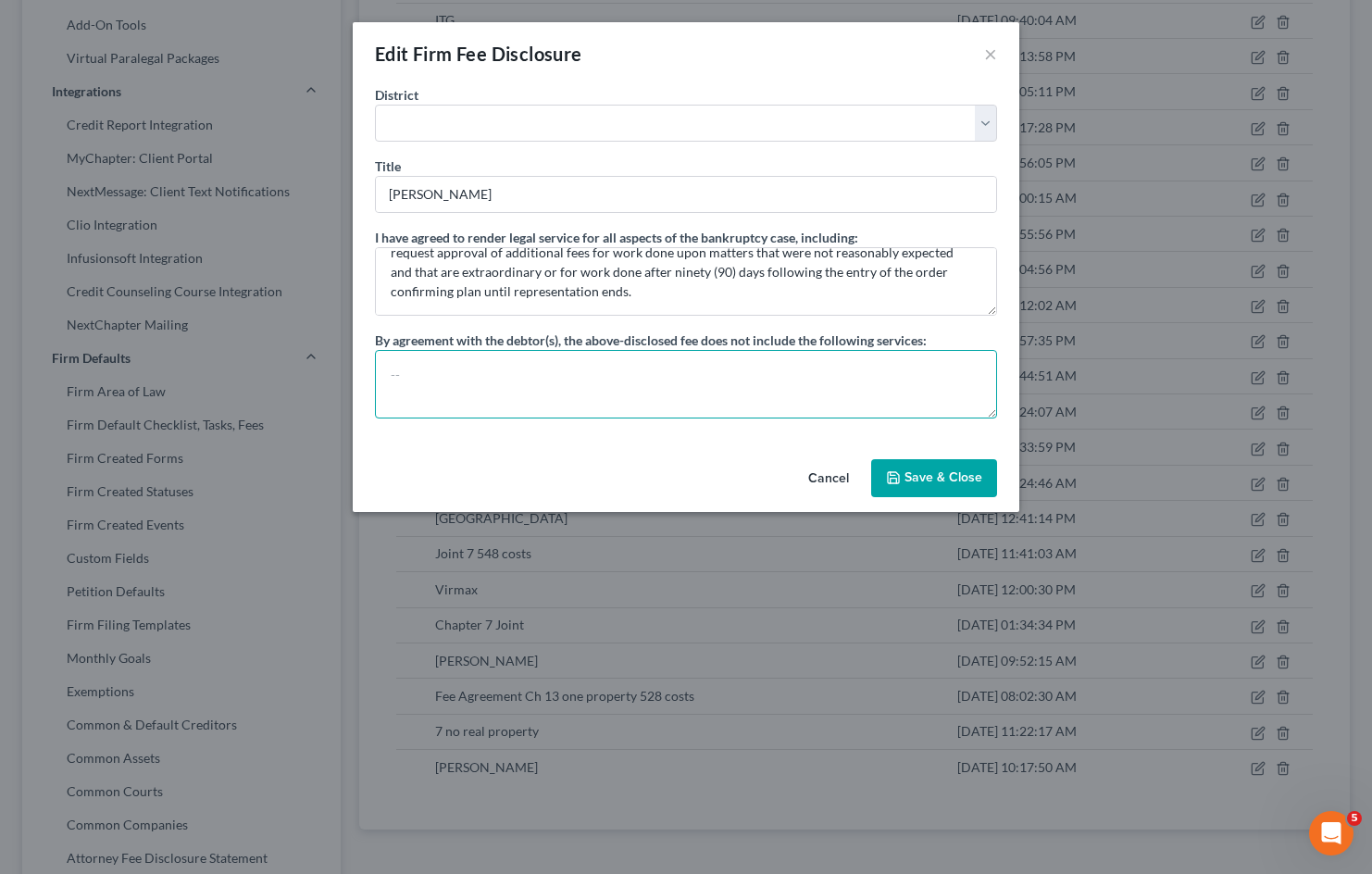
click at [796, 376] on textarea at bounding box center [686, 384] width 622 height 68
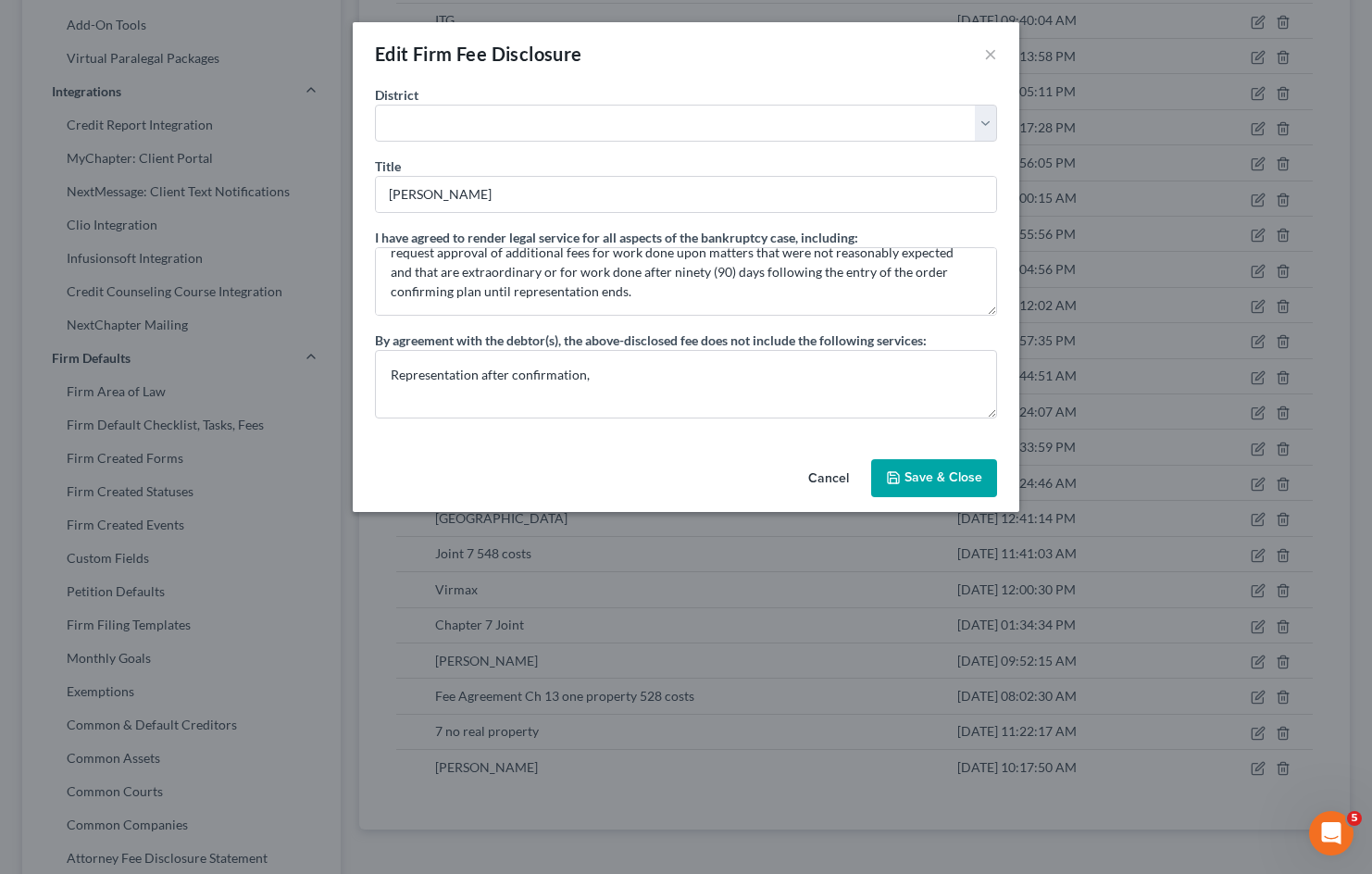
click at [904, 465] on button "Save & Close" at bounding box center [934, 478] width 126 height 39
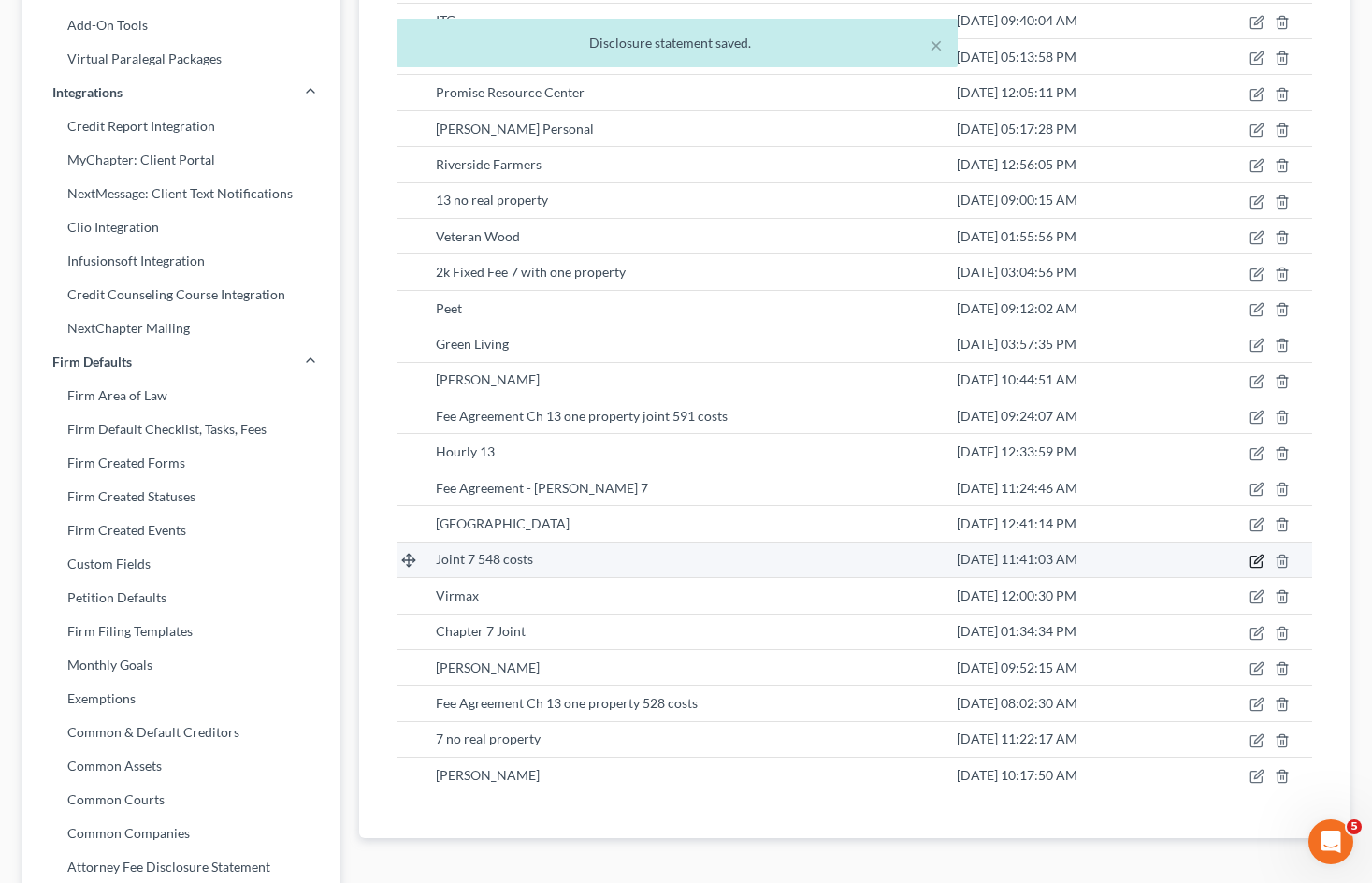
click at [1260, 554] on icon "button" at bounding box center [1257, 561] width 15 height 15
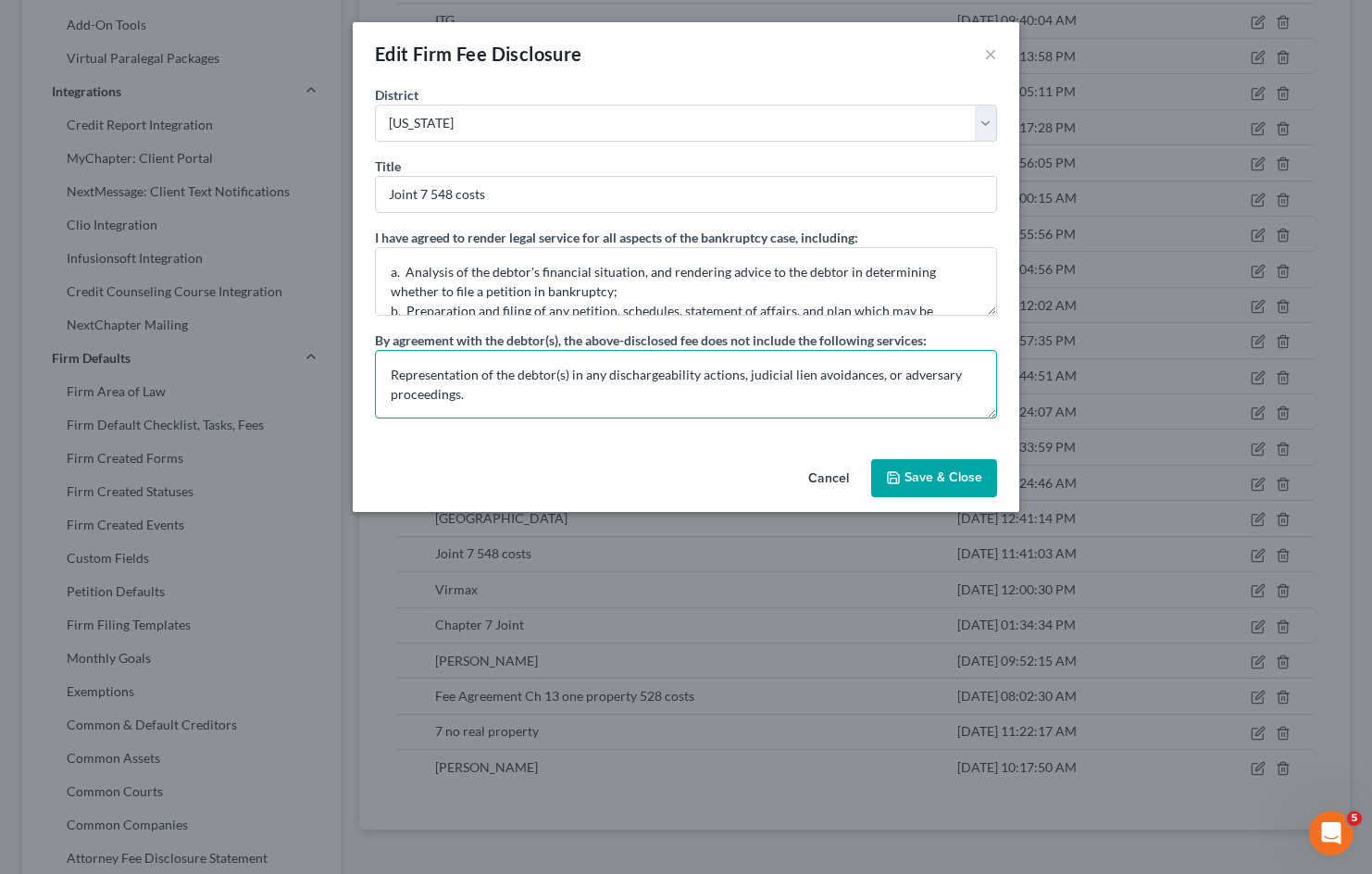
drag, startPoint x: 393, startPoint y: 368, endPoint x: 745, endPoint y: 446, distance: 360.5
click at [505, 396] on textarea "Representation of the debtor(s) in any dischargeability actions, judicial lien …" at bounding box center [686, 384] width 622 height 68
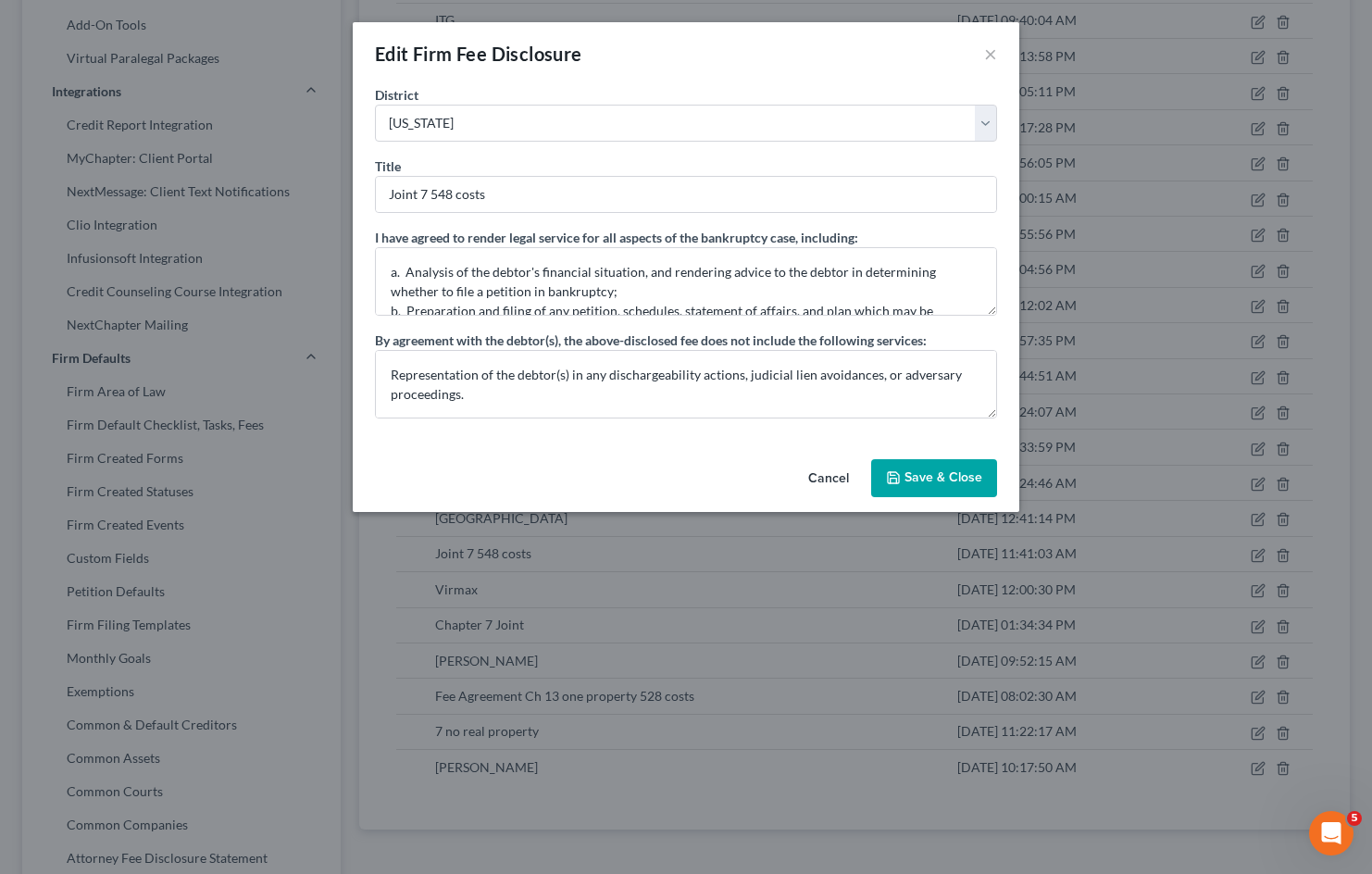
click at [834, 472] on button "Cancel" at bounding box center [829, 479] width 70 height 37
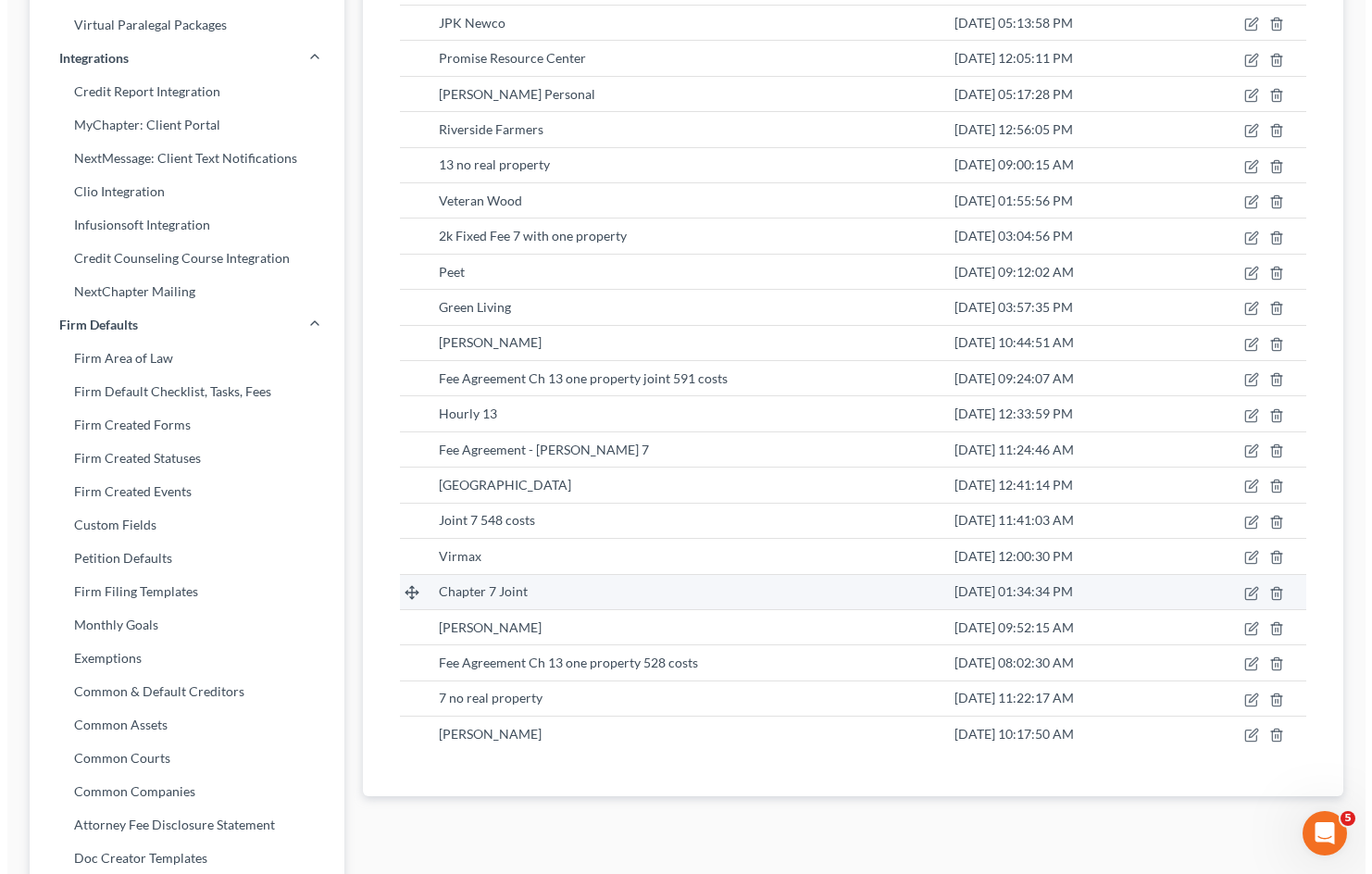
scroll to position [463, 0]
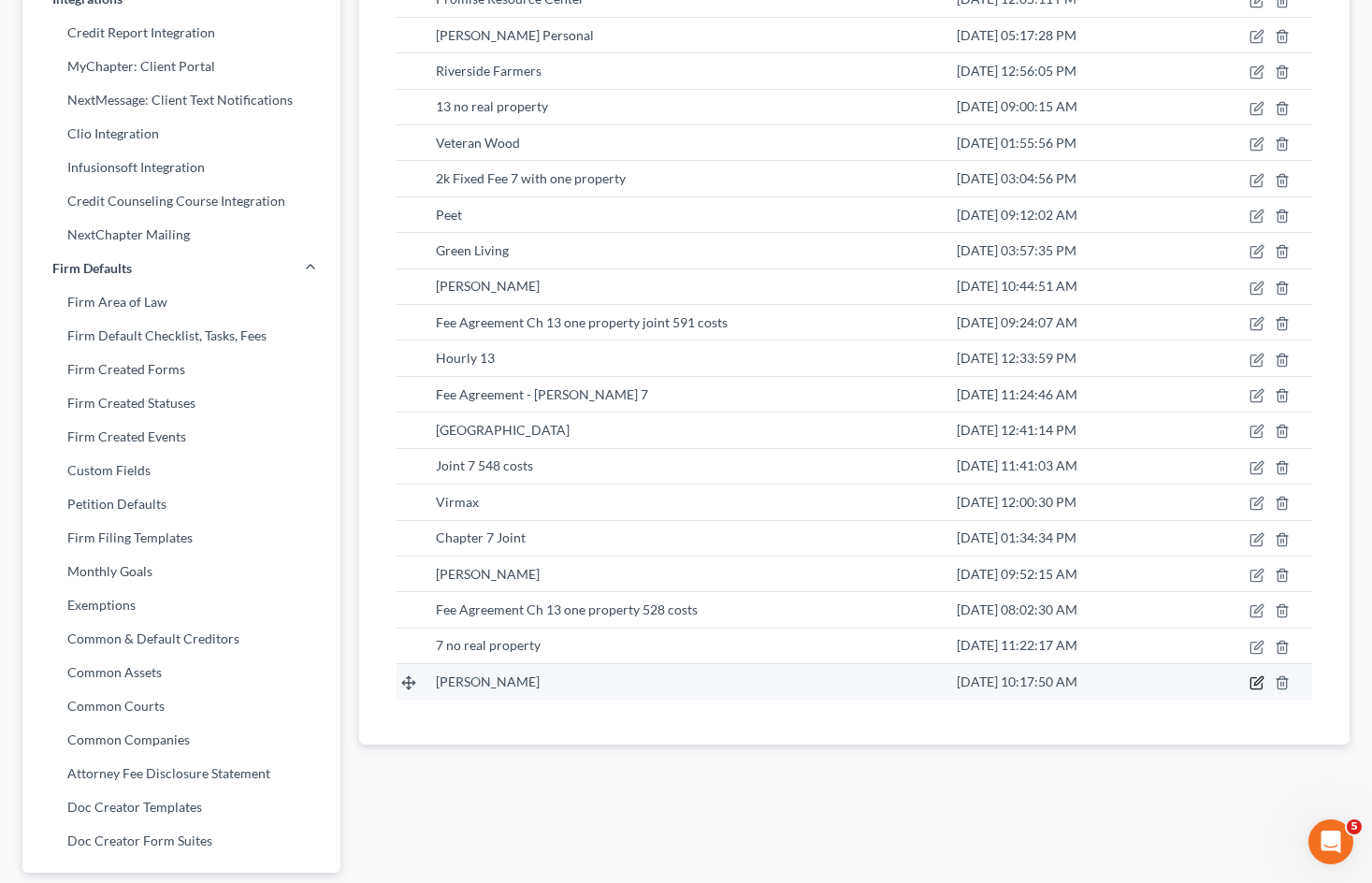
click at [1259, 683] on icon "button" at bounding box center [1258, 681] width 9 height 9
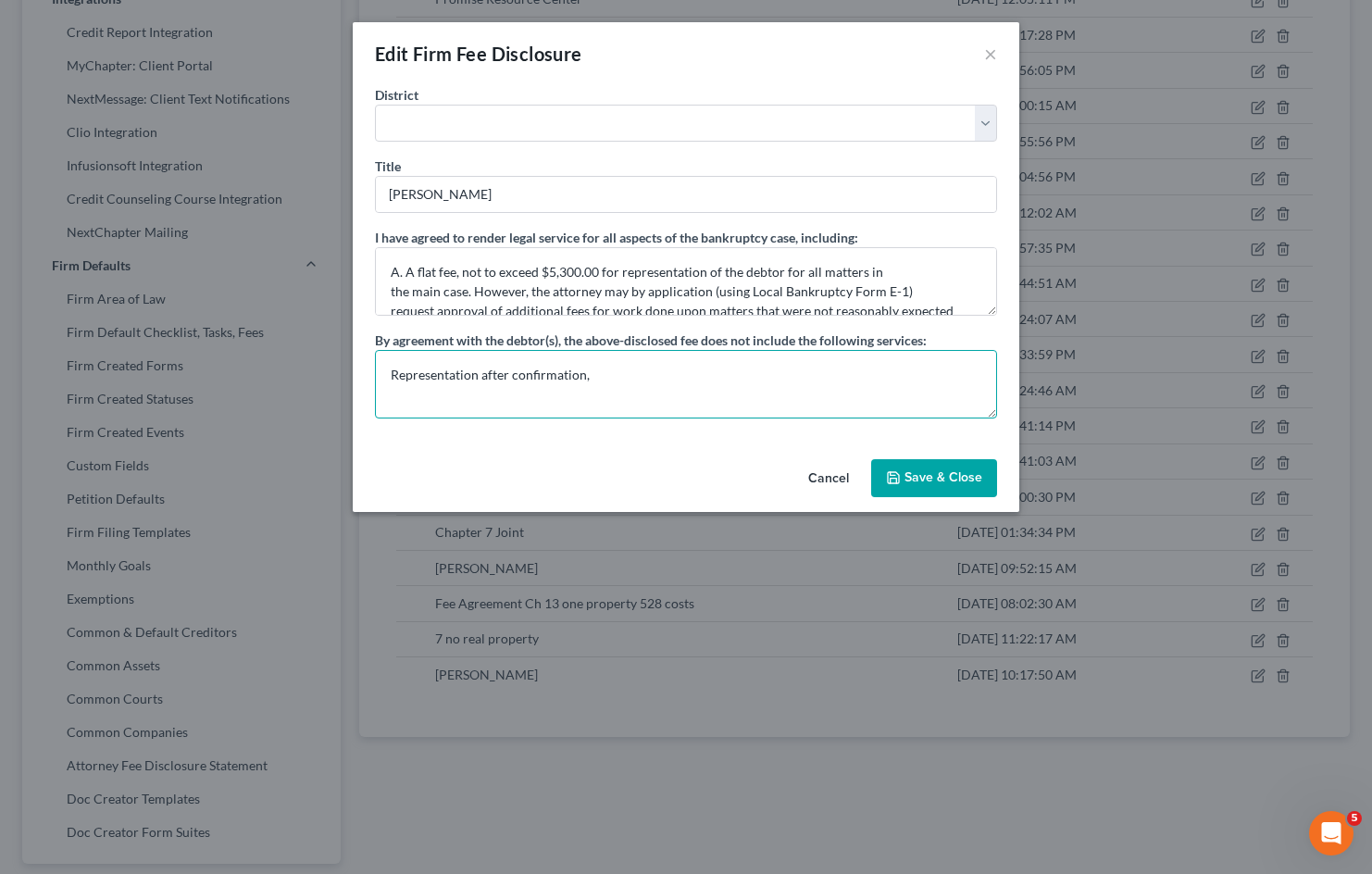
drag, startPoint x: 642, startPoint y: 364, endPoint x: 715, endPoint y: 442, distance: 106.8
click at [290, 367] on div "Edit Firm Fee Disclosure × [GEOGRAPHIC_DATA] [US_STATE] - [GEOGRAPHIC_DATA] [US…" at bounding box center [686, 437] width 1372 height 874
paste textarea "of the debtor(s) in any dischargeability actions, judicial lien avoidances, or …"
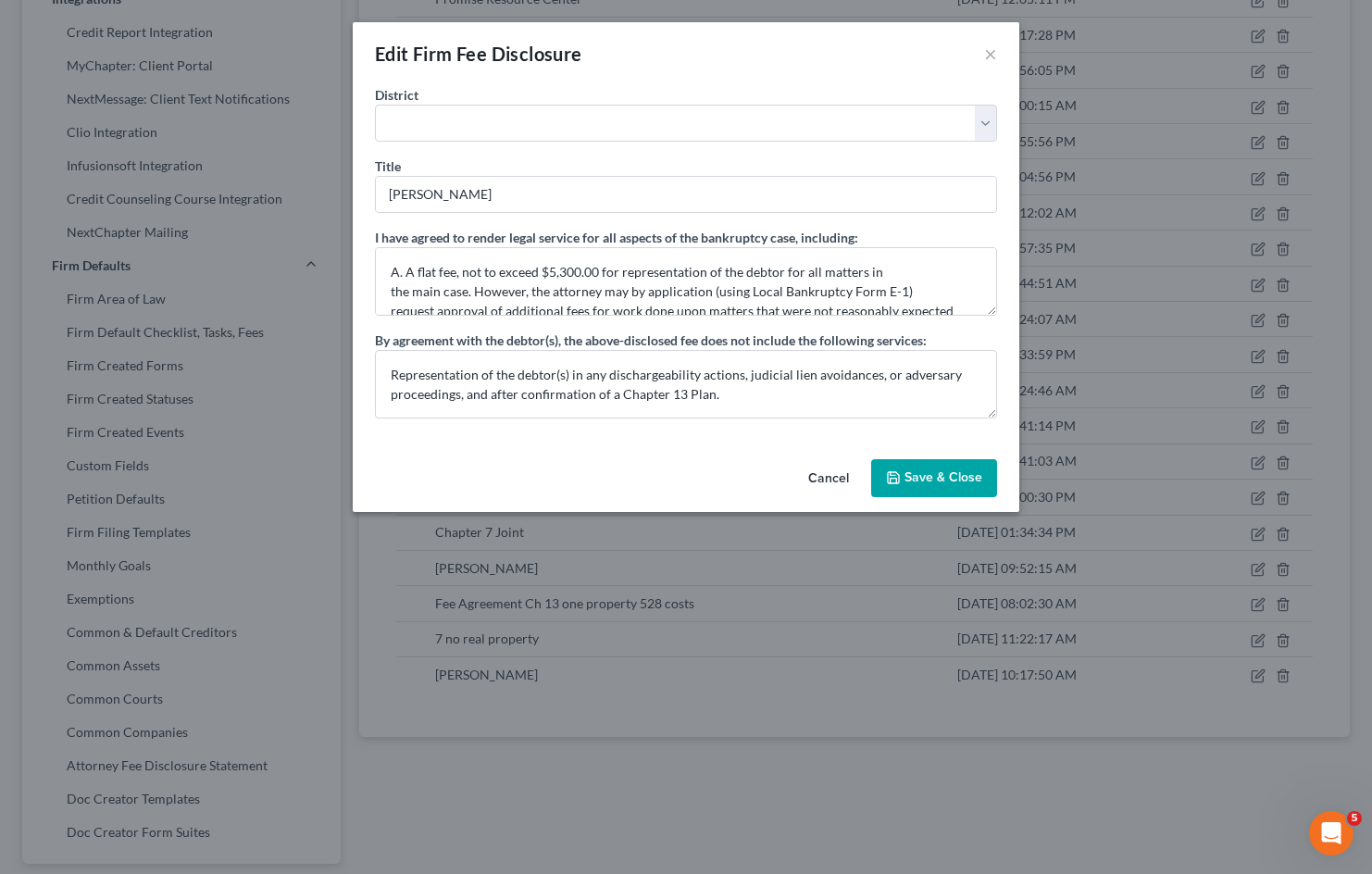
click at [940, 477] on button "Save & Close" at bounding box center [934, 478] width 126 height 39
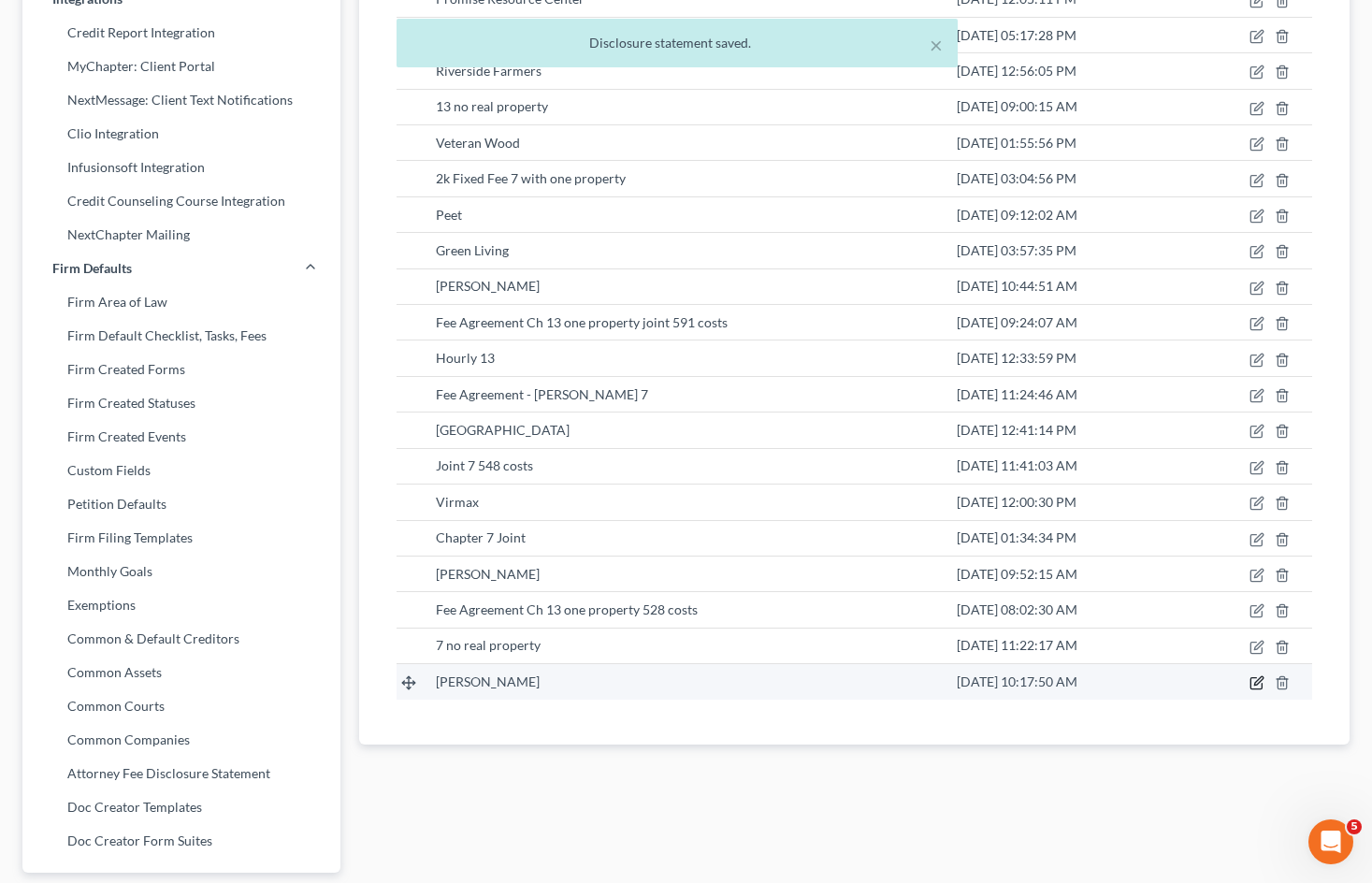
click at [1254, 682] on icon "button" at bounding box center [1257, 683] width 15 height 15
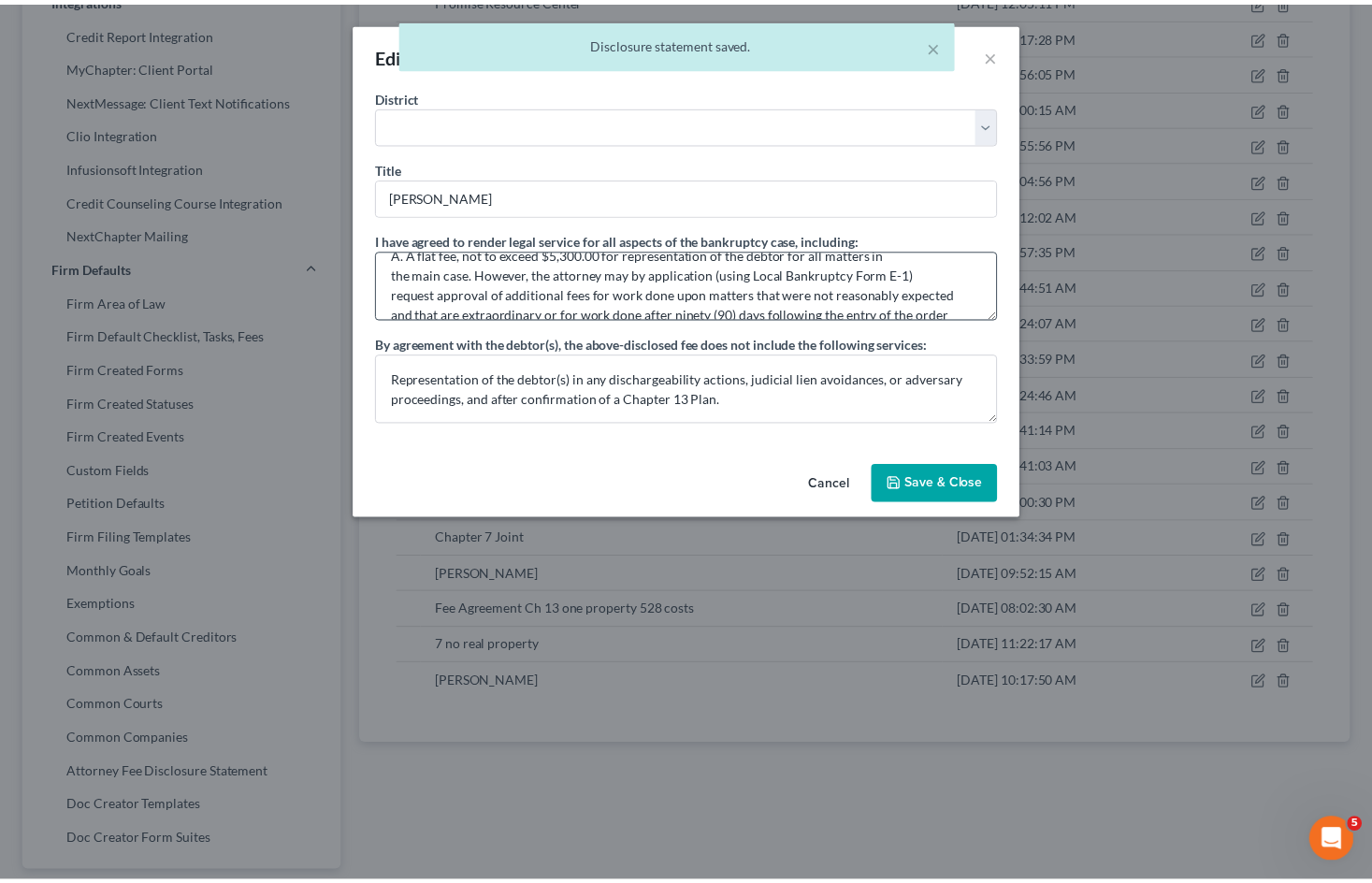
scroll to position [0, 0]
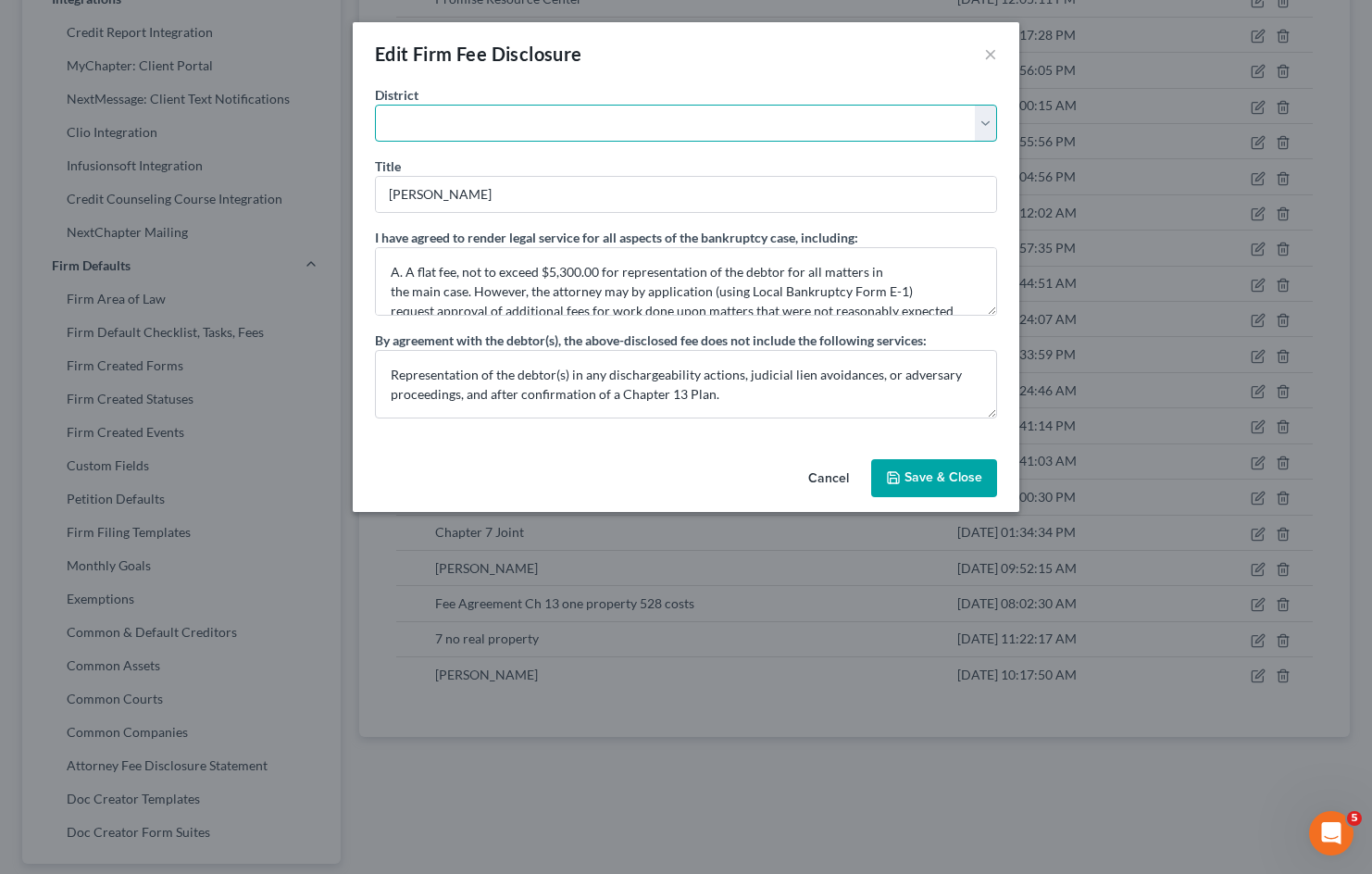
click at [990, 122] on select "[US_STATE] - [GEOGRAPHIC_DATA] [US_STATE] - [GEOGRAPHIC_DATA][US_STATE] - South…" at bounding box center [686, 123] width 622 height 37
click at [375, 104] on select "[US_STATE] - [GEOGRAPHIC_DATA] [US_STATE] - [GEOGRAPHIC_DATA][US_STATE] - South…" at bounding box center [686, 123] width 622 height 37
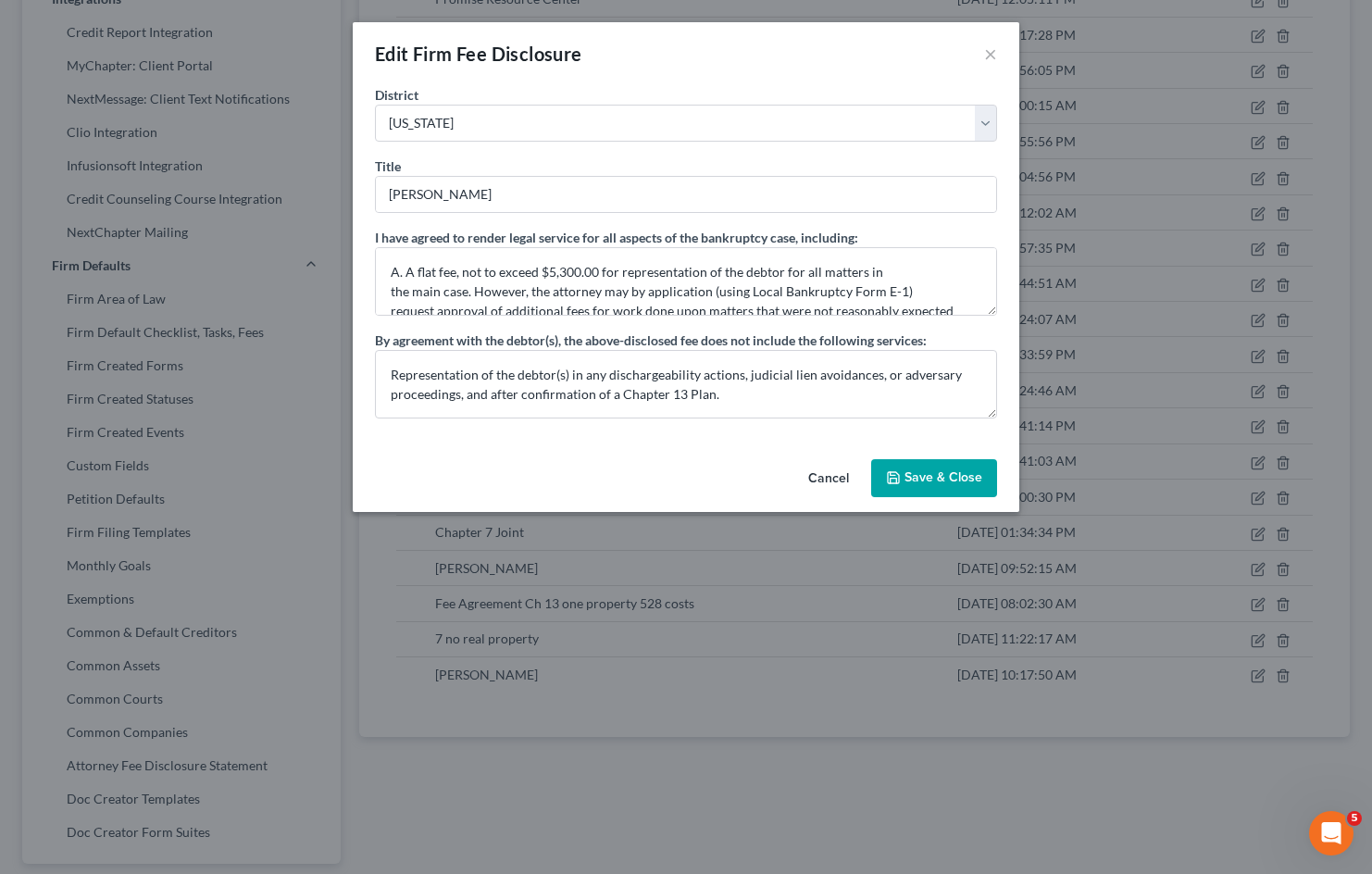
click at [950, 474] on button "Save & Close" at bounding box center [934, 478] width 126 height 39
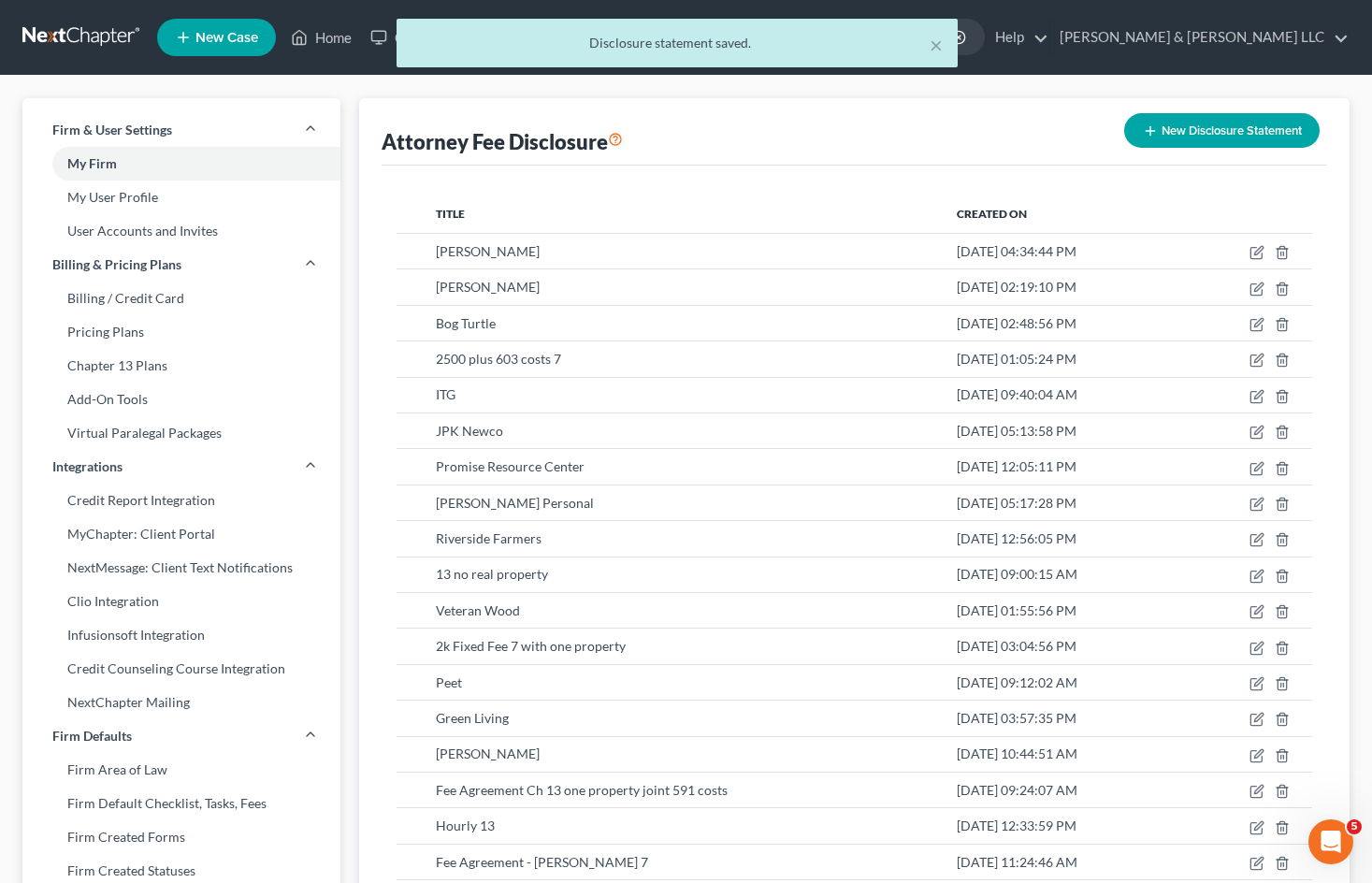
click at [333, 39] on div "× Disclosure statement saved." at bounding box center [676, 47] width 1372 height 58
click at [938, 48] on button "×" at bounding box center [936, 44] width 13 height 22
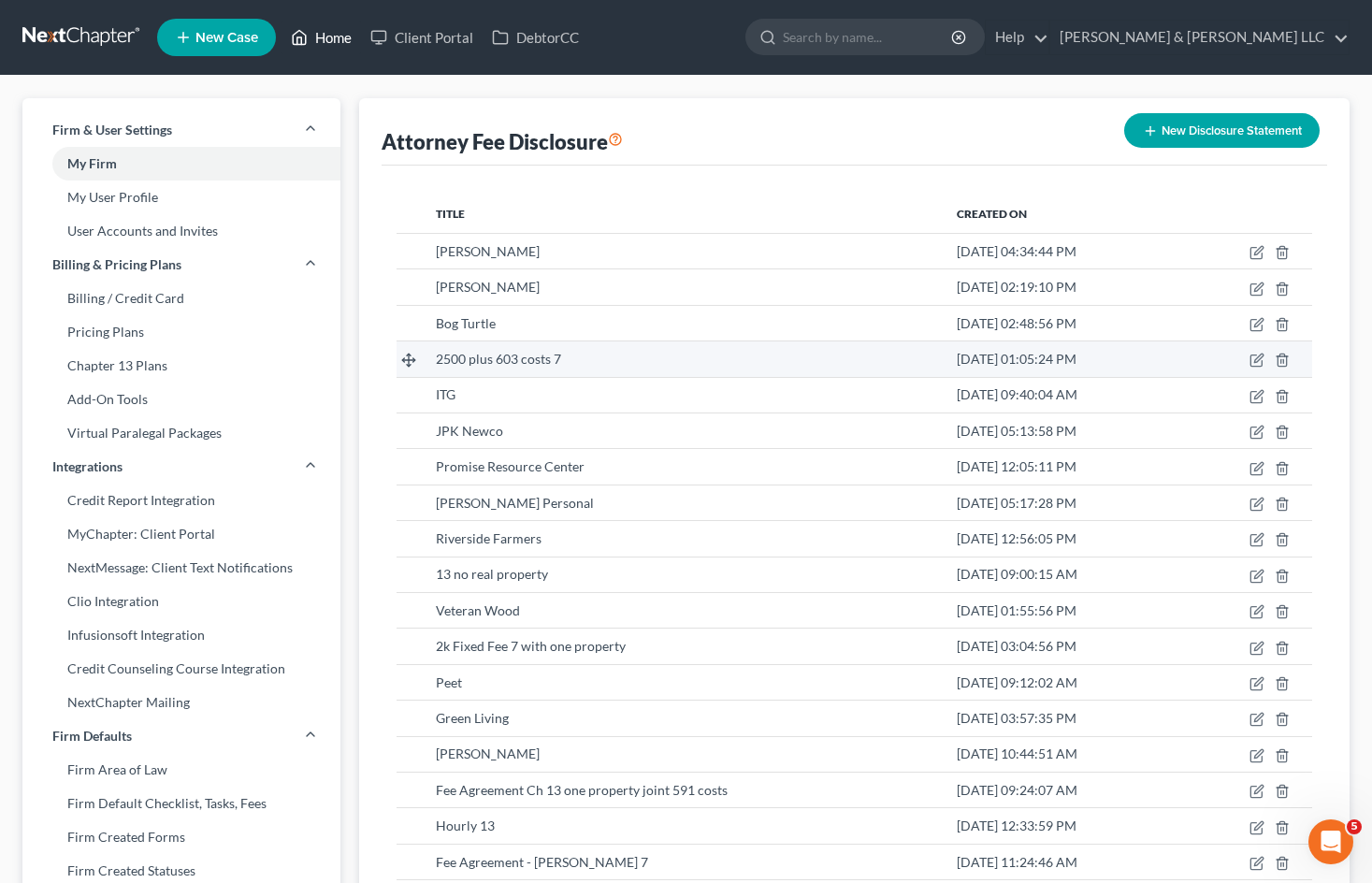
drag, startPoint x: 319, startPoint y: 36, endPoint x: 649, endPoint y: 369, distance: 468.8
click at [319, 36] on link "Home" at bounding box center [320, 36] width 80 height 34
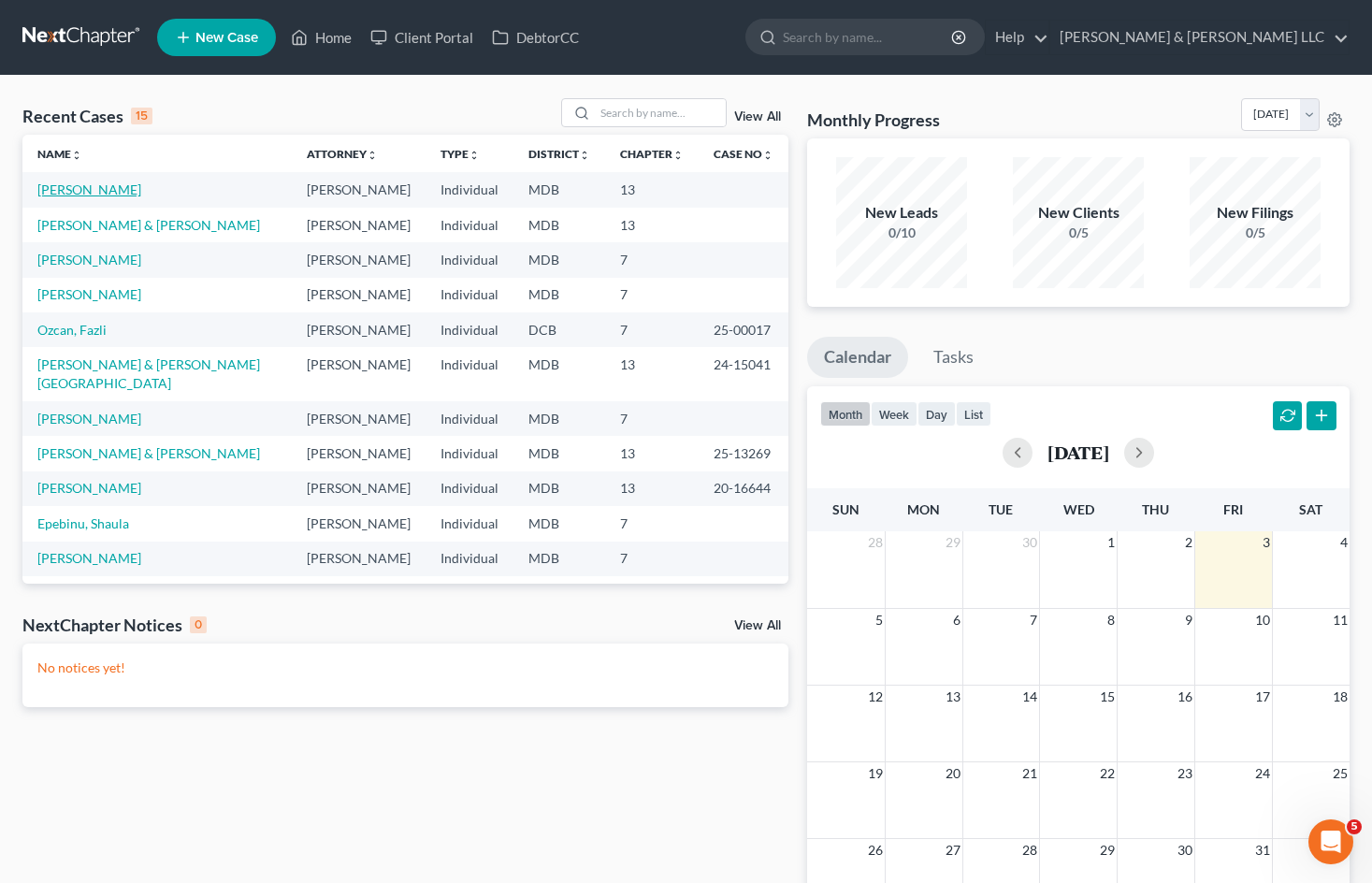
click at [97, 190] on link "[PERSON_NAME]" at bounding box center [89, 189] width 104 height 16
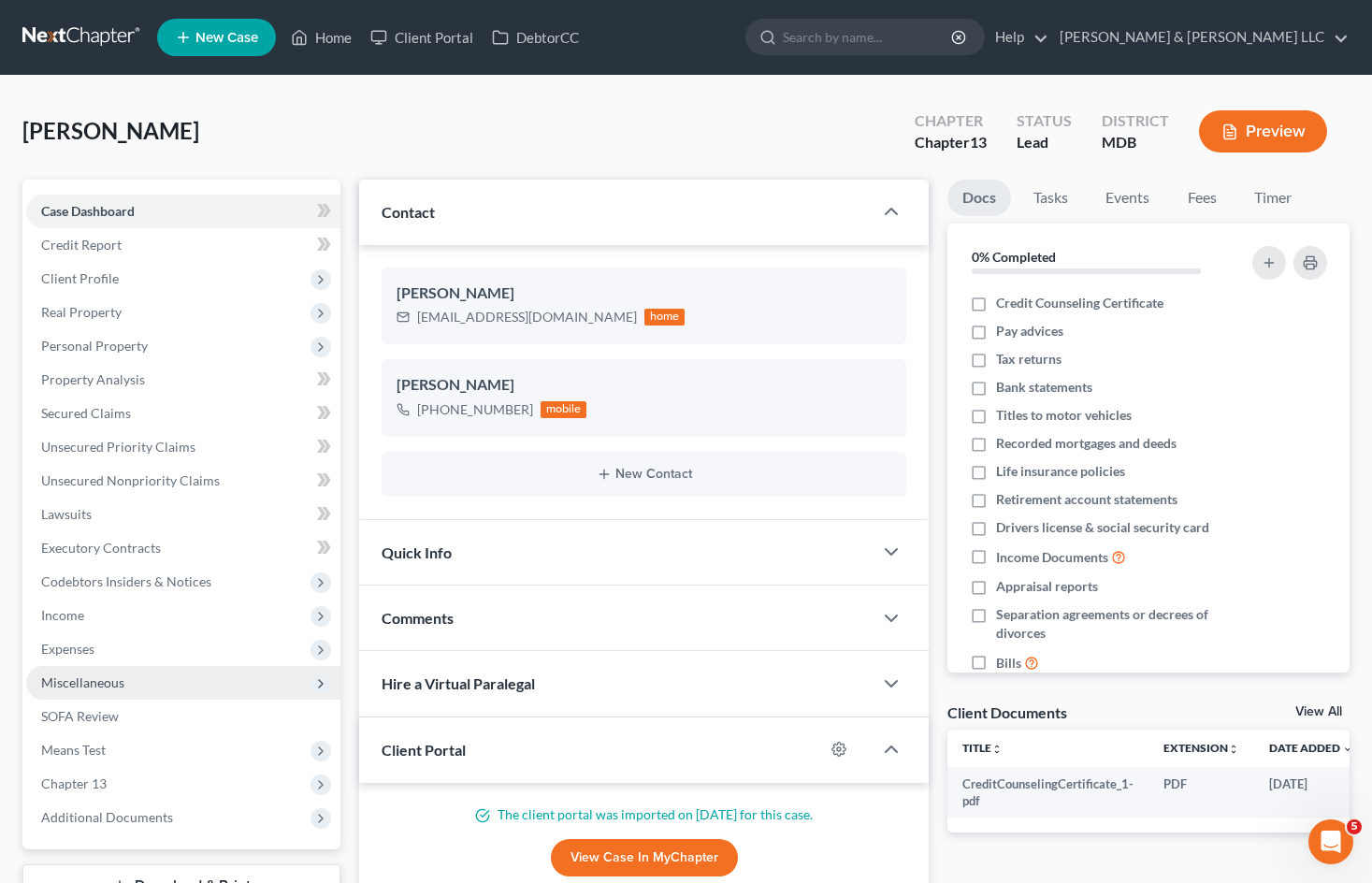
click at [90, 690] on span "Miscellaneous" at bounding box center [182, 682] width 314 height 34
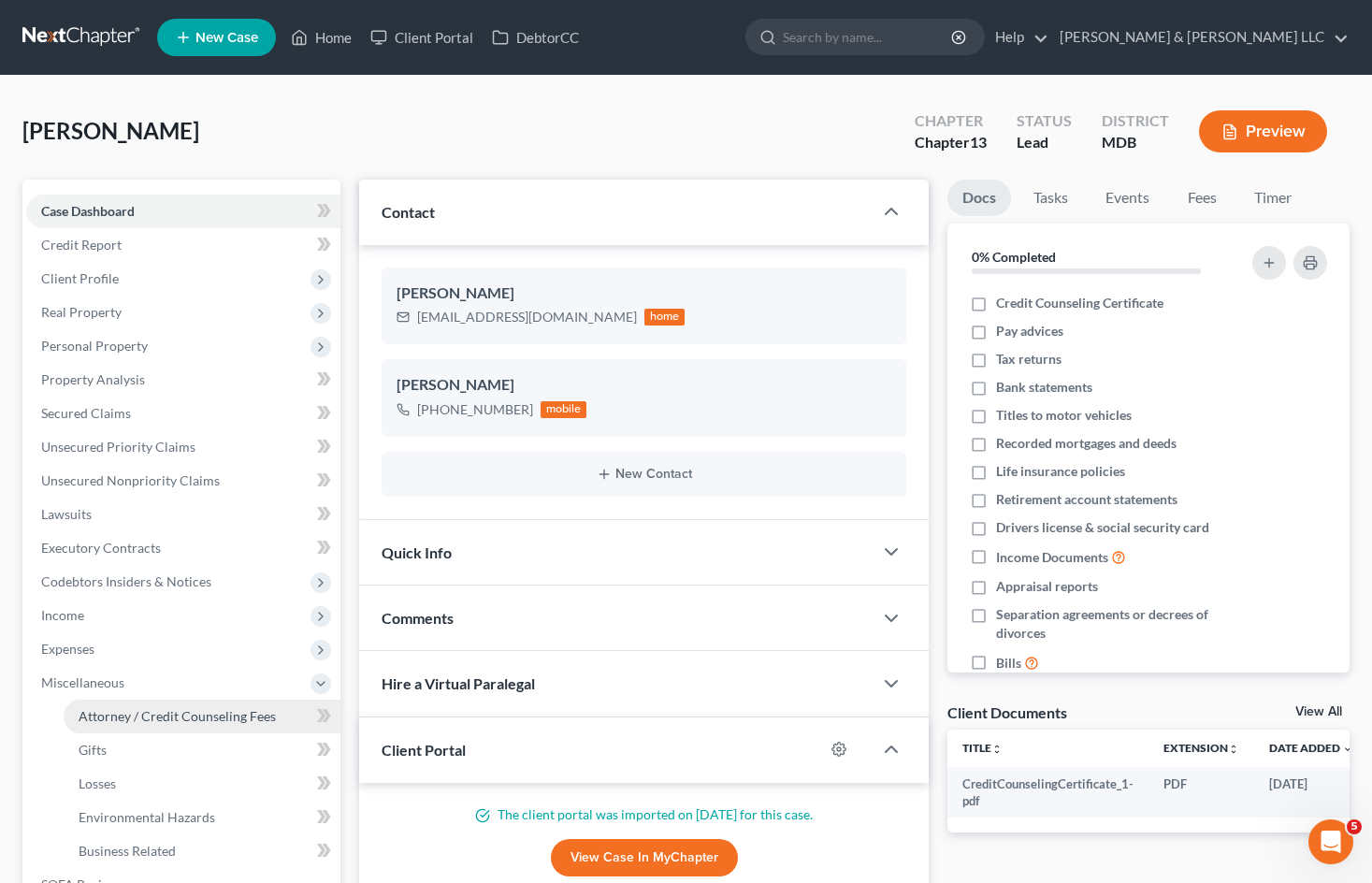
click at [240, 717] on span "Attorney / Credit Counseling Fees" at bounding box center [177, 716] width 198 height 16
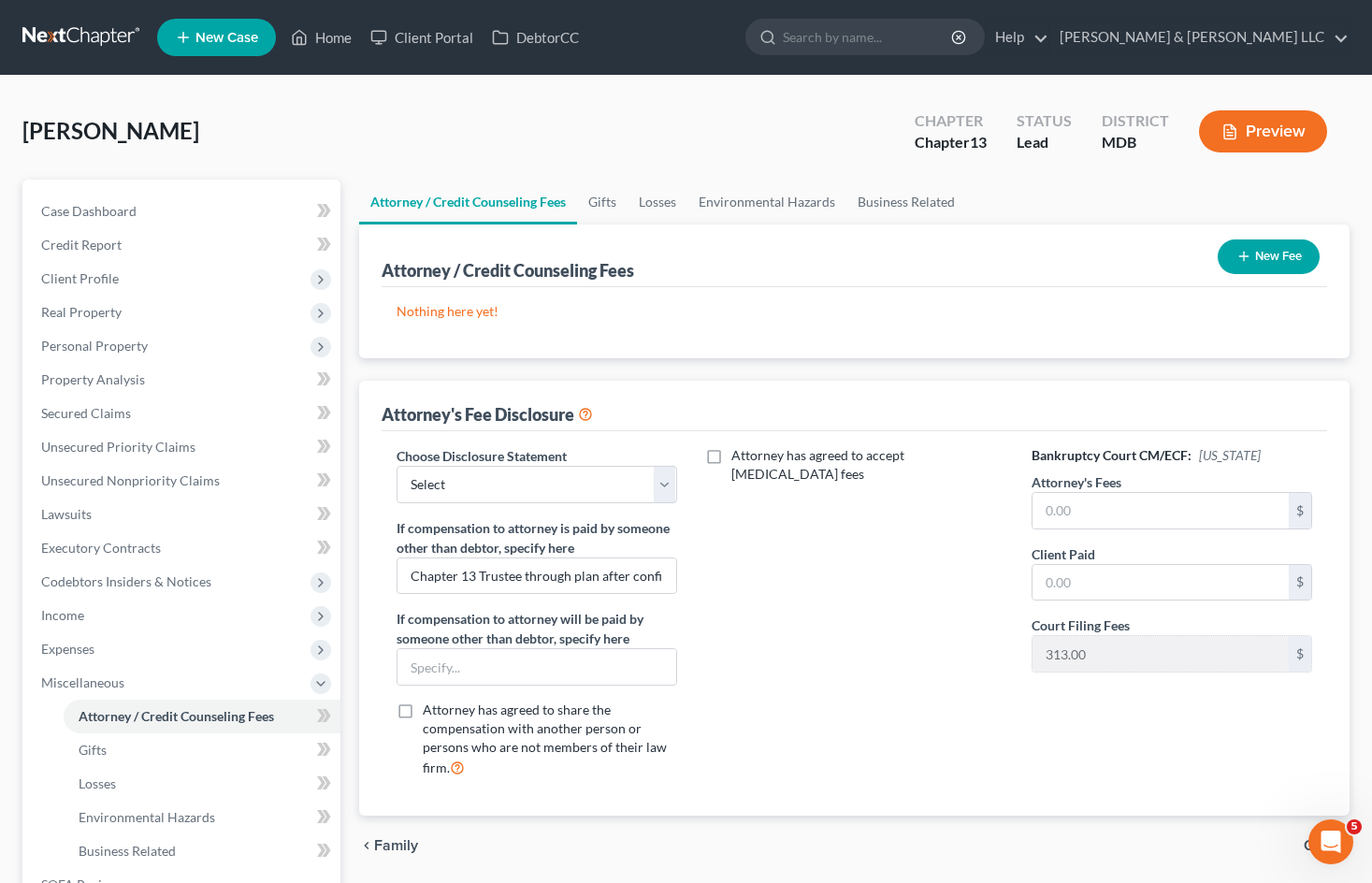
click at [599, 464] on div "Choose Disclosure Statement Select [PERSON_NAME] White [PERSON_NAME] Bog Turtle…" at bounding box center [536, 474] width 280 height 57
click at [602, 485] on select "Select [PERSON_NAME] White [PERSON_NAME] Bog Turtle 2500 plus 603 costs 7 ITG J…" at bounding box center [536, 484] width 280 height 37
click at [396, 465] on select "Select [PERSON_NAME] White [PERSON_NAME] Bog Turtle 2500 plus 603 costs 7 ITG J…" at bounding box center [536, 484] width 280 height 37
click at [1266, 258] on button "New Fee" at bounding box center [1268, 256] width 102 height 35
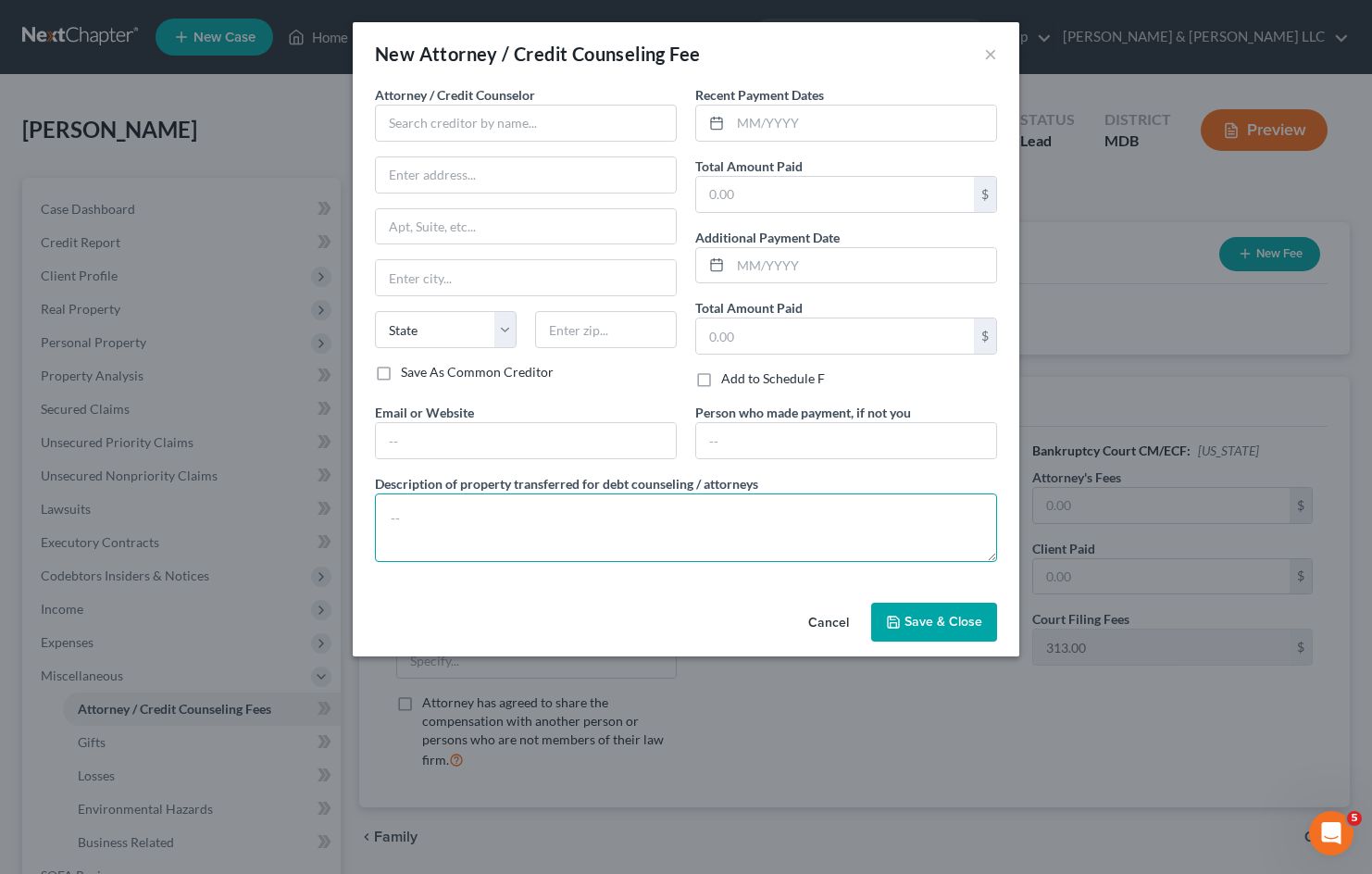
click at [514, 502] on textarea at bounding box center [686, 527] width 622 height 68
drag, startPoint x: 536, startPoint y: 522, endPoint x: 497, endPoint y: 520, distance: 39.1
click at [497, 520] on textarea "$3,228.00, being $3,000" at bounding box center [686, 527] width 622 height 68
click at [744, 527] on textarea "$3,228.00, being $2,650.00 toward $5,300.00 fixed-fee and $" at bounding box center [686, 527] width 622 height 68
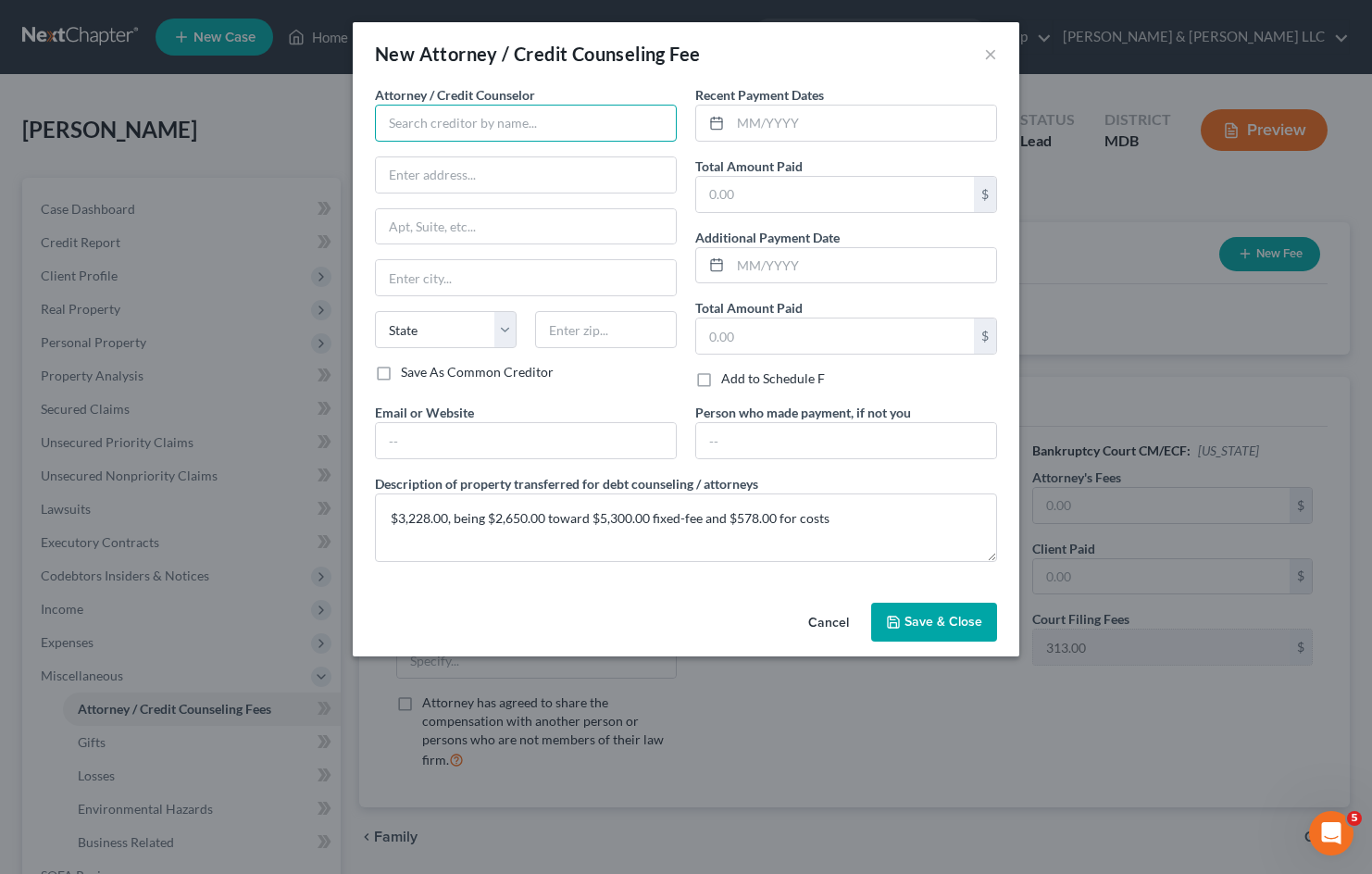
drag, startPoint x: 429, startPoint y: 123, endPoint x: 467, endPoint y: 104, distance: 42.5
click at [429, 121] on input "text" at bounding box center [526, 123] width 302 height 37
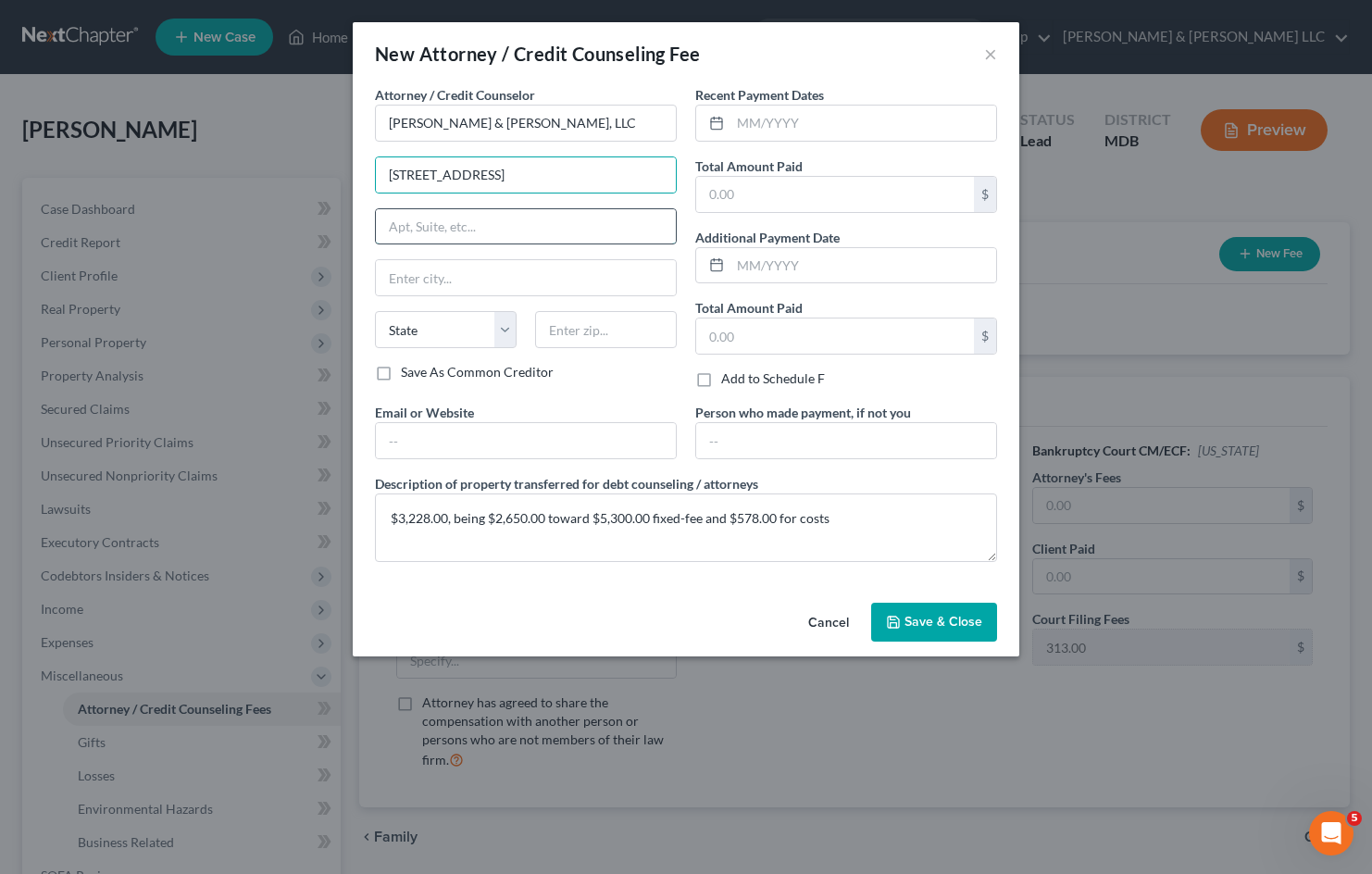
click at [583, 223] on input "text" at bounding box center [526, 226] width 300 height 35
drag, startPoint x: 579, startPoint y: 276, endPoint x: 595, endPoint y: 296, distance: 25.6
click at [580, 276] on input "text" at bounding box center [526, 277] width 300 height 35
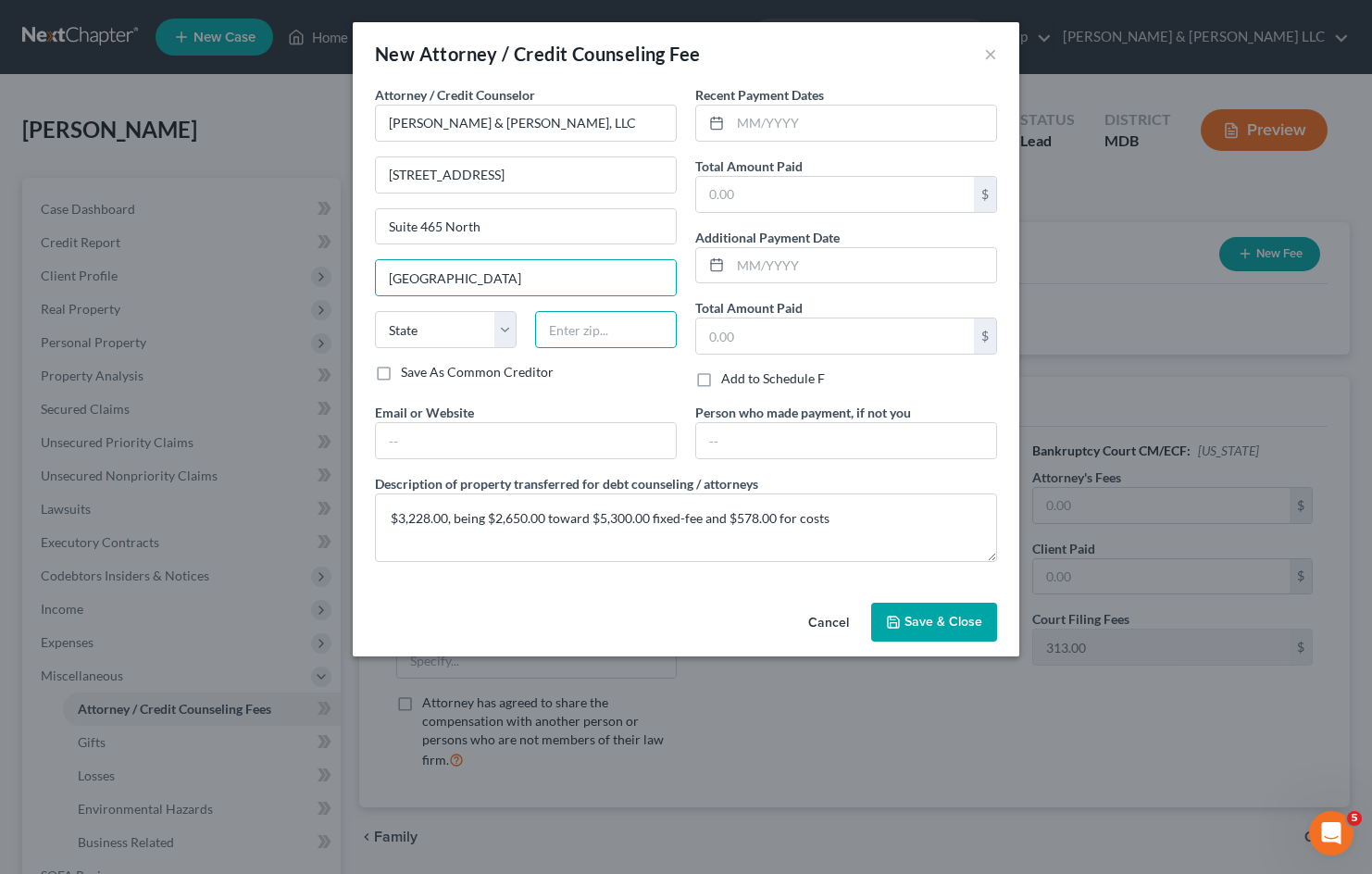
drag, startPoint x: 588, startPoint y: 330, endPoint x: 600, endPoint y: 348, distance: 21.6
click at [588, 330] on input "text" at bounding box center [605, 329] width 142 height 37
click at [601, 432] on input "text" at bounding box center [526, 440] width 300 height 35
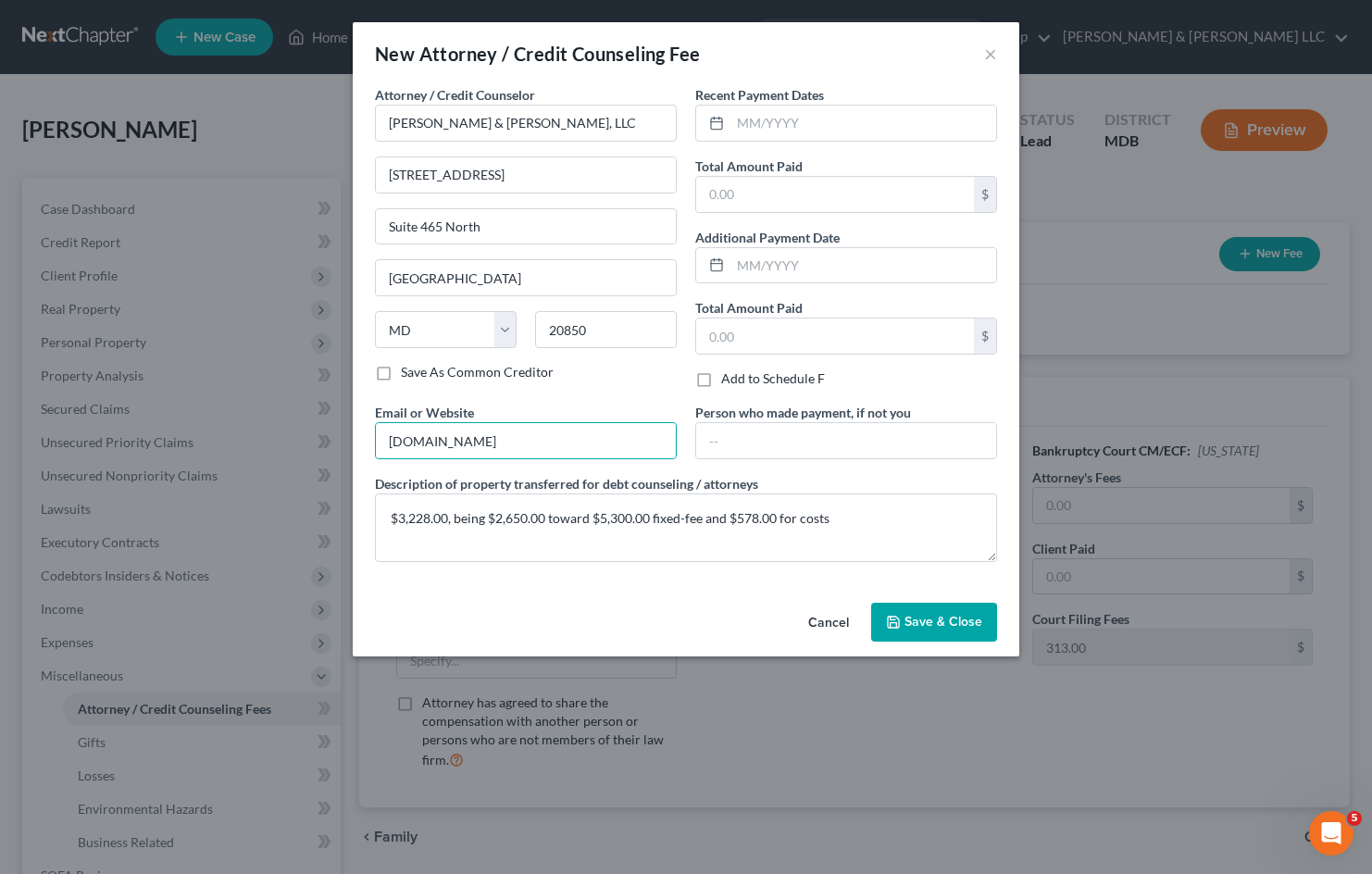
click at [957, 624] on span "Save & Close" at bounding box center [943, 621] width 78 height 16
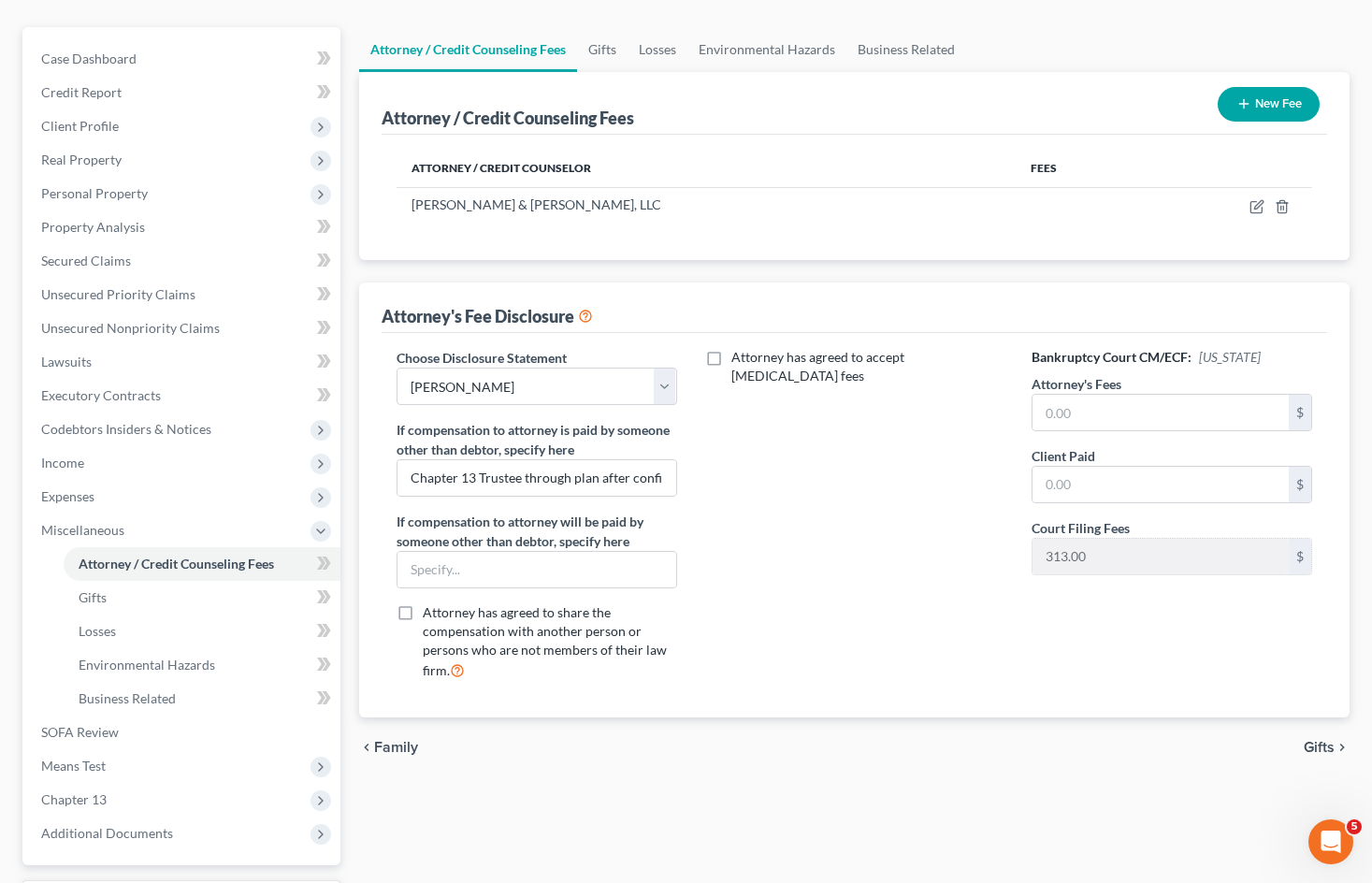
scroll to position [187, 0]
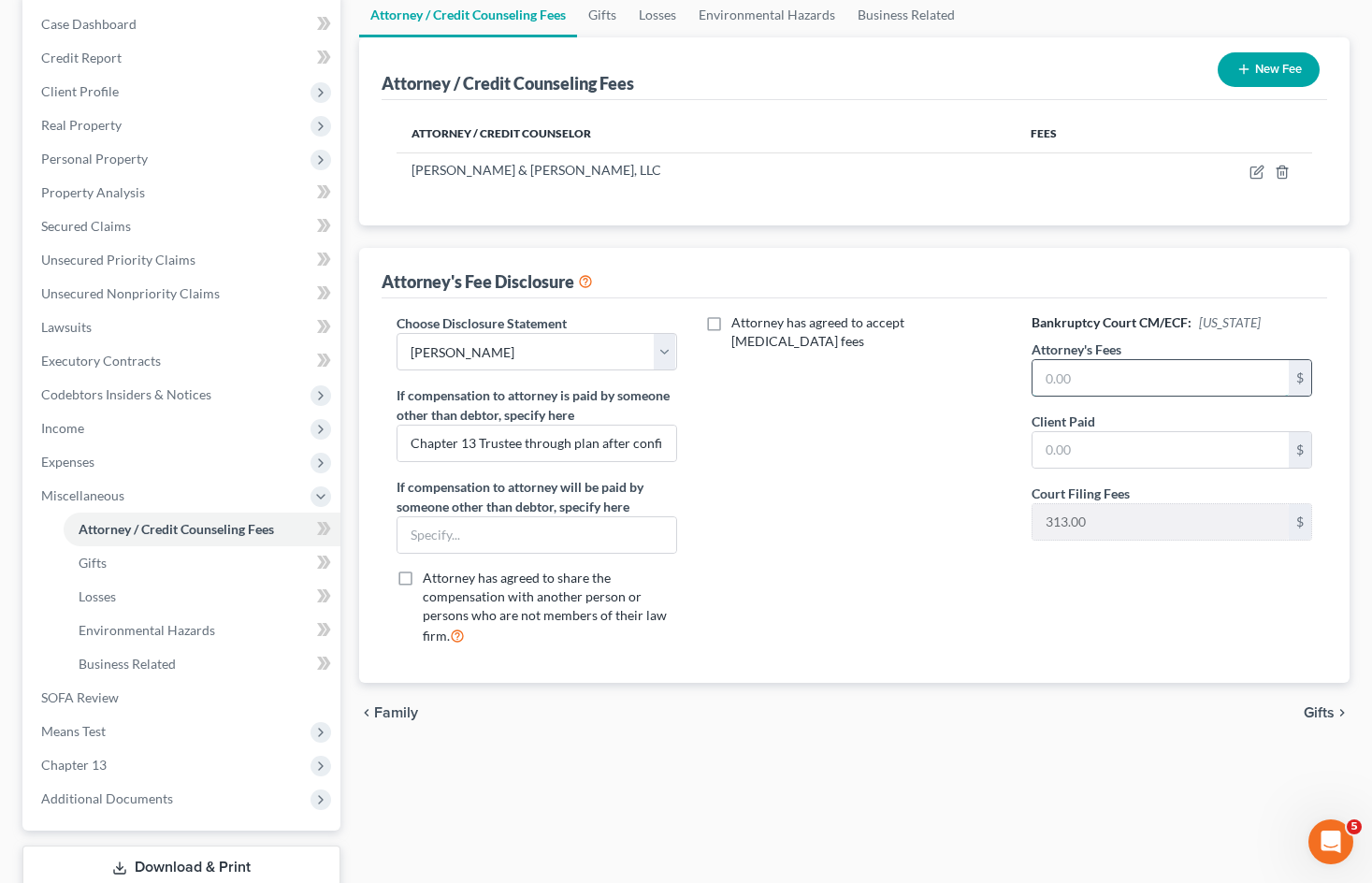
click at [1097, 384] on input "text" at bounding box center [1160, 377] width 256 height 36
click at [1122, 451] on input "text" at bounding box center [1160, 449] width 256 height 36
click at [901, 446] on div "Attorney has agreed to accept [MEDICAL_DATA] fees" at bounding box center [854, 487] width 318 height 347
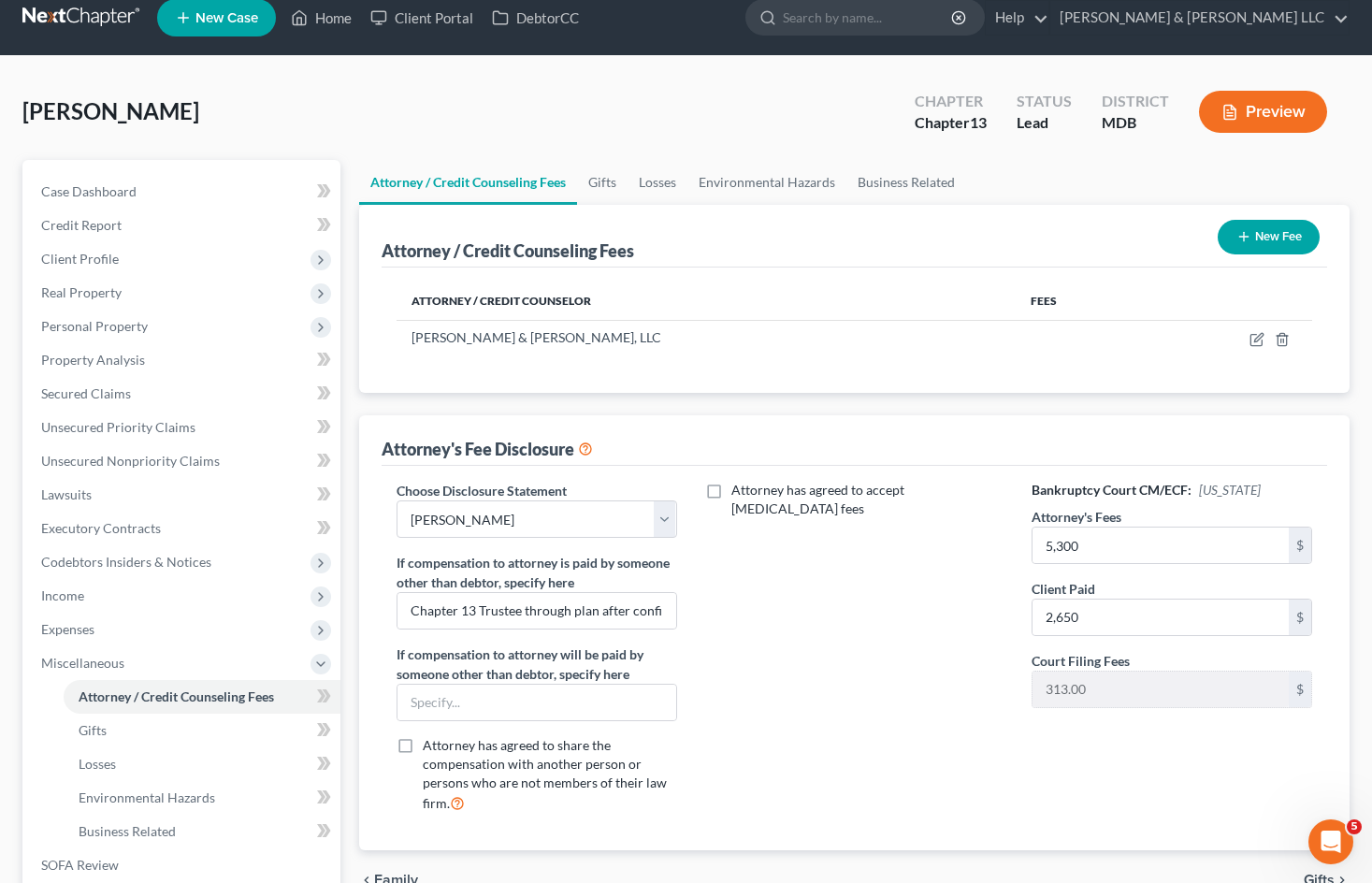
scroll to position [0, 0]
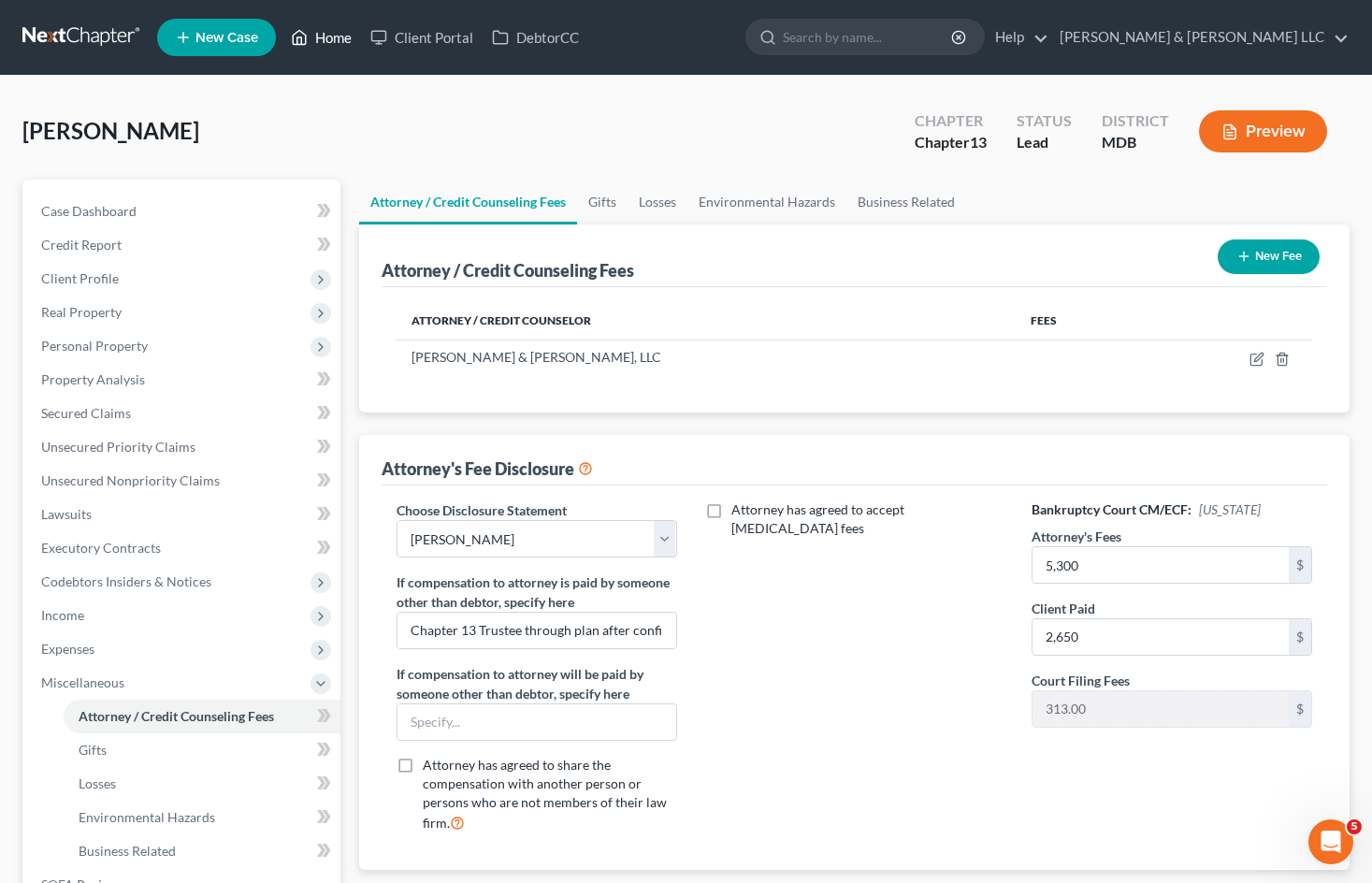
click at [330, 36] on link "Home" at bounding box center [320, 36] width 80 height 34
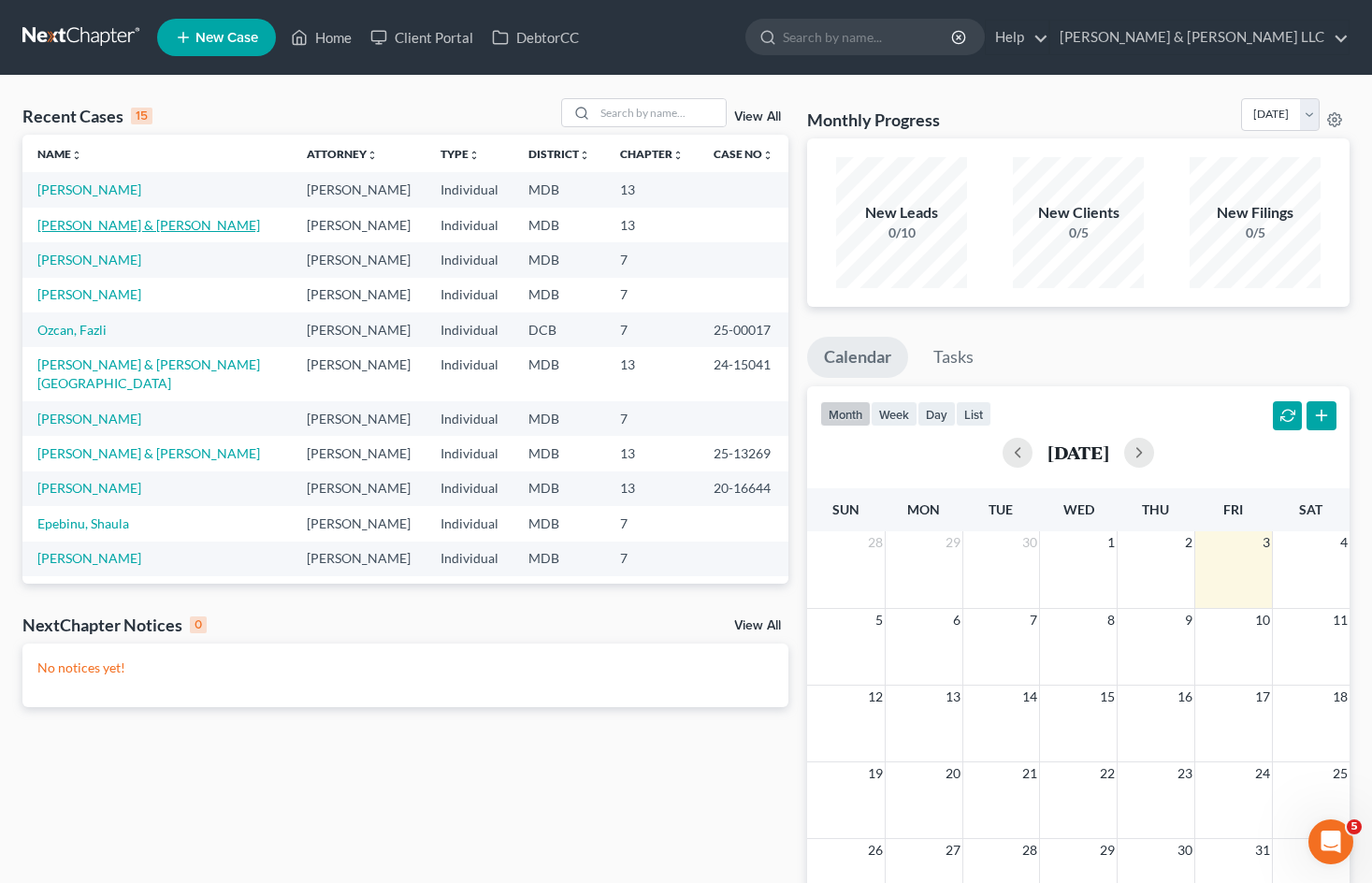
click at [130, 221] on link "[PERSON_NAME] & [PERSON_NAME]" at bounding box center [149, 225] width 223 height 16
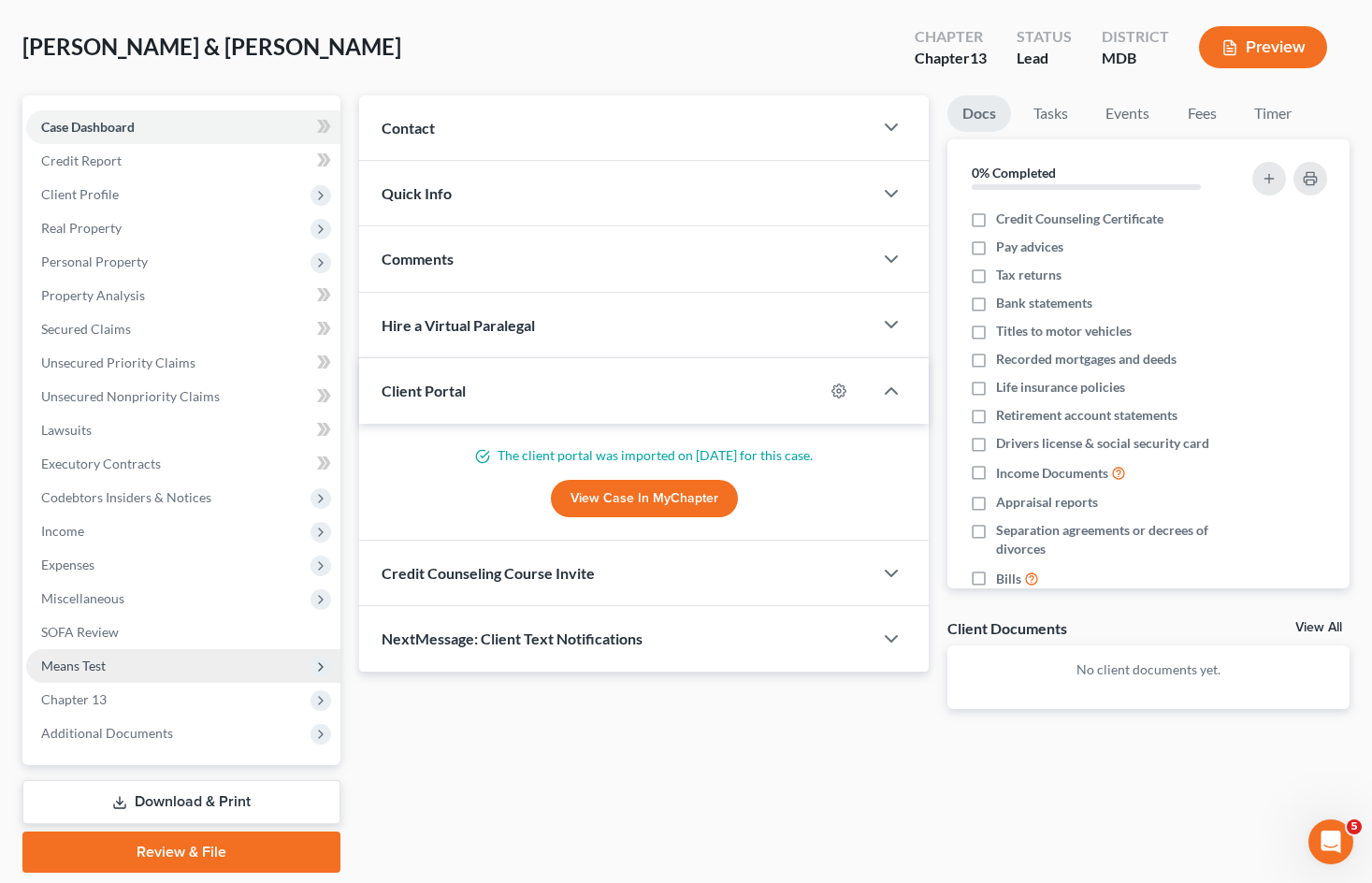
scroll to position [145, 0]
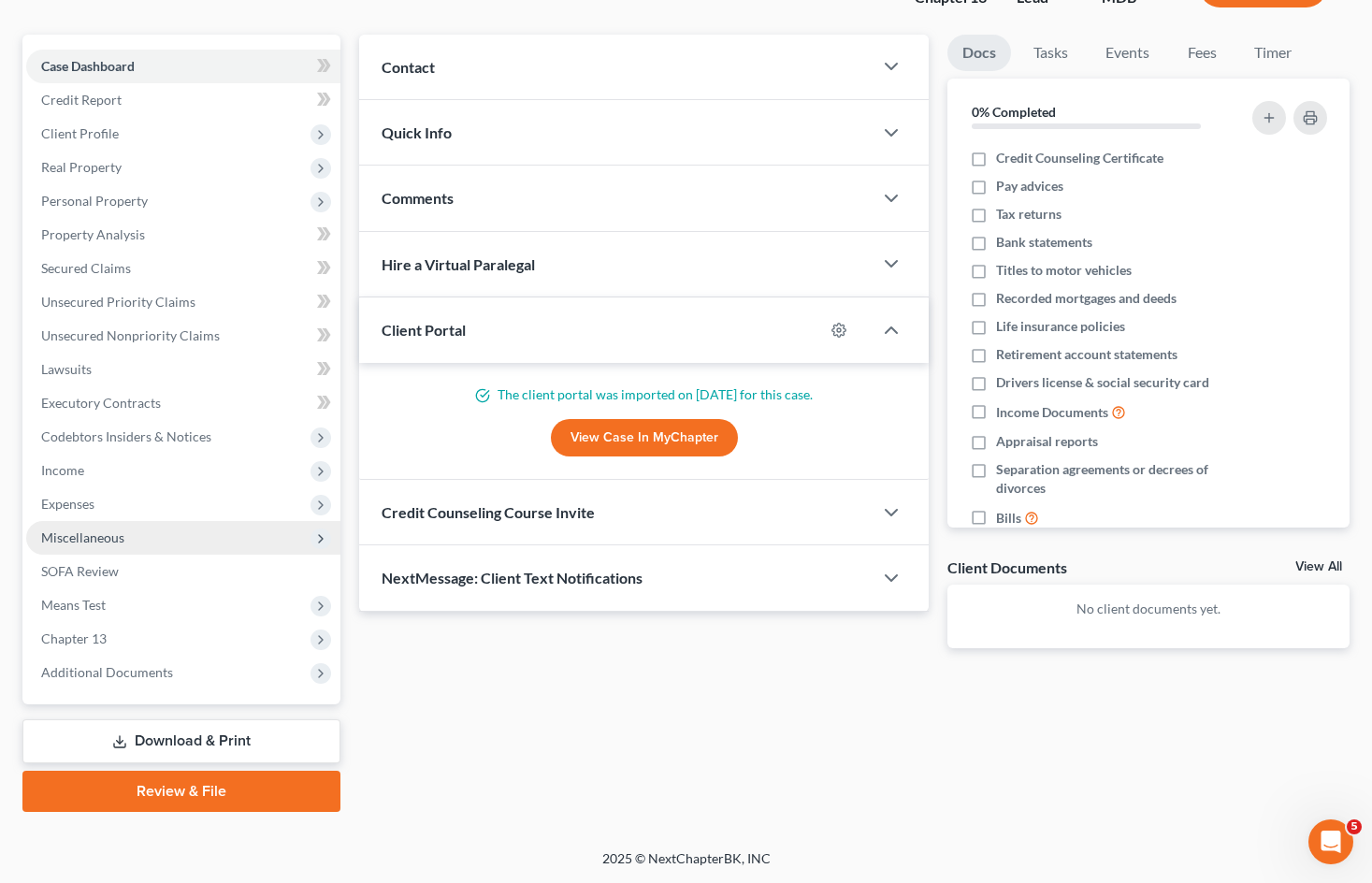
click at [178, 537] on span "Miscellaneous" at bounding box center [182, 537] width 314 height 34
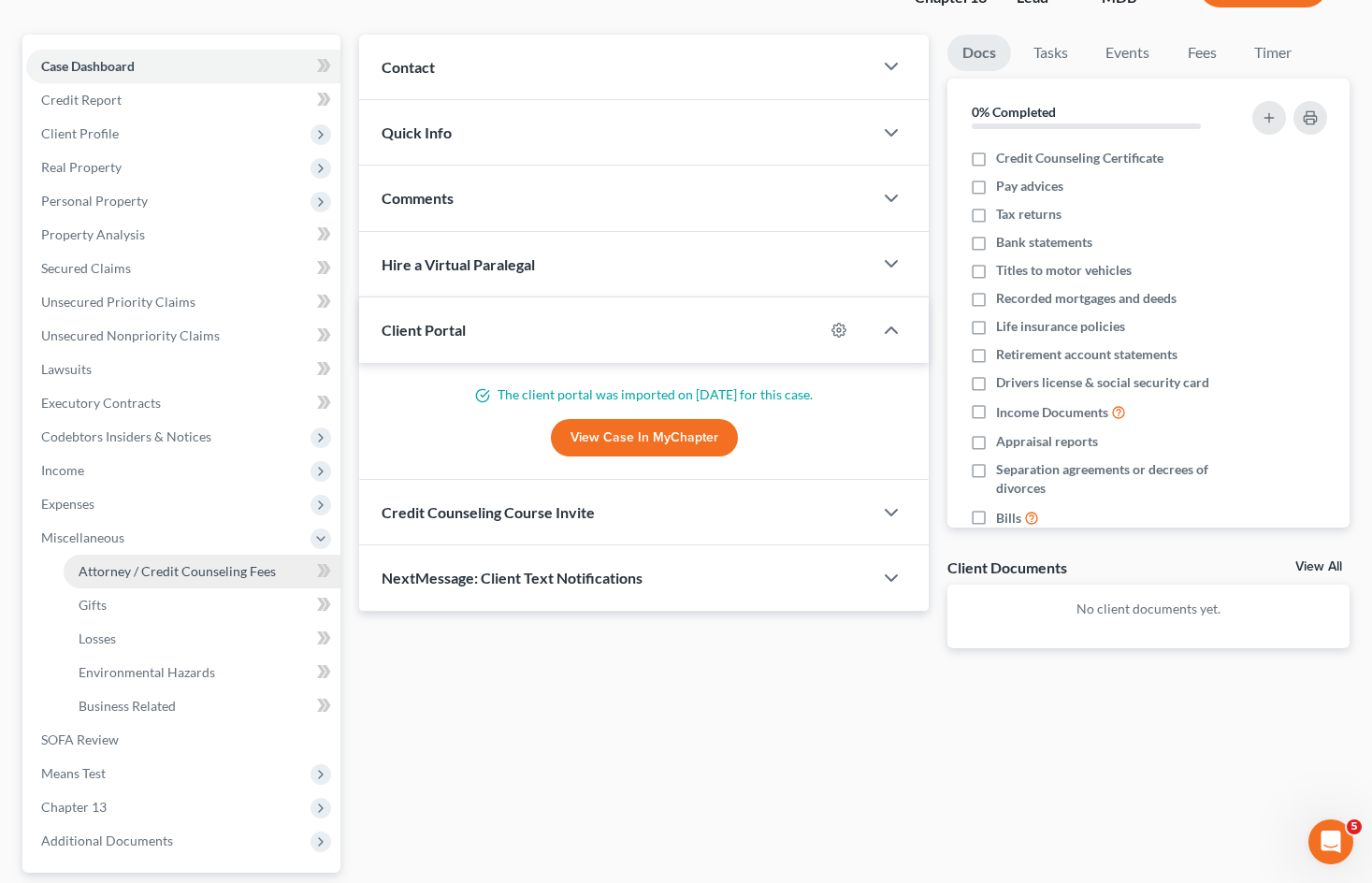
click at [188, 575] on span "Attorney / Credit Counseling Fees" at bounding box center [177, 571] width 198 height 16
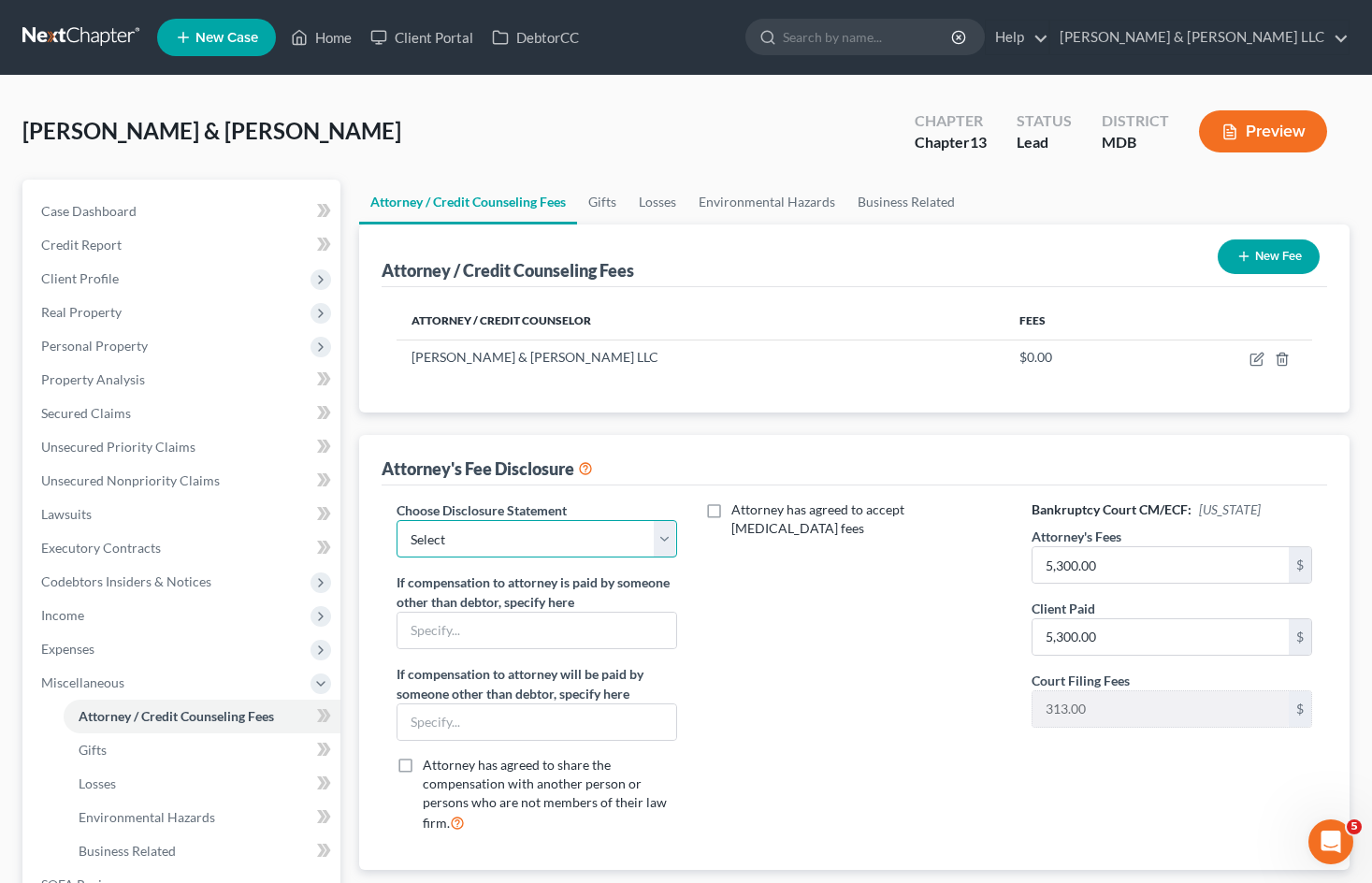
click at [667, 540] on select "Select [PERSON_NAME] White [PERSON_NAME] Bog Turtle 2500 plus 603 costs 7 ITG J…" at bounding box center [536, 538] width 280 height 37
click at [396, 520] on select "Select [PERSON_NAME] White [PERSON_NAME] Bog Turtle 2500 plus 603 costs 7 ITG J…" at bounding box center [536, 538] width 280 height 37
click at [1114, 635] on input "5,300.00" at bounding box center [1160, 636] width 256 height 36
click at [853, 599] on div "Attorney has agreed to accept [MEDICAL_DATA] fees" at bounding box center [854, 674] width 318 height 347
click at [551, 630] on input "text" at bounding box center [536, 630] width 278 height 36
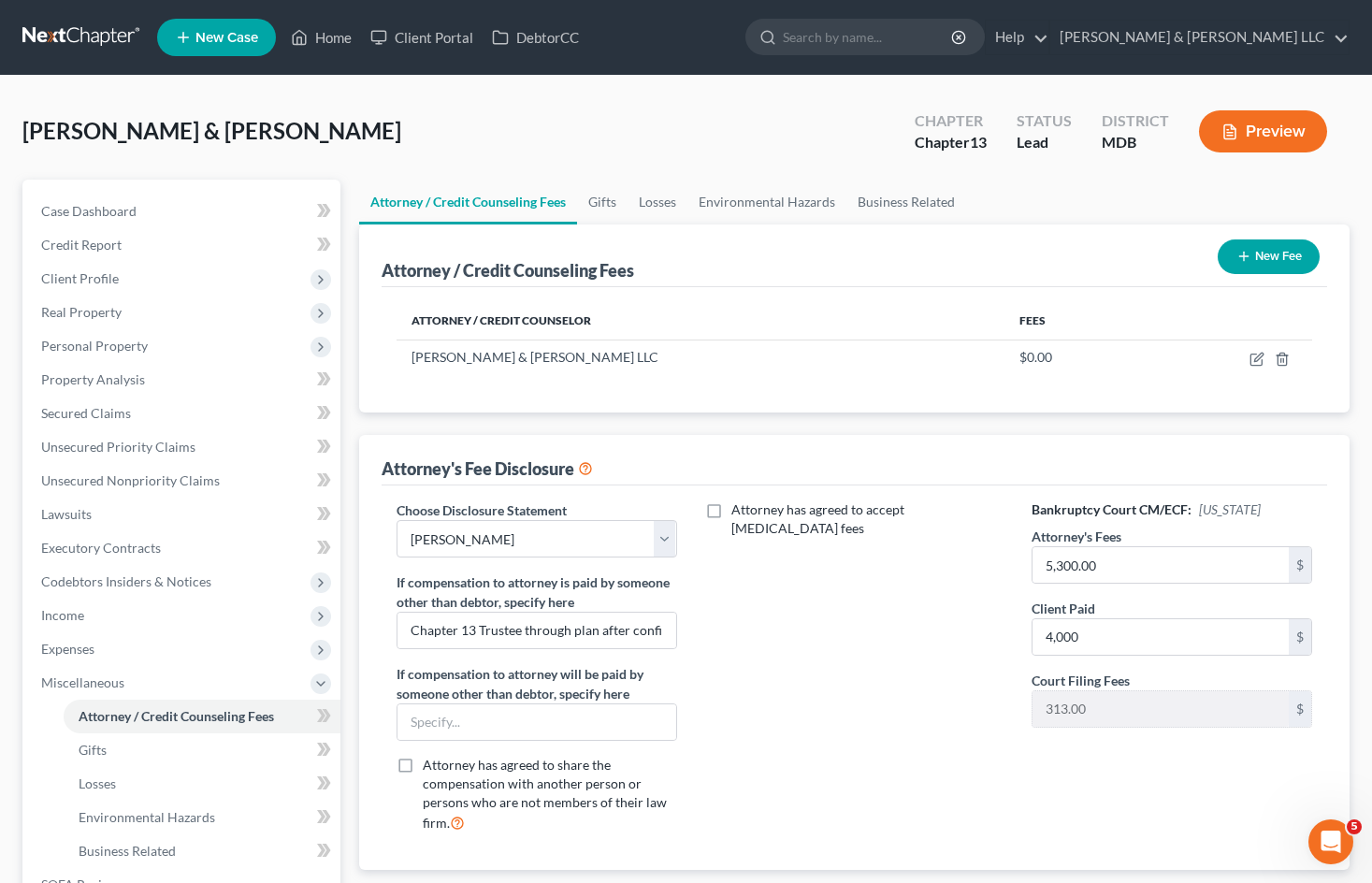
click at [832, 641] on div "Attorney has agreed to accept [MEDICAL_DATA] fees" at bounding box center [854, 674] width 318 height 347
click at [1253, 259] on button "New Fee" at bounding box center [1268, 256] width 102 height 35
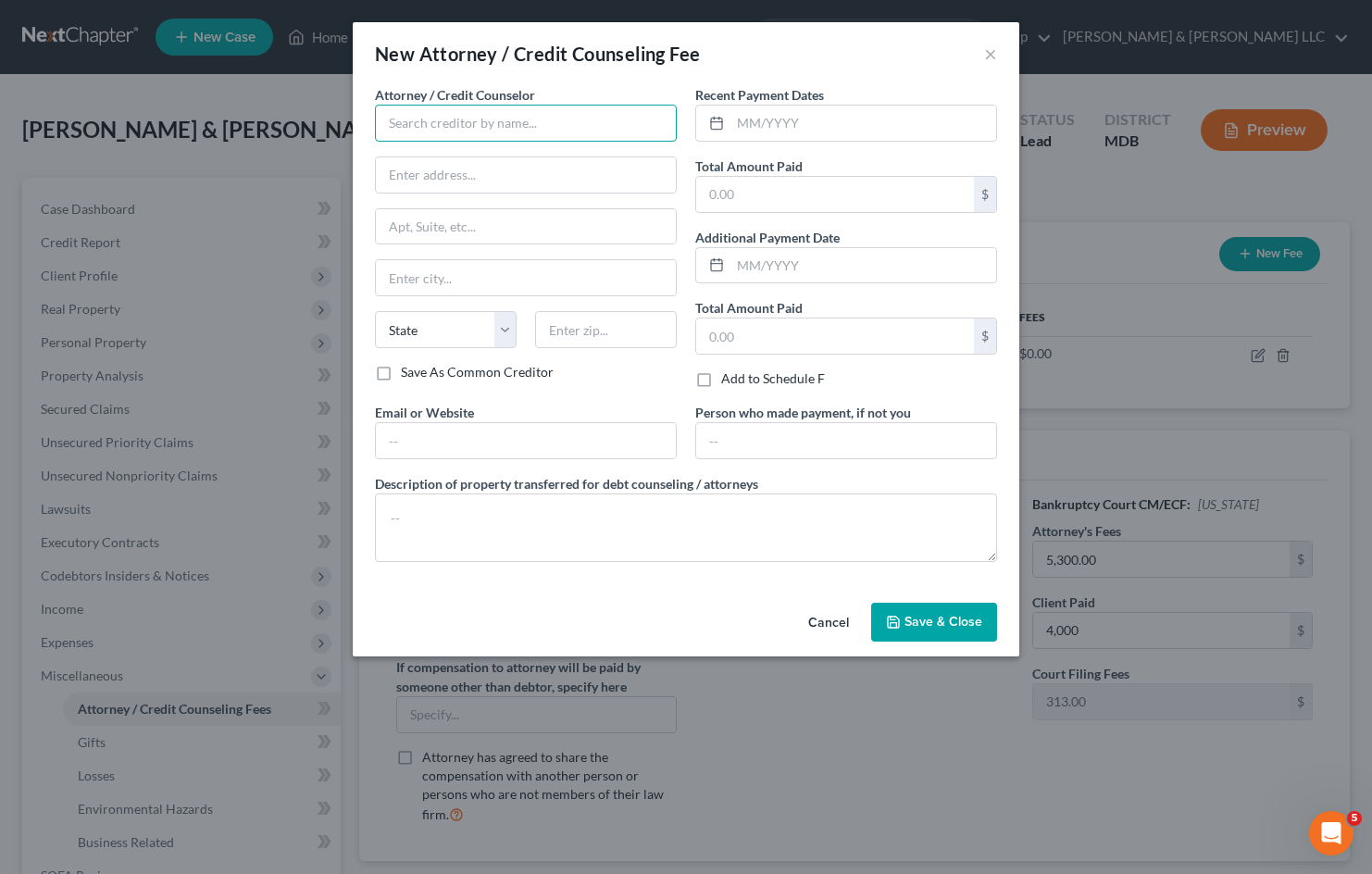
click at [542, 128] on input "text" at bounding box center [526, 123] width 302 height 37
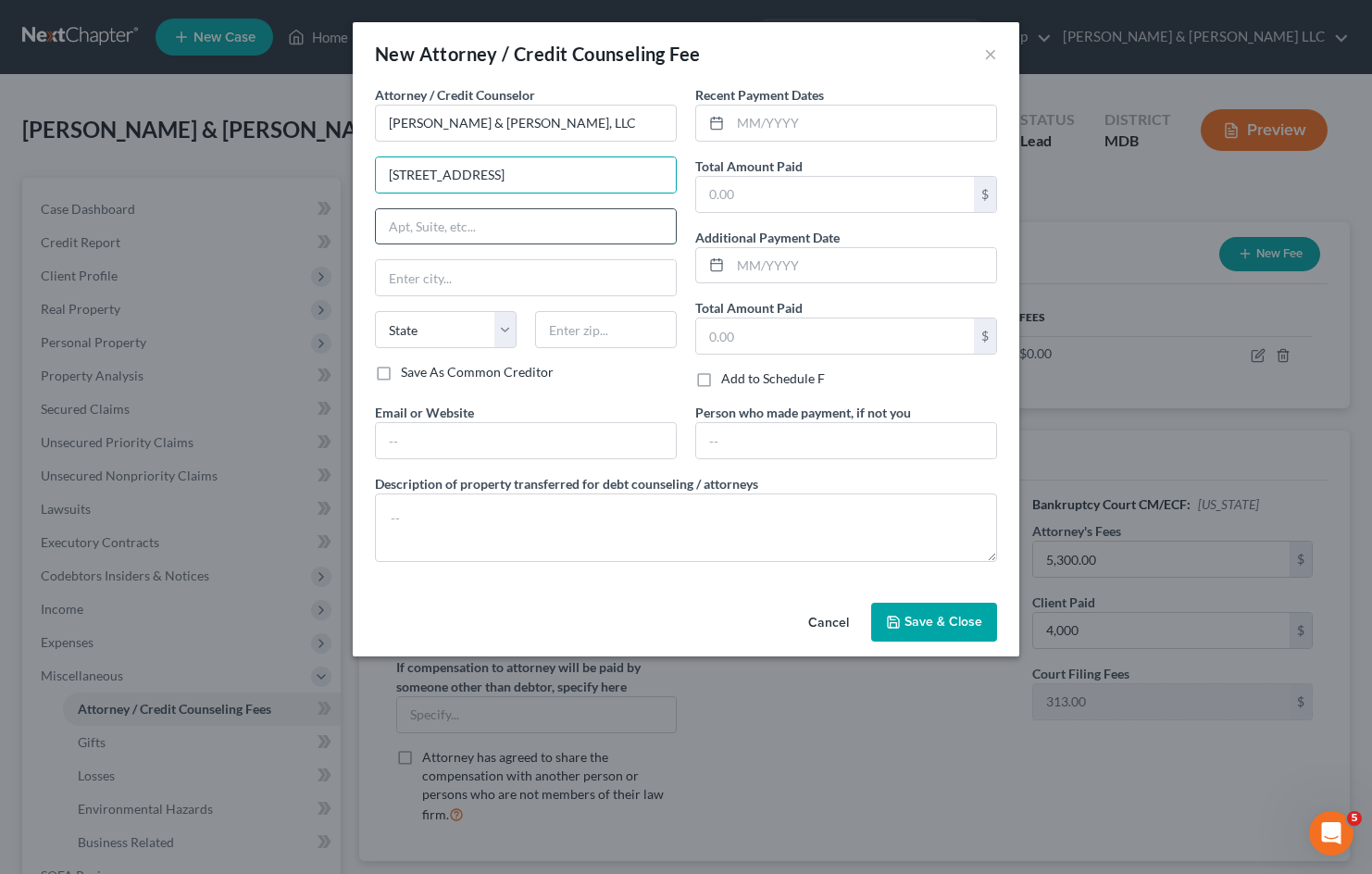
click at [571, 223] on input "text" at bounding box center [526, 226] width 300 height 35
click at [571, 276] on input "text" at bounding box center [526, 277] width 300 height 35
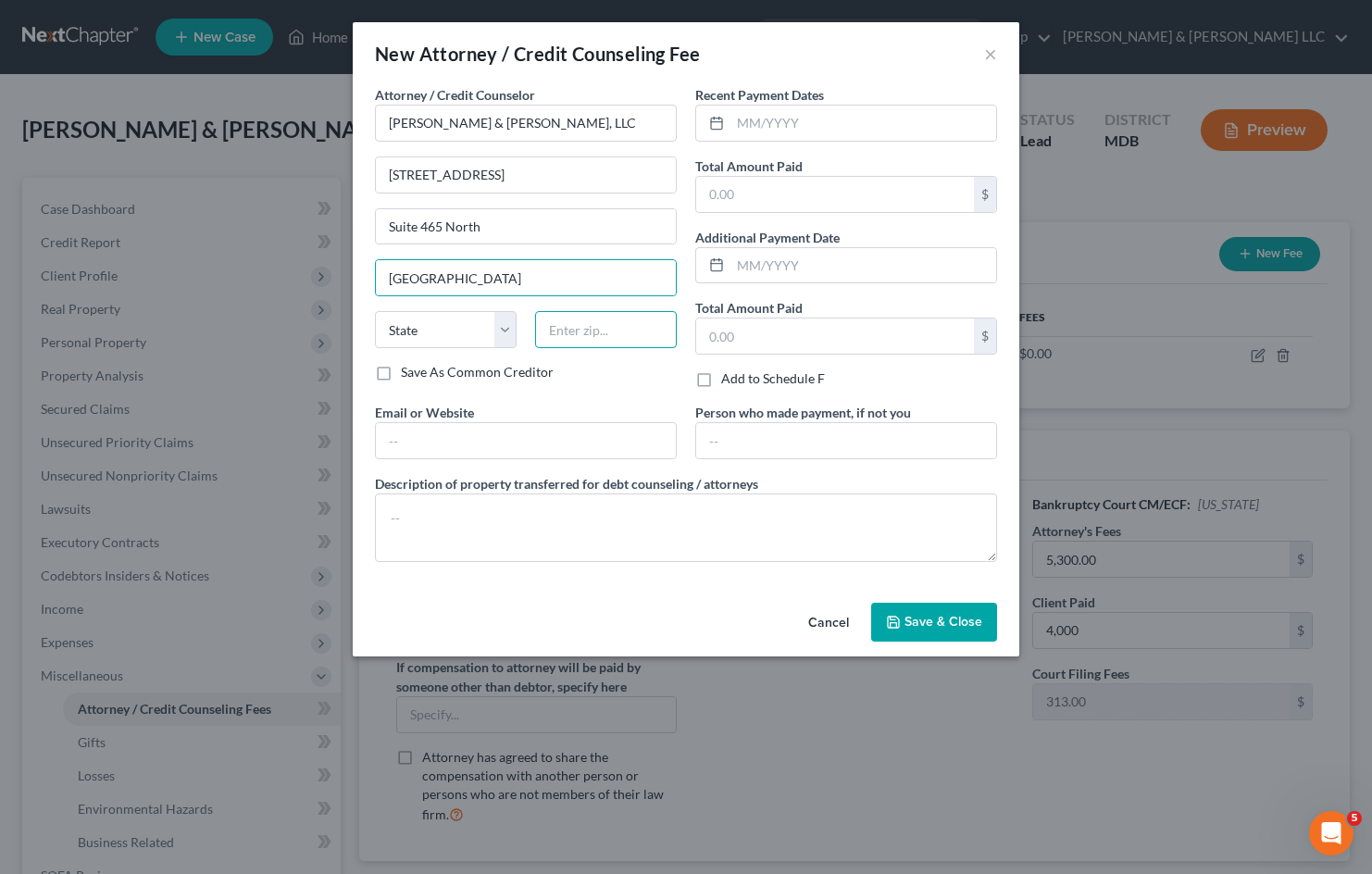
drag, startPoint x: 579, startPoint y: 330, endPoint x: 588, endPoint y: 348, distance: 20.1
click at [579, 330] on input "text" at bounding box center [605, 329] width 142 height 37
drag, startPoint x: 536, startPoint y: 444, endPoint x: 536, endPoint y: 458, distance: 14.0
click at [536, 444] on input "text" at bounding box center [526, 440] width 300 height 35
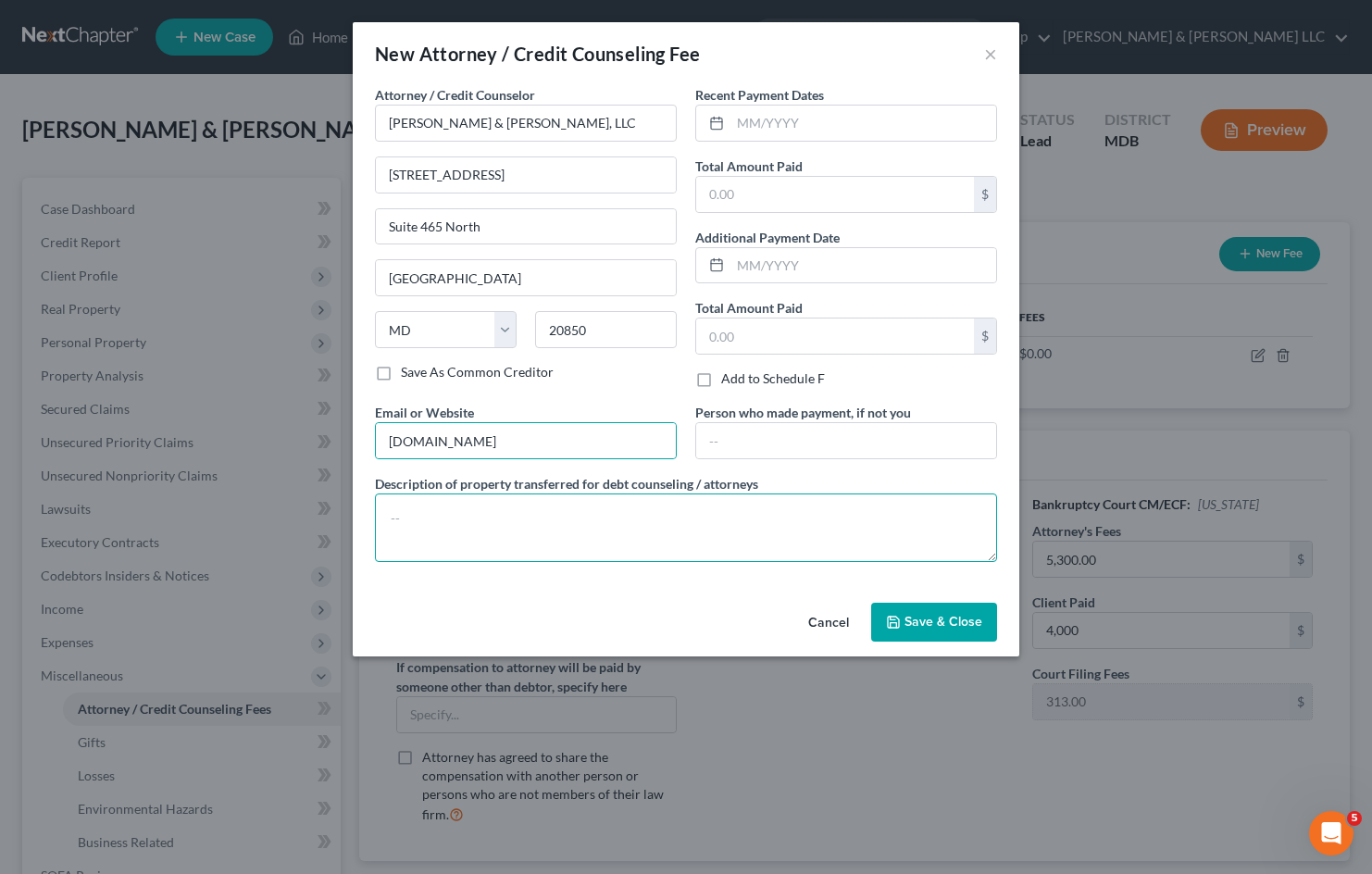
click at [609, 497] on textarea at bounding box center [686, 527] width 622 height 68
click at [632, 520] on textarea at bounding box center [686, 527] width 622 height 68
click at [929, 541] on textarea "$" at bounding box center [686, 527] width 622 height 68
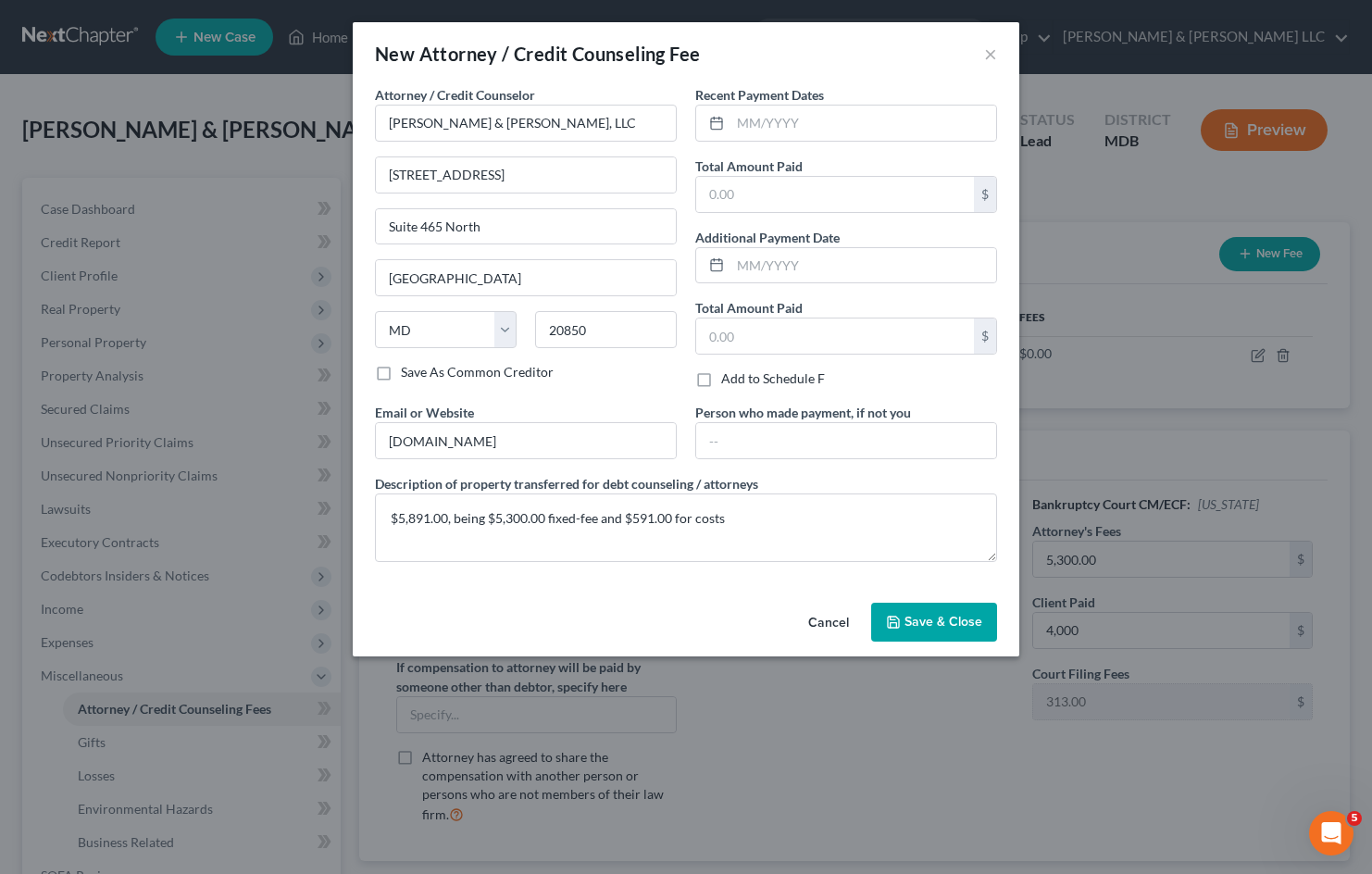
click at [939, 621] on span "Save & Close" at bounding box center [943, 621] width 78 height 16
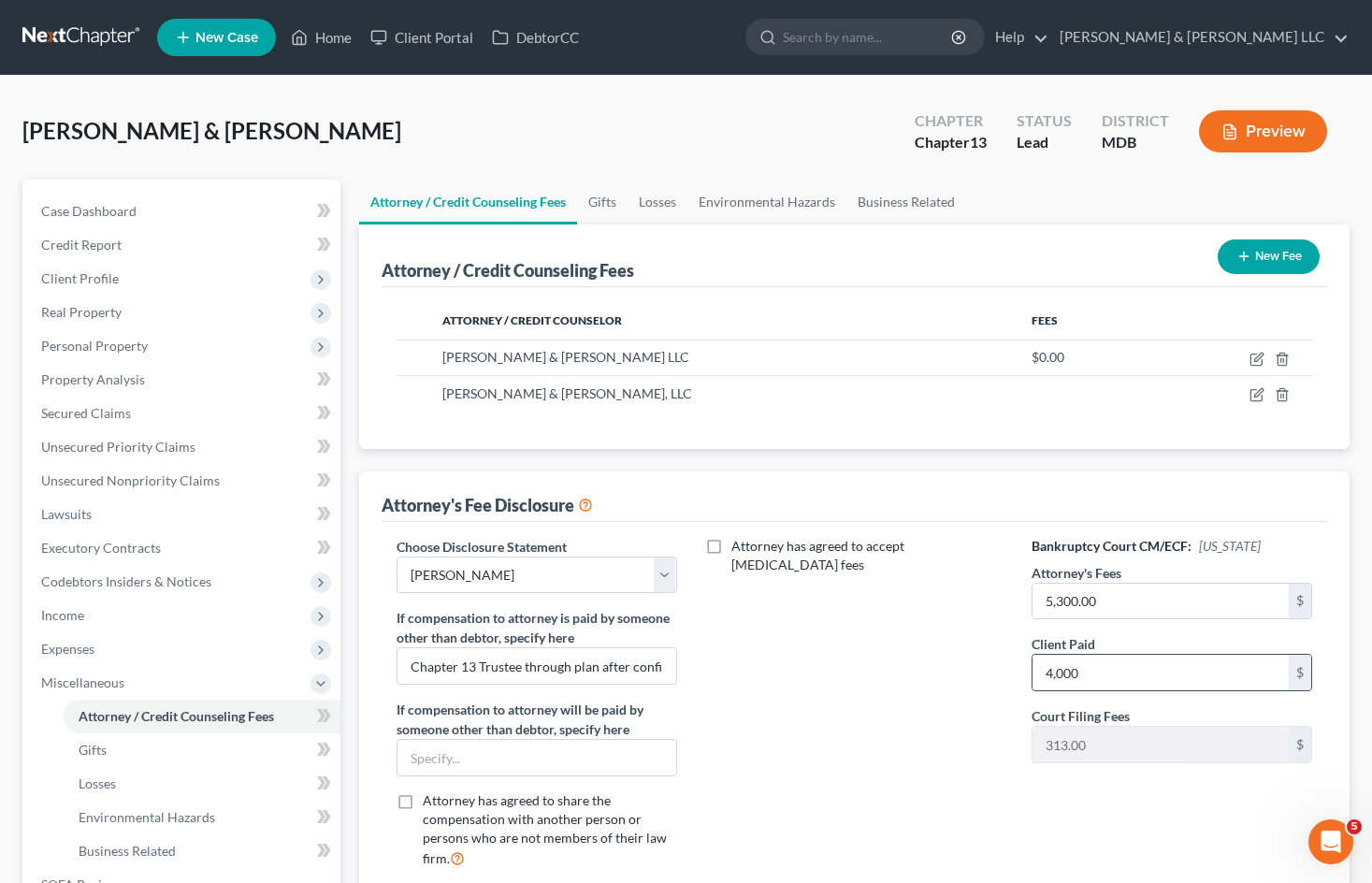
click at [1088, 666] on input "4,000" at bounding box center [1160, 672] width 256 height 36
click at [808, 658] on div "Attorney has agreed to accept [MEDICAL_DATA] fees" at bounding box center [854, 710] width 318 height 347
click at [543, 671] on input "Chapter 13 Trustee through plan after confirmation" at bounding box center [536, 665] width 278 height 36
drag, startPoint x: 409, startPoint y: 667, endPoint x: 841, endPoint y: 636, distance: 433.1
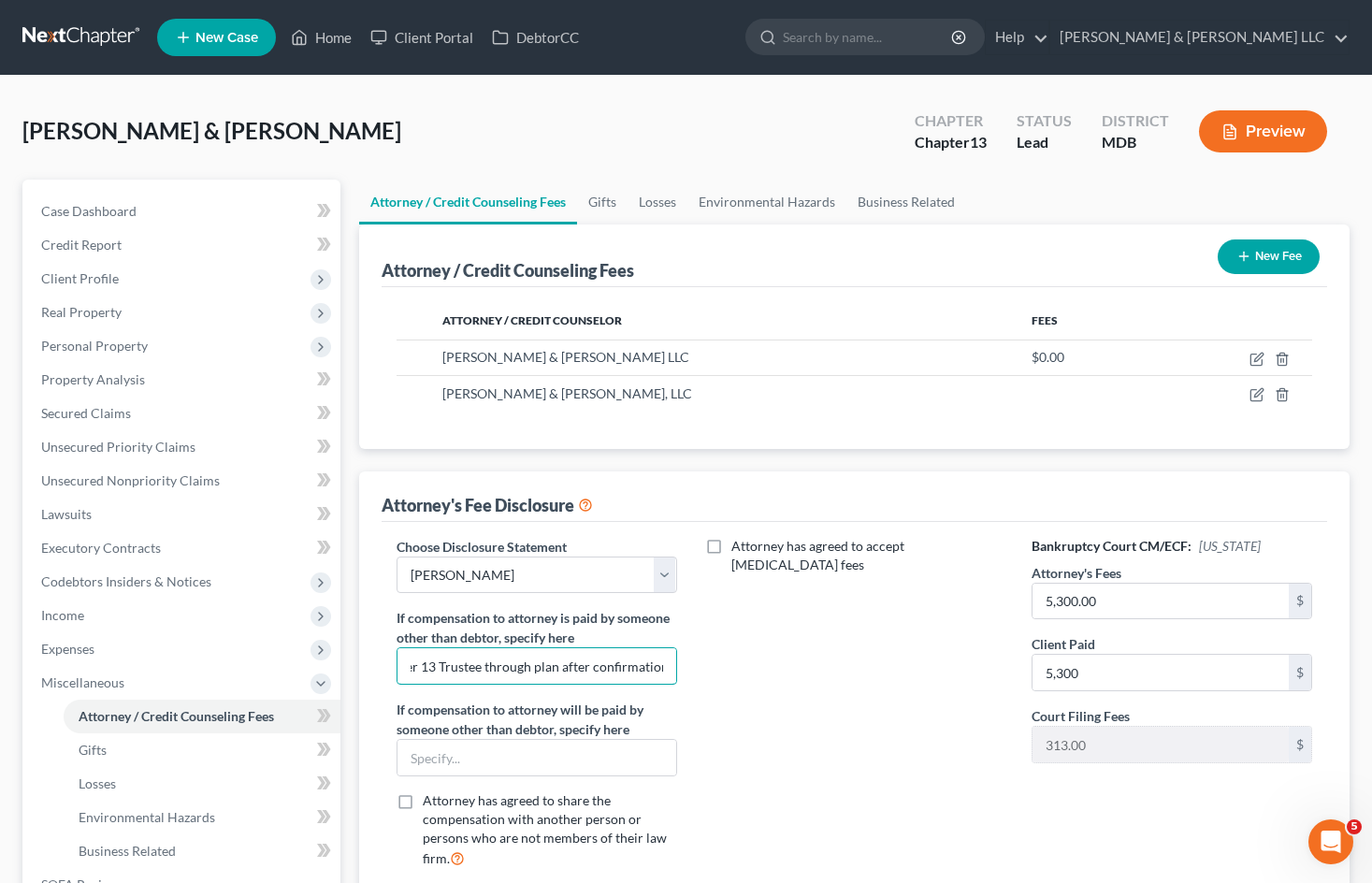
click at [1072, 667] on div "Choose Disclosure Statement Select [PERSON_NAME] White [PERSON_NAME] Bog Turtle…" at bounding box center [854, 710] width 953 height 347
click at [838, 634] on div "Attorney has agreed to accept [MEDICAL_DATA] fees" at bounding box center [854, 710] width 318 height 347
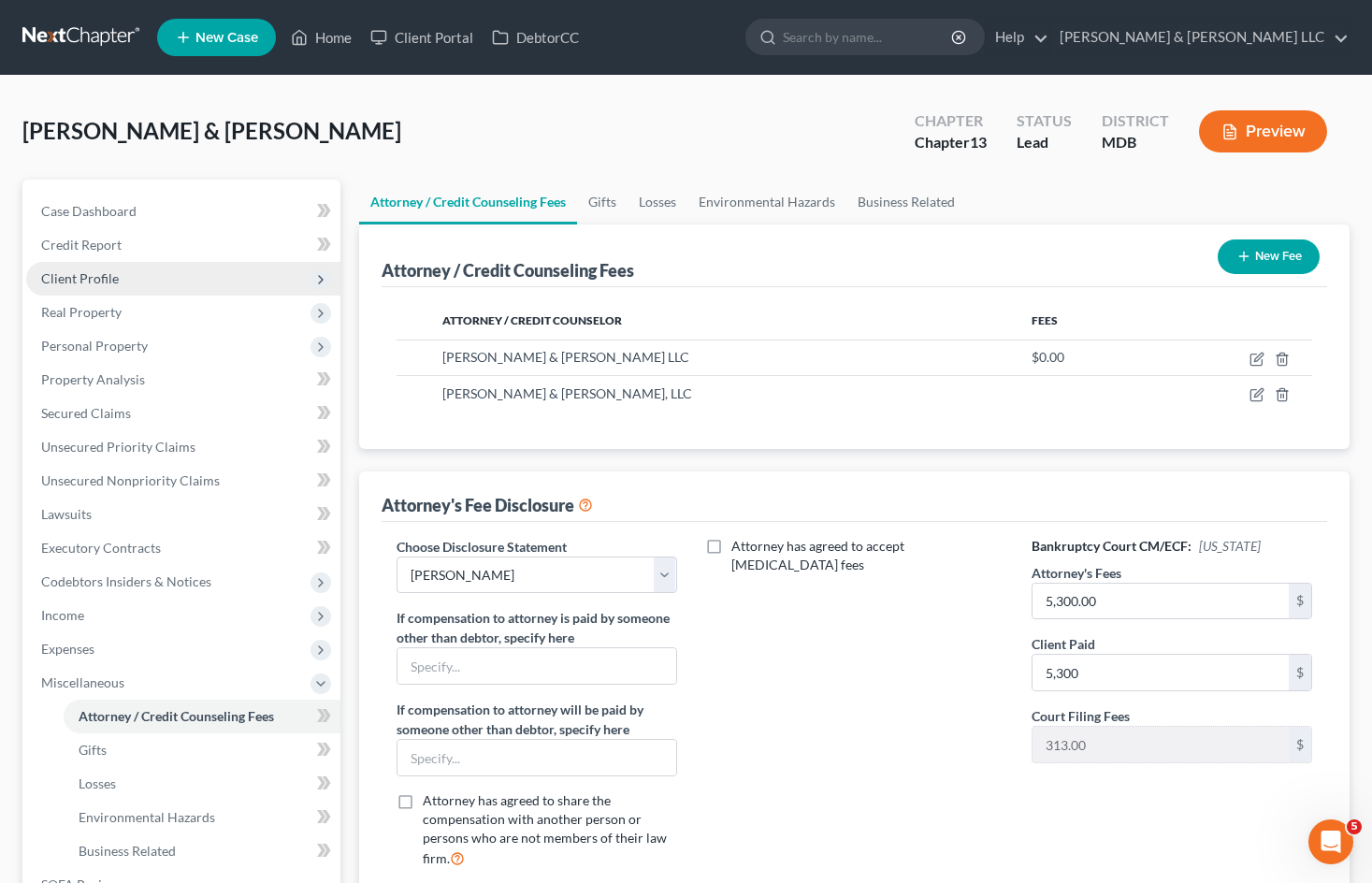
drag, startPoint x: 165, startPoint y: 268, endPoint x: 171, endPoint y: 292, distance: 24.7
click at [165, 268] on span "Client Profile" at bounding box center [182, 278] width 314 height 34
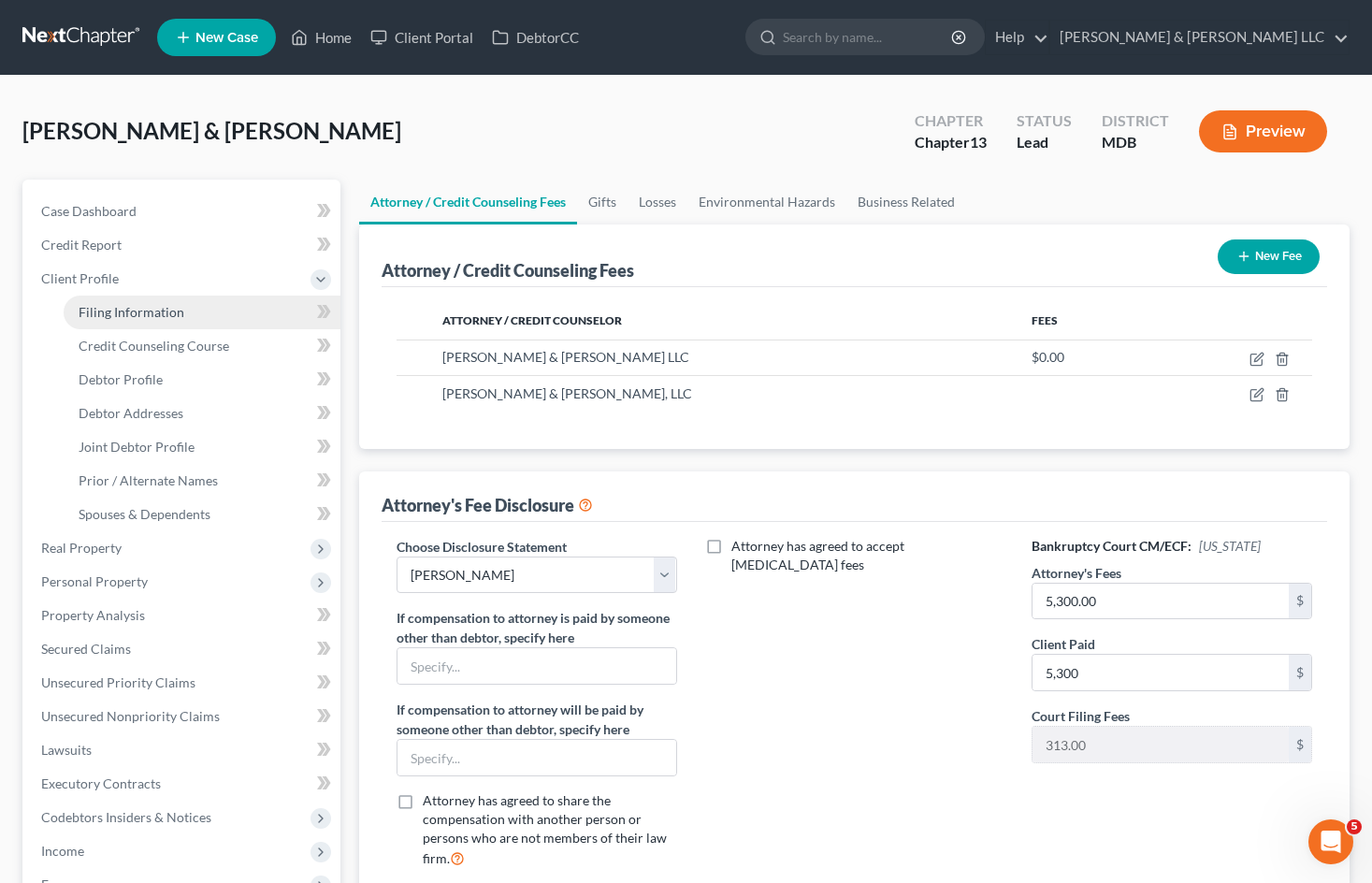
click at [173, 301] on link "Filing Information" at bounding box center [201, 312] width 276 height 34
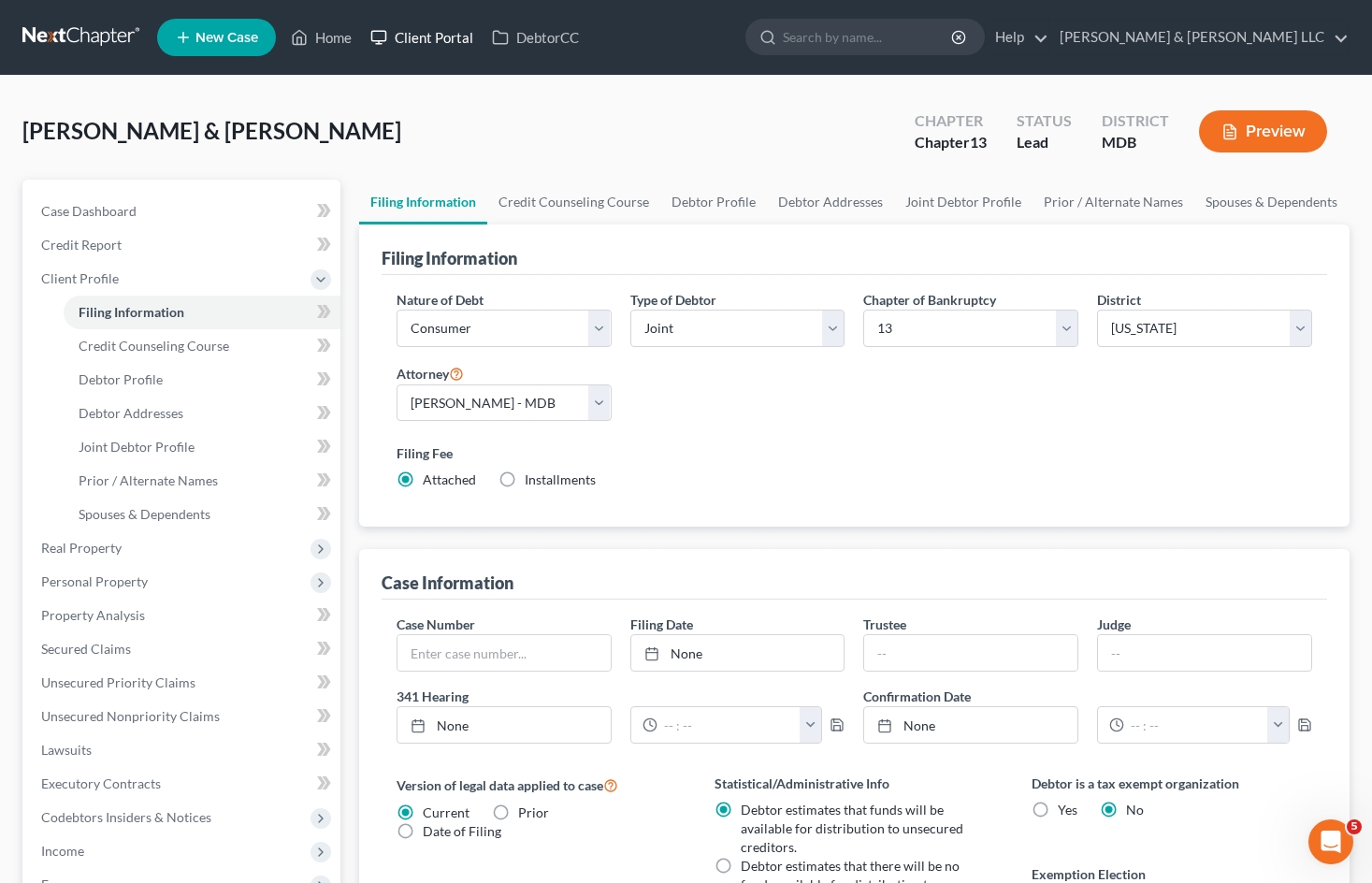
drag, startPoint x: 169, startPoint y: 275, endPoint x: 384, endPoint y: 53, distance: 309.0
click at [169, 275] on span "Client Profile" at bounding box center [182, 278] width 314 height 34
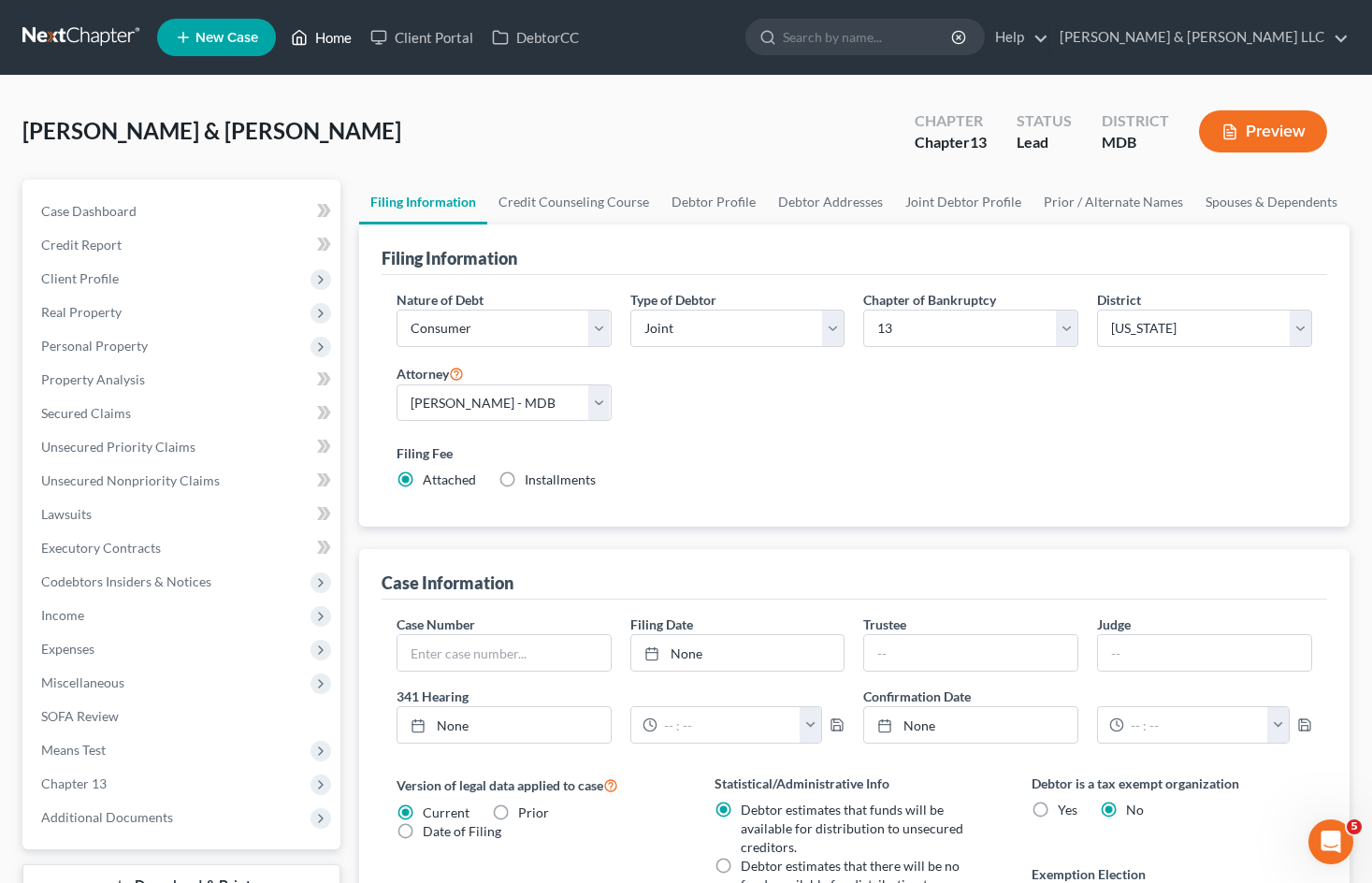
click at [337, 33] on link "Home" at bounding box center [320, 36] width 80 height 34
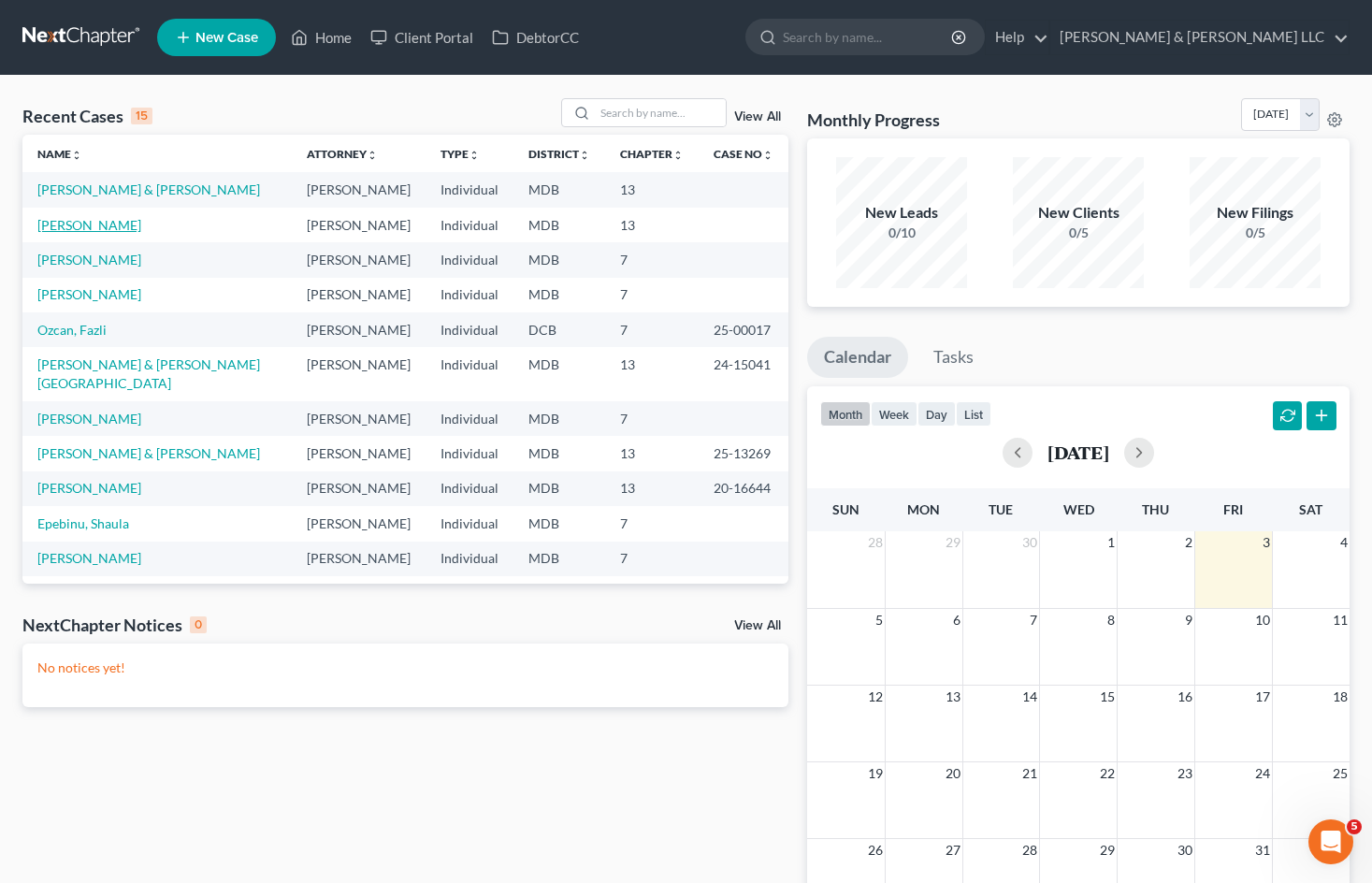
click at [97, 232] on link "[PERSON_NAME]" at bounding box center [89, 225] width 104 height 16
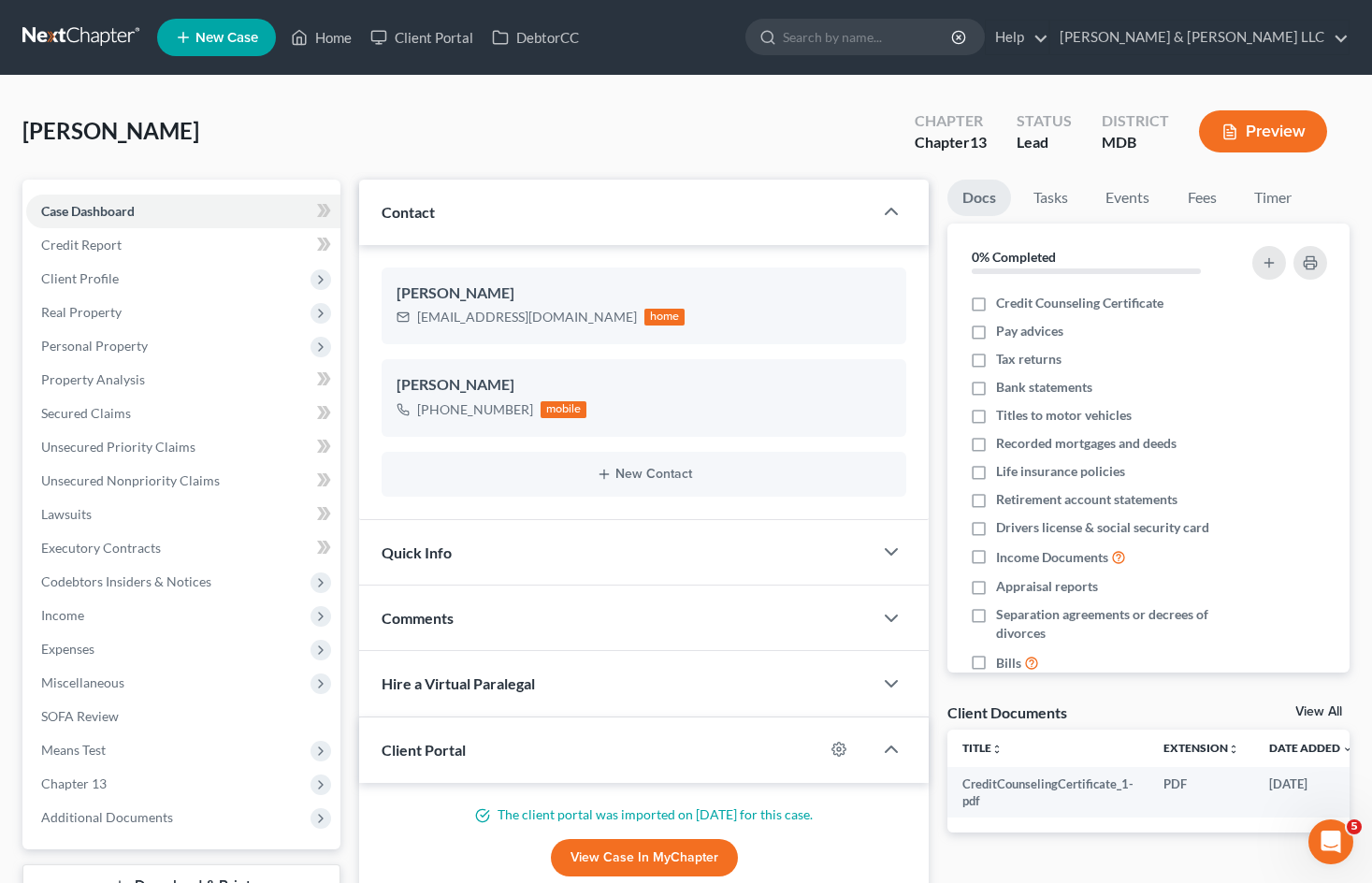
click at [1233, 126] on icon "button" at bounding box center [1230, 132] width 17 height 17
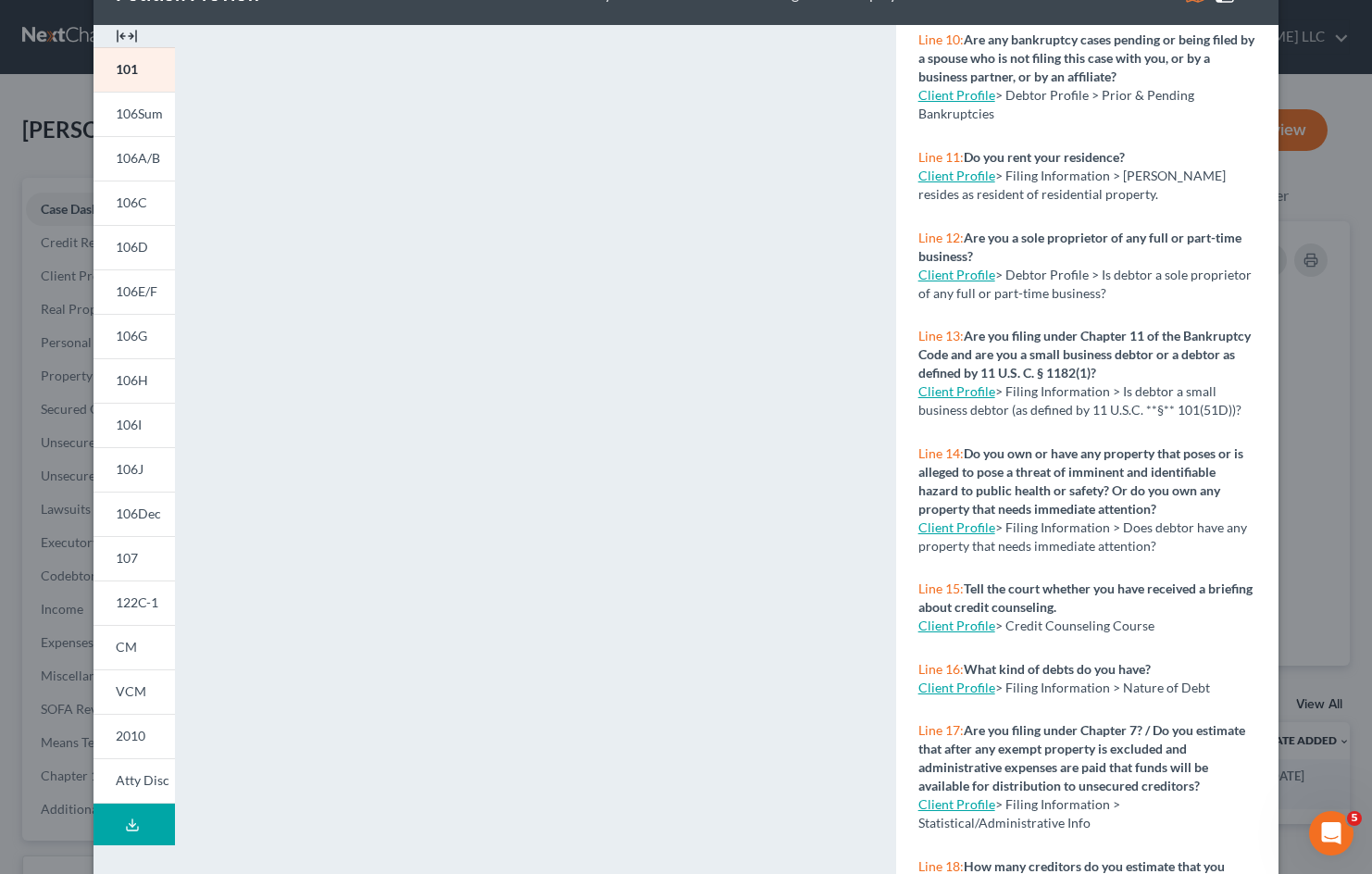
scroll to position [170, 0]
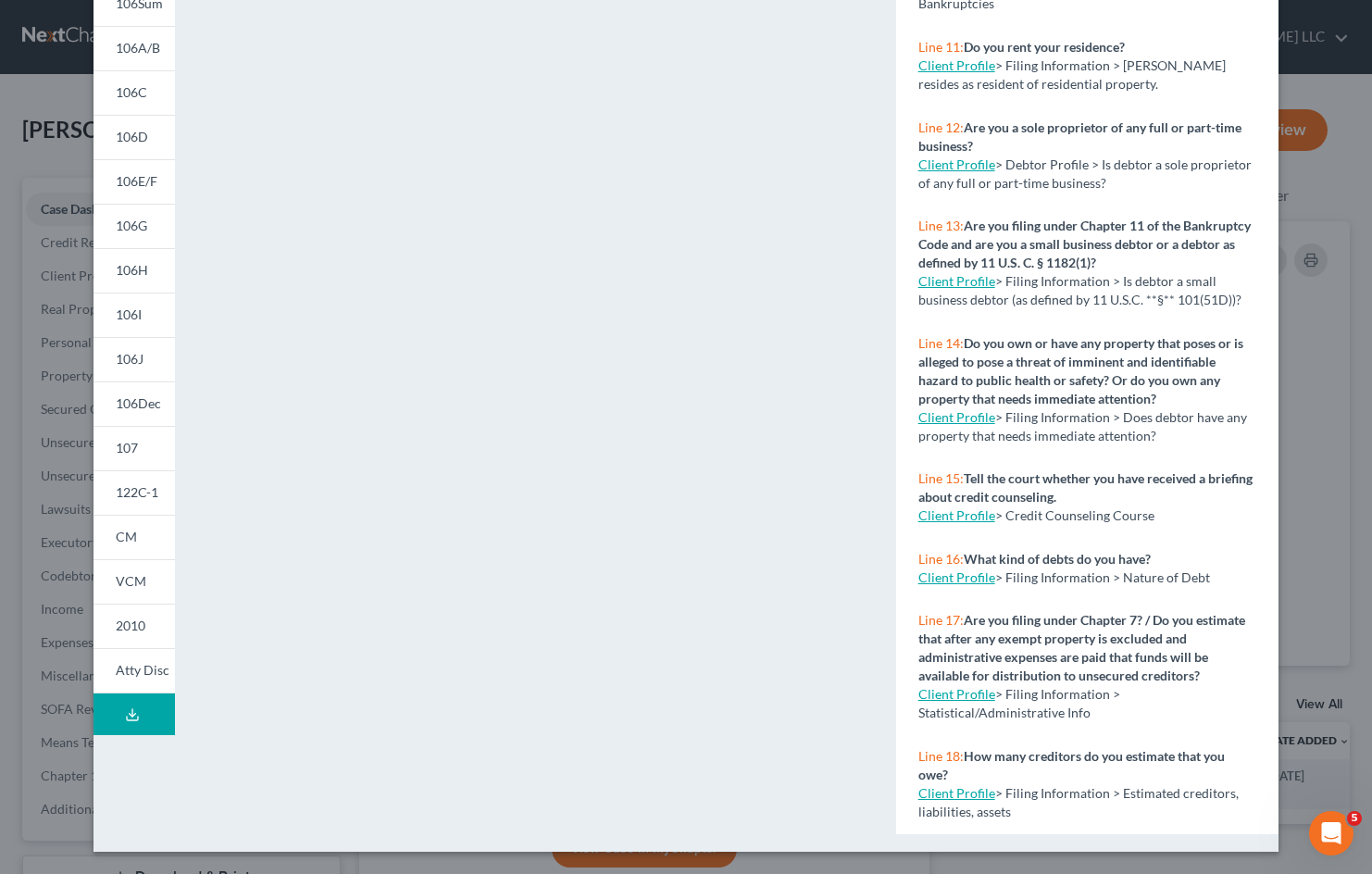
click at [142, 722] on button "Download Draft" at bounding box center [134, 714] width 82 height 42
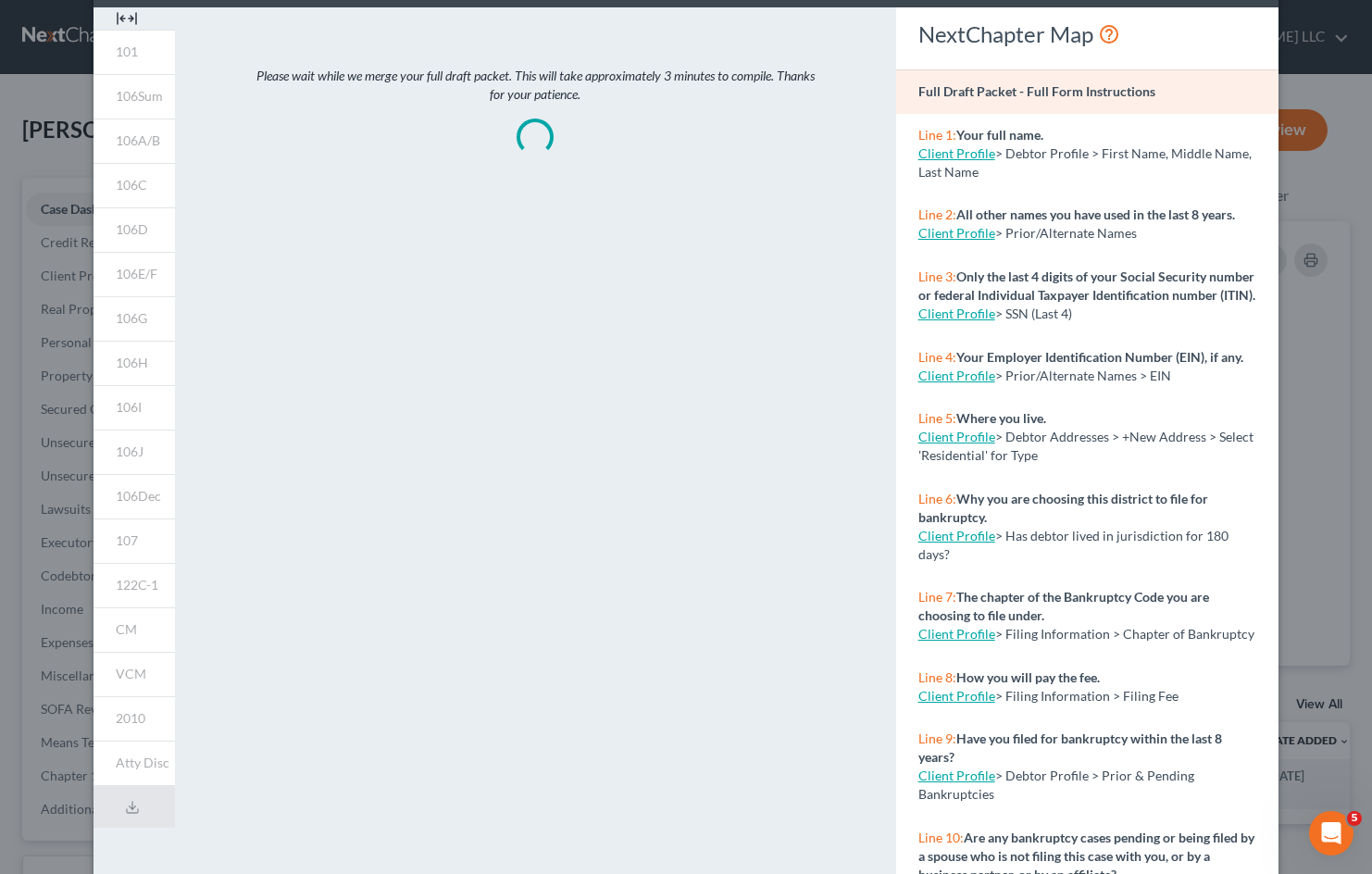
scroll to position [0, 0]
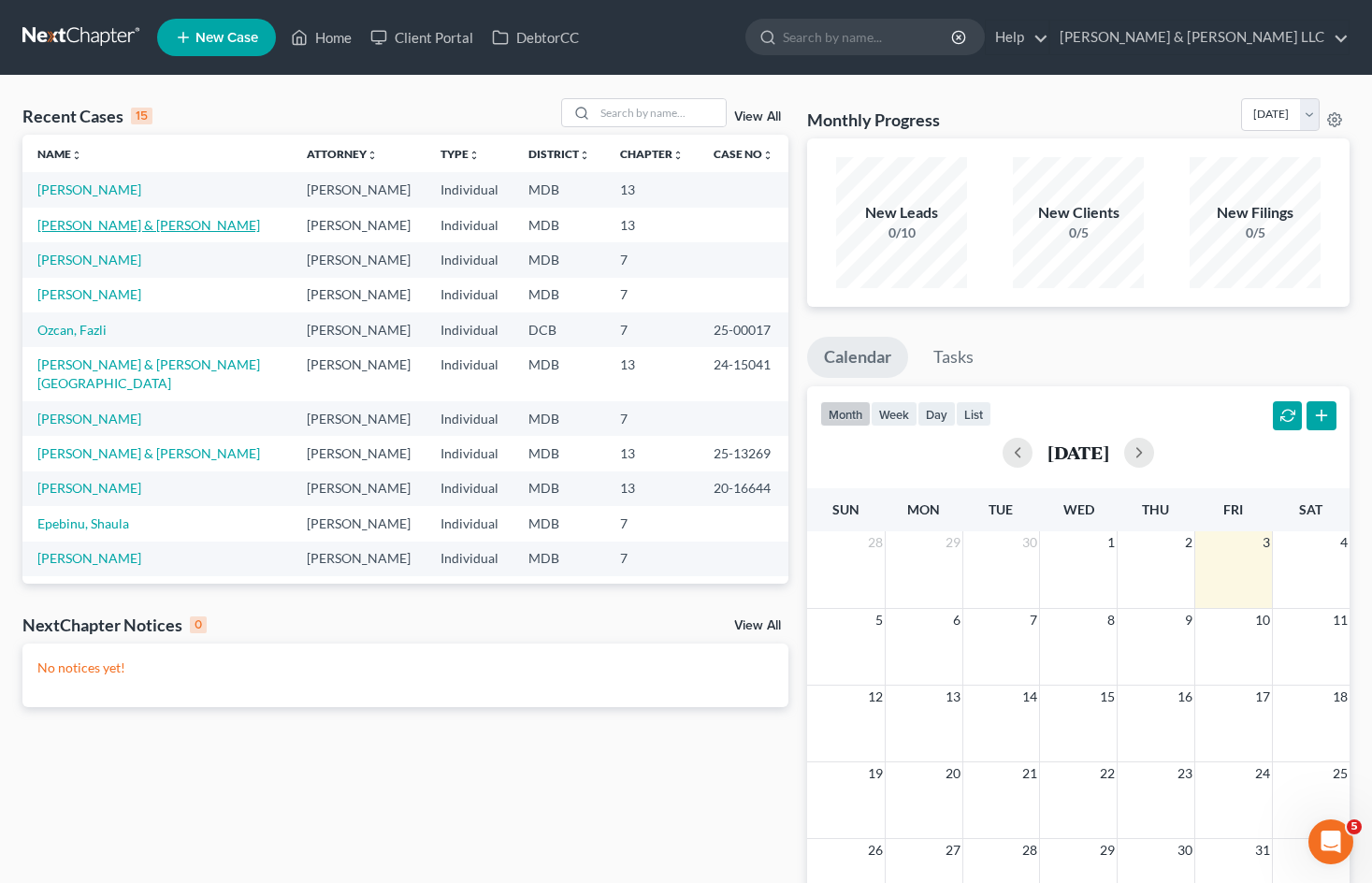
click at [143, 228] on link "[PERSON_NAME] & [PERSON_NAME]" at bounding box center [149, 225] width 223 height 16
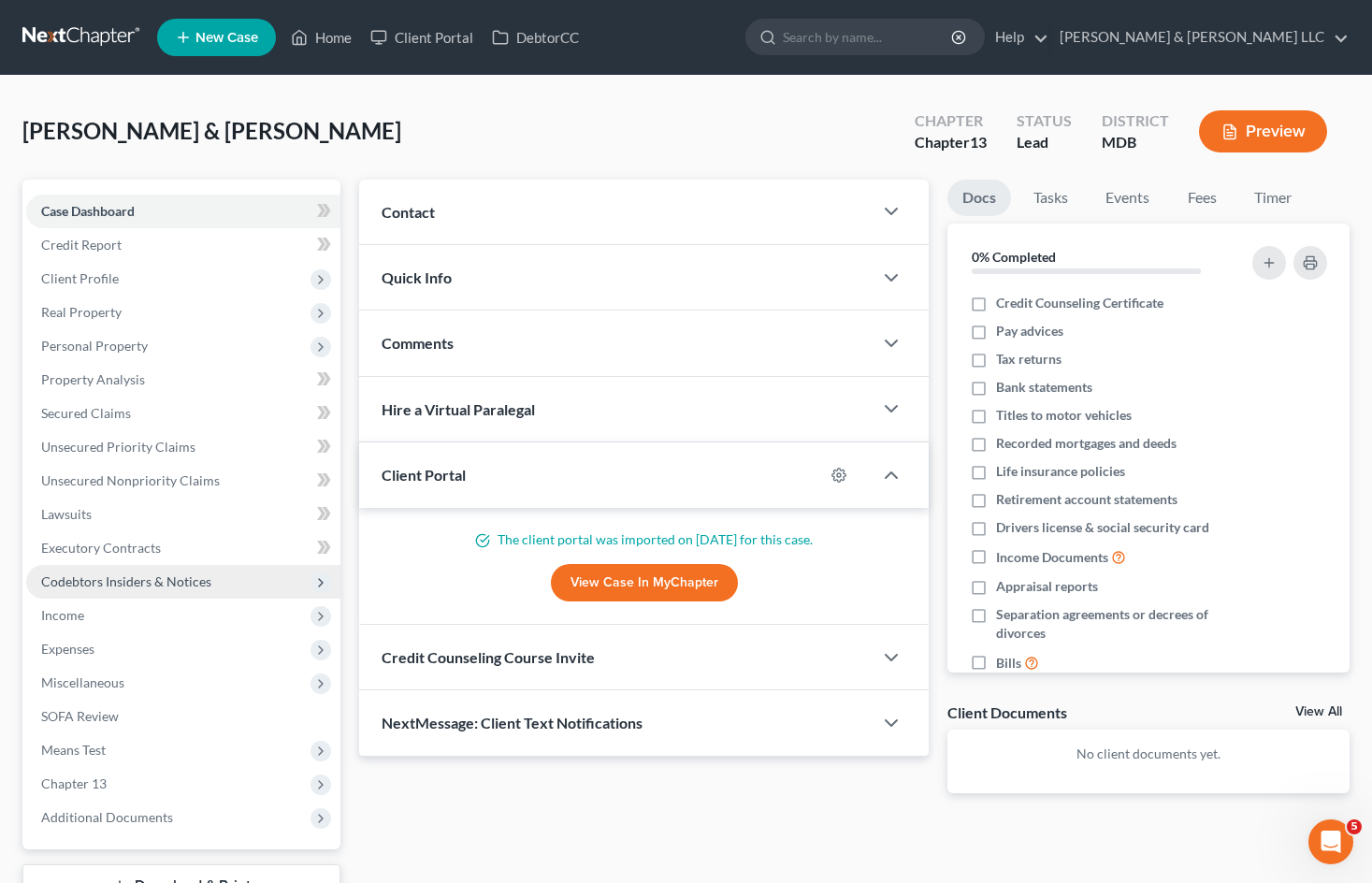
click at [183, 585] on span "Codebtors Insiders & Notices" at bounding box center [126, 581] width 170 height 16
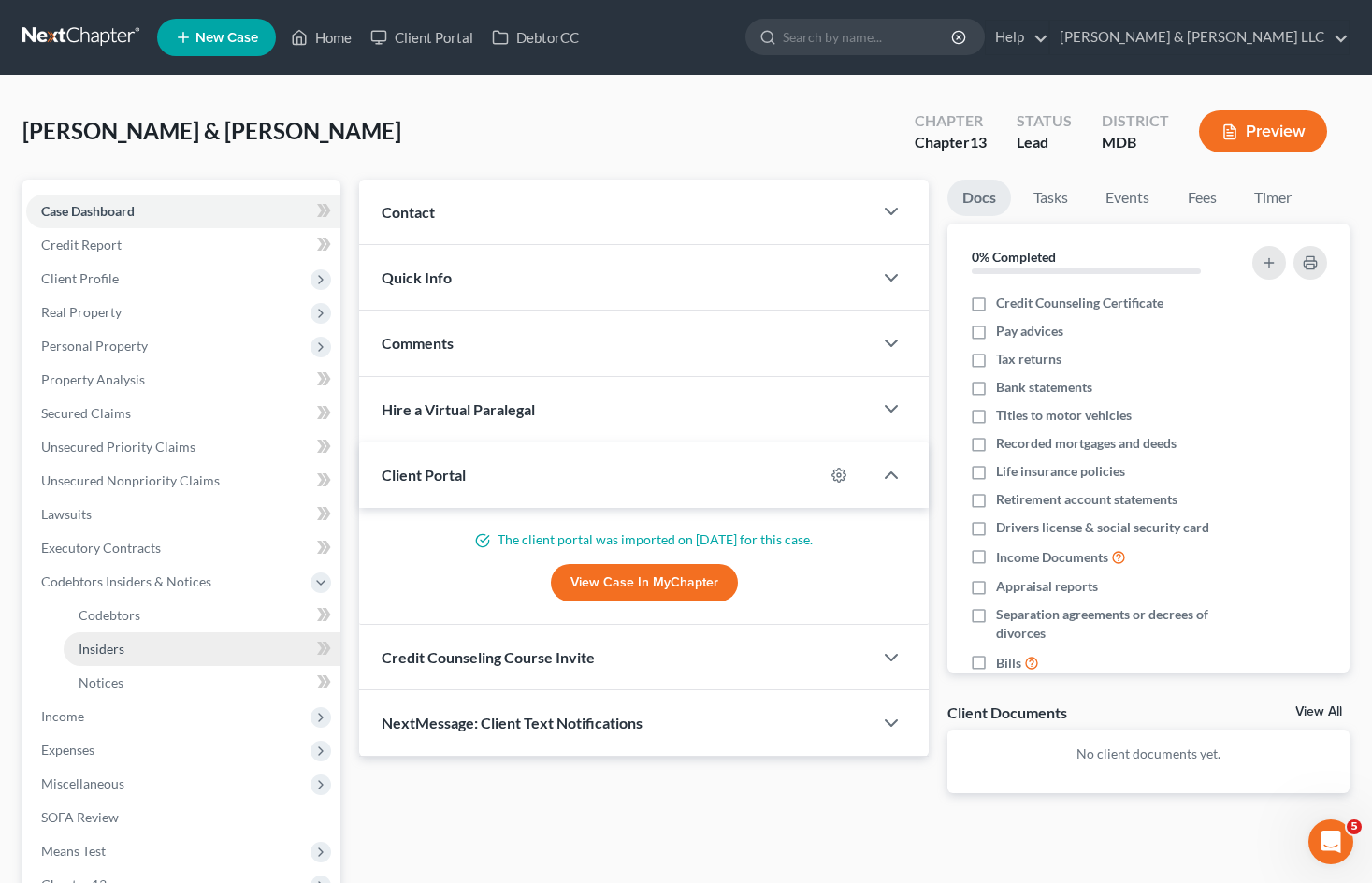
click at [172, 644] on link "Insiders" at bounding box center [201, 649] width 276 height 34
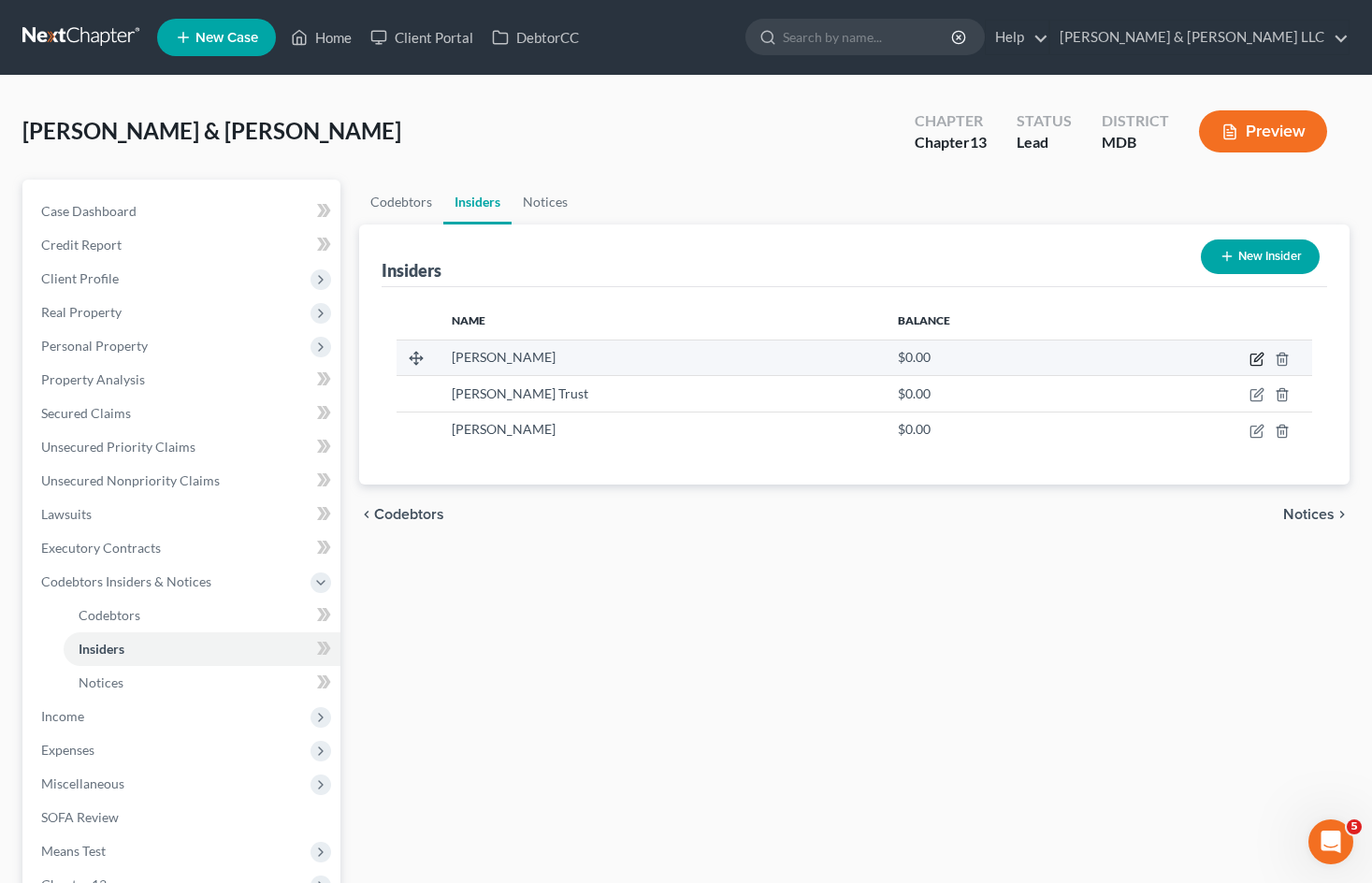
click at [1258, 358] on icon "button" at bounding box center [1257, 359] width 15 height 15
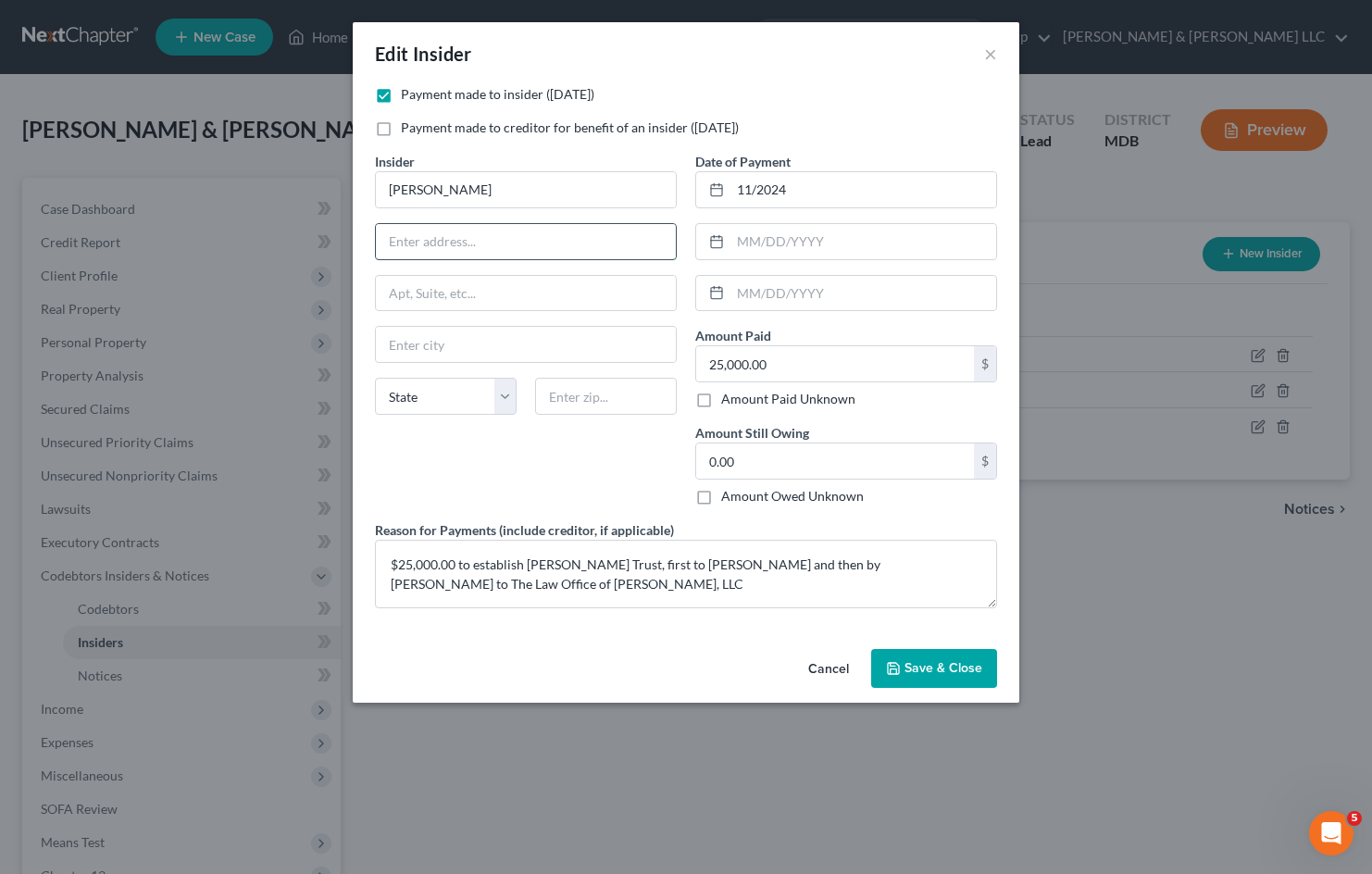
click at [448, 240] on input "text" at bounding box center [526, 241] width 300 height 35
type input "3840 S W 61st Ave"
click at [616, 401] on input "text" at bounding box center [605, 396] width 142 height 37
type input "33155"
type input "Miami"
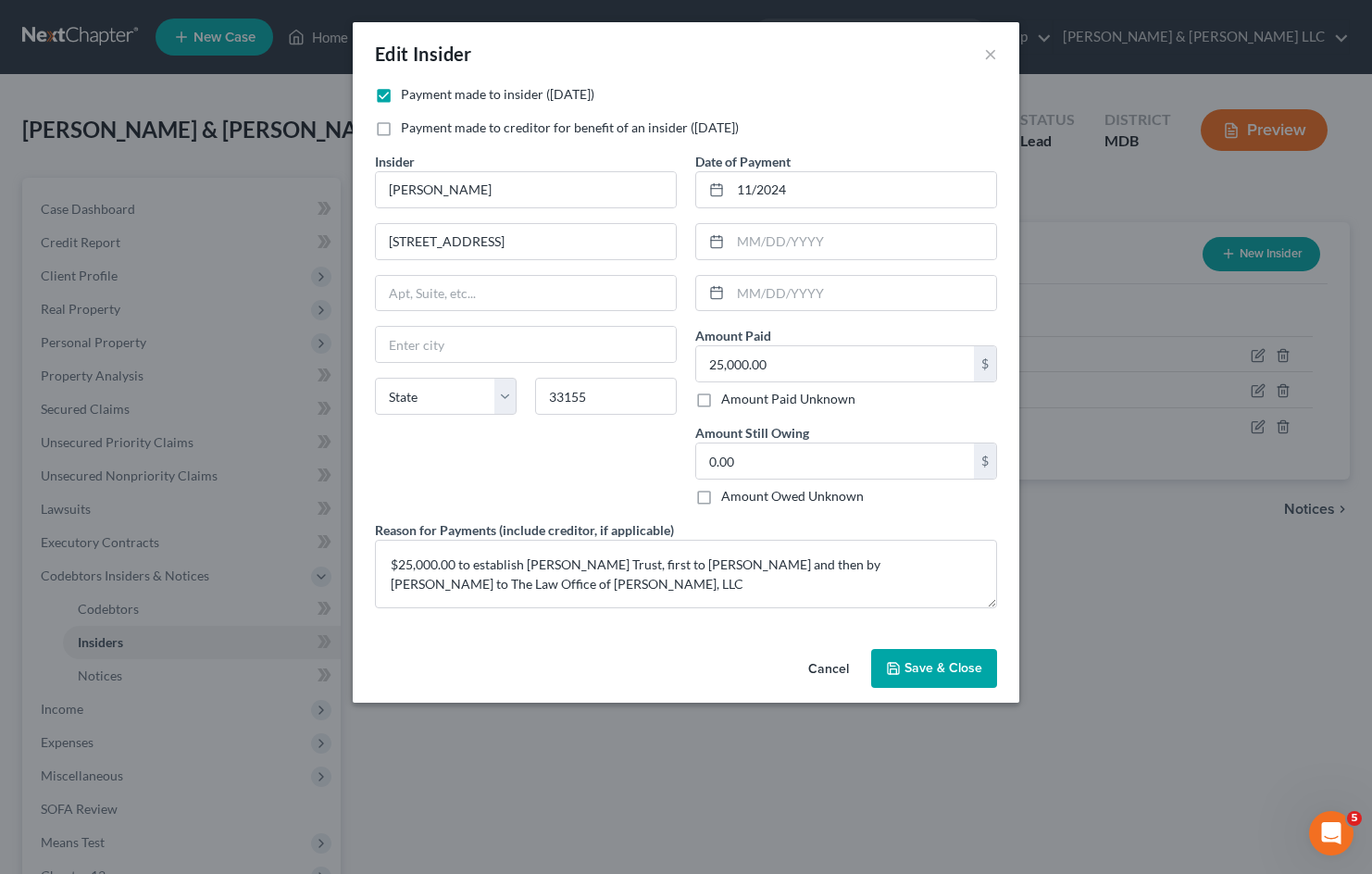
select select "9"
click at [581, 452] on div "Insider * Jacqueline Vasudeva 3840 S W 61st Ave Miami State AL AK AR AZ CA CO C…" at bounding box center [525, 336] width 320 height 369
click at [938, 675] on button "Save & Close" at bounding box center [934, 668] width 126 height 39
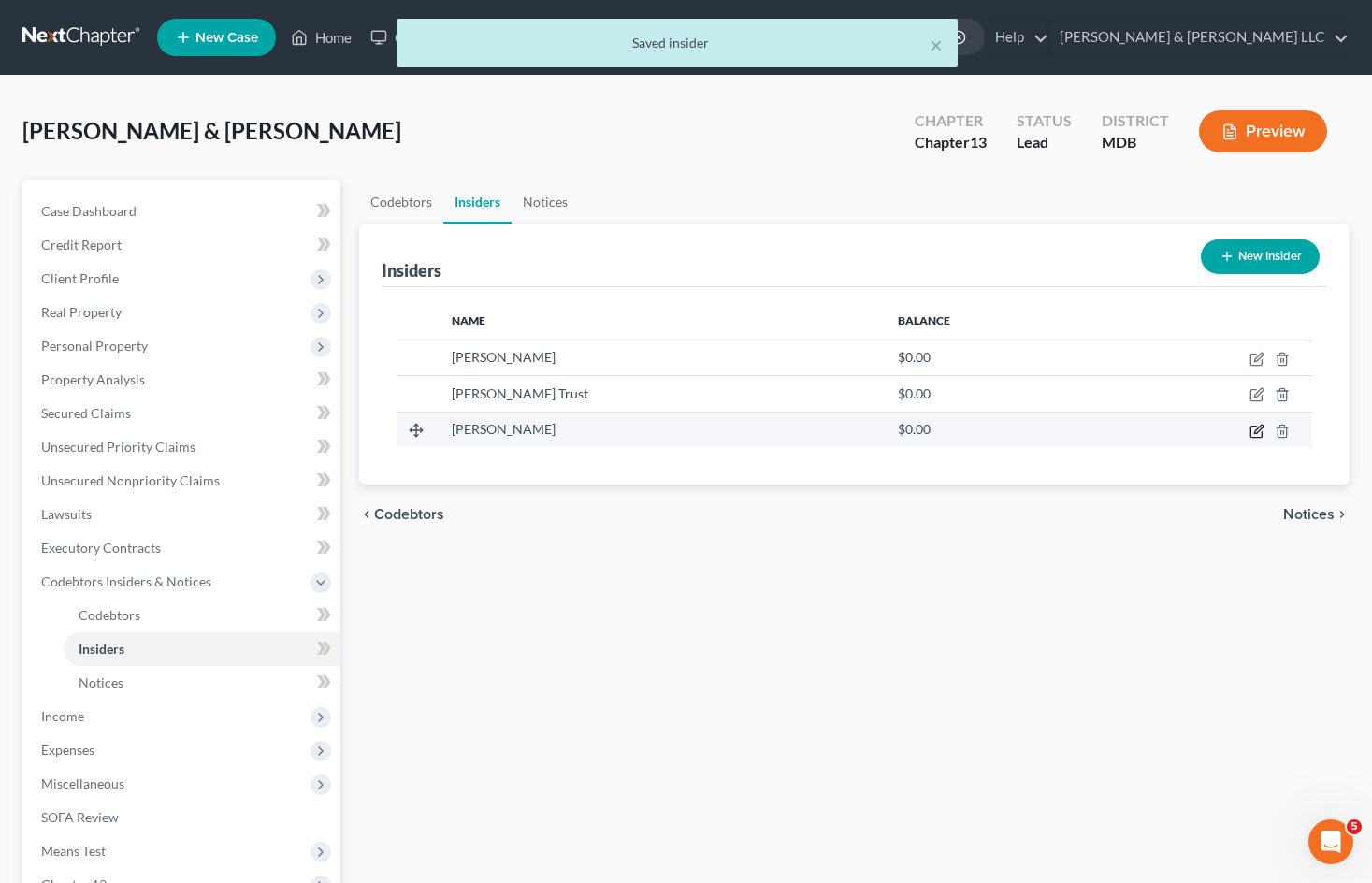
click at [1256, 426] on icon "button" at bounding box center [1256, 431] width 12 height 12
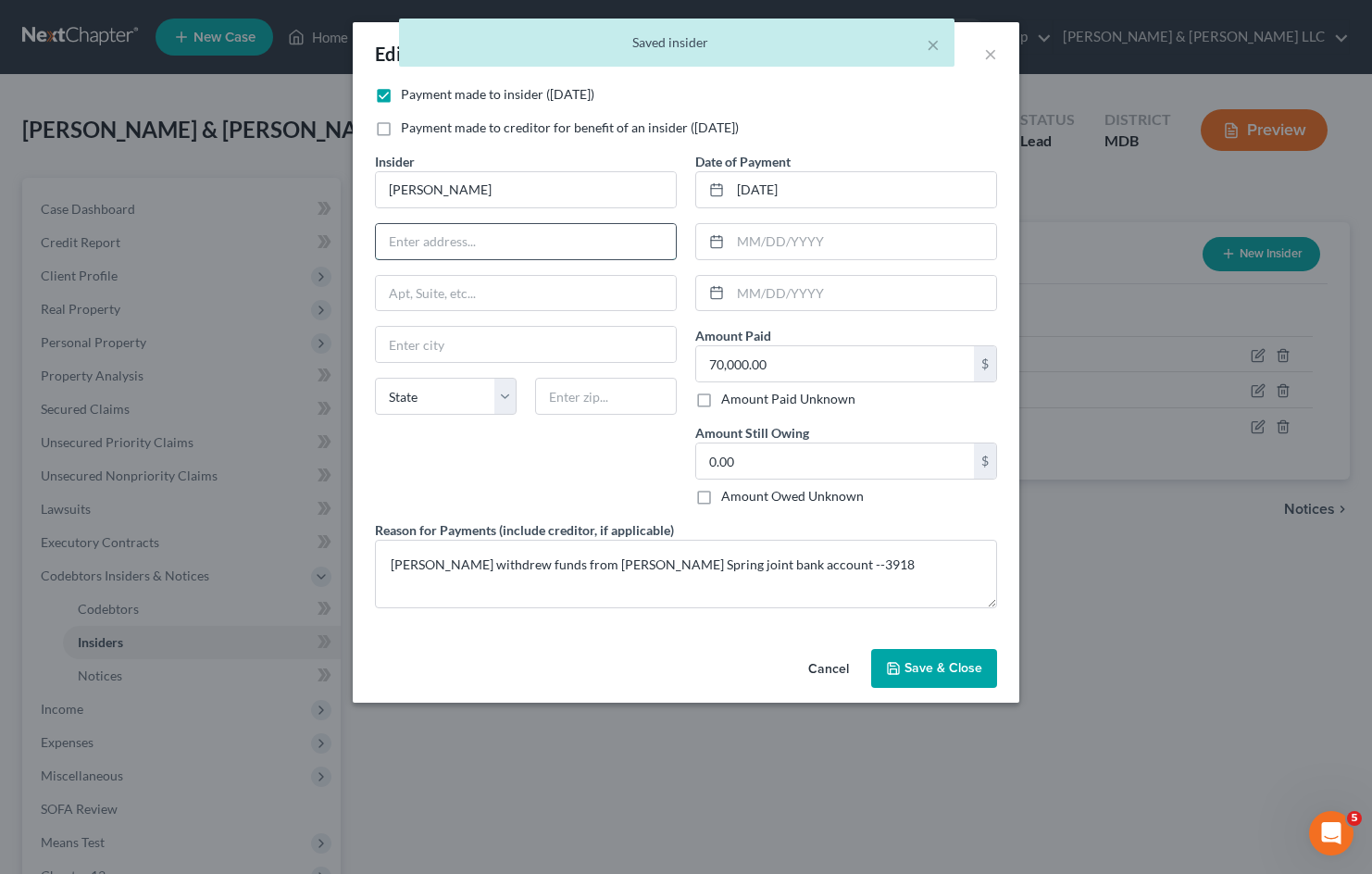
click at [439, 242] on input "text" at bounding box center [526, 241] width 300 height 35
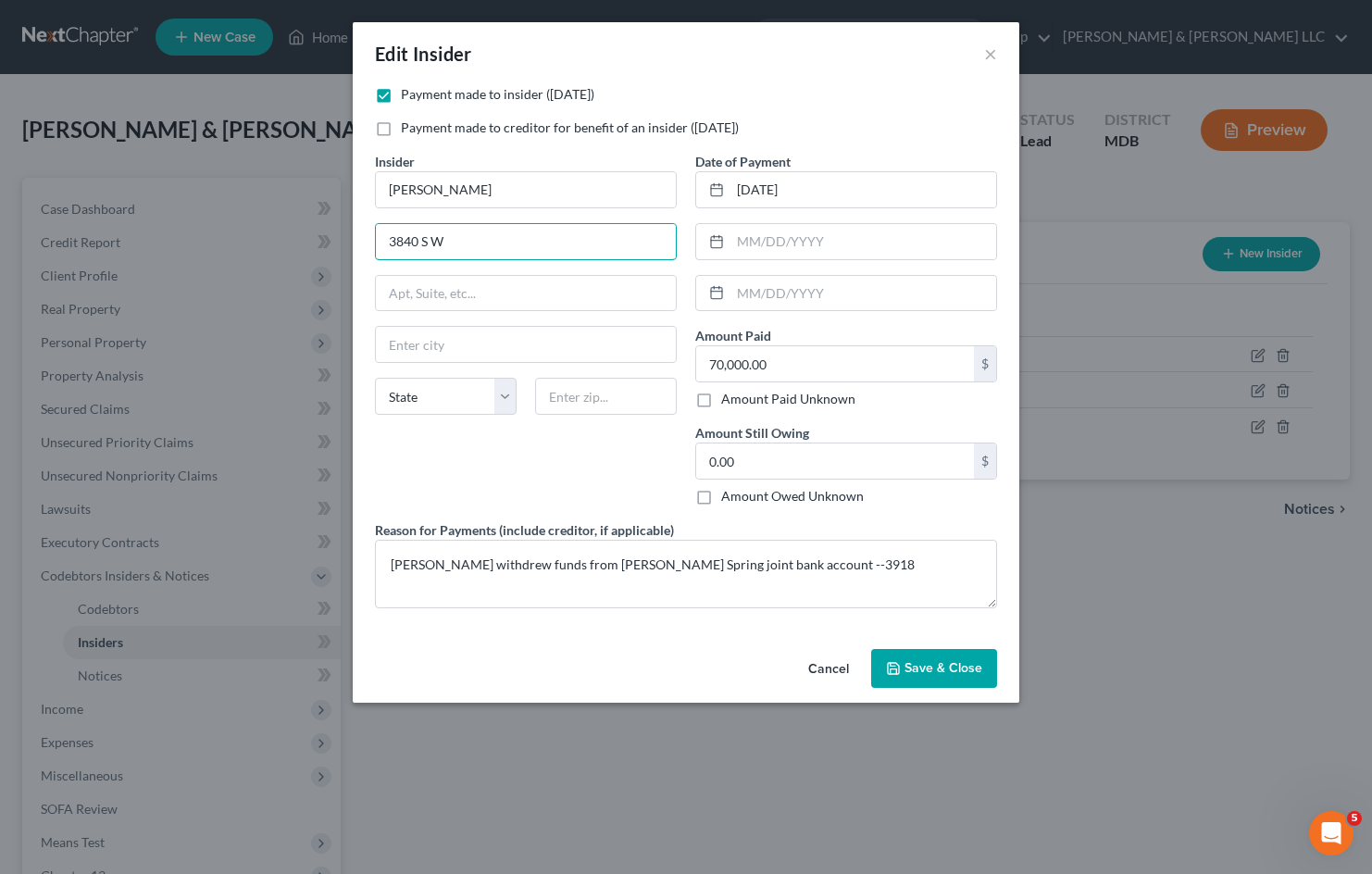
type input "3840 S W 61st Ave"
click at [573, 386] on input "text" at bounding box center [605, 396] width 142 height 37
type input "33155"
click at [582, 478] on div "Insider * Jacqueline Vasudeva 3840 S W 61st Ave State AL AK AR AZ CA CO CT DE D…" at bounding box center [525, 336] width 320 height 369
type input "Miami"
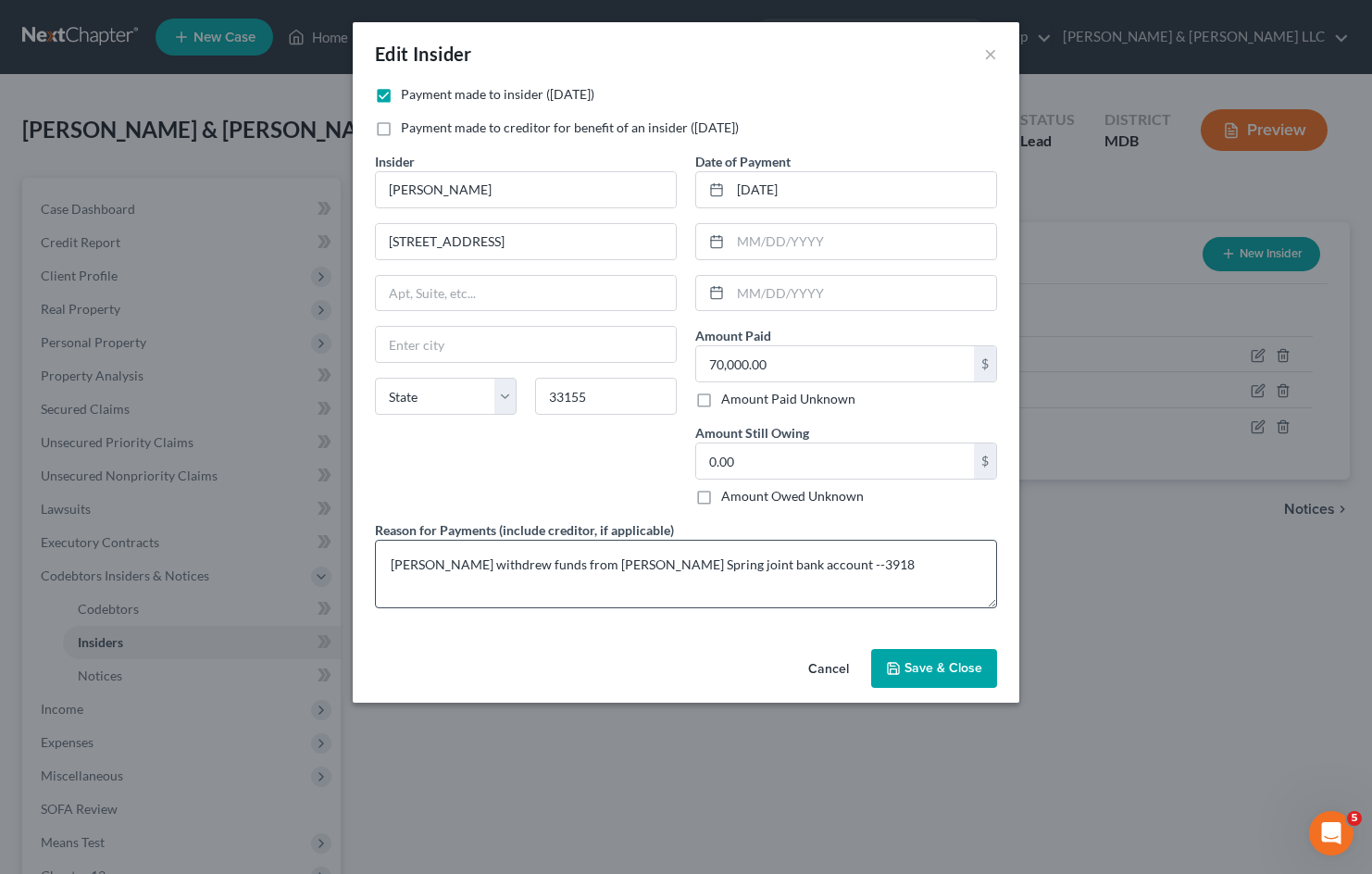
select select "9"
click at [924, 661] on span "Save & Close" at bounding box center [943, 668] width 78 height 16
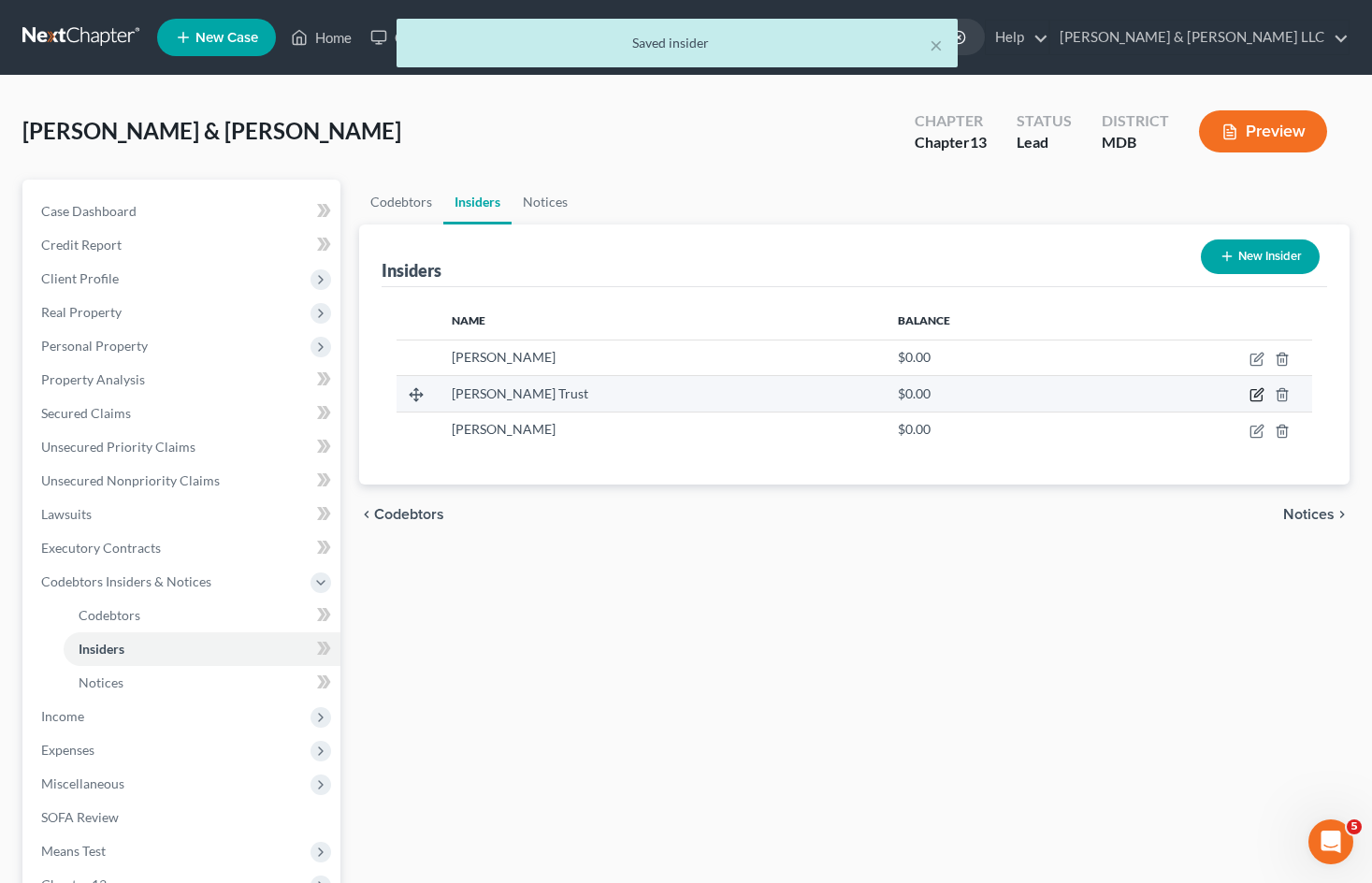
click at [1250, 394] on icon "button" at bounding box center [1256, 395] width 12 height 12
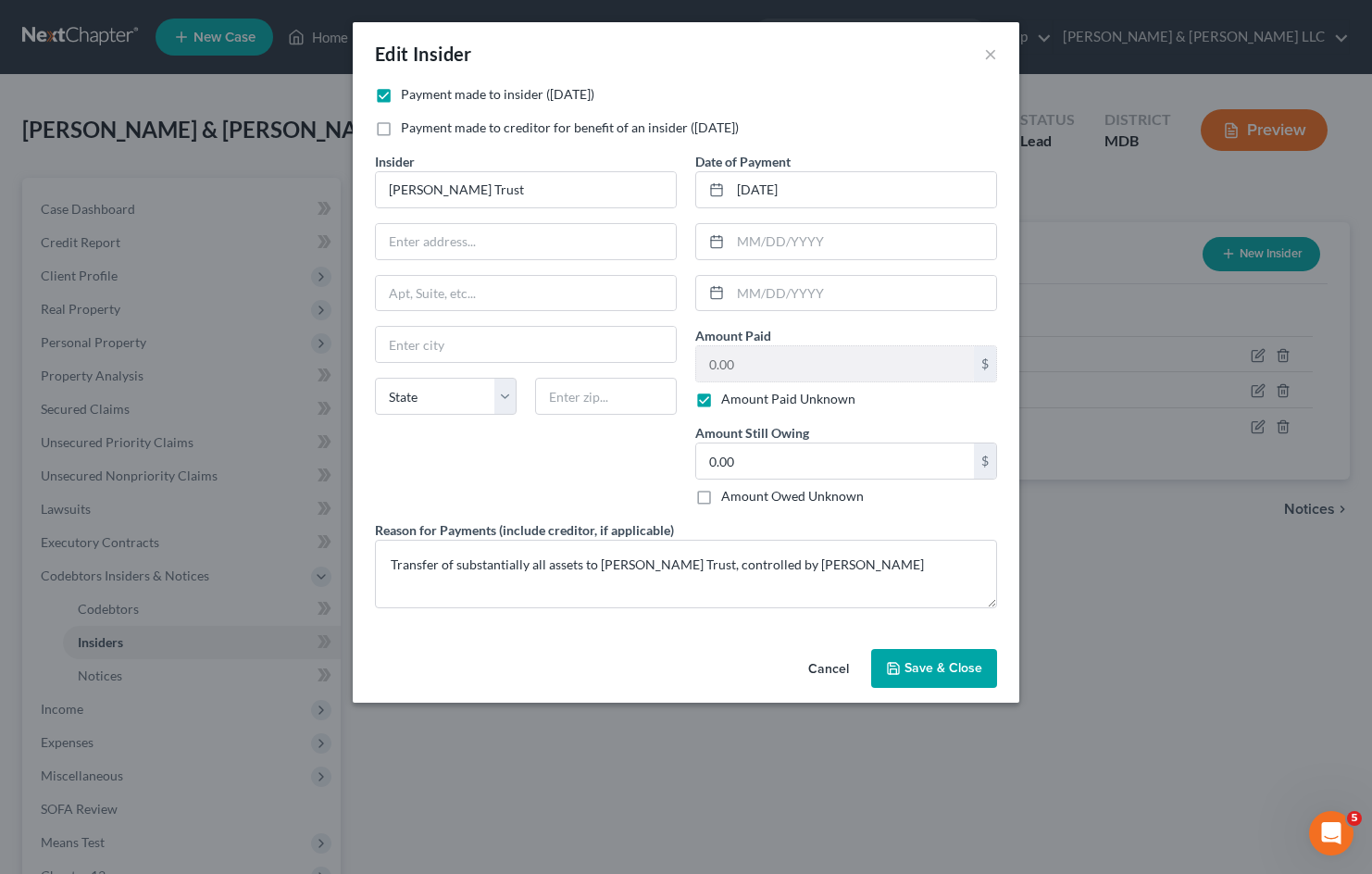
click at [832, 668] on button "Cancel" at bounding box center [829, 669] width 70 height 37
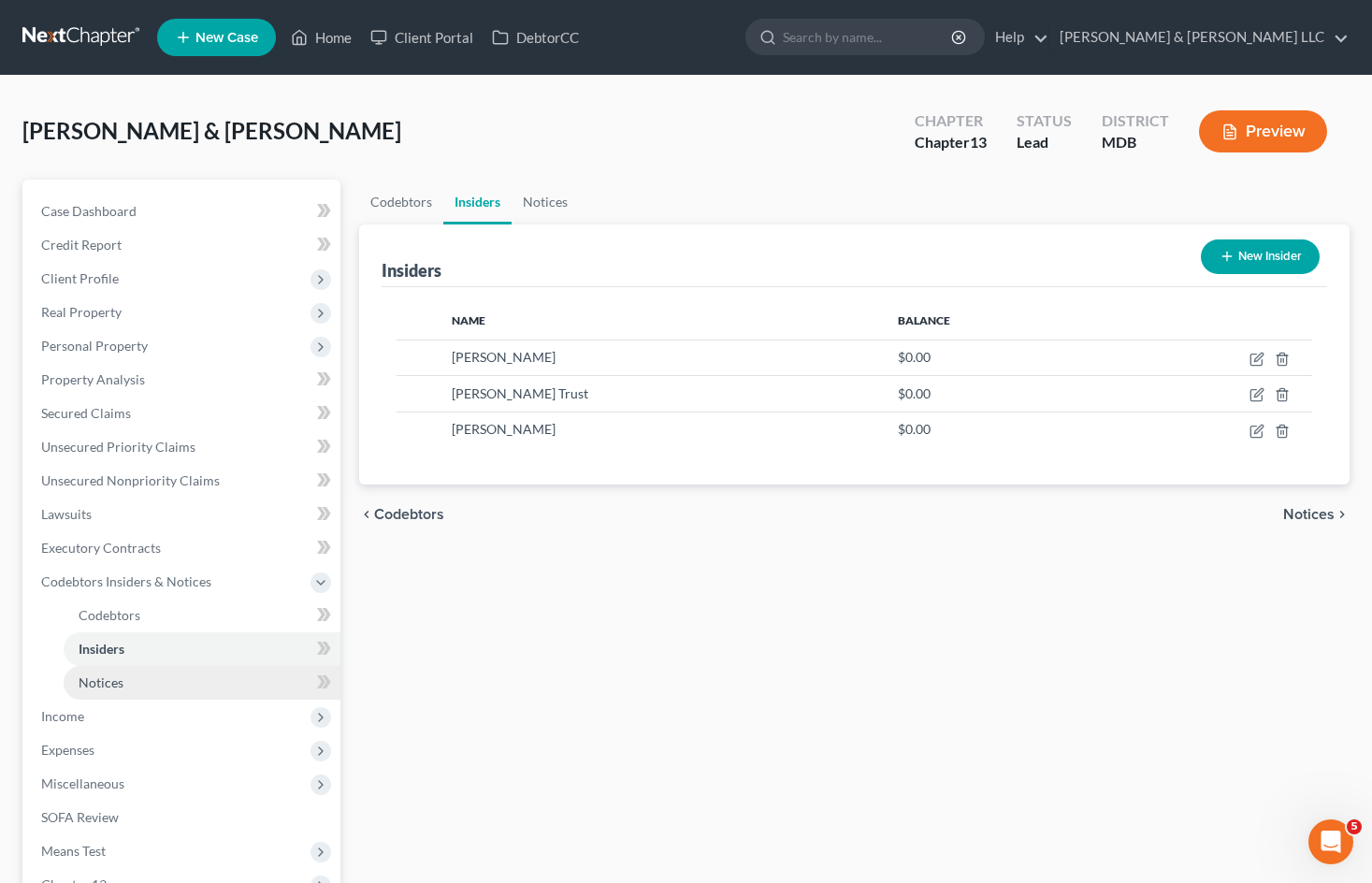
click at [167, 681] on link "Notices" at bounding box center [201, 682] width 276 height 34
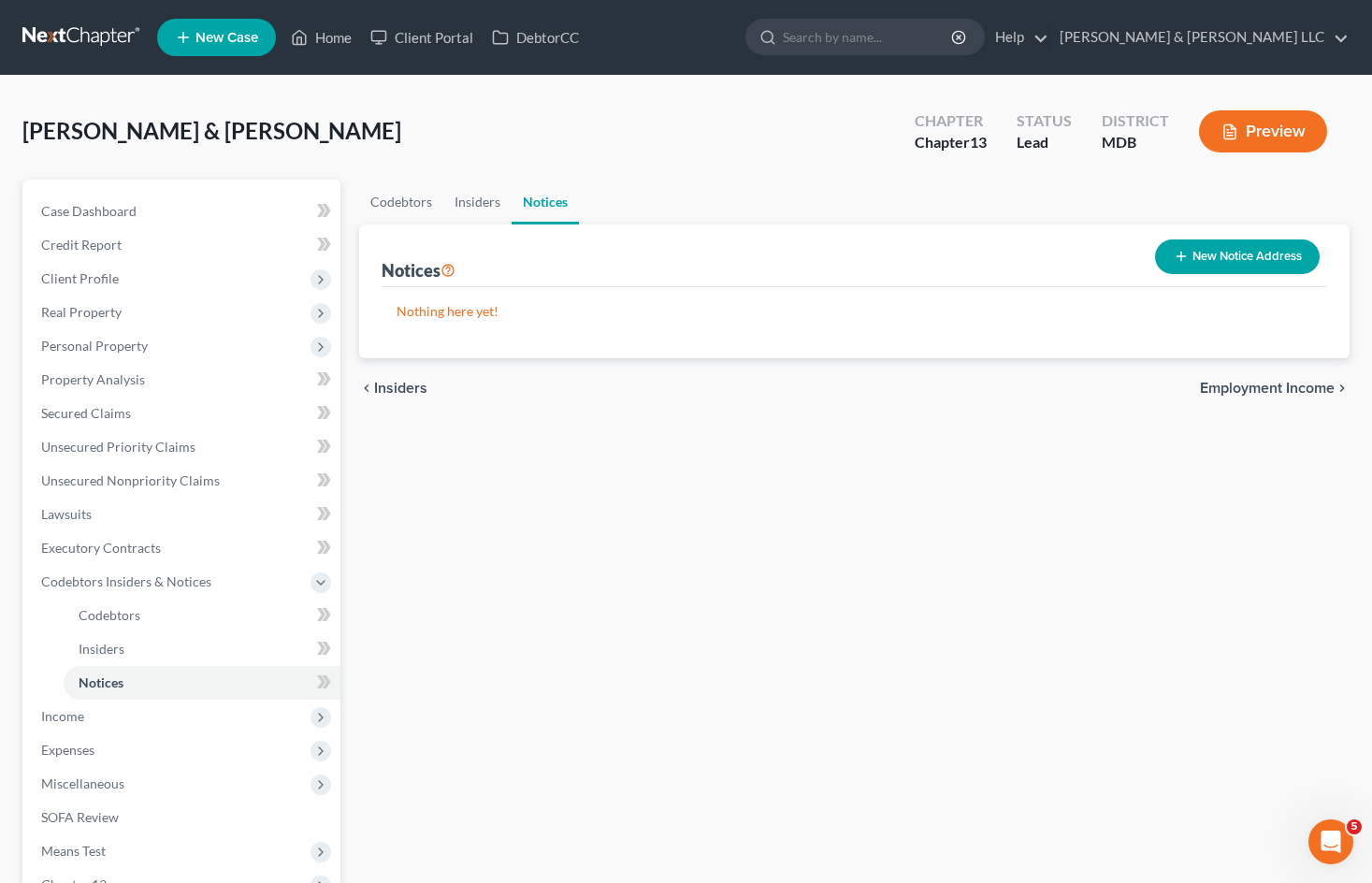
click at [1226, 257] on button "New Notice Address" at bounding box center [1238, 256] width 165 height 35
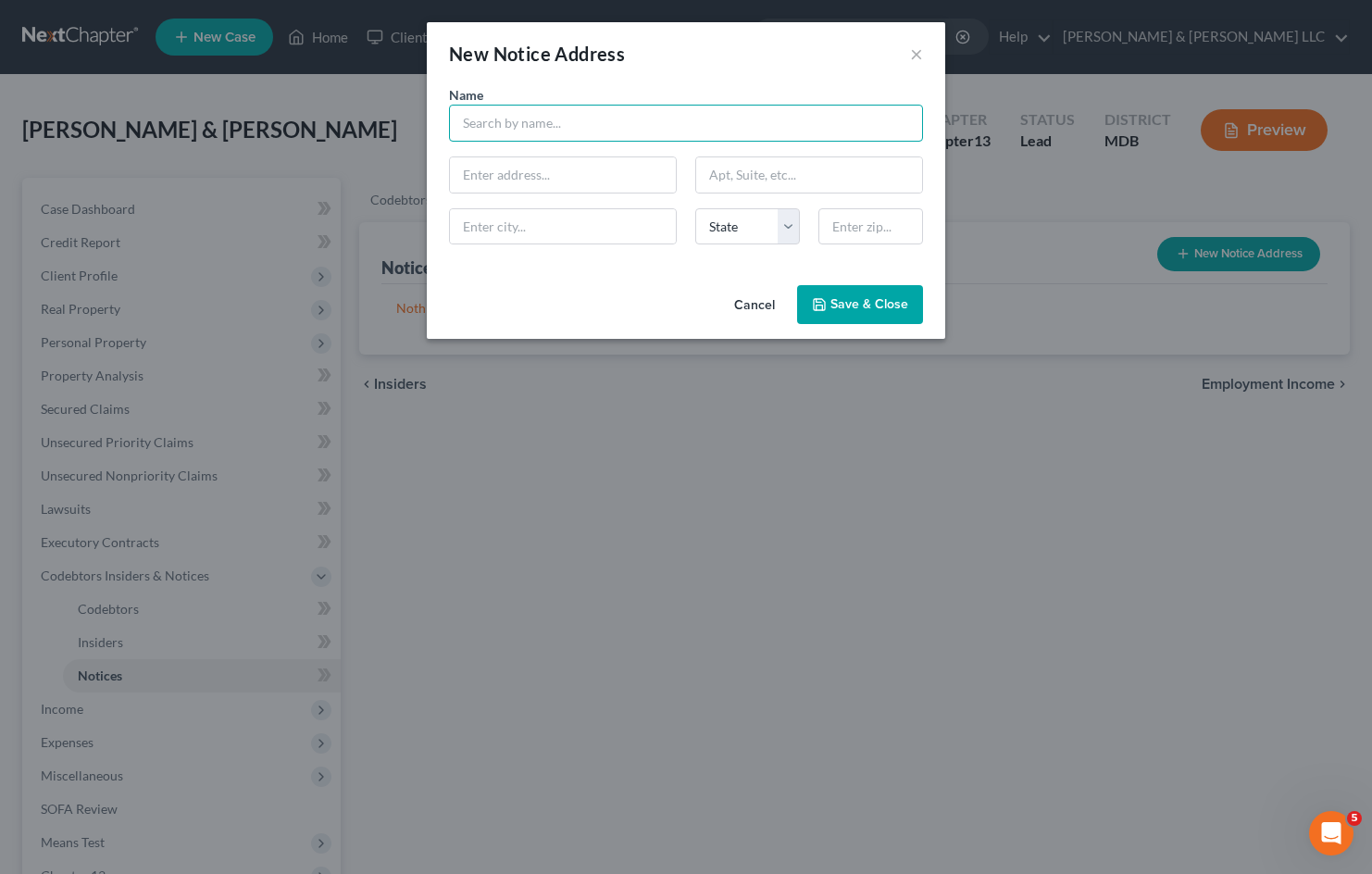
click at [610, 122] on input "text" at bounding box center [686, 123] width 474 height 37
type input "The Law Office of Maxwell White, LLC"
click at [556, 172] on input "text" at bounding box center [563, 175] width 226 height 35
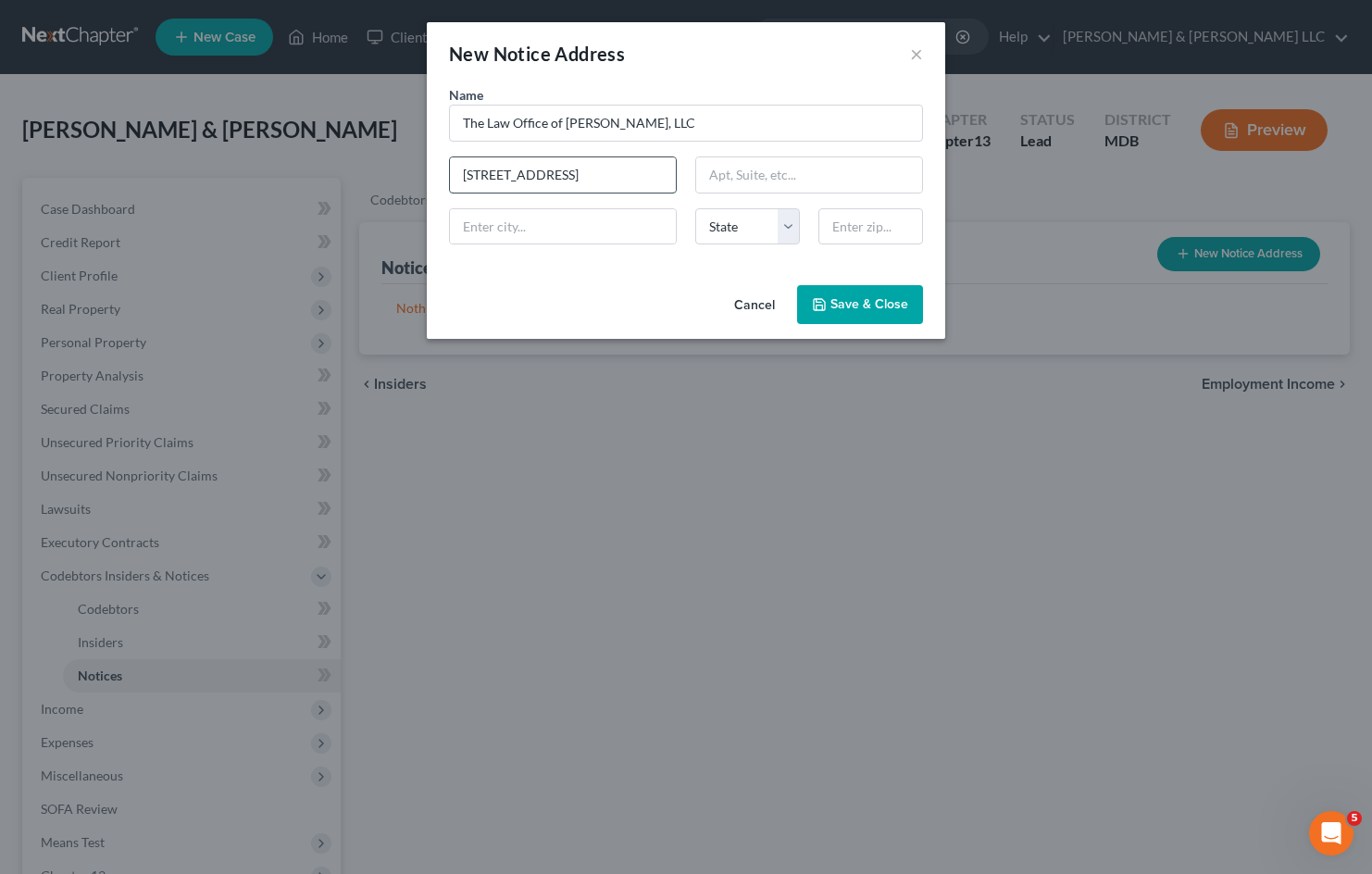
type input "12111 Main St"
type input "U"
click at [855, 213] on input "text" at bounding box center [871, 226] width 105 height 37
type input "21791"
click at [619, 276] on div "Name * The Law Office of Maxwell White, LLC 12111 Main St State AL AK AR AZ CA …" at bounding box center [686, 181] width 519 height 193
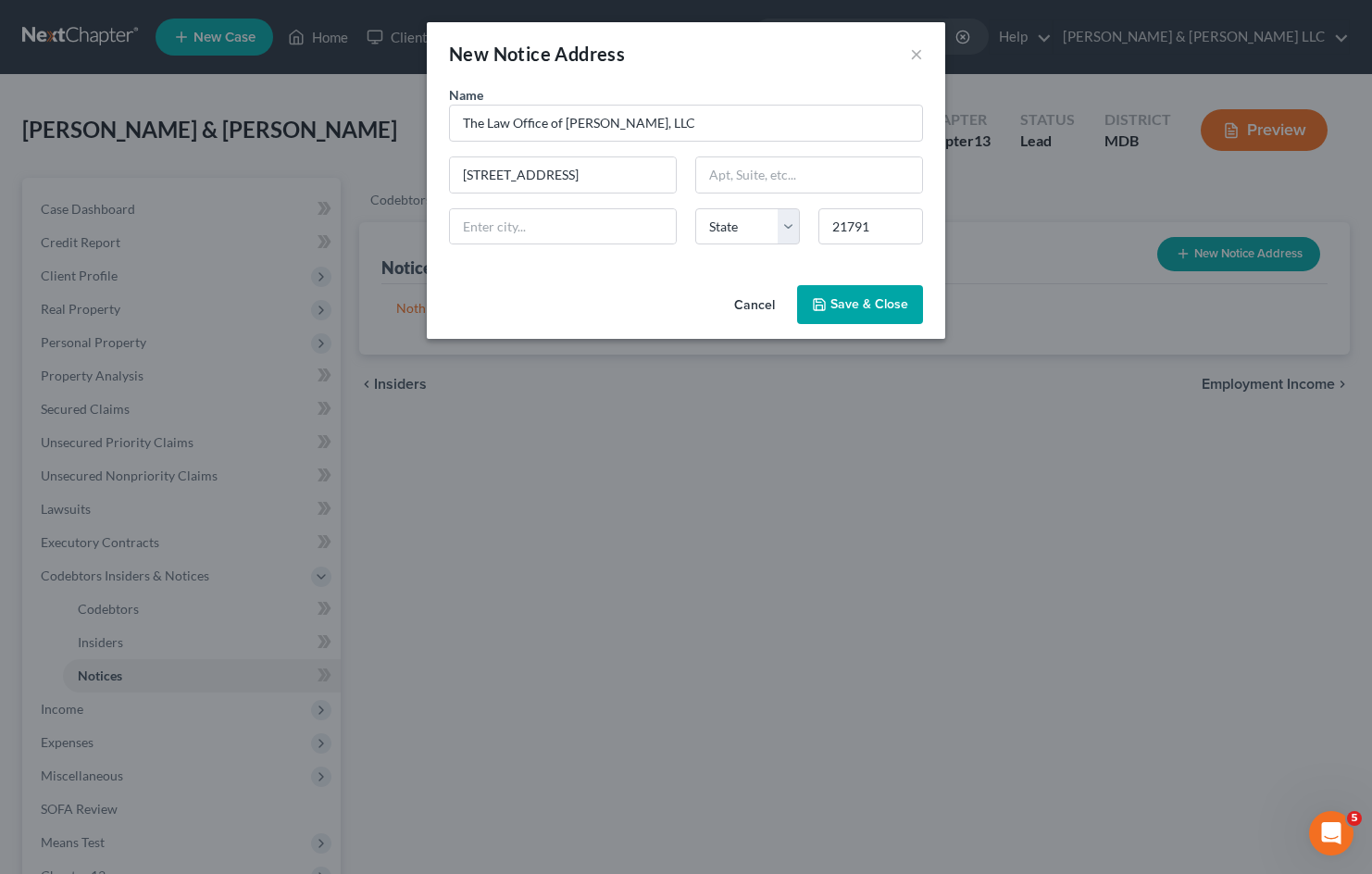
type input "Union Bridge"
select select "21"
click at [851, 303] on span "Save & Close" at bounding box center [869, 304] width 78 height 16
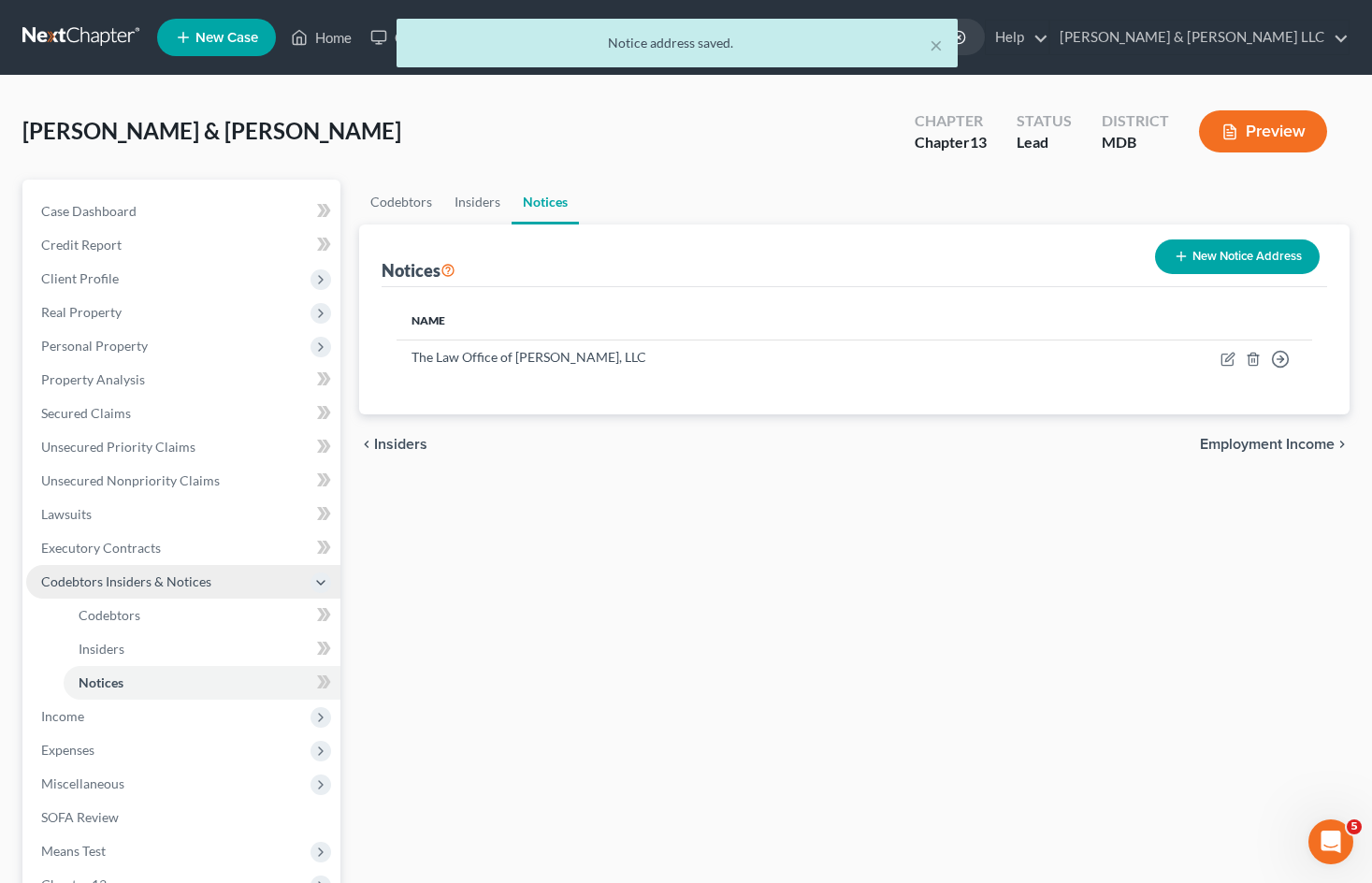
click at [221, 586] on span "Codebtors Insiders & Notices" at bounding box center [182, 582] width 314 height 34
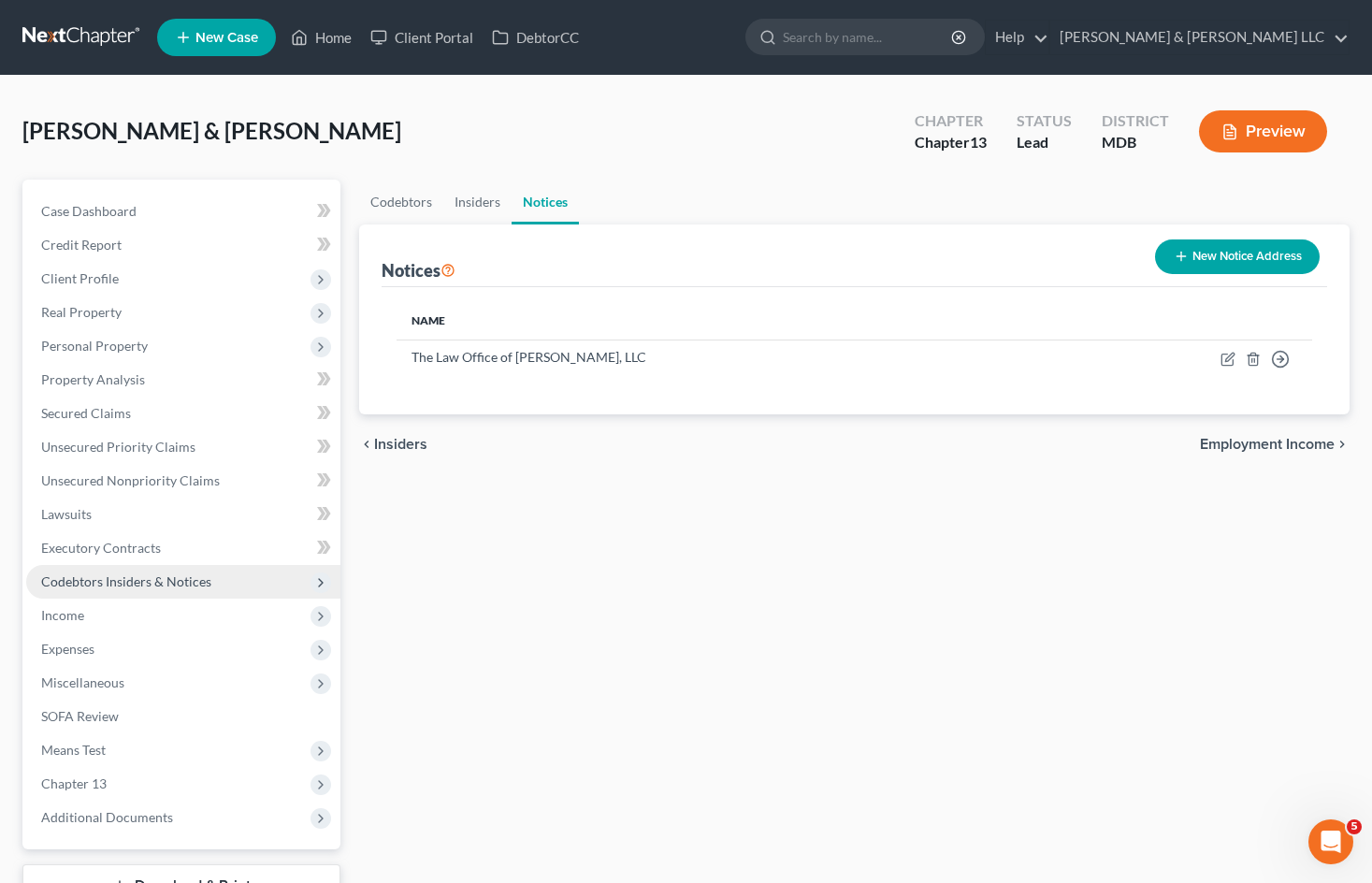
click at [157, 584] on span "Codebtors Insiders & Notices" at bounding box center [126, 581] width 170 height 16
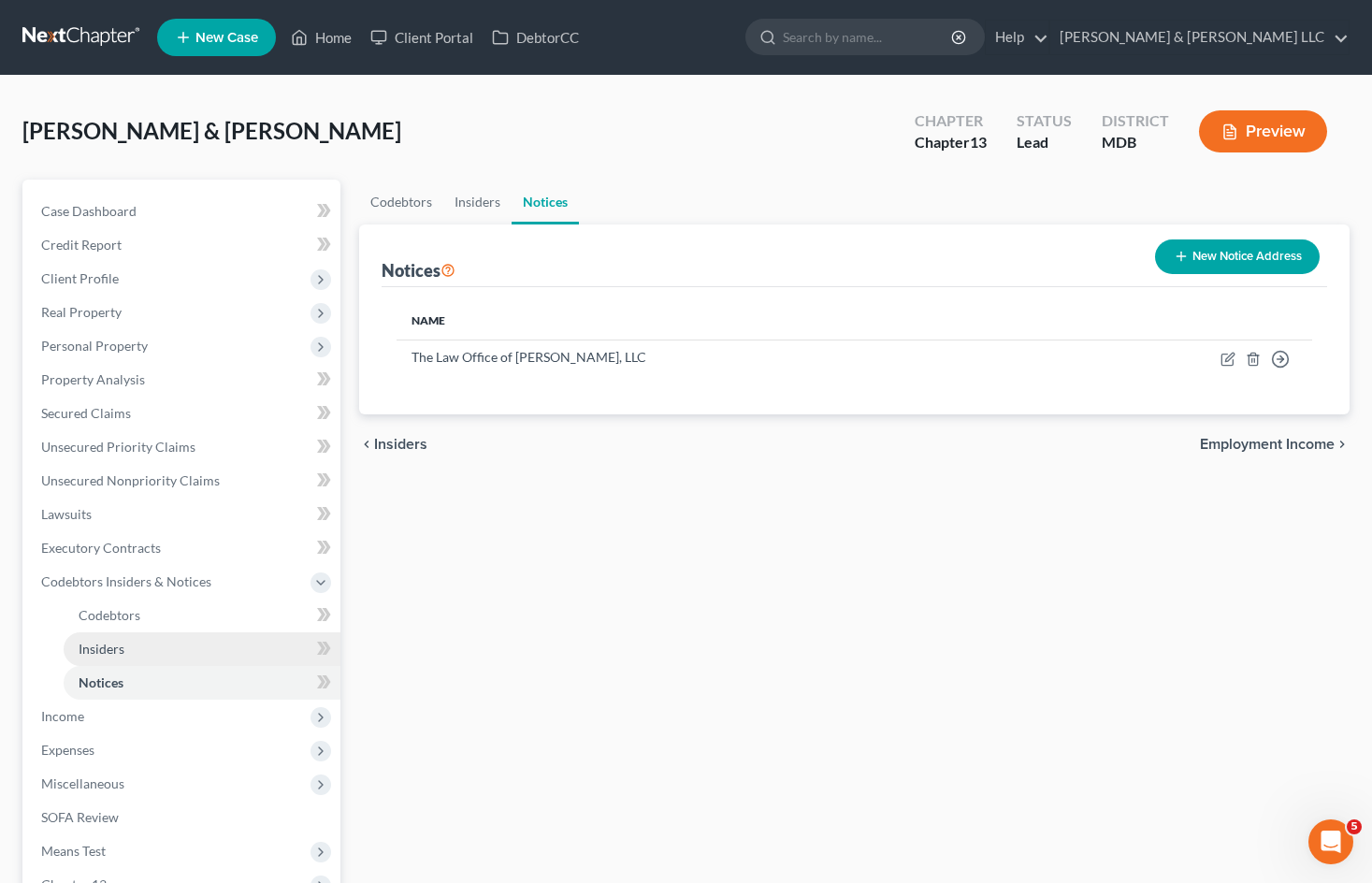
click at [159, 639] on link "Insiders" at bounding box center [201, 649] width 276 height 34
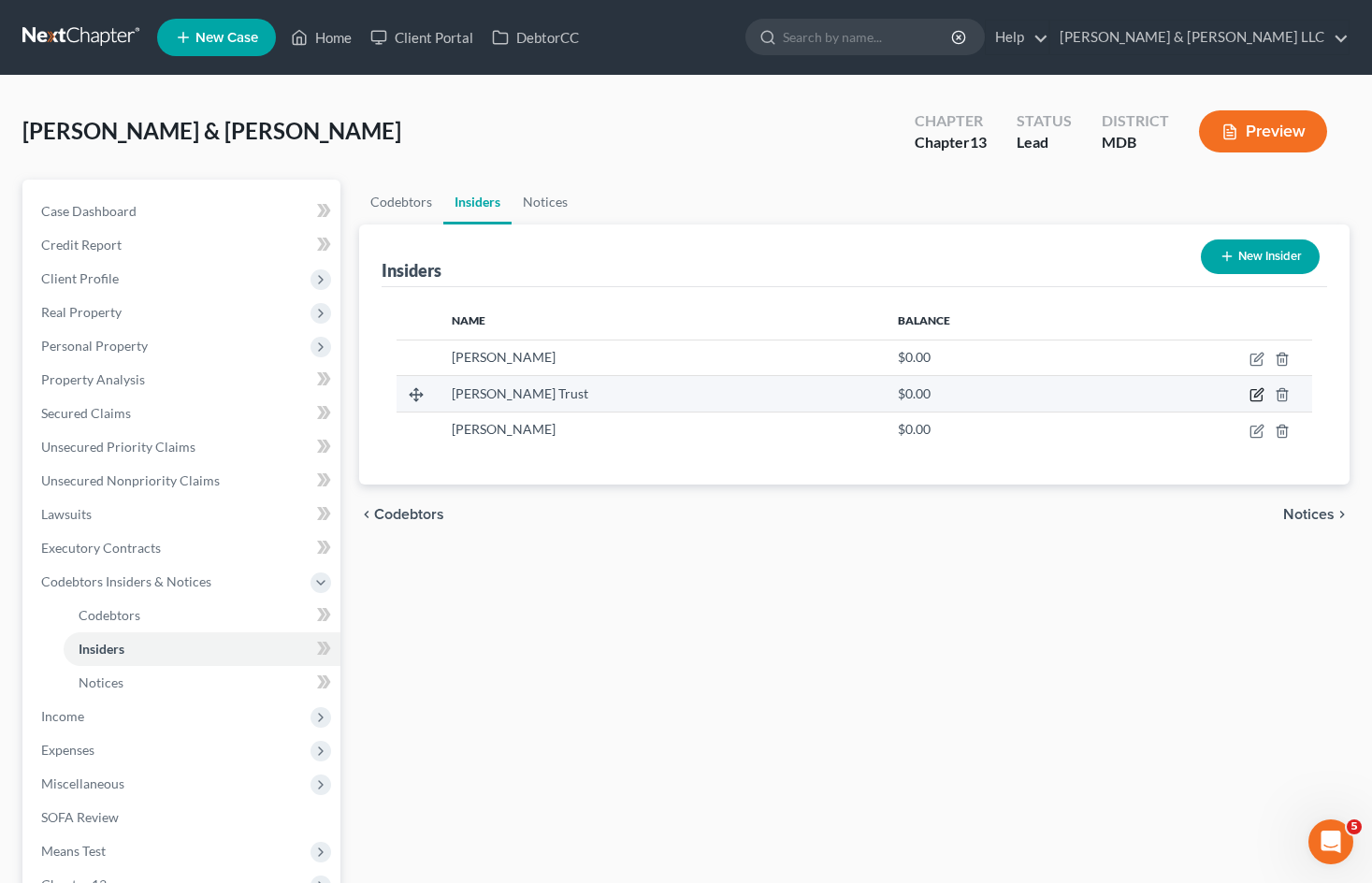
click at [1252, 393] on icon "button" at bounding box center [1257, 394] width 15 height 15
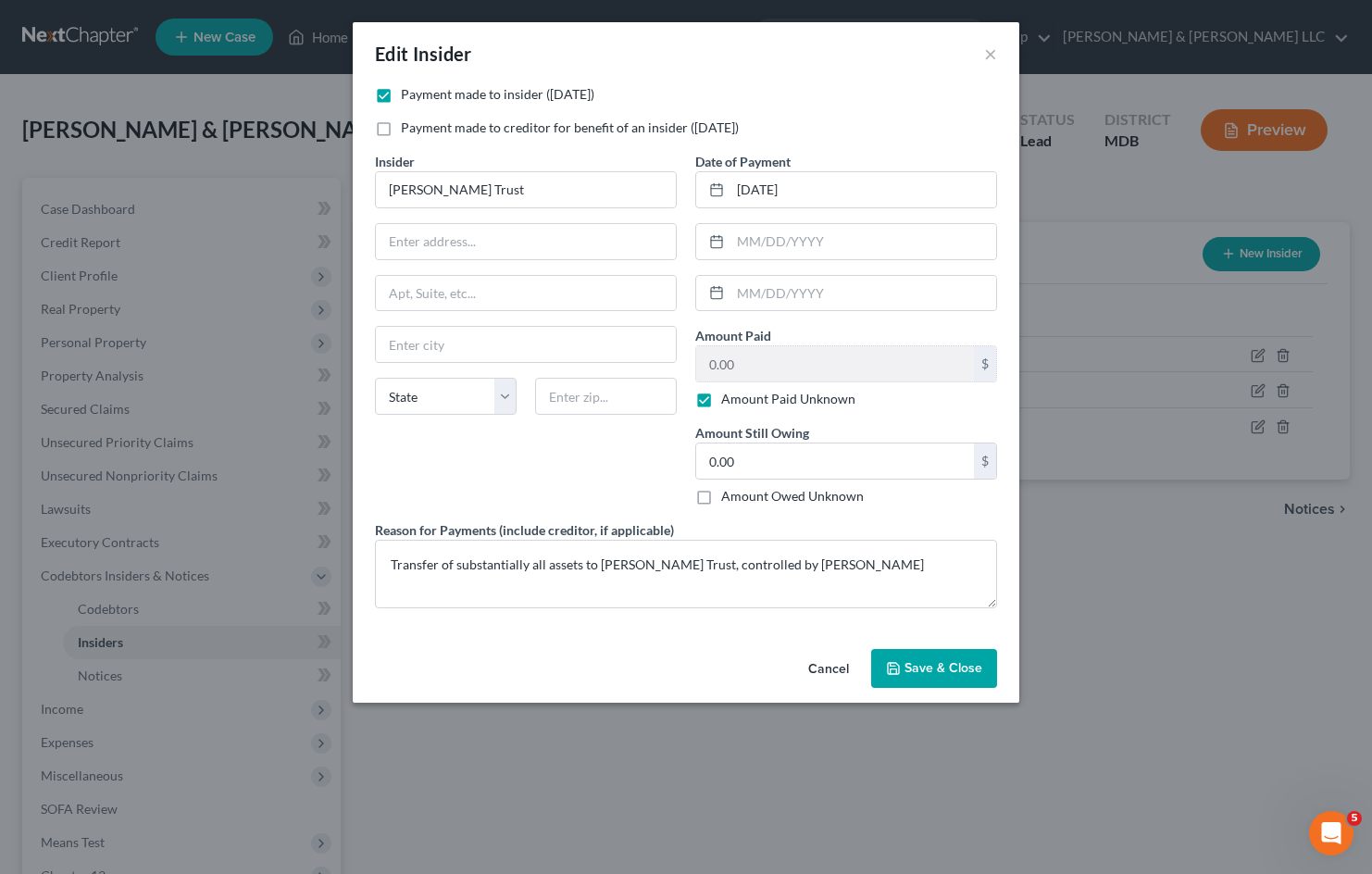
click at [836, 663] on button "Cancel" at bounding box center [829, 669] width 70 height 37
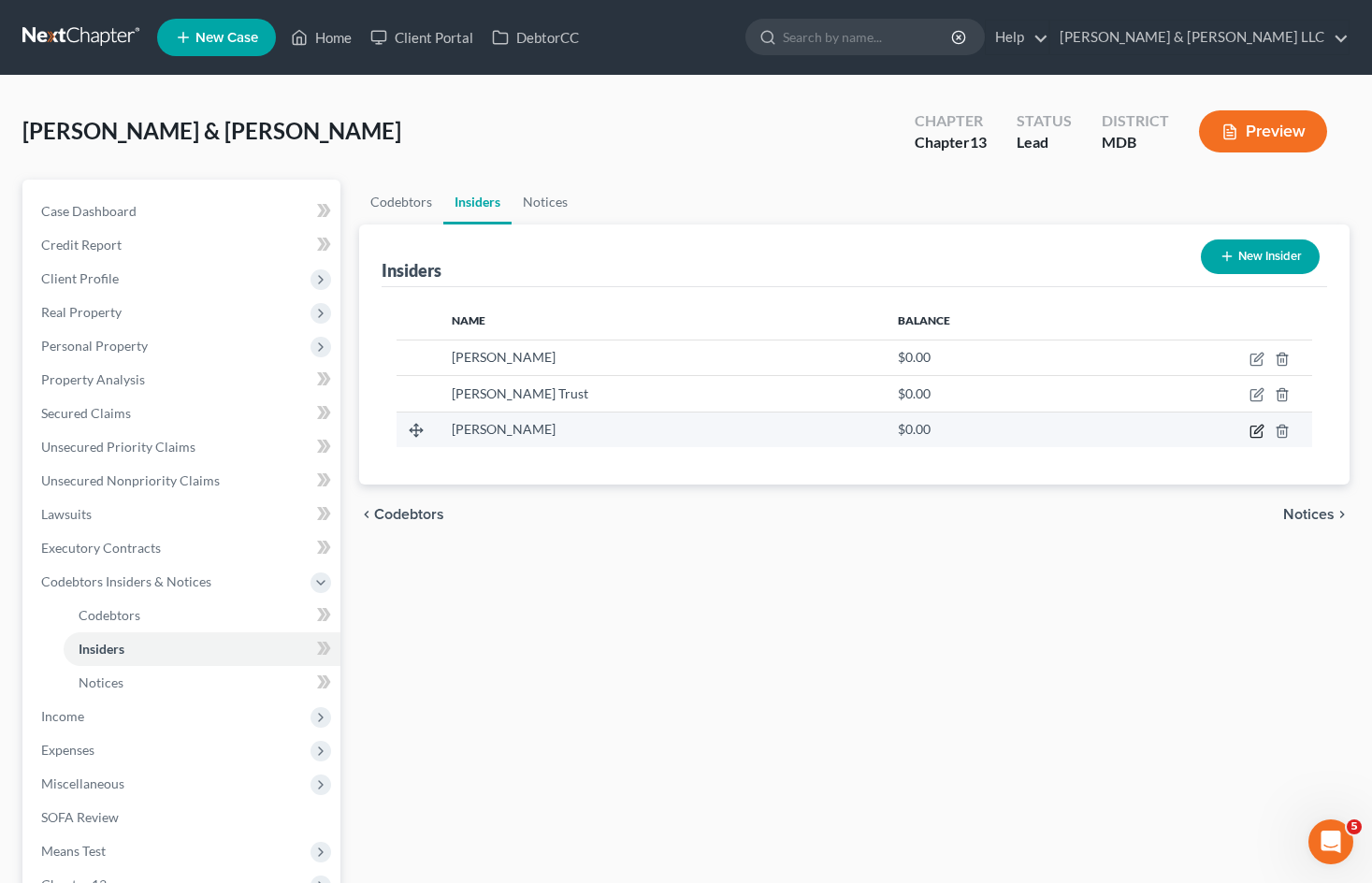
click at [1261, 430] on icon "button" at bounding box center [1257, 431] width 15 height 15
select select "9"
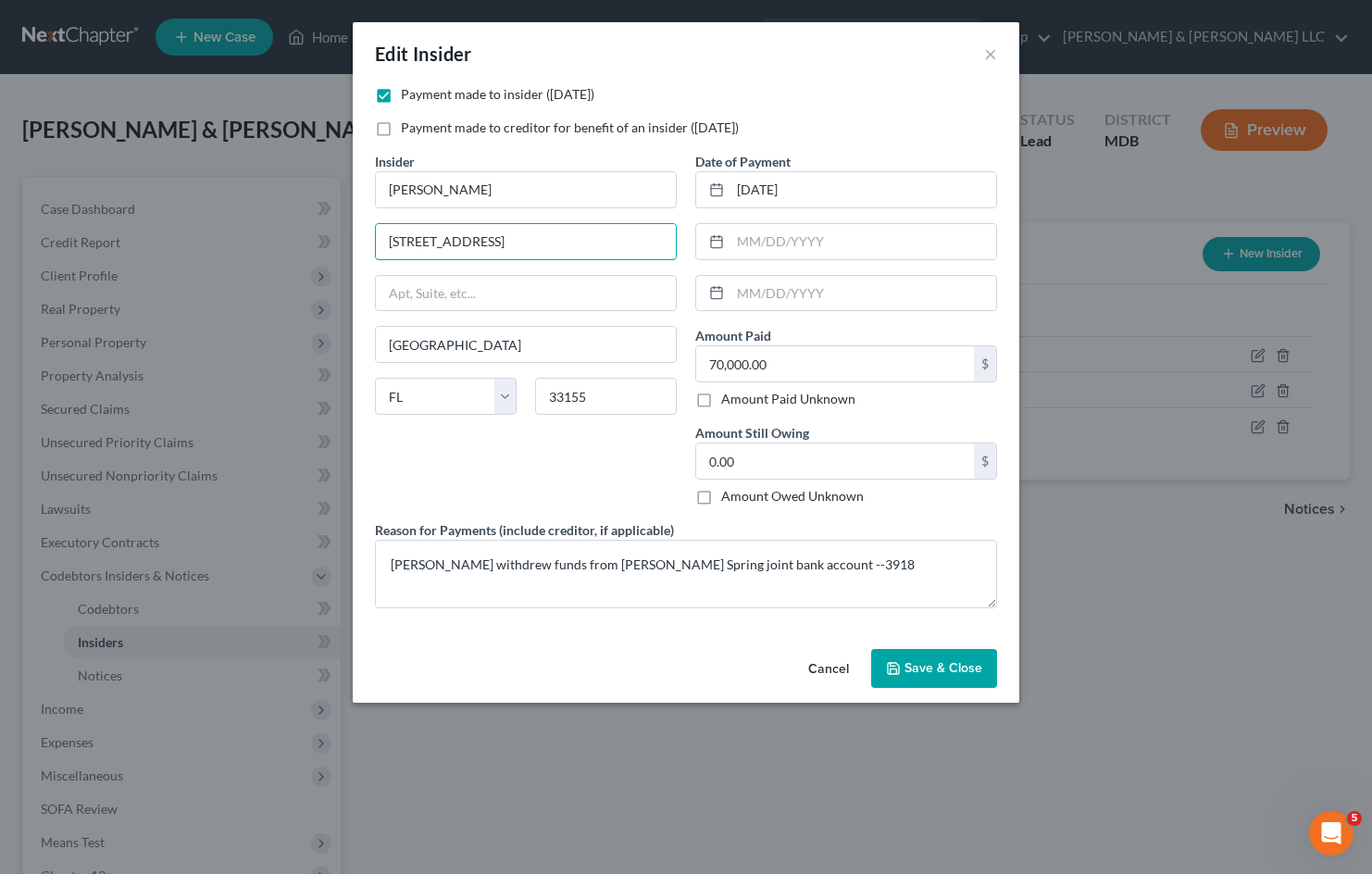
drag, startPoint x: 523, startPoint y: 245, endPoint x: 303, endPoint y: 317, distance: 231.5
click at [237, 224] on div "Edit Insider × Payment made to insider (within 1 year) Payment made to creditor…" at bounding box center [686, 437] width 1372 height 874
click at [836, 670] on button "Cancel" at bounding box center [829, 669] width 70 height 37
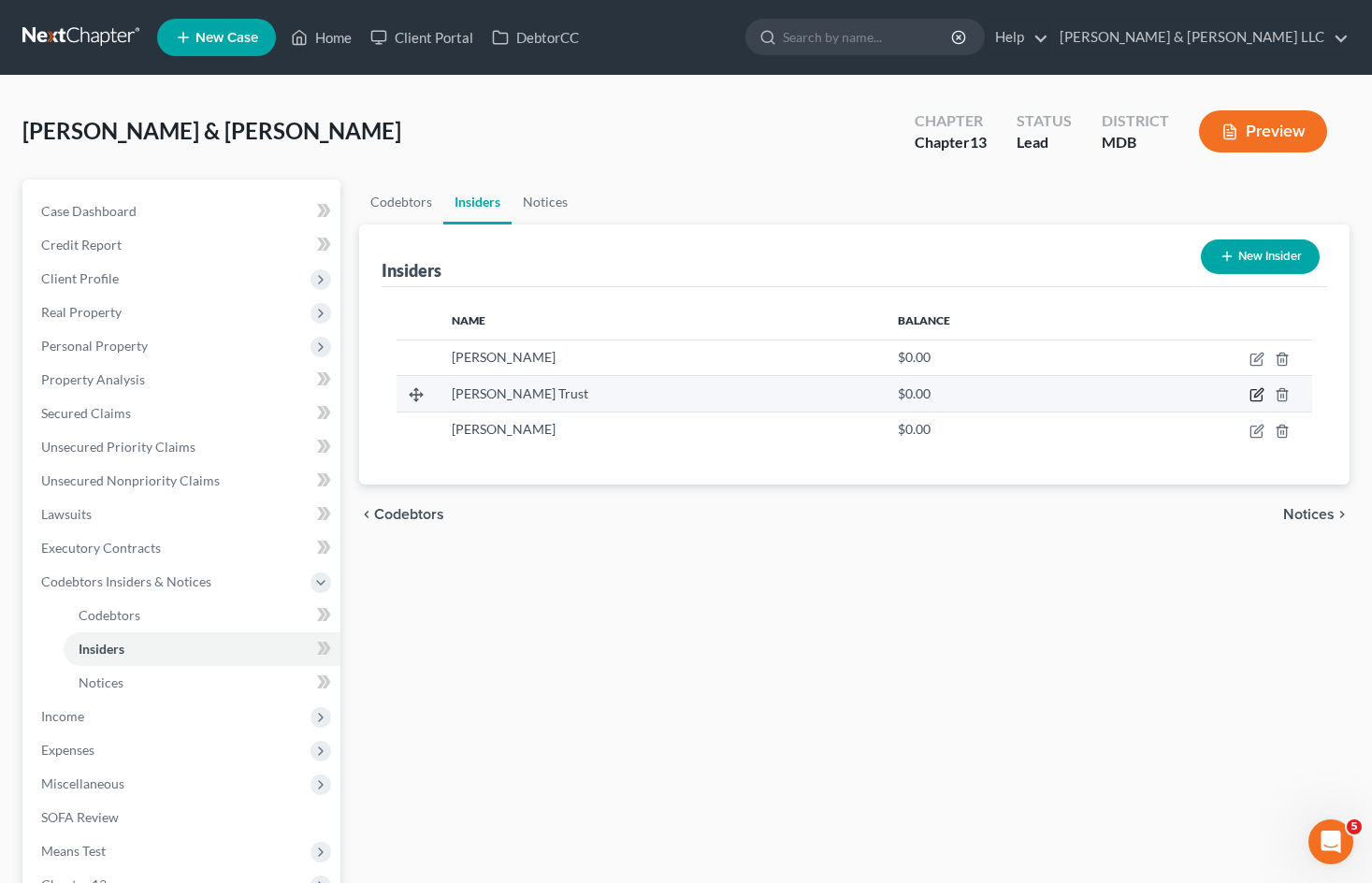
click at [1255, 391] on icon "button" at bounding box center [1257, 394] width 15 height 15
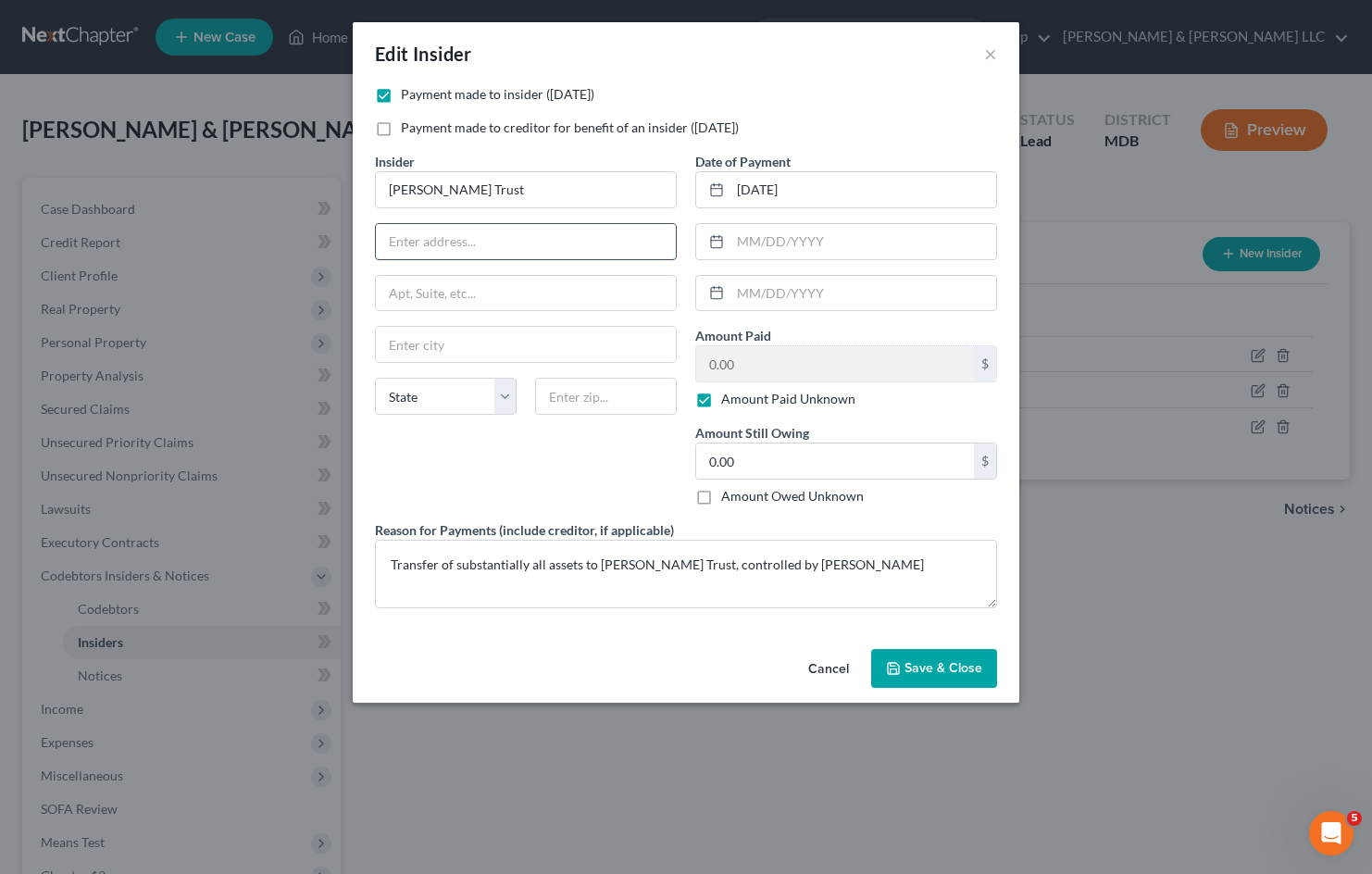
drag, startPoint x: 450, startPoint y: 247, endPoint x: 468, endPoint y: 259, distance: 21.6
click at [451, 247] on input "text" at bounding box center [526, 241] width 300 height 35
paste input "3840 S W 61st Ave"
type input "3840 S W 61st Ave"
drag, startPoint x: 601, startPoint y: 465, endPoint x: 590, endPoint y: 402, distance: 64.0
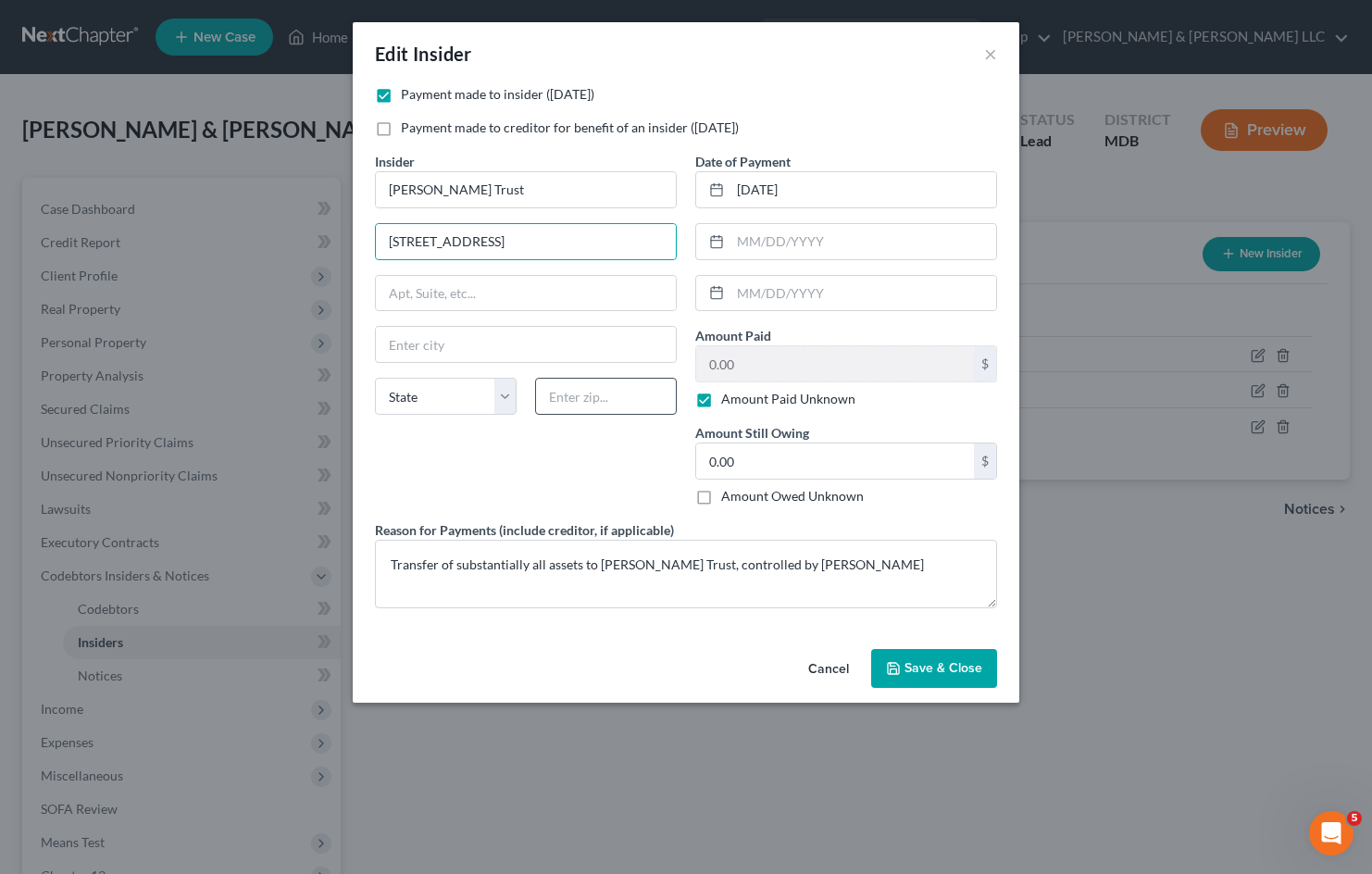
click at [601, 464] on div "Insider * Thomas Irrevocable Trust 3840 S W 61st Ave State AL AK AR AZ CA CO CT…" at bounding box center [525, 336] width 320 height 369
click at [590, 400] on input "text" at bounding box center [605, 396] width 142 height 37
type input "33155"
click at [446, 435] on div "Insider * Thomas Irrevocable Trust 3840 S W 61st Ave State AL AK AR AZ CA CO CT…" at bounding box center [525, 336] width 320 height 369
type input "Miami"
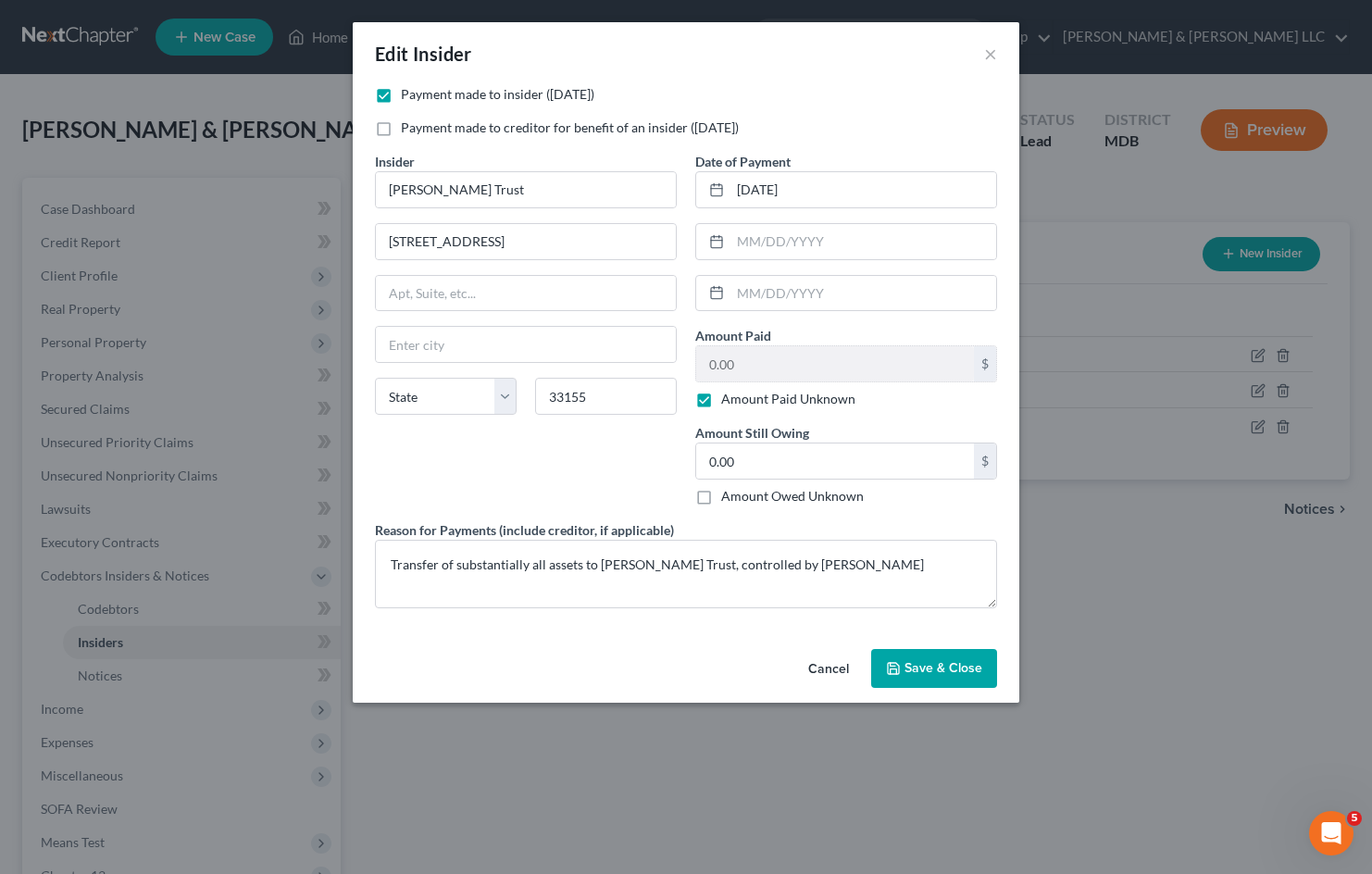
select select "9"
click at [937, 683] on button "Save & Close" at bounding box center [934, 668] width 126 height 39
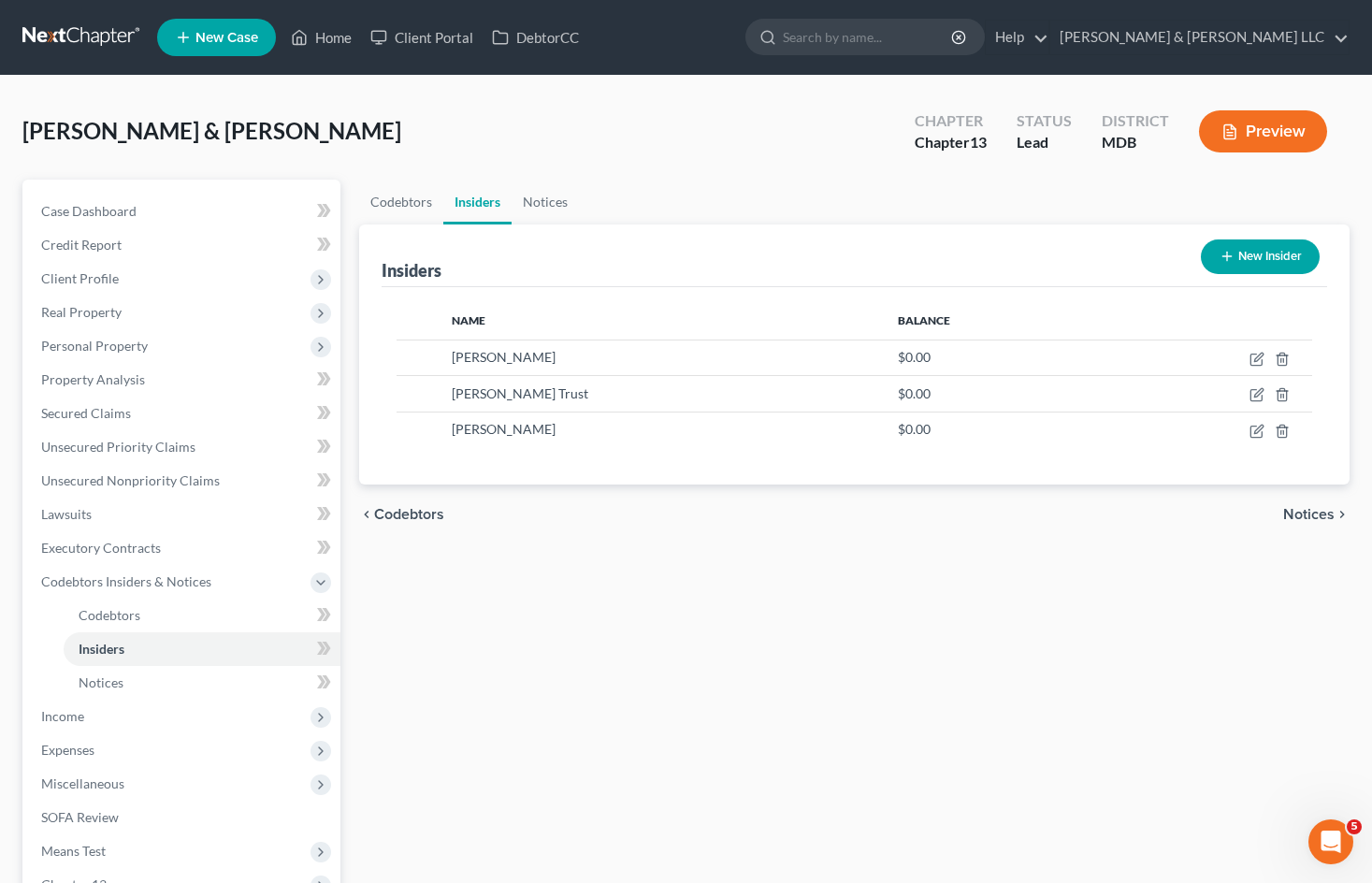
click at [673, 666] on div "Codebtors Insiders Notices Insiders New Insider Name Balance Jacqueline Vasudev…" at bounding box center [854, 618] width 1009 height 878
